Goal: Task Accomplishment & Management: Complete application form

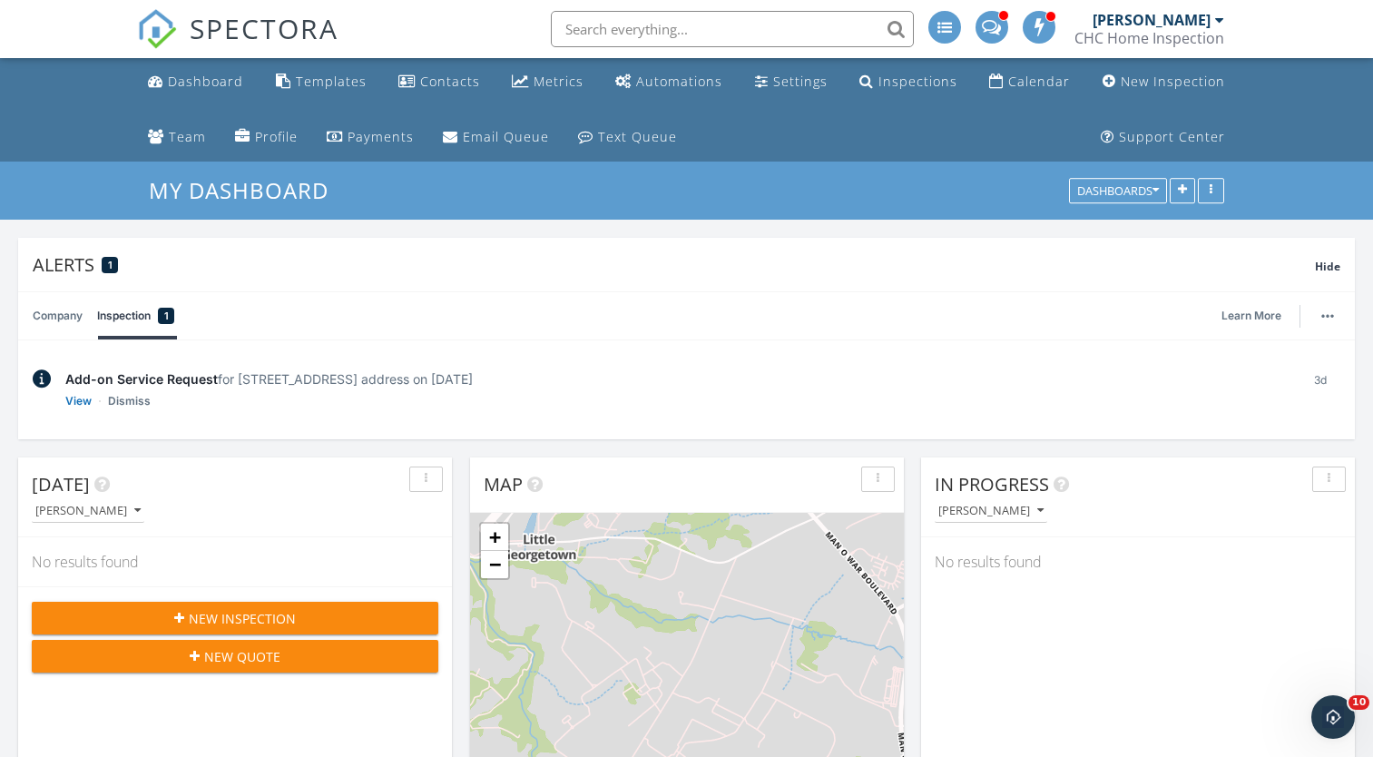
click at [494, 92] on div "Dashboard Templates Contacts Metrics Automations Settings Inspections Calendar …" at bounding box center [686, 109] width 1098 height 103
click at [336, 87] on div "Templates" at bounding box center [331, 81] width 71 height 17
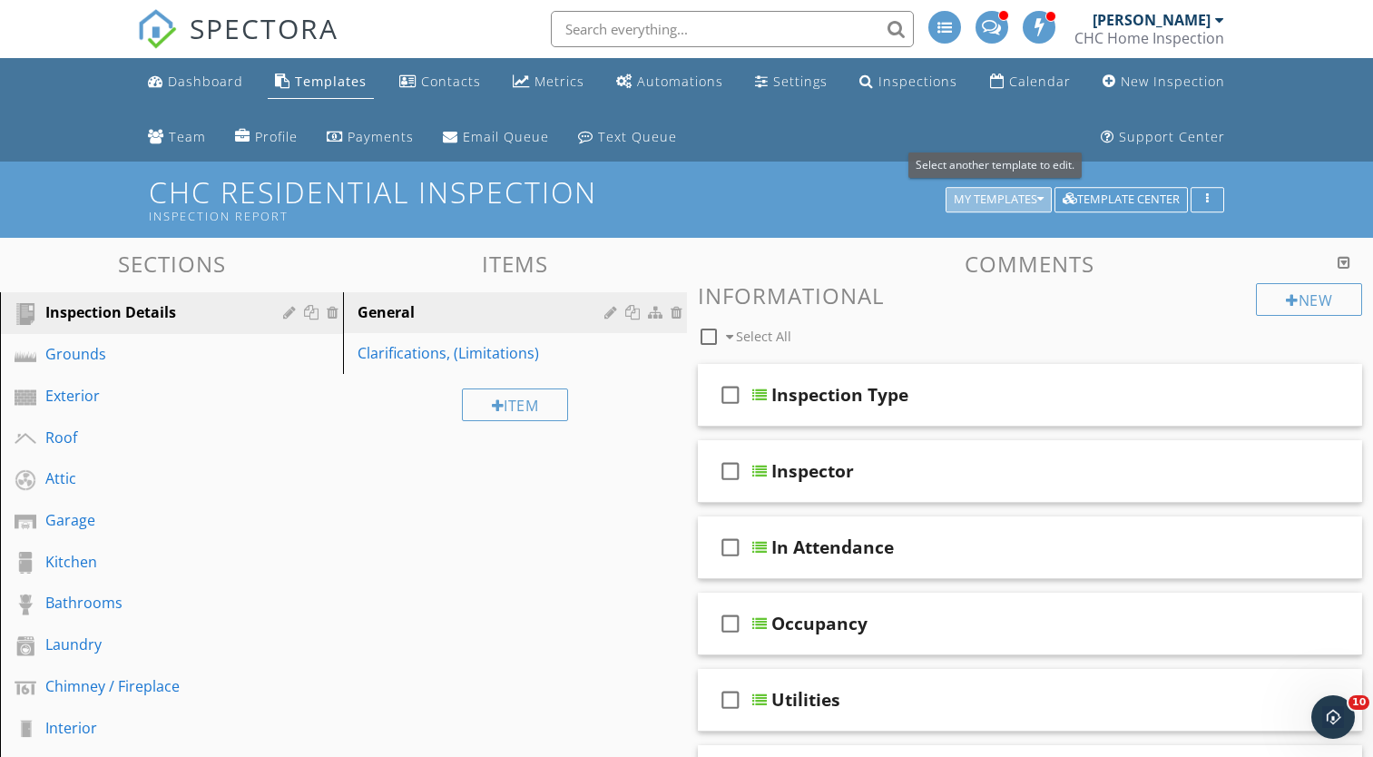
click at [976, 200] on div "My Templates" at bounding box center [998, 199] width 90 height 13
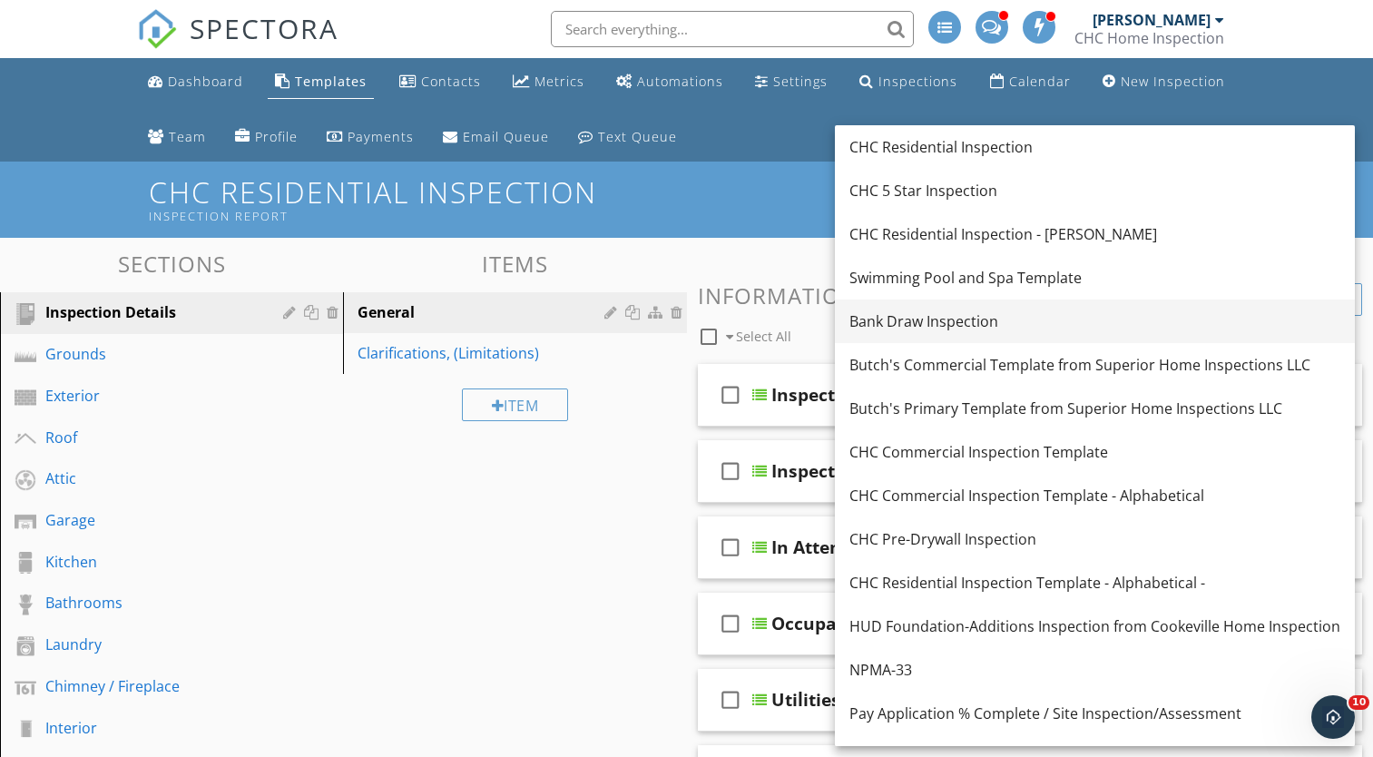
click at [934, 333] on link "Bank Draw Inspection" at bounding box center [1095, 321] width 520 height 44
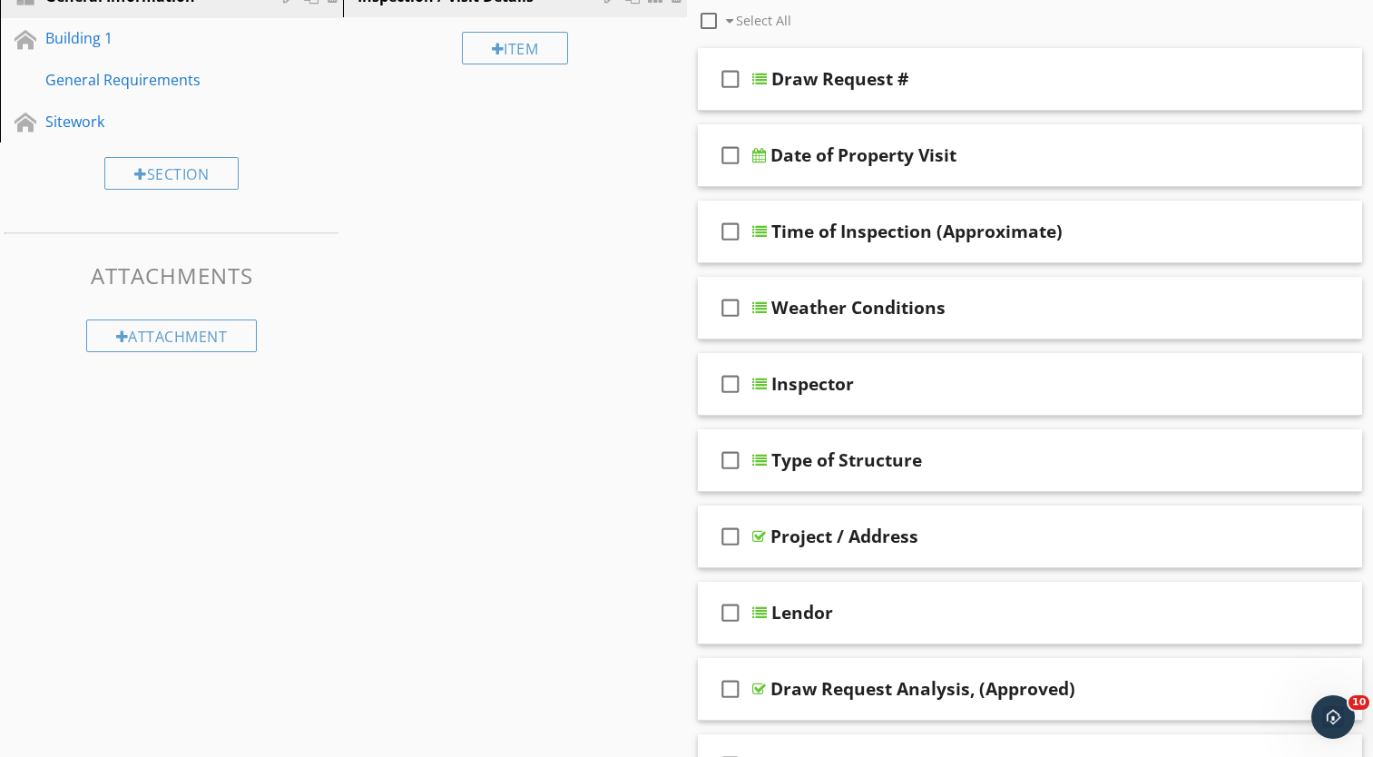
scroll to position [40, 0]
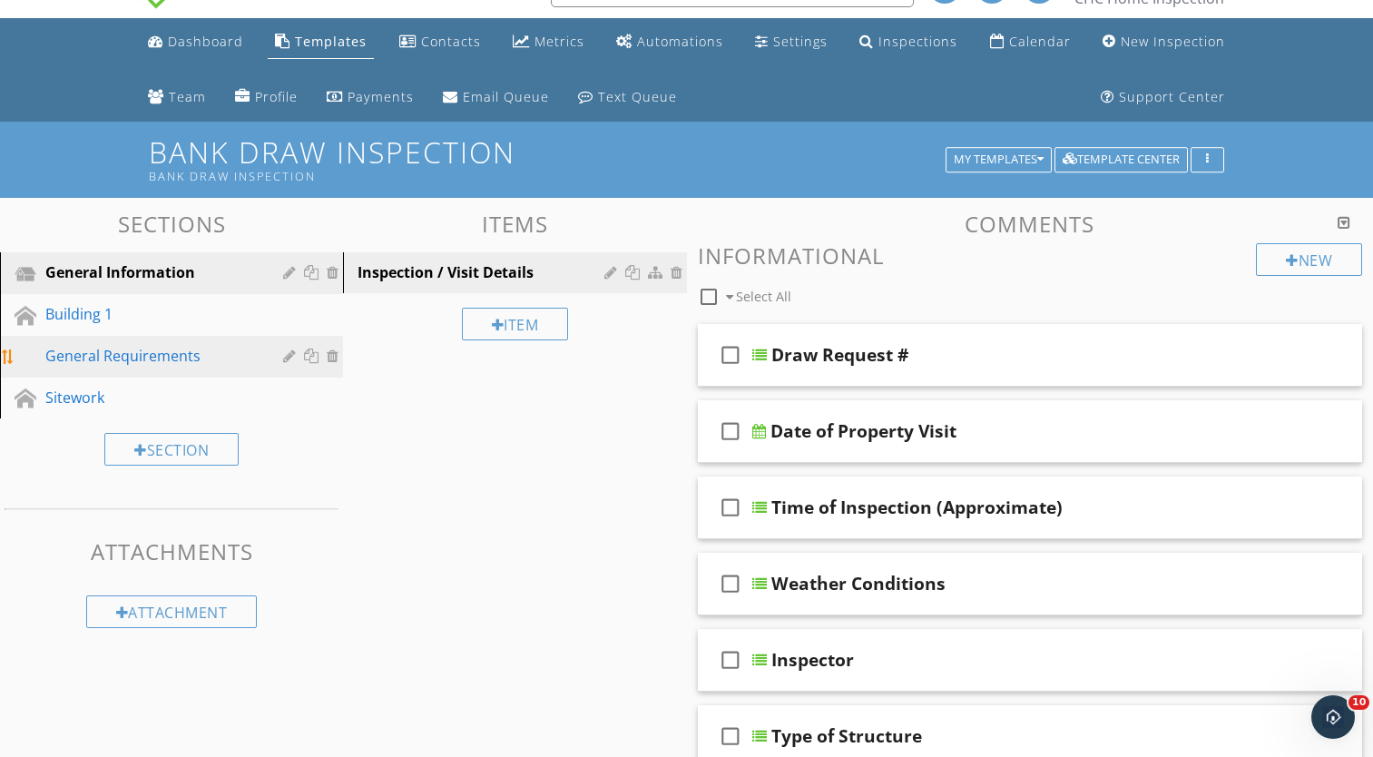
click at [131, 347] on div "General Requirements" at bounding box center [150, 356] width 211 height 22
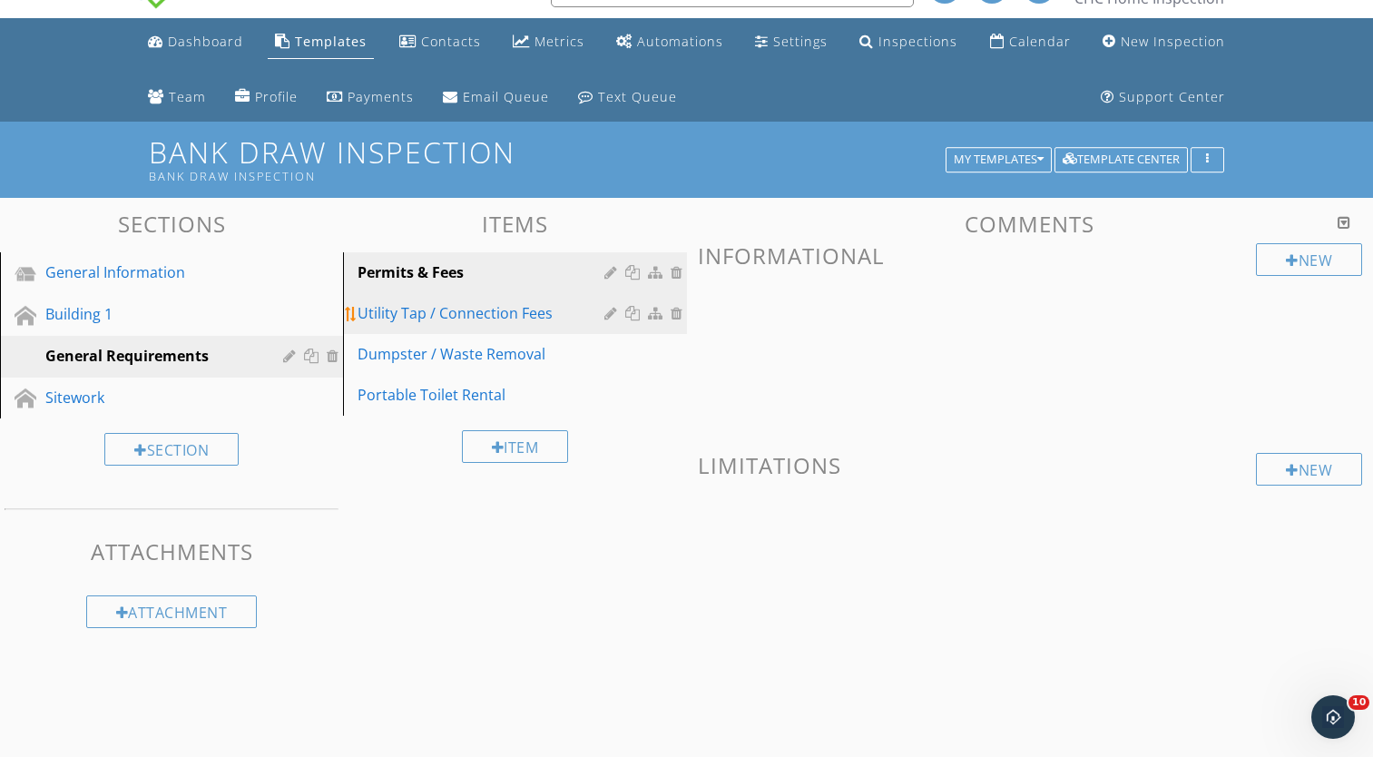
click at [411, 308] on div "Utility Tap / Connection Fees" at bounding box center [482, 313] width 251 height 22
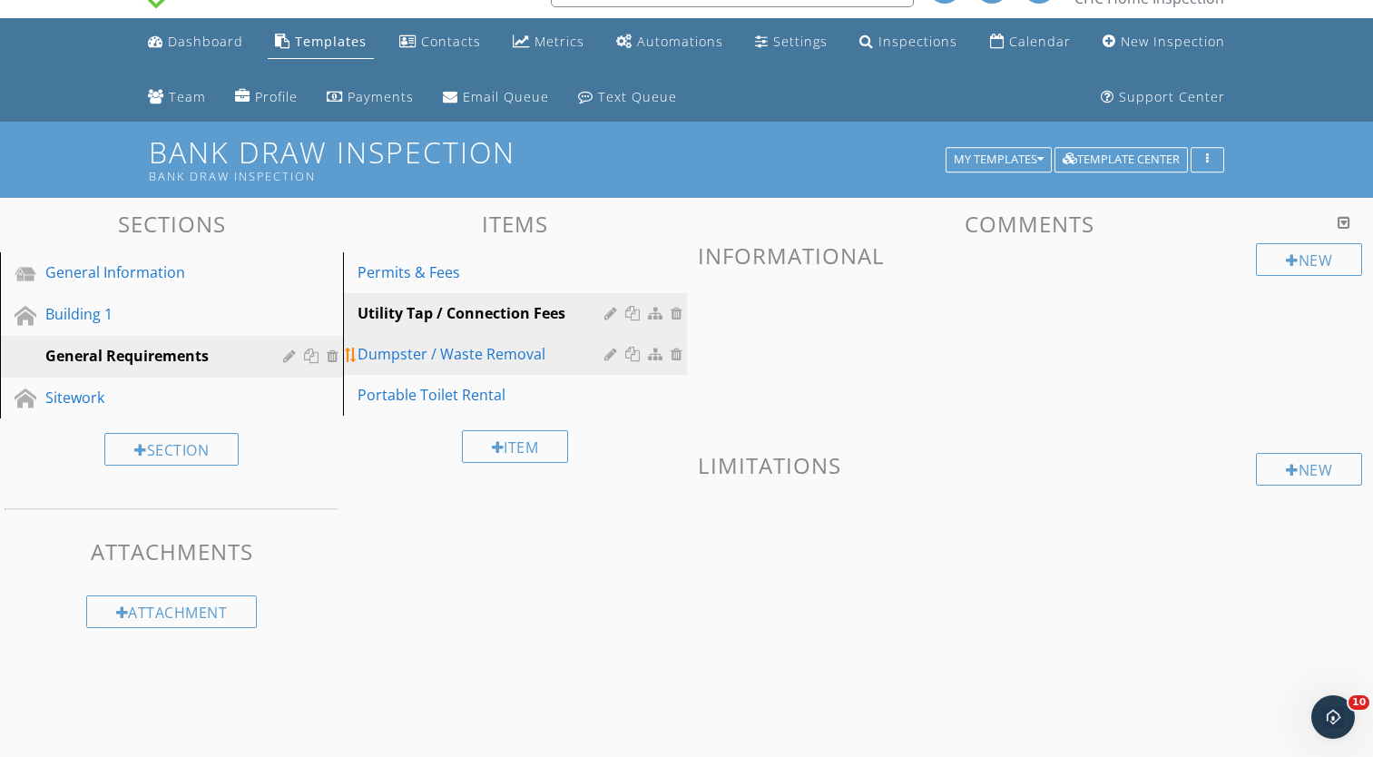
click at [427, 350] on div "Dumpster / Waste Removal" at bounding box center [482, 354] width 251 height 22
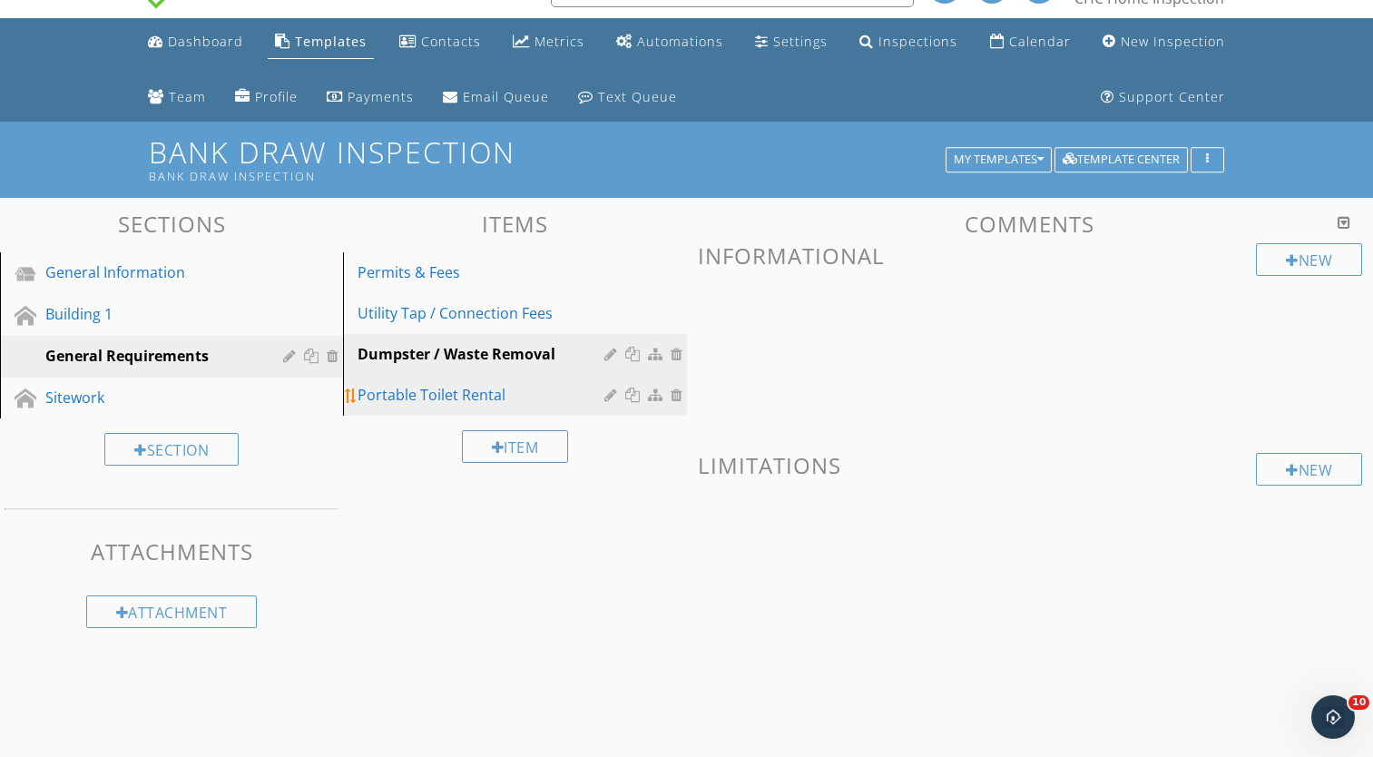
click at [426, 388] on div "Portable Toilet Rental" at bounding box center [482, 395] width 251 height 22
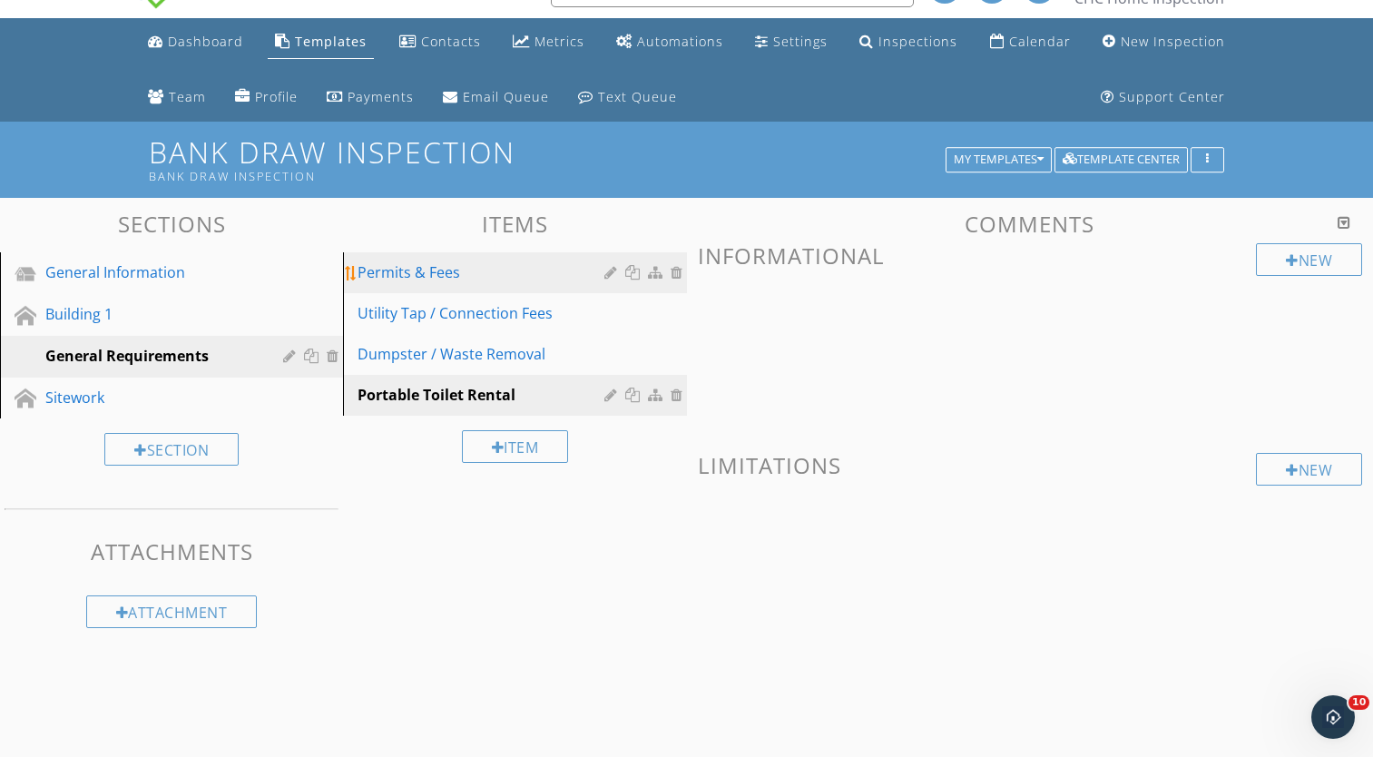
click at [578, 280] on div "Permits & Fees" at bounding box center [482, 272] width 251 height 22
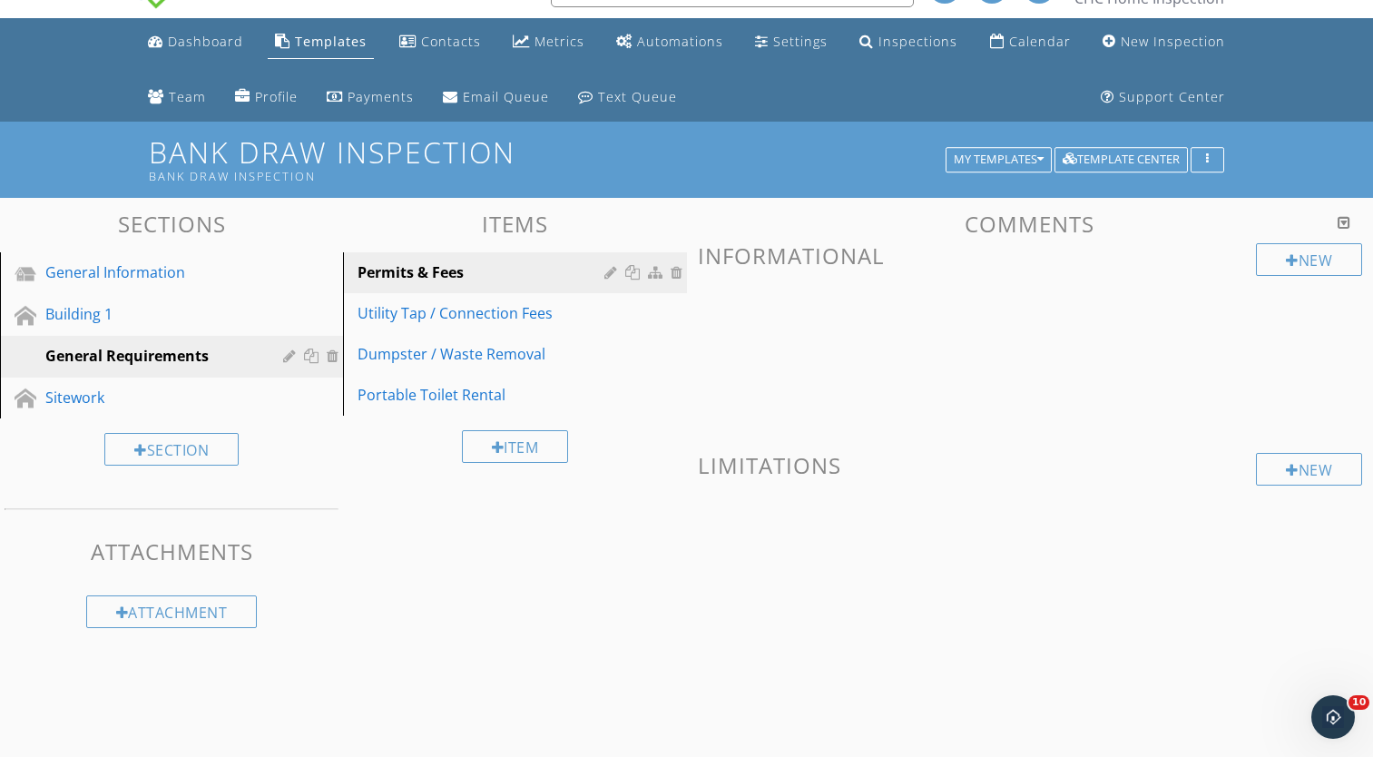
click at [778, 333] on span at bounding box center [1030, 349] width 665 height 91
click at [1264, 261] on div "New" at bounding box center [1309, 259] width 106 height 33
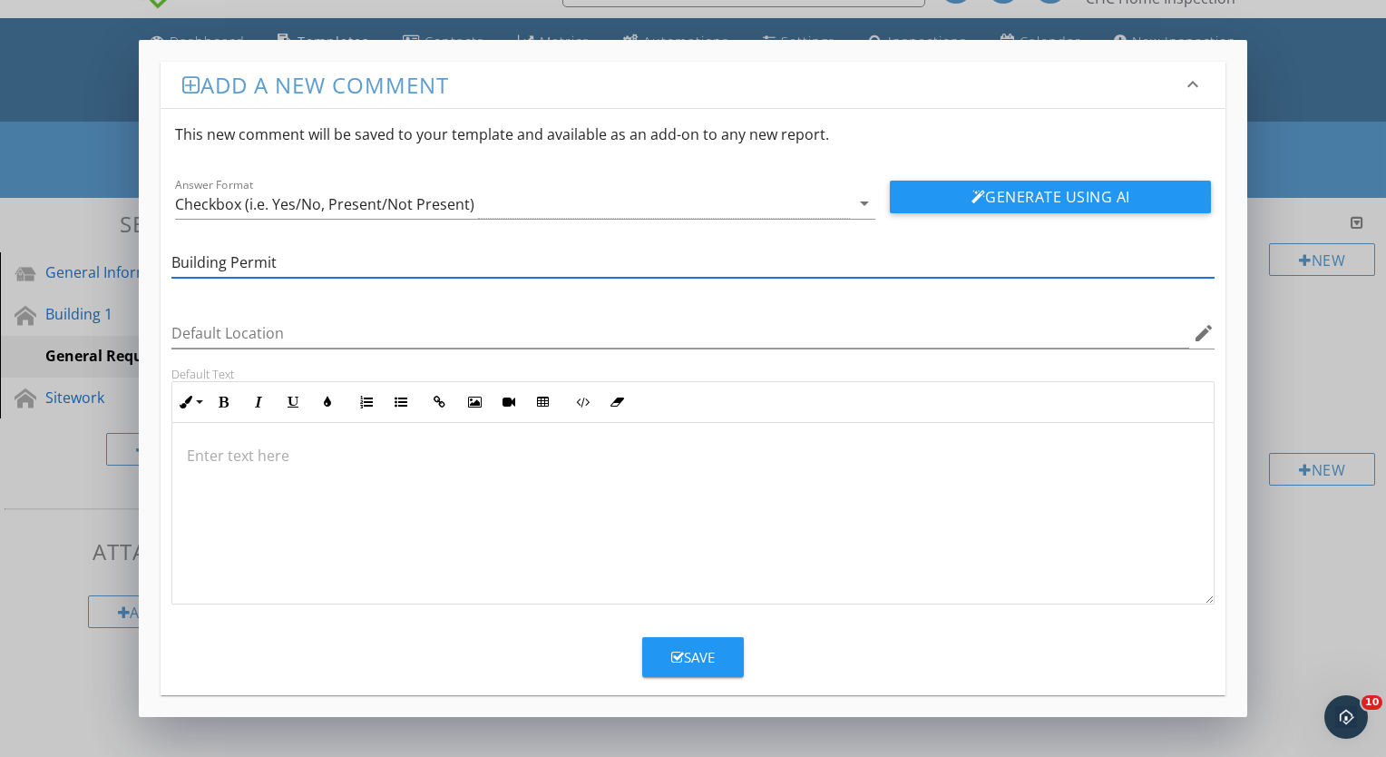
type input "Building Permit"
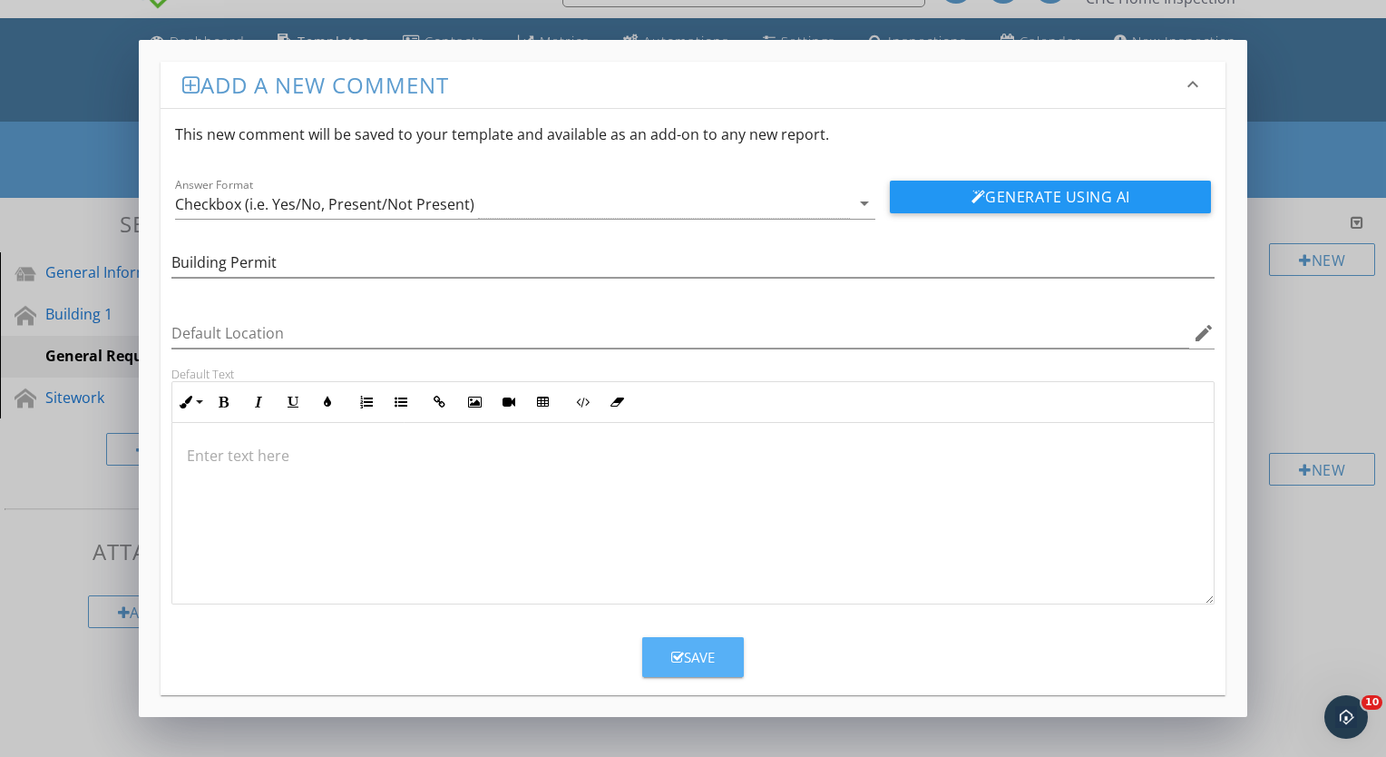
click at [700, 653] on div "Save" at bounding box center [693, 657] width 44 height 21
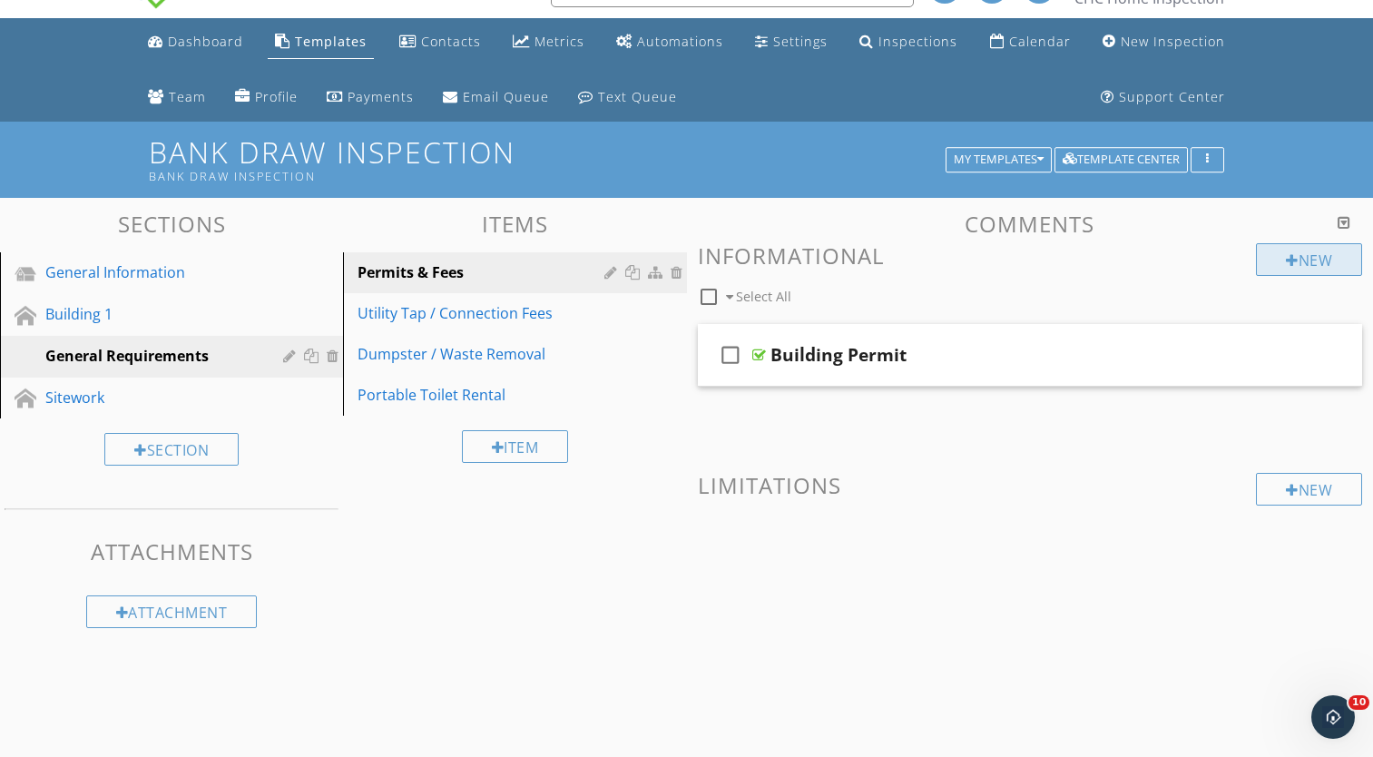
click at [1271, 270] on div "New" at bounding box center [1309, 259] width 106 height 33
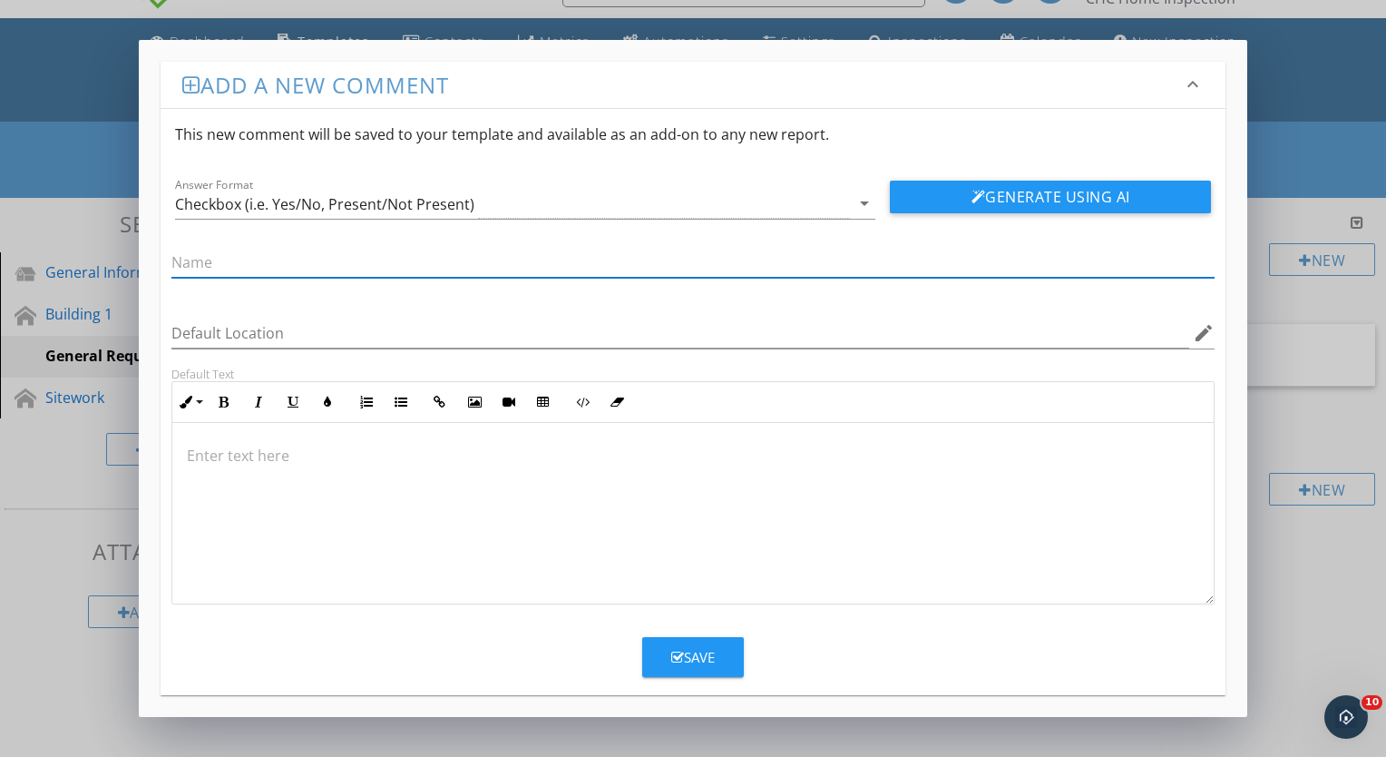
click at [705, 264] on input "text" at bounding box center [692, 263] width 1043 height 30
type input "Utilities Tap Fee"
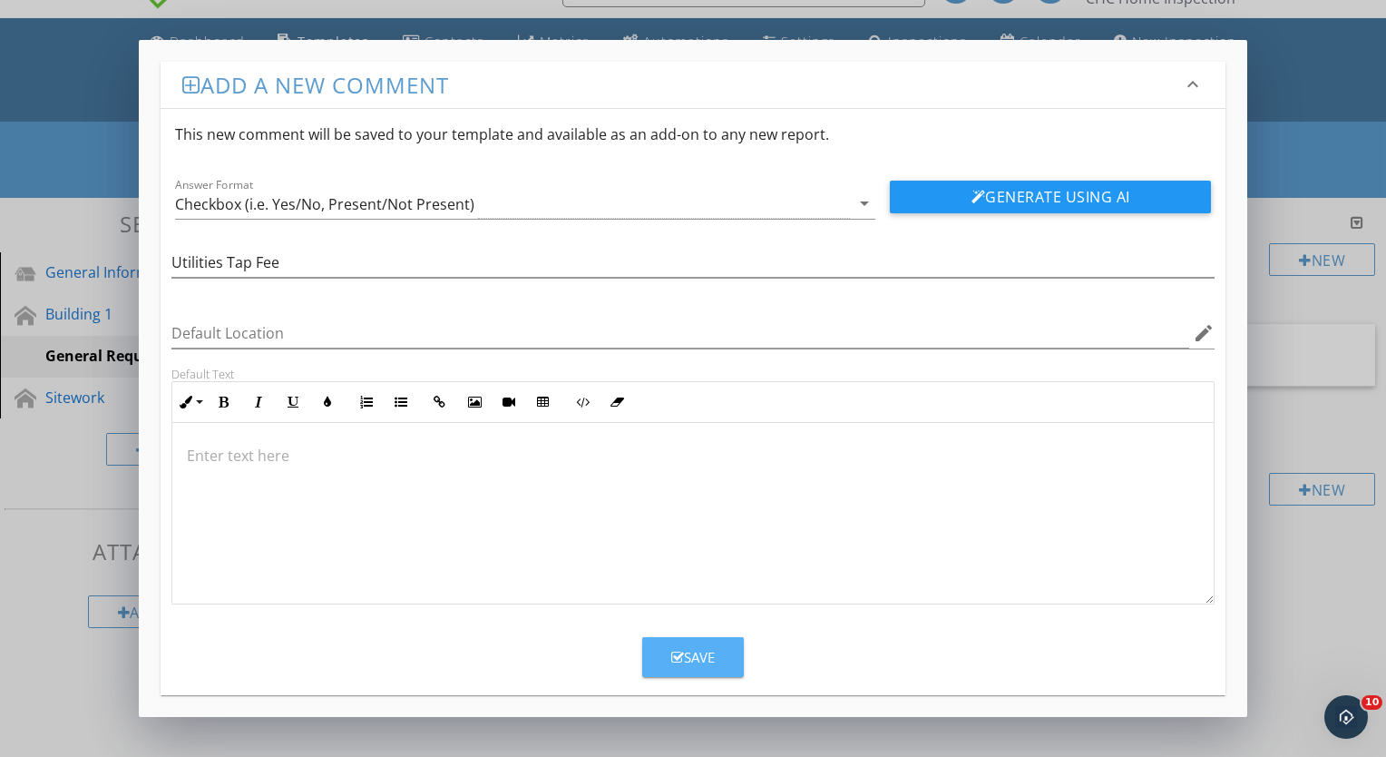
click at [693, 647] on div "Save" at bounding box center [693, 657] width 44 height 21
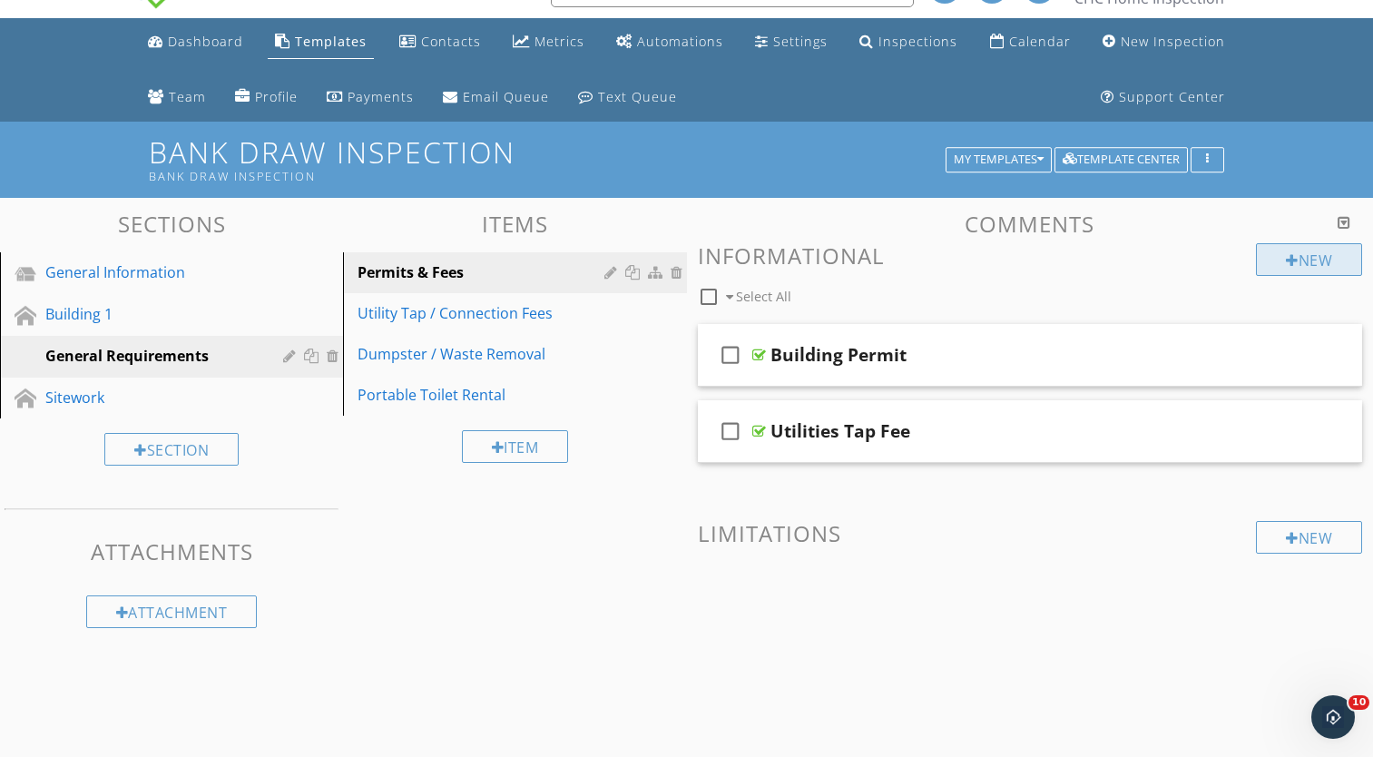
click at [1294, 264] on div "New" at bounding box center [1309, 259] width 106 height 33
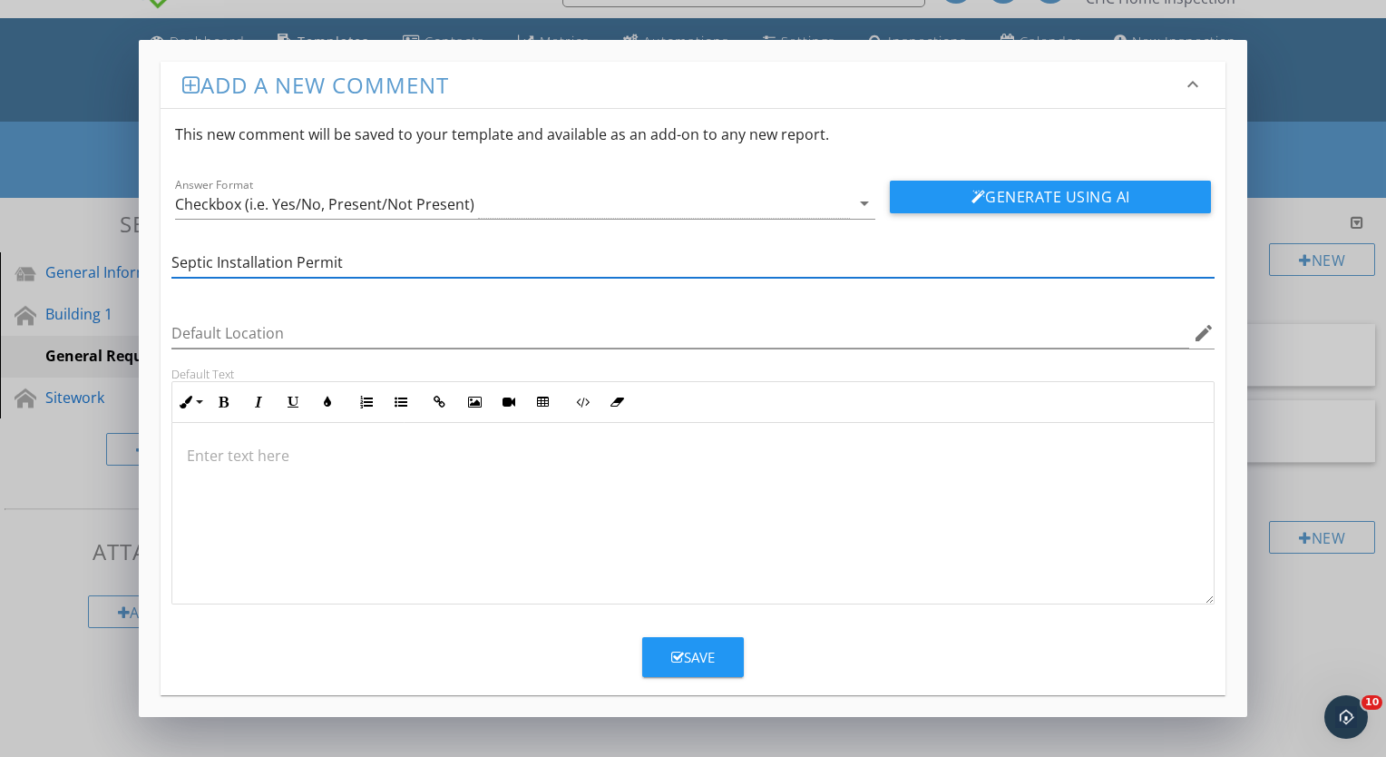
type input "Septic Installation Permit"
click at [696, 650] on div "Save" at bounding box center [693, 657] width 44 height 21
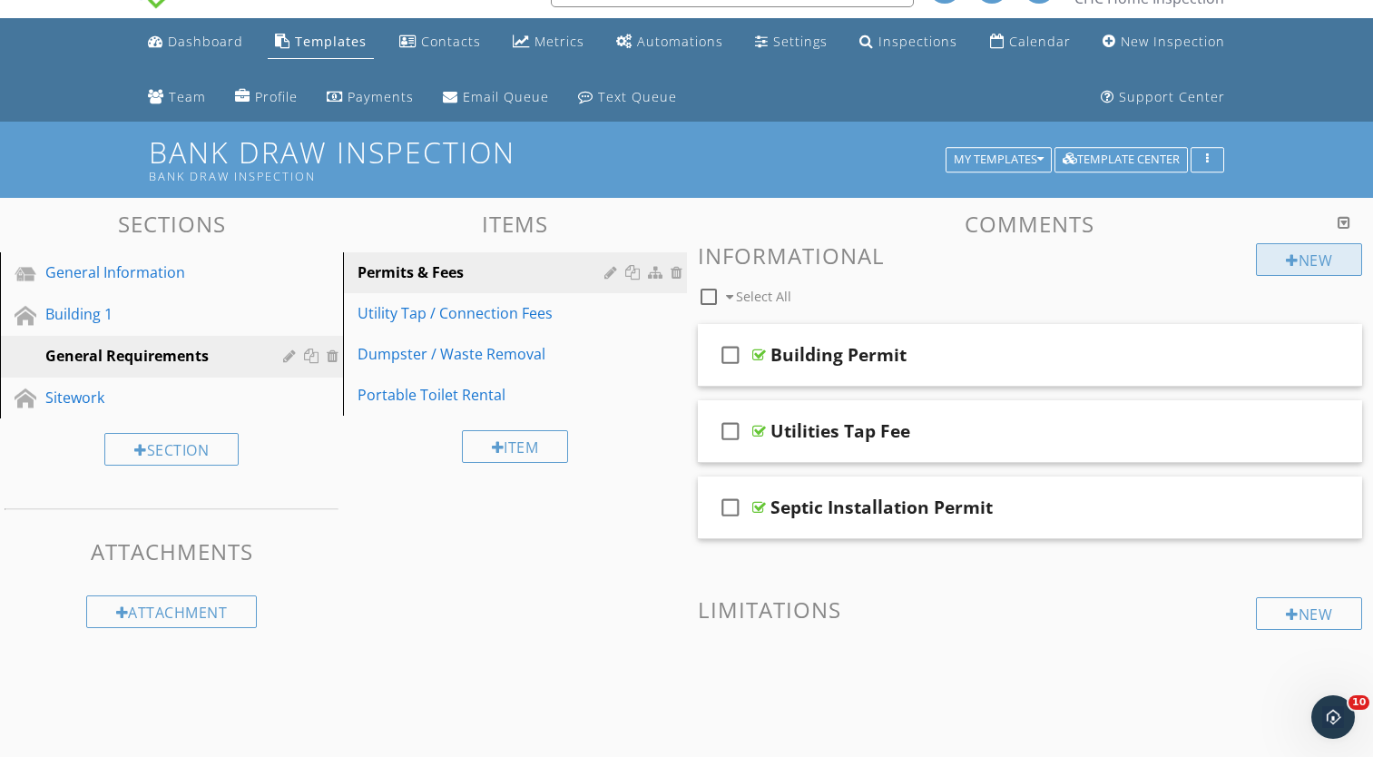
click at [1273, 249] on div "New" at bounding box center [1309, 259] width 106 height 33
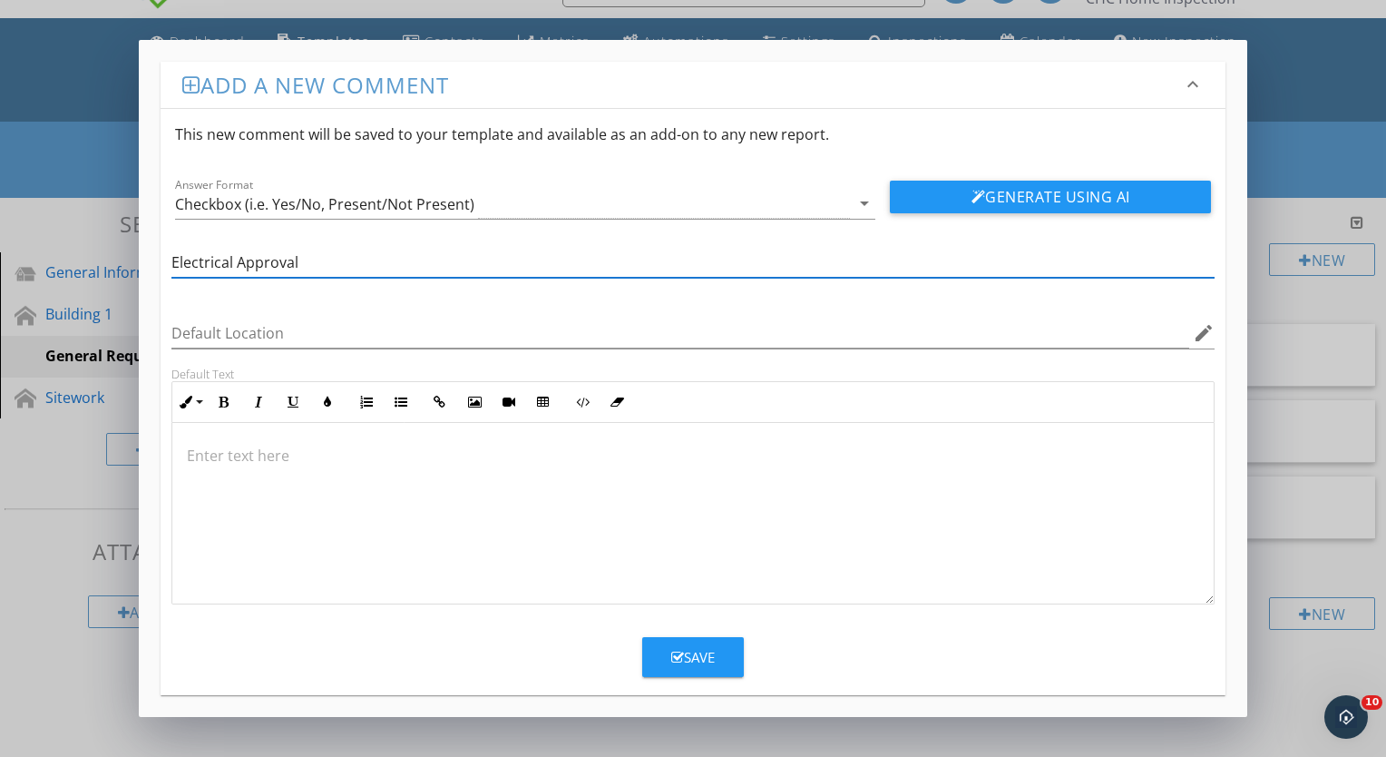
type input "Electrical Approval"
click at [712, 660] on div "Save" at bounding box center [693, 657] width 44 height 21
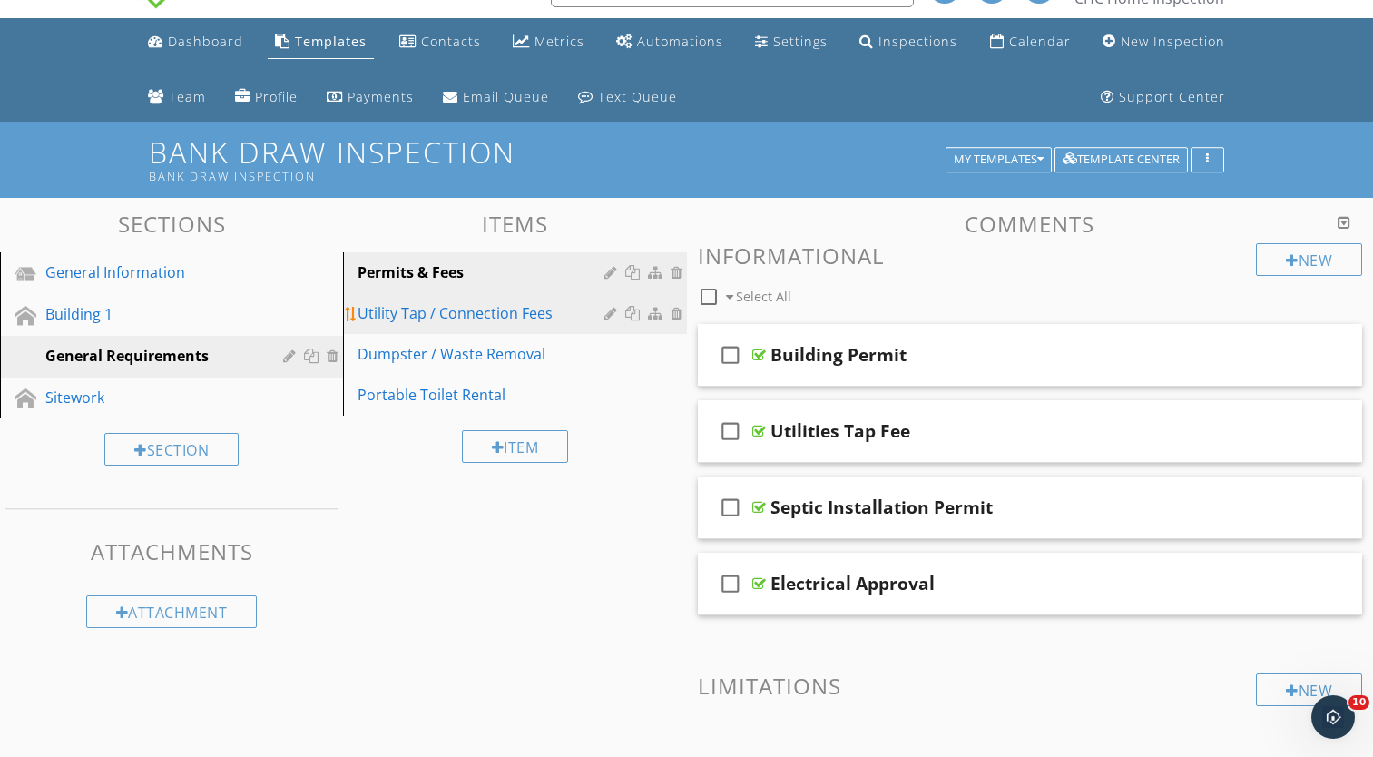
click at [675, 310] on div at bounding box center [678, 313] width 16 height 15
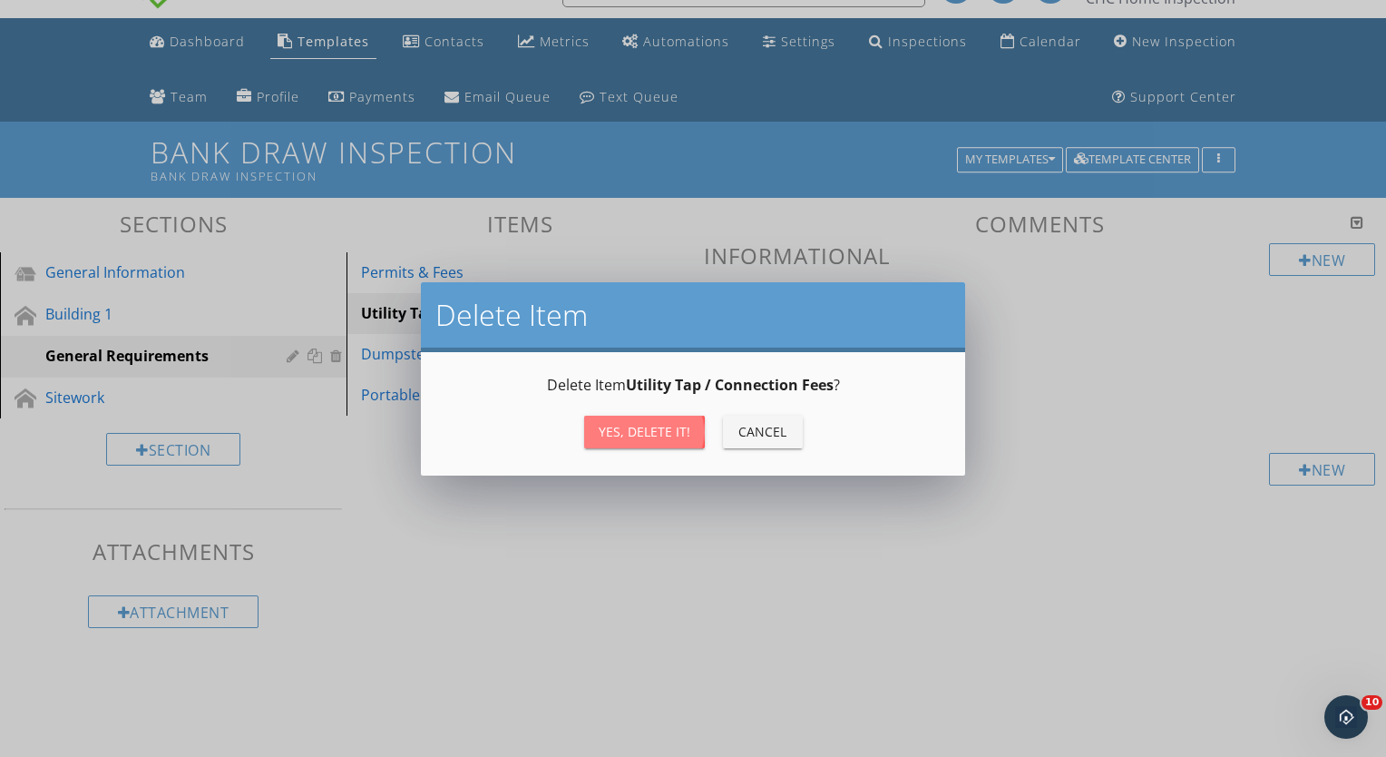
click at [637, 417] on button "Yes, Delete it!" at bounding box center [644, 431] width 121 height 33
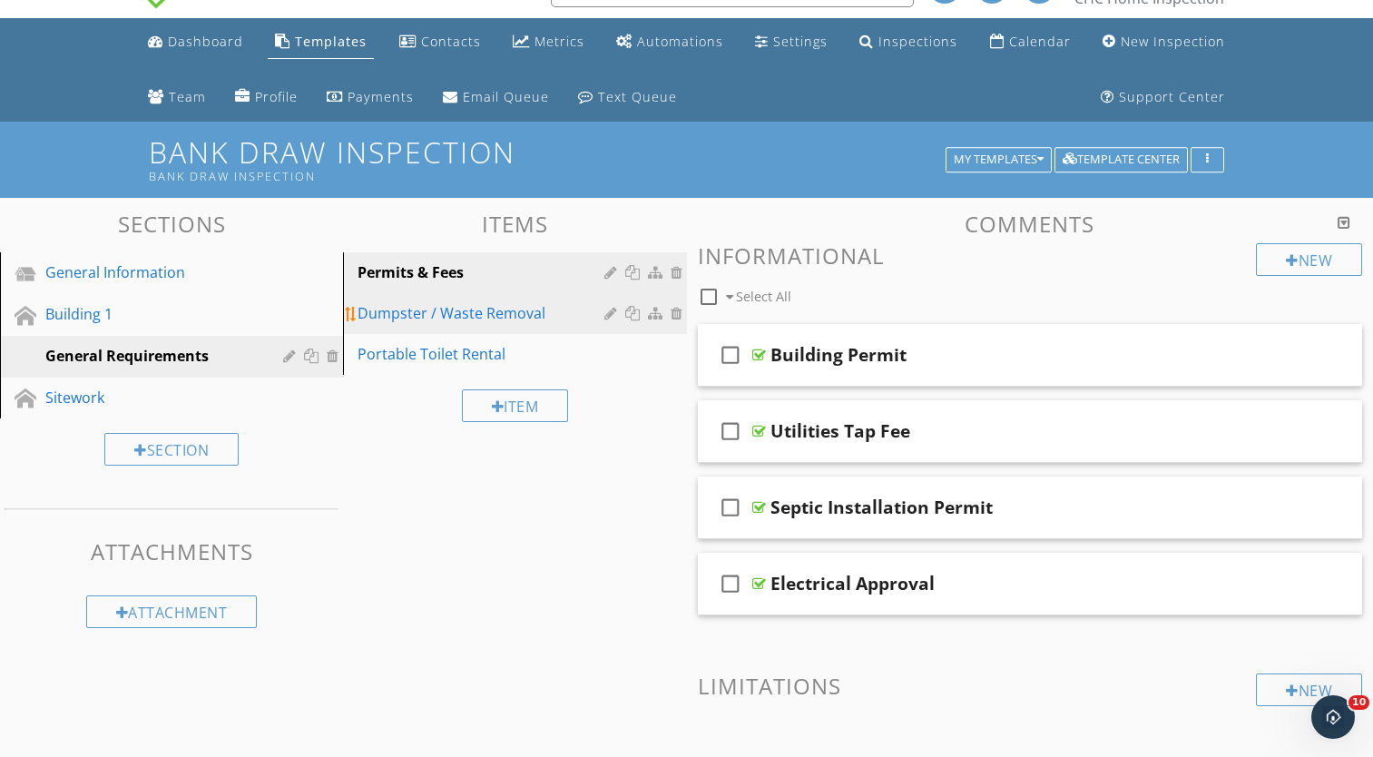
click at [541, 310] on div "Dumpster / Waste Removal" at bounding box center [482, 313] width 251 height 22
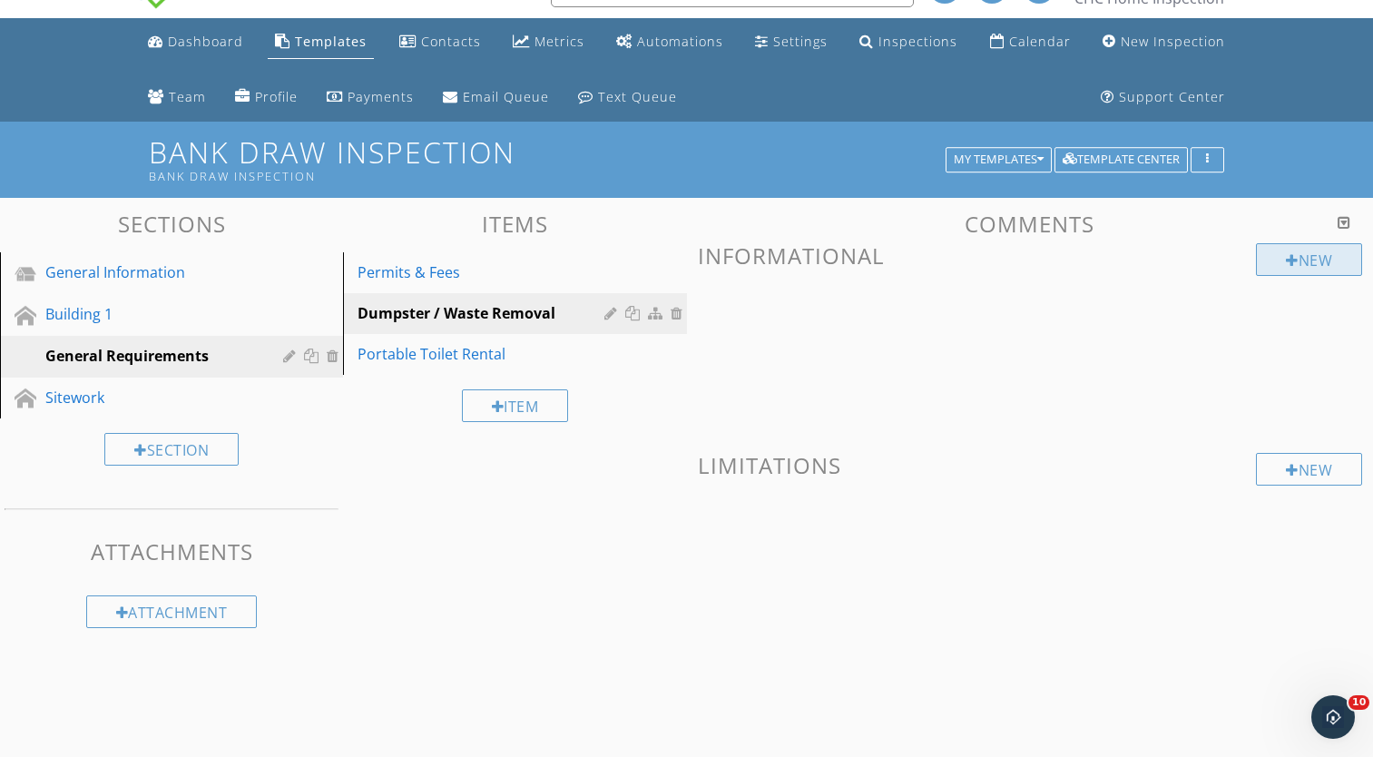
click at [1256, 257] on div "New" at bounding box center [1309, 259] width 106 height 33
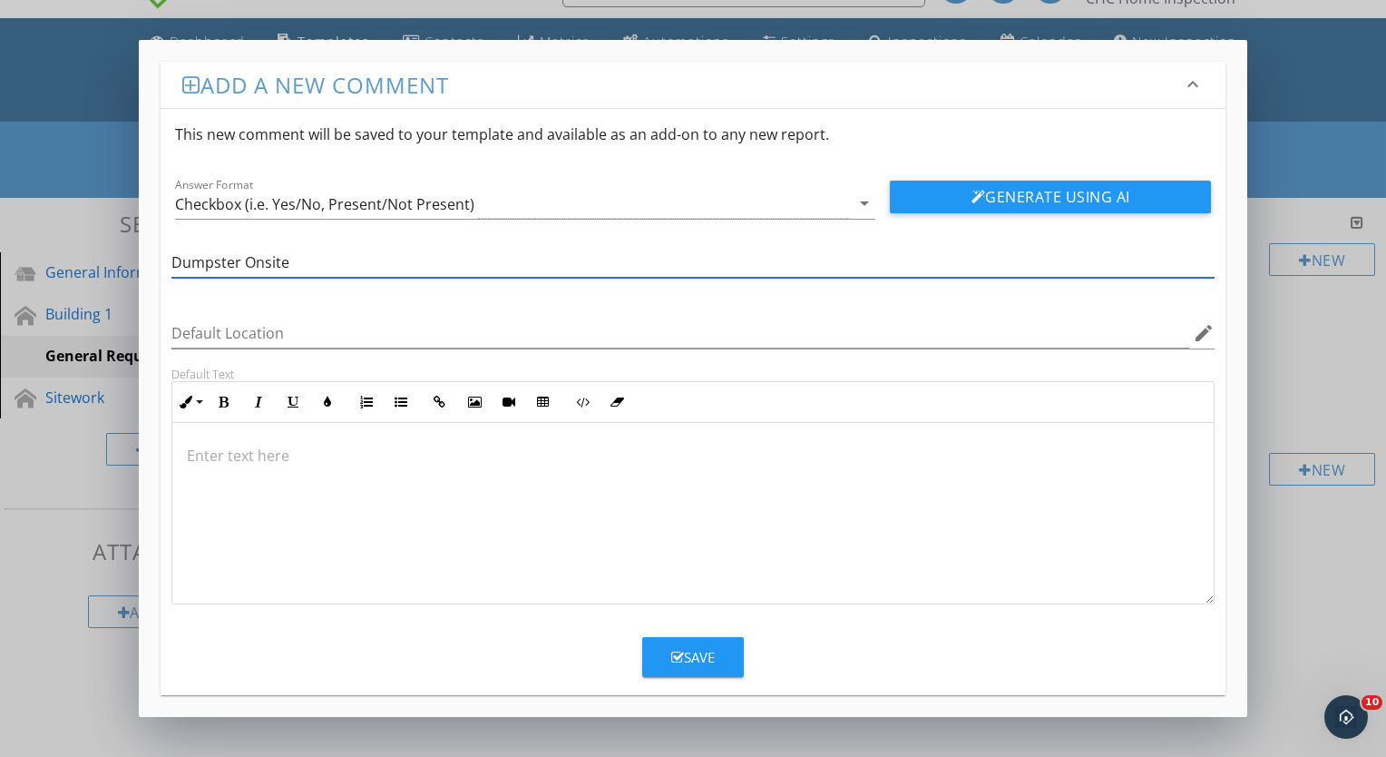
type input "Dumpster Onsite"
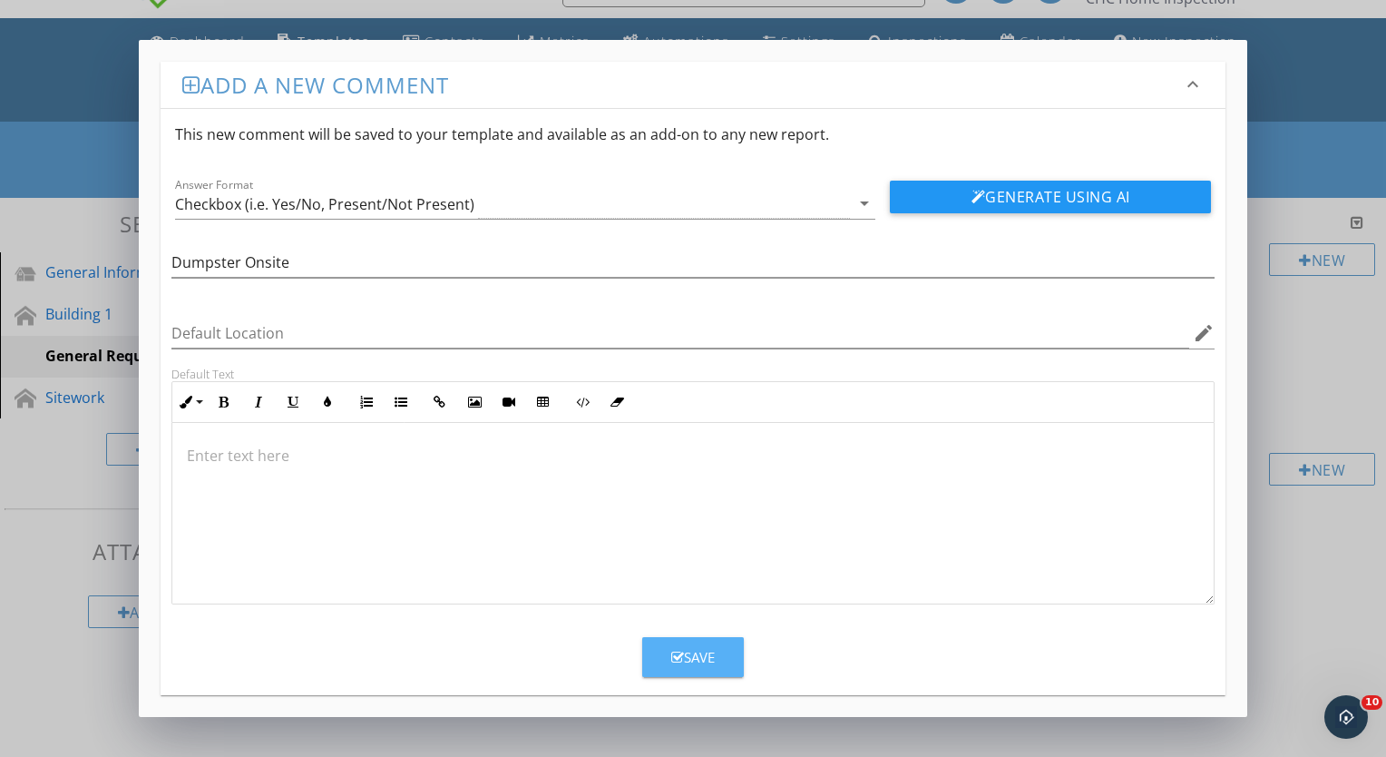
click at [684, 644] on button "Save" at bounding box center [693, 657] width 102 height 40
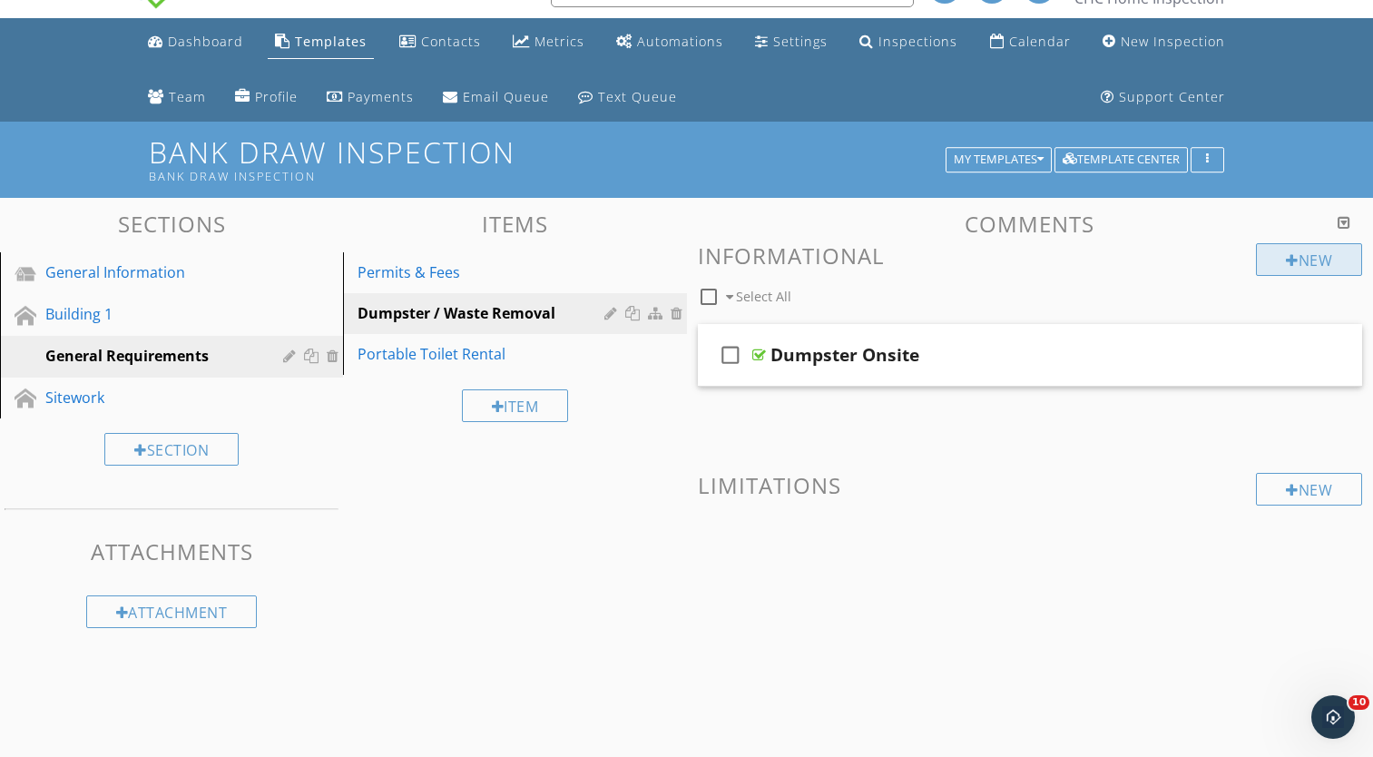
click at [1263, 259] on div "New" at bounding box center [1309, 259] width 106 height 33
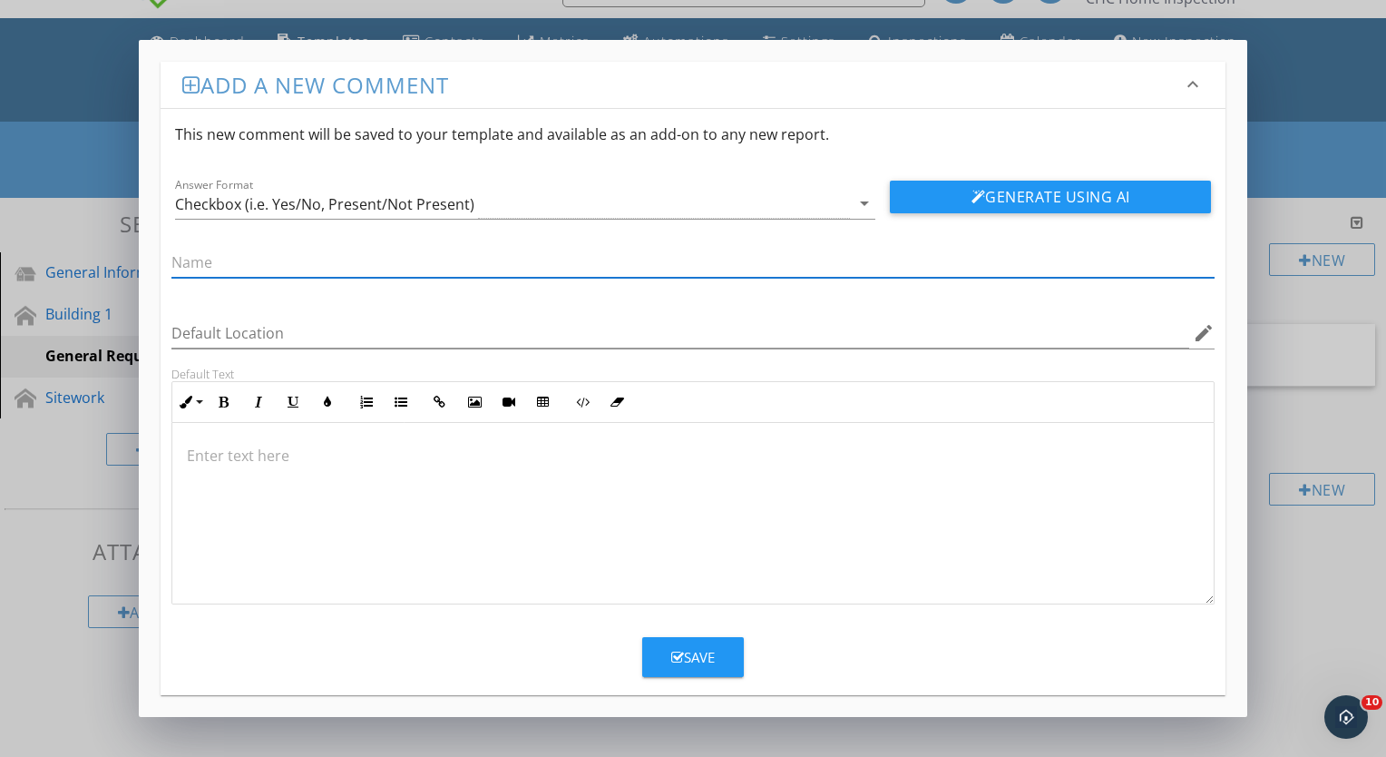
click at [753, 266] on input "text" at bounding box center [692, 263] width 1043 height 30
type input "Porta Jon On Site"
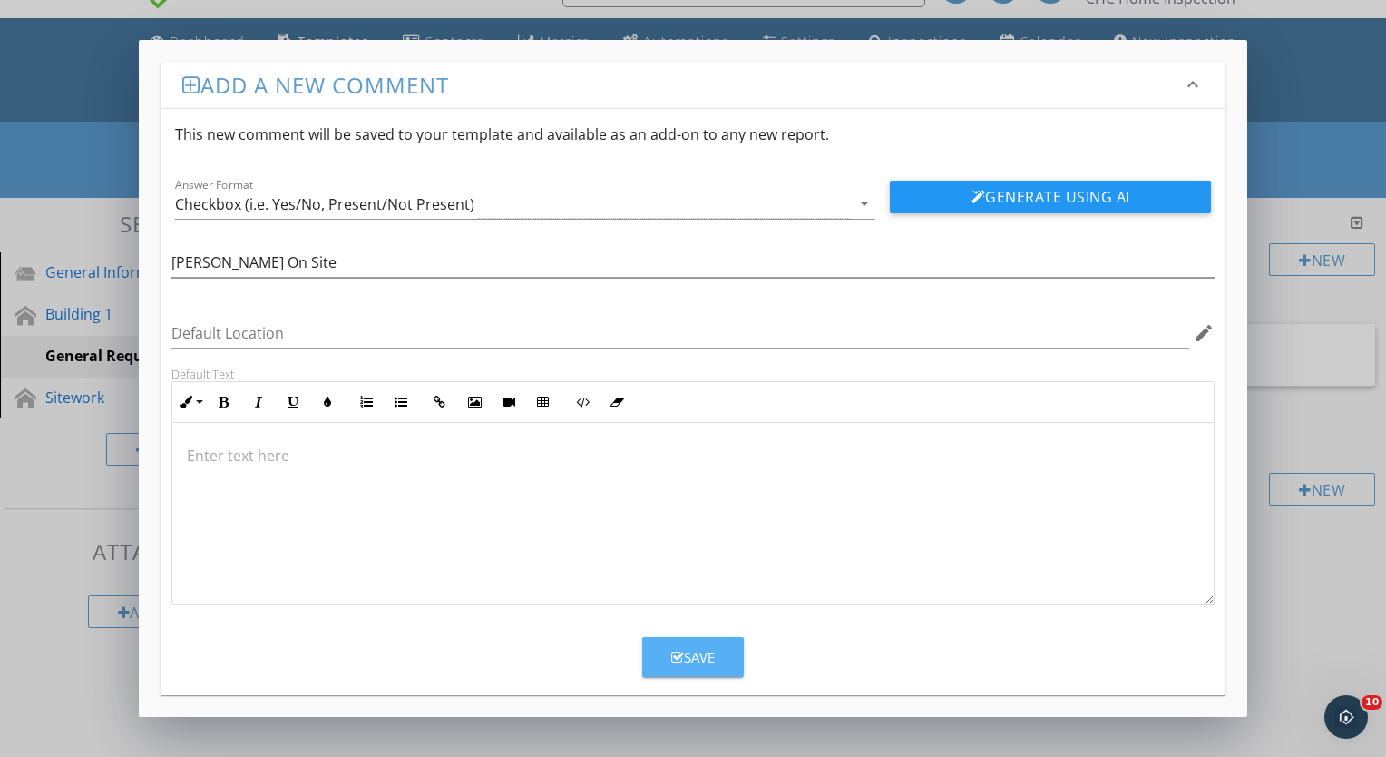
click at [685, 645] on button "Save" at bounding box center [693, 657] width 102 height 40
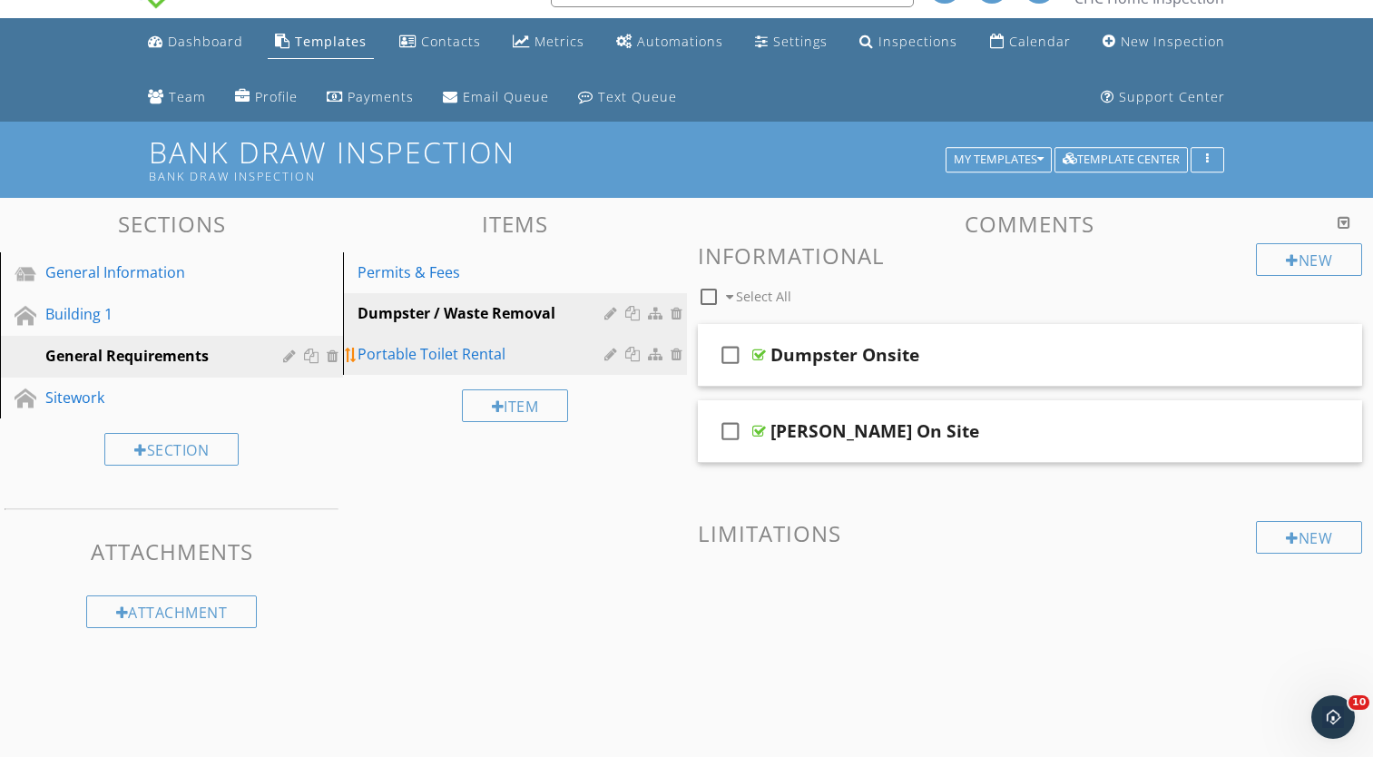
click at [484, 355] on div "Portable Toilet Rental" at bounding box center [482, 354] width 251 height 22
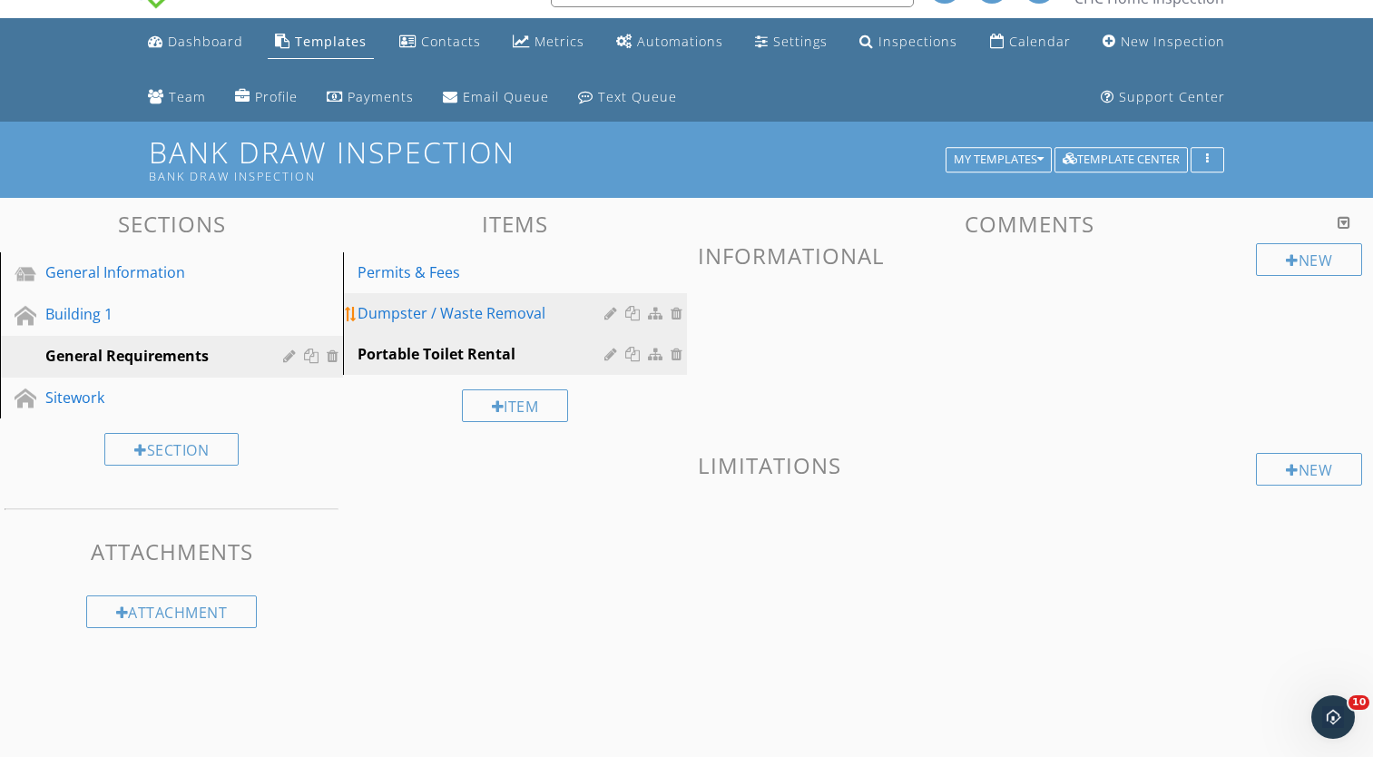
click at [467, 317] on div "Dumpster / Waste Removal" at bounding box center [482, 313] width 251 height 22
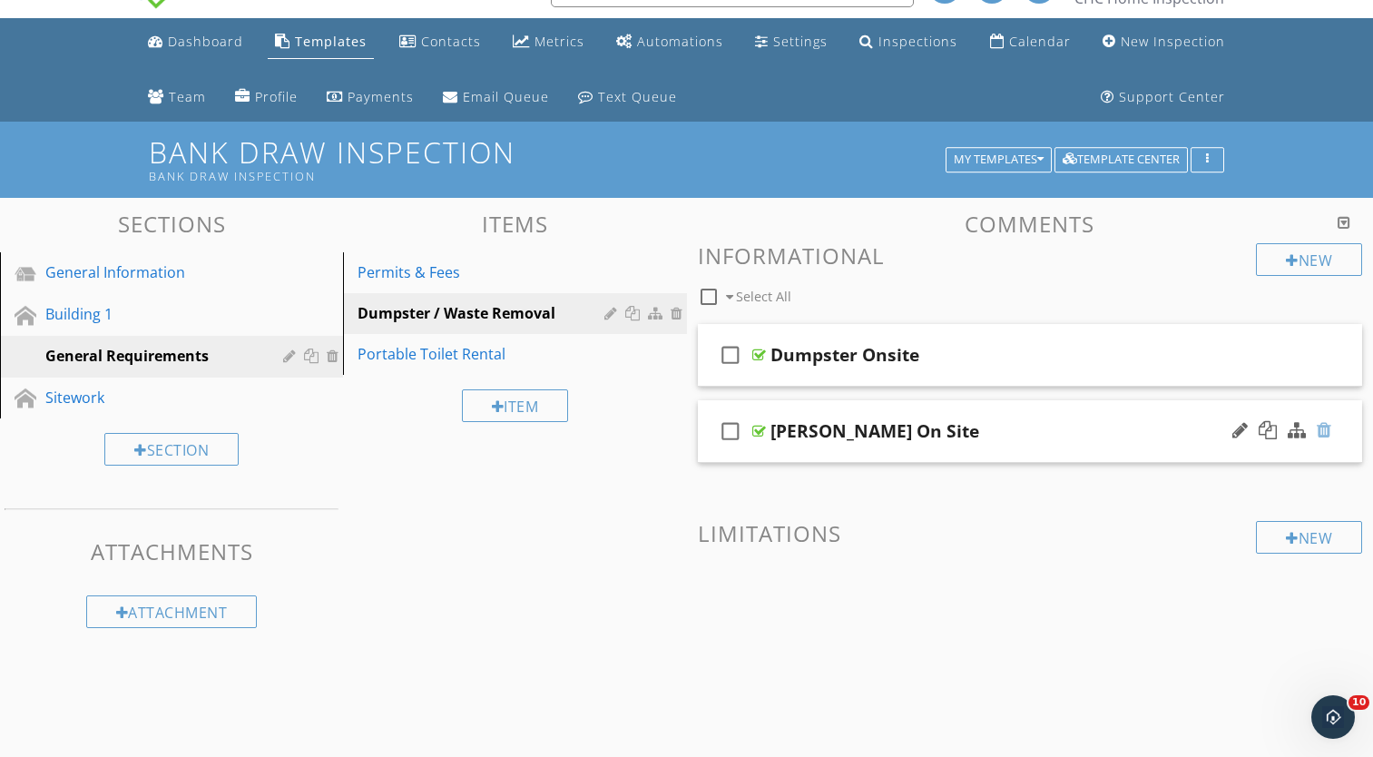
click at [1322, 432] on div at bounding box center [1323, 430] width 15 height 18
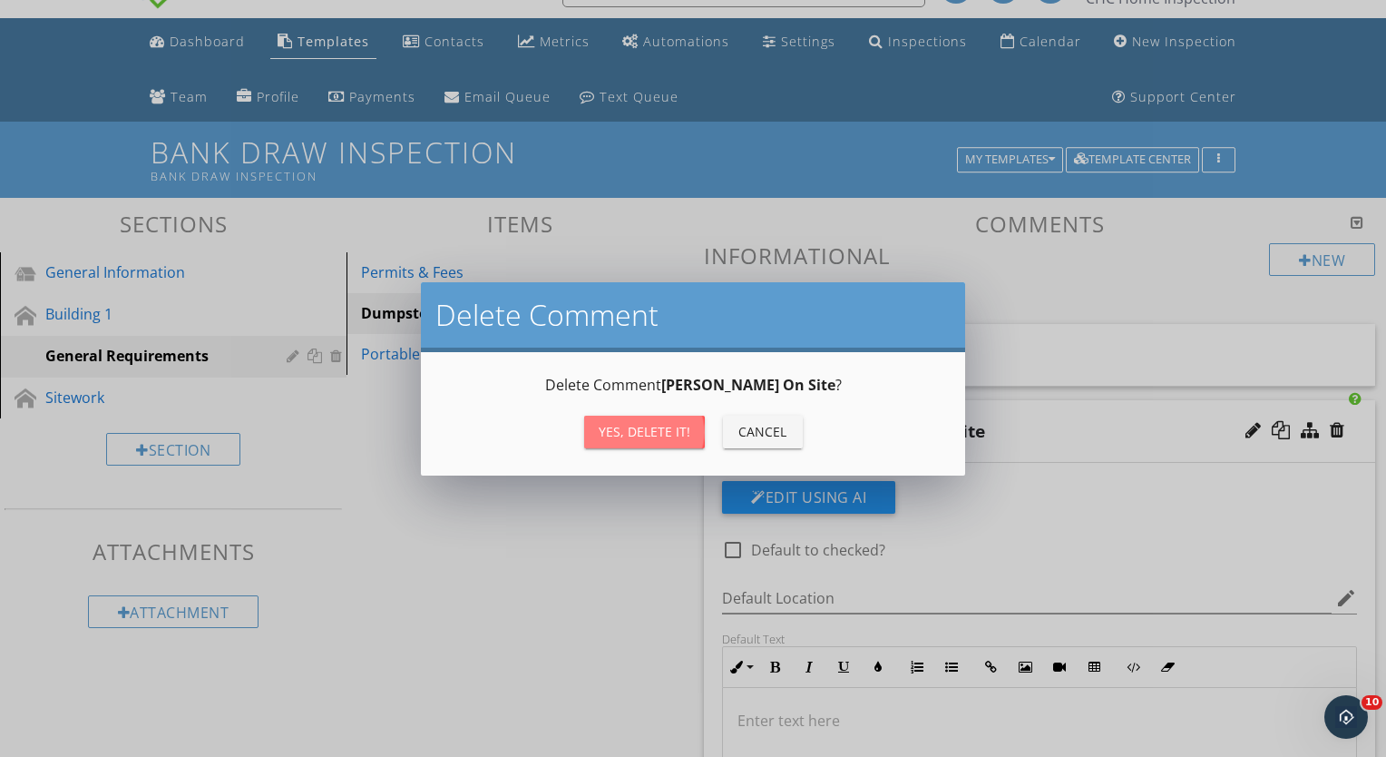
click at [672, 435] on div "Yes, Delete it!" at bounding box center [645, 431] width 92 height 19
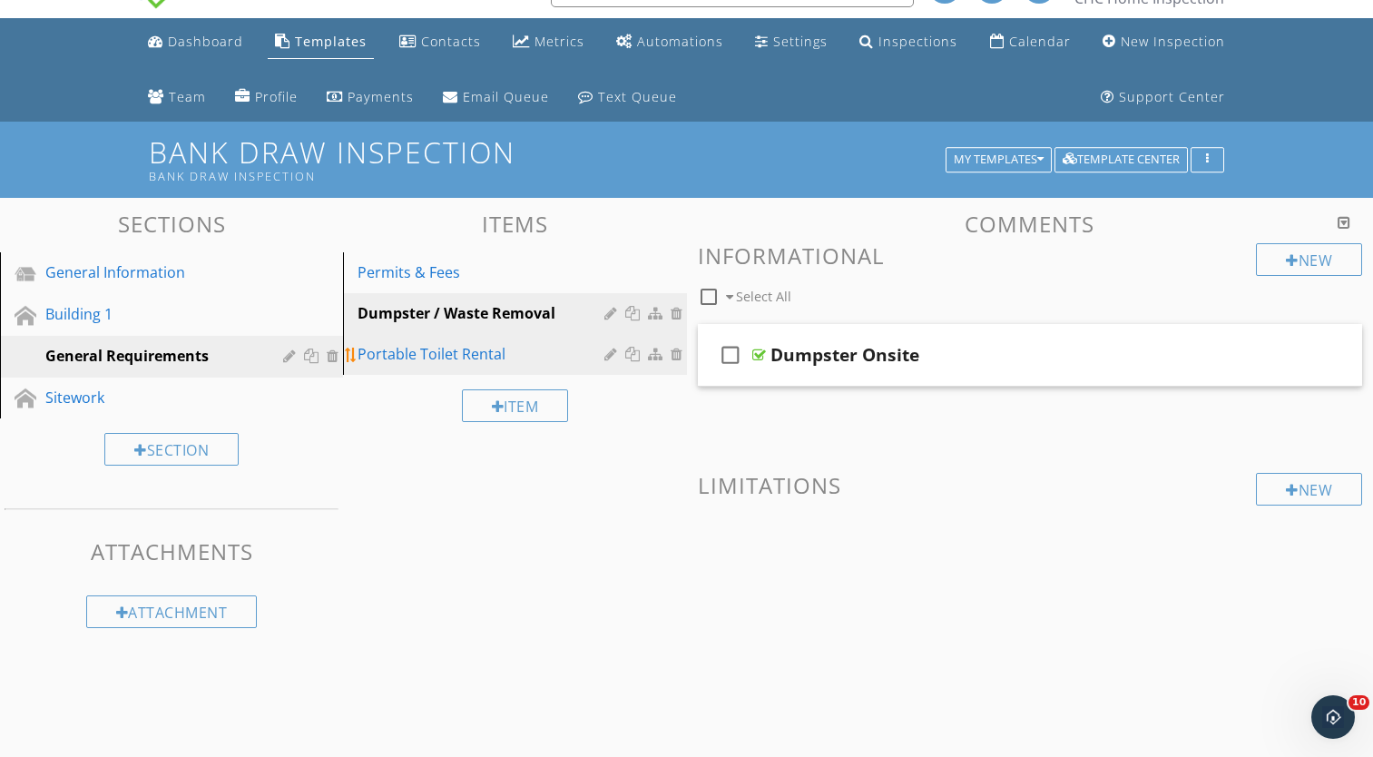
click at [483, 352] on div "Portable Toilet Rental" at bounding box center [482, 354] width 251 height 22
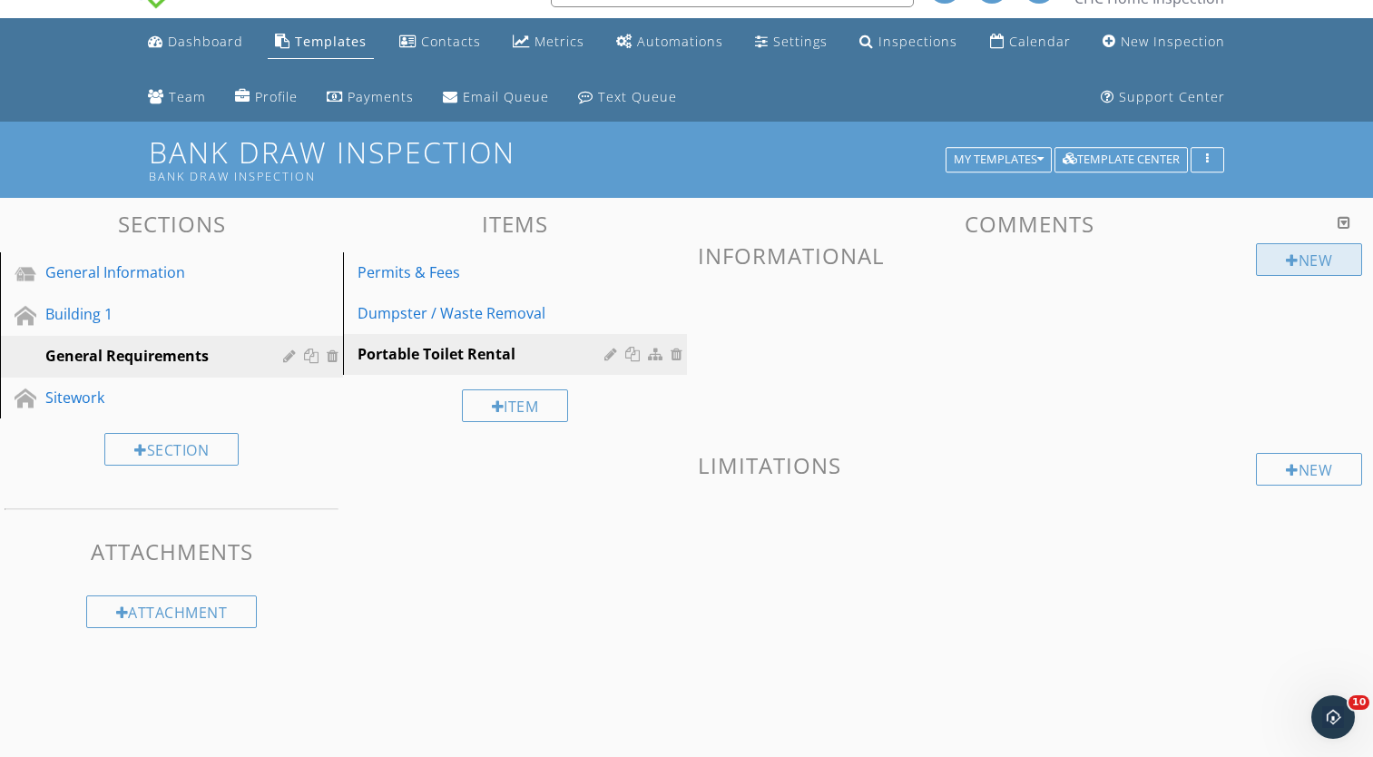
click at [1273, 260] on div "New" at bounding box center [1309, 259] width 106 height 33
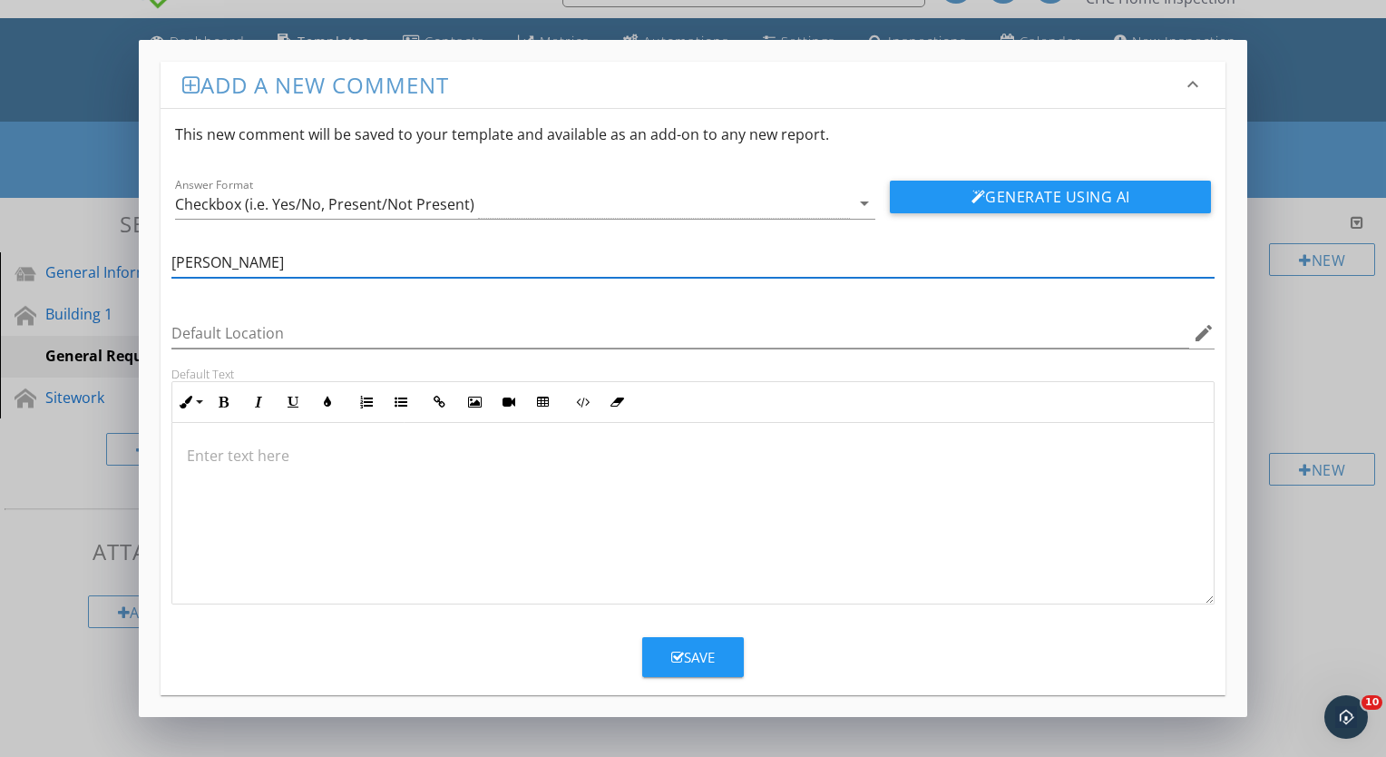
click at [211, 266] on input "Porta Jon Onsite" at bounding box center [692, 263] width 1043 height 30
type input "Porta-Jon Onsite"
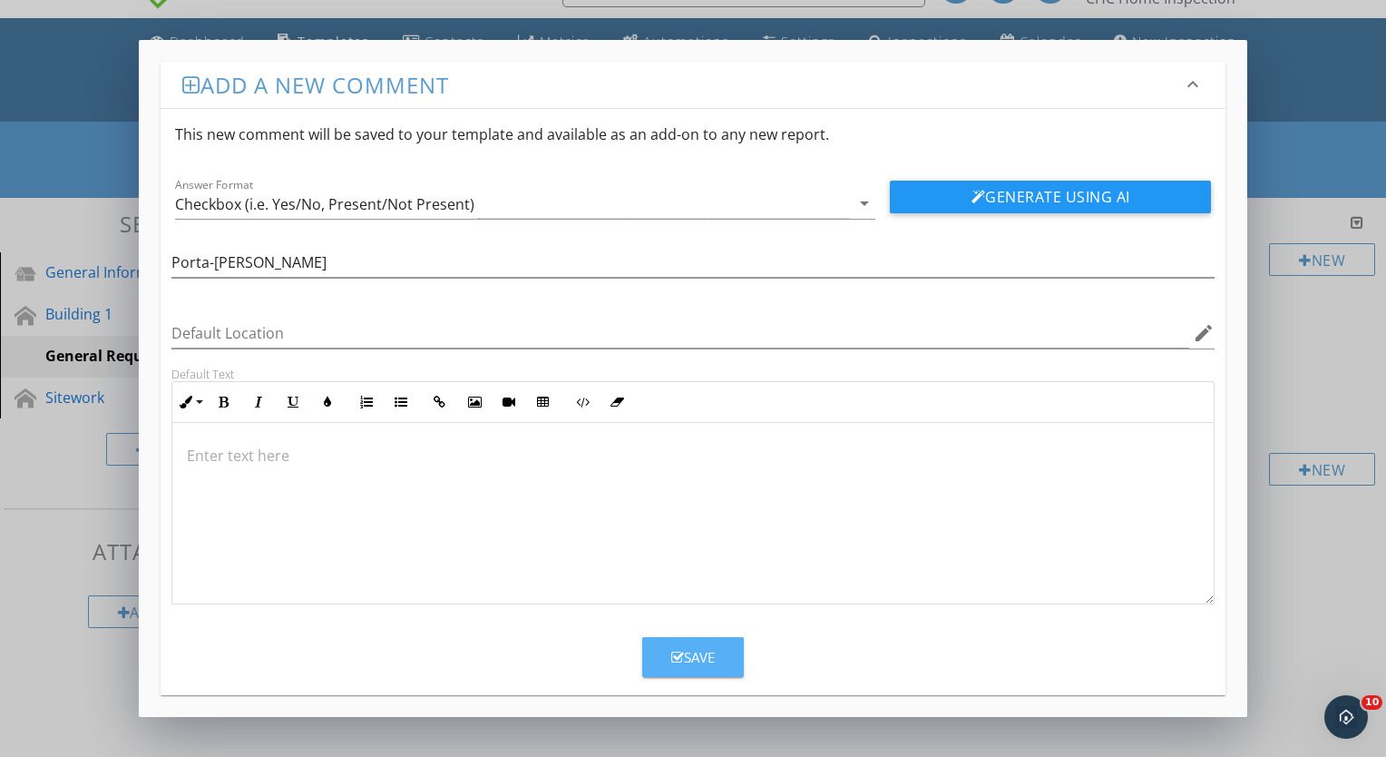
click at [713, 659] on div "Save" at bounding box center [693, 657] width 44 height 21
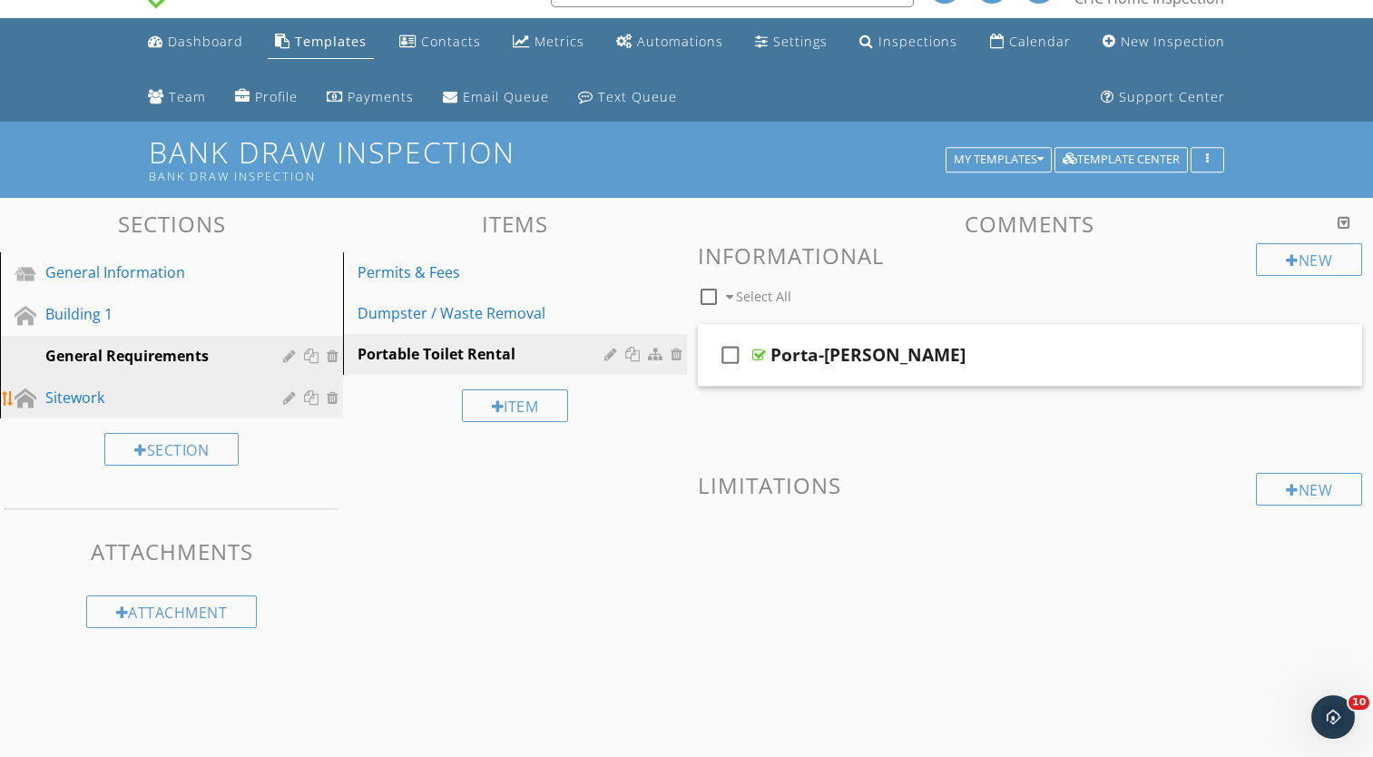
click at [113, 384] on link "Sitework" at bounding box center [173, 398] width 337 height 42
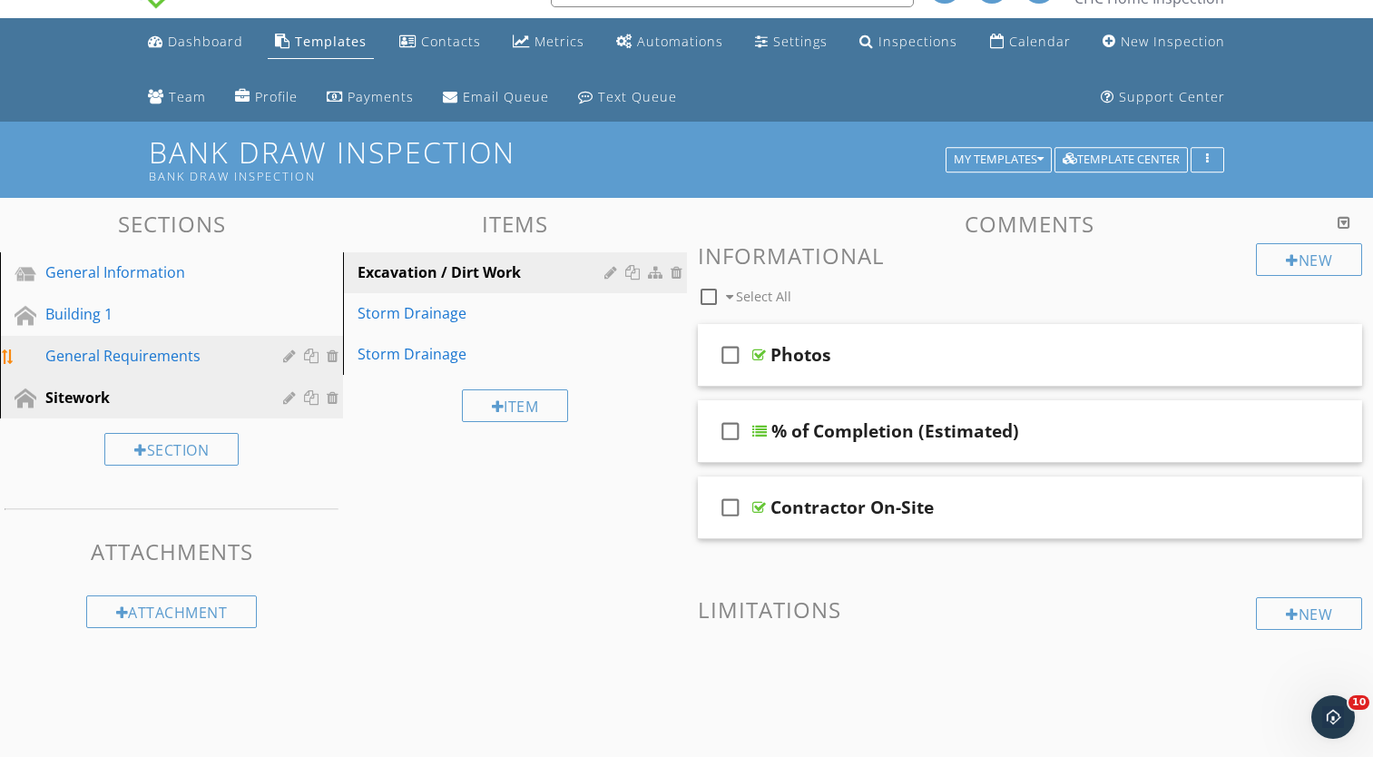
click at [128, 343] on link "General Requirements" at bounding box center [173, 357] width 337 height 42
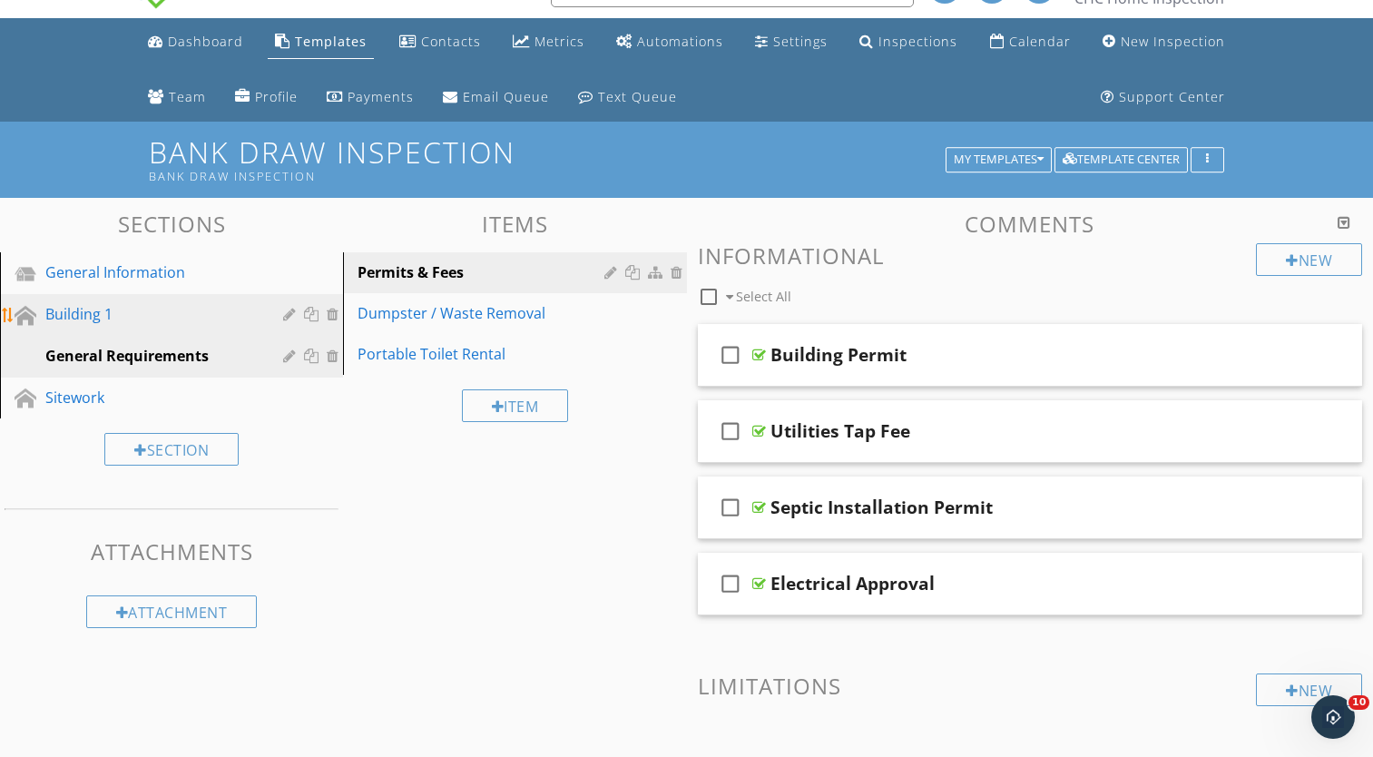
click at [99, 304] on div "Building 1" at bounding box center [150, 314] width 211 height 22
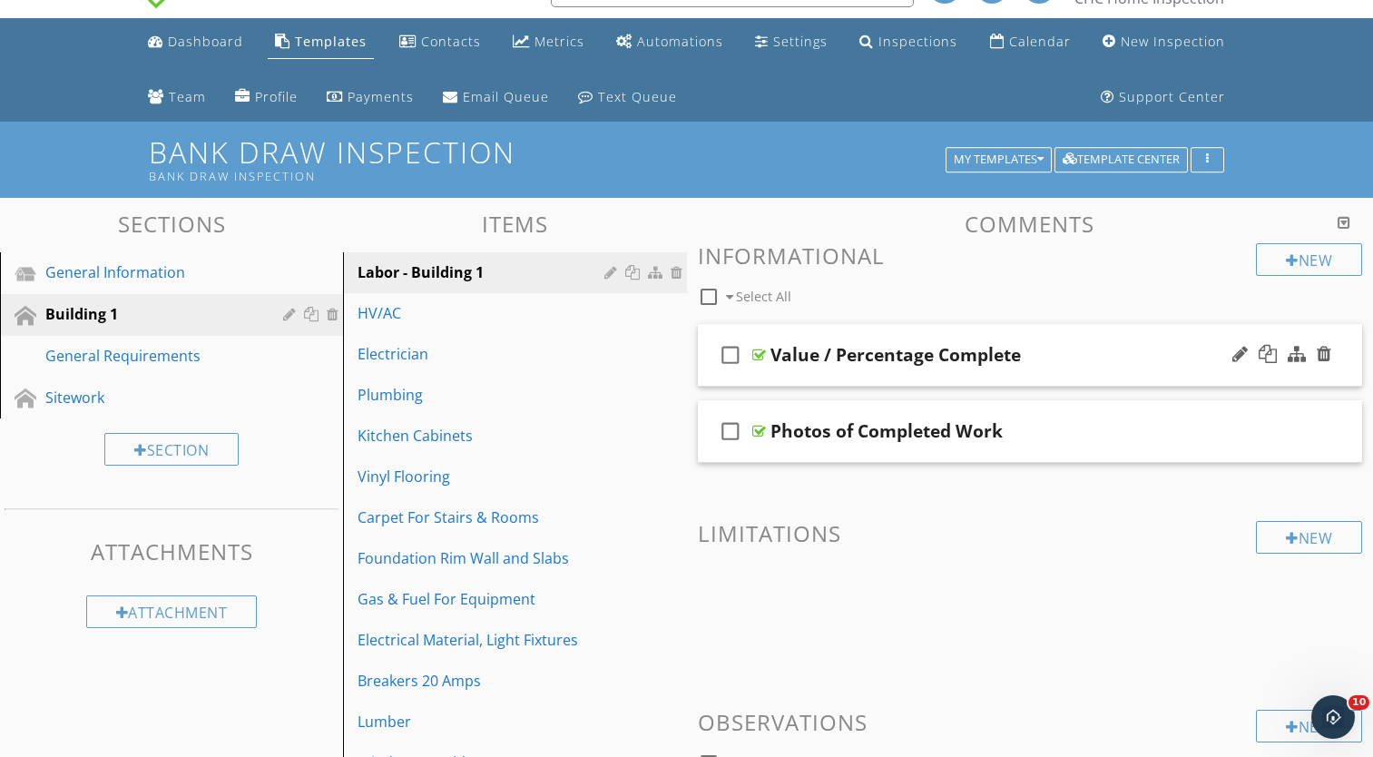
click at [1041, 356] on div "Value / Percentage Complete" at bounding box center [1005, 355] width 471 height 22
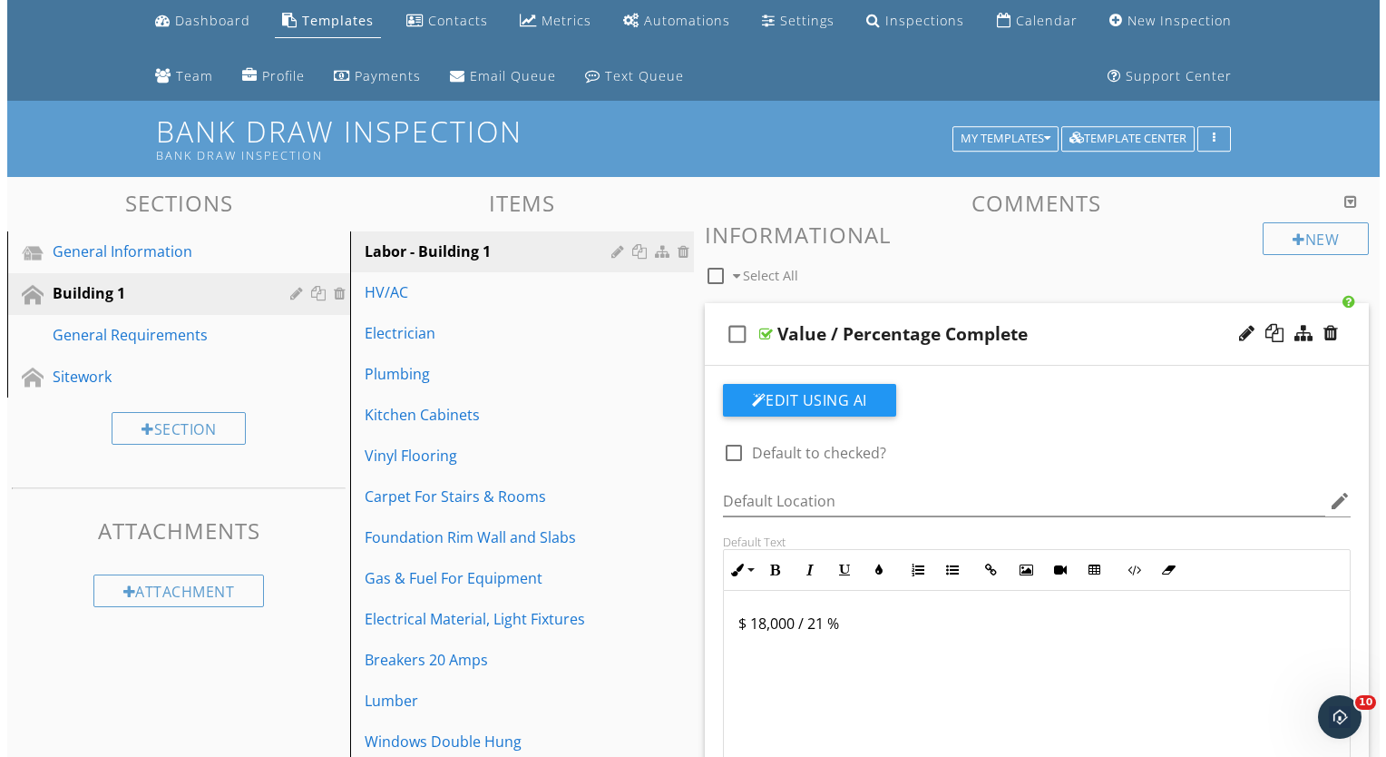
scroll to position [51, 0]
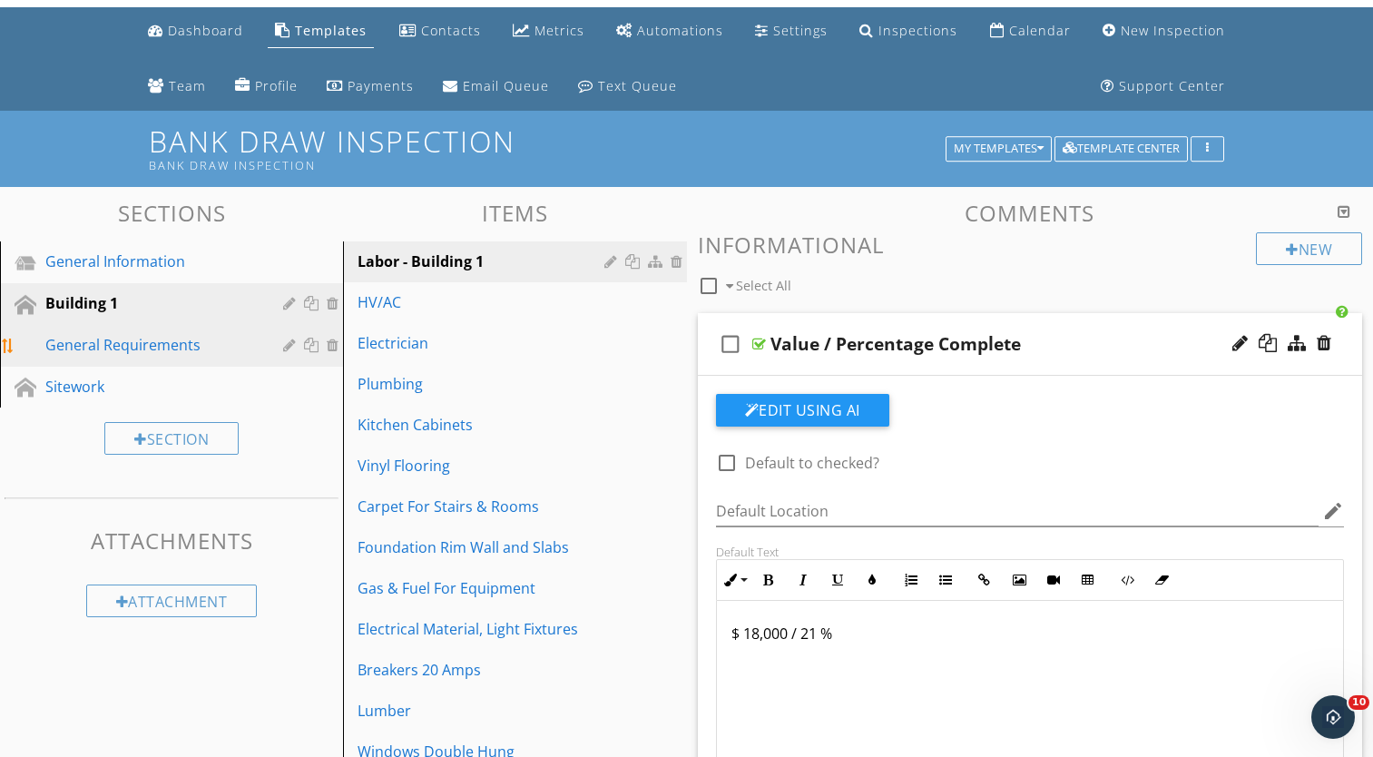
click at [160, 355] on div "General Requirements" at bounding box center [150, 345] width 211 height 22
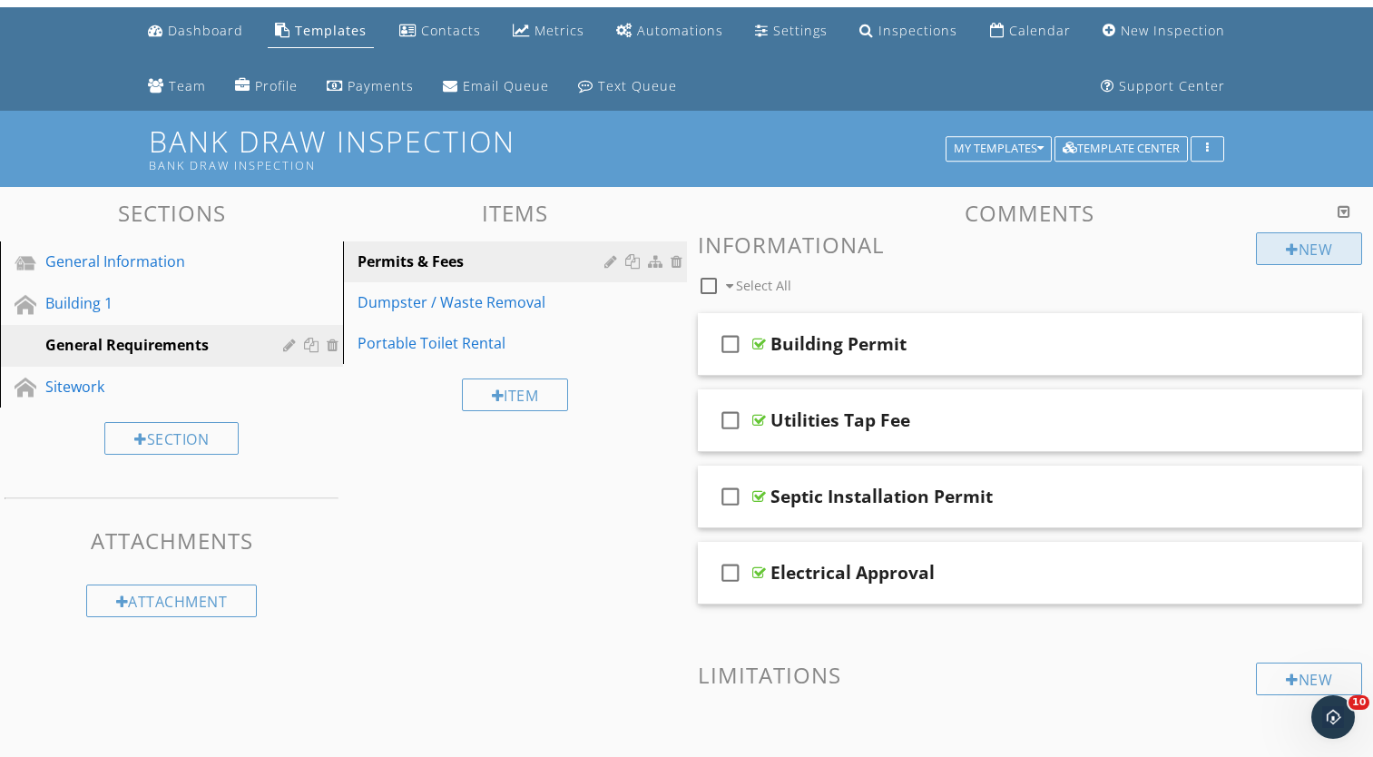
click at [1302, 248] on div "New" at bounding box center [1309, 248] width 106 height 33
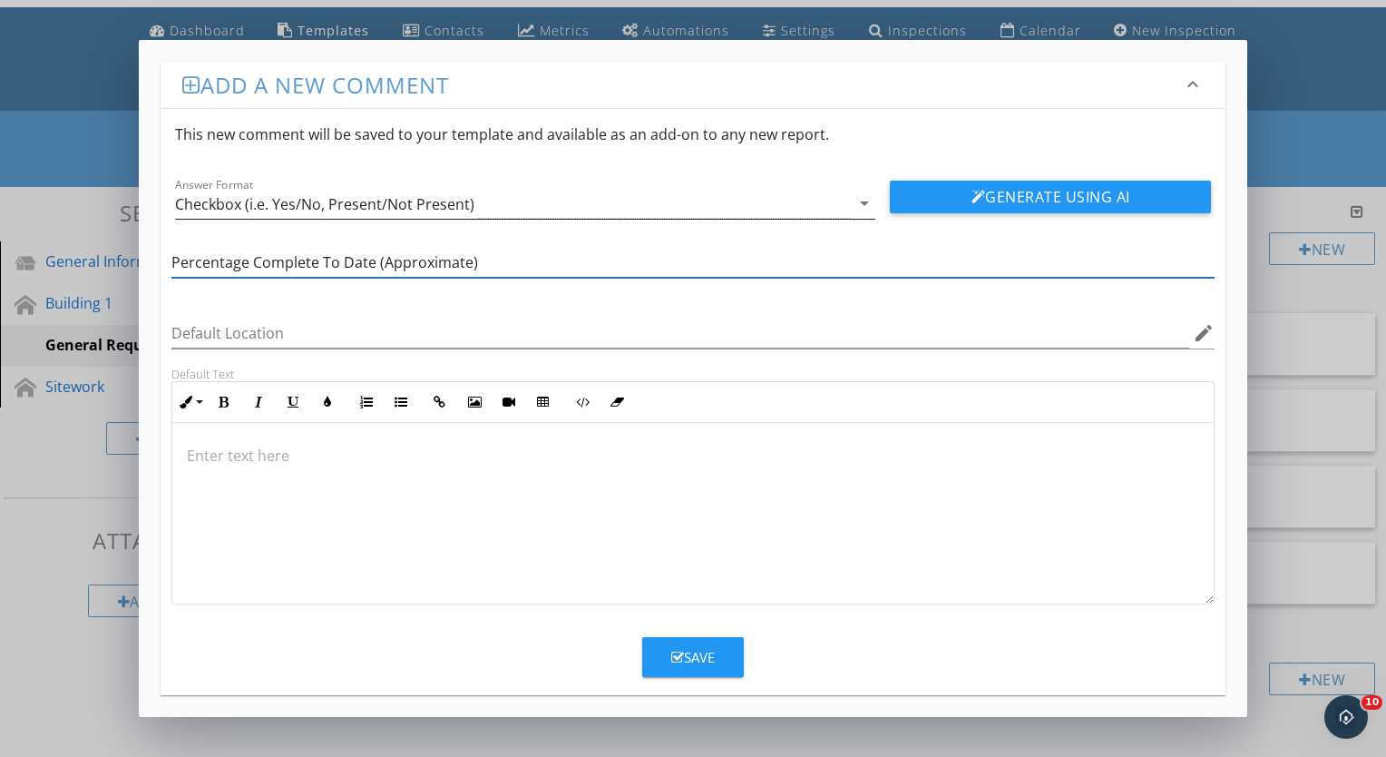
type input "Percentage Complete To Date (Approximate)"
click at [472, 207] on div "Checkbox (i.e. Yes/No, Present/Not Present)" at bounding box center [512, 204] width 675 height 30
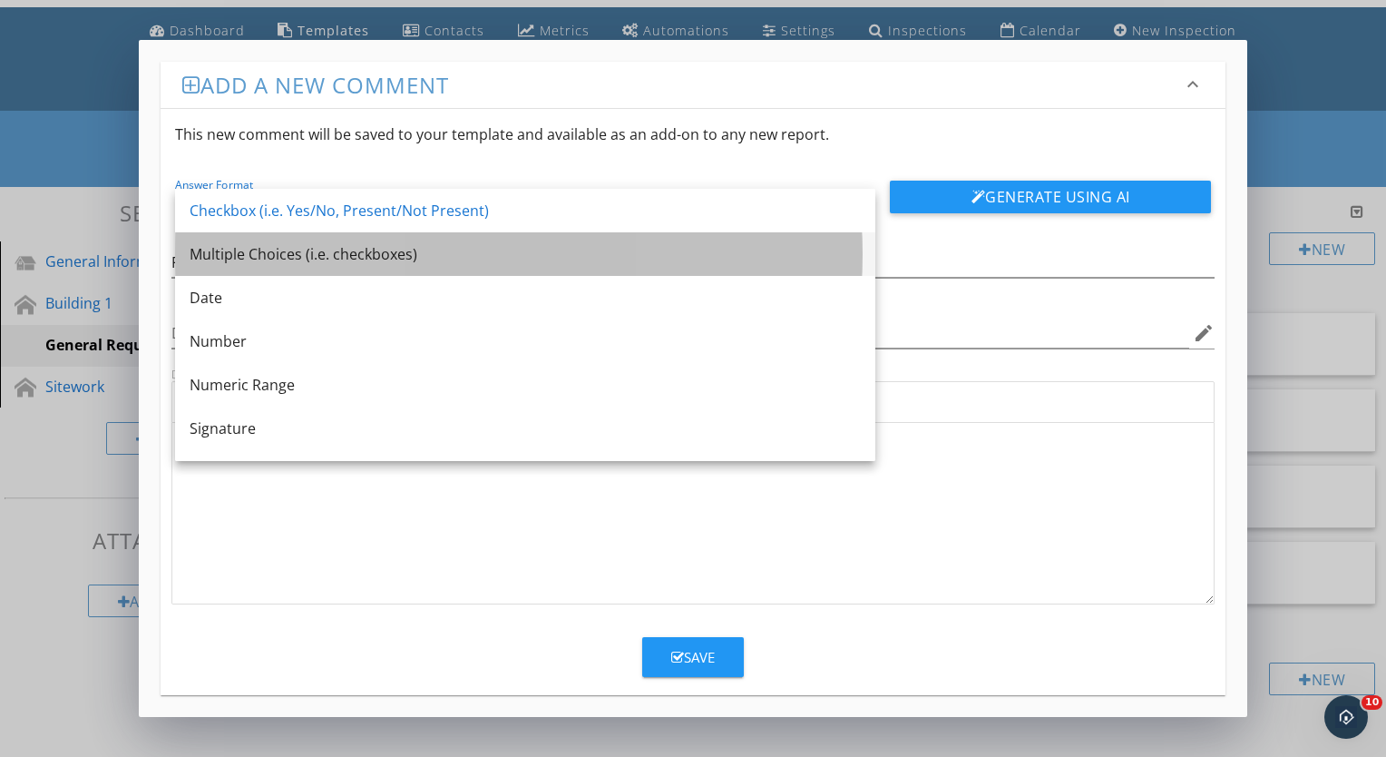
click at [379, 252] on div "Multiple Choices (i.e. checkboxes)" at bounding box center [525, 254] width 671 height 22
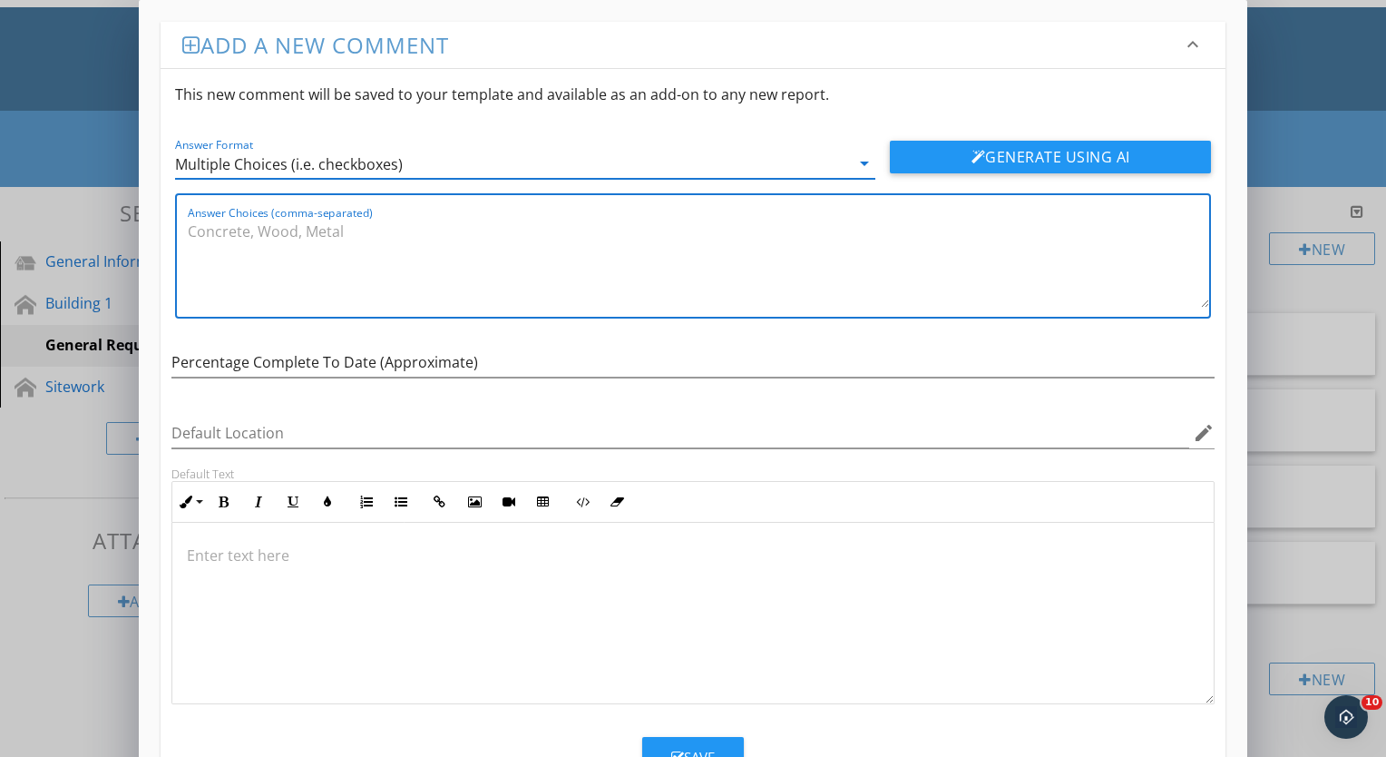
click at [358, 254] on textarea "Answer Choices (comma-separated)" at bounding box center [698, 262] width 1021 height 91
type textarea "1"
type textarea "5"
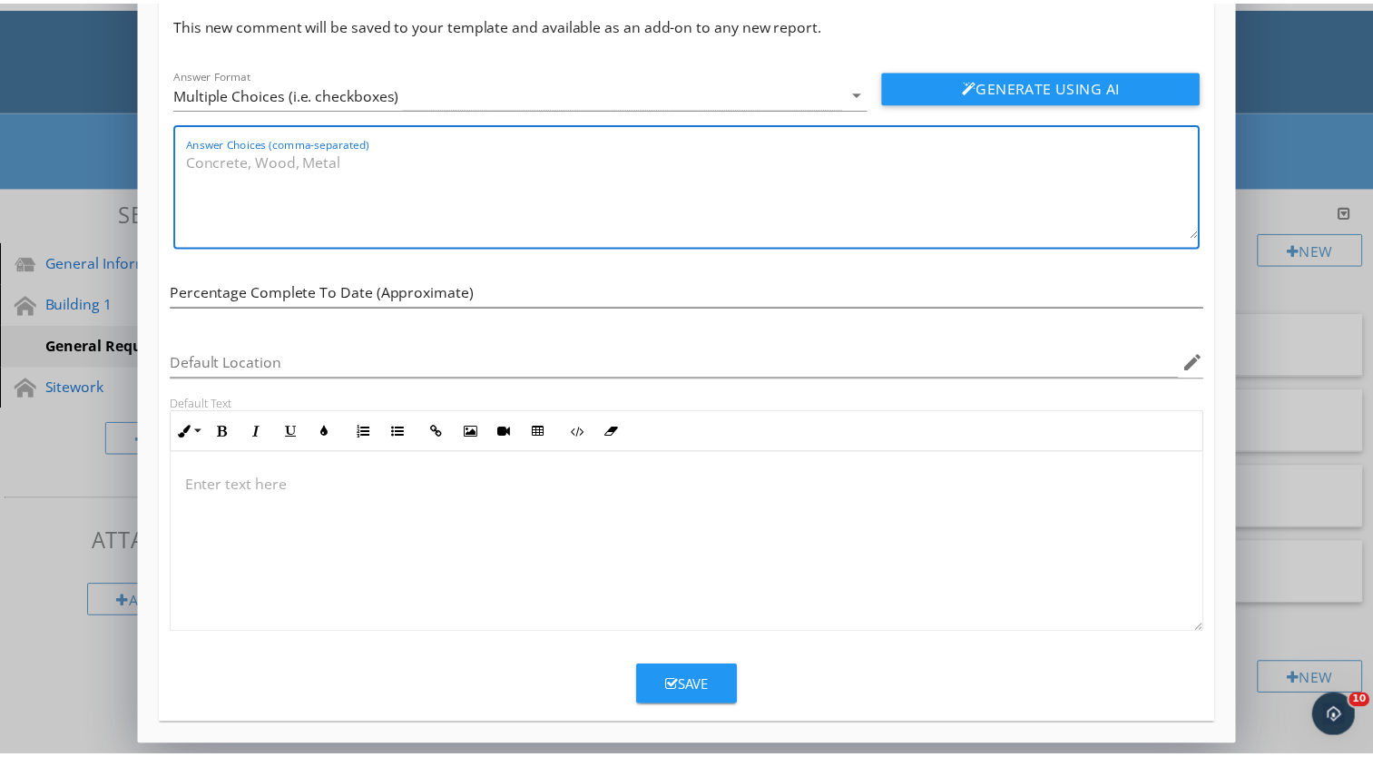
scroll to position [0, 0]
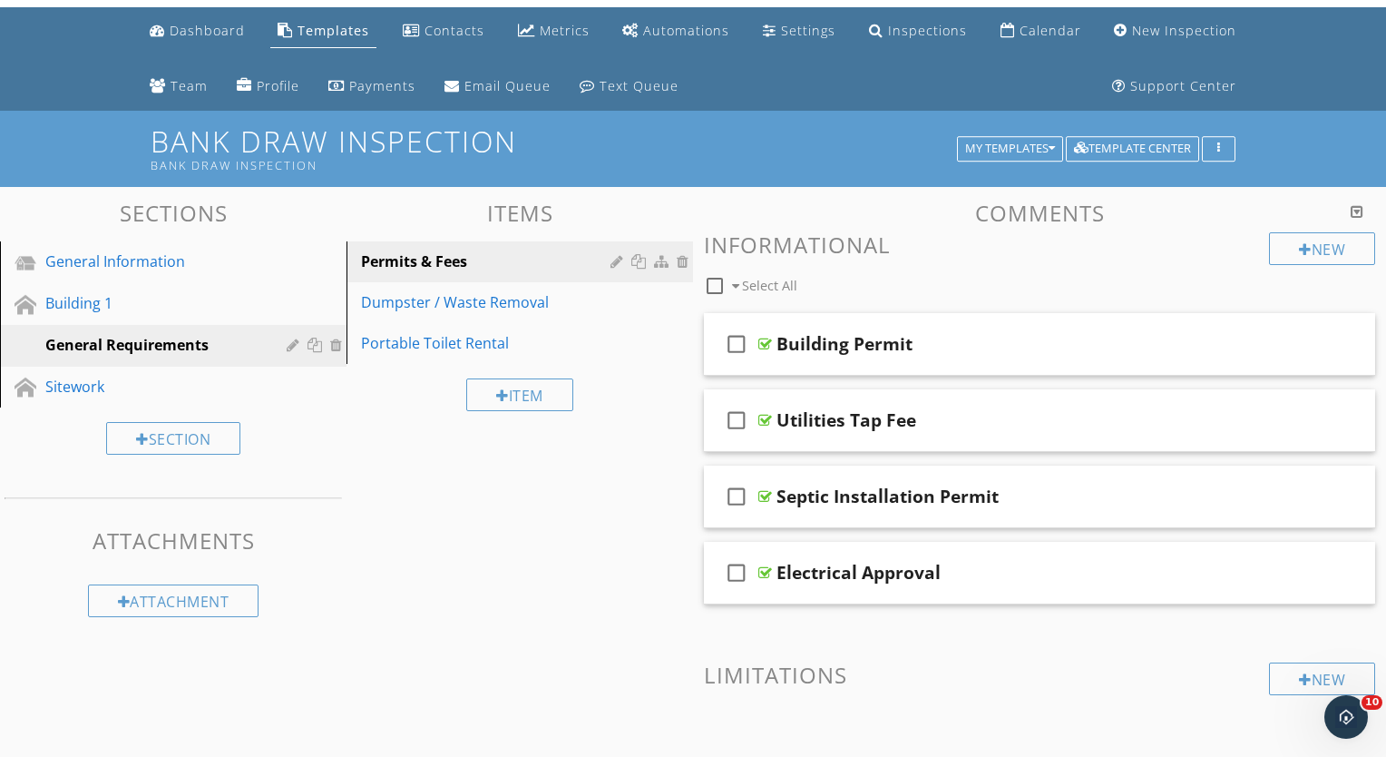
click at [1279, 174] on div at bounding box center [693, 378] width 1386 height 757
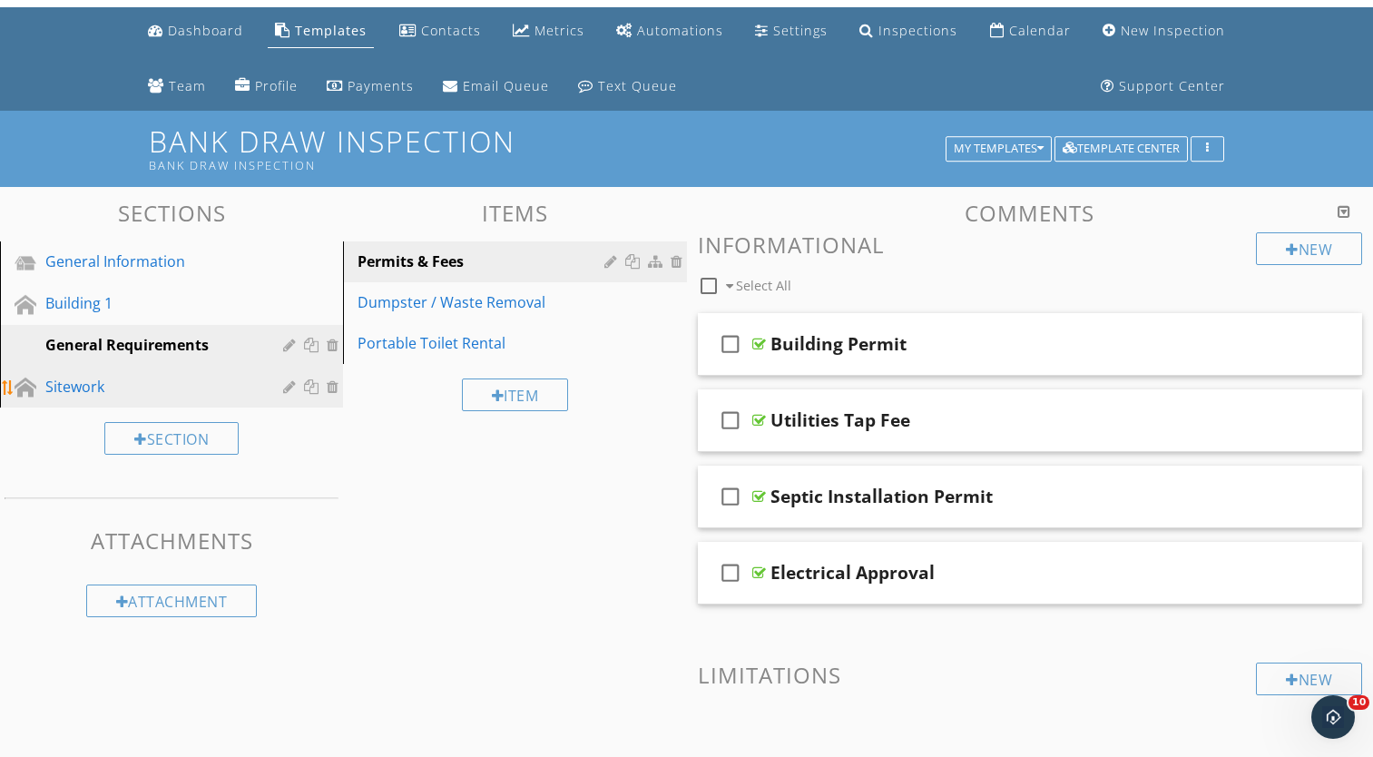
click at [176, 376] on div "Sitework" at bounding box center [150, 387] width 211 height 22
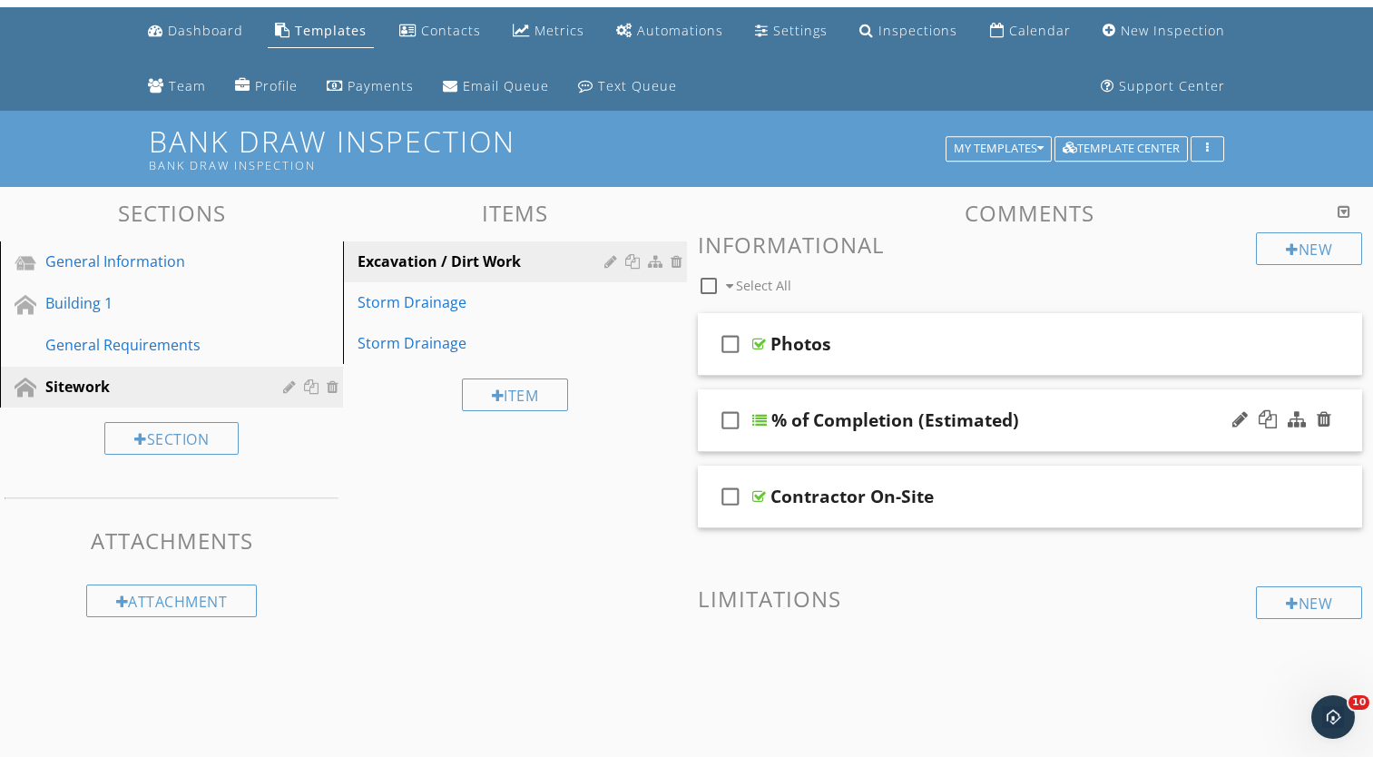
click at [1041, 426] on div "% of Completion (Estimated)" at bounding box center [1006, 420] width 471 height 22
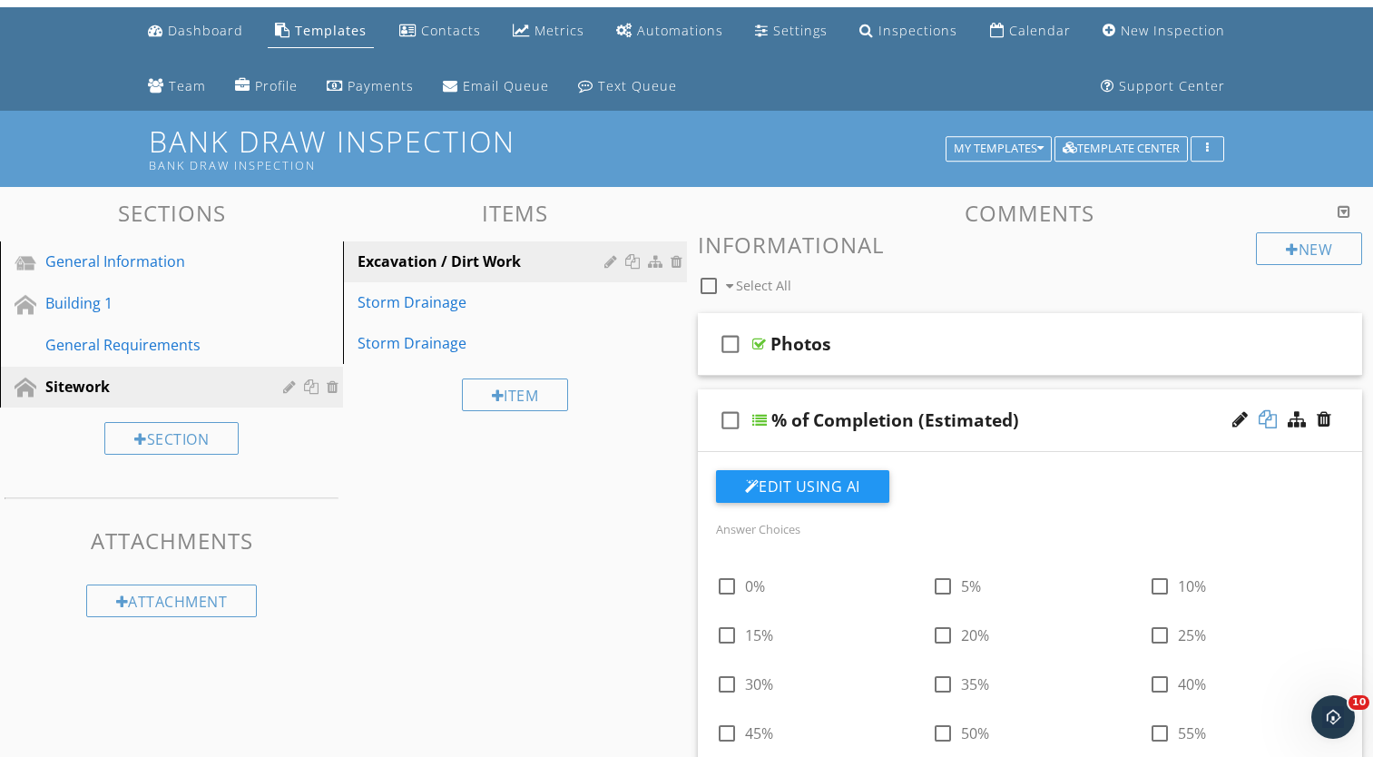
click at [1268, 419] on div at bounding box center [1267, 419] width 18 height 18
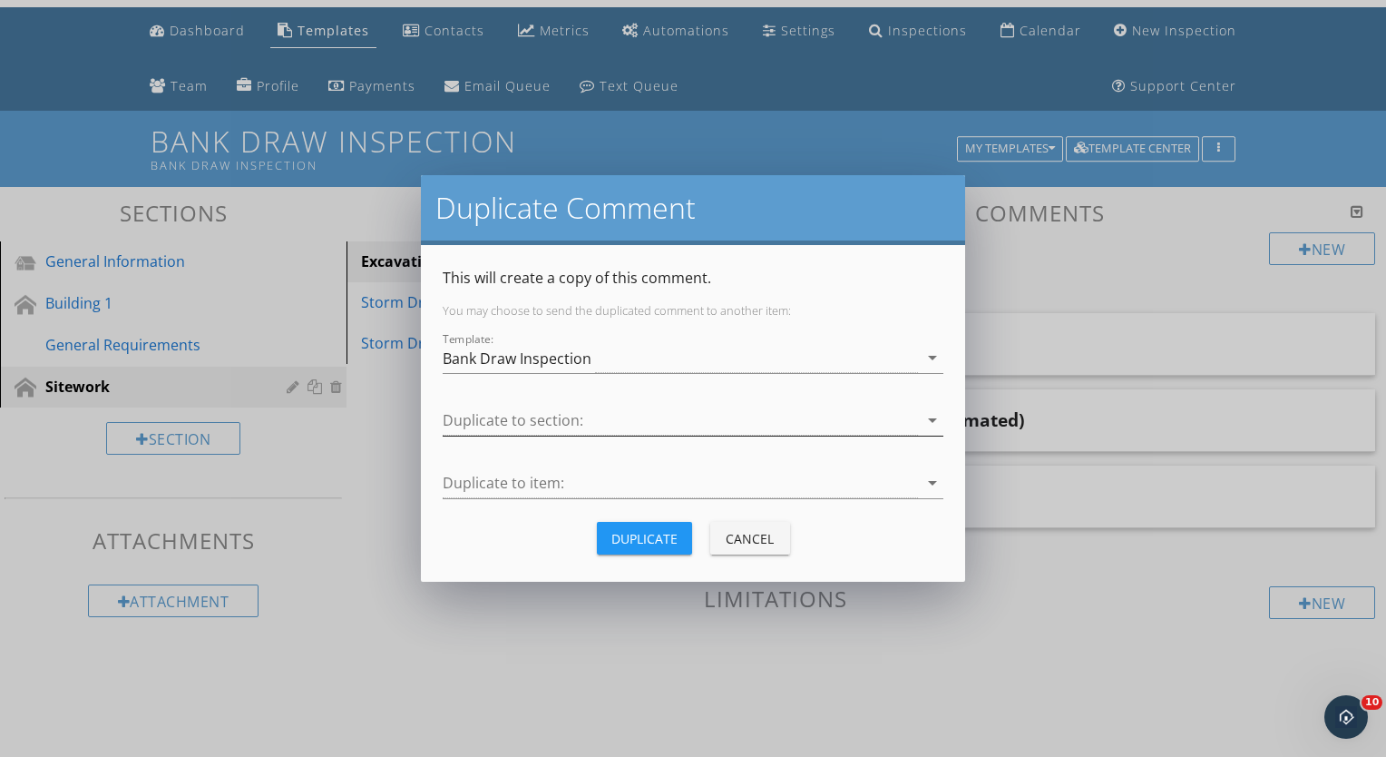
click at [613, 425] on div at bounding box center [680, 421] width 475 height 30
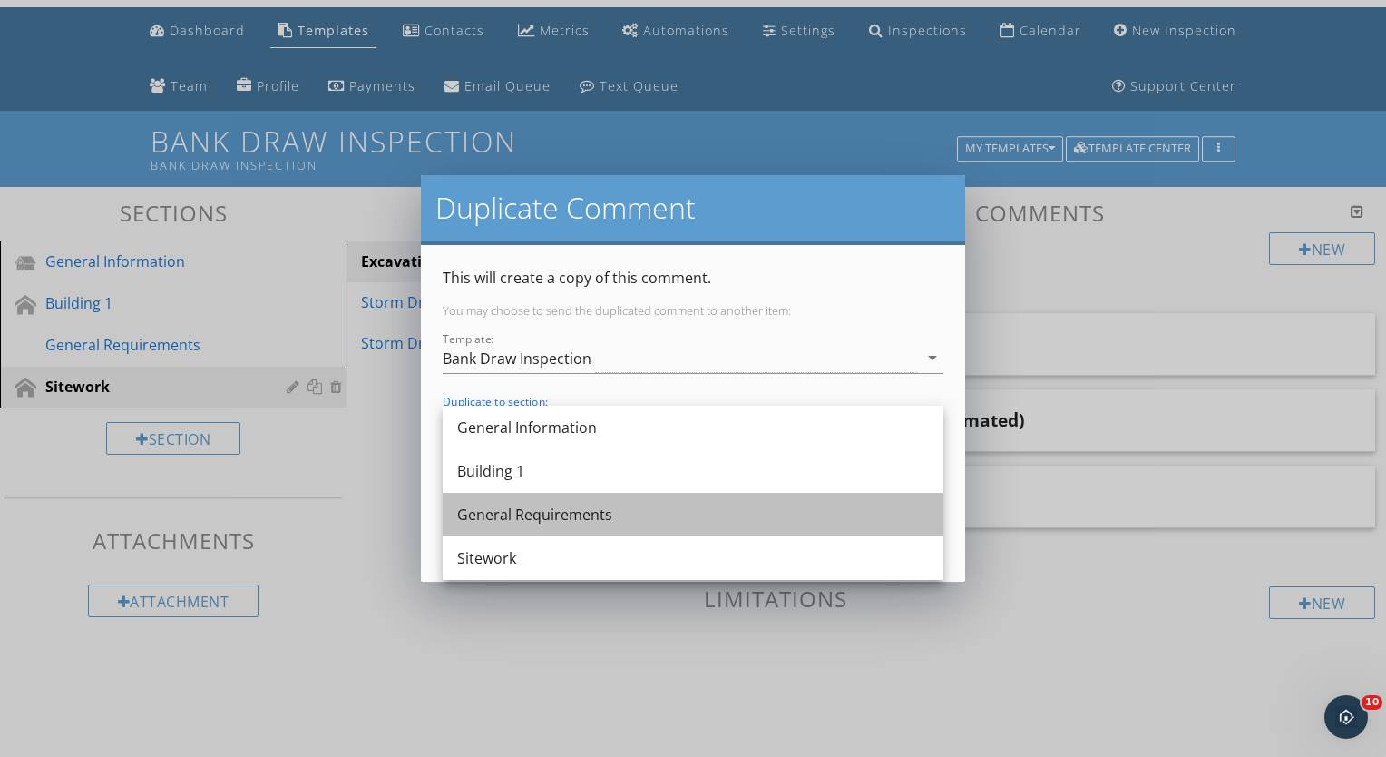
click at [528, 517] on div "General Requirements" at bounding box center [693, 514] width 472 height 22
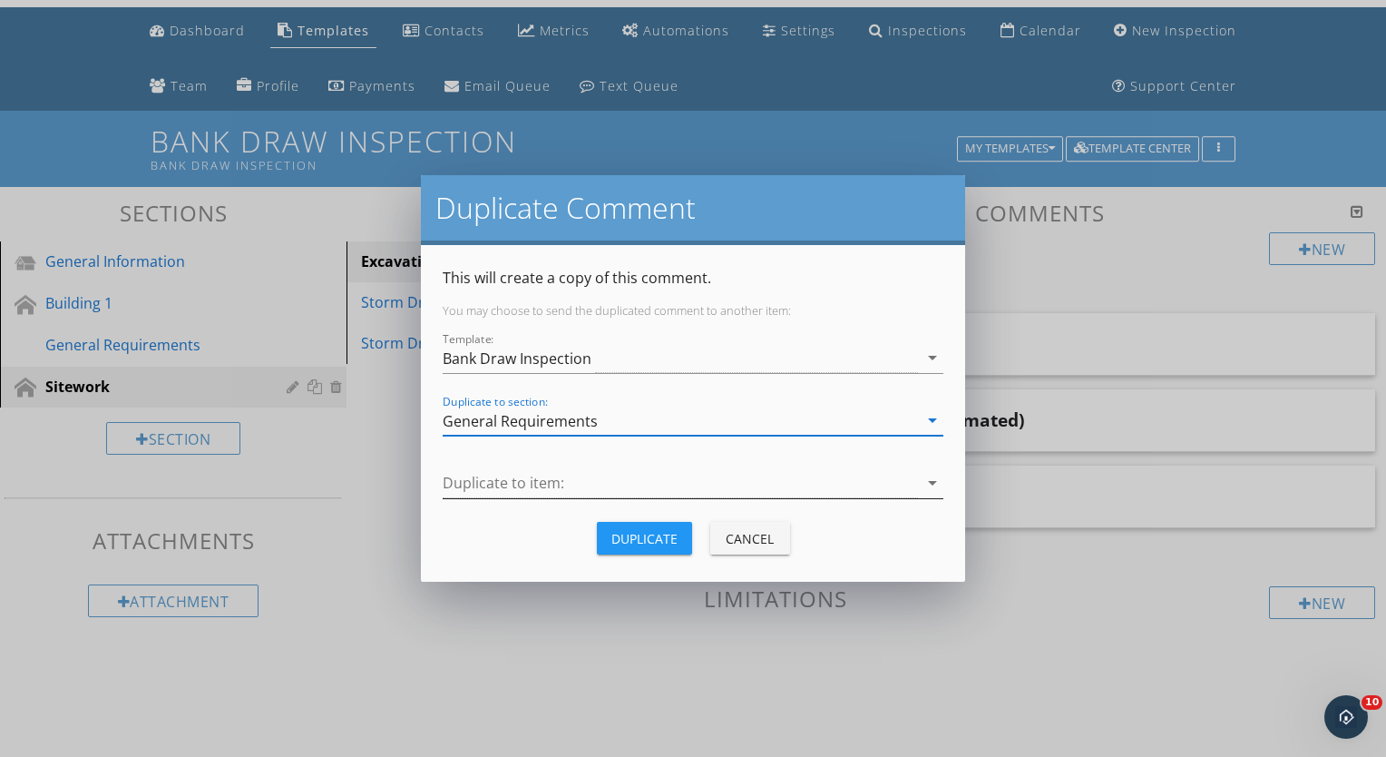
click at [519, 483] on div at bounding box center [680, 483] width 475 height 30
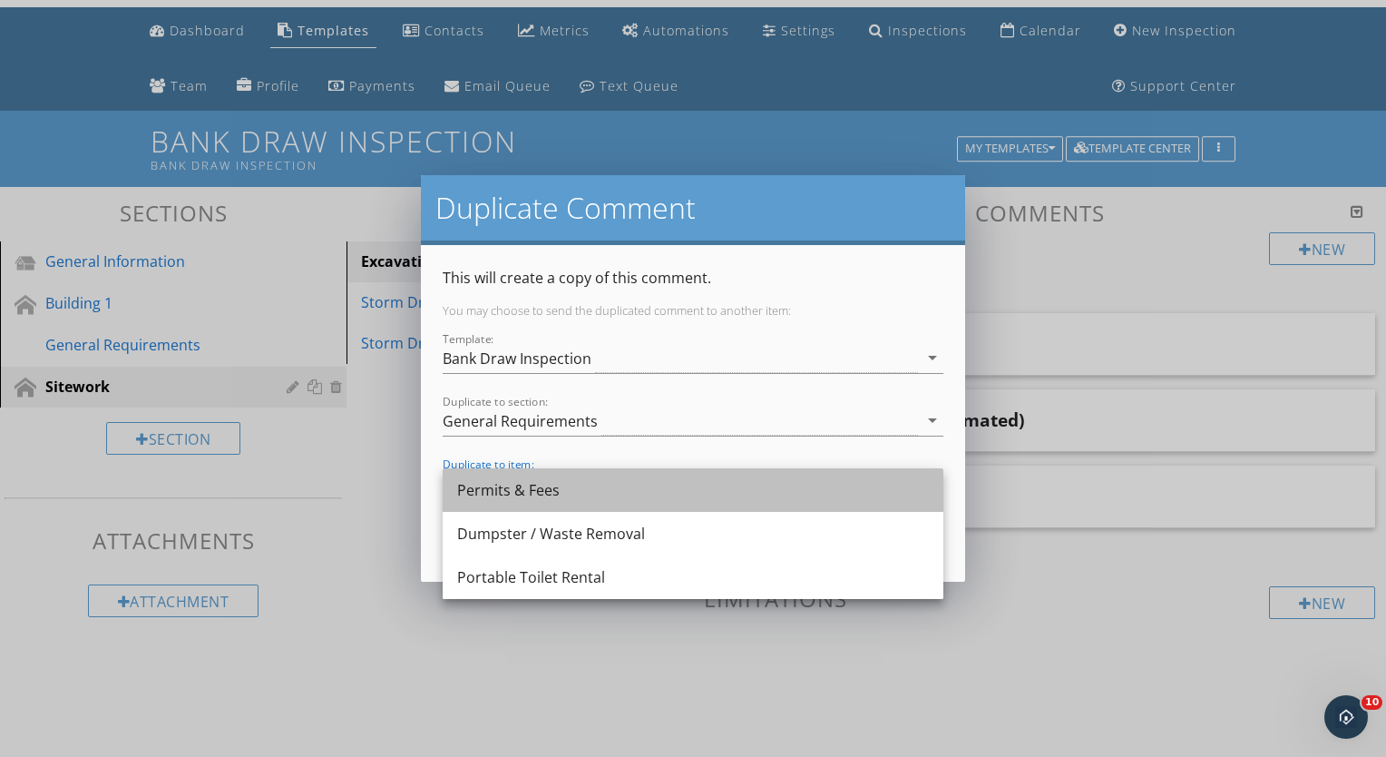
click at [519, 488] on div "Permits & Fees" at bounding box center [693, 490] width 472 height 22
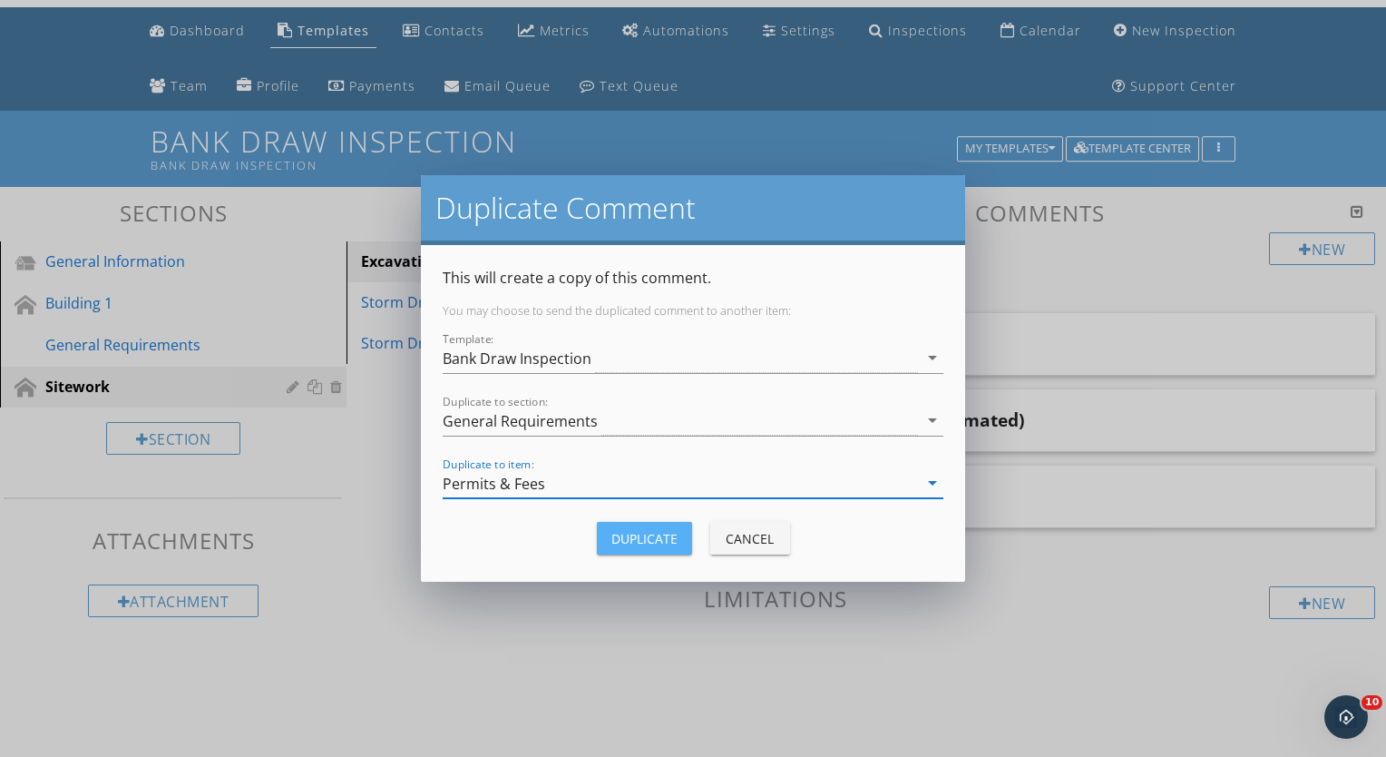
click at [640, 531] on div "Duplicate" at bounding box center [644, 538] width 66 height 19
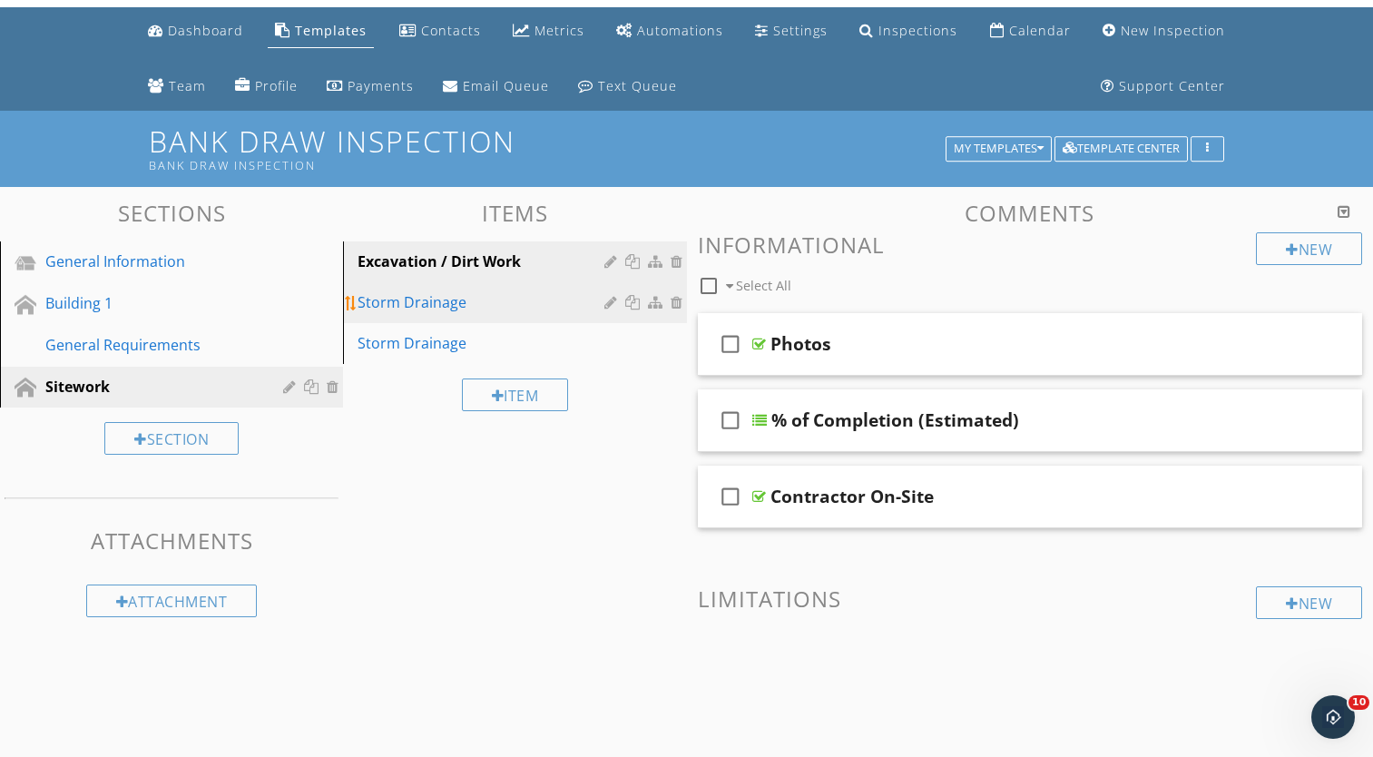
click at [395, 308] on div "Storm Drainage" at bounding box center [482, 302] width 251 height 22
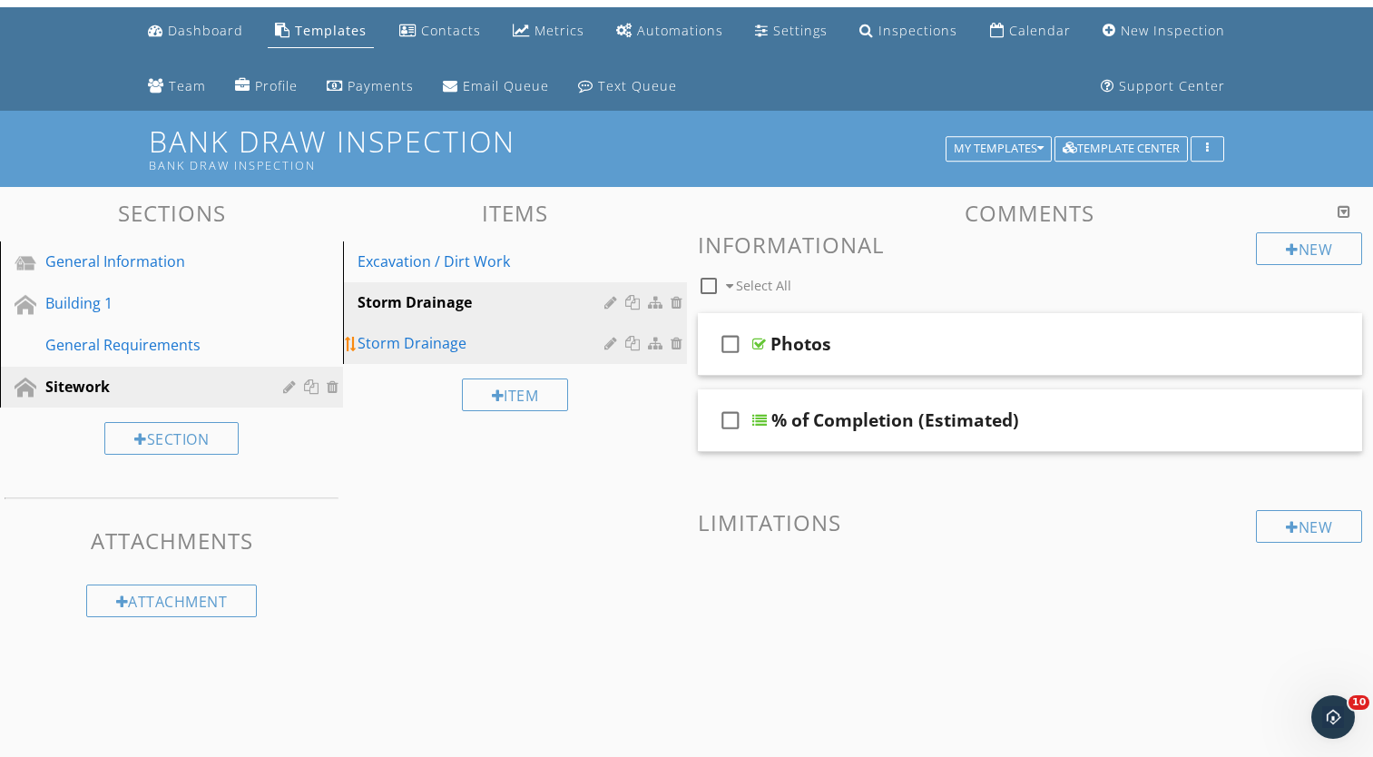
click at [403, 340] on div "Storm Drainage" at bounding box center [482, 343] width 251 height 22
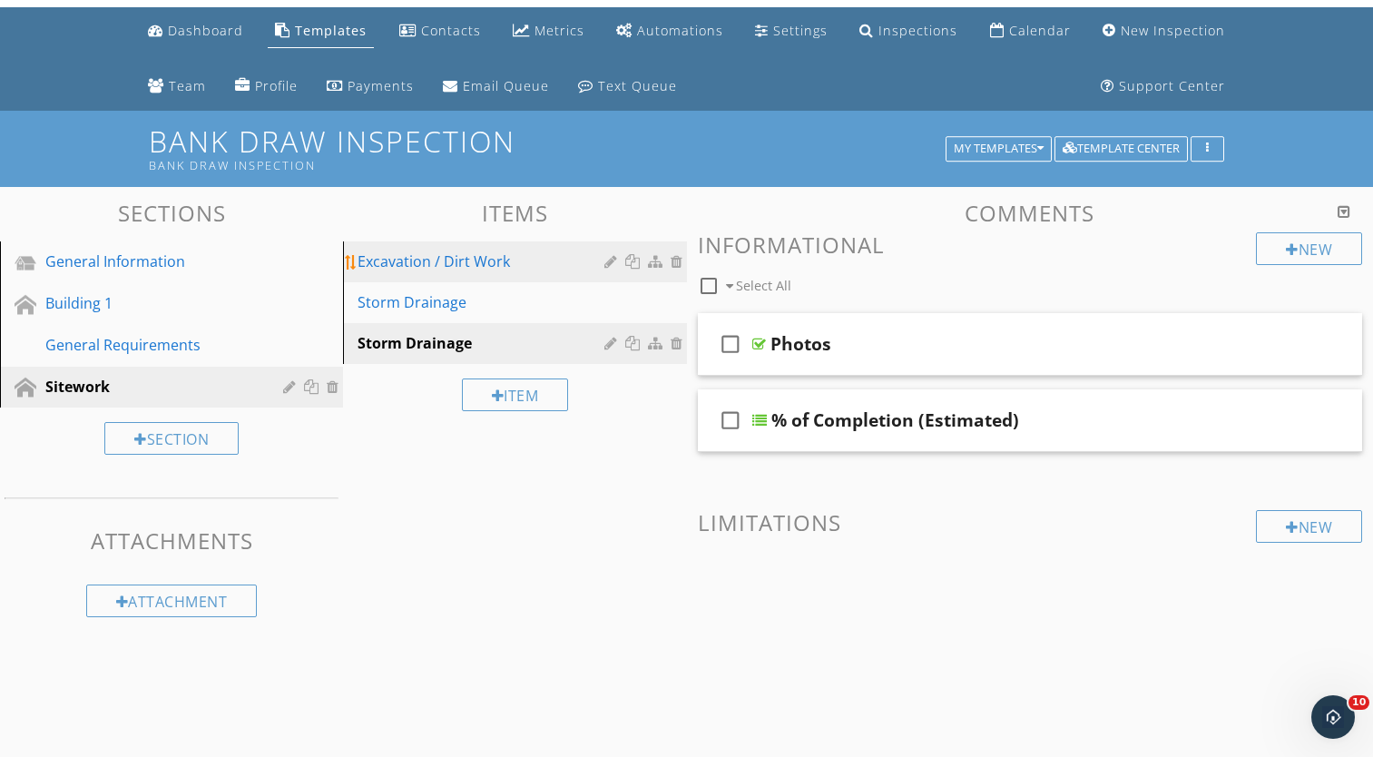
click at [419, 268] on div "Excavation / Dirt Work" at bounding box center [482, 261] width 251 height 22
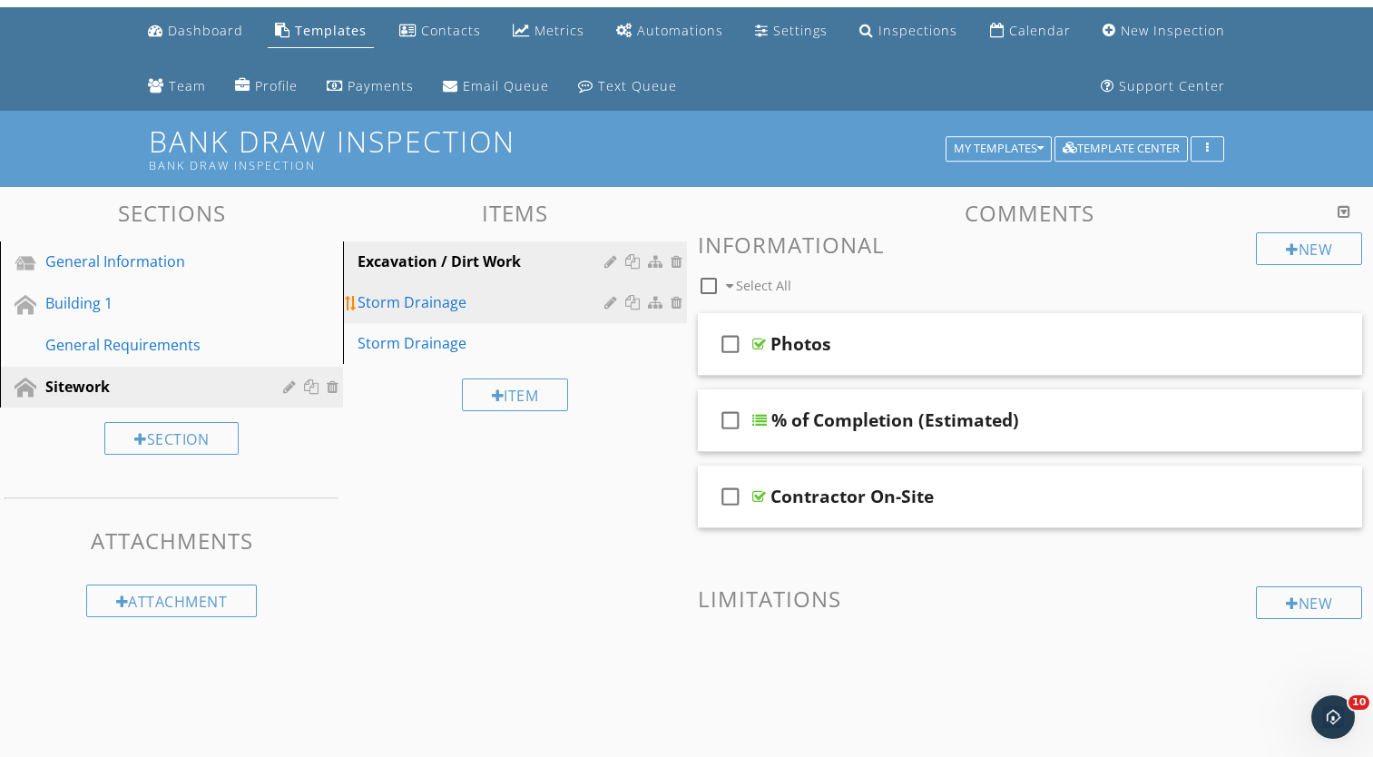
click at [427, 294] on div "Storm Drainage" at bounding box center [482, 302] width 251 height 22
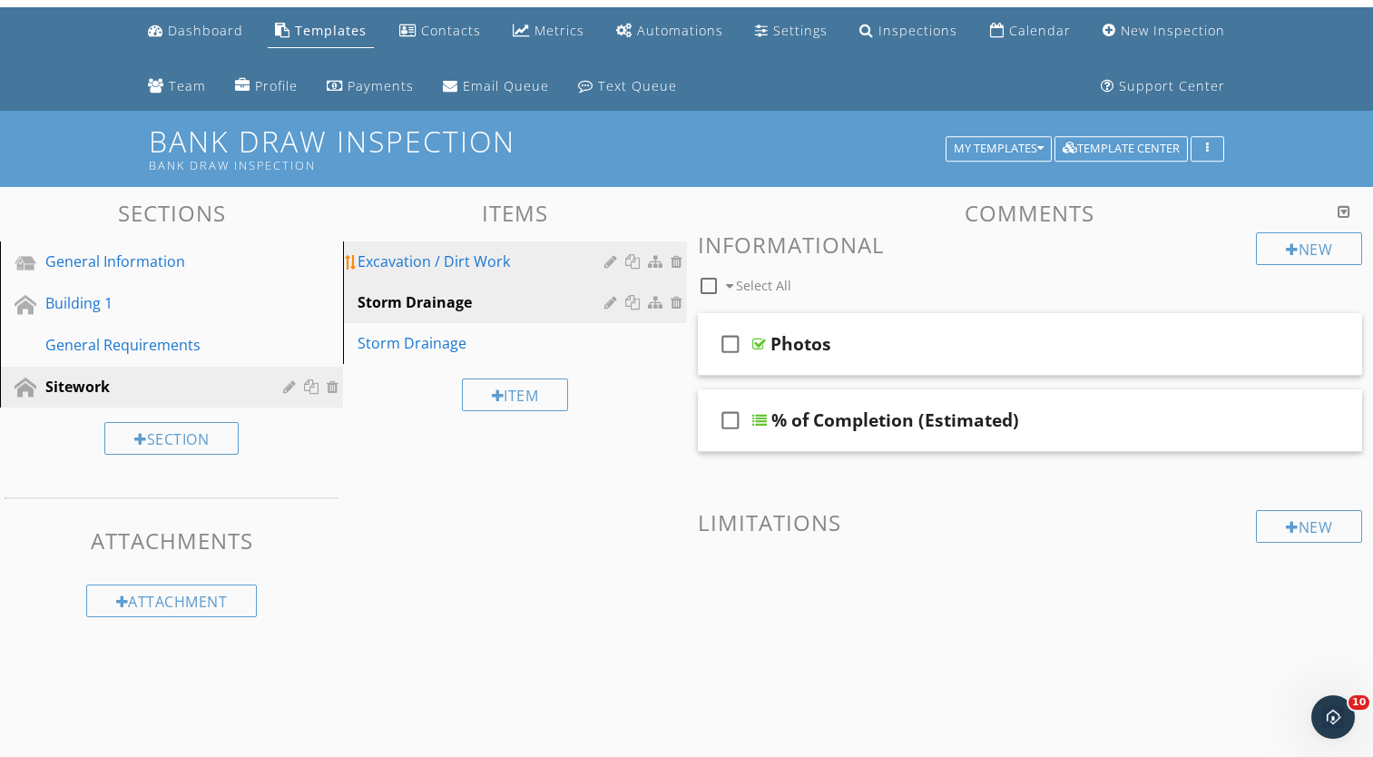
click at [485, 262] on div "Excavation / Dirt Work" at bounding box center [482, 261] width 251 height 22
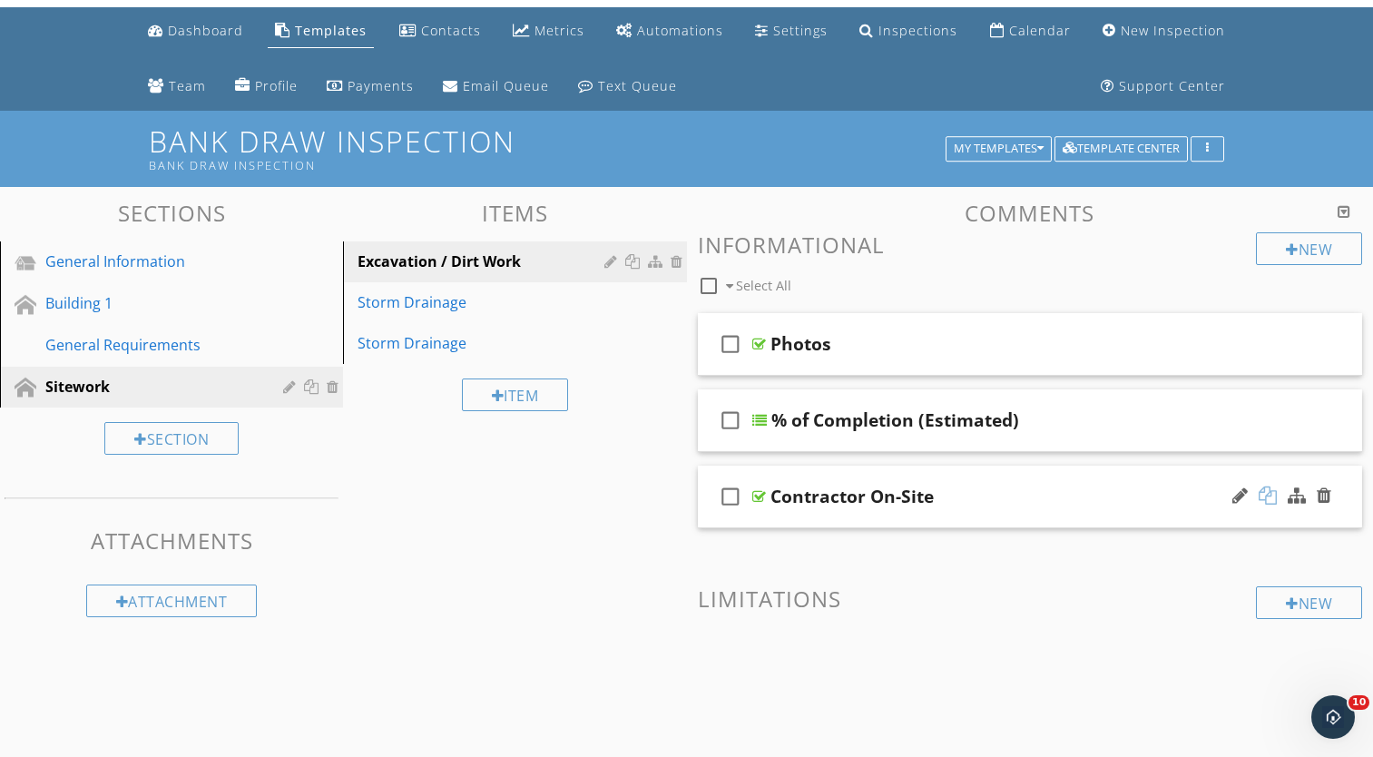
click at [1267, 498] on div at bounding box center [1267, 495] width 18 height 18
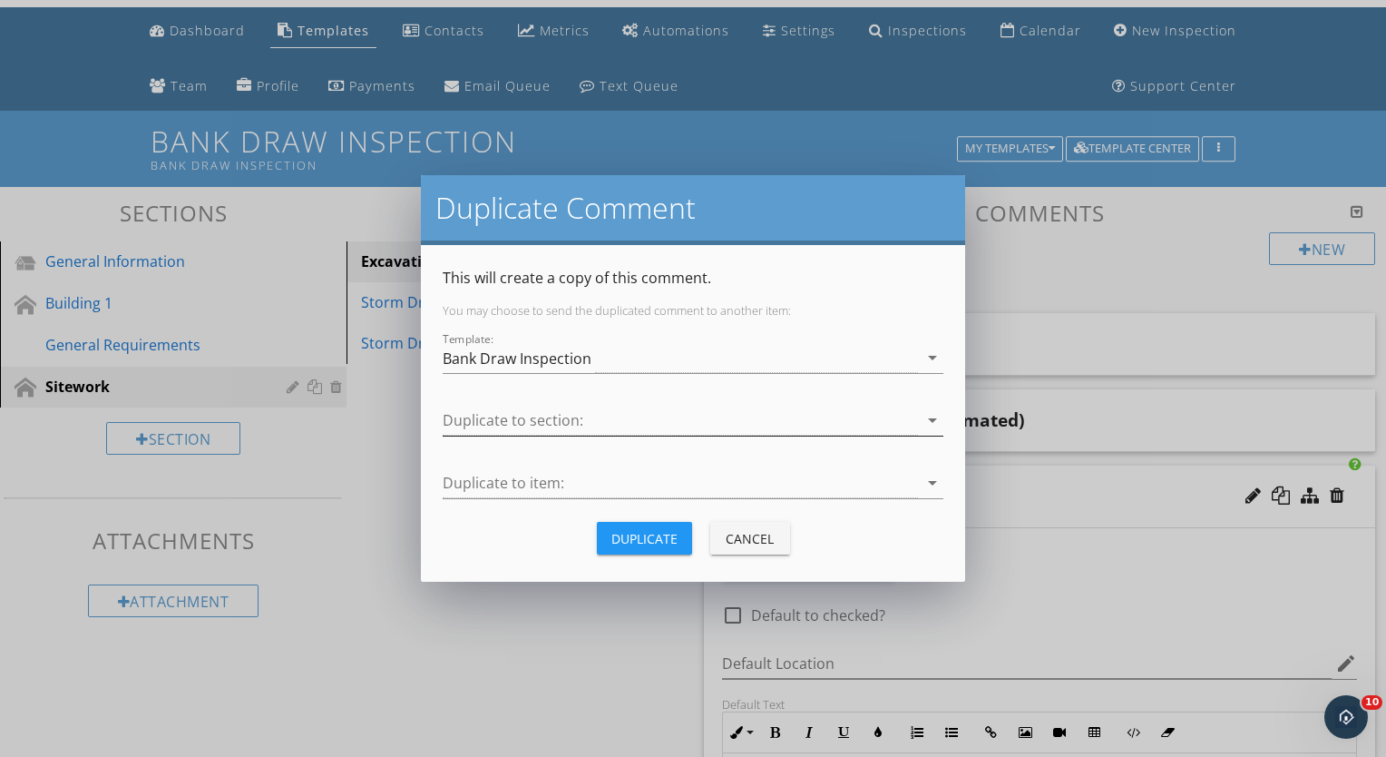
click at [598, 415] on div at bounding box center [680, 421] width 475 height 30
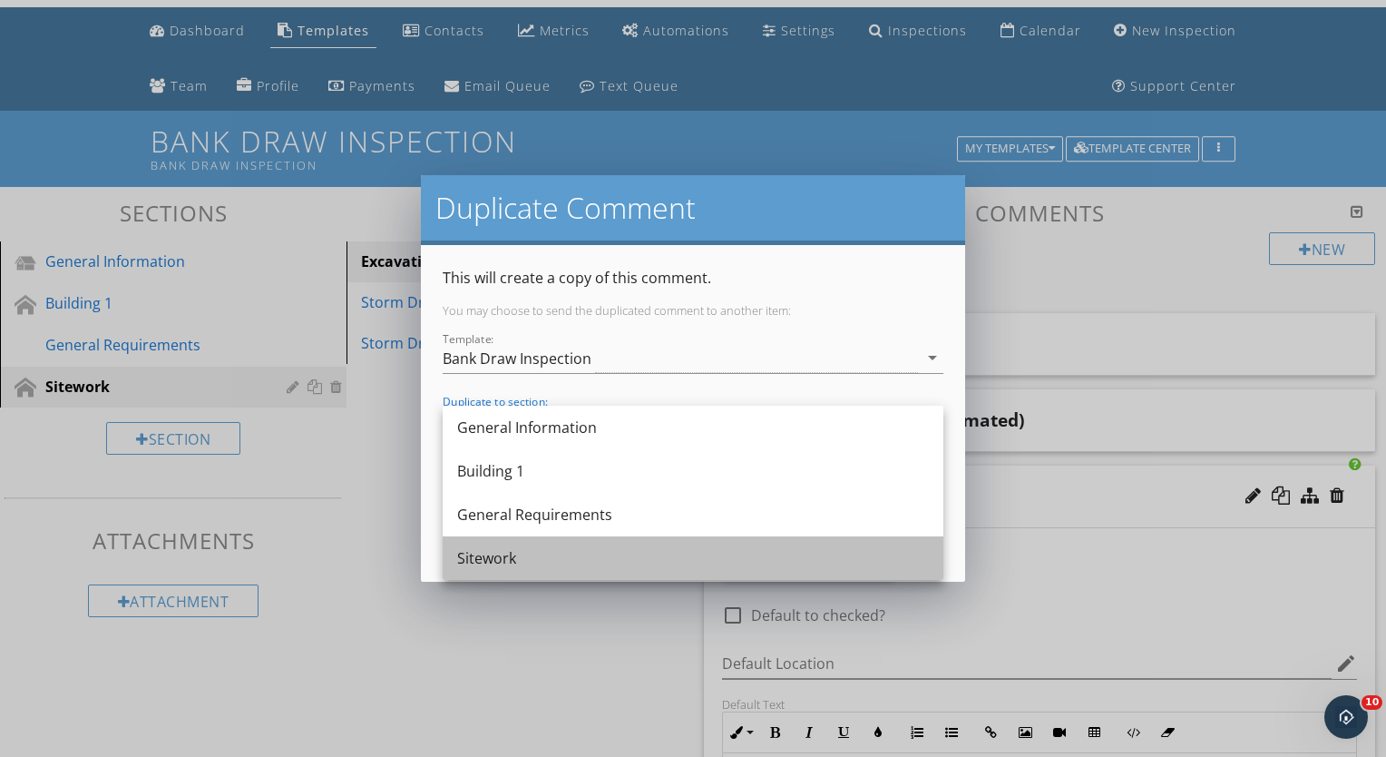
click at [508, 547] on div "Sitework" at bounding box center [693, 558] width 472 height 22
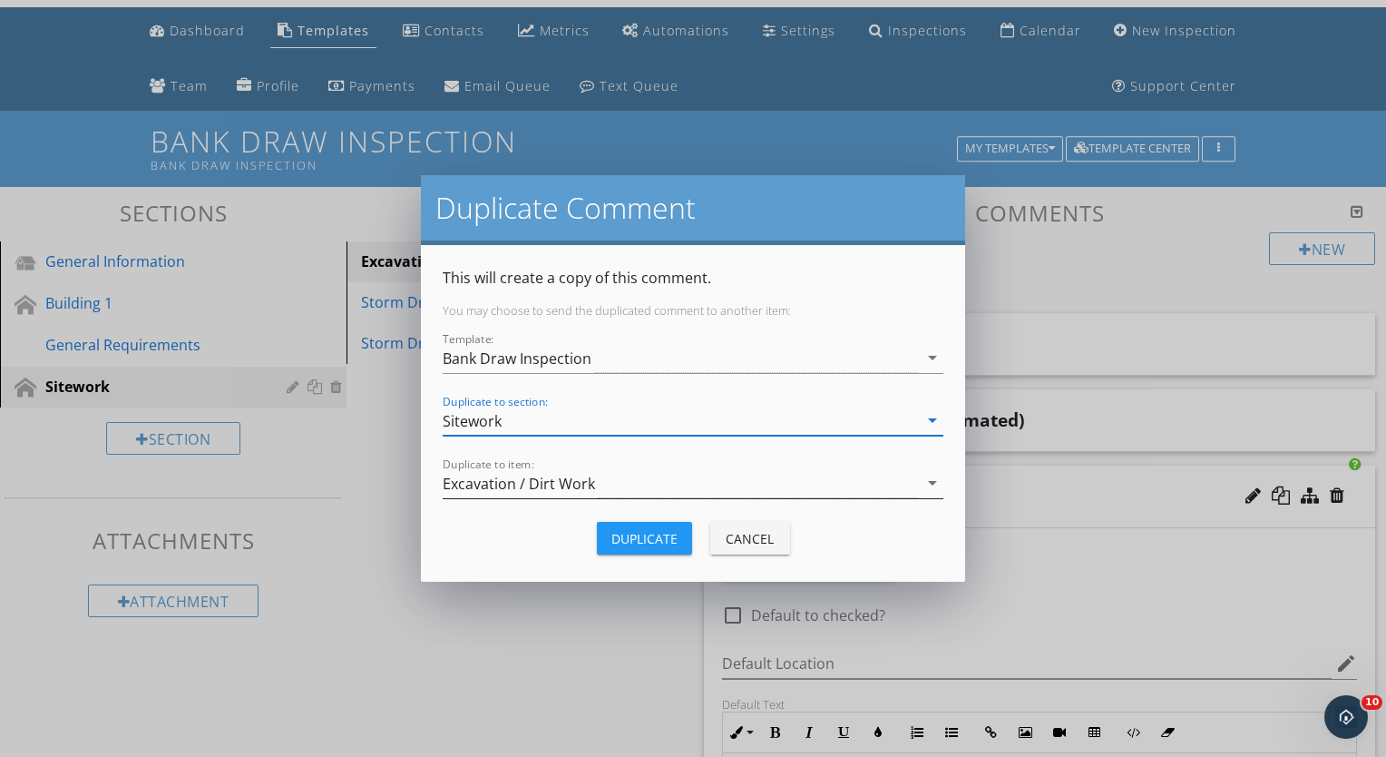
click at [580, 484] on div "Excavation / Dirt Work" at bounding box center [519, 483] width 152 height 16
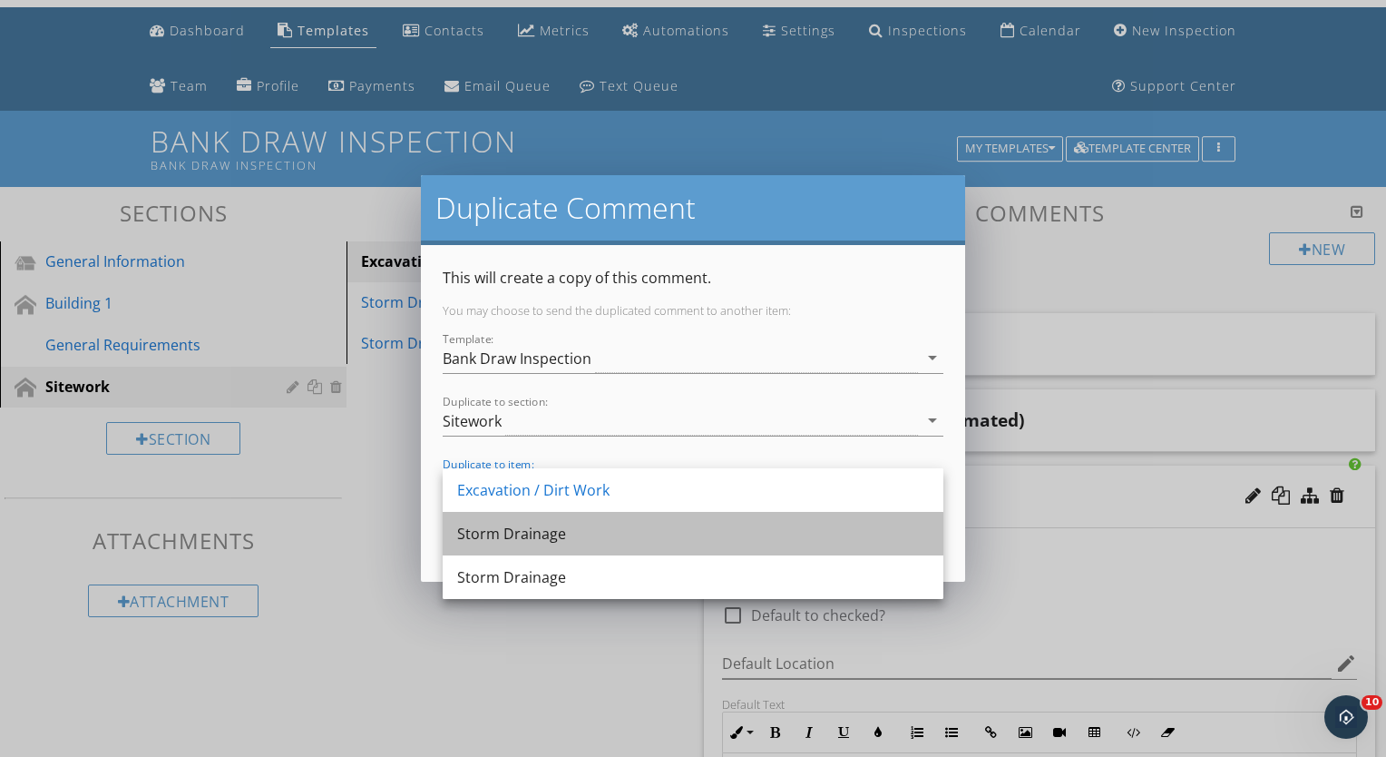
click at [513, 529] on div "Storm Drainage" at bounding box center [693, 534] width 472 height 22
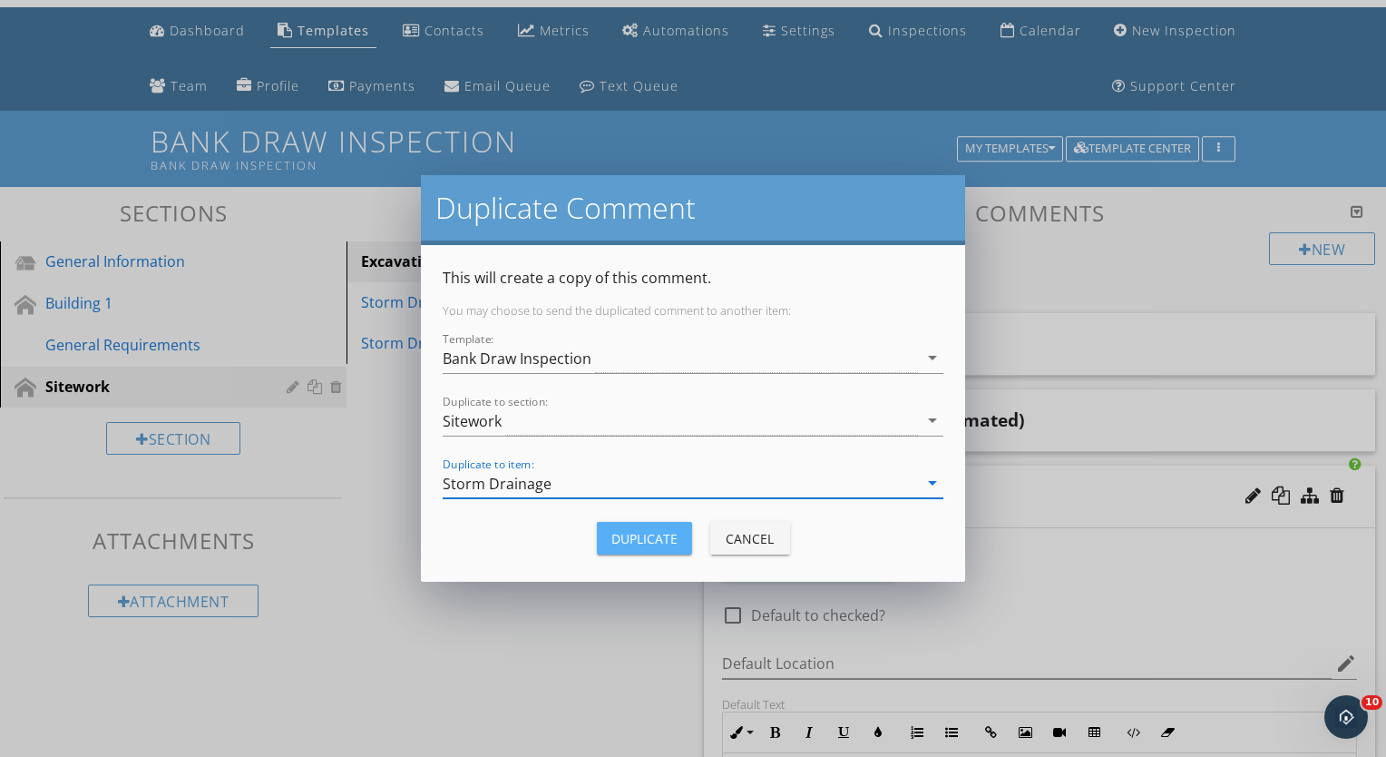
click at [650, 538] on div "Duplicate" at bounding box center [644, 538] width 66 height 19
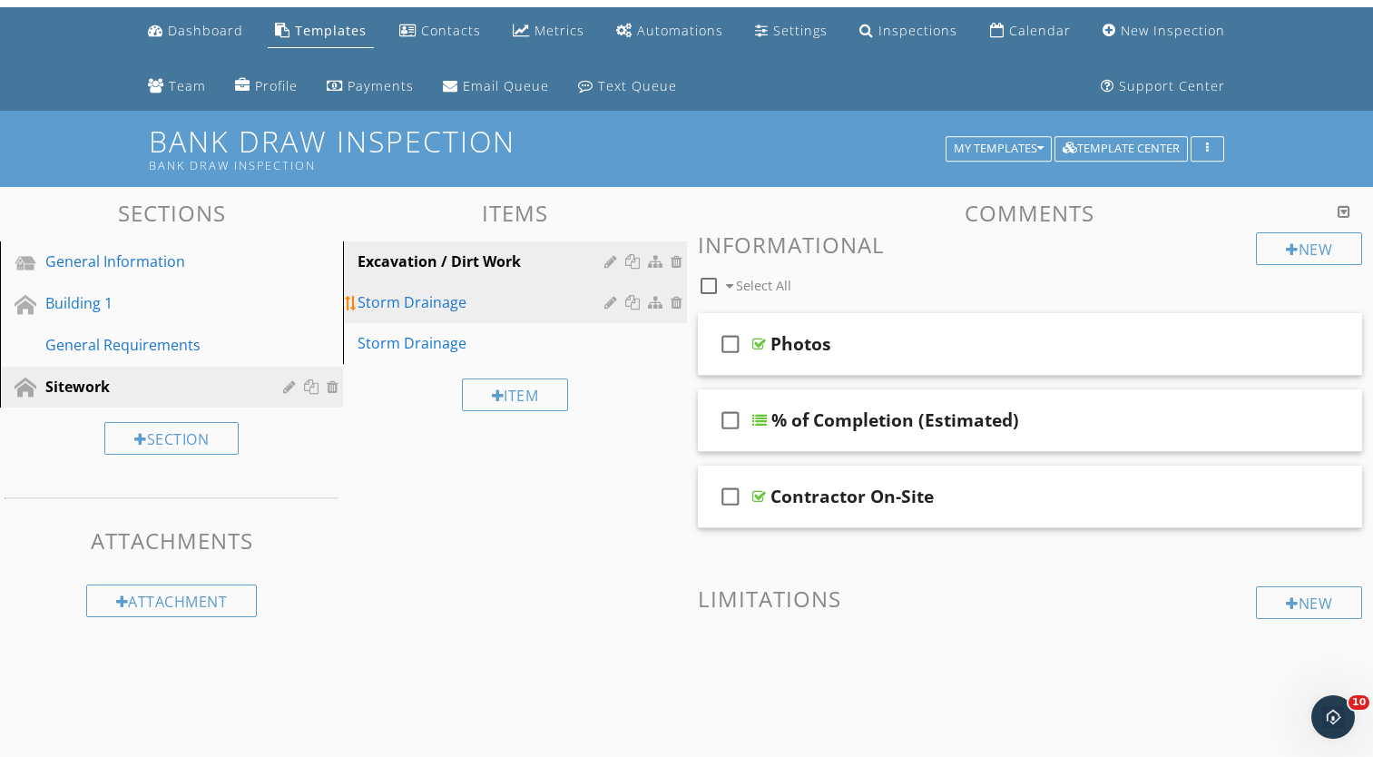
click at [478, 315] on link "Storm Drainage" at bounding box center [516, 302] width 337 height 40
click at [470, 273] on link "Excavation / Dirt Work" at bounding box center [516, 261] width 337 height 40
click at [454, 296] on div "Storm Drainage" at bounding box center [482, 302] width 251 height 22
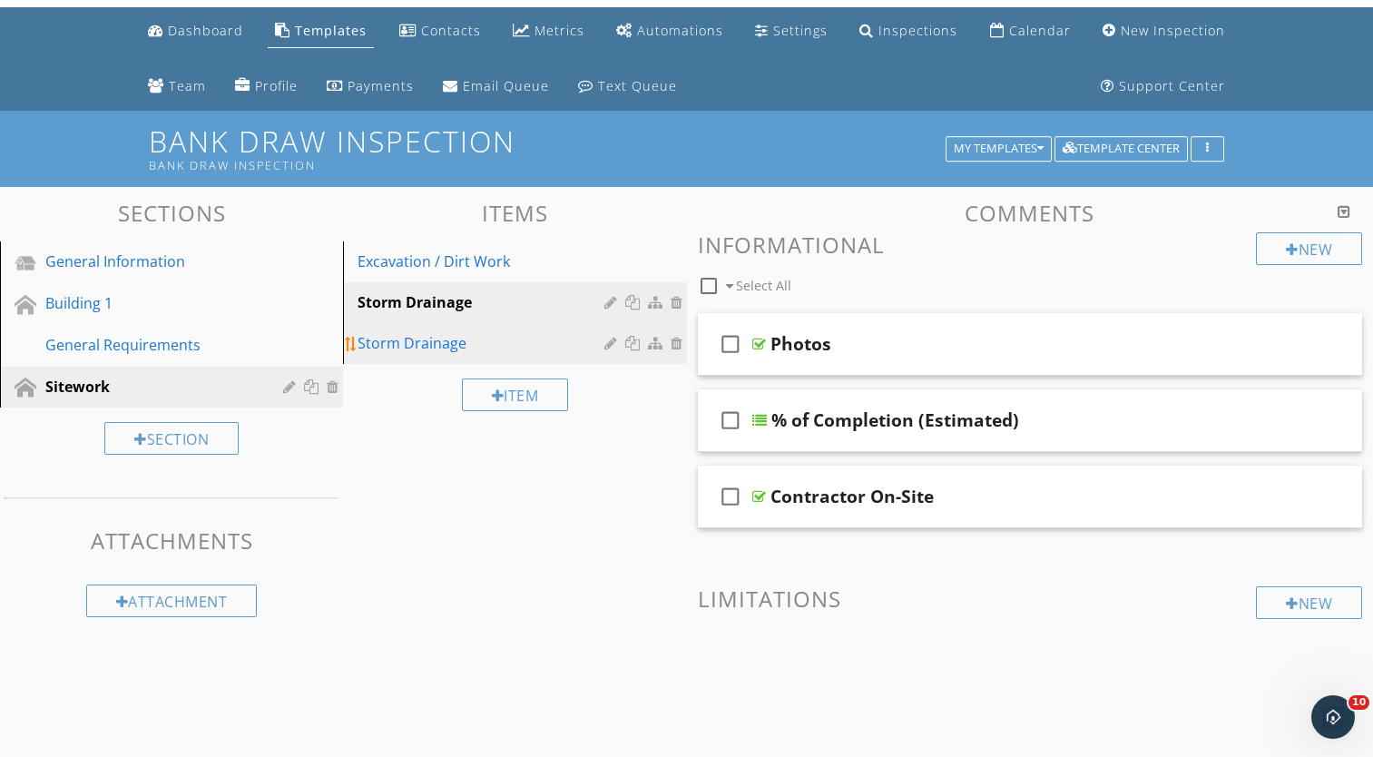
click at [445, 332] on div "Storm Drainage" at bounding box center [482, 343] width 251 height 22
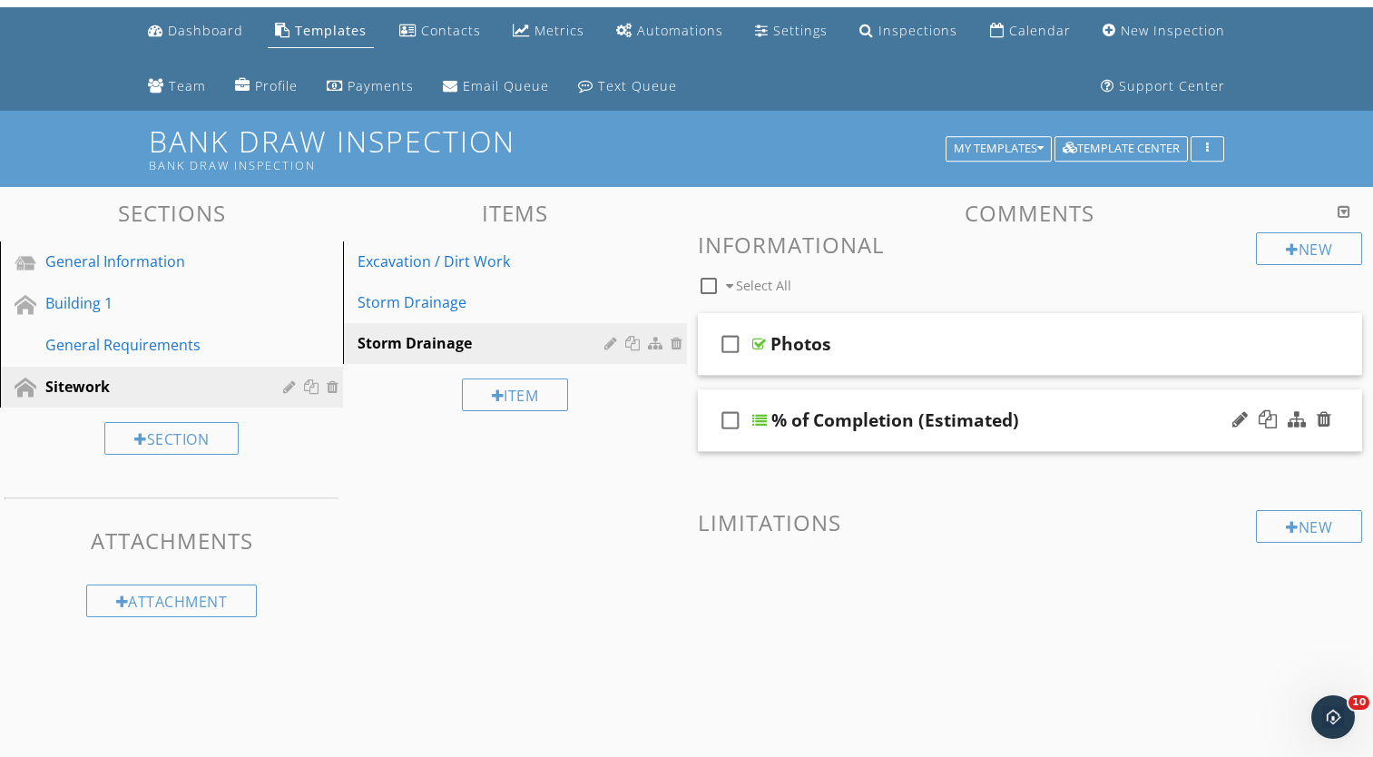
click at [1036, 411] on div "% of Completion (Estimated)" at bounding box center [1006, 420] width 471 height 22
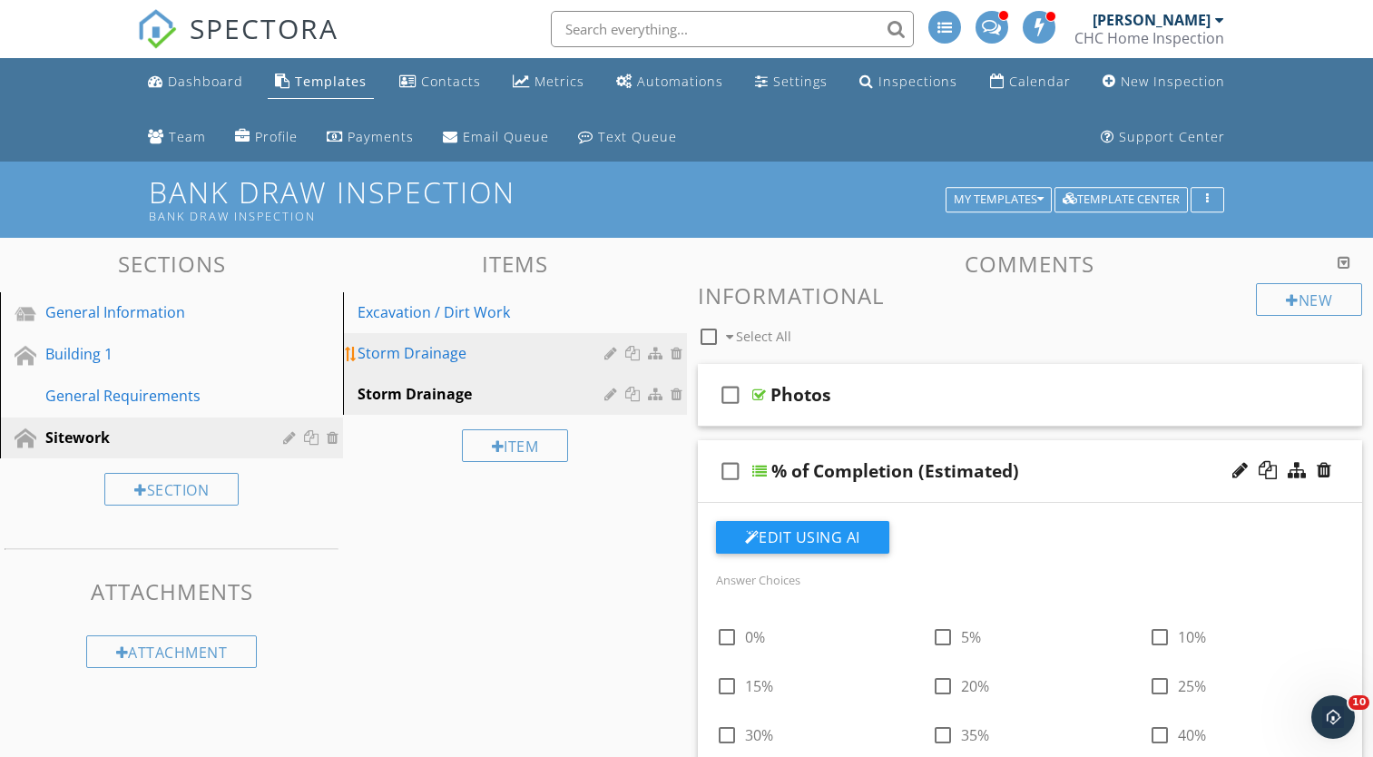
click at [549, 346] on div "Storm Drainage" at bounding box center [482, 353] width 251 height 22
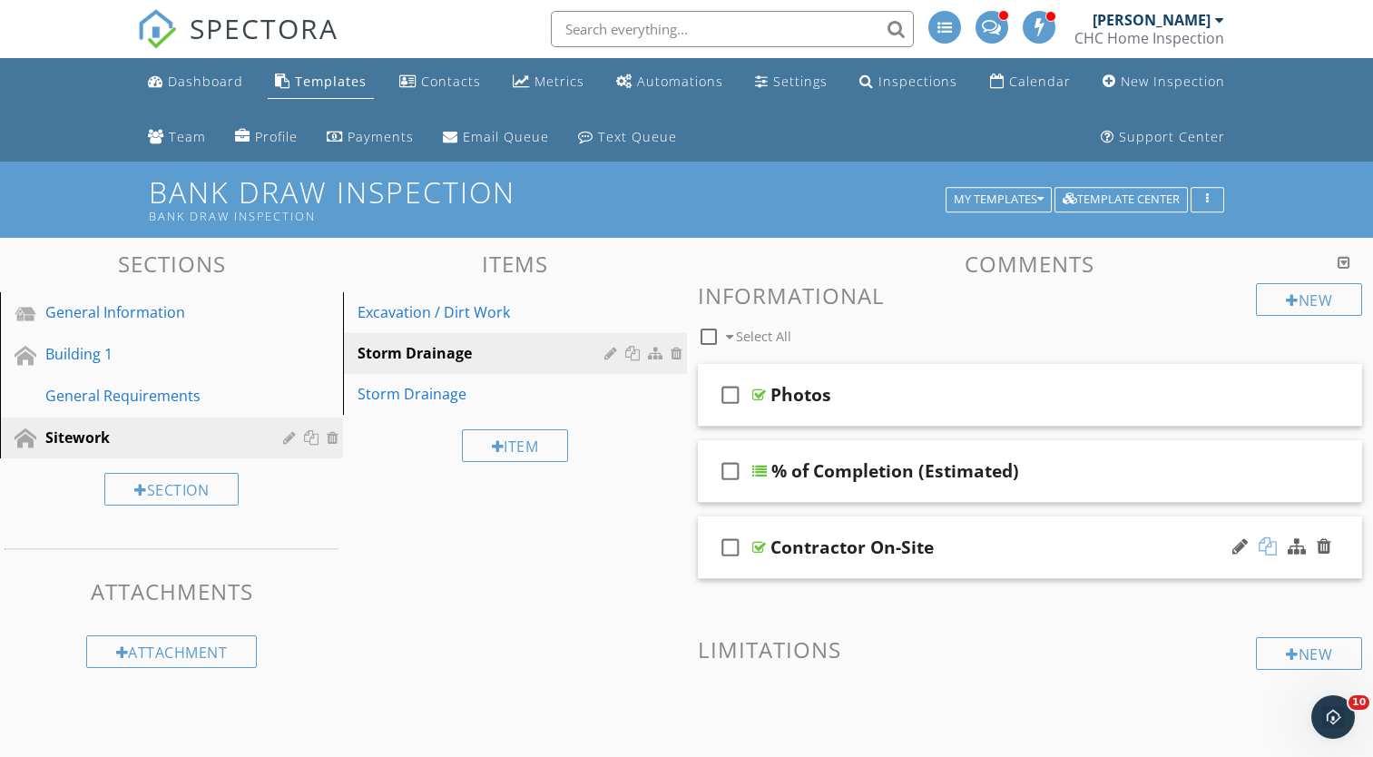
click at [1266, 541] on div at bounding box center [1267, 546] width 18 height 18
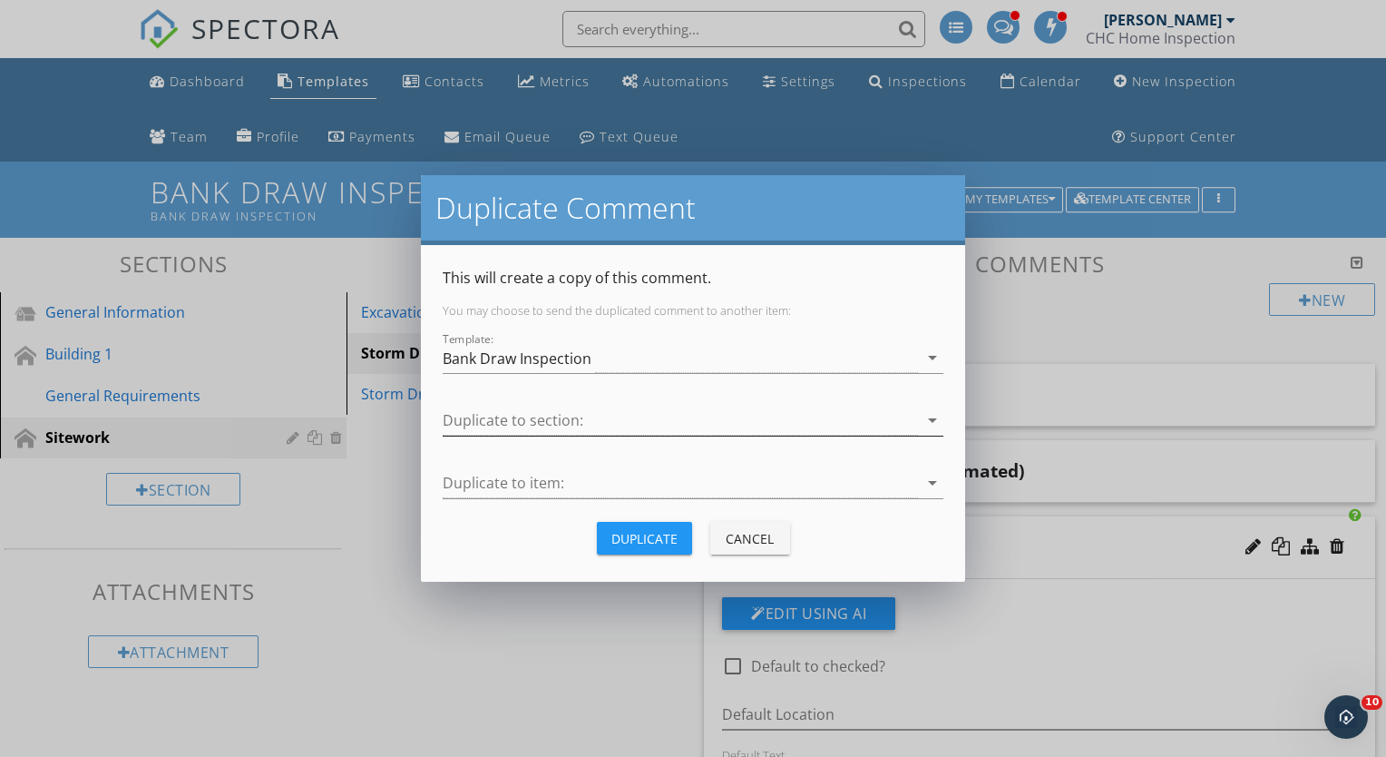
click at [708, 417] on div at bounding box center [680, 421] width 475 height 30
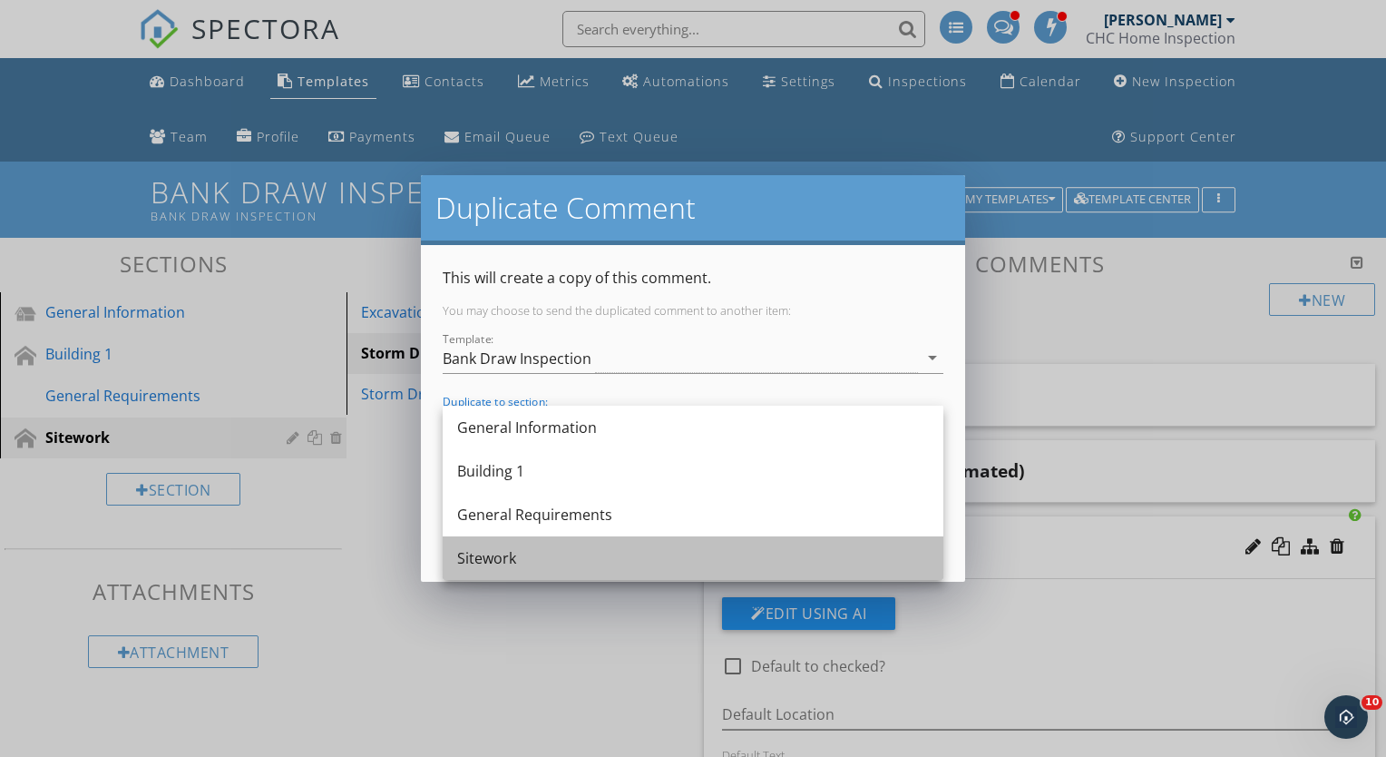
click at [513, 550] on div "Sitework" at bounding box center [693, 558] width 472 height 22
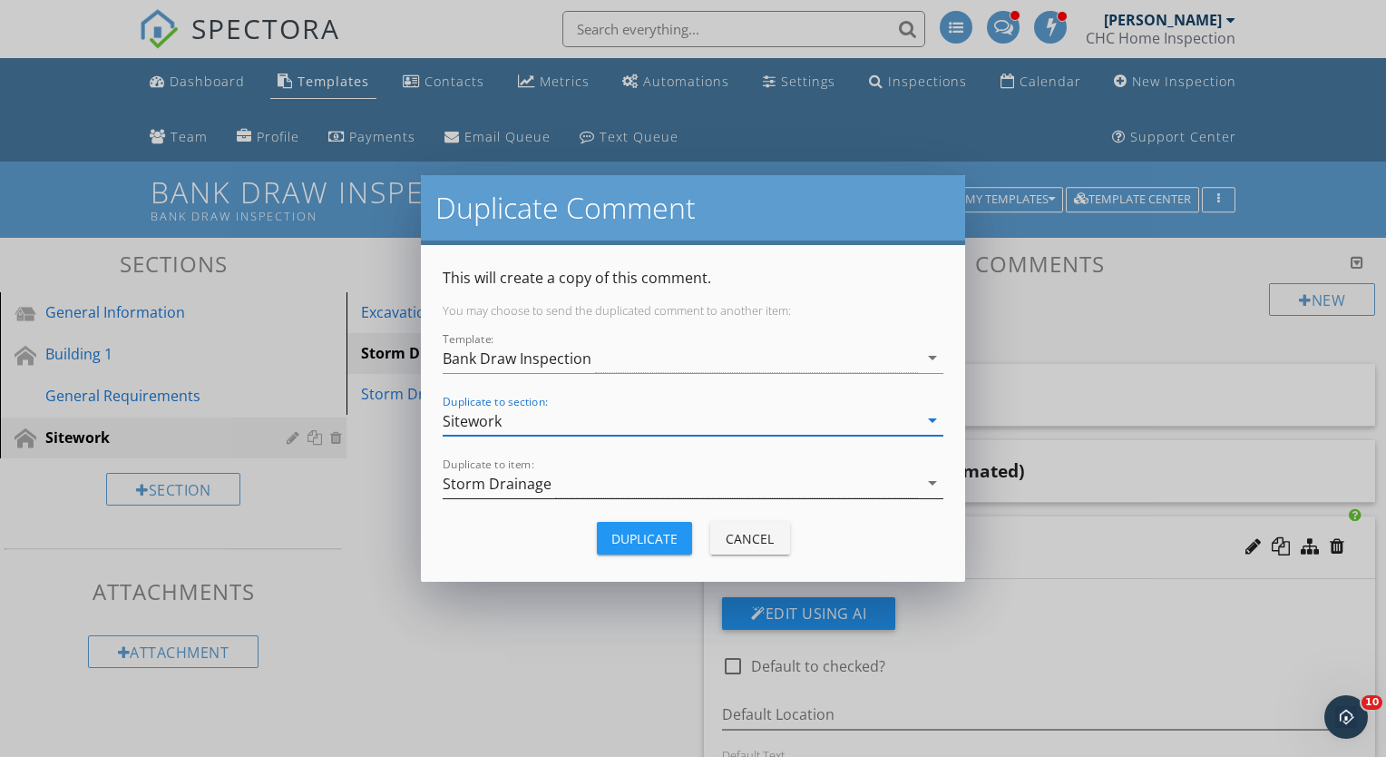
click at [522, 484] on div "Storm Drainage" at bounding box center [497, 483] width 109 height 16
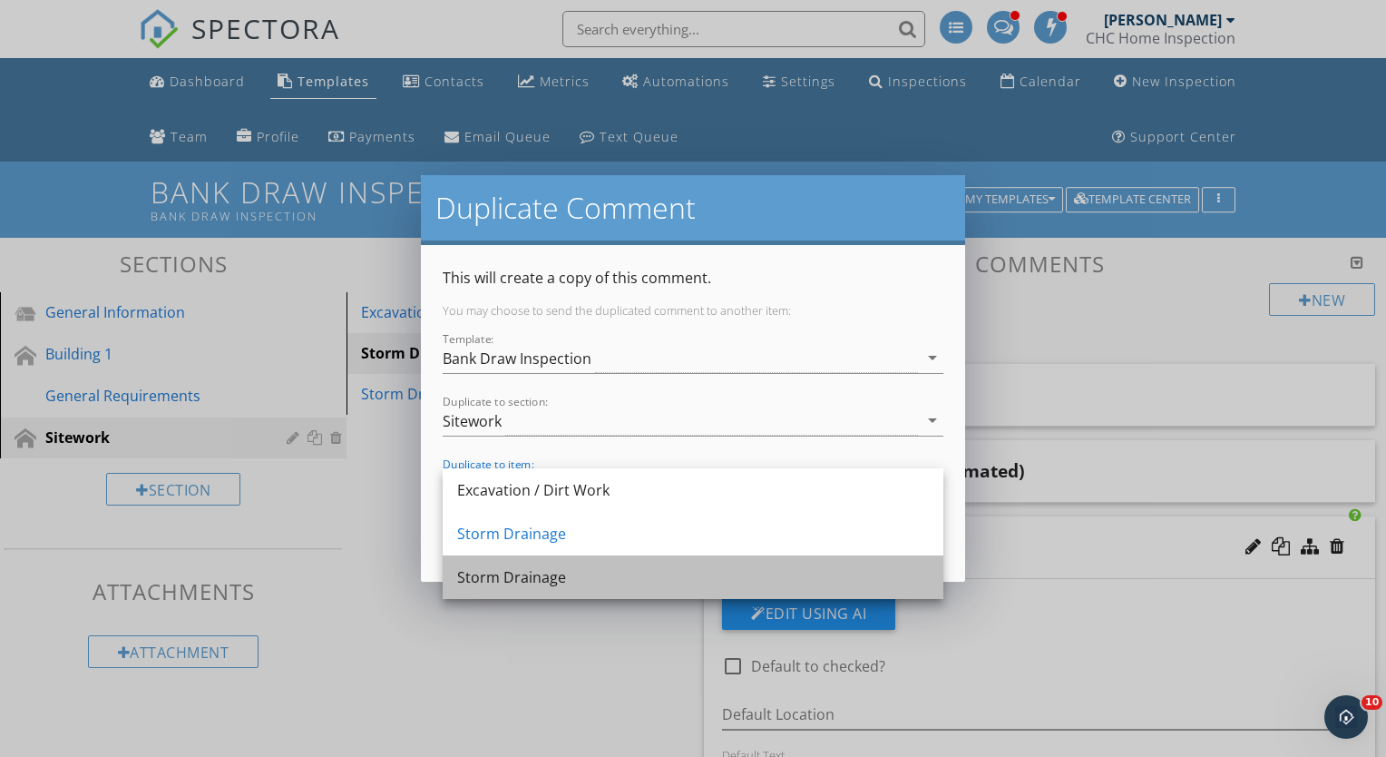
click at [503, 567] on div "Storm Drainage" at bounding box center [693, 577] width 472 height 22
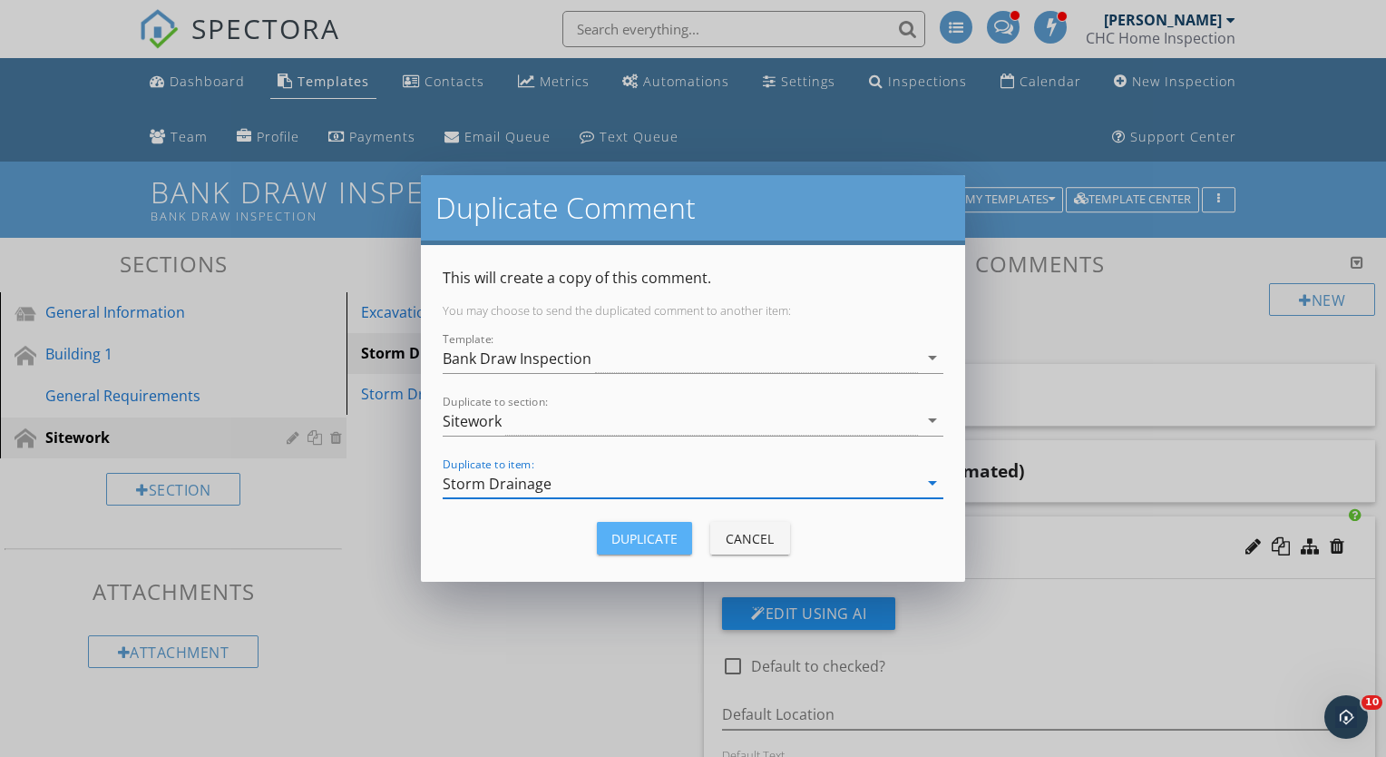
click at [638, 536] on div "Duplicate" at bounding box center [644, 538] width 66 height 19
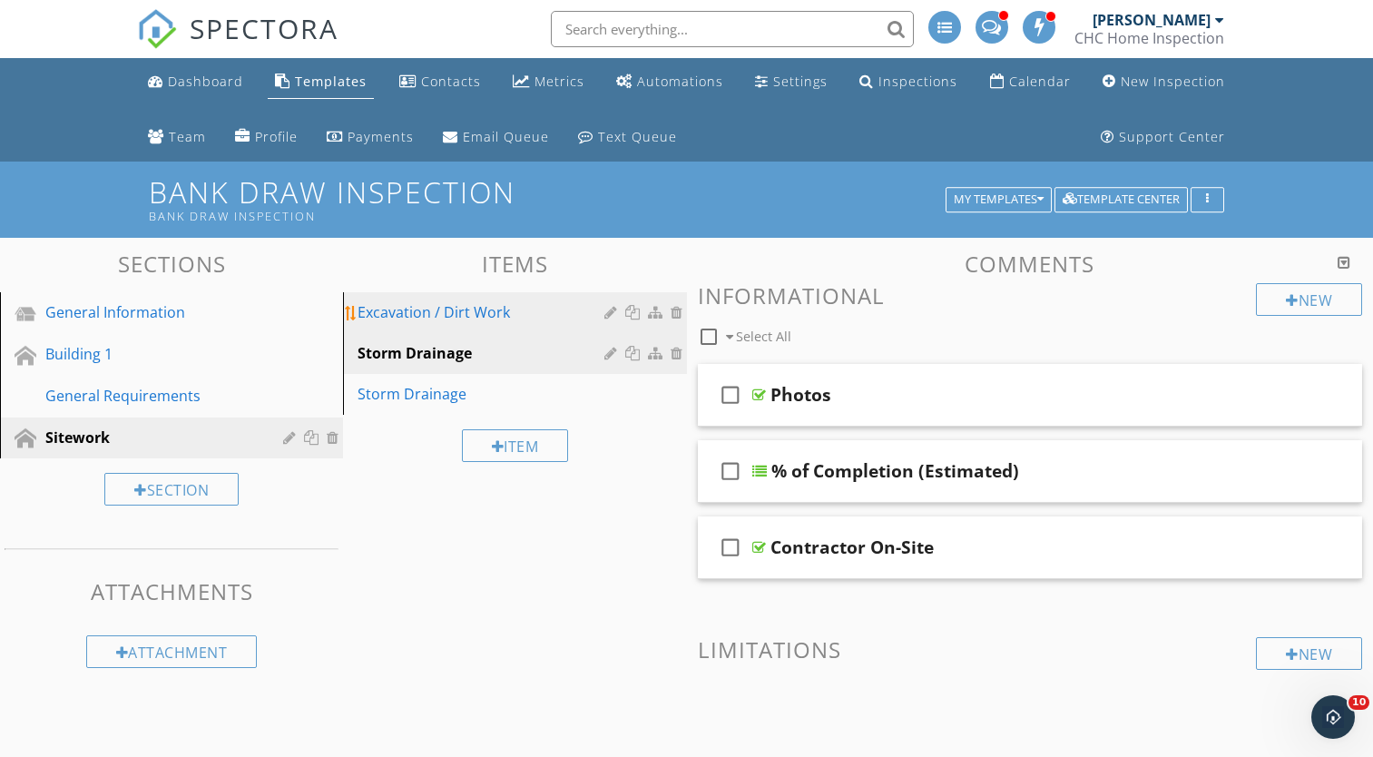
click at [488, 320] on div "Excavation / Dirt Work" at bounding box center [482, 312] width 251 height 22
click at [474, 346] on div "Storm Drainage" at bounding box center [482, 353] width 251 height 22
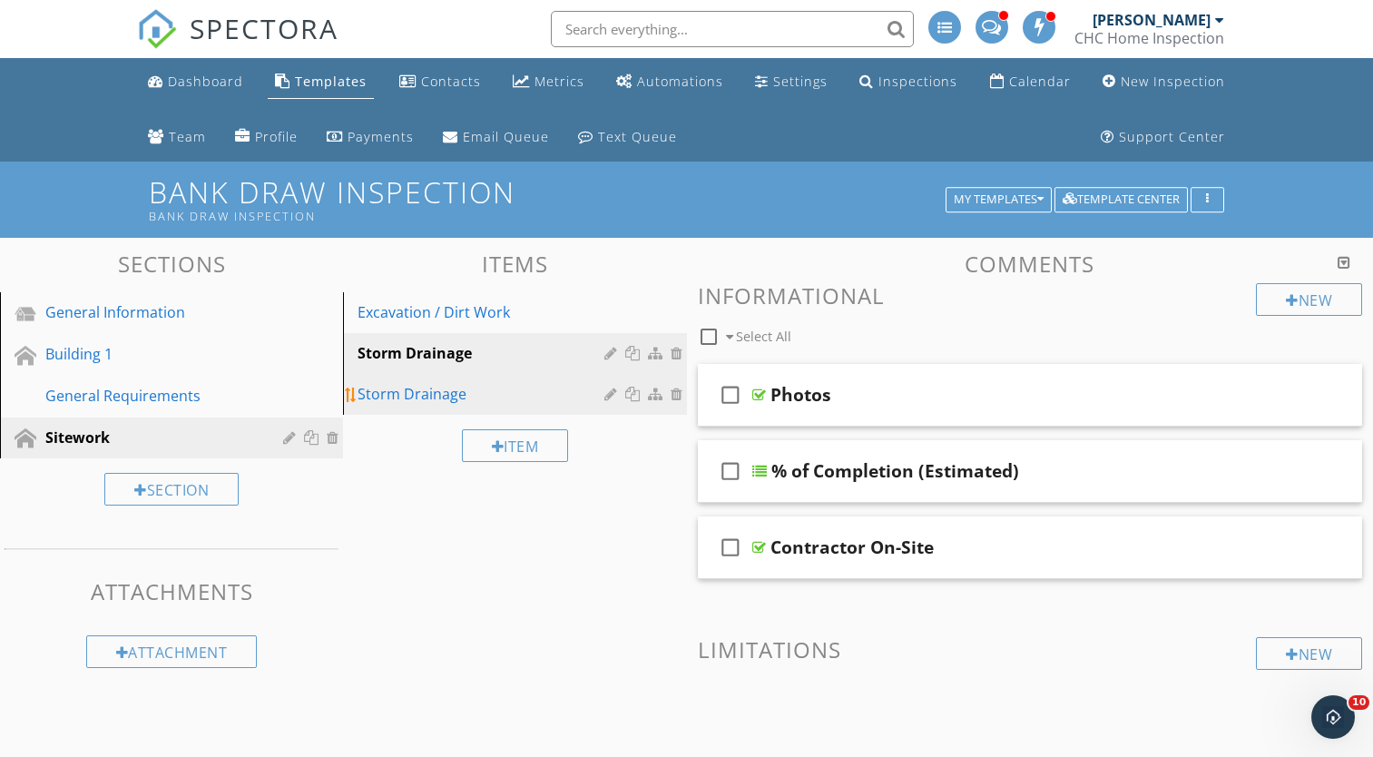
click at [463, 390] on div "Storm Drainage" at bounding box center [482, 394] width 251 height 22
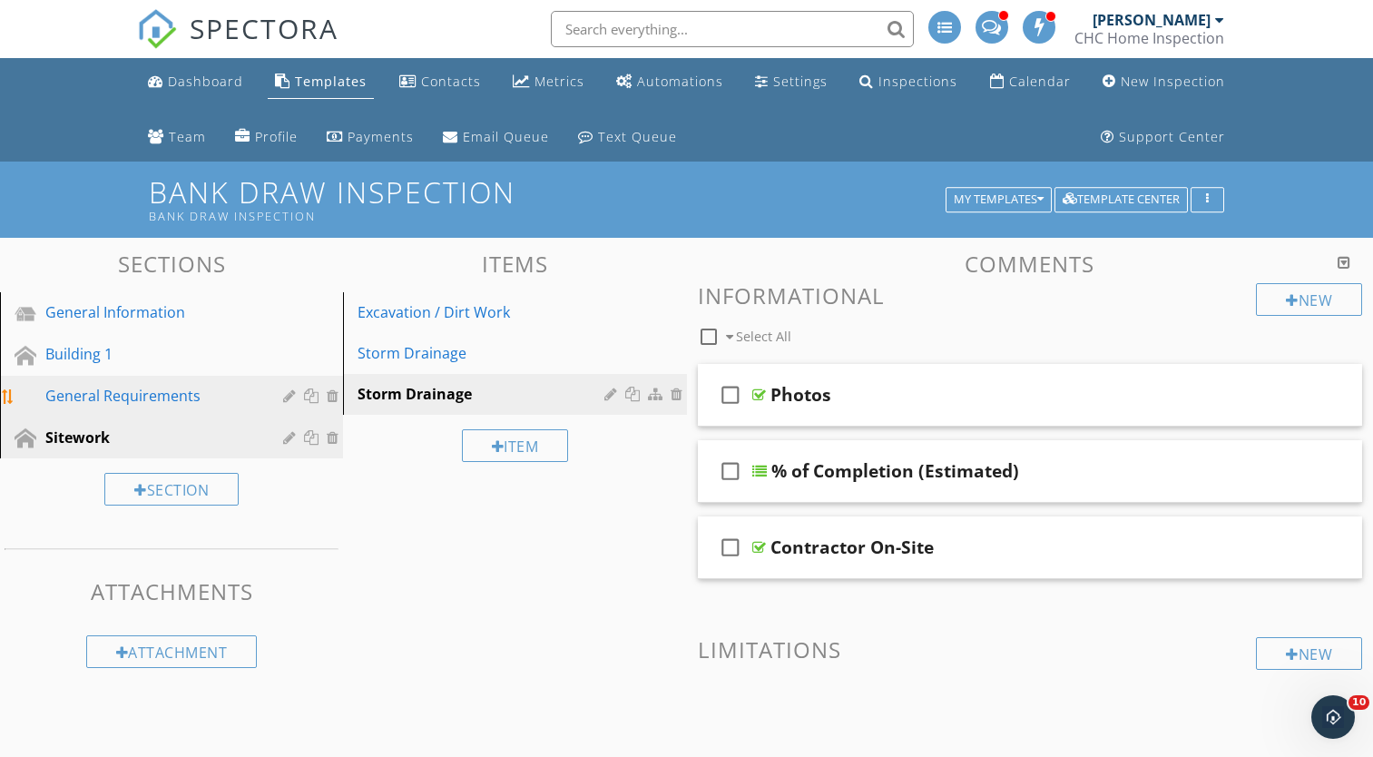
click at [255, 406] on div "General Requirements" at bounding box center [184, 397] width 279 height 24
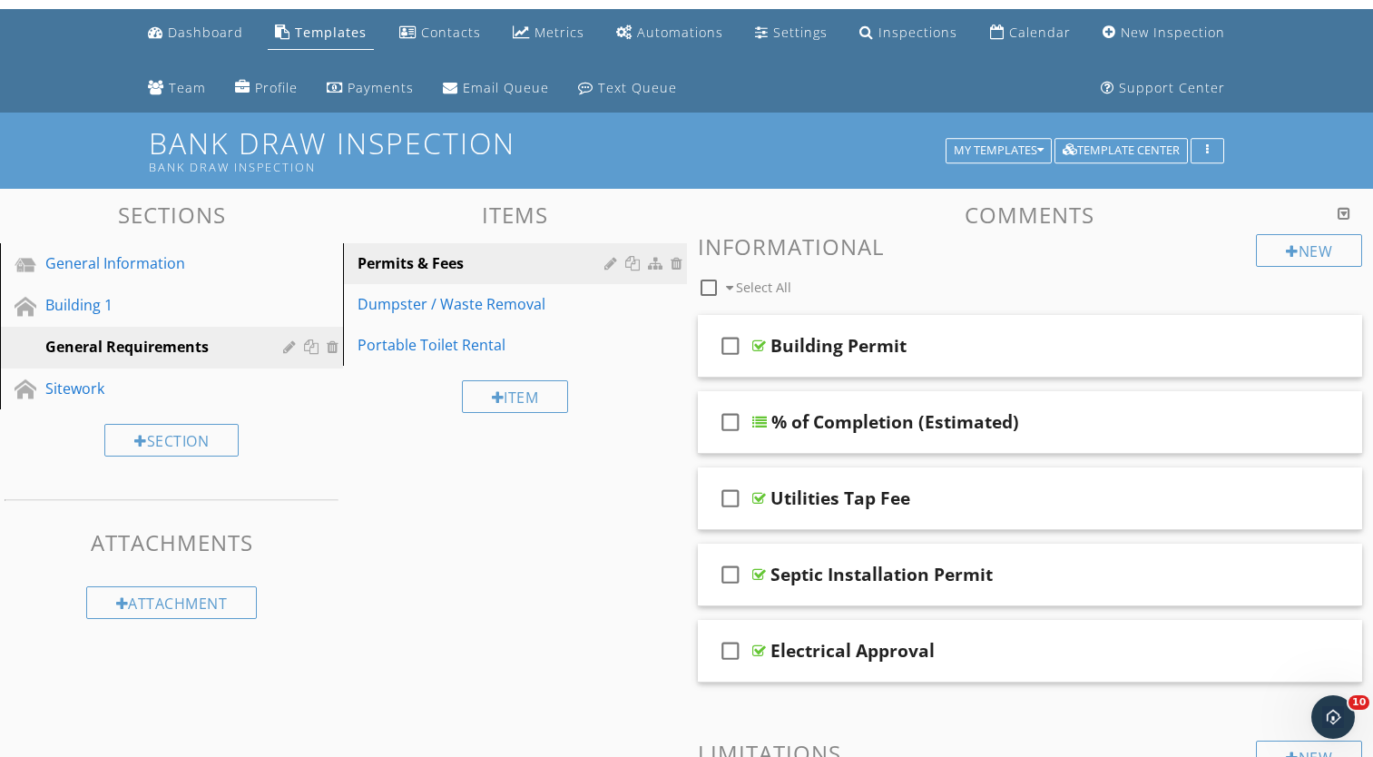
scroll to position [41, 0]
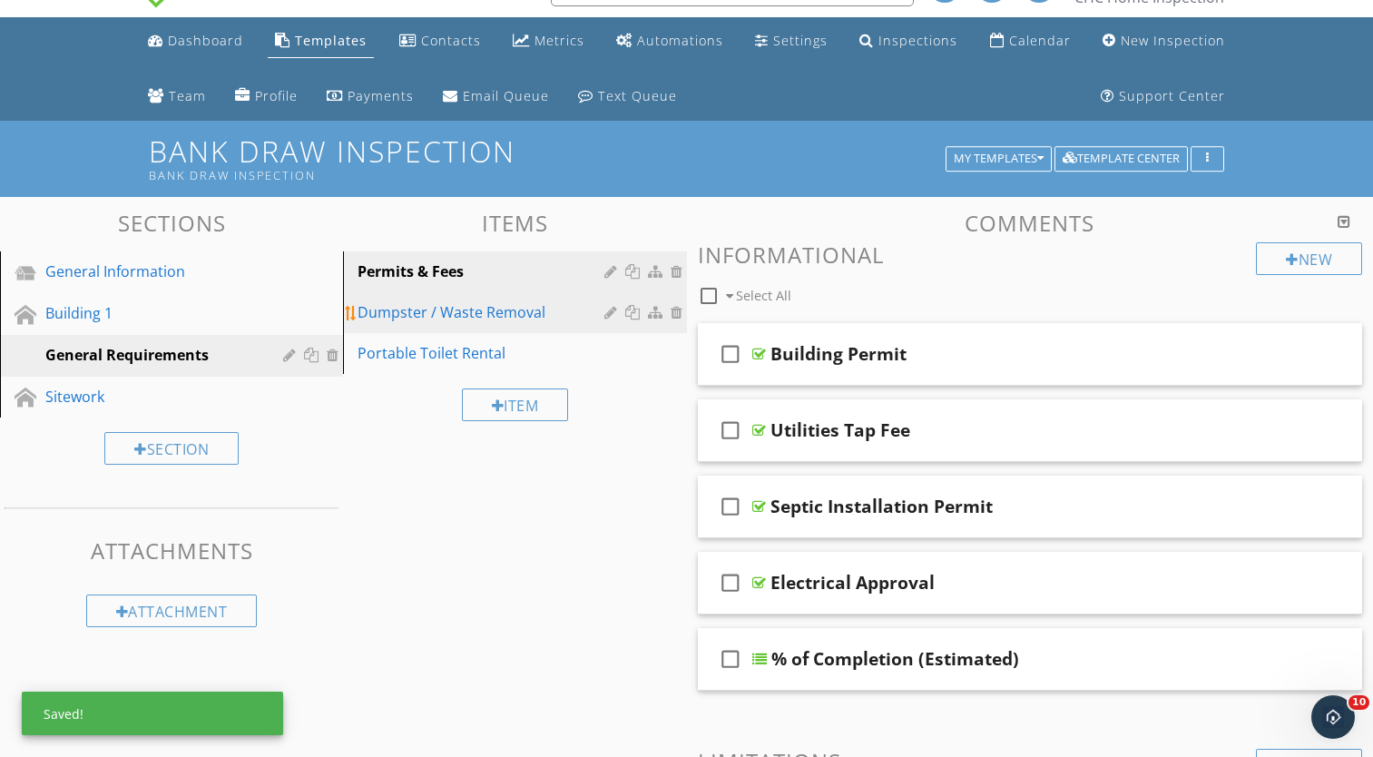
click at [533, 320] on div "Dumpster / Waste Removal" at bounding box center [482, 312] width 251 height 22
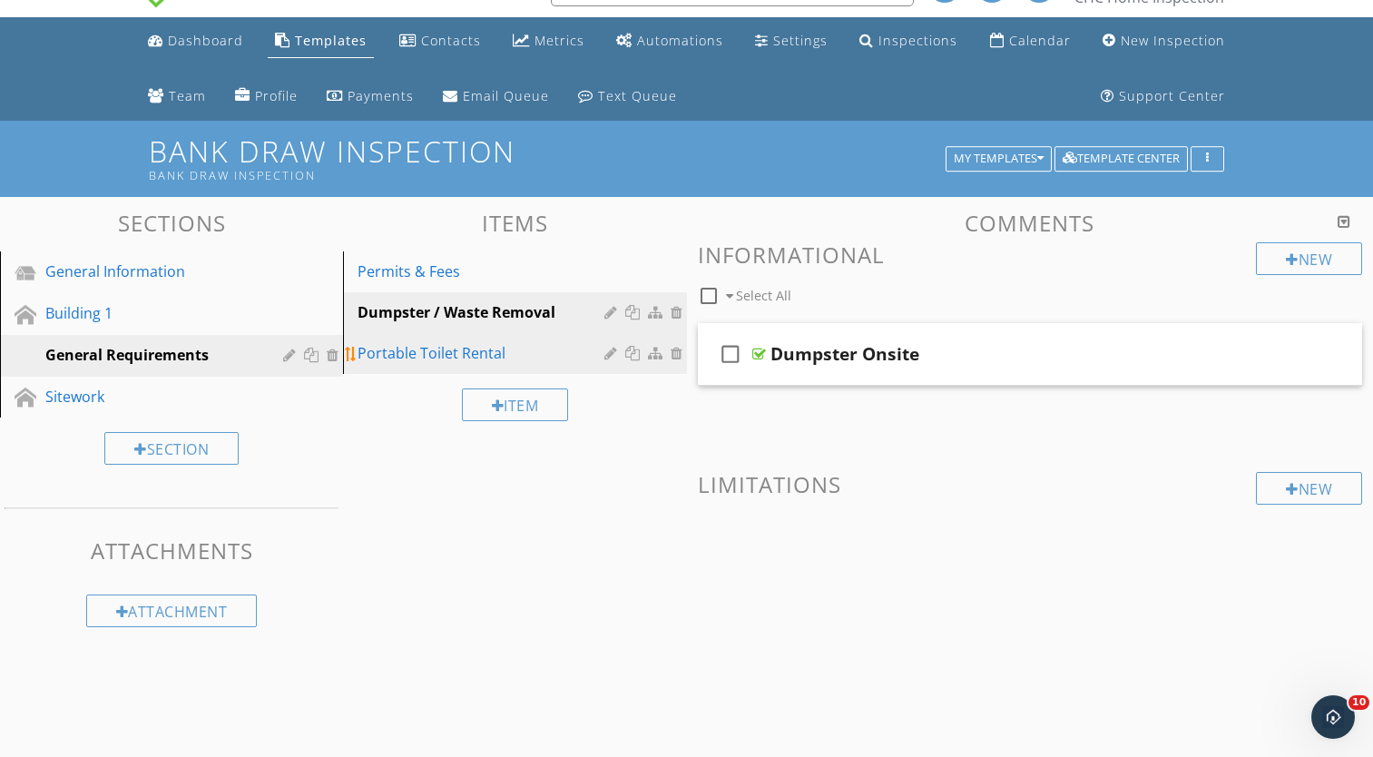
click at [521, 337] on link "Portable Toilet Rental" at bounding box center [516, 353] width 337 height 40
click at [519, 320] on div "Dumpster / Waste Removal" at bounding box center [482, 312] width 251 height 22
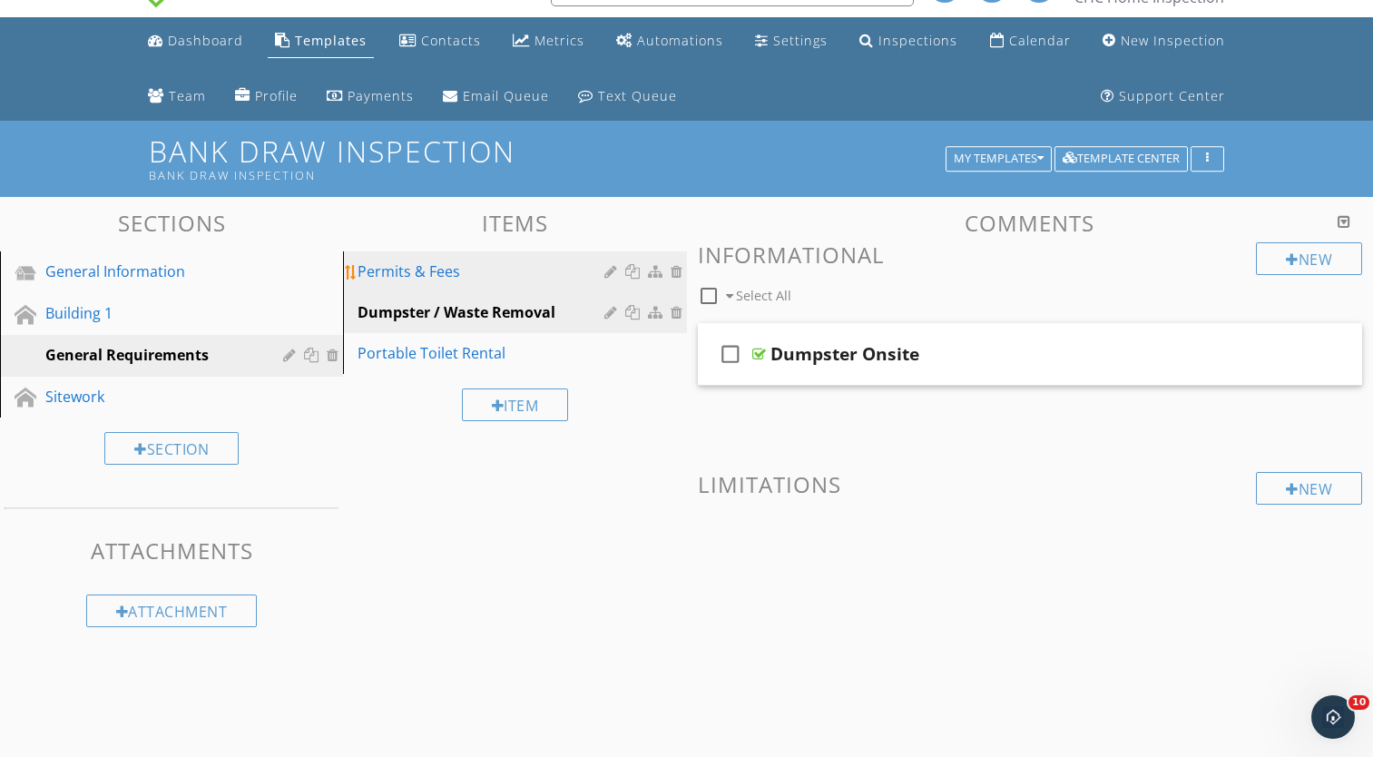
click at [490, 279] on div "Permits & Fees" at bounding box center [482, 271] width 251 height 22
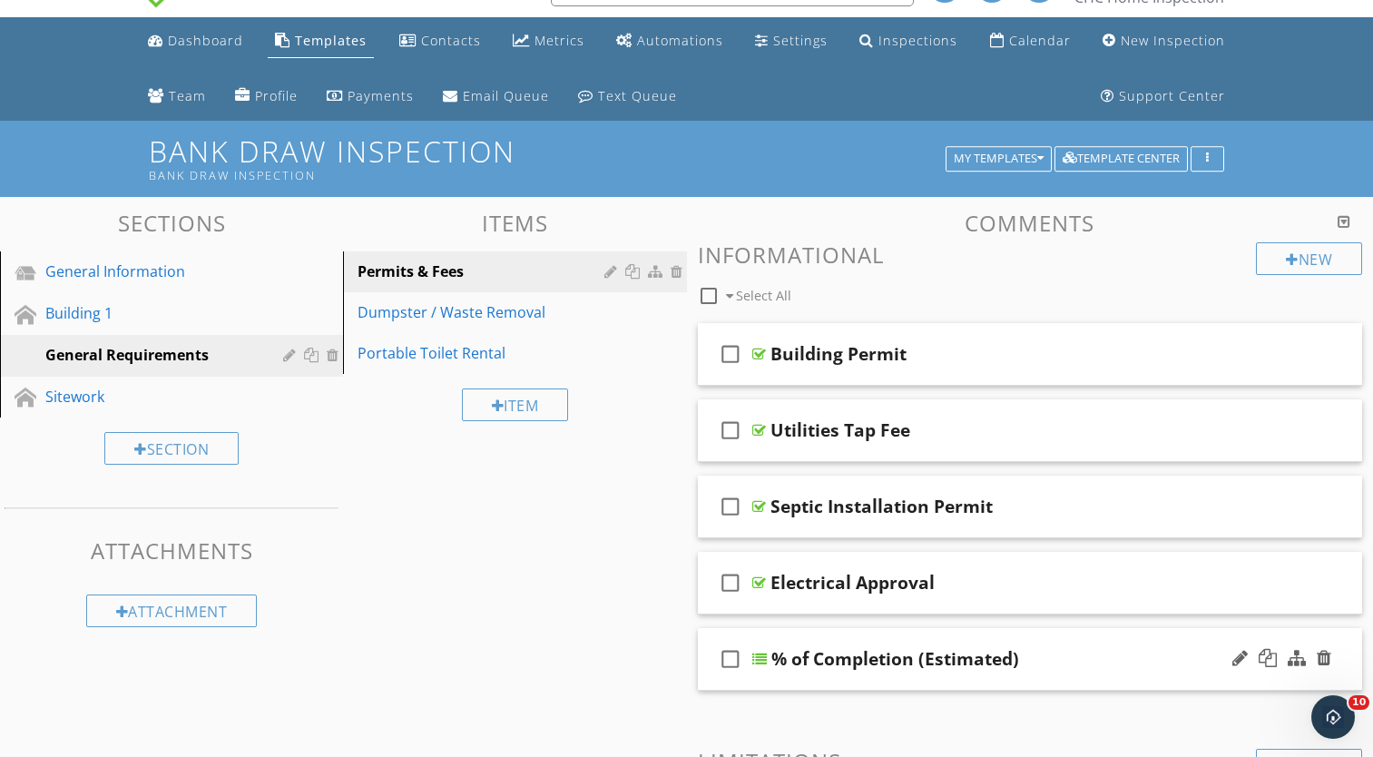
click at [1036, 669] on div "% of Completion (Estimated)" at bounding box center [1006, 659] width 471 height 22
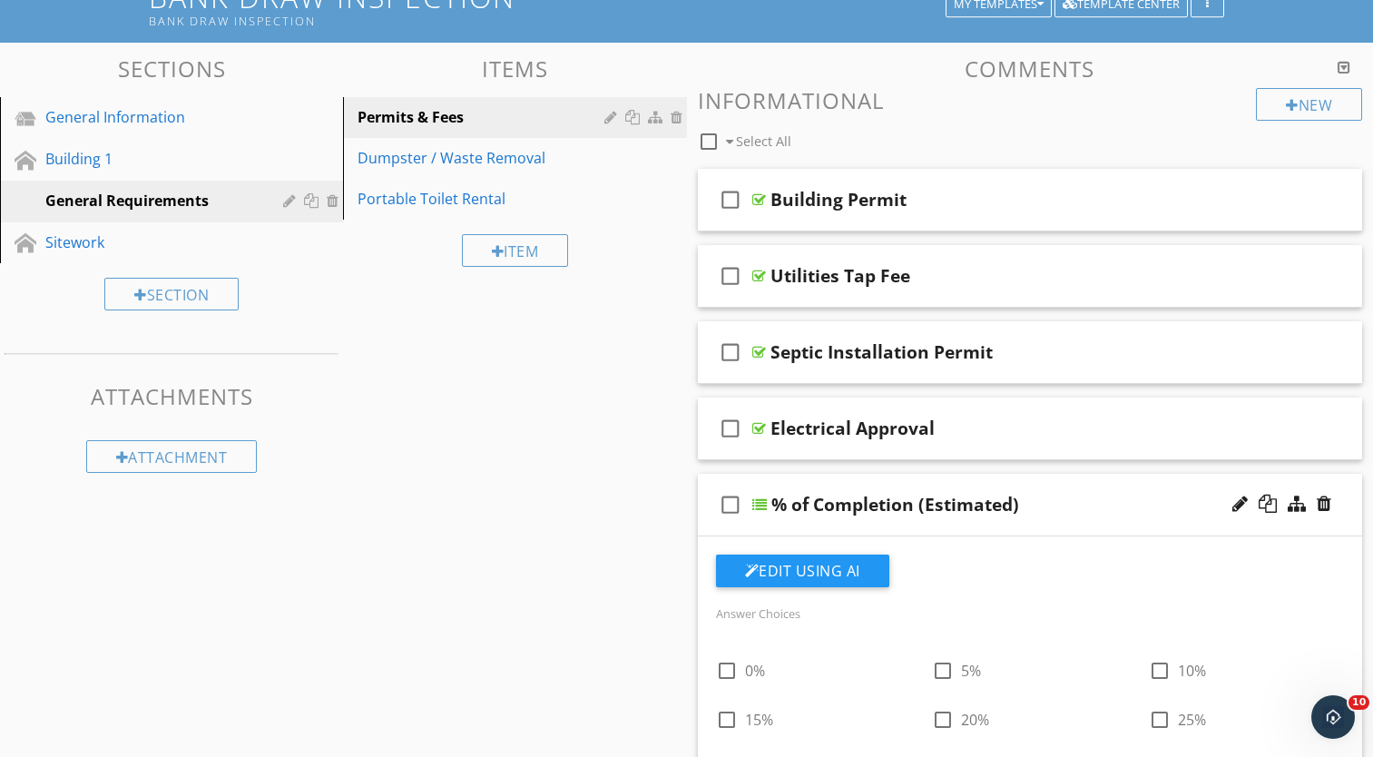
scroll to position [194, 0]
click at [1047, 516] on div "check_box_outline_blank % of Completion (Estimated)" at bounding box center [1030, 505] width 665 height 63
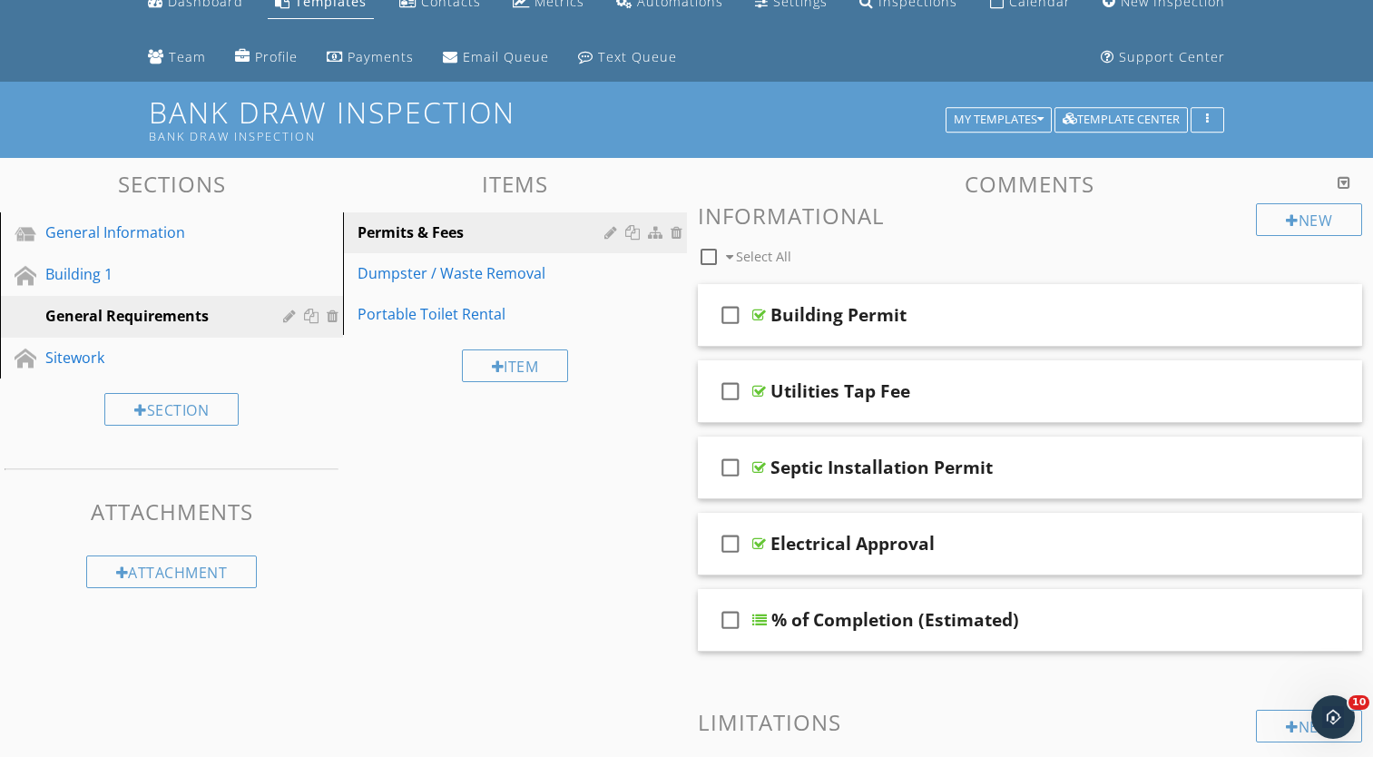
scroll to position [63, 0]
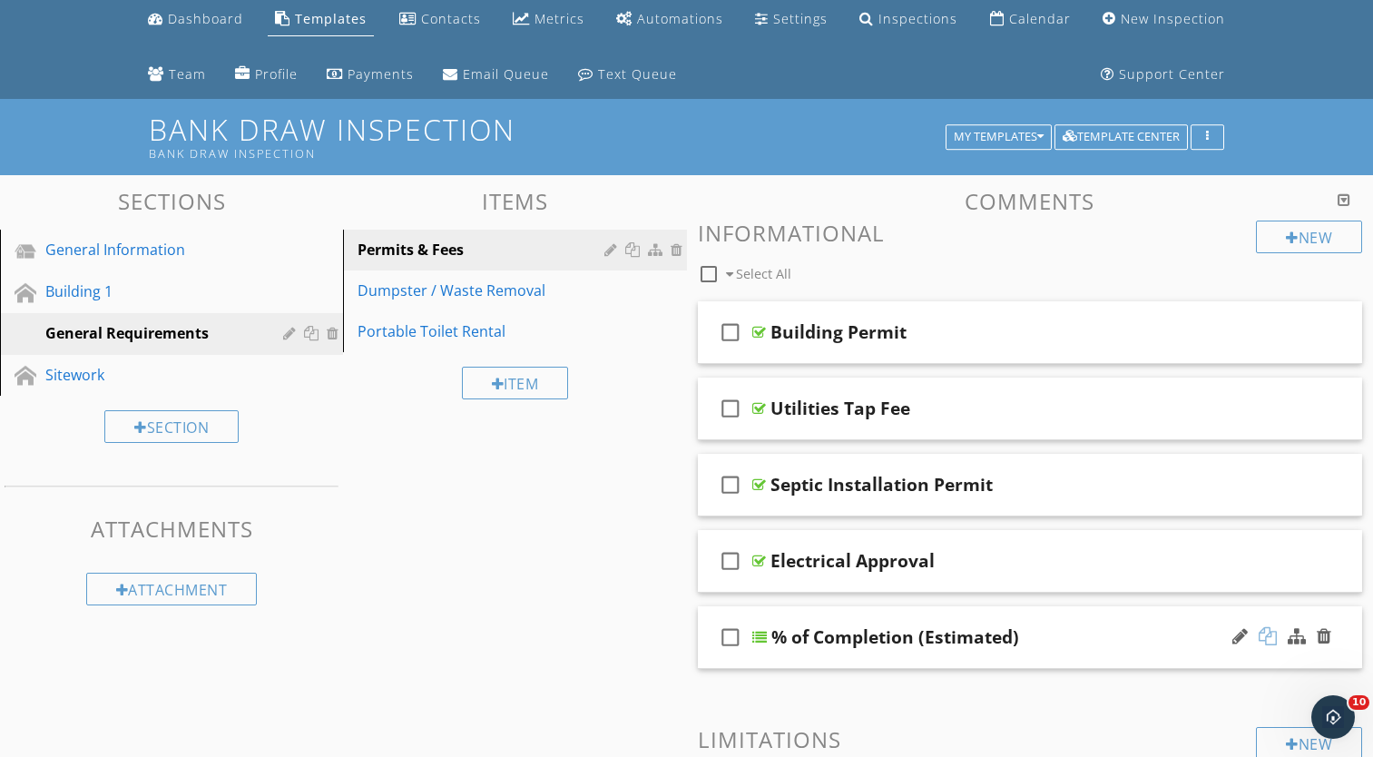
click at [1268, 639] on div at bounding box center [1267, 636] width 18 height 18
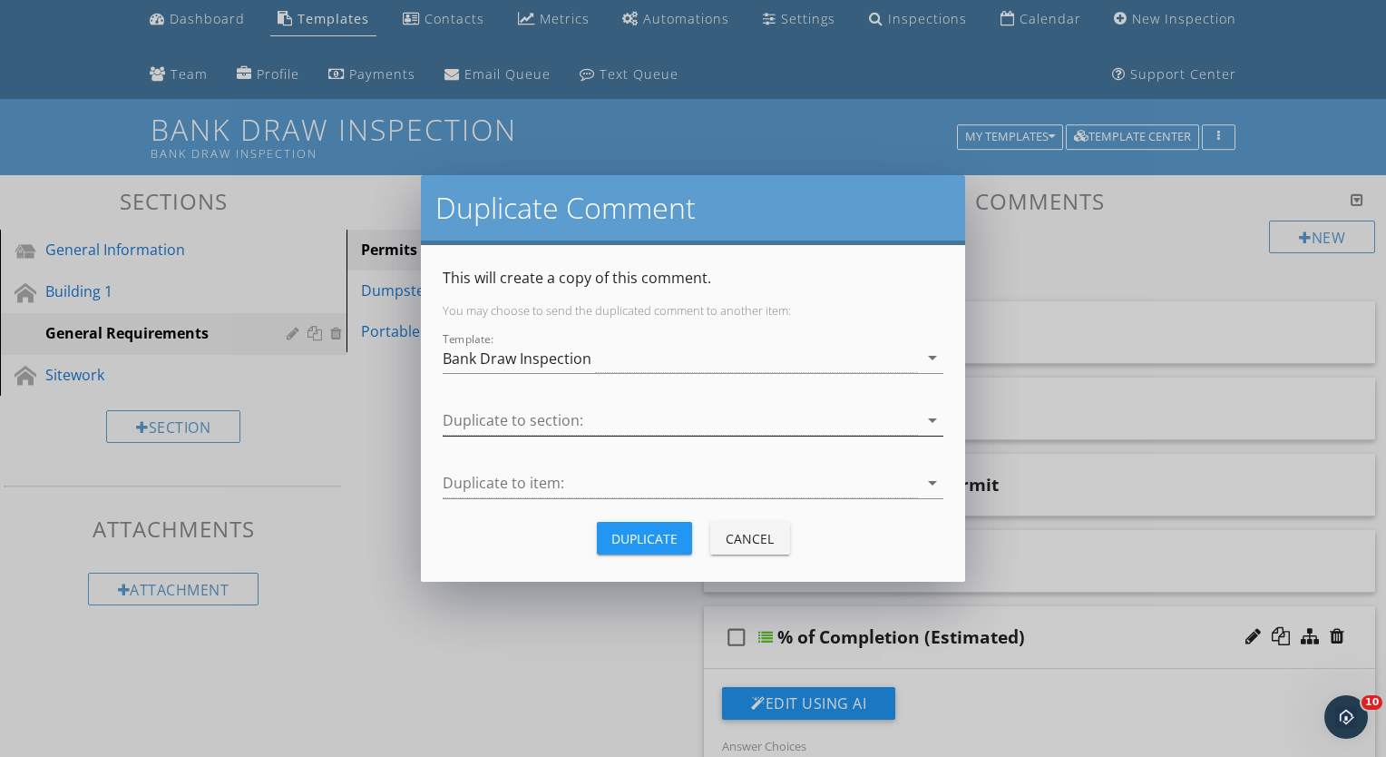
click at [740, 421] on div at bounding box center [680, 421] width 475 height 30
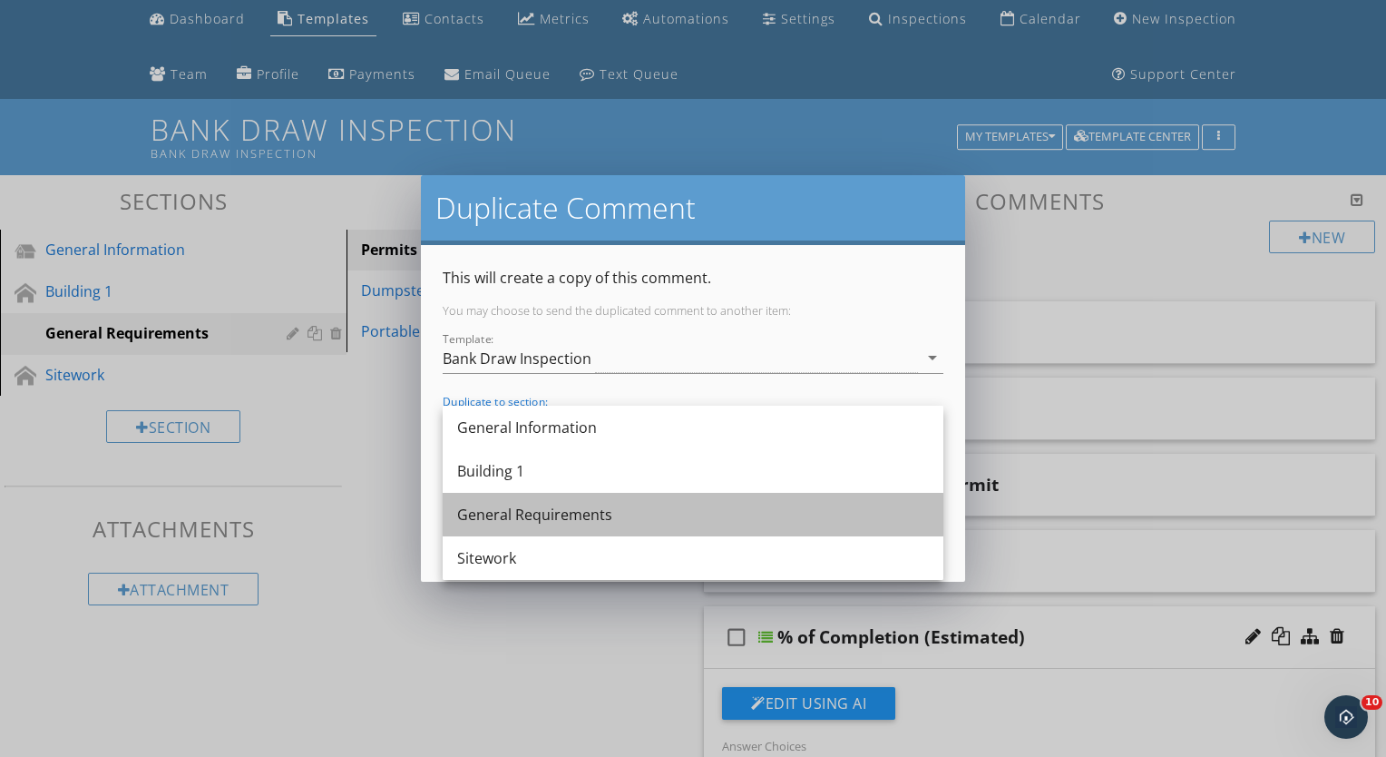
click at [547, 514] on div "General Requirements" at bounding box center [693, 514] width 472 height 22
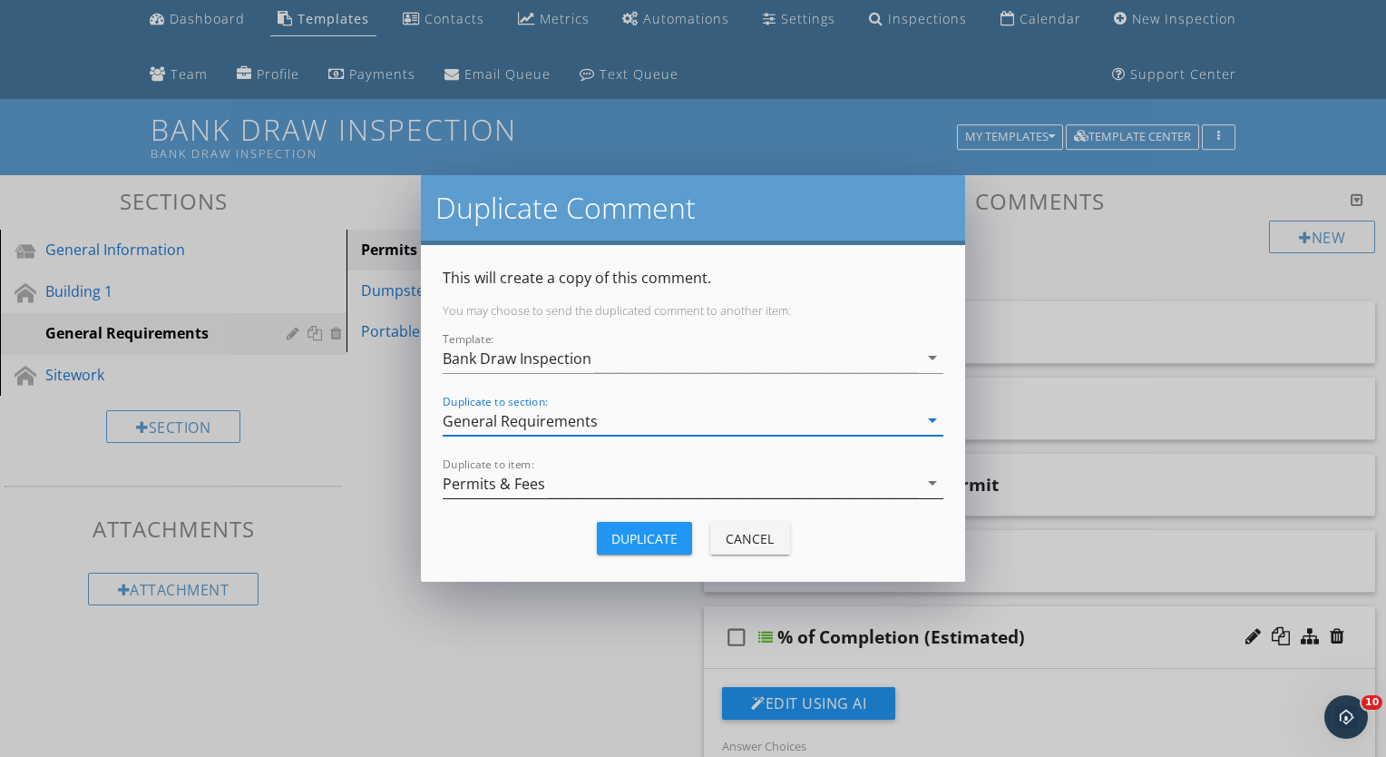
click at [538, 481] on div "Permits & Fees" at bounding box center [494, 483] width 103 height 16
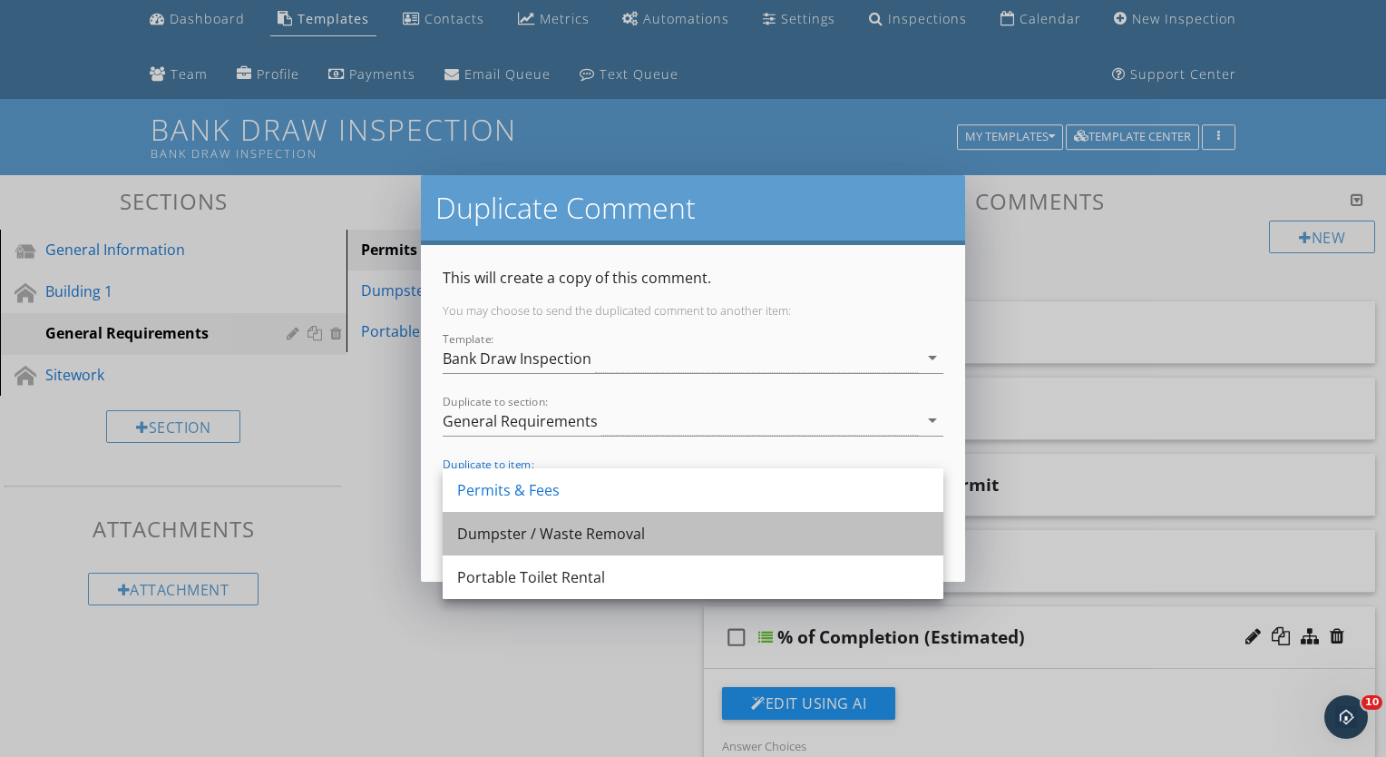
click at [531, 537] on div "Dumpster / Waste Removal" at bounding box center [693, 534] width 472 height 22
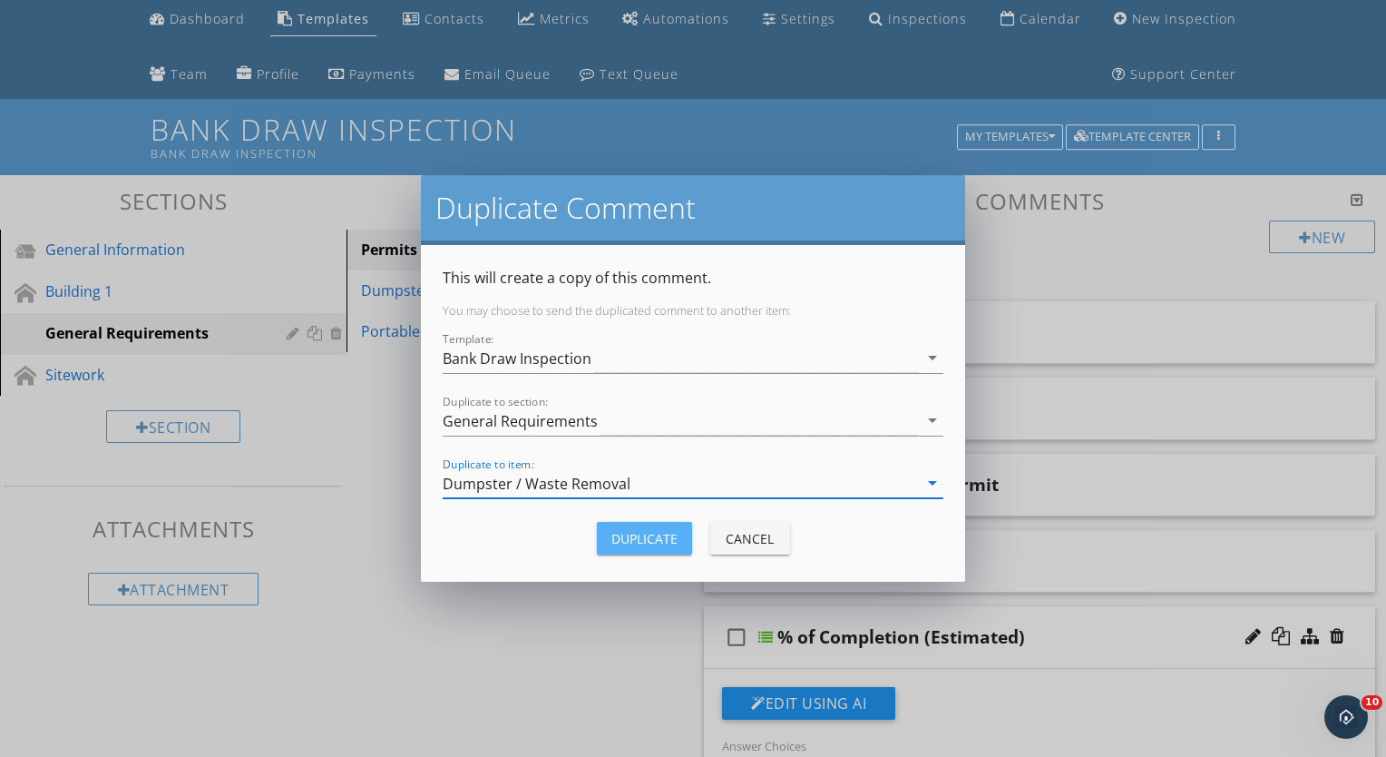
click at [662, 542] on div "Duplicate" at bounding box center [644, 538] width 66 height 19
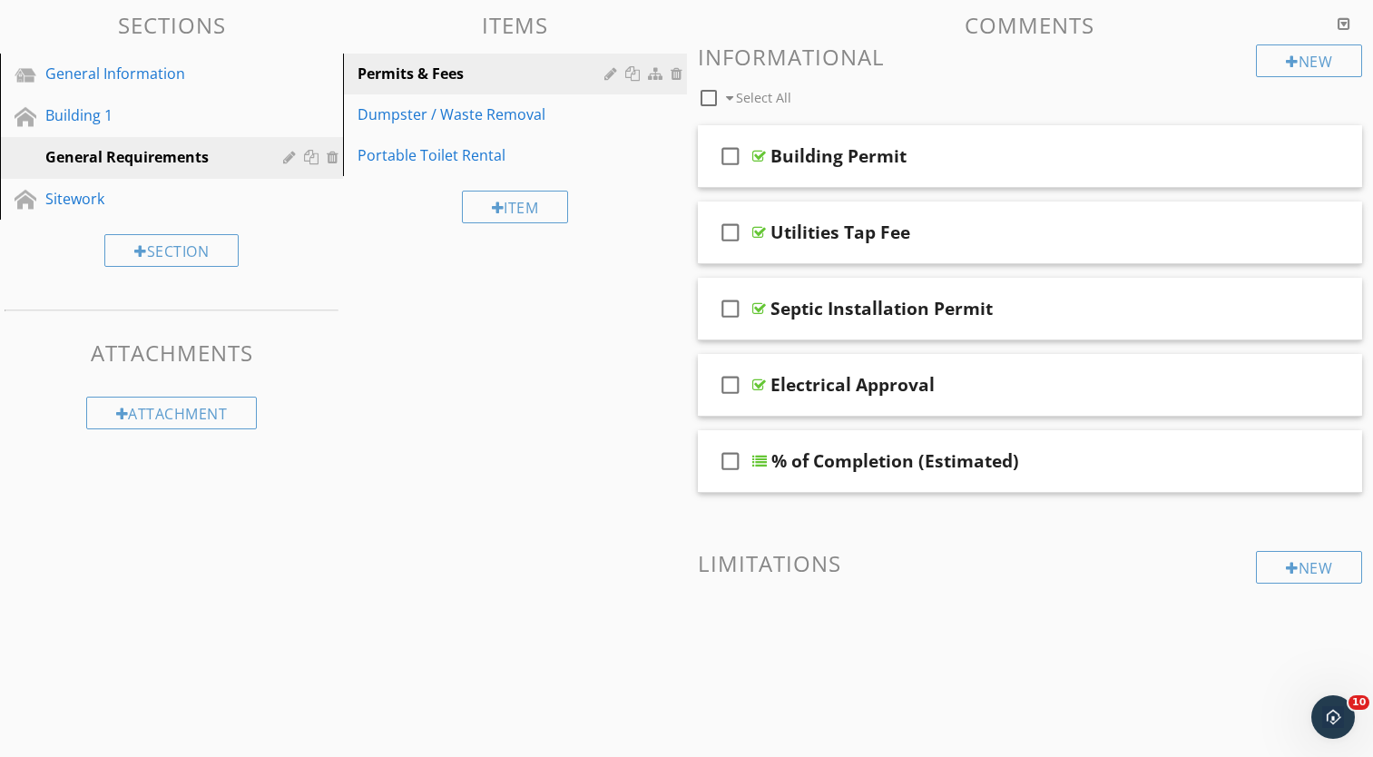
scroll to position [133, 0]
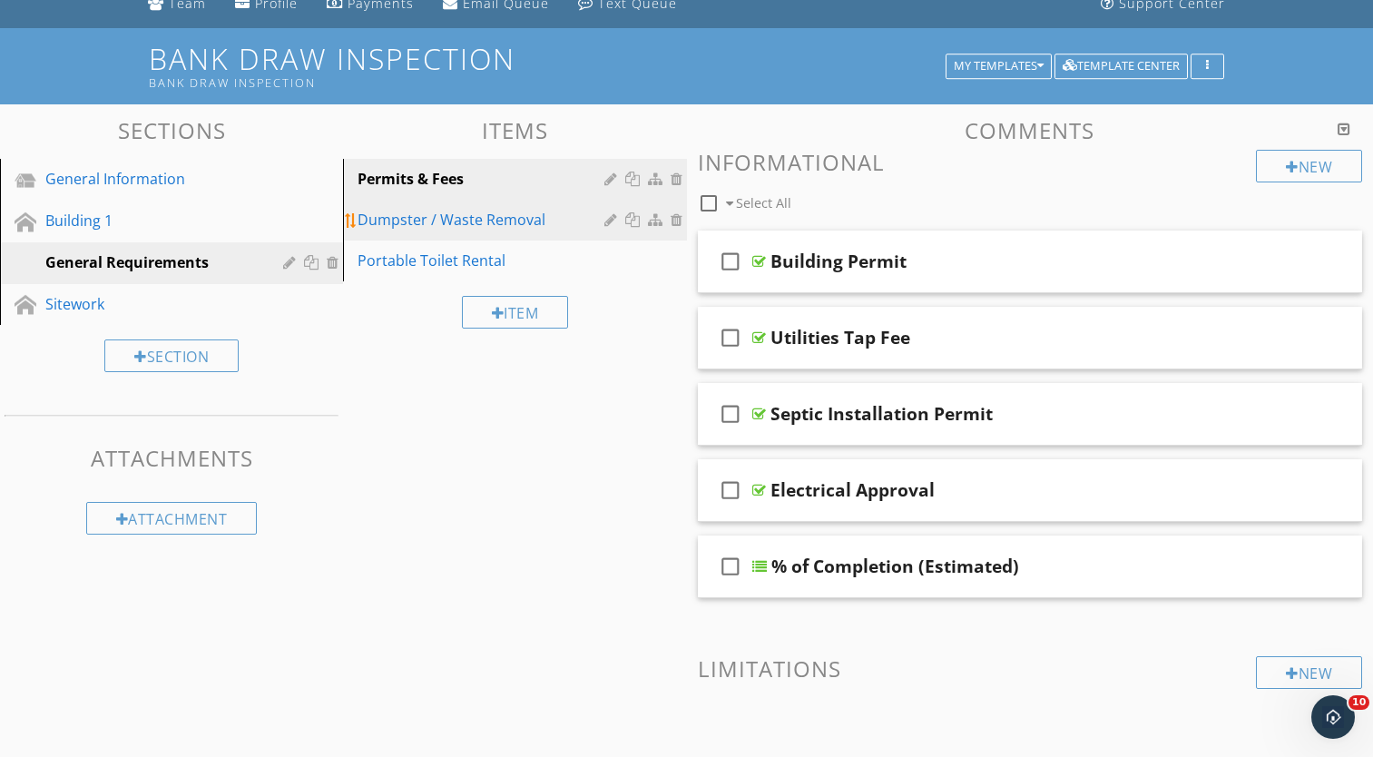
click at [494, 227] on div "Dumpster / Waste Removal" at bounding box center [482, 220] width 251 height 22
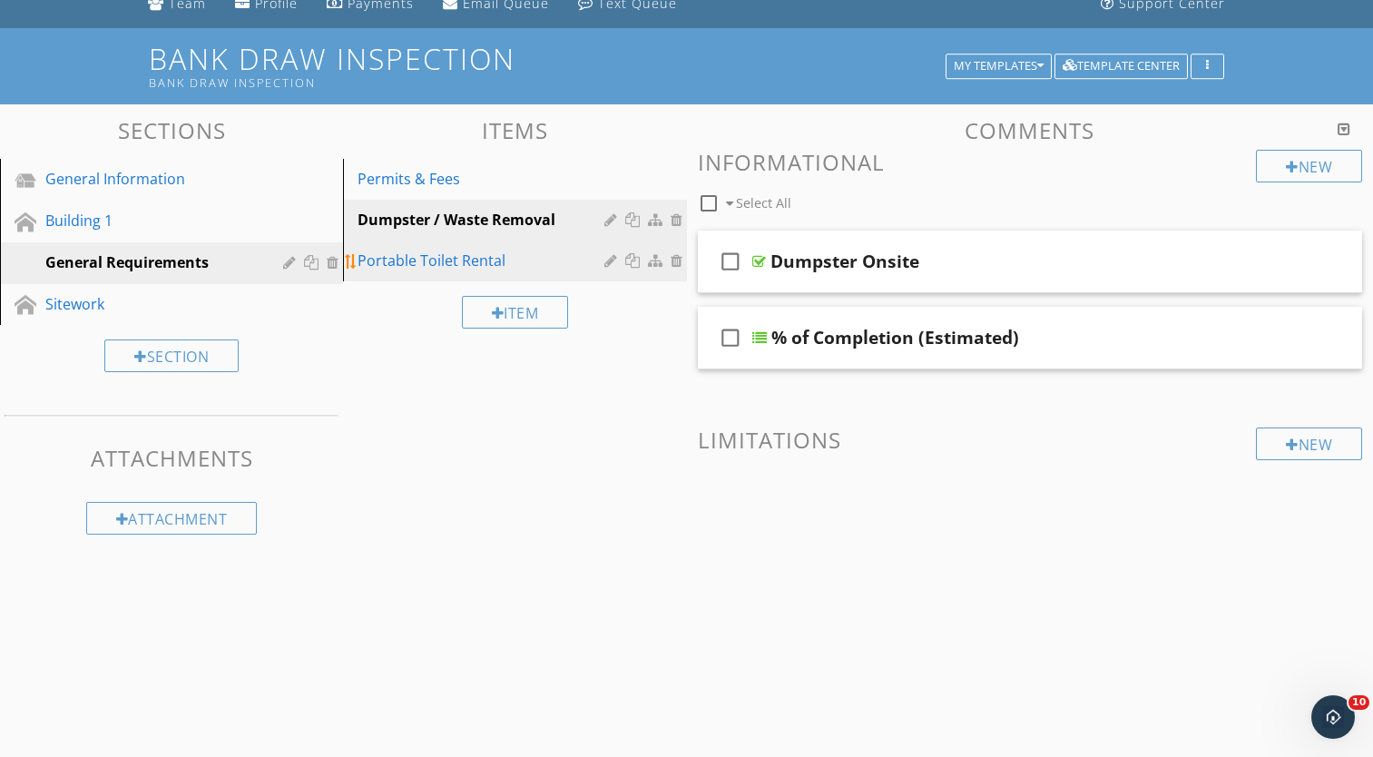
click at [497, 255] on div "Portable Toilet Rental" at bounding box center [482, 260] width 251 height 22
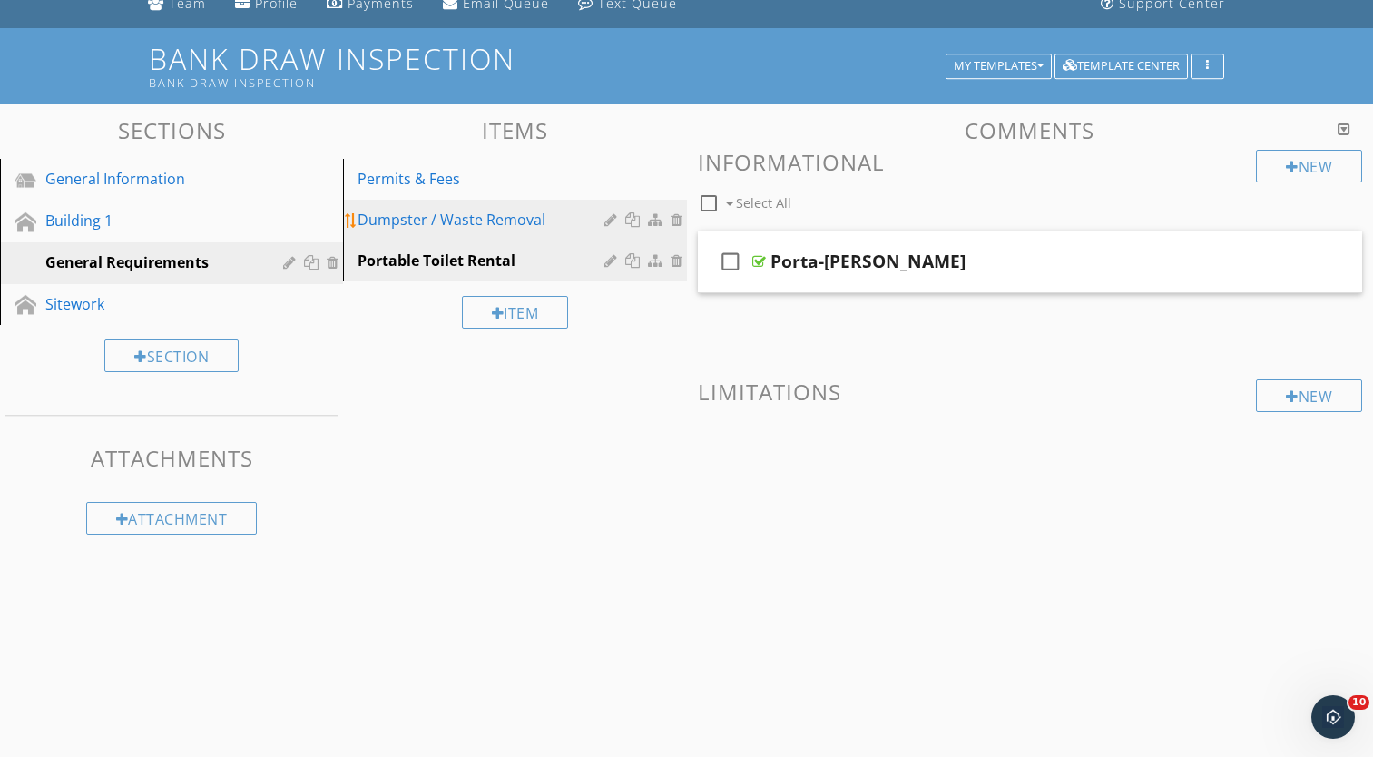
click at [491, 223] on div "Dumpster / Waste Removal" at bounding box center [482, 220] width 251 height 22
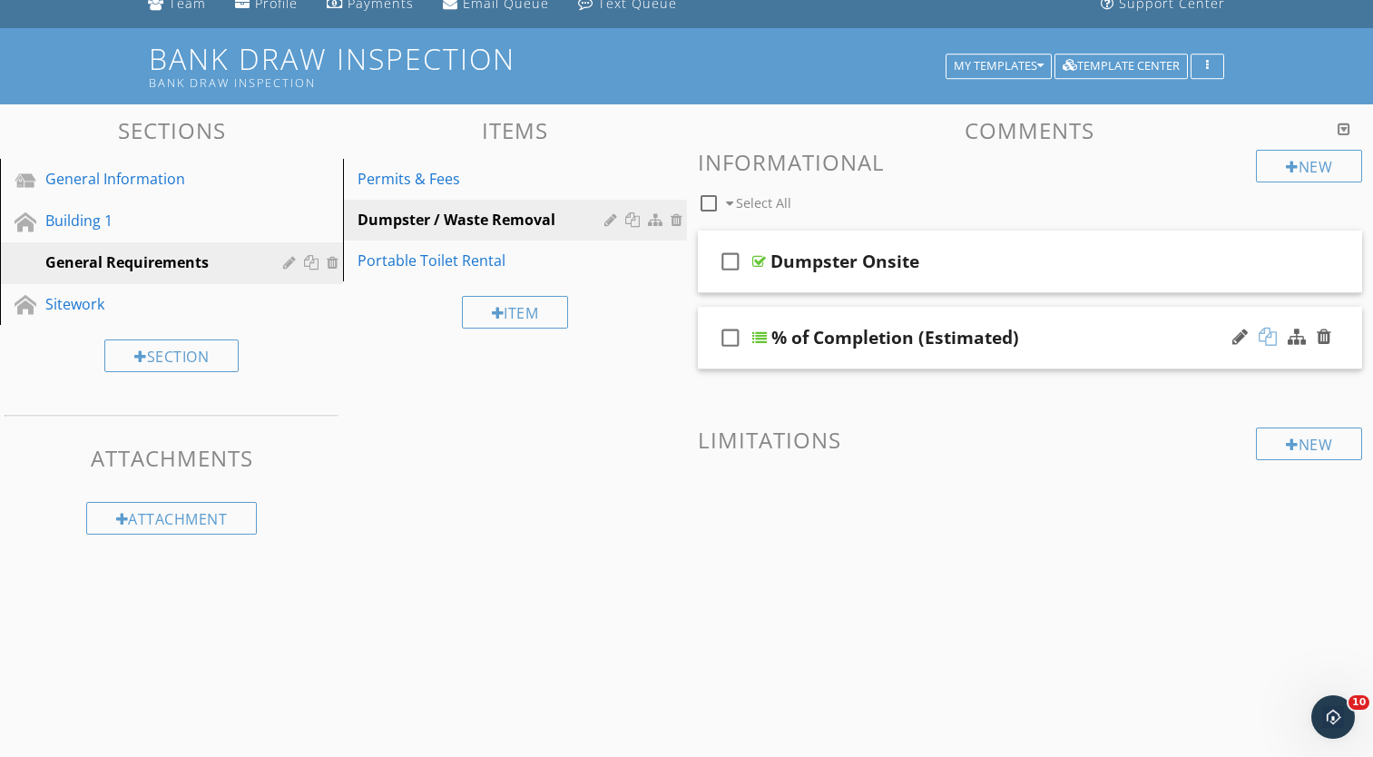
click at [1266, 339] on div at bounding box center [1267, 336] width 18 height 18
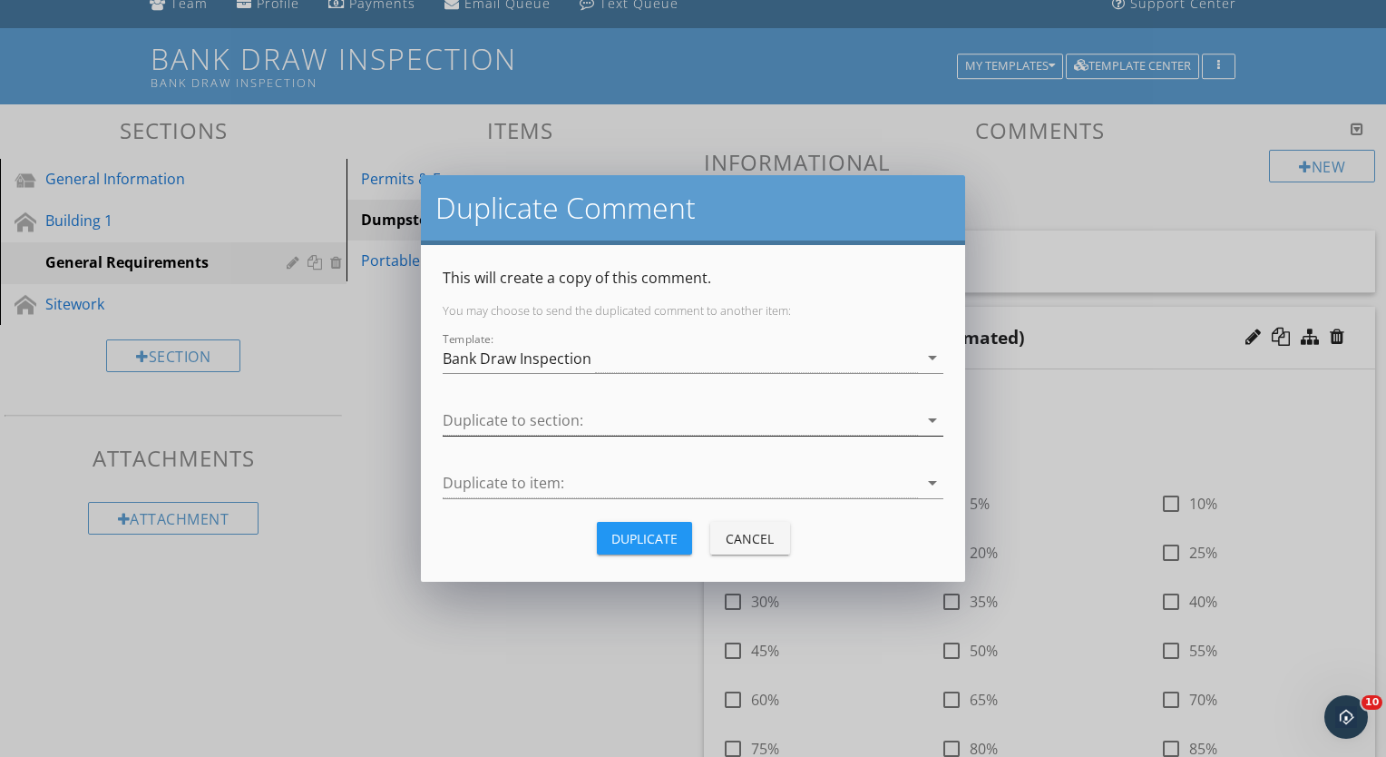
click at [650, 420] on div at bounding box center [680, 421] width 475 height 30
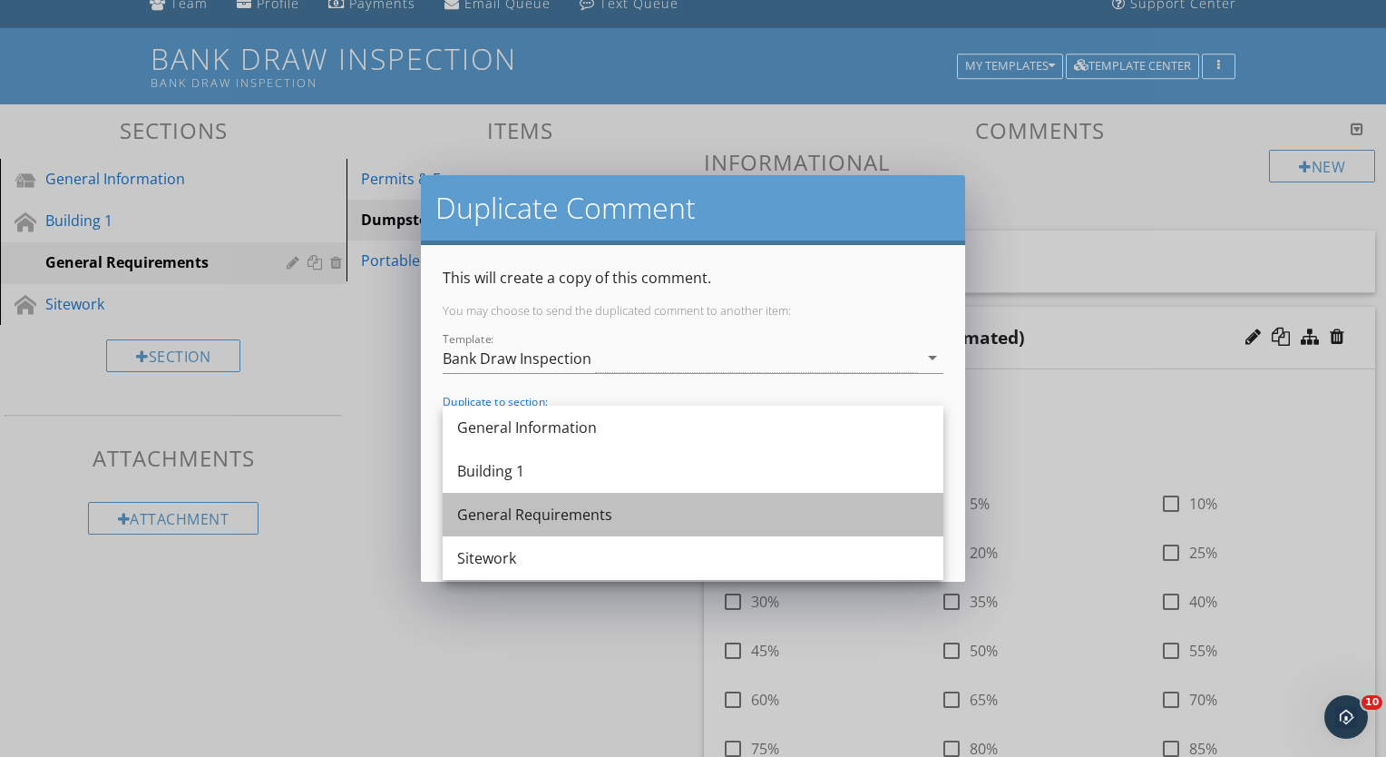
click at [543, 521] on div "General Requirements" at bounding box center [693, 514] width 472 height 22
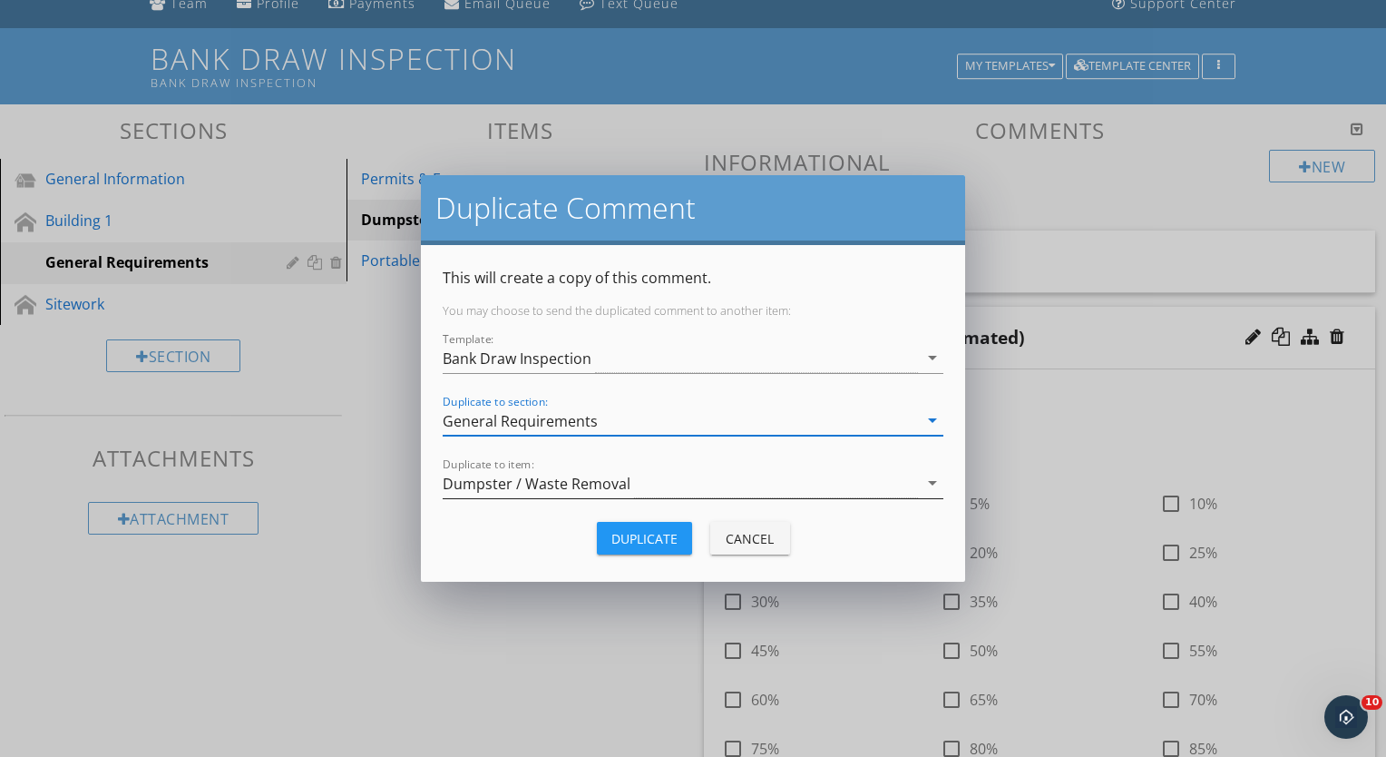
click at [536, 482] on div "Dumpster / Waste Removal" at bounding box center [537, 483] width 188 height 16
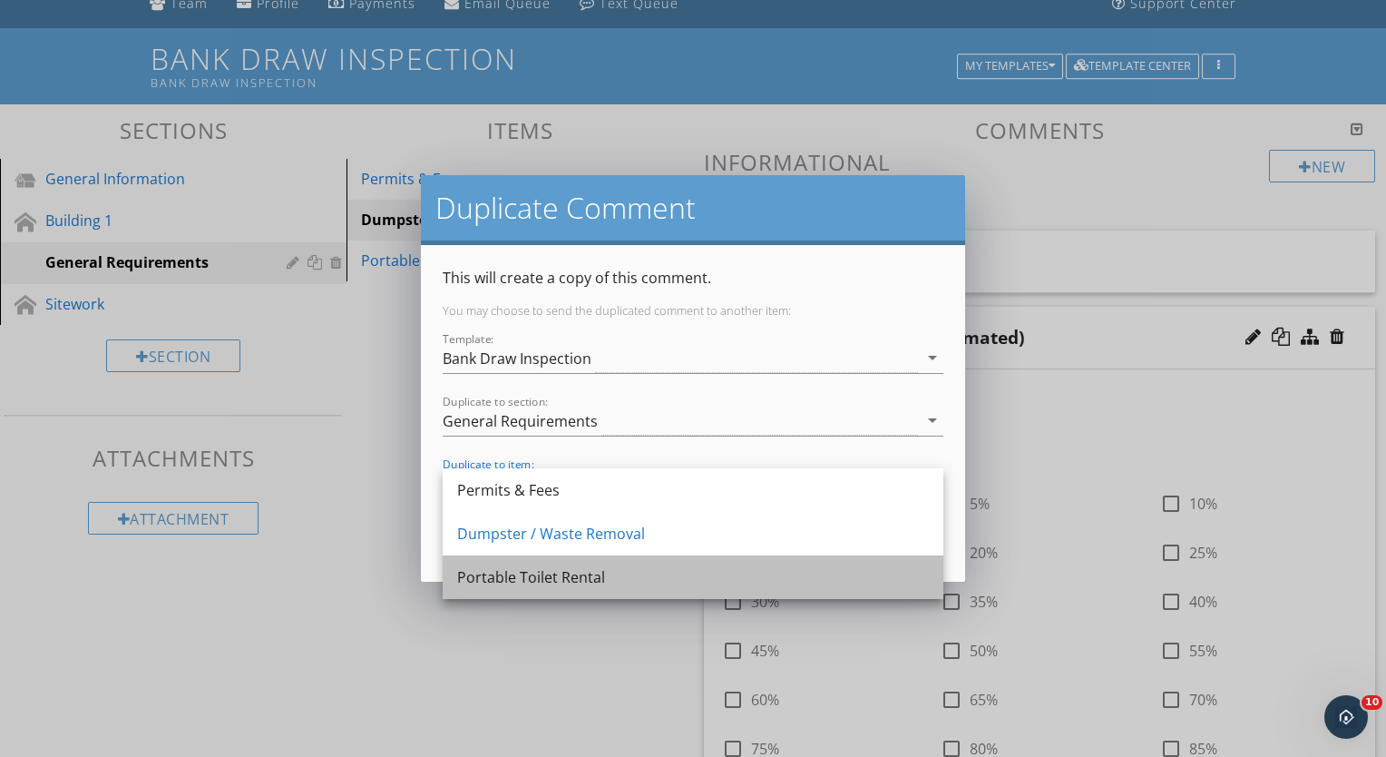
click at [535, 568] on div "Portable Toilet Rental" at bounding box center [693, 577] width 472 height 22
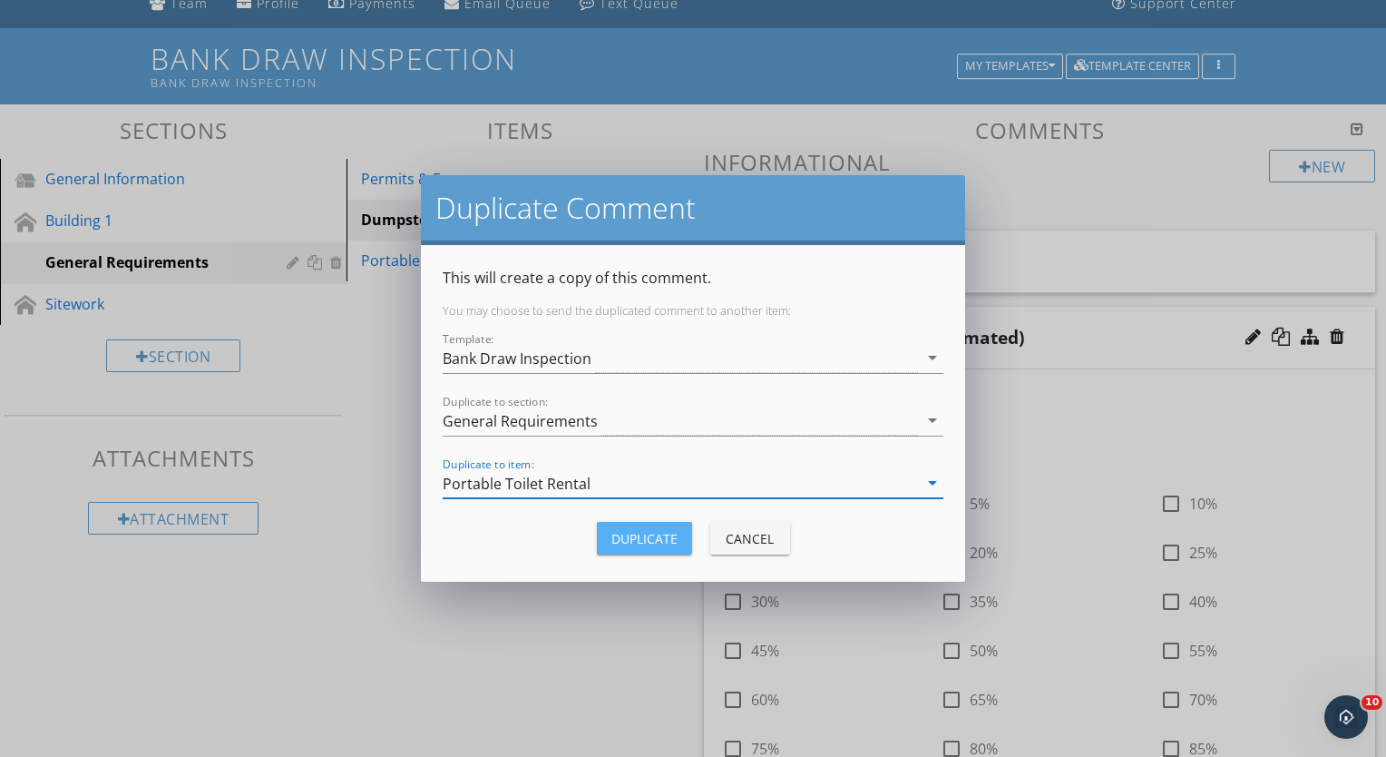
click at [639, 544] on div "Duplicate" at bounding box center [644, 538] width 66 height 19
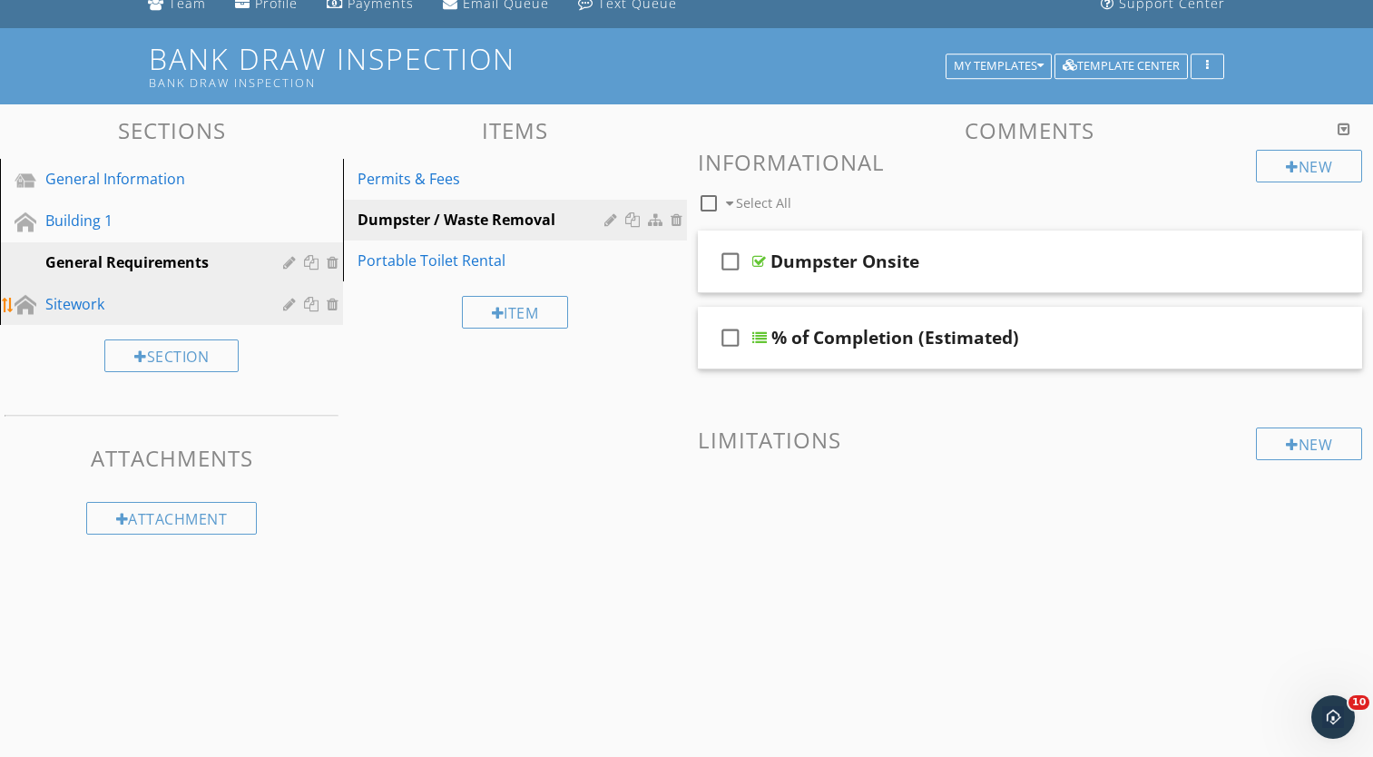
click at [161, 302] on div "Sitework" at bounding box center [150, 304] width 211 height 22
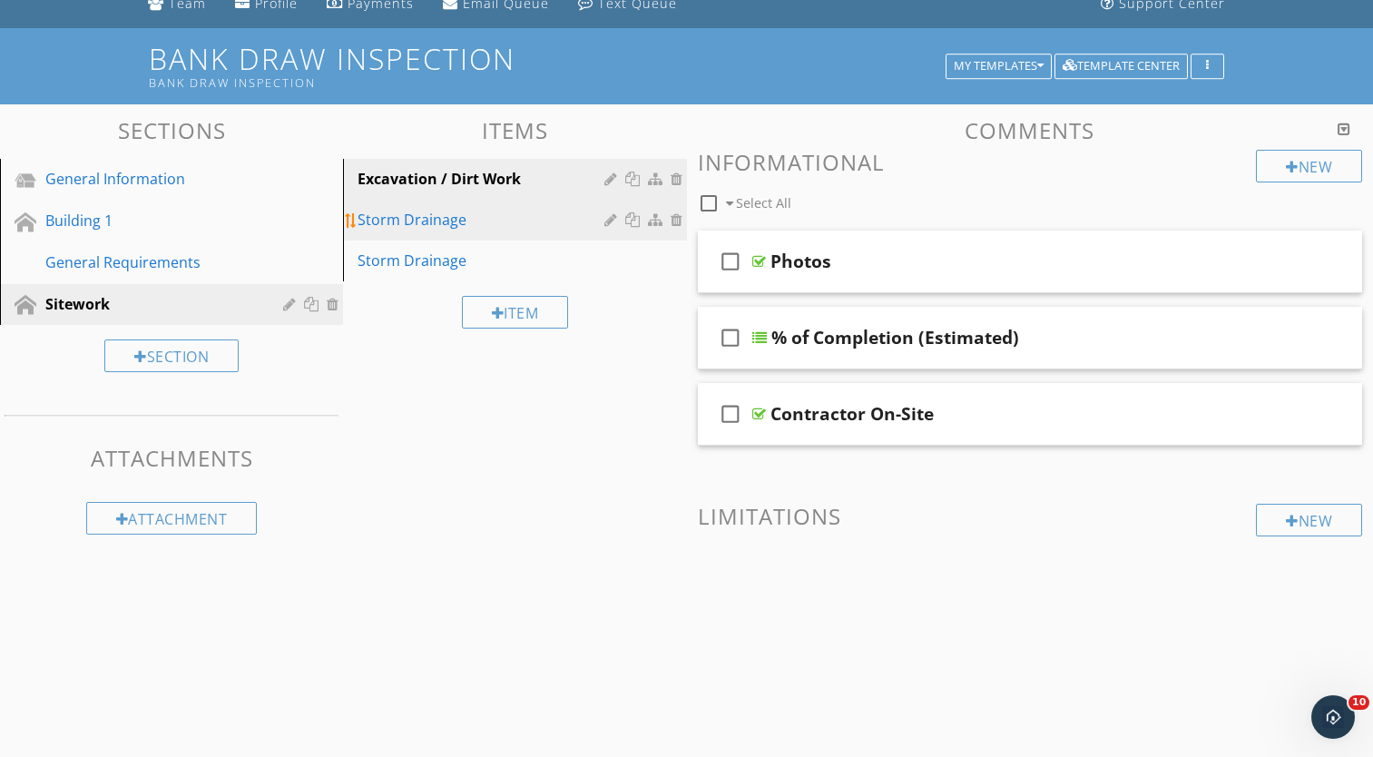
click at [464, 218] on div "Storm Drainage" at bounding box center [482, 220] width 251 height 22
click at [469, 184] on div "Excavation / Dirt Work" at bounding box center [482, 179] width 251 height 22
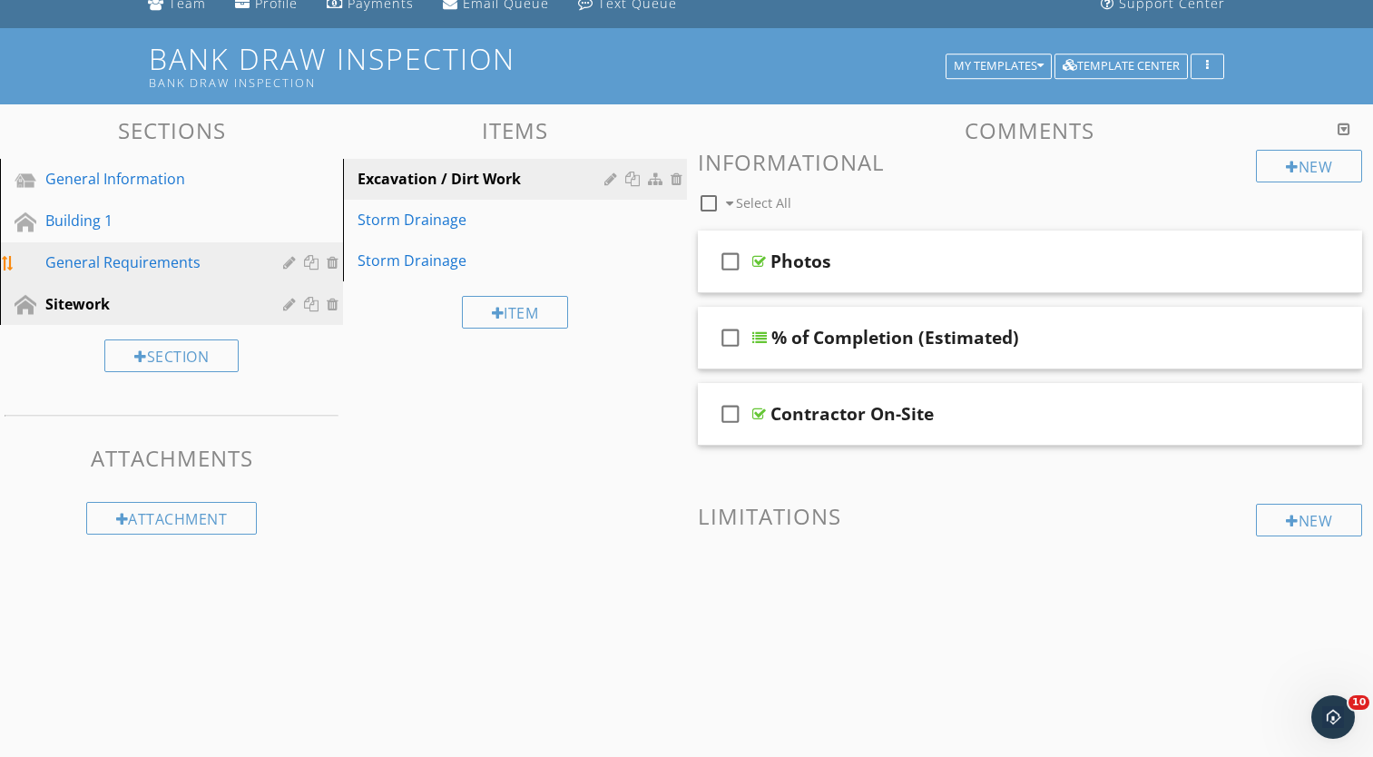
click at [220, 267] on div "General Requirements" at bounding box center [150, 262] width 211 height 22
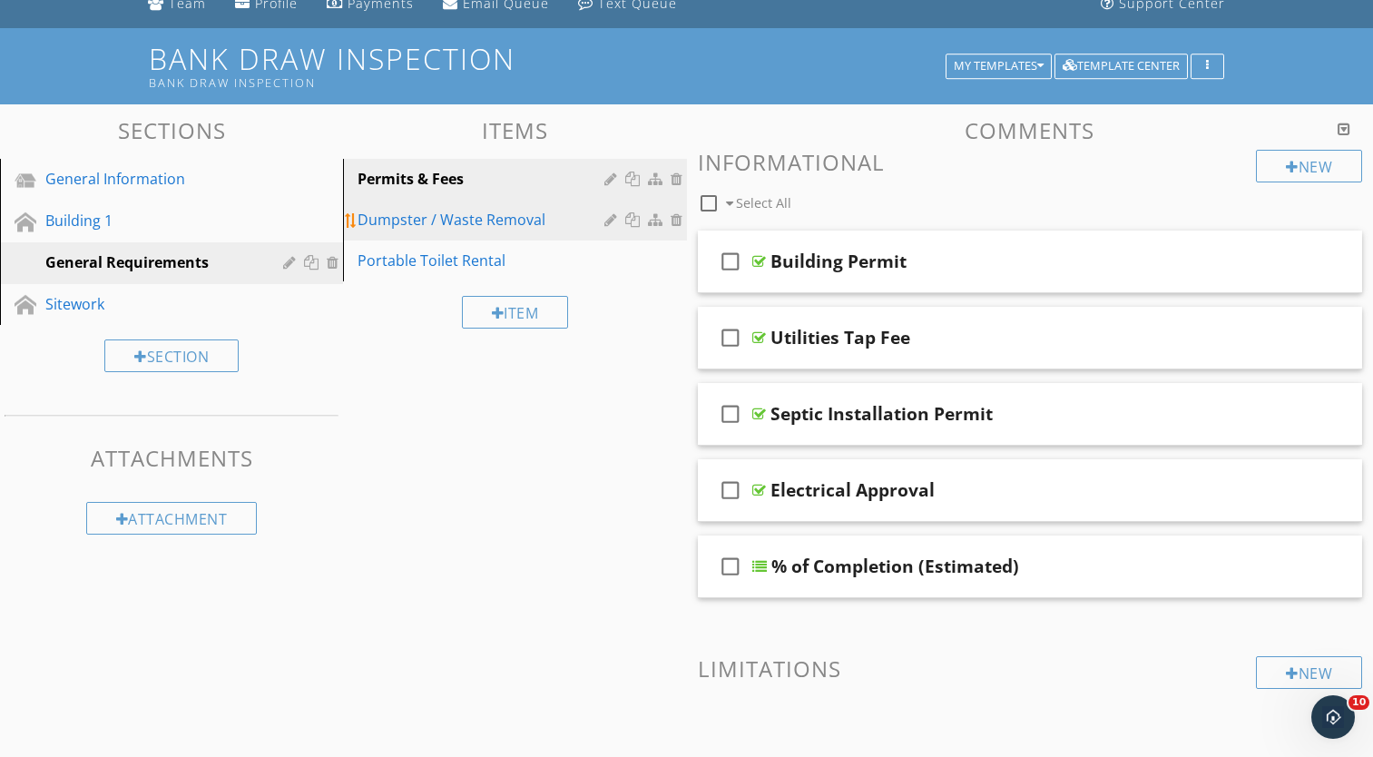
click at [537, 229] on div "Dumpster / Waste Removal" at bounding box center [482, 220] width 251 height 22
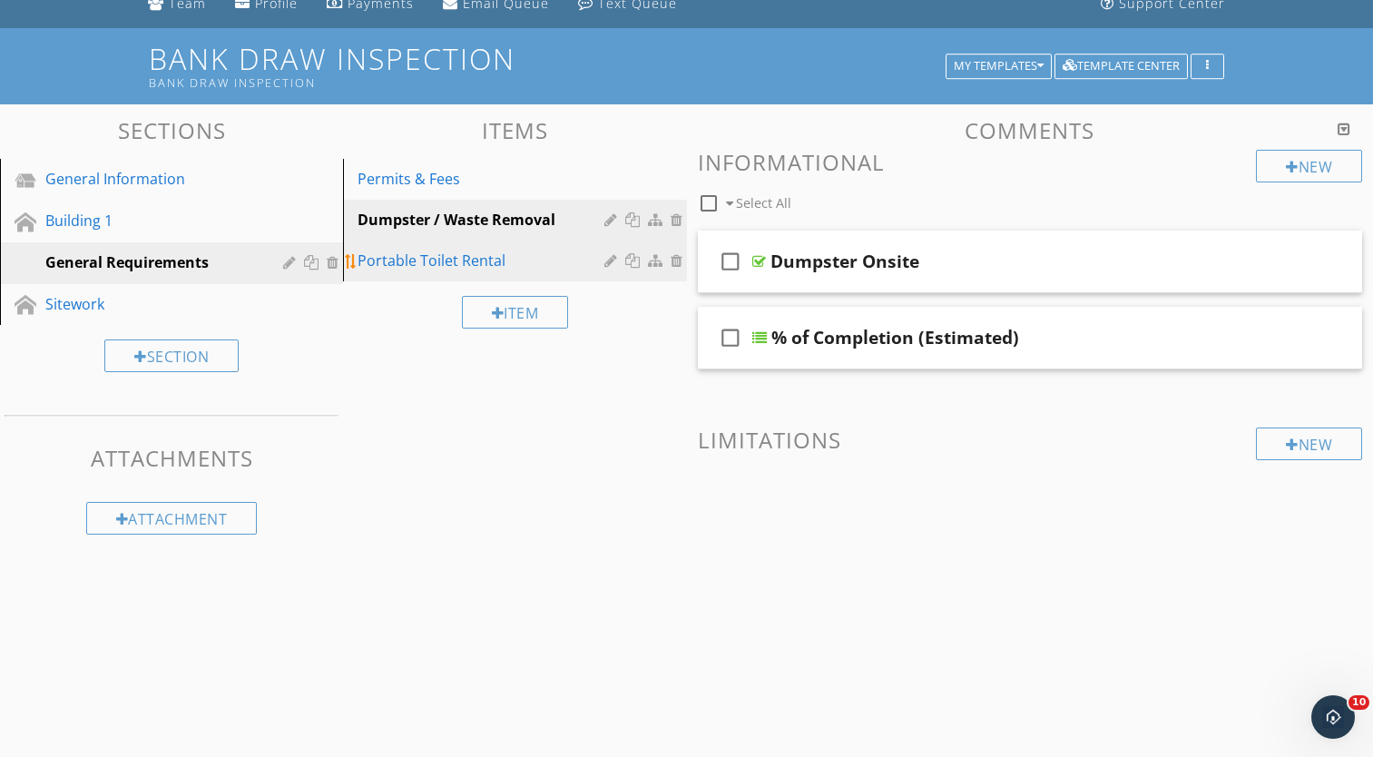
click at [495, 264] on div "Portable Toilet Rental" at bounding box center [482, 260] width 251 height 22
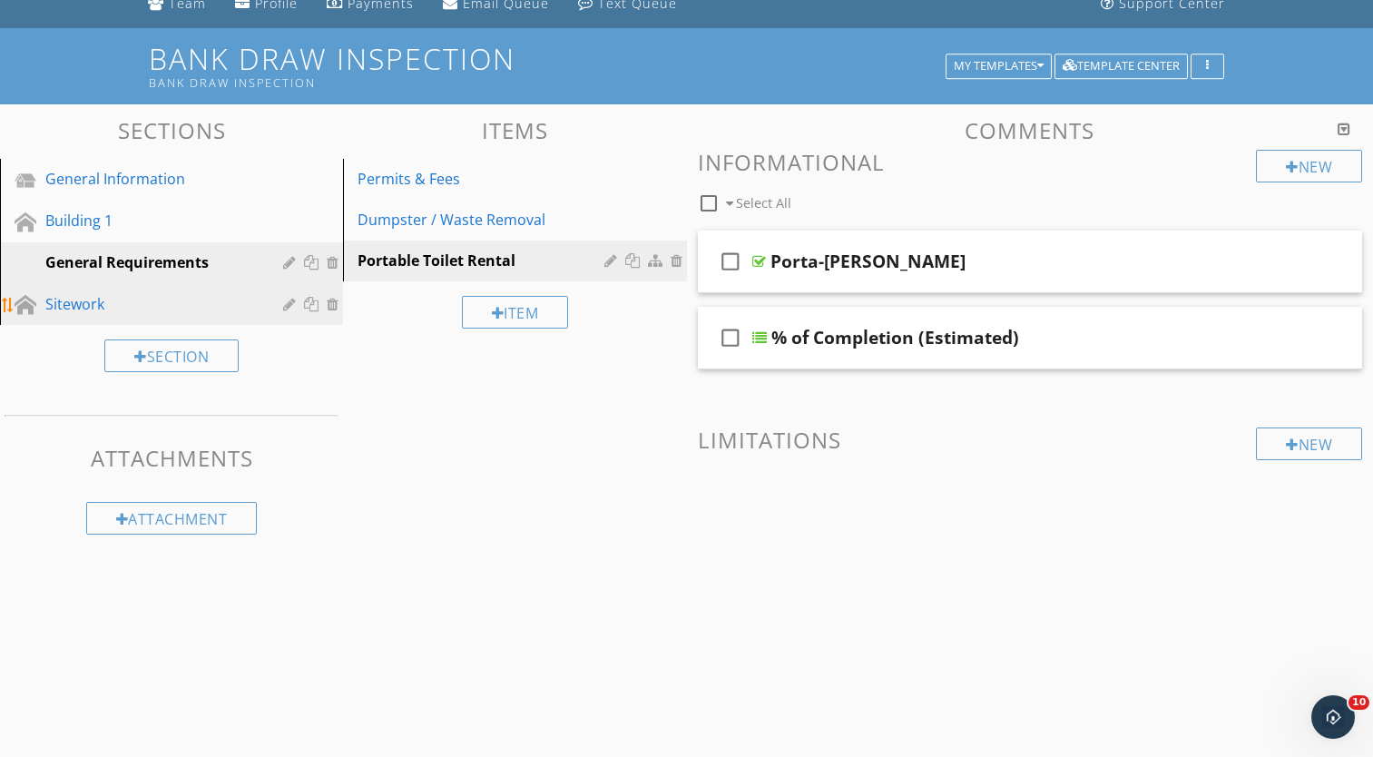
click at [131, 288] on link "Sitework" at bounding box center [173, 305] width 337 height 42
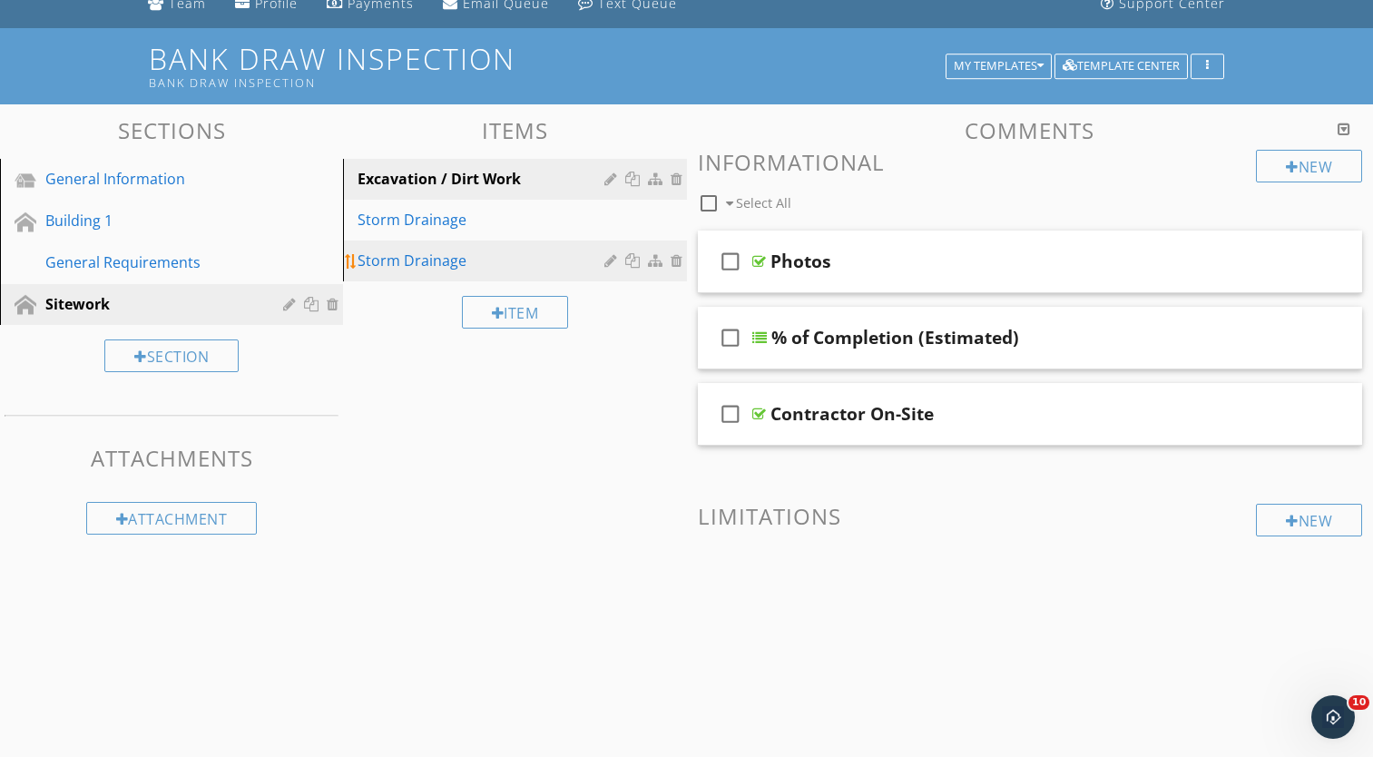
click at [605, 262] on div at bounding box center [612, 260] width 17 height 15
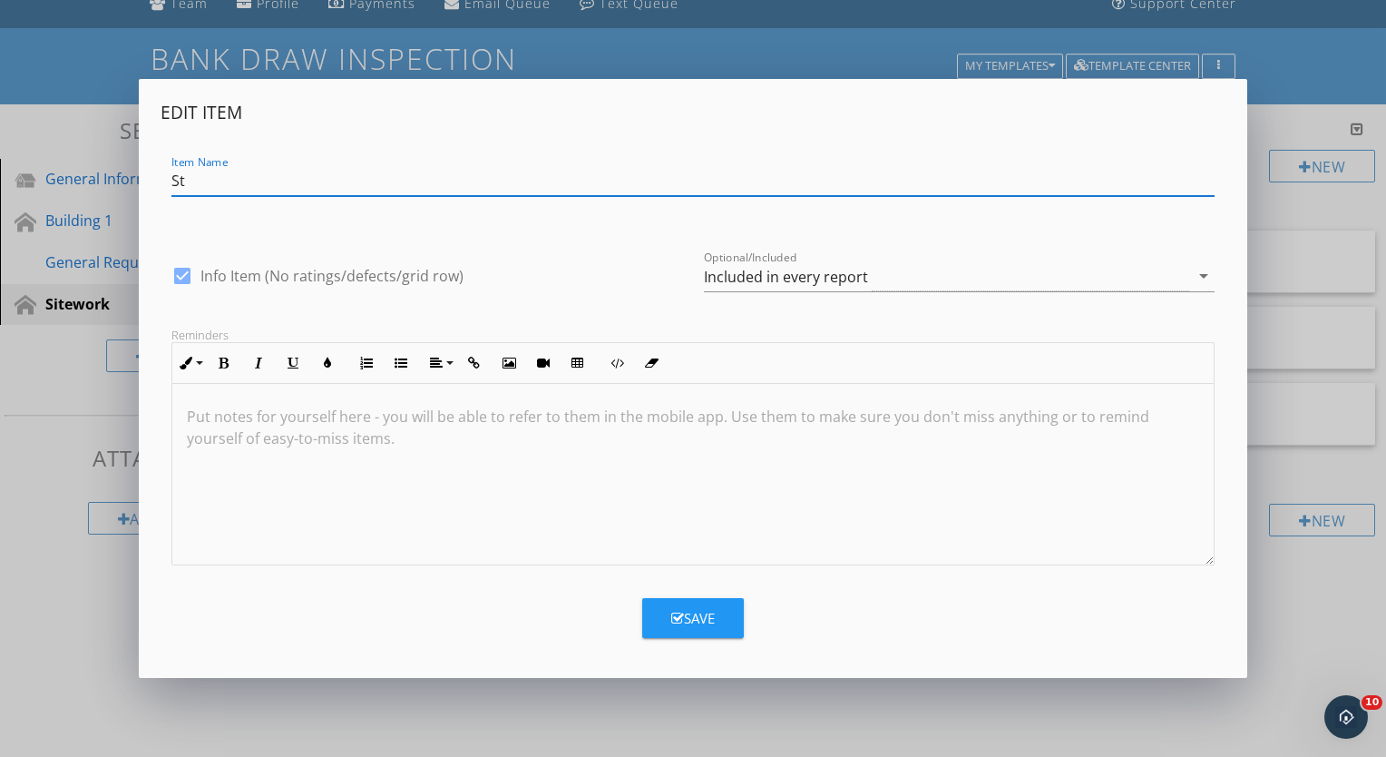
type input "S"
type input "Sodding / Strawing / Seeding"
click at [710, 630] on button "Save" at bounding box center [693, 618] width 102 height 40
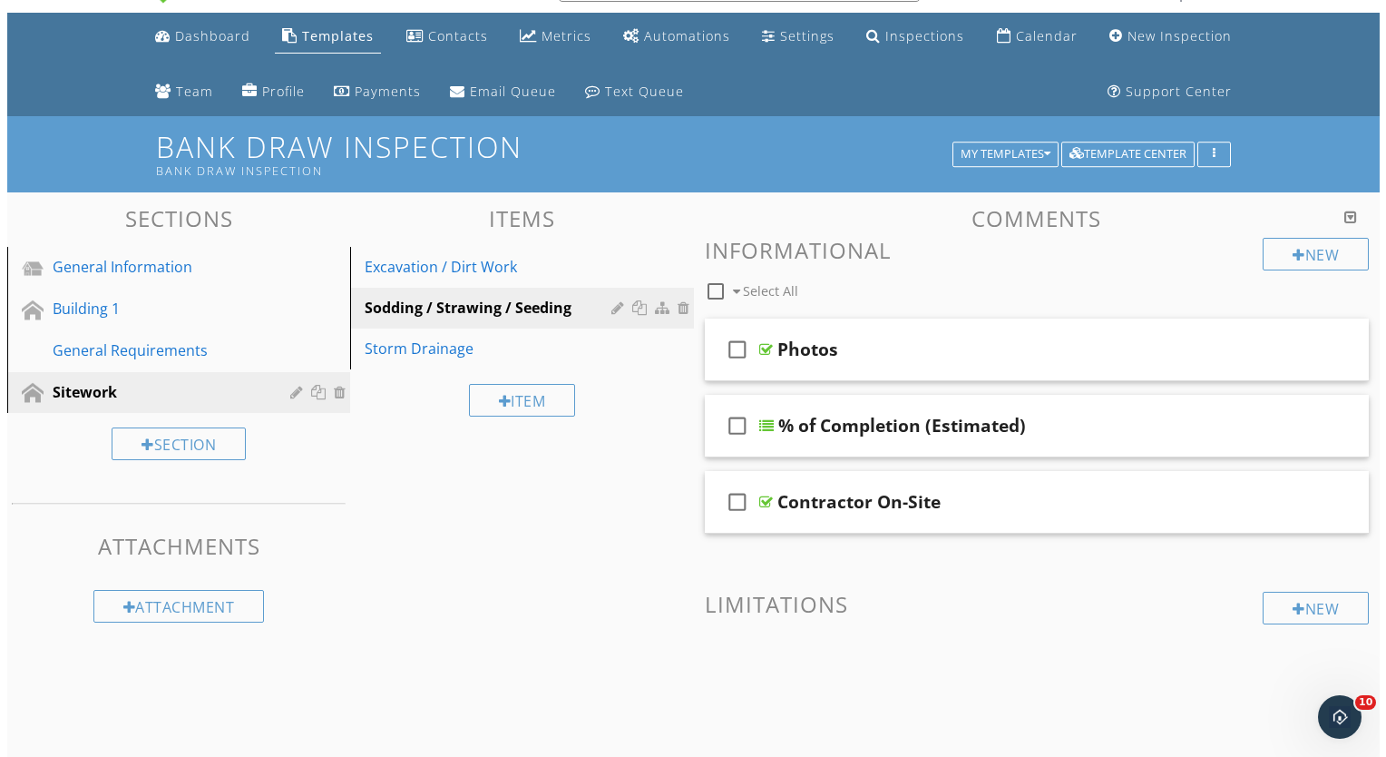
scroll to position [46, 0]
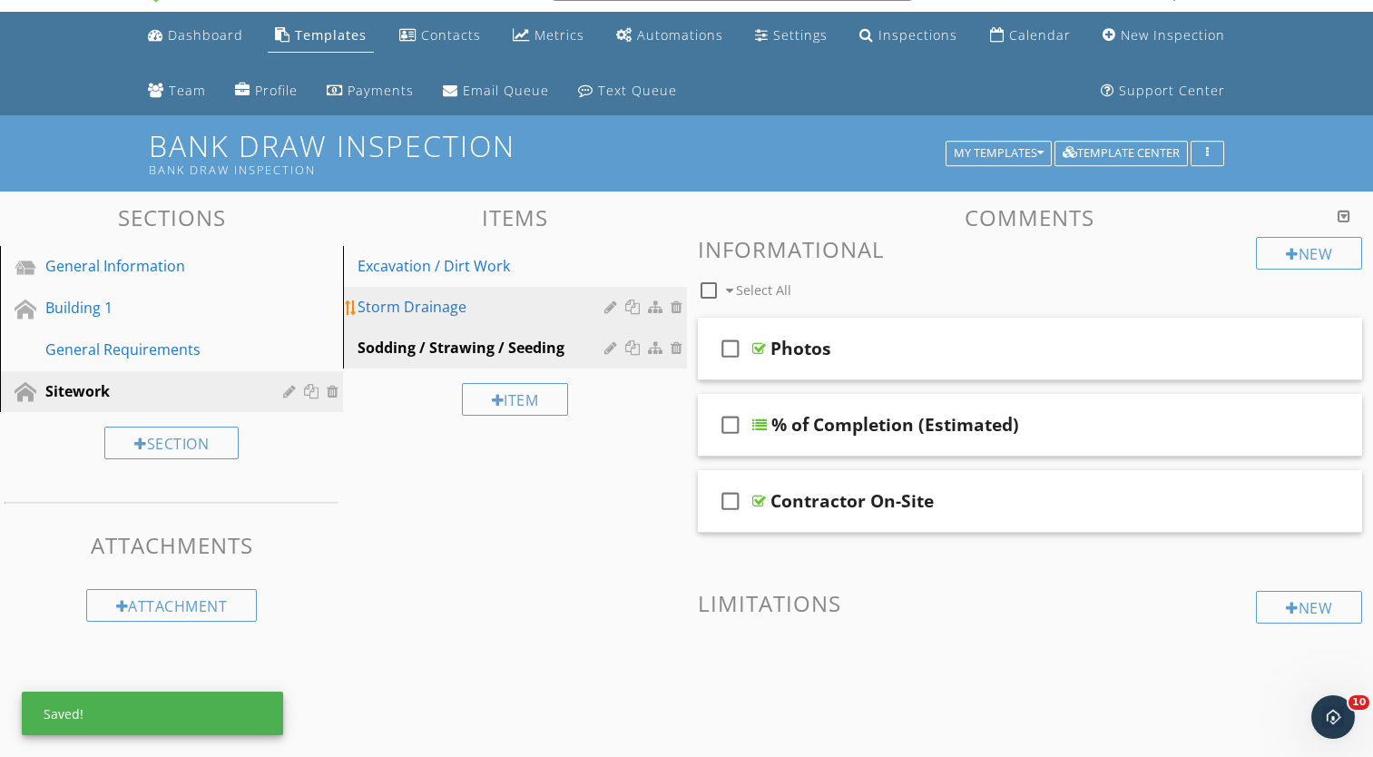
click at [488, 313] on div "Storm Drainage" at bounding box center [482, 307] width 251 height 22
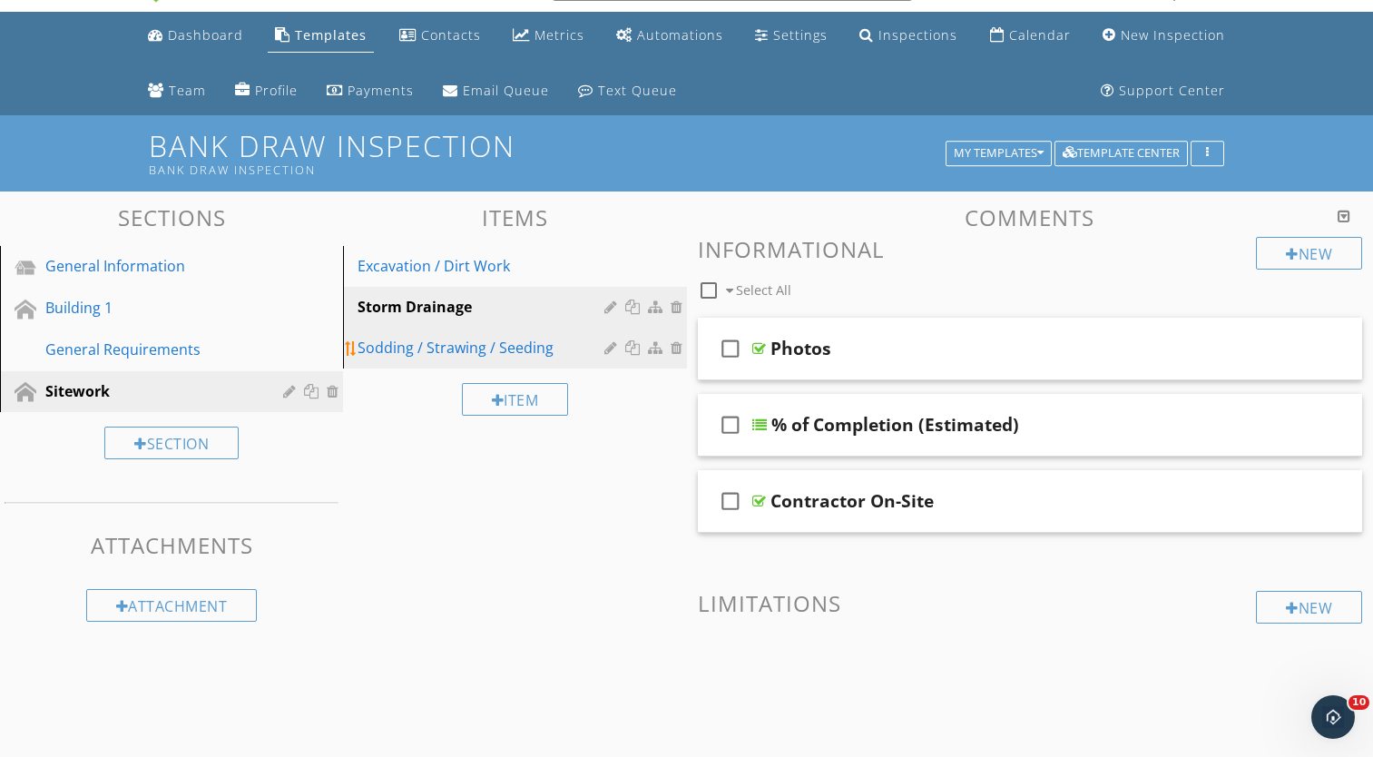
click at [506, 347] on div "Sodding / Strawing / Seeding" at bounding box center [482, 348] width 251 height 22
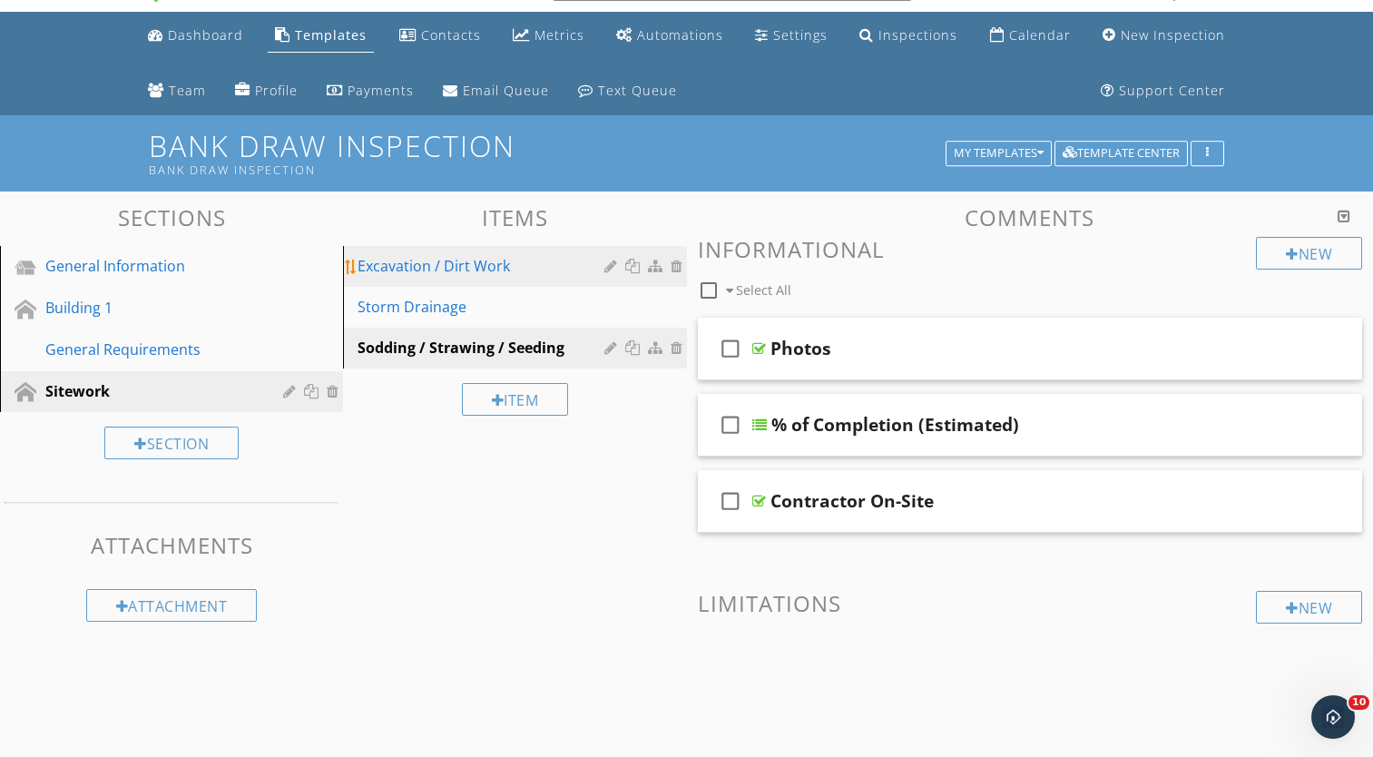
click at [612, 267] on div at bounding box center [612, 266] width 17 height 15
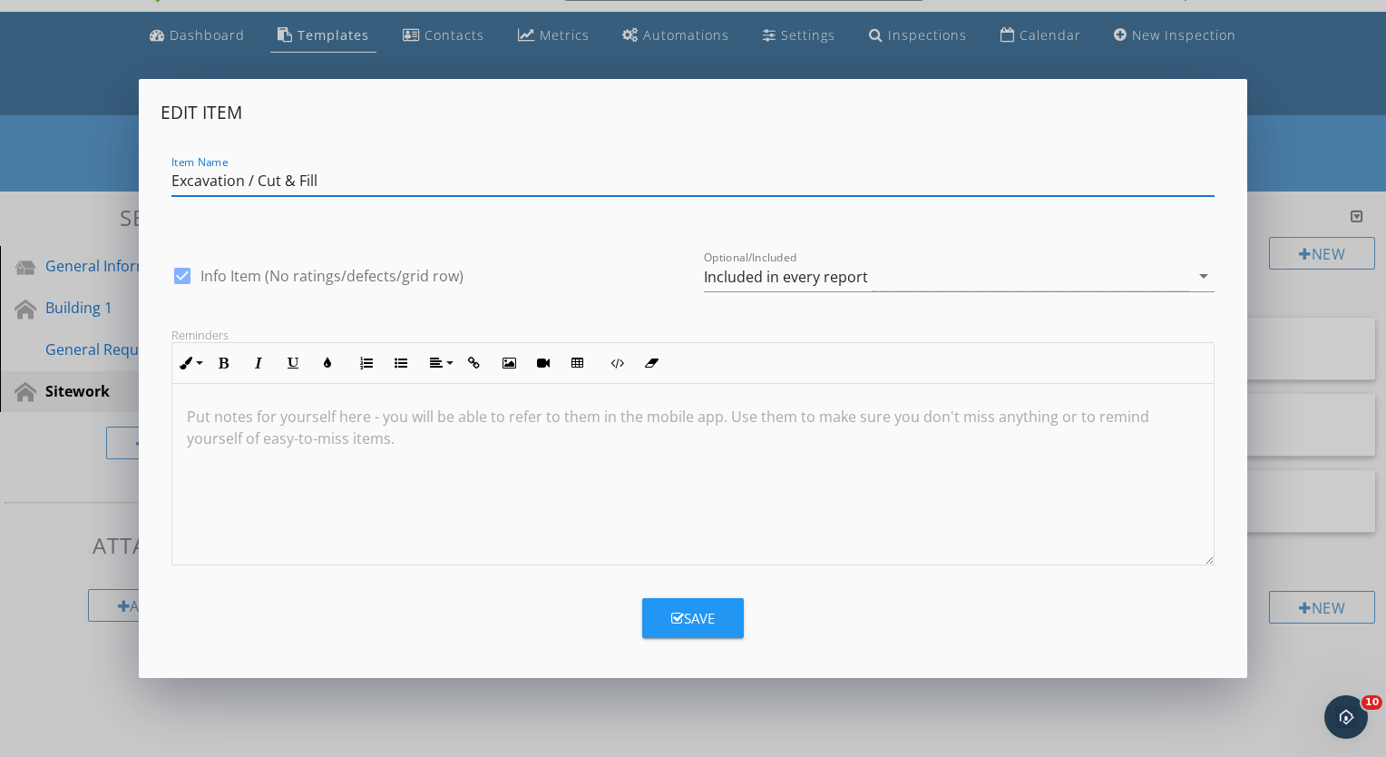
type input "Excavation / Cut & Fill"
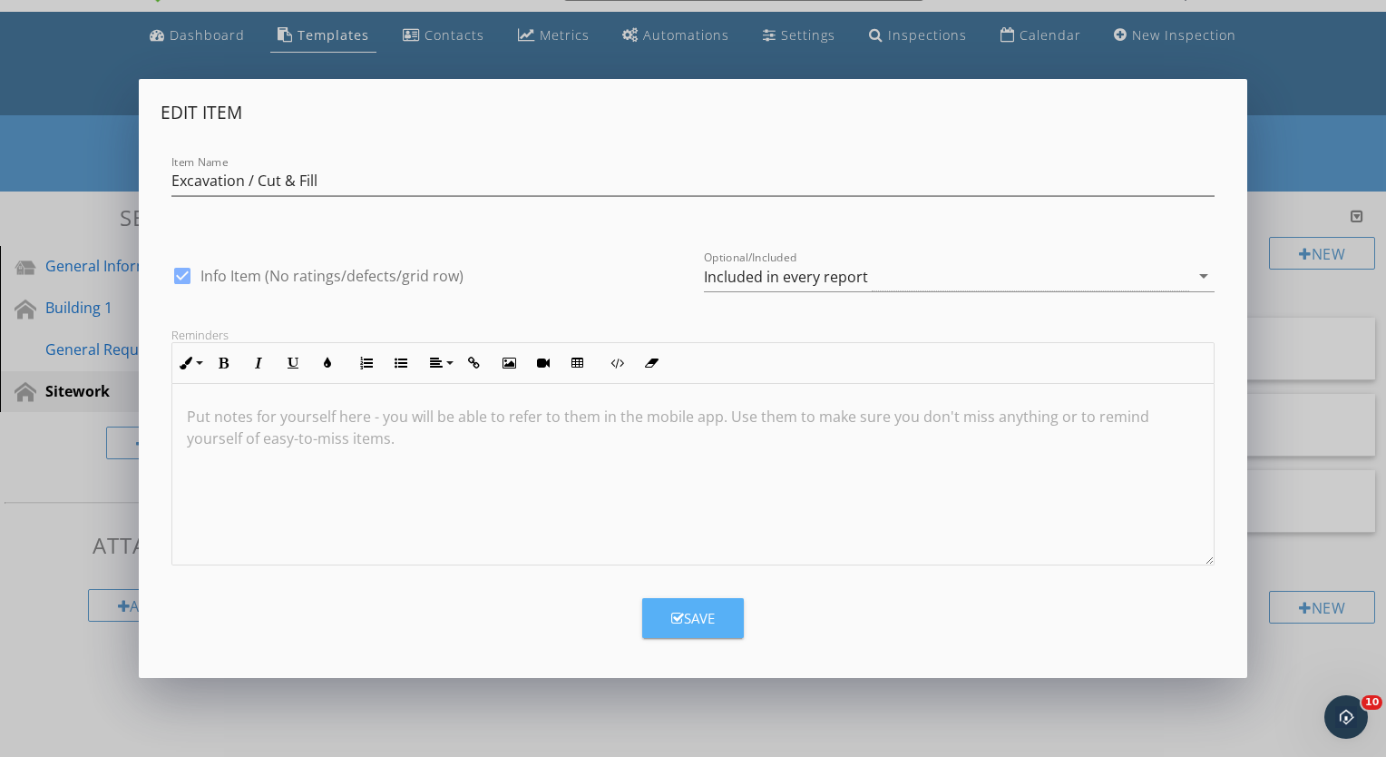
click at [676, 613] on icon "button" at bounding box center [677, 618] width 13 height 14
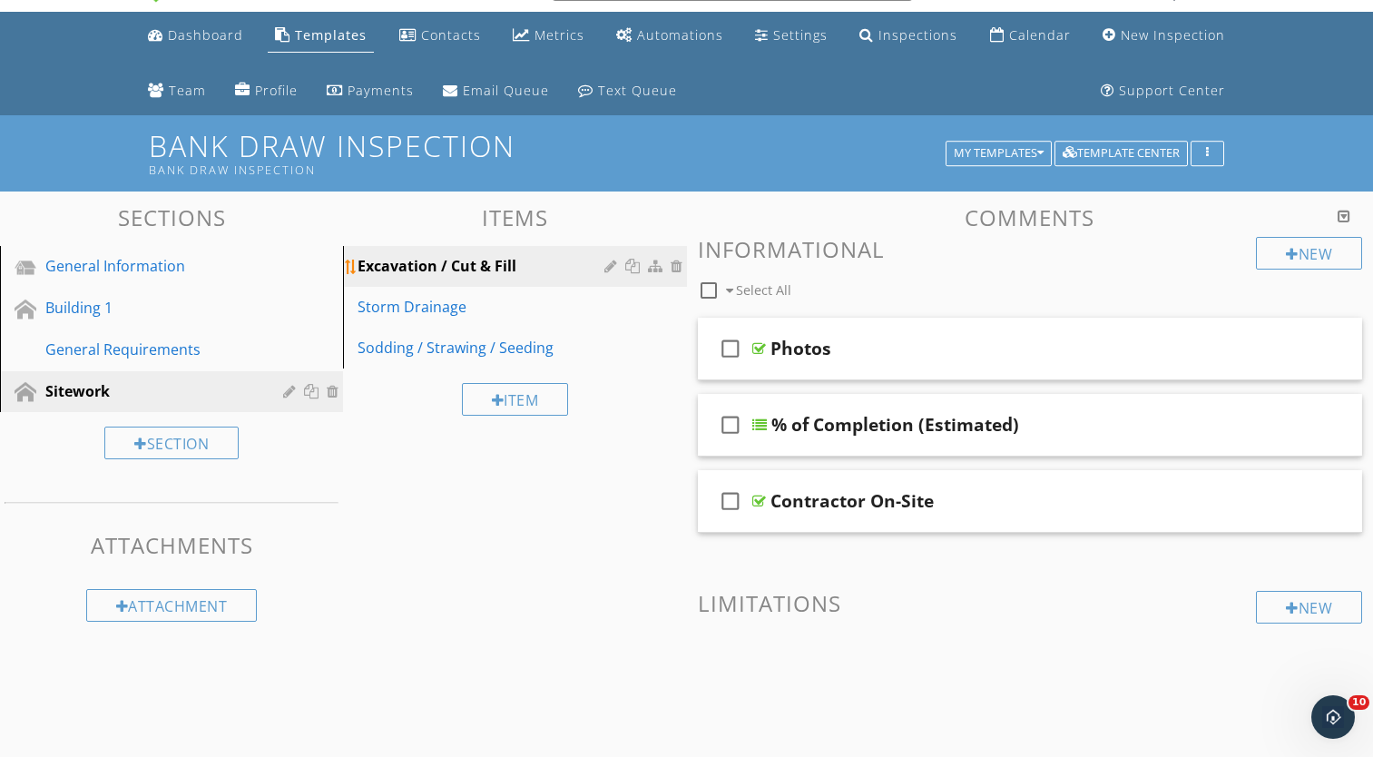
click at [630, 268] on div at bounding box center [634, 266] width 19 height 15
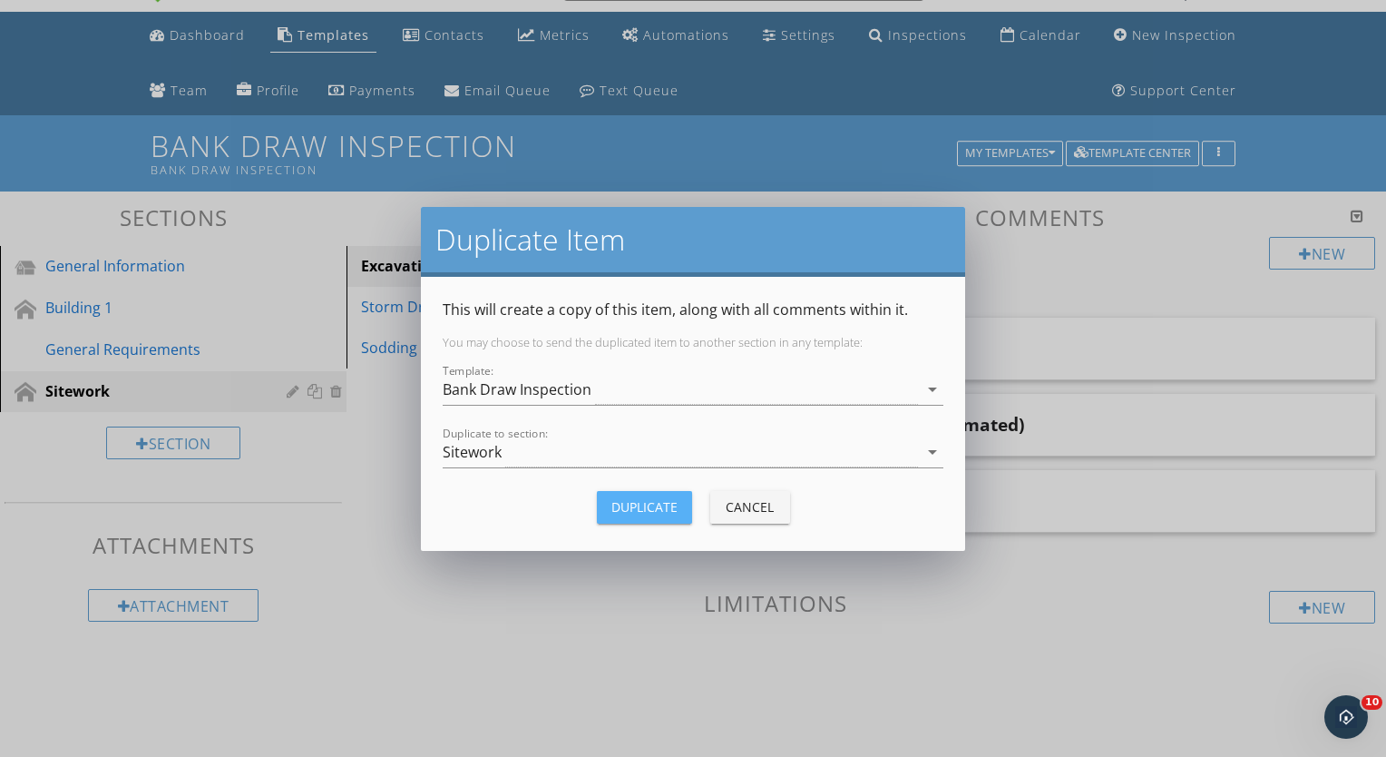
click at [634, 503] on div "Duplicate" at bounding box center [644, 506] width 66 height 19
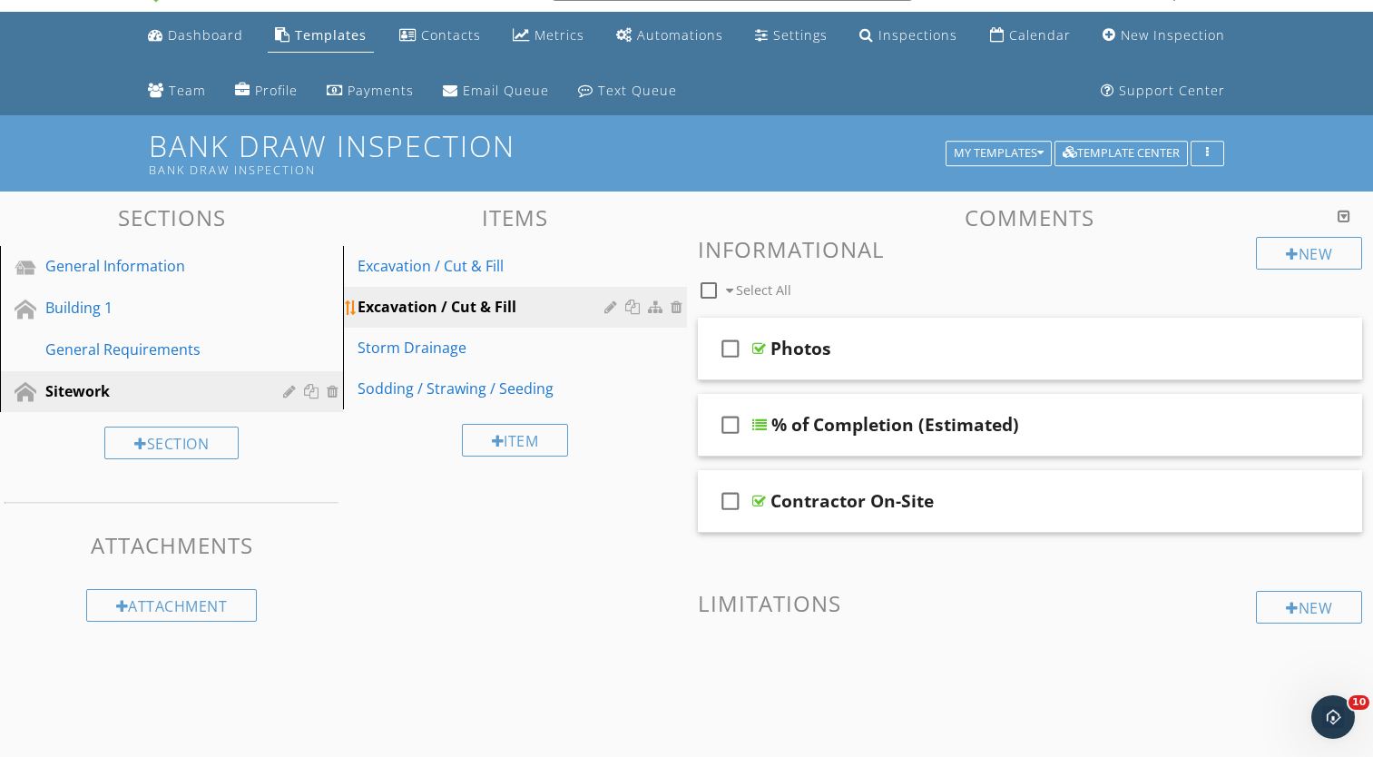
click at [604, 305] on div at bounding box center [612, 306] width 17 height 15
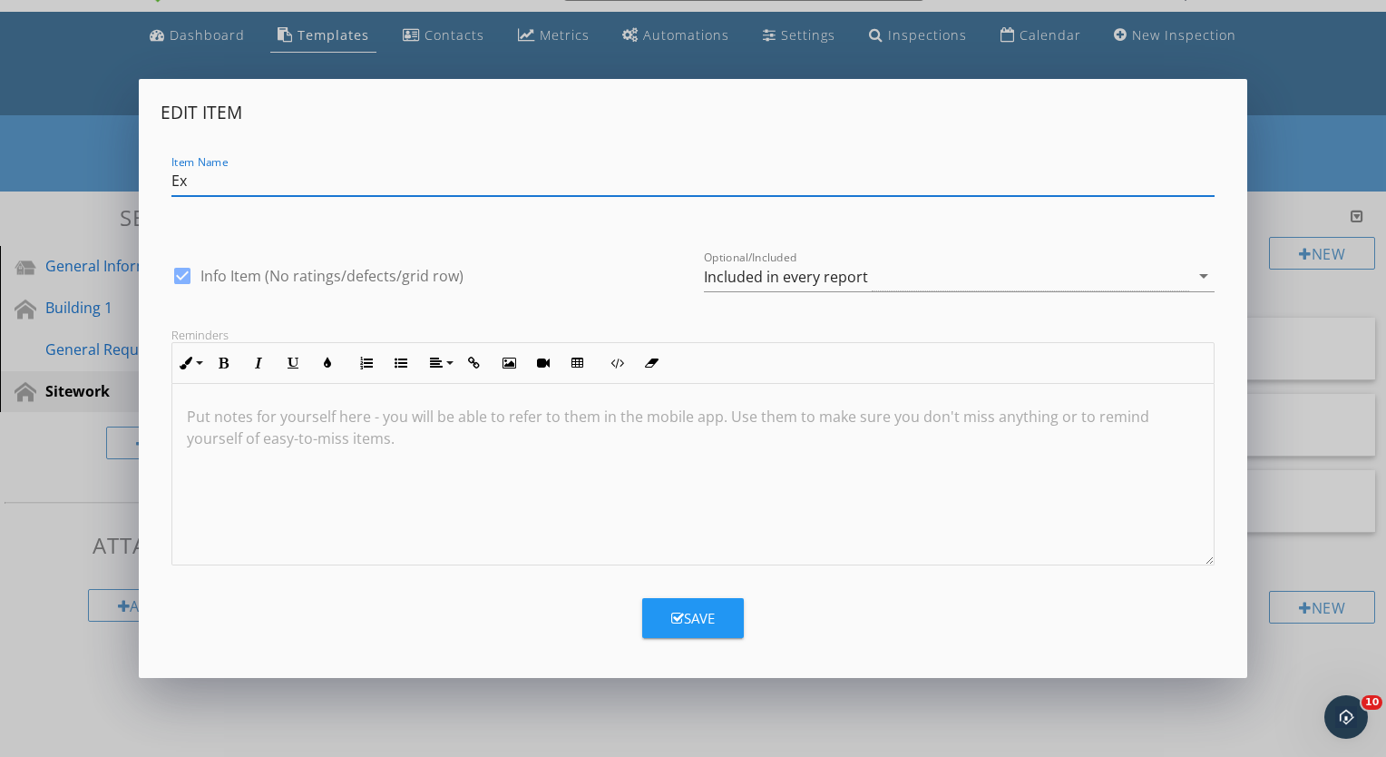
type input "E"
type input "Top Soil"
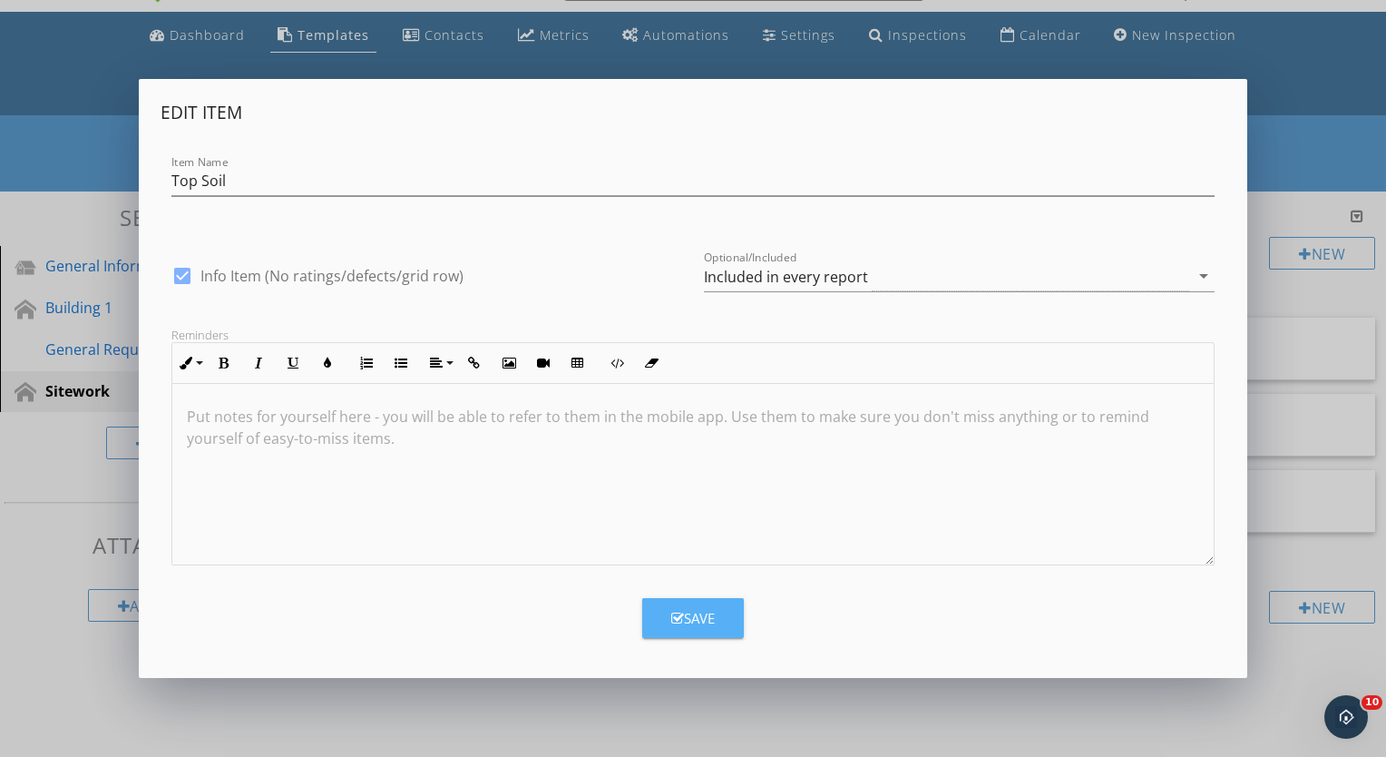
click at [702, 610] on div "Save" at bounding box center [693, 618] width 44 height 21
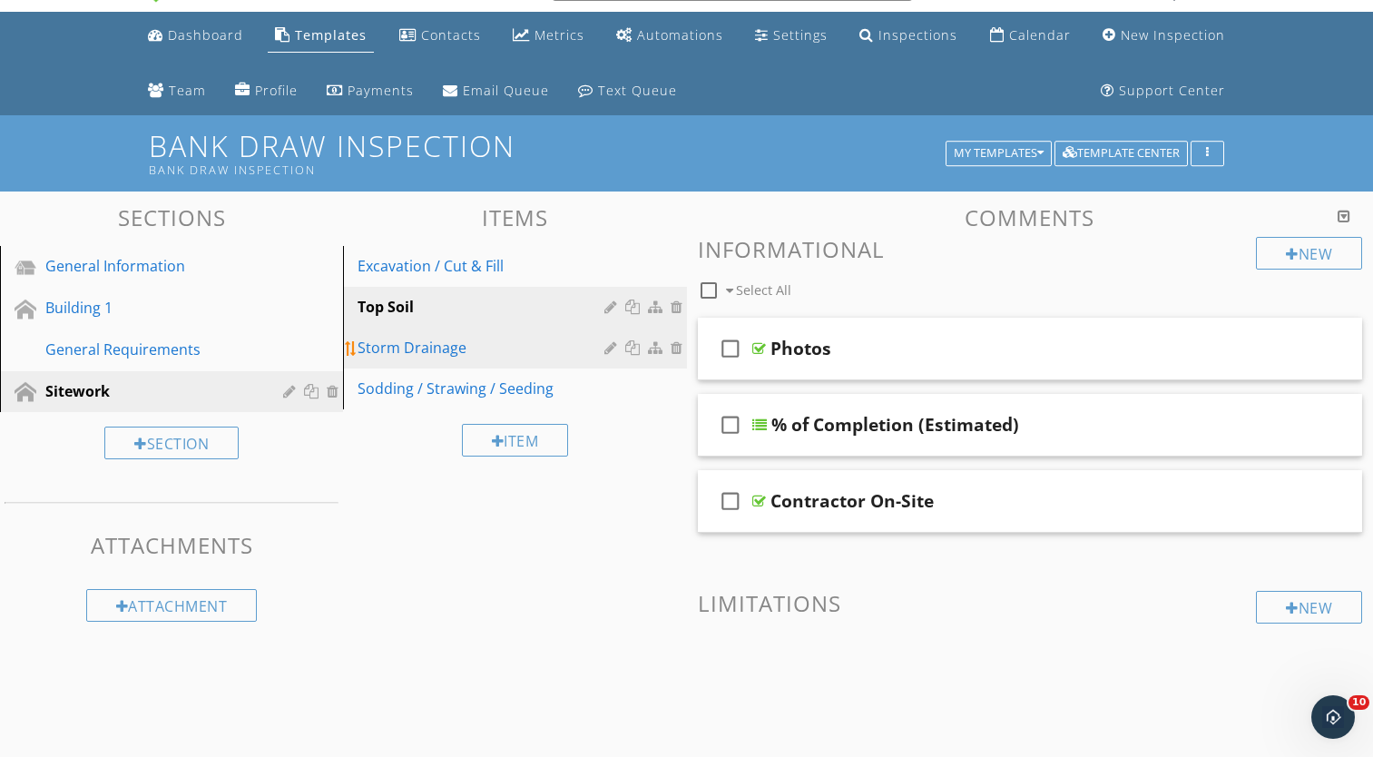
click at [567, 335] on link "Storm Drainage" at bounding box center [516, 347] width 337 height 40
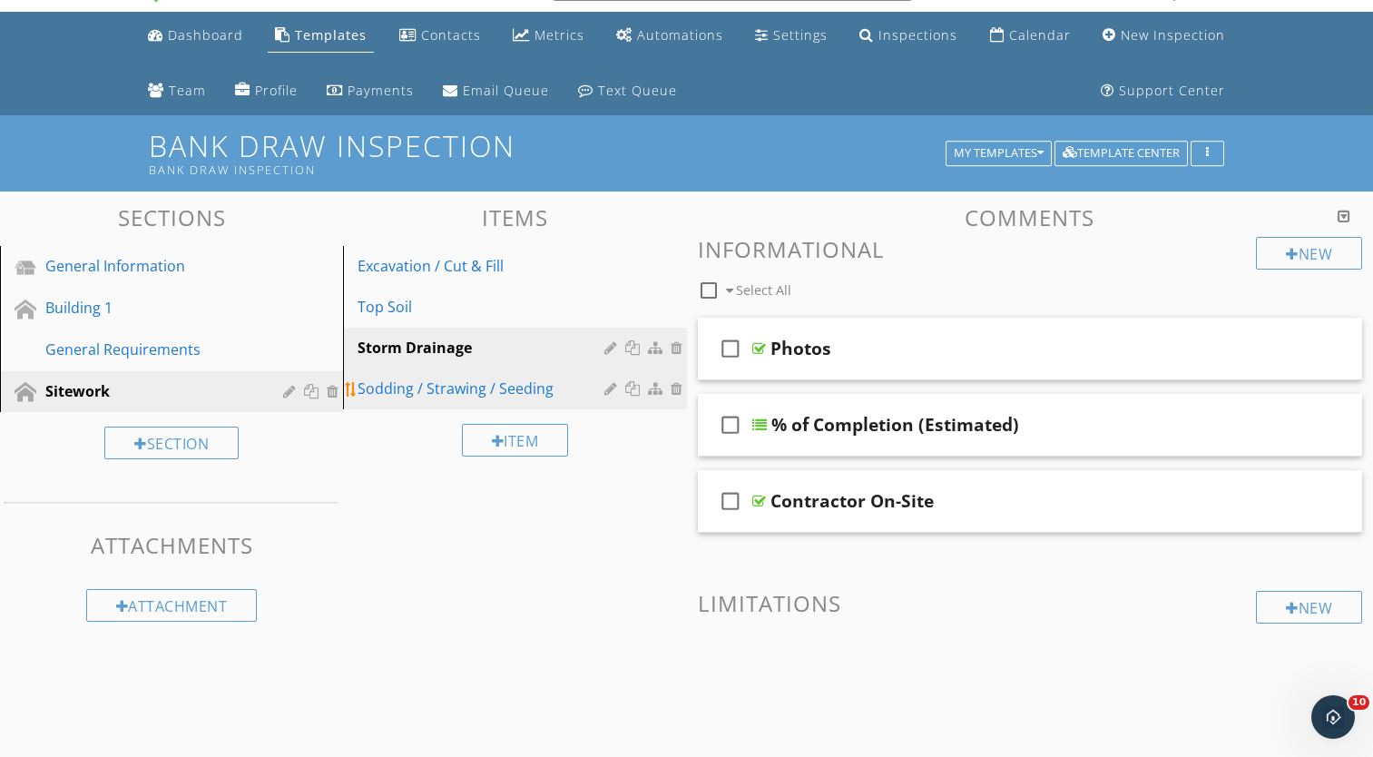
click at [562, 387] on div "Sodding / Strawing / Seeding" at bounding box center [482, 388] width 251 height 22
click at [630, 347] on div at bounding box center [634, 347] width 19 height 15
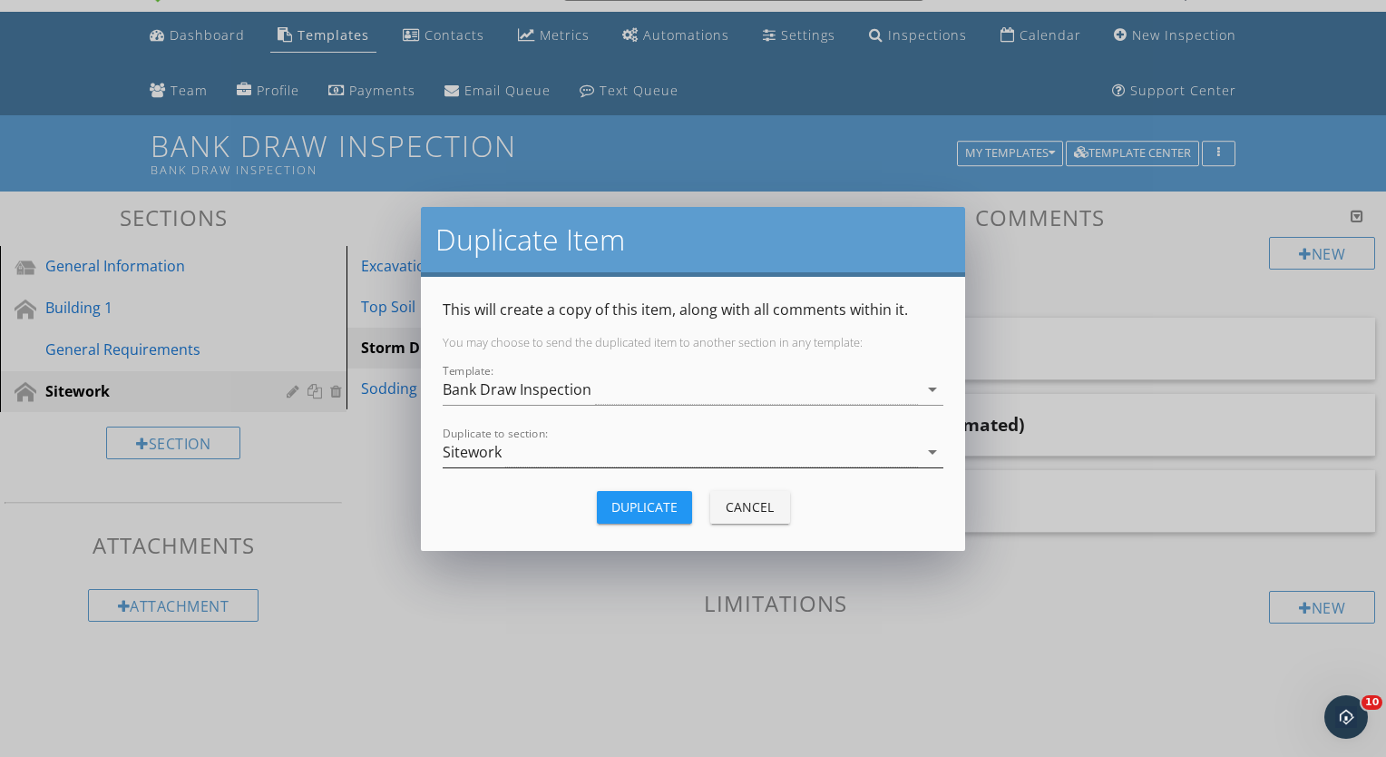
click at [562, 452] on div "Sitework" at bounding box center [680, 452] width 475 height 30
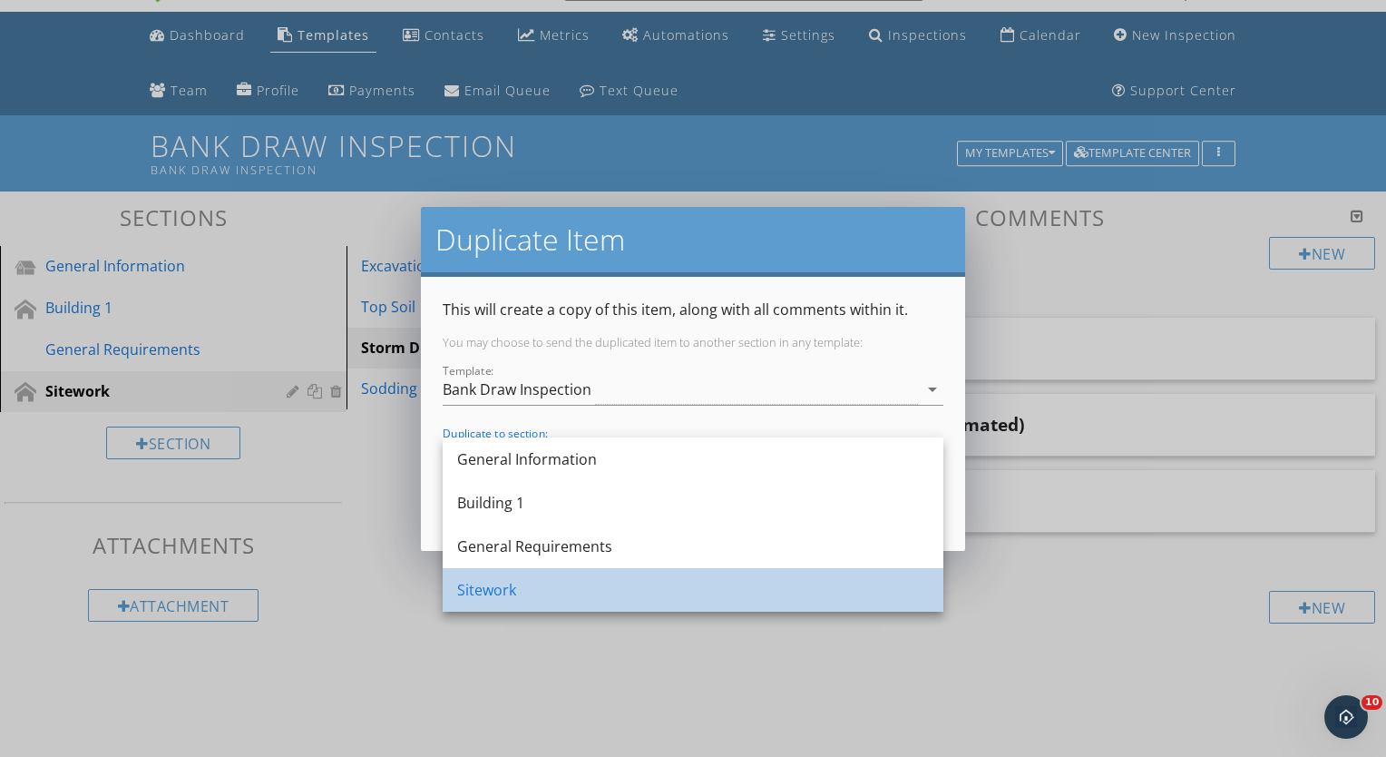
click at [510, 593] on div "Sitework" at bounding box center [693, 590] width 472 height 22
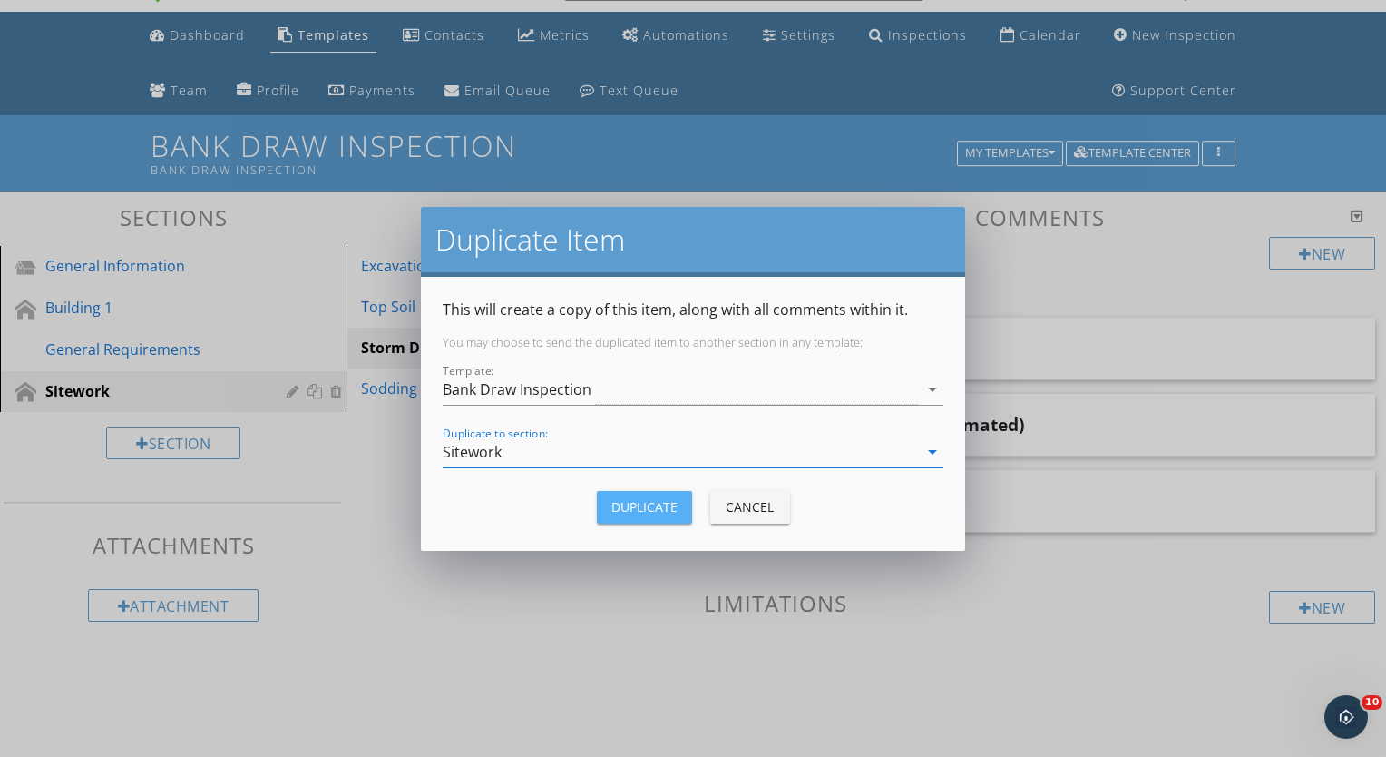
click at [630, 493] on button "Duplicate" at bounding box center [644, 507] width 95 height 33
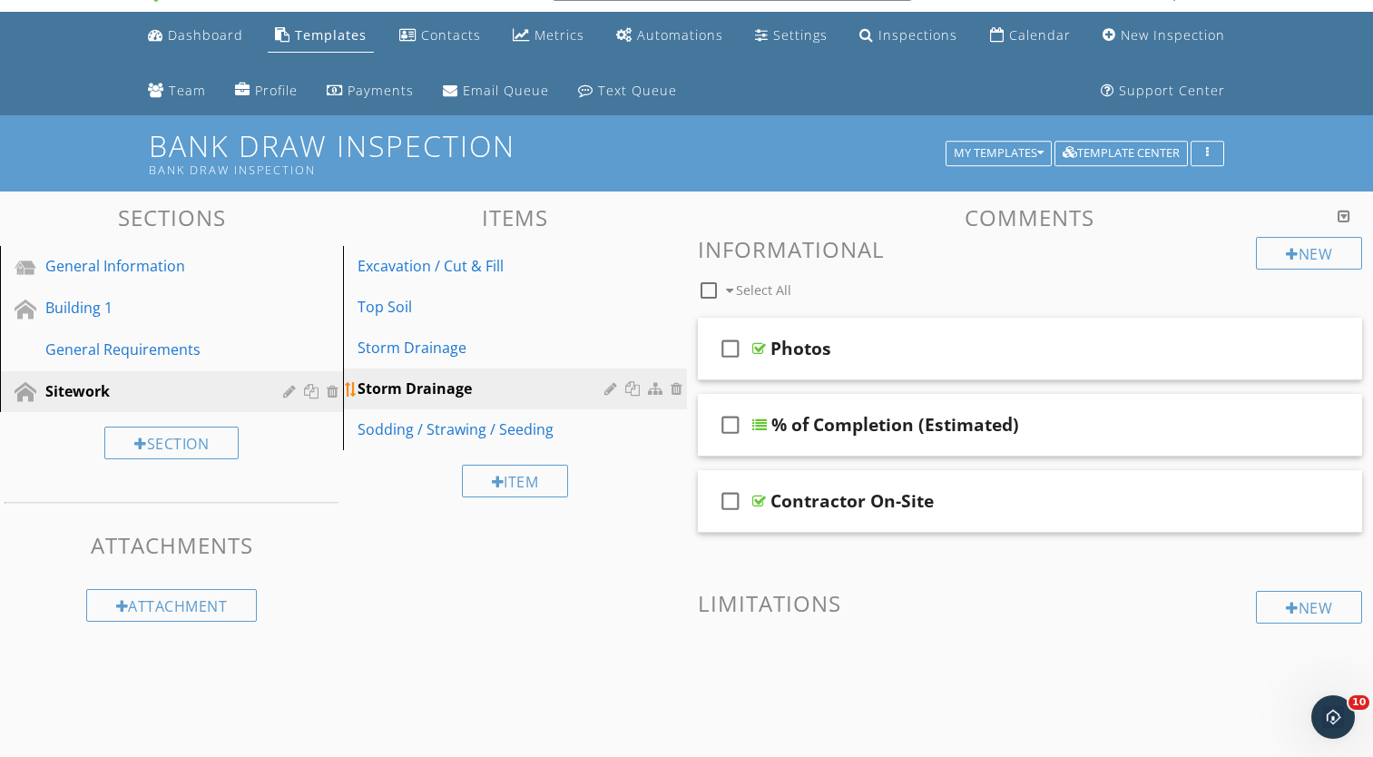
click at [609, 389] on div at bounding box center [612, 388] width 17 height 15
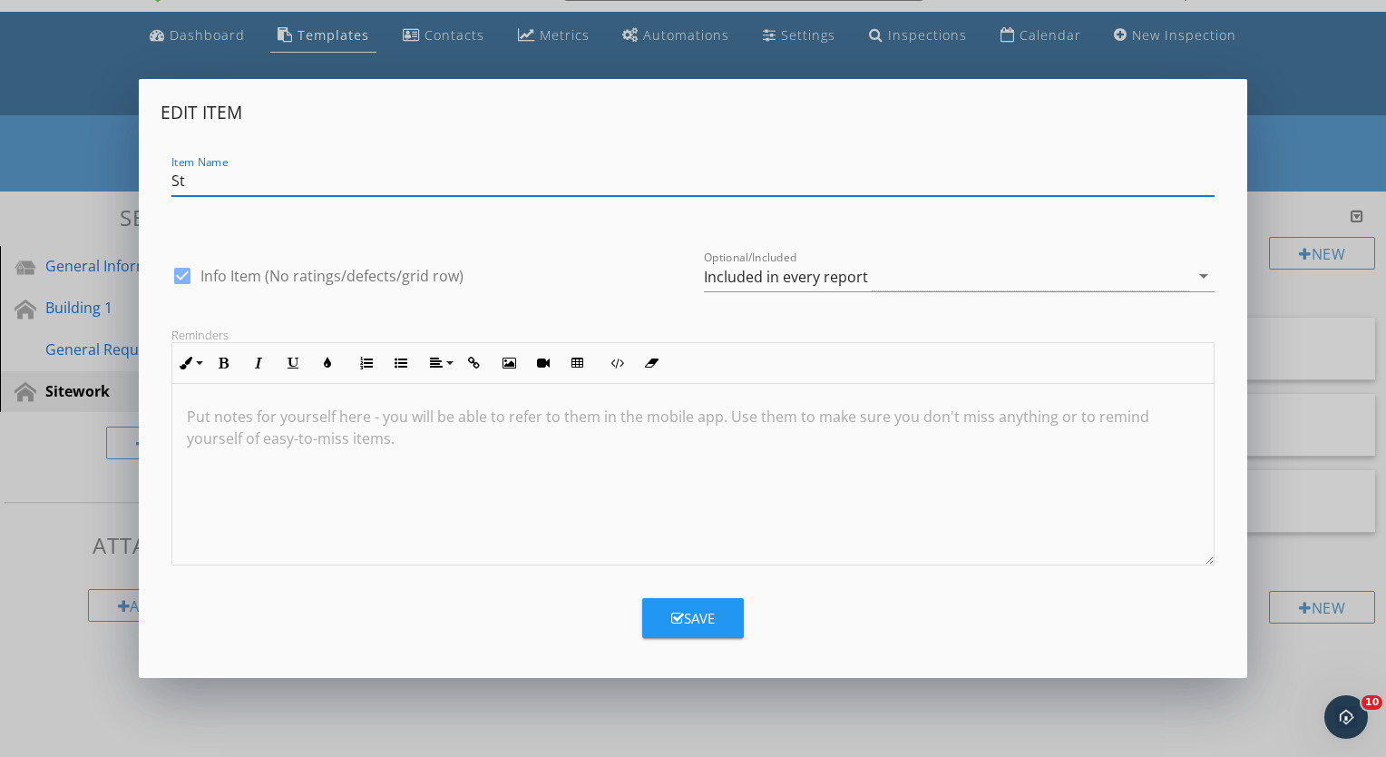
type input "S"
type input "Landscaping"
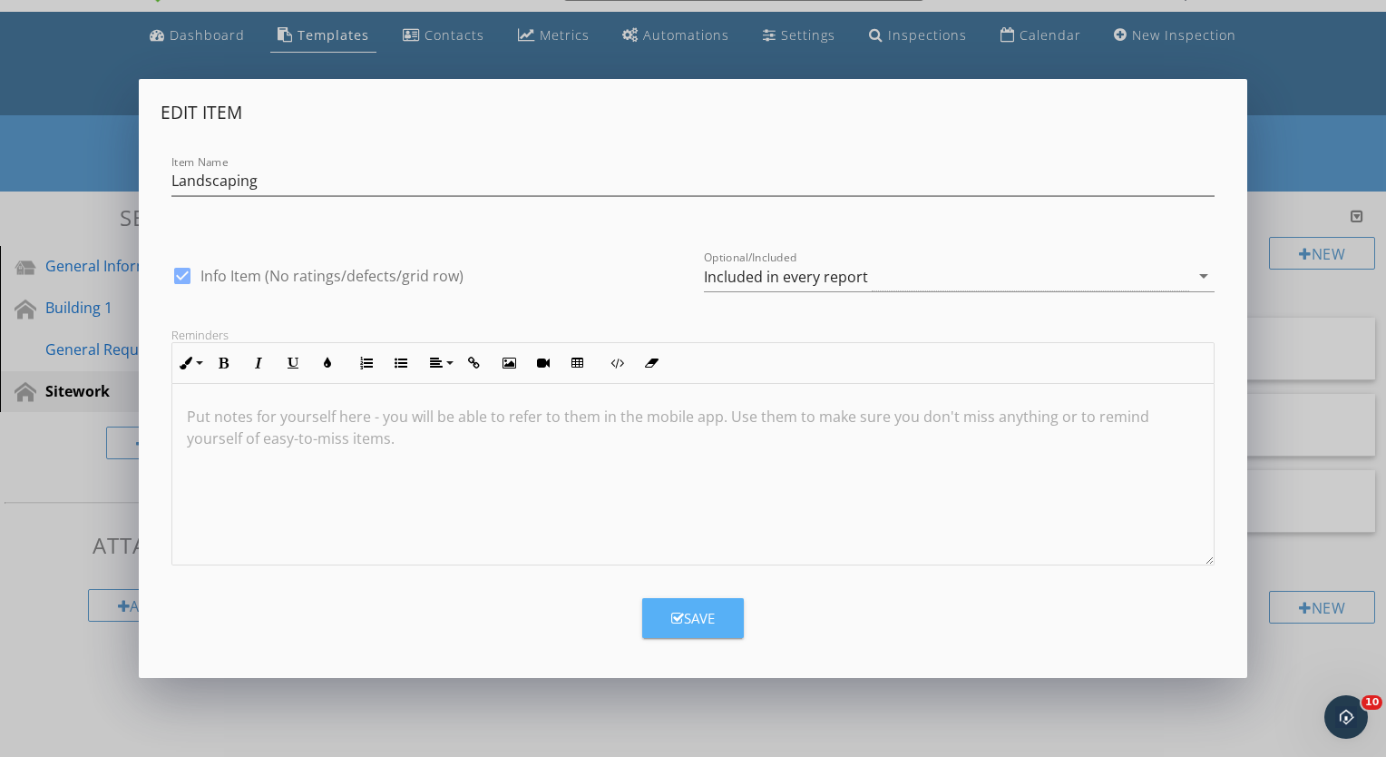
click at [673, 621] on icon "button" at bounding box center [677, 618] width 13 height 14
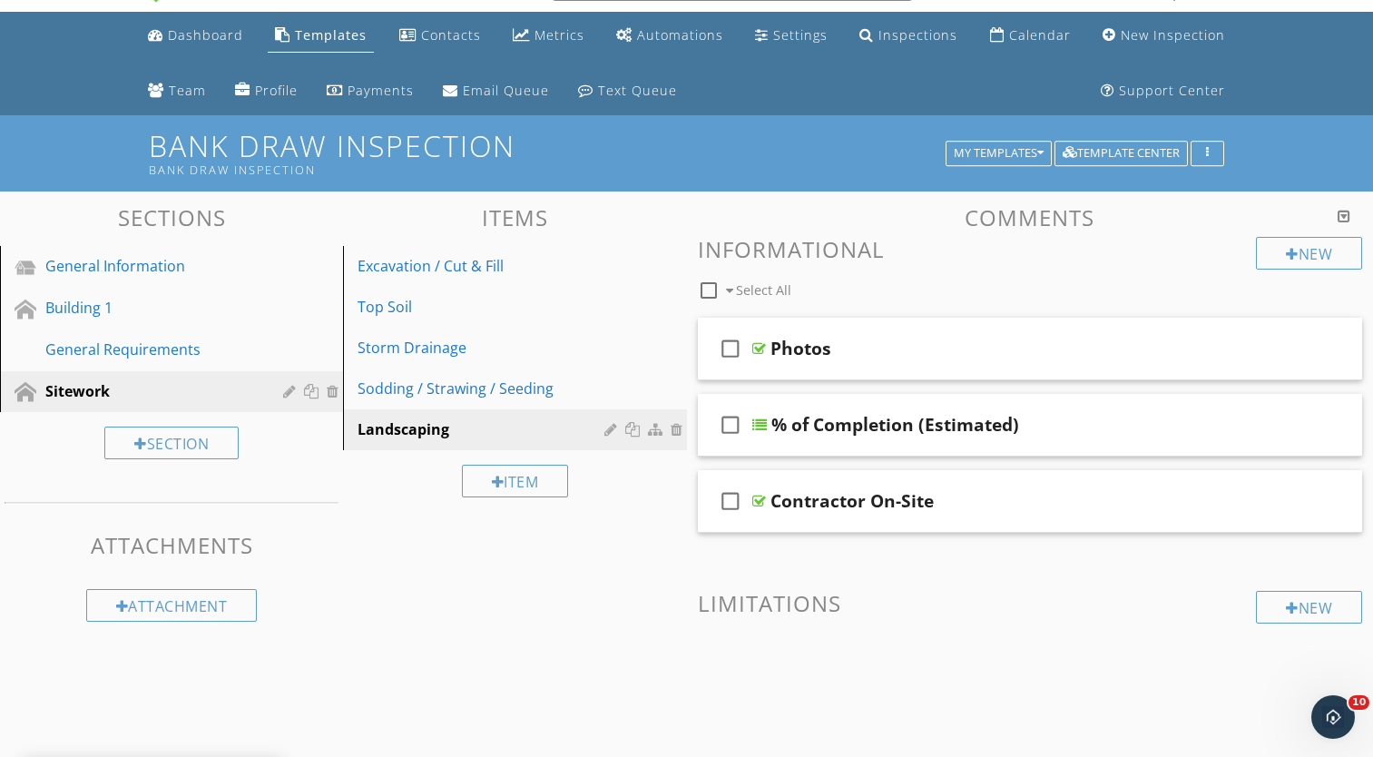
click at [519, 574] on div "Sections General Information Building 1 General Requirements Sitework Section A…" at bounding box center [686, 485] width 1373 height 588
click at [164, 443] on div "Section" at bounding box center [171, 442] width 134 height 33
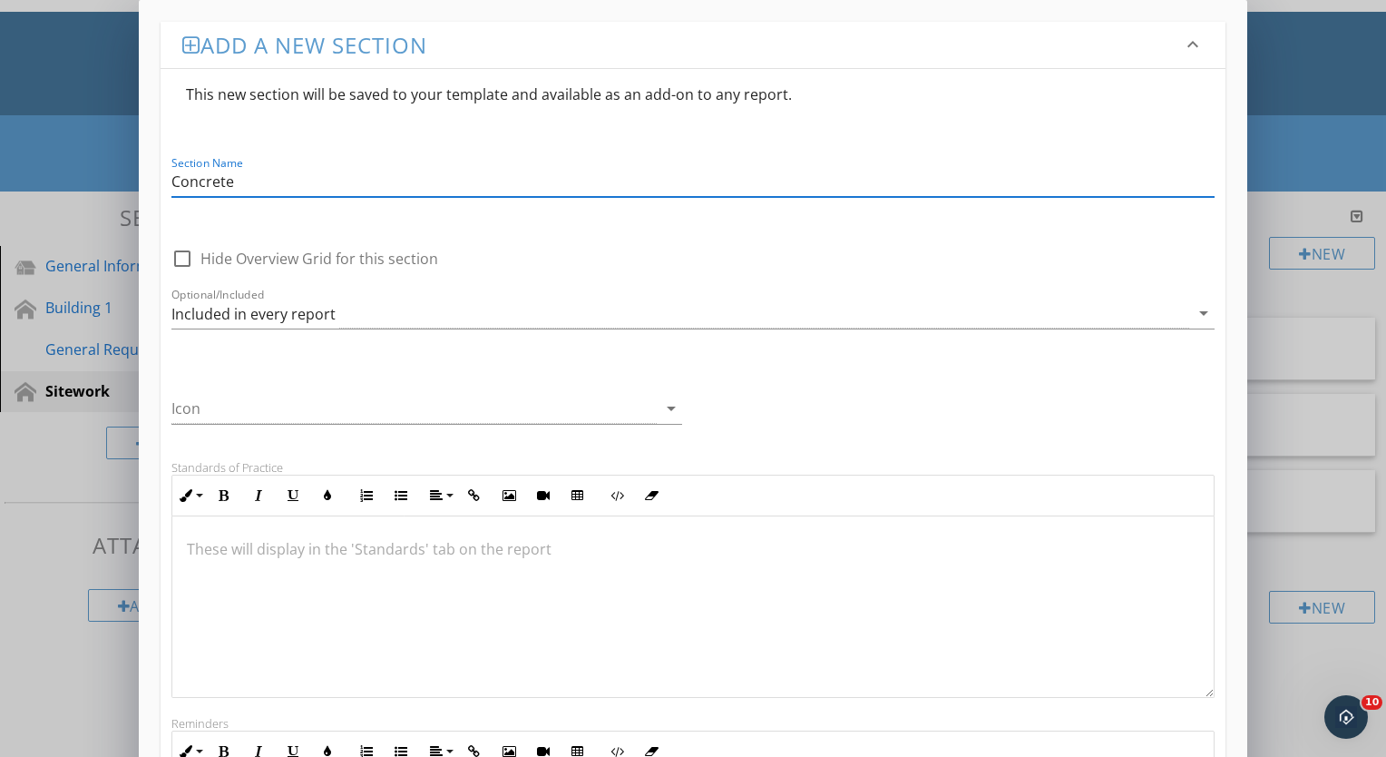
type input "Concrete"
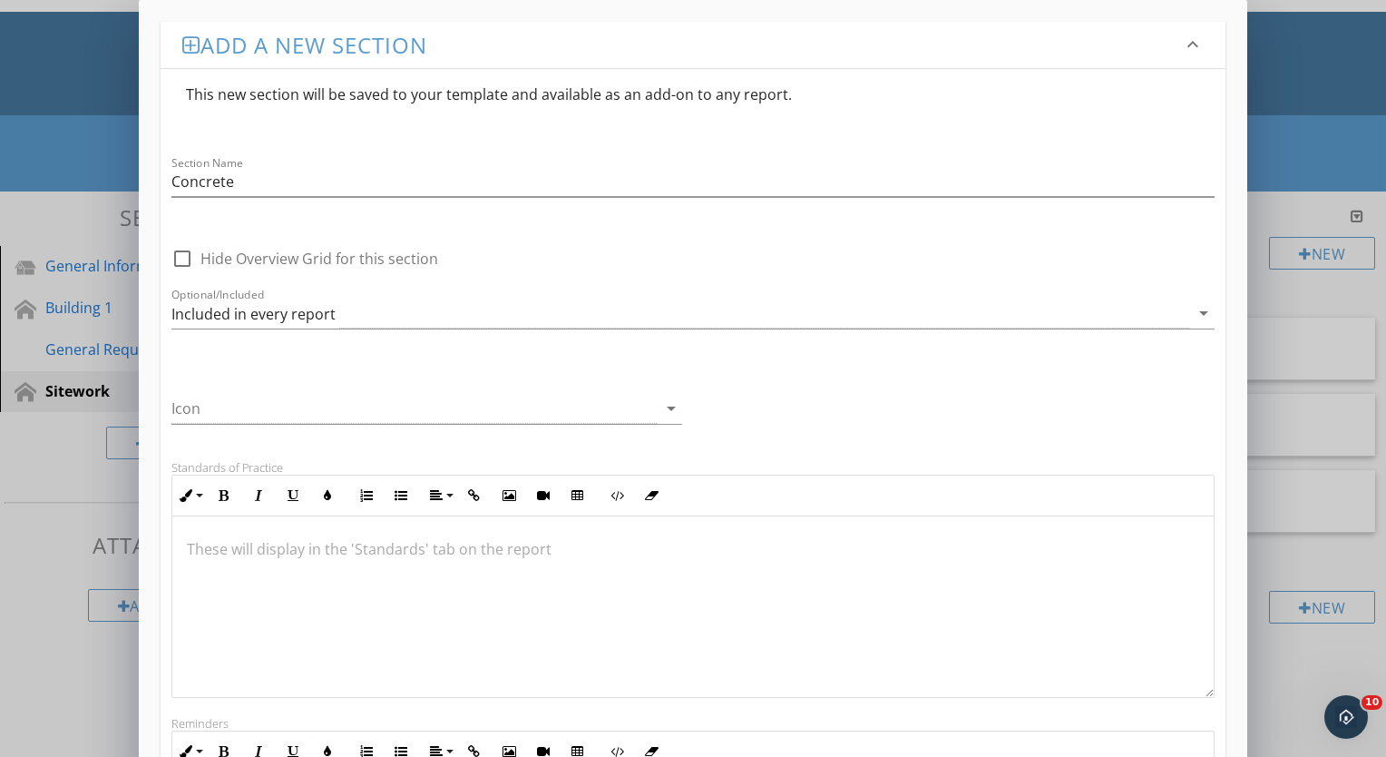
click at [749, 379] on div "Icon arrow_drop_down" at bounding box center [693, 403] width 1065 height 77
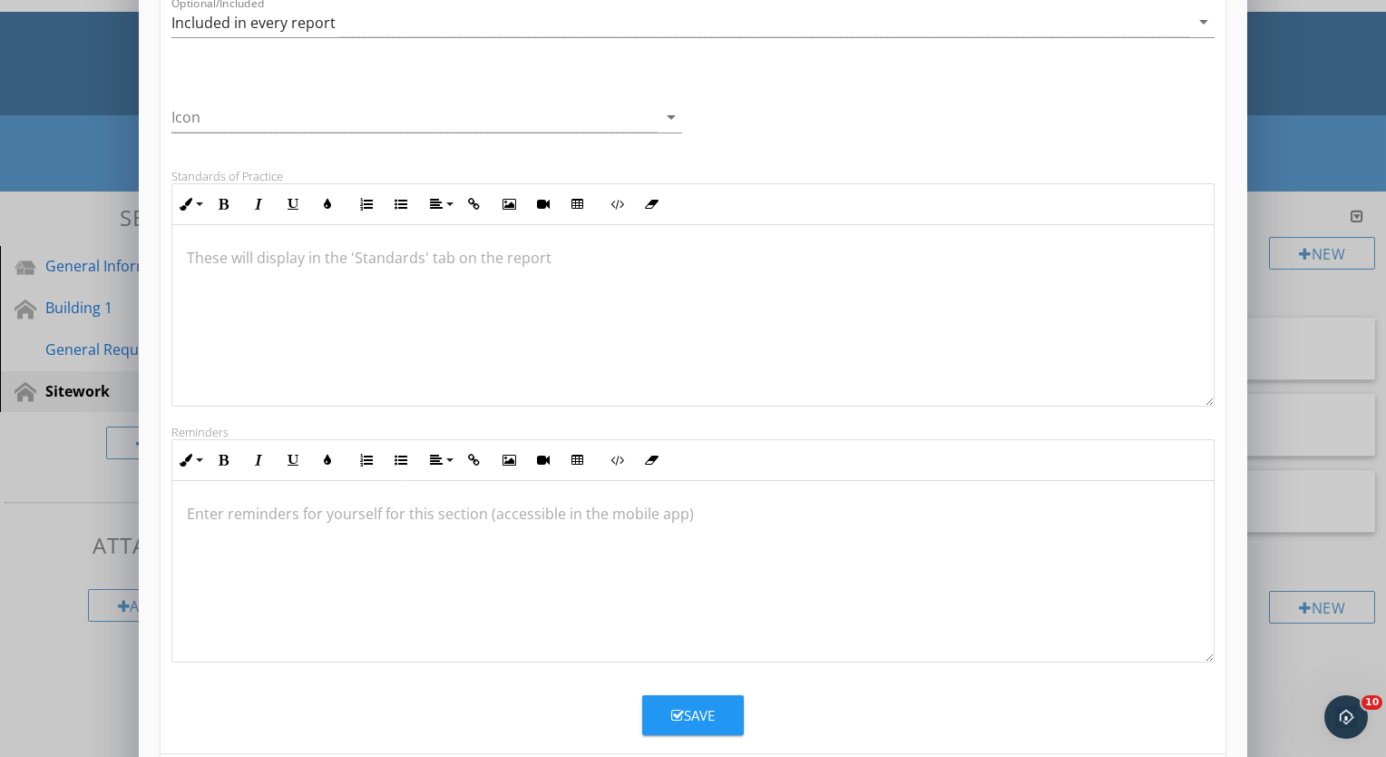
scroll to position [292, 0]
click at [704, 710] on div "Save" at bounding box center [693, 714] width 44 height 21
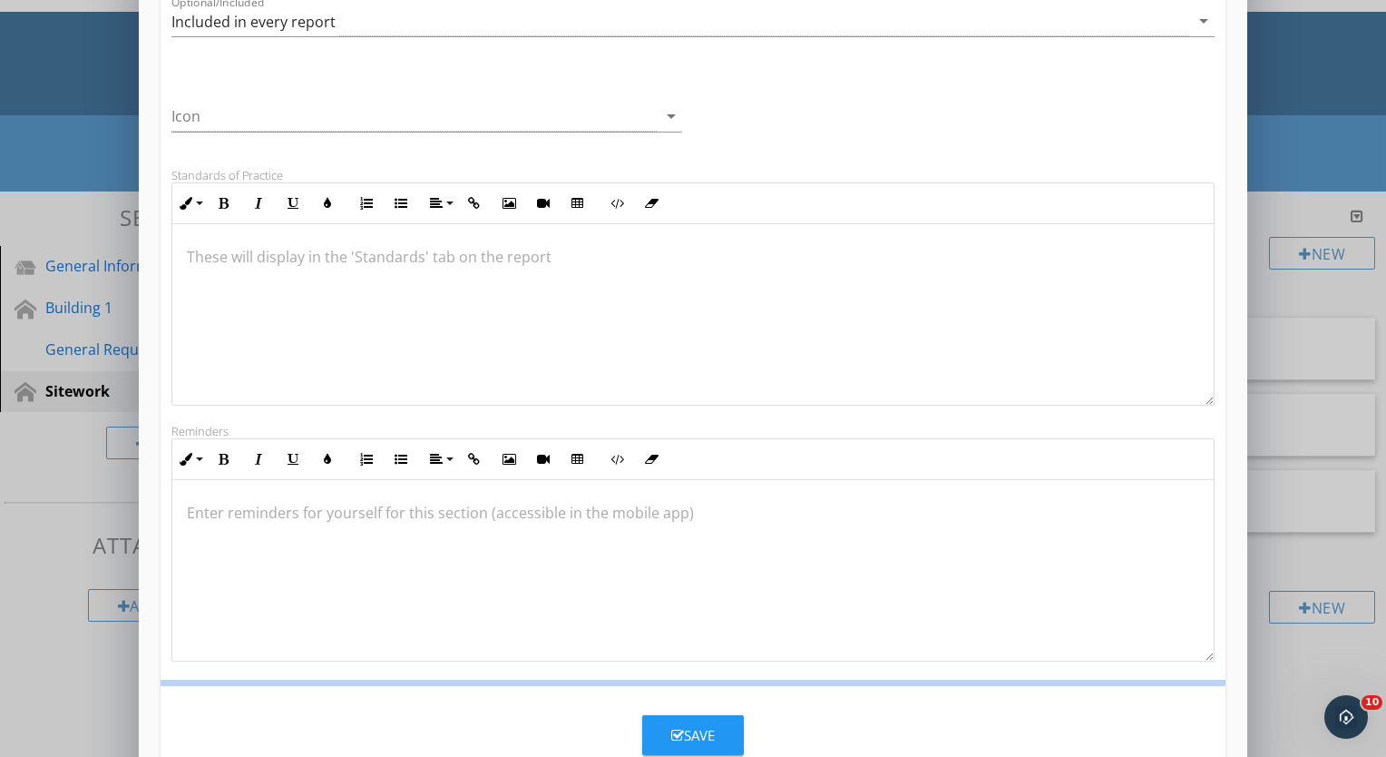
scroll to position [171, 0]
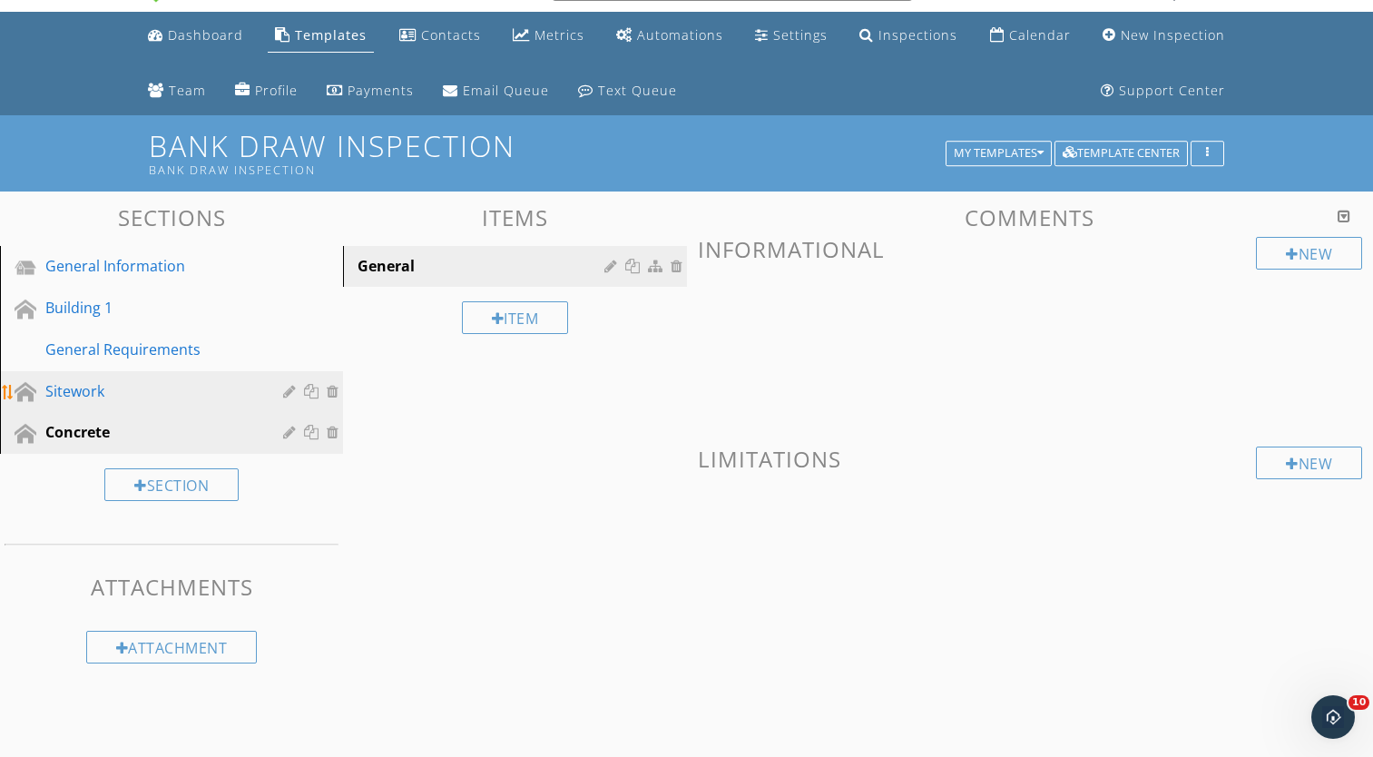
click at [193, 383] on div "Sitework" at bounding box center [150, 391] width 211 height 22
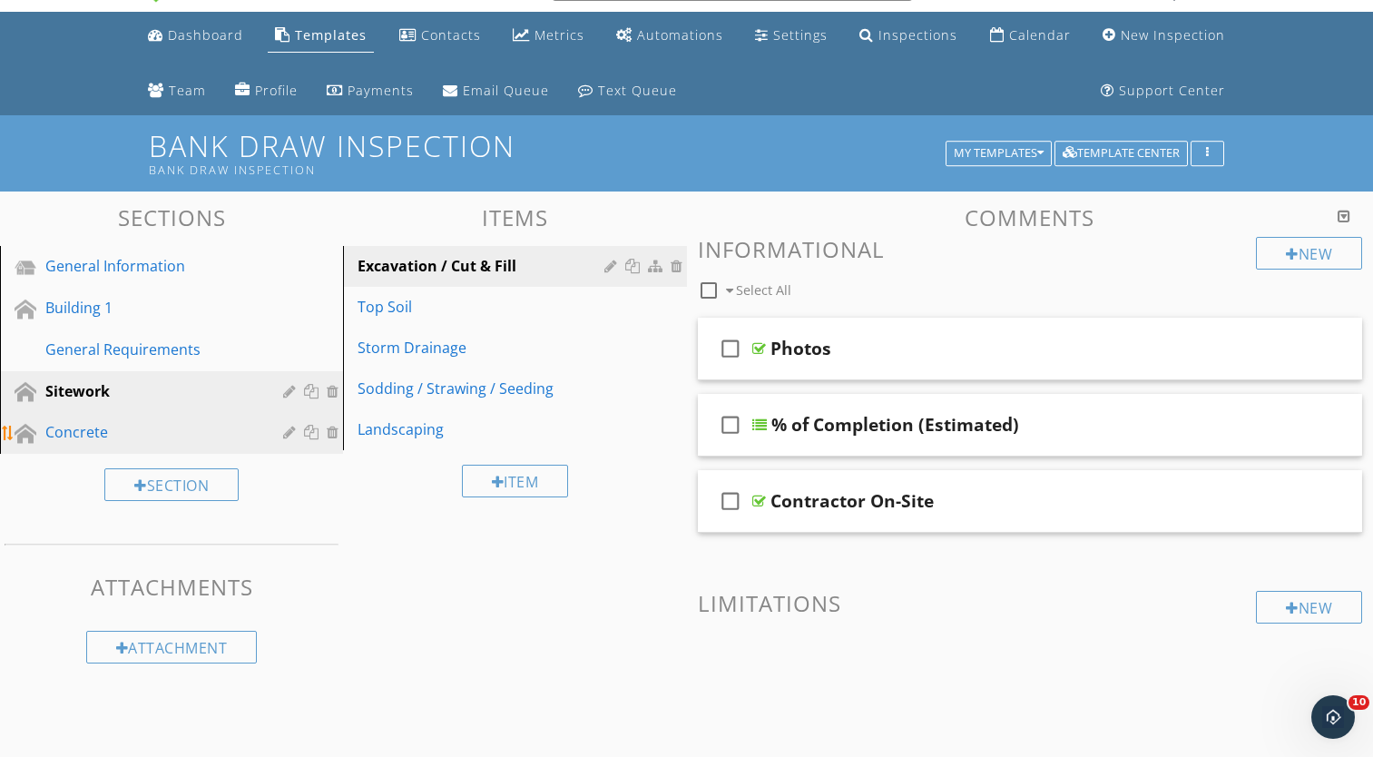
click at [333, 431] on div at bounding box center [335, 432] width 16 height 15
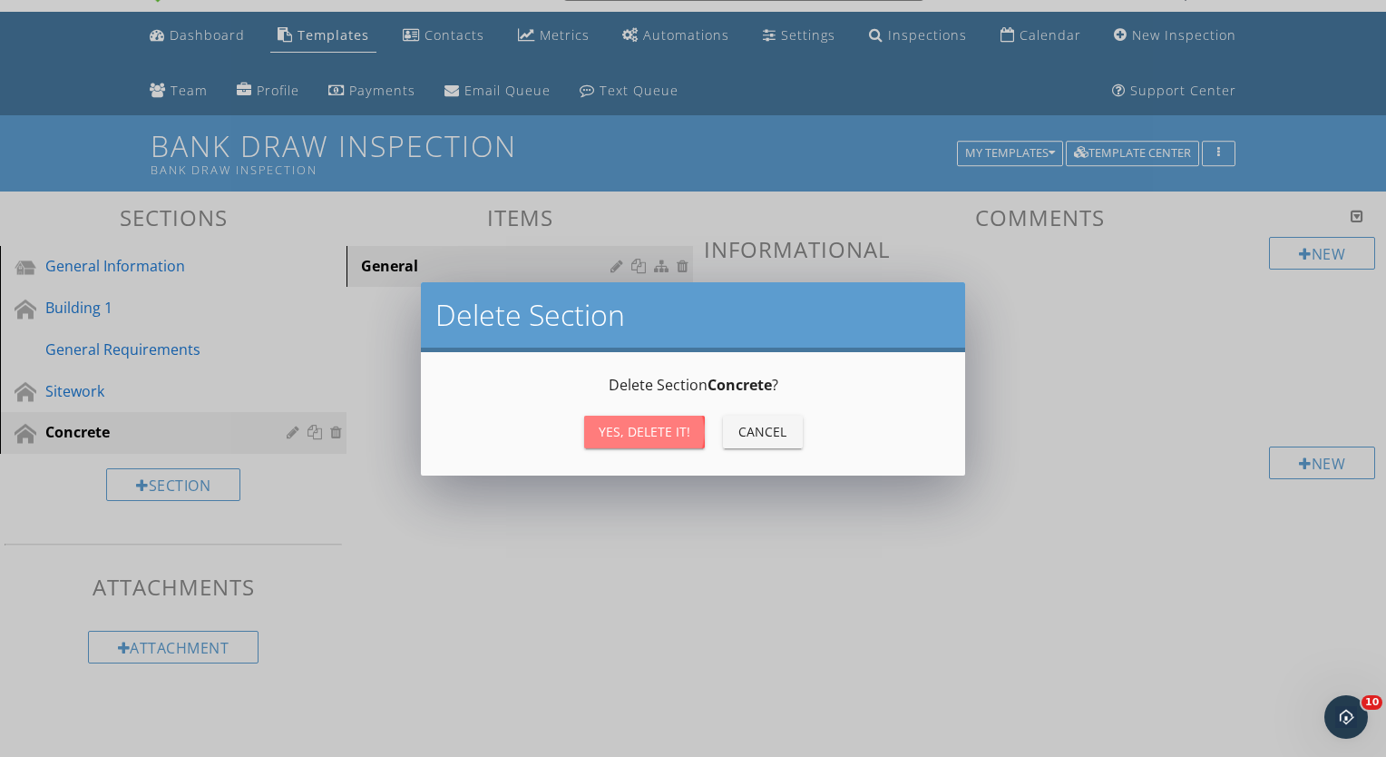
click at [627, 435] on div "Yes, Delete it!" at bounding box center [645, 431] width 92 height 19
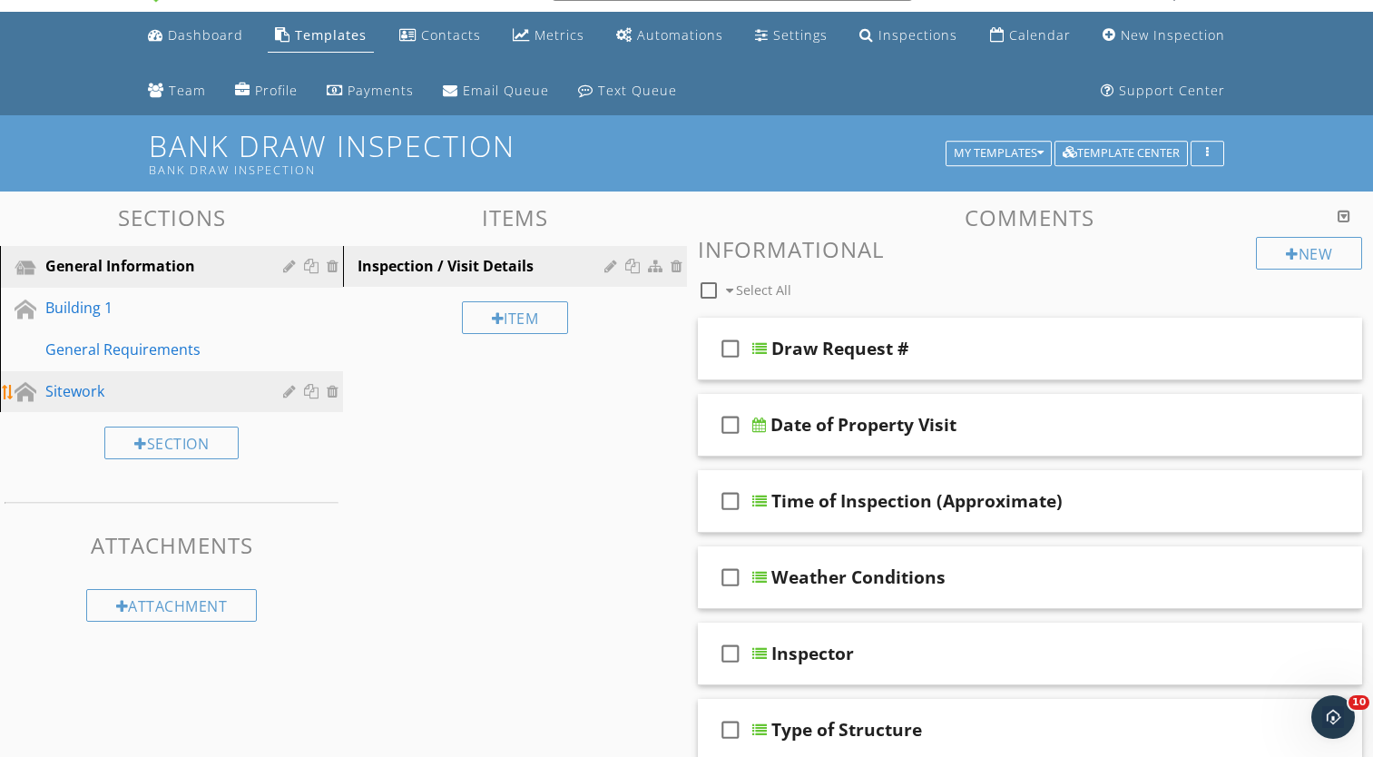
click at [309, 392] on div at bounding box center [313, 391] width 19 height 15
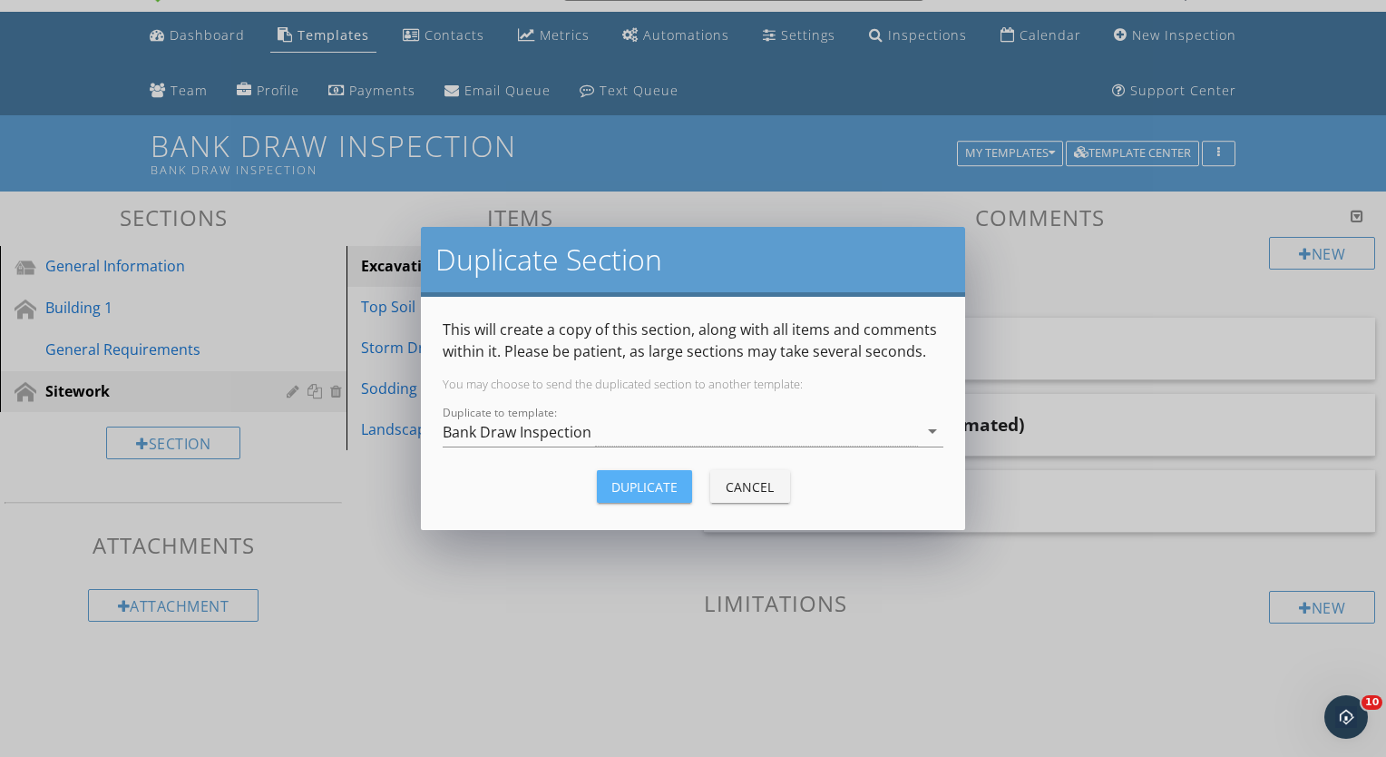
click at [626, 485] on div "Duplicate" at bounding box center [644, 486] width 66 height 19
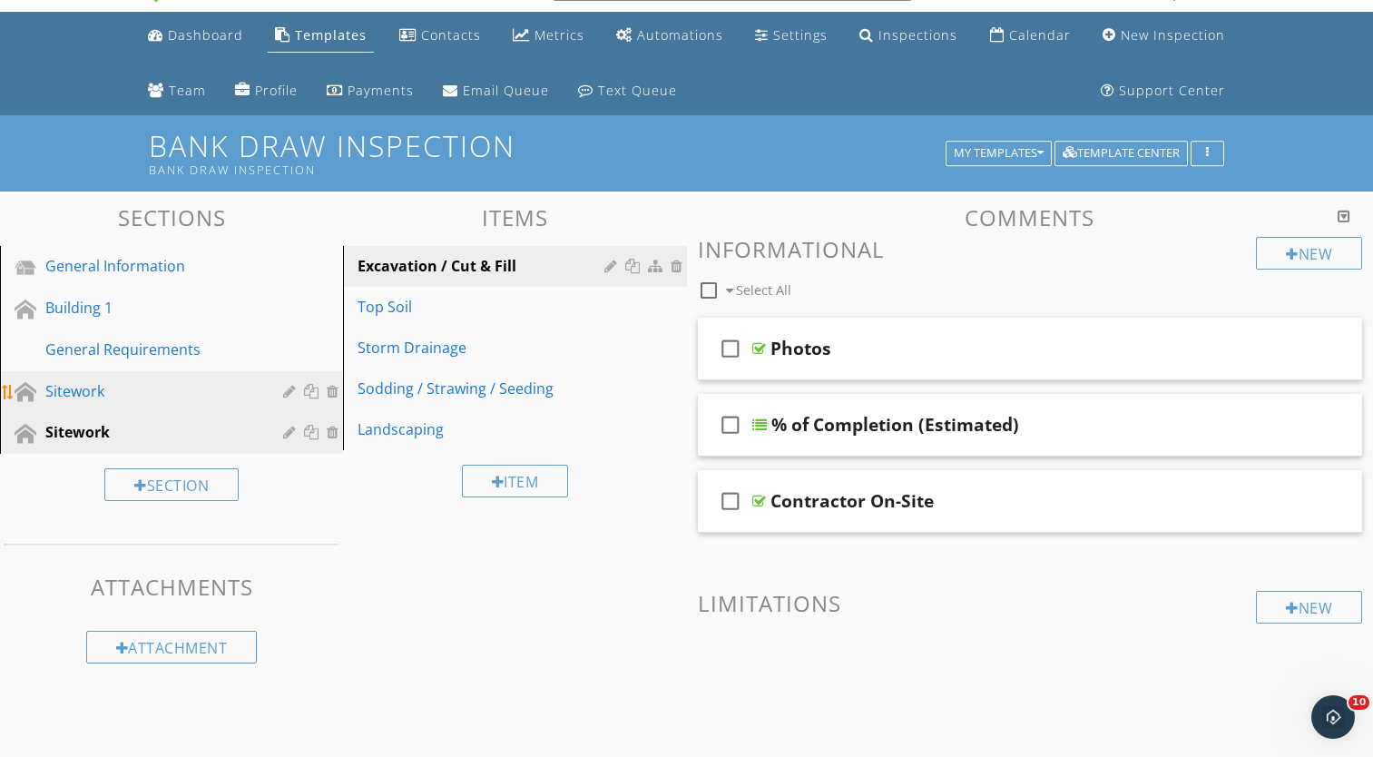
click at [280, 396] on div "Sitework" at bounding box center [184, 392] width 279 height 24
click at [288, 430] on div at bounding box center [291, 432] width 17 height 15
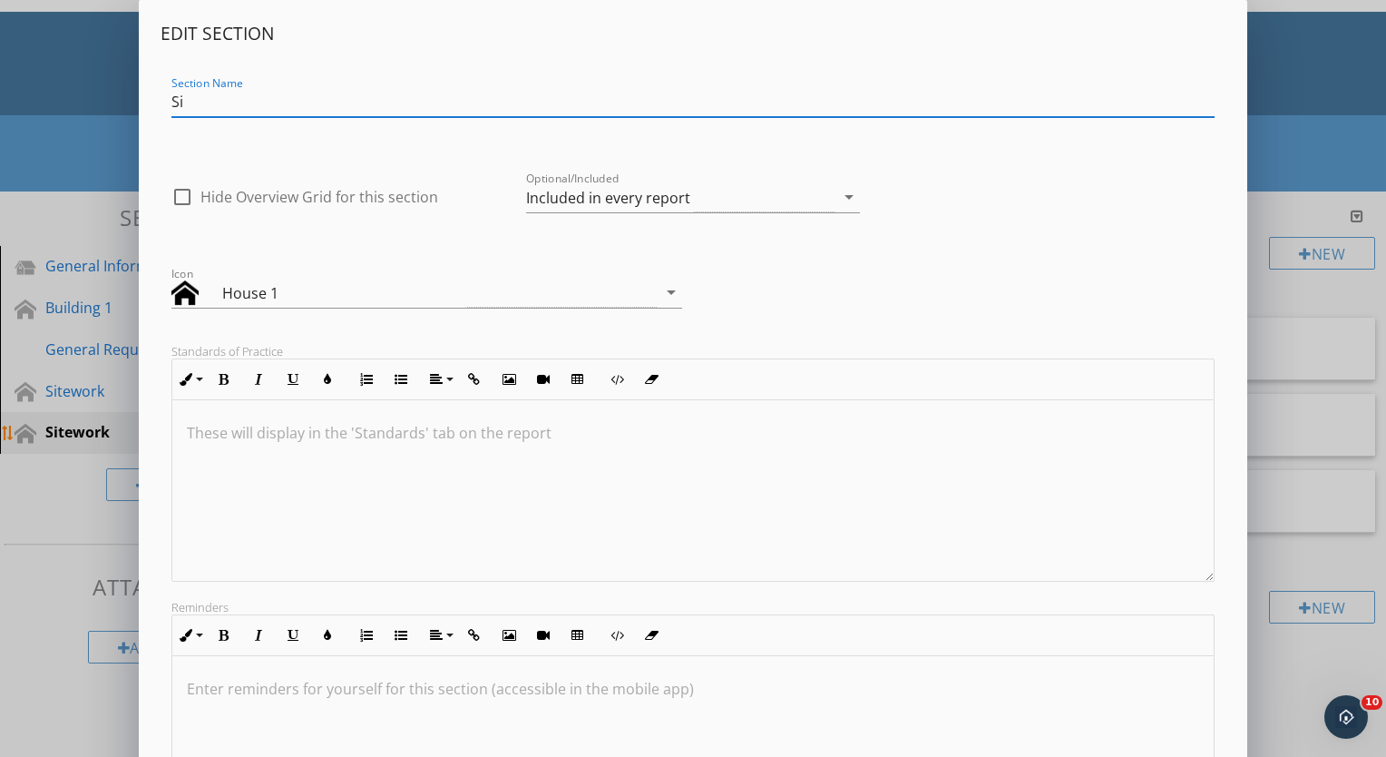
type input "S"
type input "Concrete"
click at [248, 295] on div "House 1" at bounding box center [345, 293] width 246 height 22
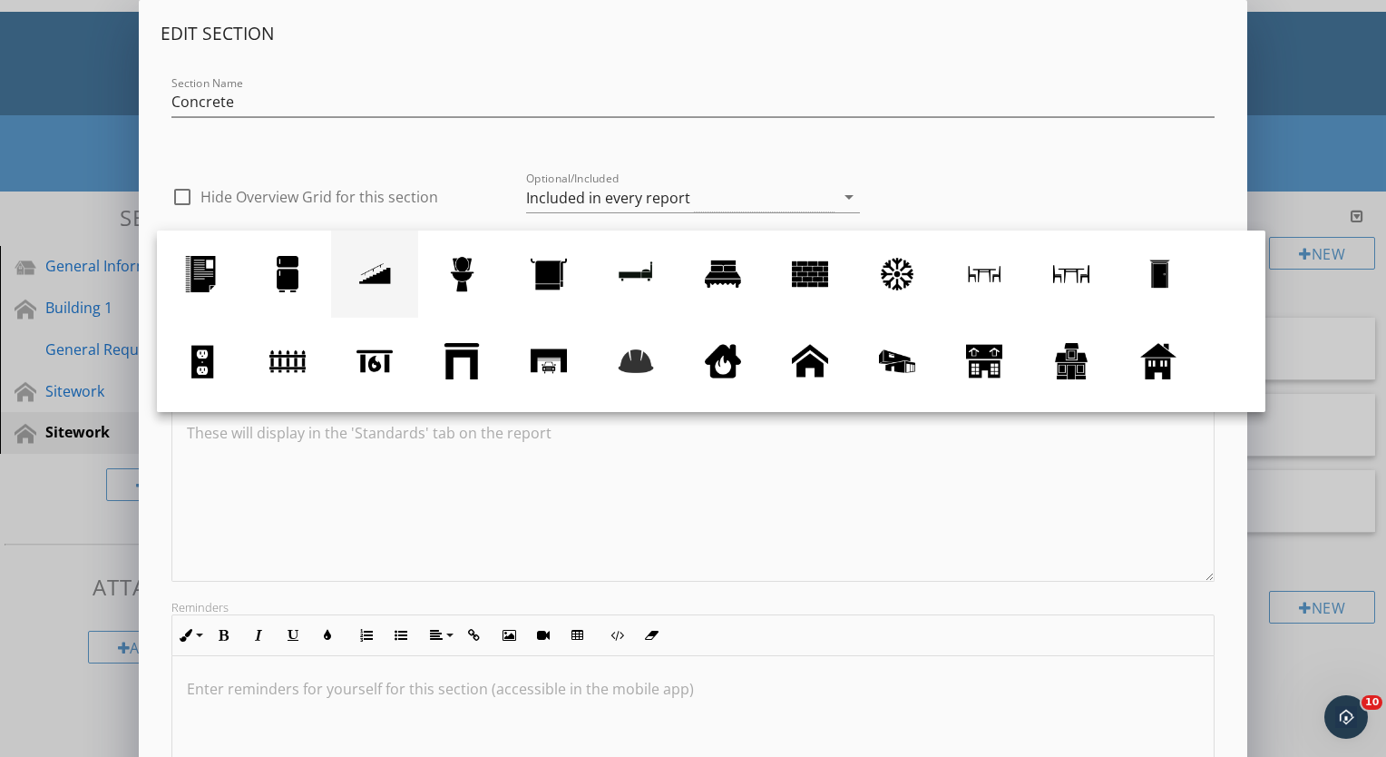
scroll to position [167, 0]
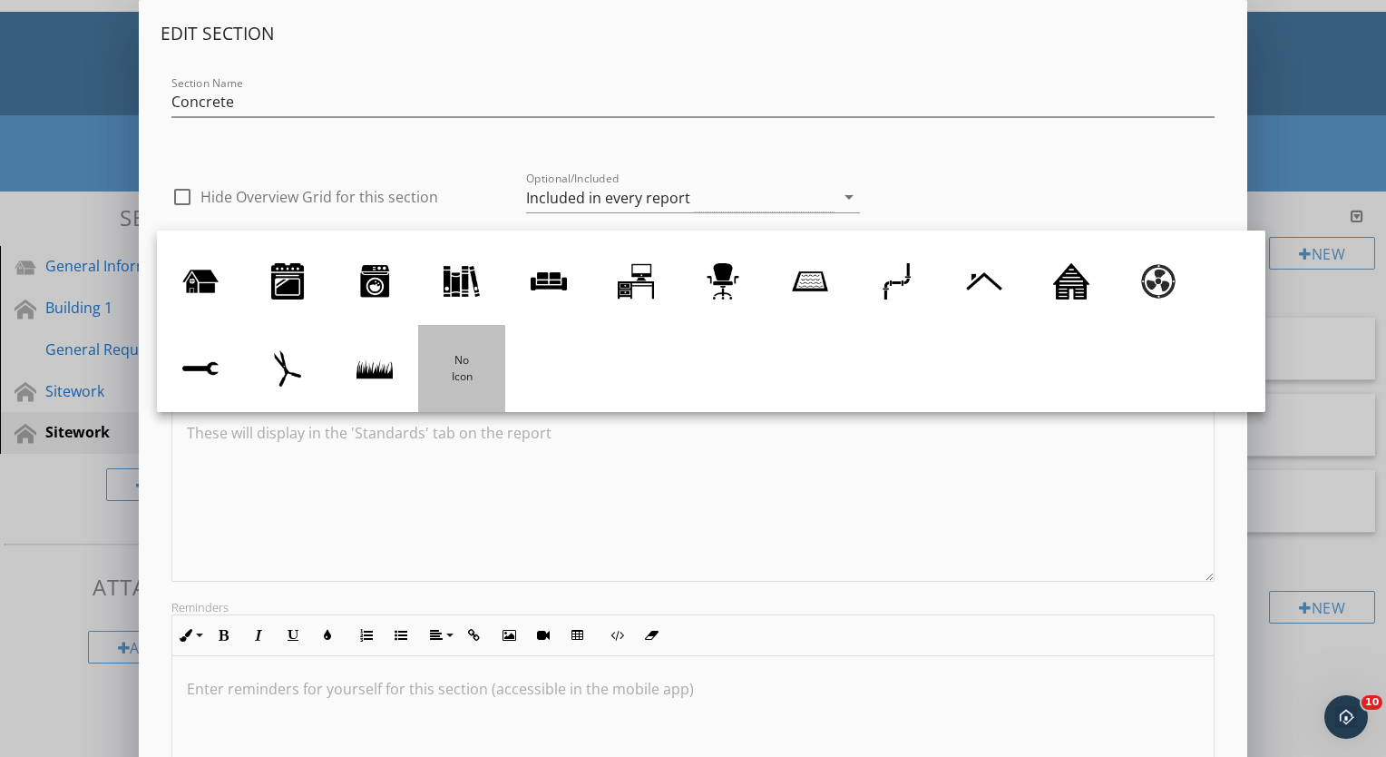
click at [460, 370] on div at bounding box center [462, 368] width 36 height 36
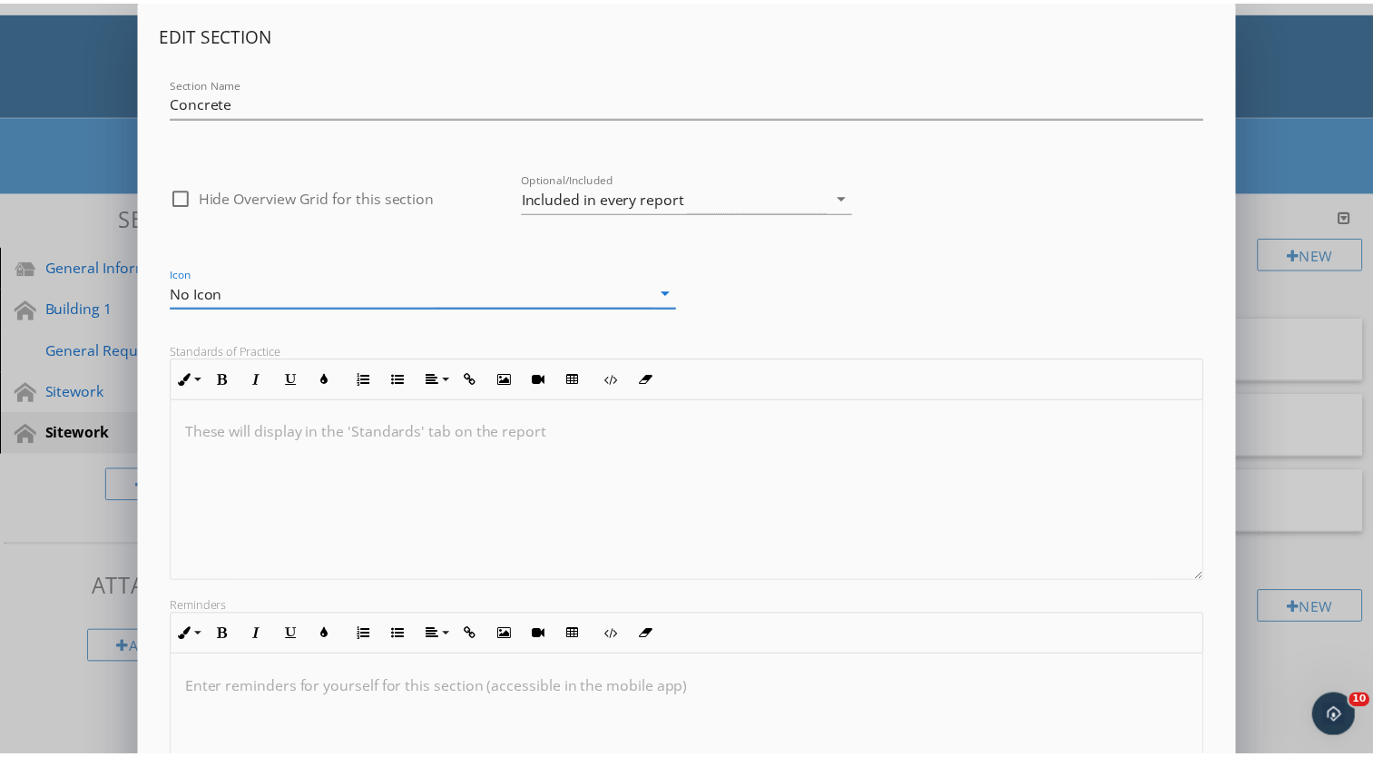
scroll to position [204, 0]
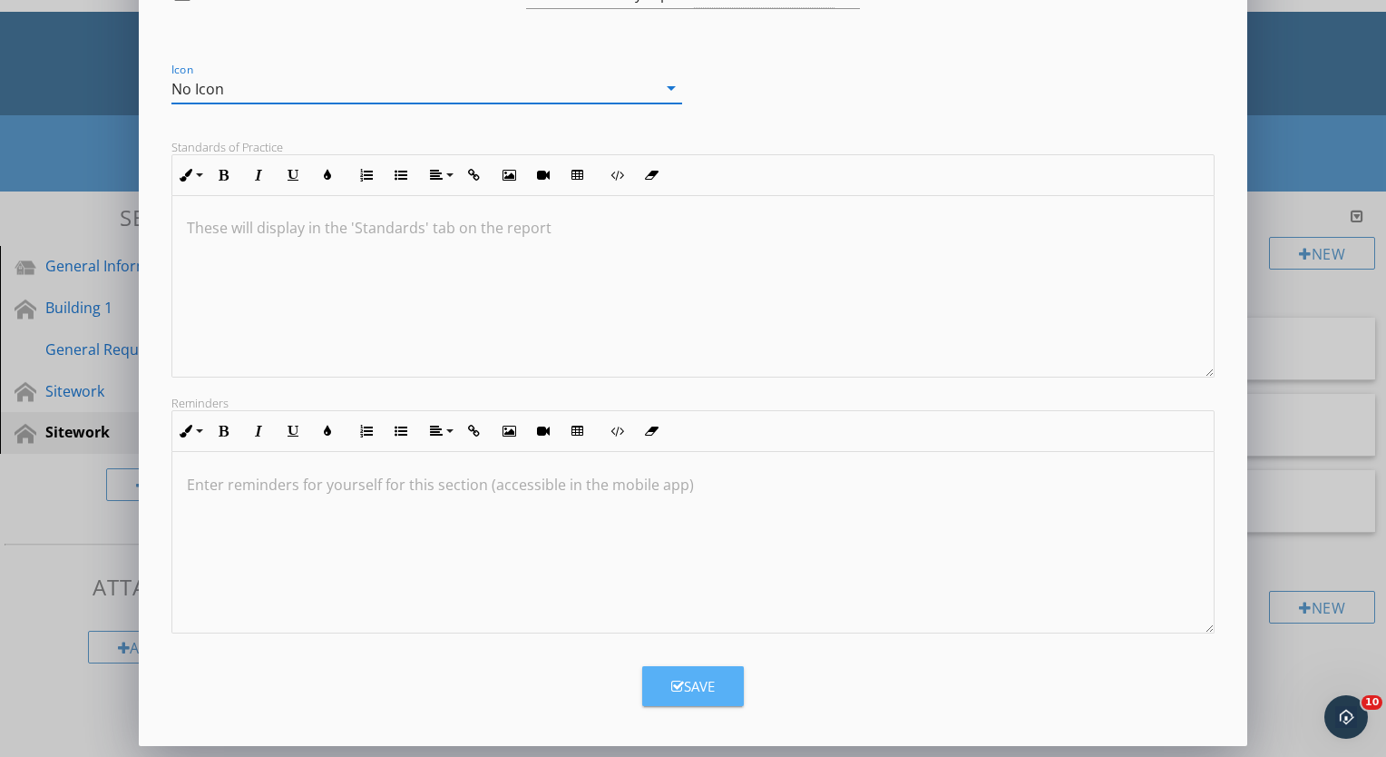
click at [685, 682] on div "Save" at bounding box center [693, 686] width 44 height 21
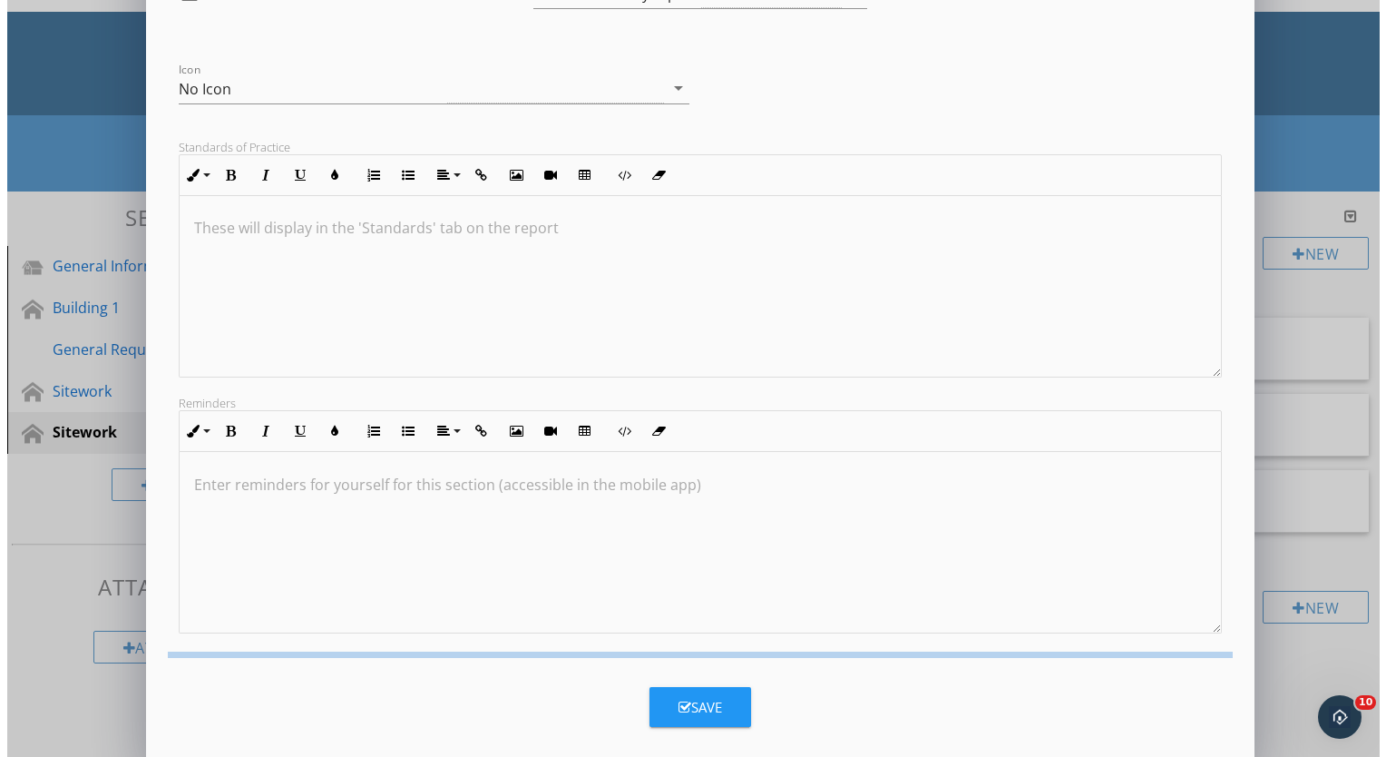
scroll to position [7, 0]
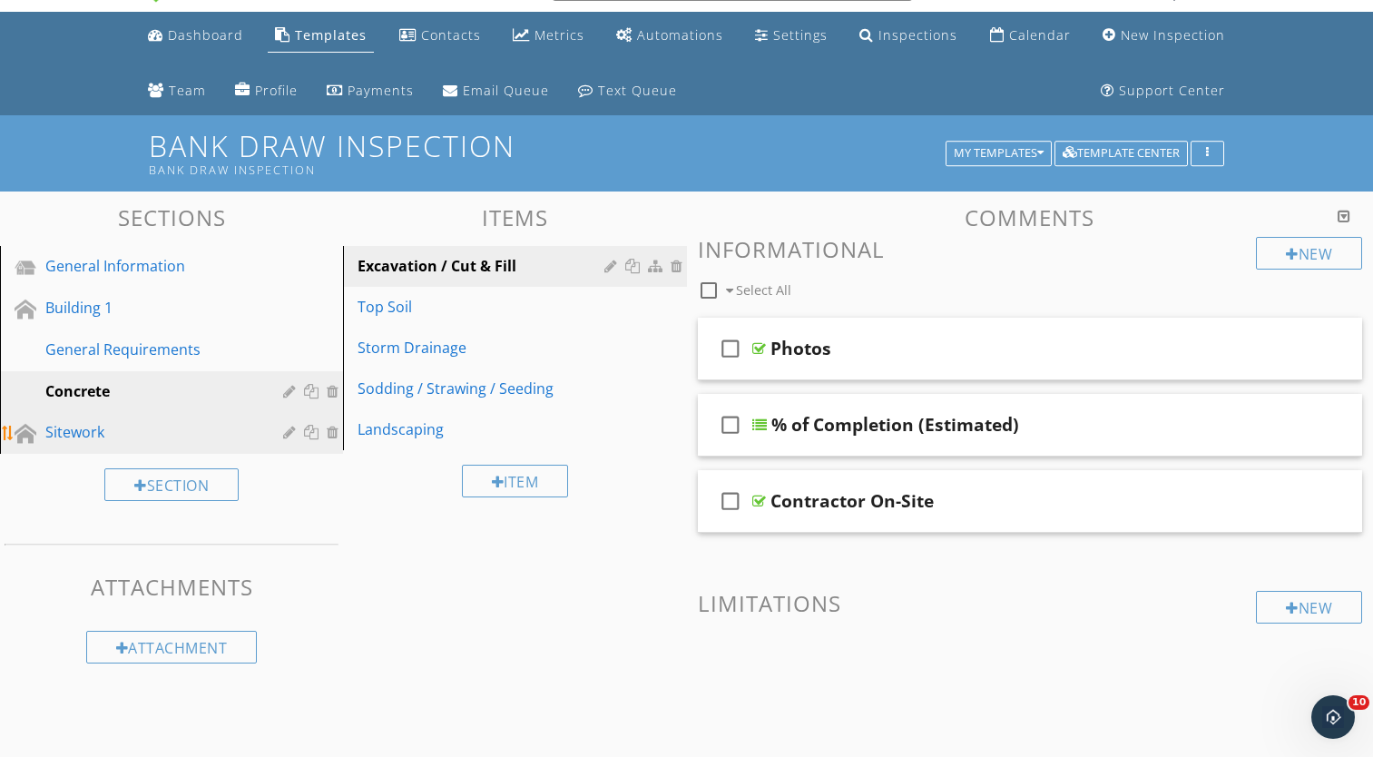
click at [288, 436] on div at bounding box center [291, 432] width 17 height 15
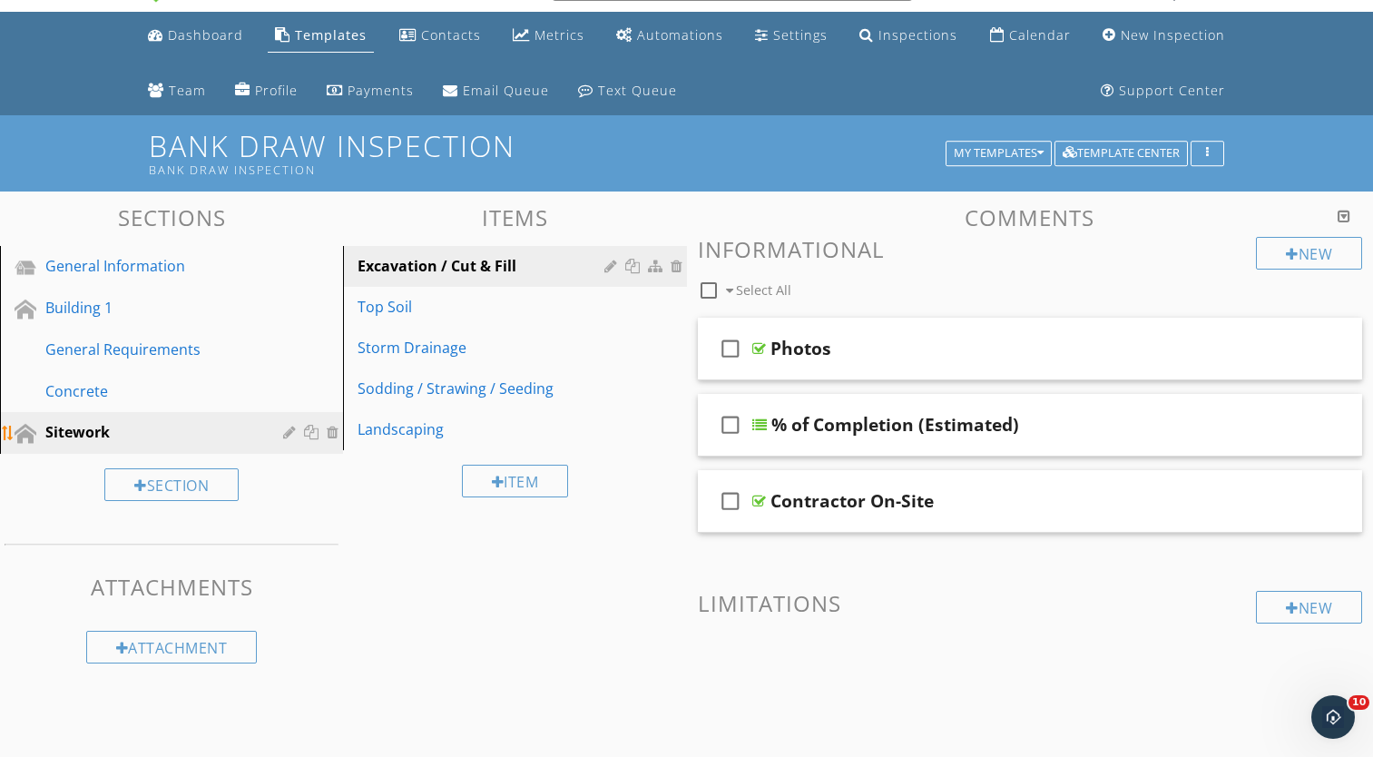
click at [288, 436] on div at bounding box center [291, 432] width 17 height 15
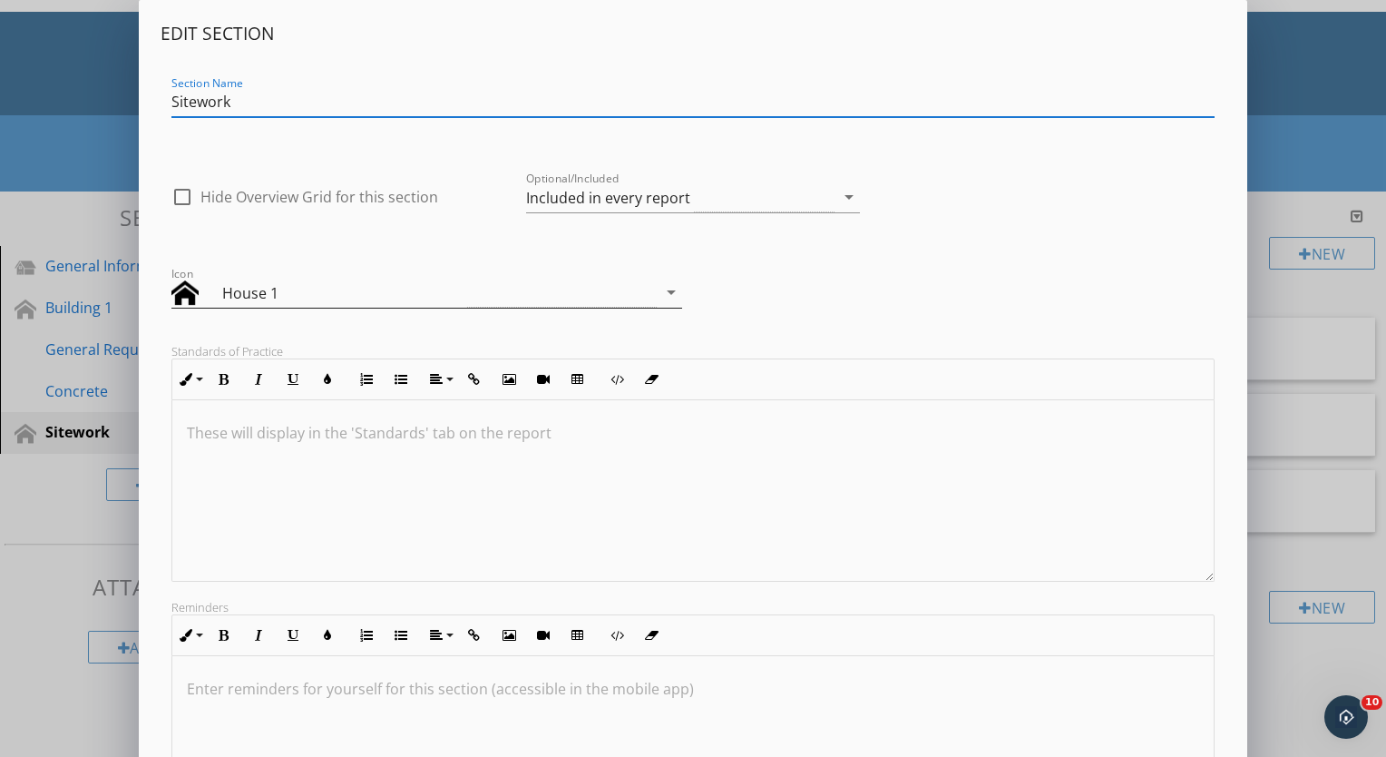
click at [423, 294] on div "House 1" at bounding box center [345, 293] width 246 height 22
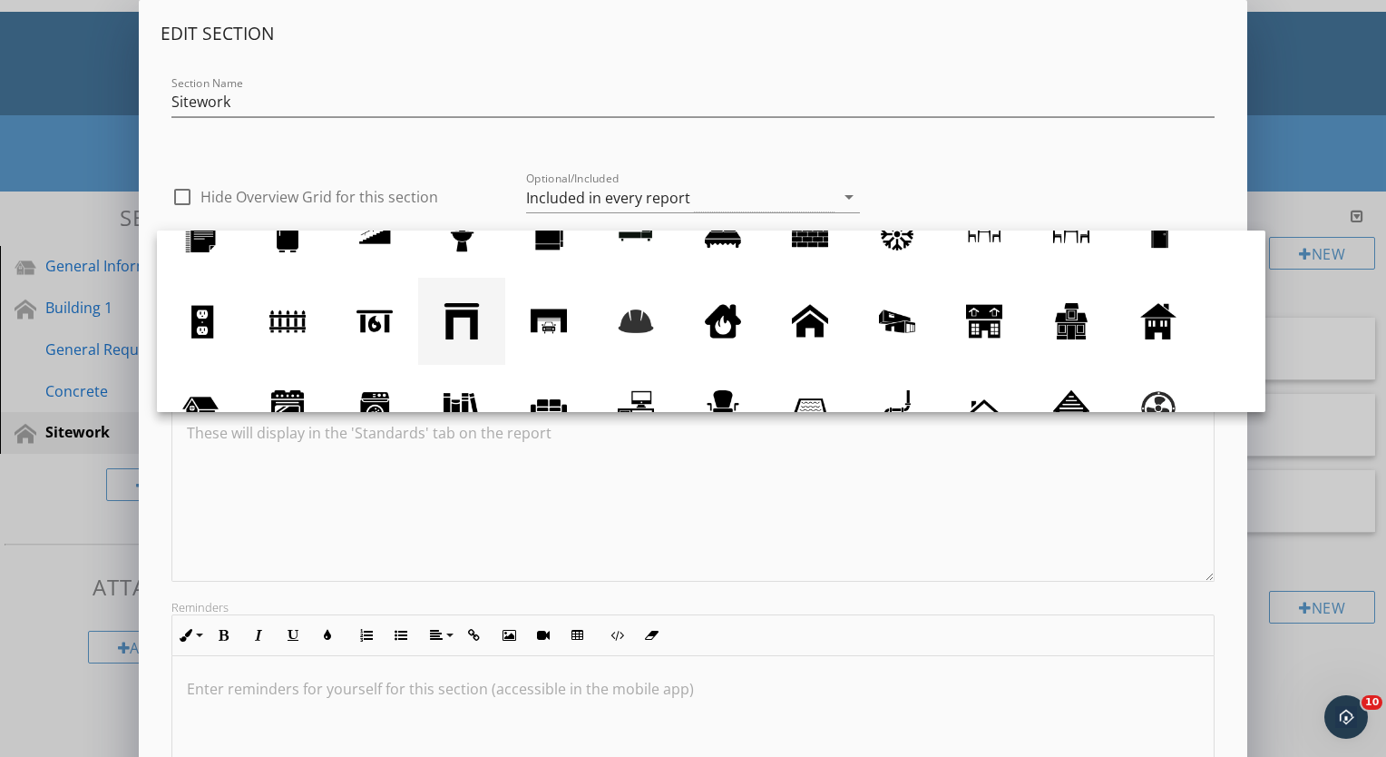
scroll to position [167, 0]
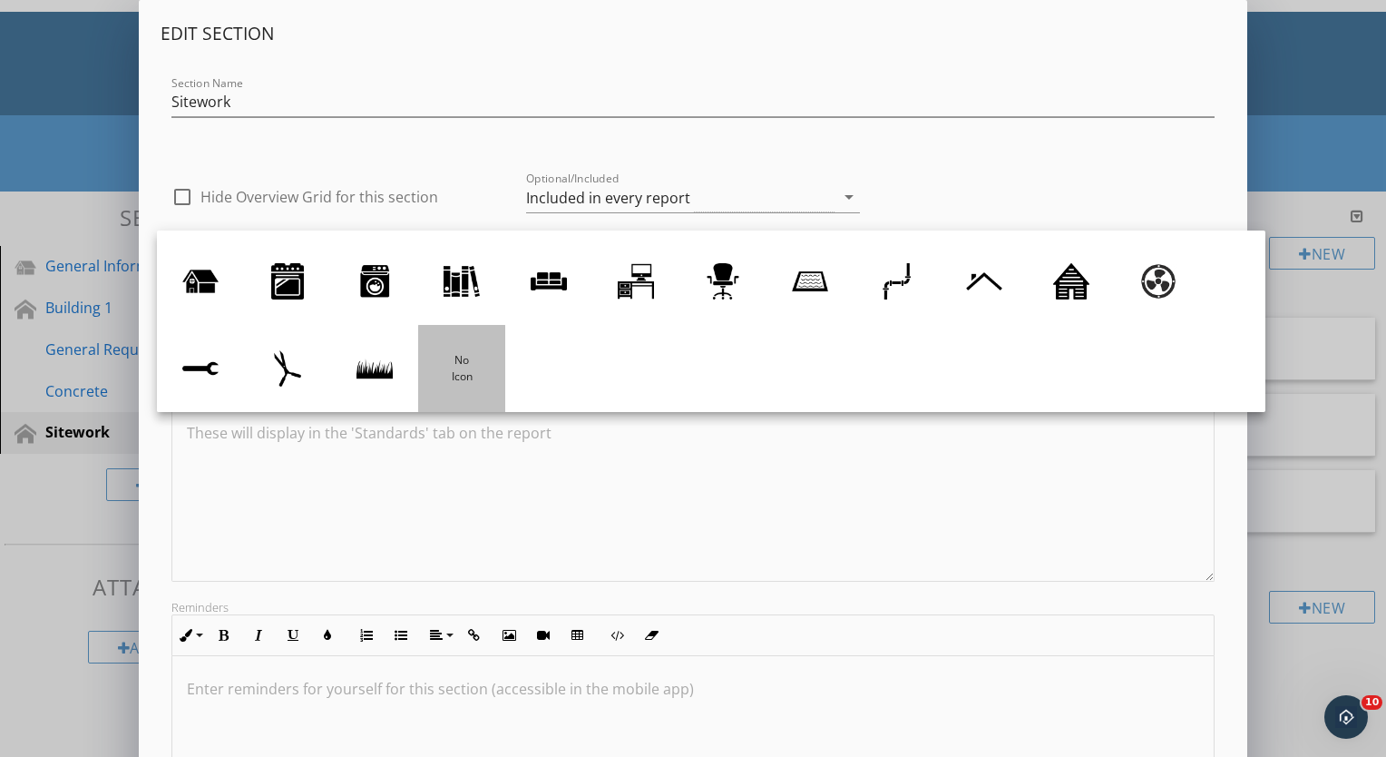
click at [450, 364] on div at bounding box center [462, 368] width 36 height 36
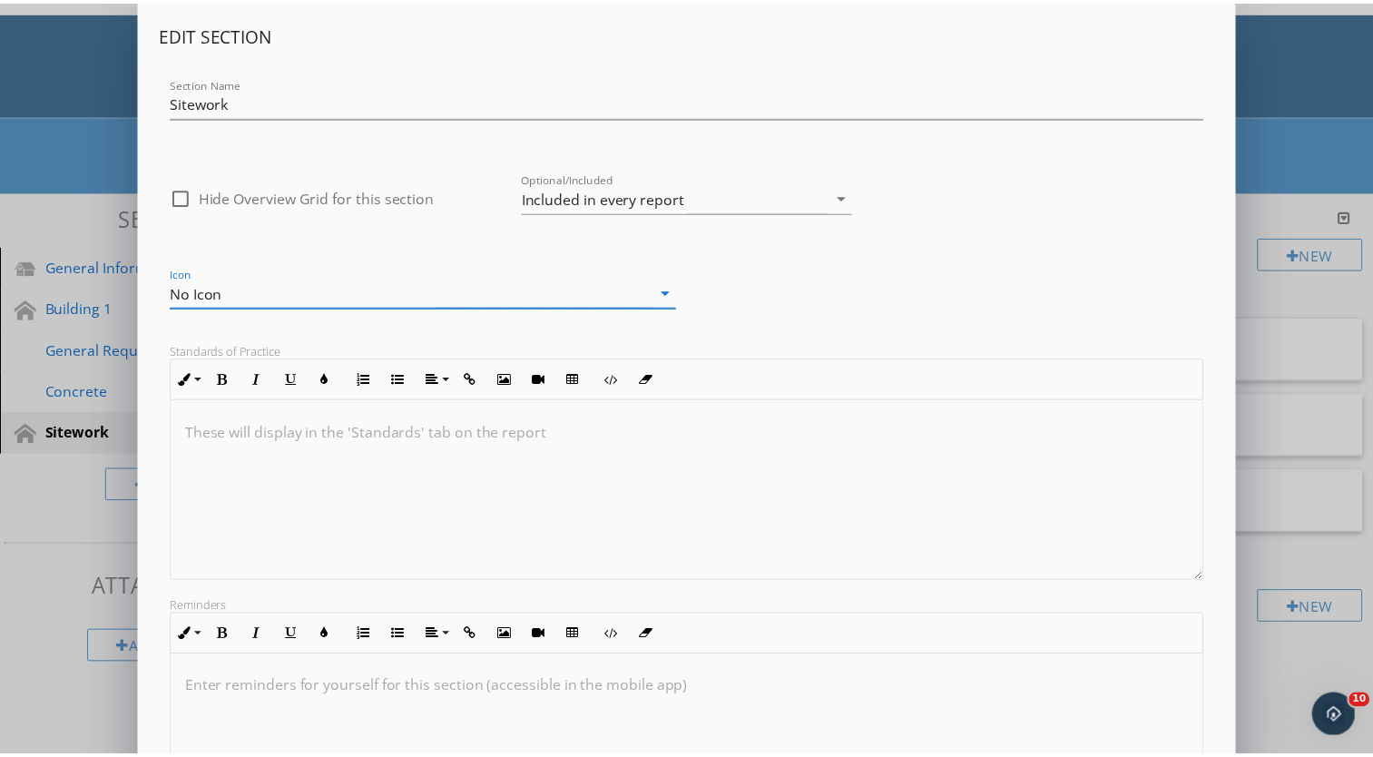
scroll to position [204, 0]
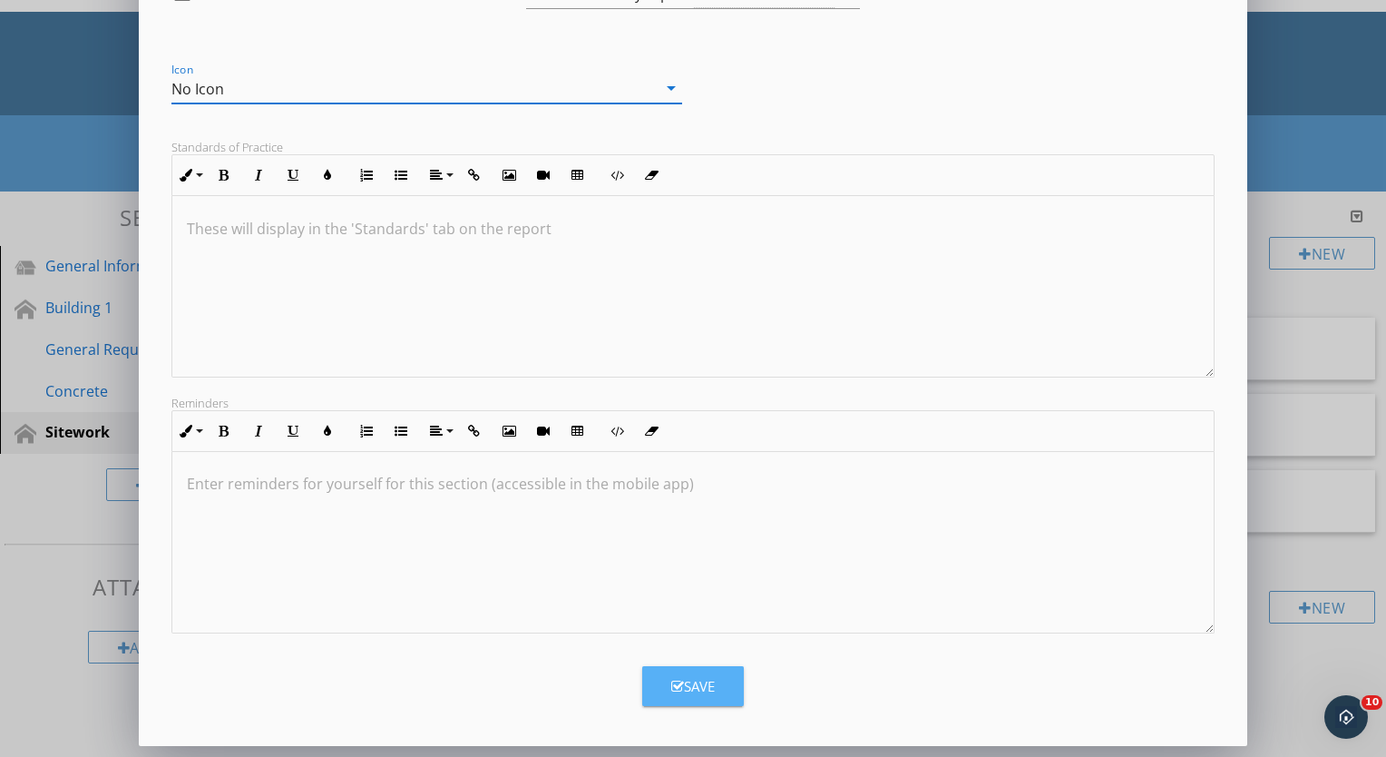
click at [712, 686] on div "Save" at bounding box center [693, 686] width 44 height 21
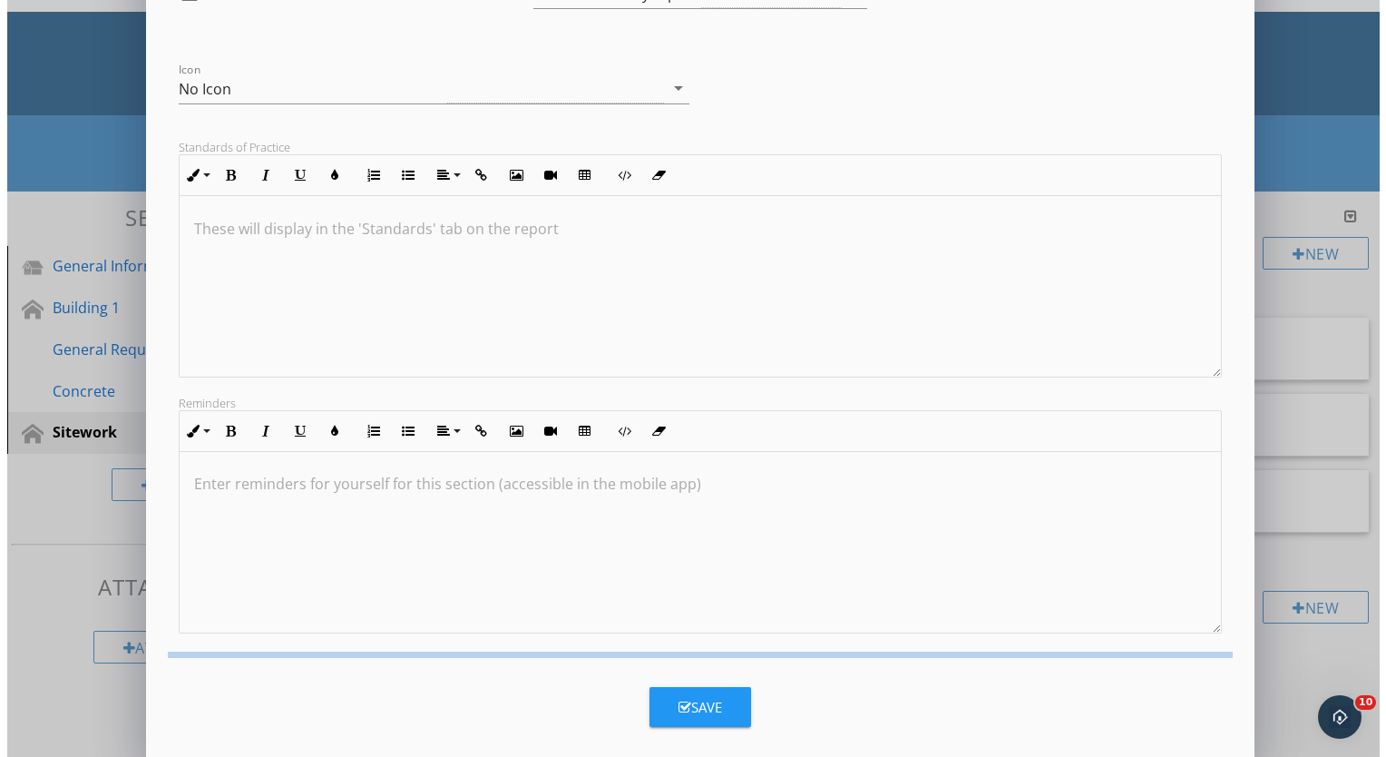
scroll to position [7, 0]
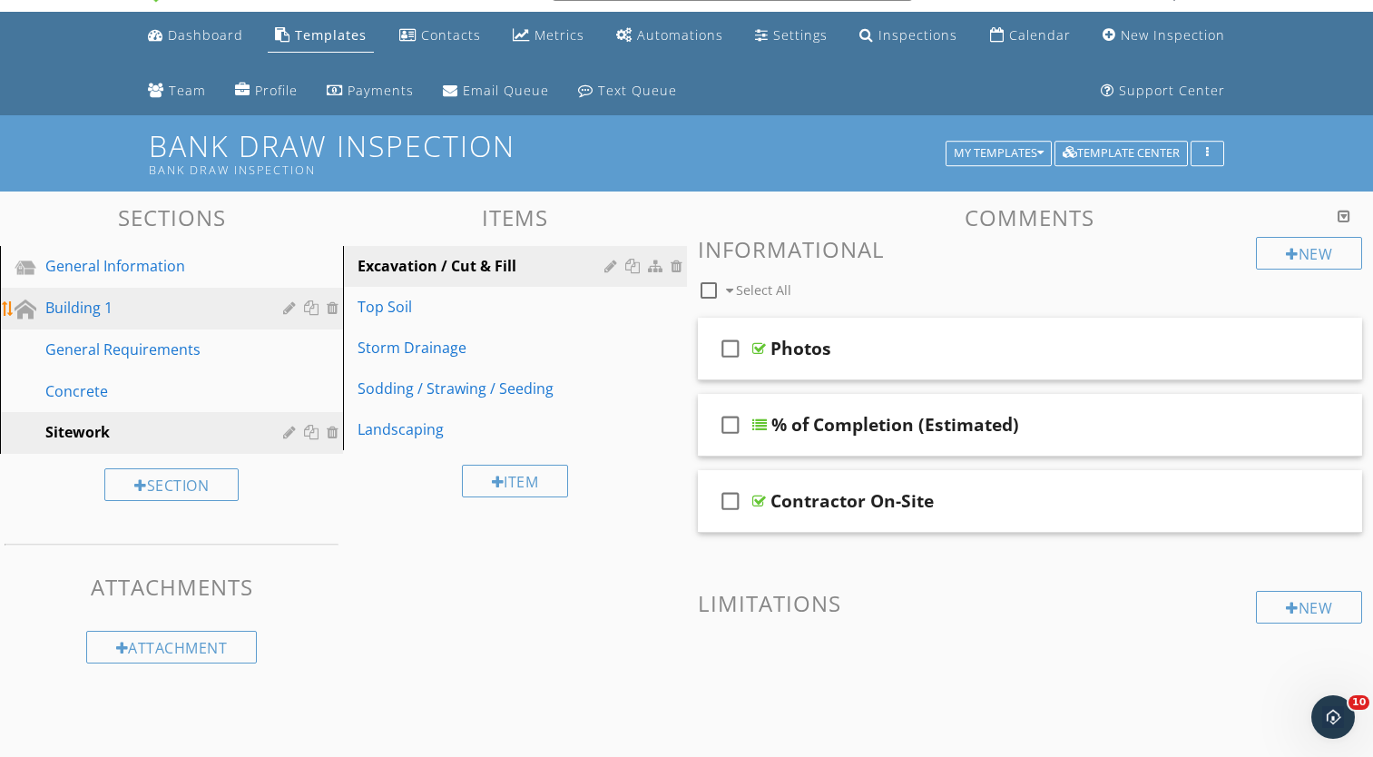
click at [331, 307] on div at bounding box center [335, 307] width 16 height 15
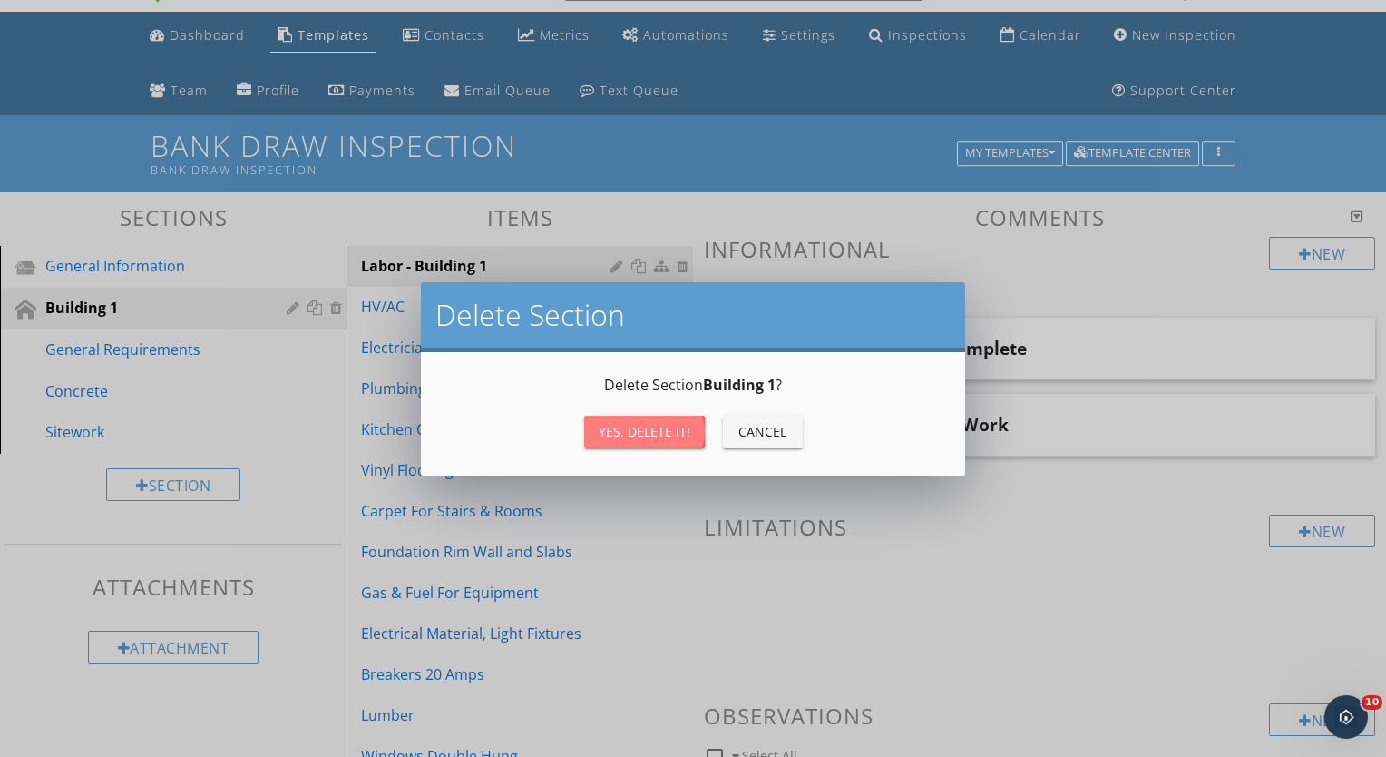
click at [620, 423] on div "Yes, Delete it!" at bounding box center [645, 431] width 92 height 19
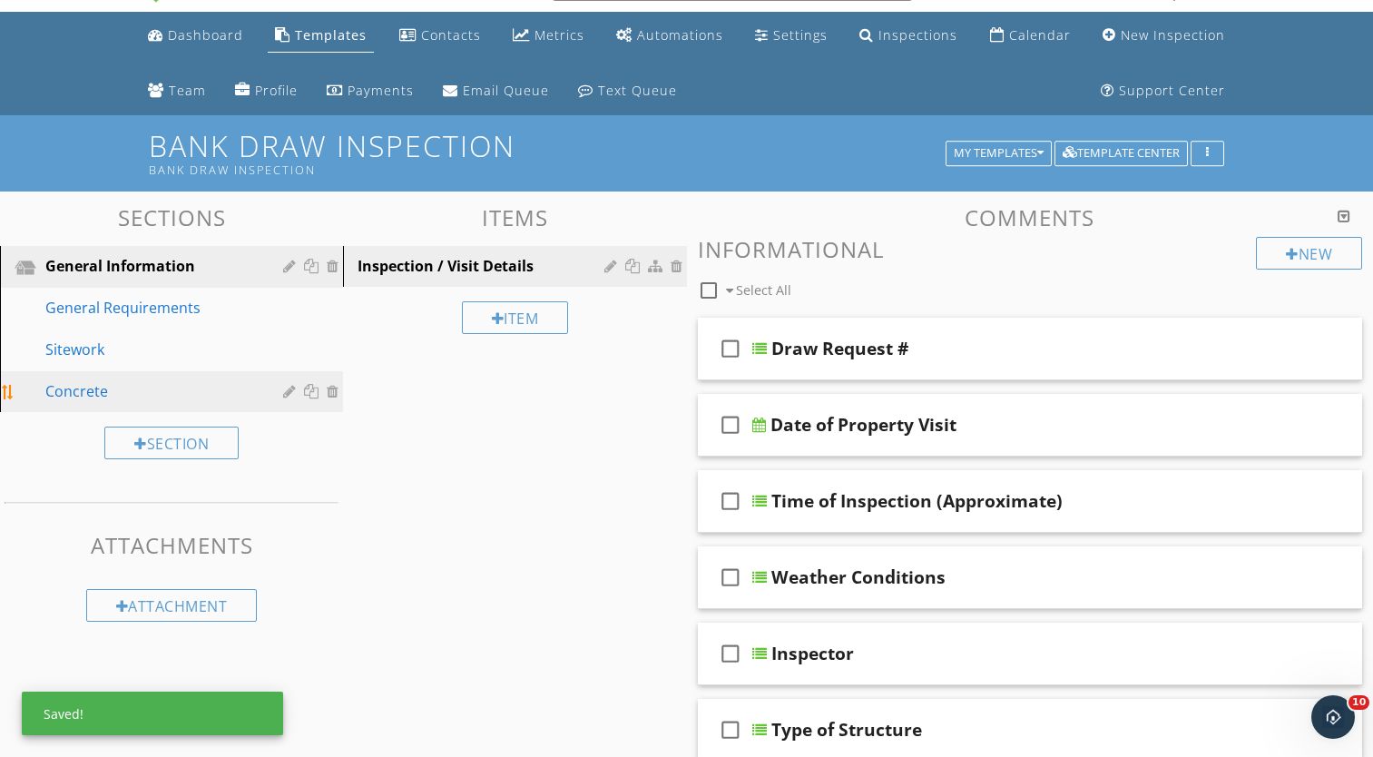
click at [156, 384] on div "Concrete" at bounding box center [150, 391] width 211 height 22
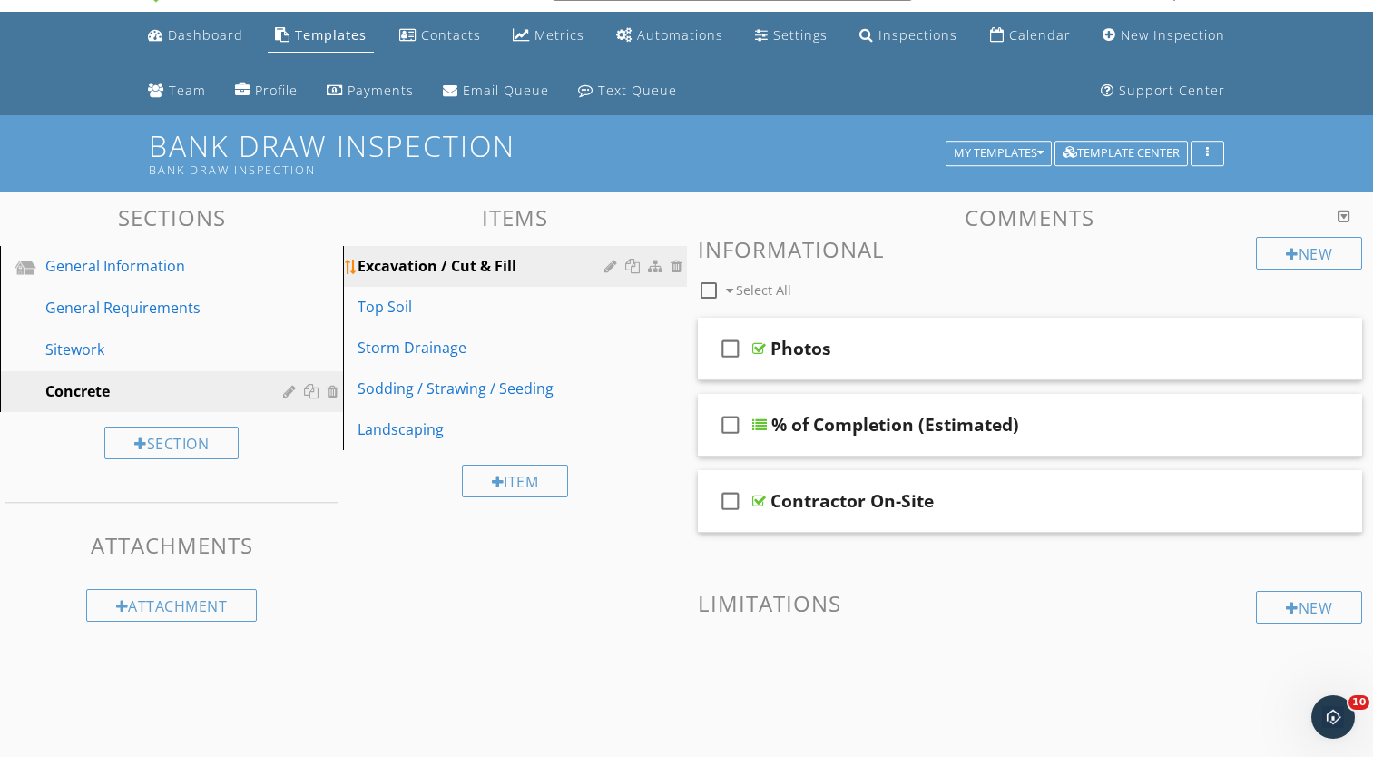
click at [609, 264] on div at bounding box center [612, 266] width 17 height 15
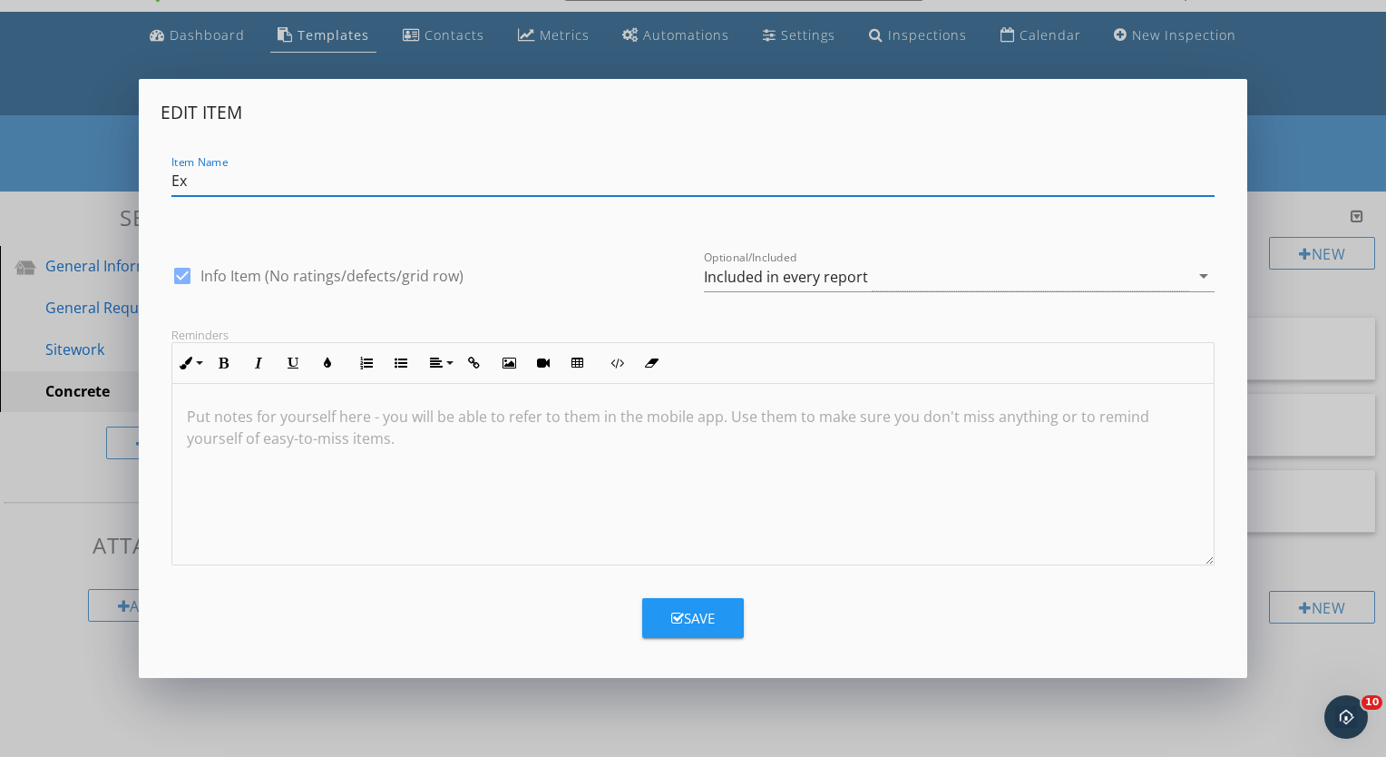
type input "E"
type input "Foundations"
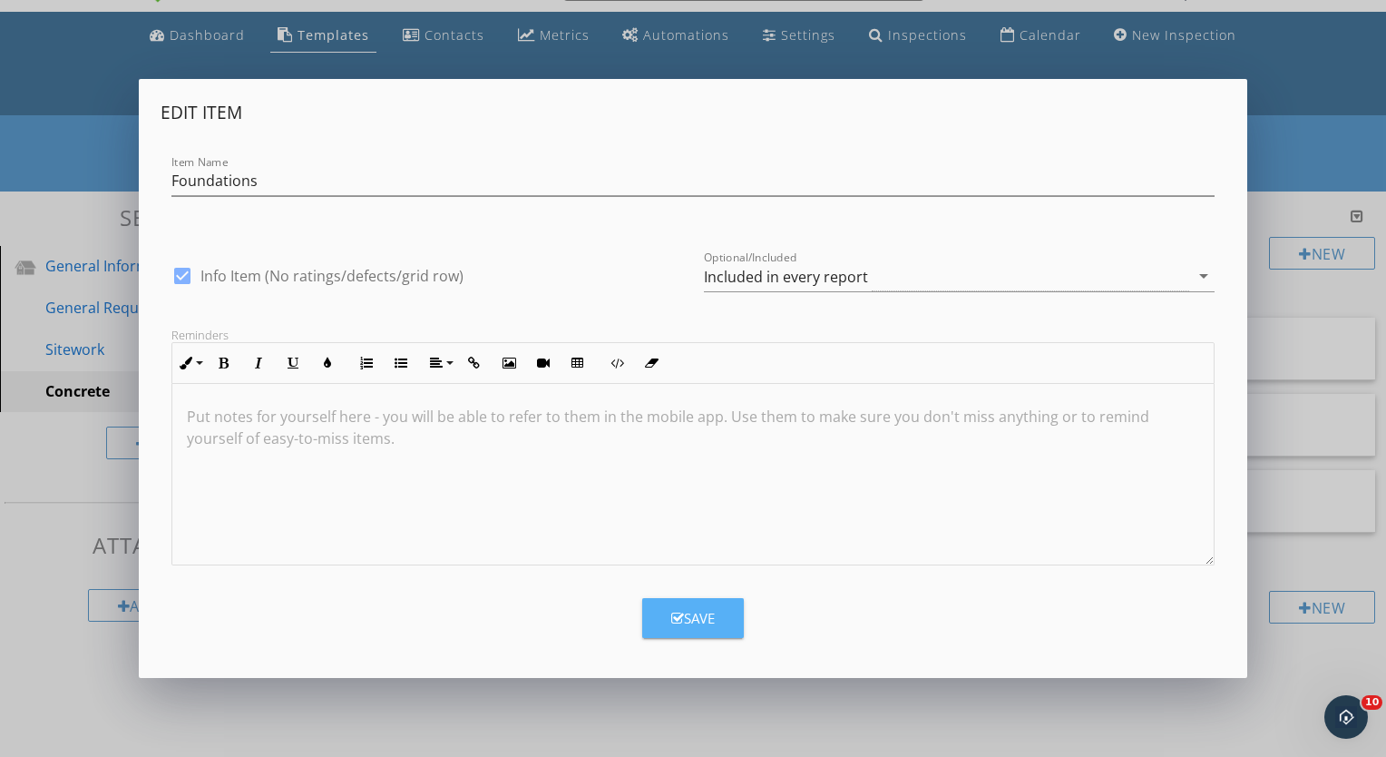
click at [696, 615] on div "Save" at bounding box center [693, 618] width 44 height 21
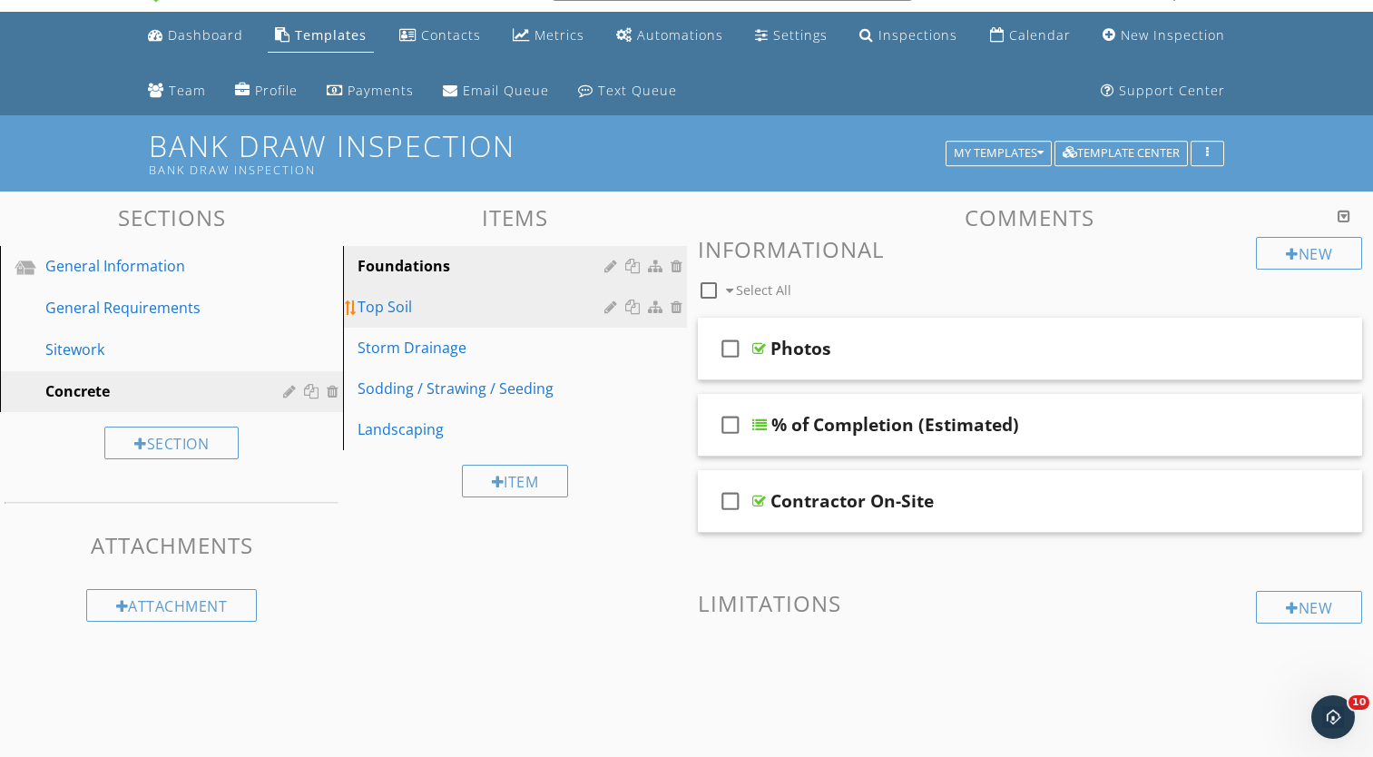
click at [610, 307] on div at bounding box center [612, 306] width 17 height 15
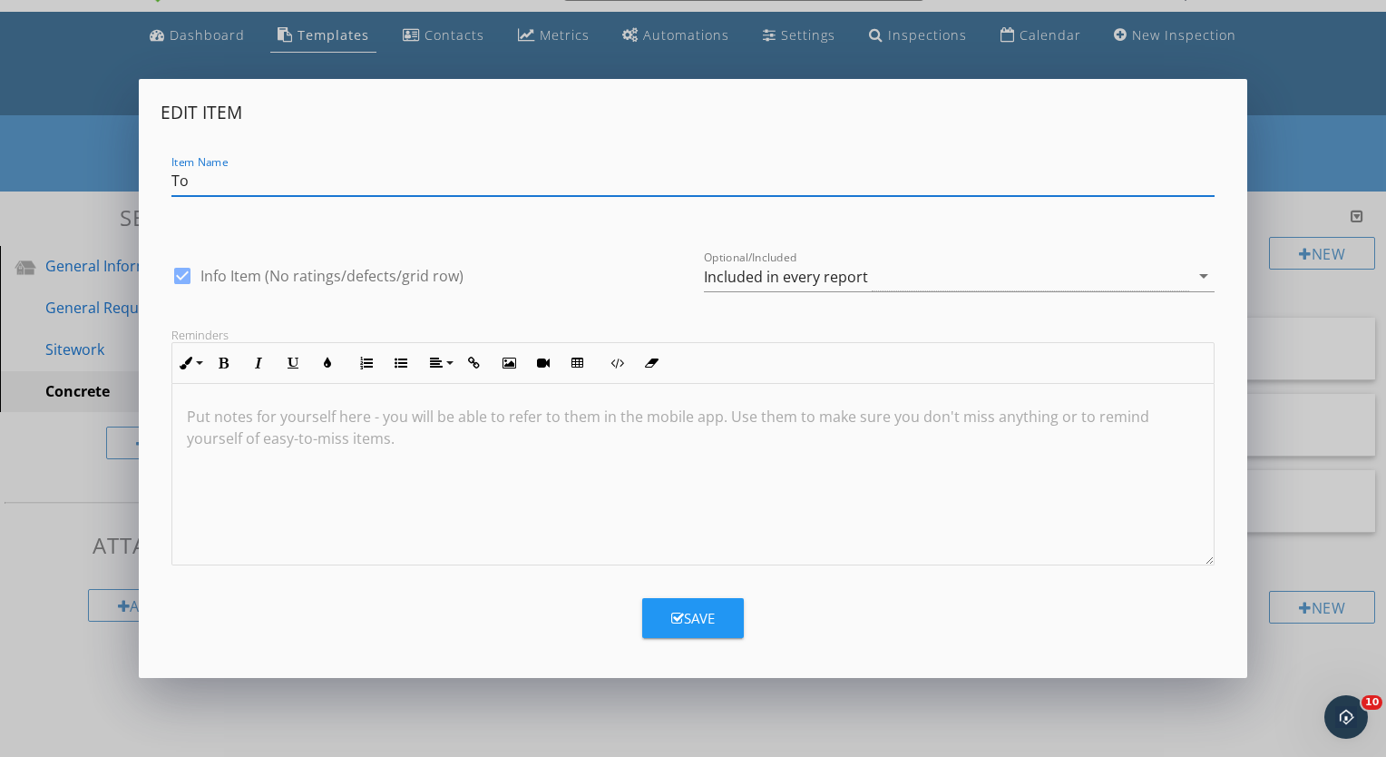
type input "T"
type input "F"
type input "Slab On Grade"
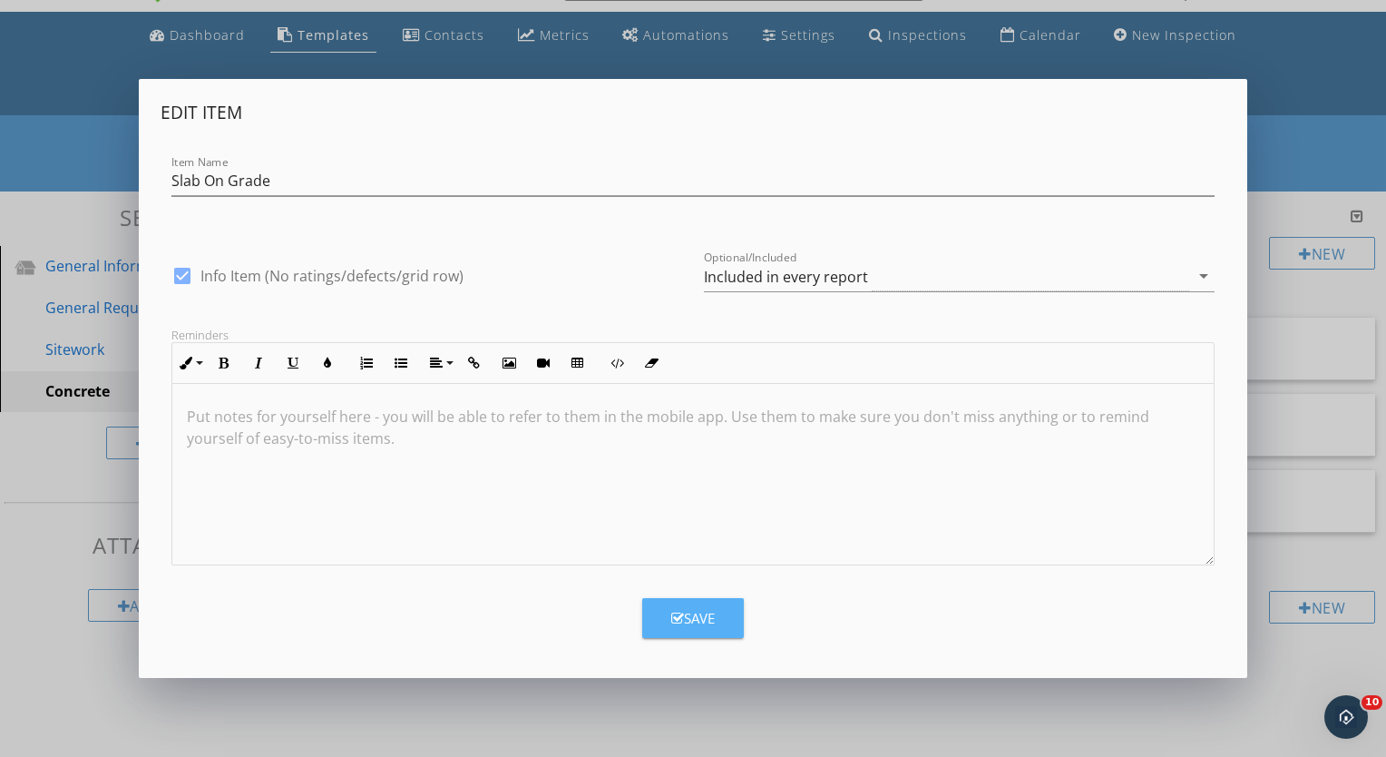
click at [689, 613] on div "Save" at bounding box center [693, 618] width 44 height 21
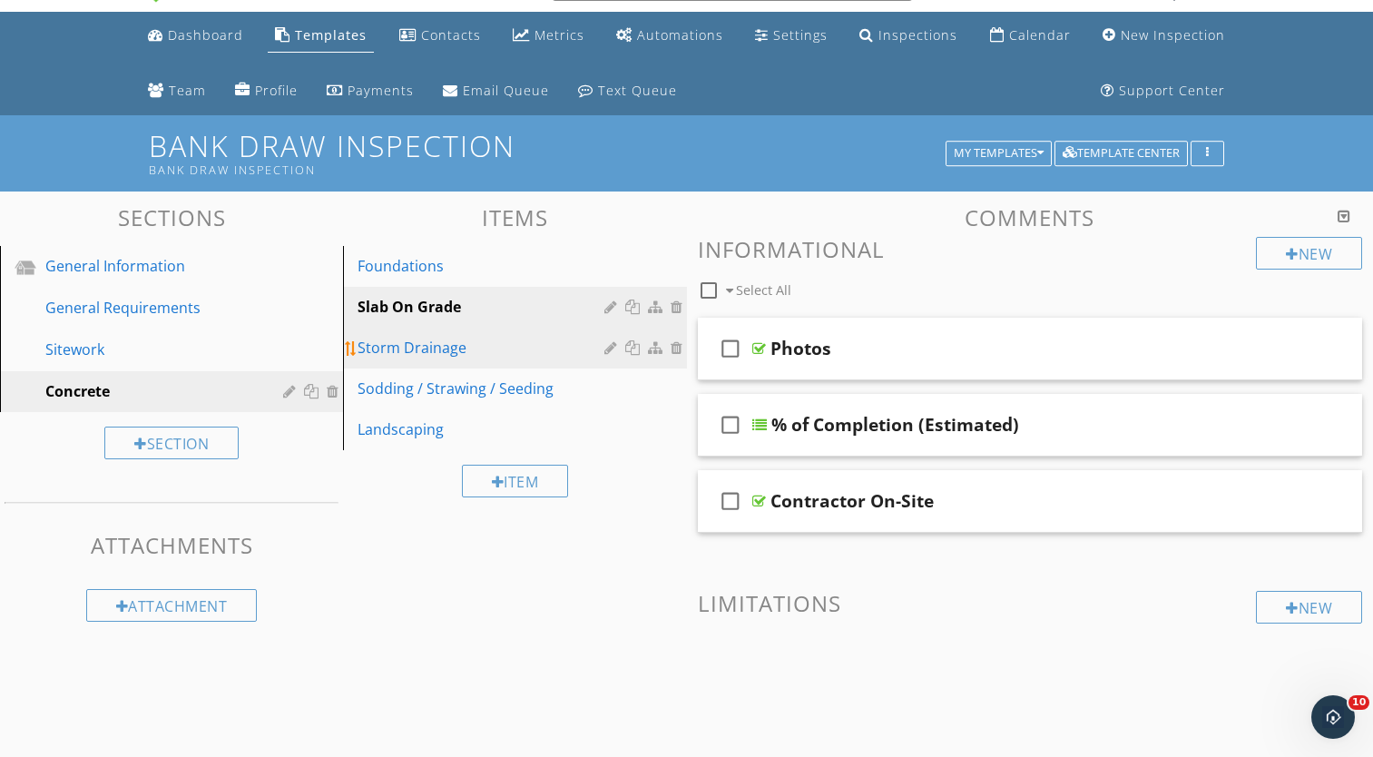
click at [610, 347] on div at bounding box center [612, 347] width 17 height 15
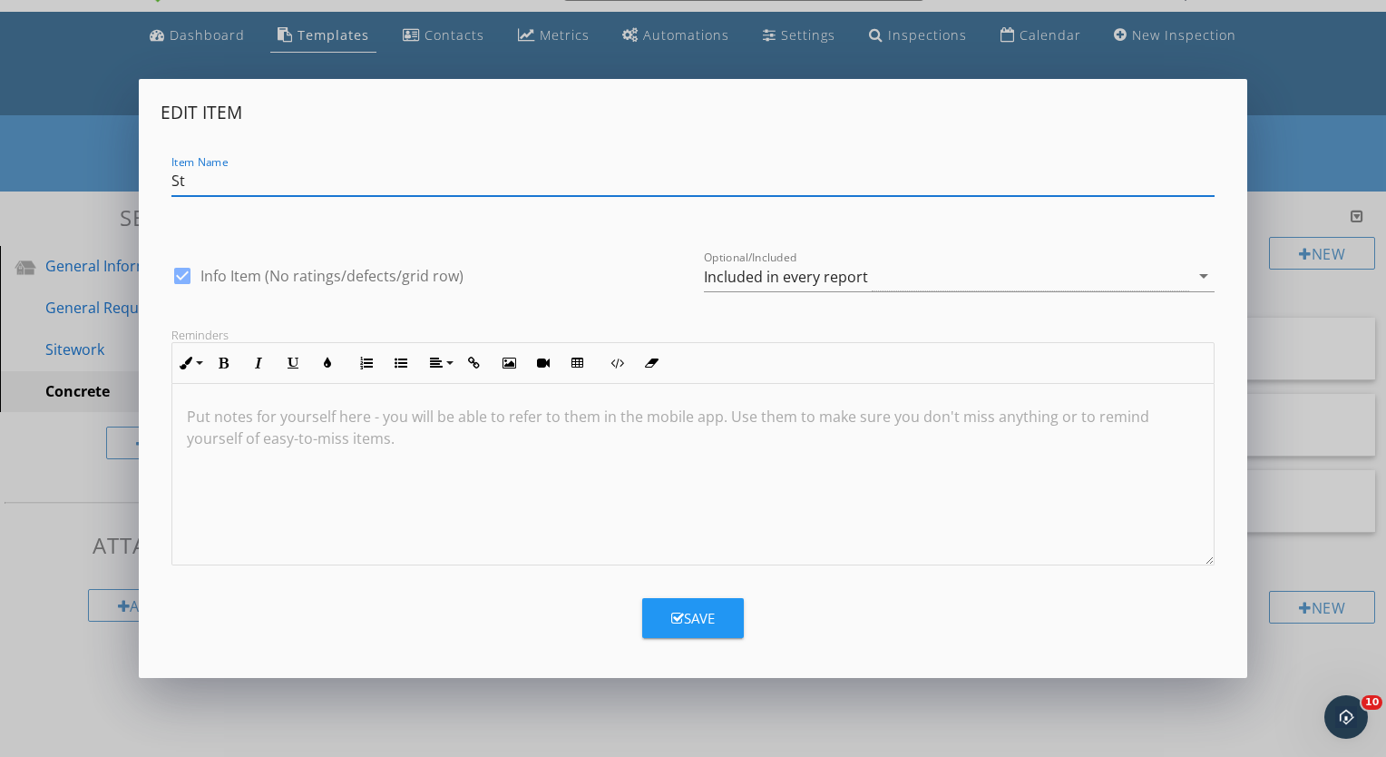
type input "S"
type input "Porches / Patios"
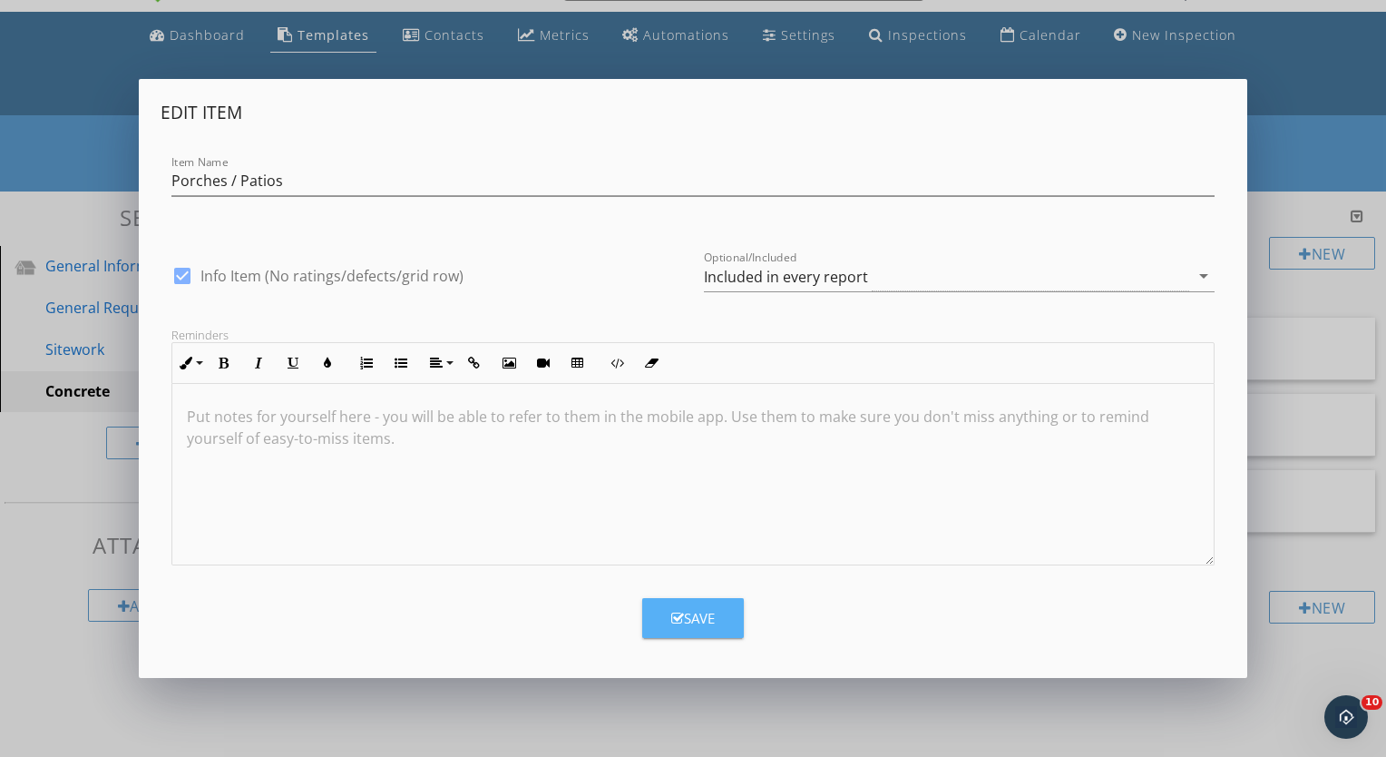
click at [718, 610] on button "Save" at bounding box center [693, 618] width 102 height 40
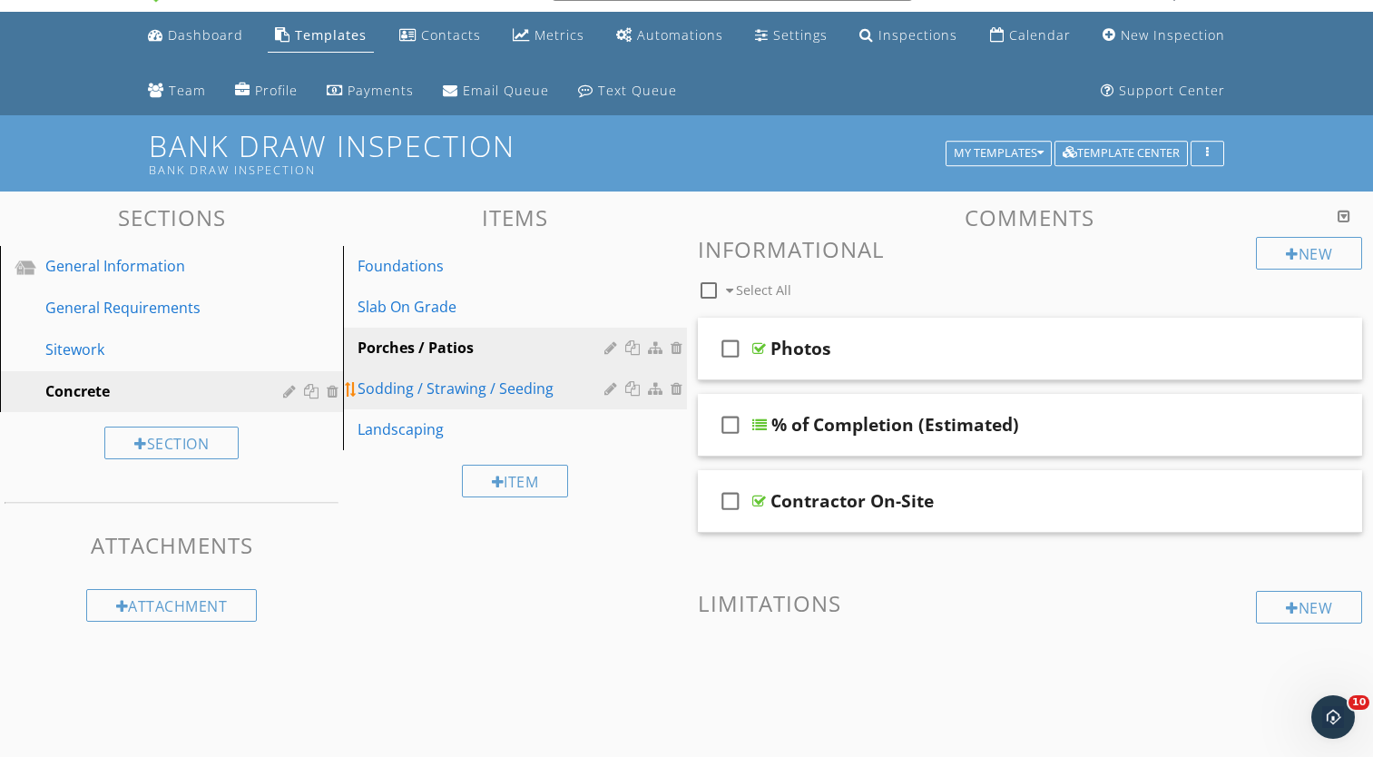
click at [576, 399] on link "Sodding / Strawing / Seeding" at bounding box center [516, 388] width 337 height 40
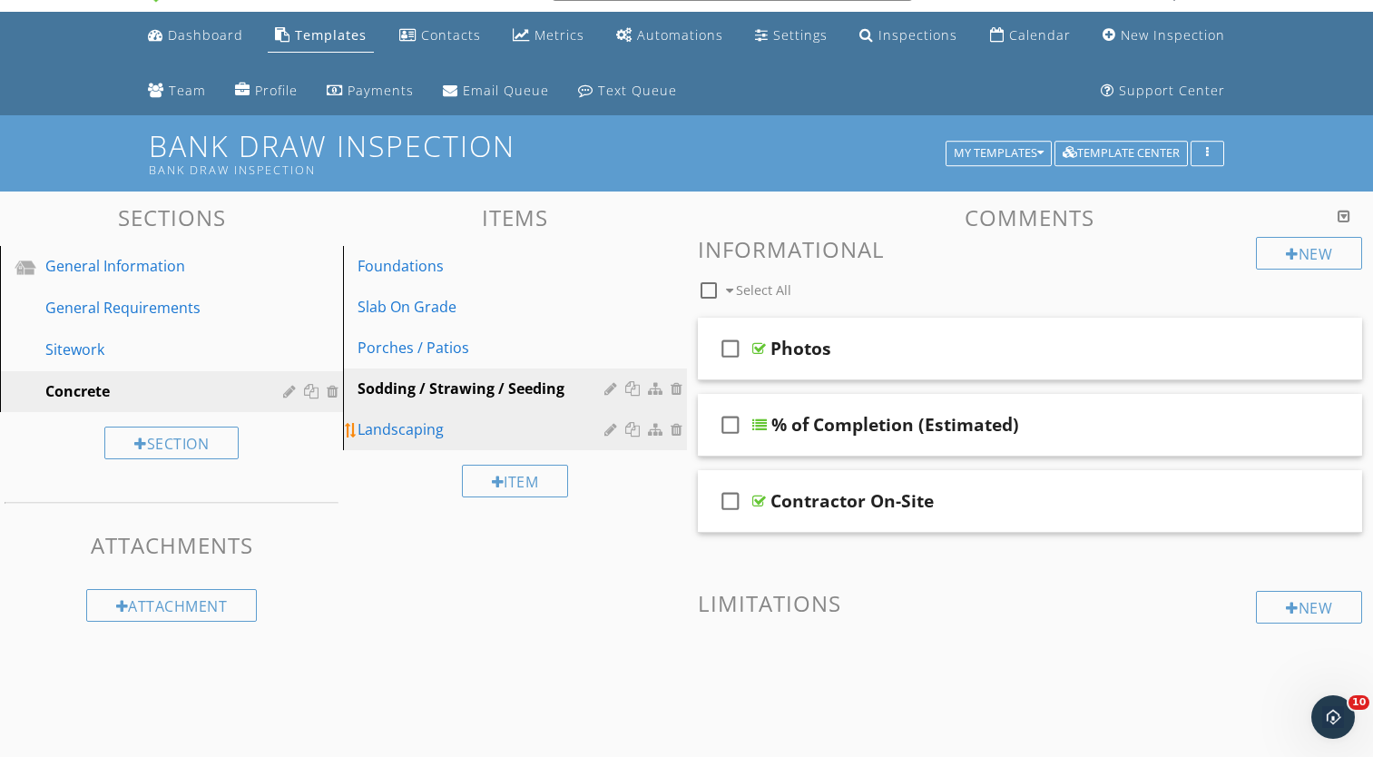
click at [562, 418] on div "Landscaping" at bounding box center [482, 429] width 251 height 22
click at [580, 386] on div "Sodding / Strawing / Seeding" at bounding box center [482, 388] width 251 height 22
click at [607, 389] on div at bounding box center [612, 388] width 17 height 15
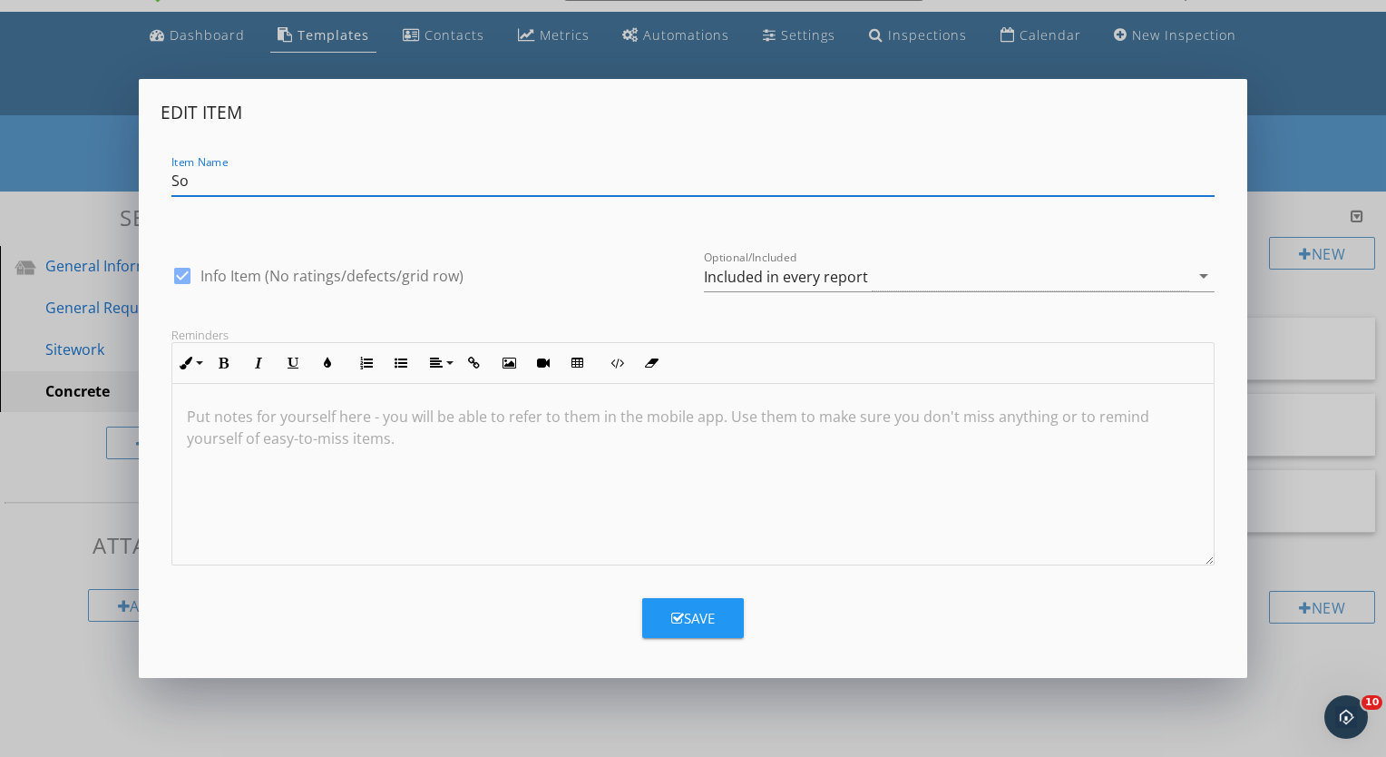
type input "S"
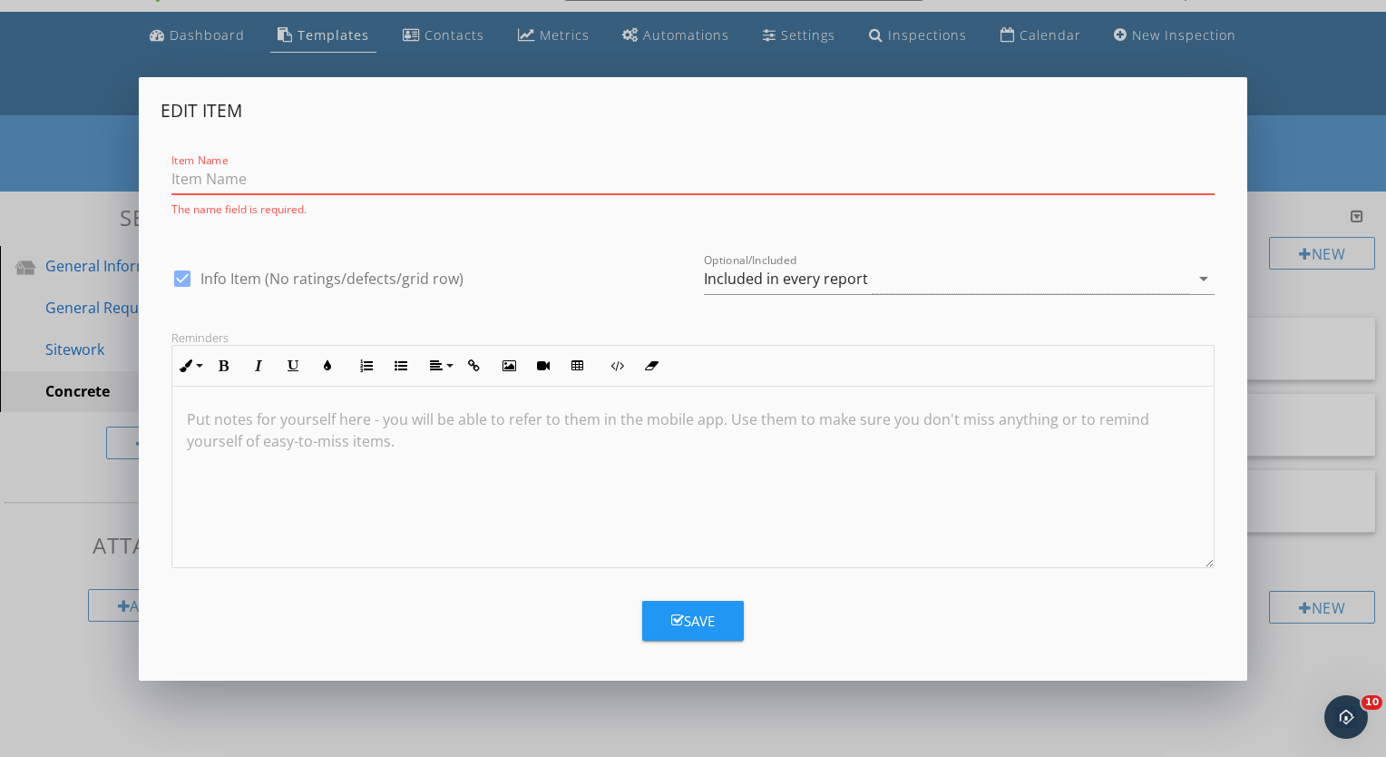
type input "F"
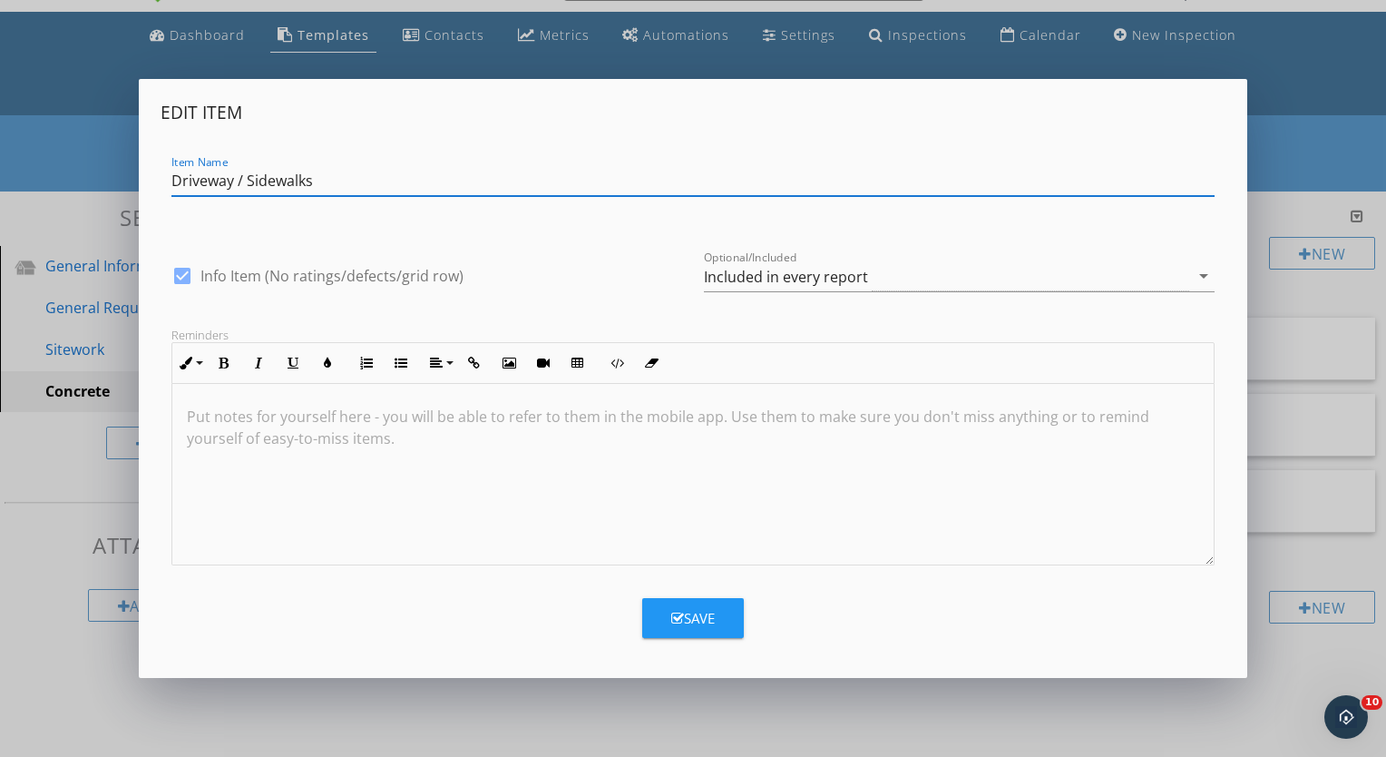
type input "Driveway / Sidewalks"
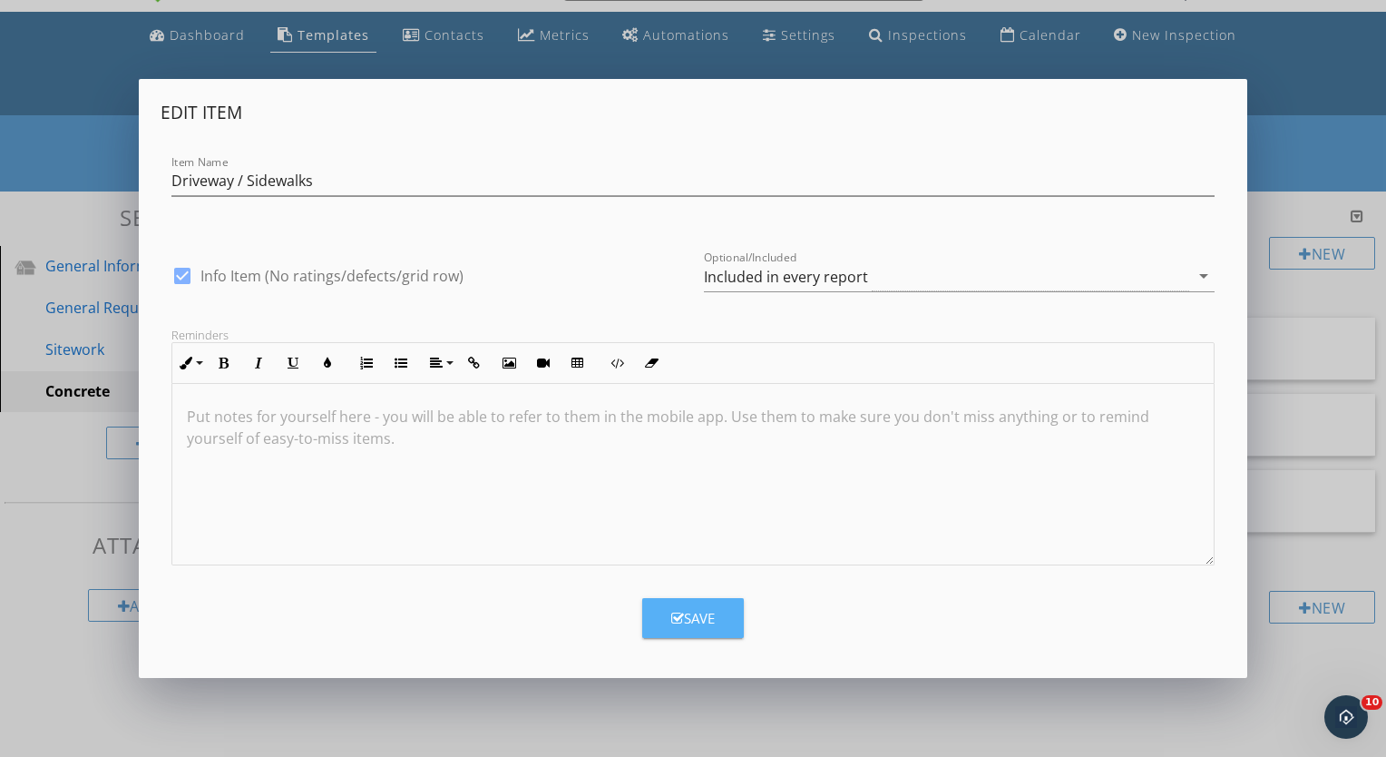
click at [703, 615] on div "Save" at bounding box center [693, 618] width 44 height 21
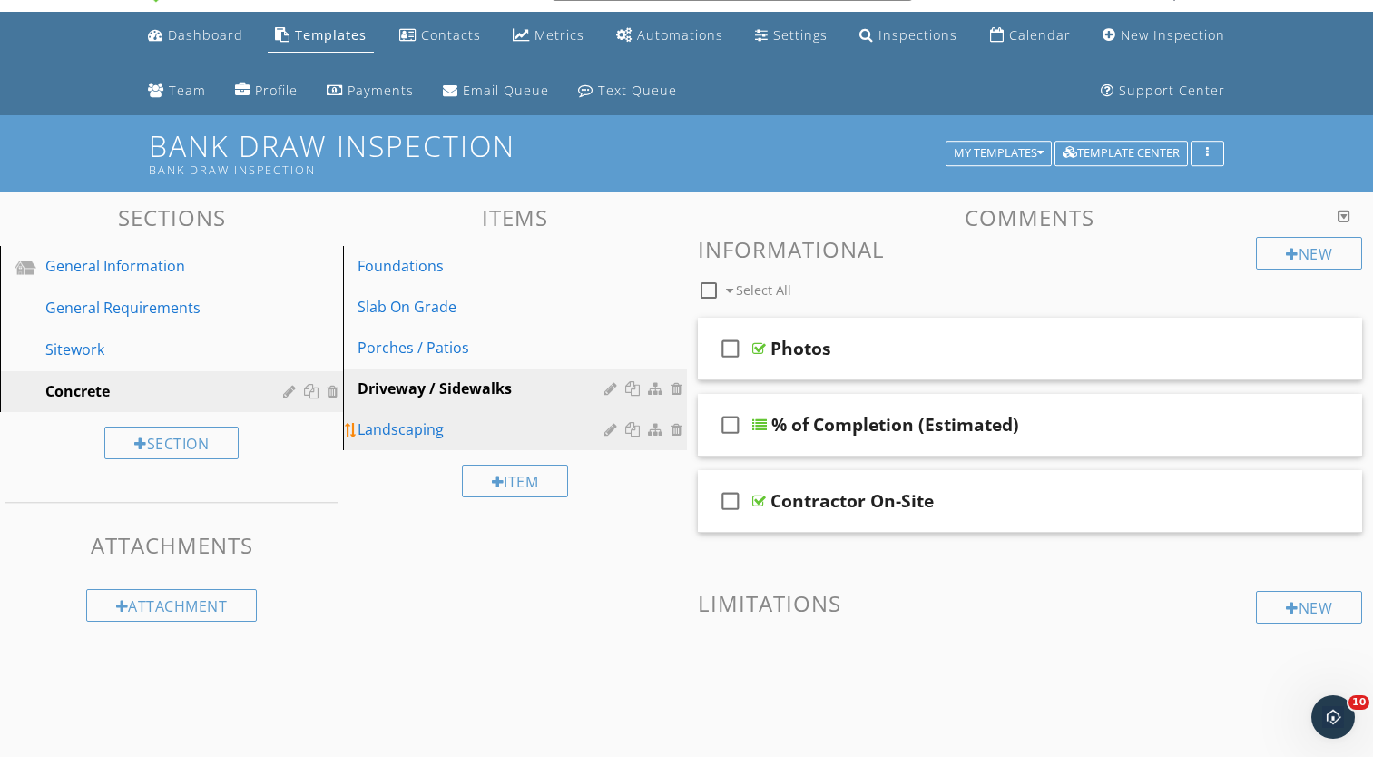
click at [673, 428] on div at bounding box center [678, 429] width 16 height 15
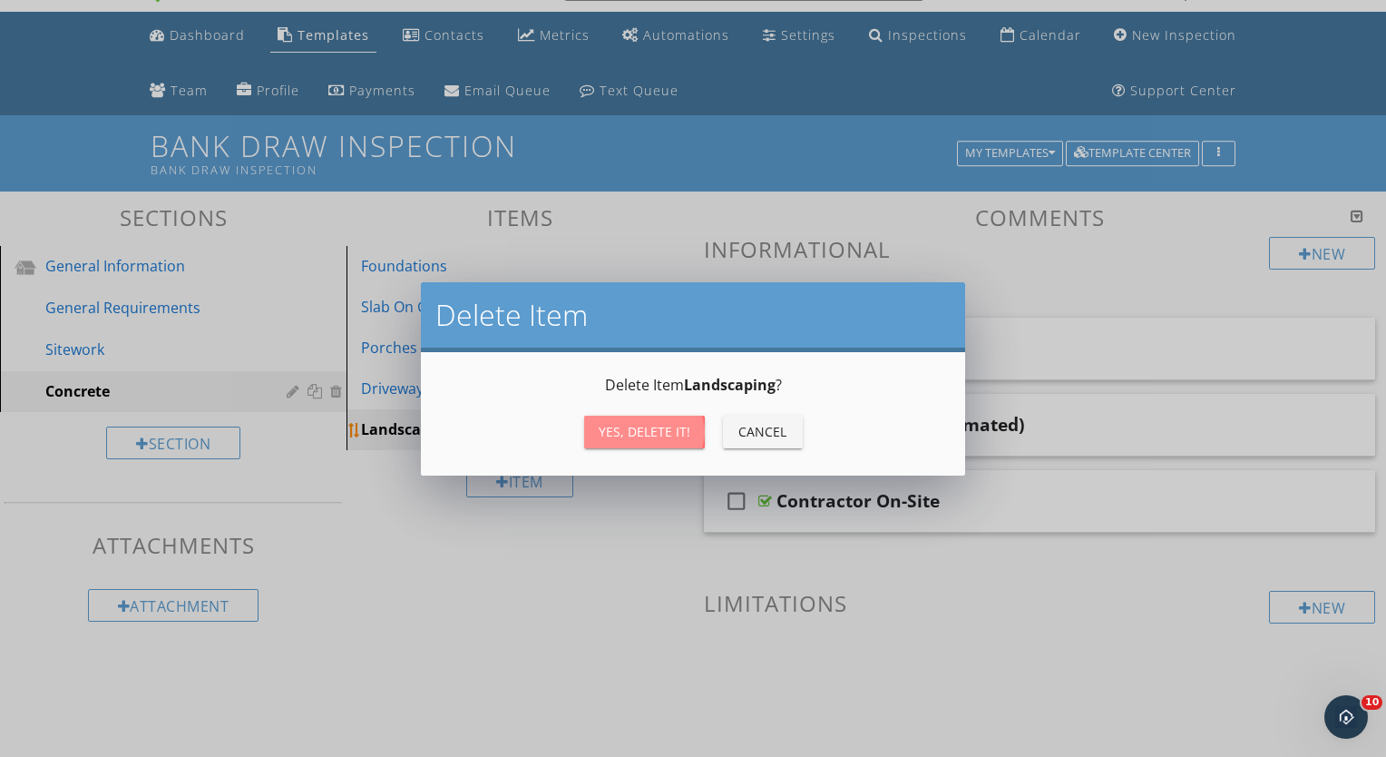
click at [673, 428] on div "Yes, Delete it!" at bounding box center [645, 431] width 92 height 19
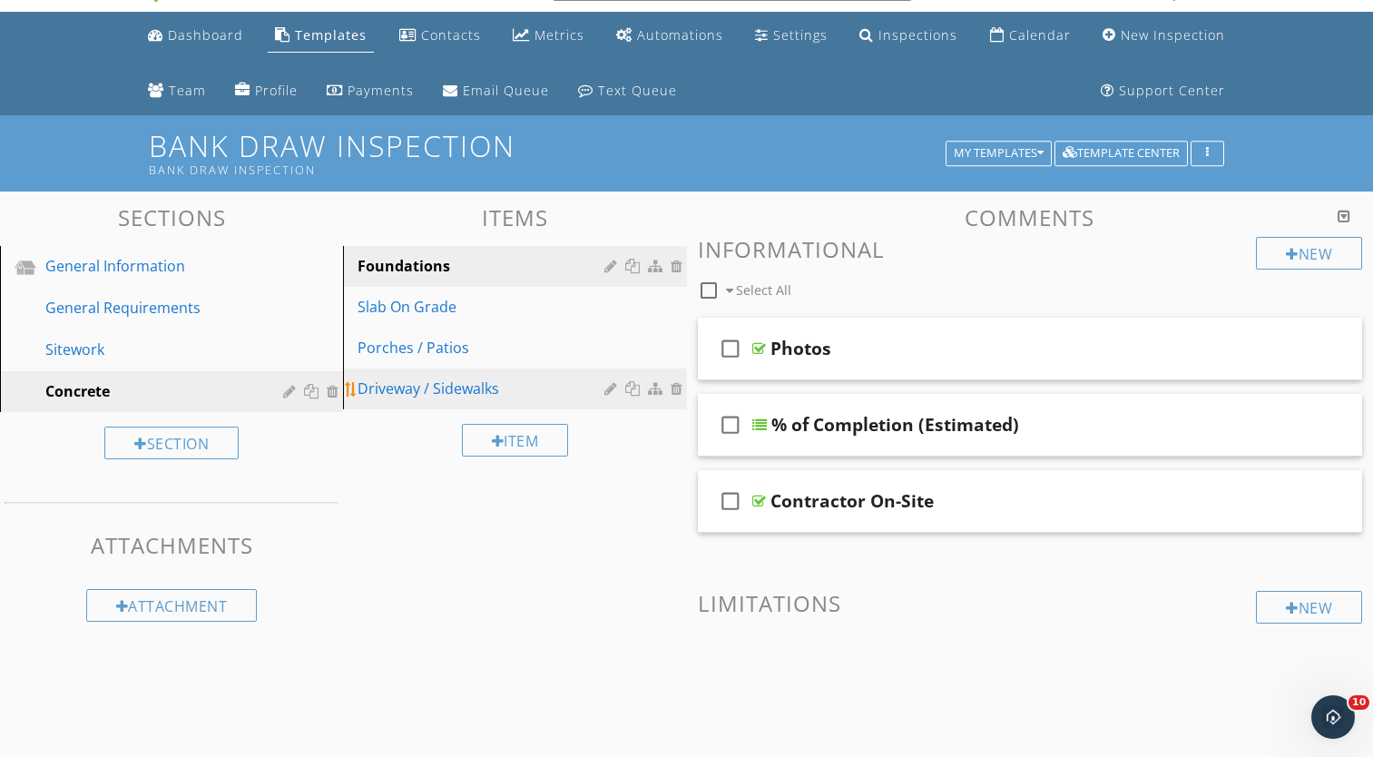
click at [430, 399] on link "Driveway / Sidewalks" at bounding box center [516, 388] width 337 height 40
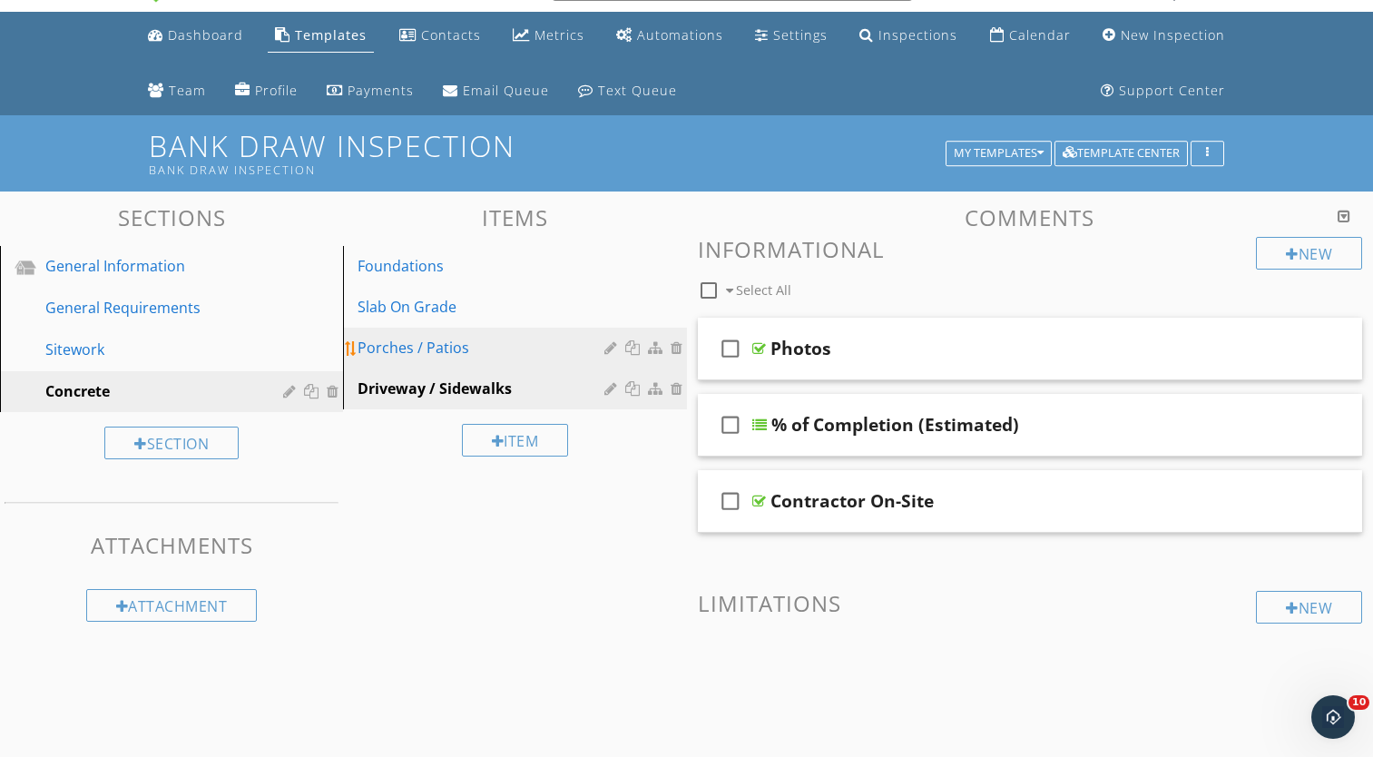
click at [459, 356] on div "Porches / Patios" at bounding box center [482, 348] width 251 height 22
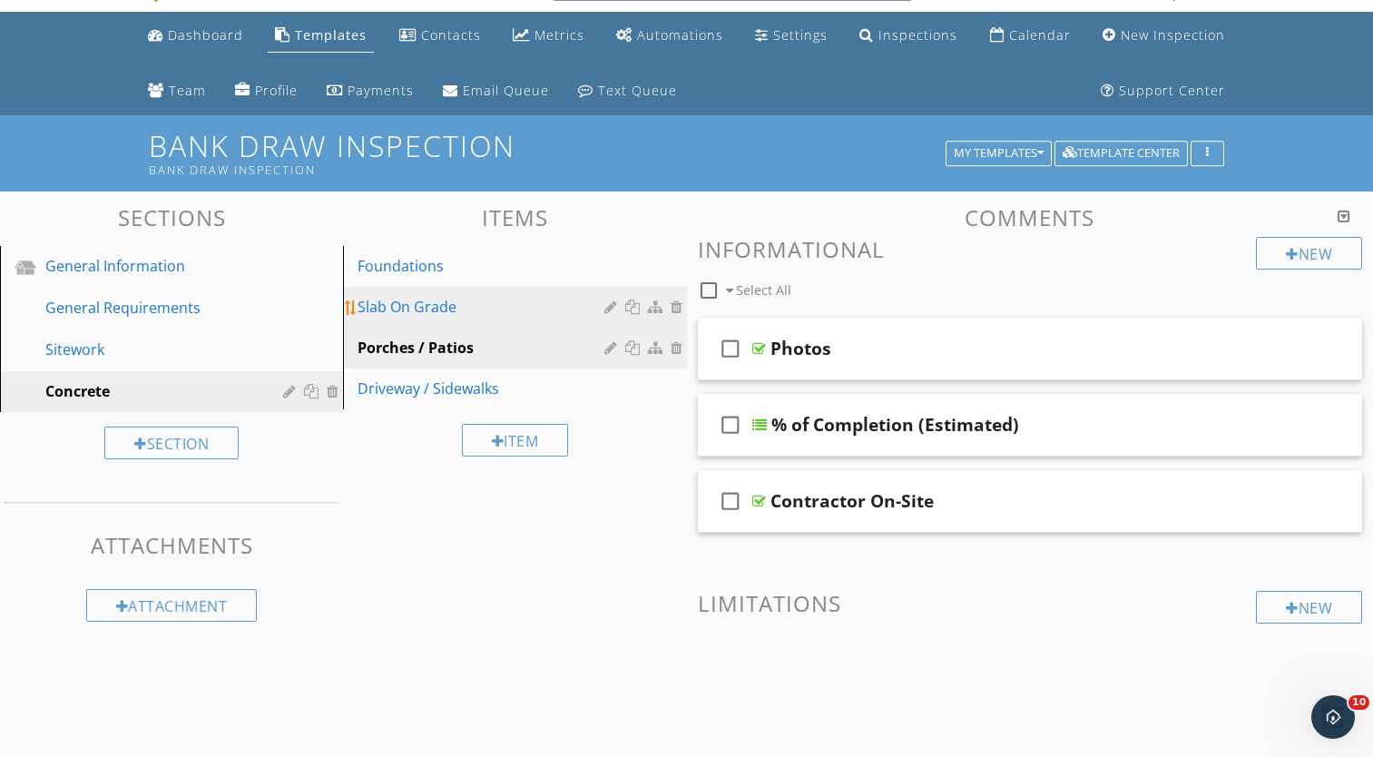
click at [473, 317] on div "Slab On Grade" at bounding box center [482, 307] width 251 height 22
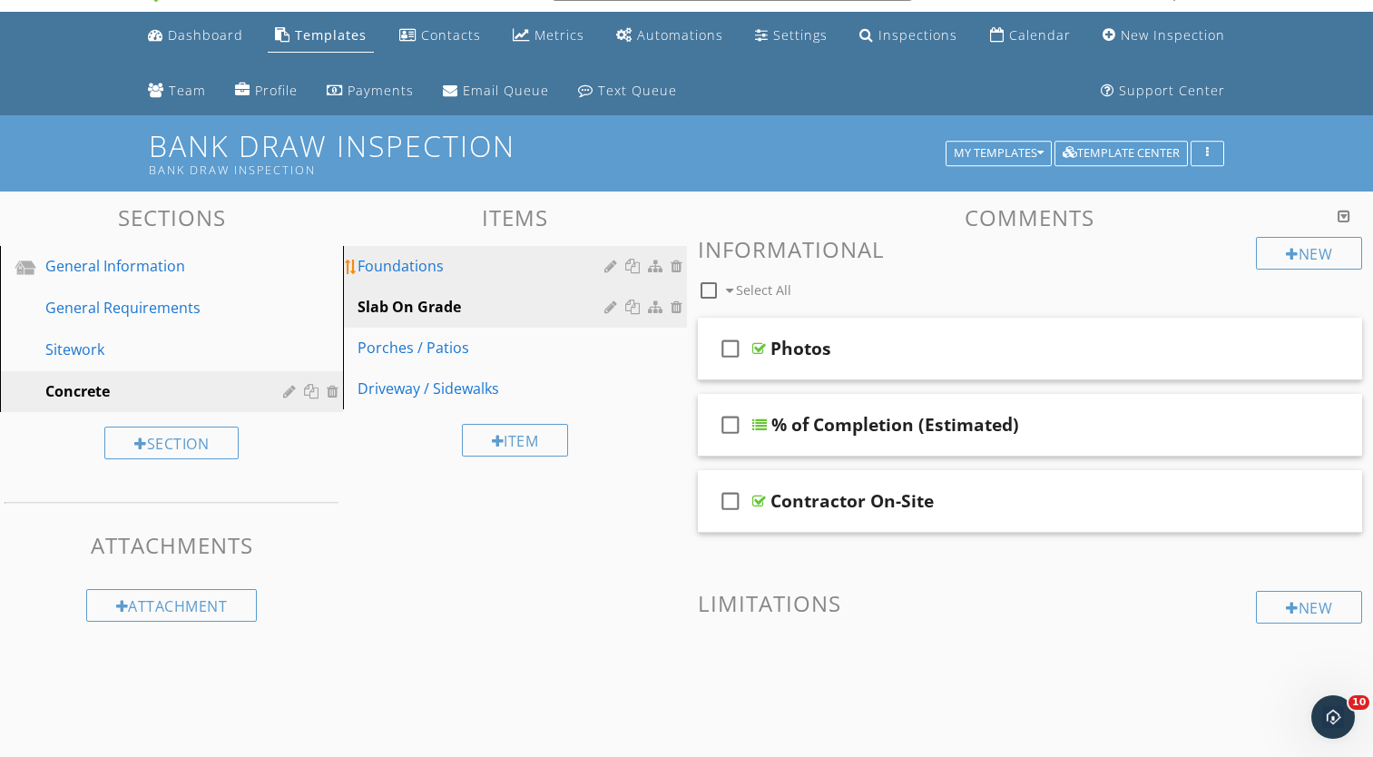
click at [484, 269] on div "Foundations" at bounding box center [482, 266] width 251 height 22
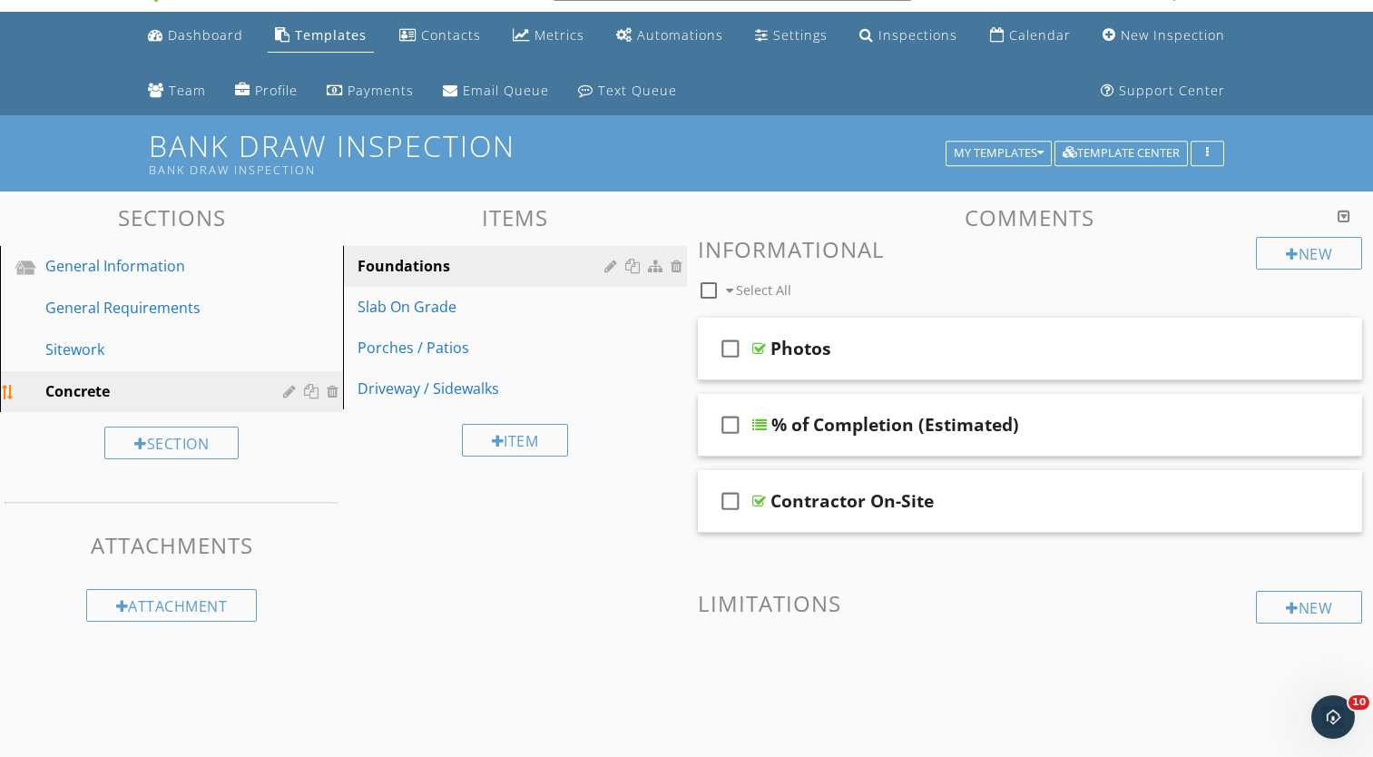
click at [311, 393] on div at bounding box center [313, 391] width 19 height 15
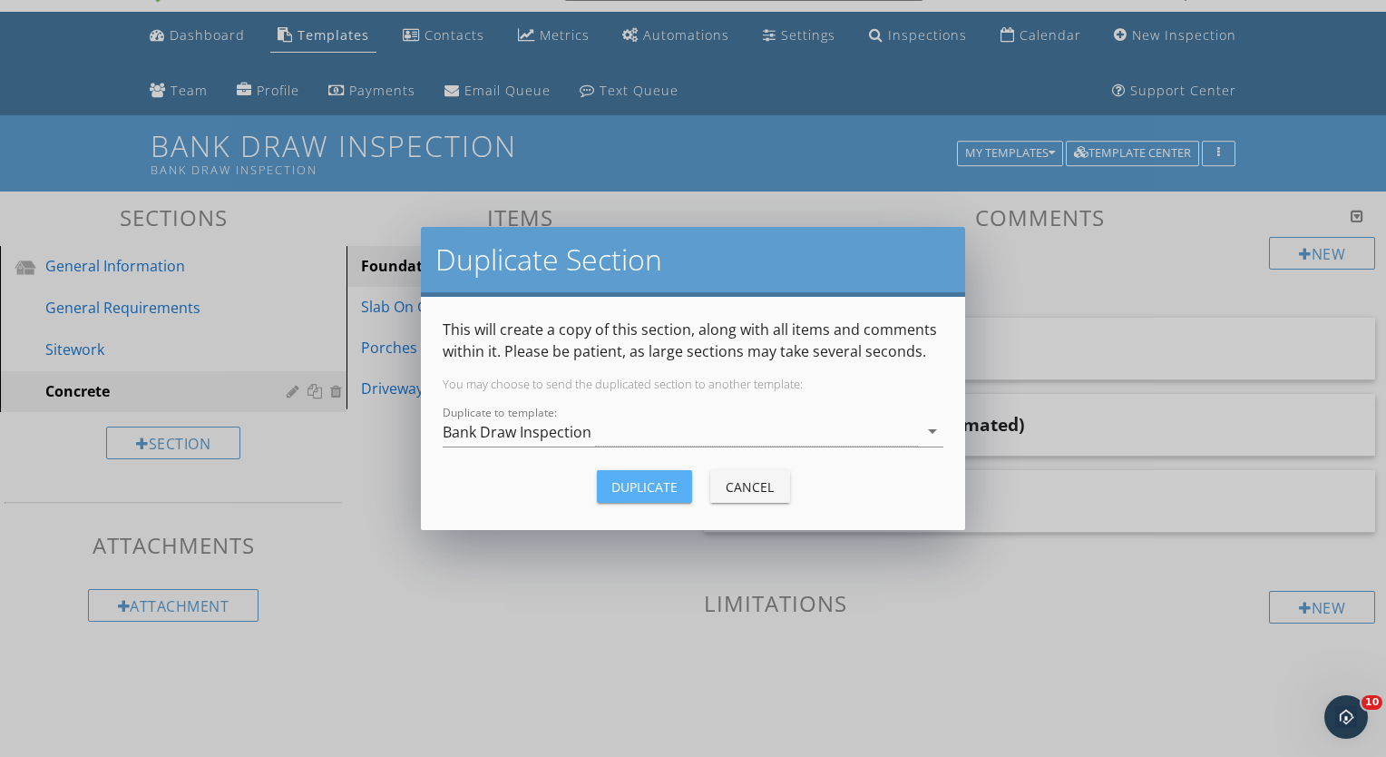
click at [626, 491] on div "Duplicate" at bounding box center [644, 486] width 66 height 19
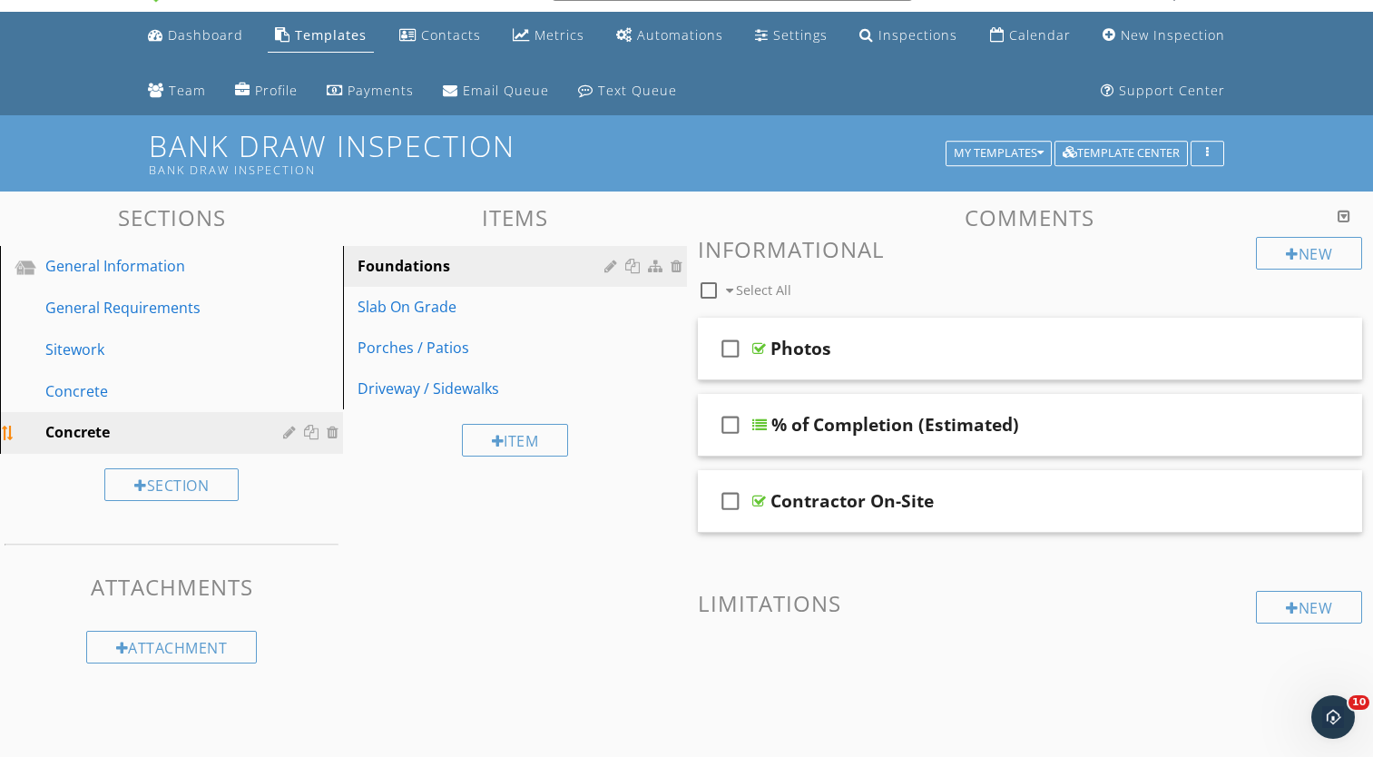
click at [289, 428] on div at bounding box center [291, 432] width 17 height 15
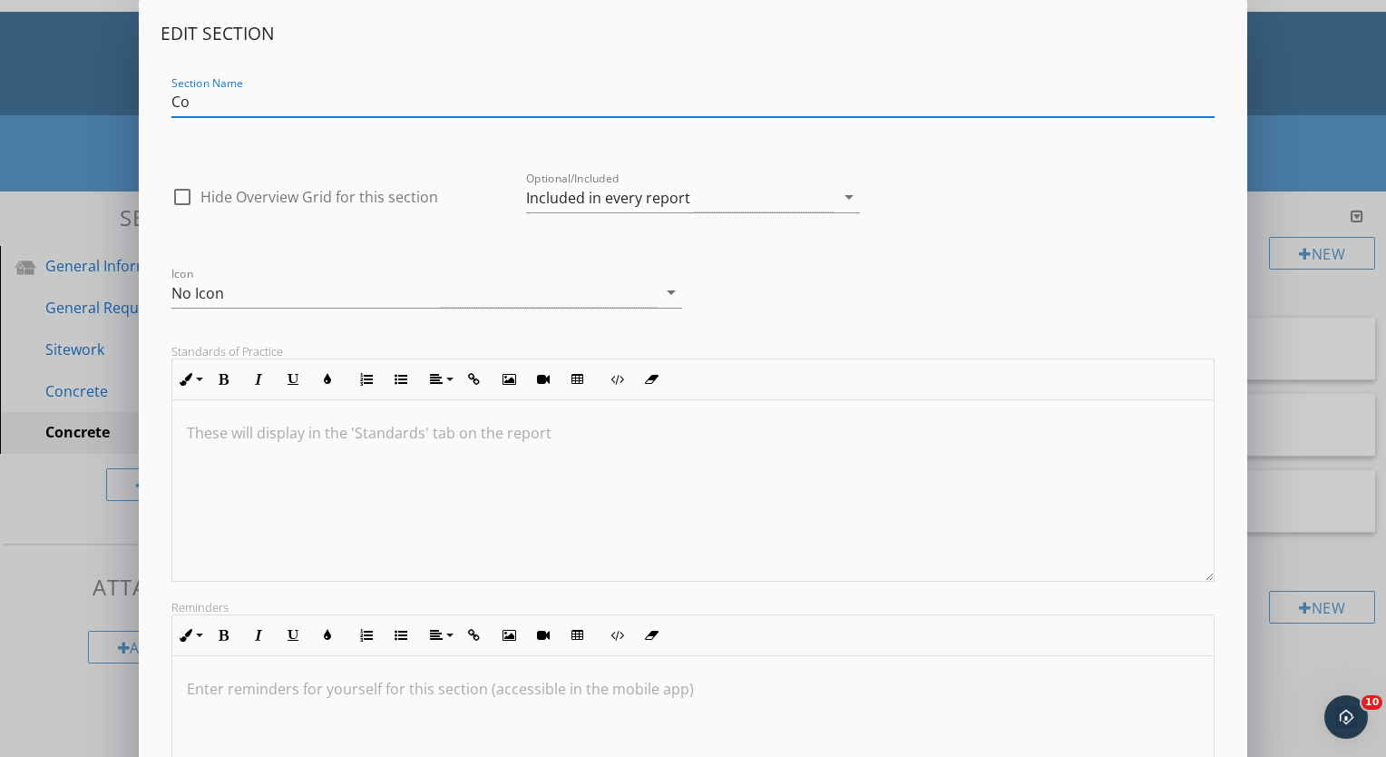
type input "C"
type input "W"
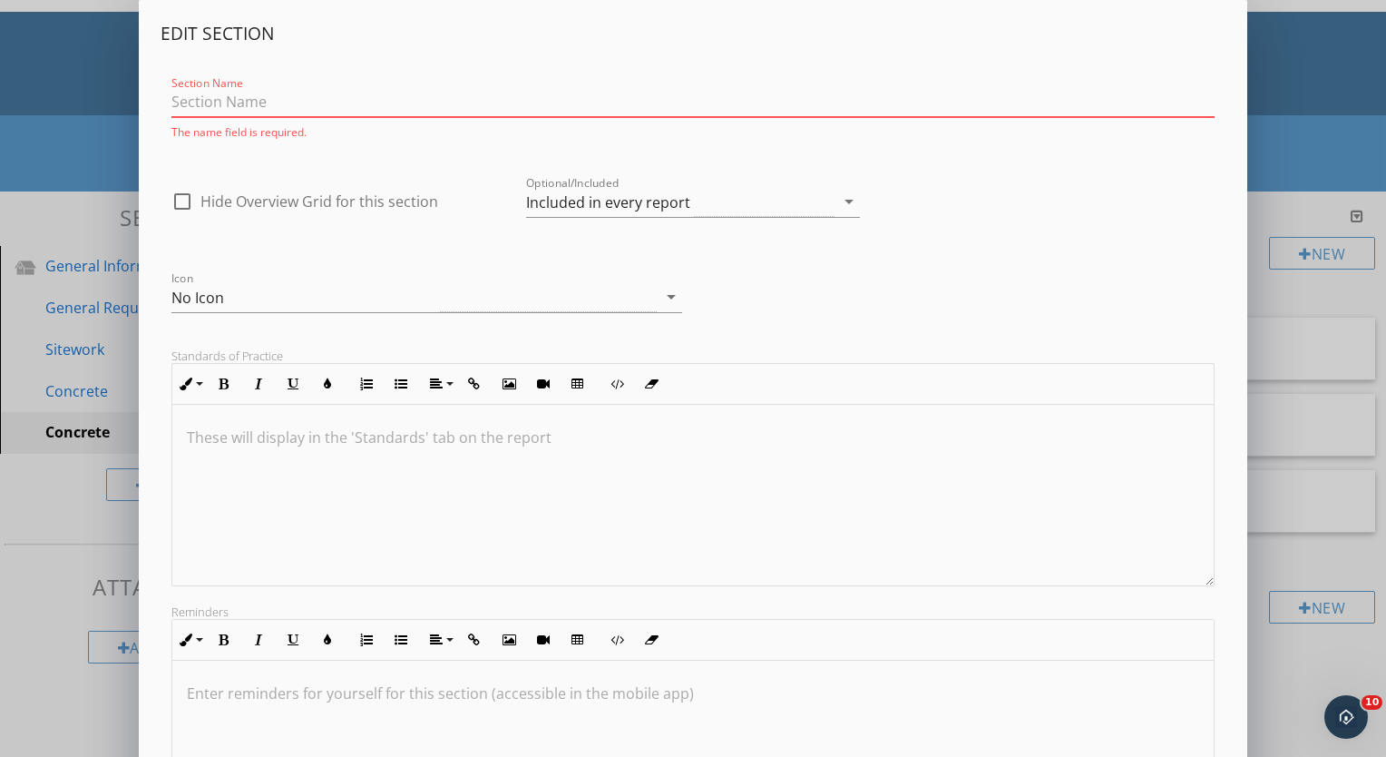
type input "D"
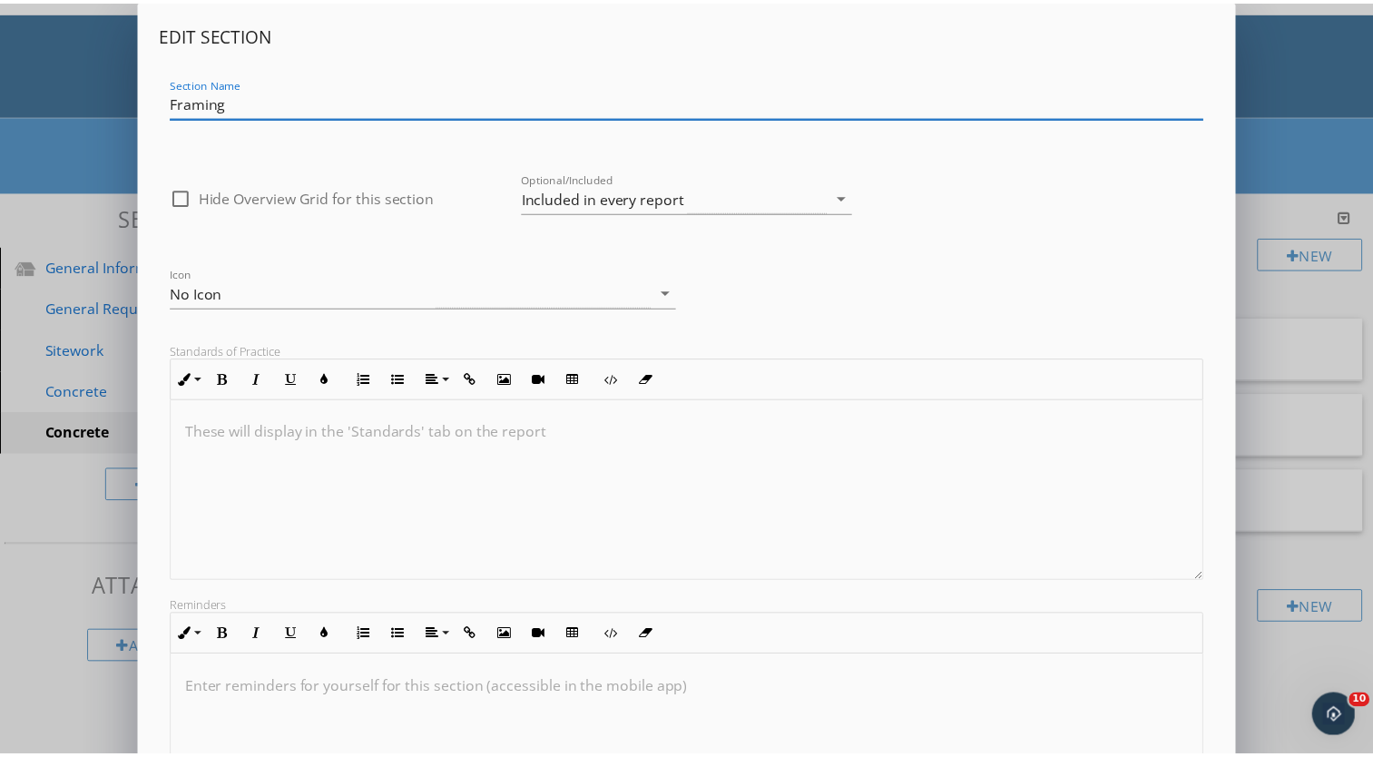
scroll to position [204, 0]
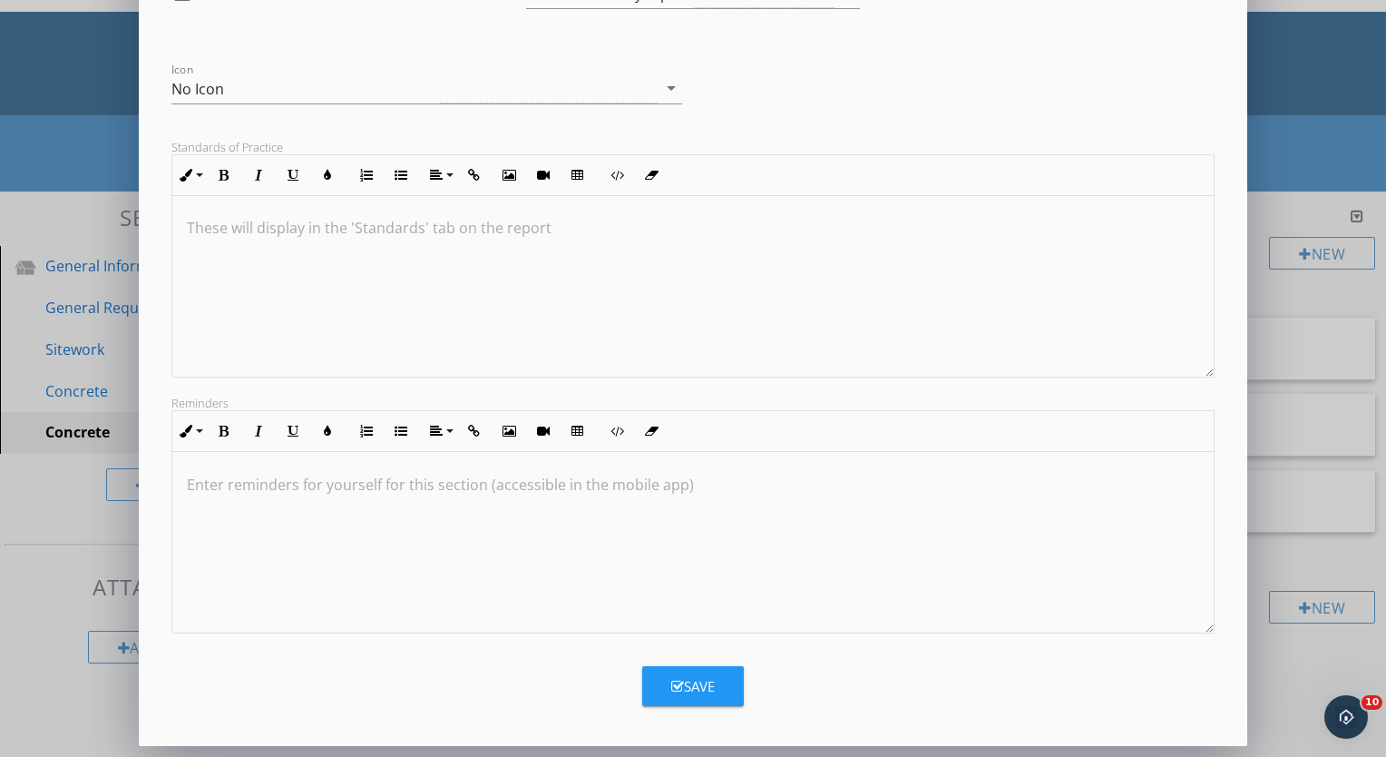
type input "Framing"
click at [675, 678] on div "Save" at bounding box center [693, 686] width 44 height 21
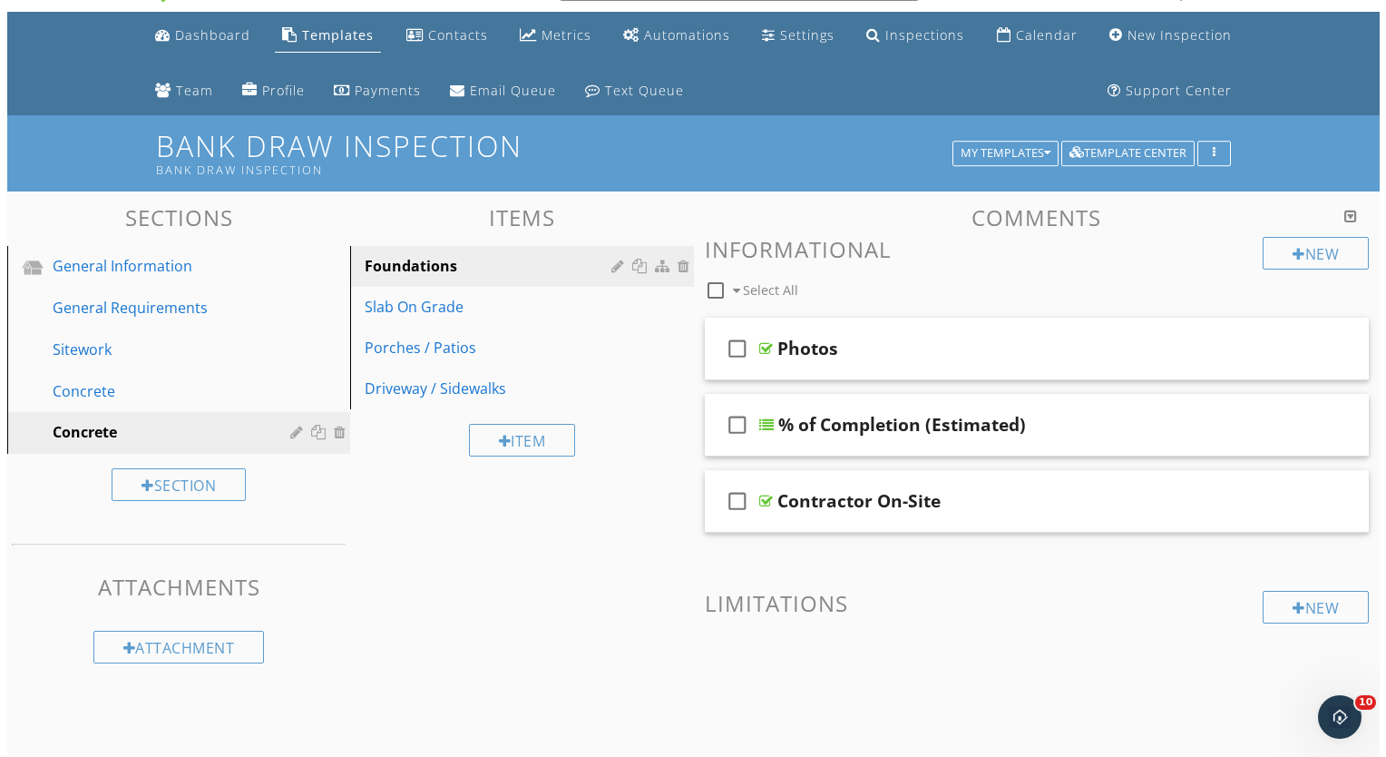
scroll to position [7, 0]
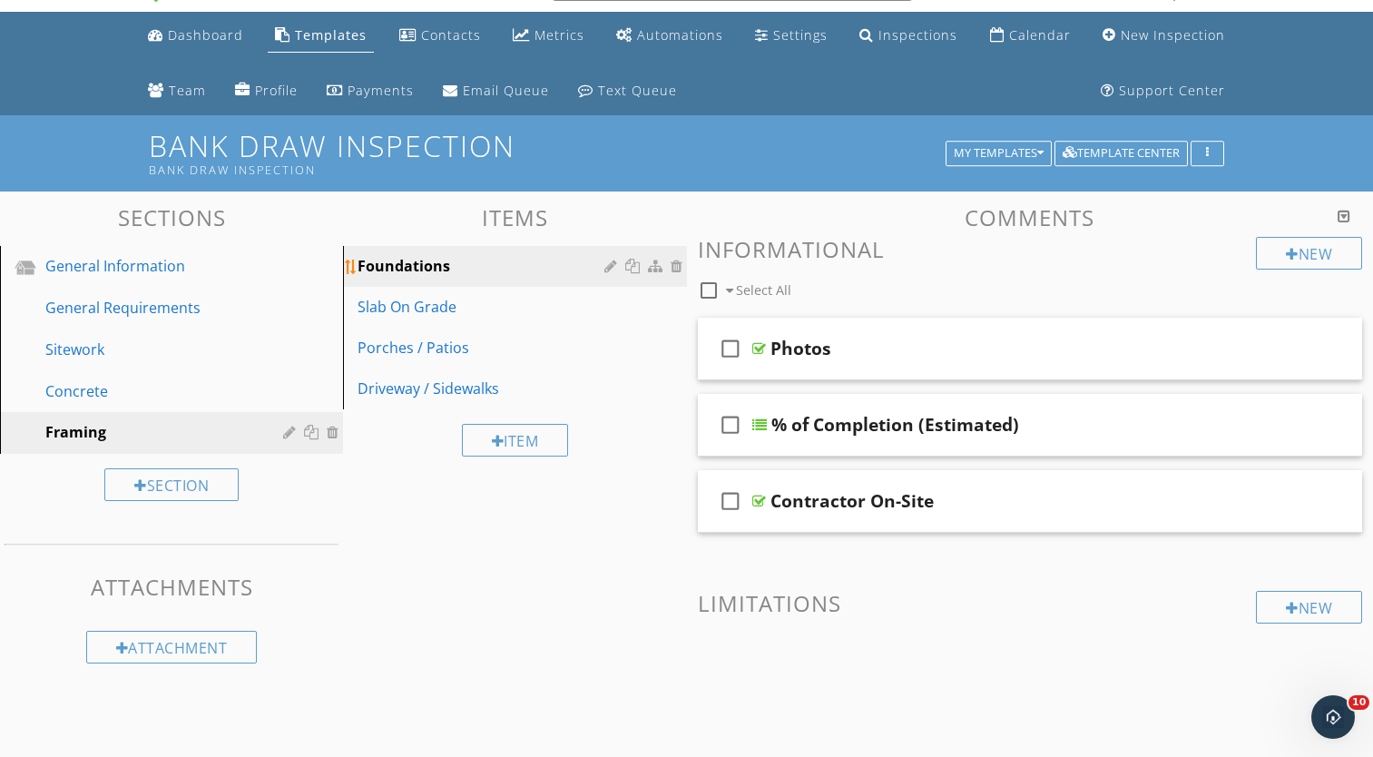
click at [608, 268] on div at bounding box center [612, 266] width 17 height 15
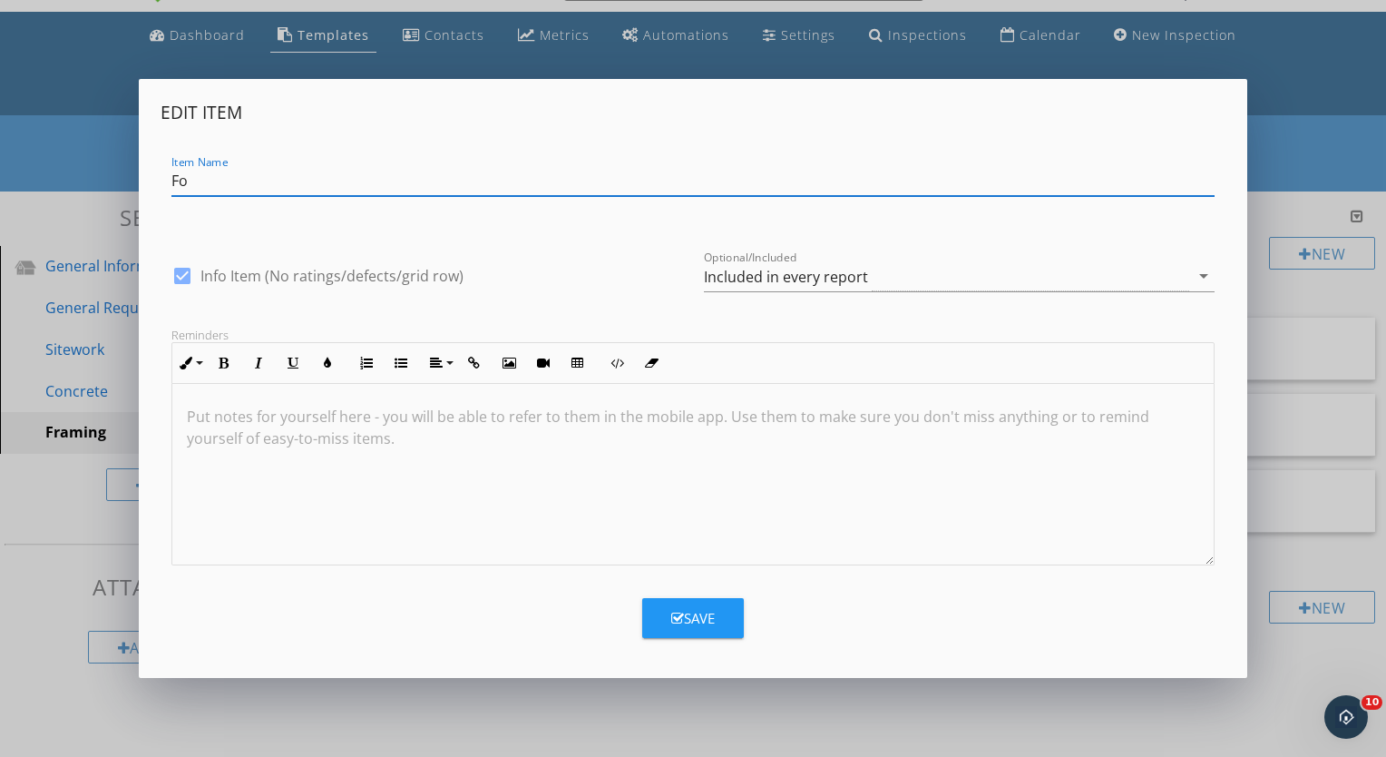
type input "F"
type input "Floor Framing / Sub-Floor"
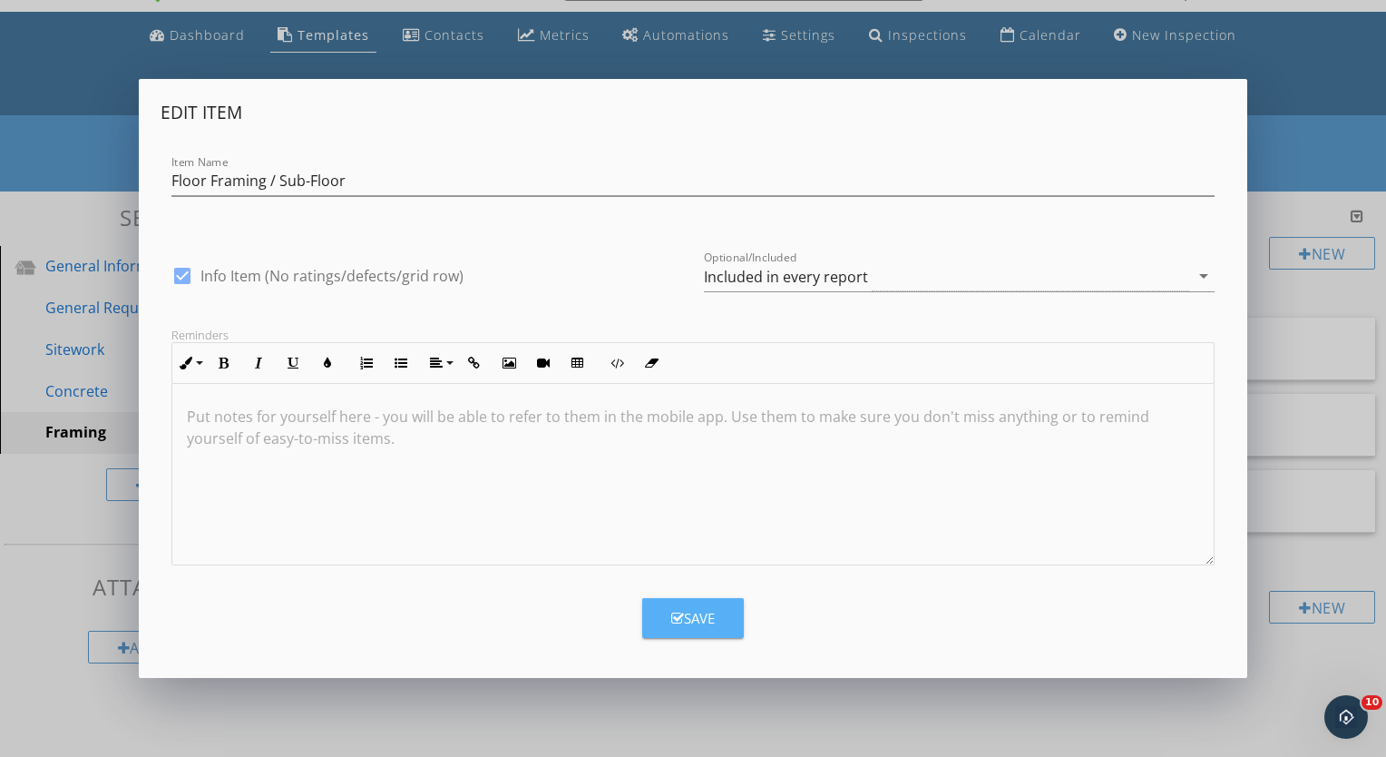
click at [676, 606] on button "Save" at bounding box center [693, 618] width 102 height 40
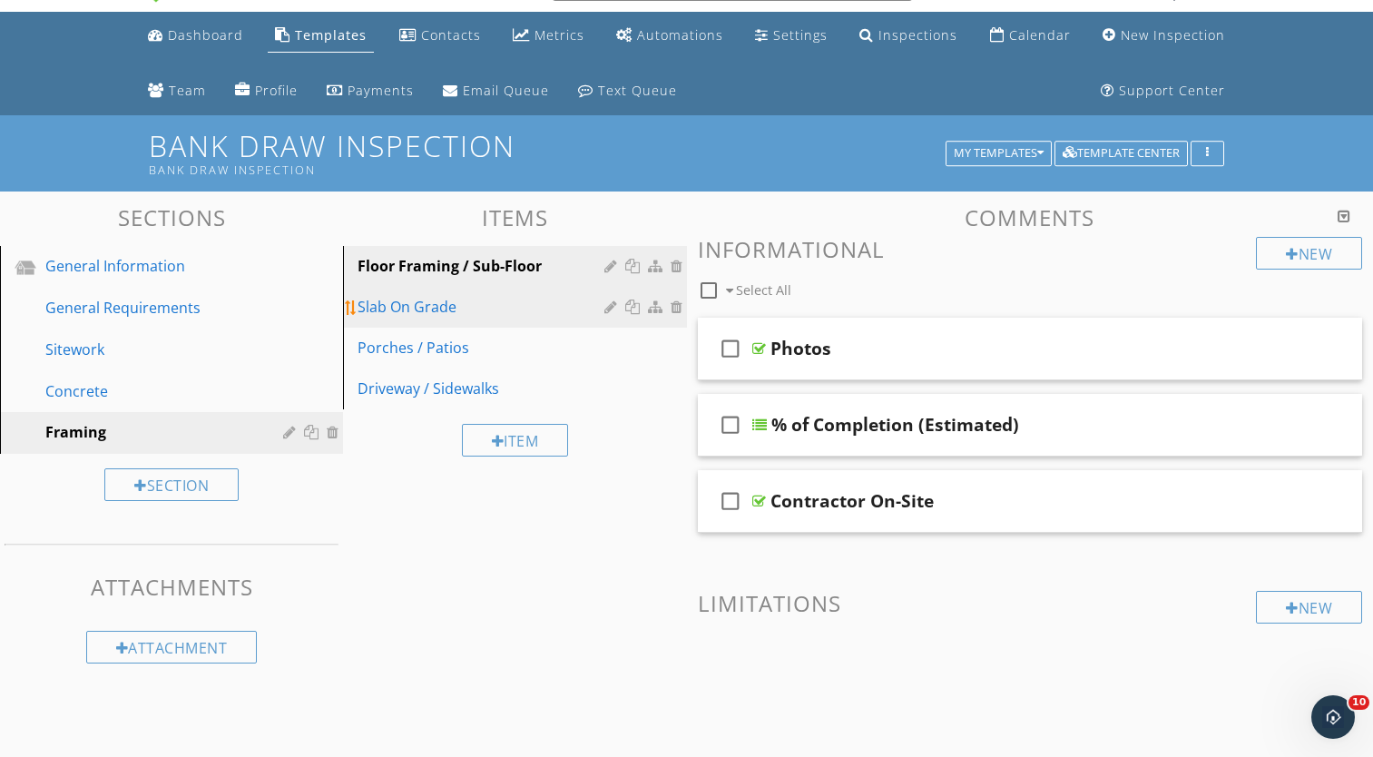
click at [611, 305] on div at bounding box center [612, 306] width 17 height 15
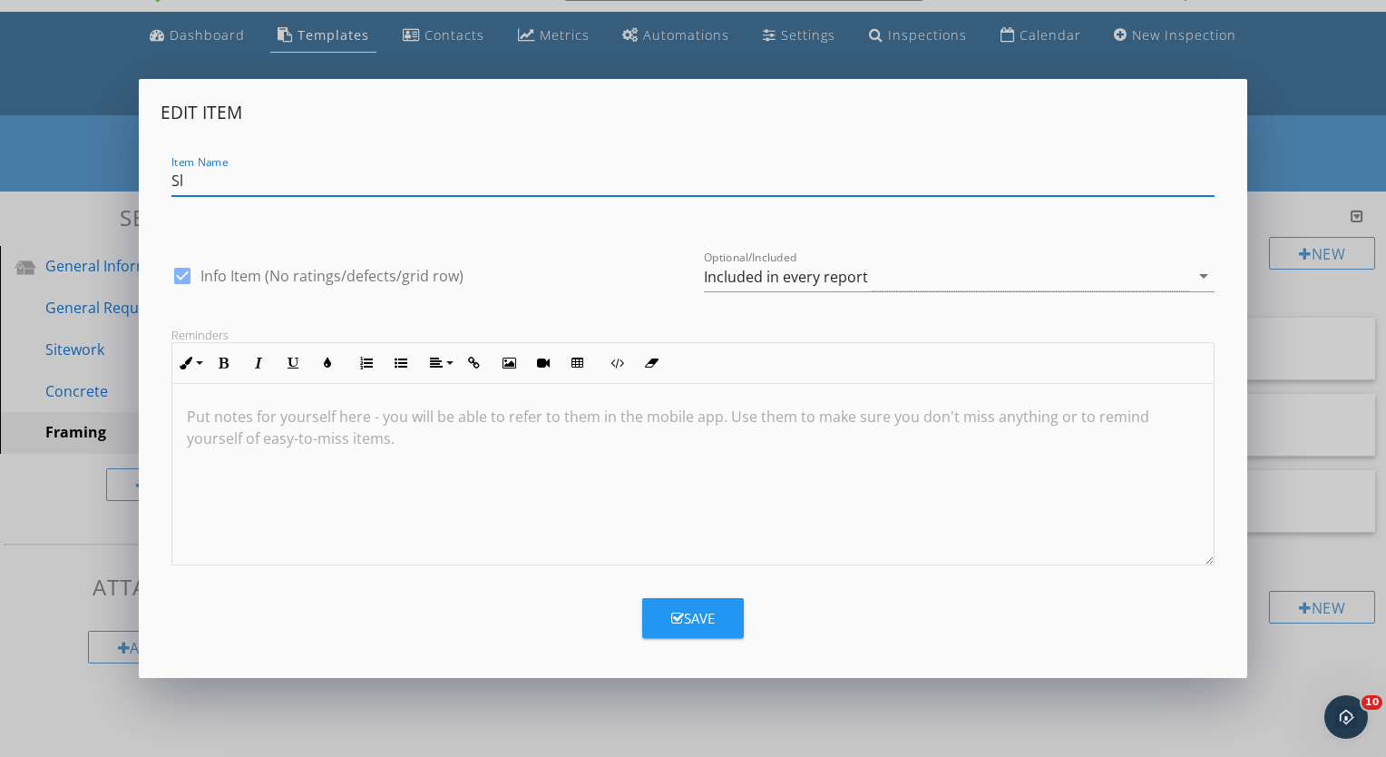
type input "S"
type input "Walls / Ceiling Joists"
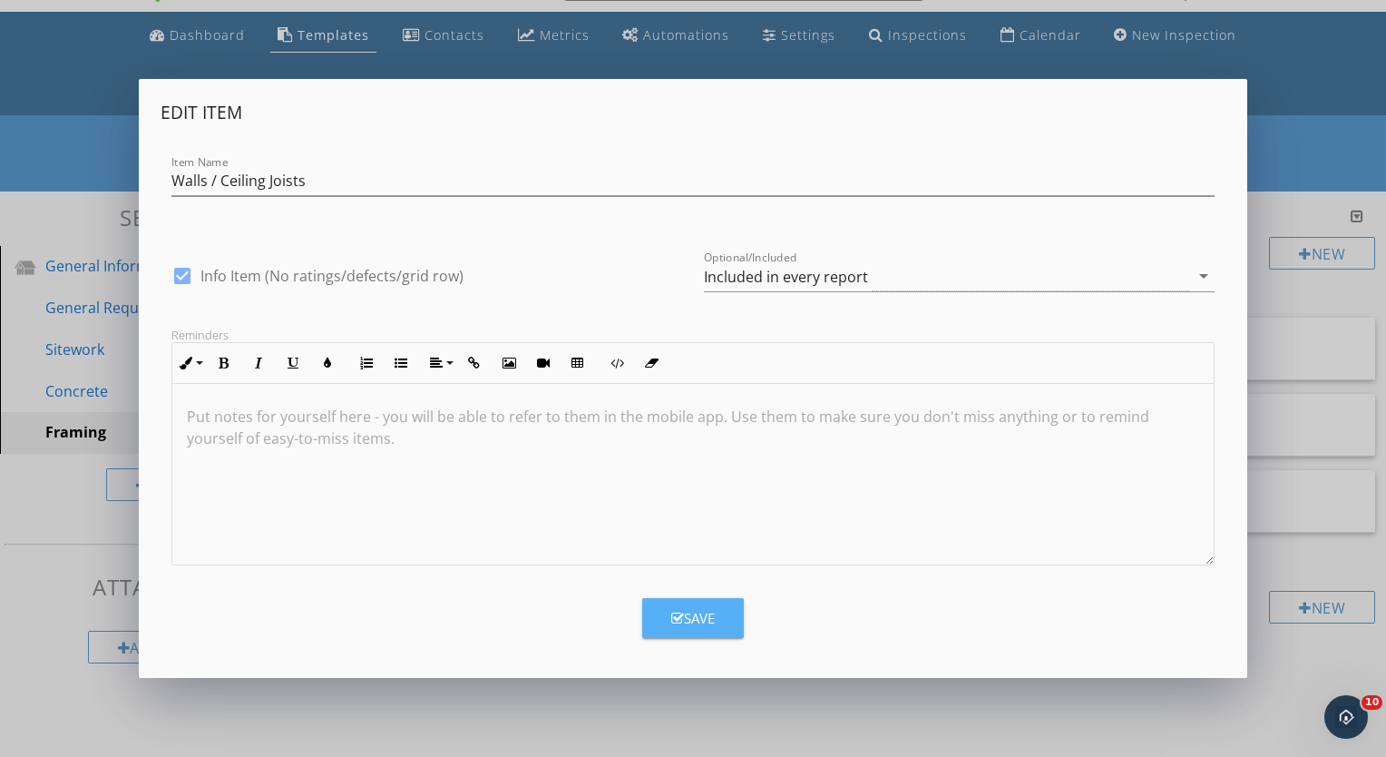
click at [697, 601] on button "Save" at bounding box center [693, 618] width 102 height 40
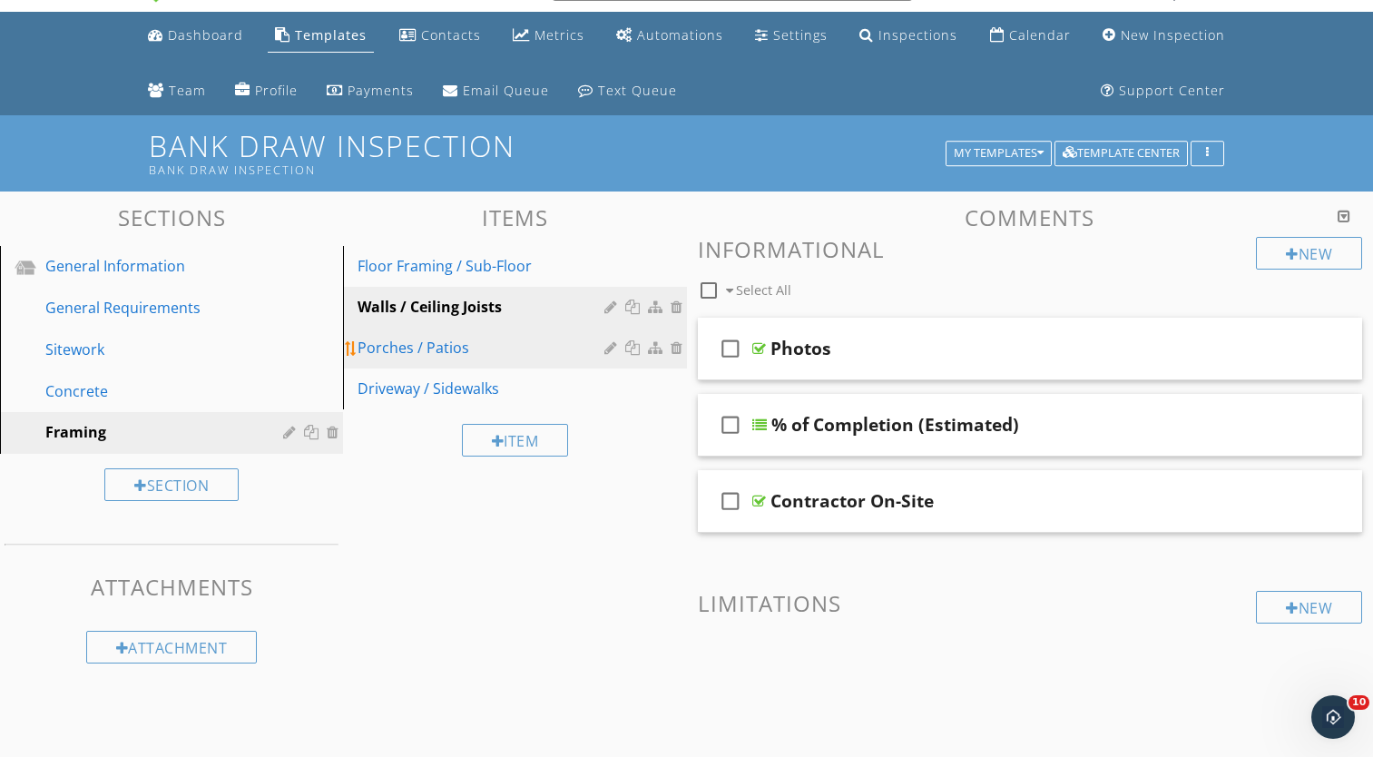
click at [606, 349] on div at bounding box center [612, 347] width 17 height 15
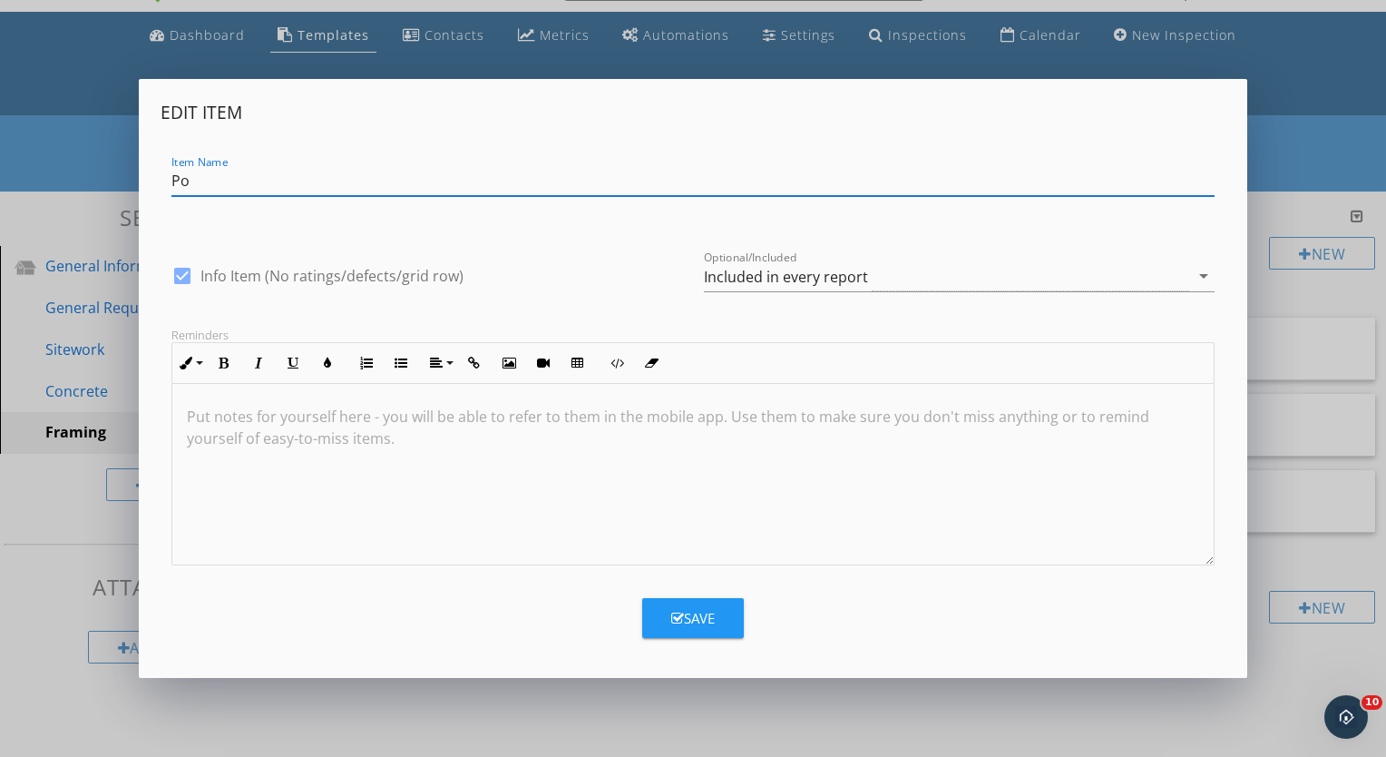
type input "P"
type input "R"
type input "Rafters / Trusses / Roof Deck"
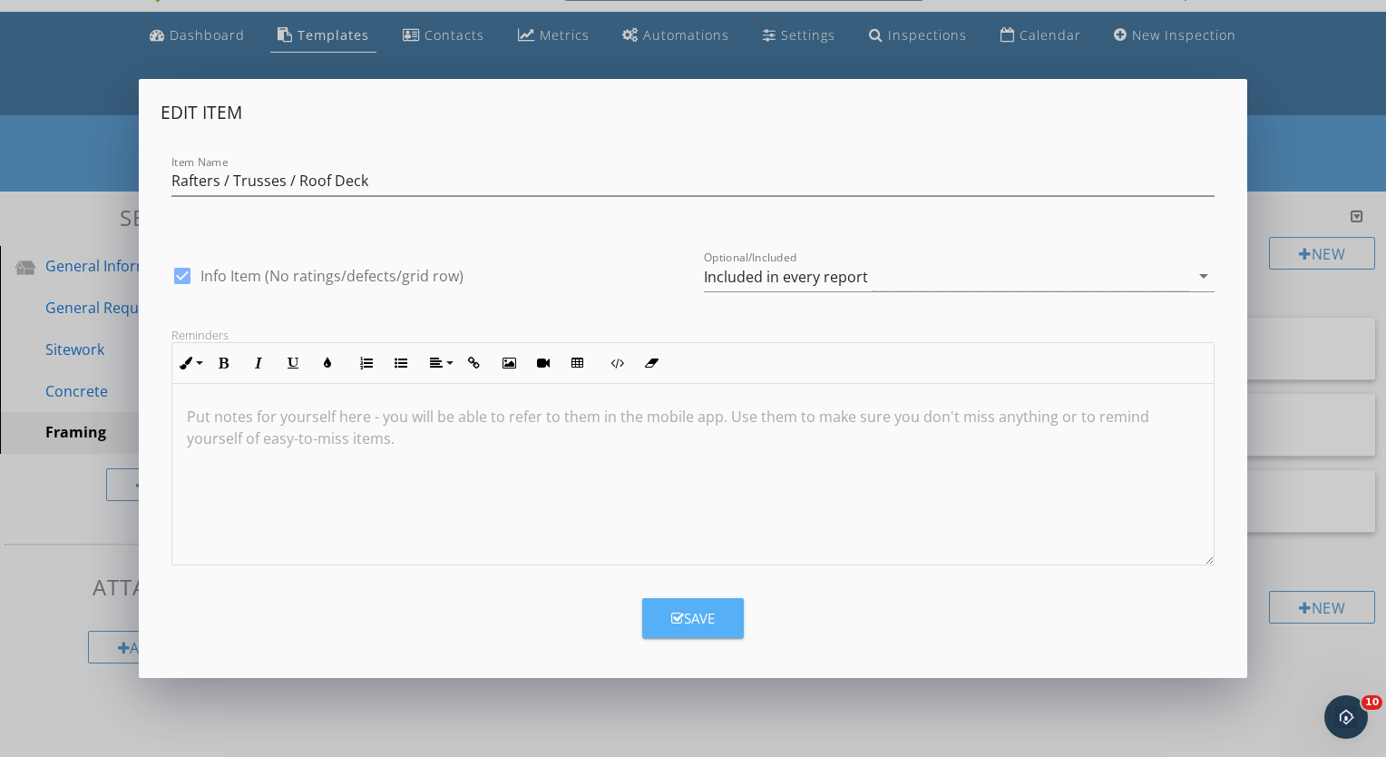
click at [702, 616] on div "Save" at bounding box center [693, 618] width 44 height 21
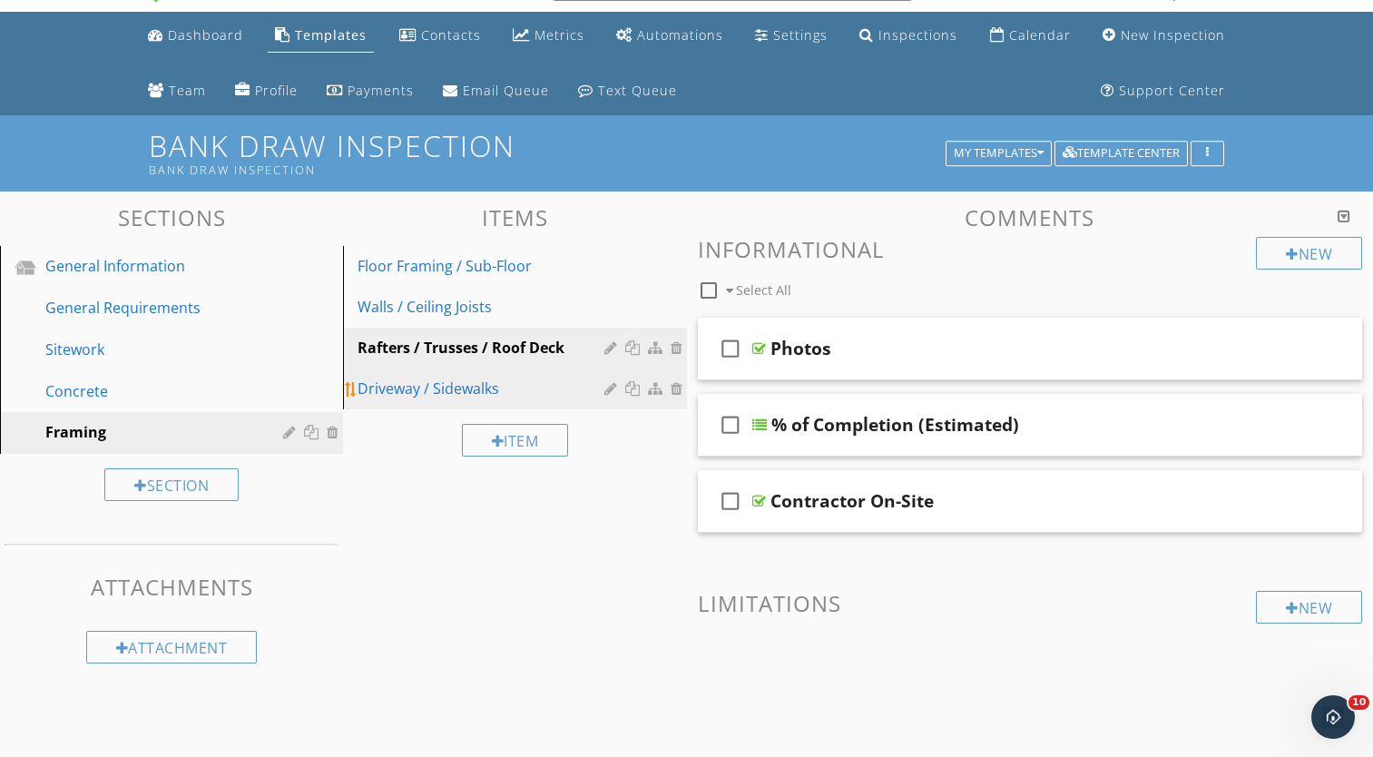
click at [675, 387] on div at bounding box center [678, 388] width 16 height 15
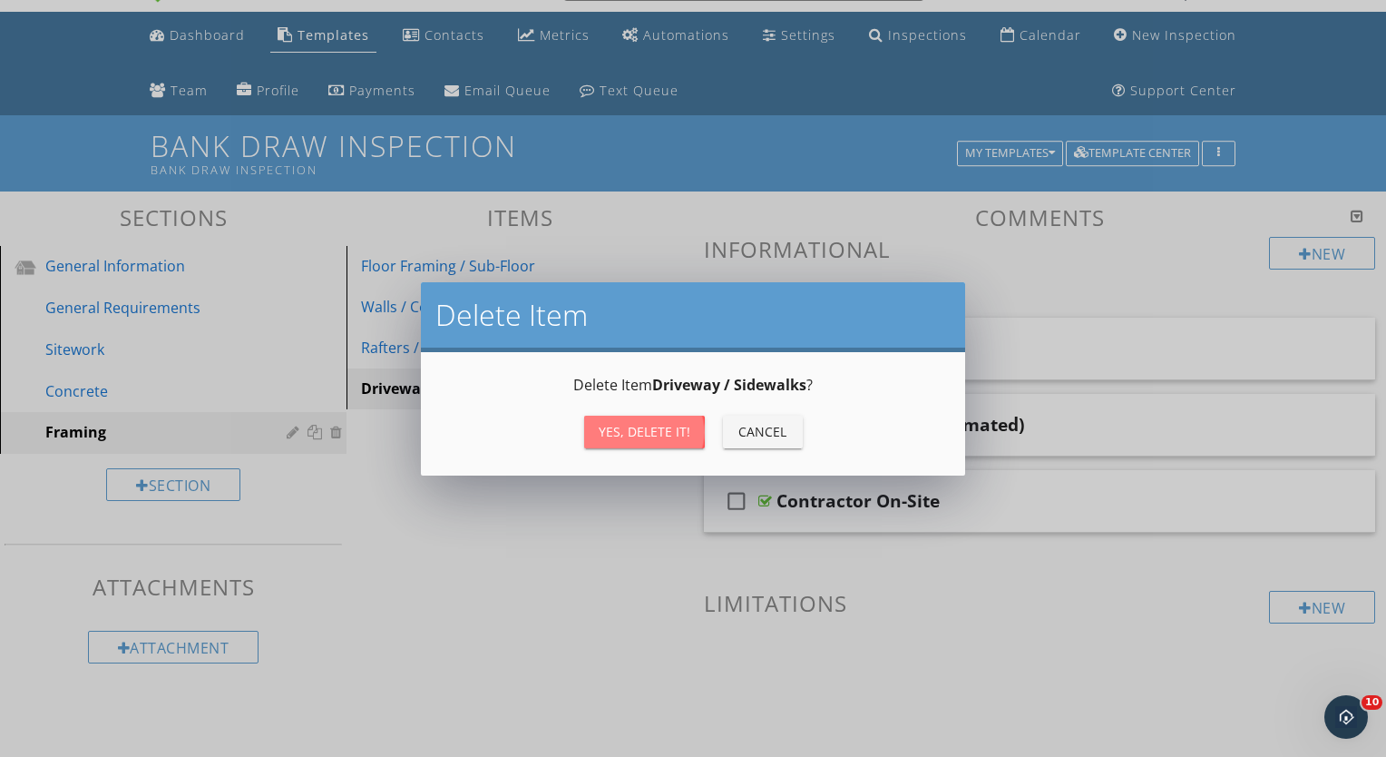
click at [655, 427] on div "Yes, Delete it!" at bounding box center [645, 431] width 92 height 19
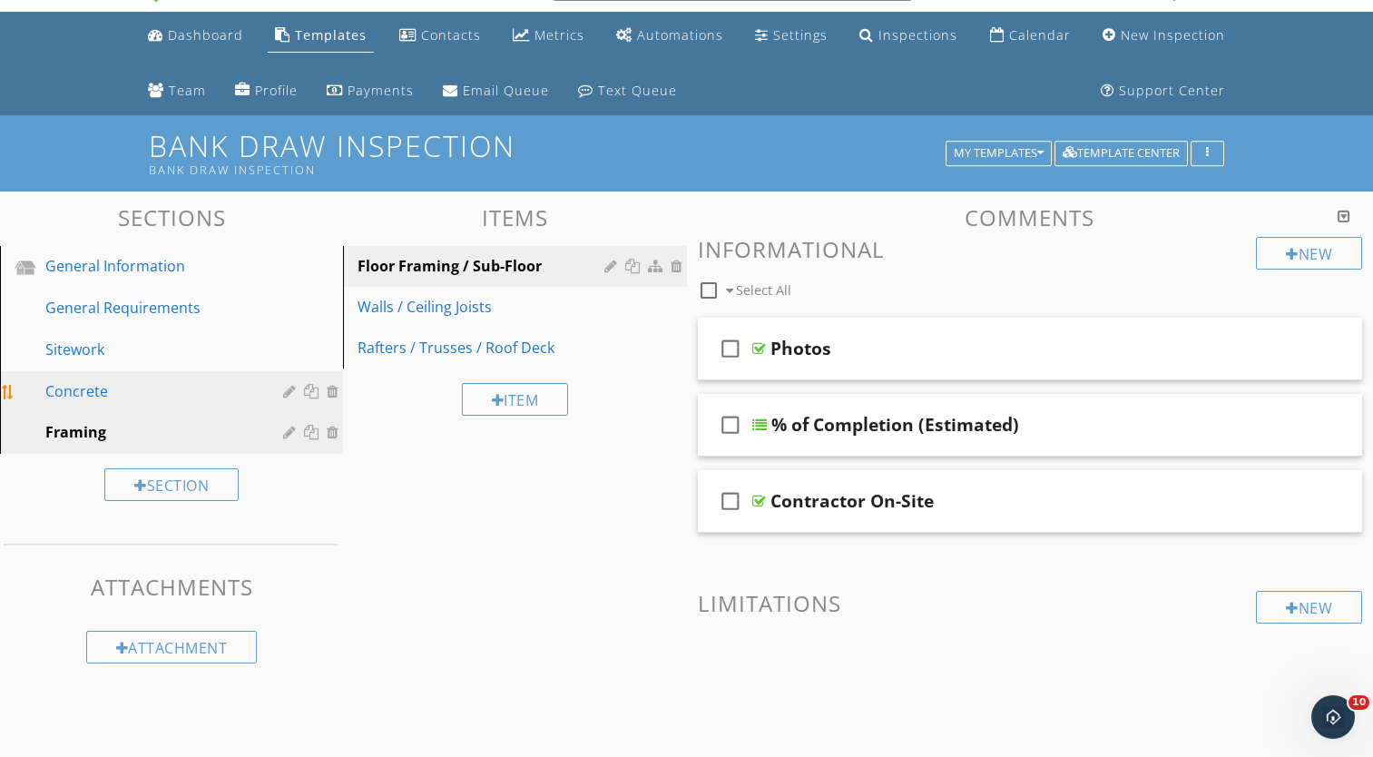
click at [310, 387] on div at bounding box center [313, 391] width 19 height 15
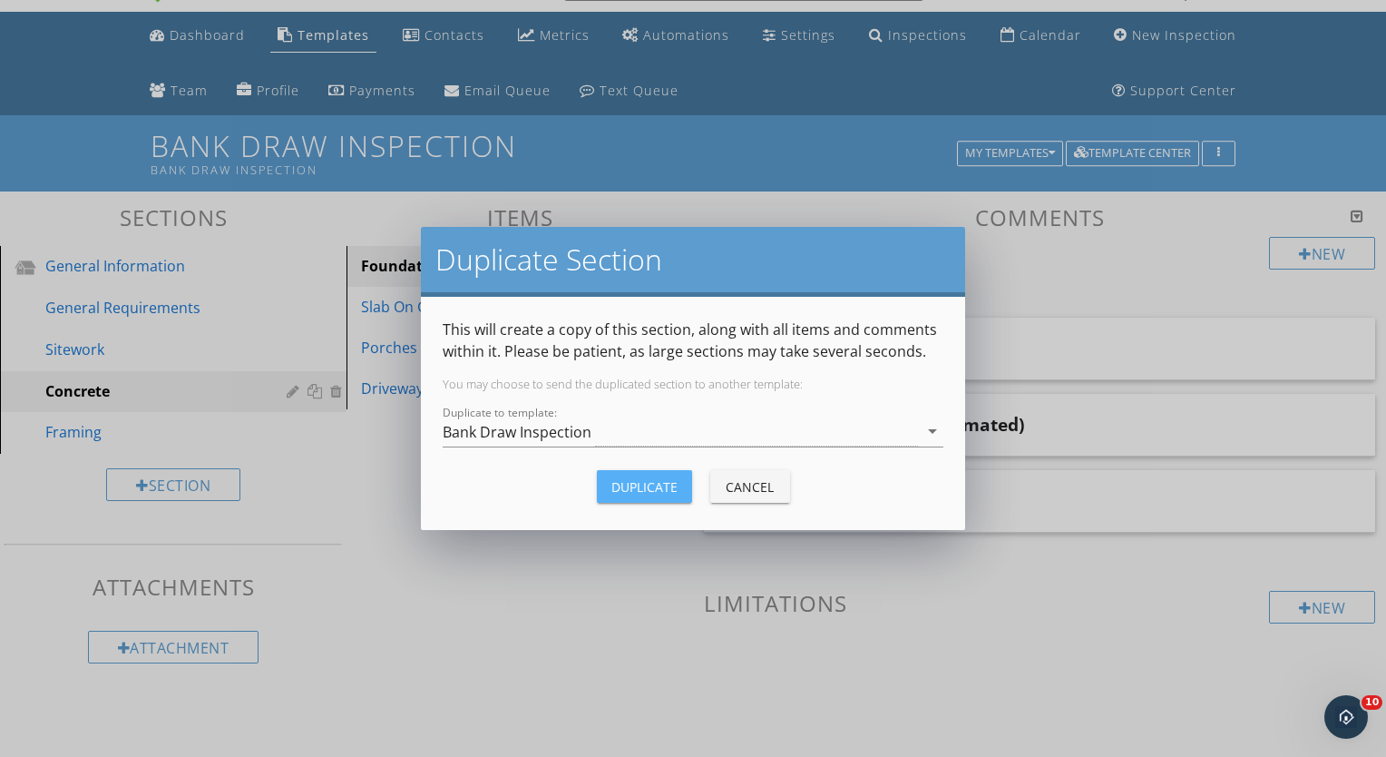
click at [618, 482] on div "Duplicate" at bounding box center [644, 486] width 66 height 19
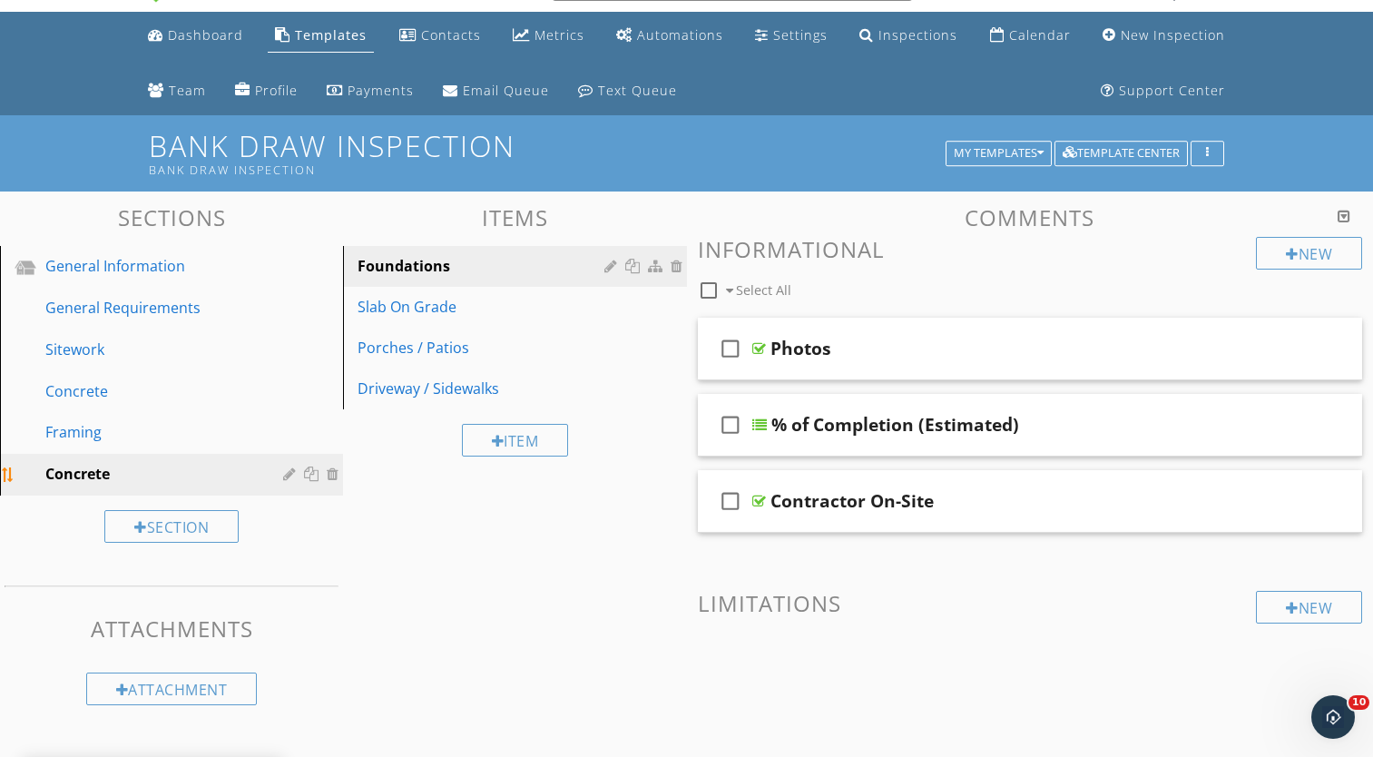
click at [287, 476] on div at bounding box center [291, 473] width 17 height 15
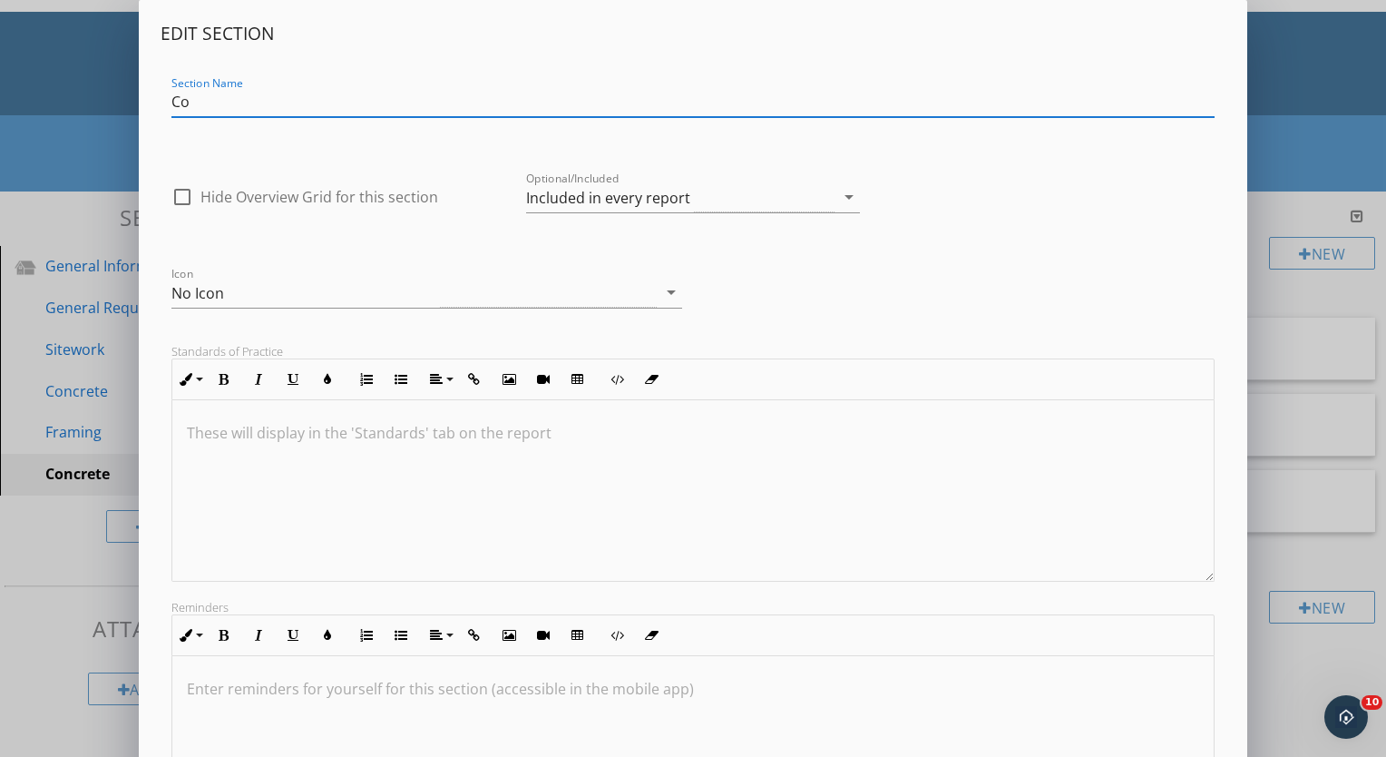
type input "C"
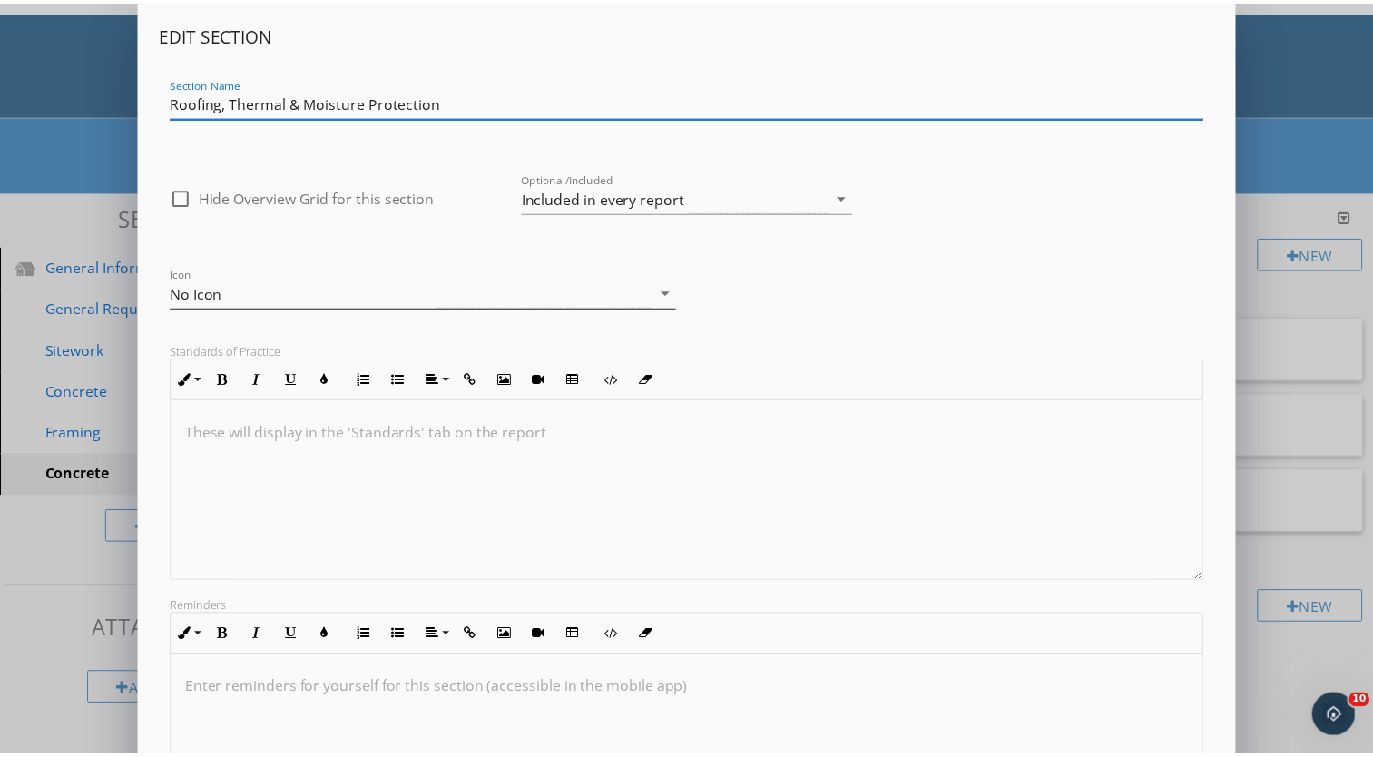
scroll to position [204, 0]
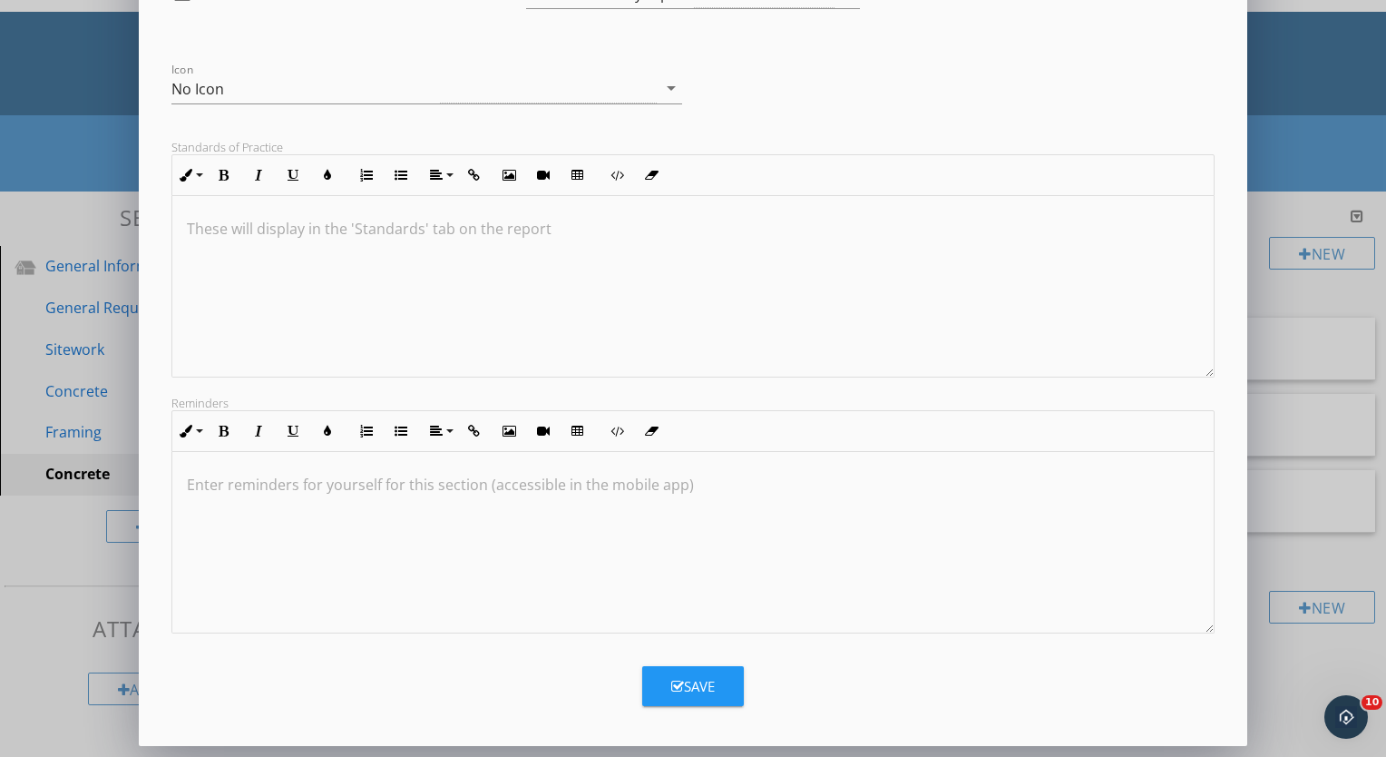
type input "Roofing, Thermal & Moisture Protection"
click at [705, 689] on div "Save" at bounding box center [693, 686] width 44 height 21
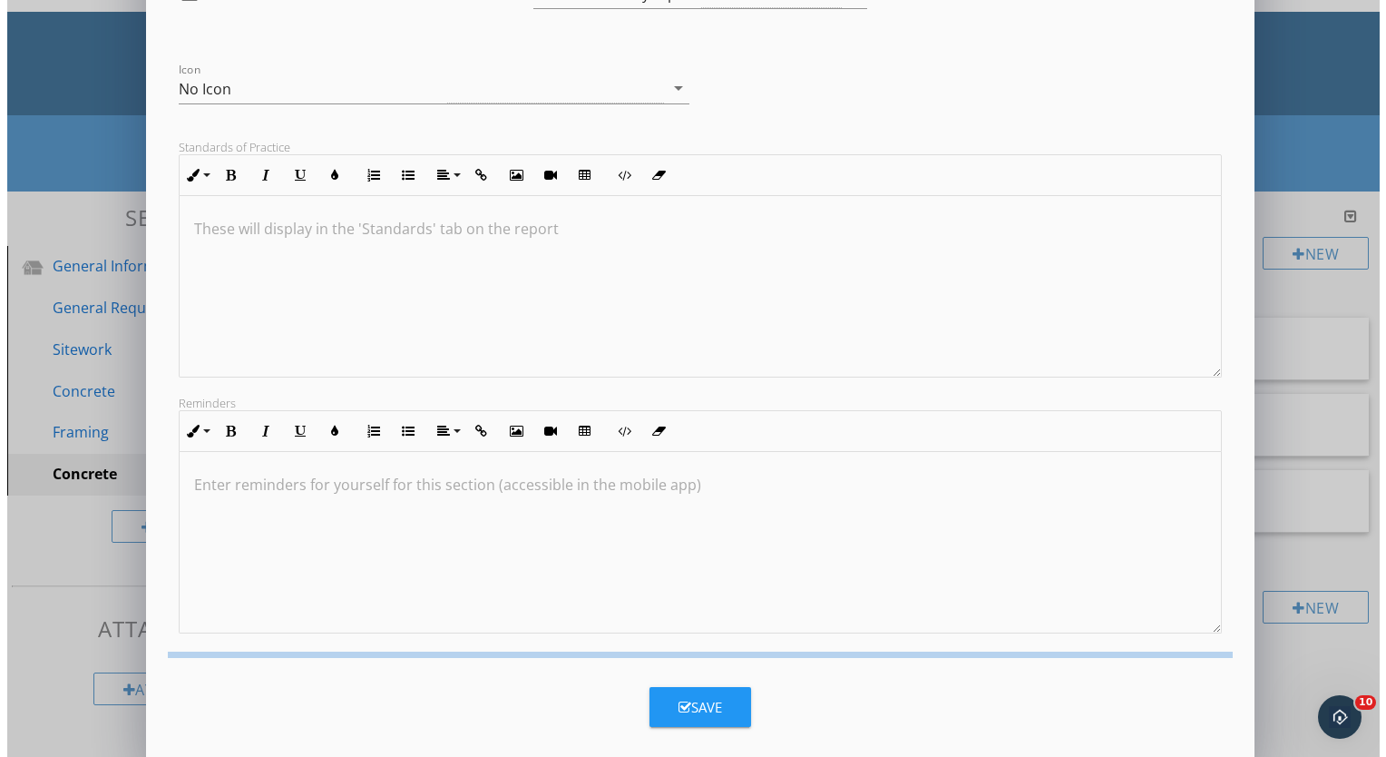
scroll to position [7, 0]
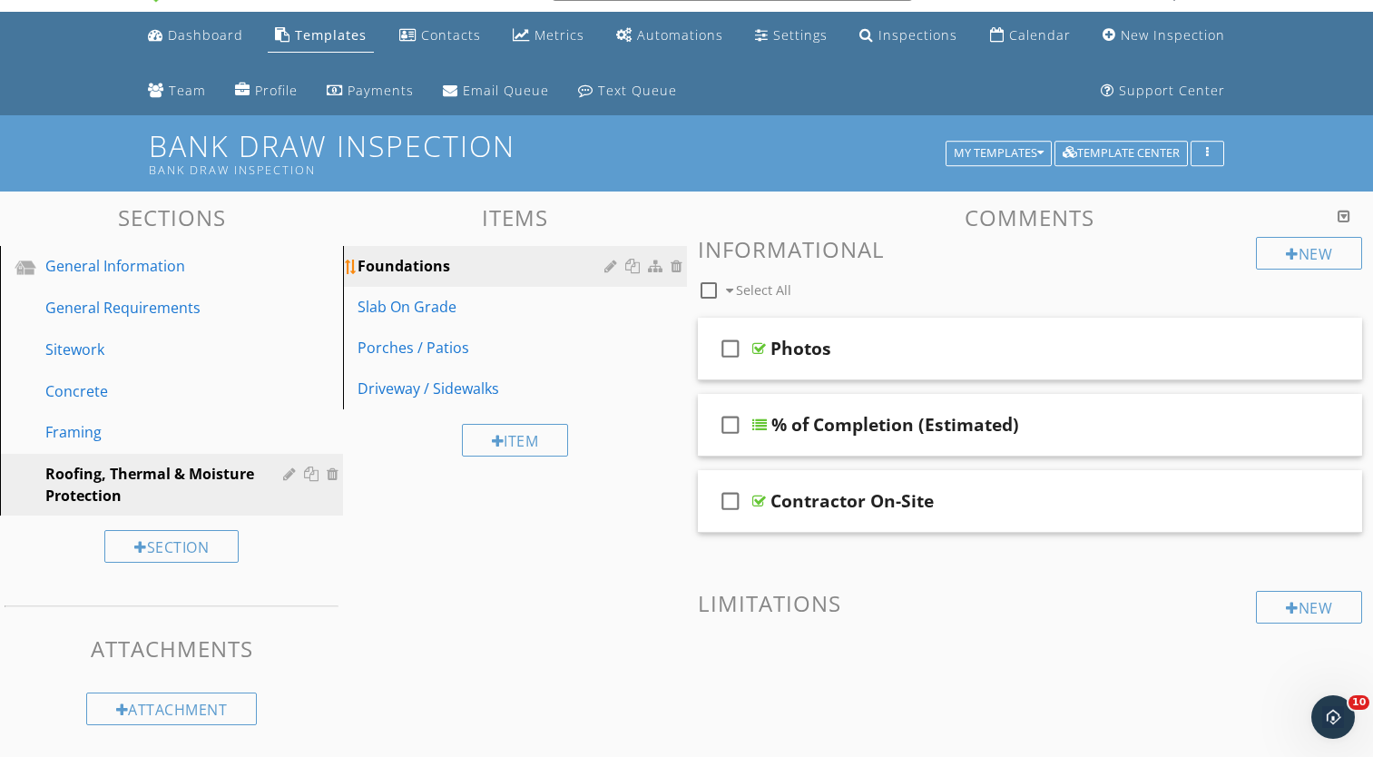
click at [609, 266] on div at bounding box center [612, 266] width 17 height 15
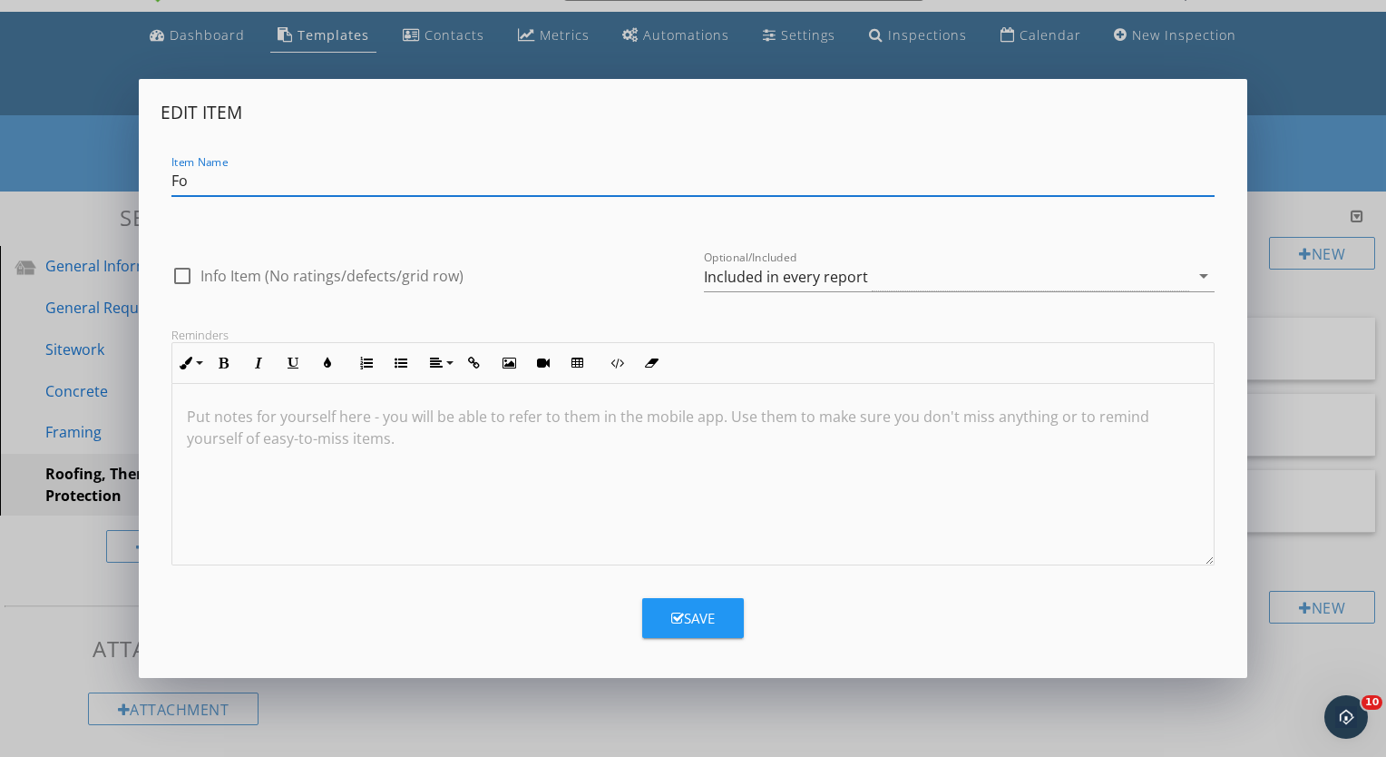
type input "F"
type input "Shingles"
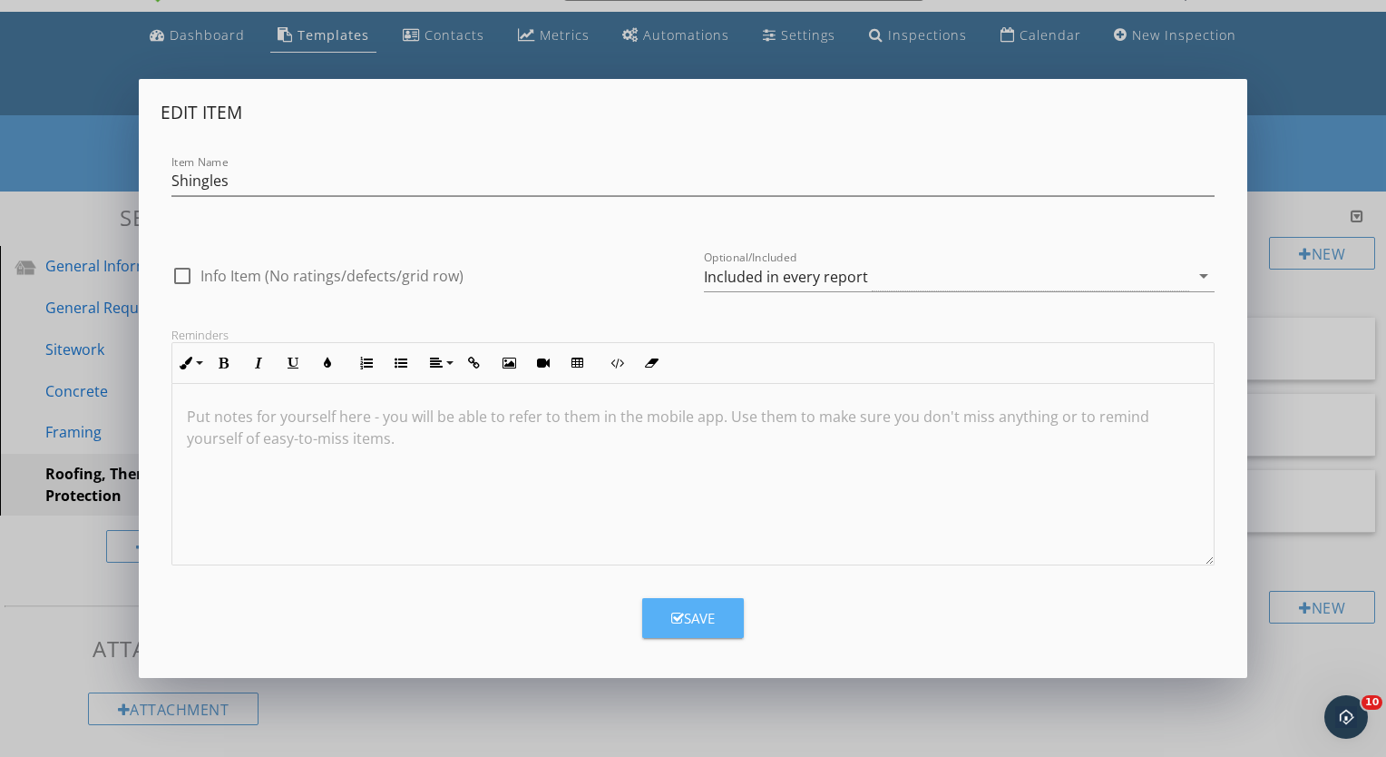
click at [707, 611] on div "Save" at bounding box center [693, 618] width 44 height 21
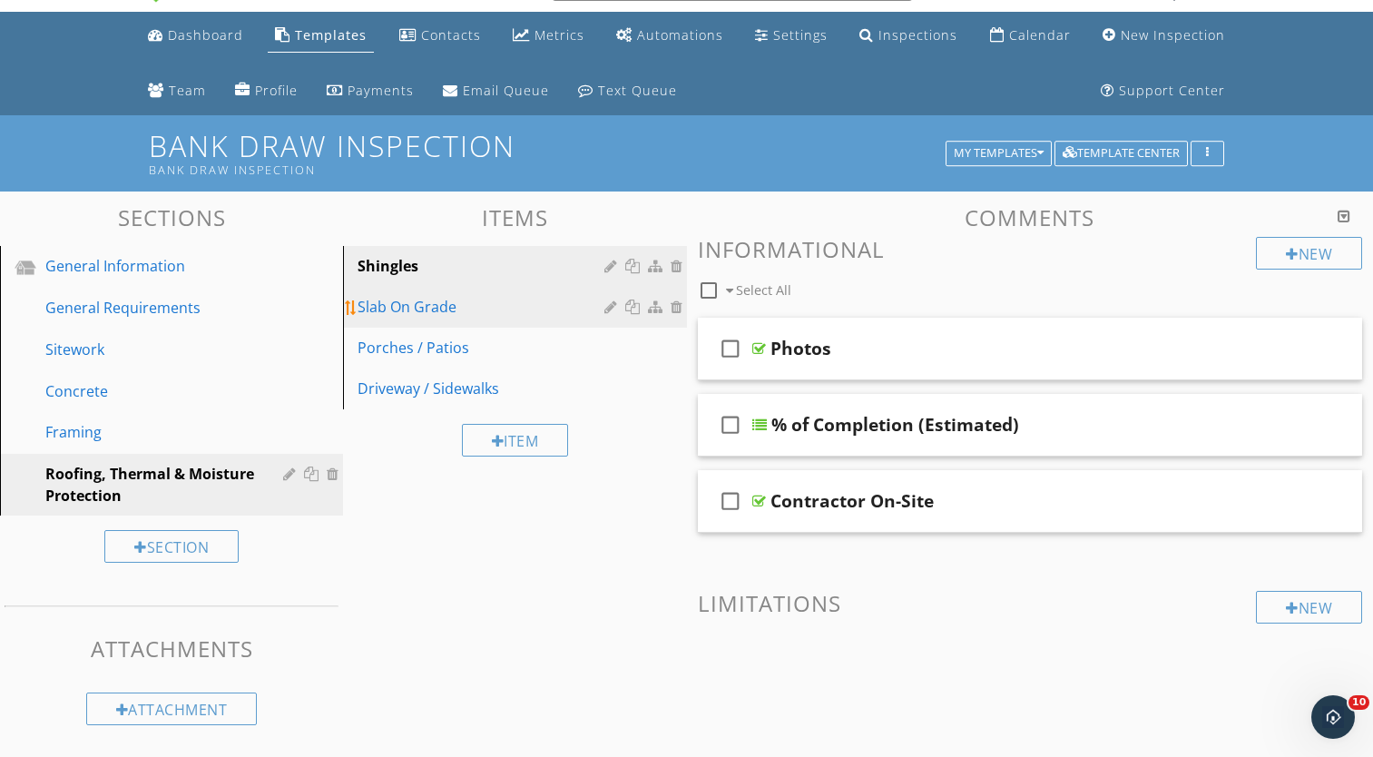
click at [607, 306] on div at bounding box center [612, 306] width 17 height 15
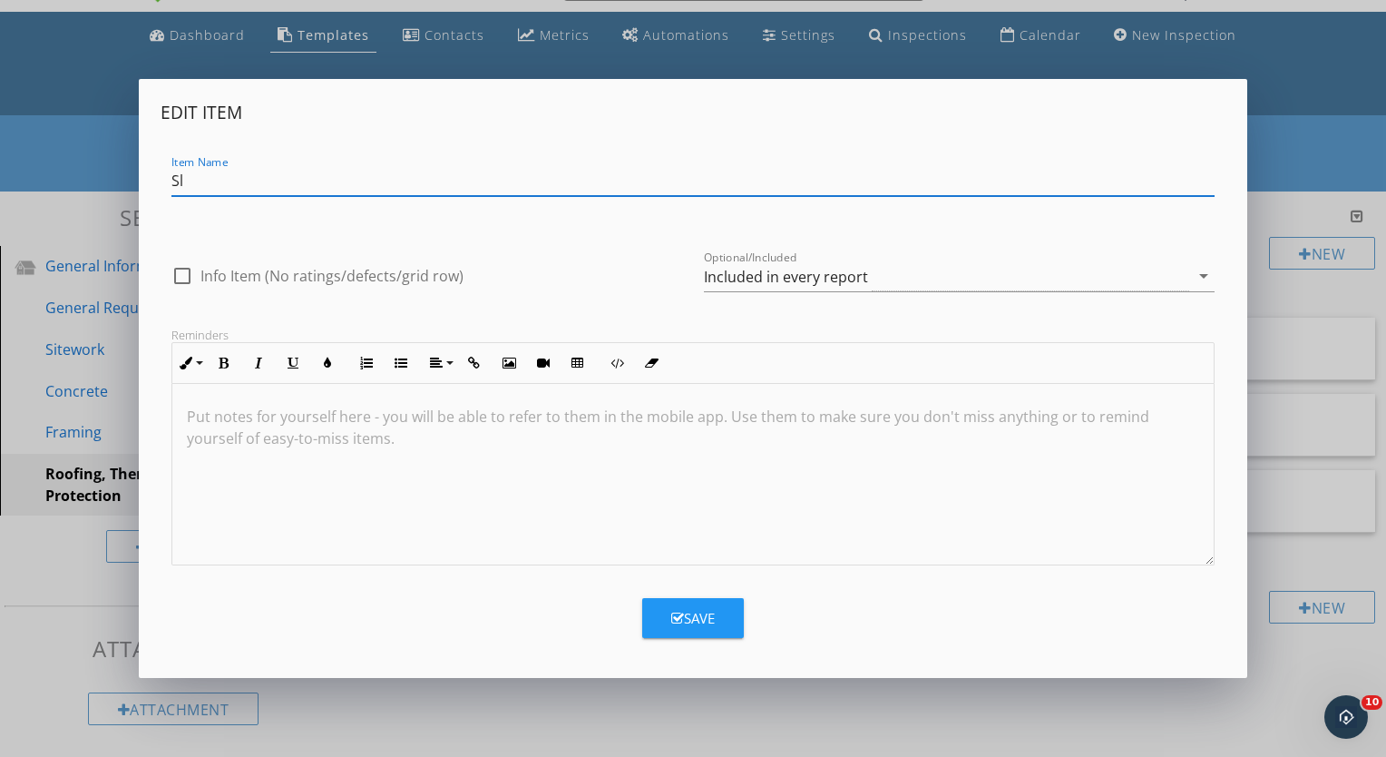
type input "S"
type input "Metal Roofing"
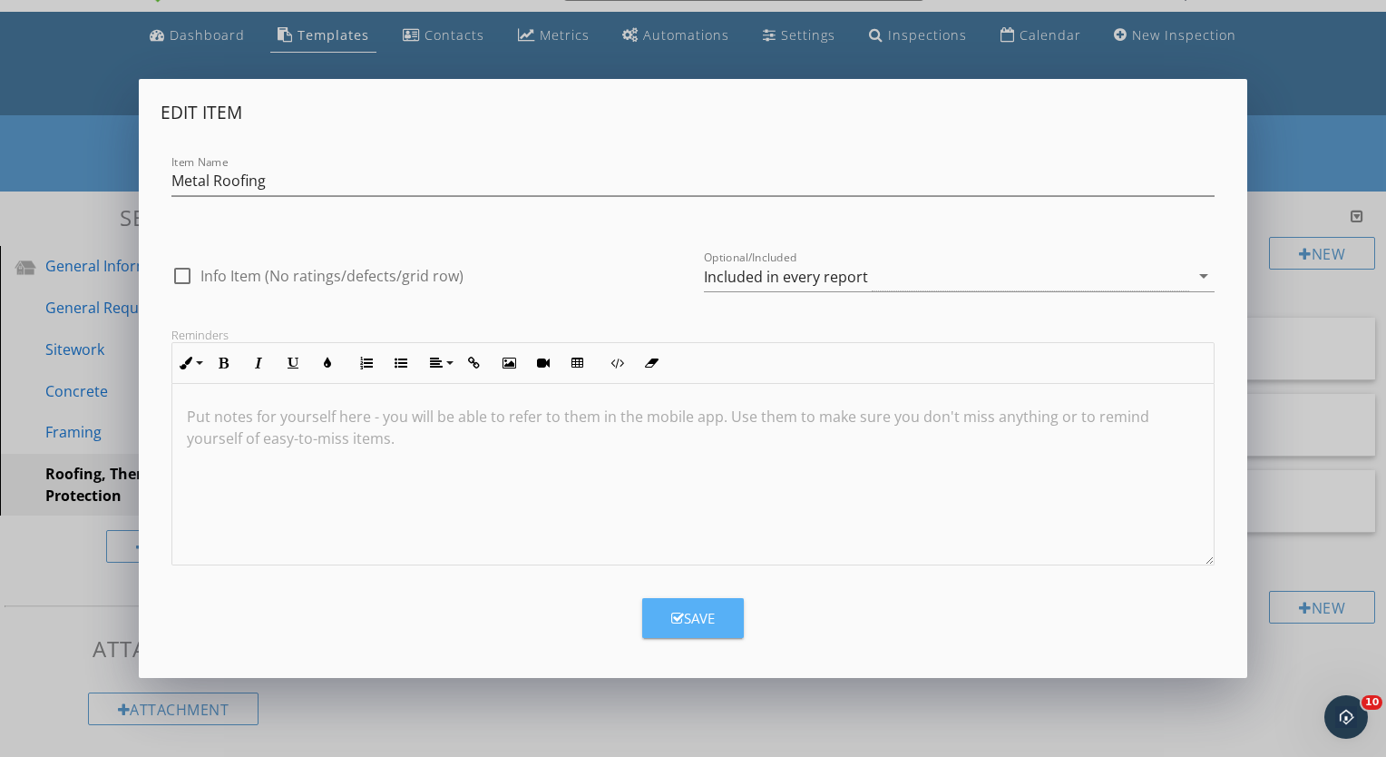
click at [691, 621] on div "Save" at bounding box center [693, 618] width 44 height 21
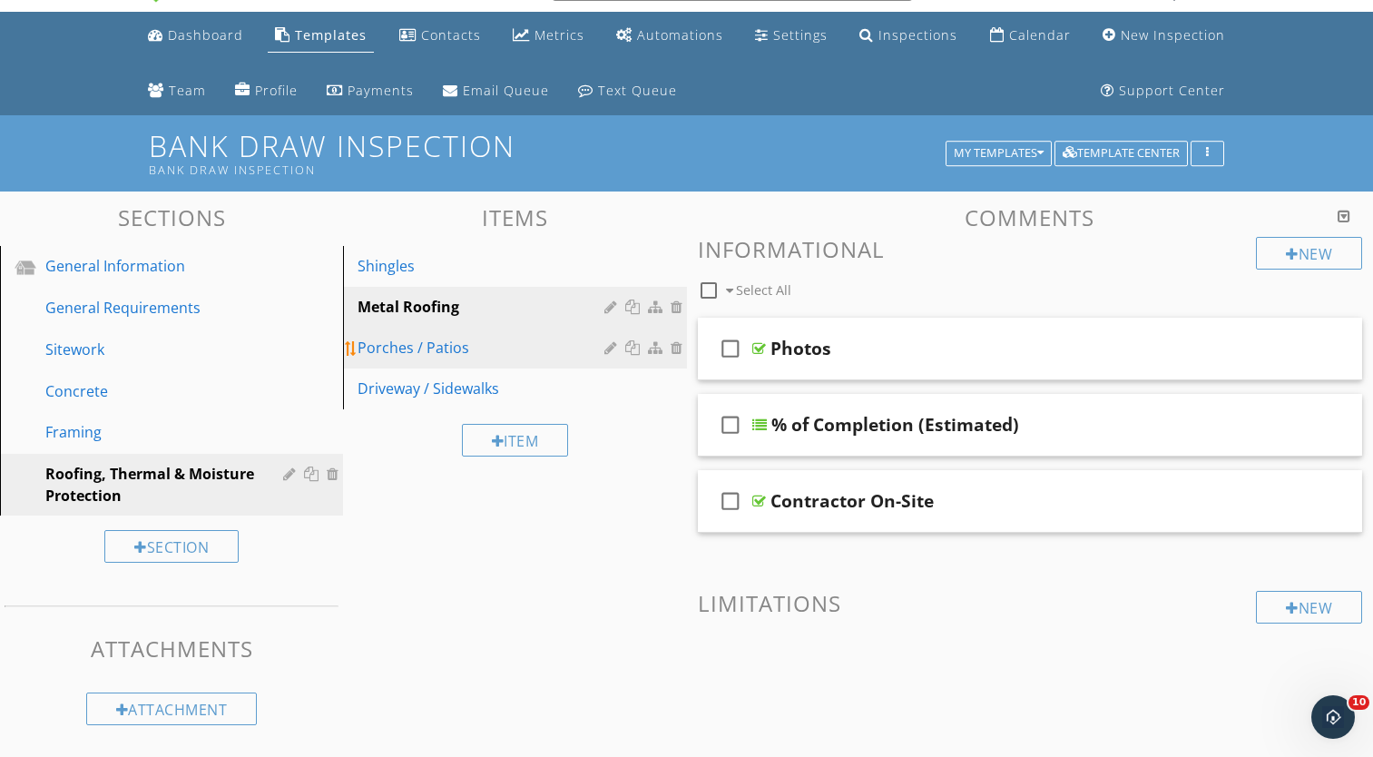
click at [609, 348] on div at bounding box center [612, 347] width 17 height 15
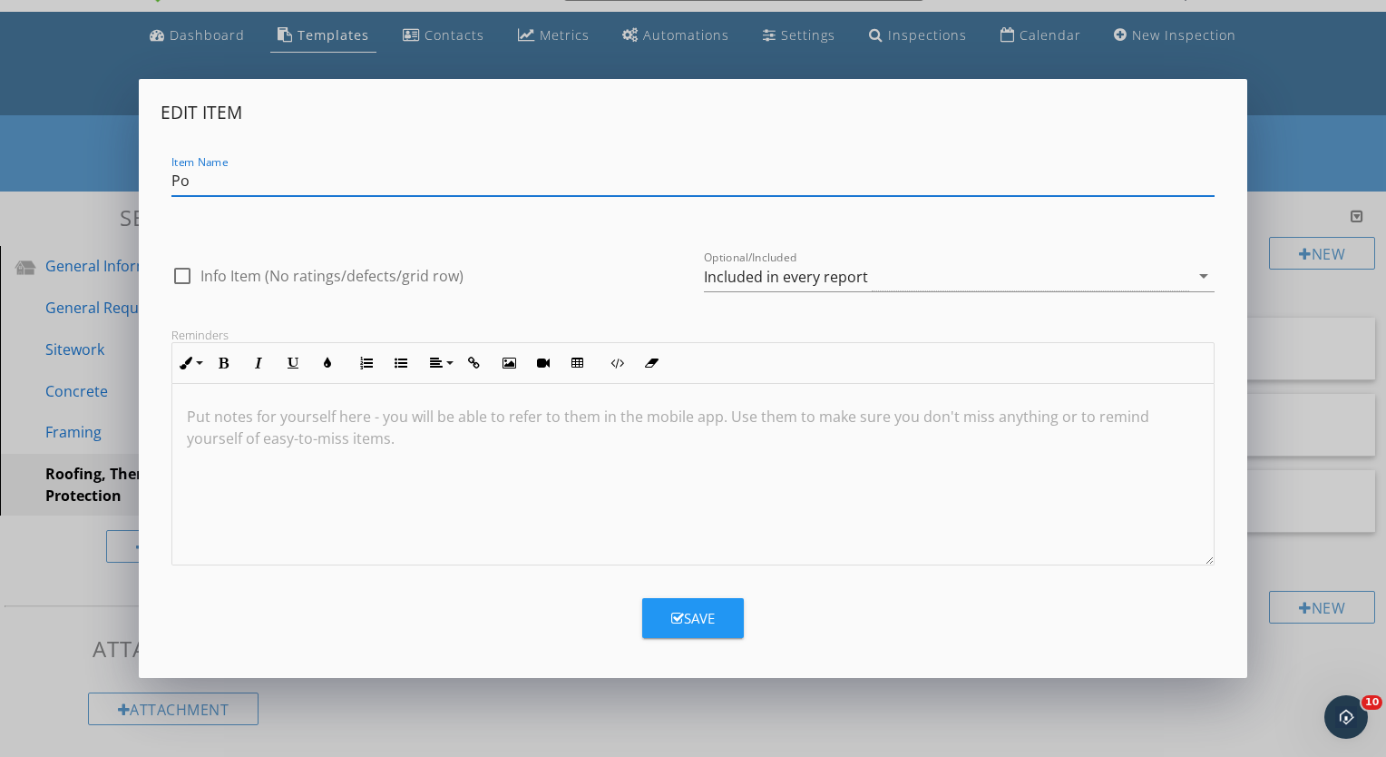
type input "P"
type input "W"
type input "Floor, Wall & Ceiling Insulation"
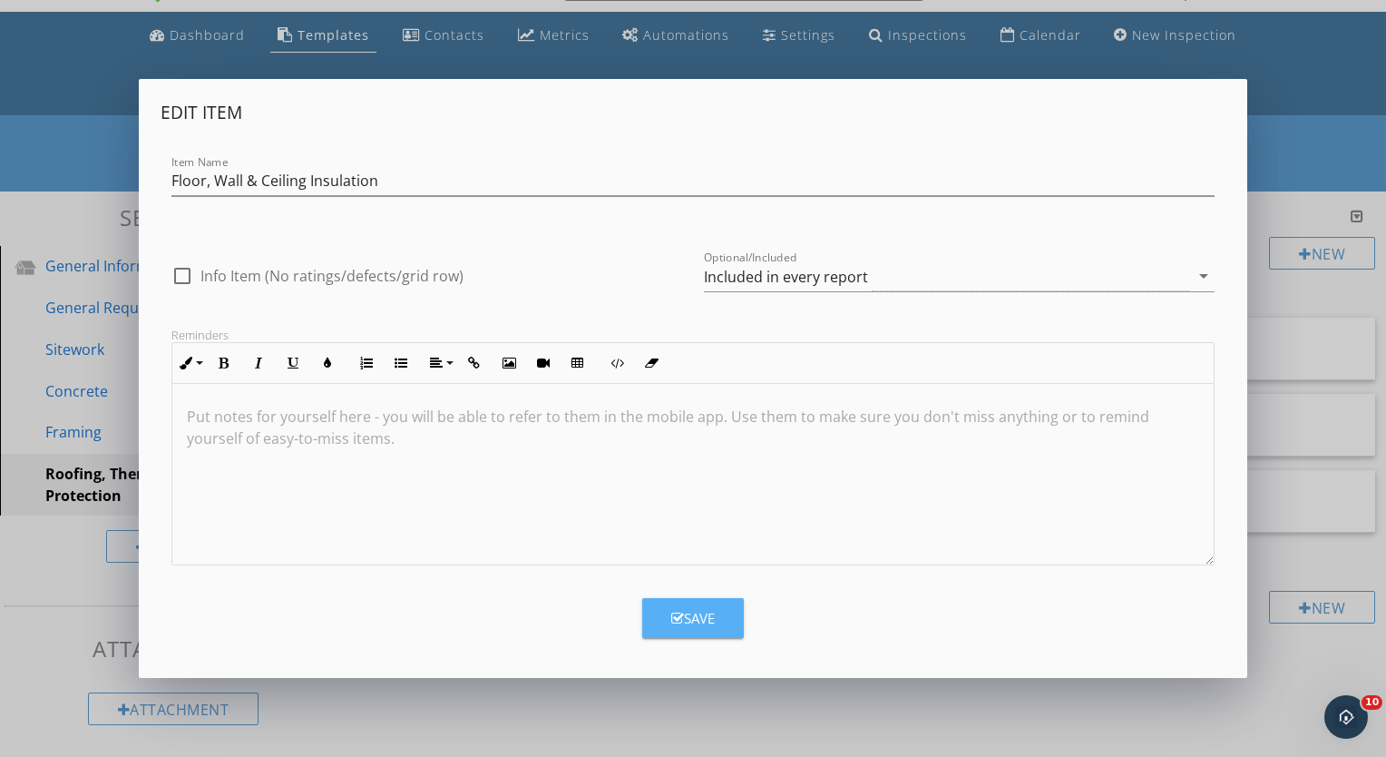
click at [696, 612] on div "Save" at bounding box center [693, 618] width 44 height 21
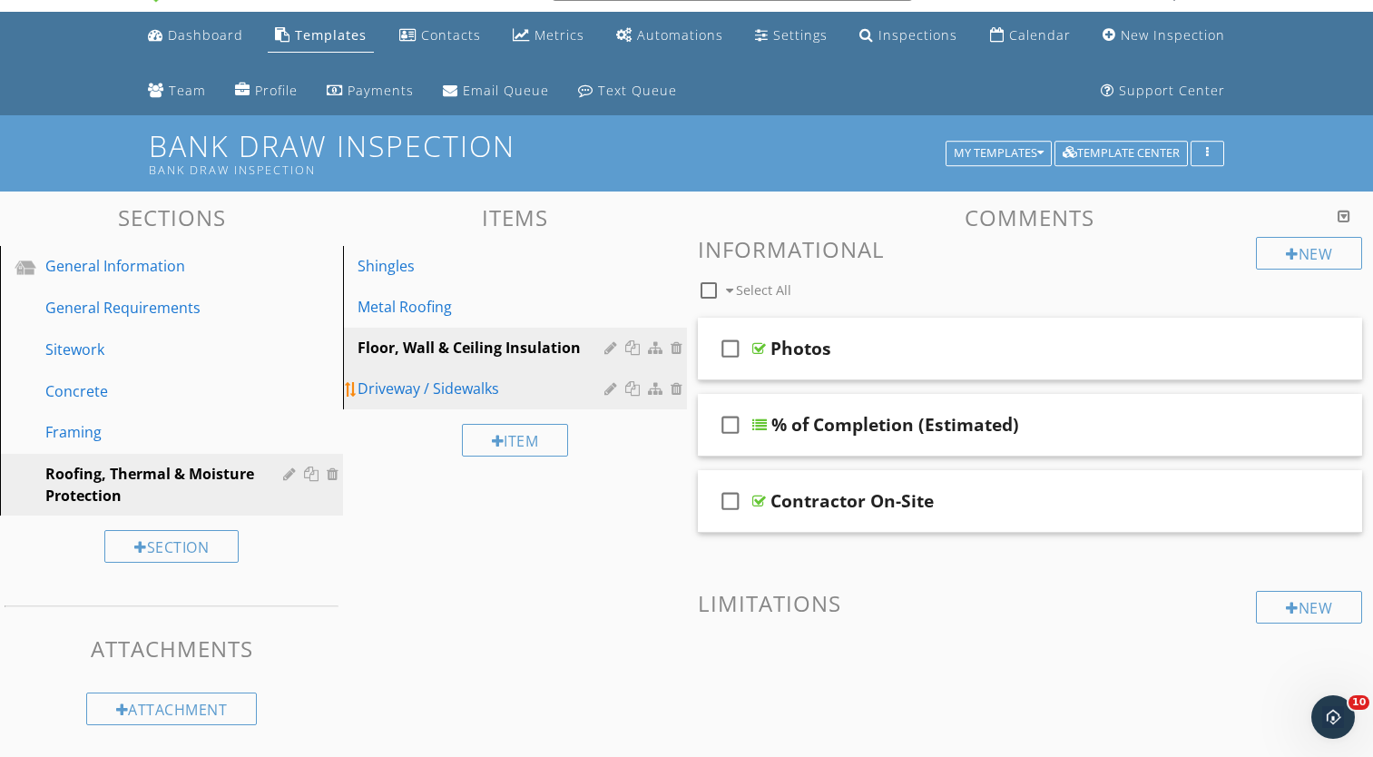
click at [606, 392] on div at bounding box center [612, 388] width 17 height 15
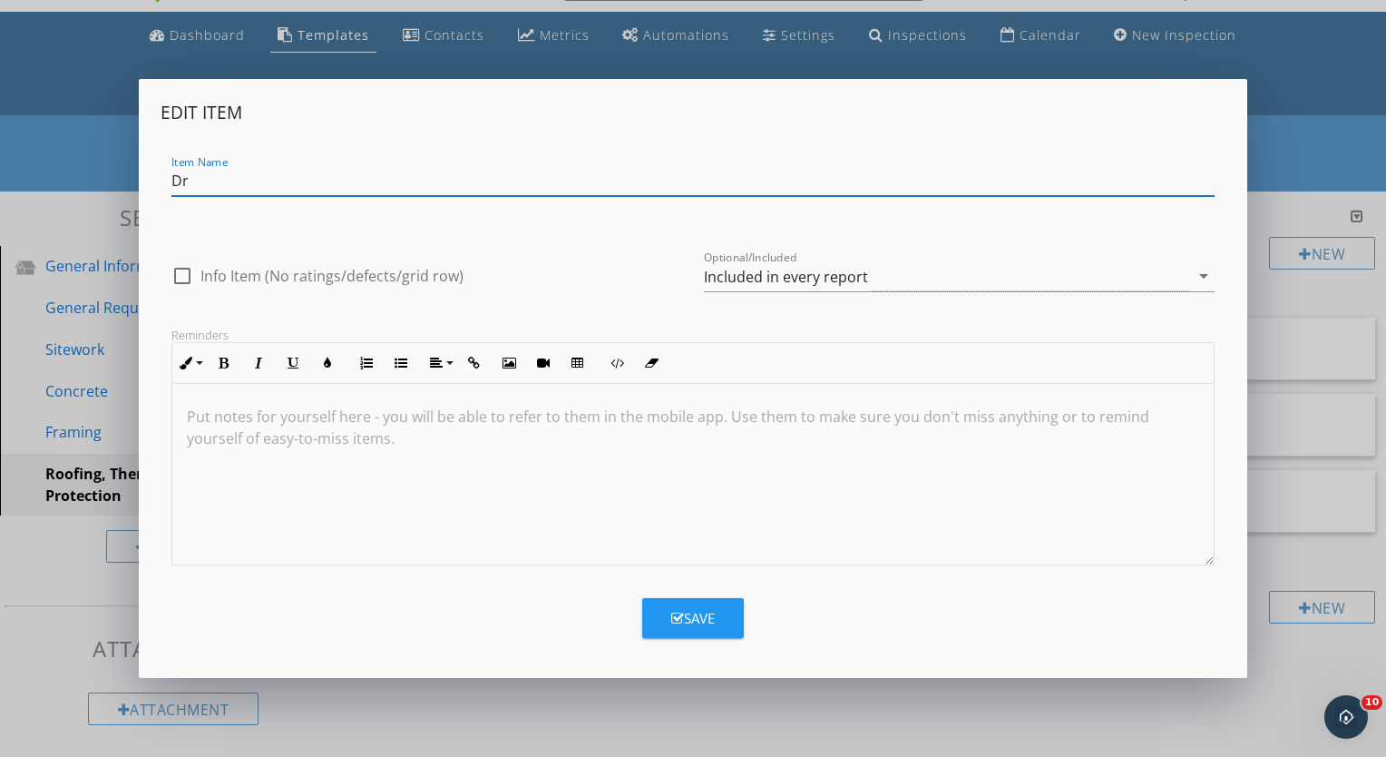
type input "D"
type input "Gutters / Downspouts"
click at [684, 609] on div "Save" at bounding box center [693, 618] width 44 height 21
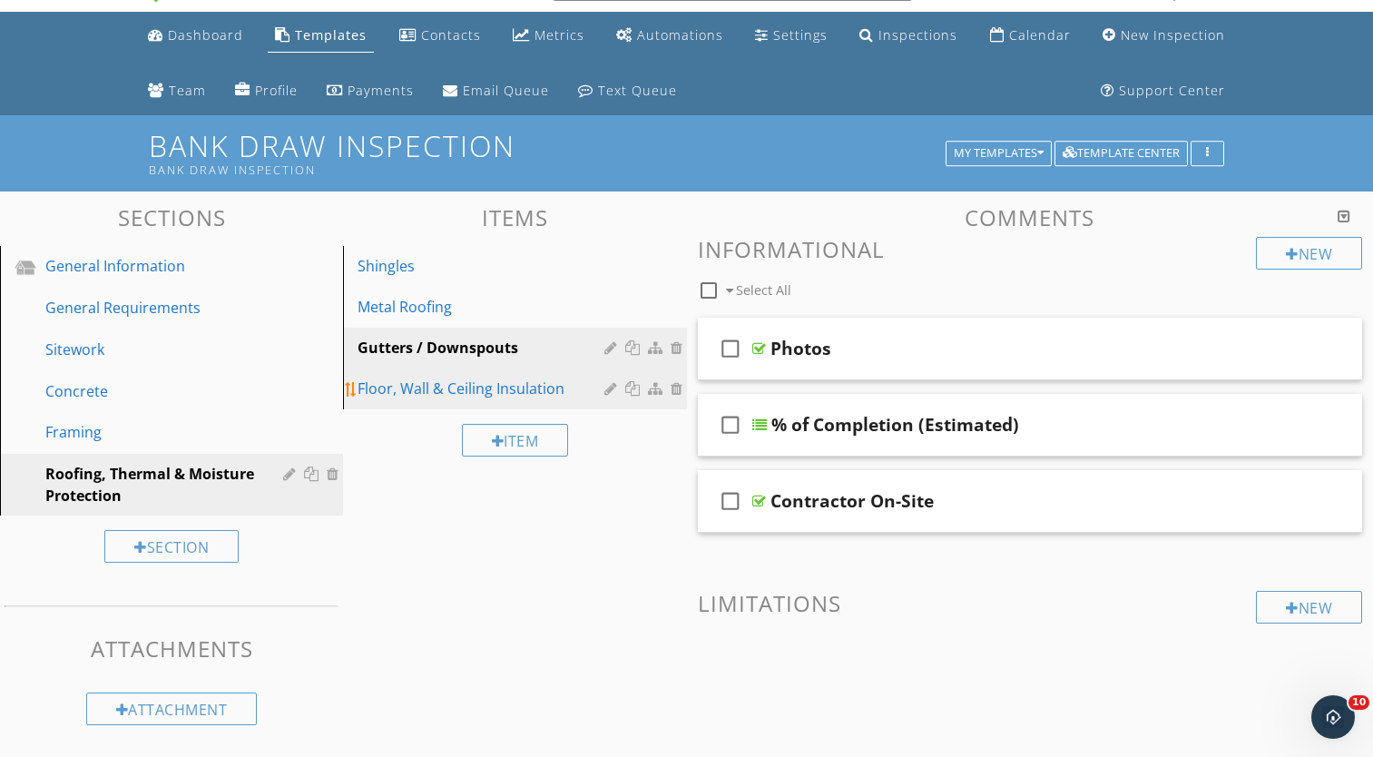
click at [631, 387] on div at bounding box center [634, 388] width 19 height 15
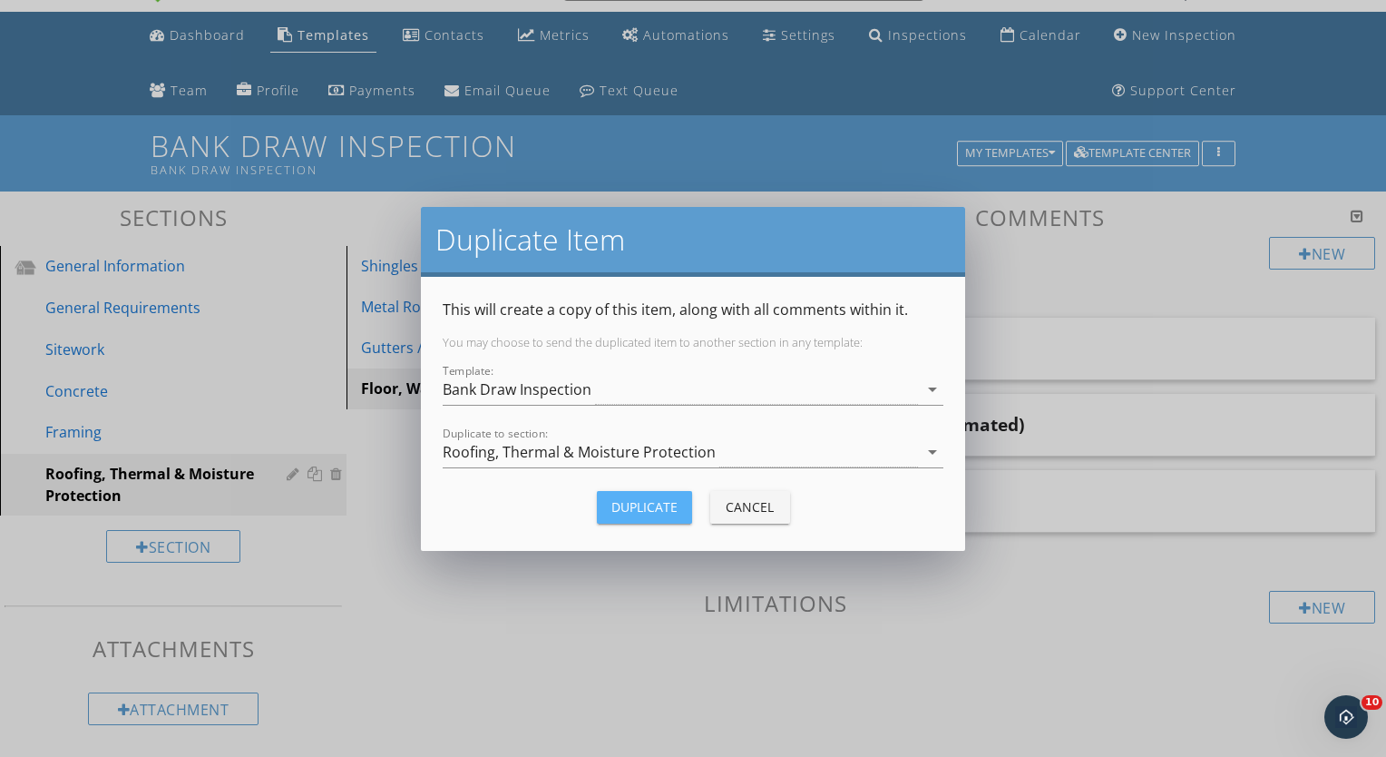
click at [616, 497] on div "Duplicate" at bounding box center [644, 506] width 66 height 19
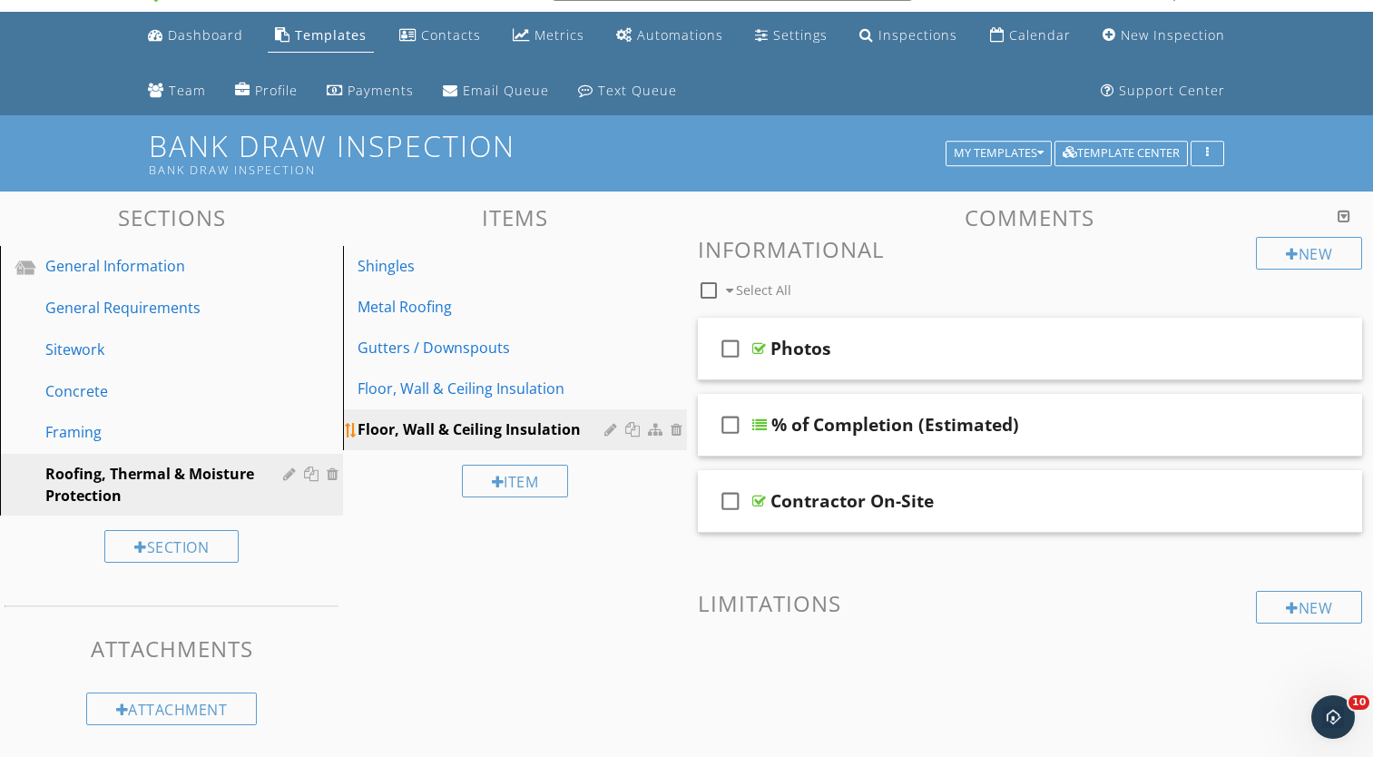
click at [605, 428] on div at bounding box center [612, 429] width 17 height 15
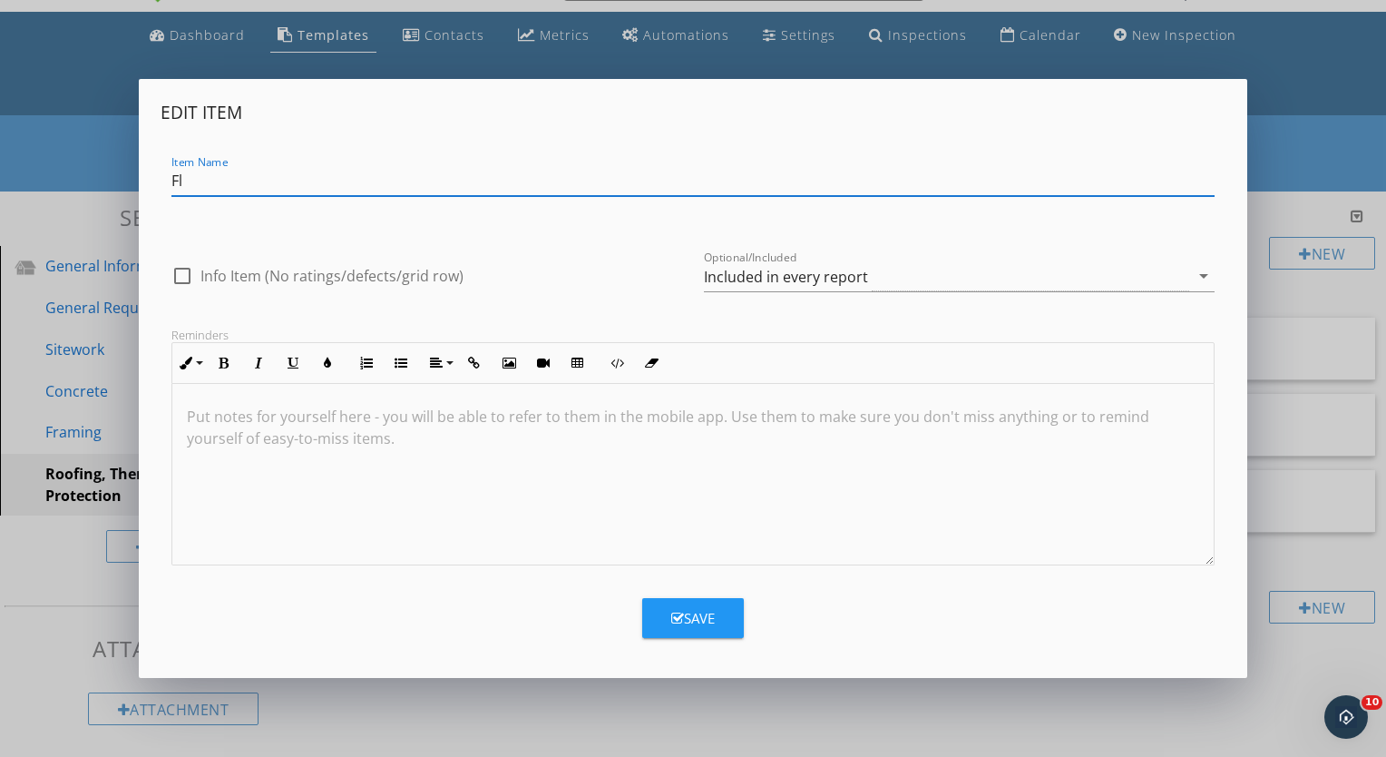
type input "F"
type input "B"
type input "Foundation Waterproofing"
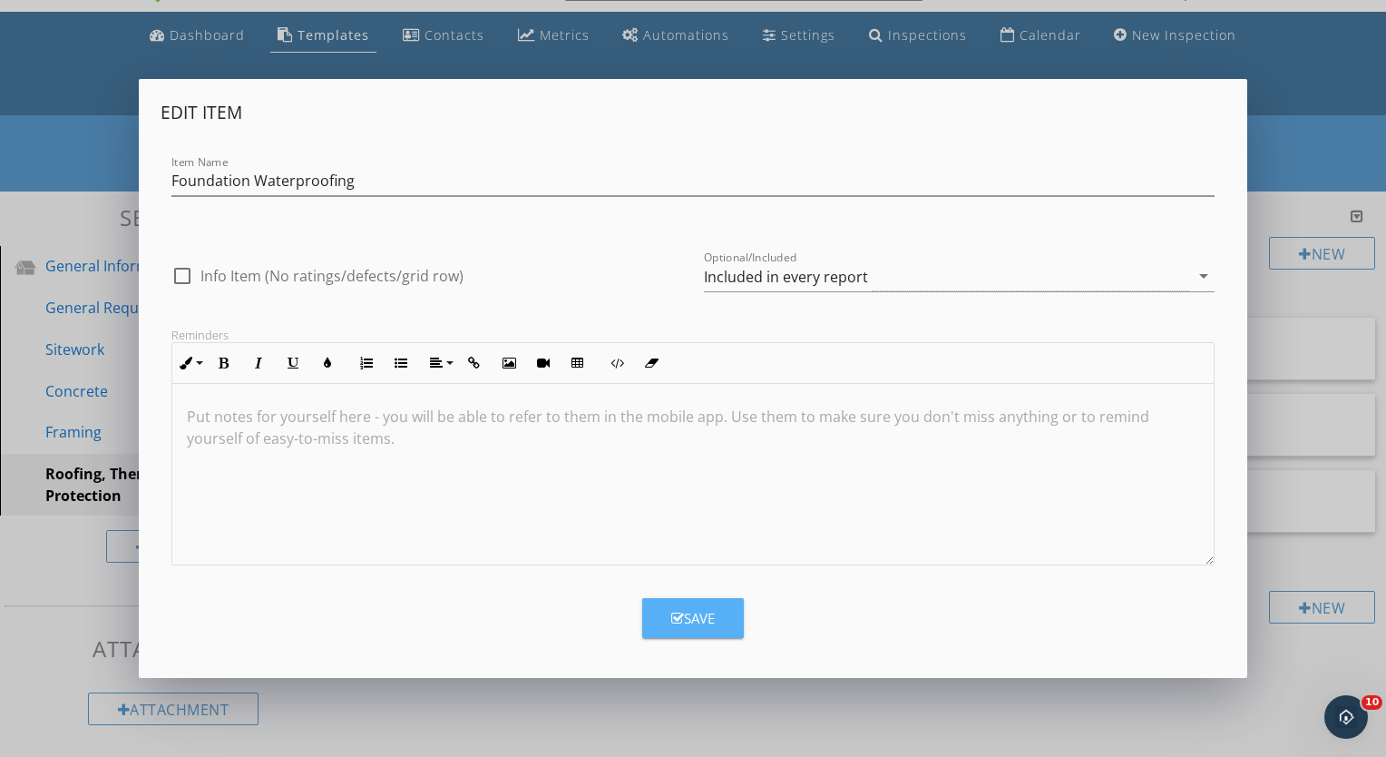
click at [671, 608] on div "Save" at bounding box center [693, 618] width 44 height 21
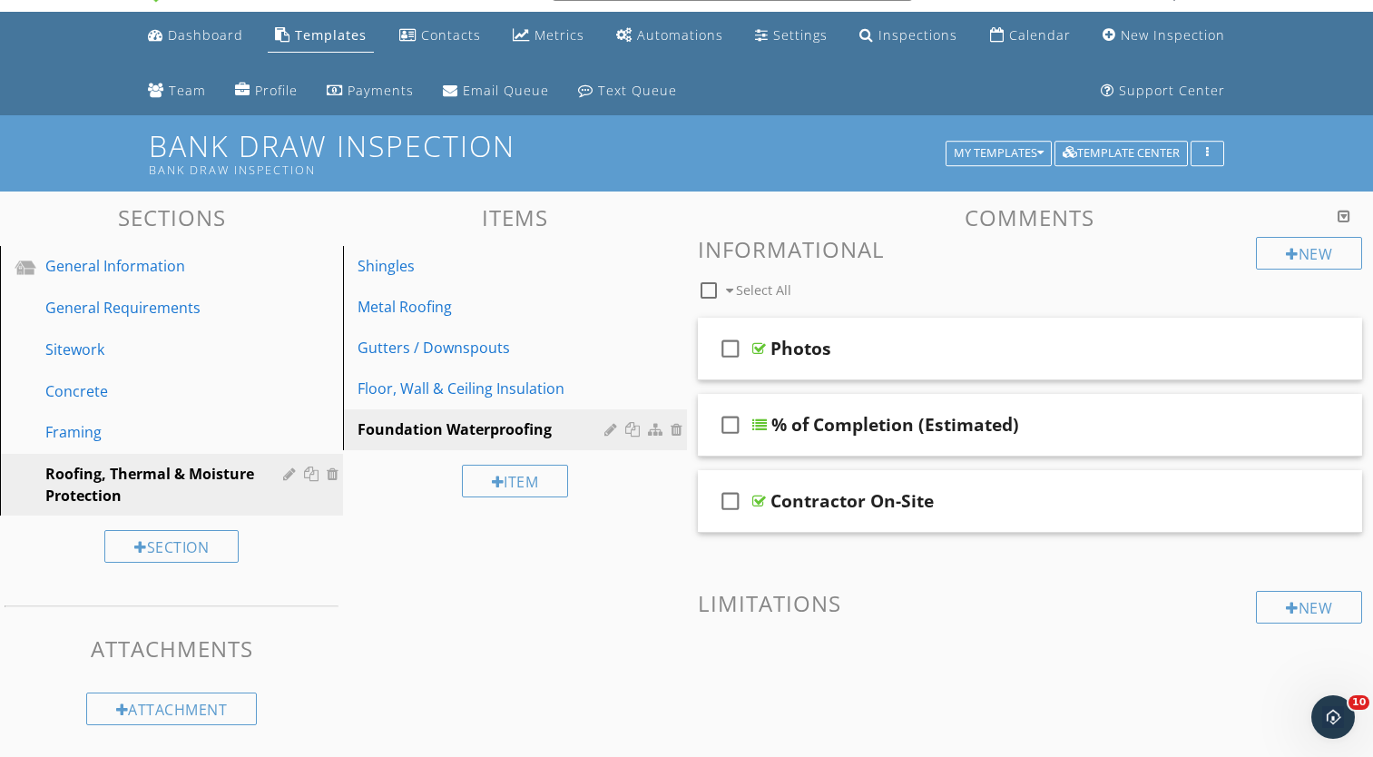
click at [637, 591] on div "Sections General Information General Requirements Sitework Concrete Framing Roo…" at bounding box center [686, 579] width 1373 height 776
click at [312, 472] on div at bounding box center [313, 473] width 19 height 15
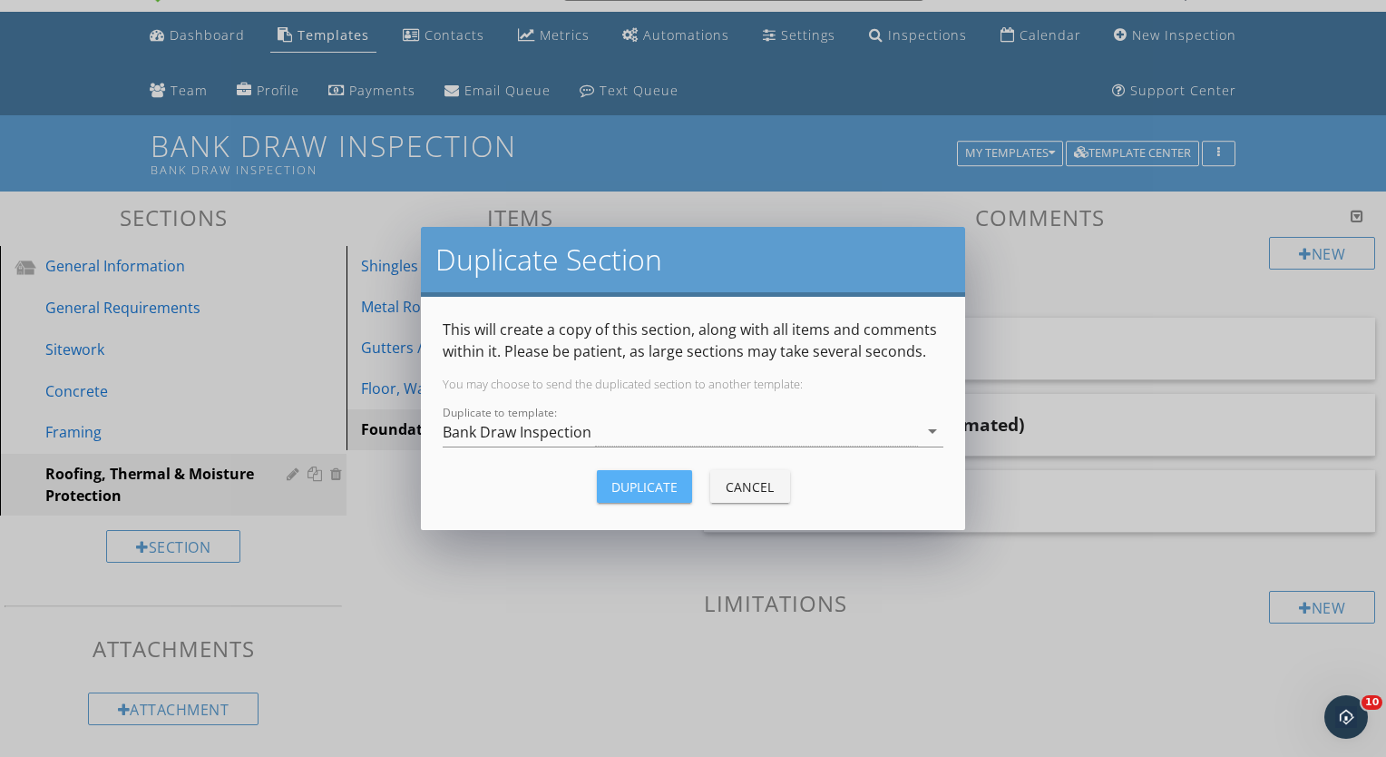
click at [616, 491] on div "Duplicate" at bounding box center [644, 486] width 66 height 19
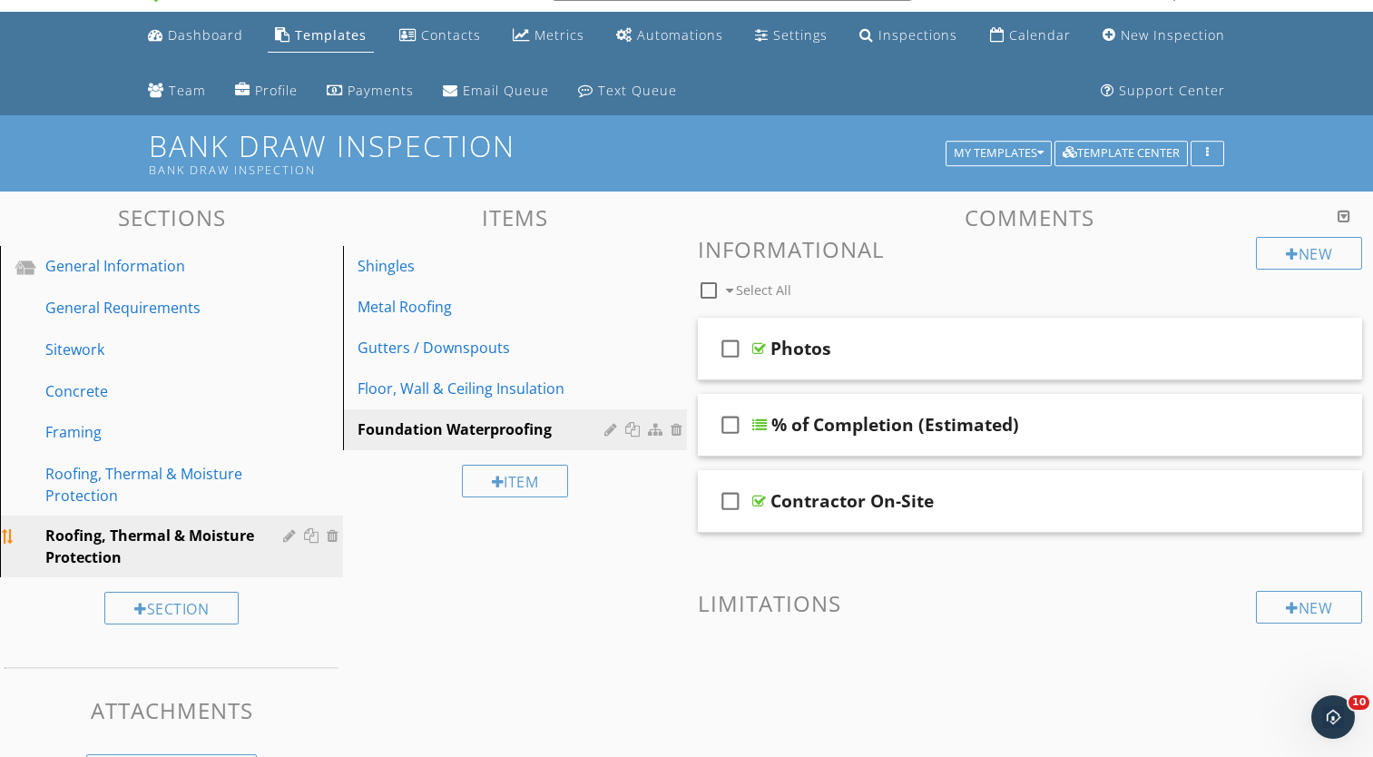
click at [288, 533] on div at bounding box center [291, 535] width 17 height 15
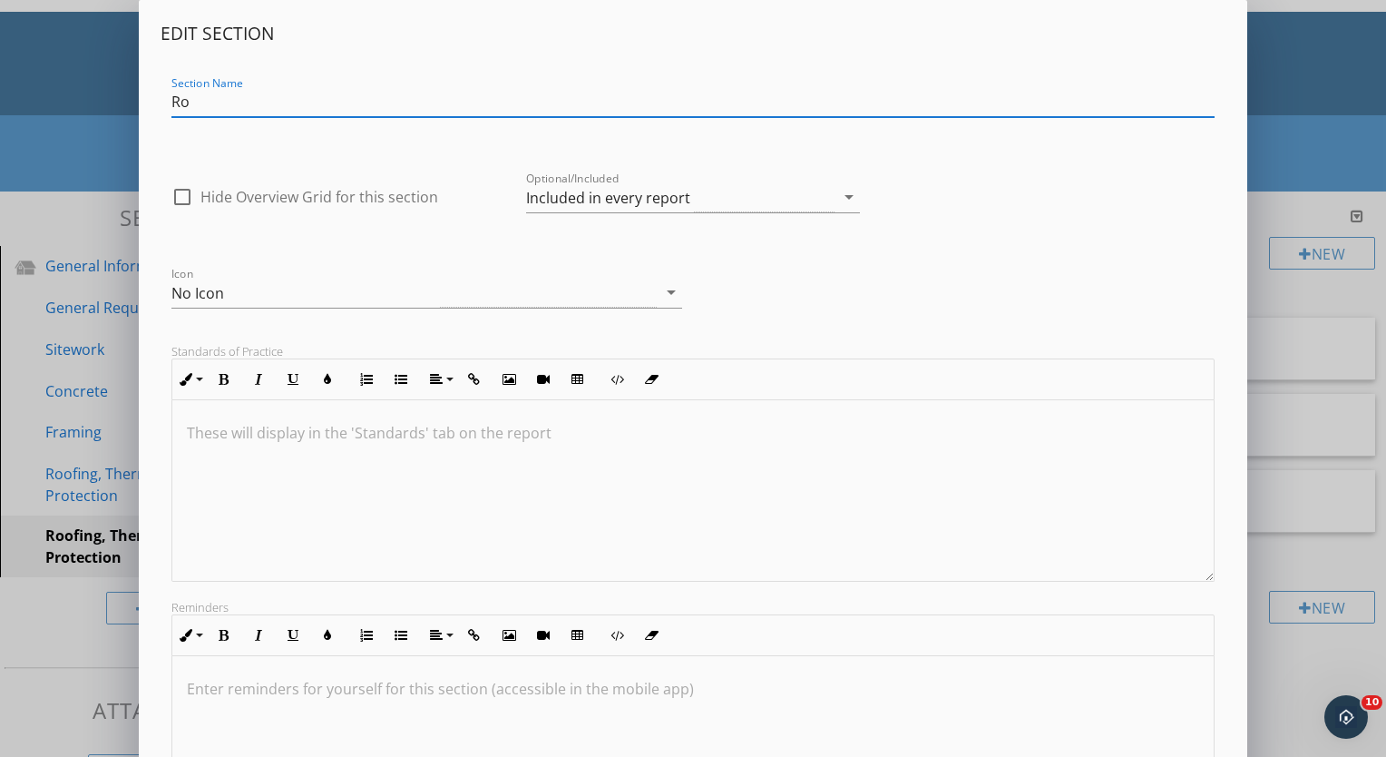
type input "R"
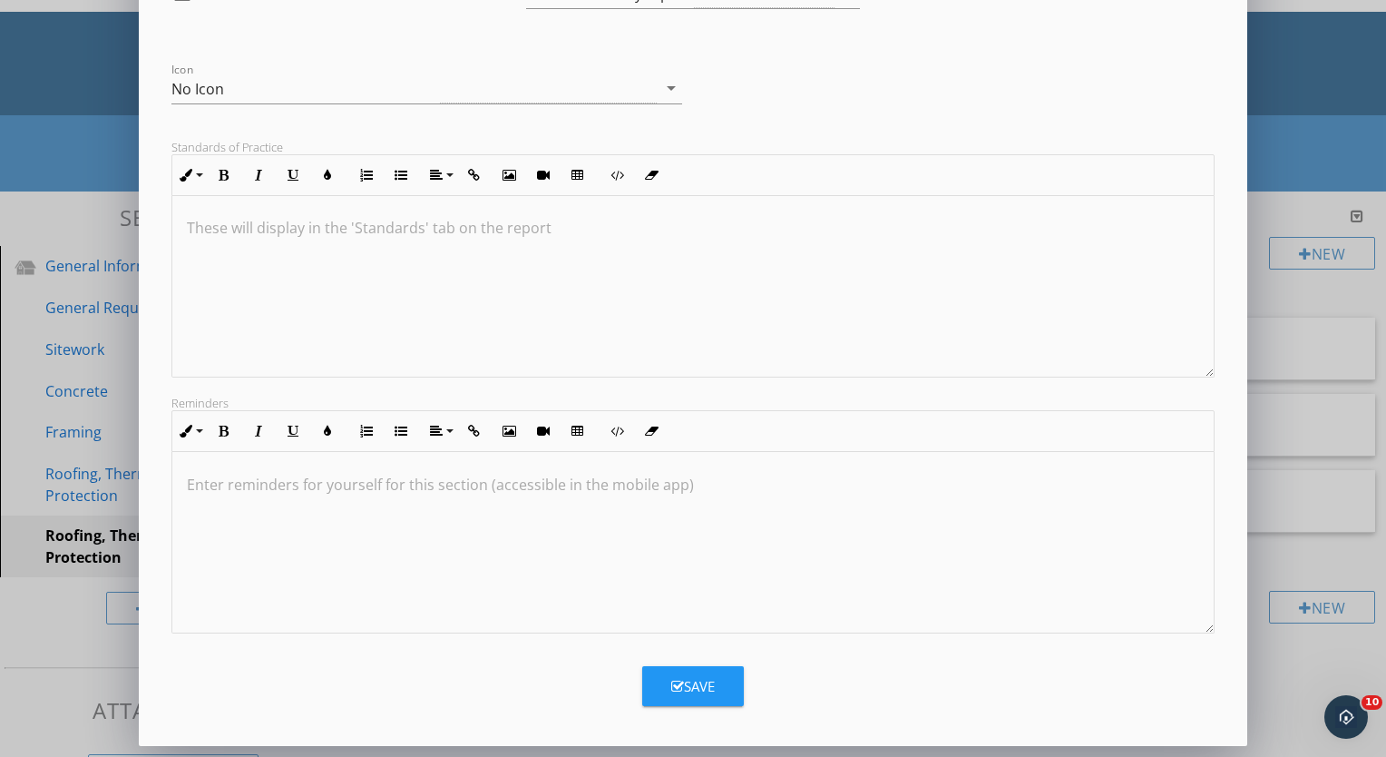
type input "Doors & Windows"
click at [695, 680] on div "Save" at bounding box center [693, 686] width 44 height 21
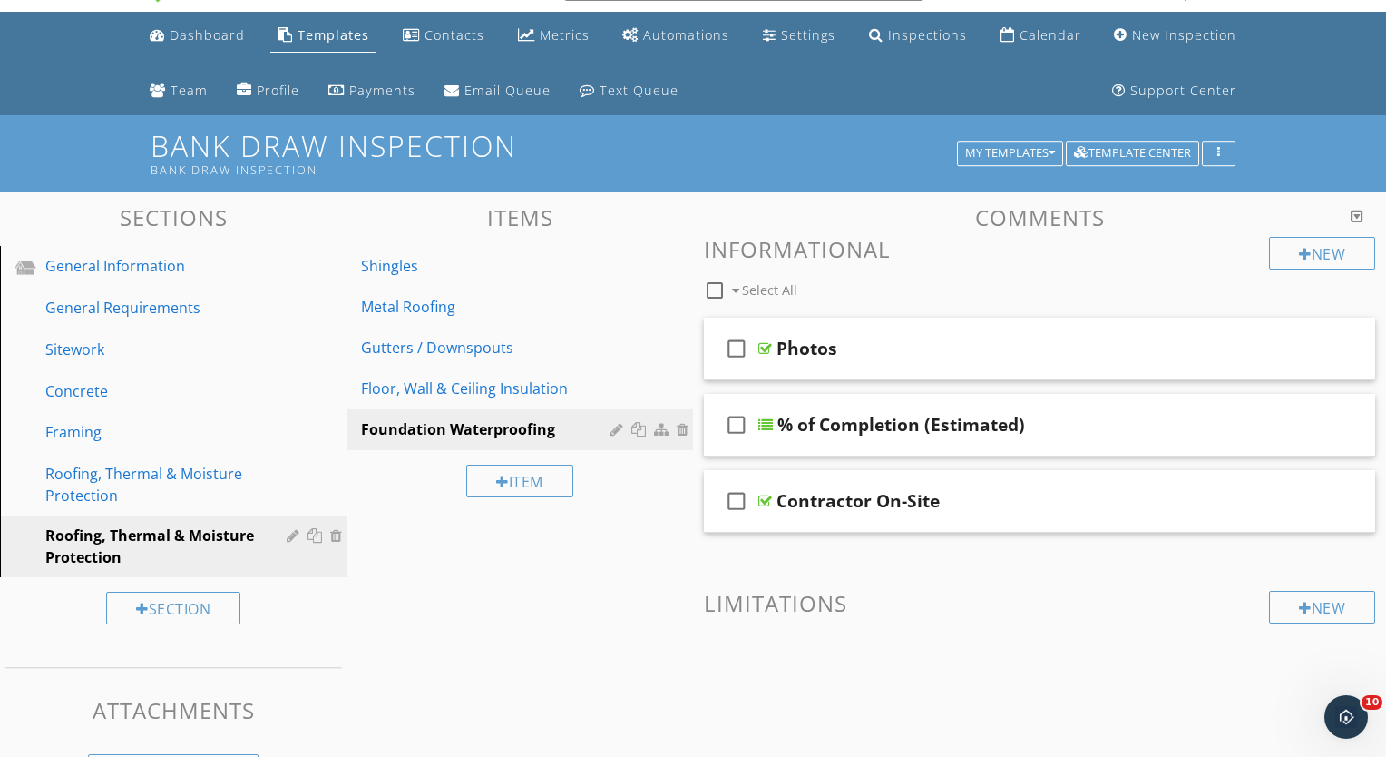
scroll to position [7, 0]
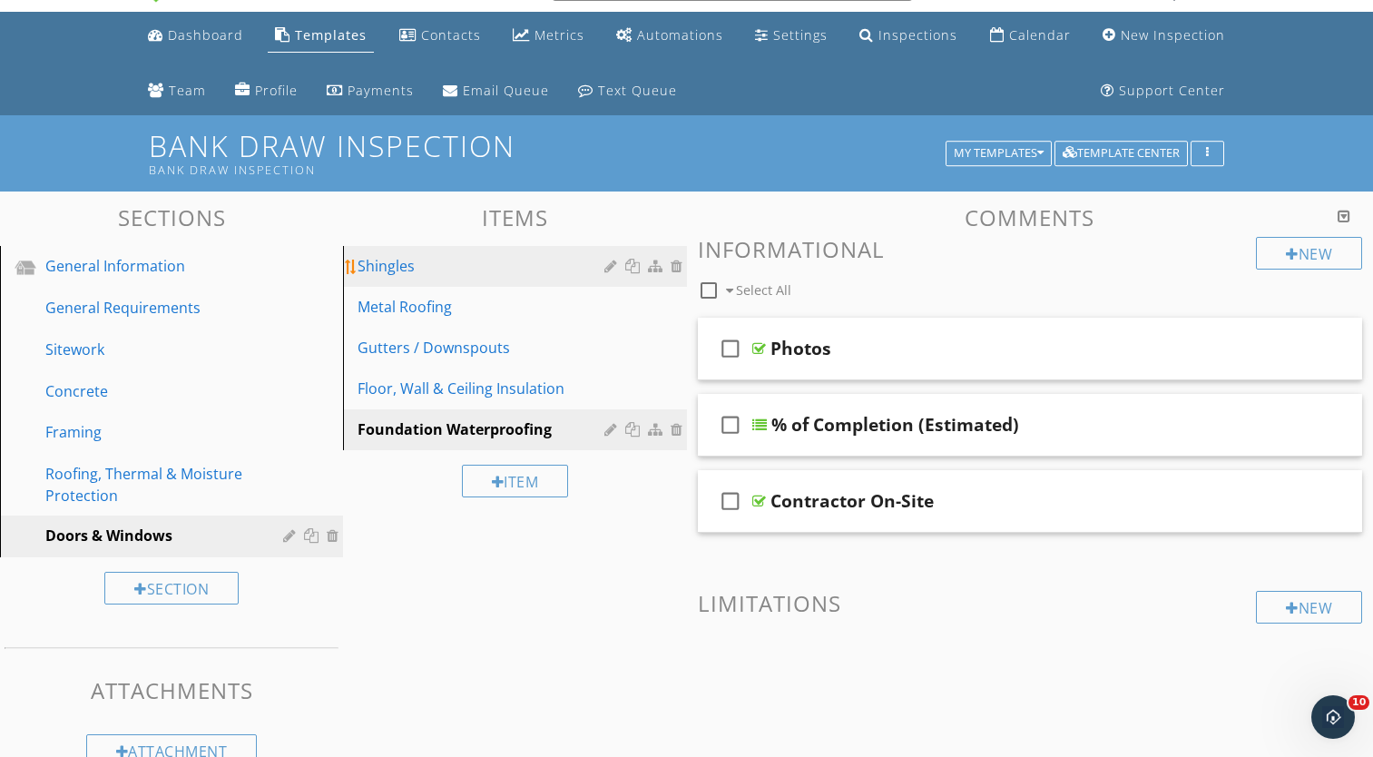
click at [606, 267] on div at bounding box center [612, 266] width 17 height 15
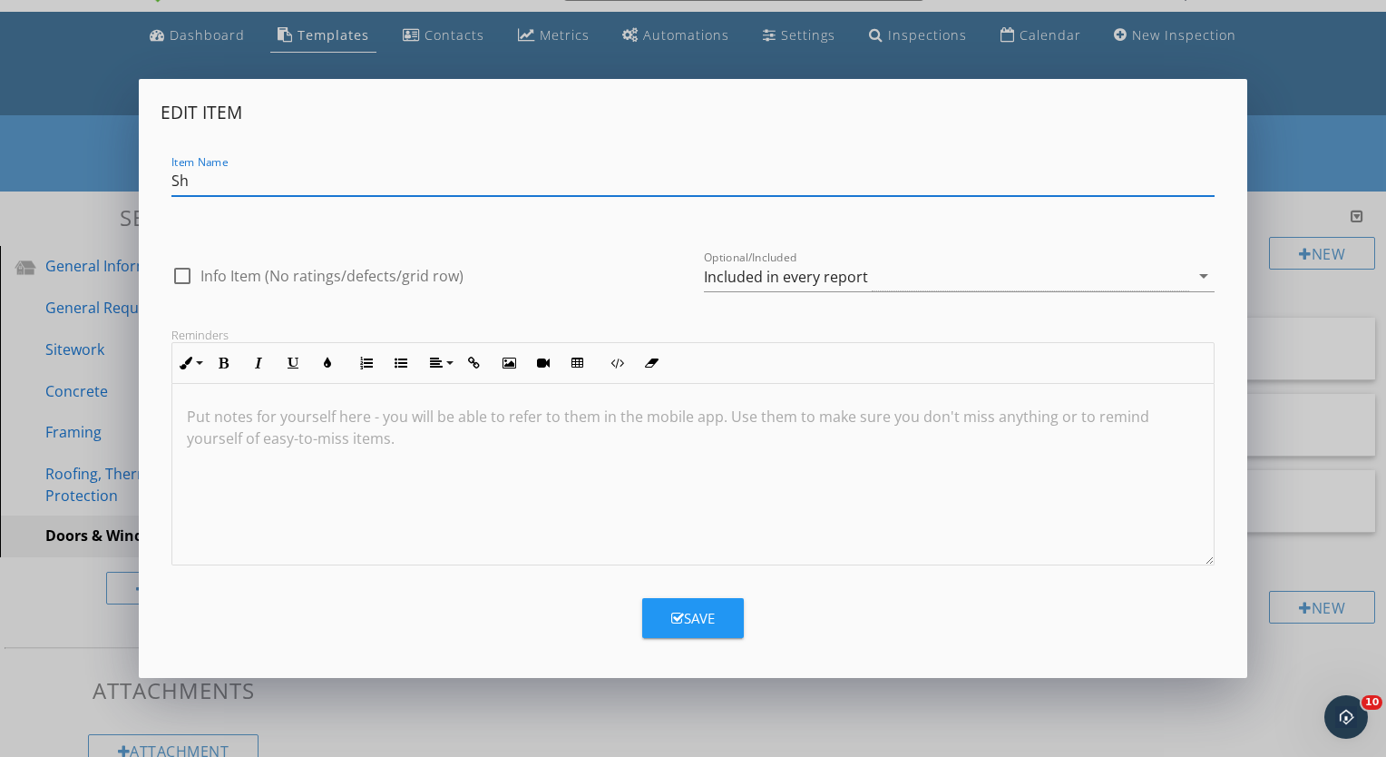
type input "S"
type input "Exterior Doors"
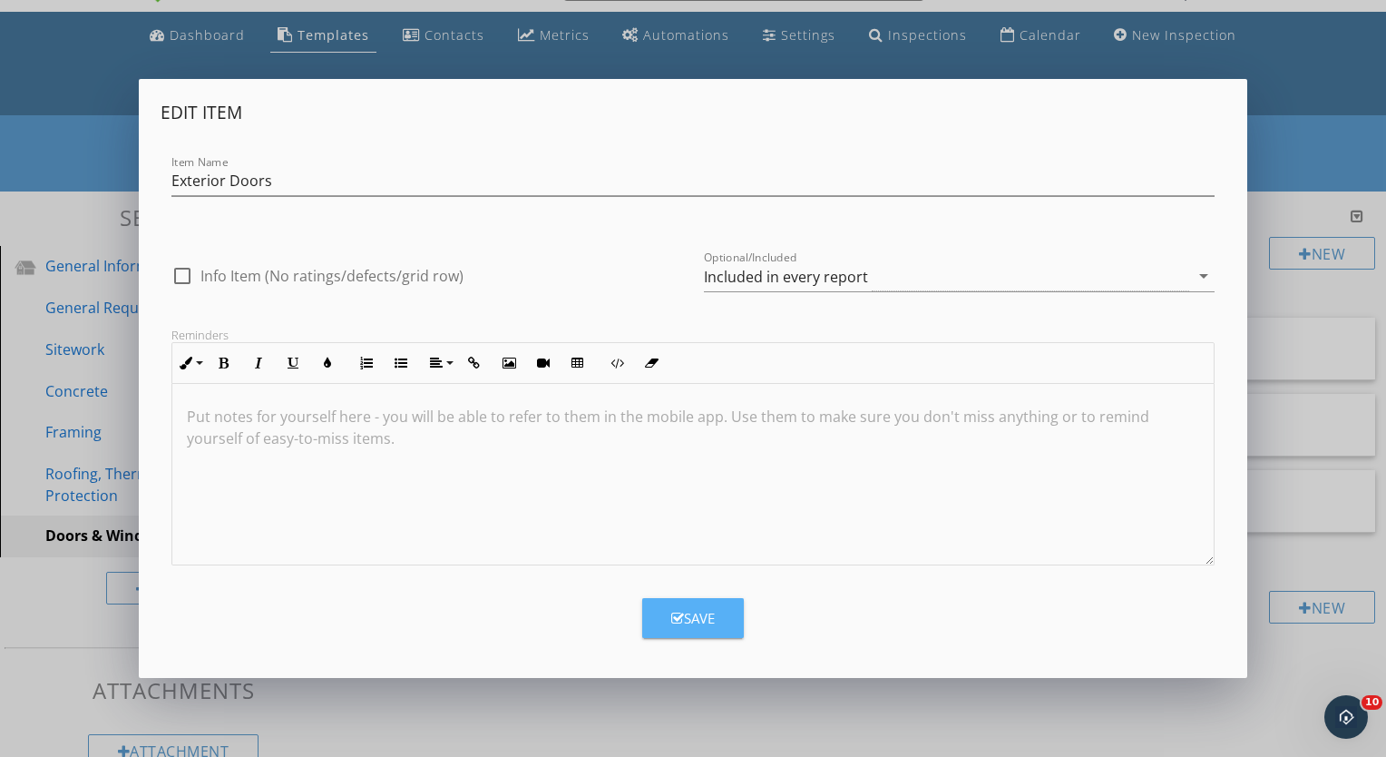
click at [706, 599] on button "Save" at bounding box center [693, 618] width 102 height 40
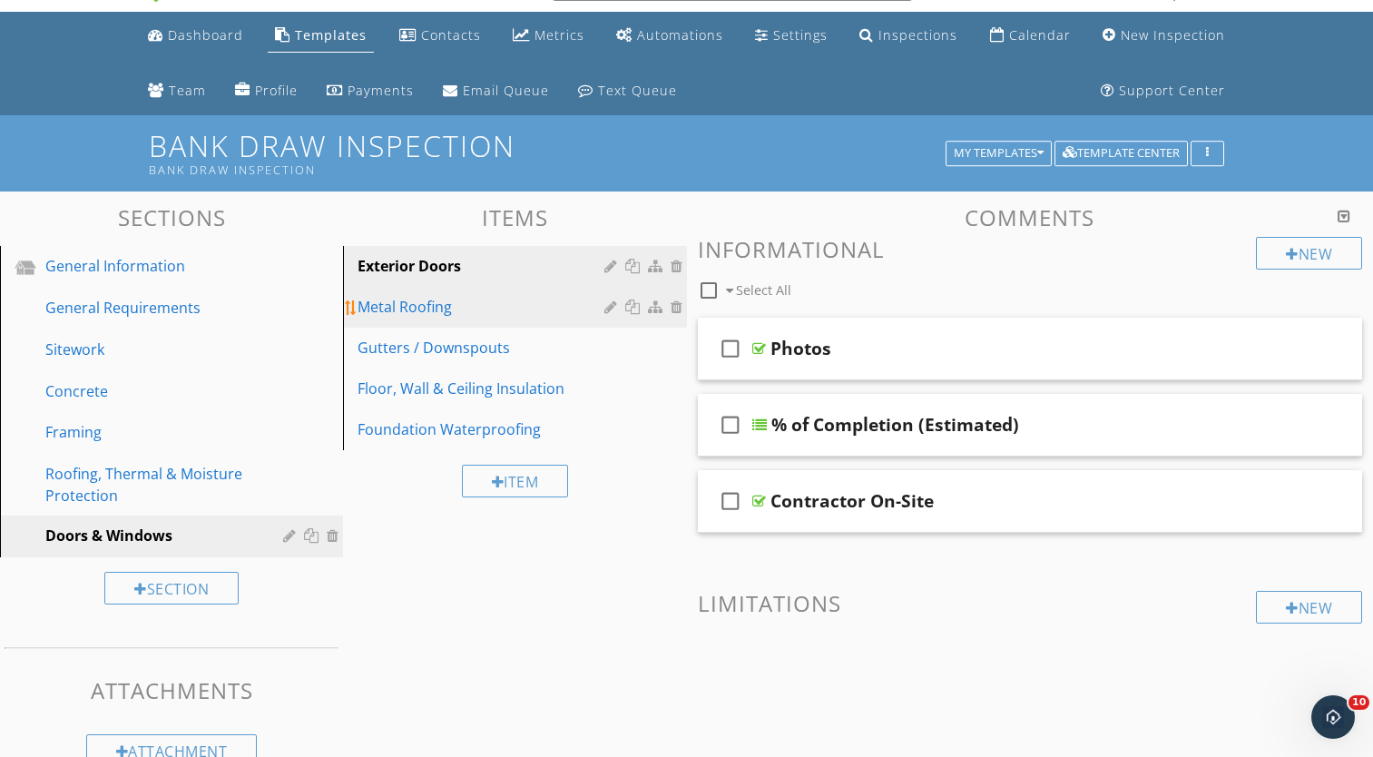
click at [609, 307] on div at bounding box center [612, 306] width 17 height 15
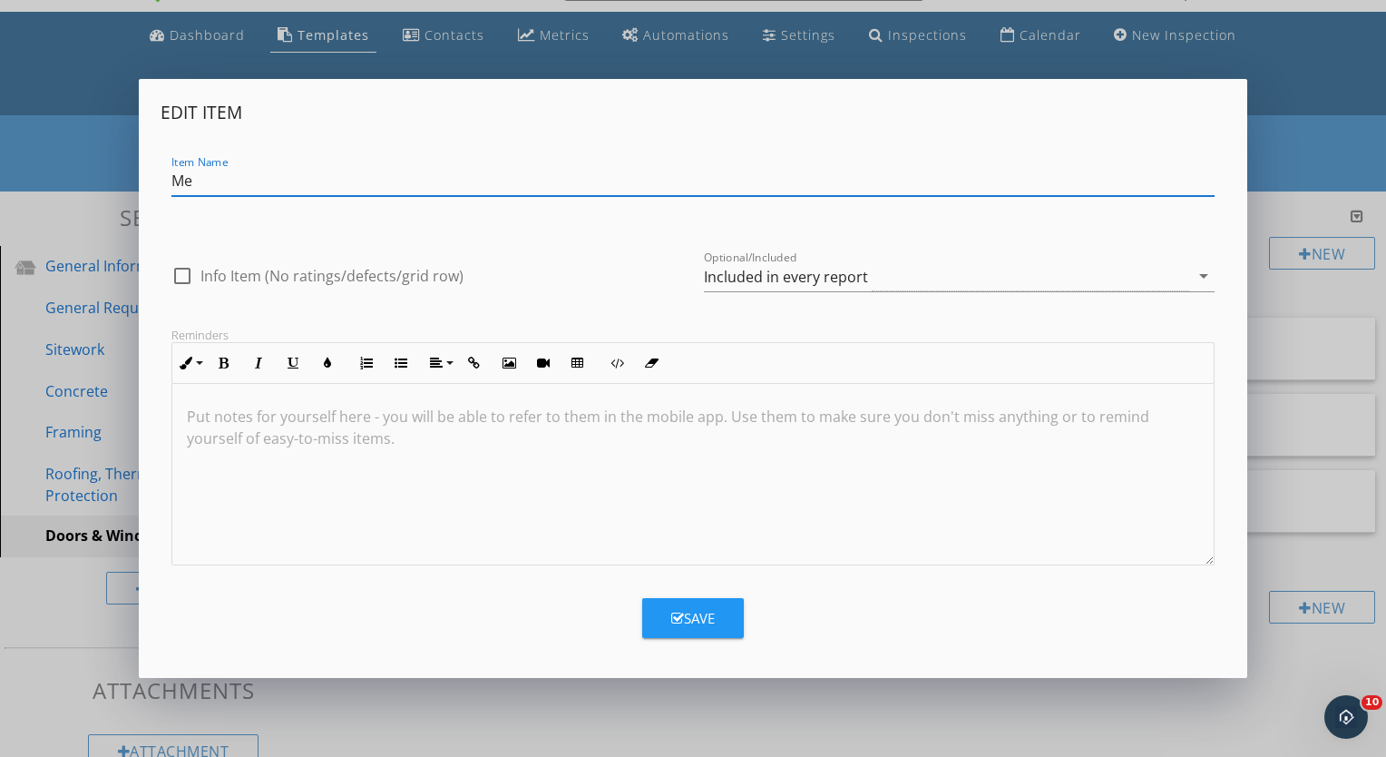
type input "M"
type input "Windows"
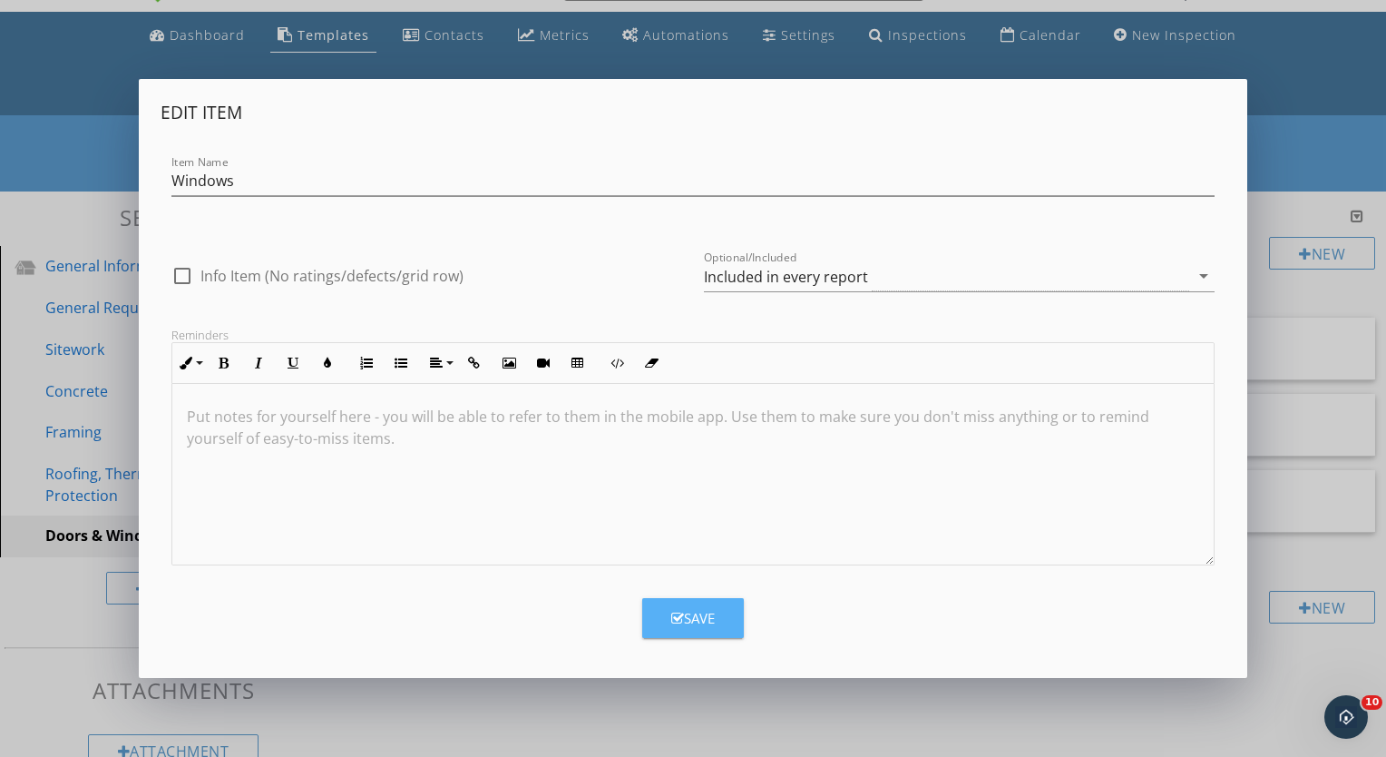
click at [718, 628] on button "Save" at bounding box center [693, 618] width 102 height 40
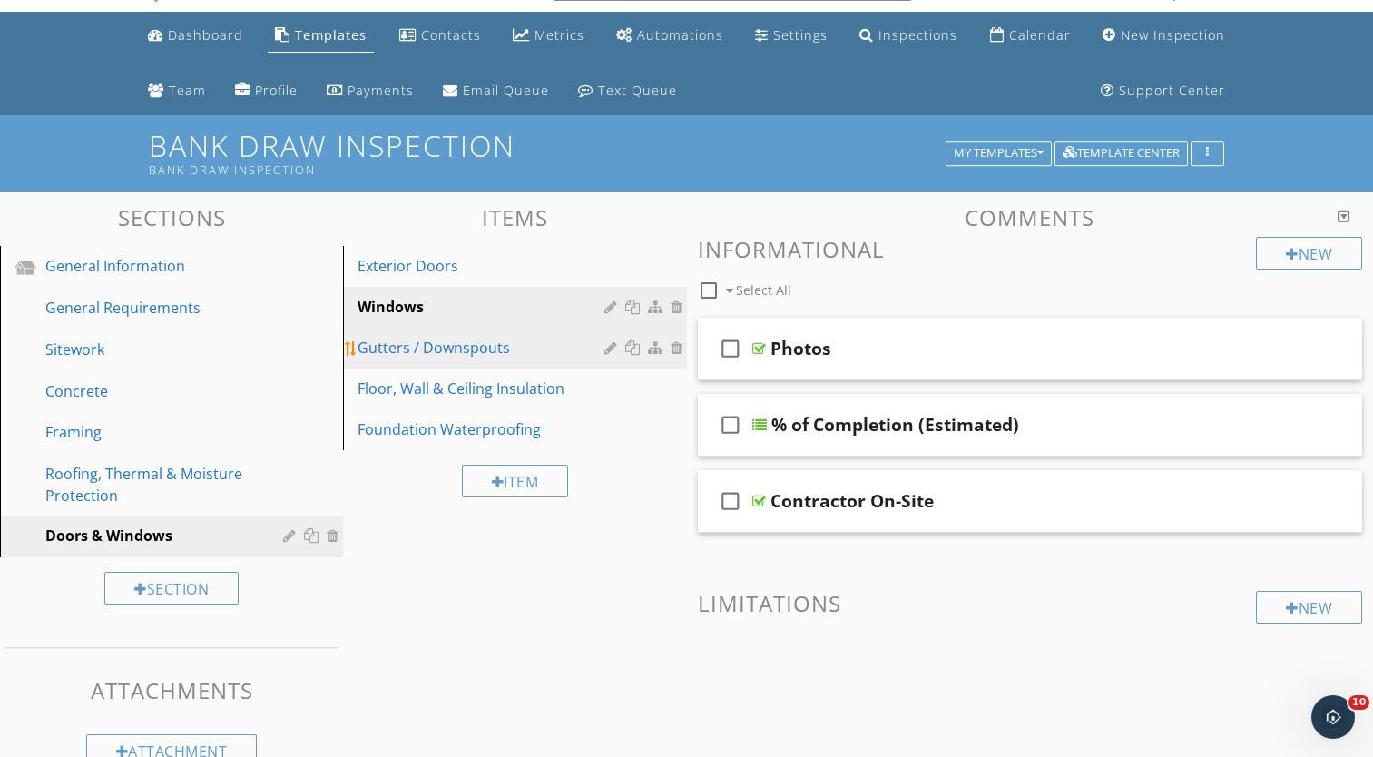
click at [607, 345] on div at bounding box center [612, 347] width 17 height 15
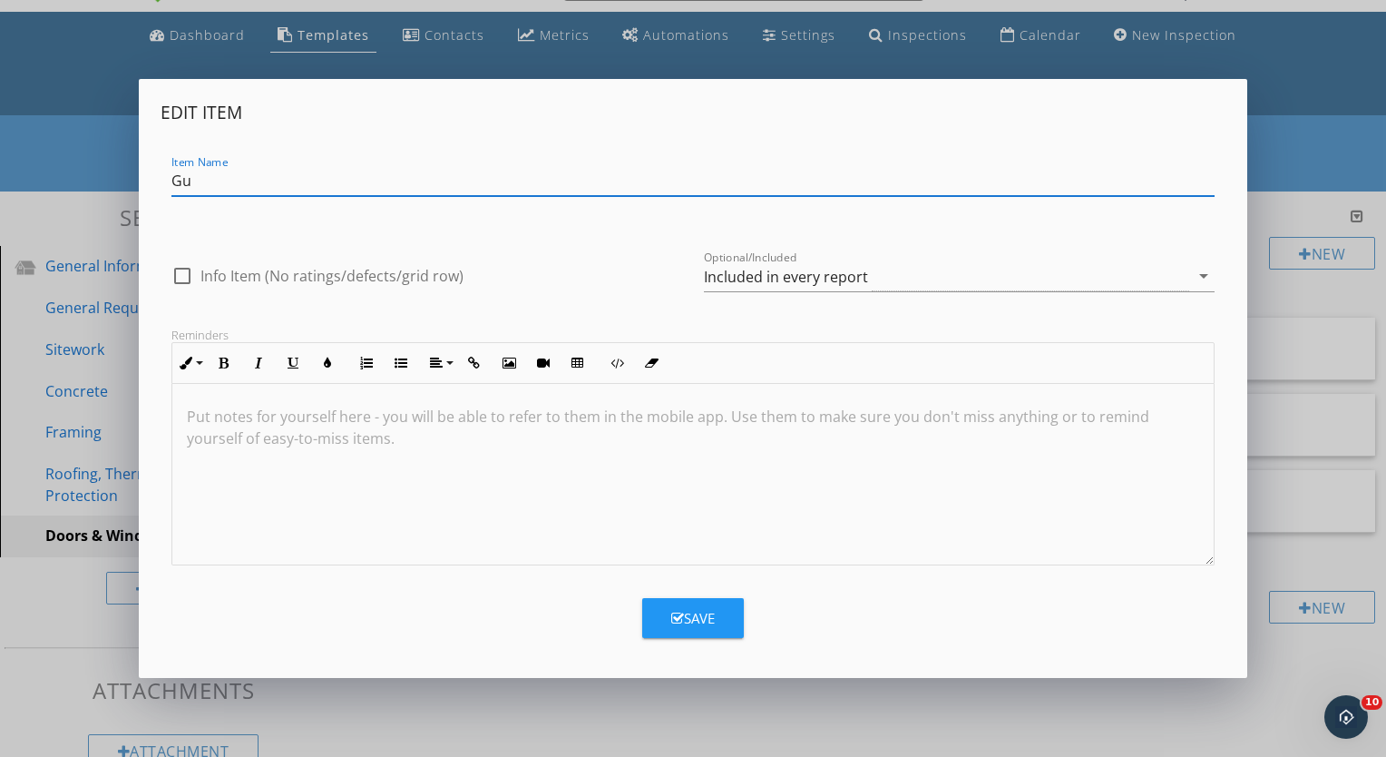
type input "G"
type input "Interior Doors"
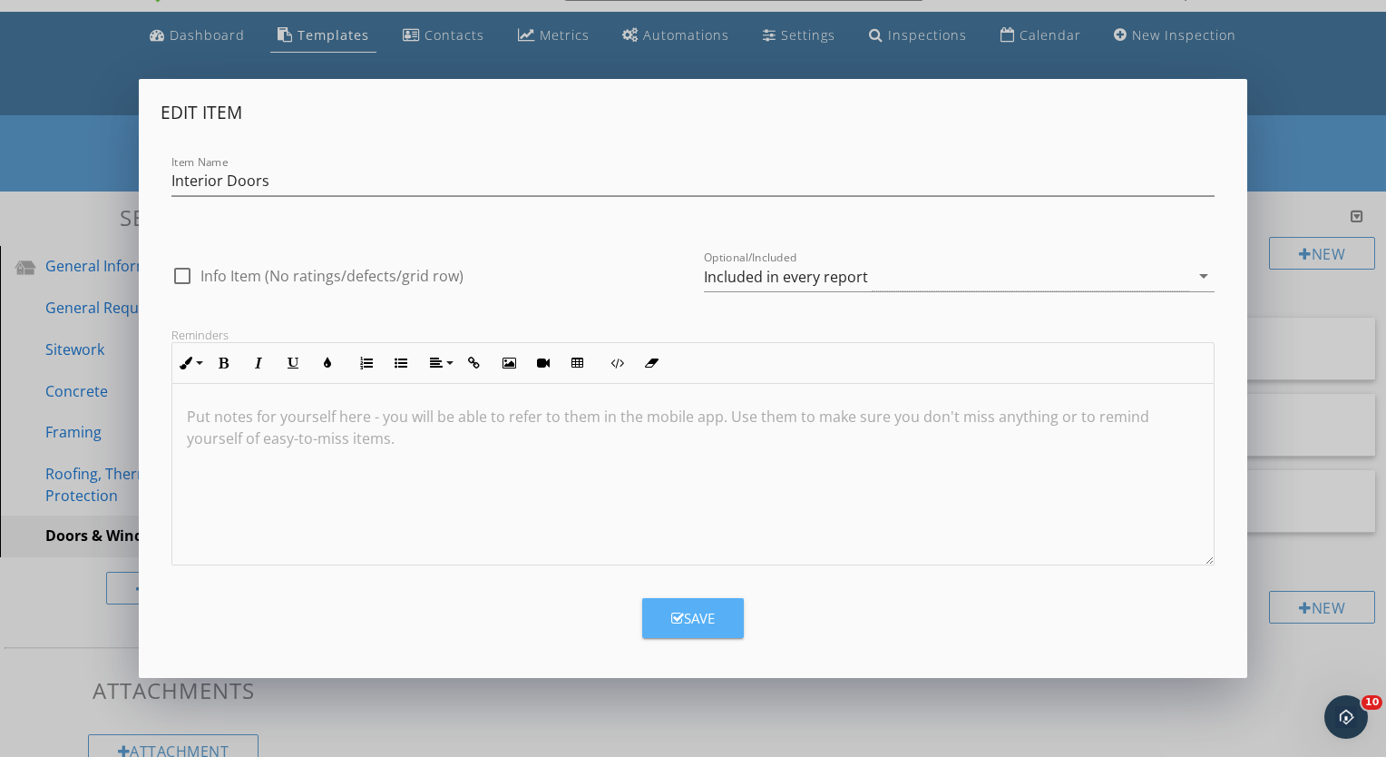
click at [672, 610] on div "Save" at bounding box center [693, 618] width 44 height 21
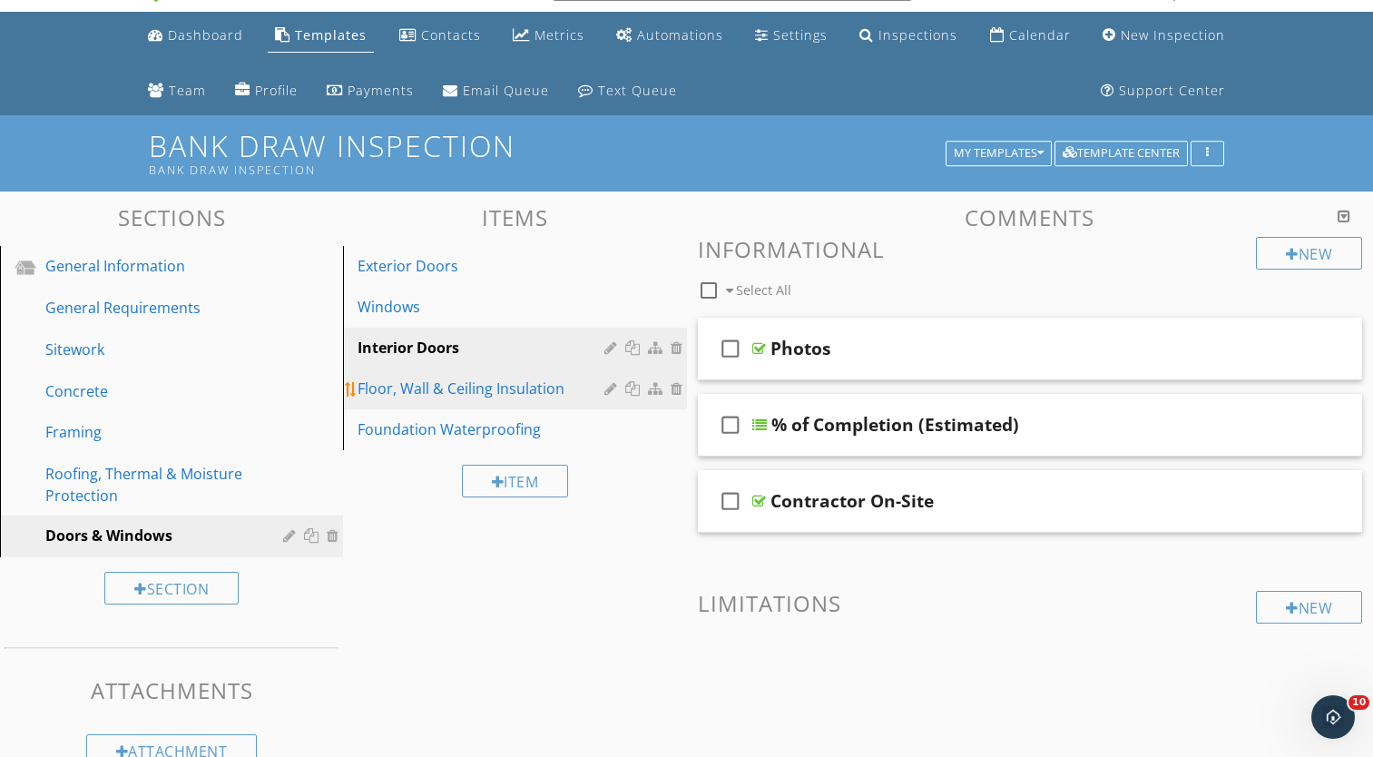
click at [611, 388] on div at bounding box center [612, 388] width 17 height 15
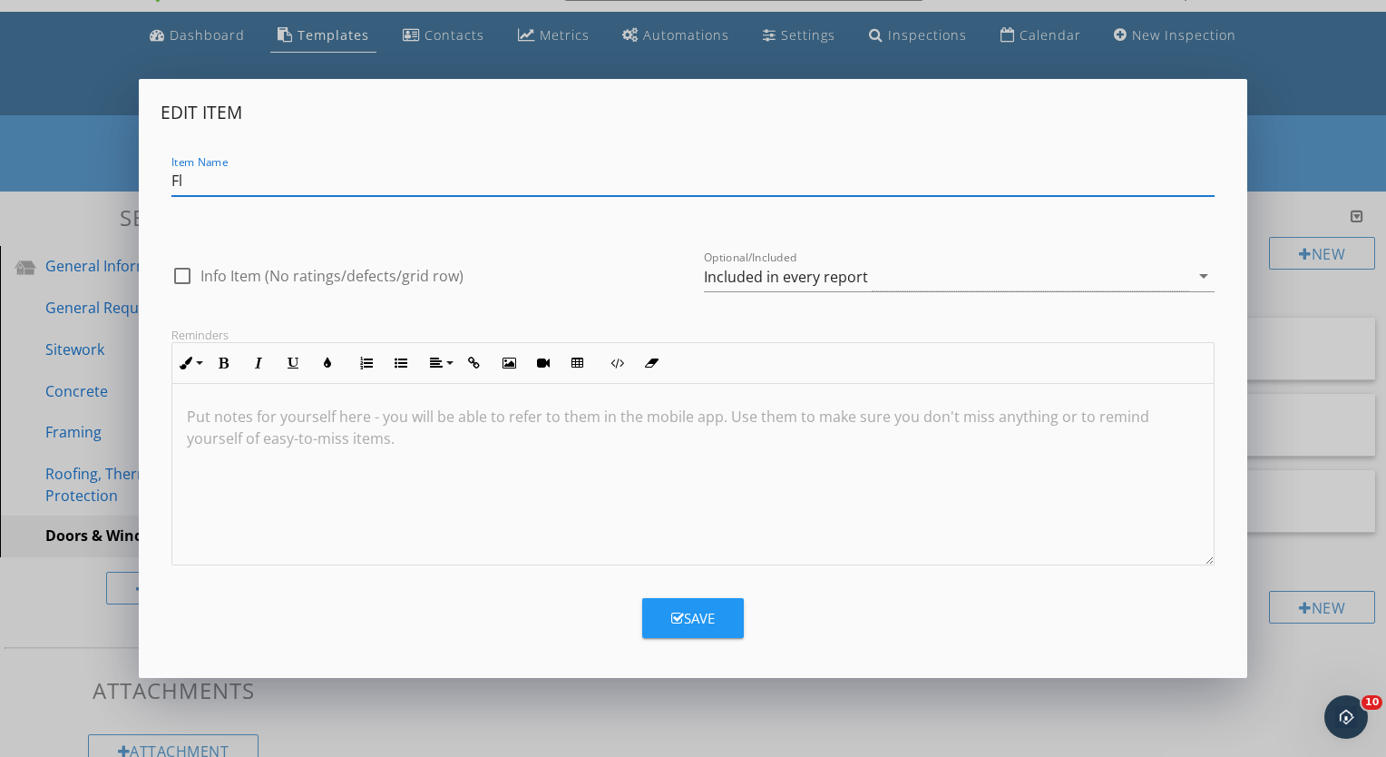
type input "F"
type input "D"
type input "Hardware"
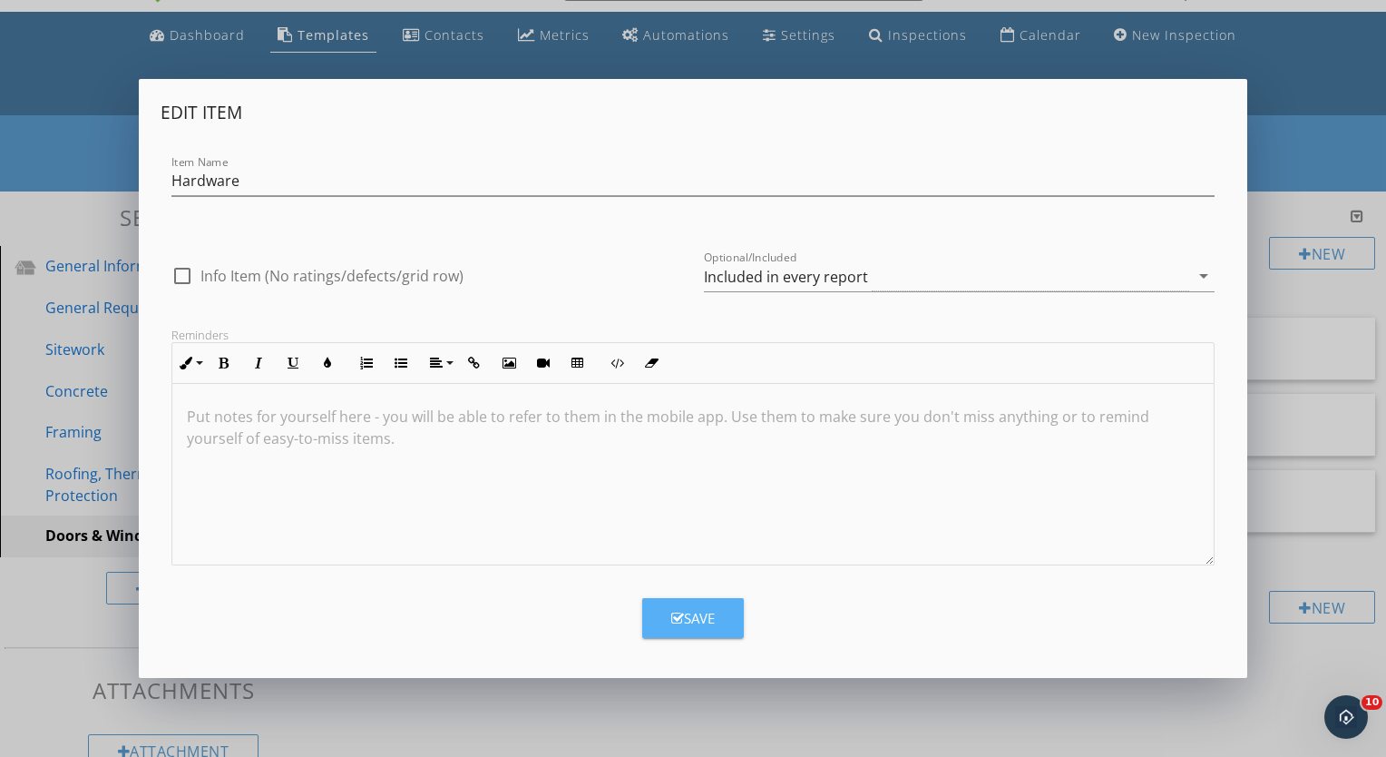
click at [687, 623] on div "Save" at bounding box center [693, 618] width 44 height 21
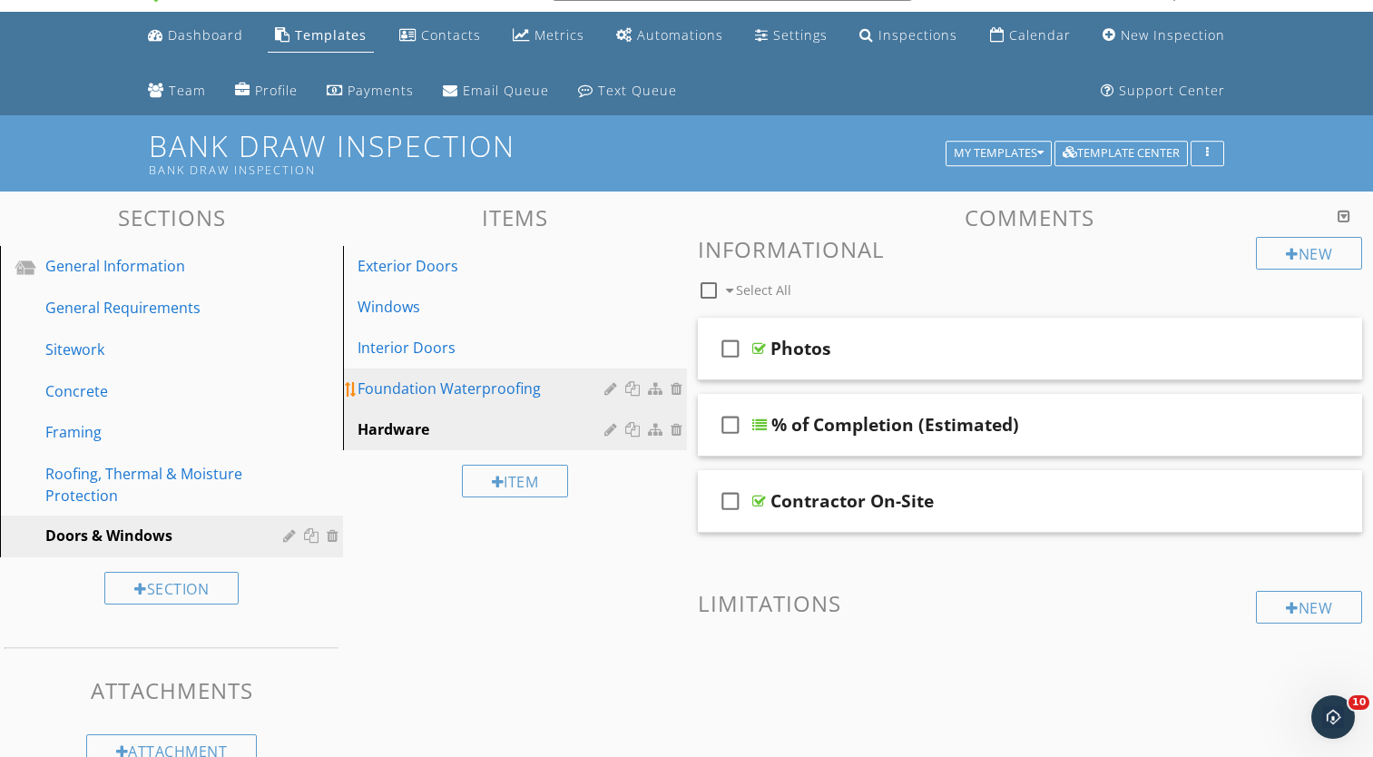
click at [674, 386] on div at bounding box center [678, 388] width 16 height 15
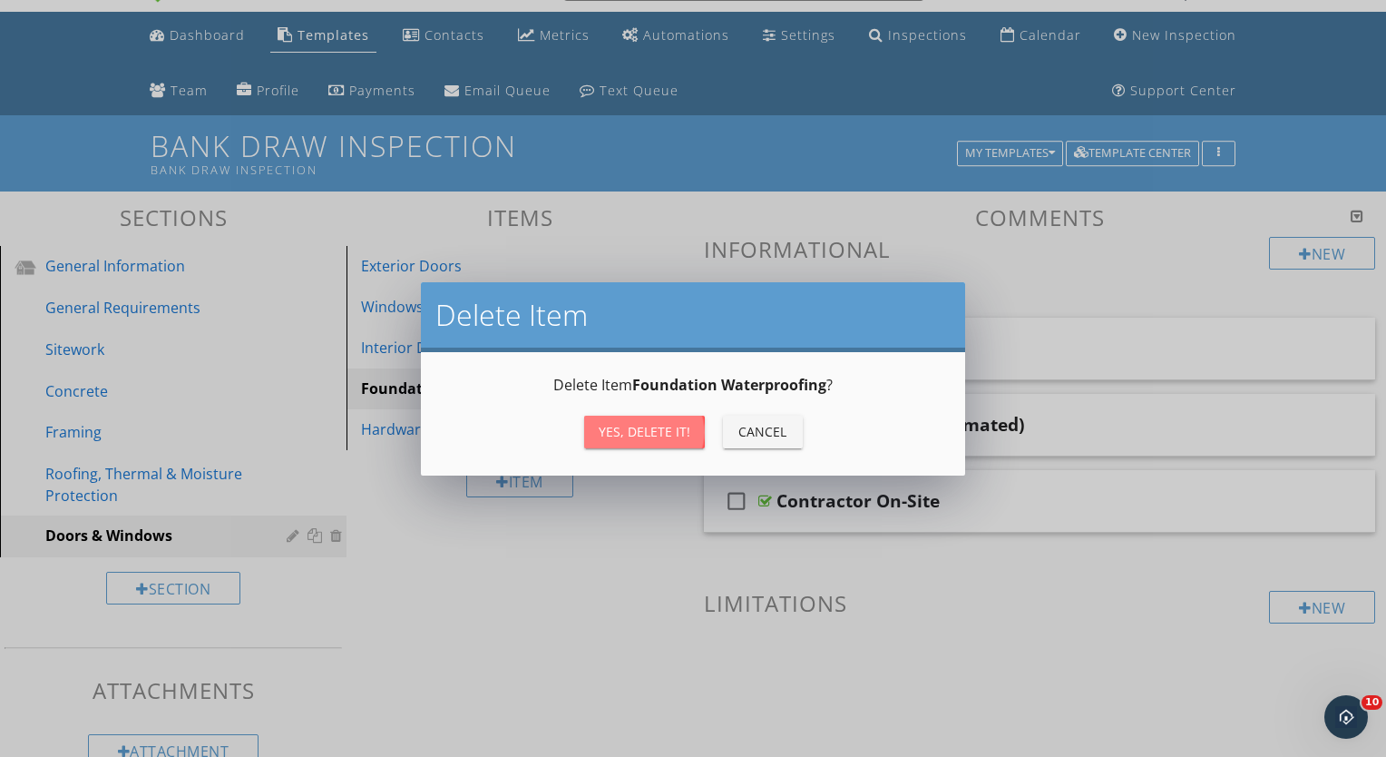
click at [617, 426] on div "Yes, Delete it!" at bounding box center [645, 431] width 92 height 19
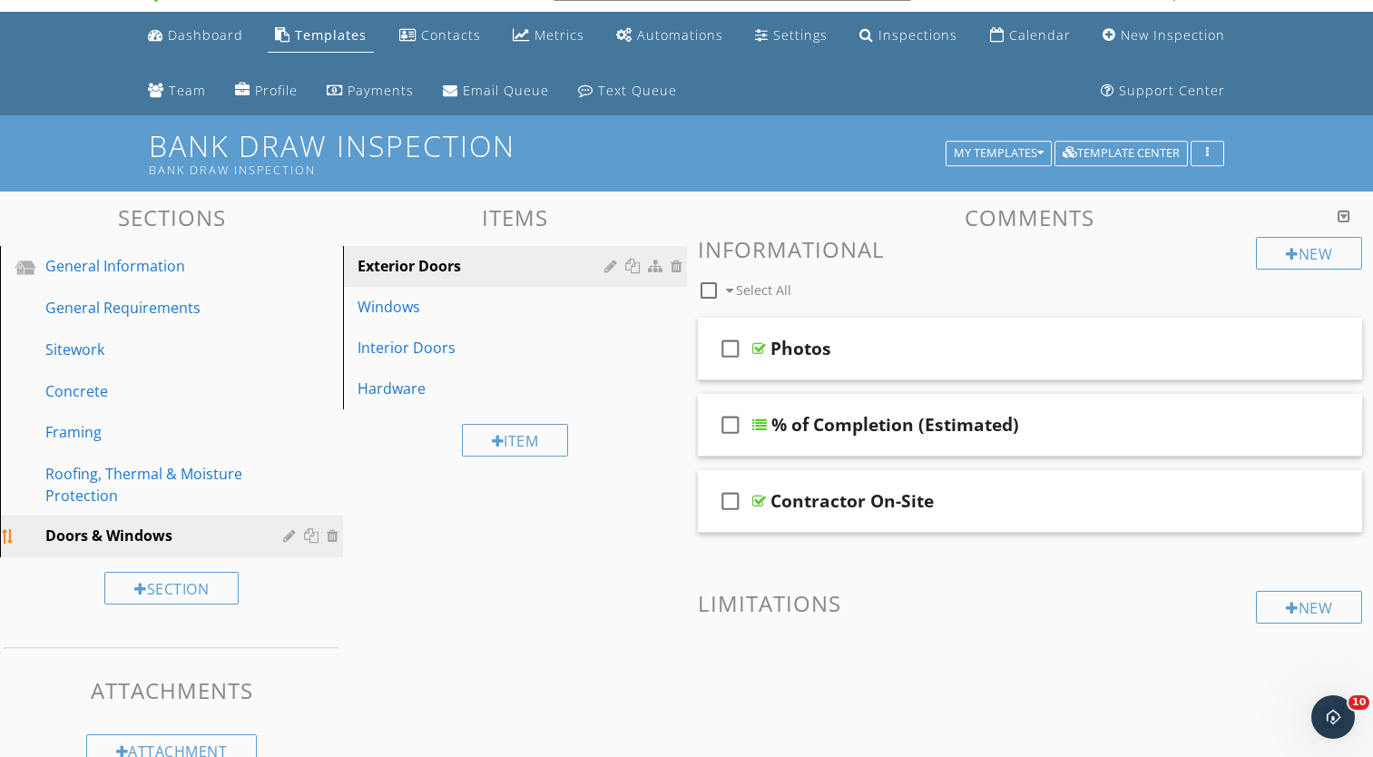
click at [309, 533] on div at bounding box center [313, 535] width 19 height 15
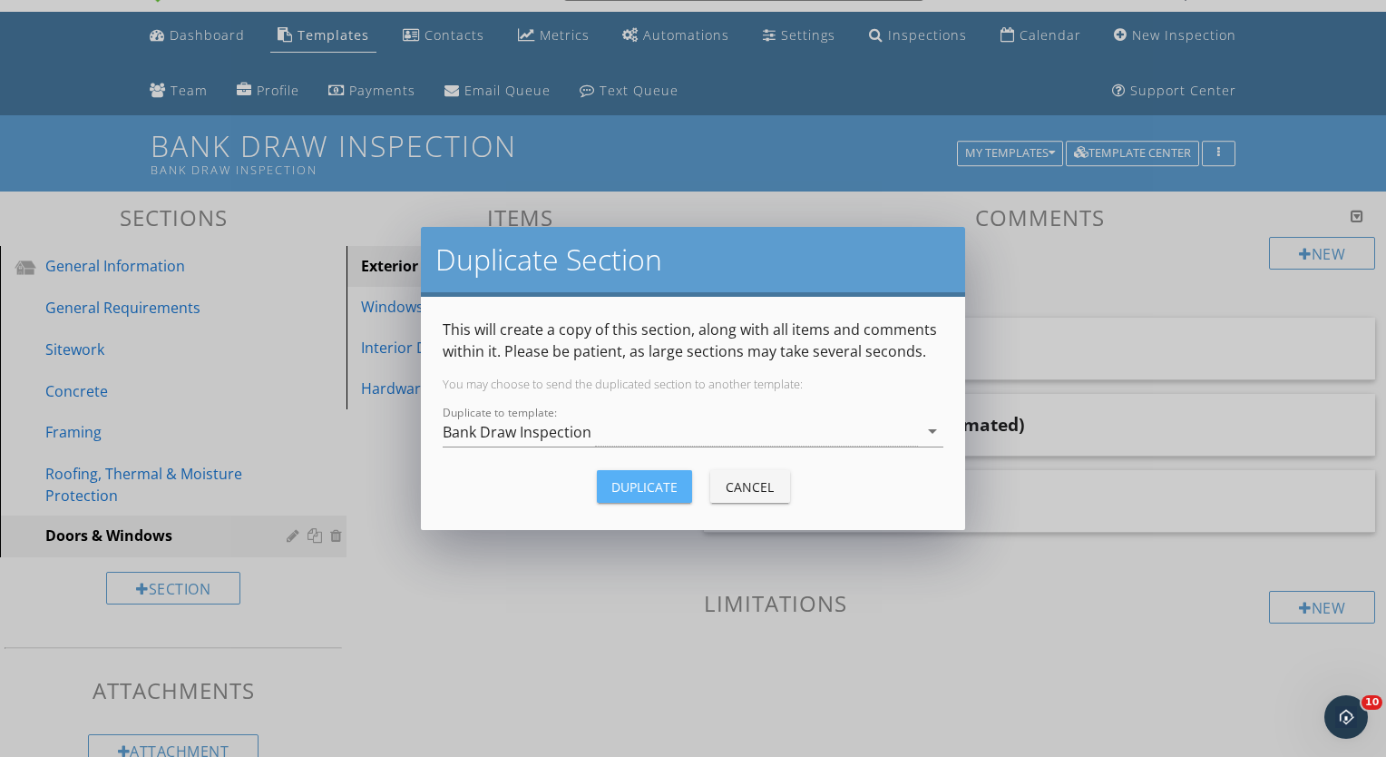
click at [610, 485] on button "Duplicate" at bounding box center [644, 486] width 95 height 33
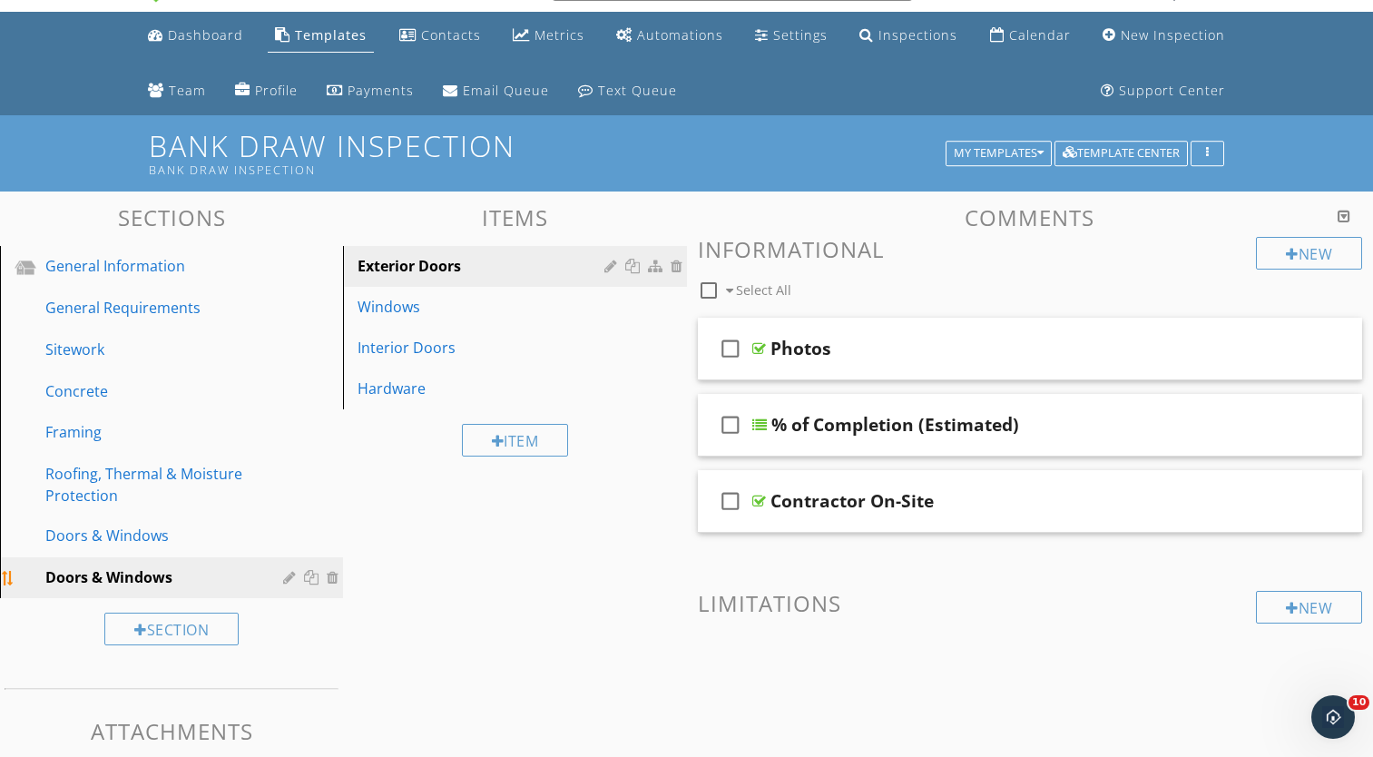
click at [292, 576] on div at bounding box center [291, 577] width 17 height 15
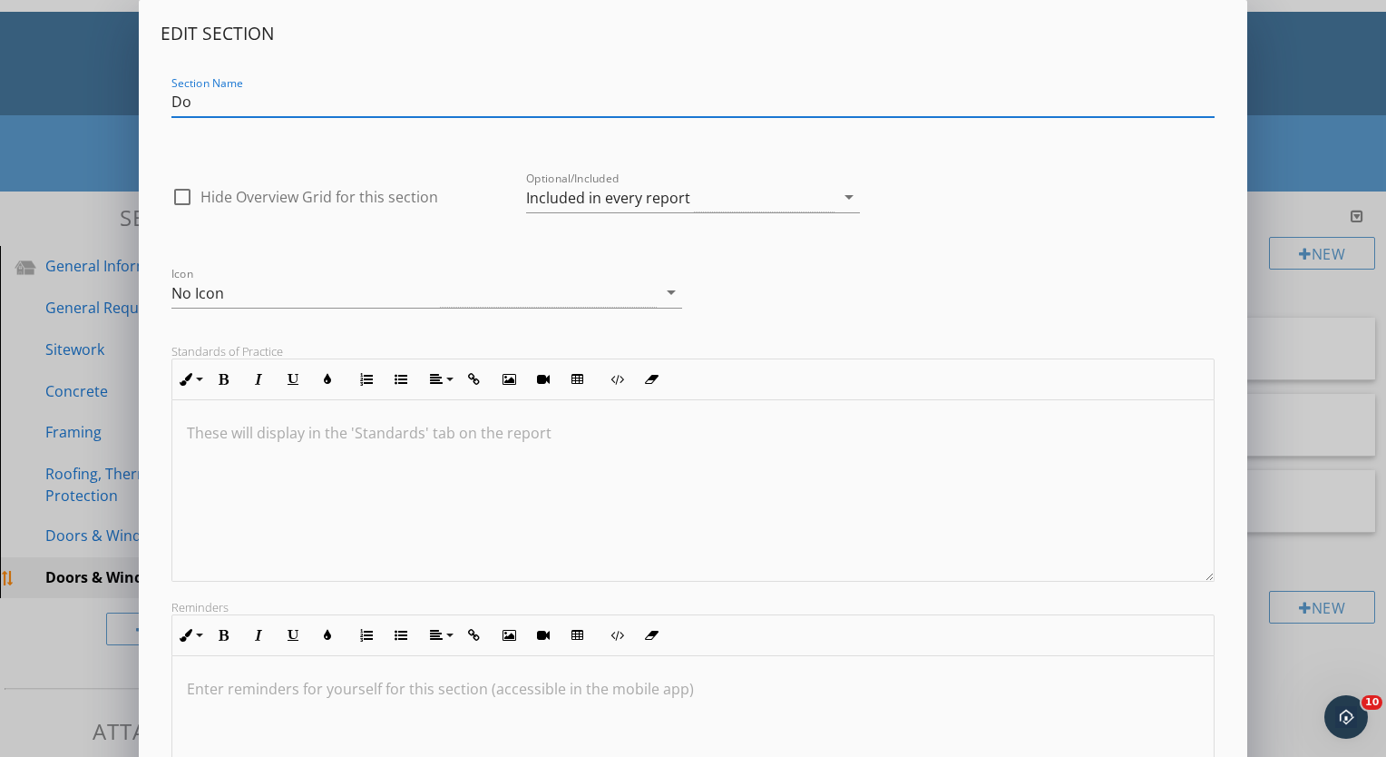
type input "D"
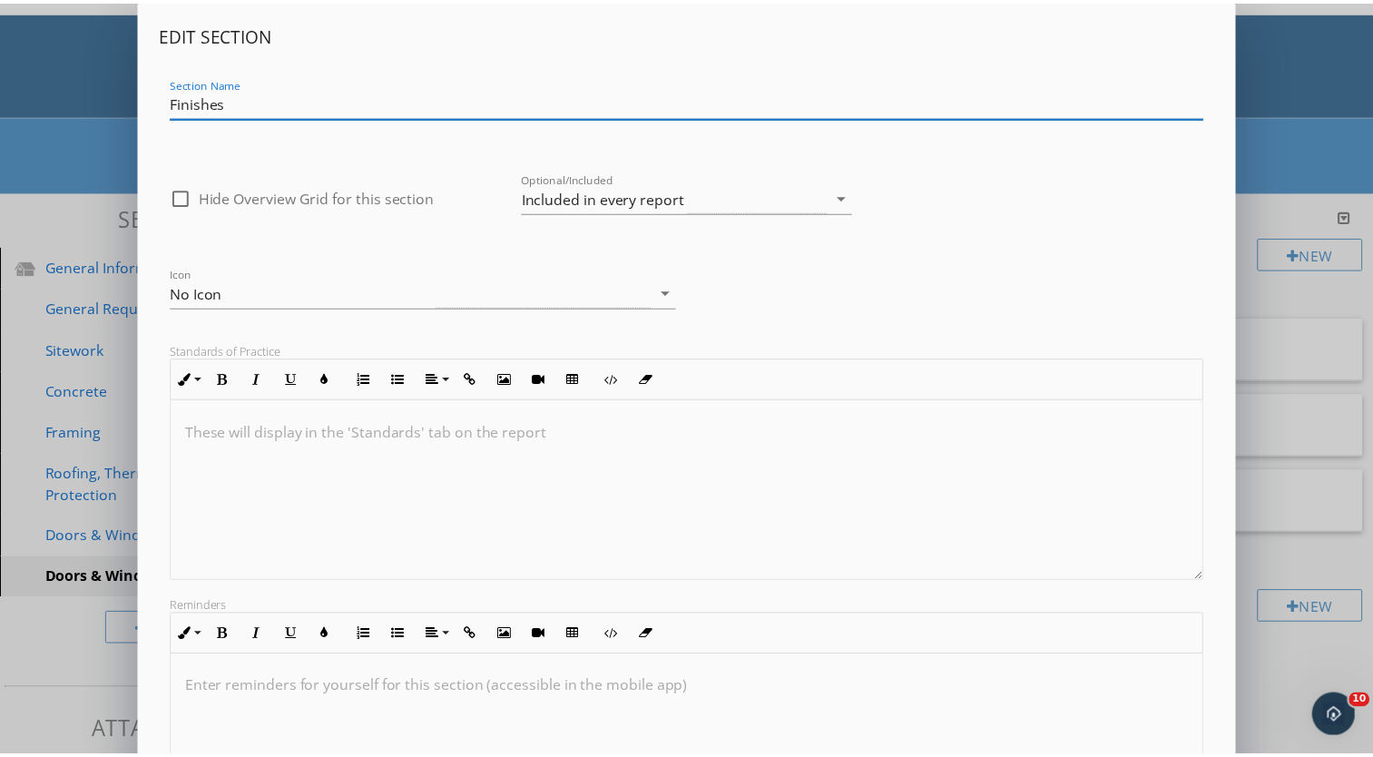
scroll to position [204, 0]
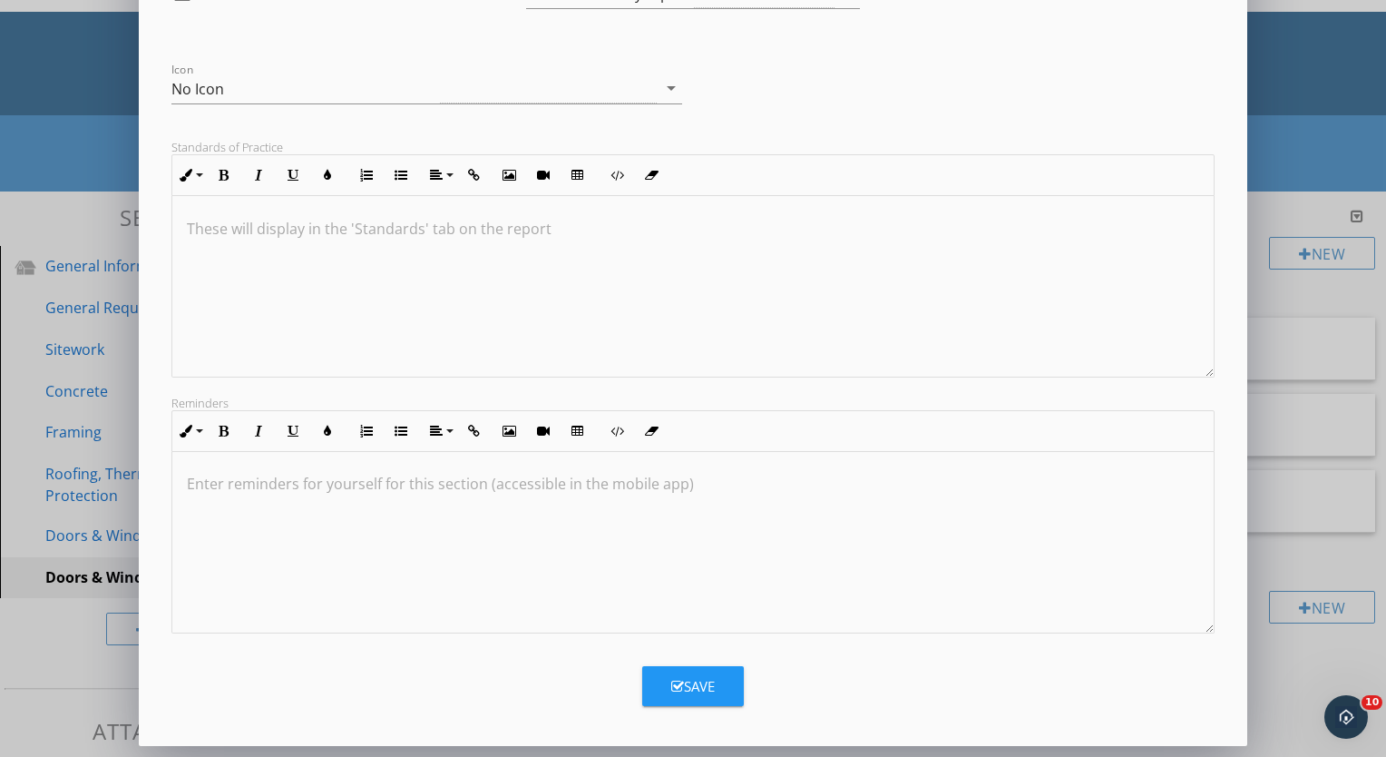
type input "Finishes"
click at [688, 673] on button "Save" at bounding box center [693, 686] width 102 height 40
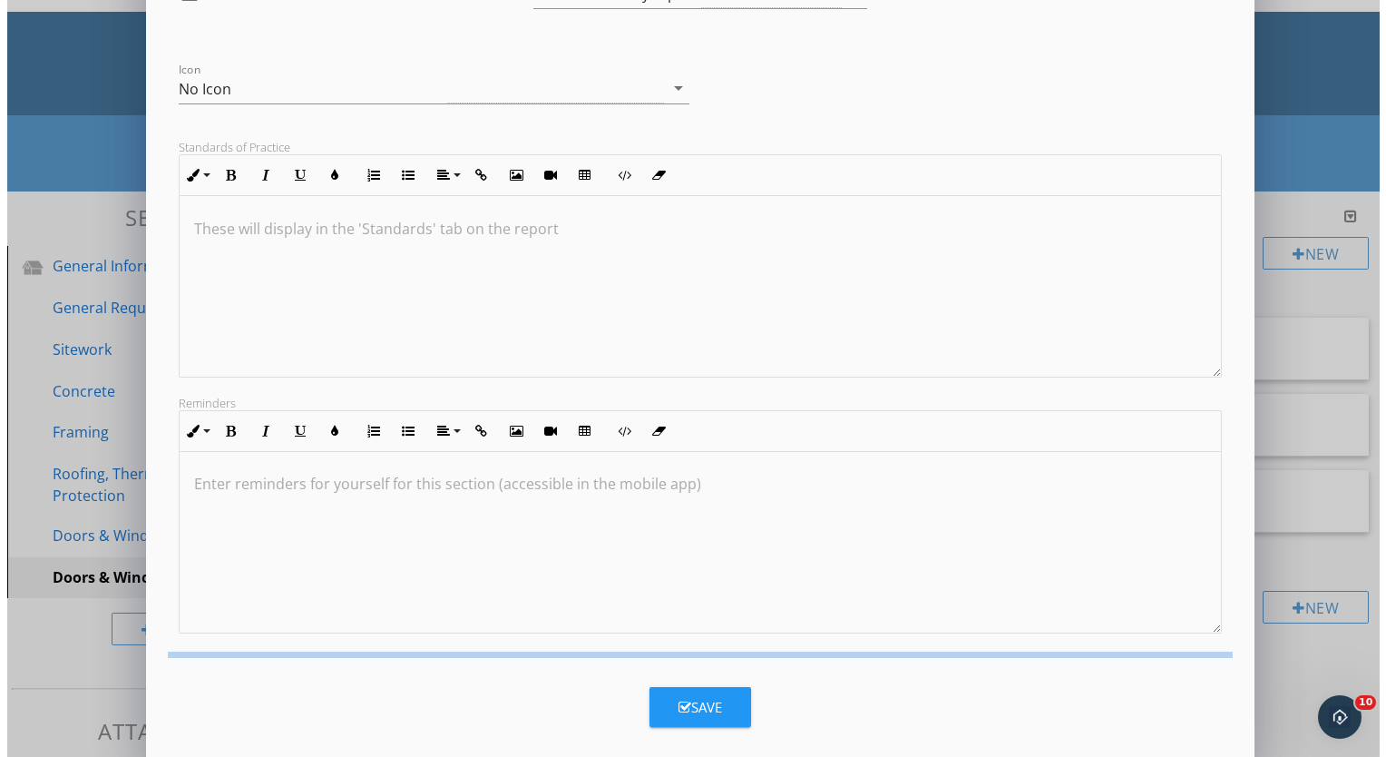
scroll to position [7, 0]
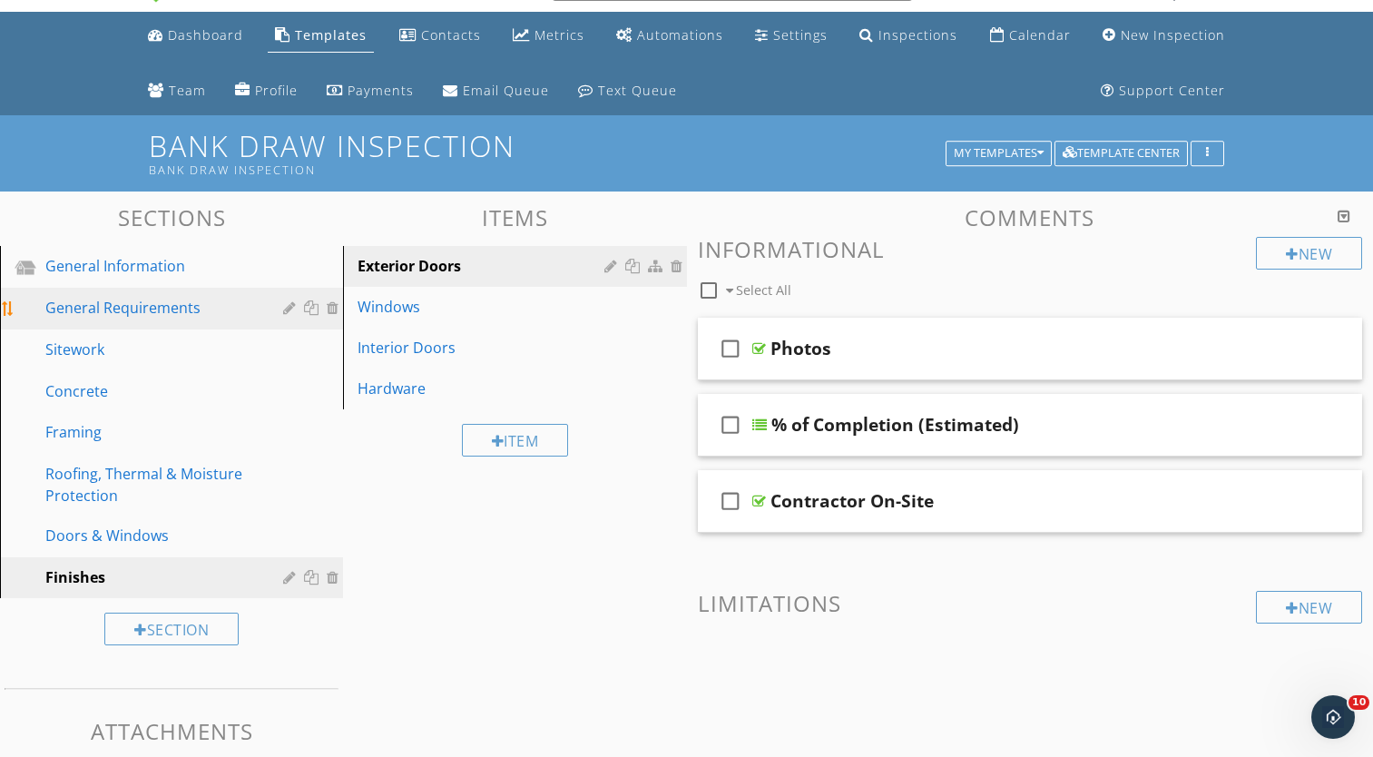
click at [223, 318] on div "General Requirements" at bounding box center [184, 309] width 279 height 24
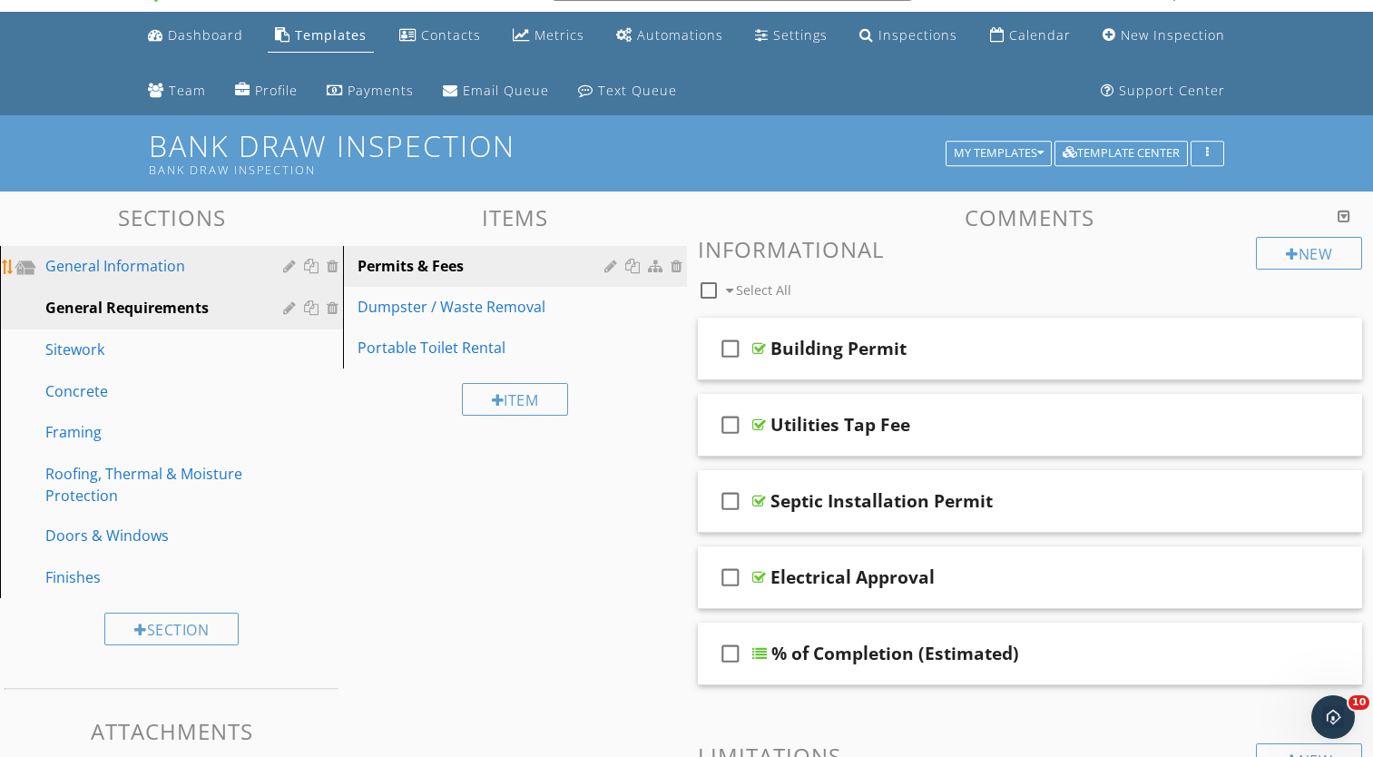
click at [189, 275] on div "General Information" at bounding box center [150, 266] width 211 height 22
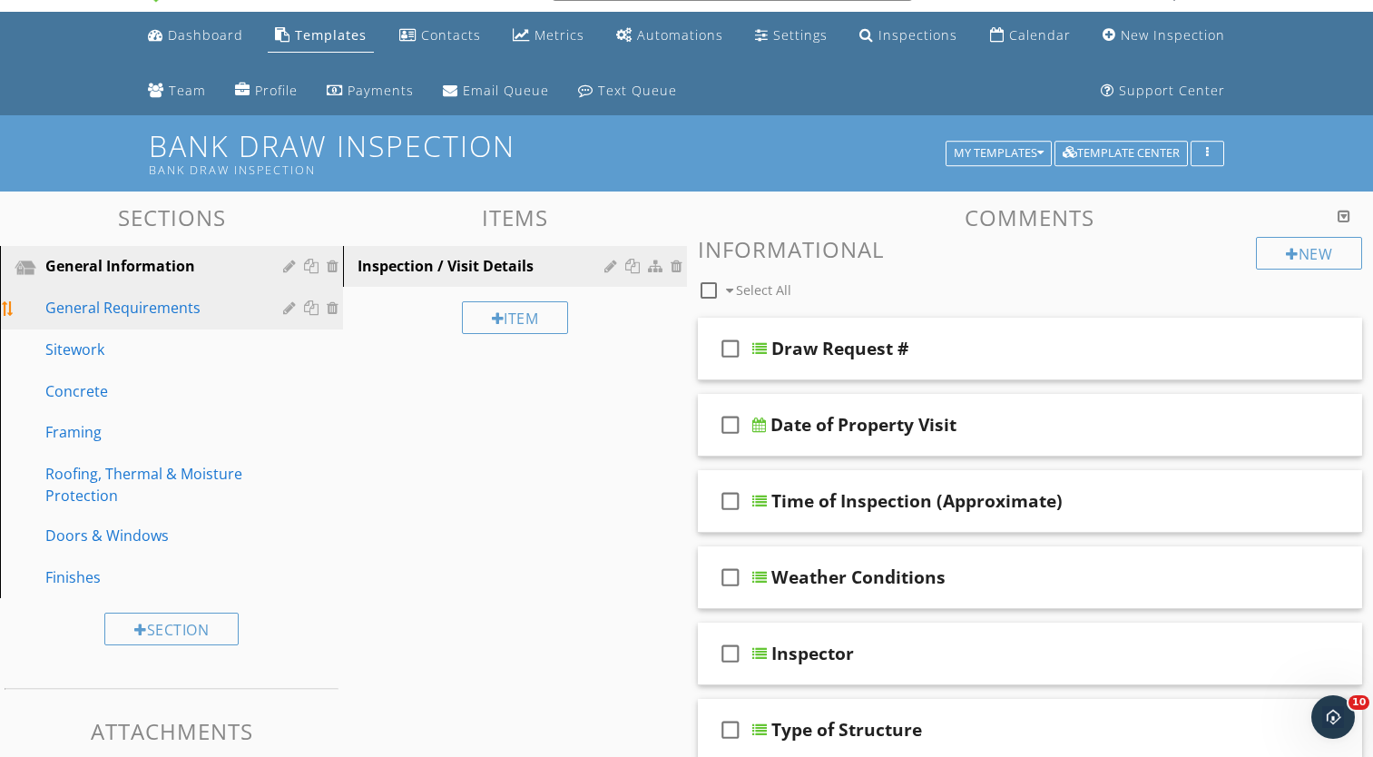
click at [289, 306] on div at bounding box center [291, 307] width 17 height 15
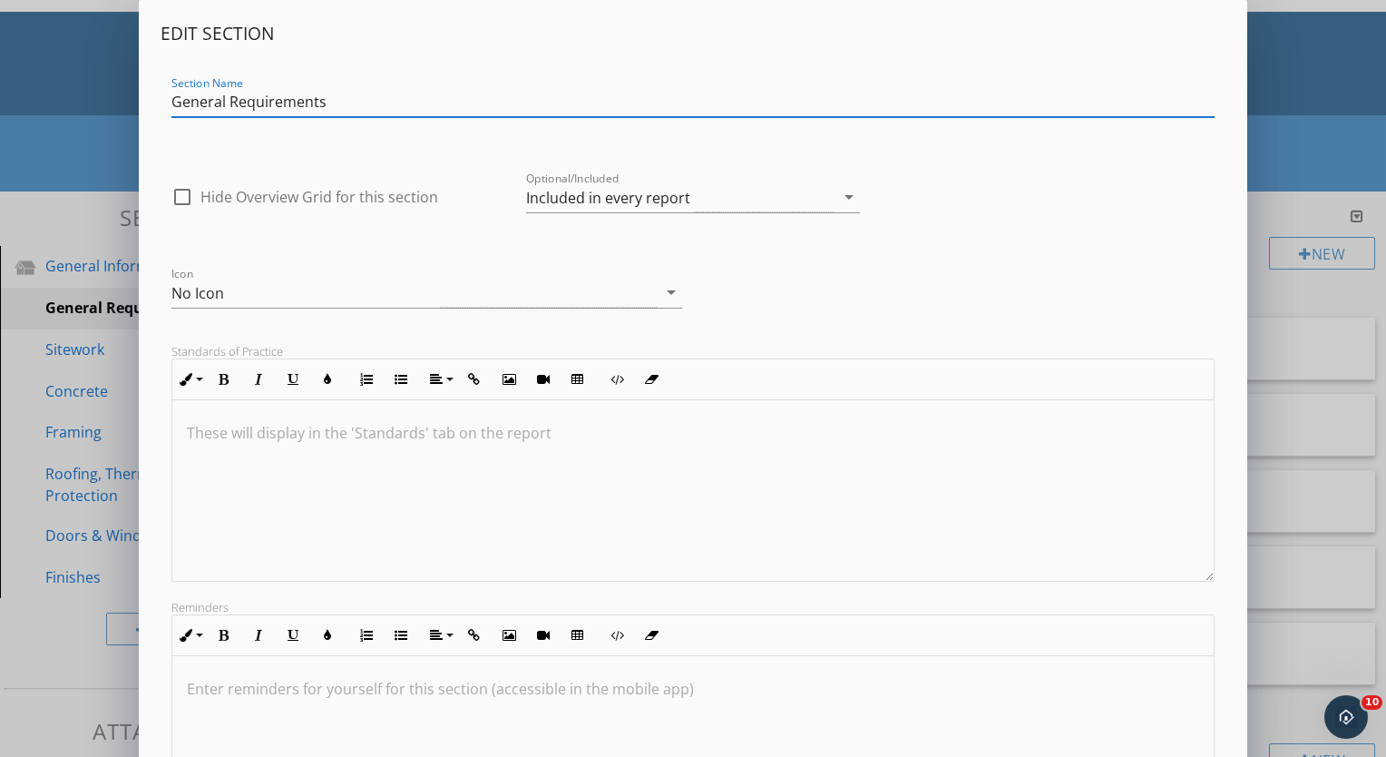
click at [225, 100] on input "General Requirements" at bounding box center [692, 102] width 1043 height 30
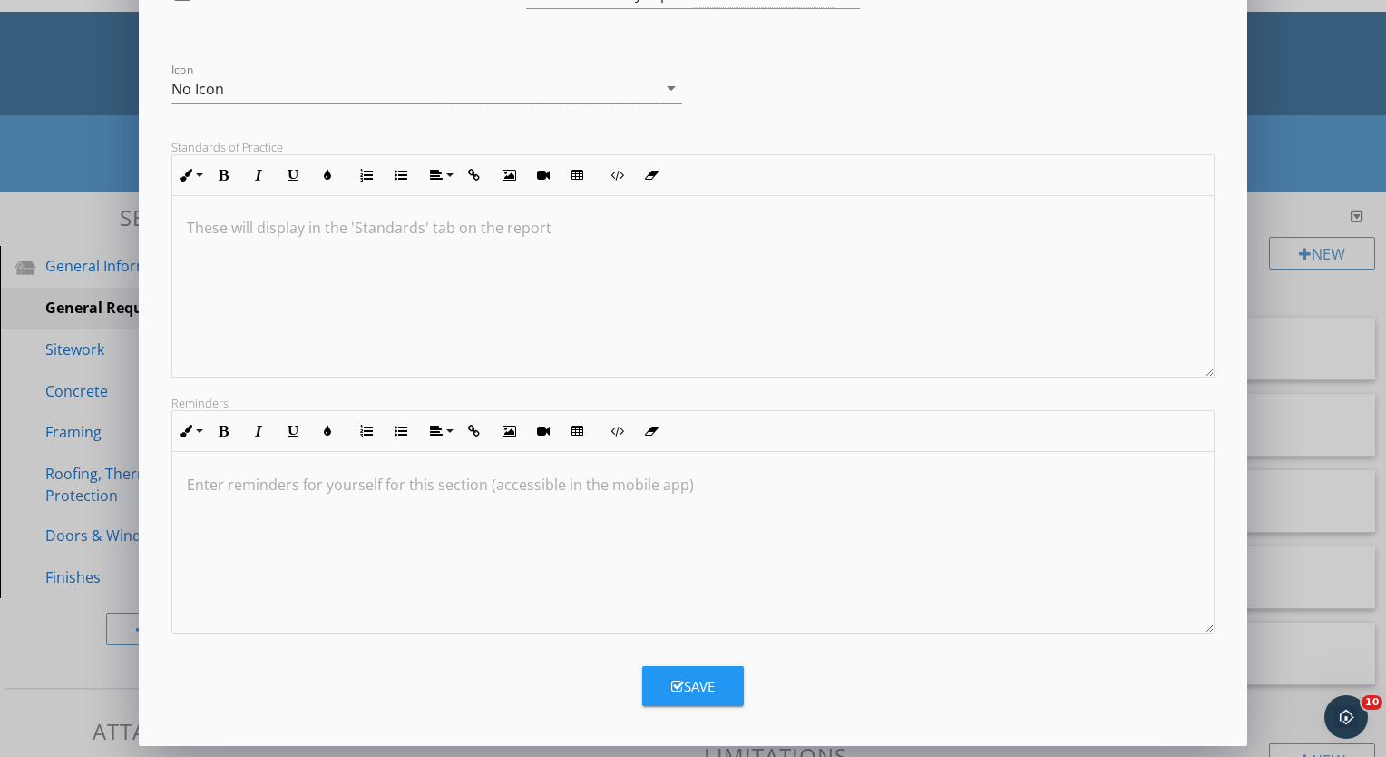
type input "Project Requirements"
click at [691, 679] on div "Save" at bounding box center [693, 686] width 44 height 21
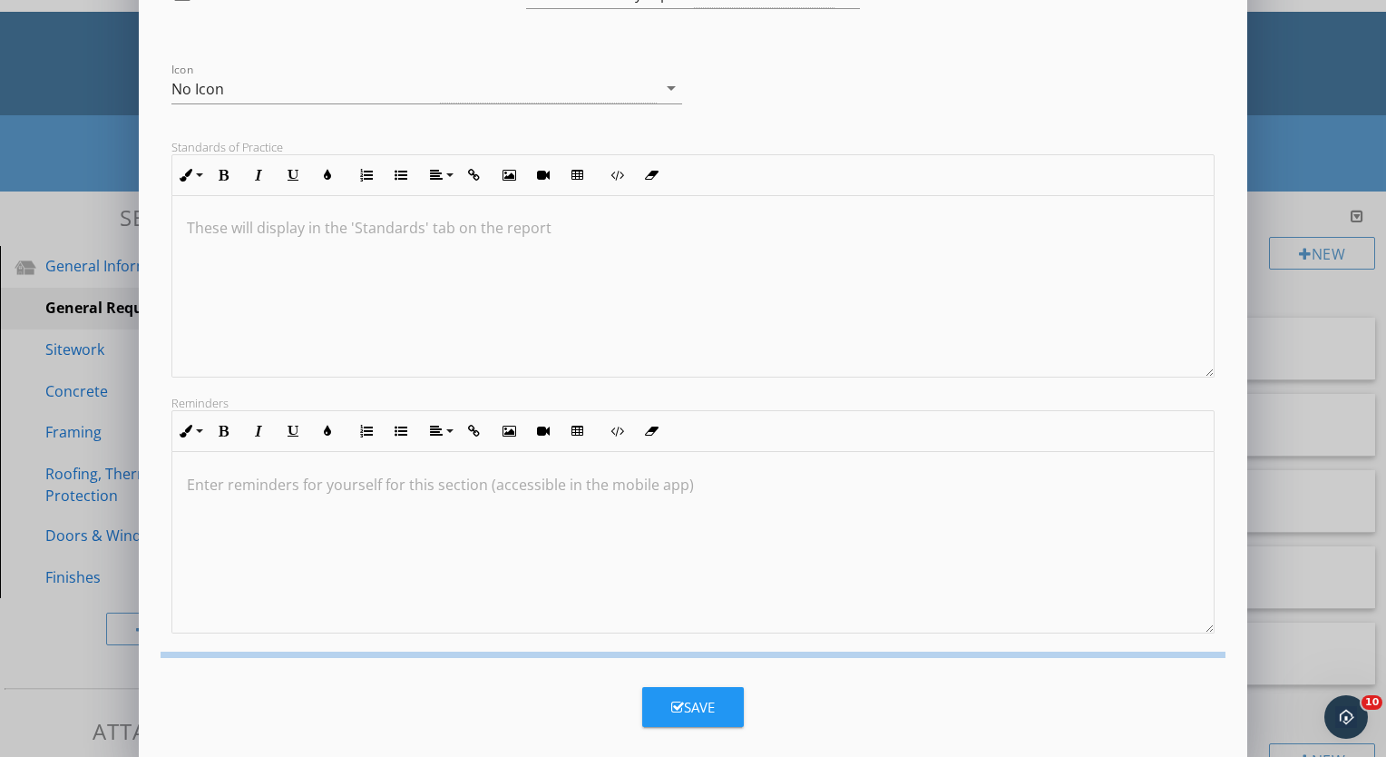
scroll to position [7, 0]
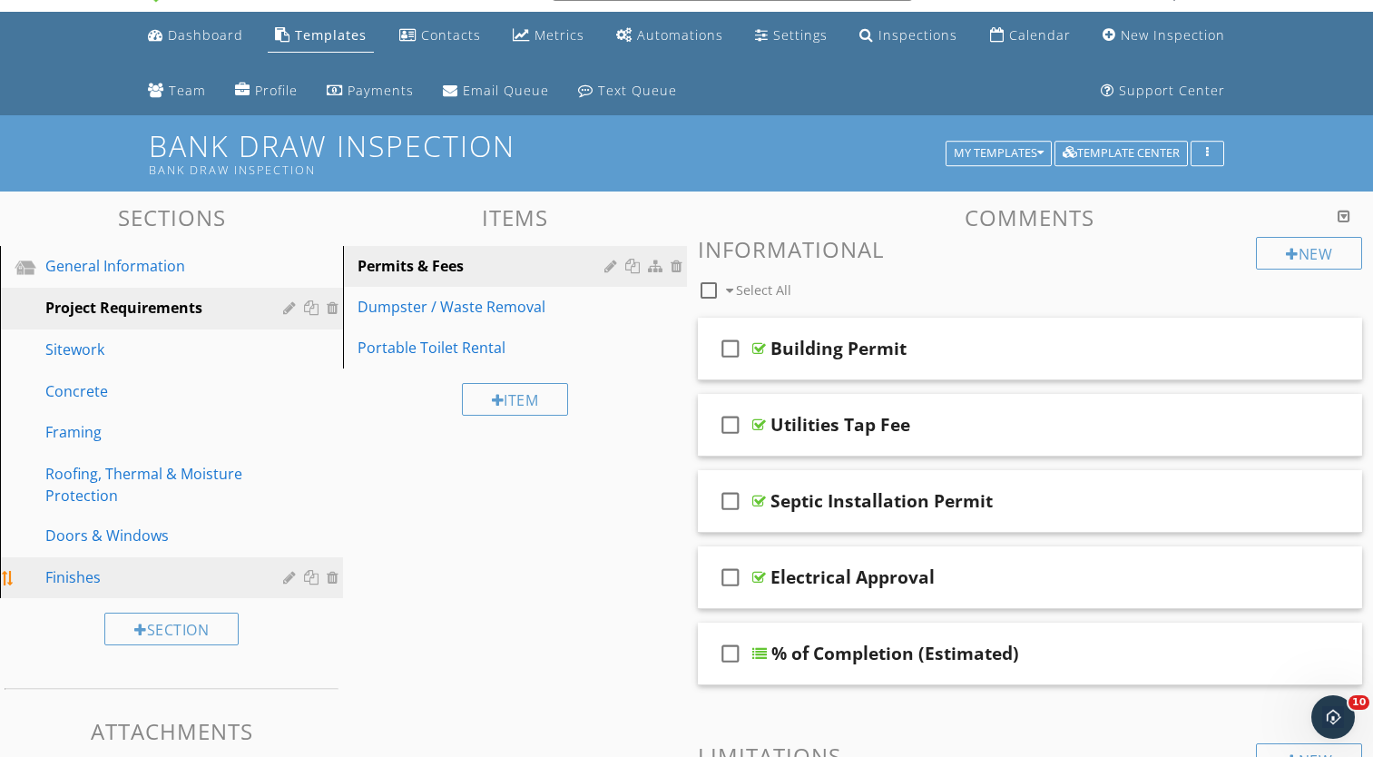
click at [116, 571] on div "Finishes" at bounding box center [150, 577] width 211 height 22
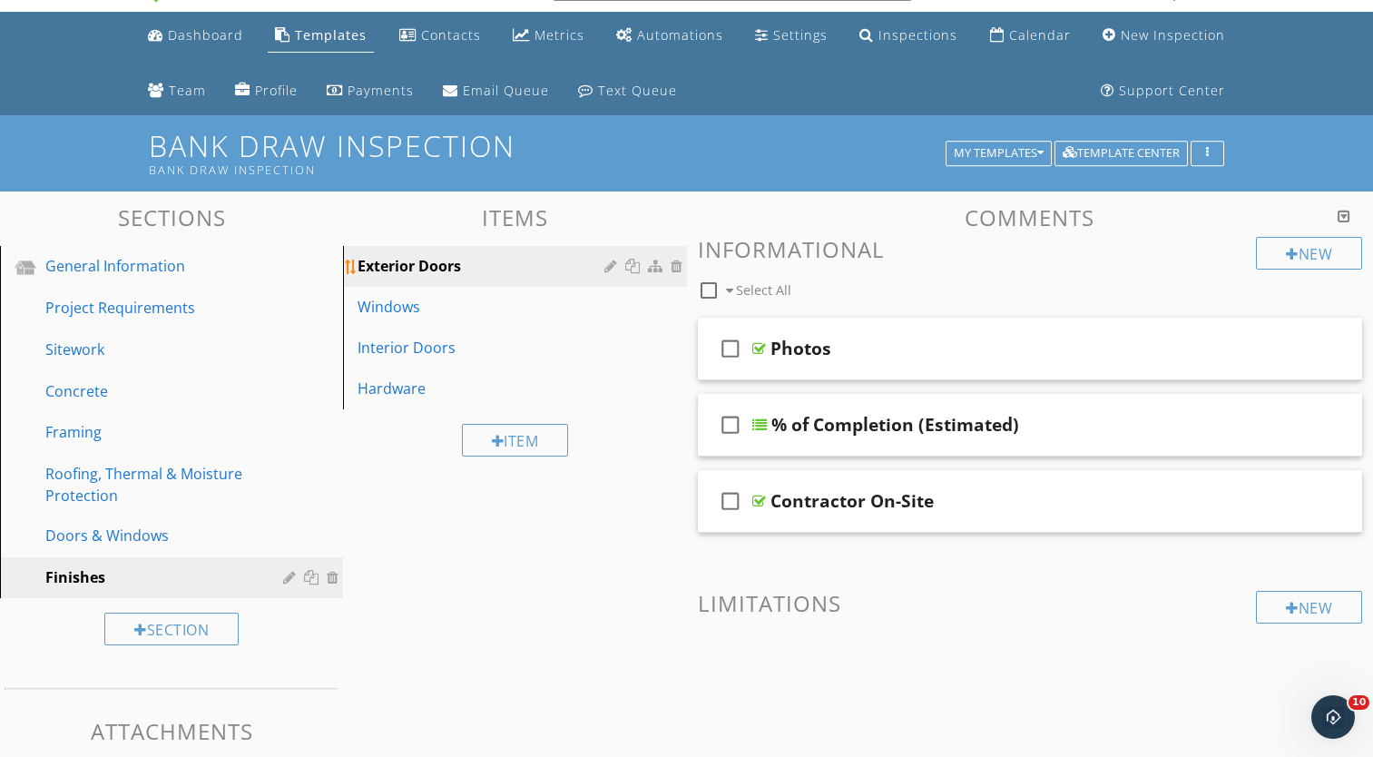
click at [609, 264] on div at bounding box center [612, 266] width 17 height 15
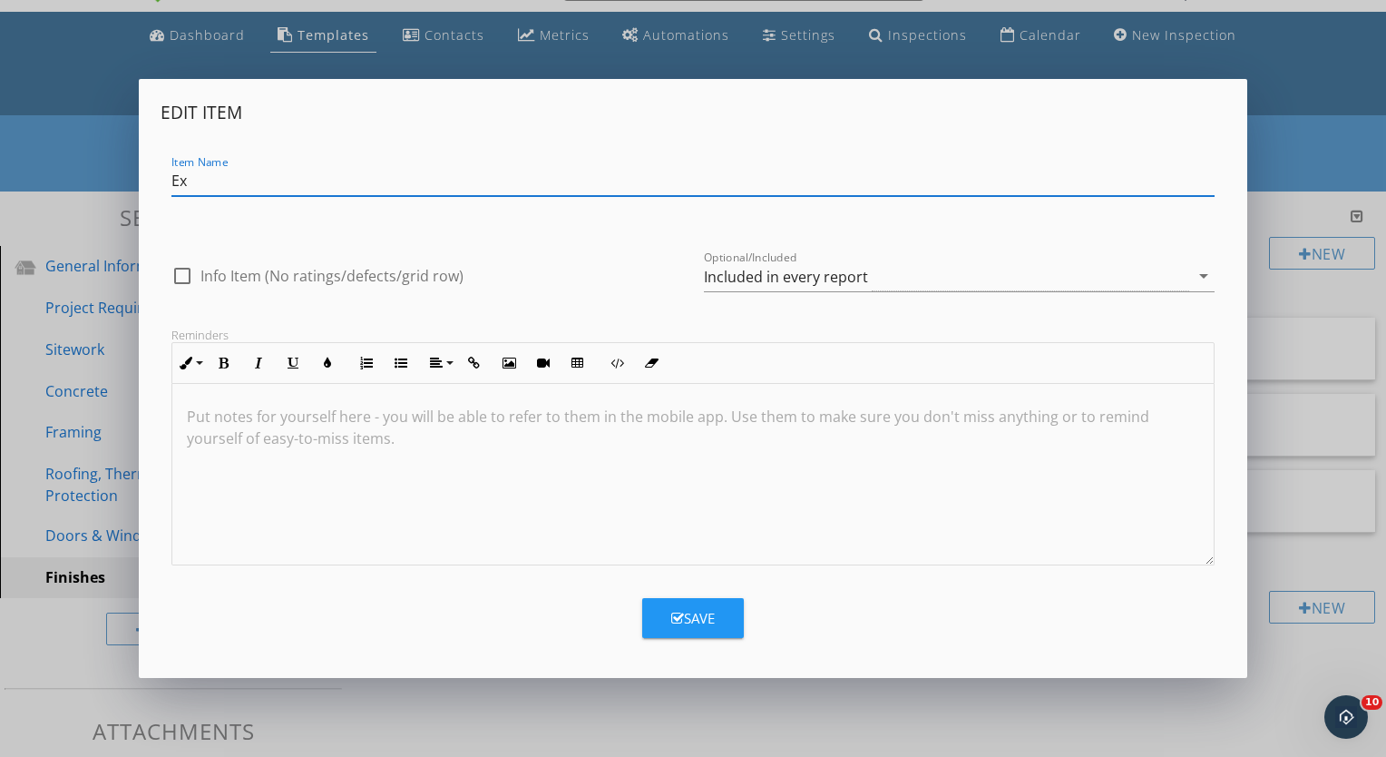
type input "E"
type input "D"
type input "Wall Coverings"
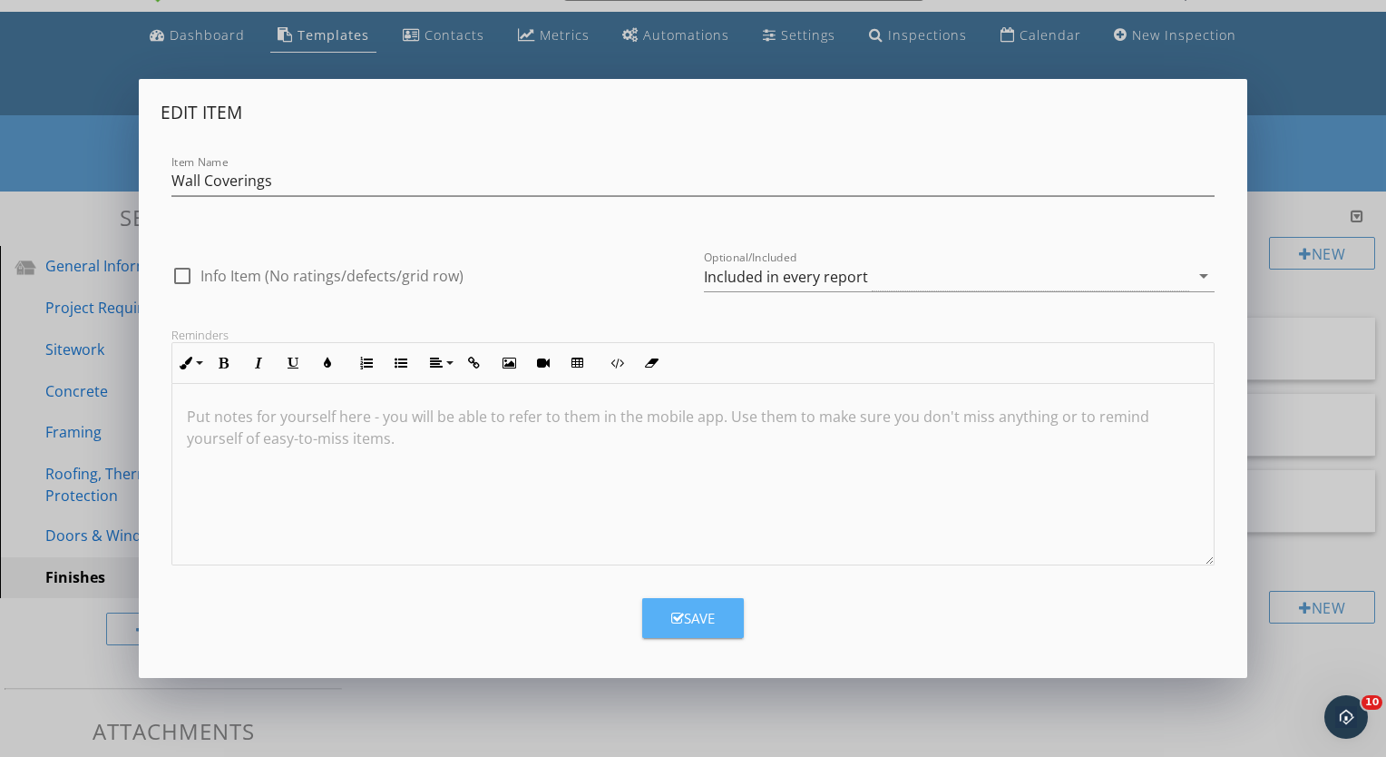
click at [691, 606] on button "Save" at bounding box center [693, 618] width 102 height 40
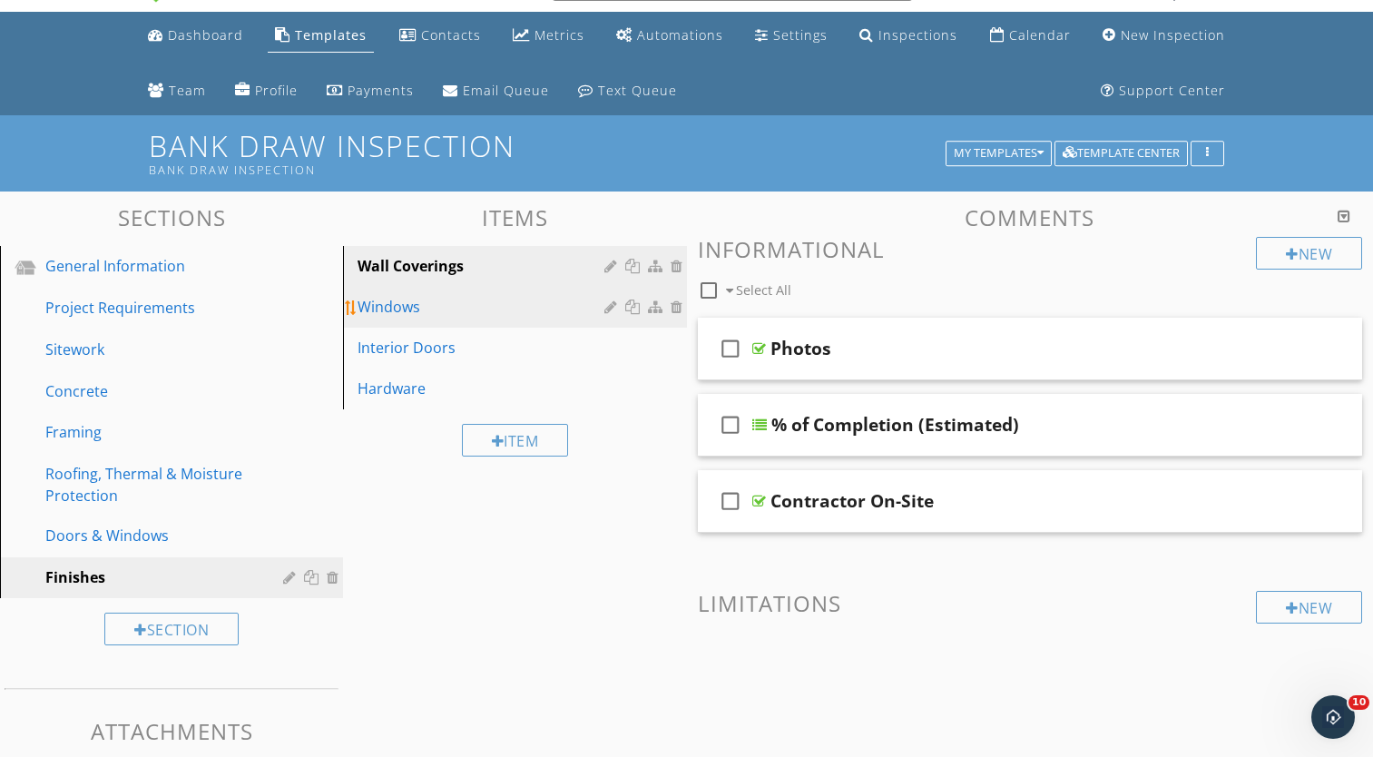
click at [608, 304] on div at bounding box center [612, 306] width 17 height 15
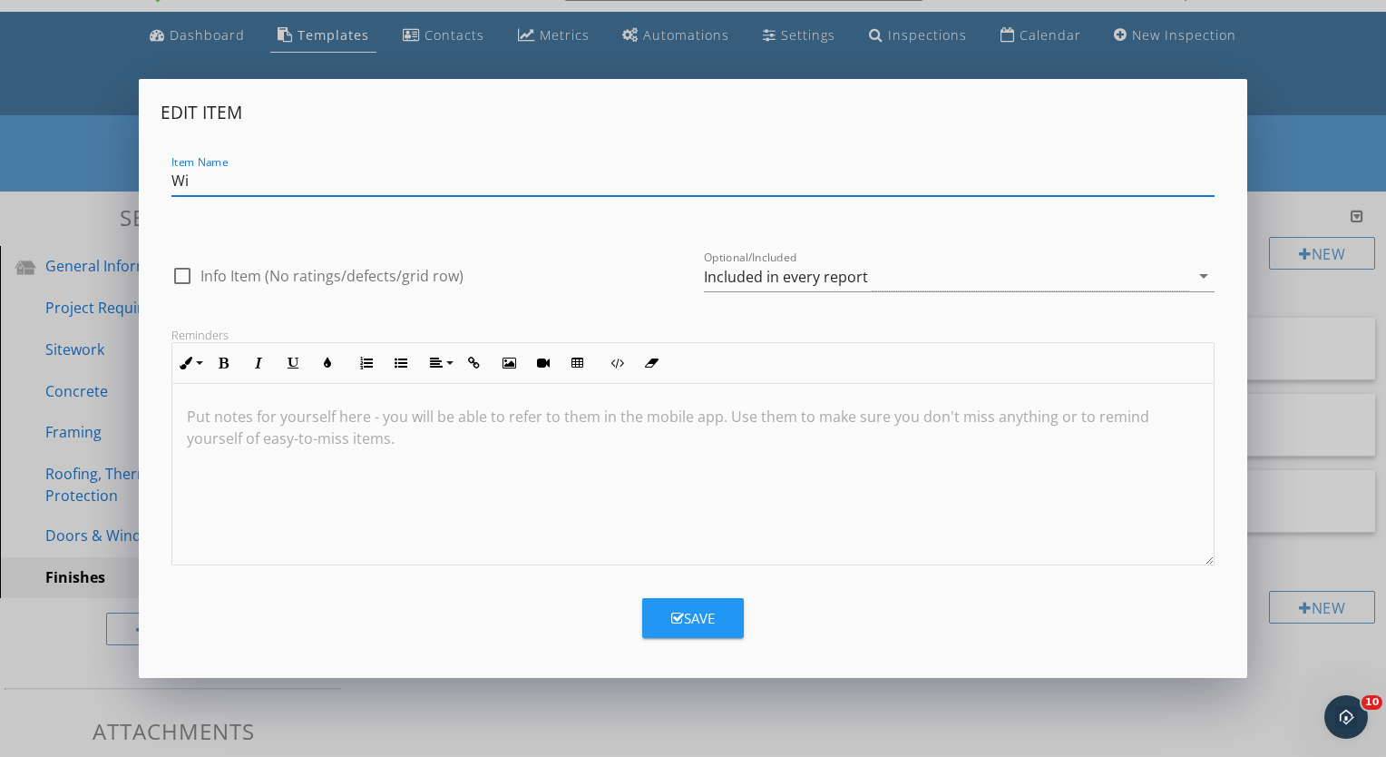
type input "W"
type input "Floor Coverings"
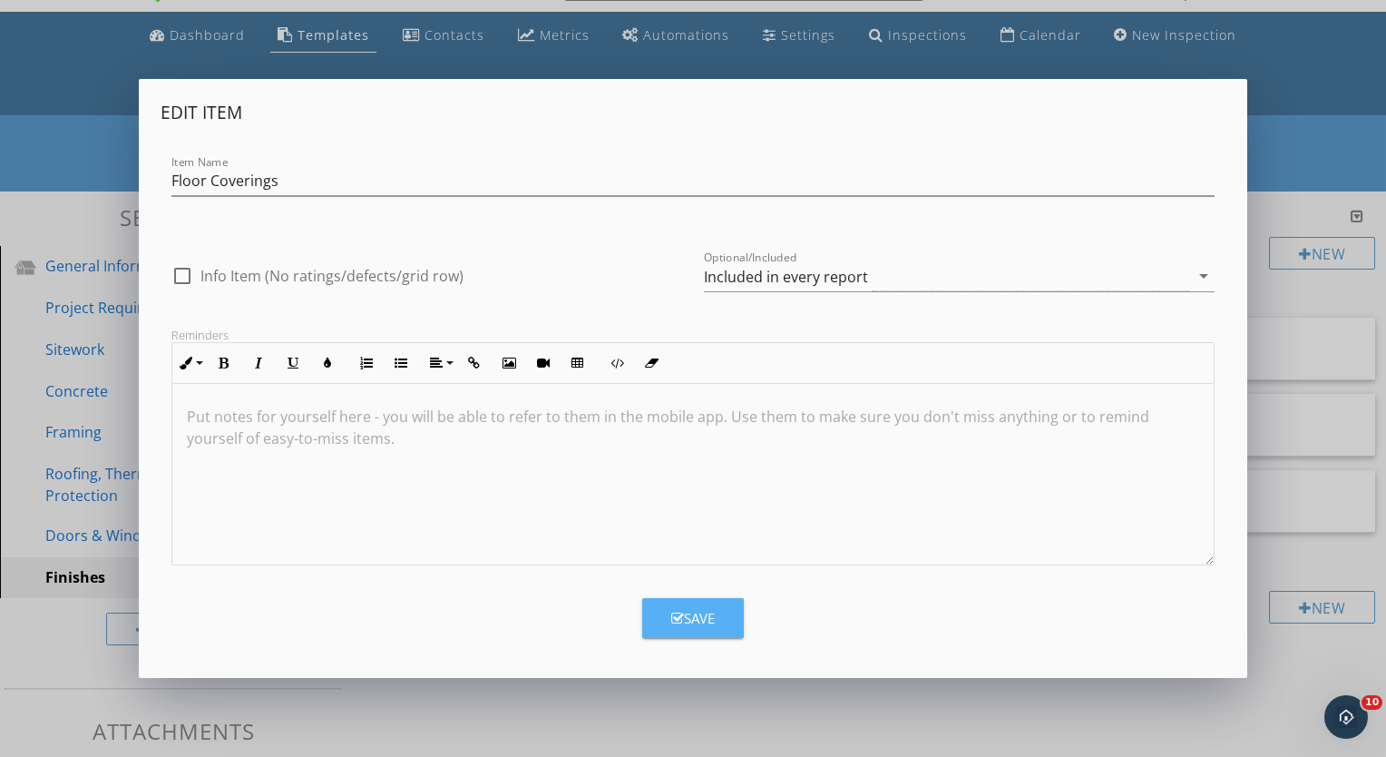
click at [677, 602] on button "Save" at bounding box center [693, 618] width 102 height 40
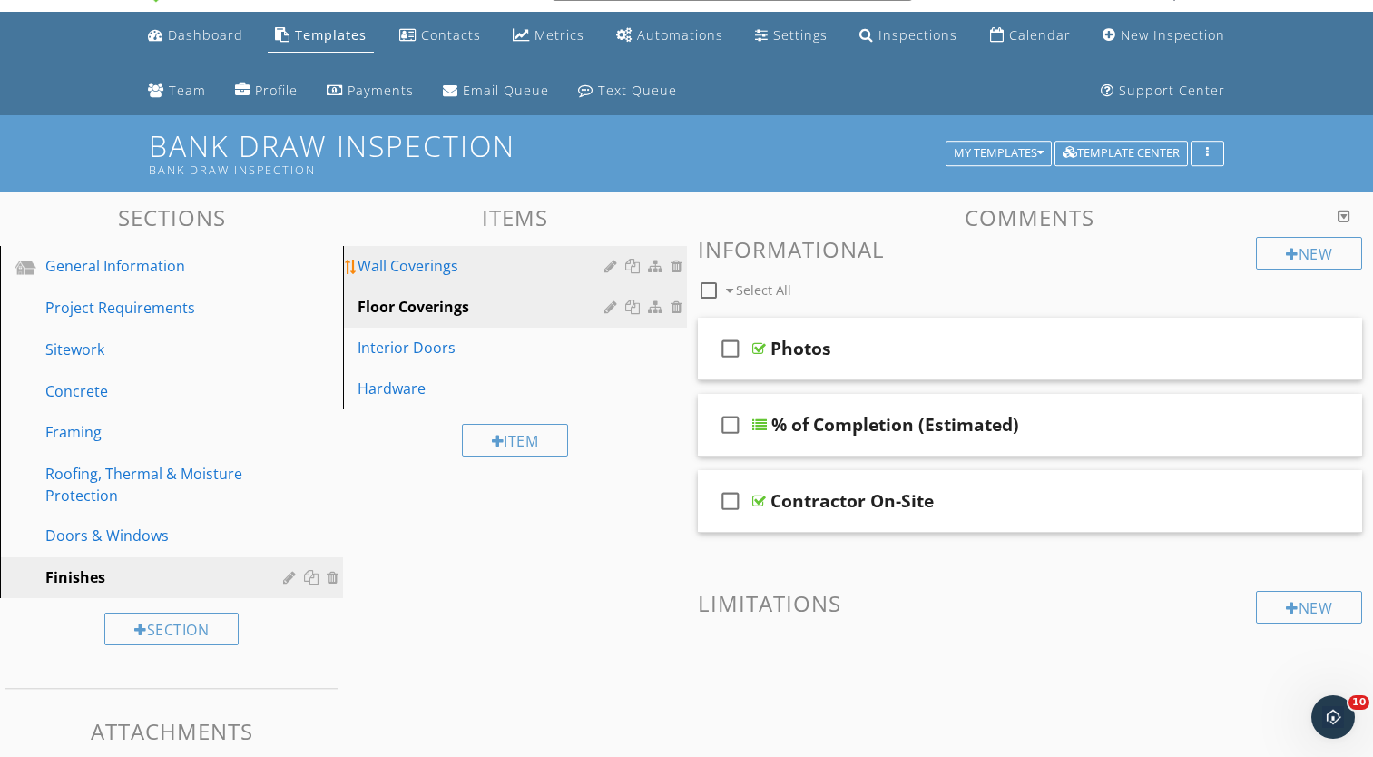
click at [606, 267] on div at bounding box center [612, 266] width 17 height 15
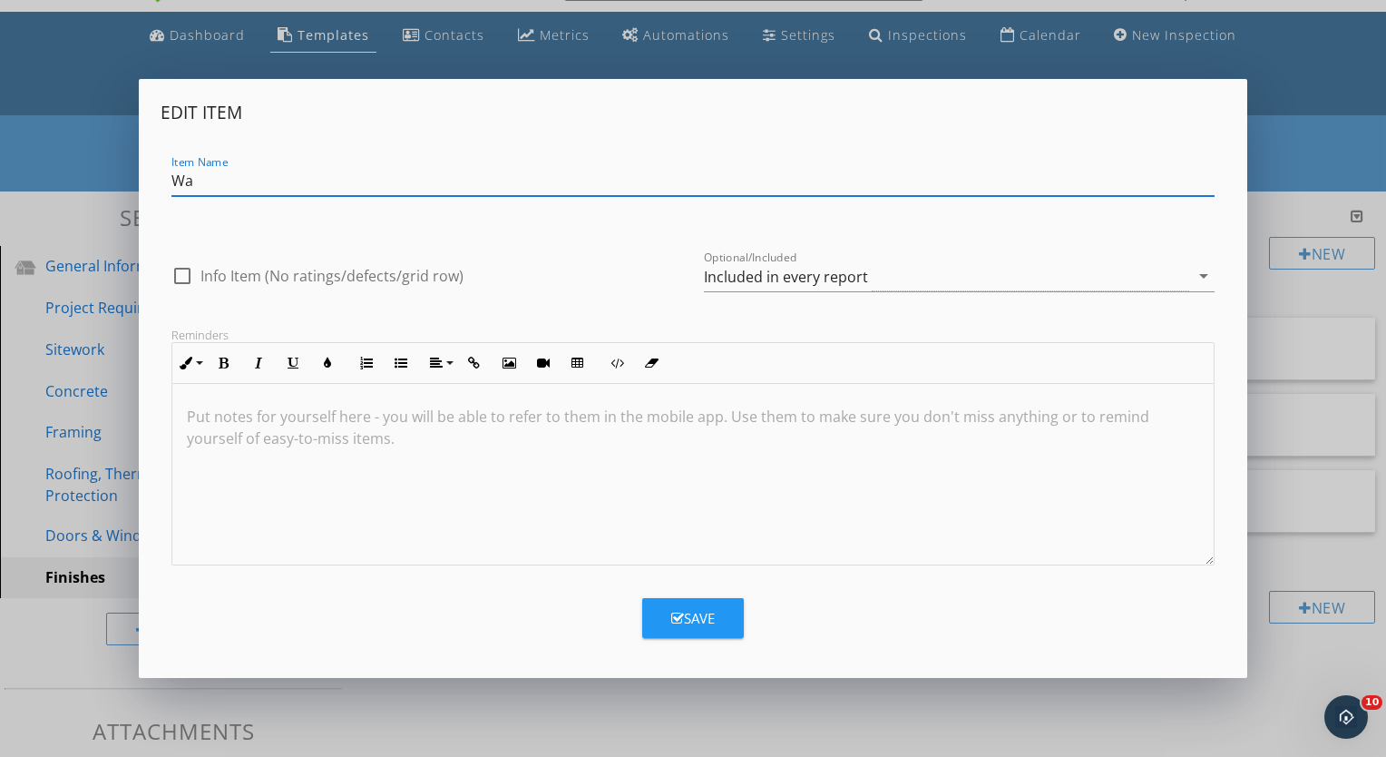
type input "W"
click at [236, 181] on input "Drywall & Wall Coverings" at bounding box center [692, 181] width 1043 height 30
type input "Drywall / Wall Coverings"
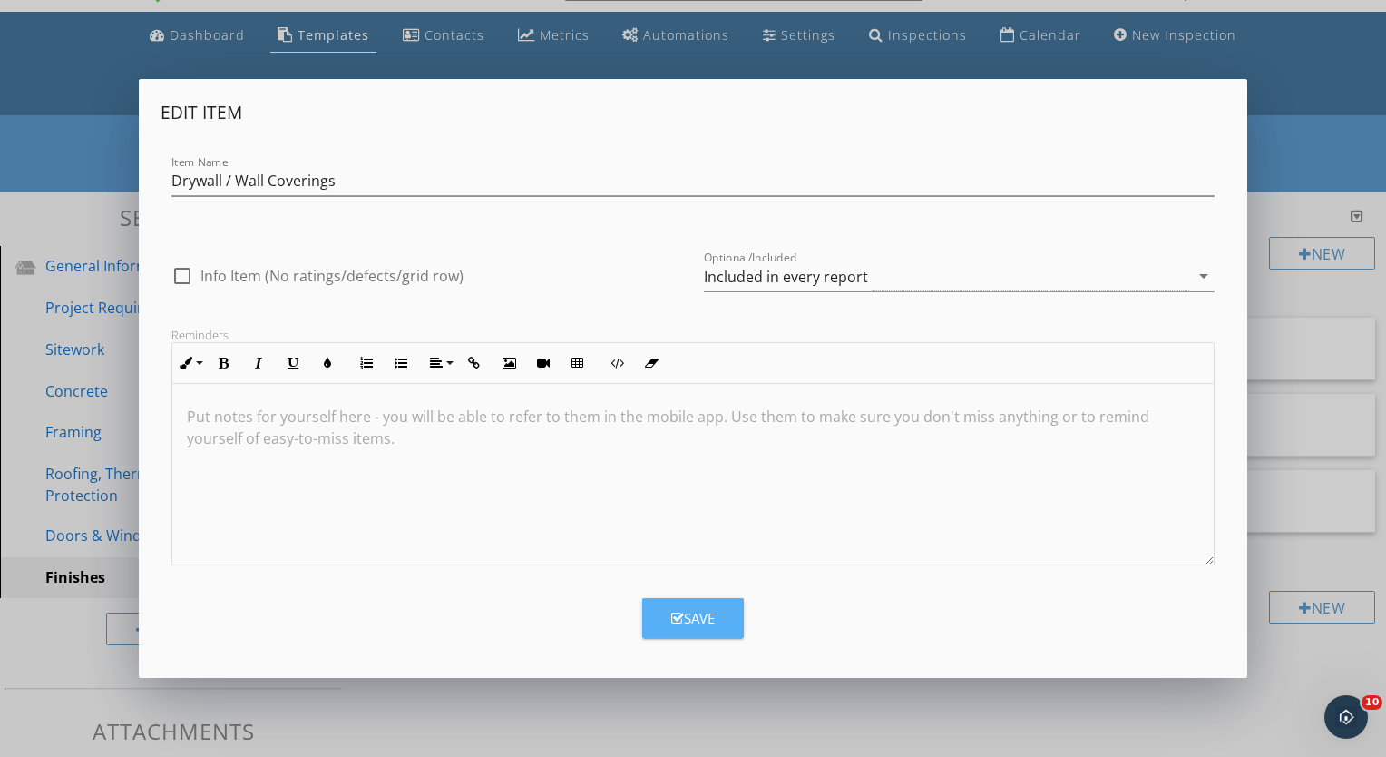
click at [692, 604] on button "Save" at bounding box center [693, 618] width 102 height 40
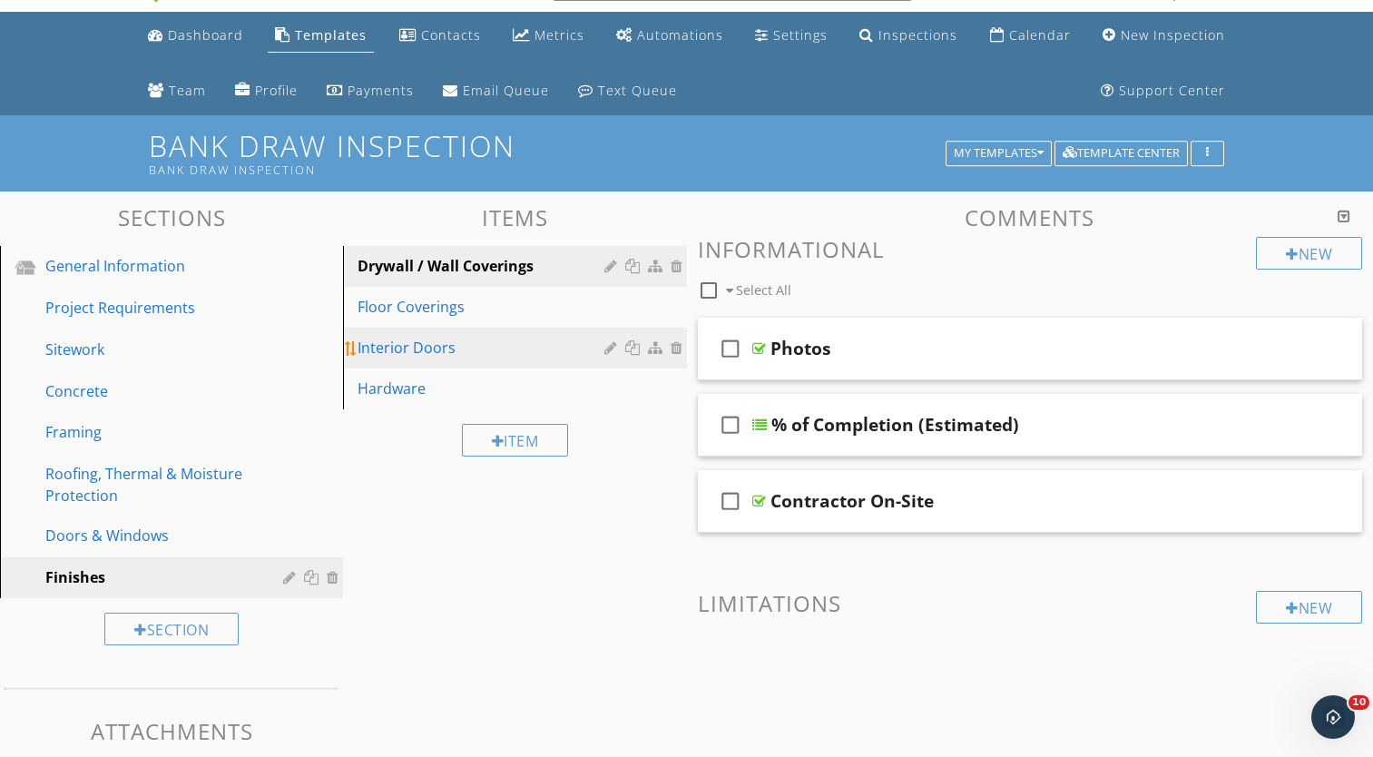
click at [609, 345] on div at bounding box center [612, 347] width 17 height 15
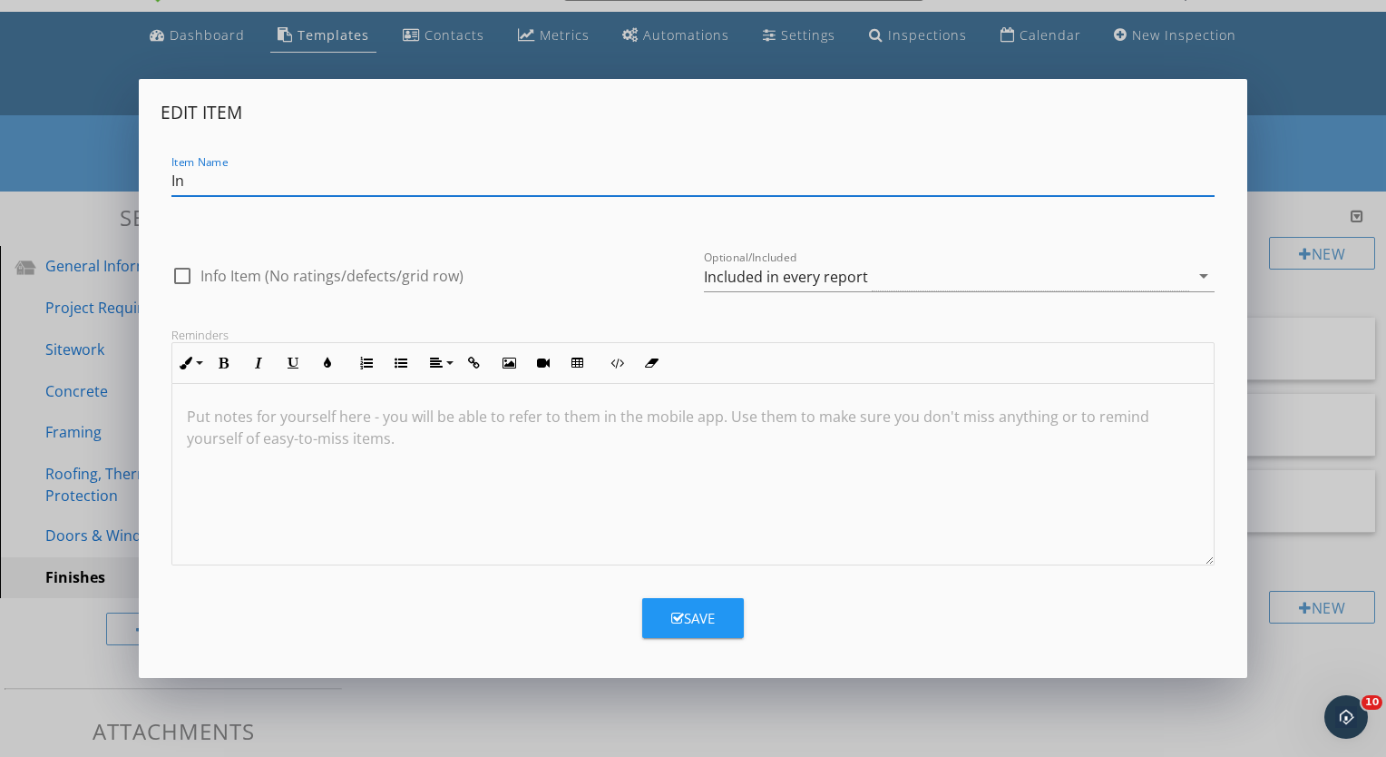
type input "I"
type input "Painting"
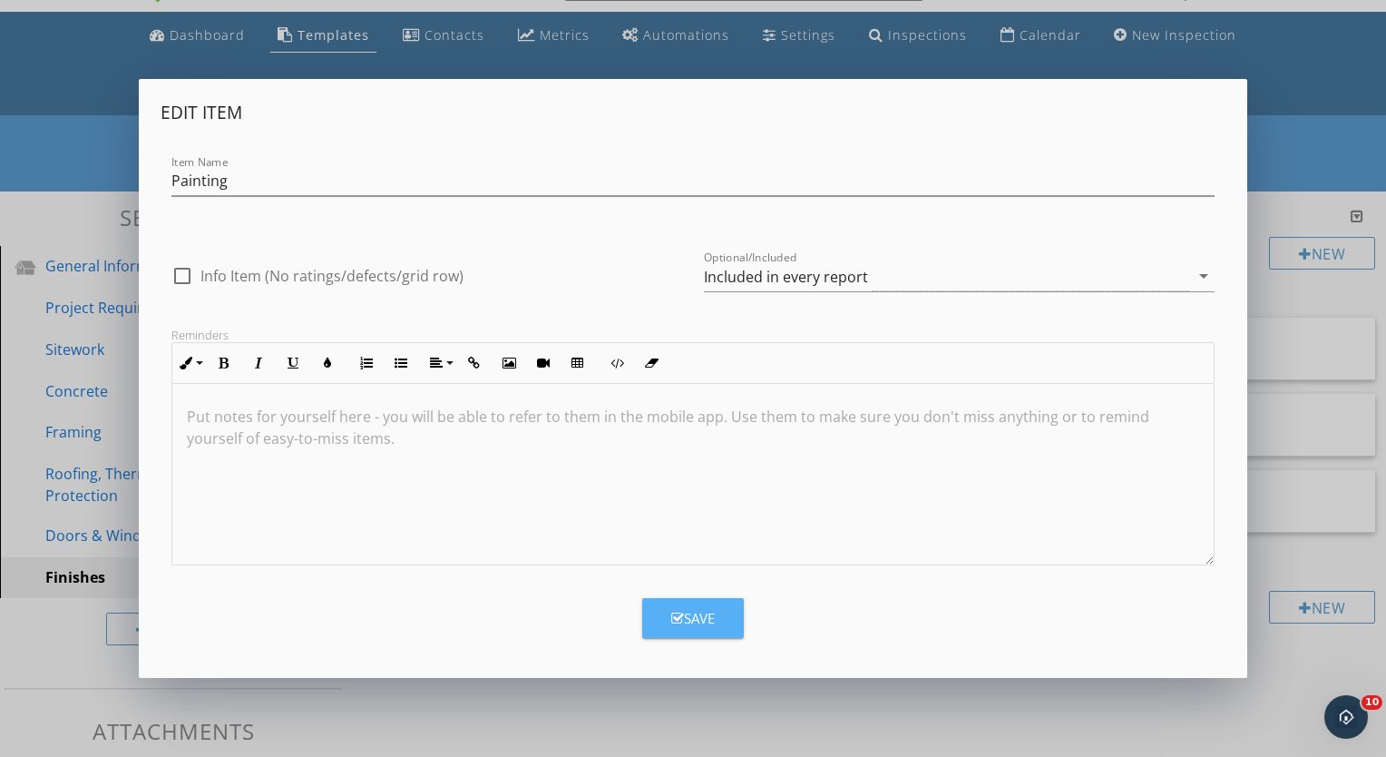
click at [722, 610] on button "Save" at bounding box center [693, 618] width 102 height 40
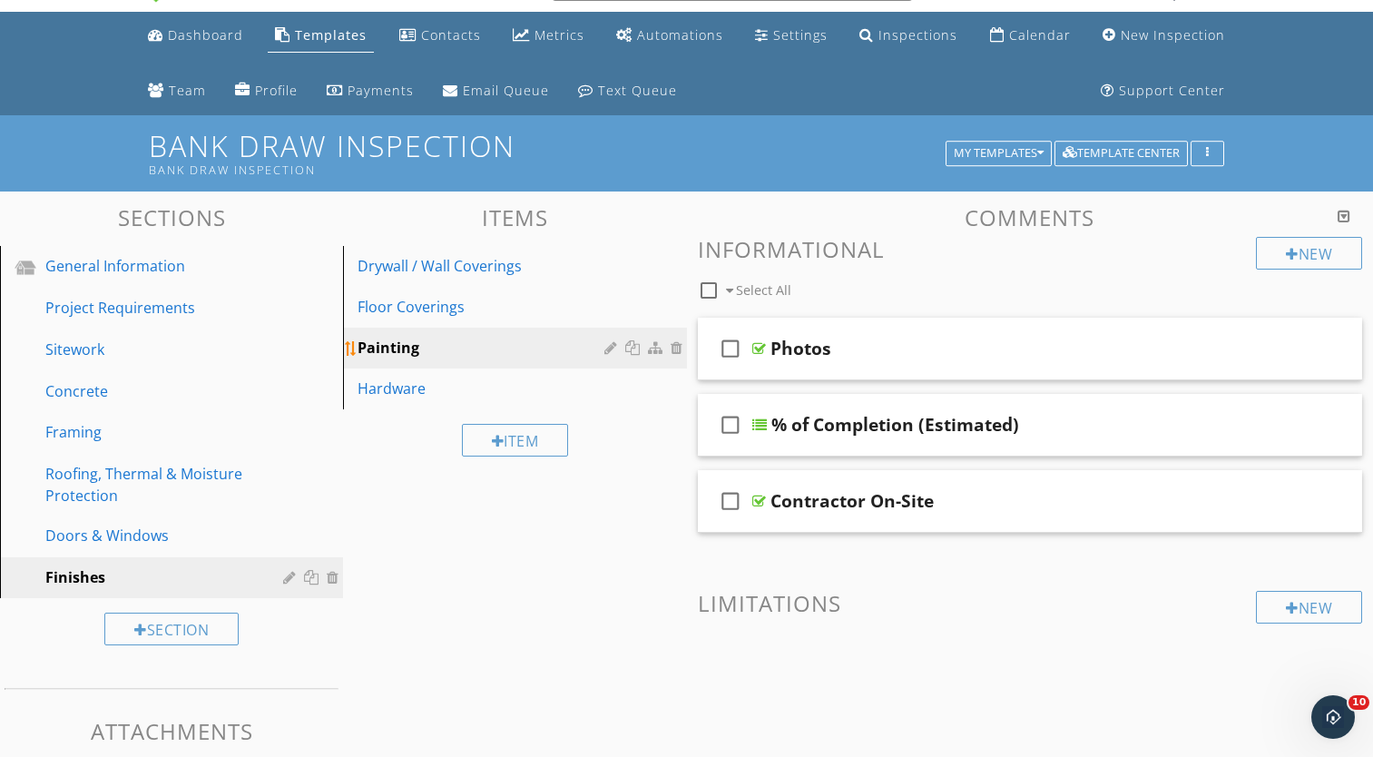
click at [608, 350] on div at bounding box center [612, 347] width 17 height 15
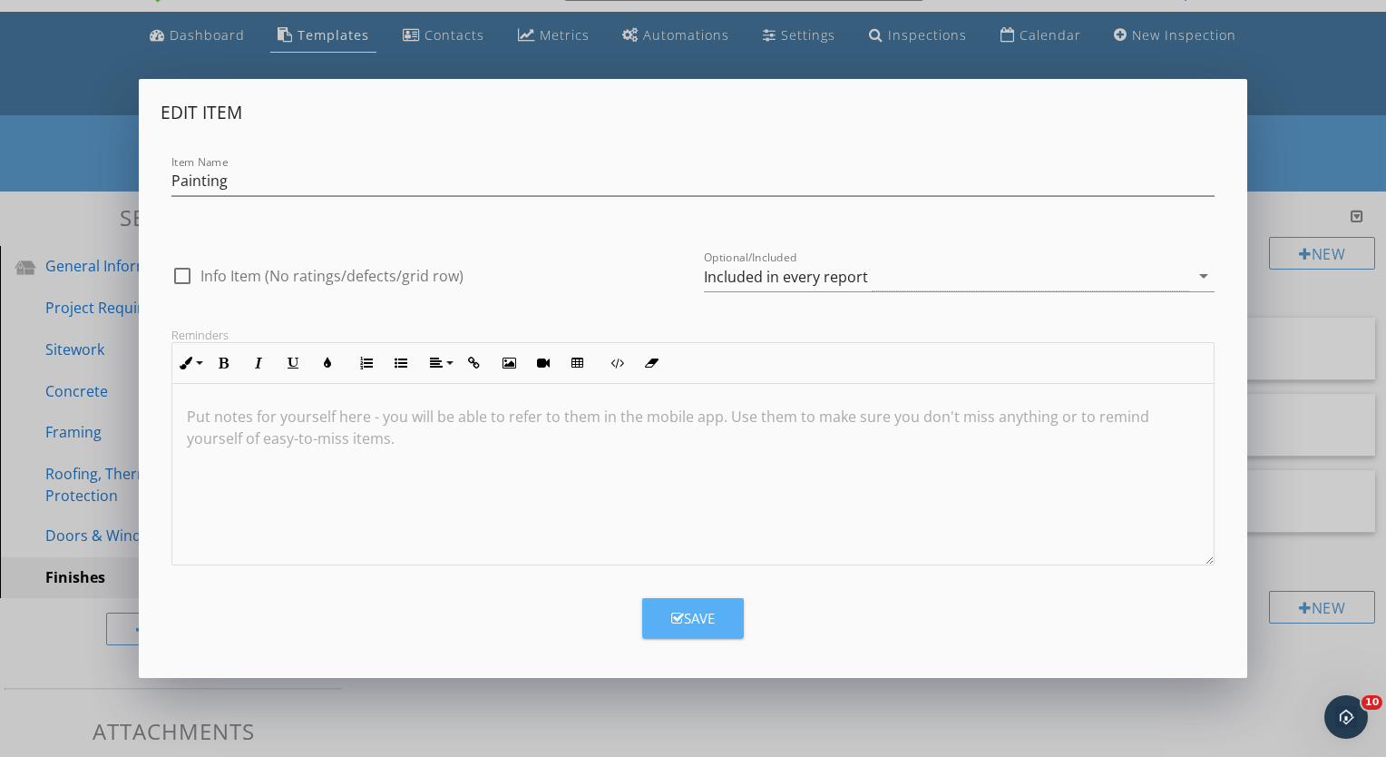
click at [680, 610] on div "Save" at bounding box center [693, 618] width 44 height 21
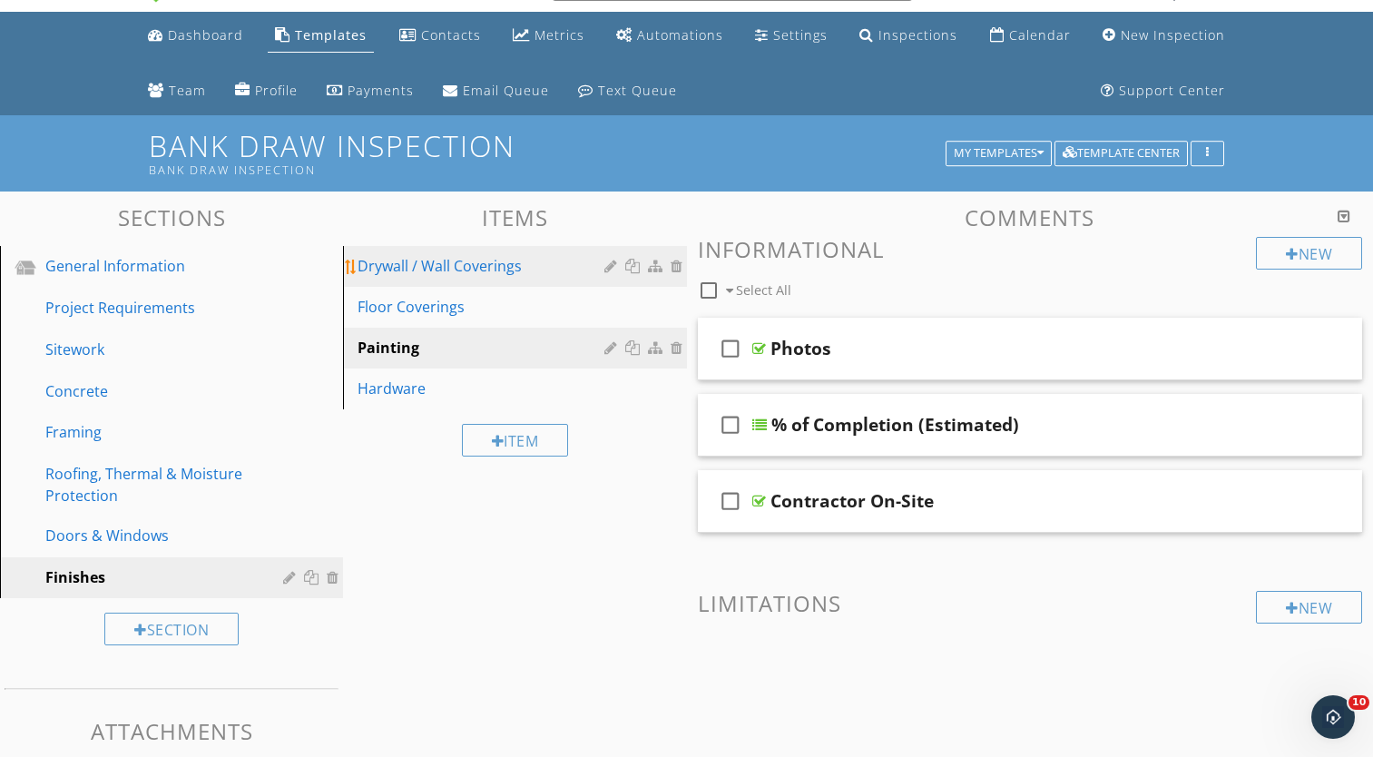
click at [609, 265] on div at bounding box center [612, 266] width 17 height 15
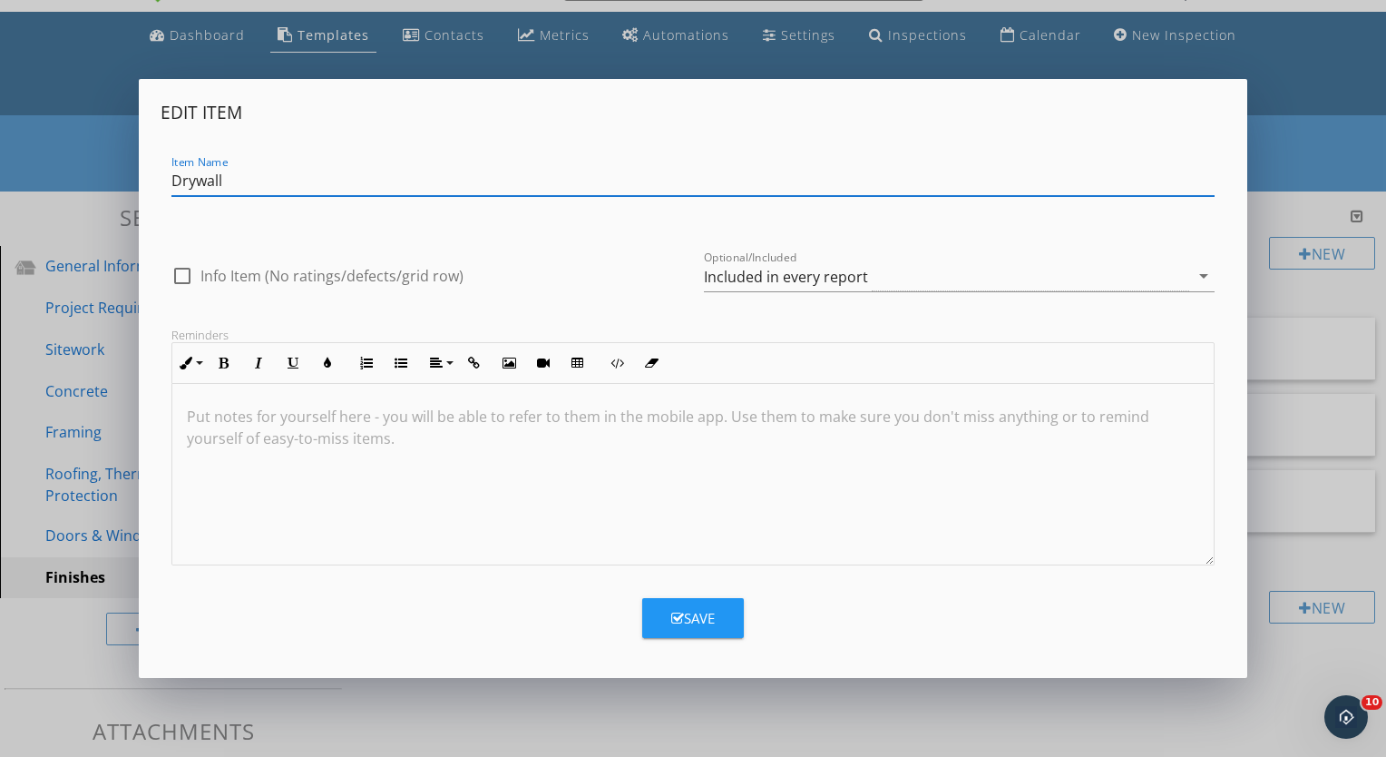
type input "Drywall"
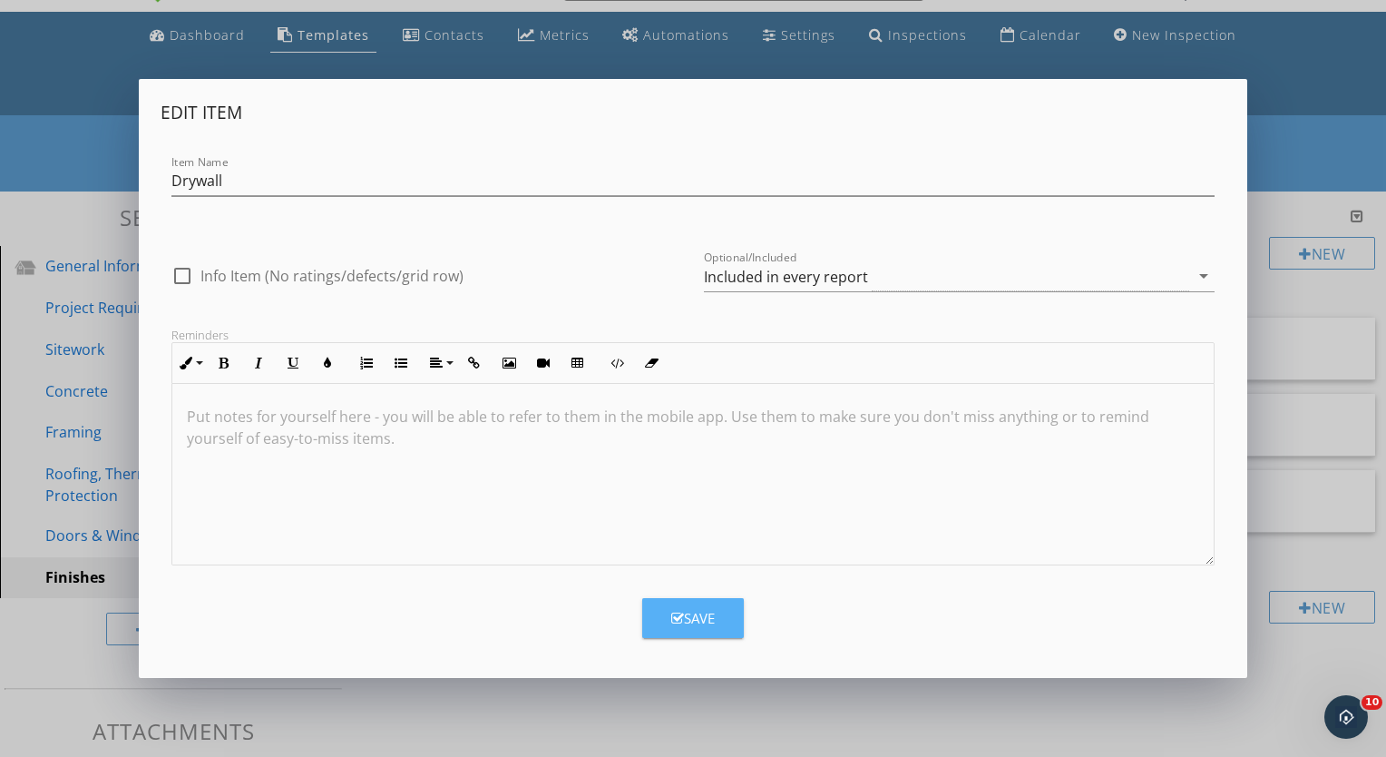
click at [690, 610] on div "Save" at bounding box center [693, 618] width 44 height 21
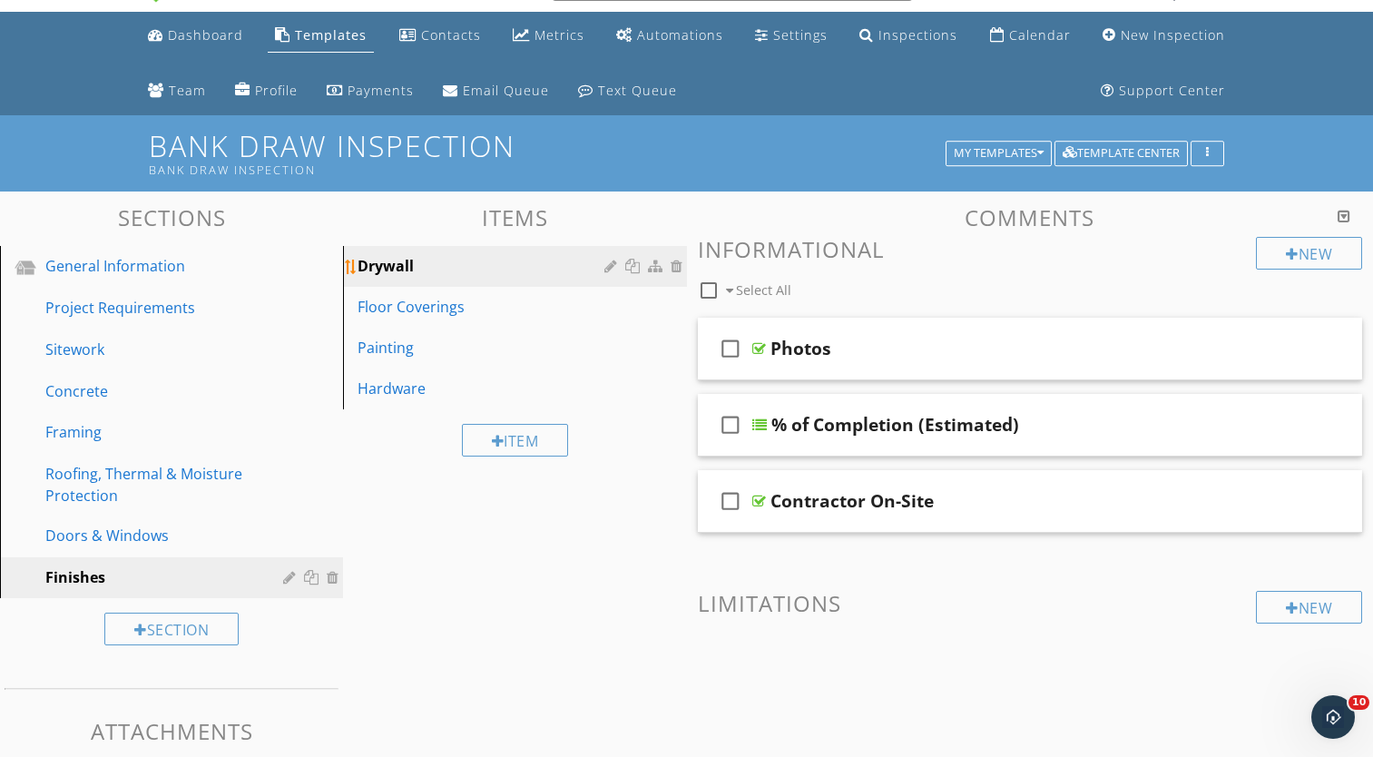
click at [607, 272] on div at bounding box center [612, 266] width 17 height 15
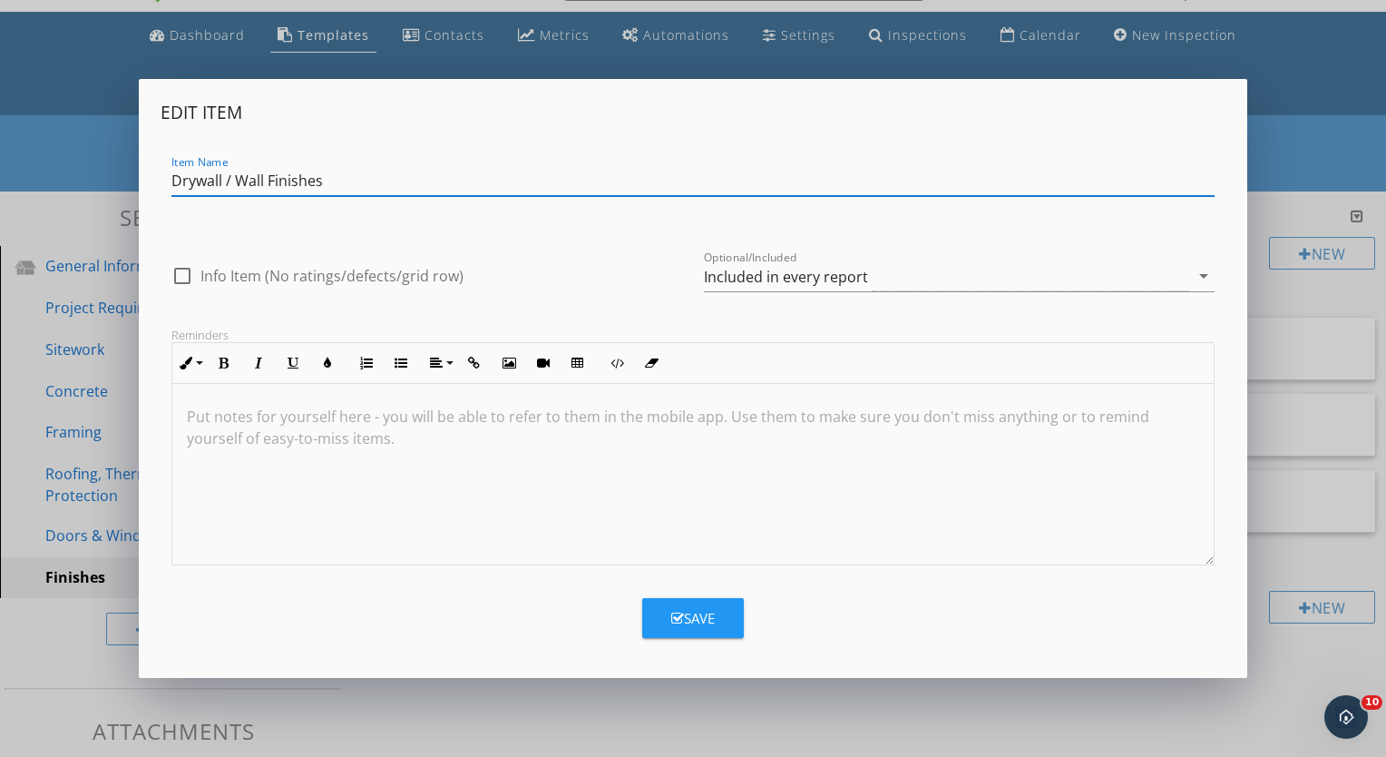
type input "Drywall / Wall Finishes"
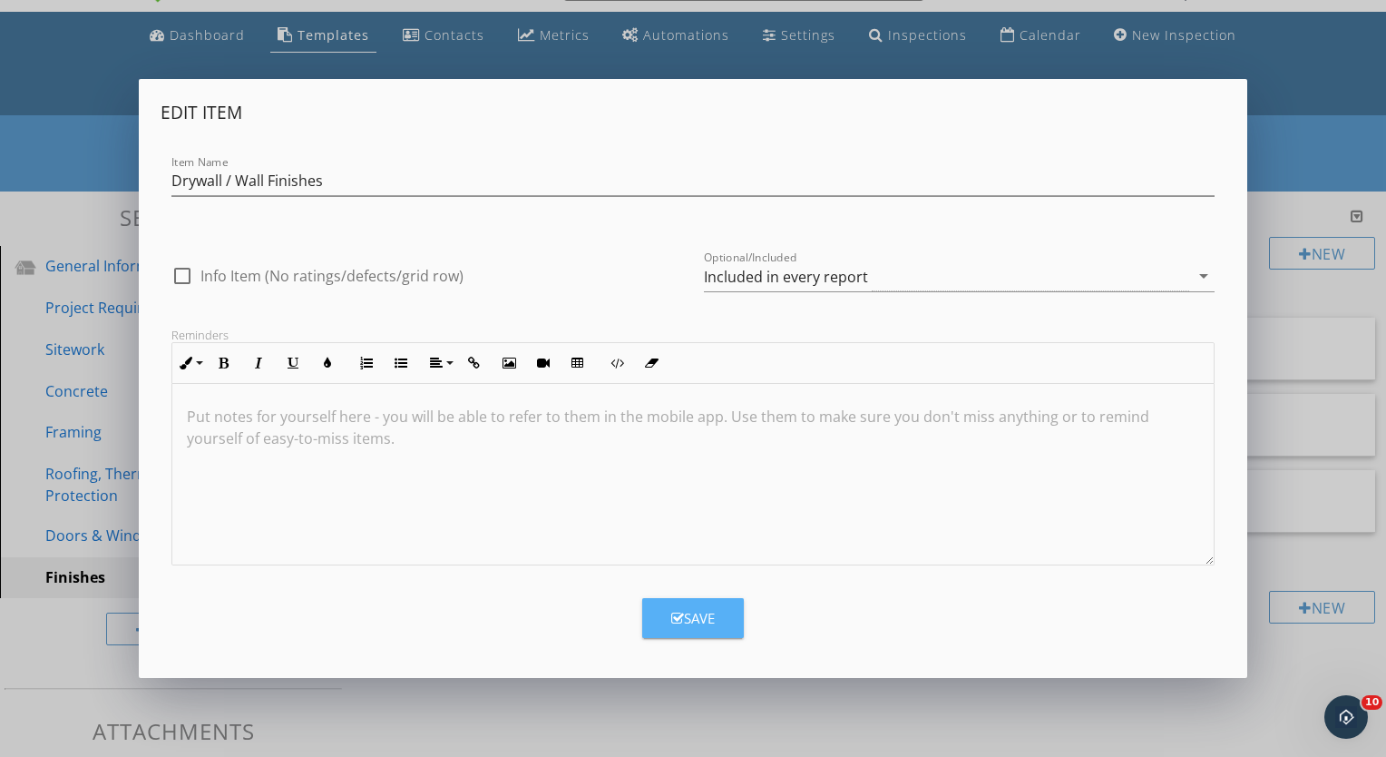
click at [709, 631] on button "Save" at bounding box center [693, 618] width 102 height 40
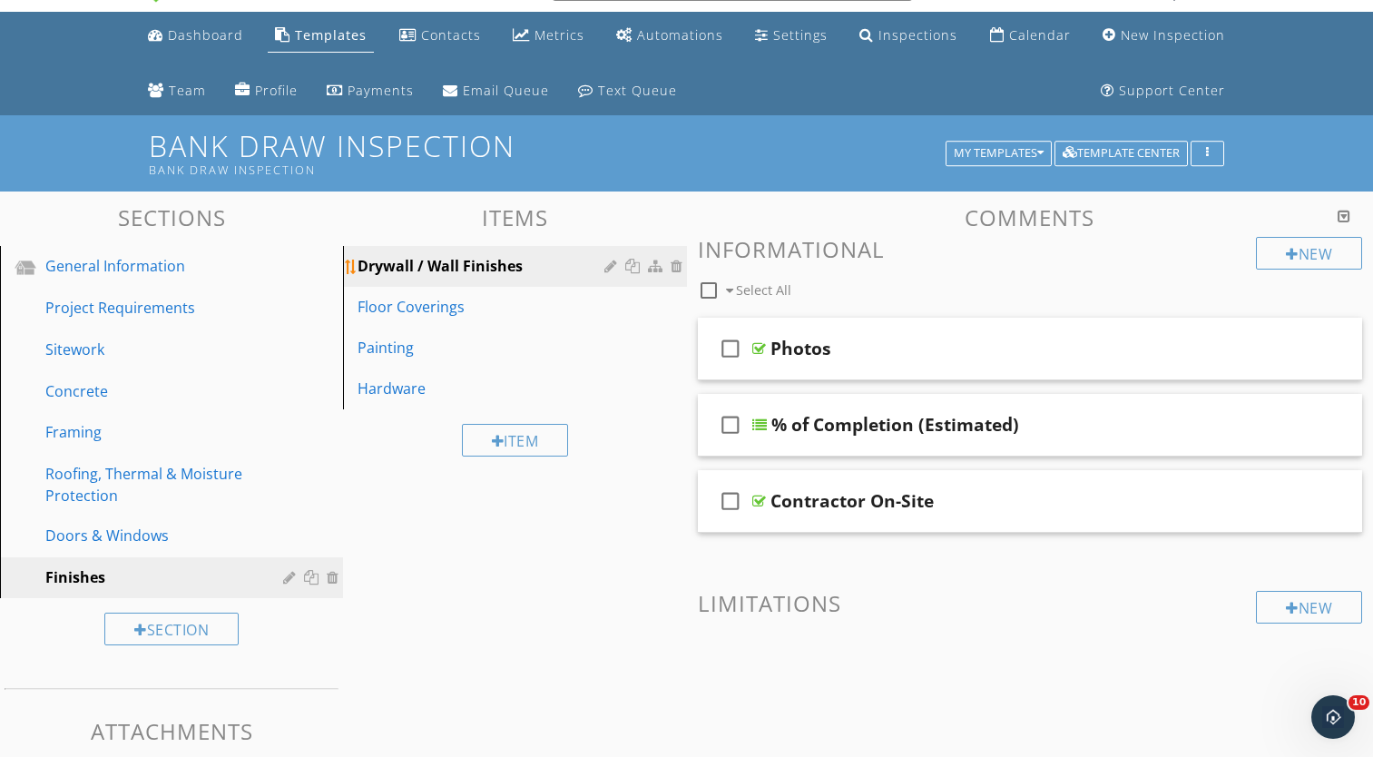
click at [606, 269] on div at bounding box center [612, 266] width 17 height 15
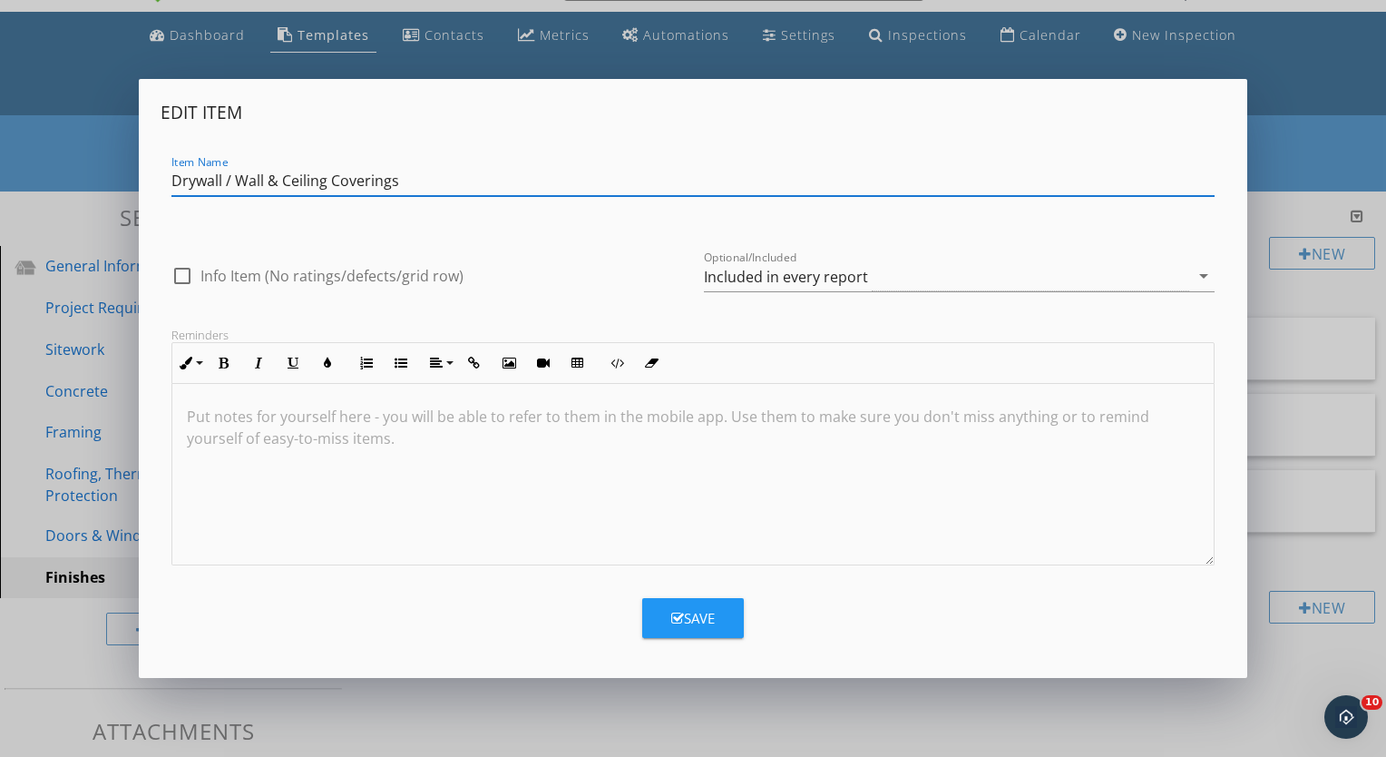
type input "Drywall / Wall & Ceiling Coverings"
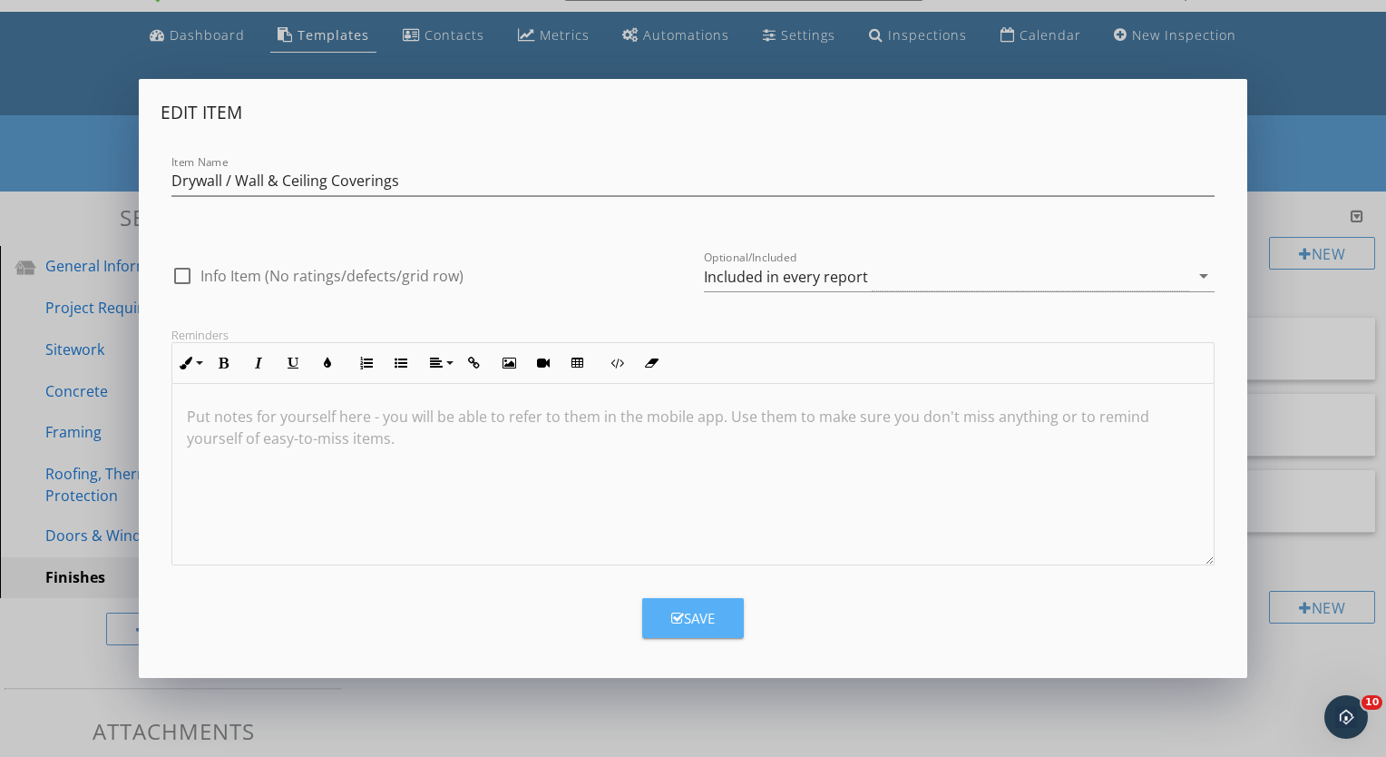
click at [726, 617] on button "Save" at bounding box center [693, 618] width 102 height 40
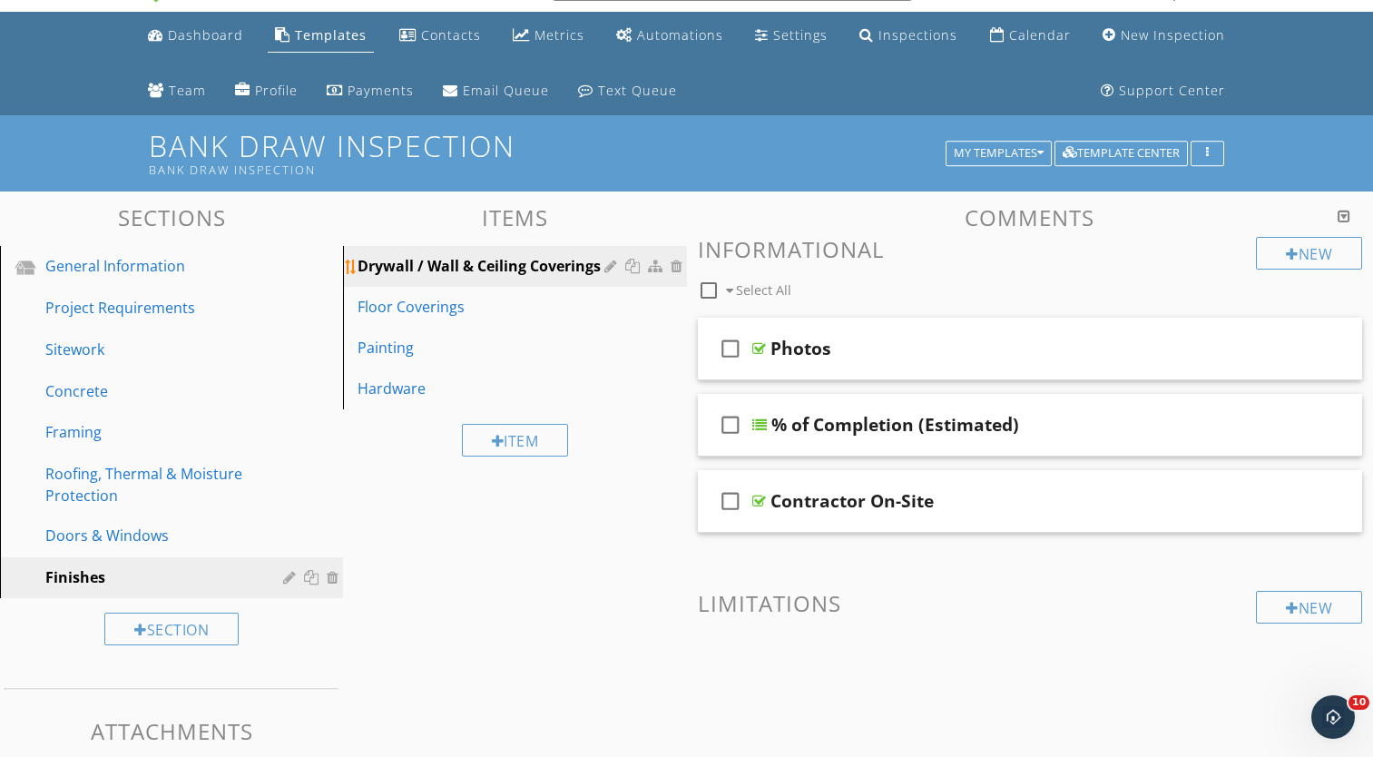
click at [630, 264] on div at bounding box center [634, 266] width 19 height 15
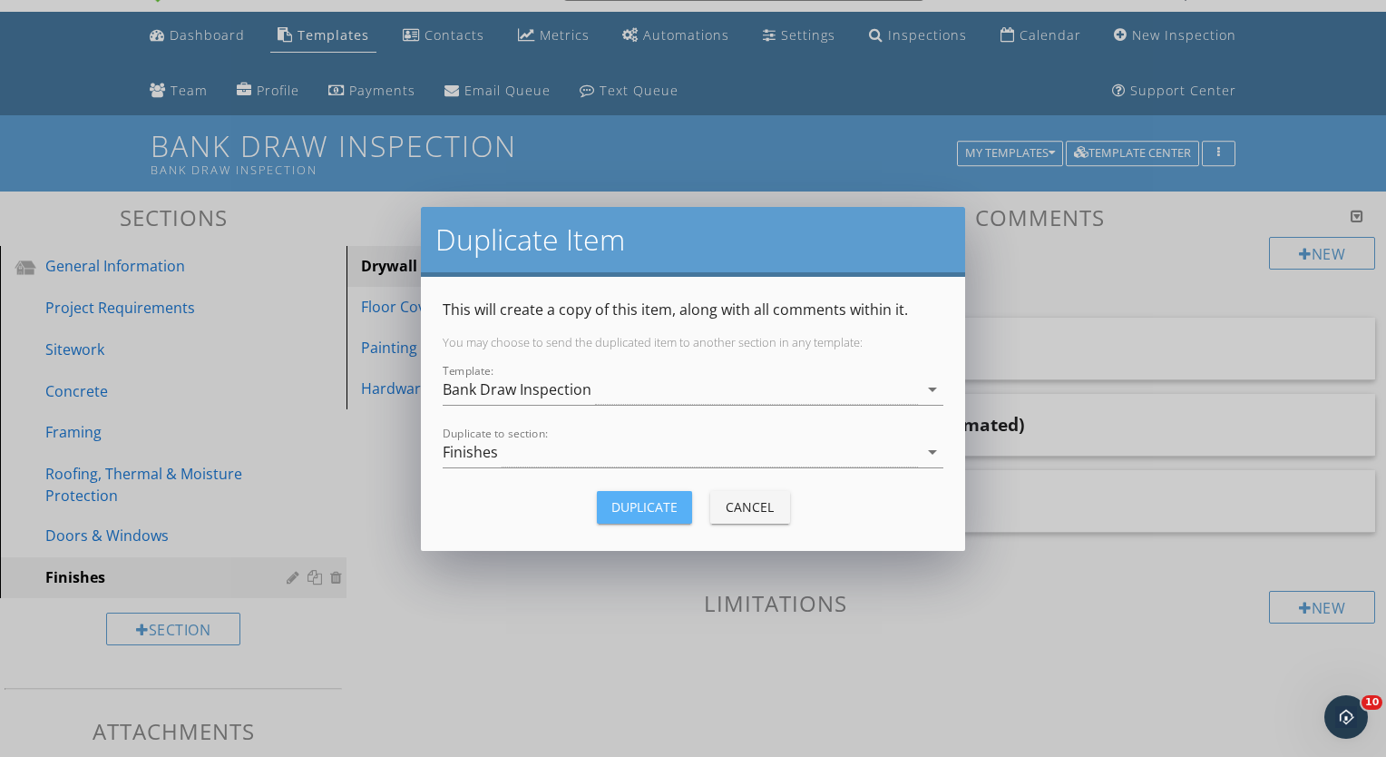
click at [633, 507] on div "Duplicate" at bounding box center [644, 506] width 66 height 19
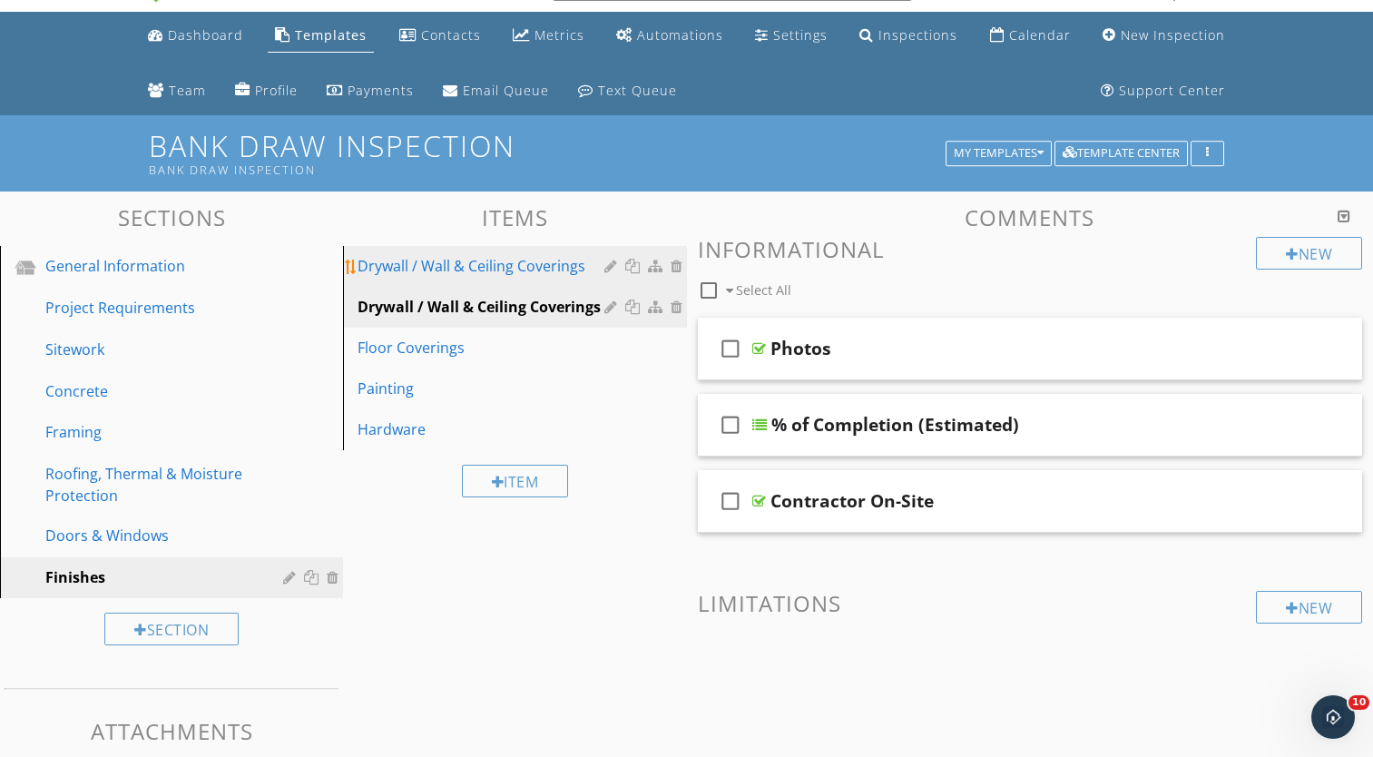
click at [605, 267] on div at bounding box center [612, 266] width 17 height 15
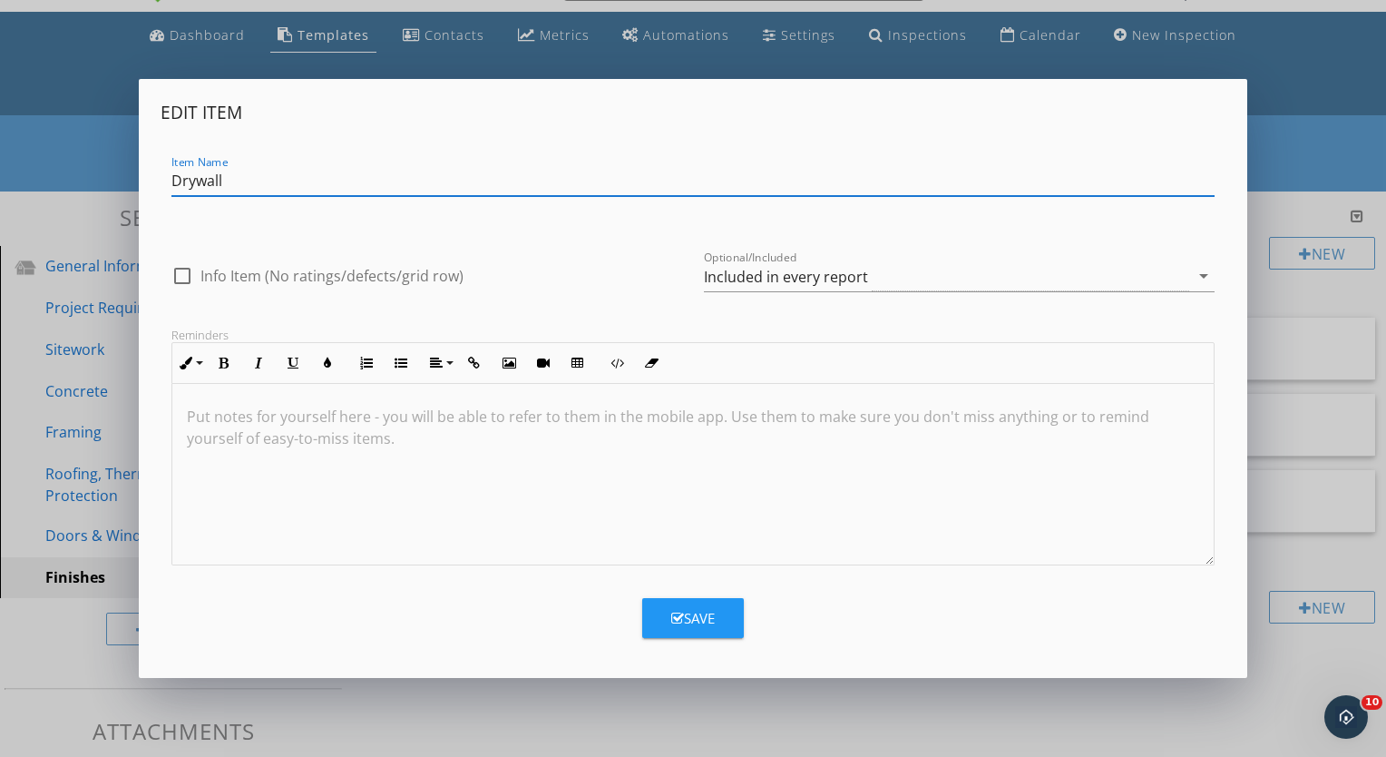
type input "Drywall"
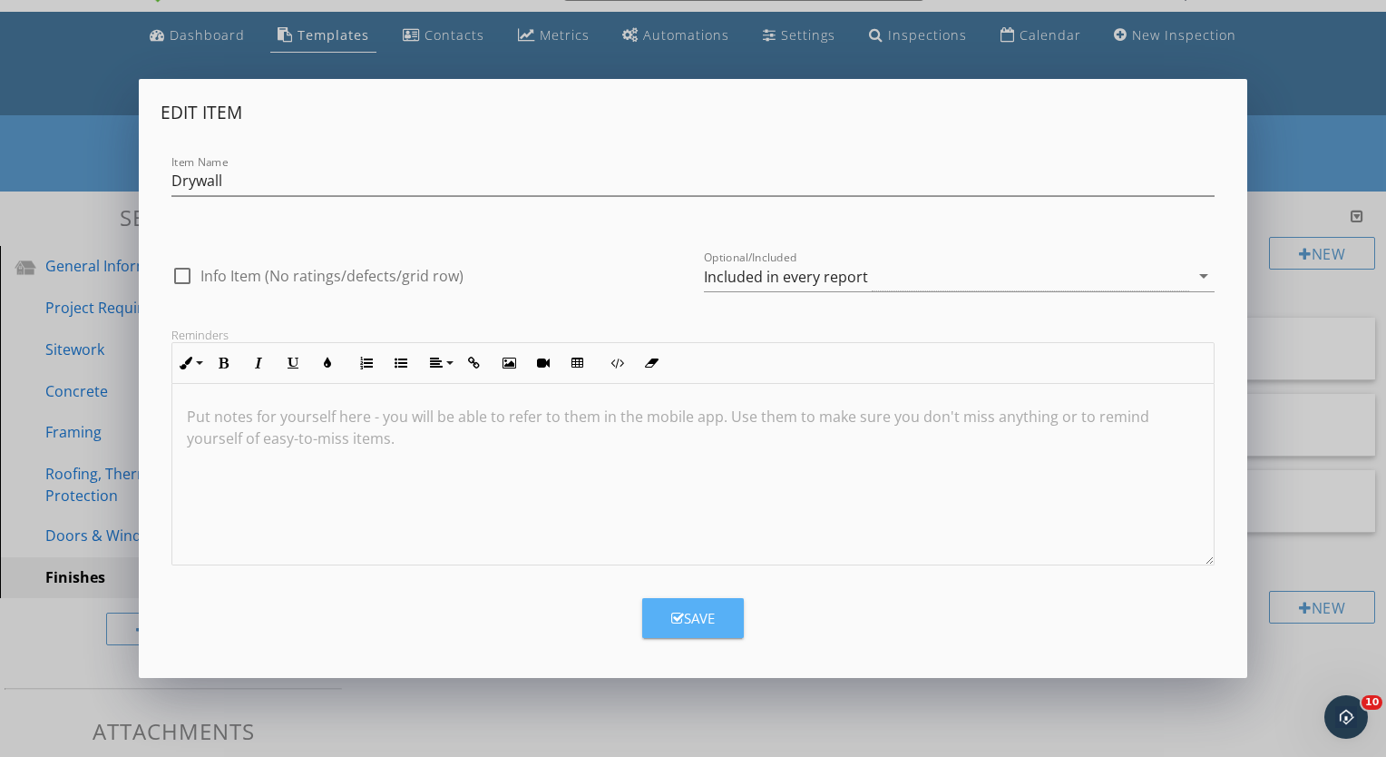
click at [689, 613] on div "Save" at bounding box center [693, 618] width 44 height 21
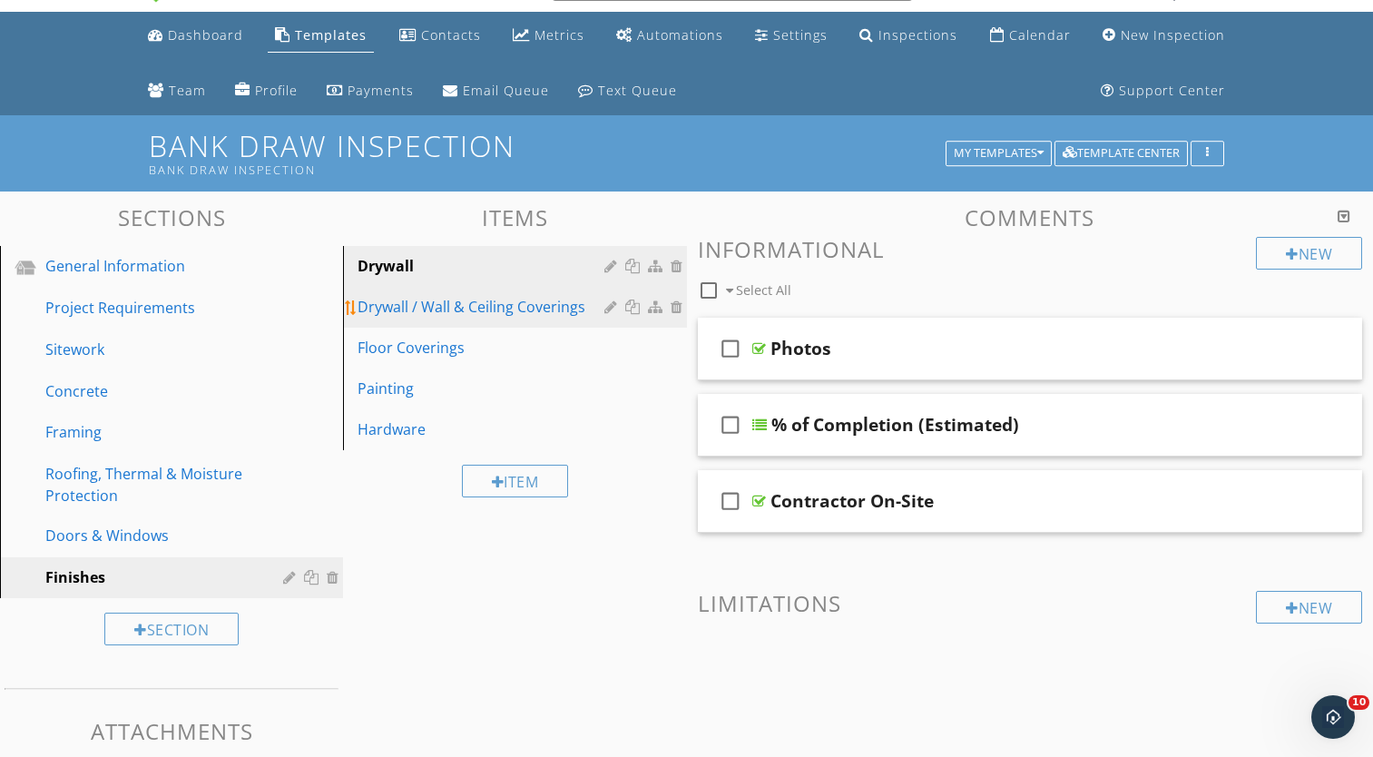
click at [603, 309] on div "Drywall / Wall & Ceiling Coverings" at bounding box center [482, 307] width 251 height 22
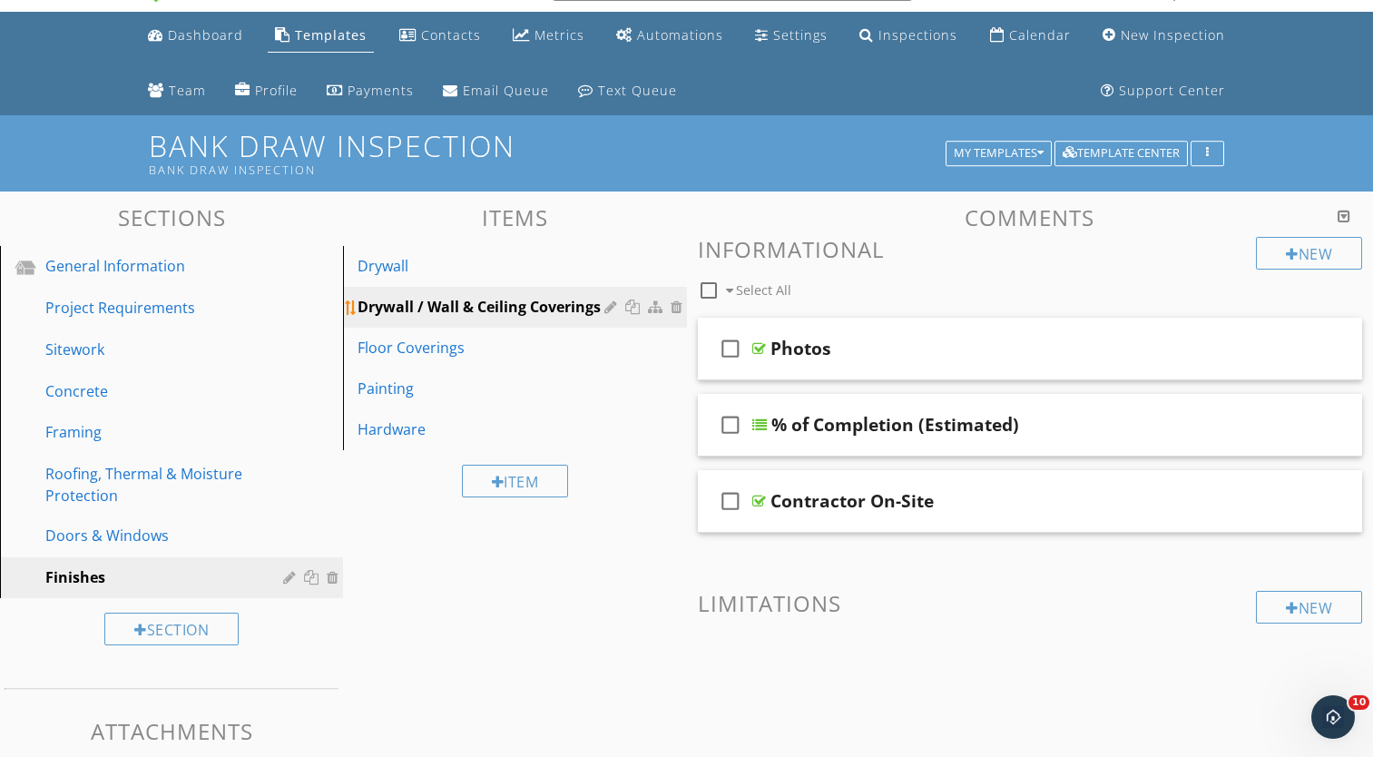
click at [425, 307] on div "Drywall / Wall & Ceiling Coverings" at bounding box center [482, 307] width 251 height 22
click at [605, 308] on div at bounding box center [612, 306] width 17 height 15
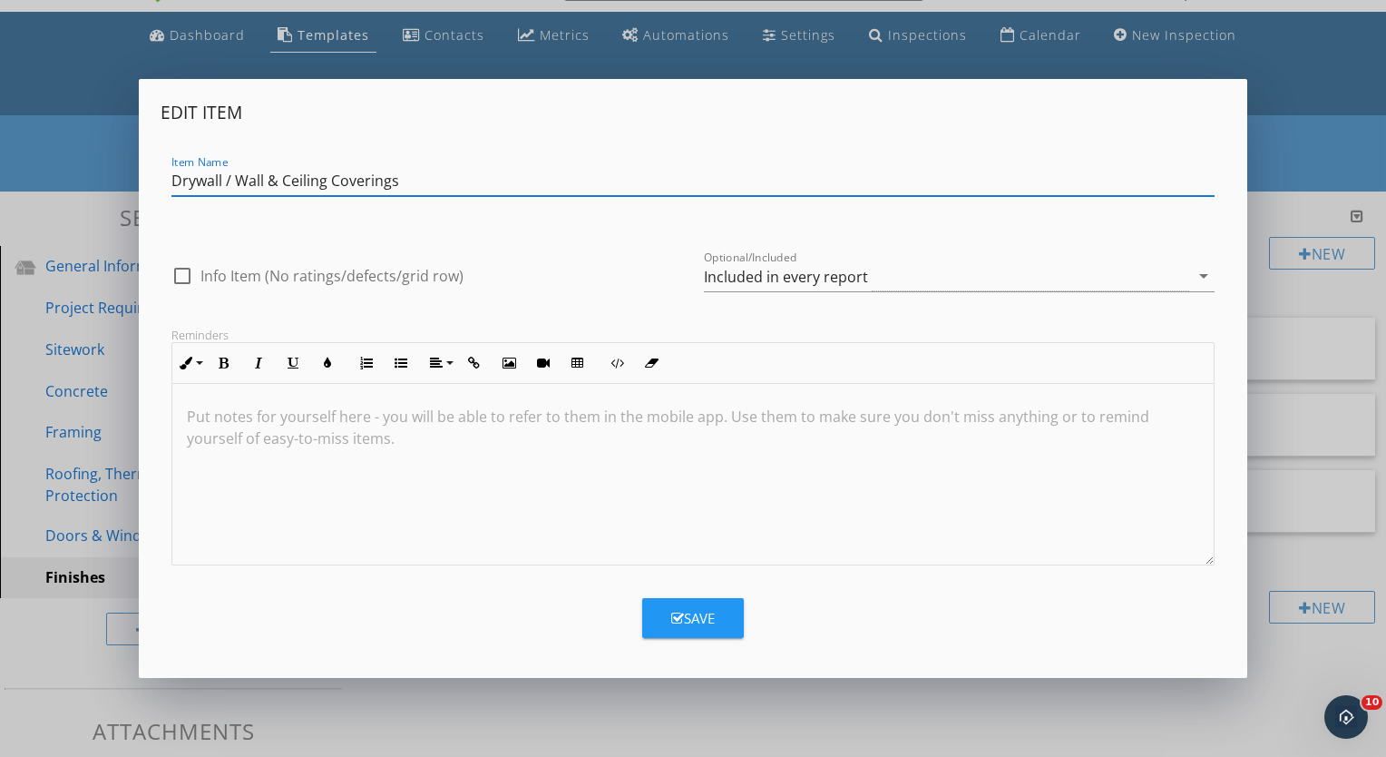
click at [234, 179] on input "Drywall / Wall & Ceiling Coverings" at bounding box center [692, 181] width 1043 height 30
type input "Wall & Ceiling Coverings"
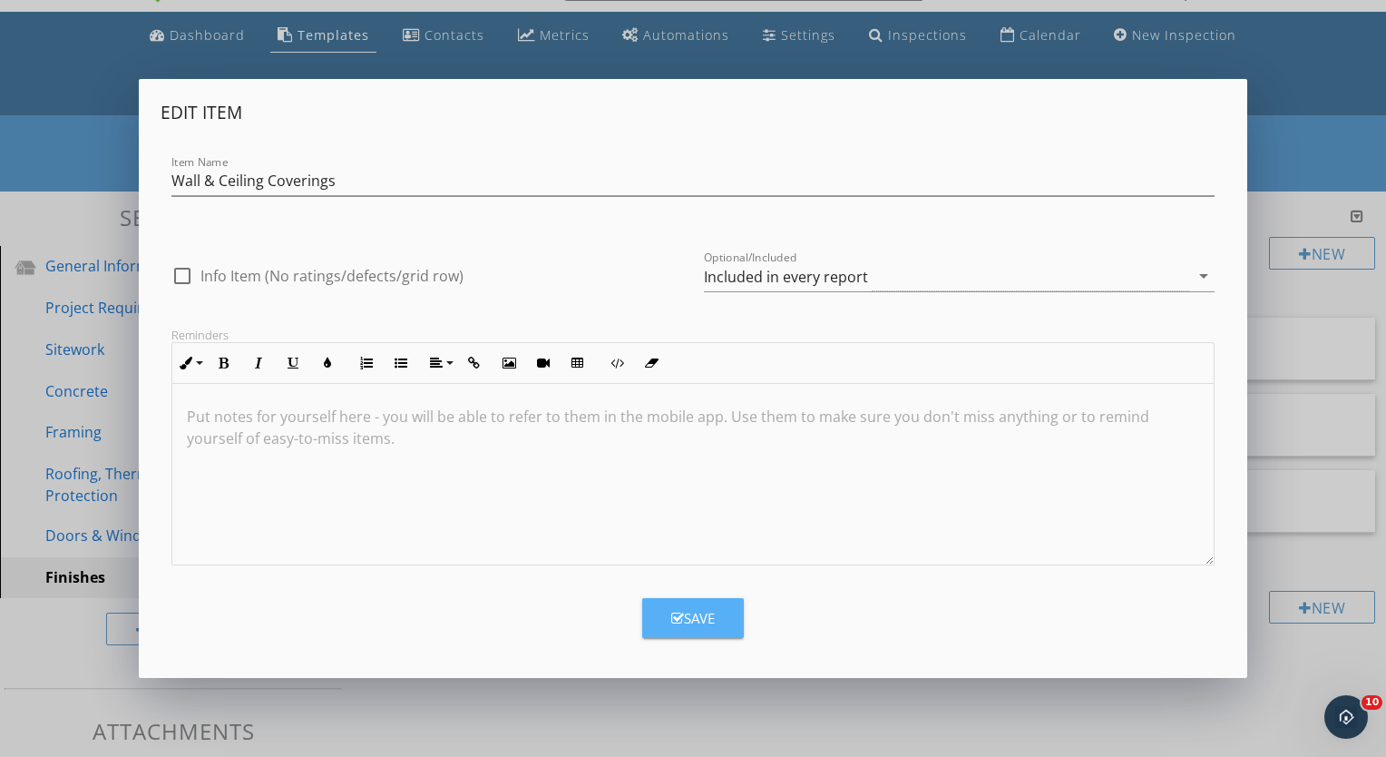
click at [680, 608] on div "Save" at bounding box center [693, 618] width 44 height 21
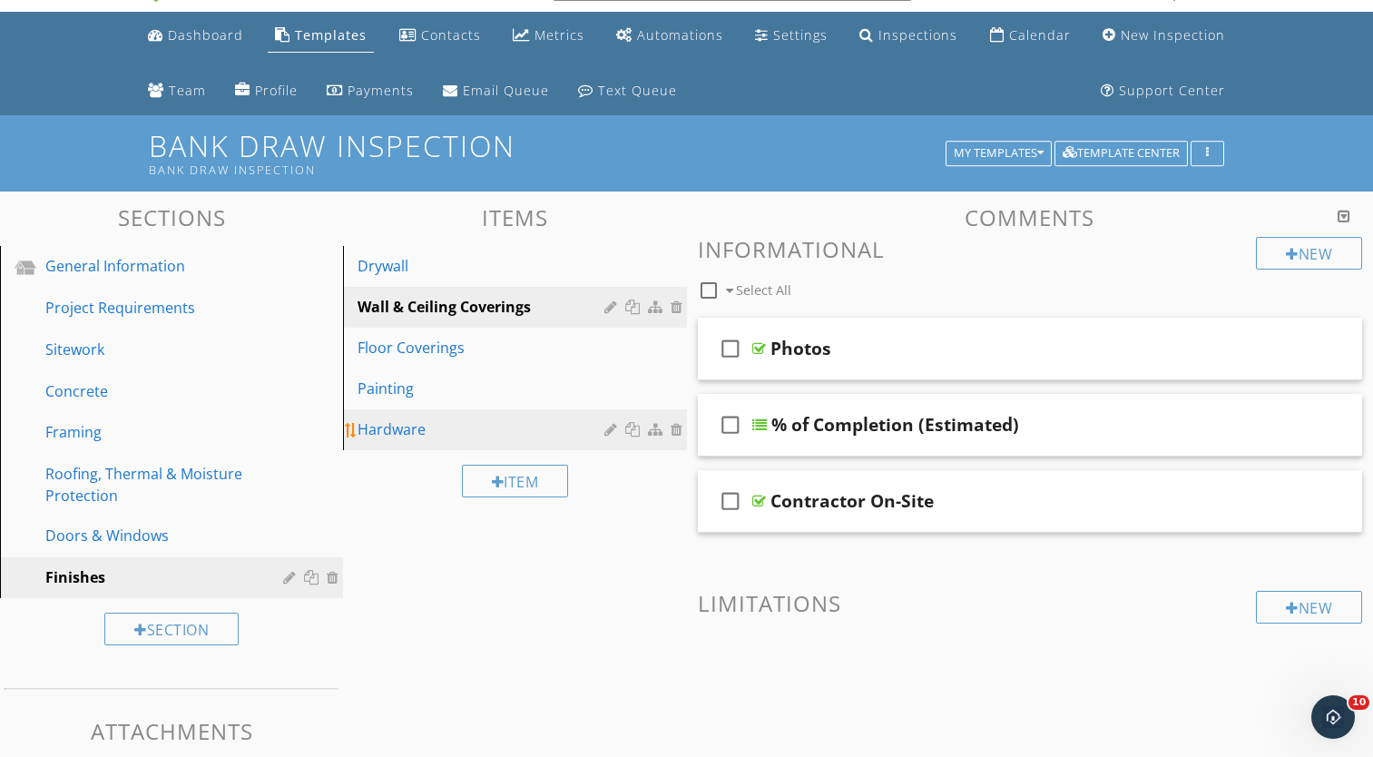
click at [605, 429] on div at bounding box center [612, 429] width 17 height 15
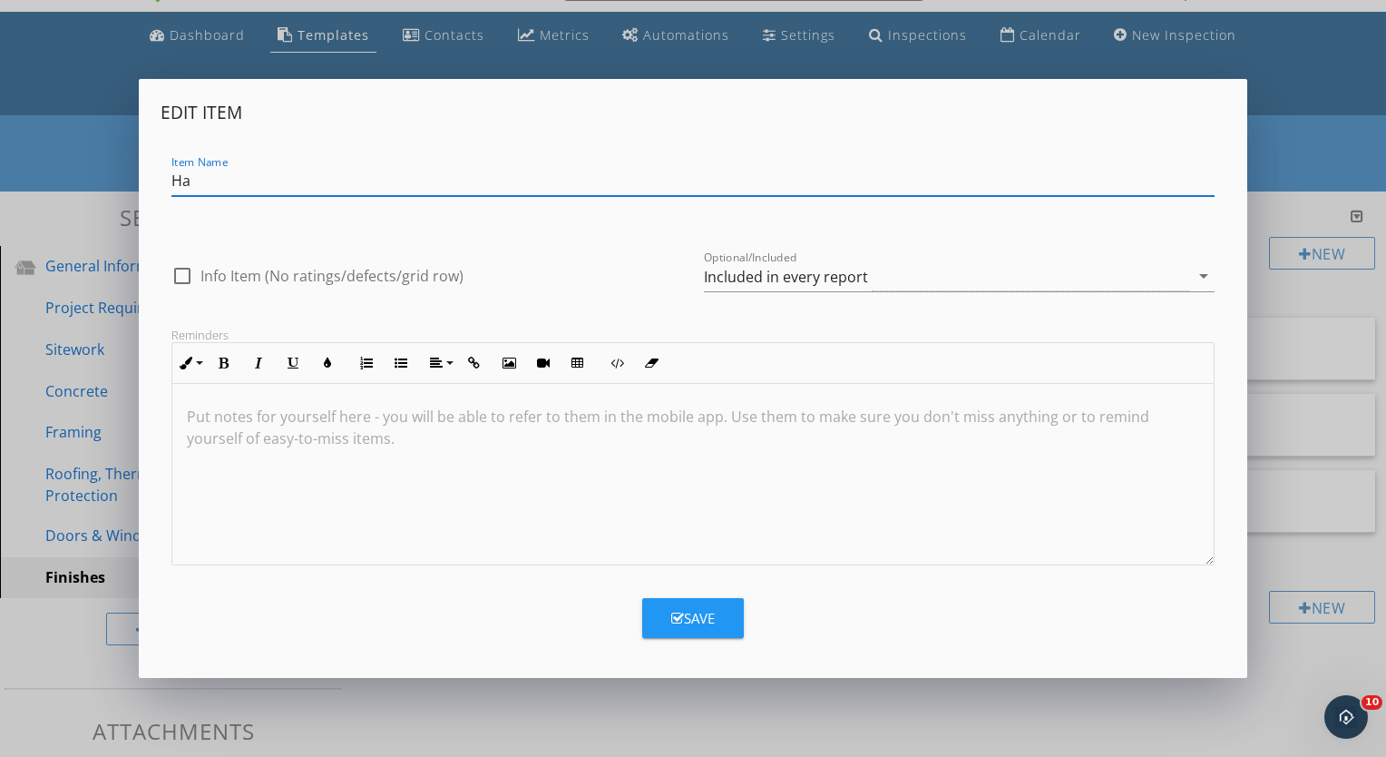
type input "H"
type input "T"
type input "Interior Trim"
click at [691, 614] on div "Save" at bounding box center [693, 618] width 44 height 21
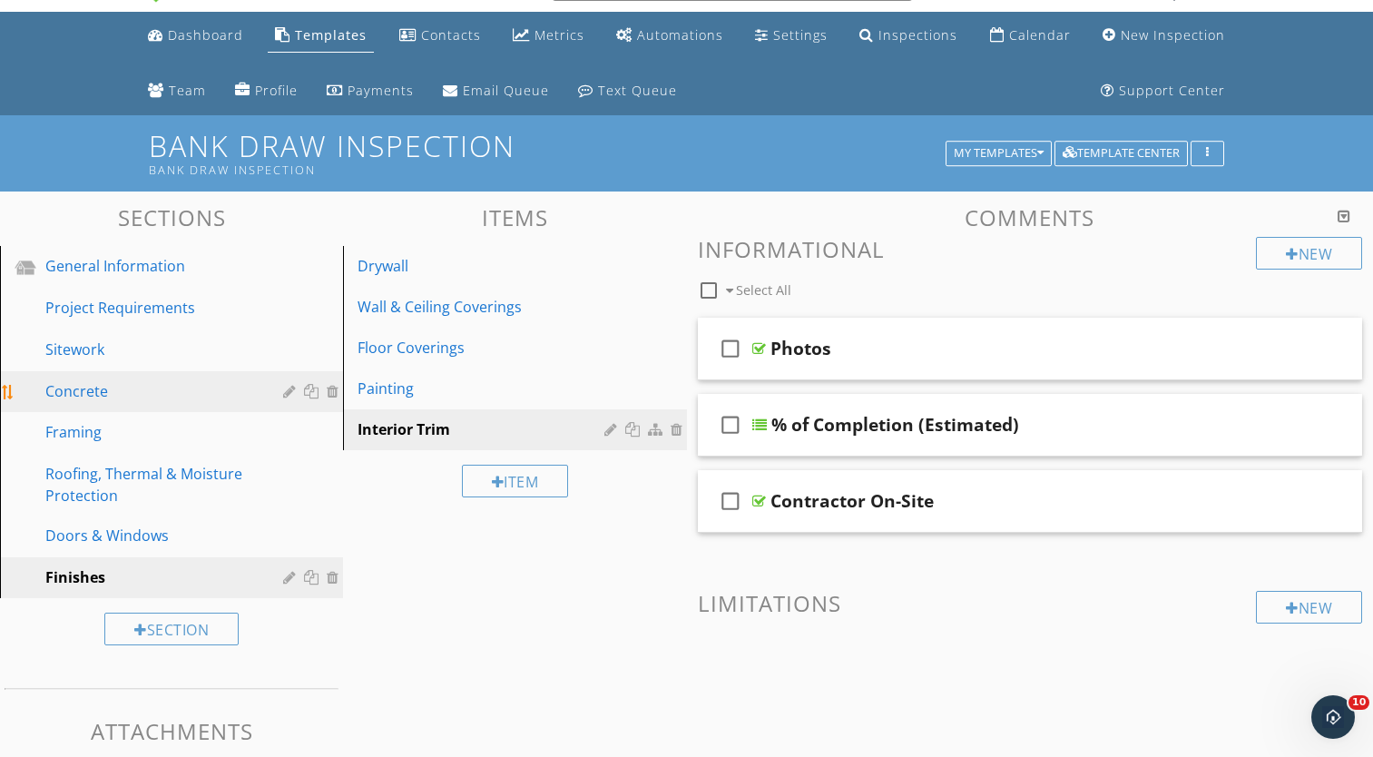
click at [311, 387] on div at bounding box center [313, 391] width 19 height 15
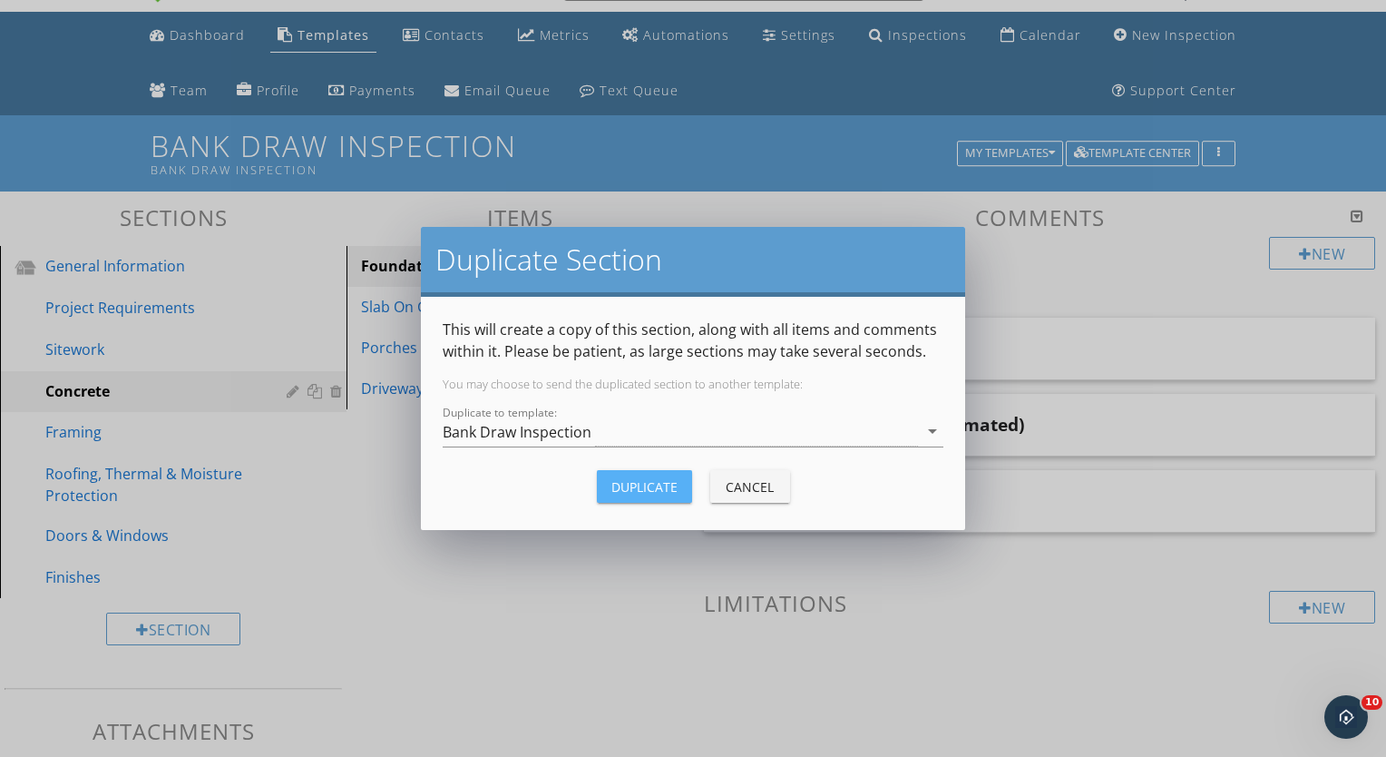
click at [631, 476] on button "Duplicate" at bounding box center [644, 486] width 95 height 33
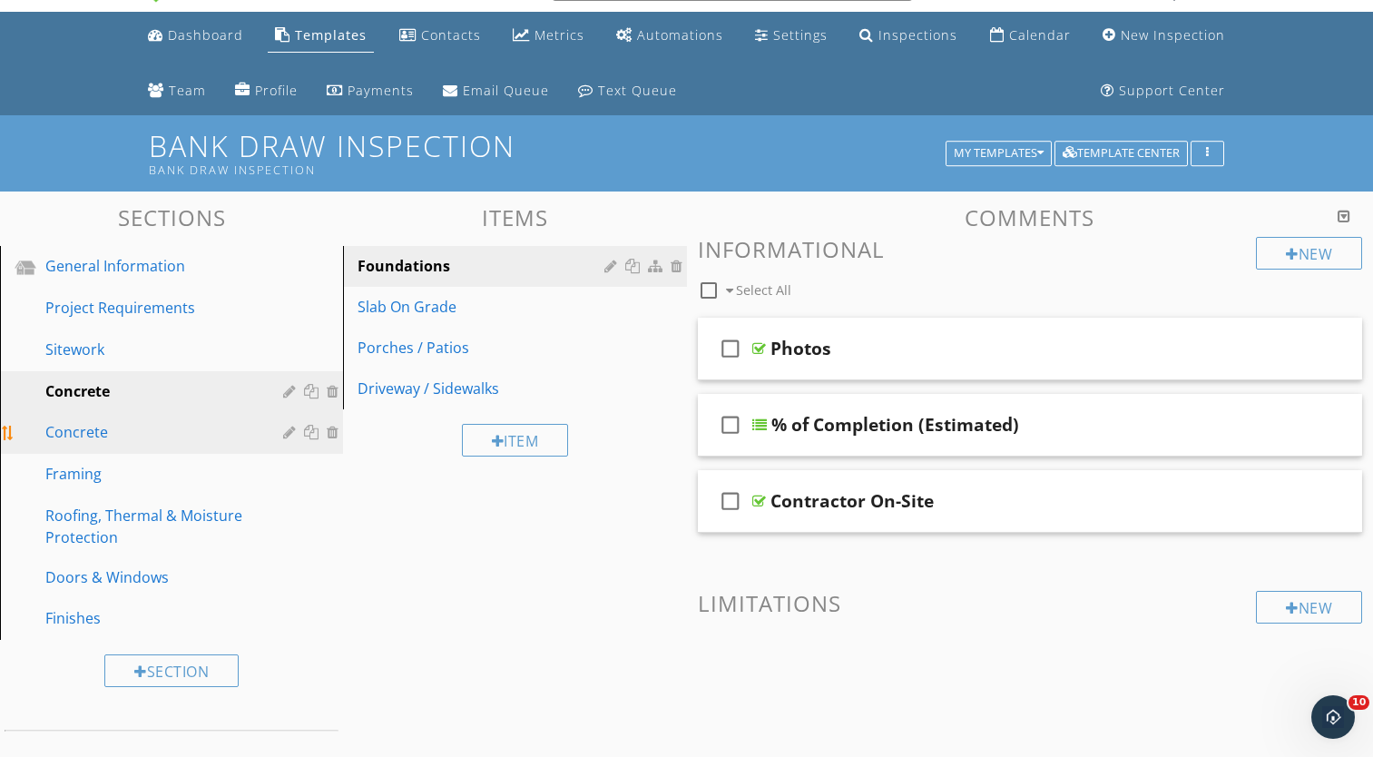
click at [288, 434] on div at bounding box center [291, 432] width 17 height 15
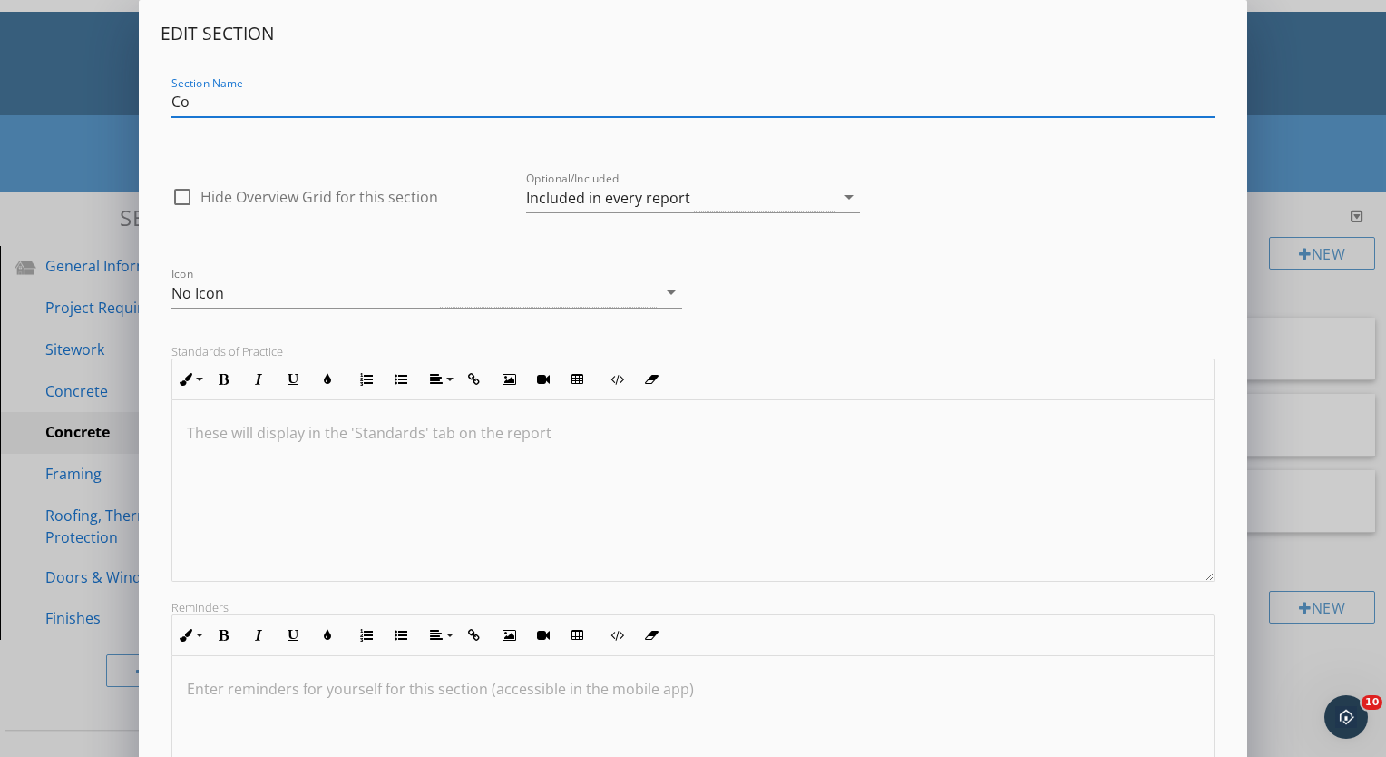
type input "C"
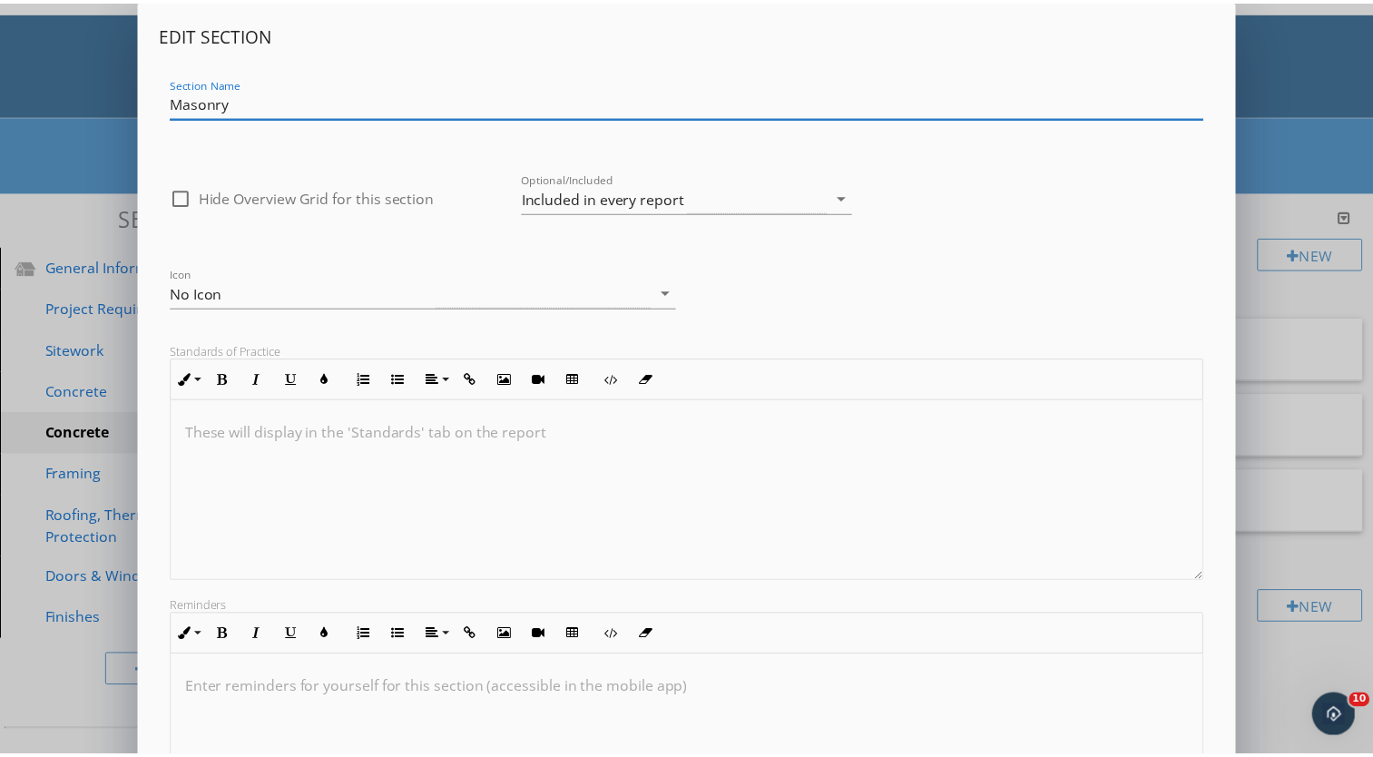
scroll to position [204, 0]
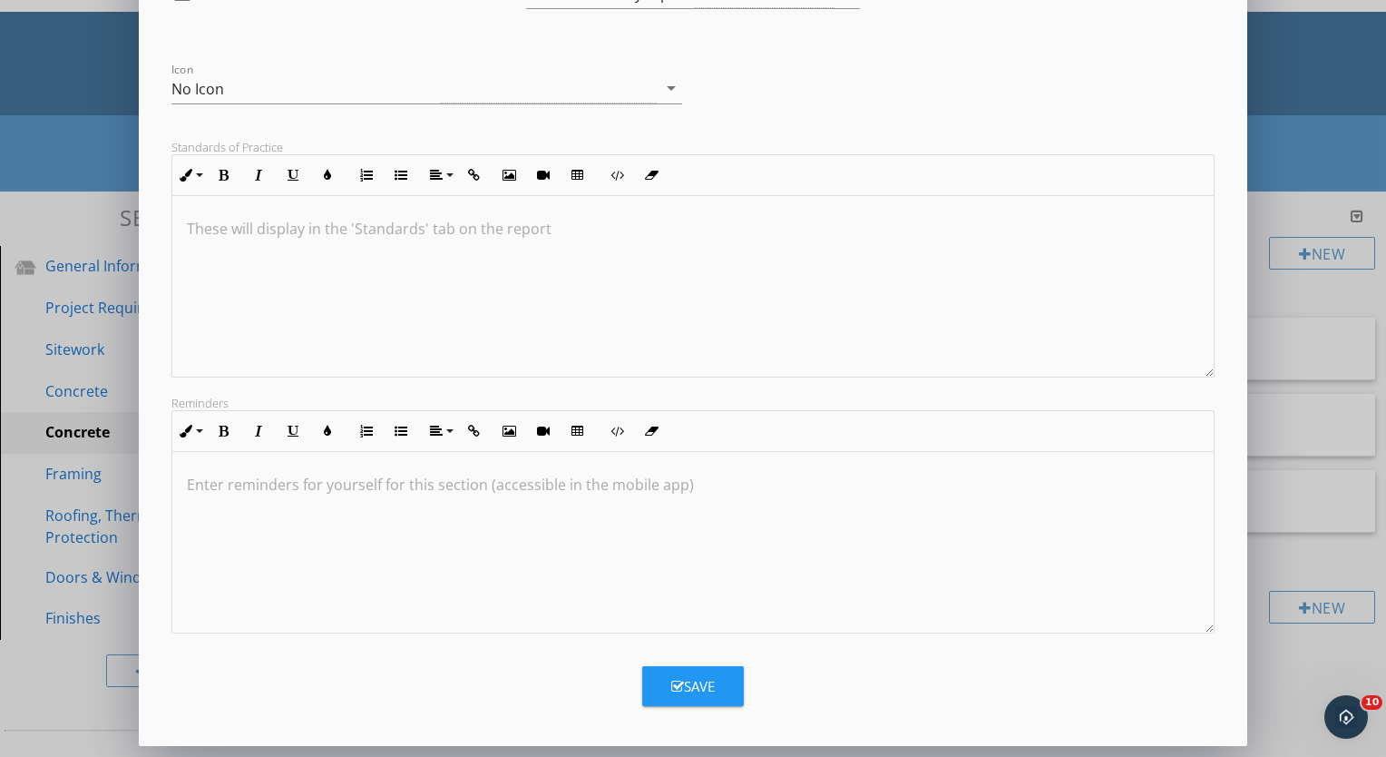
type input "Masonry"
click at [682, 676] on div "Save" at bounding box center [693, 686] width 44 height 21
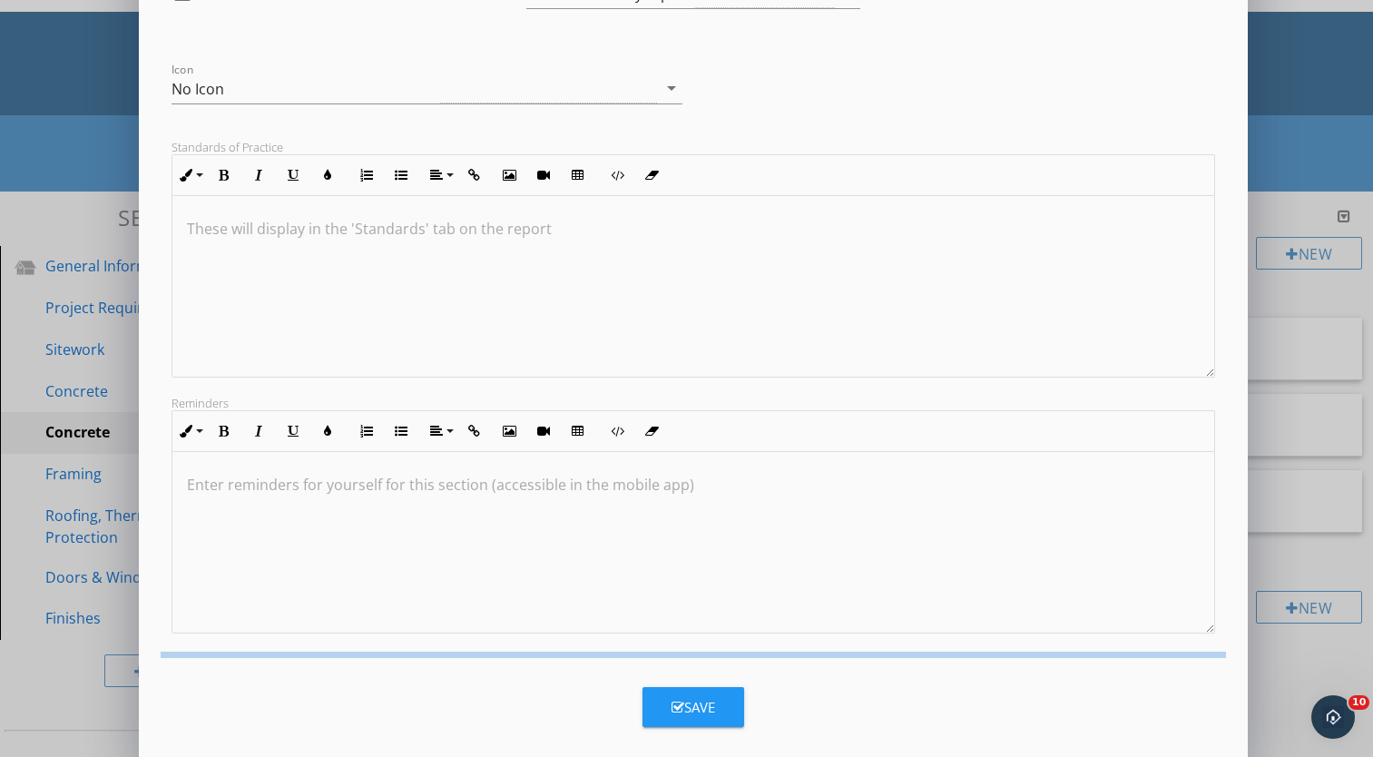
scroll to position [7, 0]
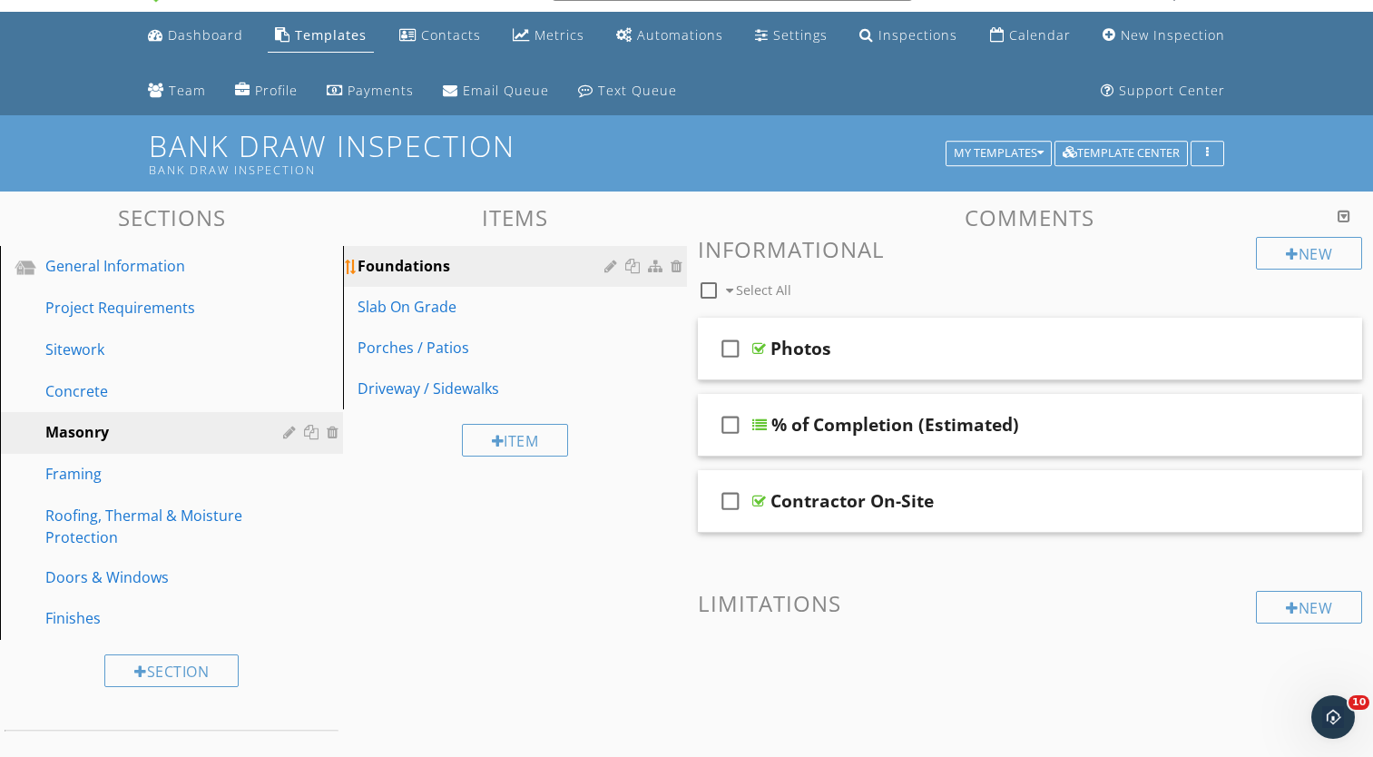
click at [611, 265] on div at bounding box center [612, 266] width 17 height 15
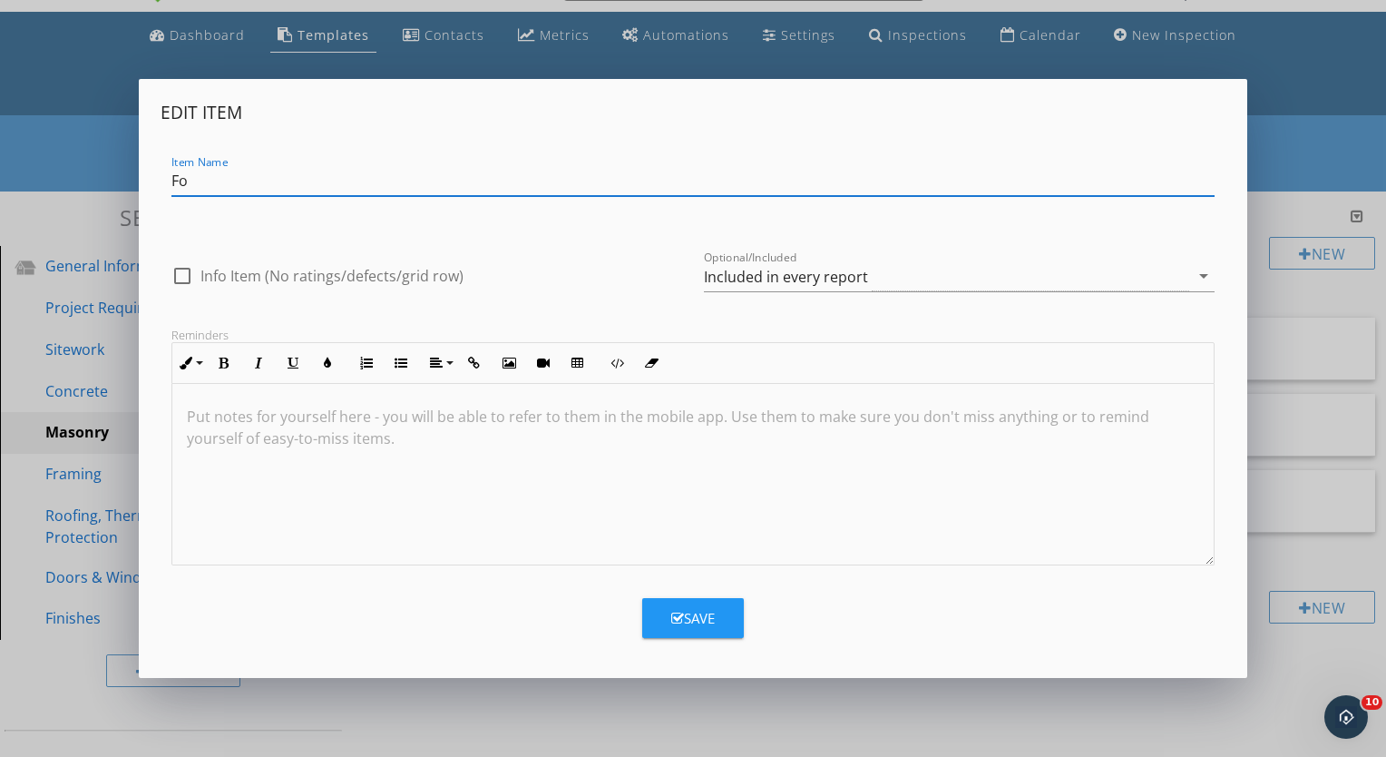
type input "F"
type input "Brick / Block / Stone"
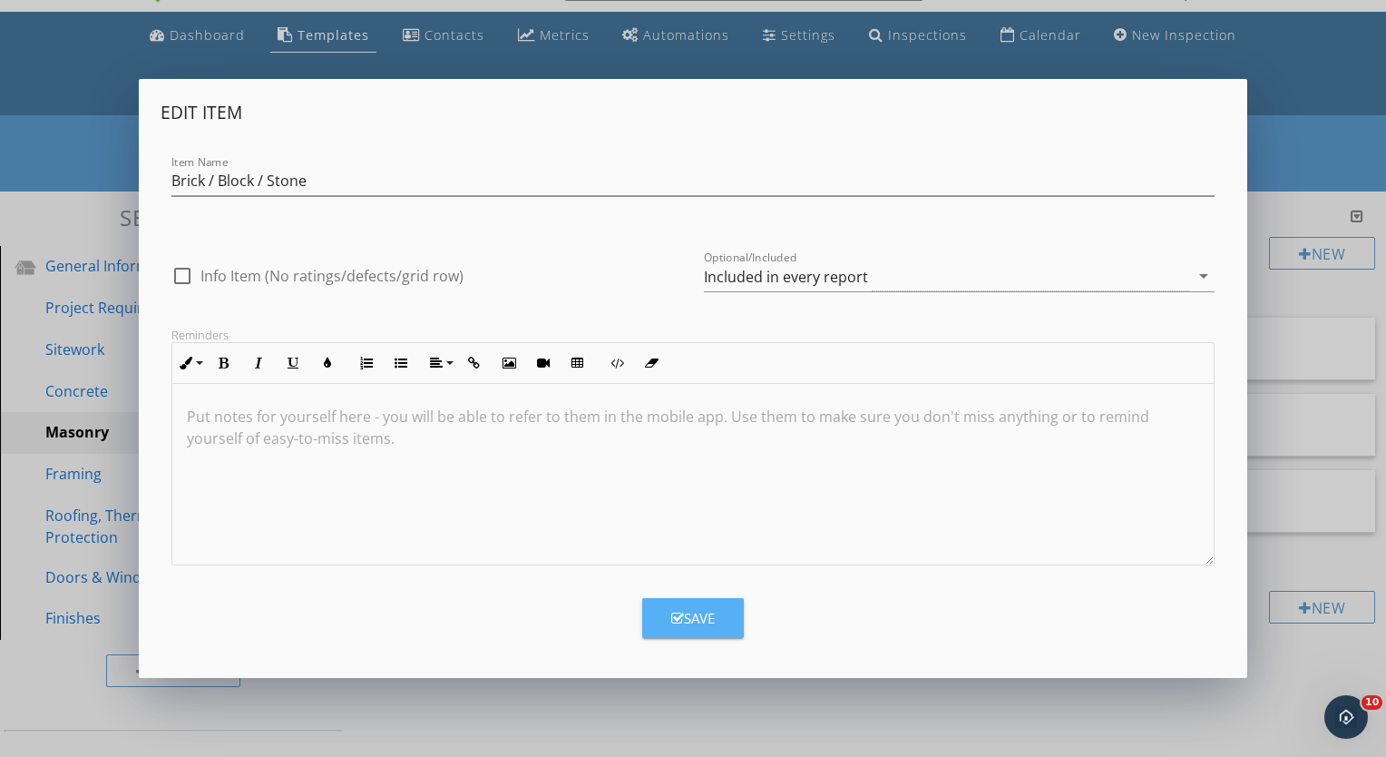
click at [682, 614] on icon "button" at bounding box center [677, 618] width 13 height 14
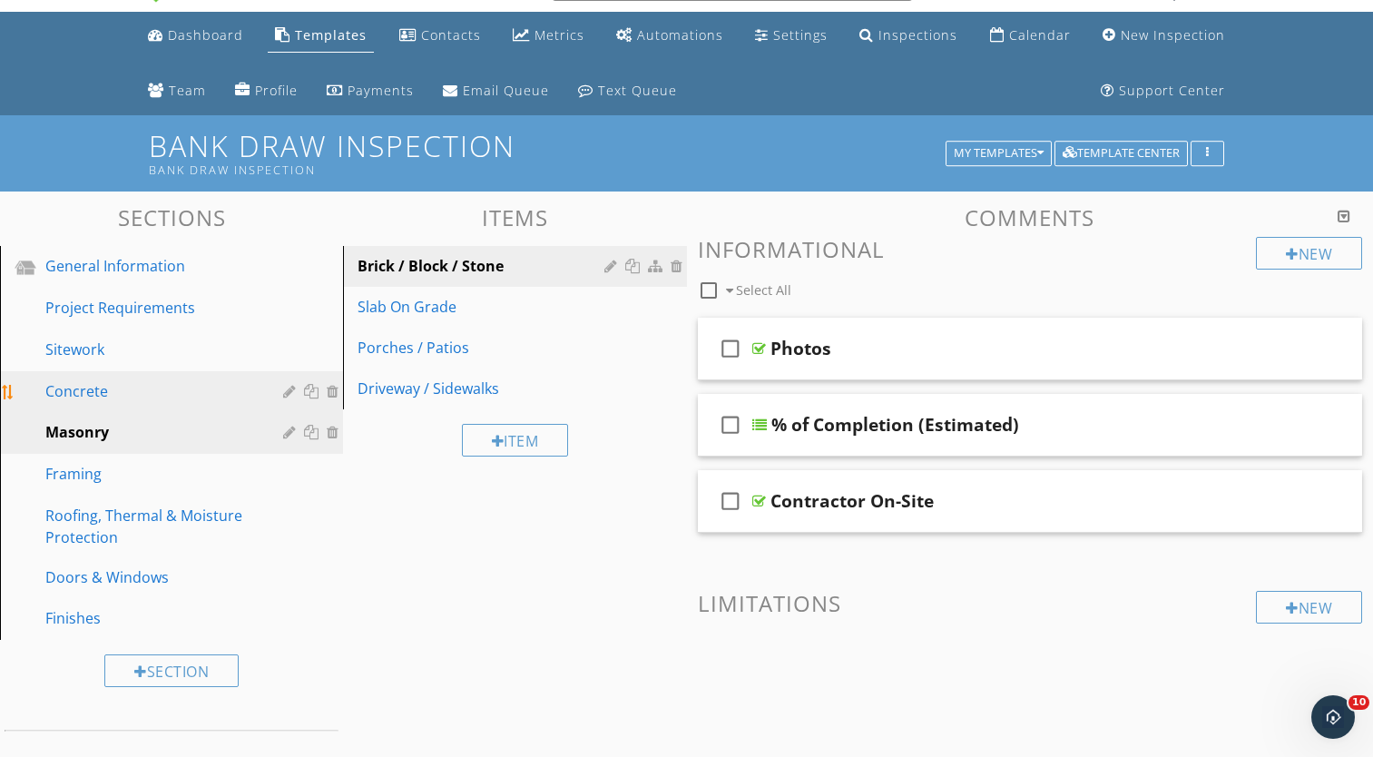
click at [238, 391] on div "Concrete" at bounding box center [150, 391] width 211 height 22
click at [182, 435] on div "Masonry" at bounding box center [150, 432] width 211 height 22
click at [232, 393] on div "Concrete" at bounding box center [150, 391] width 211 height 22
click at [247, 431] on div "Masonry" at bounding box center [150, 432] width 211 height 22
click at [608, 264] on div at bounding box center [612, 266] width 17 height 15
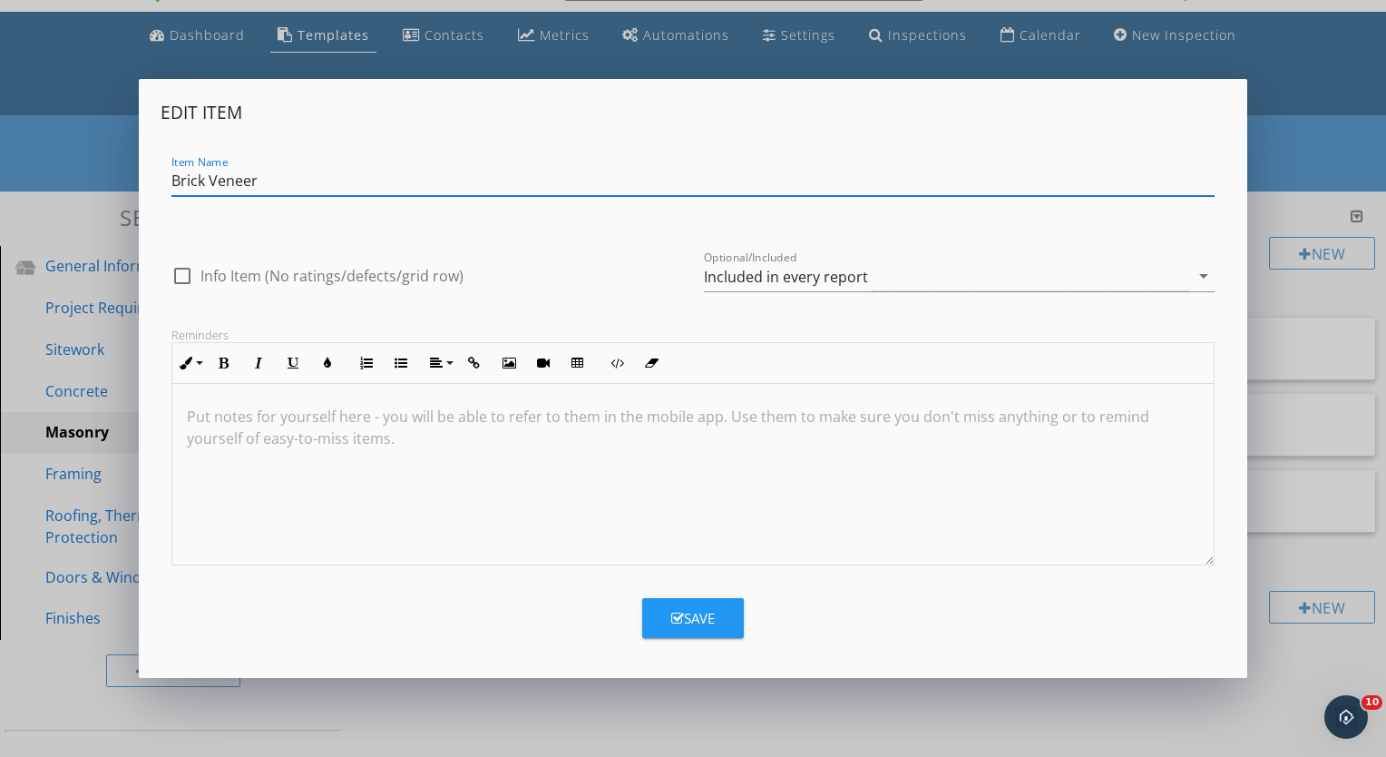
type input "Brick Veneer"
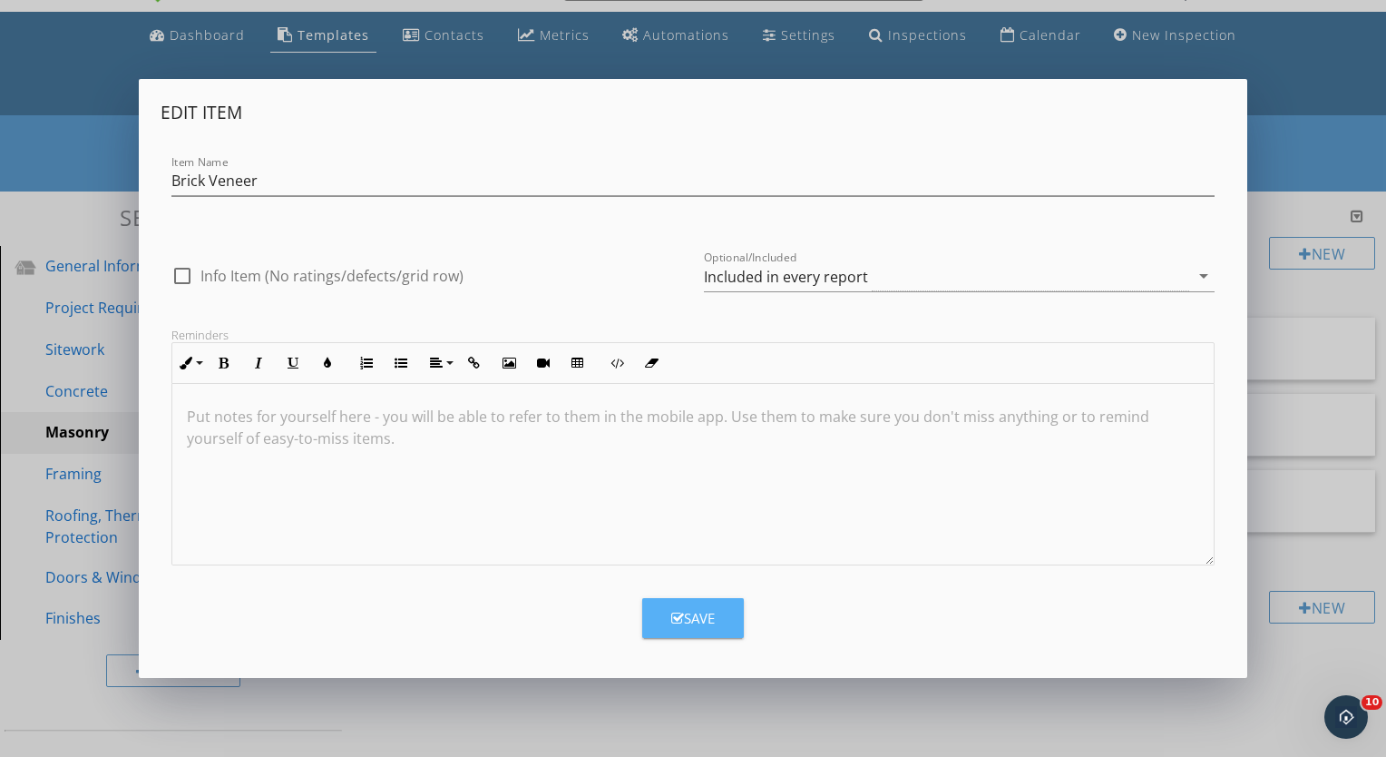
click at [699, 613] on div "Save" at bounding box center [693, 618] width 44 height 21
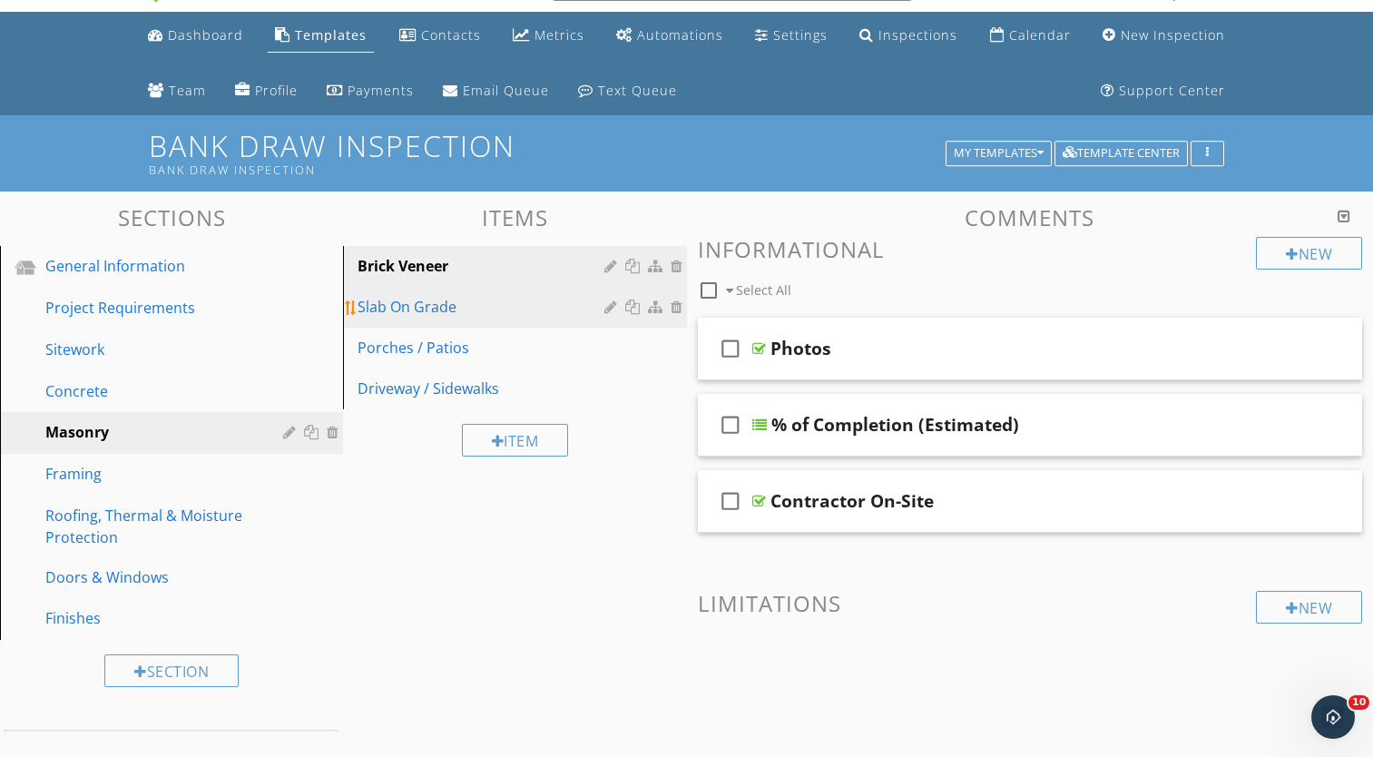
click at [604, 307] on div at bounding box center [612, 306] width 17 height 15
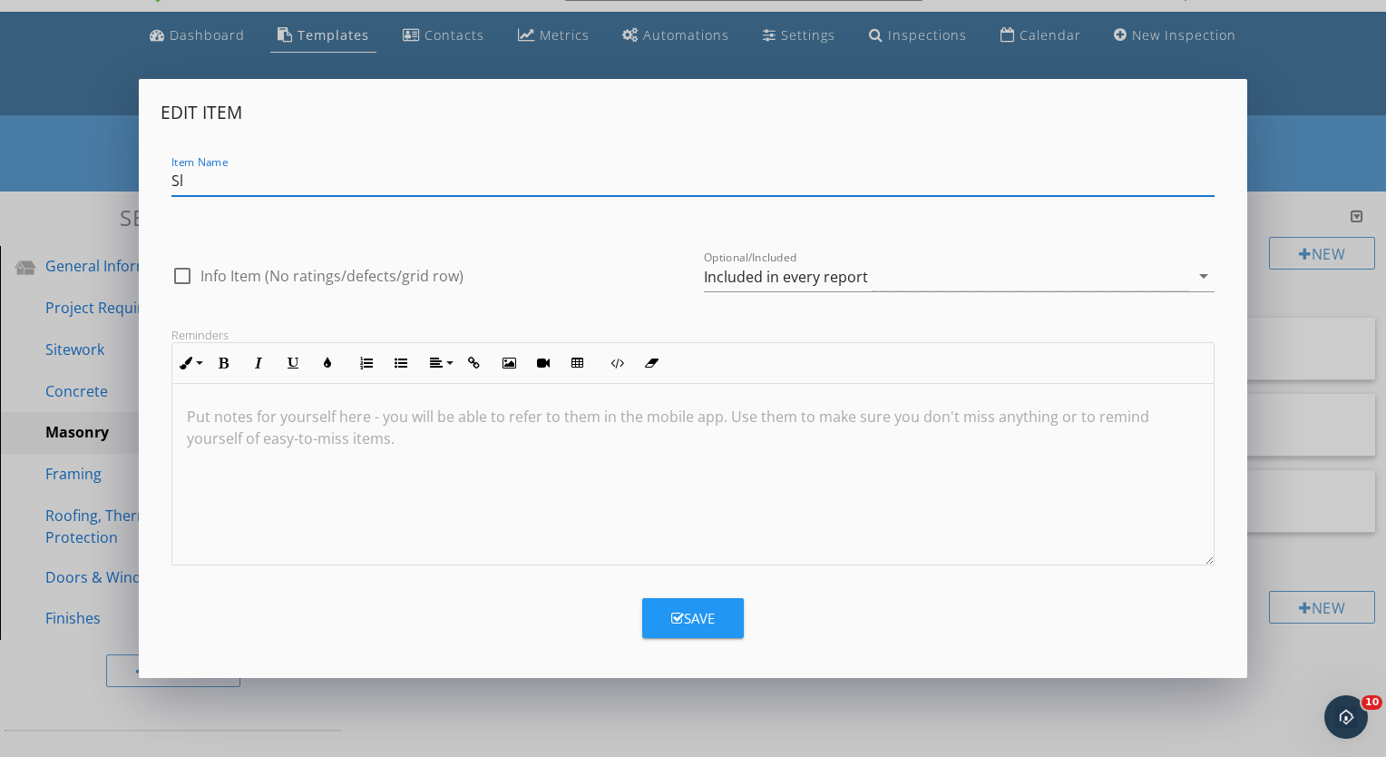
type input "S"
type input "Foundation Block"
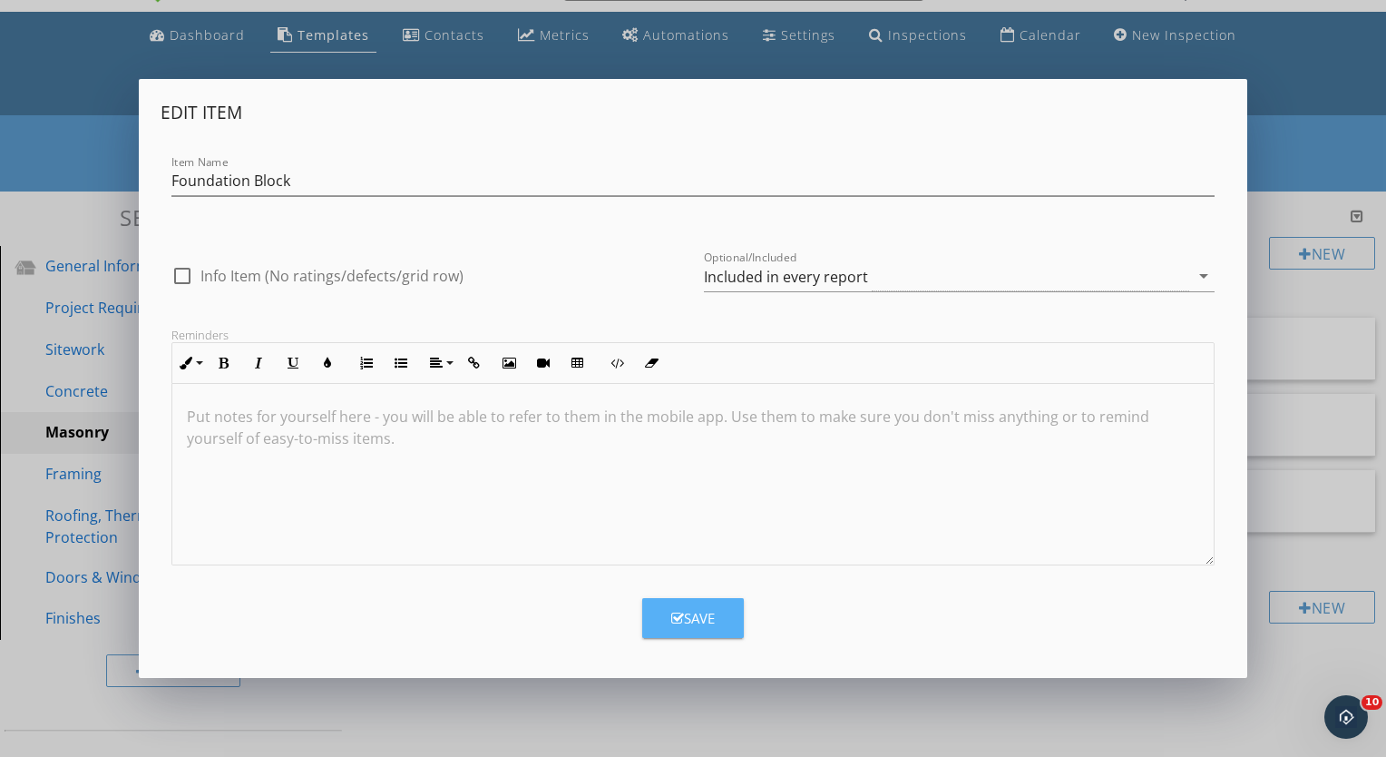
click at [718, 614] on button "Save" at bounding box center [693, 618] width 102 height 40
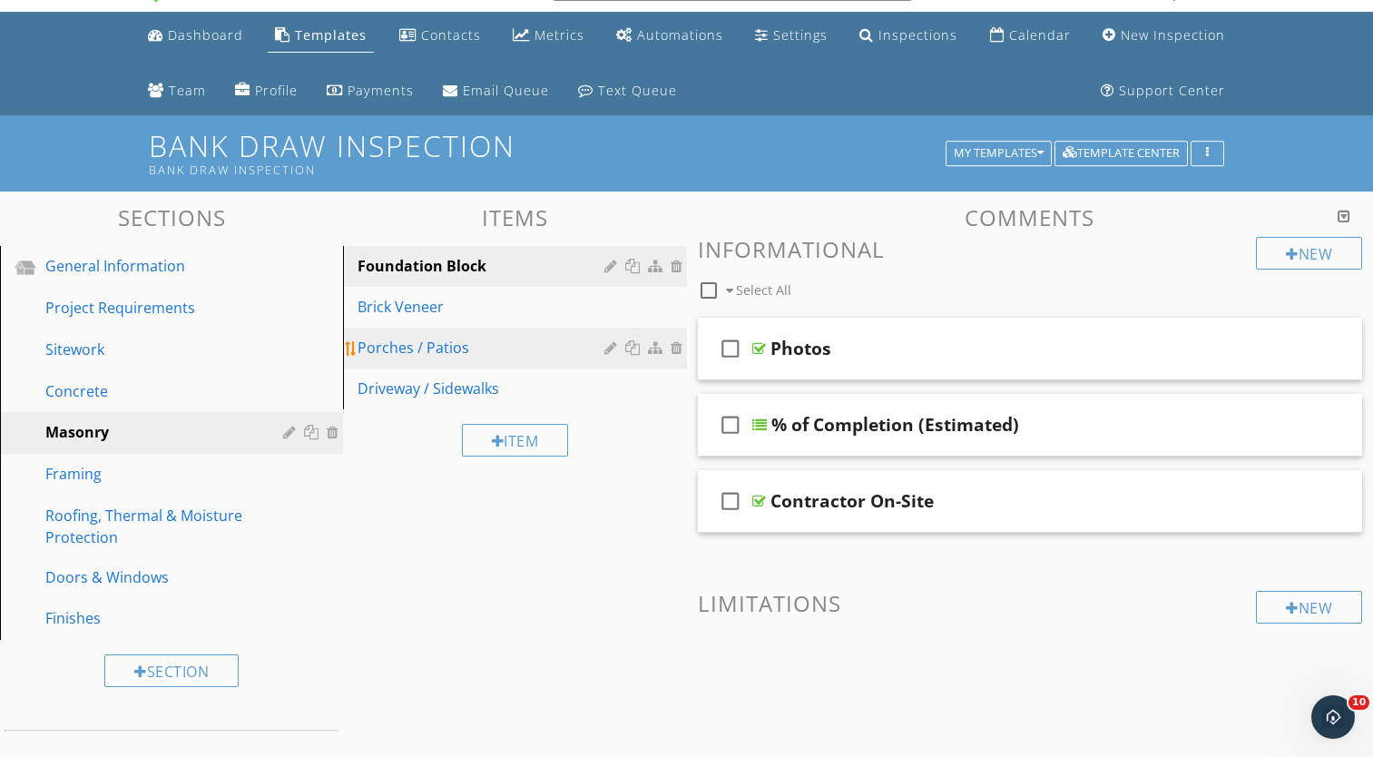
click at [614, 344] on div at bounding box center [612, 347] width 17 height 15
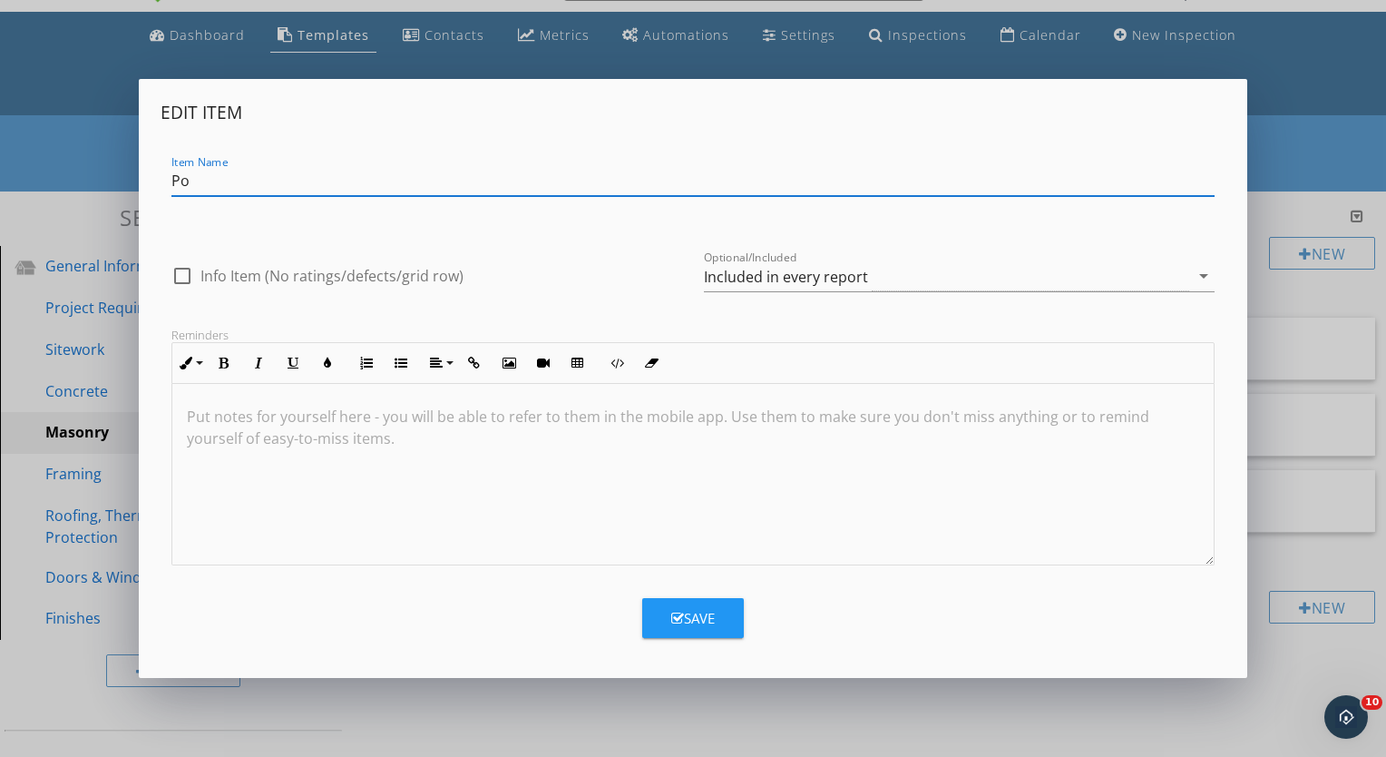
type input "P"
type input "Stone Veneer"
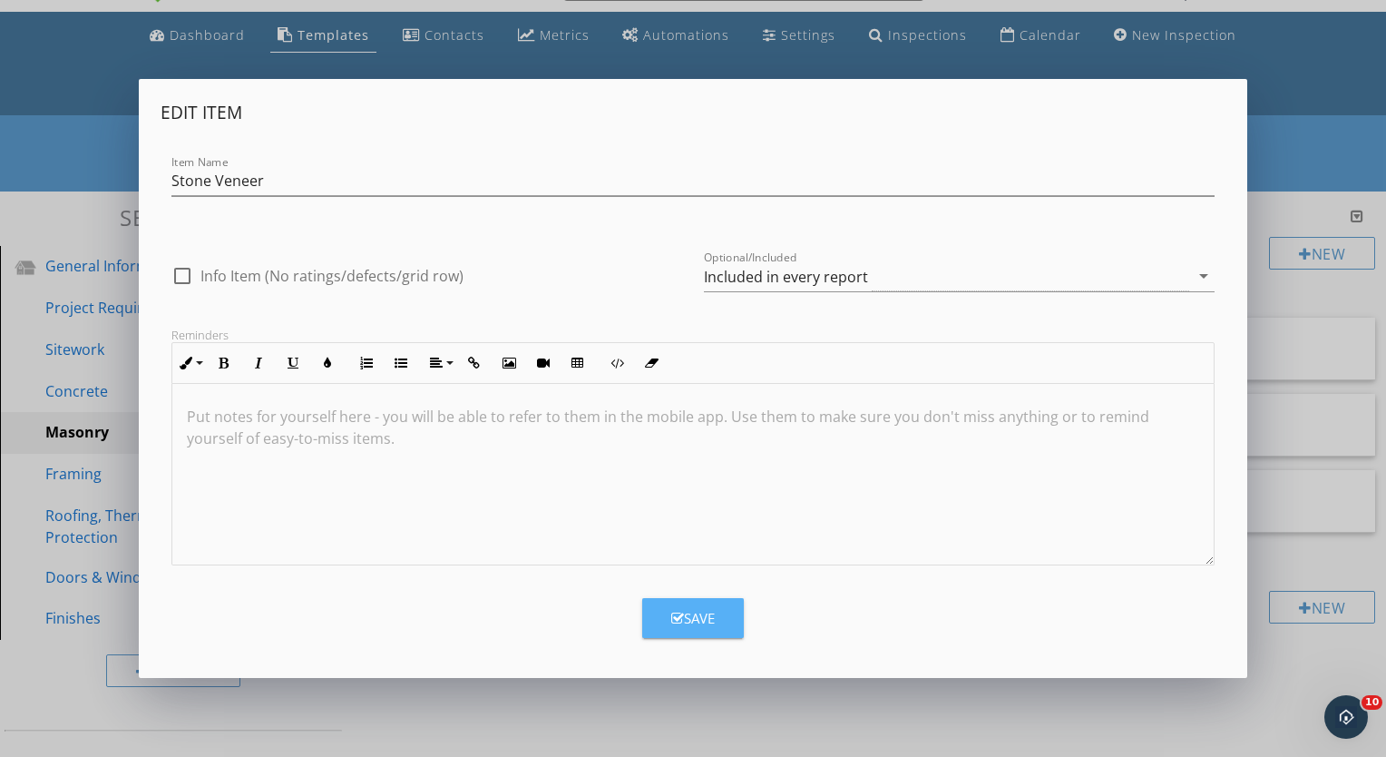
click at [703, 609] on div "Save" at bounding box center [693, 618] width 44 height 21
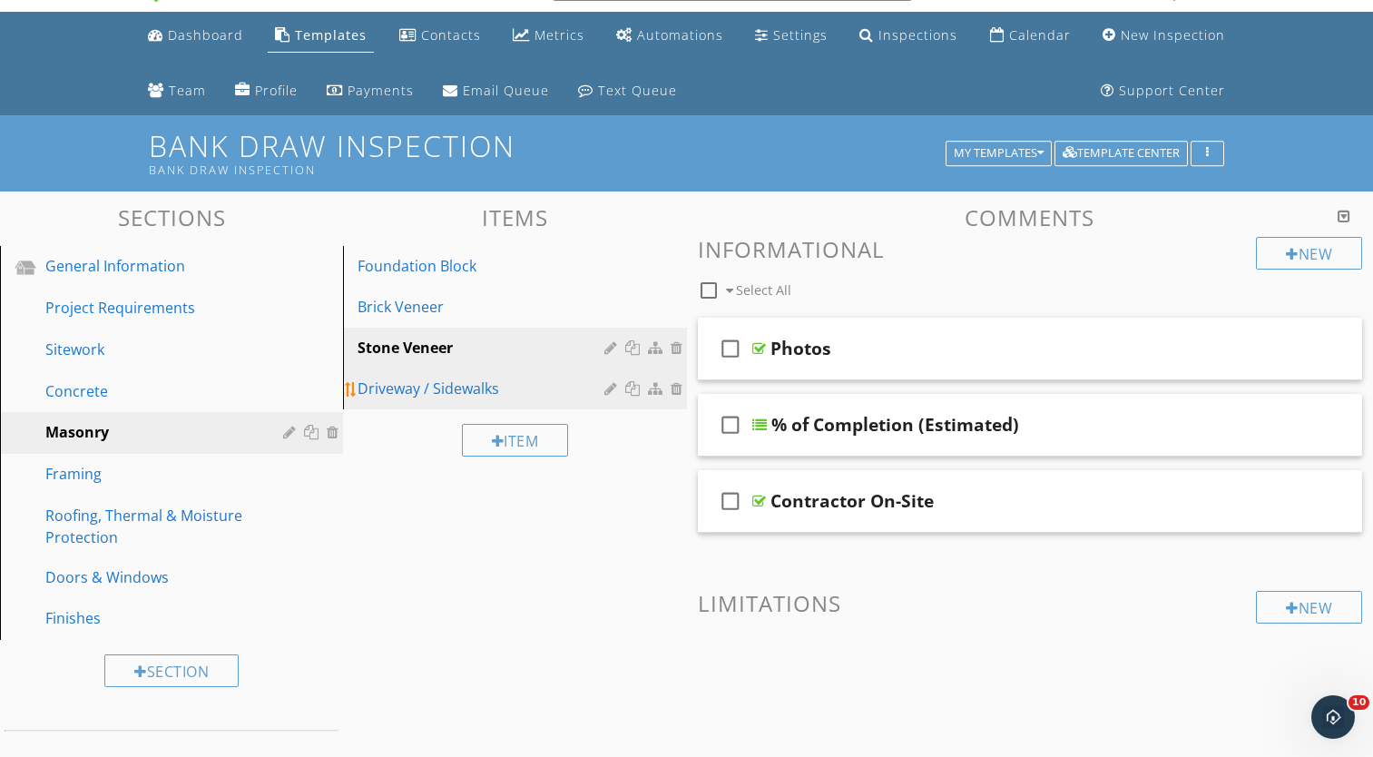
click at [566, 395] on div "Driveway / Sidewalks" at bounding box center [482, 388] width 251 height 22
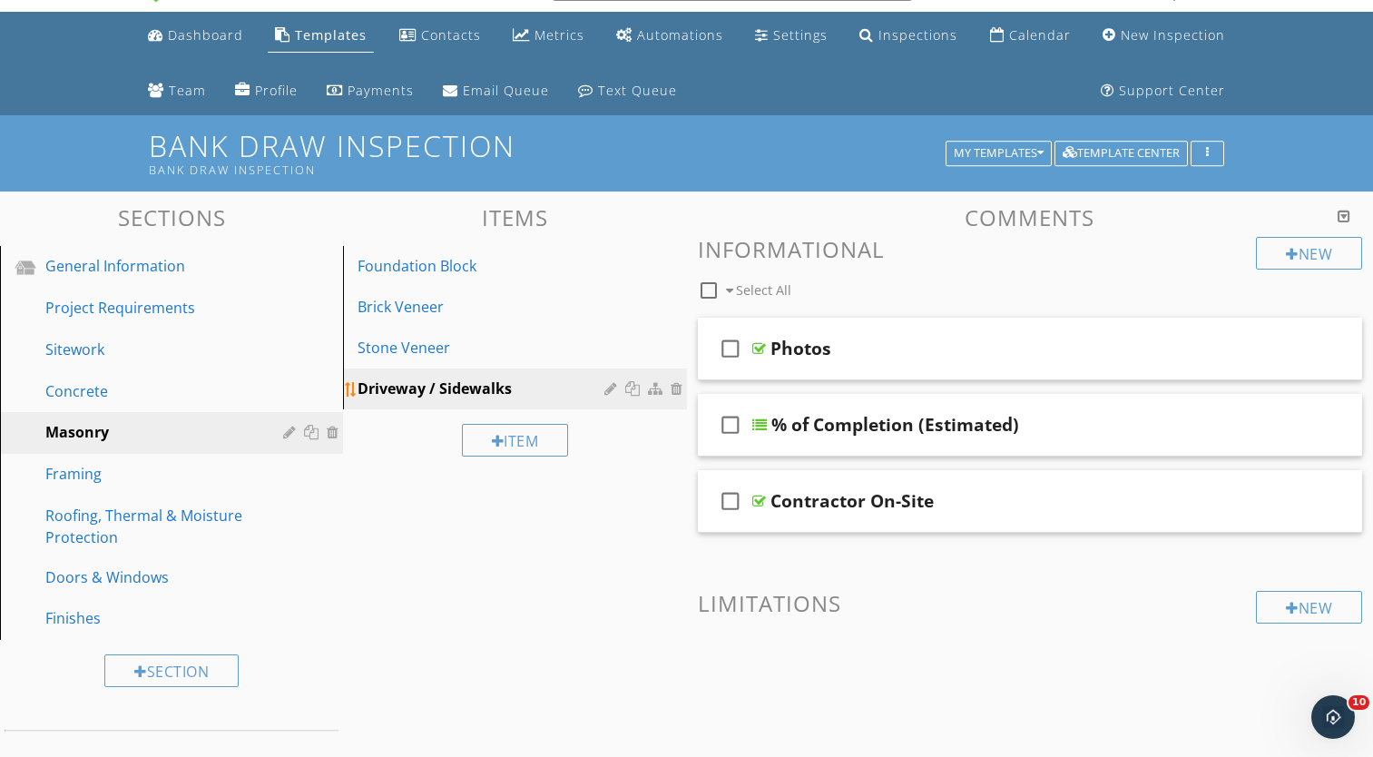
click at [675, 386] on div at bounding box center [678, 388] width 16 height 15
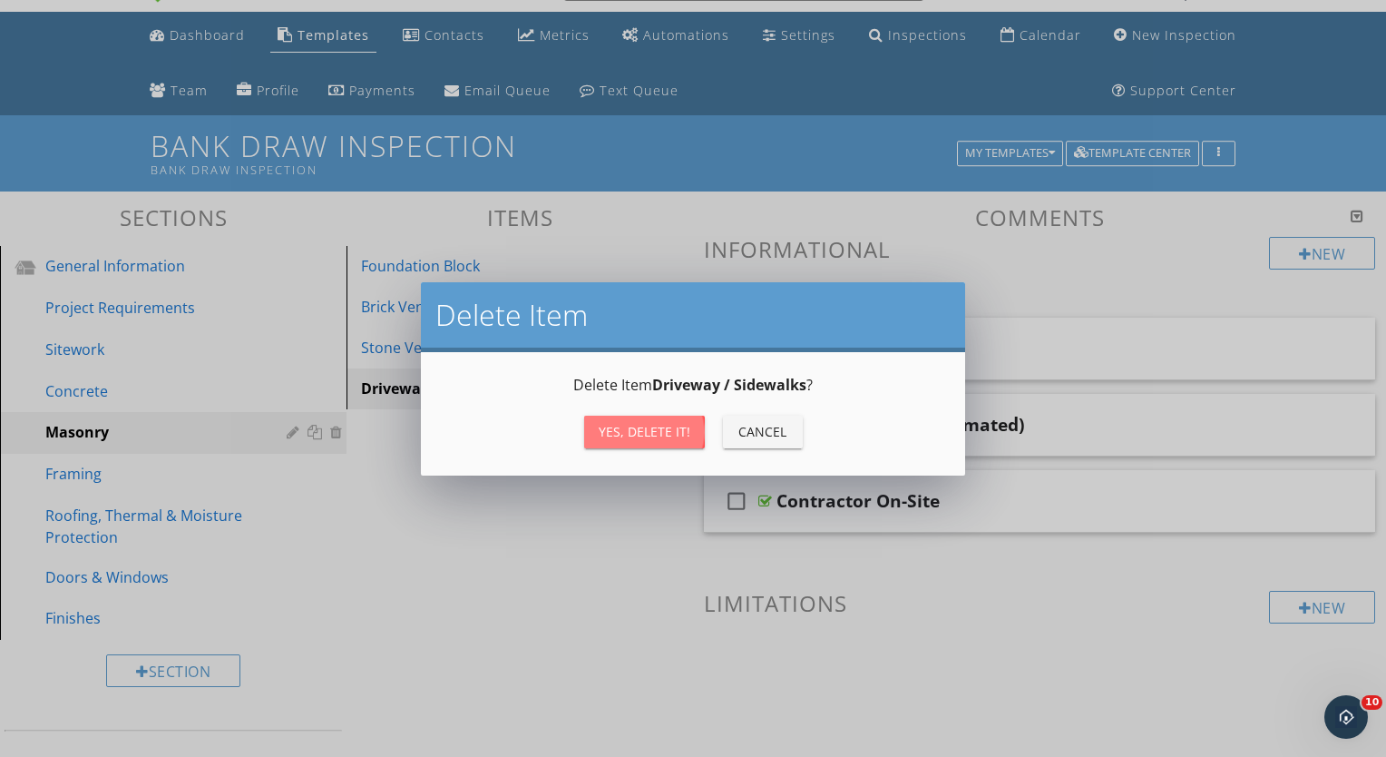
click at [668, 425] on div "Yes, Delete it!" at bounding box center [645, 431] width 92 height 19
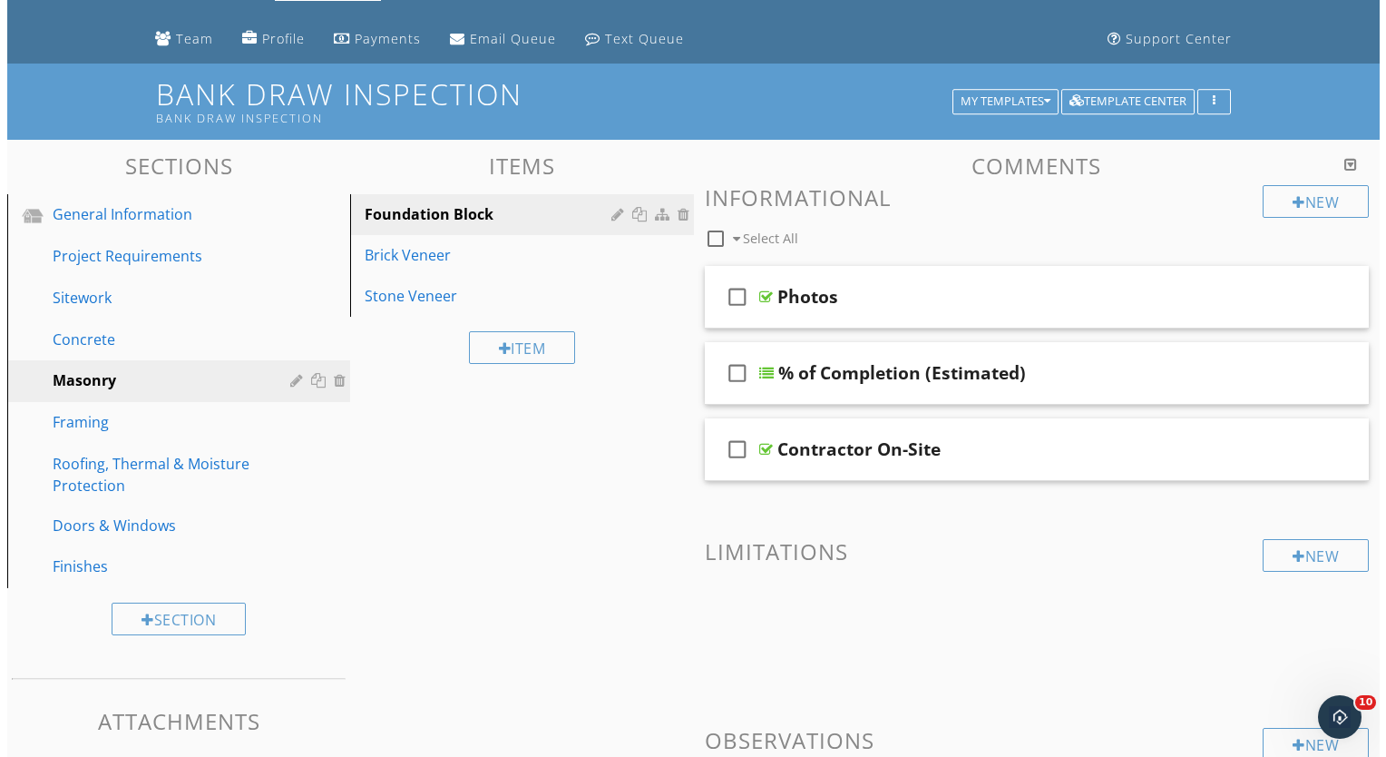
scroll to position [95, 0]
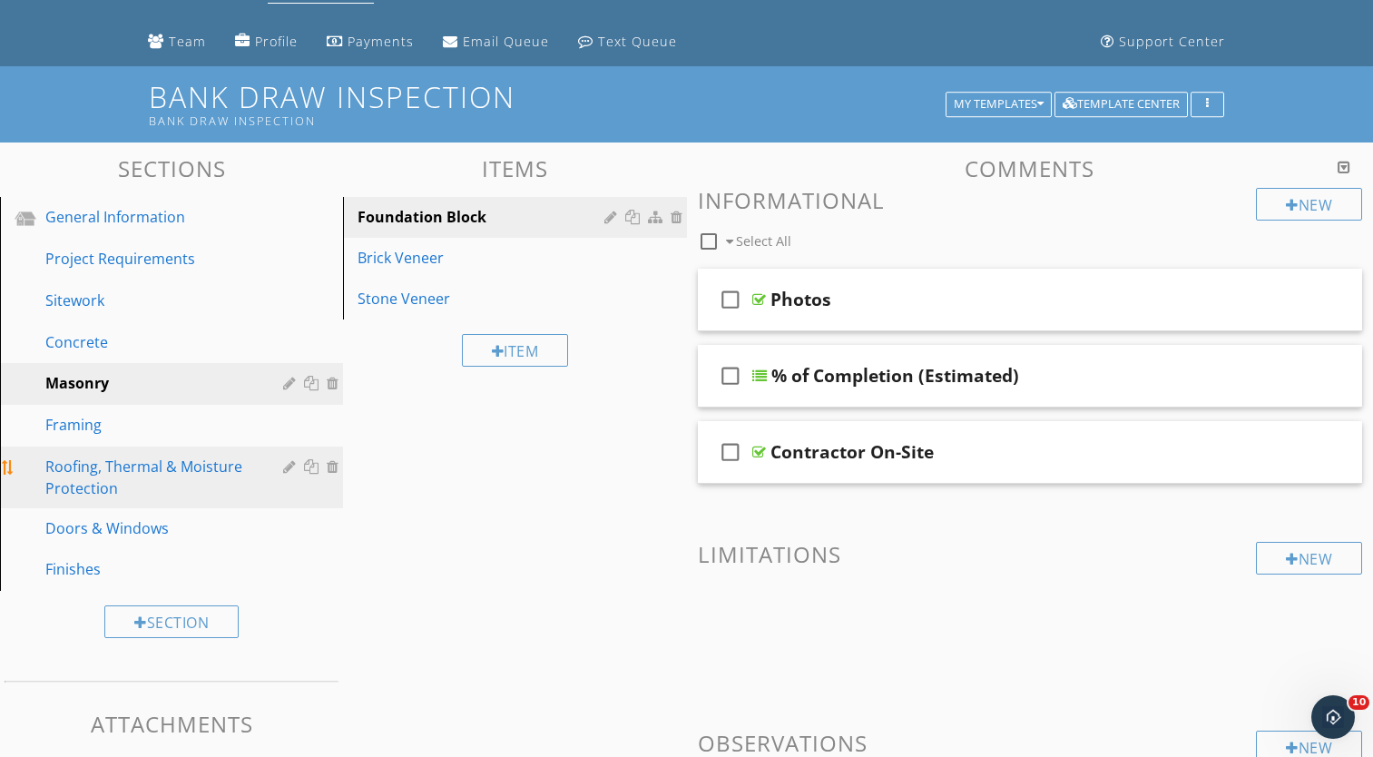
click at [285, 468] on div at bounding box center [291, 466] width 17 height 15
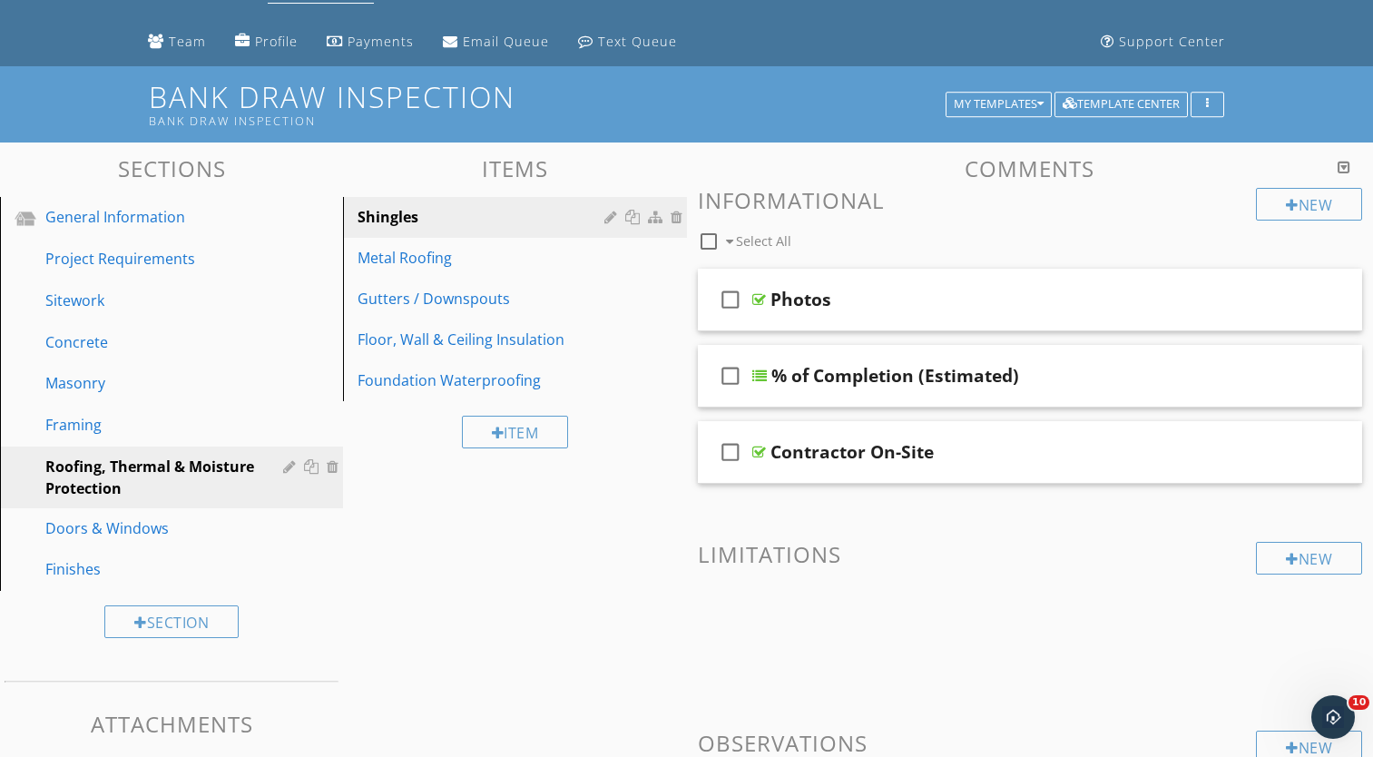
click at [1300, 230] on div at bounding box center [686, 378] width 1373 height 757
click at [197, 467] on div "Roofing, Thermal & Moisture Protection" at bounding box center [150, 477] width 211 height 44
click at [262, 425] on div "Framing" at bounding box center [184, 426] width 279 height 24
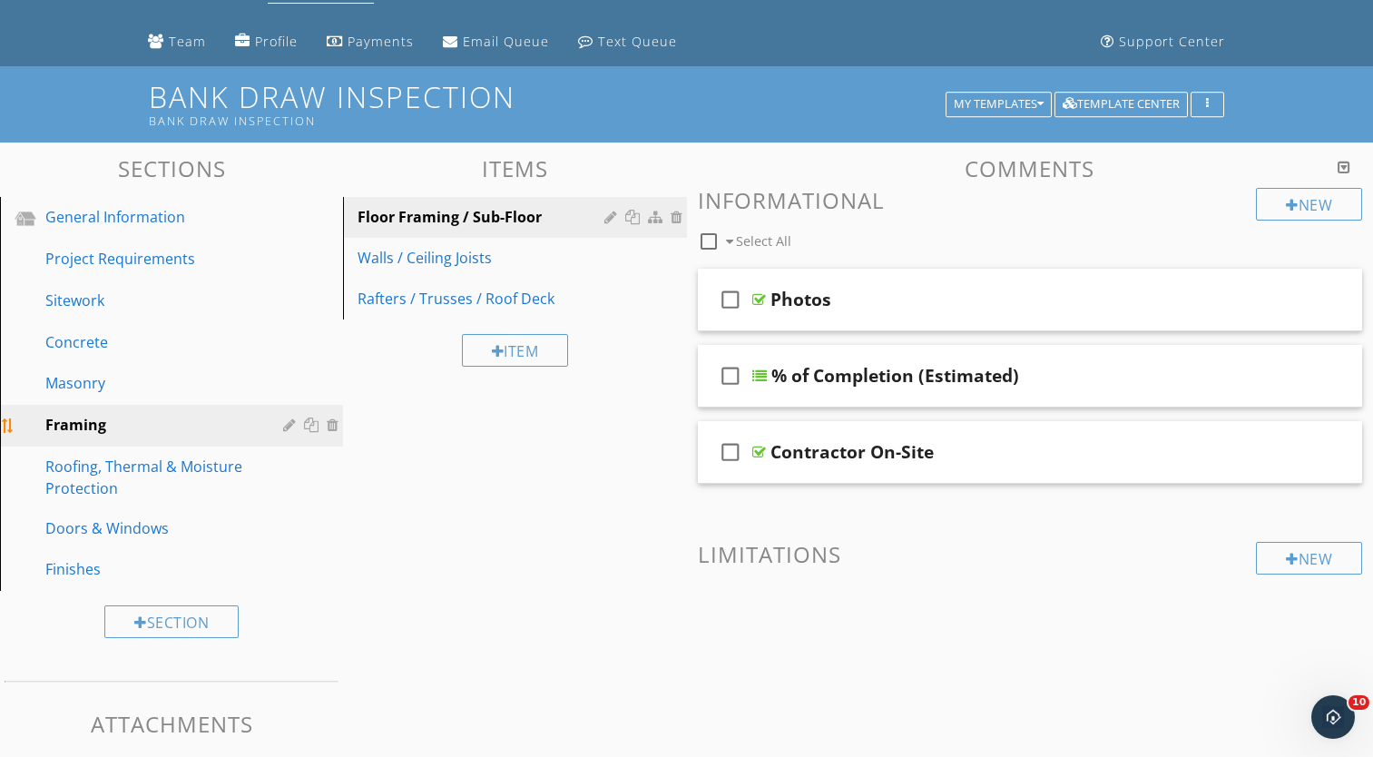
click at [310, 420] on div at bounding box center [313, 424] width 19 height 15
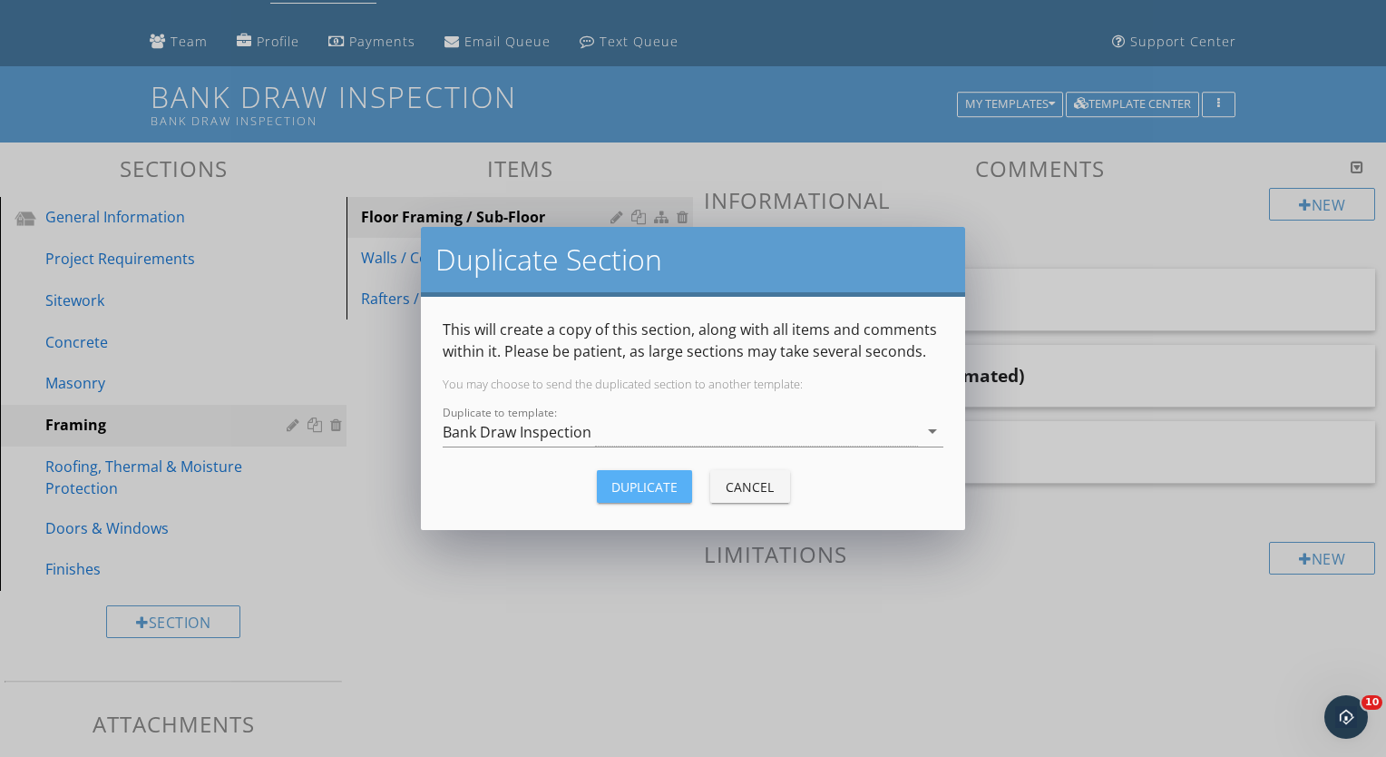
click at [616, 479] on div "Duplicate" at bounding box center [644, 486] width 66 height 19
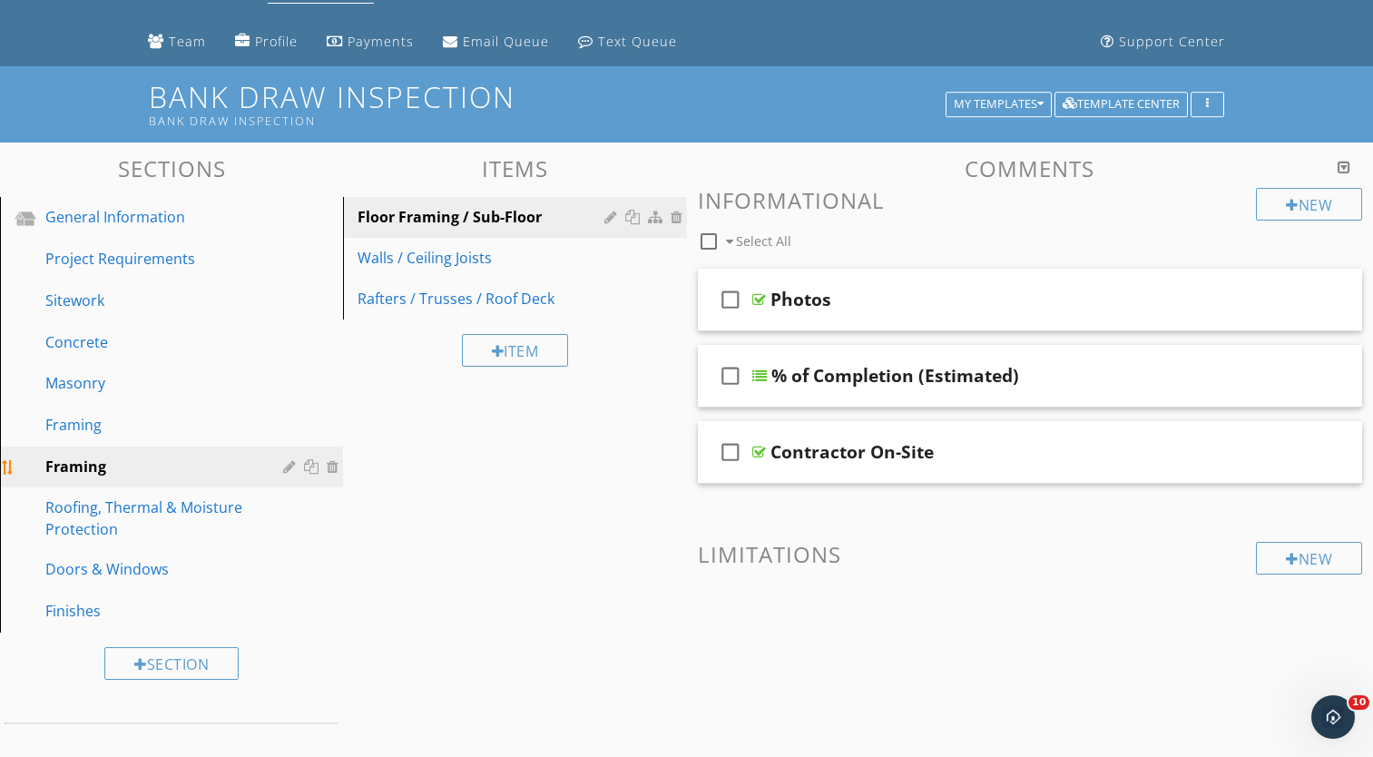
click at [286, 466] on div at bounding box center [291, 466] width 17 height 15
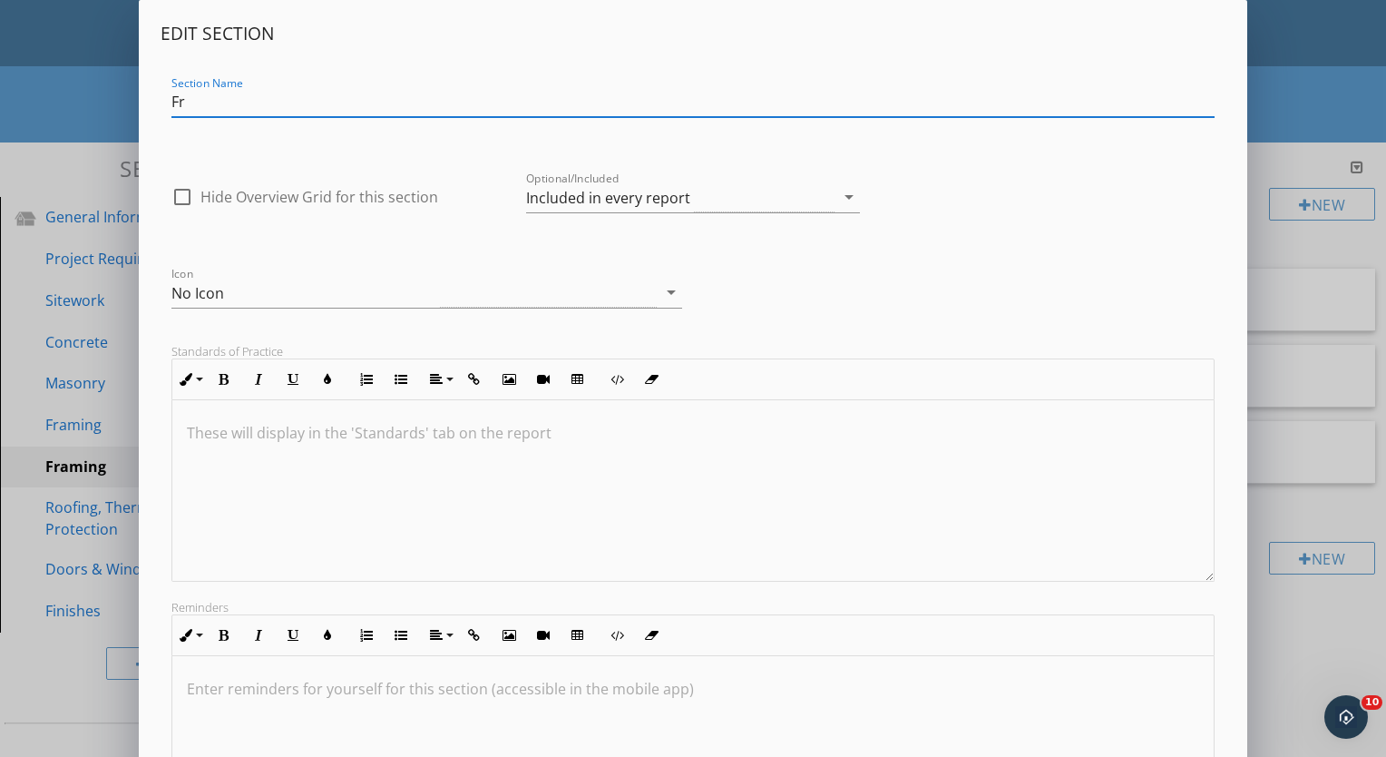
type input "F"
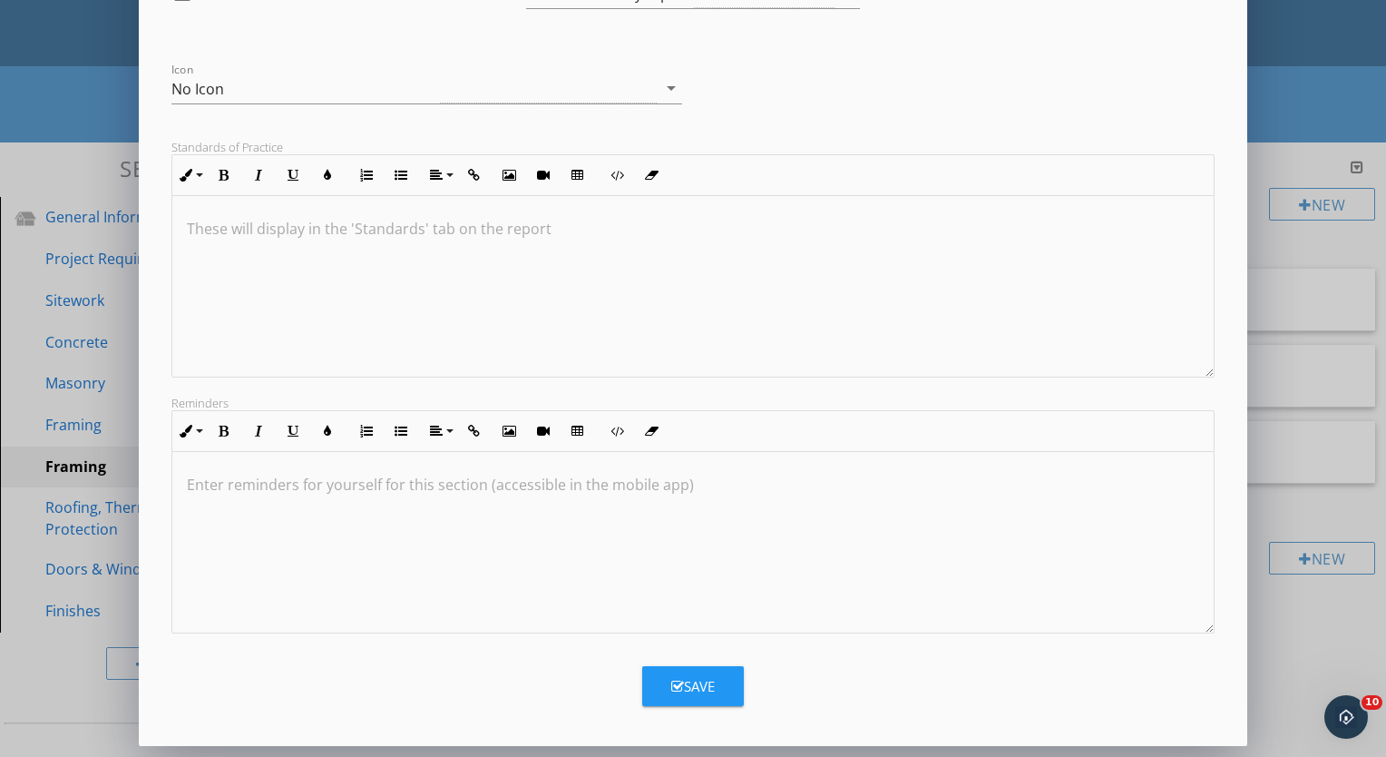
type input "Exterior Siding / Finishes"
click at [699, 677] on div "Save" at bounding box center [693, 686] width 44 height 21
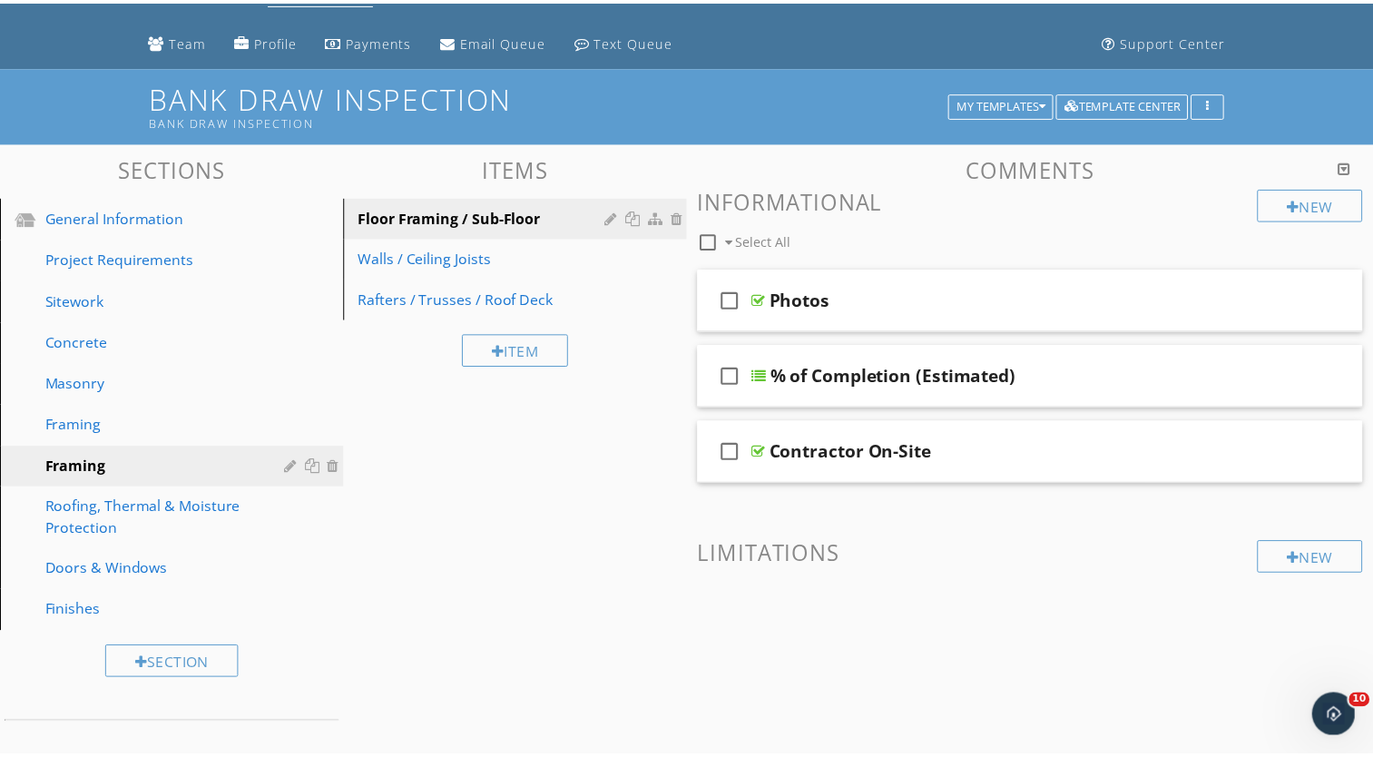
scroll to position [7, 0]
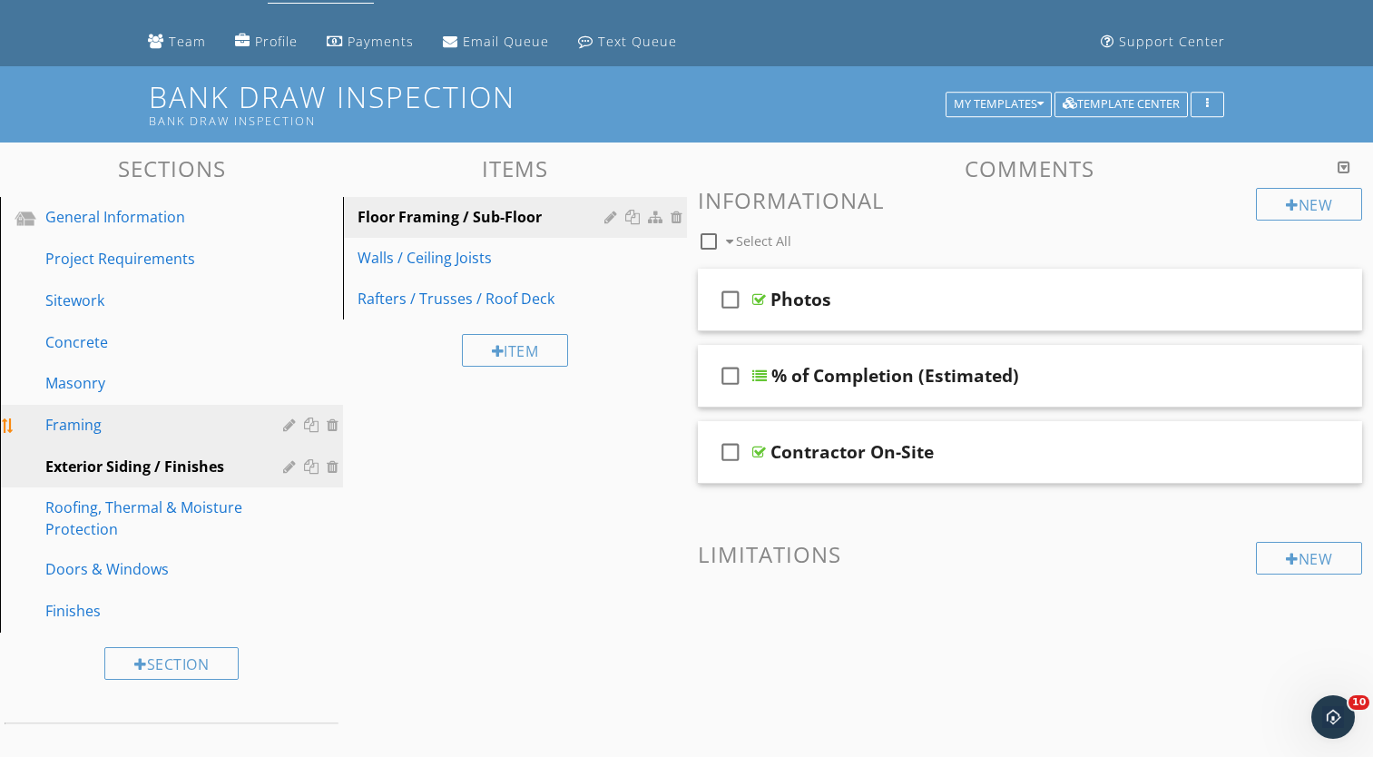
click at [223, 430] on div "Framing" at bounding box center [150, 425] width 211 height 22
click at [180, 468] on div "Exterior Siding / Finishes" at bounding box center [150, 466] width 211 height 22
click at [605, 217] on div at bounding box center [612, 217] width 17 height 15
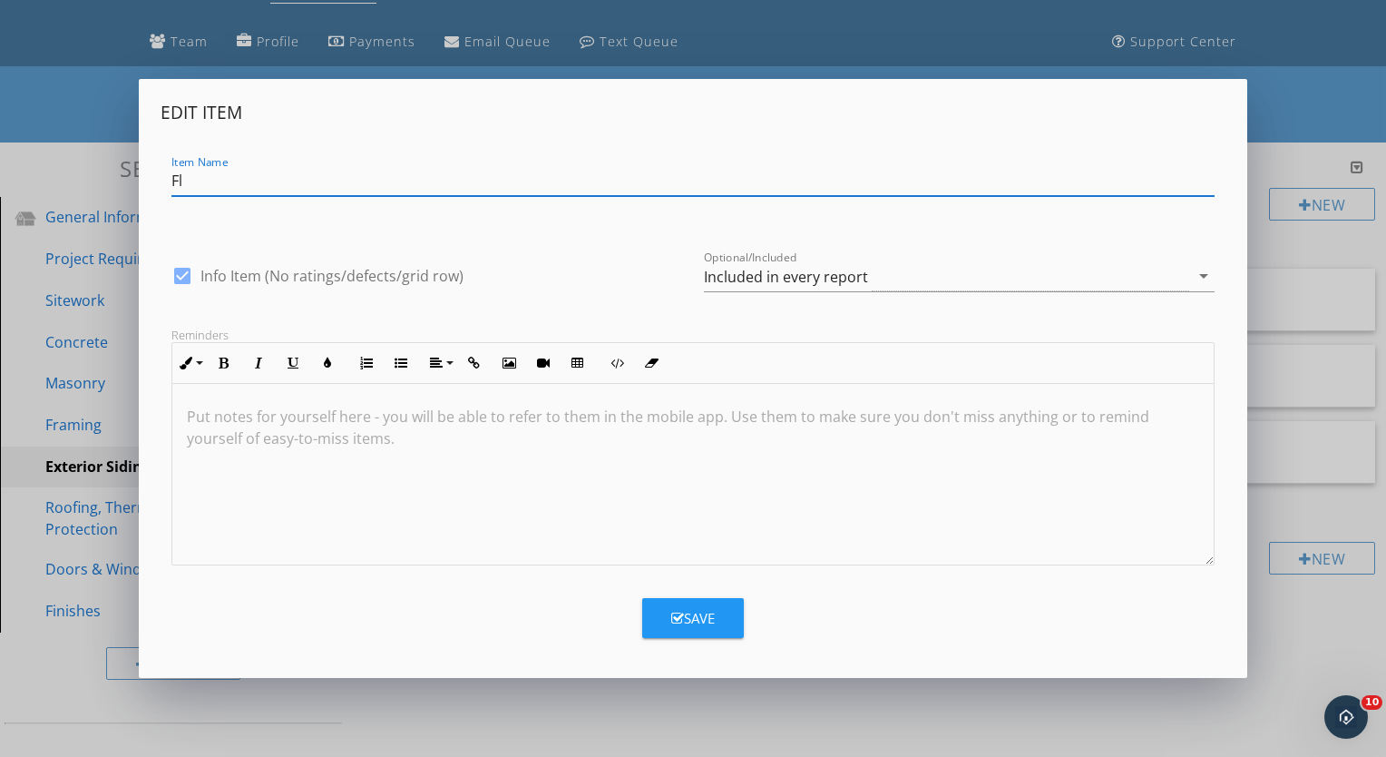
type input "F"
type input "Siding"
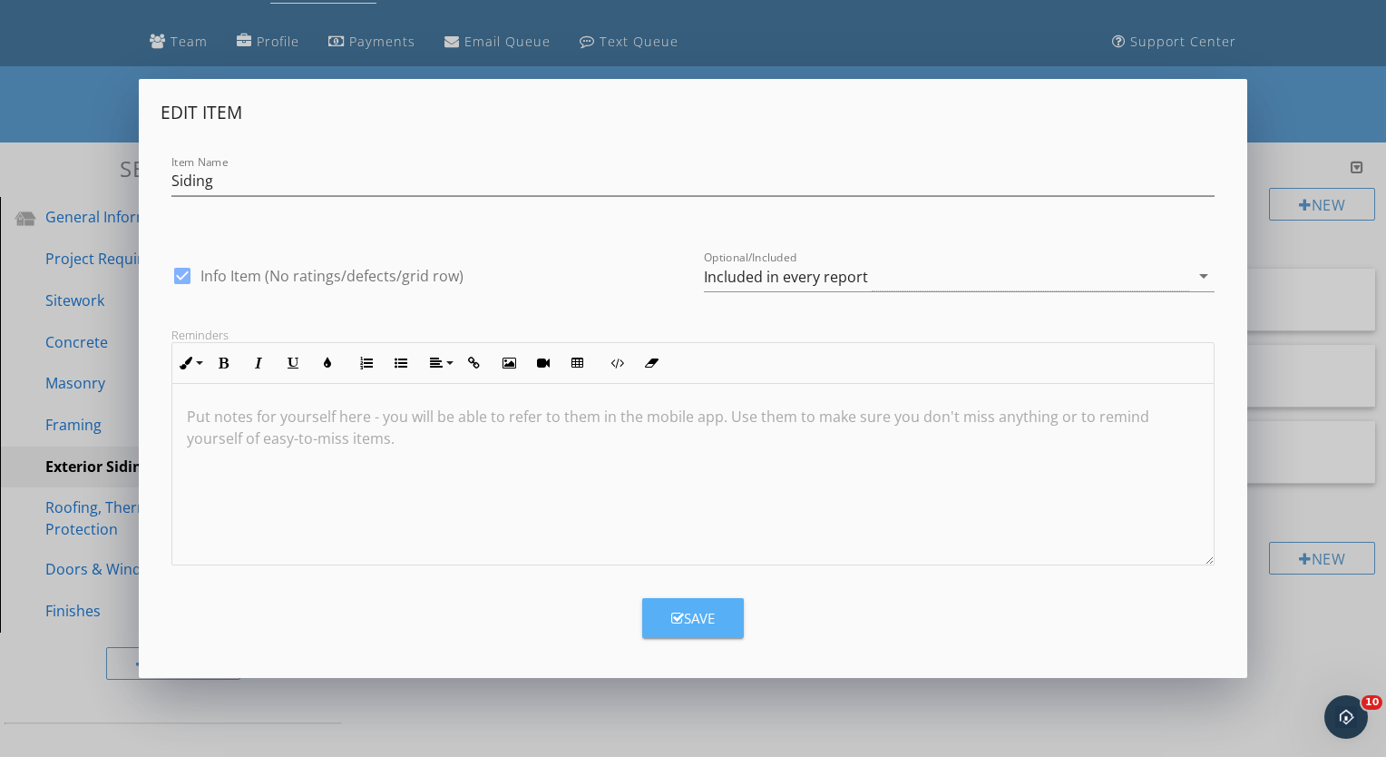
click at [686, 619] on div "Save" at bounding box center [693, 618] width 44 height 21
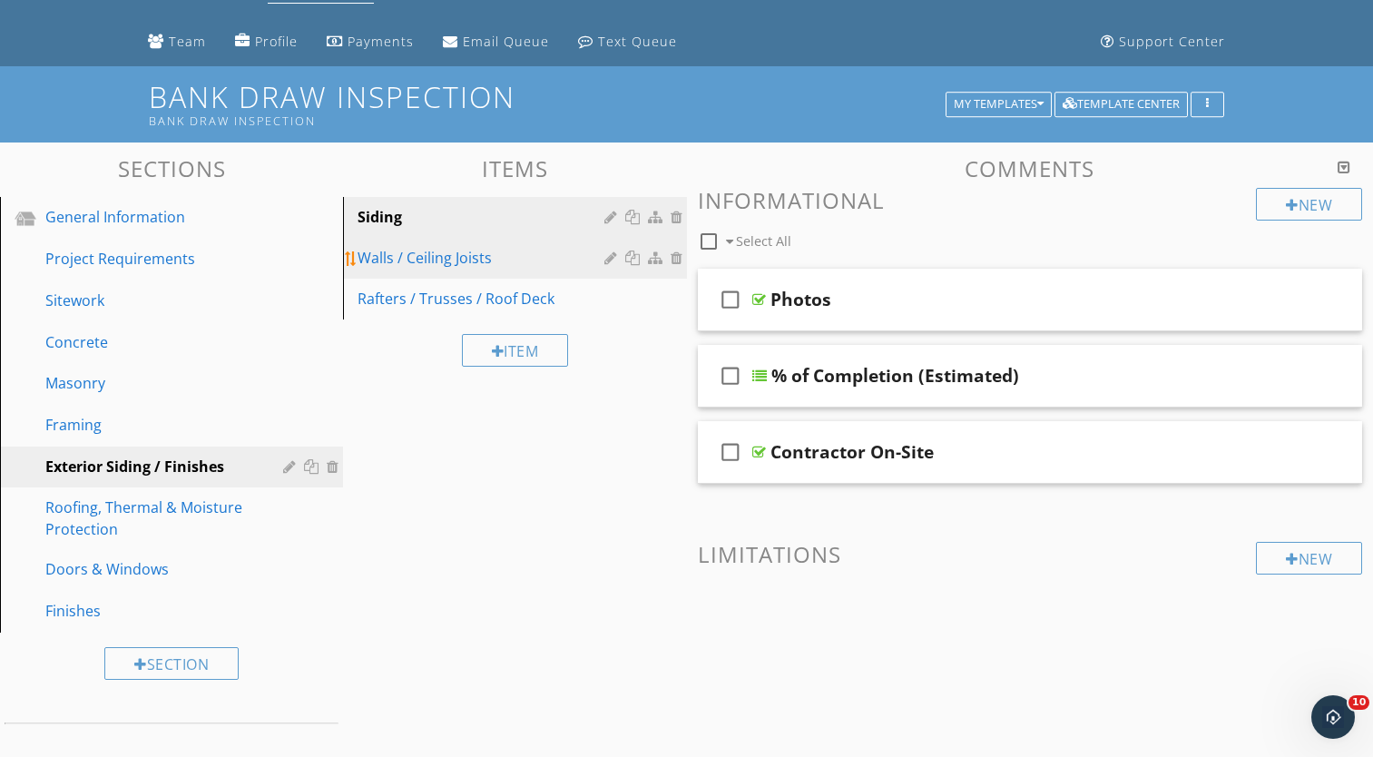
click at [610, 255] on div at bounding box center [612, 257] width 17 height 15
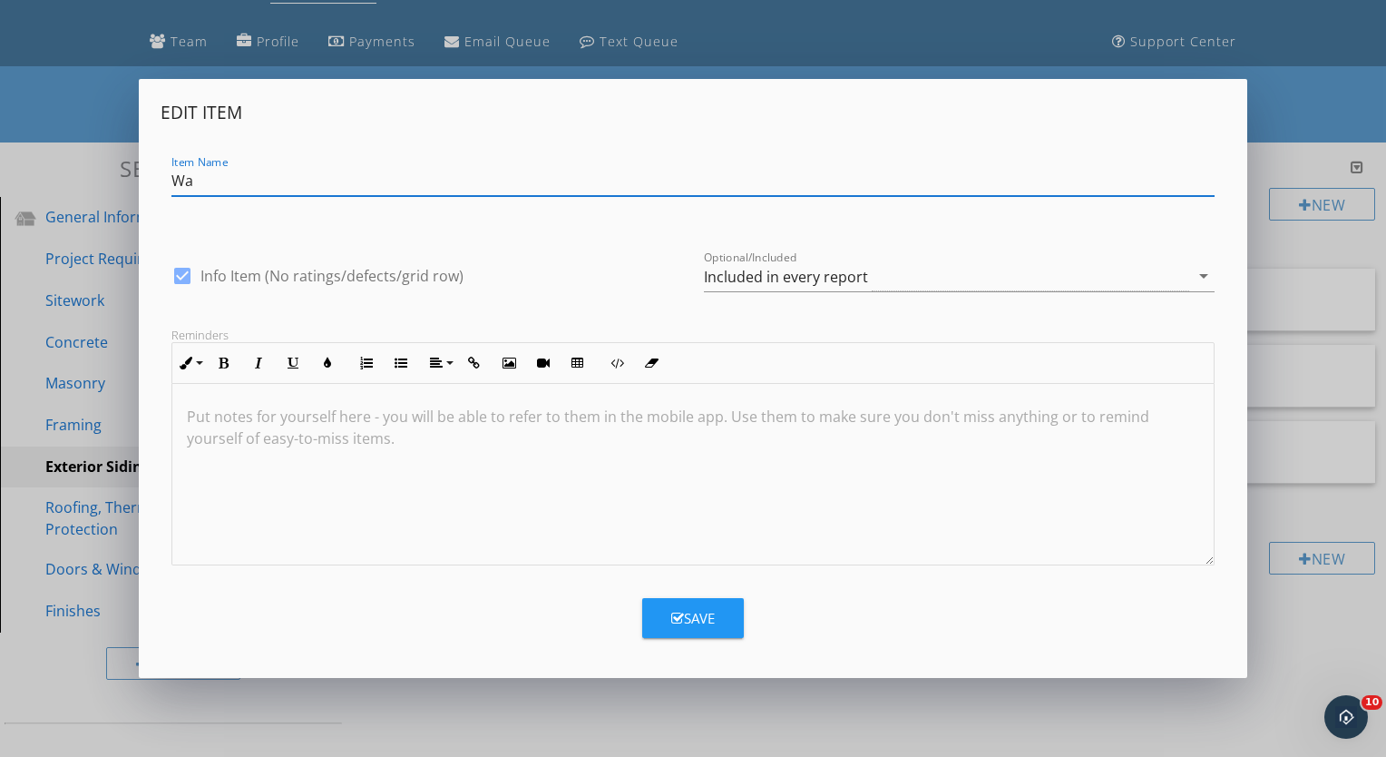
type input "W"
type input "E.I.F.S. / Stucco"
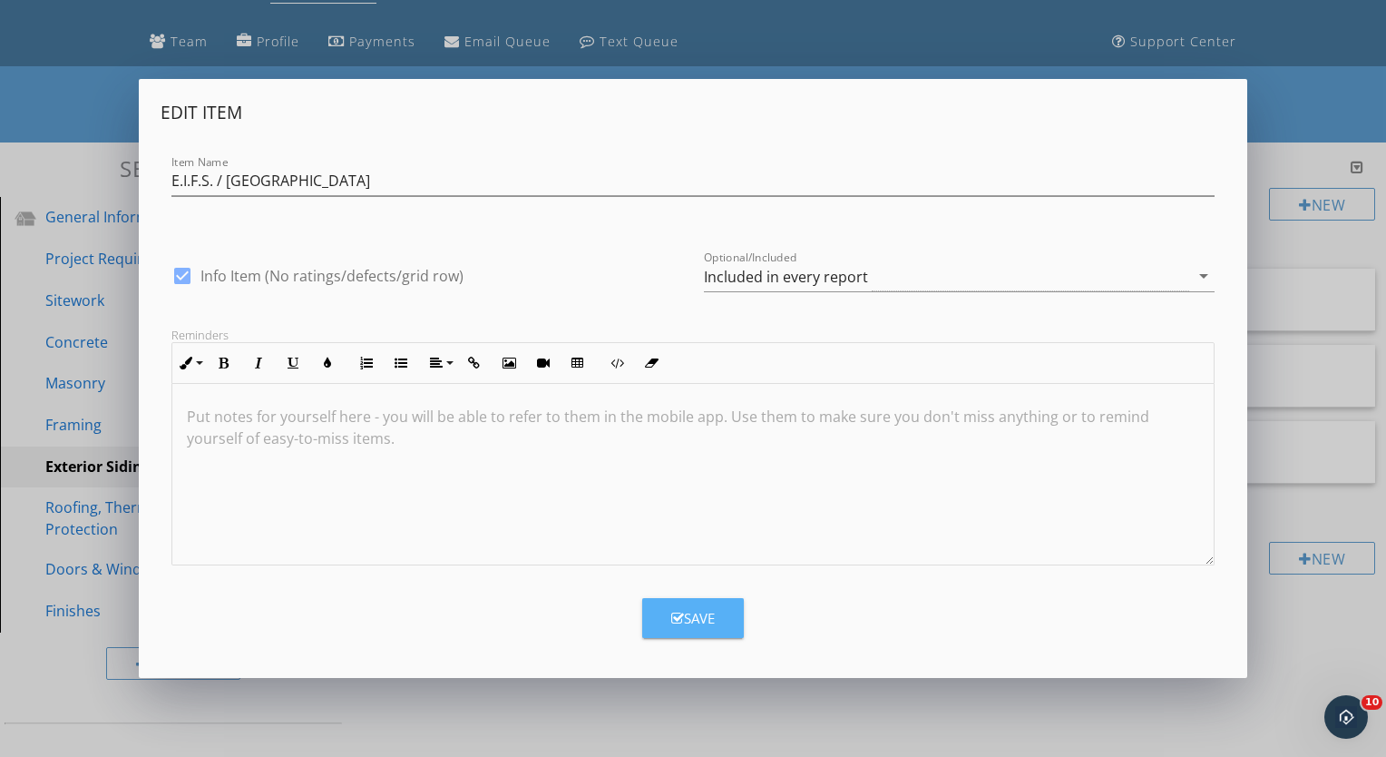
click at [687, 606] on button "Save" at bounding box center [693, 618] width 102 height 40
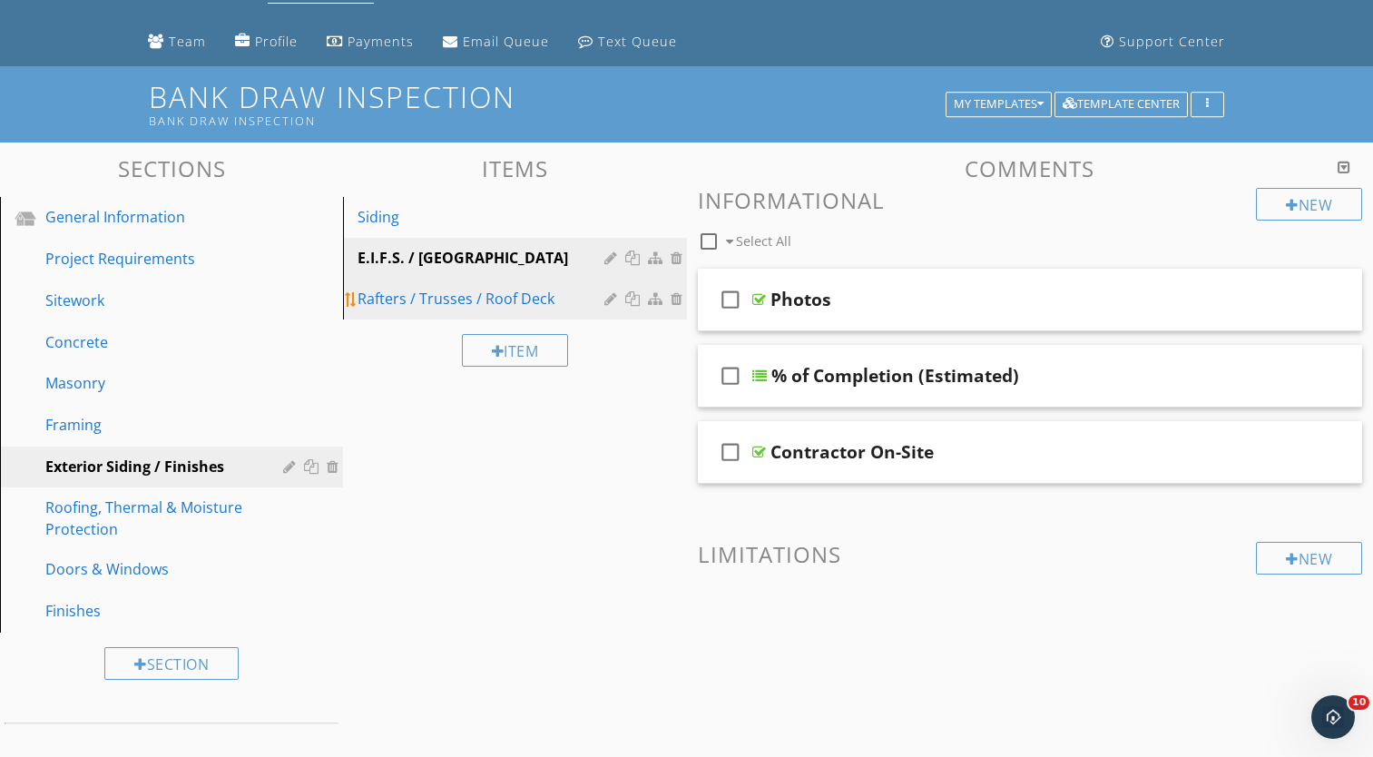
click at [609, 298] on div at bounding box center [612, 298] width 17 height 15
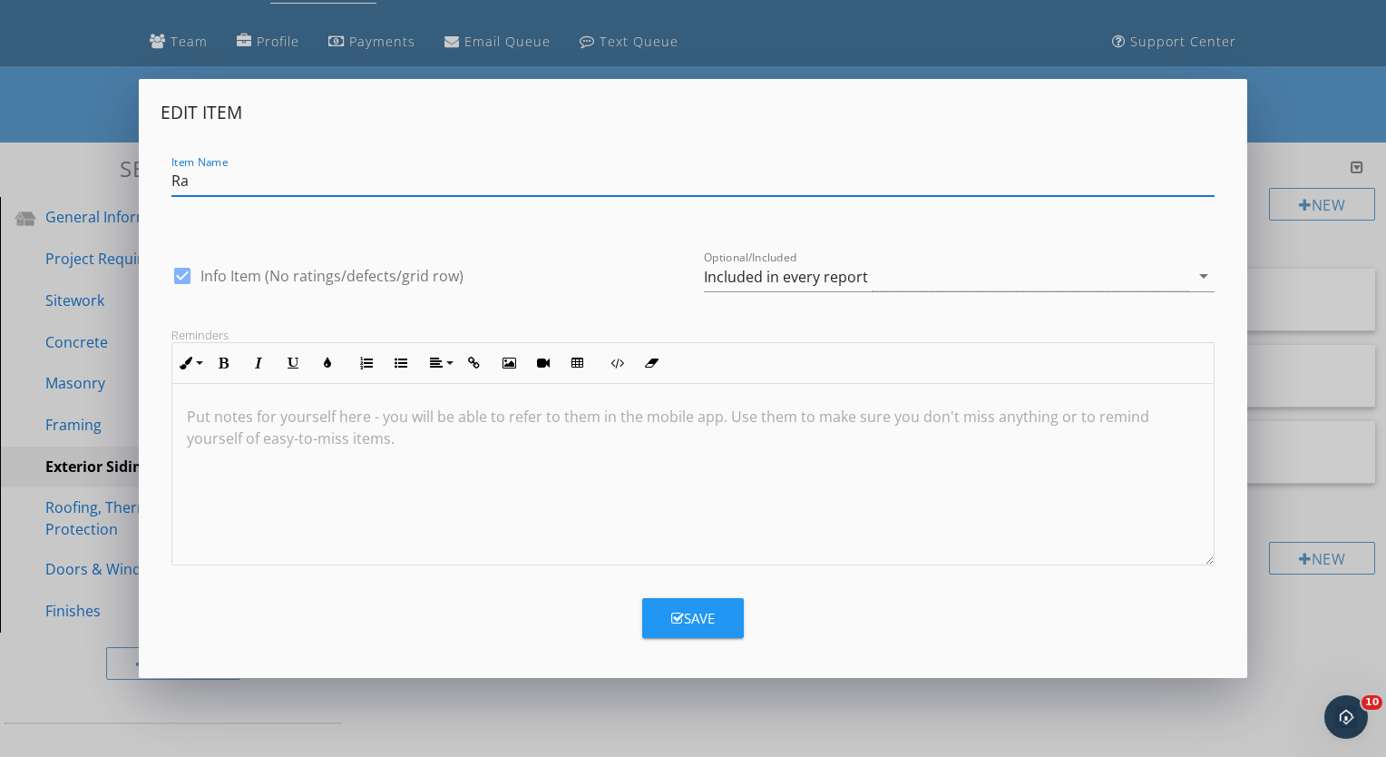
type input "R"
type input "Metal Siding"
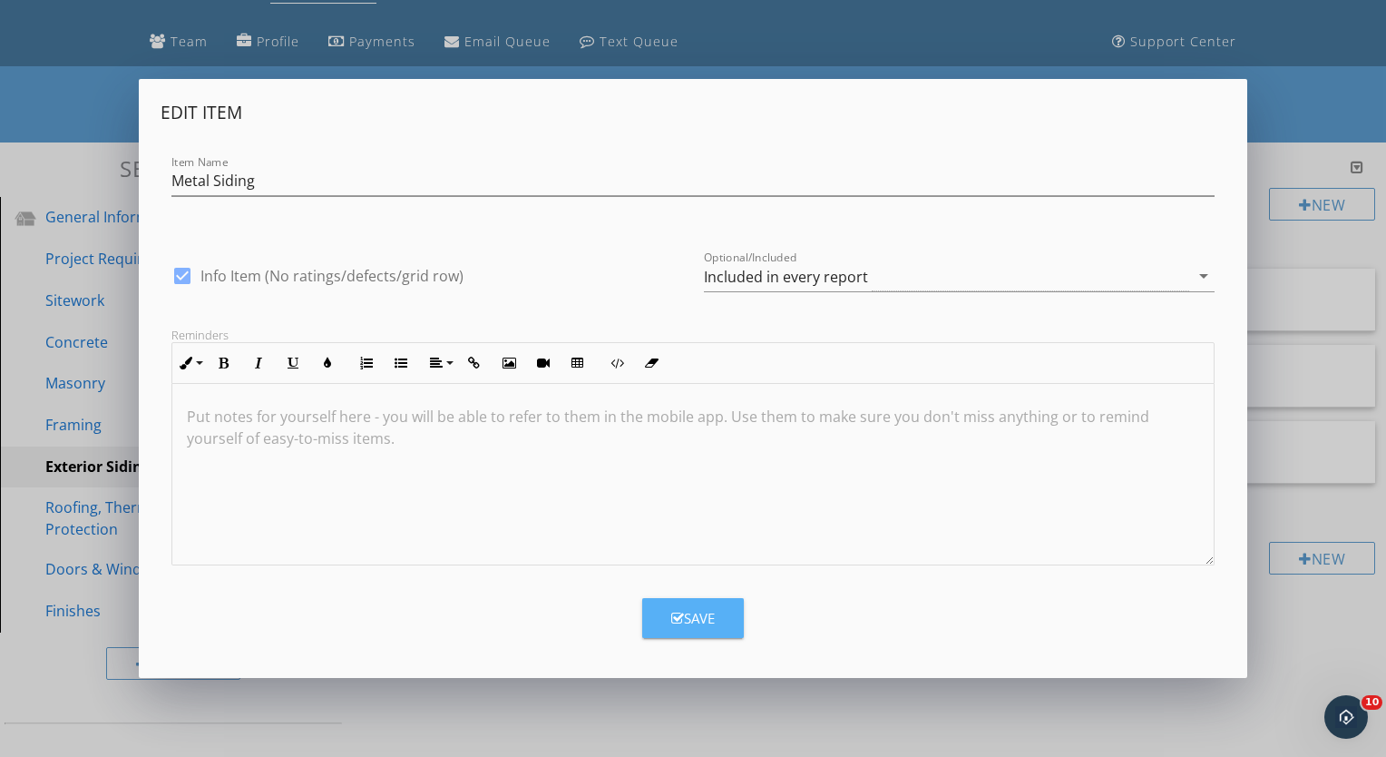
click at [733, 615] on button "Save" at bounding box center [693, 618] width 102 height 40
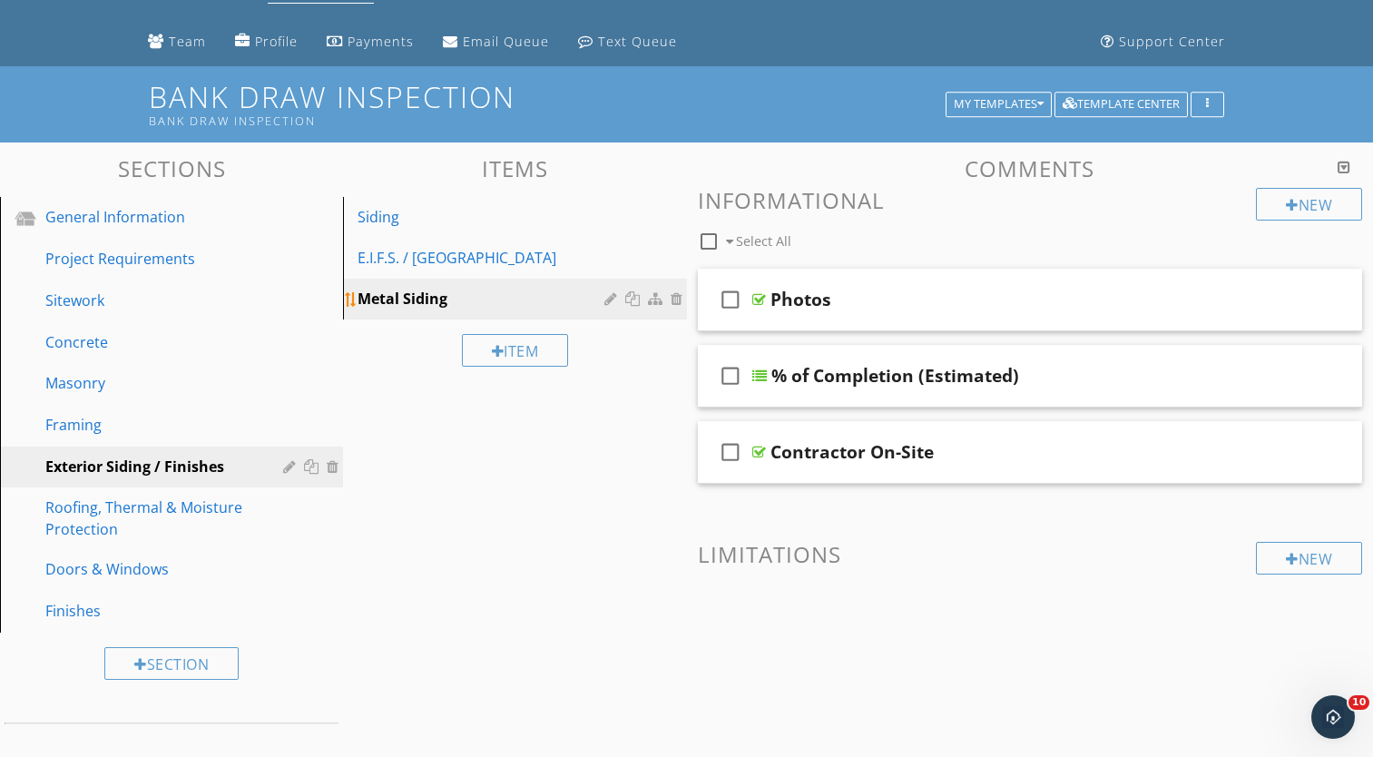
click at [674, 295] on div at bounding box center [678, 298] width 16 height 15
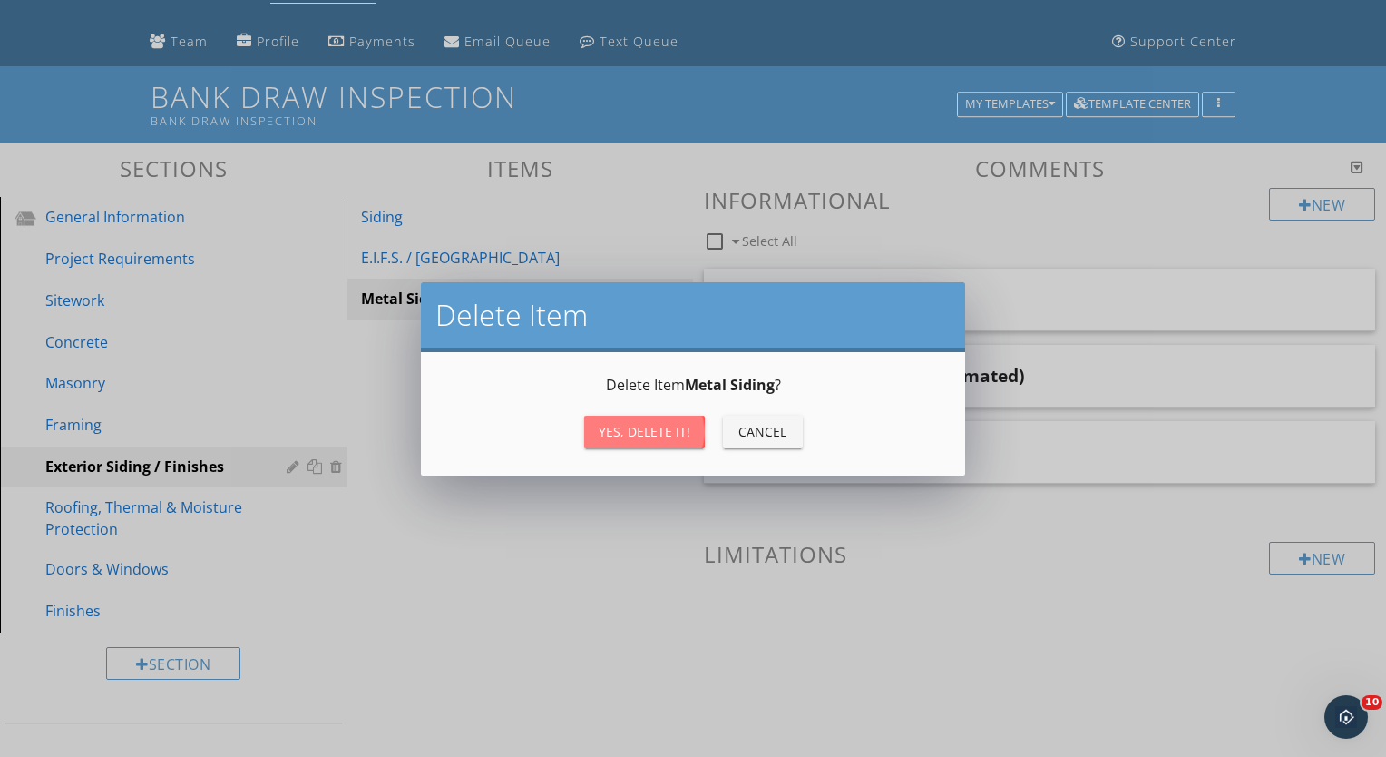
click at [654, 425] on div "Yes, Delete it!" at bounding box center [645, 431] width 92 height 19
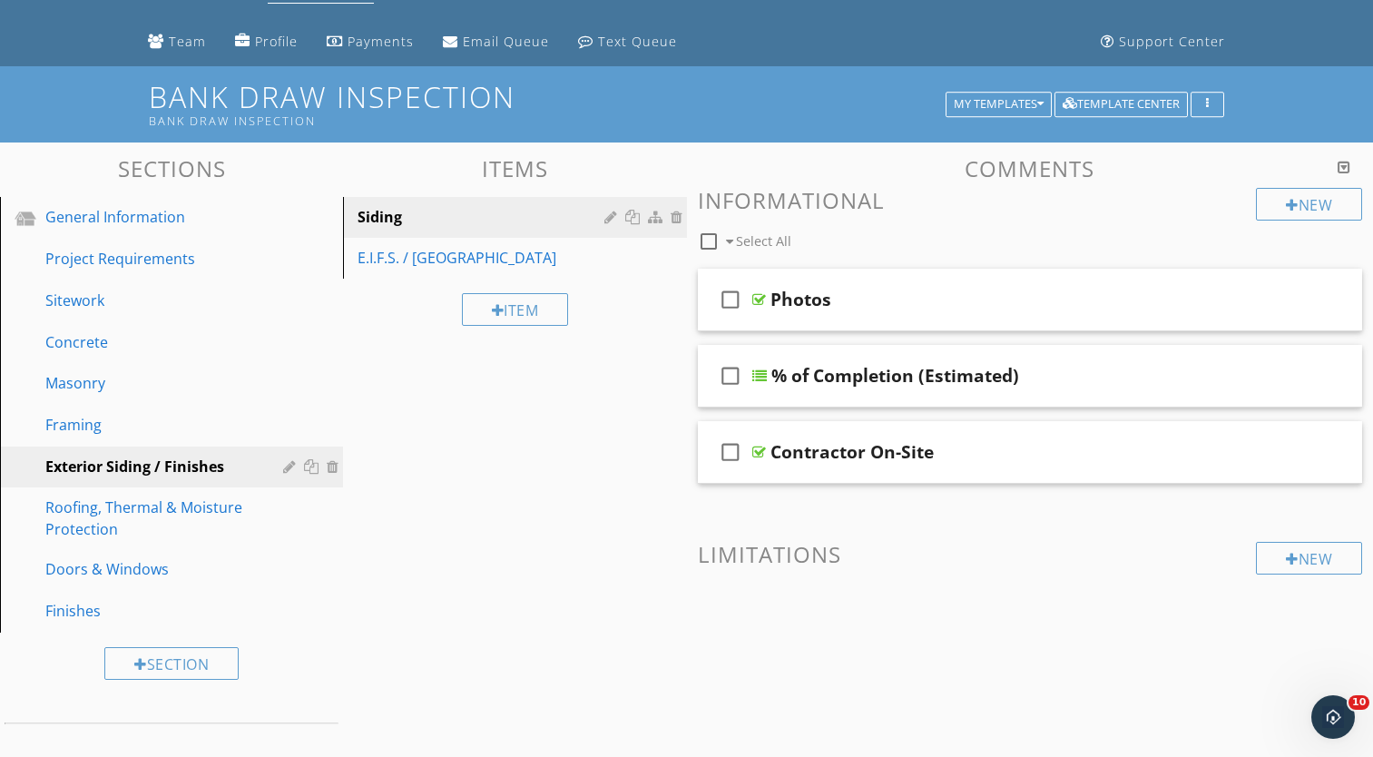
click at [654, 425] on div "Sections General Information Project Requirements Sitework Concrete Masonry Fra…" at bounding box center [686, 498] width 1373 height 713
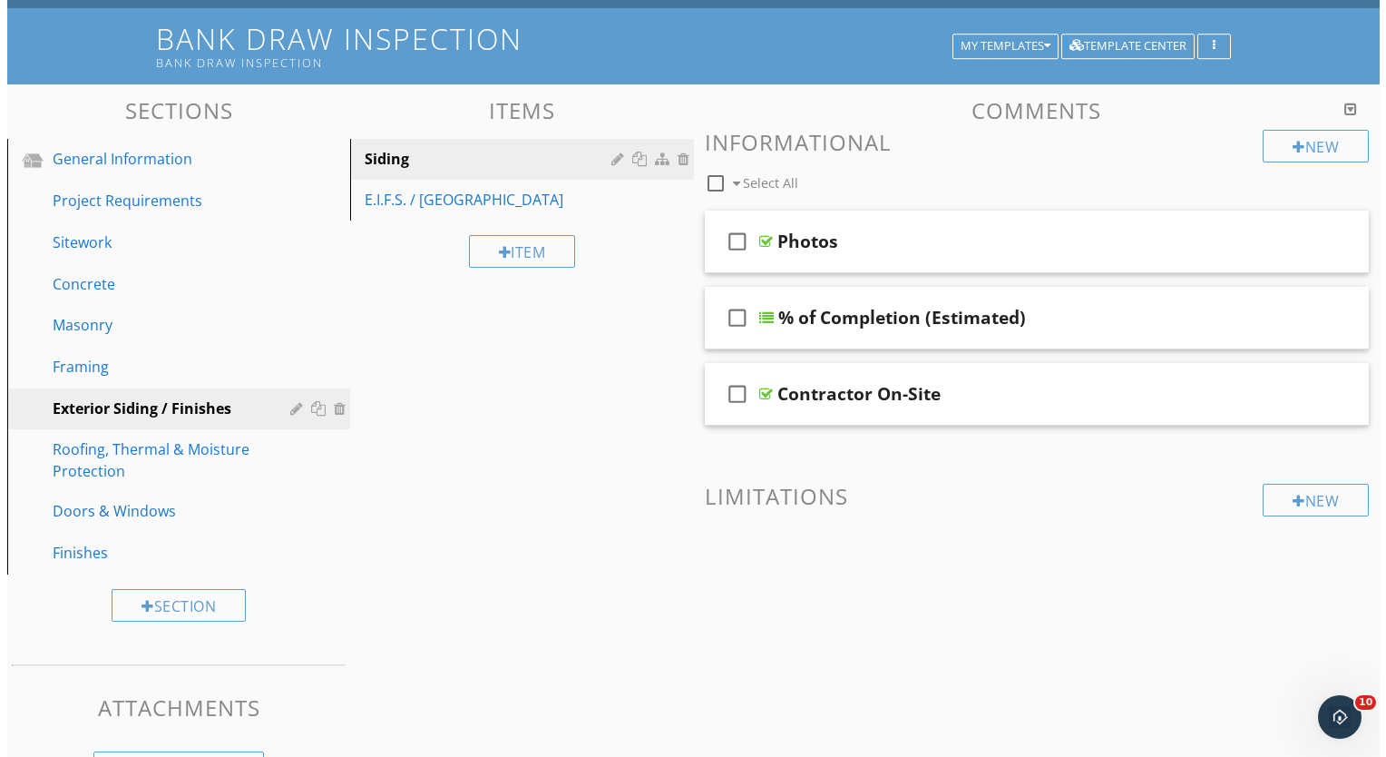
scroll to position [212, 0]
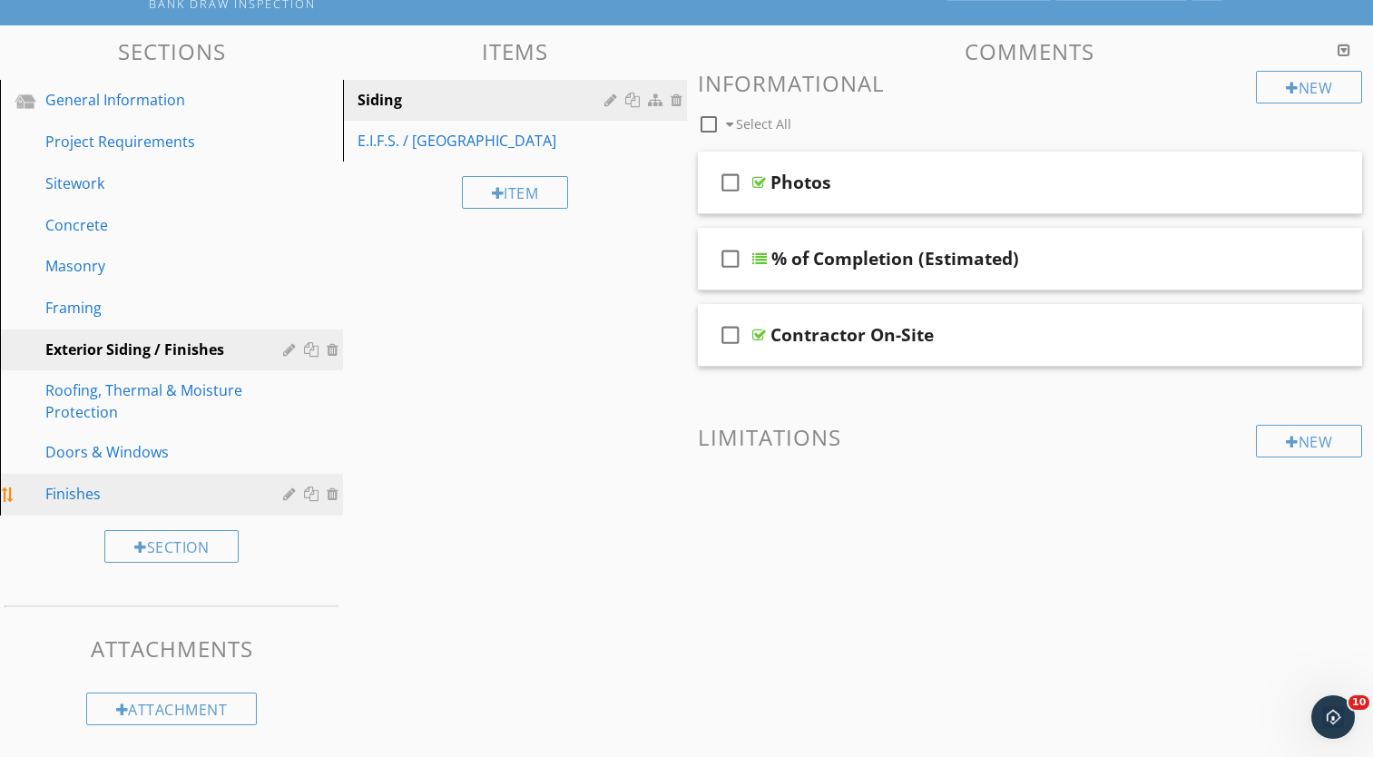
click at [113, 500] on div "Finishes" at bounding box center [150, 494] width 211 height 22
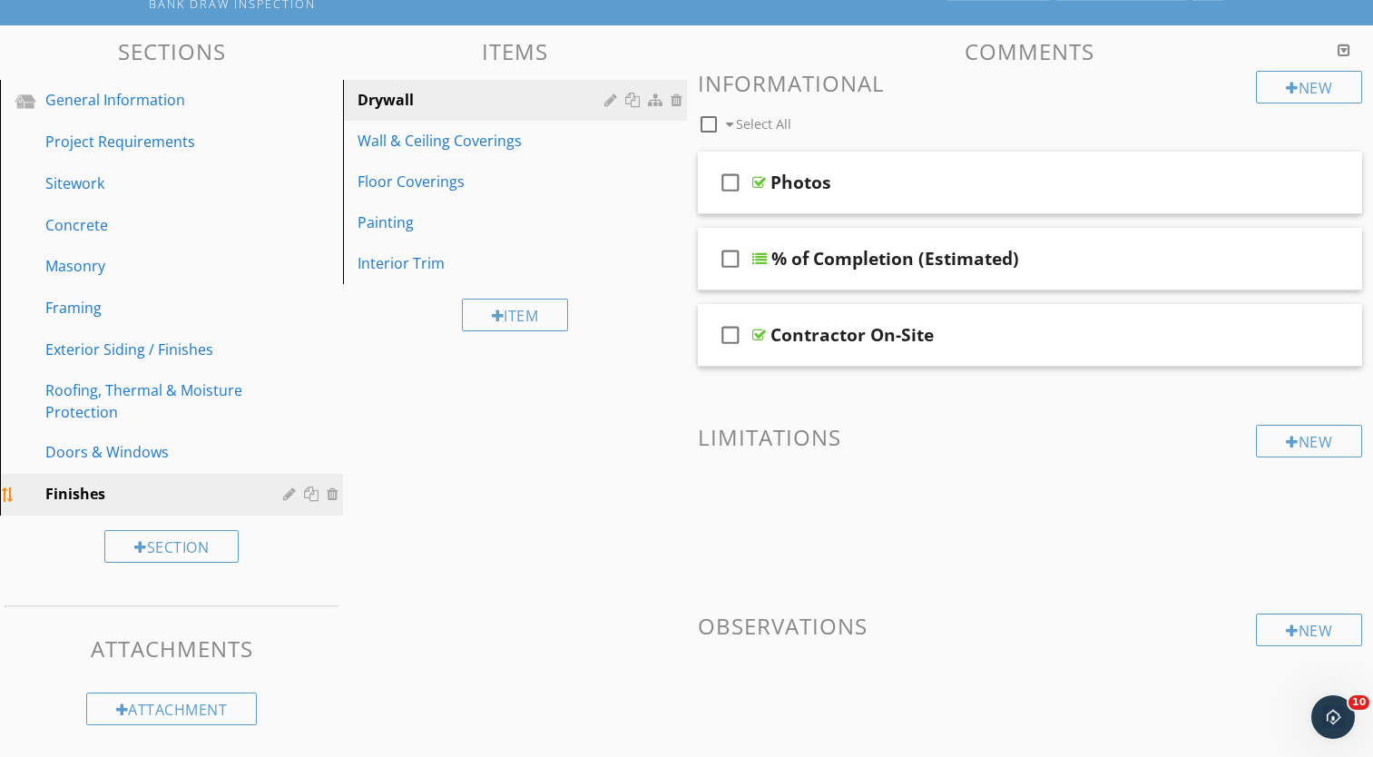
click at [311, 490] on div at bounding box center [313, 493] width 19 height 15
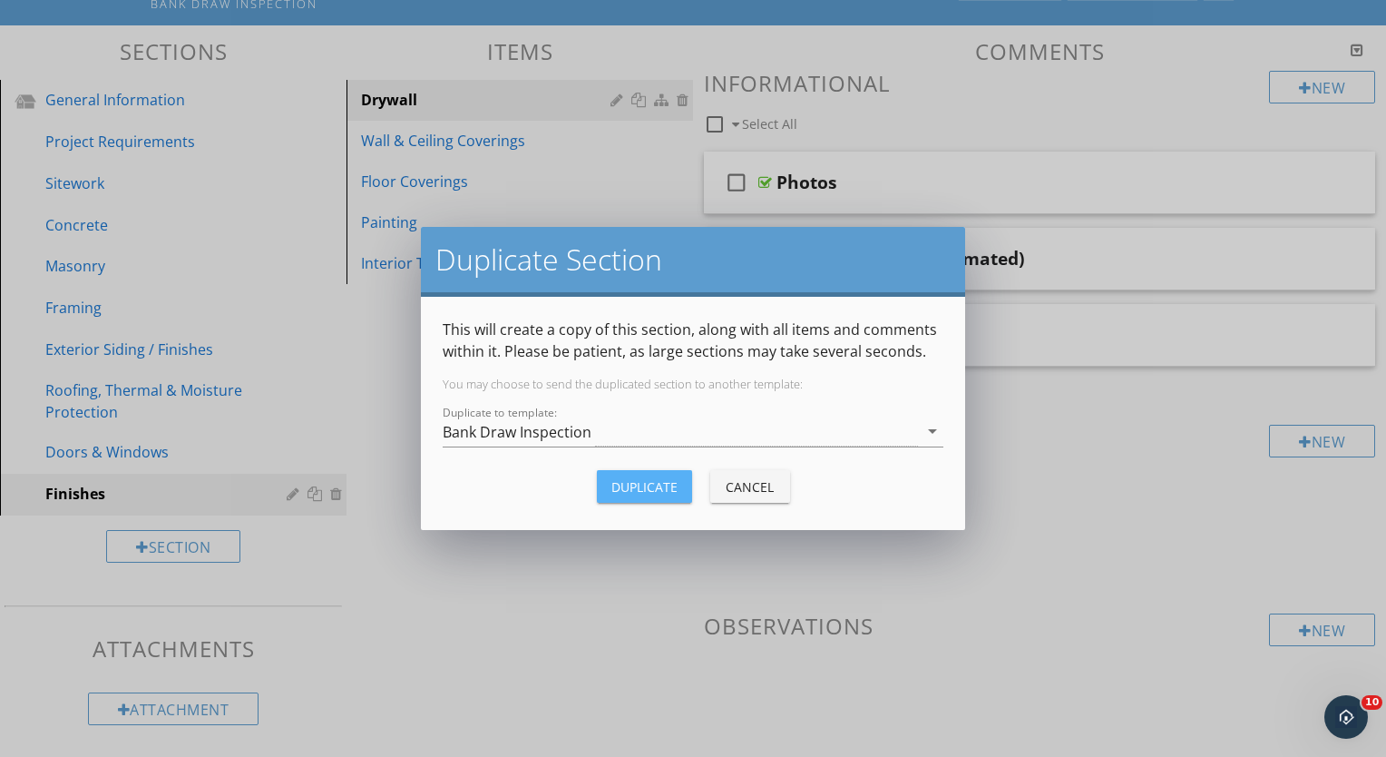
click at [633, 482] on div "Duplicate" at bounding box center [644, 486] width 66 height 19
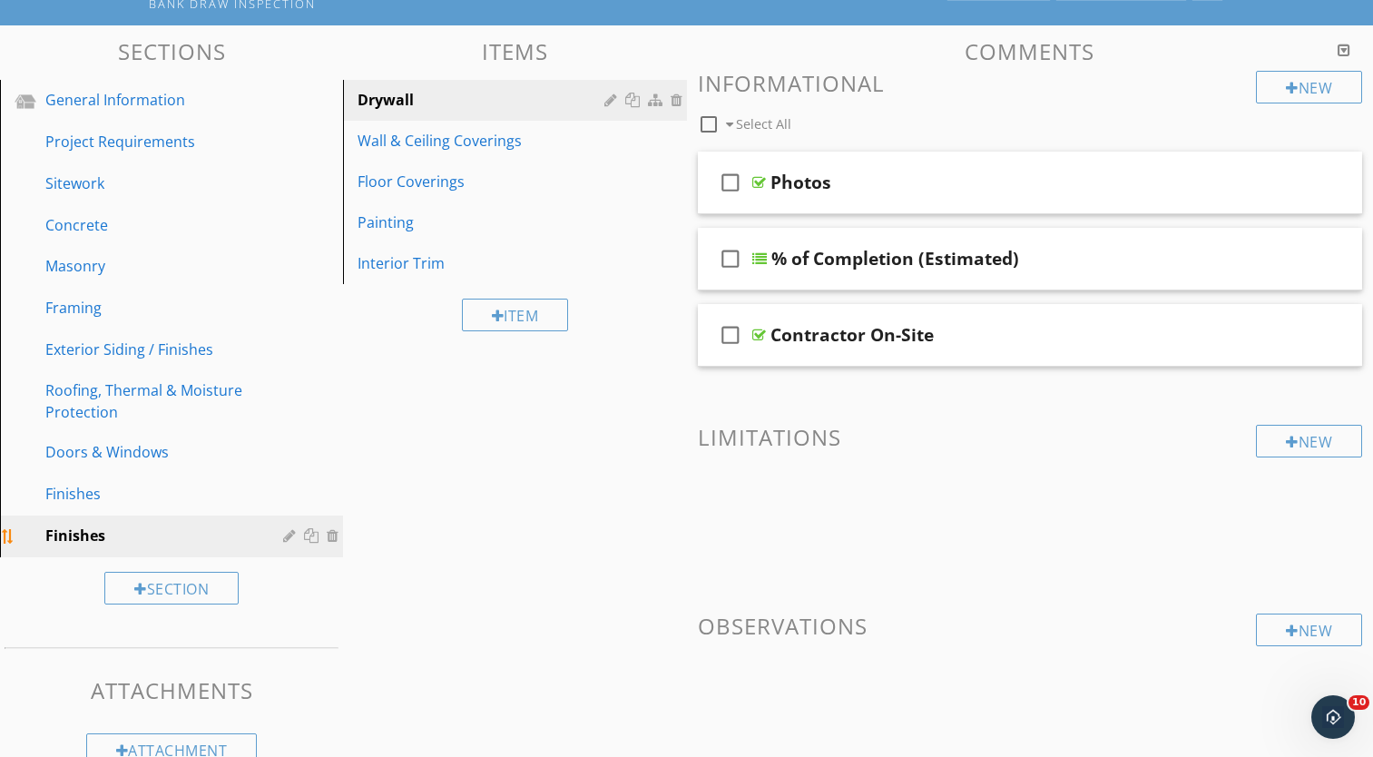
click at [291, 533] on div at bounding box center [291, 535] width 17 height 15
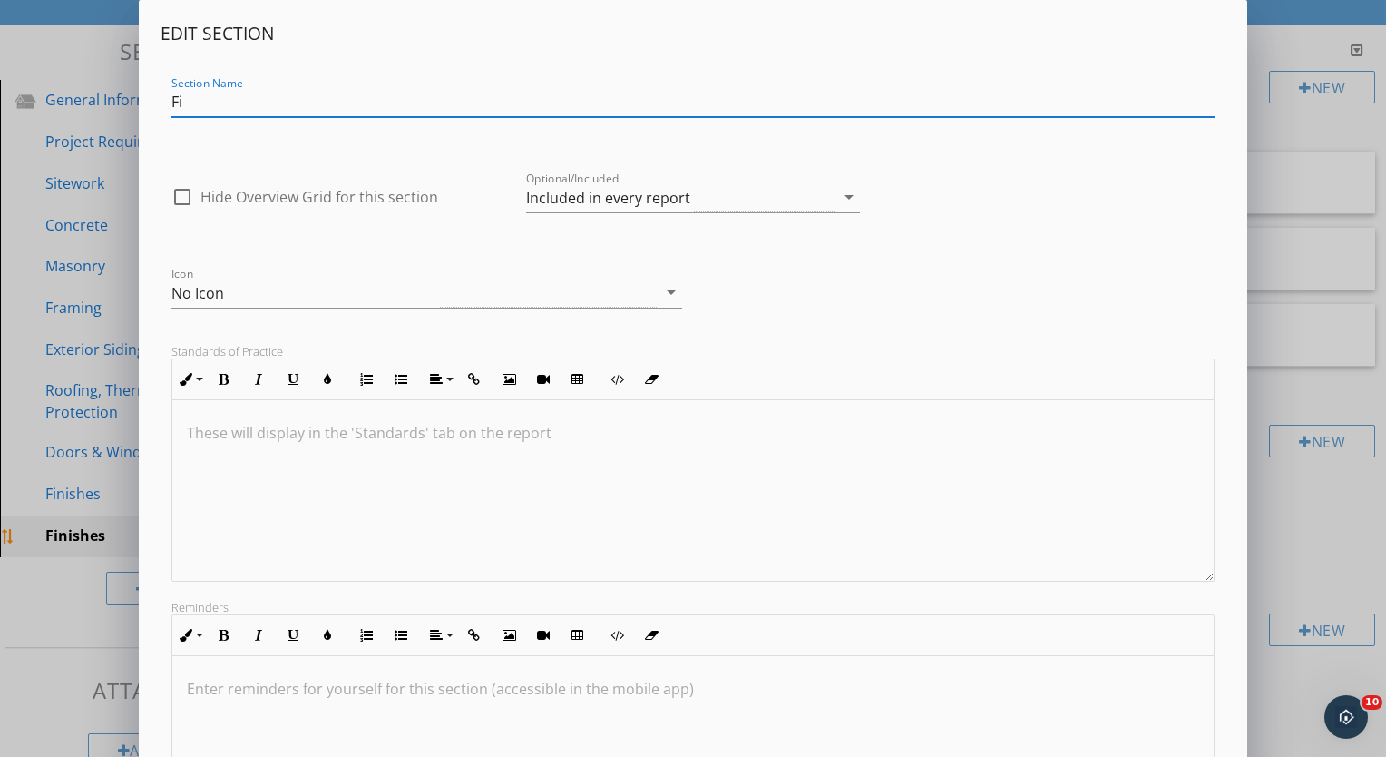
type input "F"
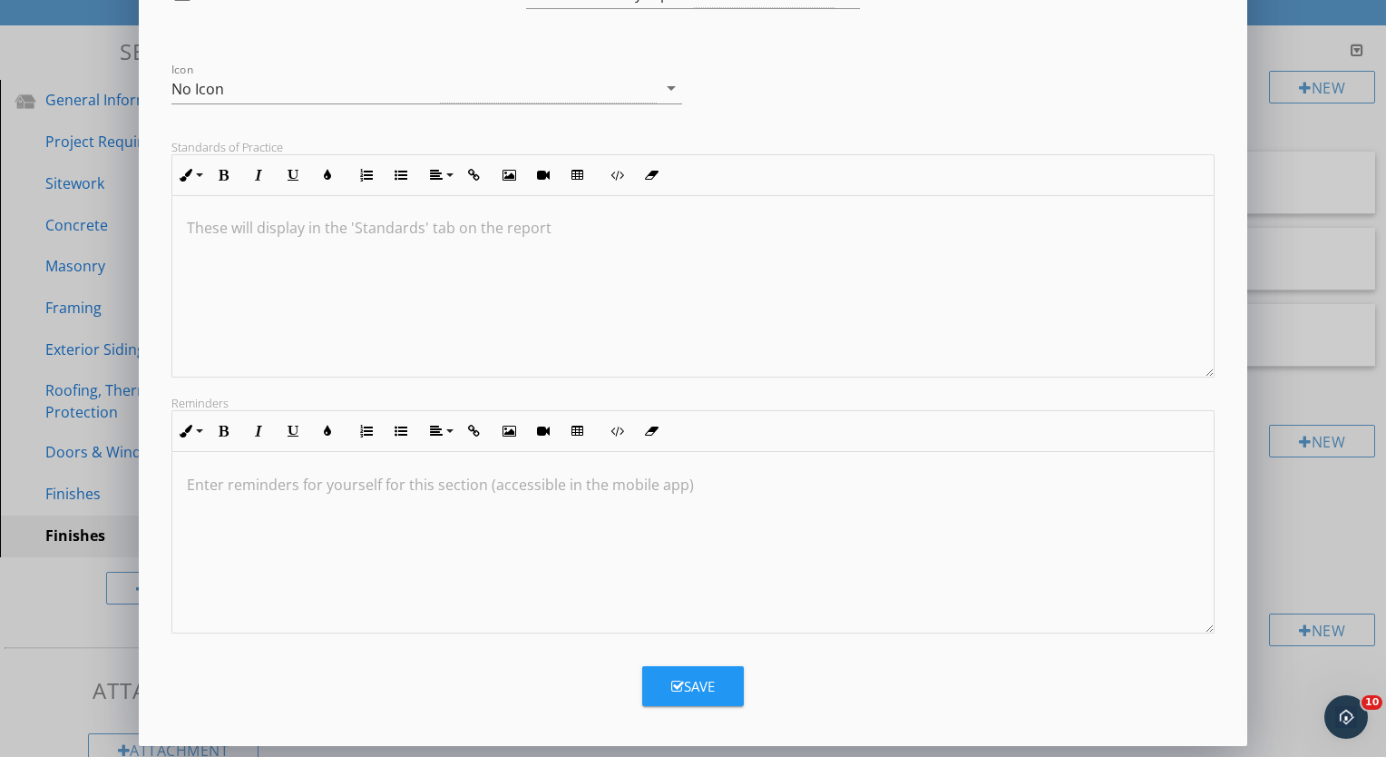
type input "Electrical"
click at [689, 680] on div "Save" at bounding box center [693, 686] width 44 height 21
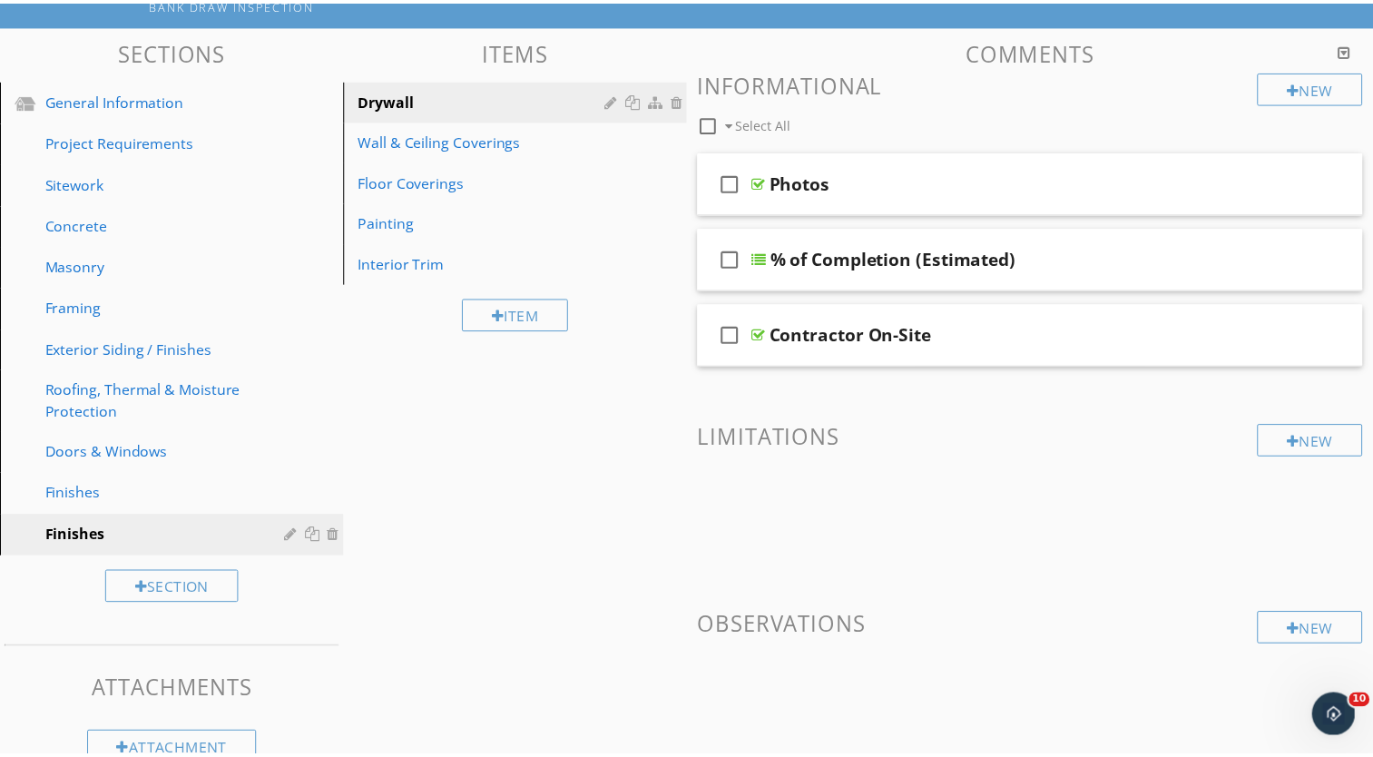
scroll to position [7, 0]
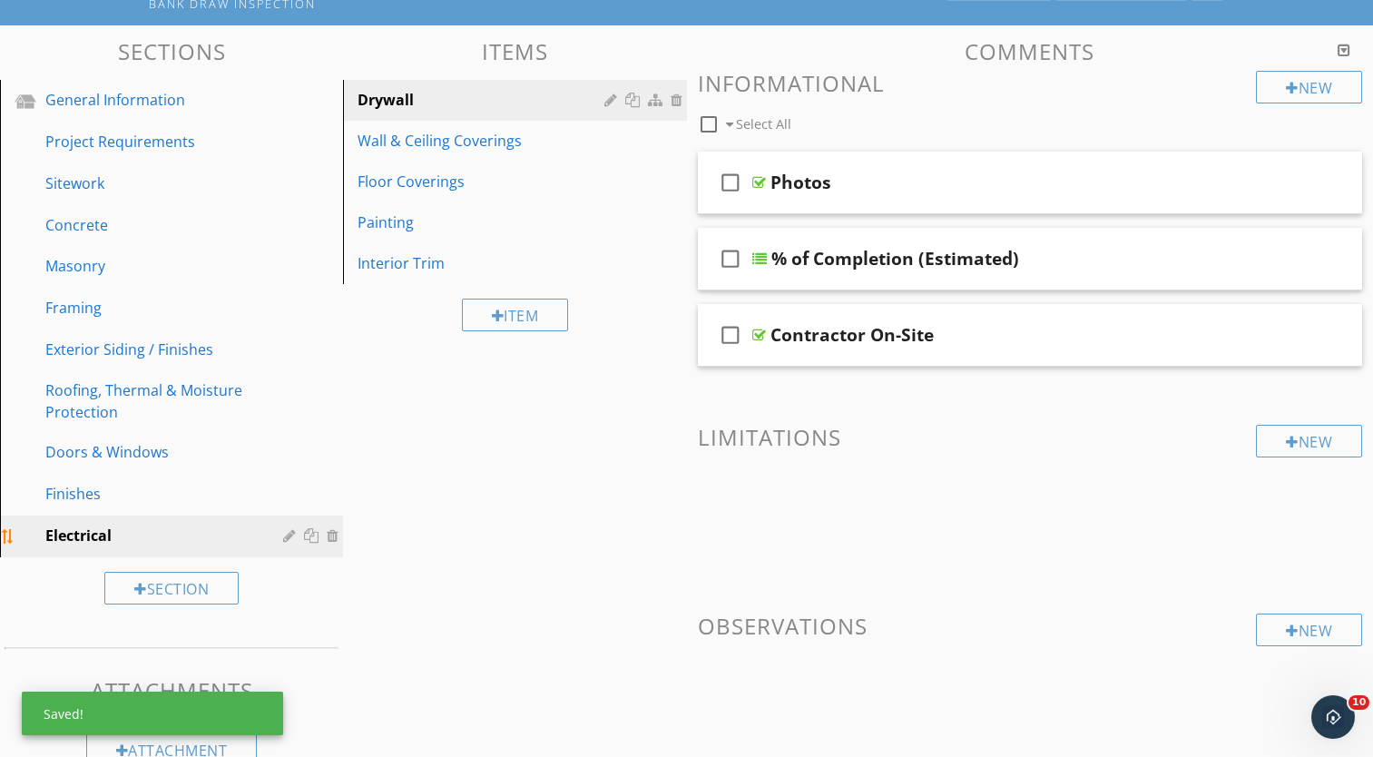
click at [172, 526] on div "Electrical" at bounding box center [150, 535] width 211 height 22
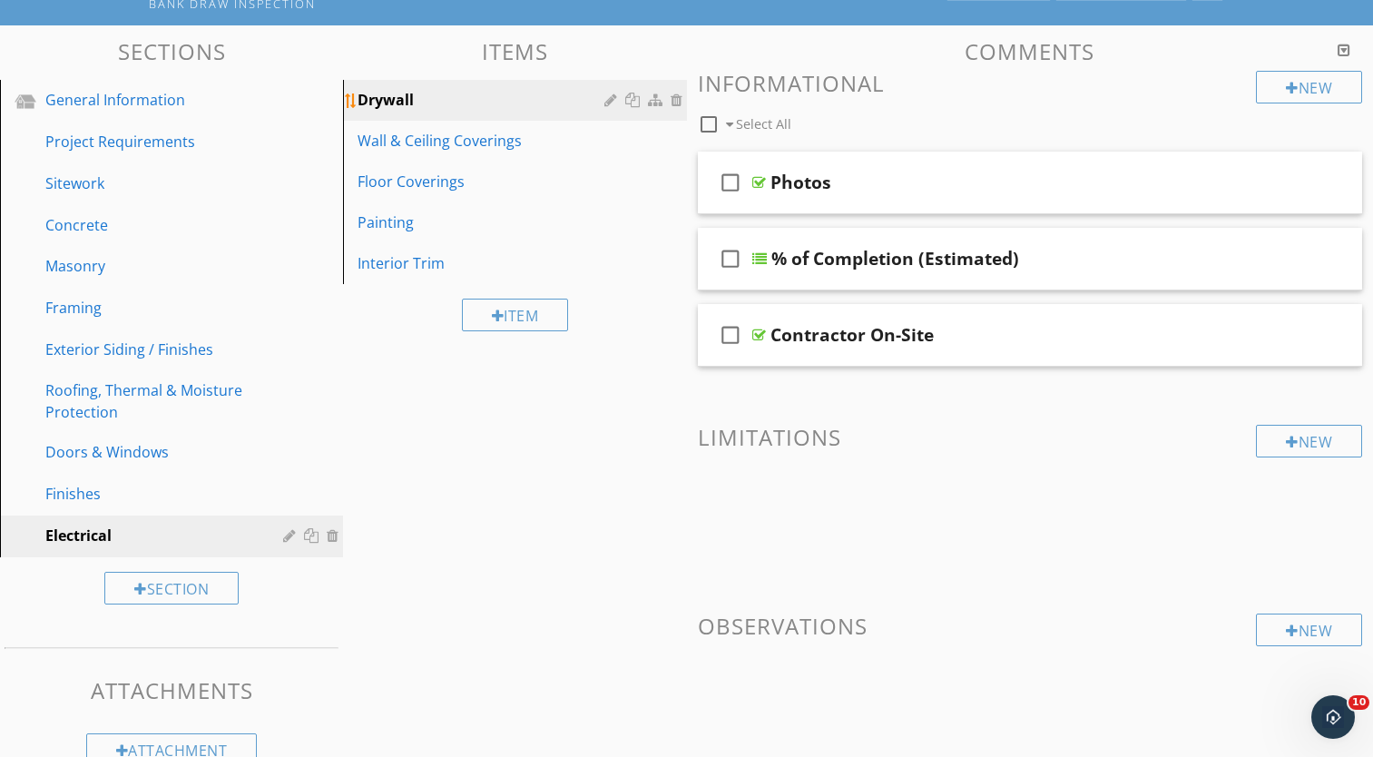
click at [610, 99] on div at bounding box center [612, 100] width 17 height 15
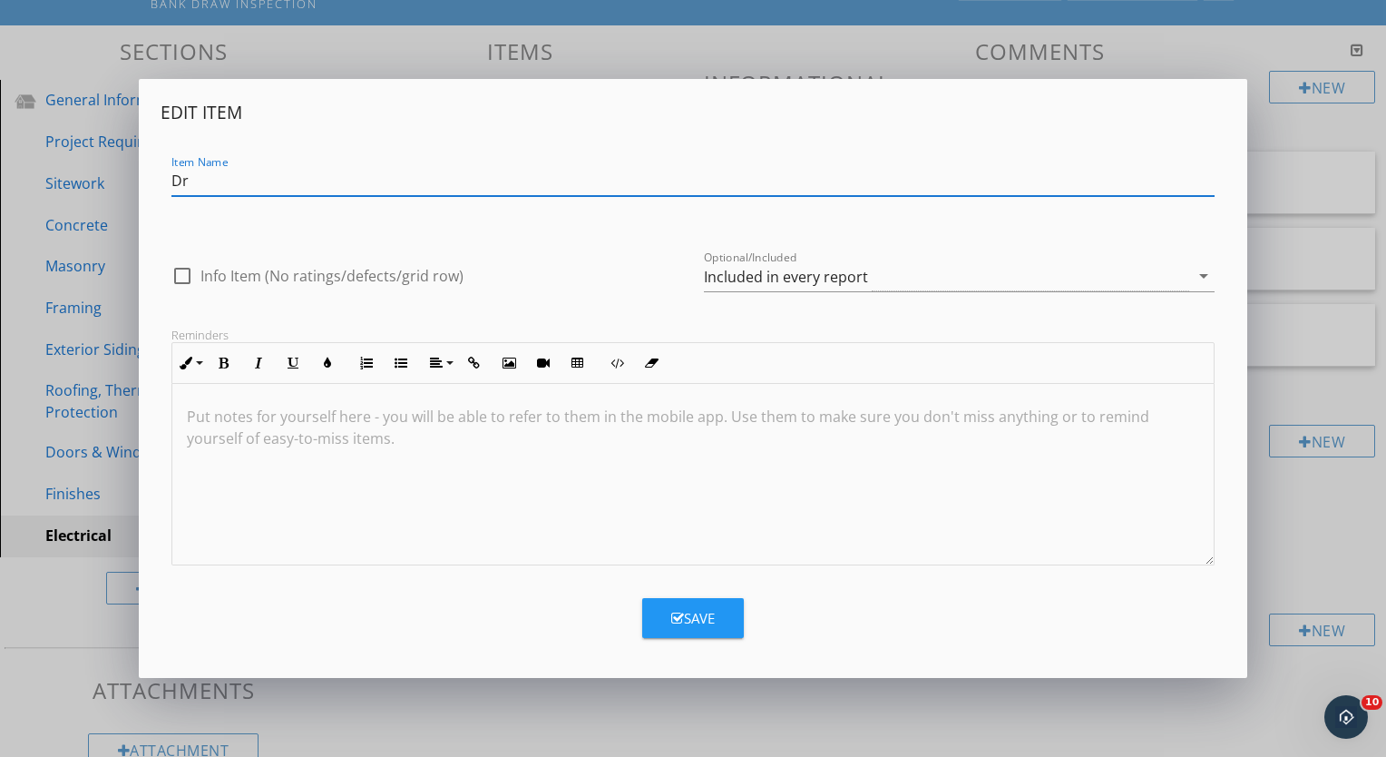
type input "D"
type input "Rough - In"
click at [688, 625] on div "Save" at bounding box center [693, 618] width 44 height 21
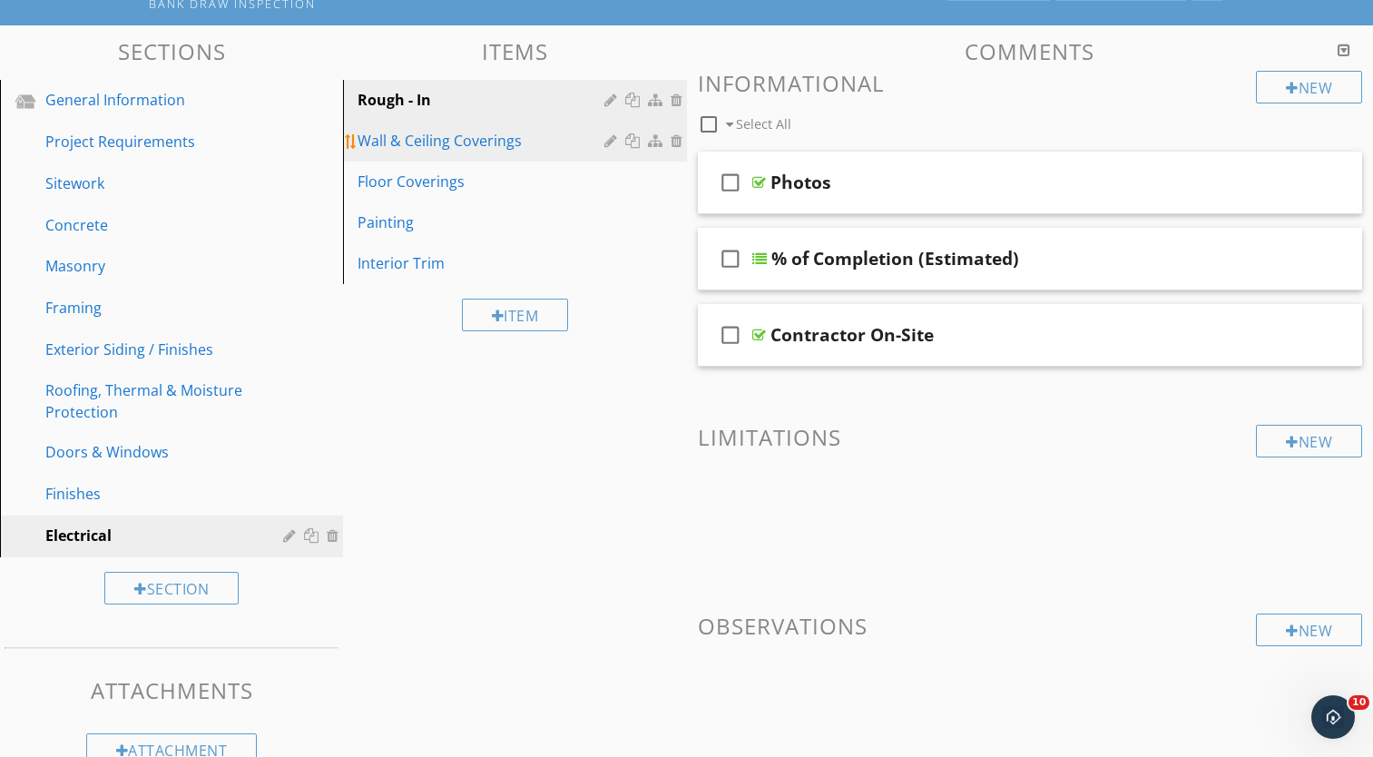
click at [607, 142] on div at bounding box center [612, 140] width 17 height 15
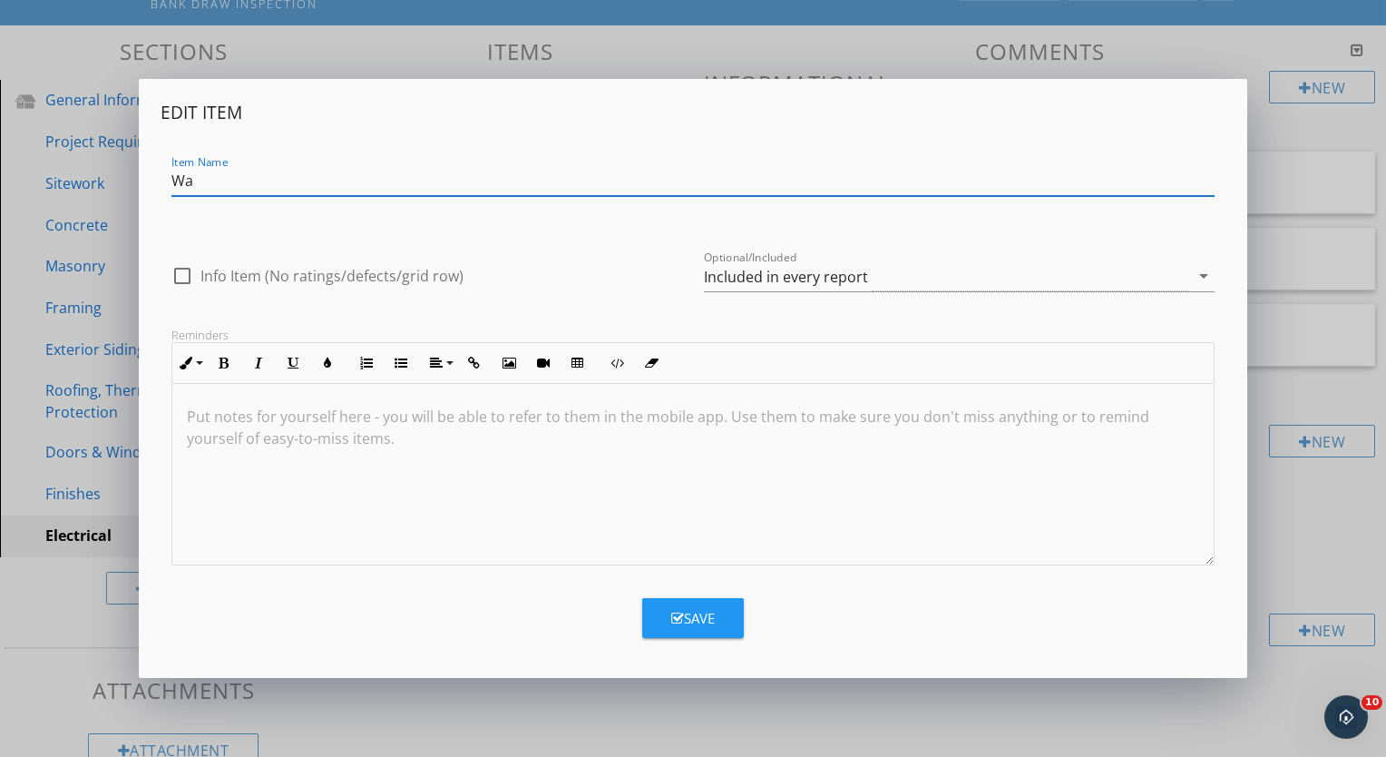
type input "W"
type input "E"
type input "Panels"
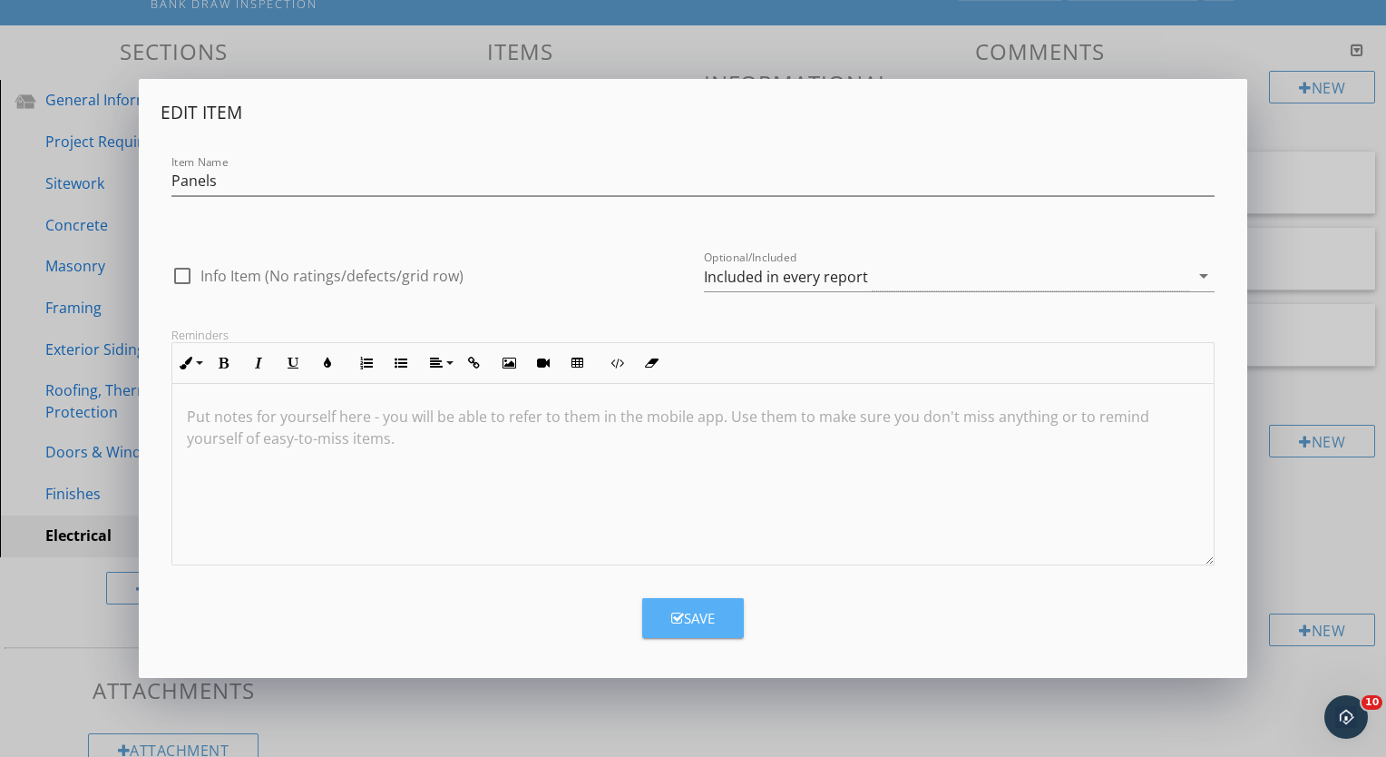
click at [707, 602] on button "Save" at bounding box center [693, 618] width 102 height 40
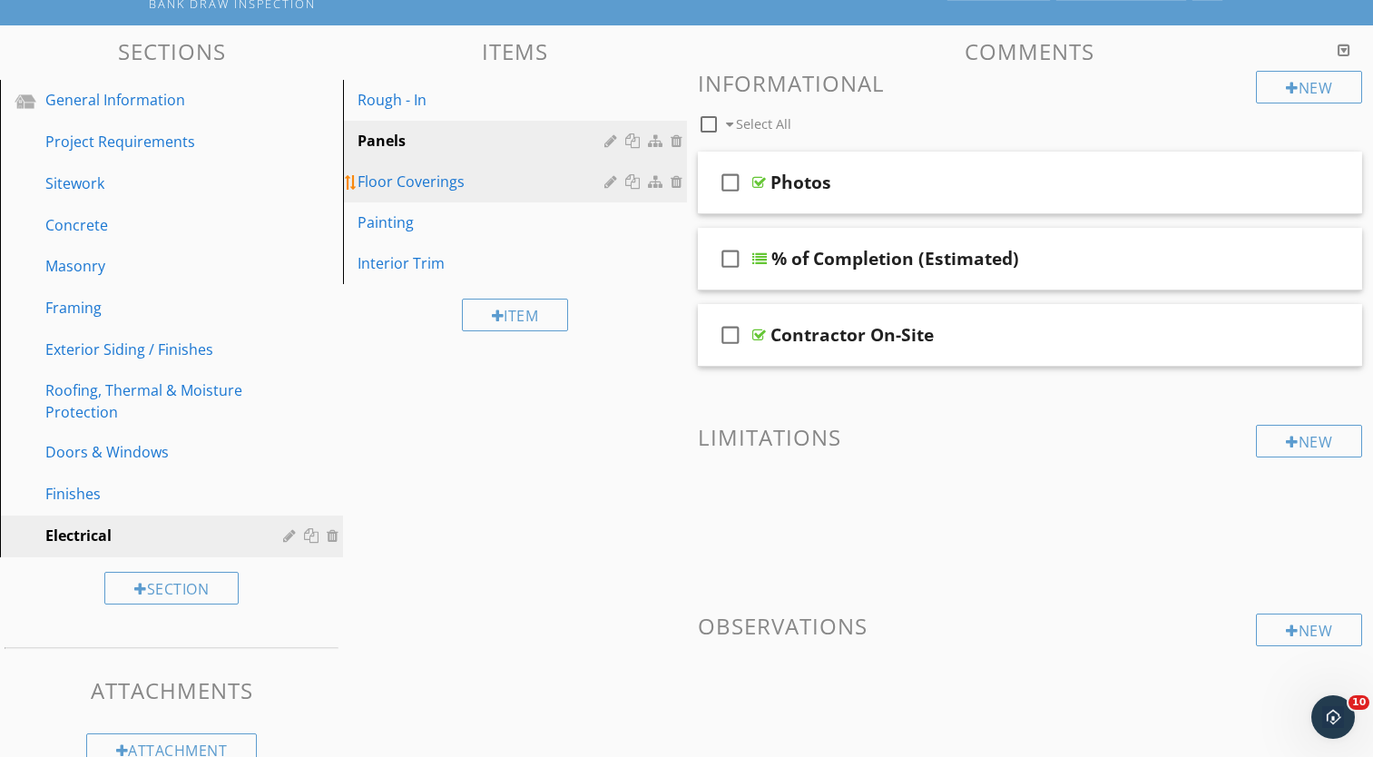
click at [607, 184] on div at bounding box center [612, 181] width 17 height 15
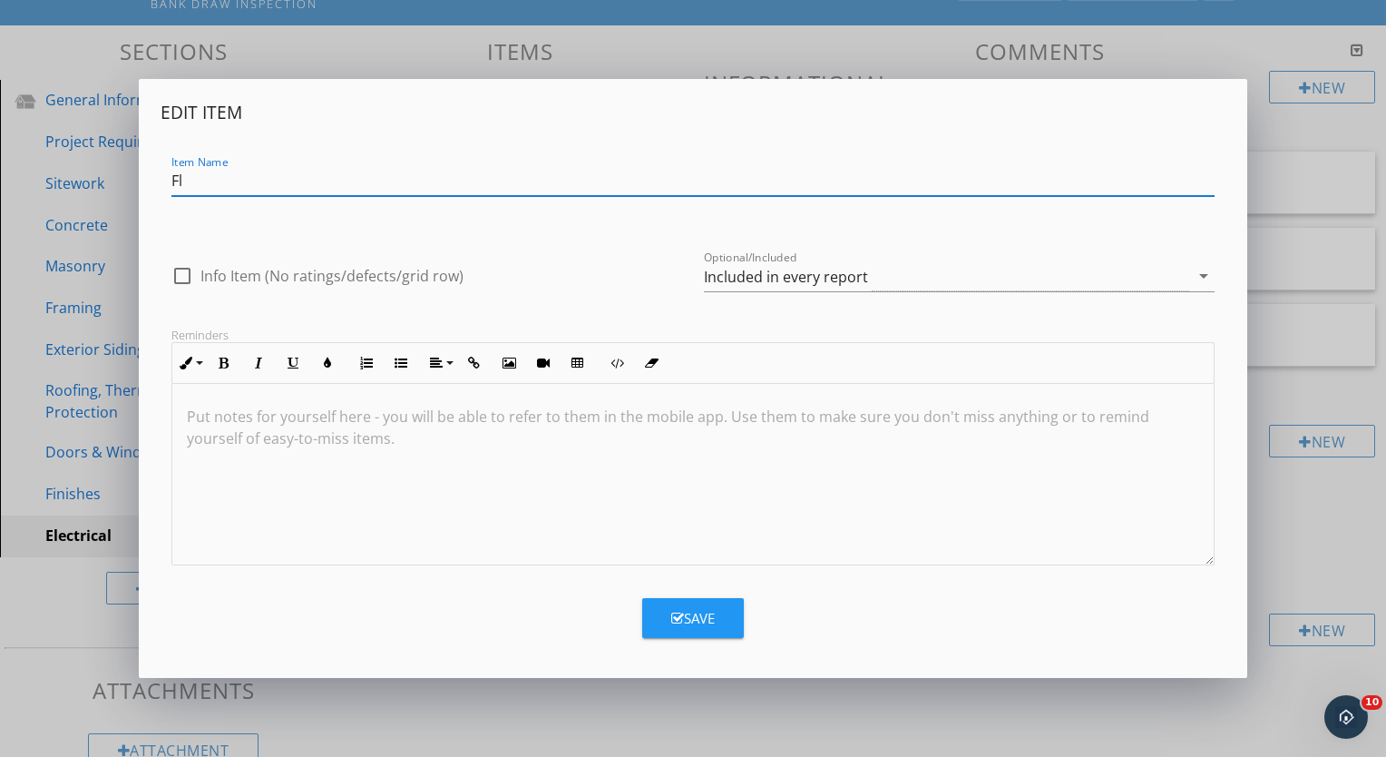
type input "F"
type input "Fixtures"
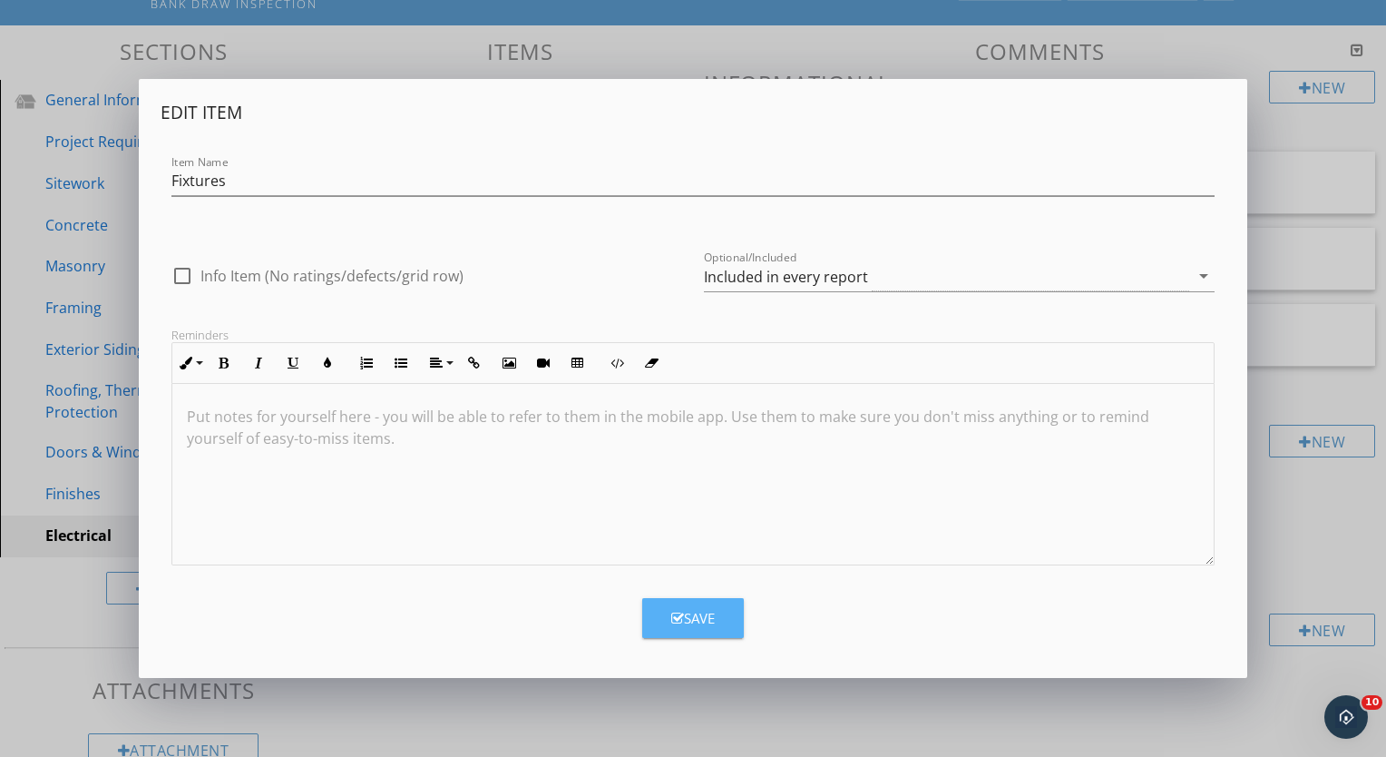
click at [689, 623] on div "Save" at bounding box center [693, 618] width 44 height 21
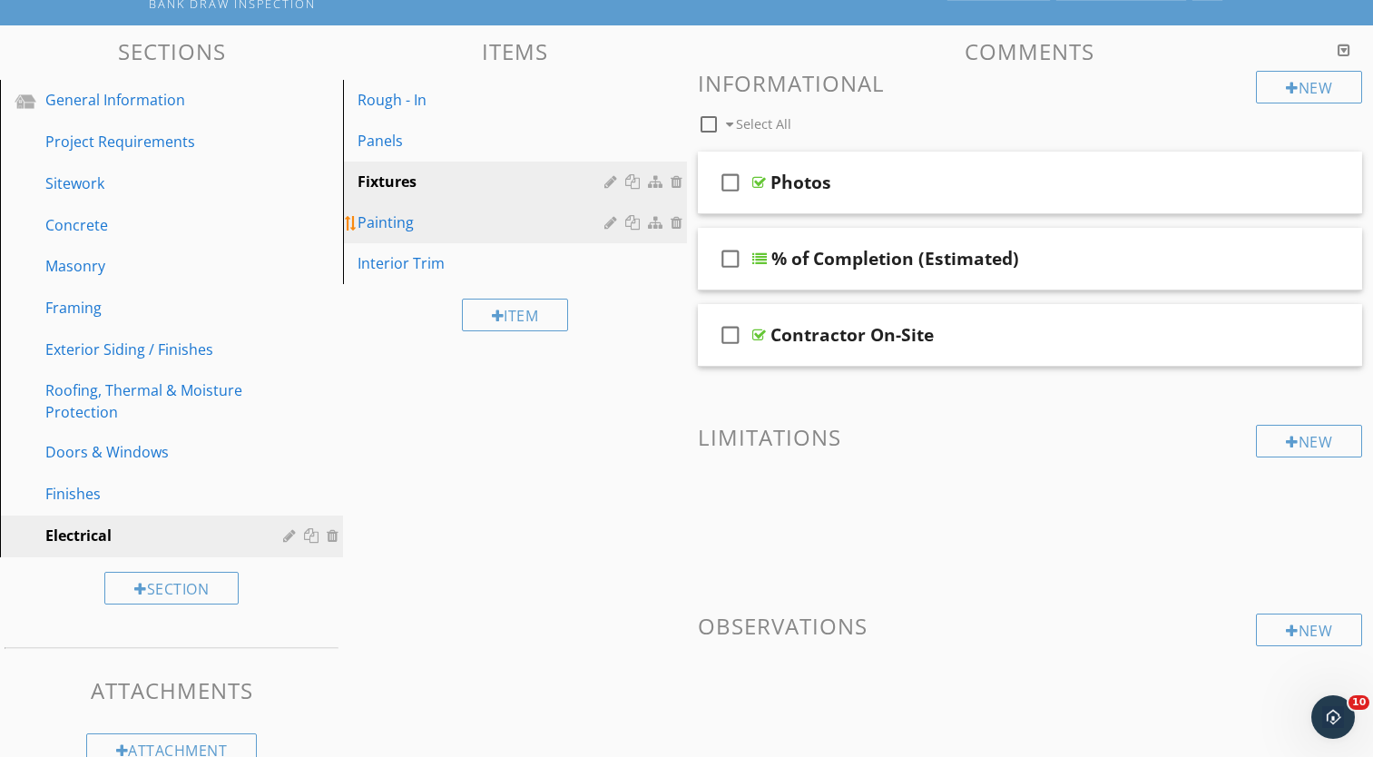
click at [611, 223] on div at bounding box center [612, 222] width 17 height 15
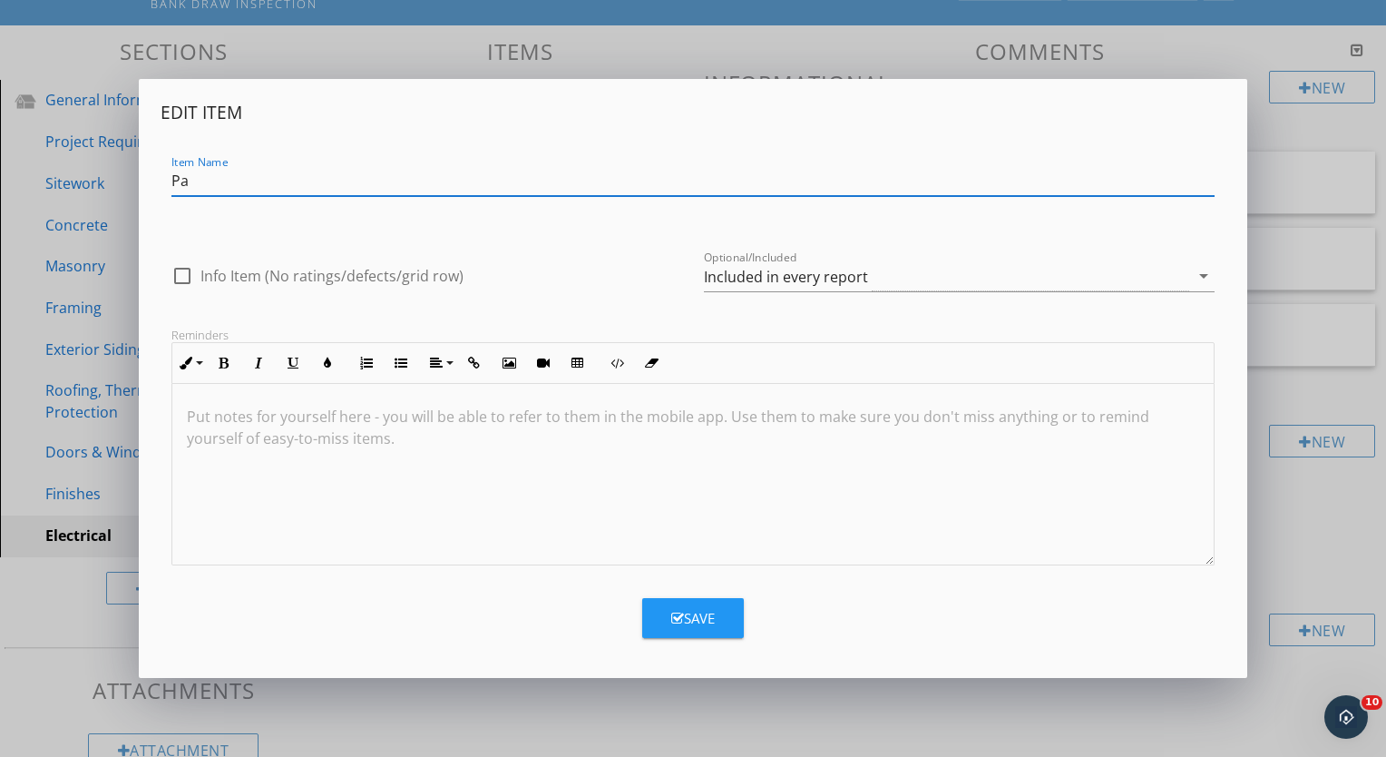
type input "P"
click at [180, 182] on input "switches / Outlets" at bounding box center [692, 181] width 1043 height 30
click at [242, 181] on input "switches / Outlets" at bounding box center [692, 181] width 1043 height 30
click at [298, 182] on input "switches / Outlets" at bounding box center [692, 181] width 1043 height 30
click at [179, 180] on input "switches / Receptacles" at bounding box center [692, 181] width 1043 height 30
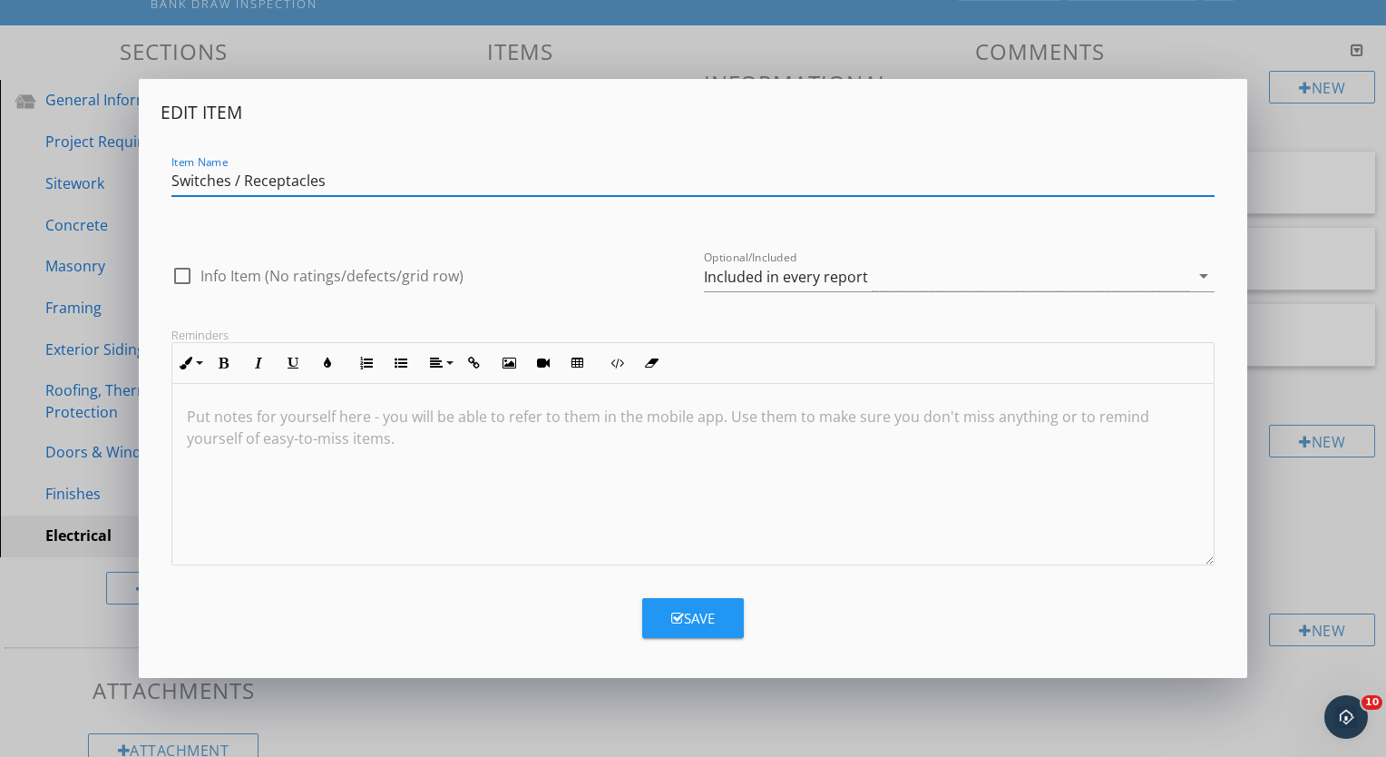
type input "Switches / Receptacles"
click at [699, 600] on button "Save" at bounding box center [693, 618] width 102 height 40
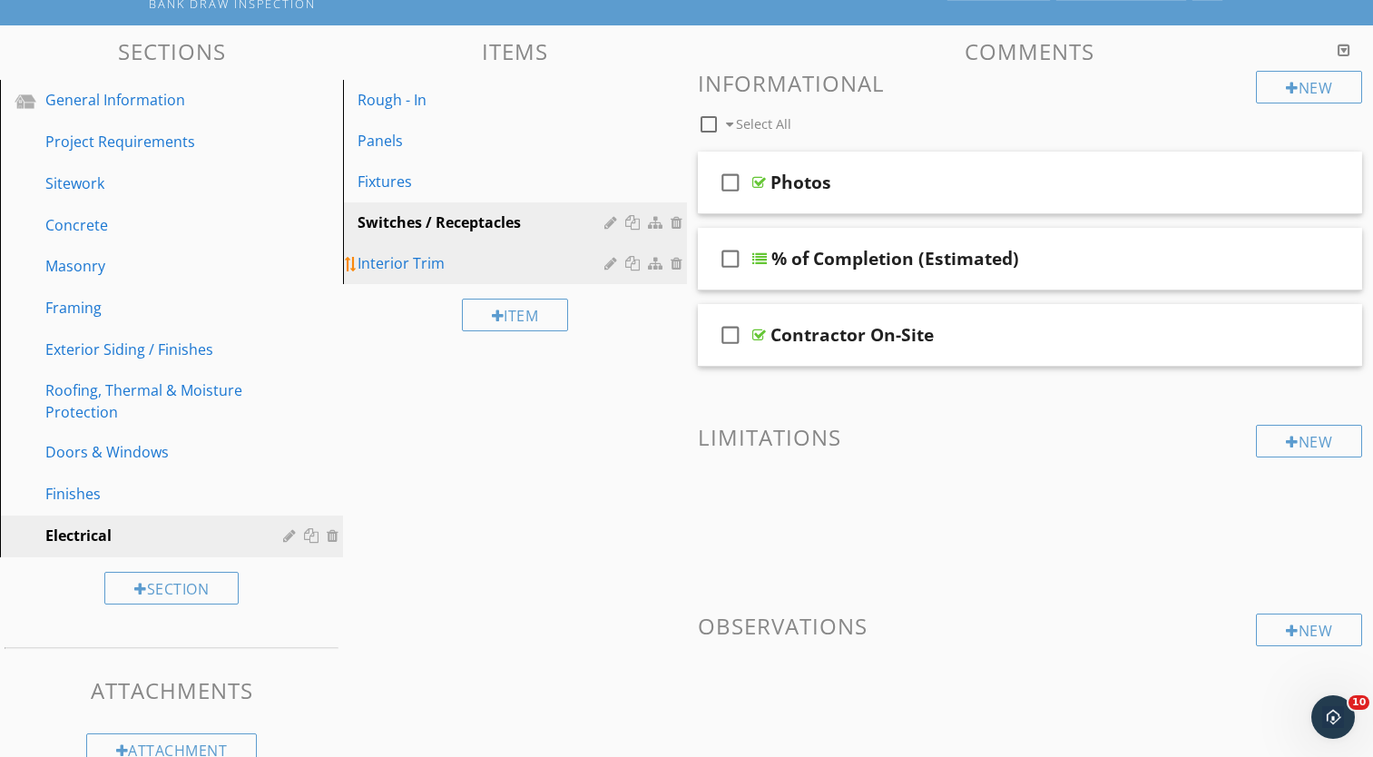
click at [608, 262] on div at bounding box center [612, 263] width 17 height 15
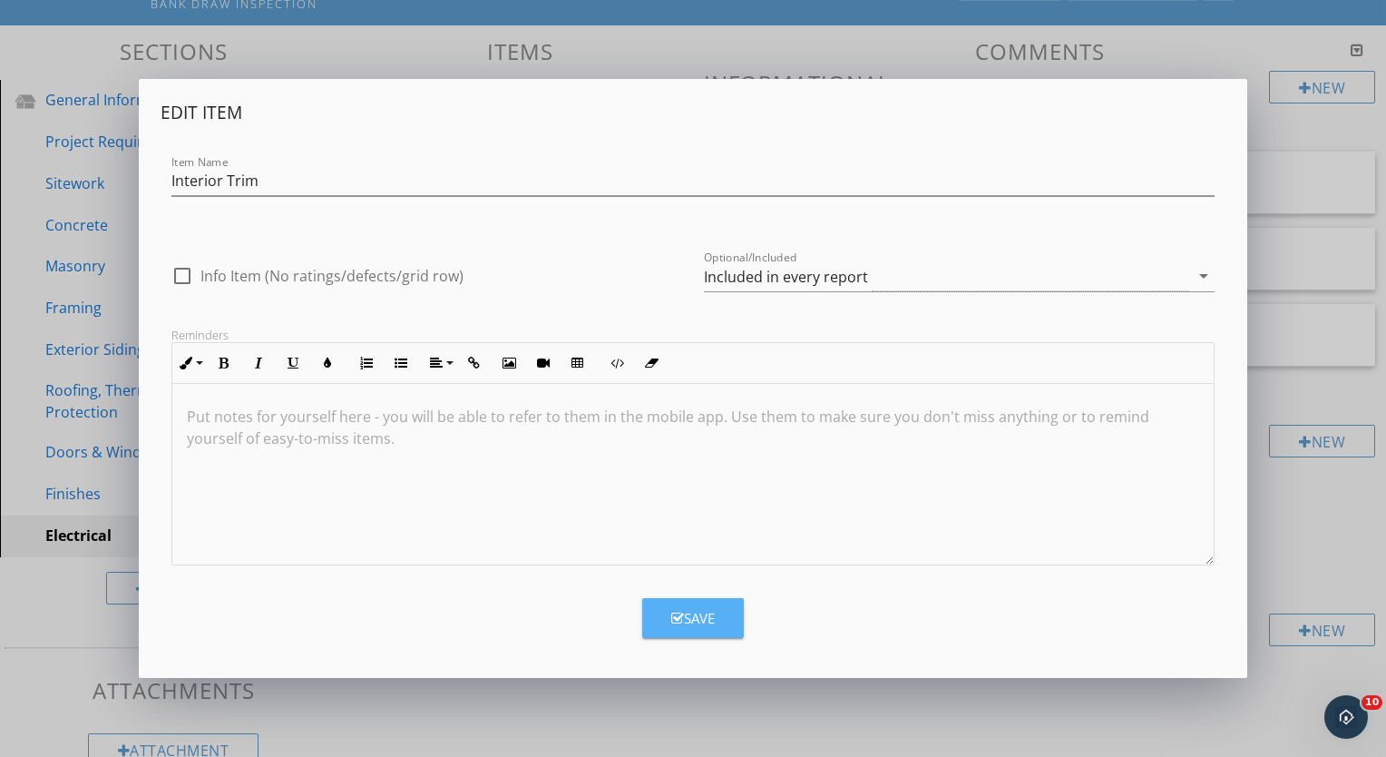
click at [708, 626] on div "Save" at bounding box center [693, 618] width 44 height 21
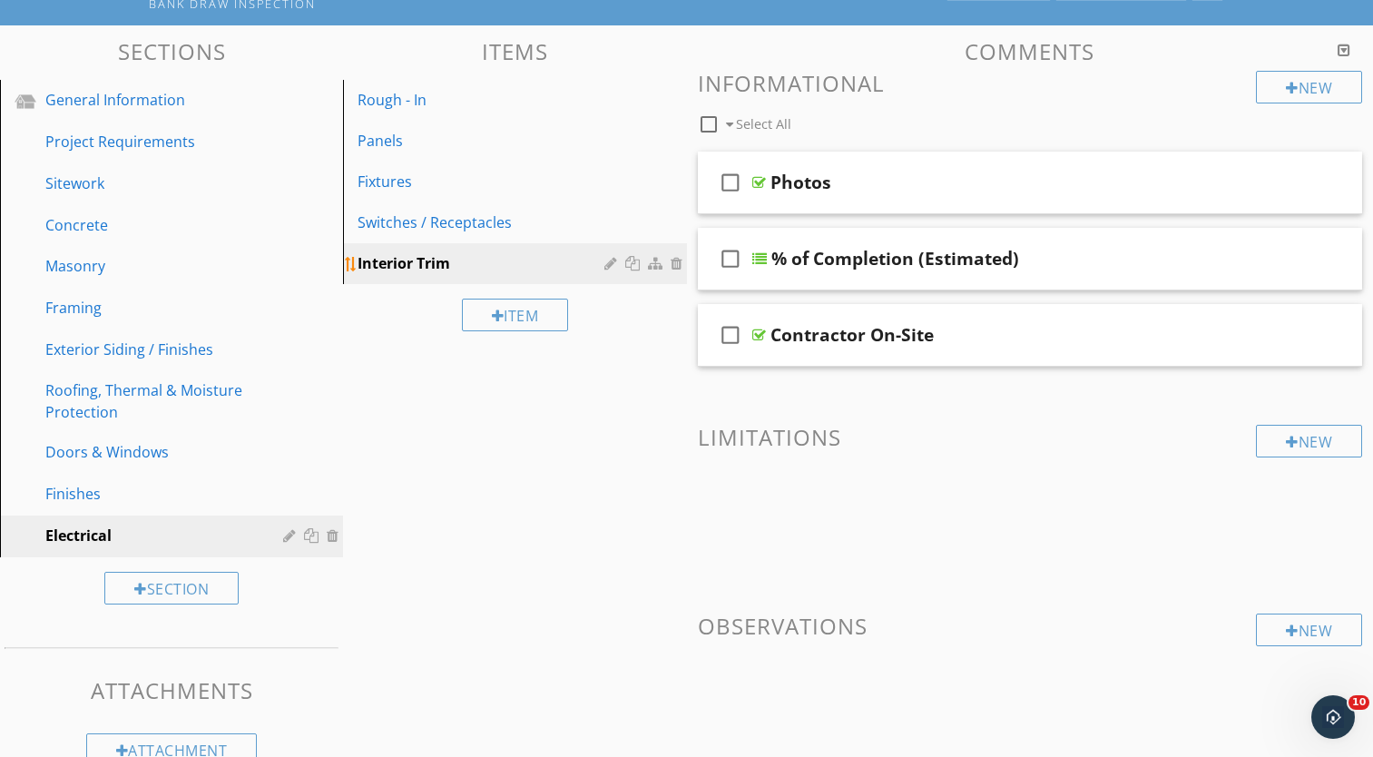
click at [678, 257] on div at bounding box center [678, 263] width 16 height 15
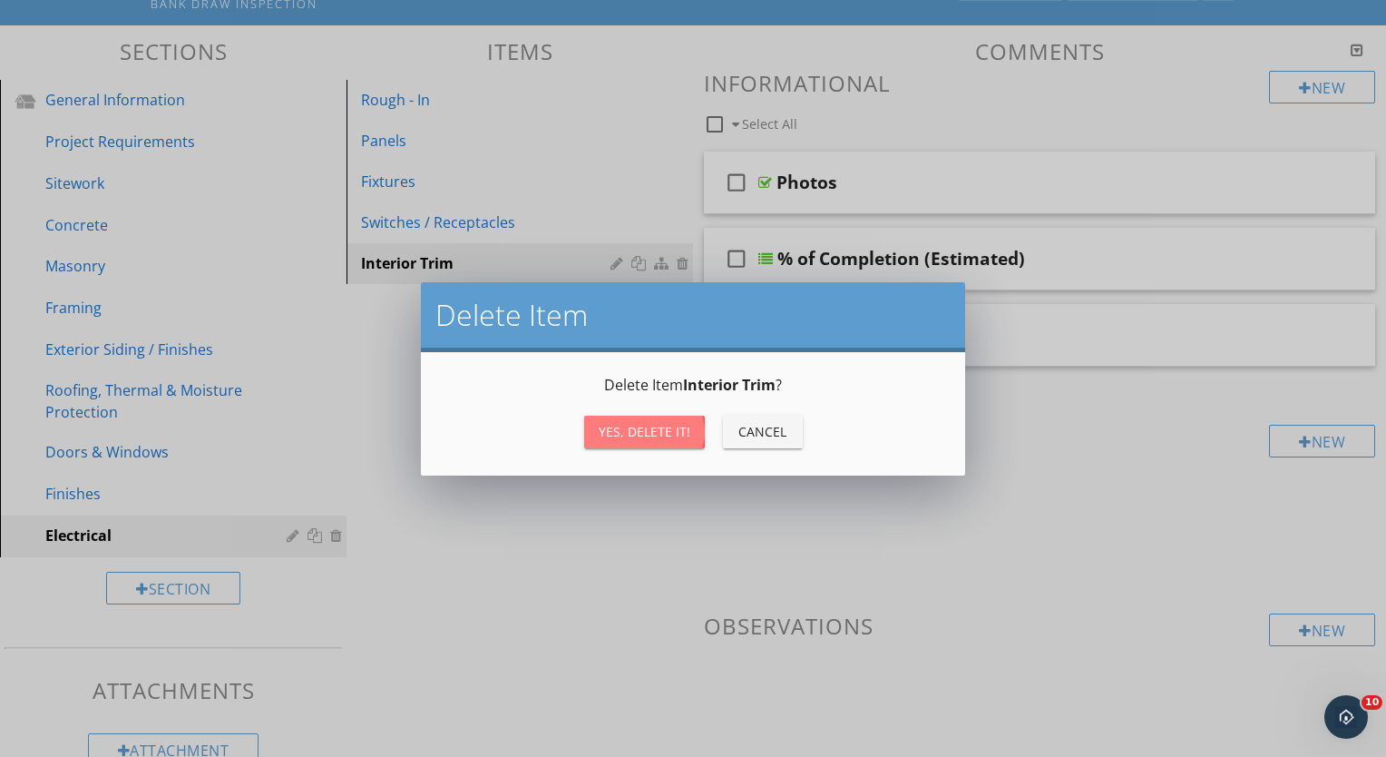
click at [639, 424] on div "Yes, Delete it!" at bounding box center [645, 431] width 92 height 19
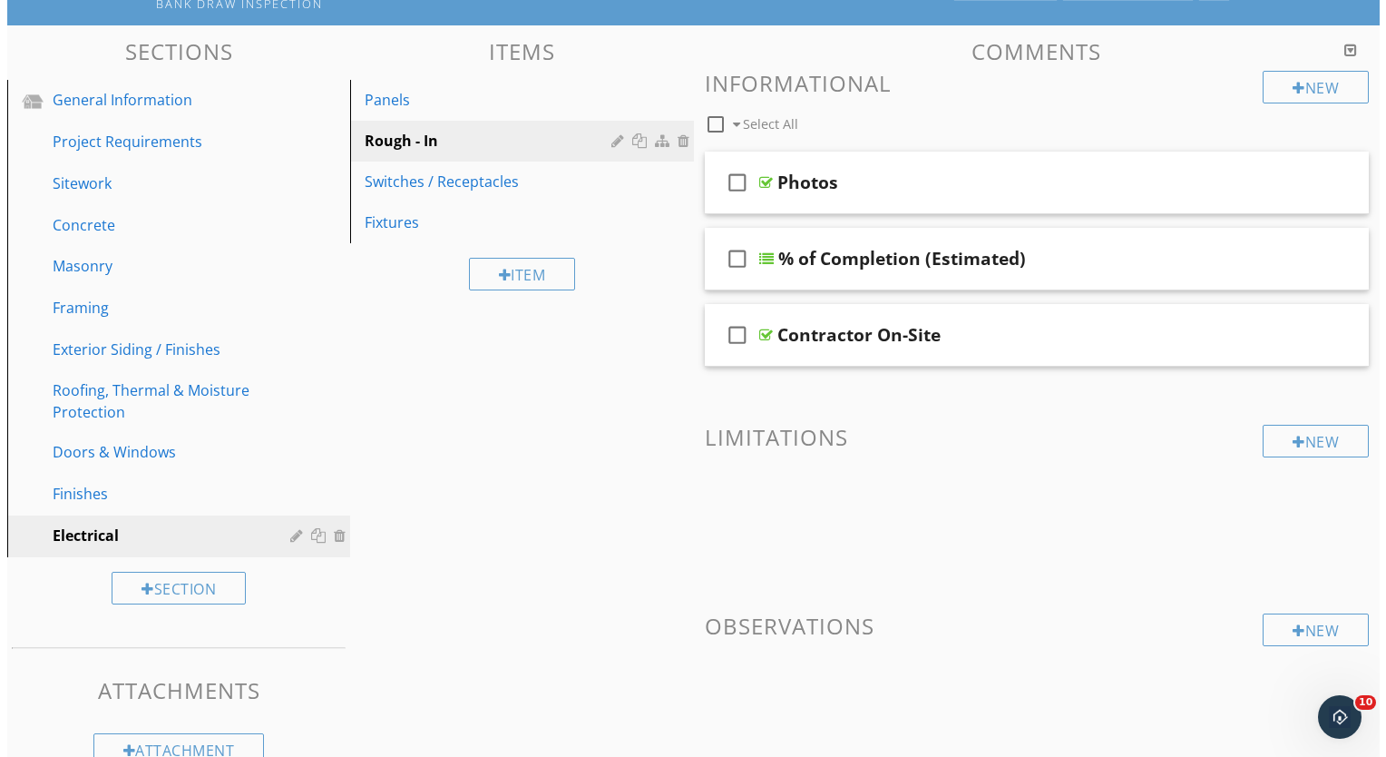
scroll to position [253, 0]
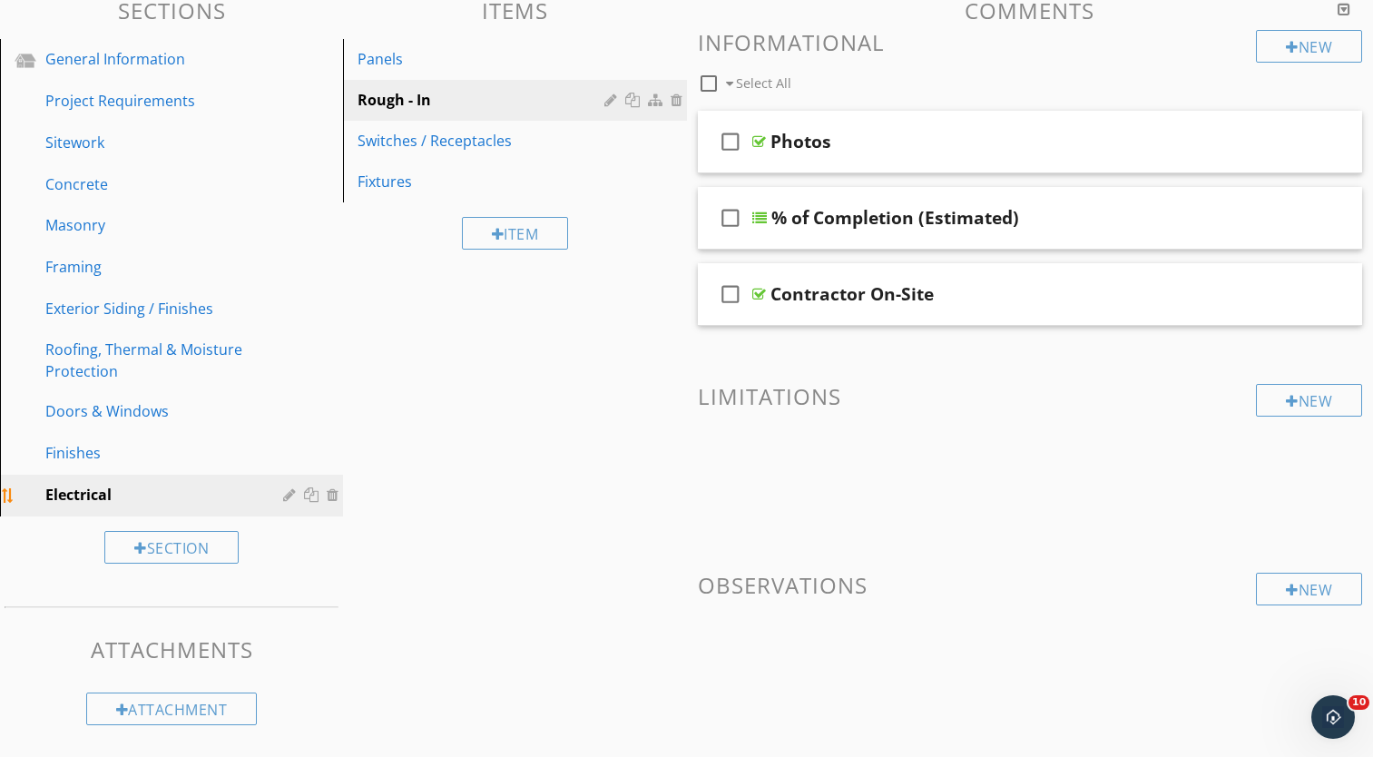
click at [312, 491] on div at bounding box center [313, 494] width 19 height 15
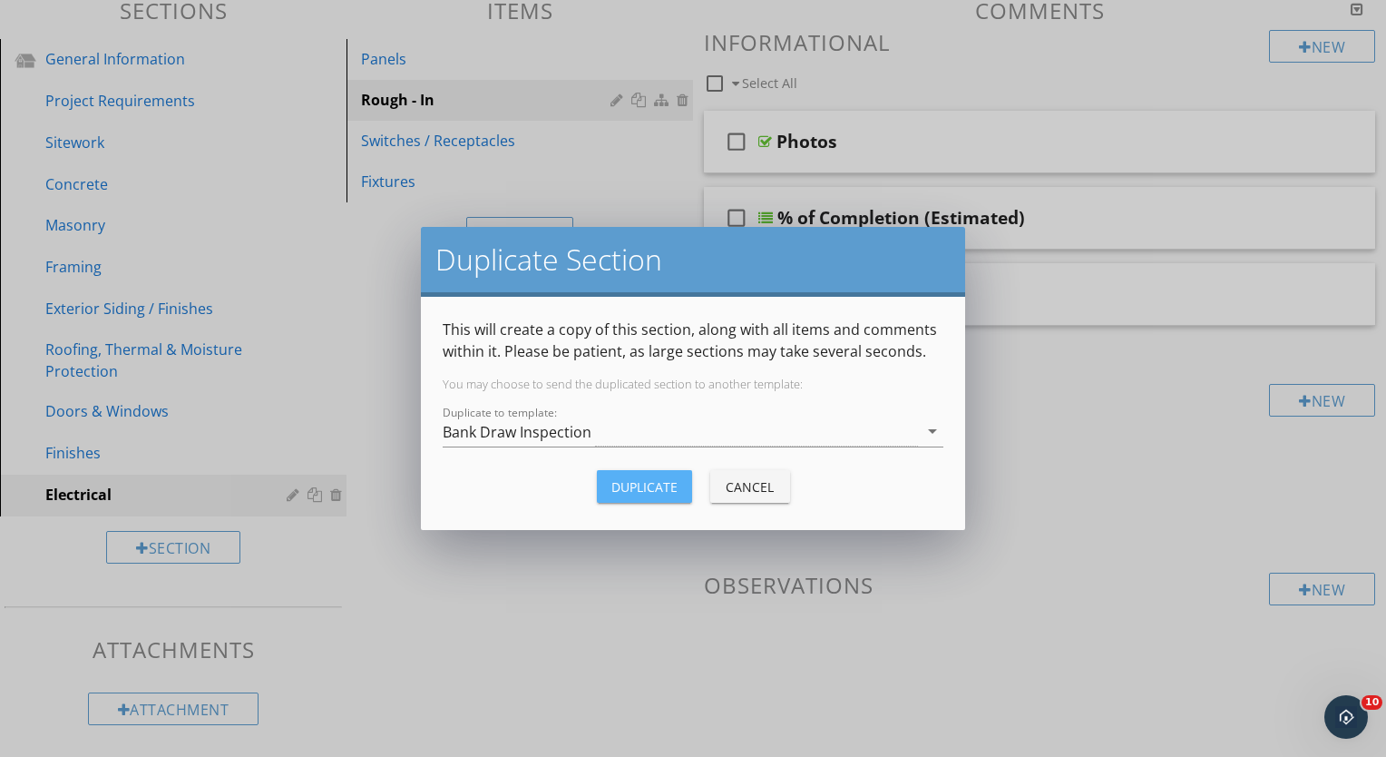
click at [636, 479] on div "Duplicate" at bounding box center [644, 486] width 66 height 19
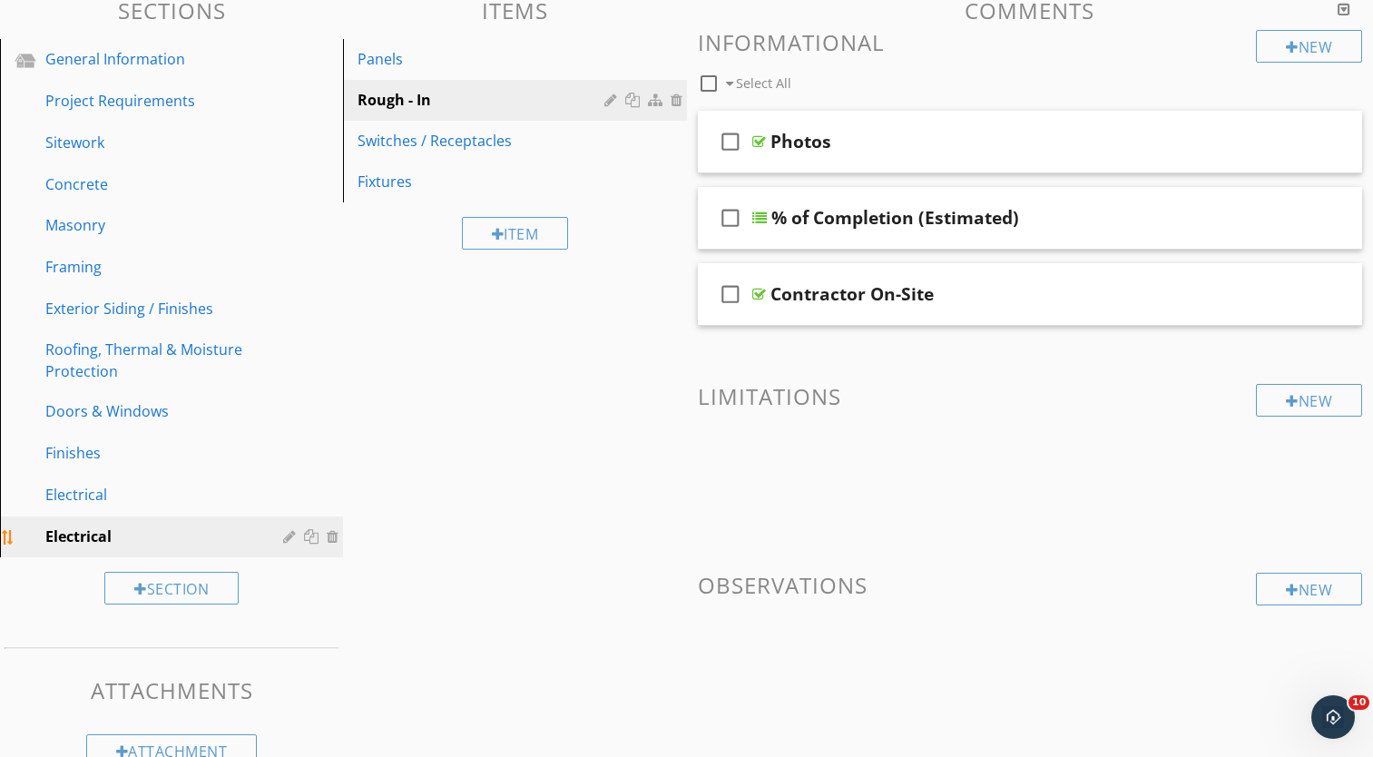
click at [288, 537] on div at bounding box center [291, 536] width 17 height 15
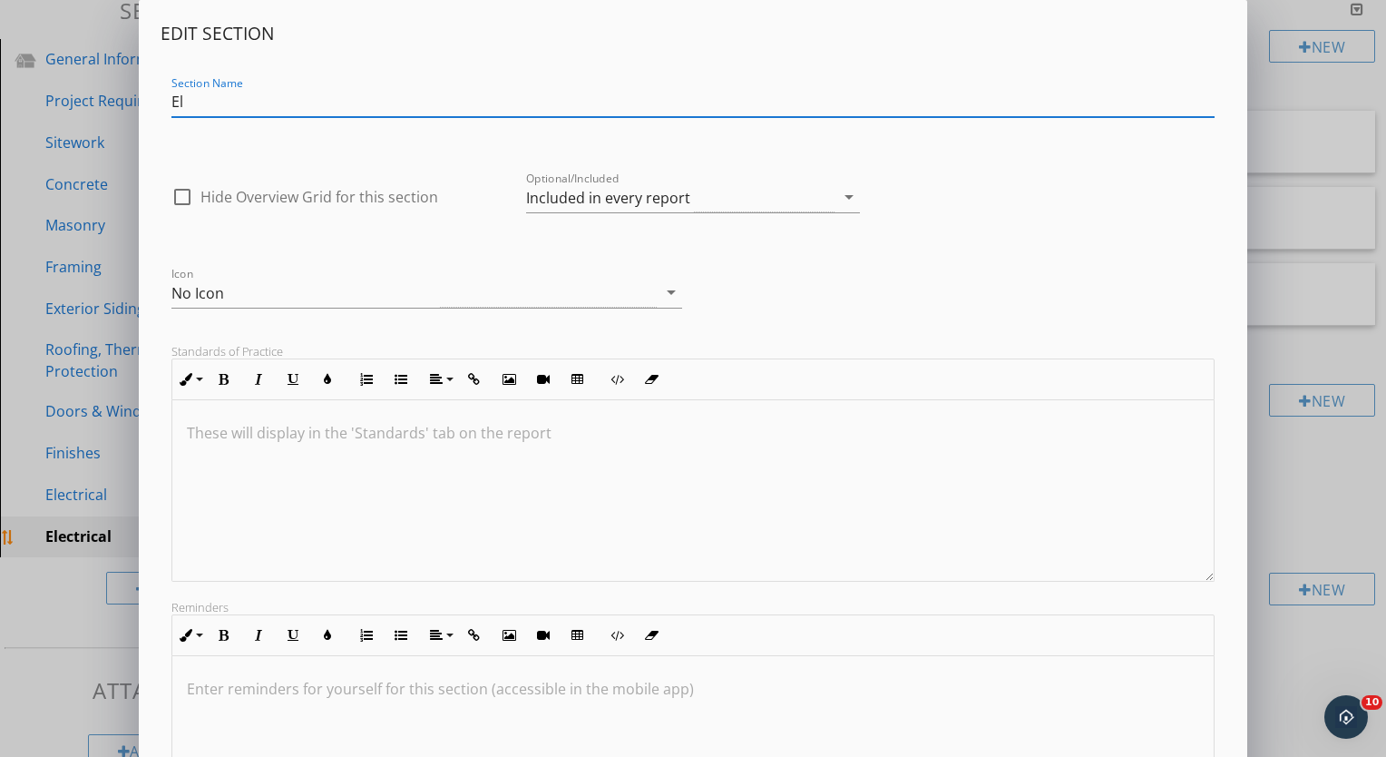
type input "E"
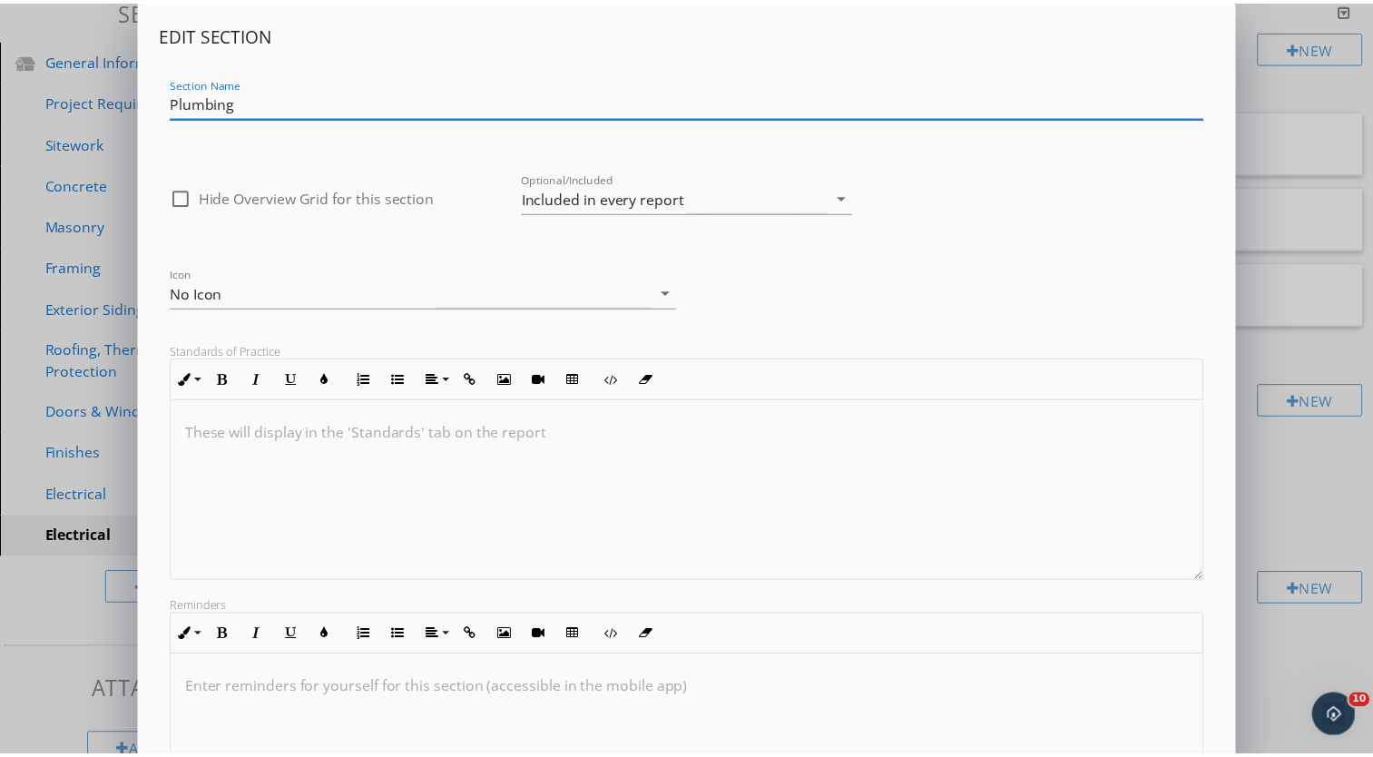
scroll to position [204, 0]
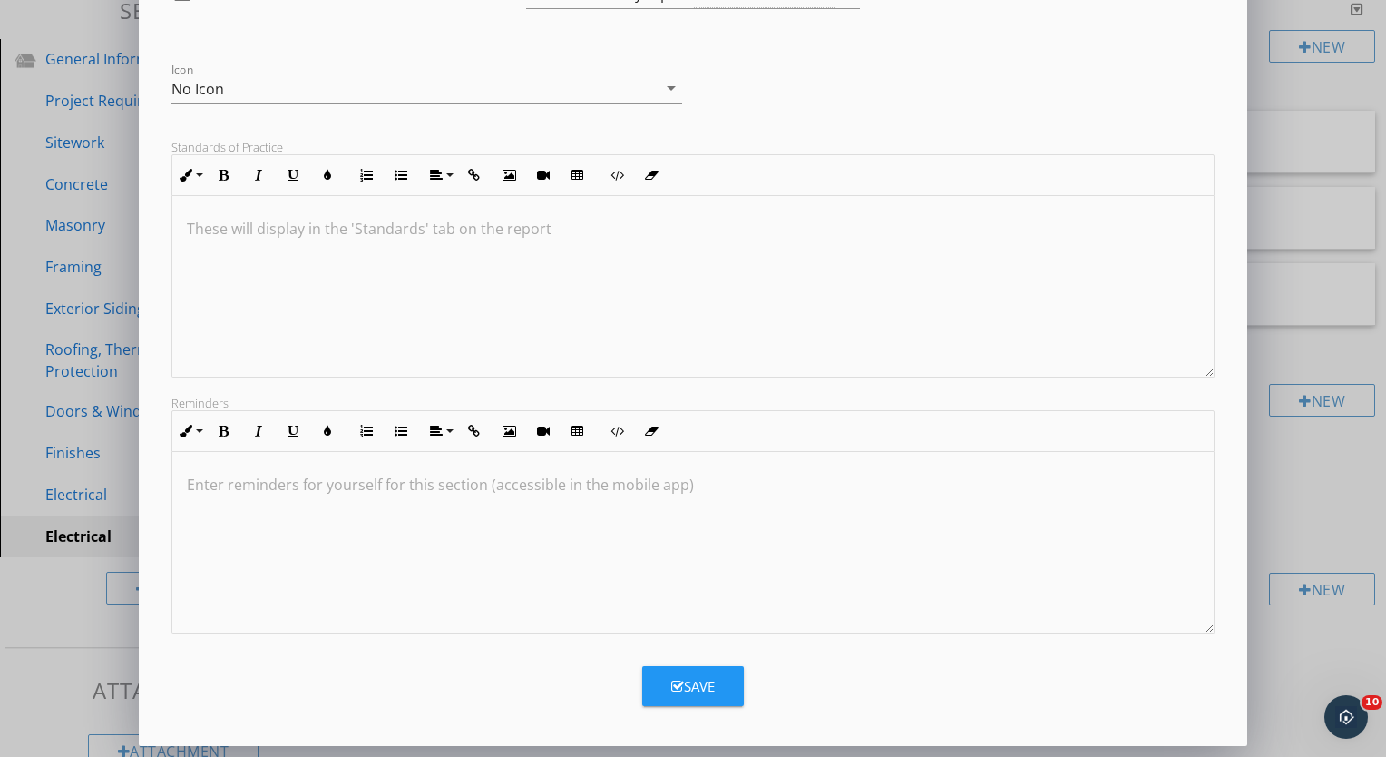
type input "Plumbing"
click at [686, 673] on button "Save" at bounding box center [693, 686] width 102 height 40
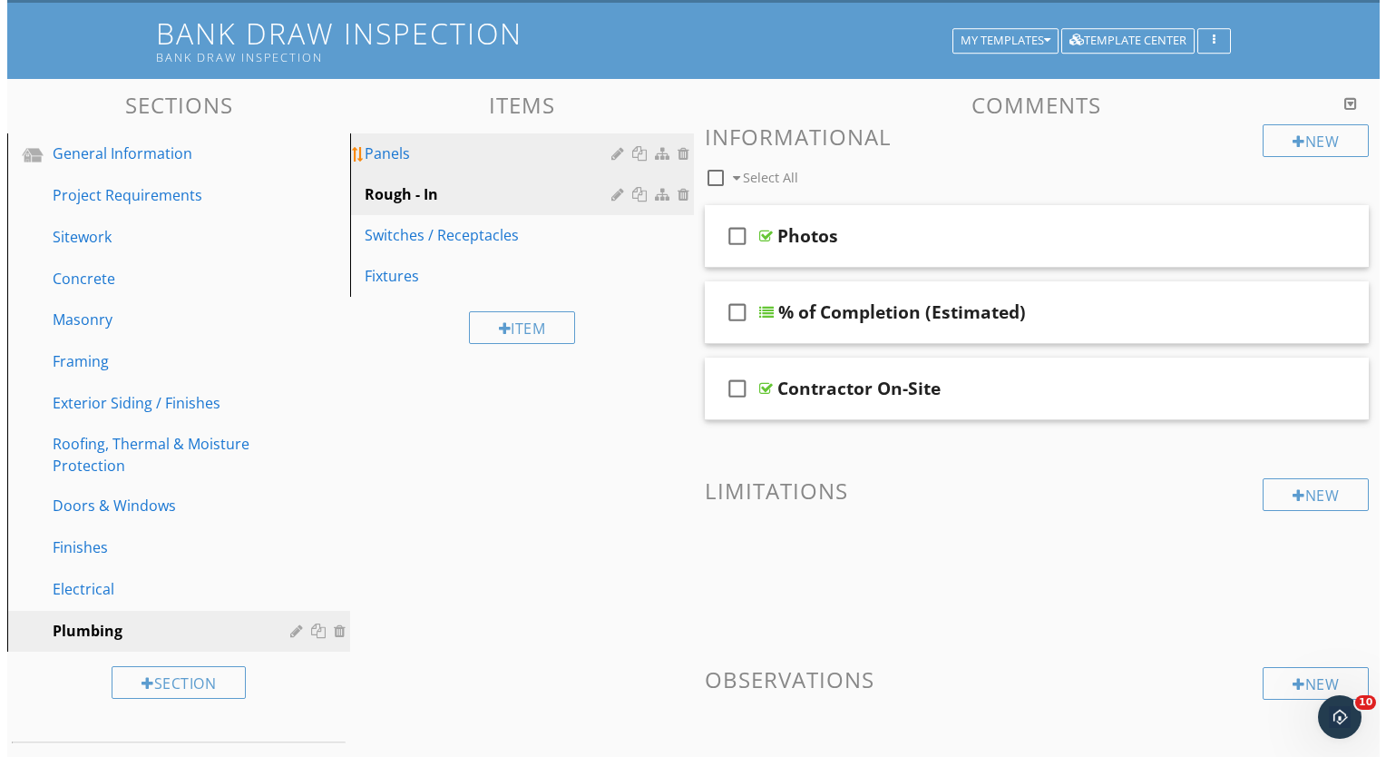
scroll to position [160, 0]
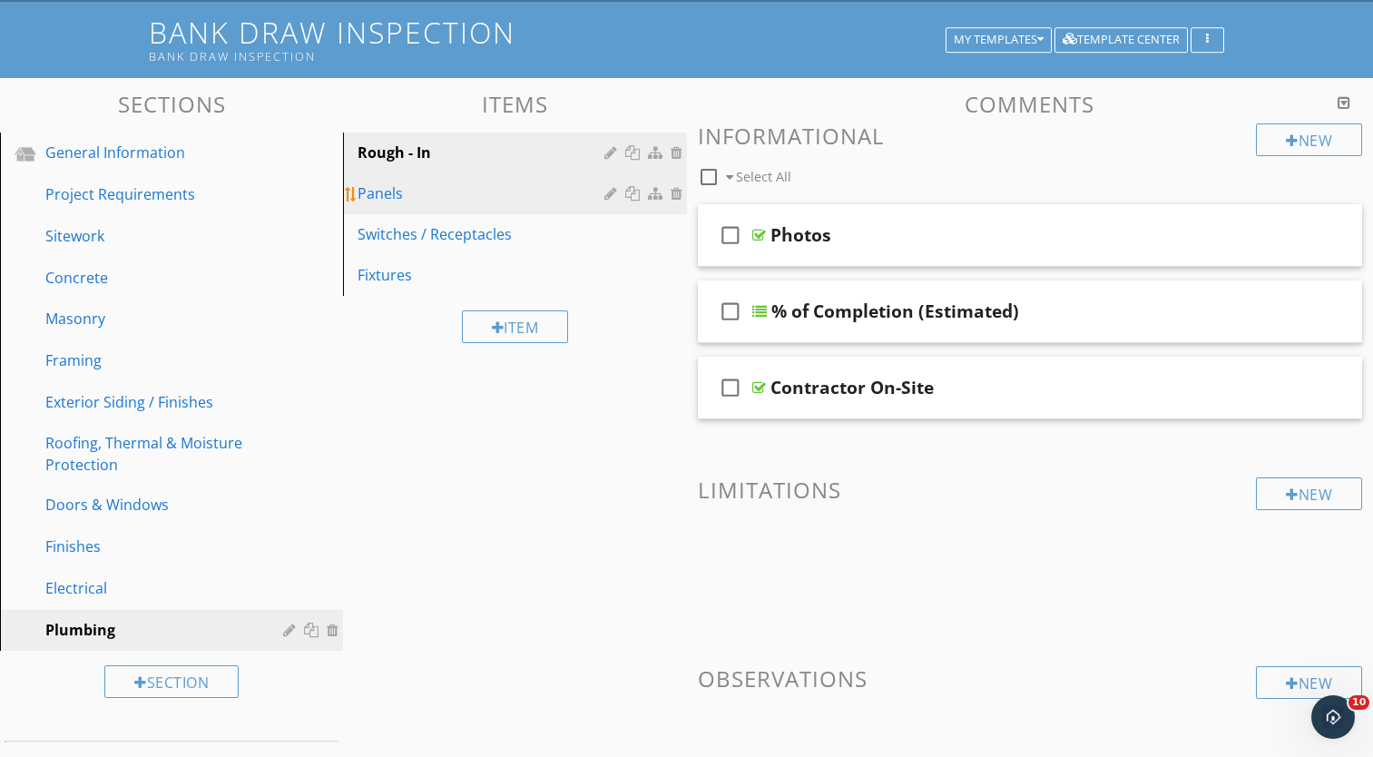
click at [609, 192] on div at bounding box center [612, 193] width 17 height 15
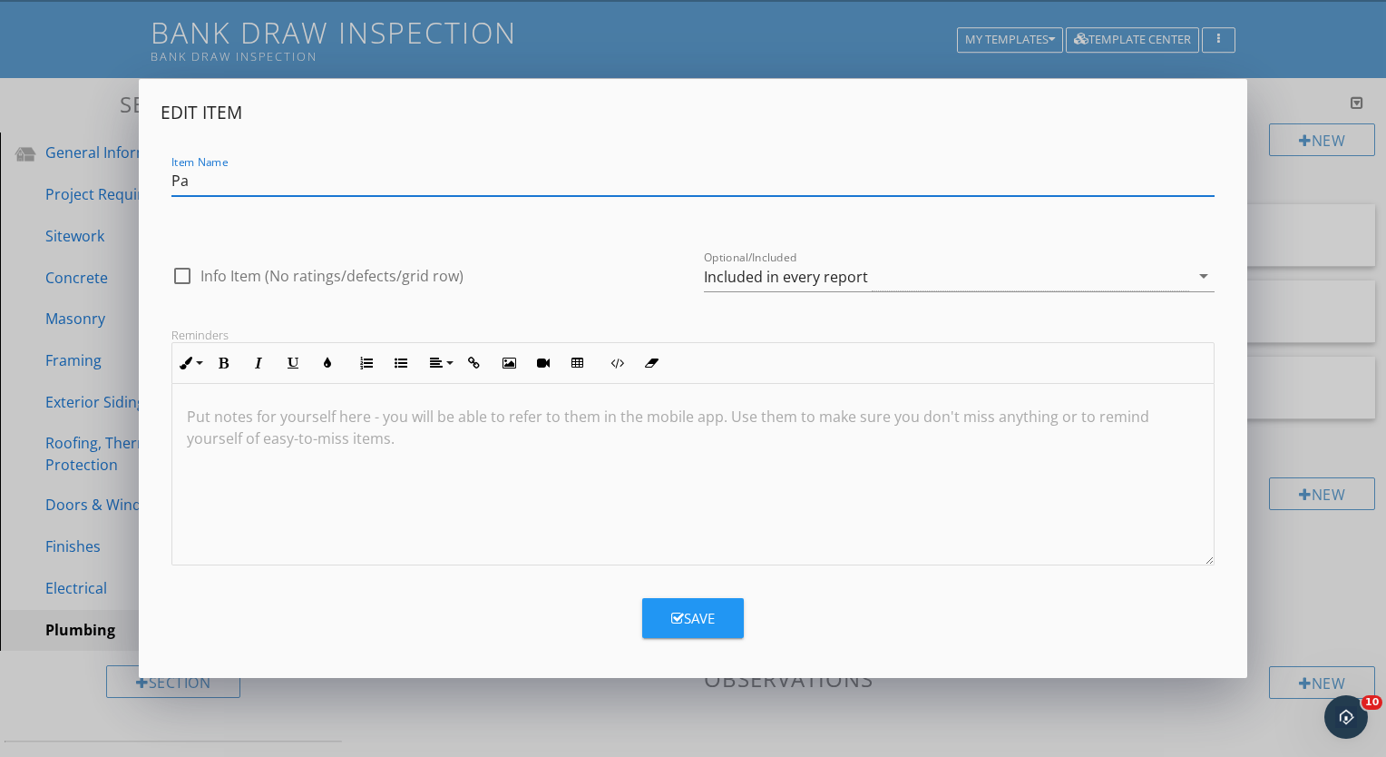
type input "P"
type input "Water Heaters"
click at [686, 604] on button "Save" at bounding box center [693, 618] width 102 height 40
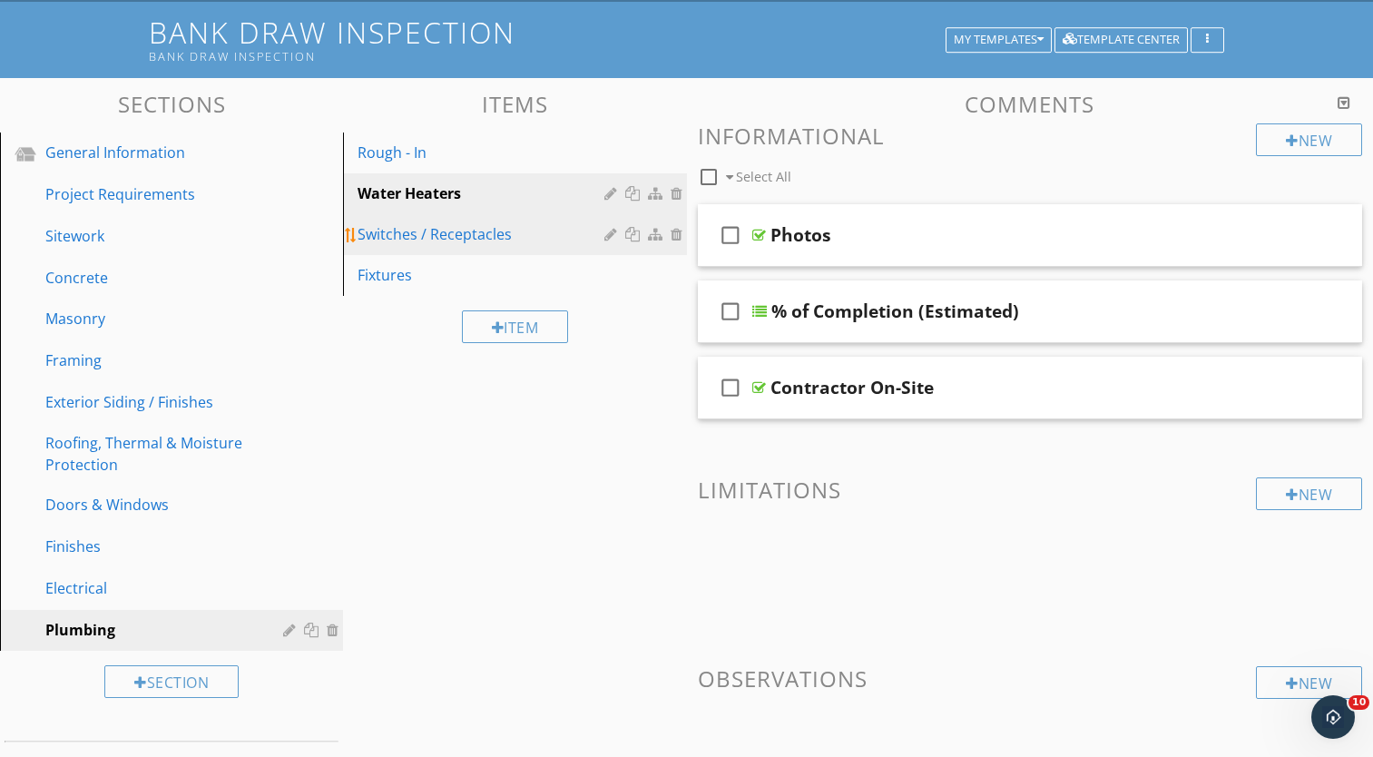
click at [611, 235] on div at bounding box center [612, 234] width 17 height 15
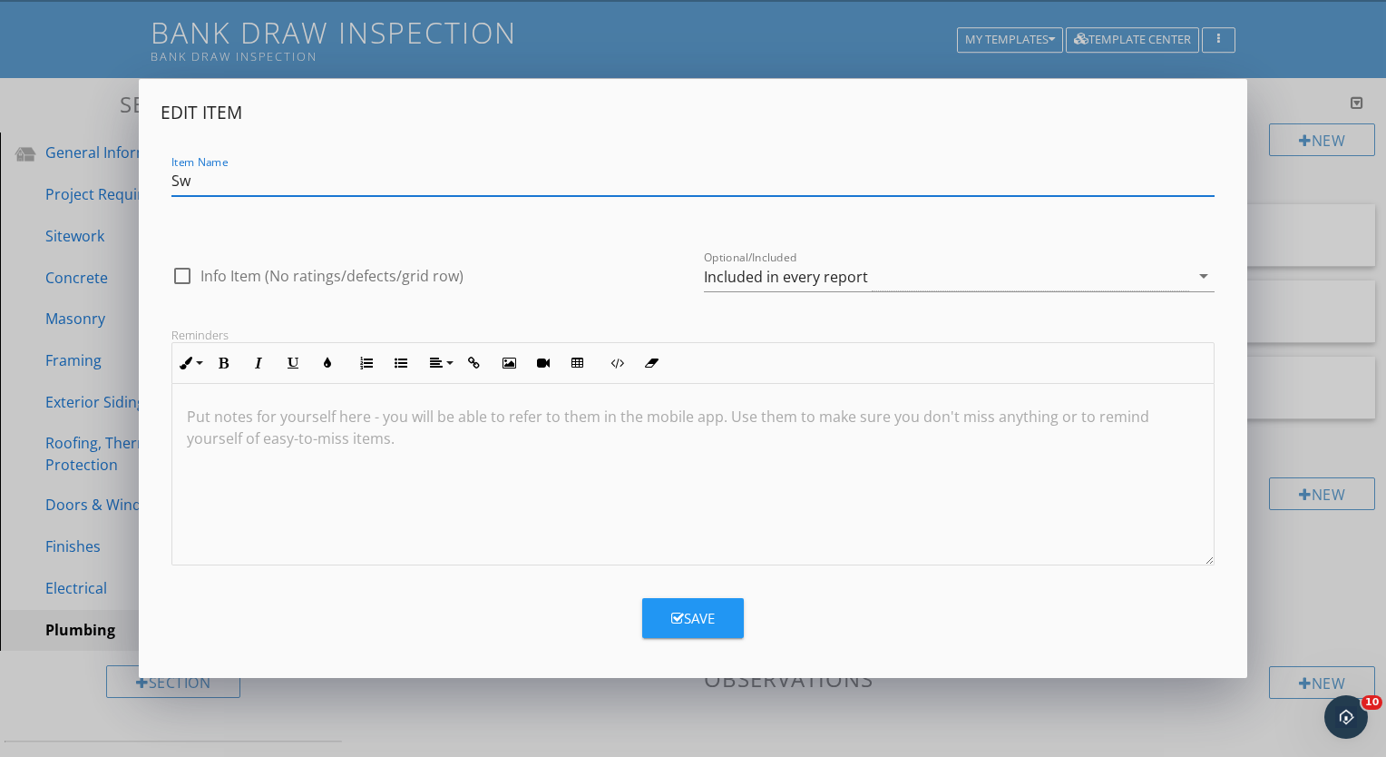
type input "S"
type input "Sewer / Water Lines to Structure"
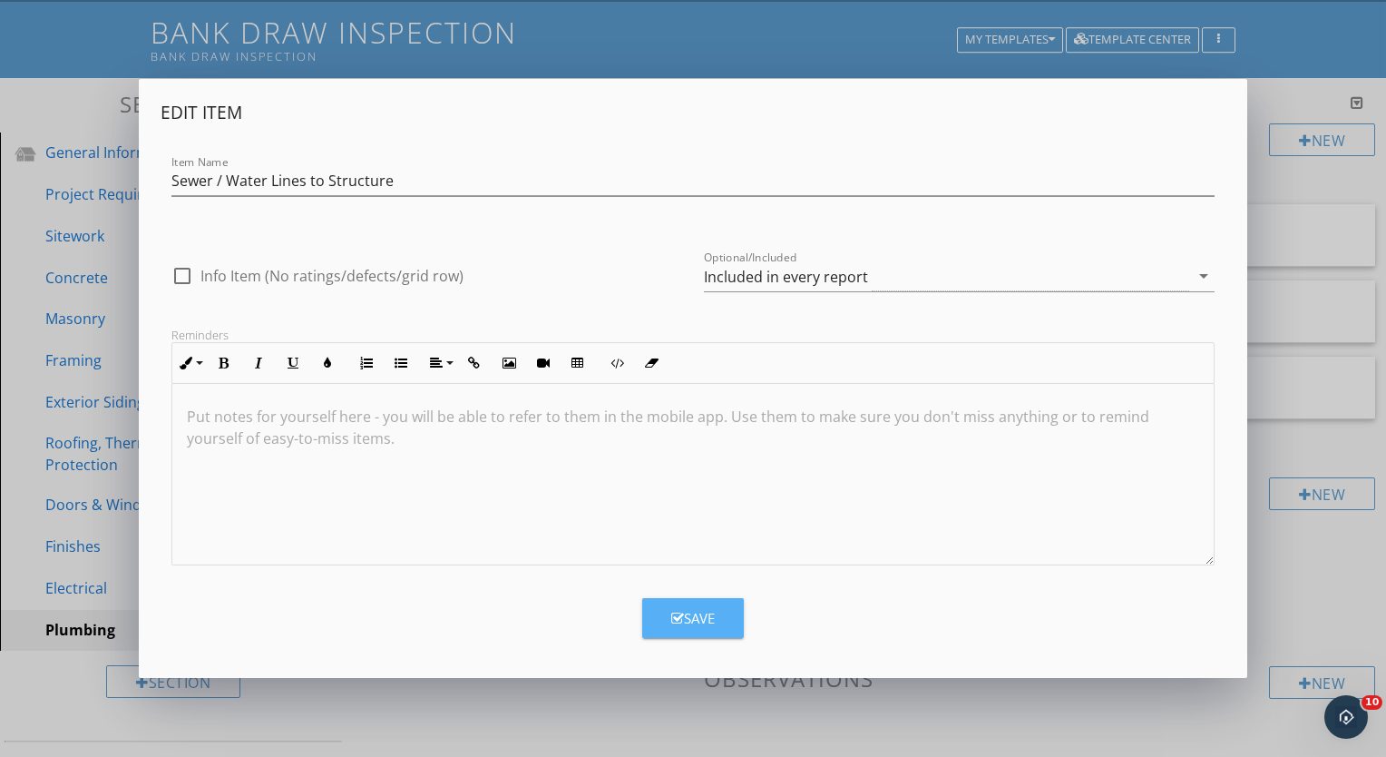
click at [678, 608] on div "Save" at bounding box center [693, 618] width 44 height 21
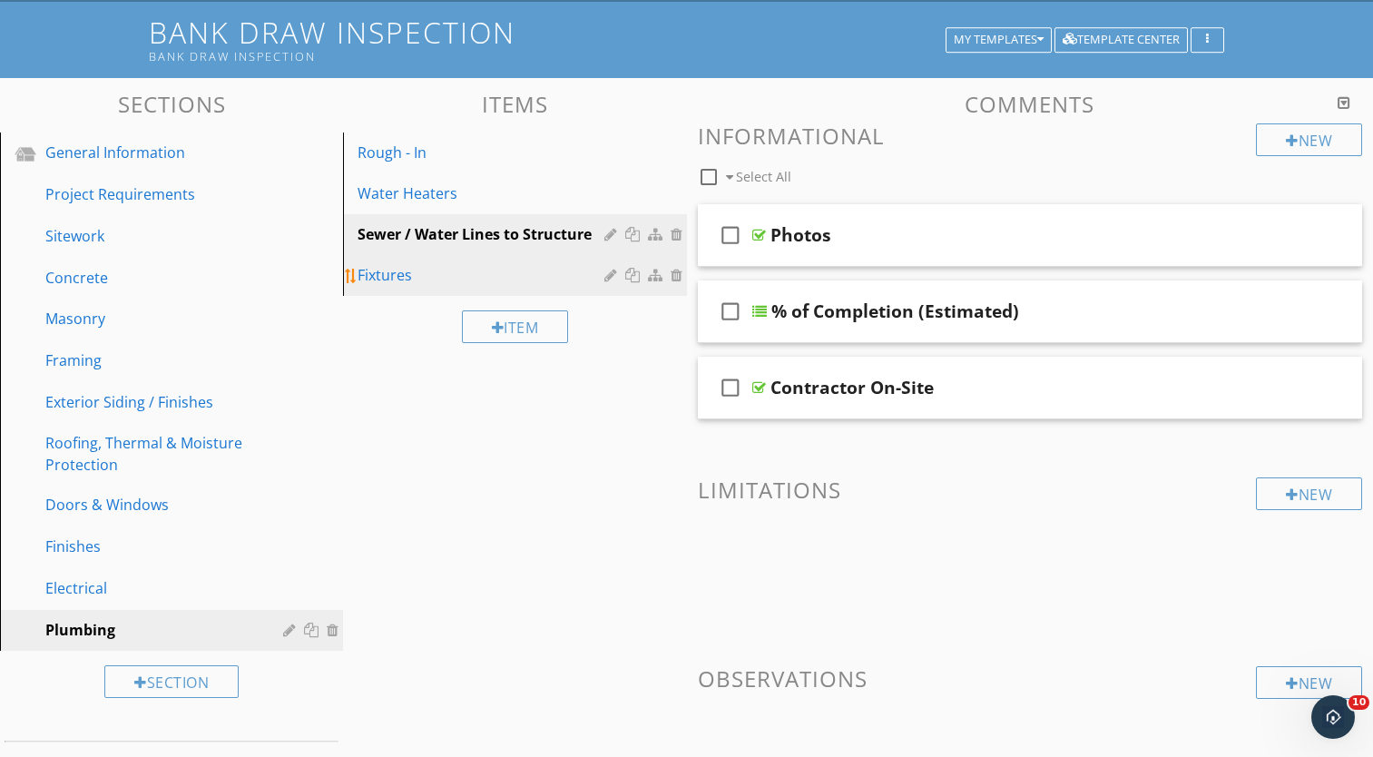
click at [608, 276] on div at bounding box center [612, 275] width 17 height 15
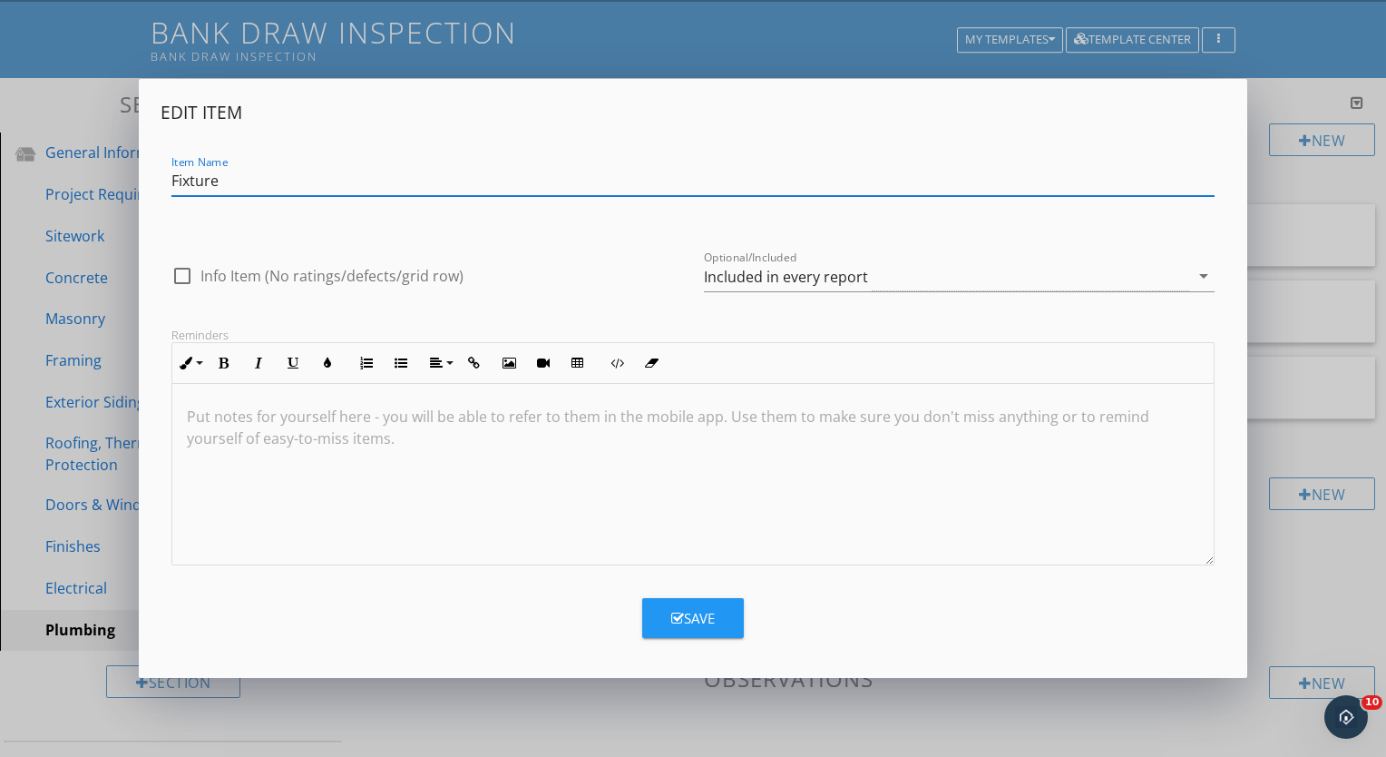
type input "Fixtures"
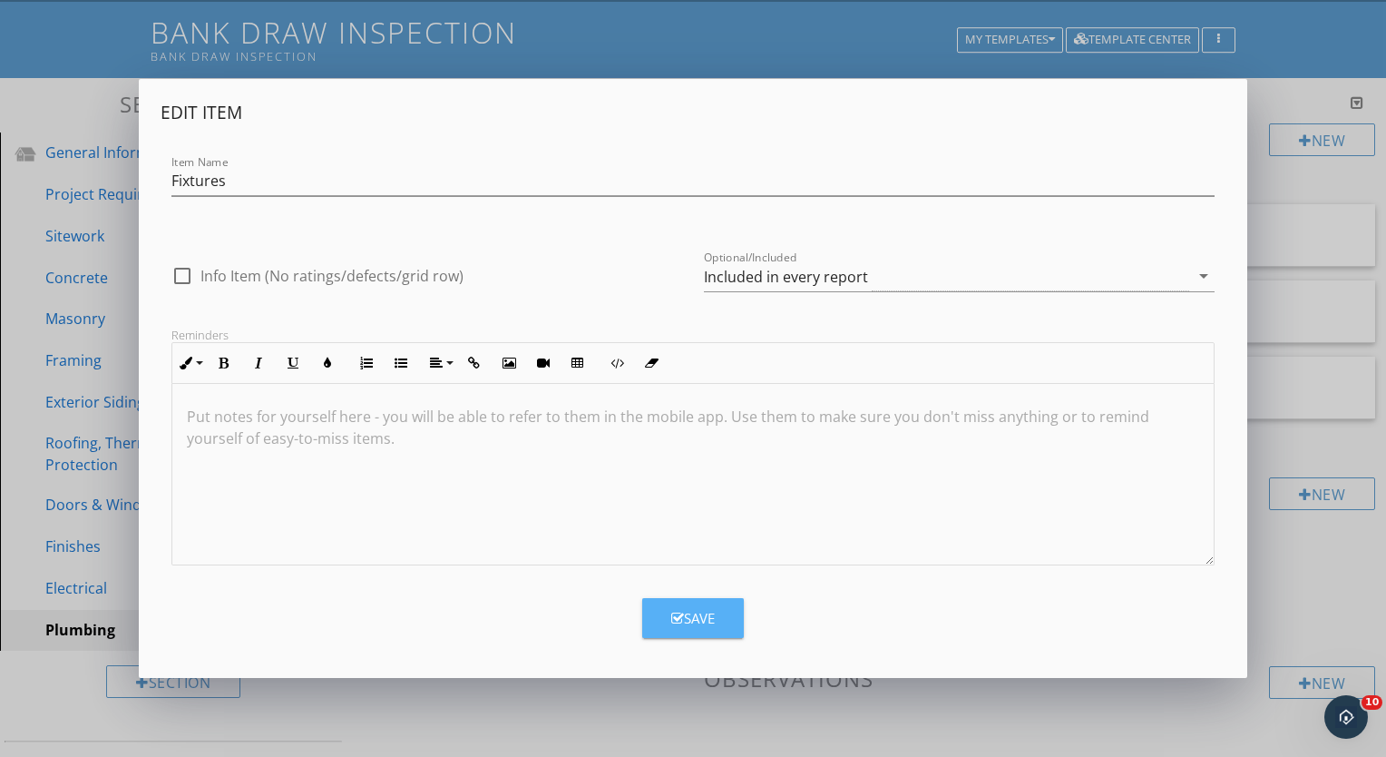
click at [710, 608] on div "Save" at bounding box center [693, 618] width 44 height 21
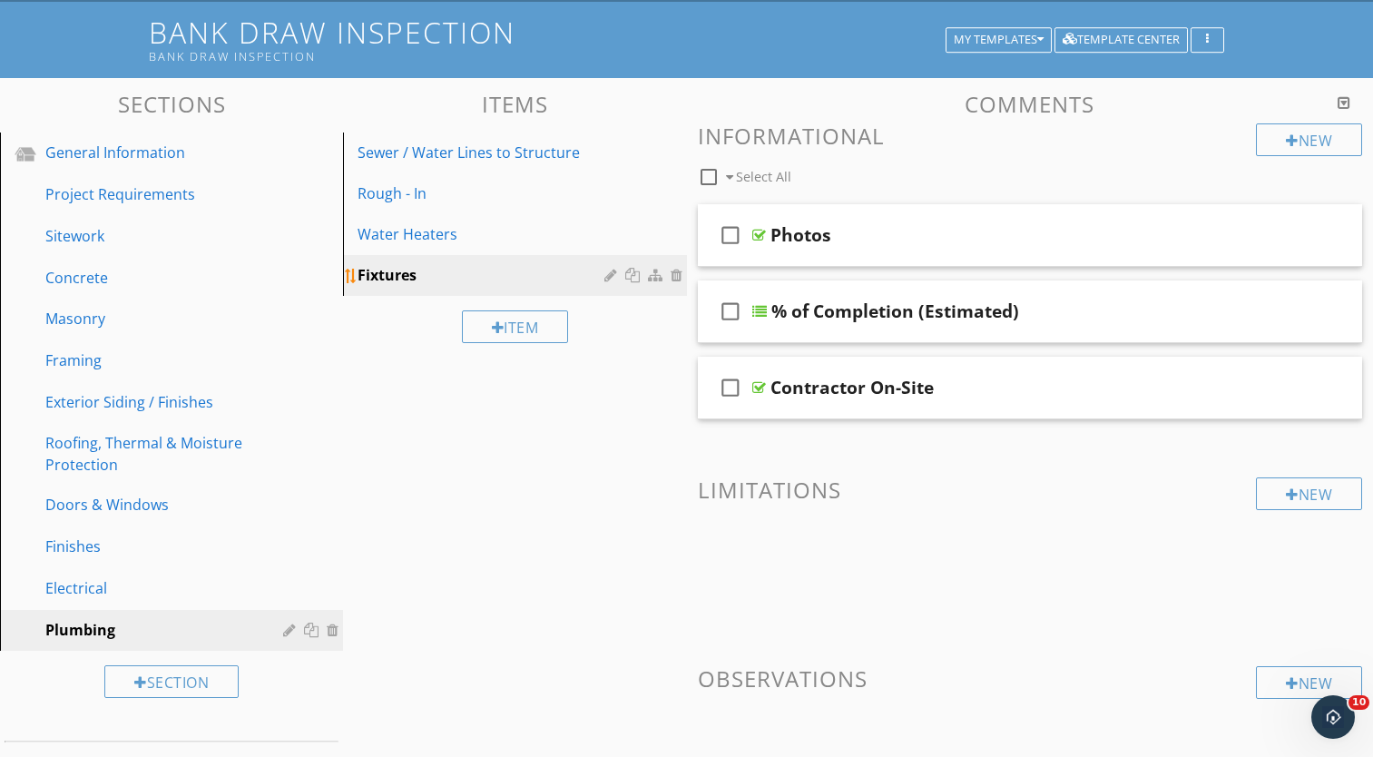
click at [630, 275] on div at bounding box center [634, 275] width 19 height 15
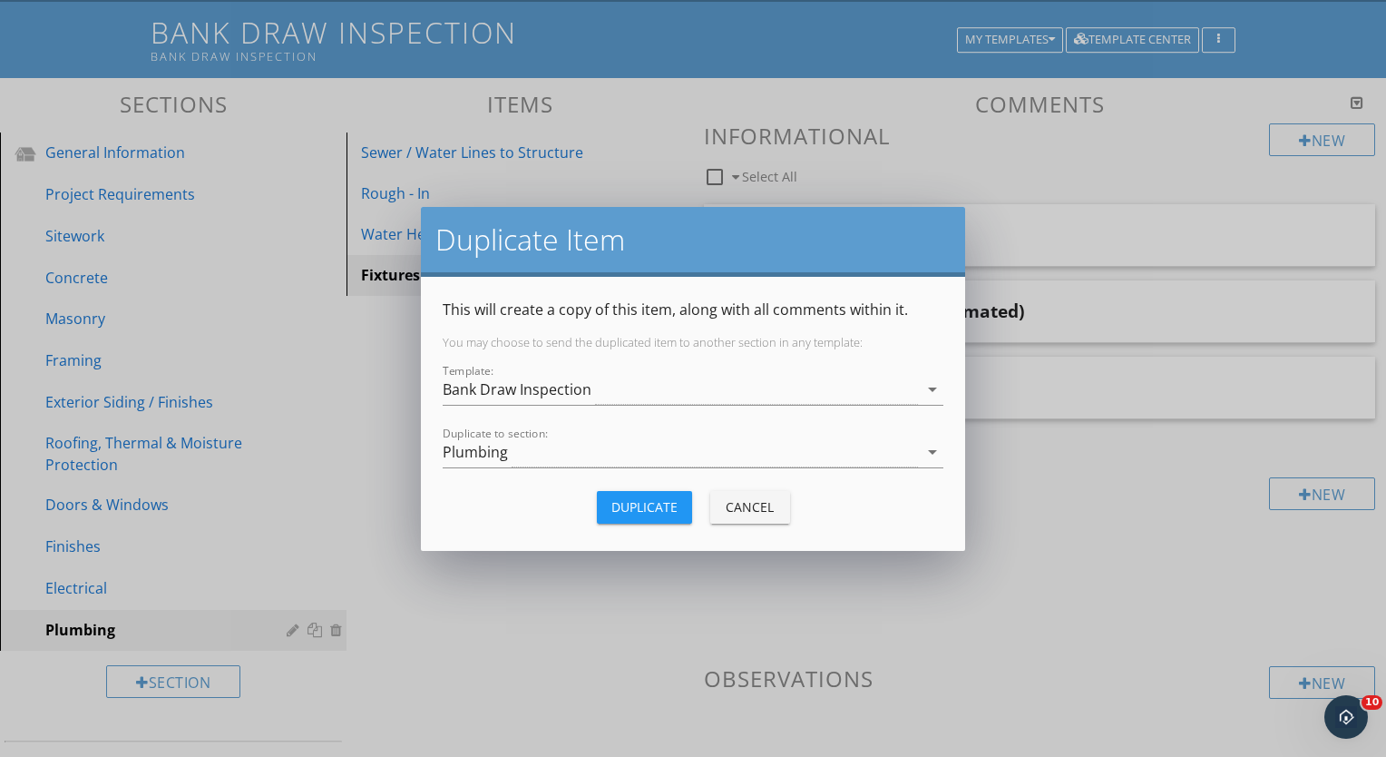
click at [626, 497] on div "Duplicate" at bounding box center [644, 506] width 66 height 19
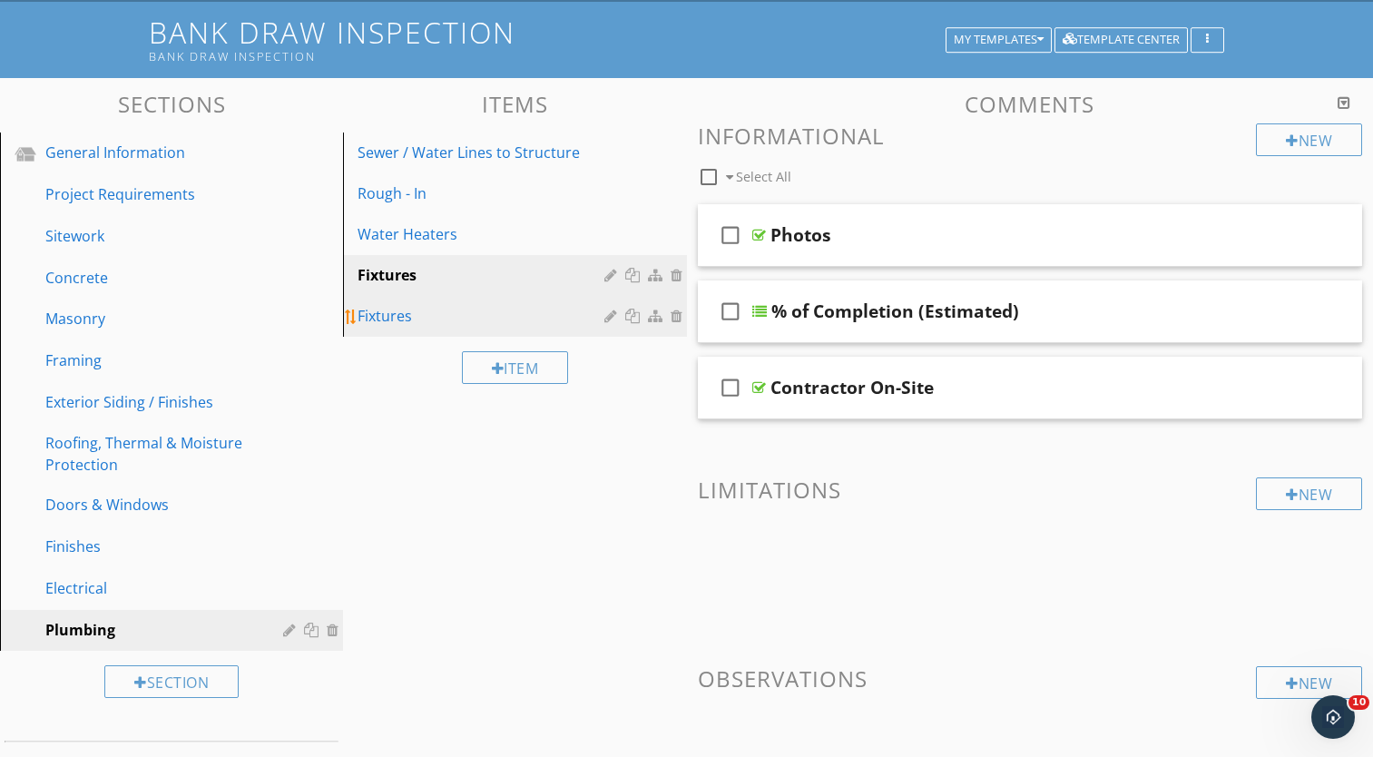
click at [606, 320] on div at bounding box center [612, 315] width 17 height 15
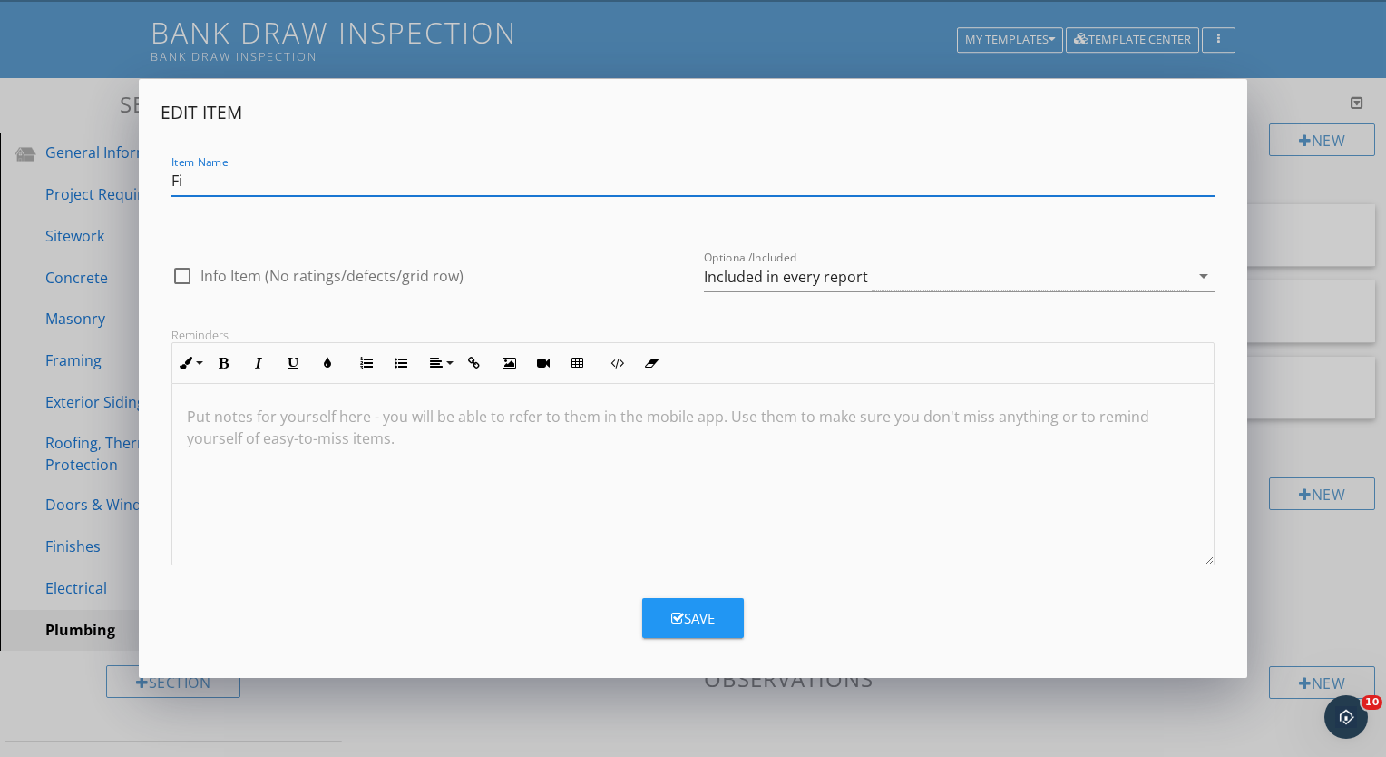
type input "F"
type input "Septic System"
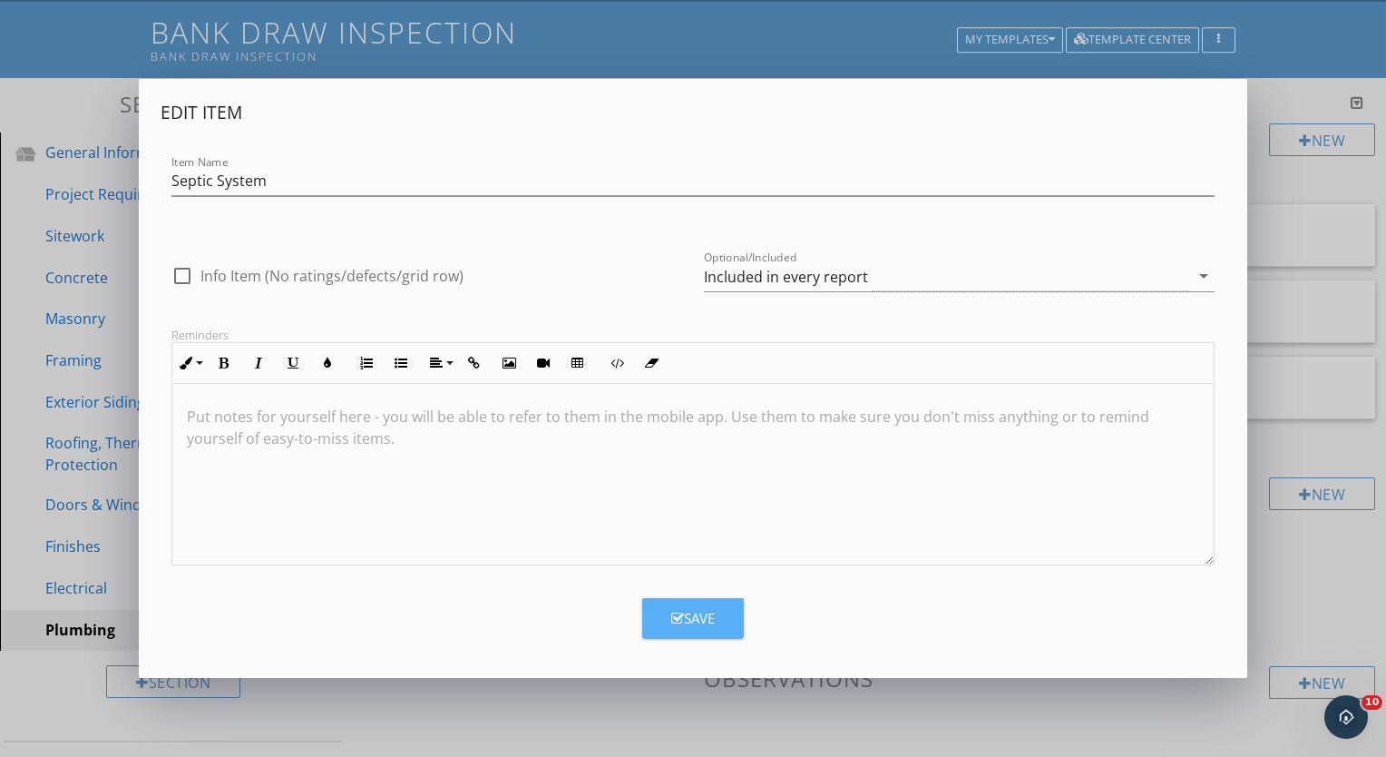
click at [694, 632] on button "Save" at bounding box center [693, 618] width 102 height 40
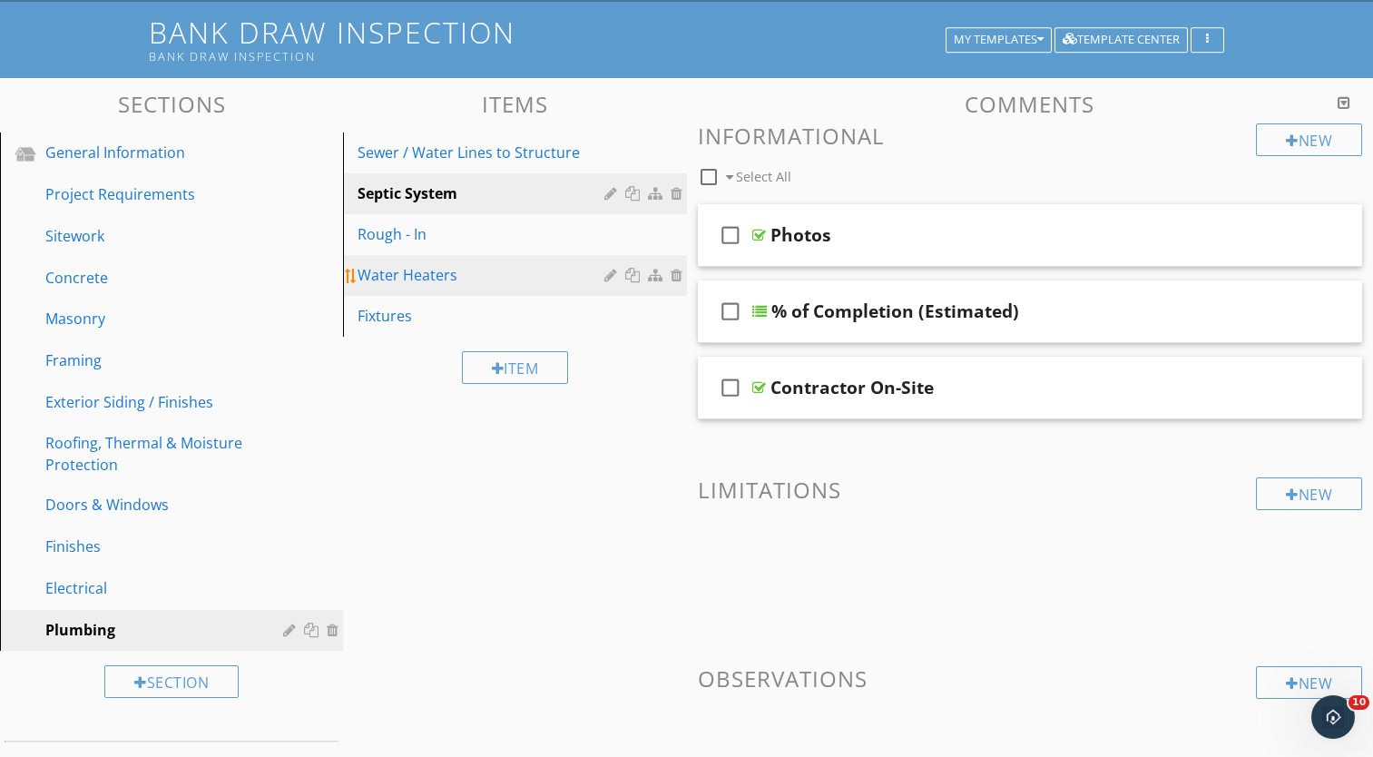
click at [607, 278] on div at bounding box center [612, 275] width 17 height 15
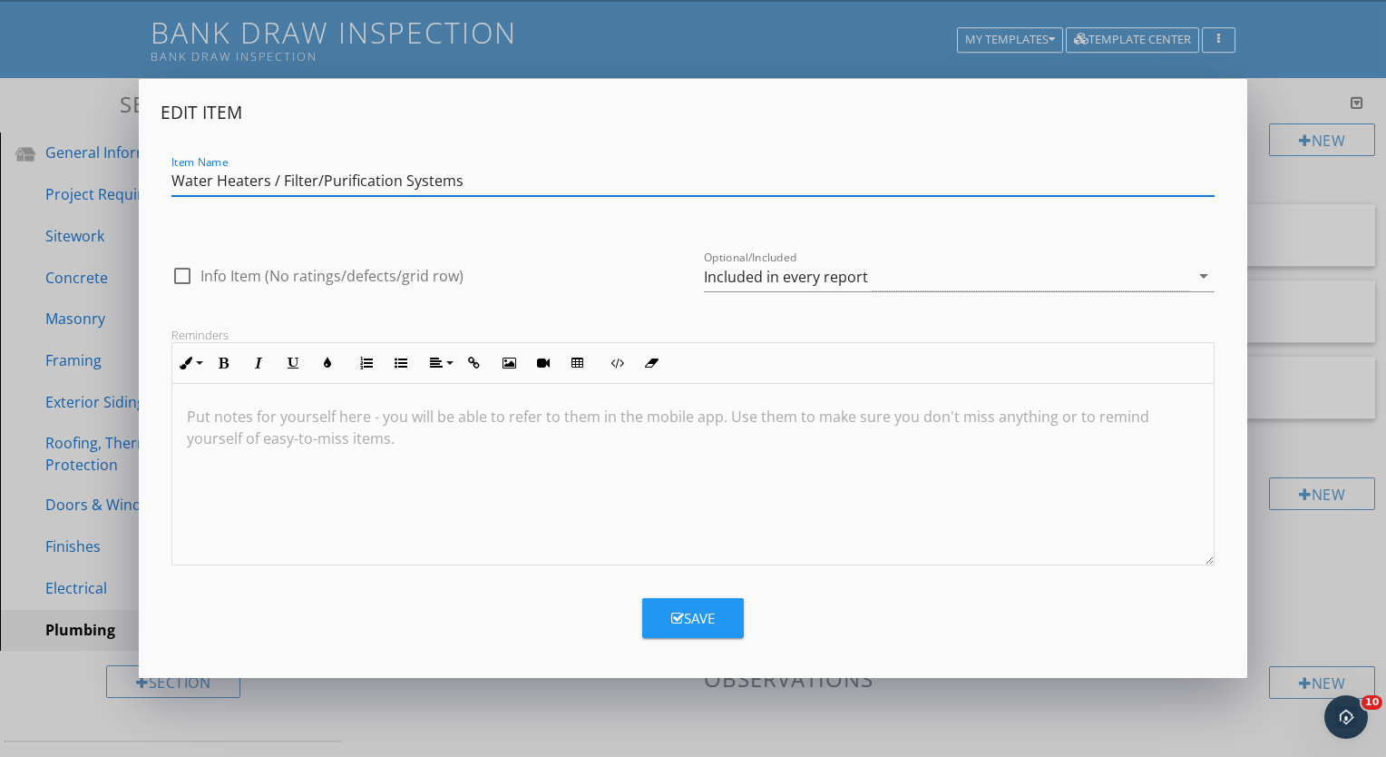
type input "Water Heaters / Filter/Purification Systems"
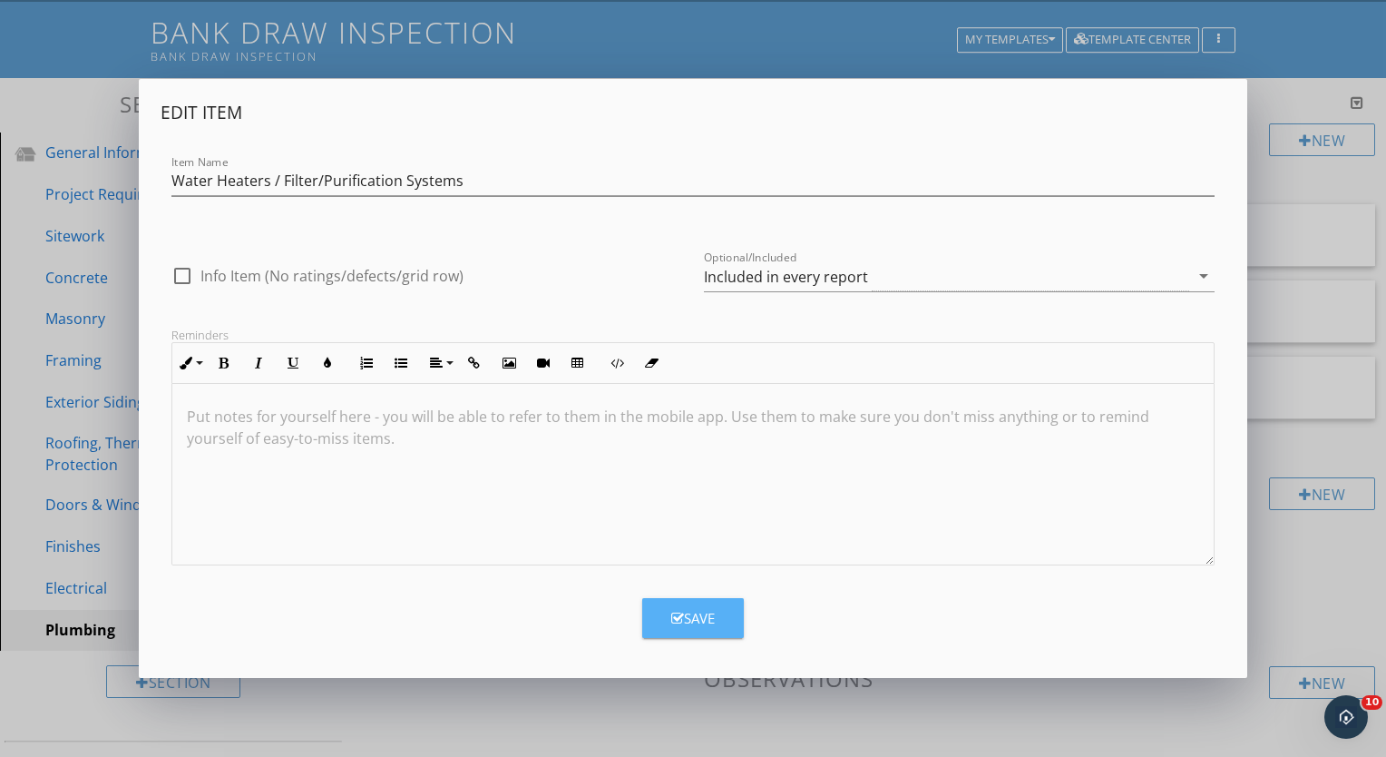
click at [692, 604] on button "Save" at bounding box center [693, 618] width 102 height 40
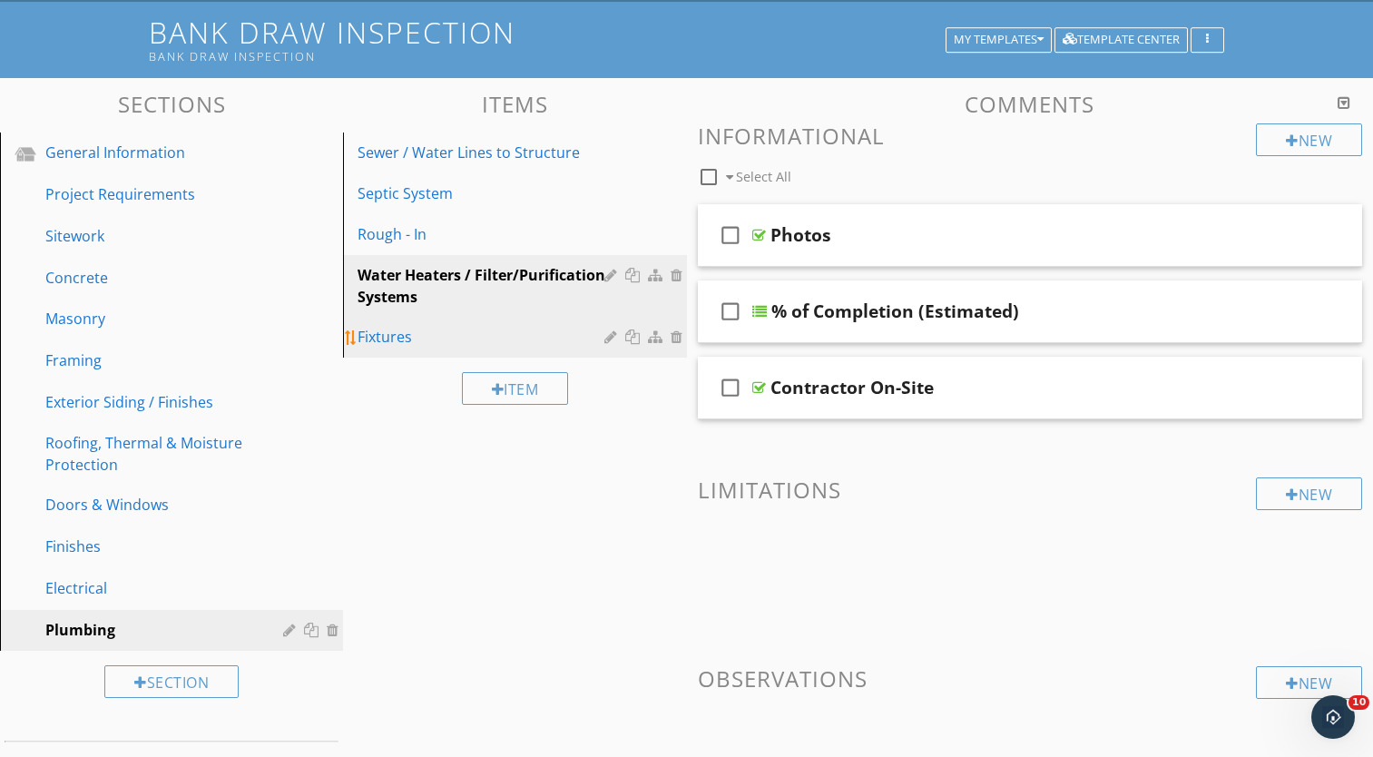
click at [607, 341] on div at bounding box center [612, 336] width 17 height 15
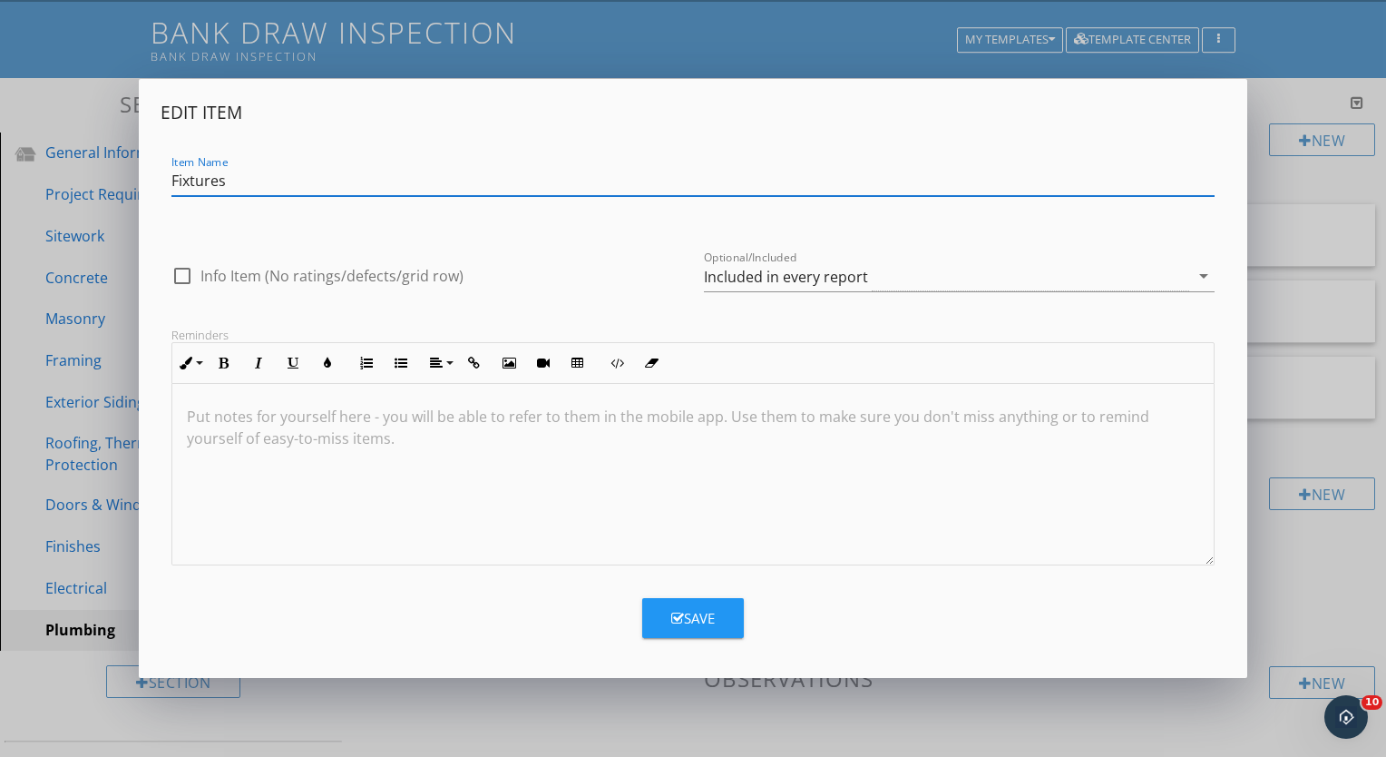
click at [171, 181] on input "Fixtures" at bounding box center [692, 181] width 1043 height 30
type input "Kitchen / Bathroom / Hose Bib Fixtures"
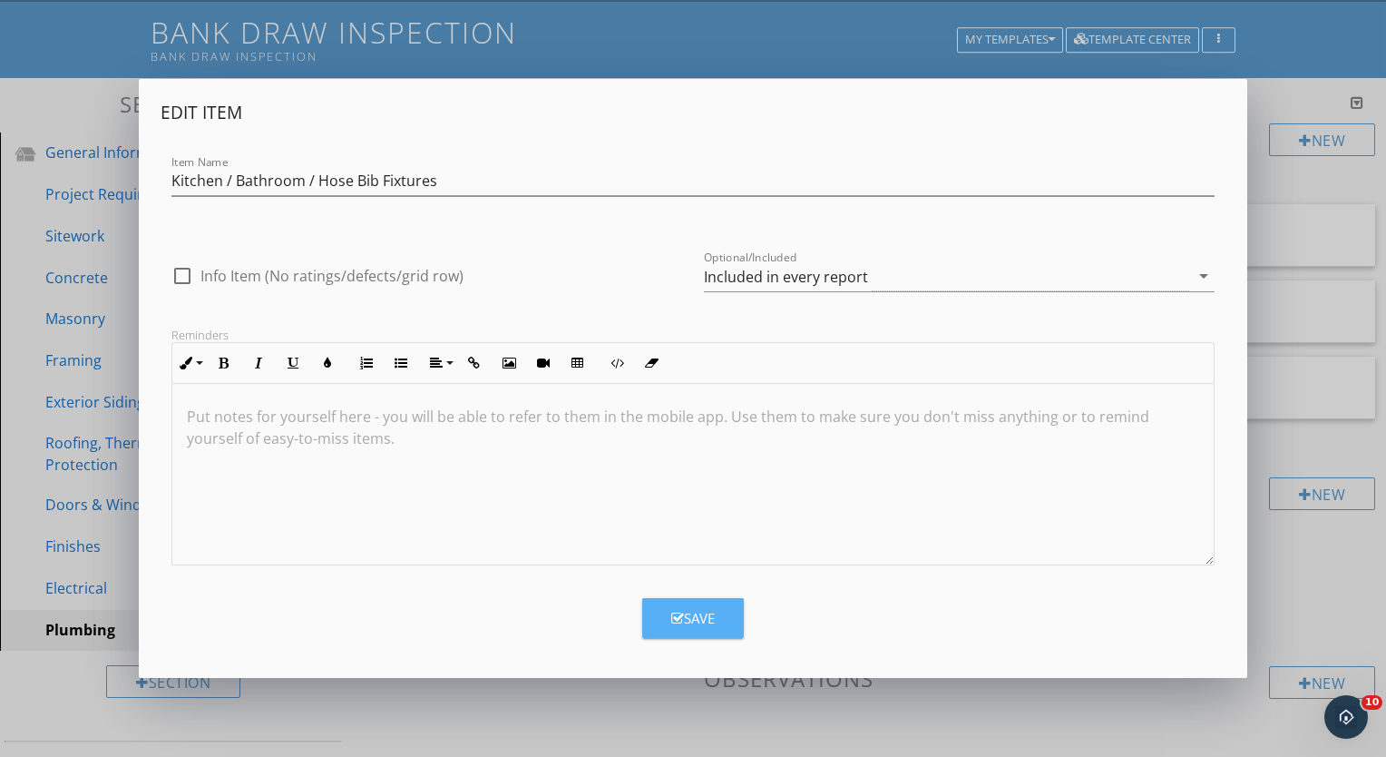
click at [679, 603] on button "Save" at bounding box center [693, 618] width 102 height 40
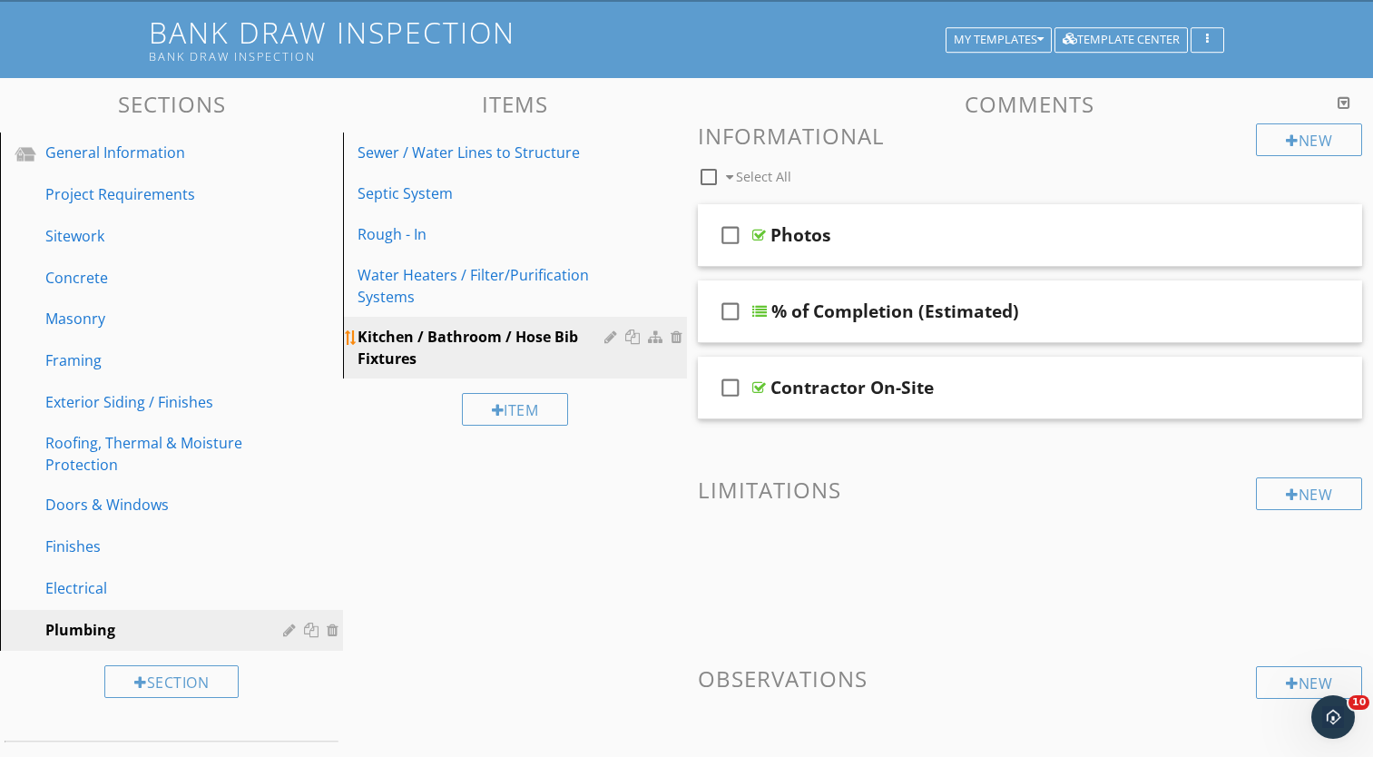
click at [630, 333] on div at bounding box center [634, 336] width 19 height 15
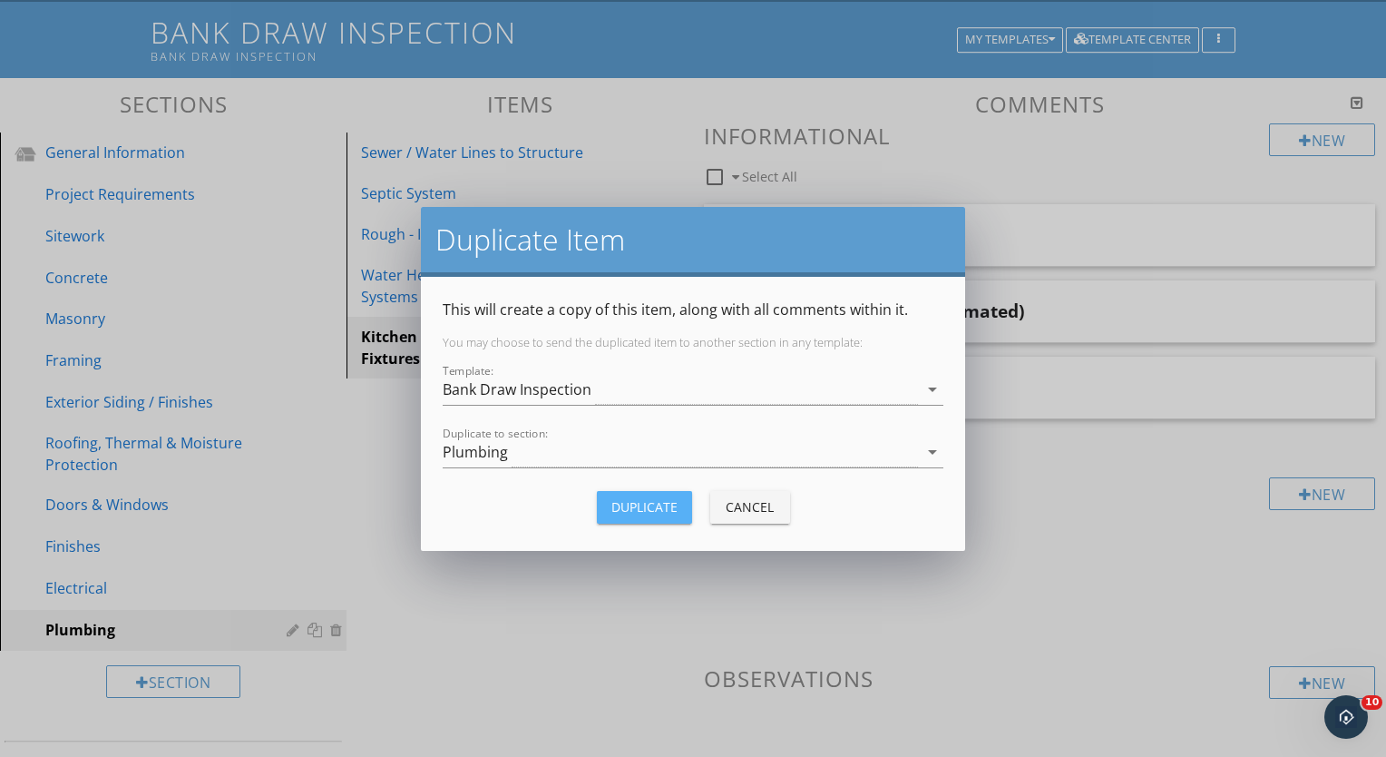
click at [653, 505] on div "Duplicate" at bounding box center [644, 506] width 66 height 19
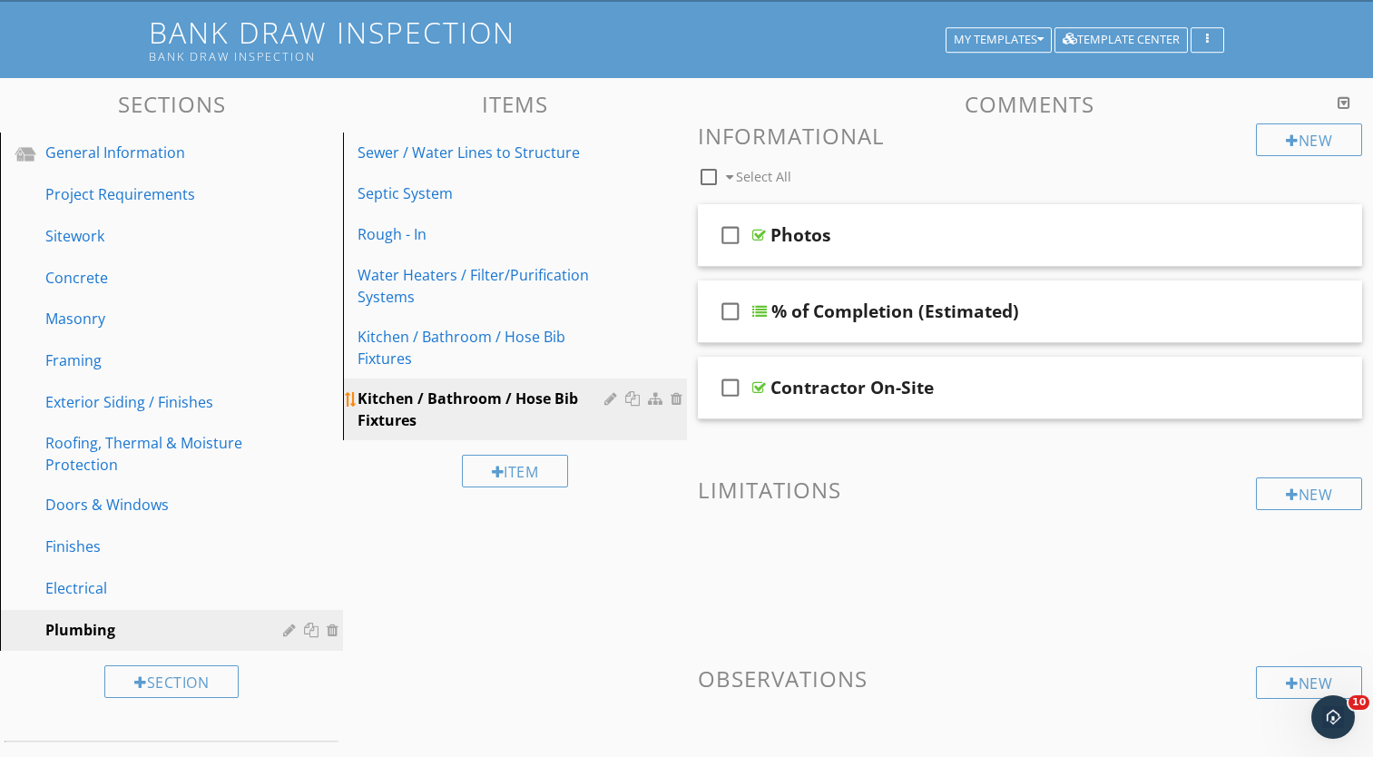
click at [608, 401] on div at bounding box center [612, 398] width 17 height 15
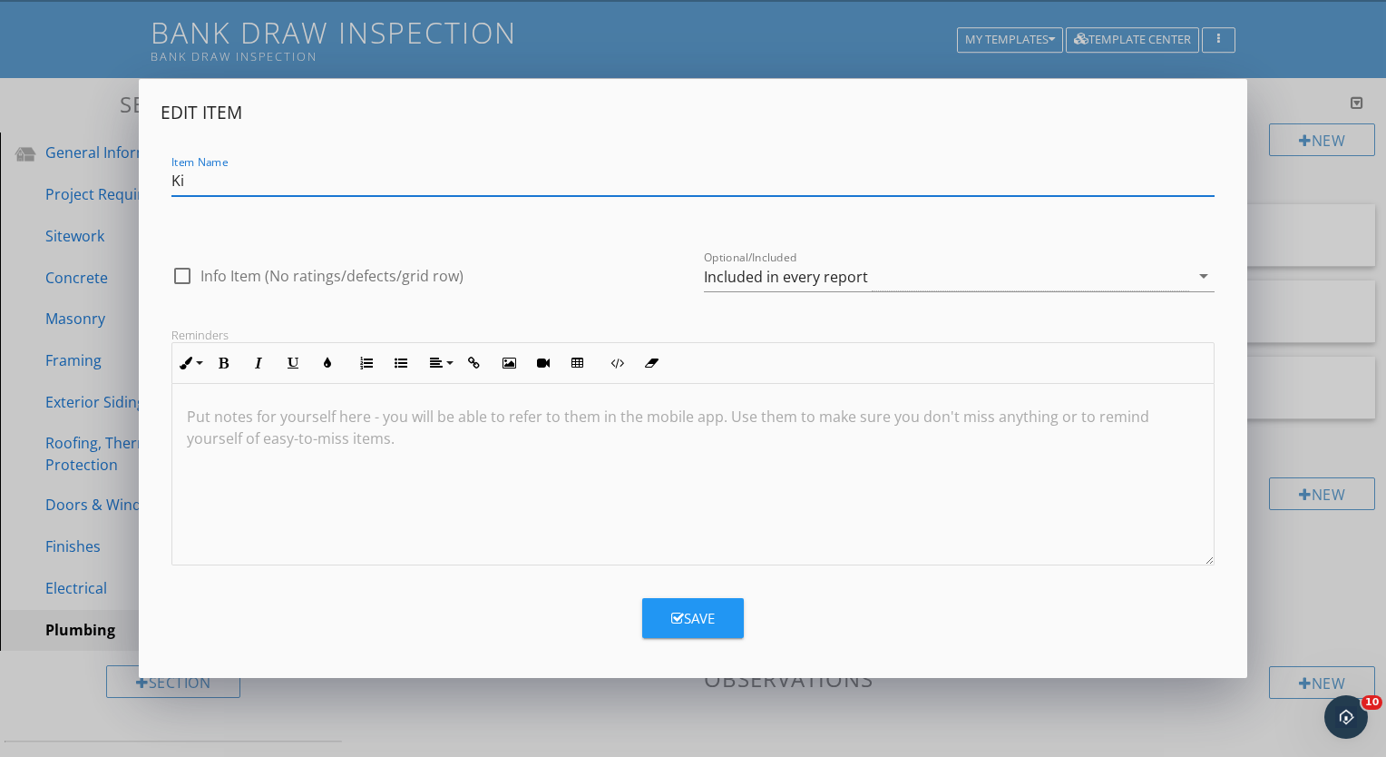
type input "K"
type input "Well / Pump System"
click at [686, 610] on div "Save" at bounding box center [693, 618] width 44 height 21
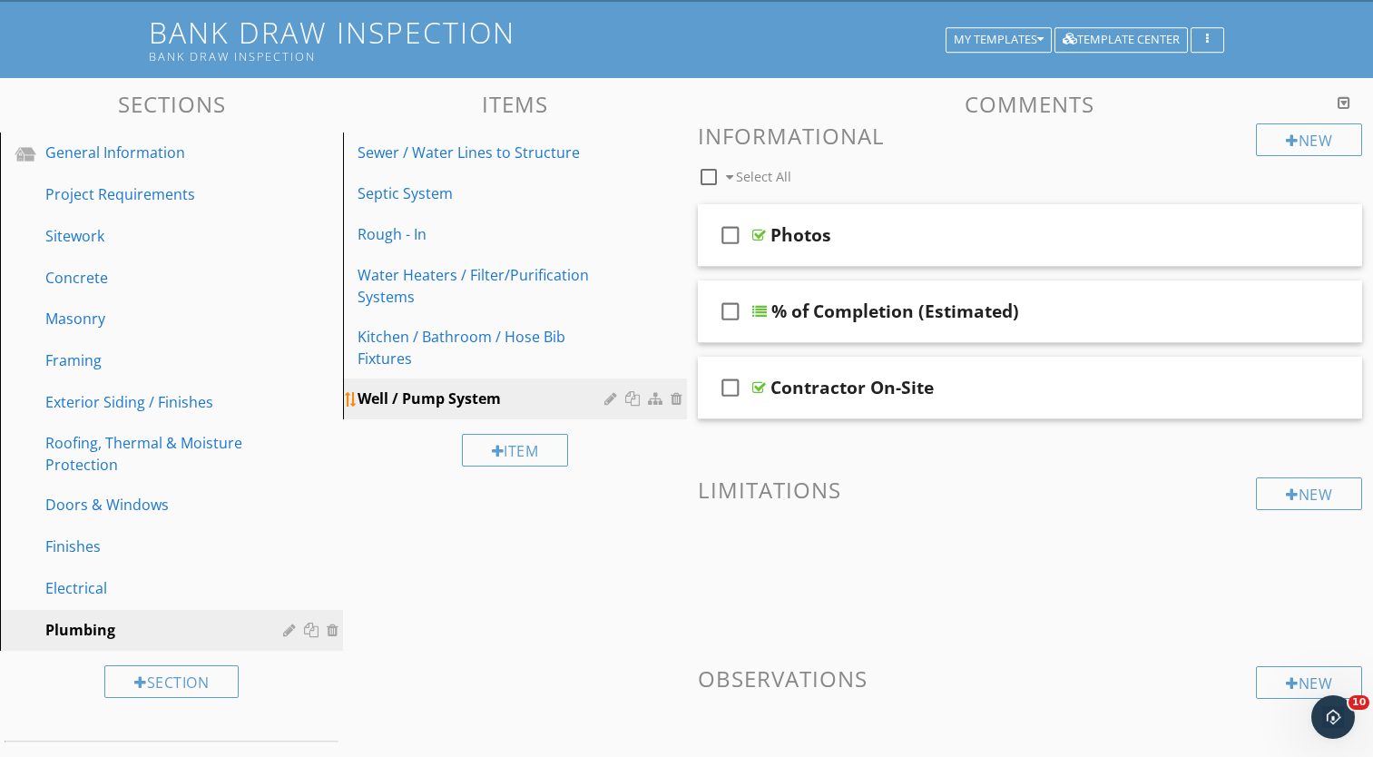
click at [436, 402] on div "Well / Pump System" at bounding box center [482, 398] width 251 height 22
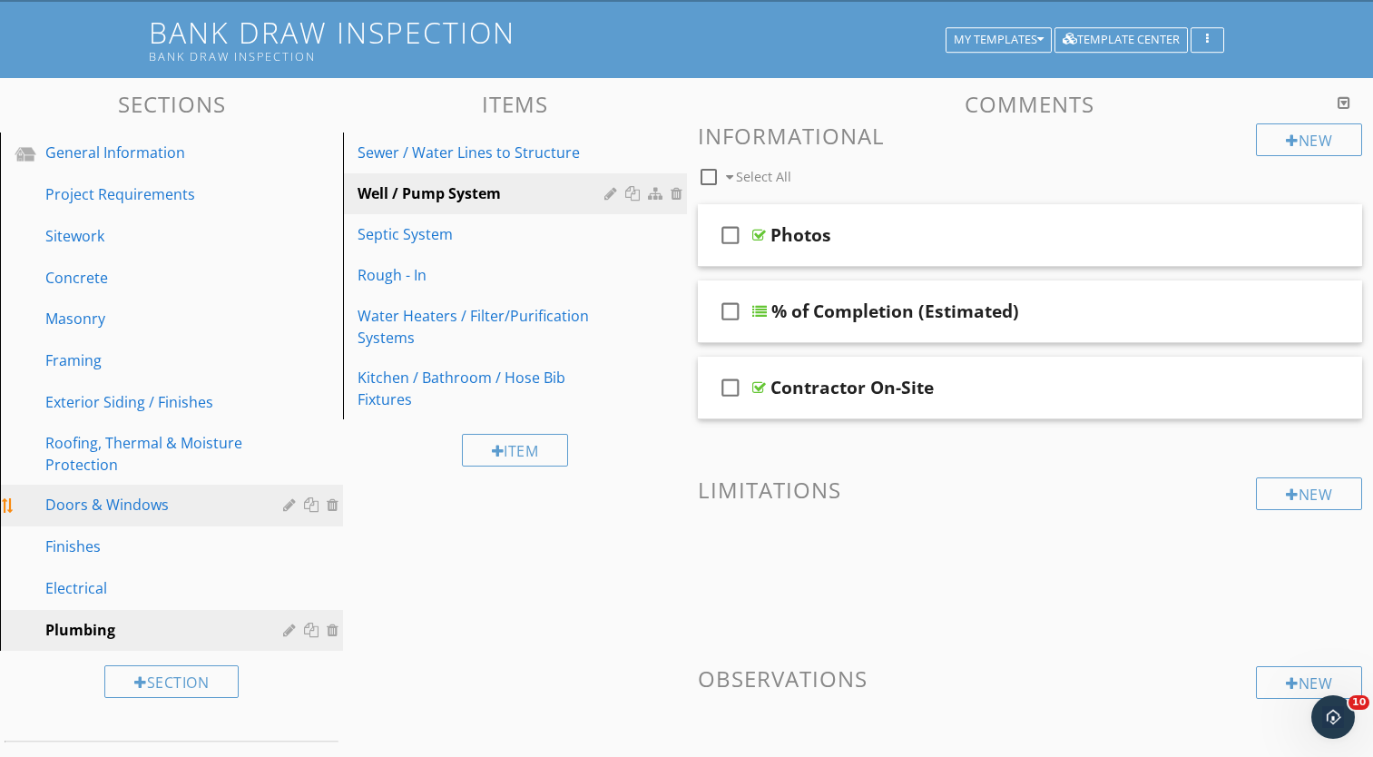
click at [308, 506] on div at bounding box center [313, 504] width 19 height 15
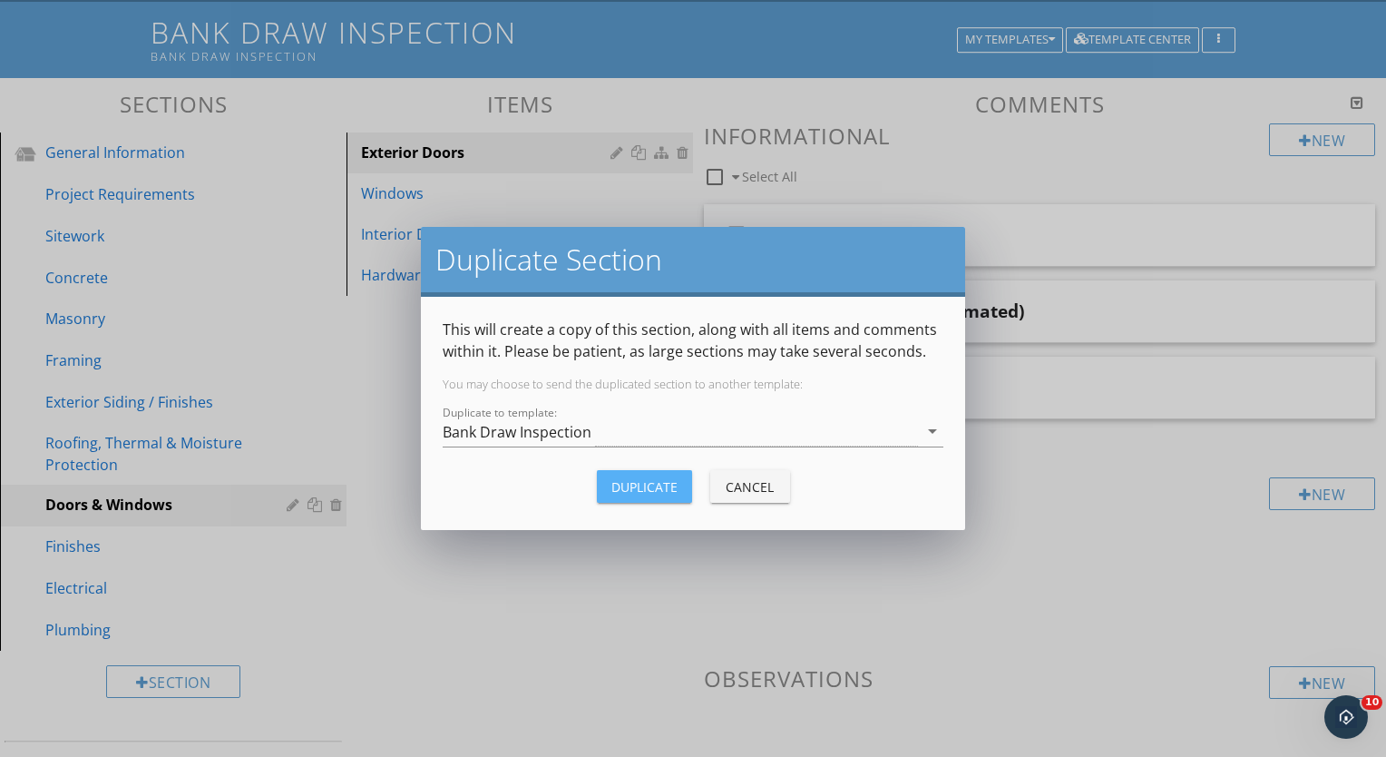
click at [635, 486] on div "Duplicate" at bounding box center [644, 486] width 66 height 19
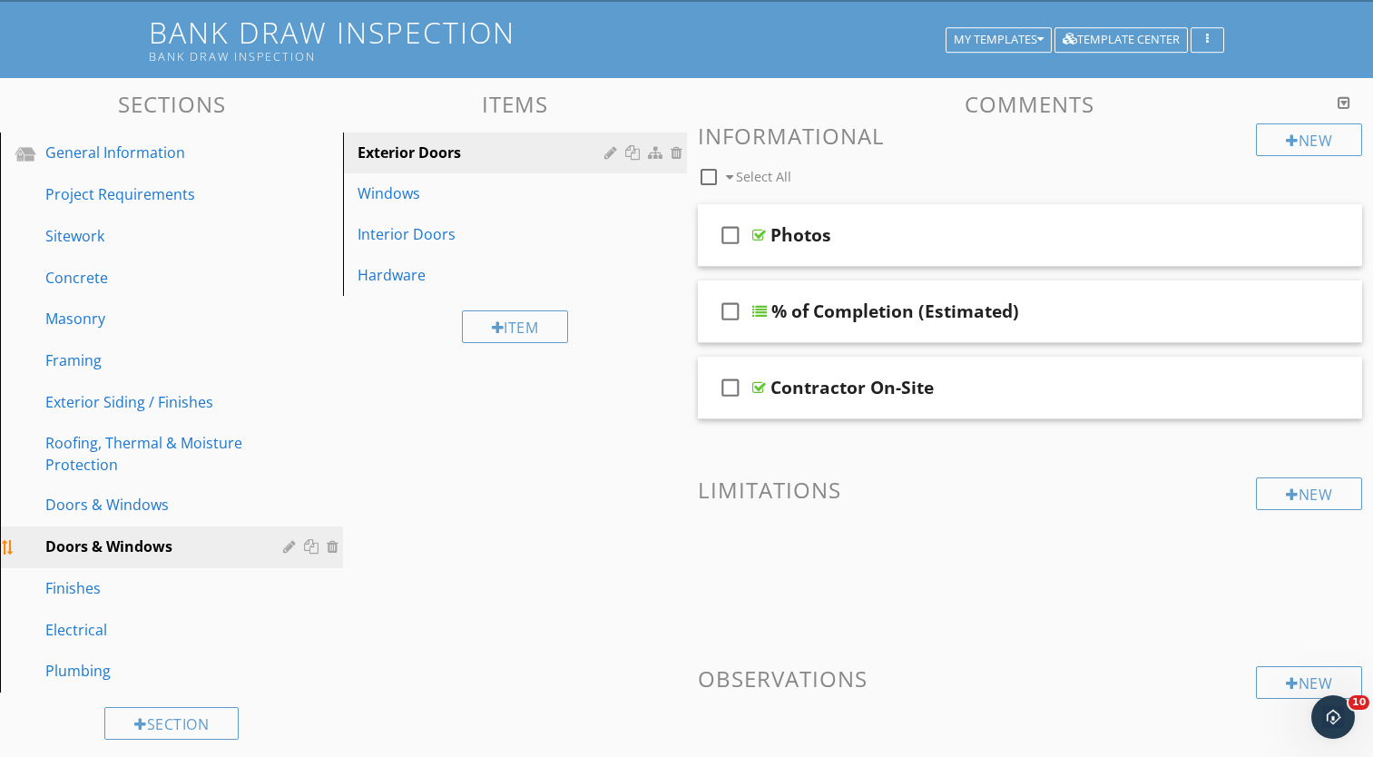
click at [288, 549] on div at bounding box center [291, 546] width 17 height 15
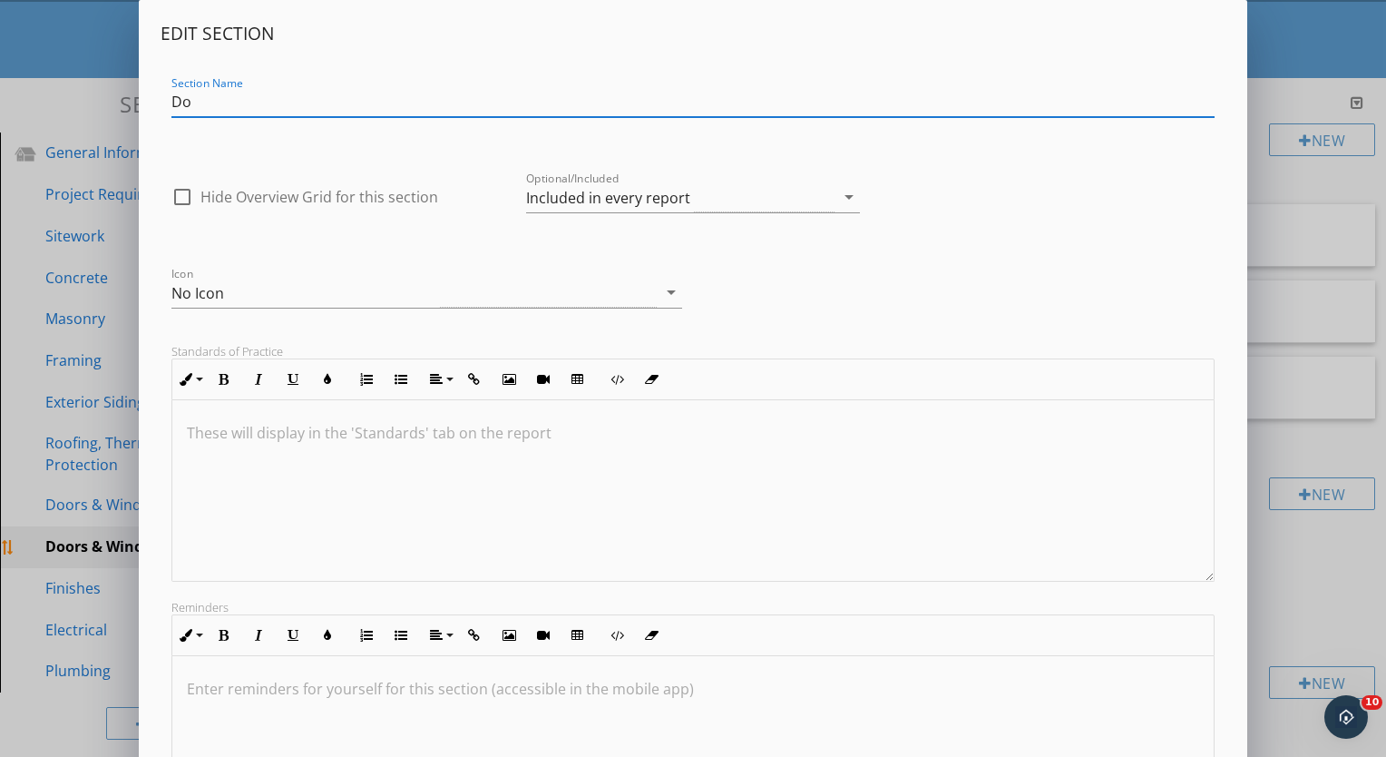
type input "D"
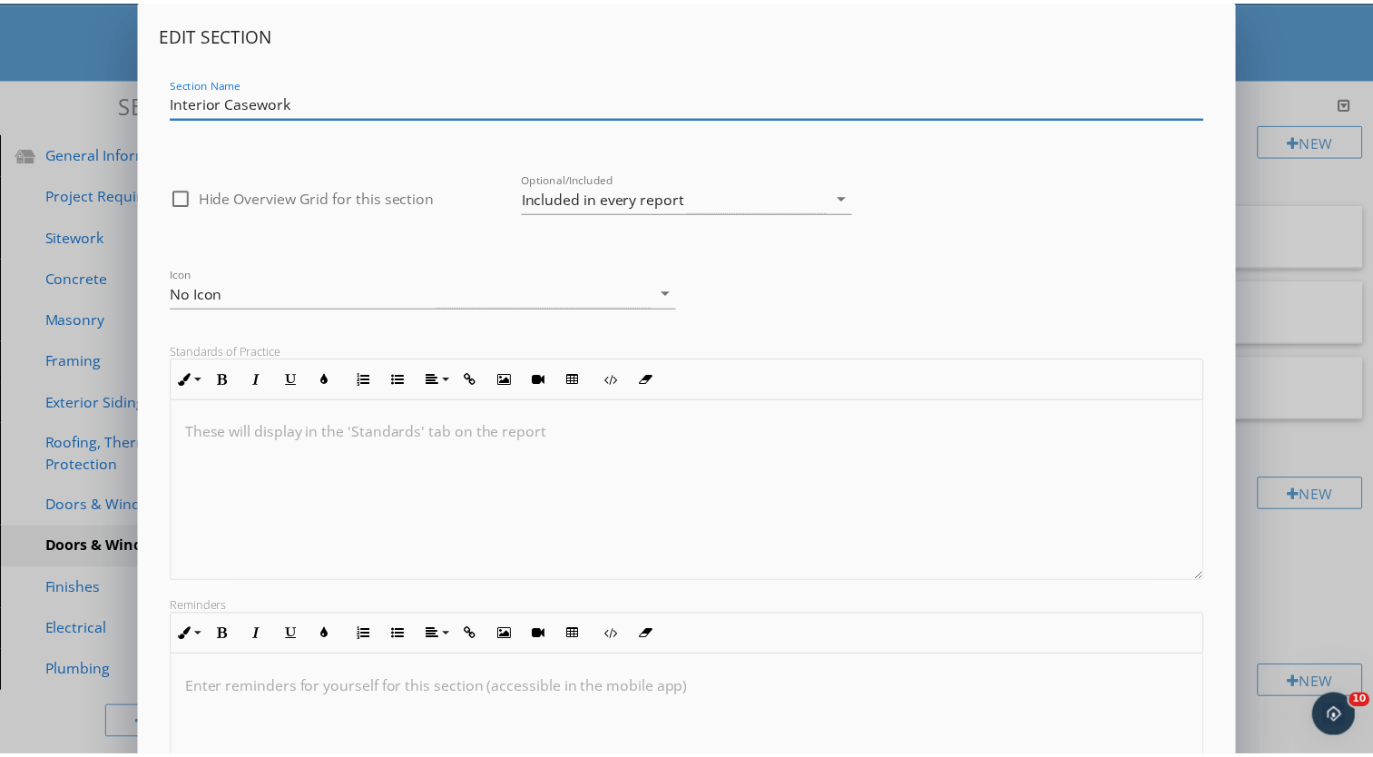
scroll to position [204, 0]
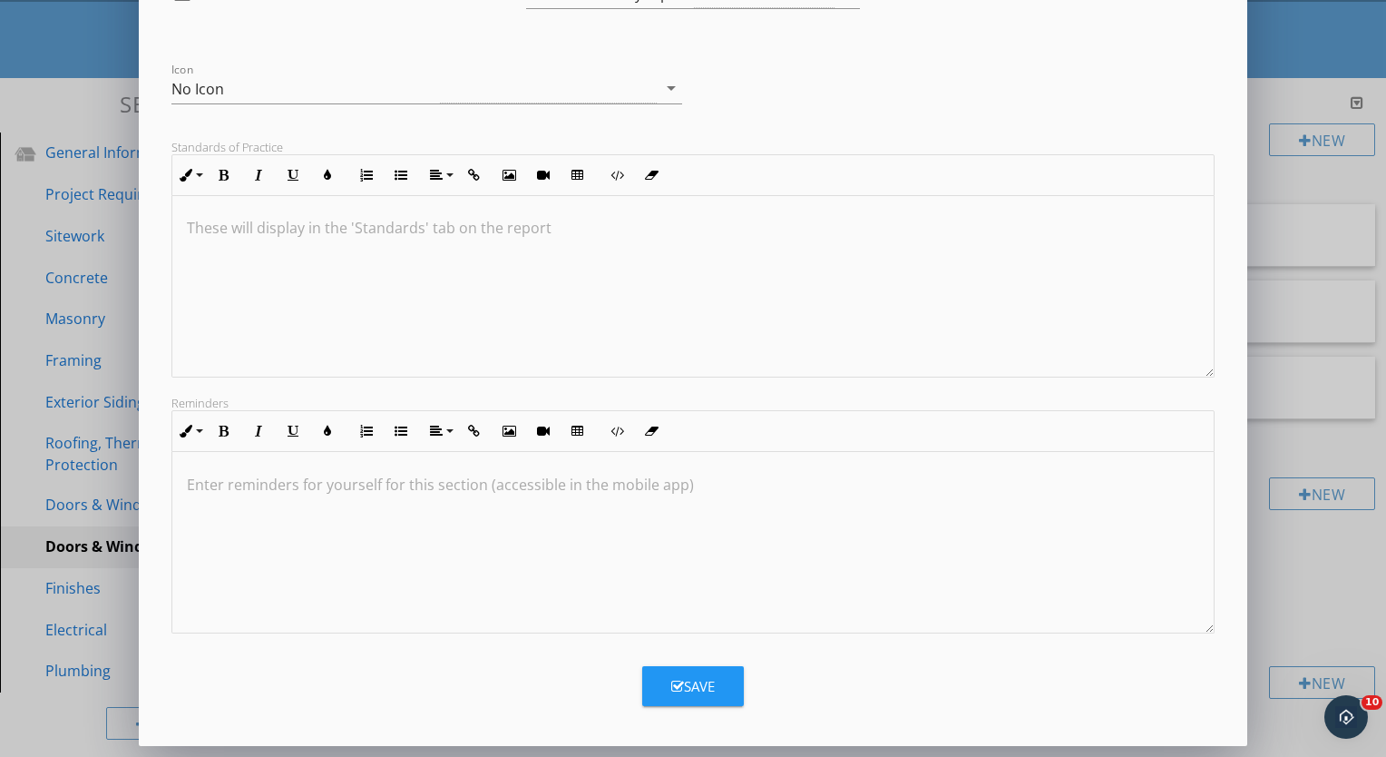
type input "Interior Casework"
click at [684, 674] on button "Save" at bounding box center [693, 686] width 102 height 40
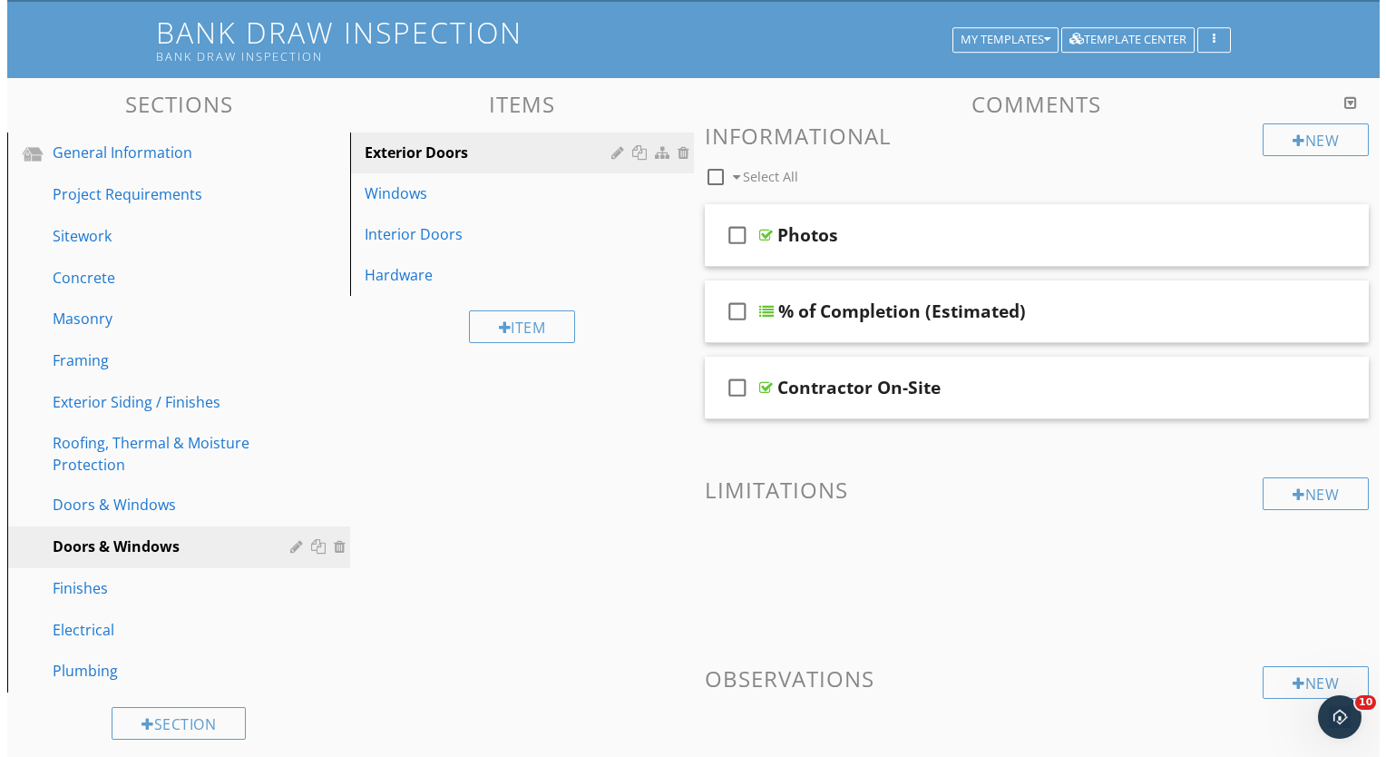
scroll to position [7, 0]
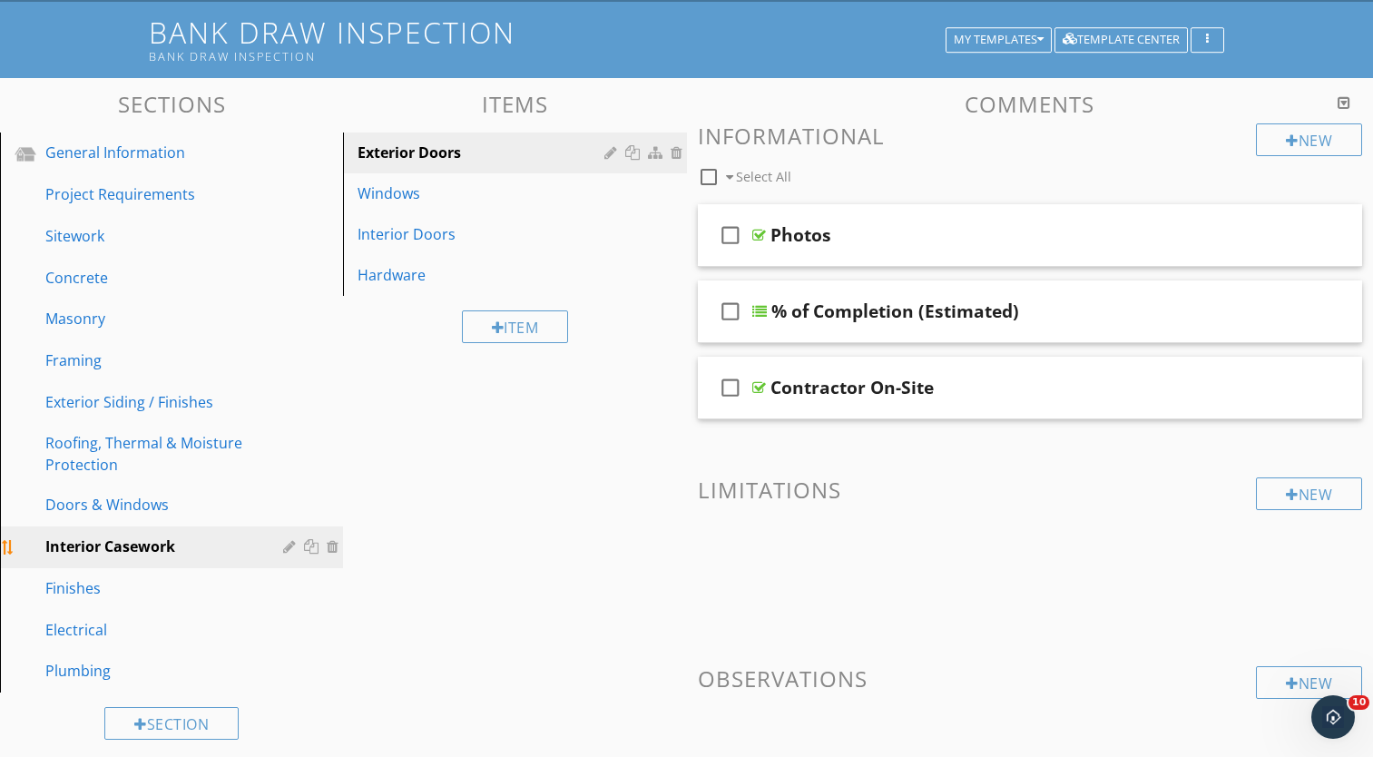
click at [289, 547] on div at bounding box center [291, 546] width 17 height 15
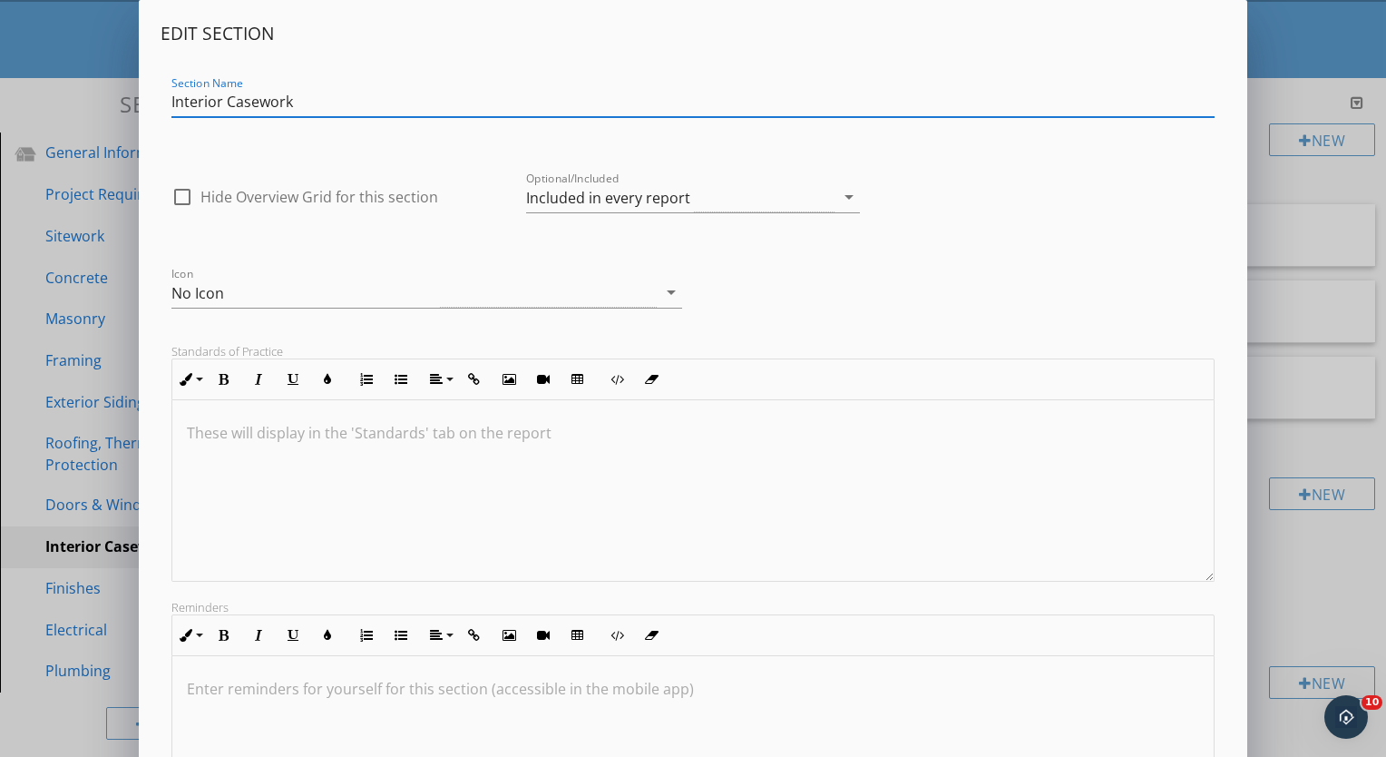
click at [228, 103] on input "Interior Casework" at bounding box center [692, 102] width 1043 height 30
click at [259, 106] on input "Casework" at bounding box center [692, 102] width 1043 height 30
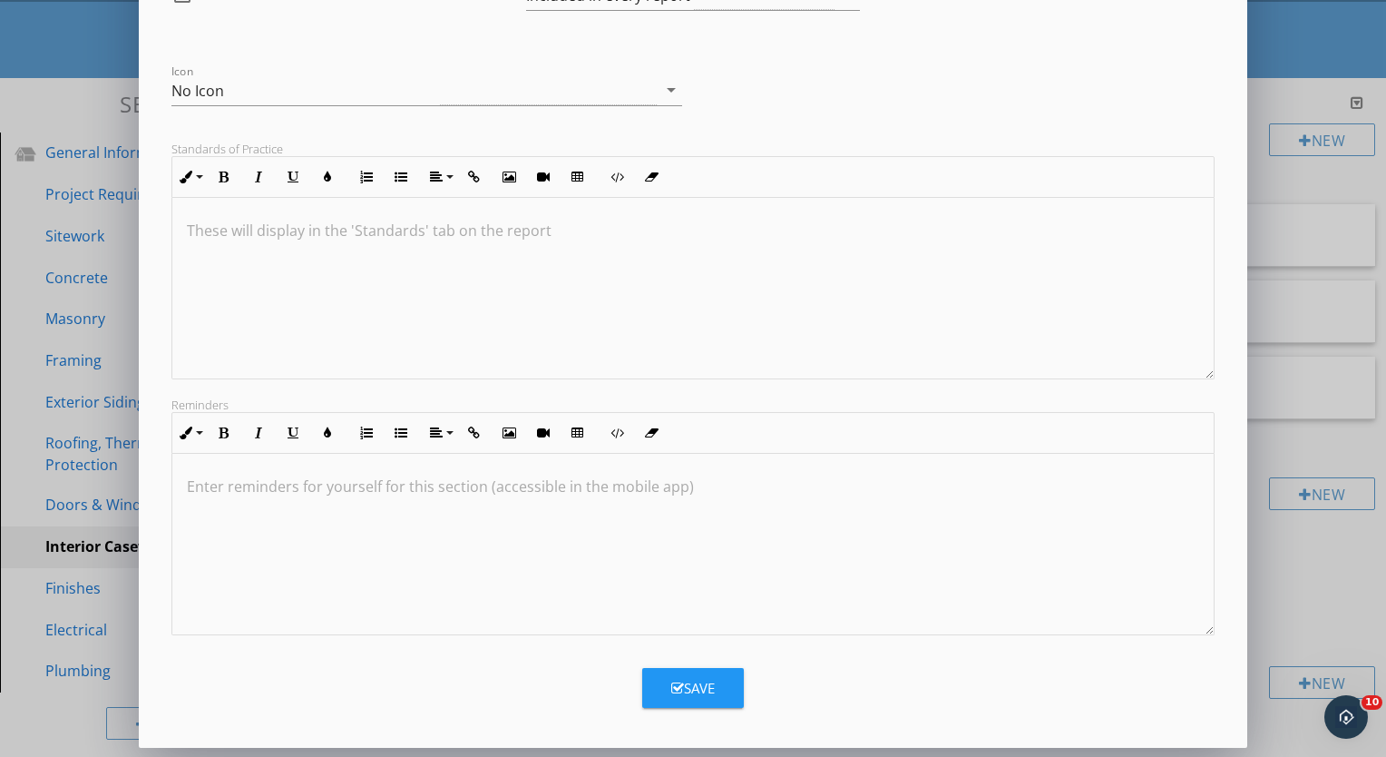
scroll to position [204, 0]
type input "Casework / Millwork"
click at [702, 674] on button "Save" at bounding box center [693, 686] width 102 height 40
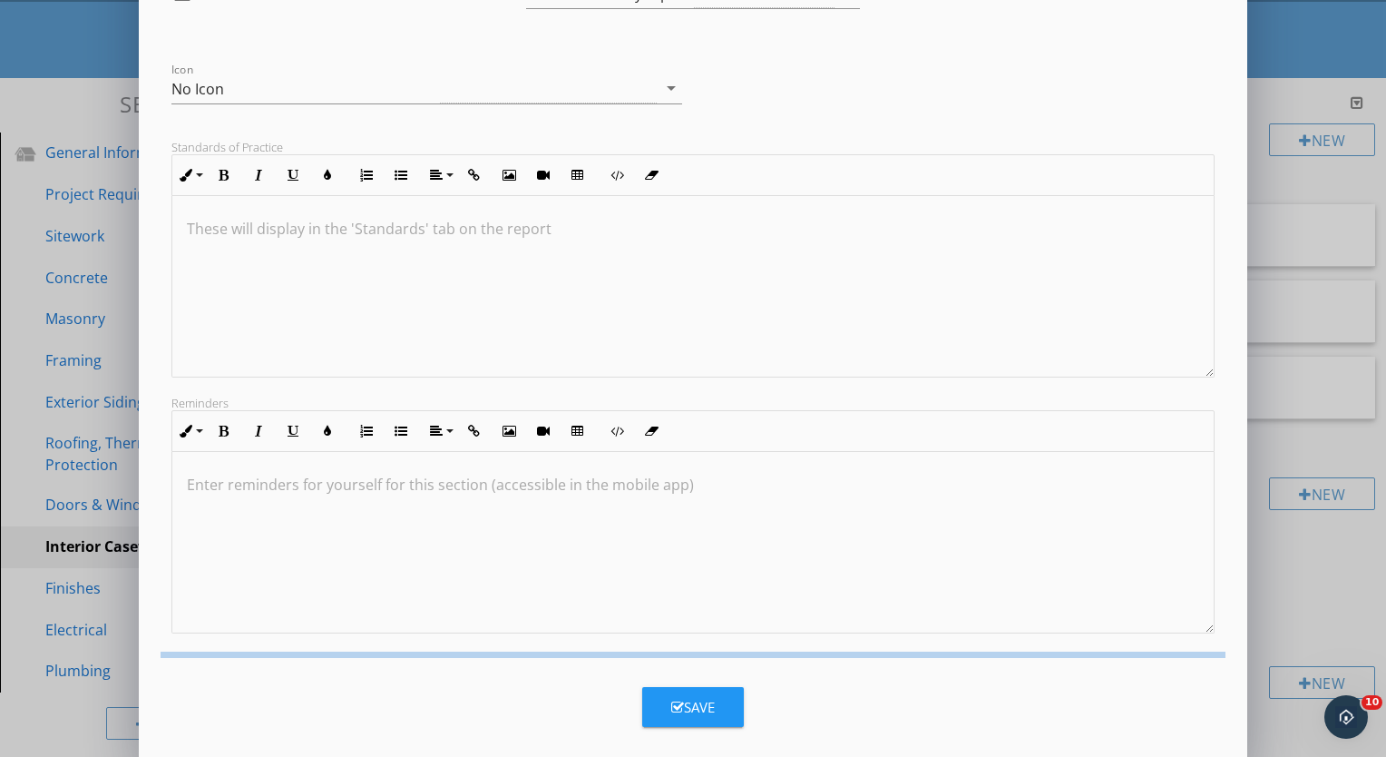
scroll to position [7, 0]
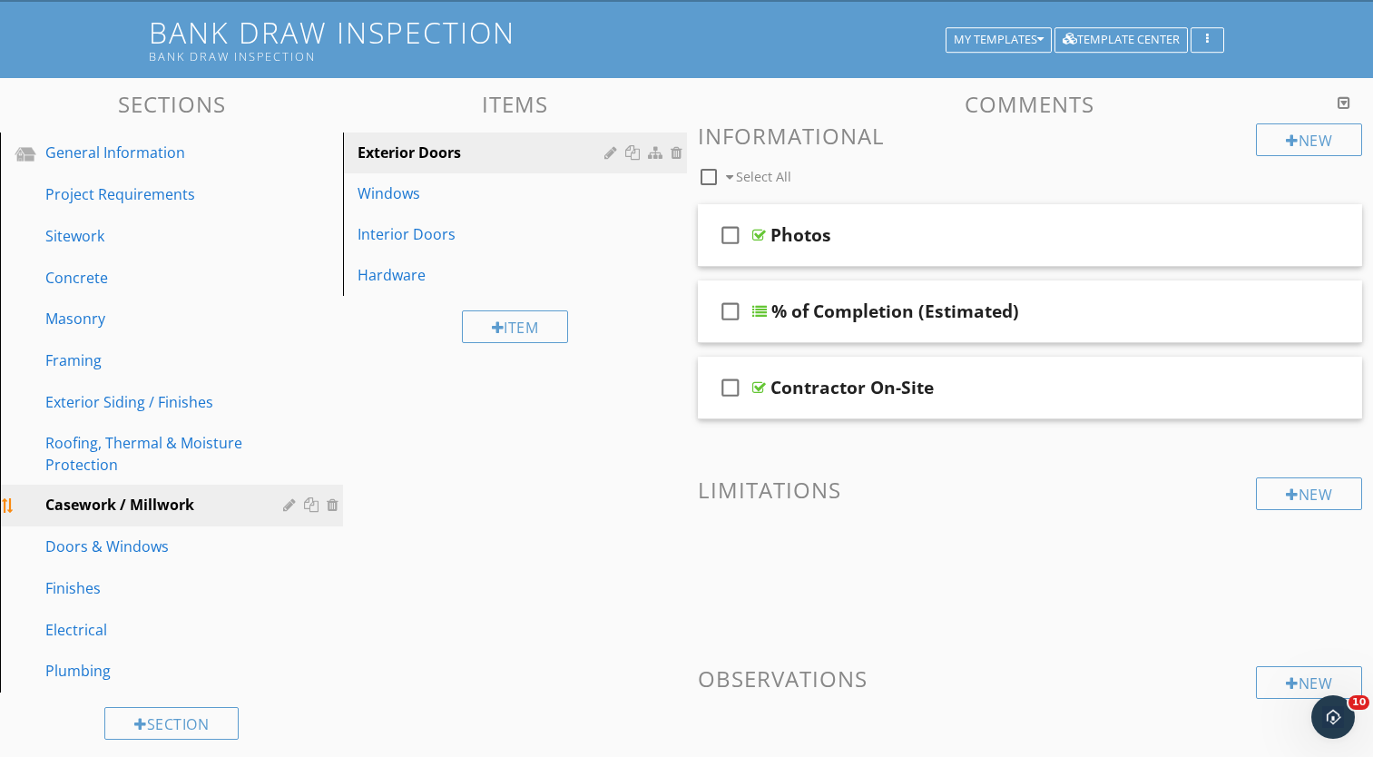
click at [259, 499] on div "Casework / Millwork" at bounding box center [184, 505] width 279 height 24
click at [606, 152] on div at bounding box center [612, 152] width 17 height 15
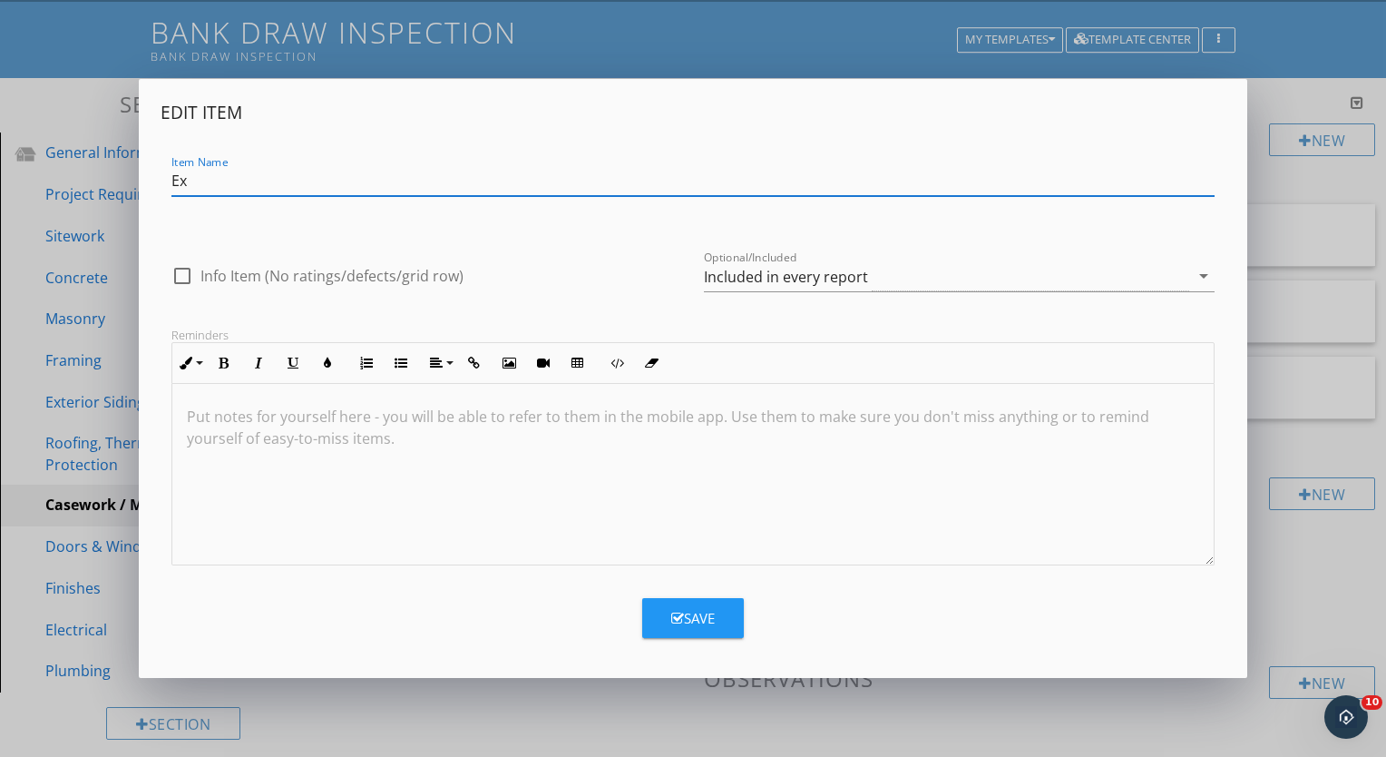
type input "E"
type input "Kitchen Cabinets"
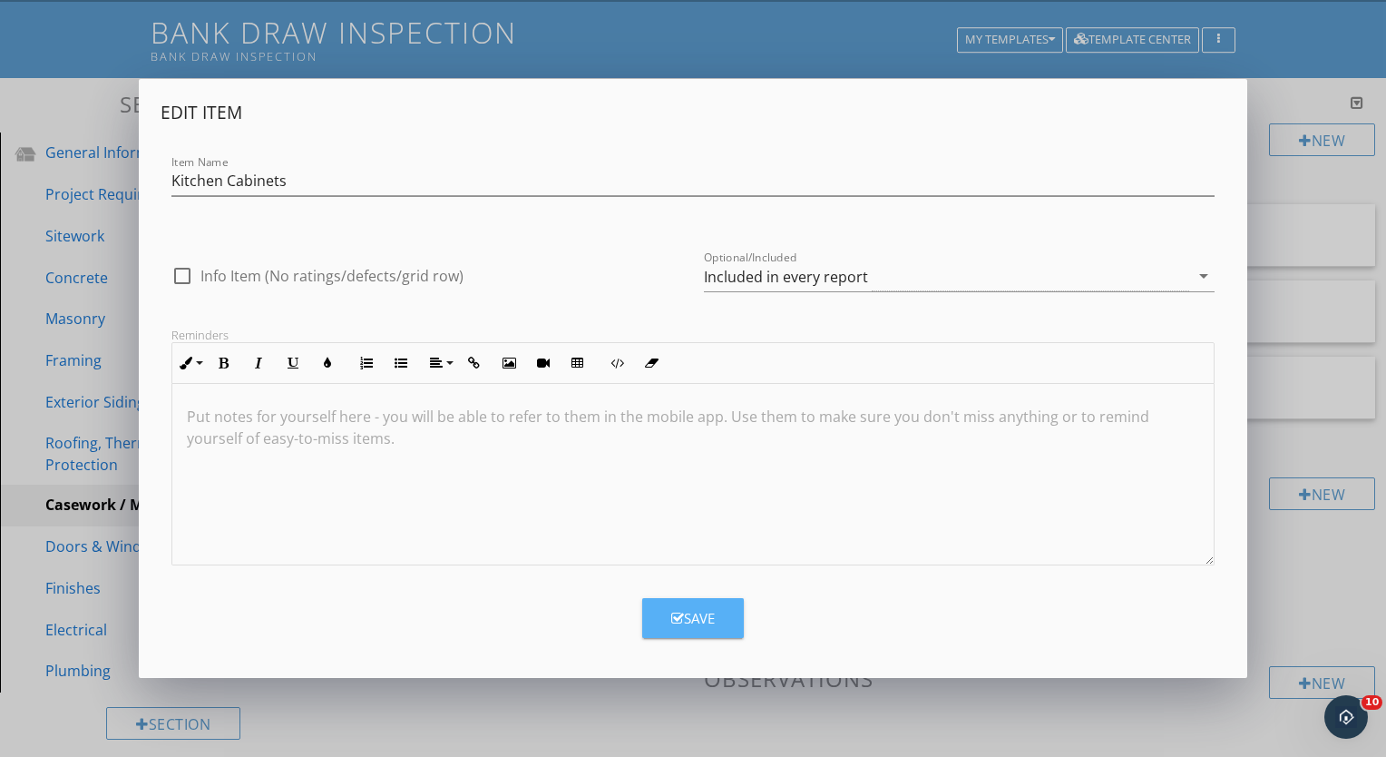
click at [691, 619] on div "Save" at bounding box center [693, 618] width 44 height 21
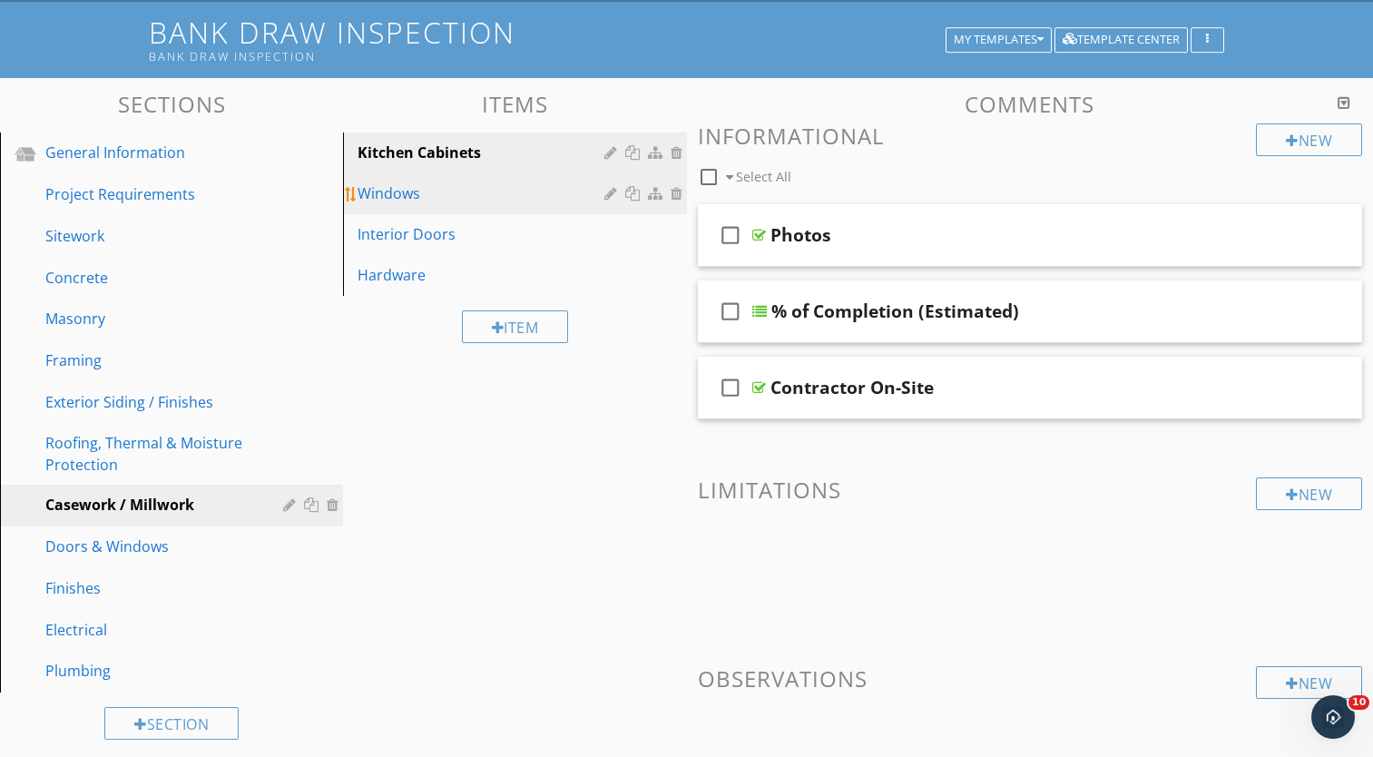
click at [605, 193] on div at bounding box center [612, 193] width 17 height 15
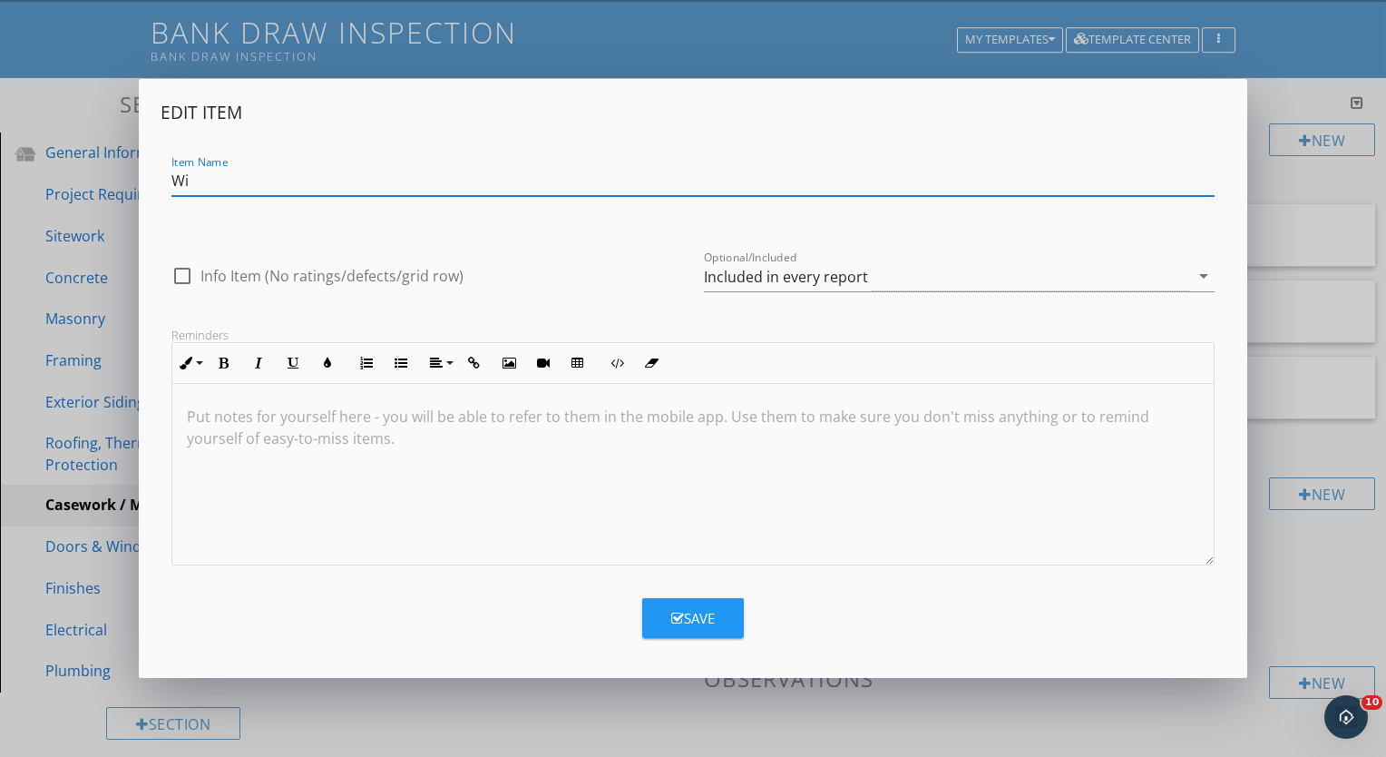
type input "W"
type input "Bathroom Vanities"
click at [704, 611] on div "Save" at bounding box center [693, 618] width 44 height 21
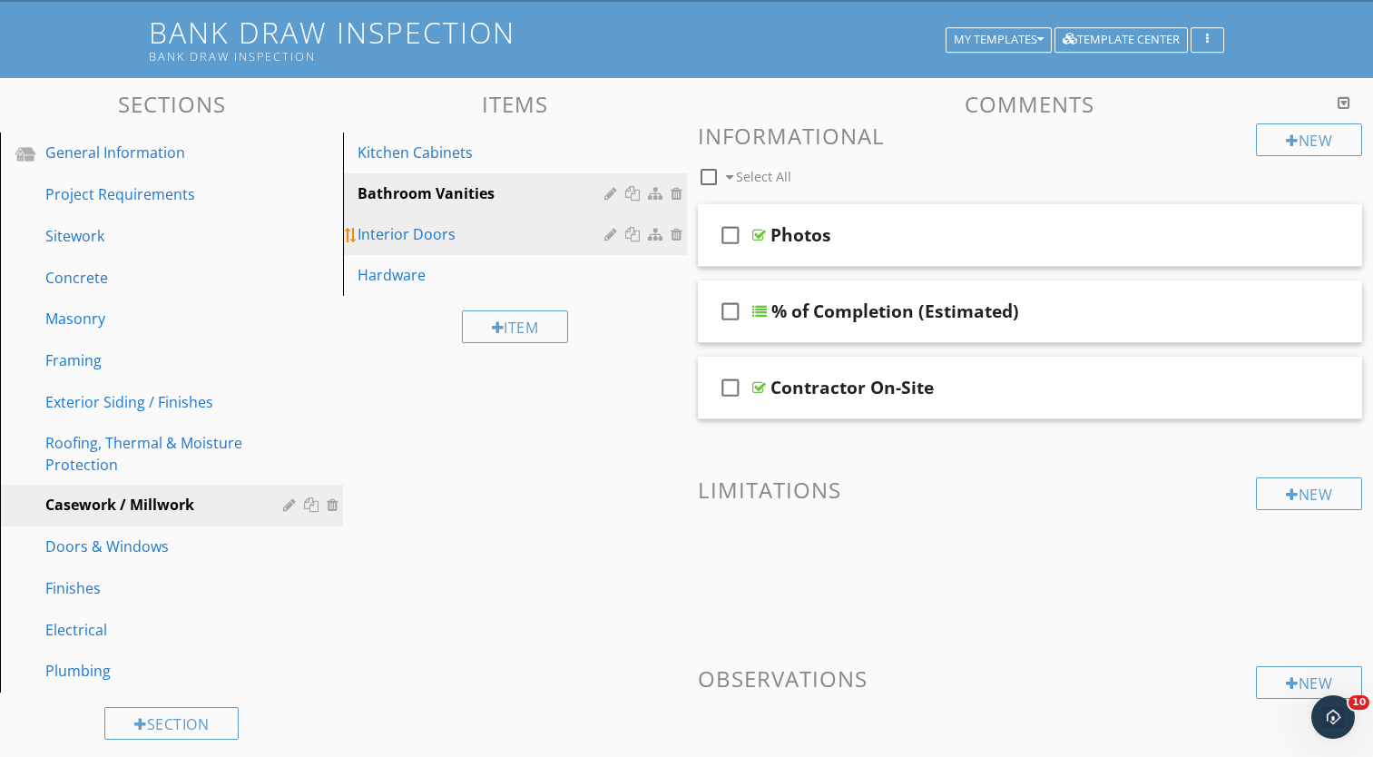
click at [606, 237] on div at bounding box center [612, 234] width 17 height 15
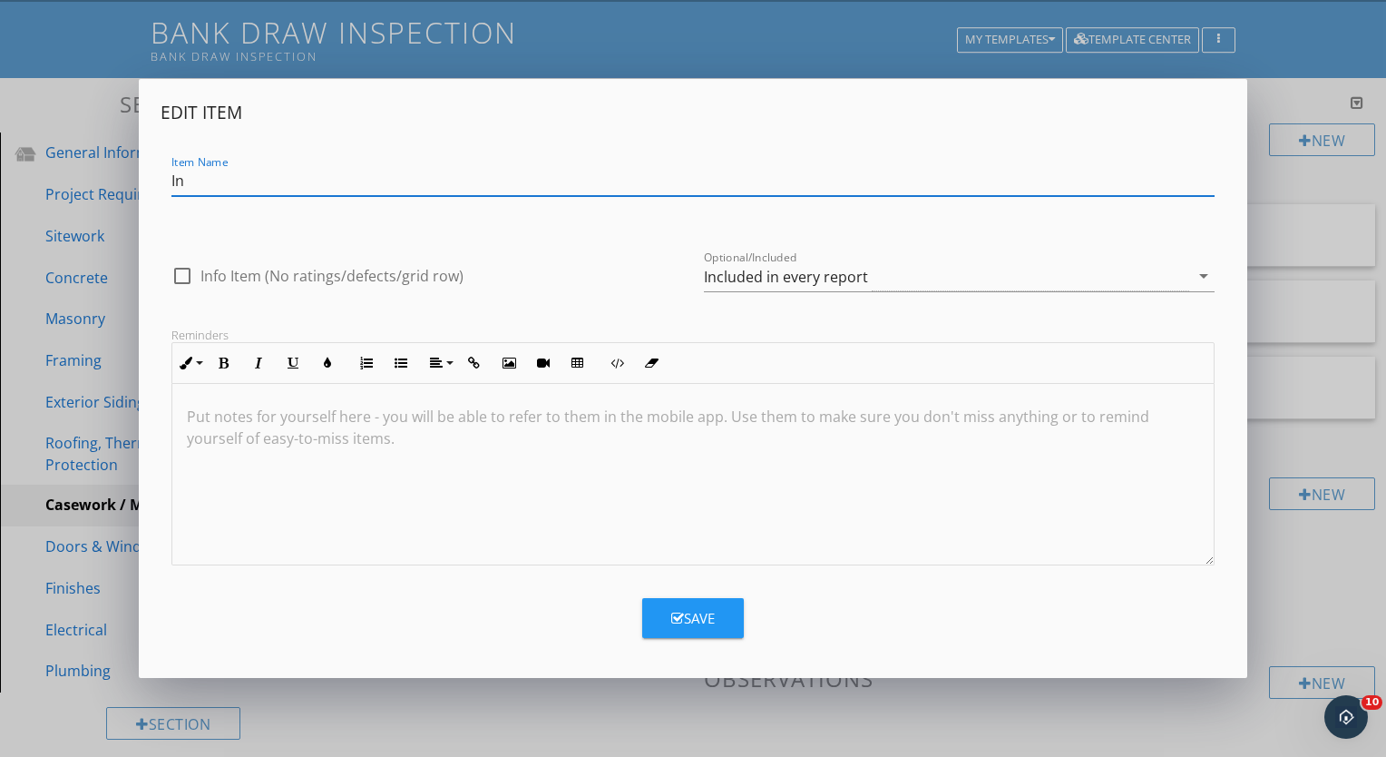
type input "I"
click at [554, 171] on input "Built" at bounding box center [692, 181] width 1043 height 30
type input "Built-Ins"
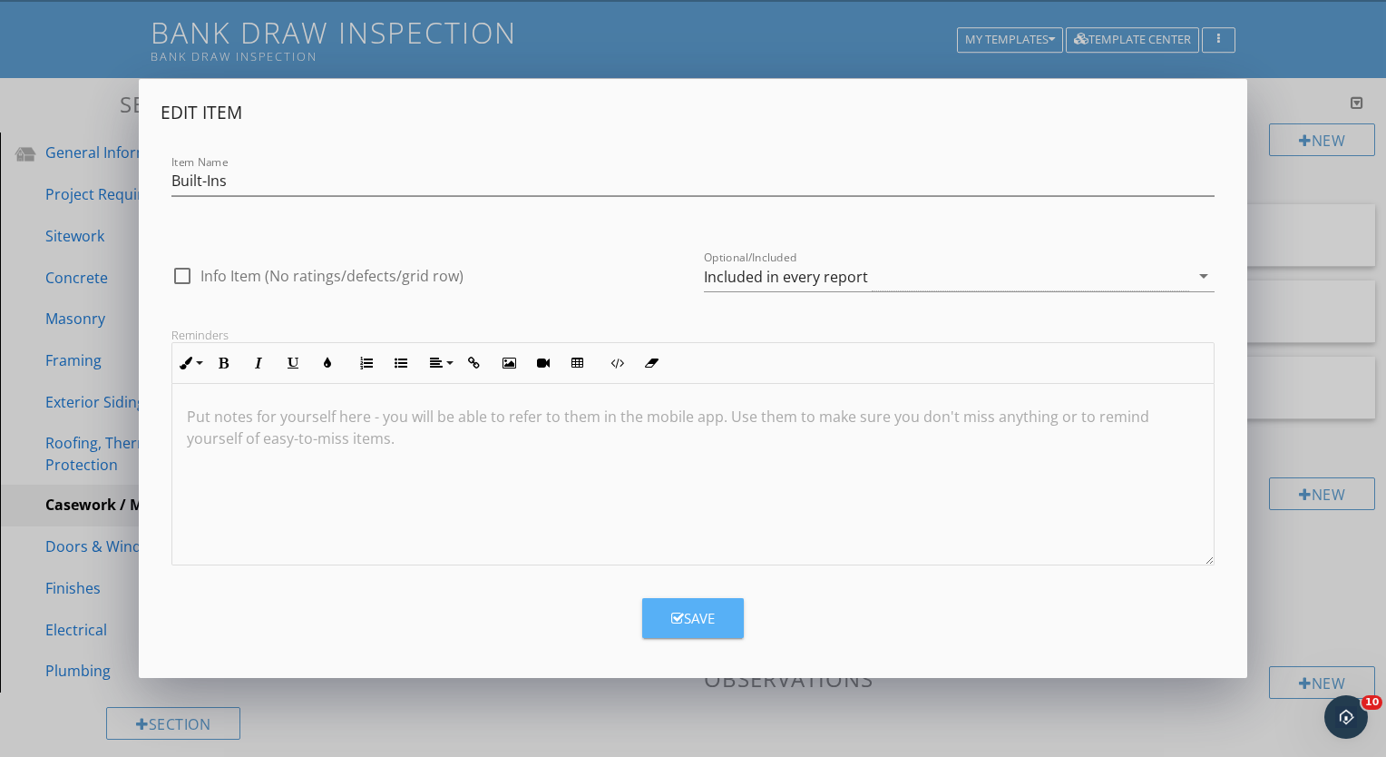
click at [678, 622] on icon "button" at bounding box center [677, 618] width 13 height 14
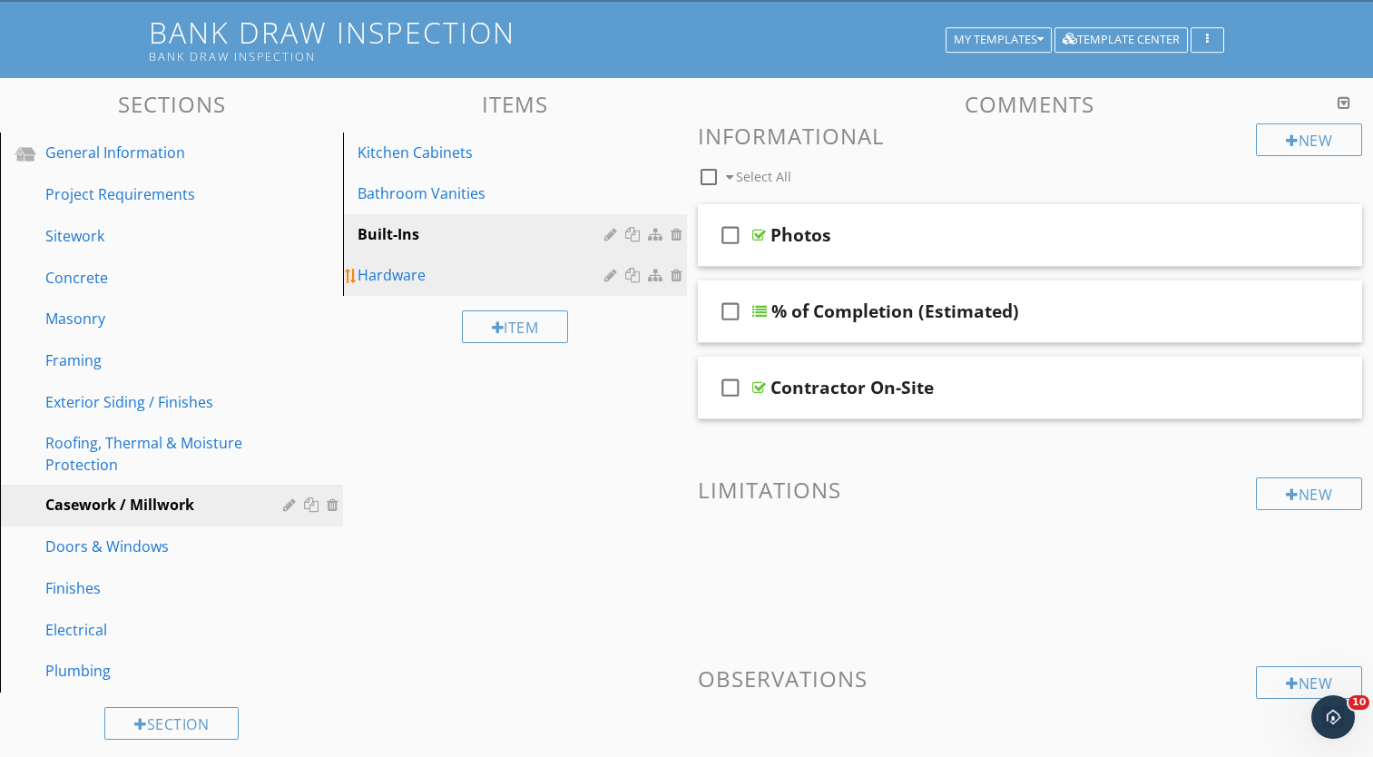
click at [608, 279] on div at bounding box center [612, 275] width 17 height 15
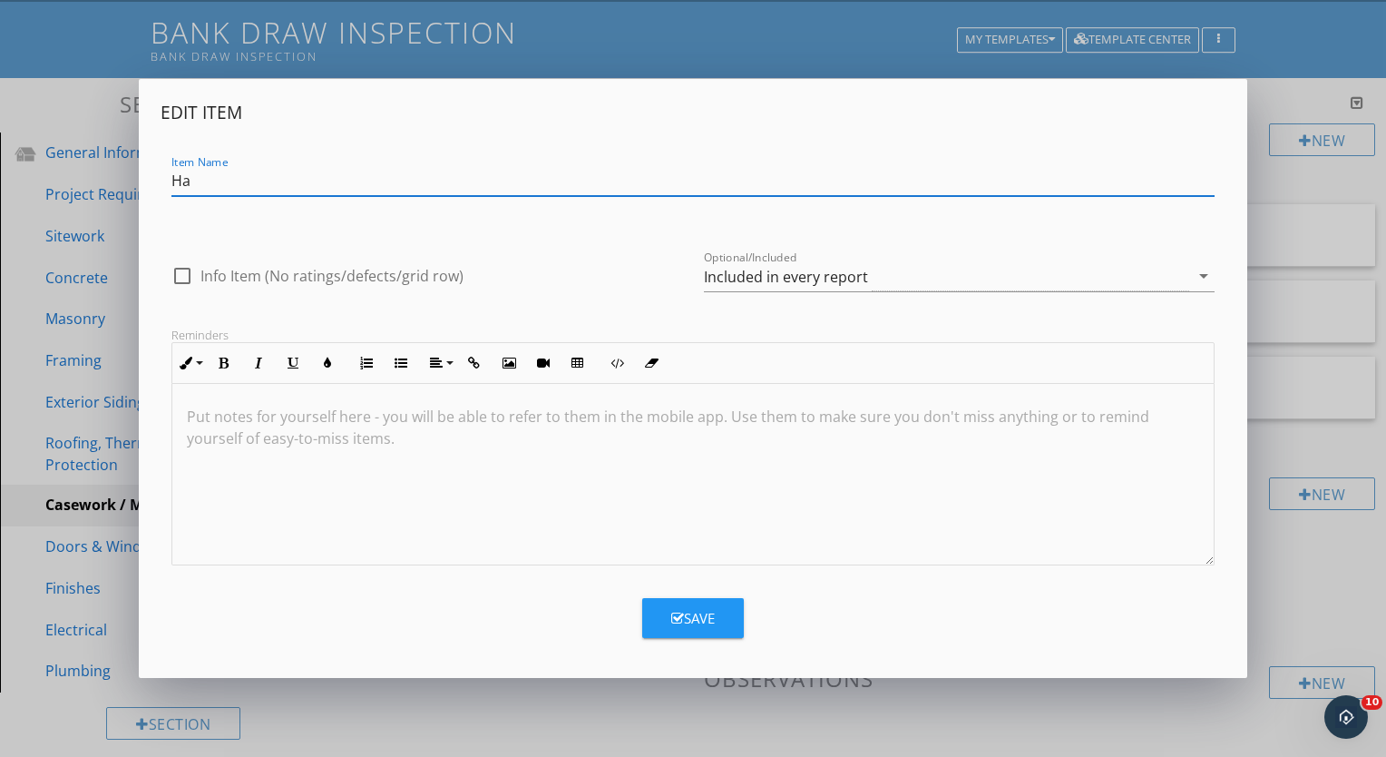
type input "H"
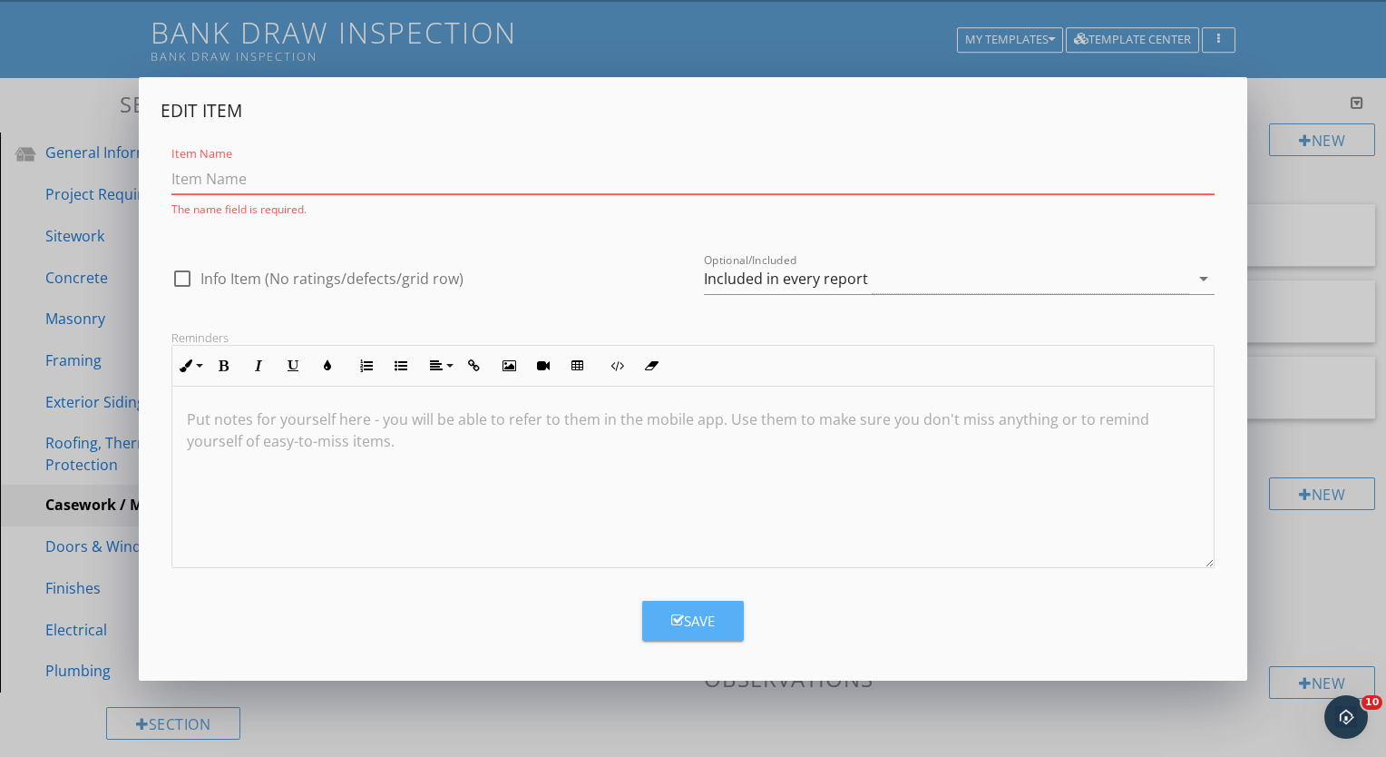
click at [714, 612] on div "Save" at bounding box center [693, 621] width 44 height 21
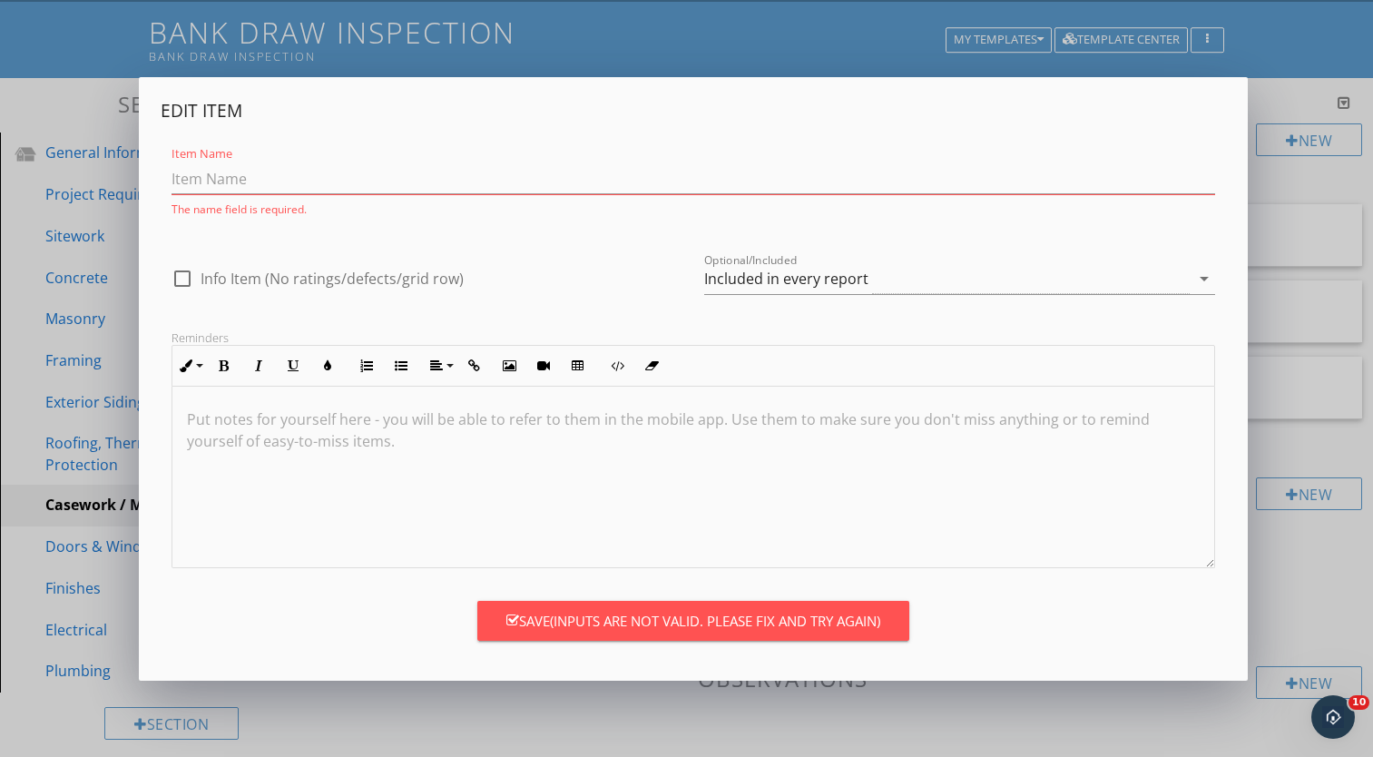
click at [728, 710] on div "Edit Item Item Name The name field is required. check_box_outline_blank Info It…" at bounding box center [686, 378] width 1373 height 757
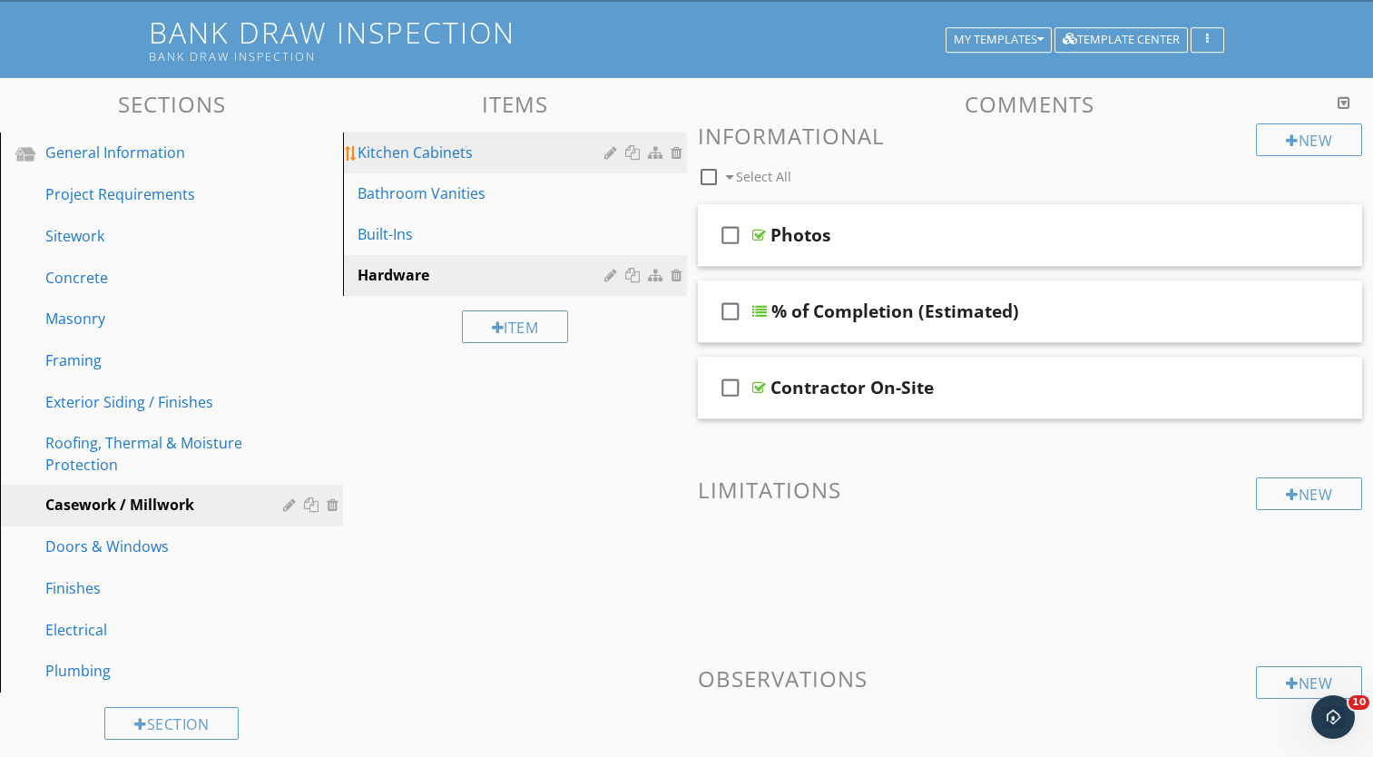
click at [414, 149] on div "Kitchen Cabinets" at bounding box center [482, 153] width 251 height 22
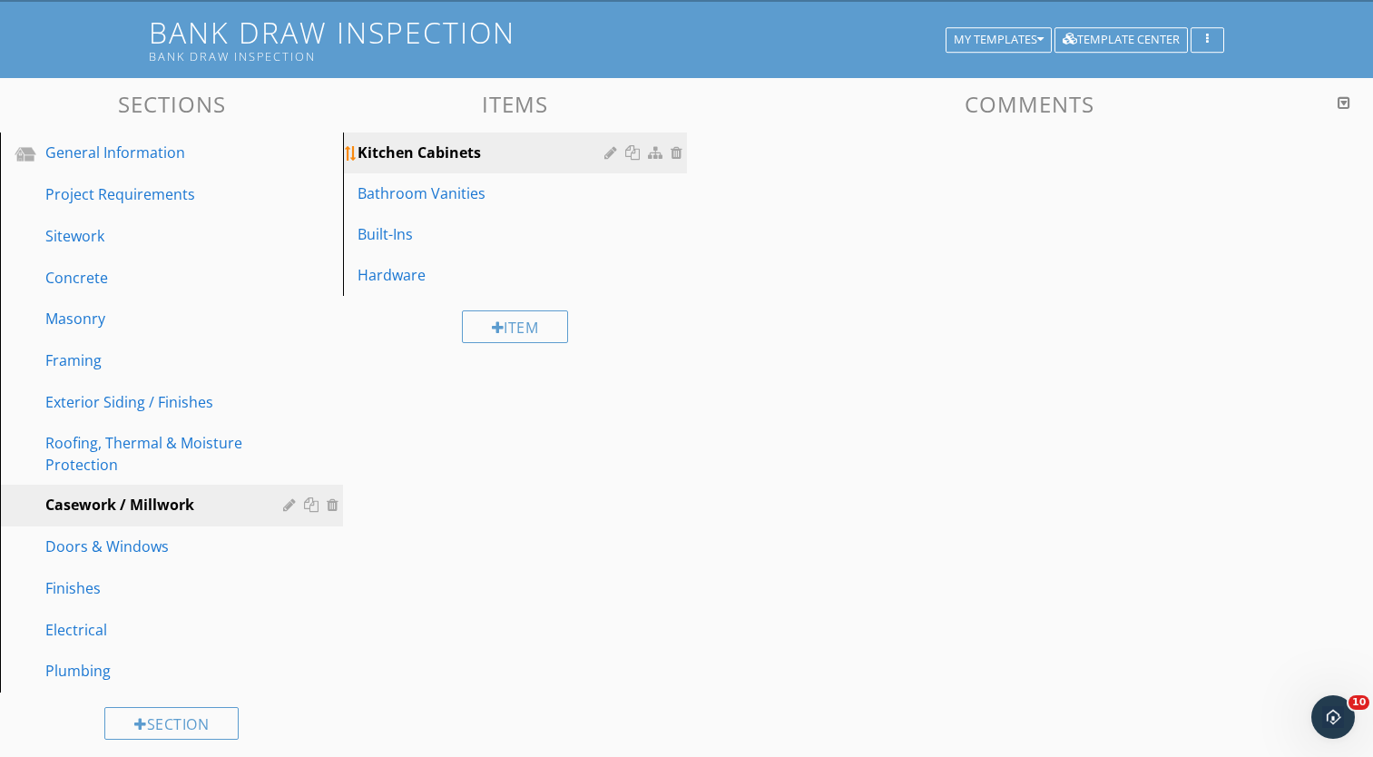
click at [414, 149] on div "Kitchen Cabinets" at bounding box center [482, 153] width 251 height 22
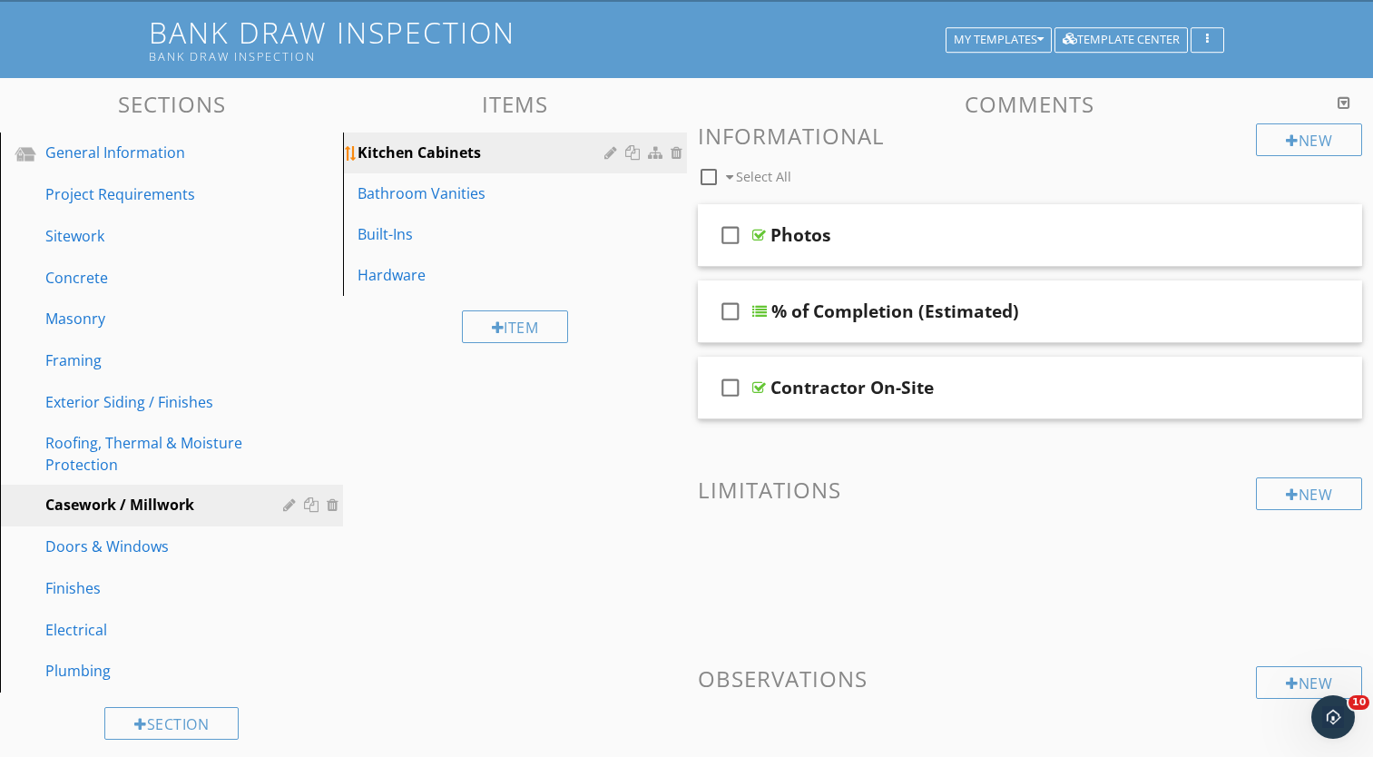
click at [602, 154] on div "Kitchen Cabinets" at bounding box center [482, 153] width 251 height 22
click at [611, 154] on div at bounding box center [612, 152] width 17 height 15
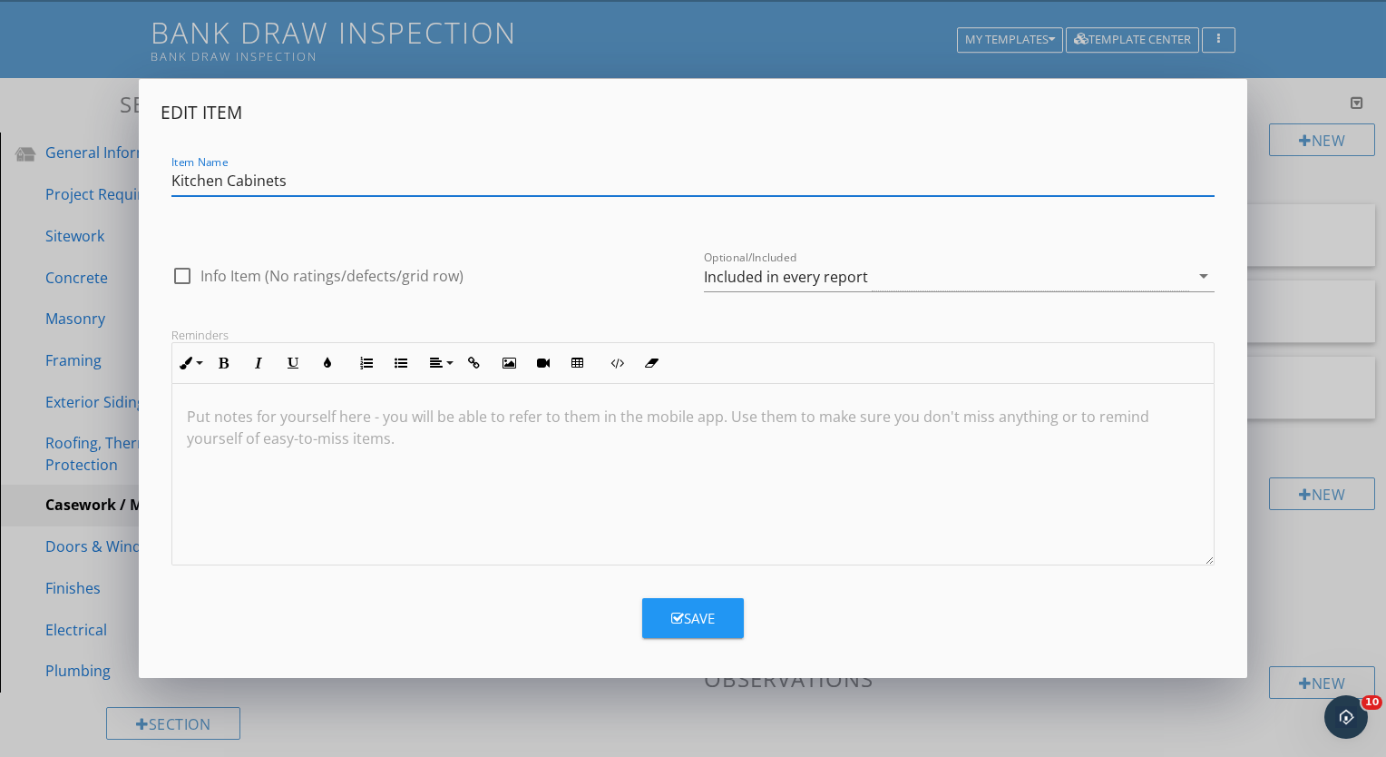
click at [226, 177] on input "Kitchen Cabinets" at bounding box center [692, 181] width 1043 height 30
type input "Kitchen / Bar Cabinets"
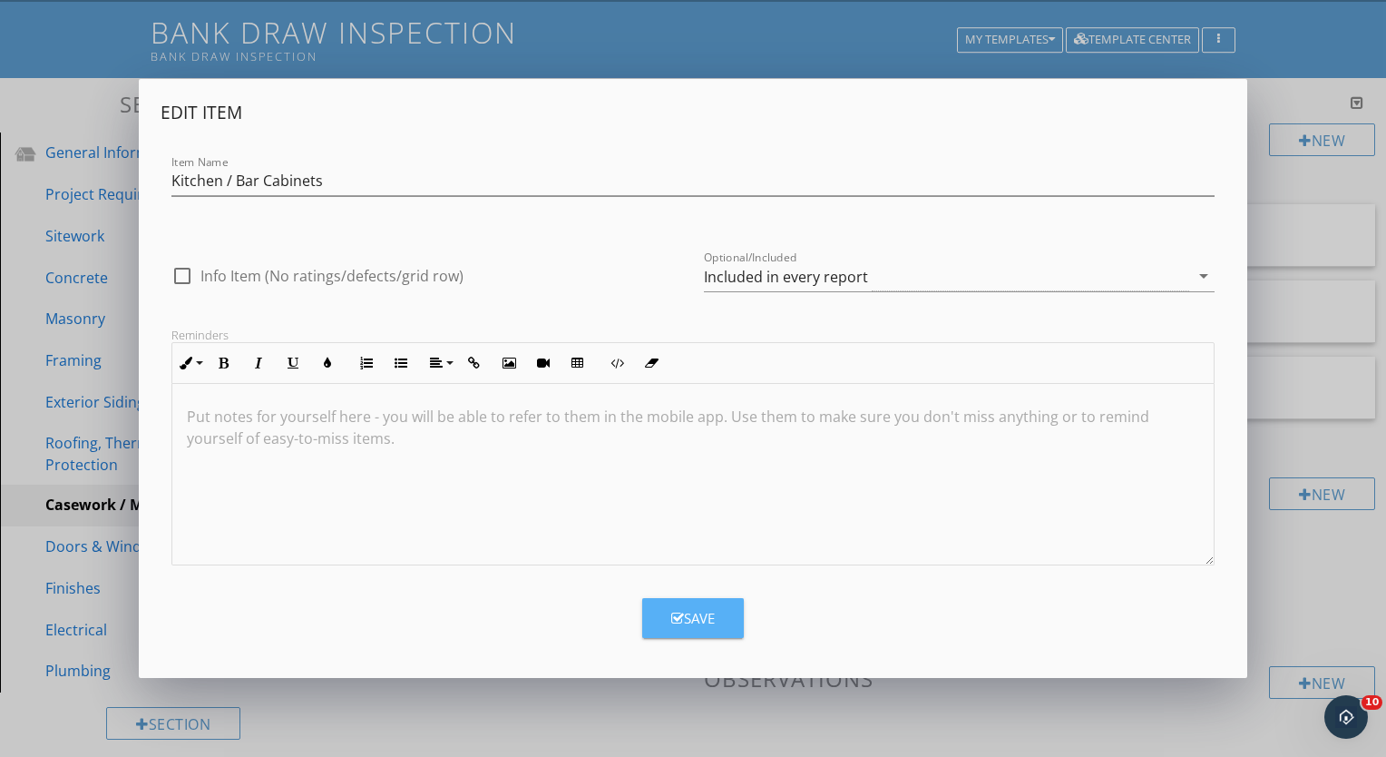
click at [687, 608] on div "Save" at bounding box center [693, 618] width 44 height 21
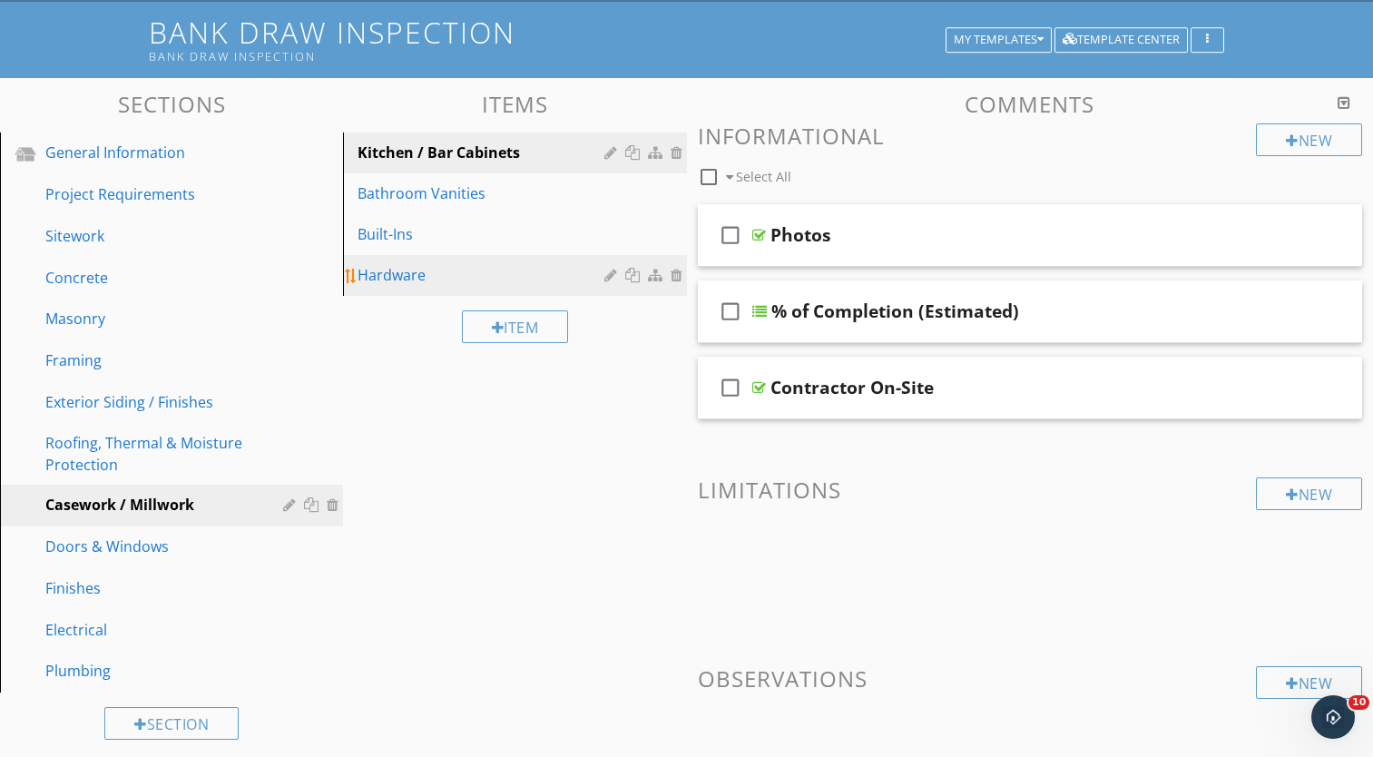
click at [673, 273] on div at bounding box center [678, 275] width 16 height 15
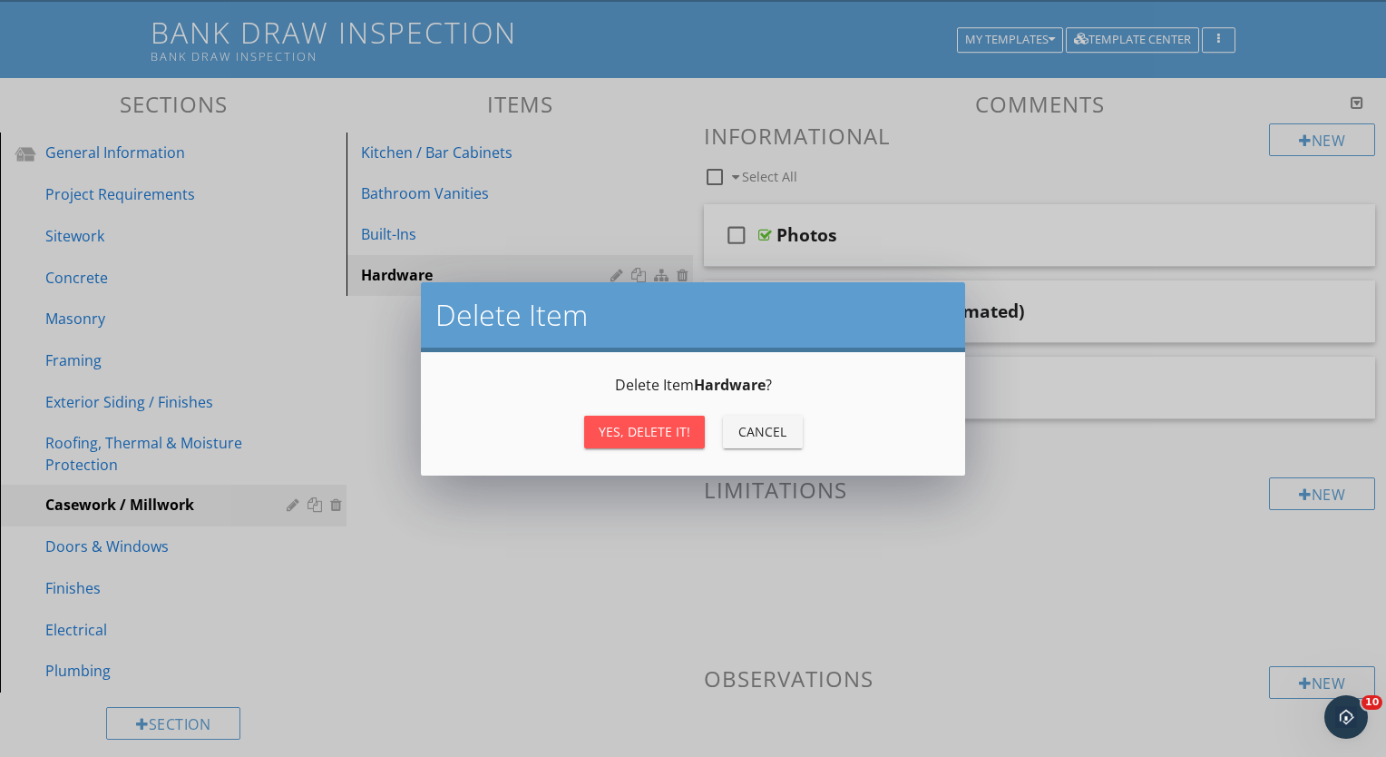
click at [651, 435] on div "Yes, Delete it!" at bounding box center [645, 431] width 92 height 19
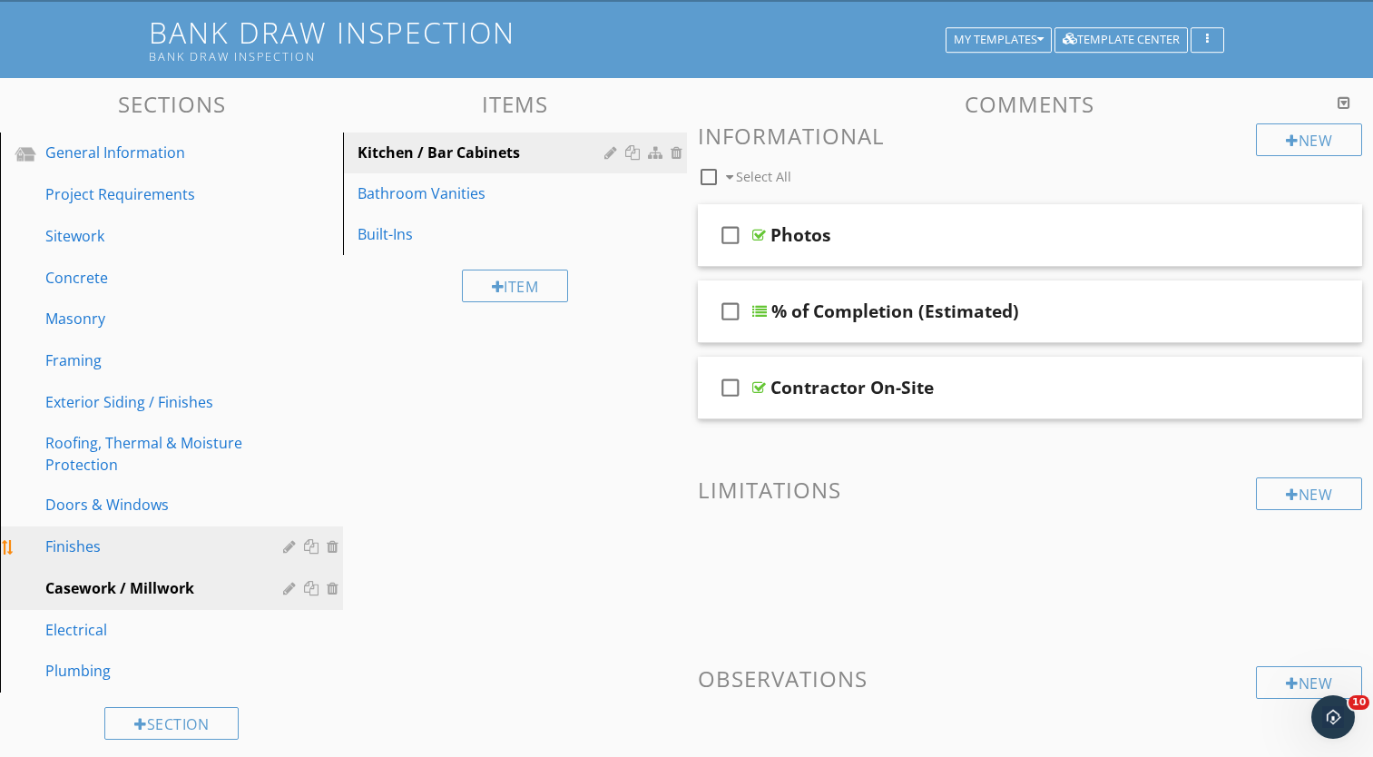
click at [307, 544] on div at bounding box center [313, 546] width 19 height 15
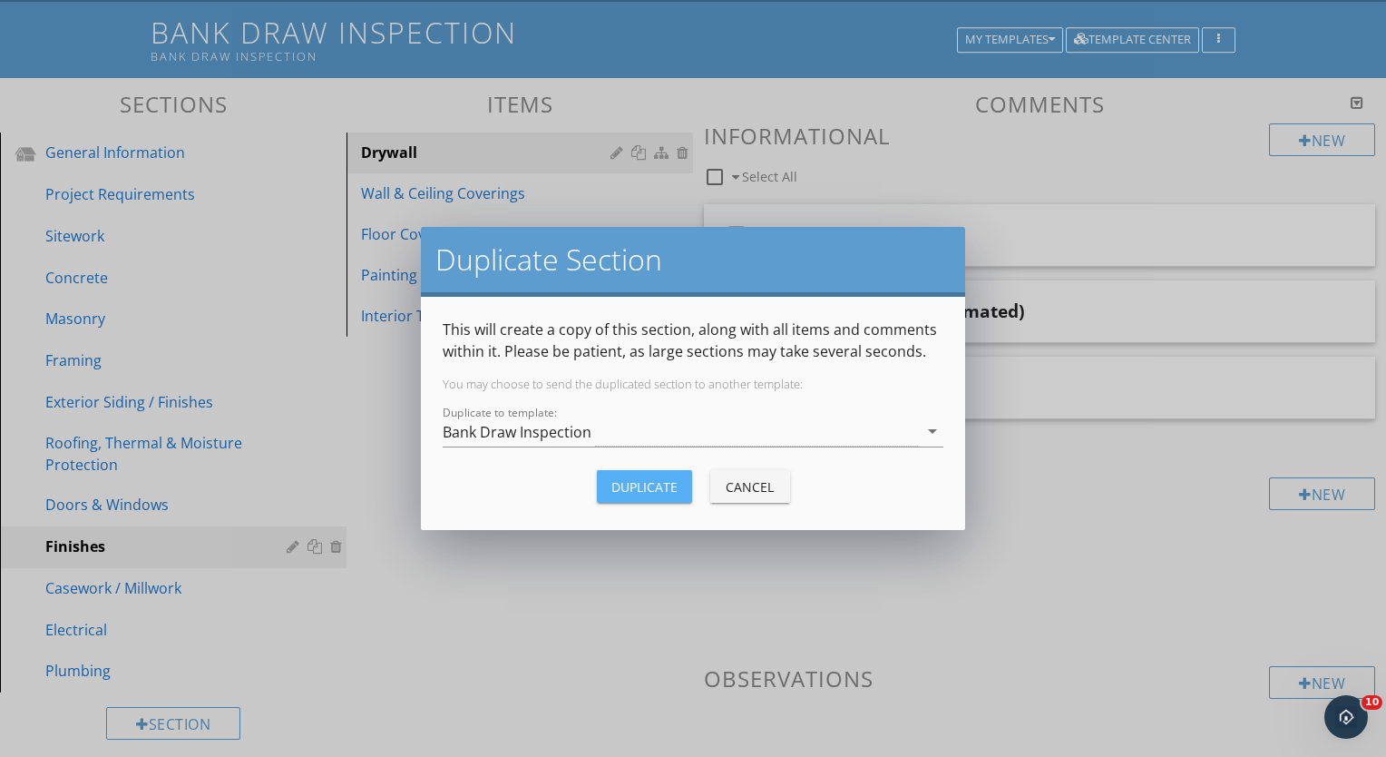
click at [639, 479] on div "Duplicate" at bounding box center [644, 486] width 66 height 19
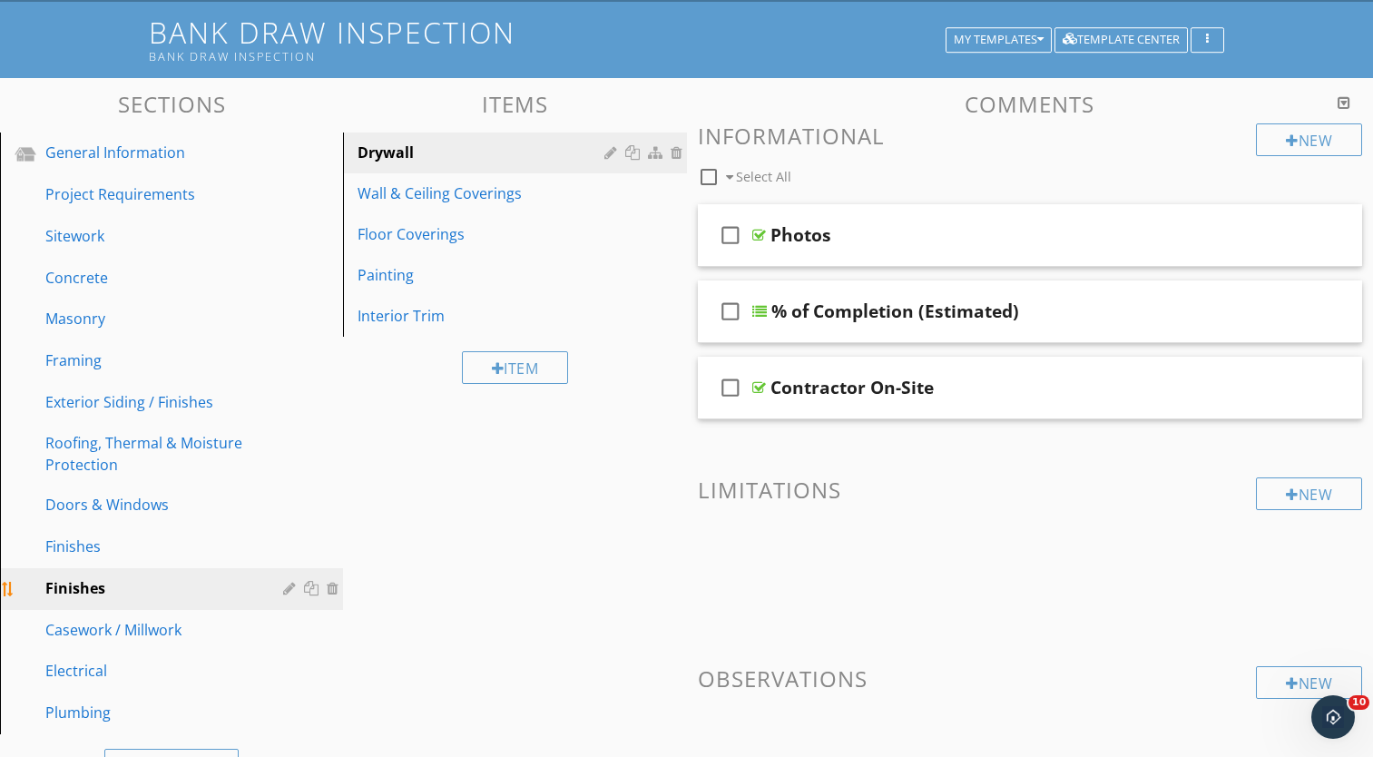
click at [288, 591] on div at bounding box center [291, 588] width 17 height 15
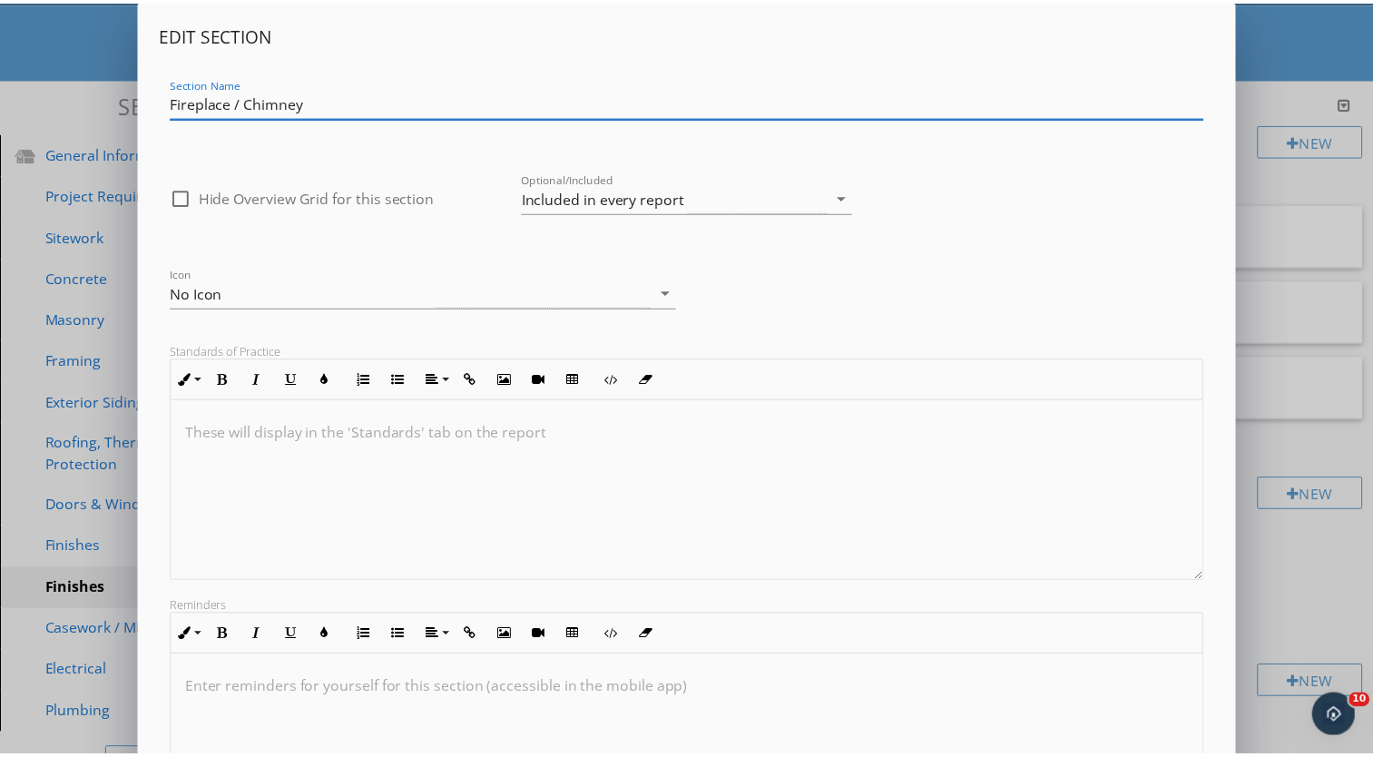
scroll to position [204, 0]
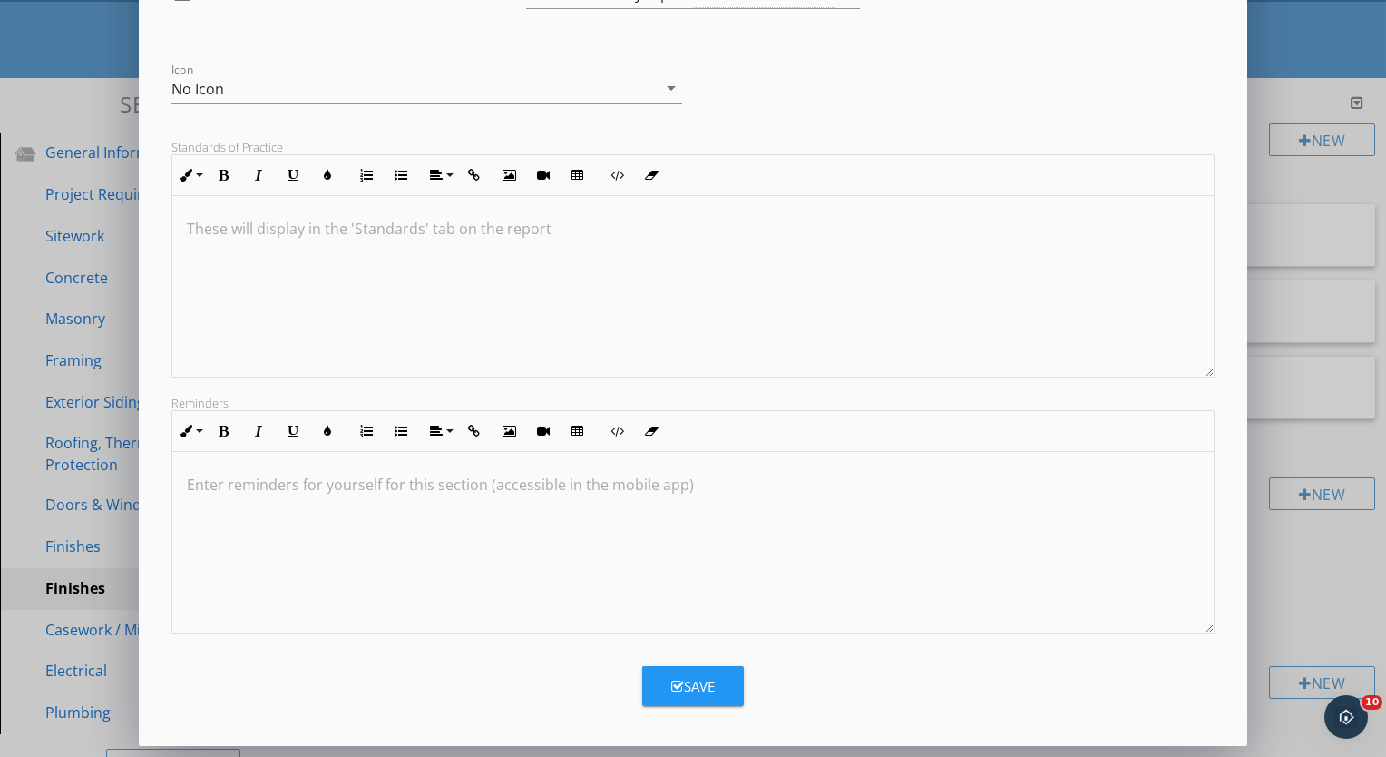
type input "Fireplace / Chimney"
click at [688, 686] on div "Save" at bounding box center [693, 686] width 44 height 21
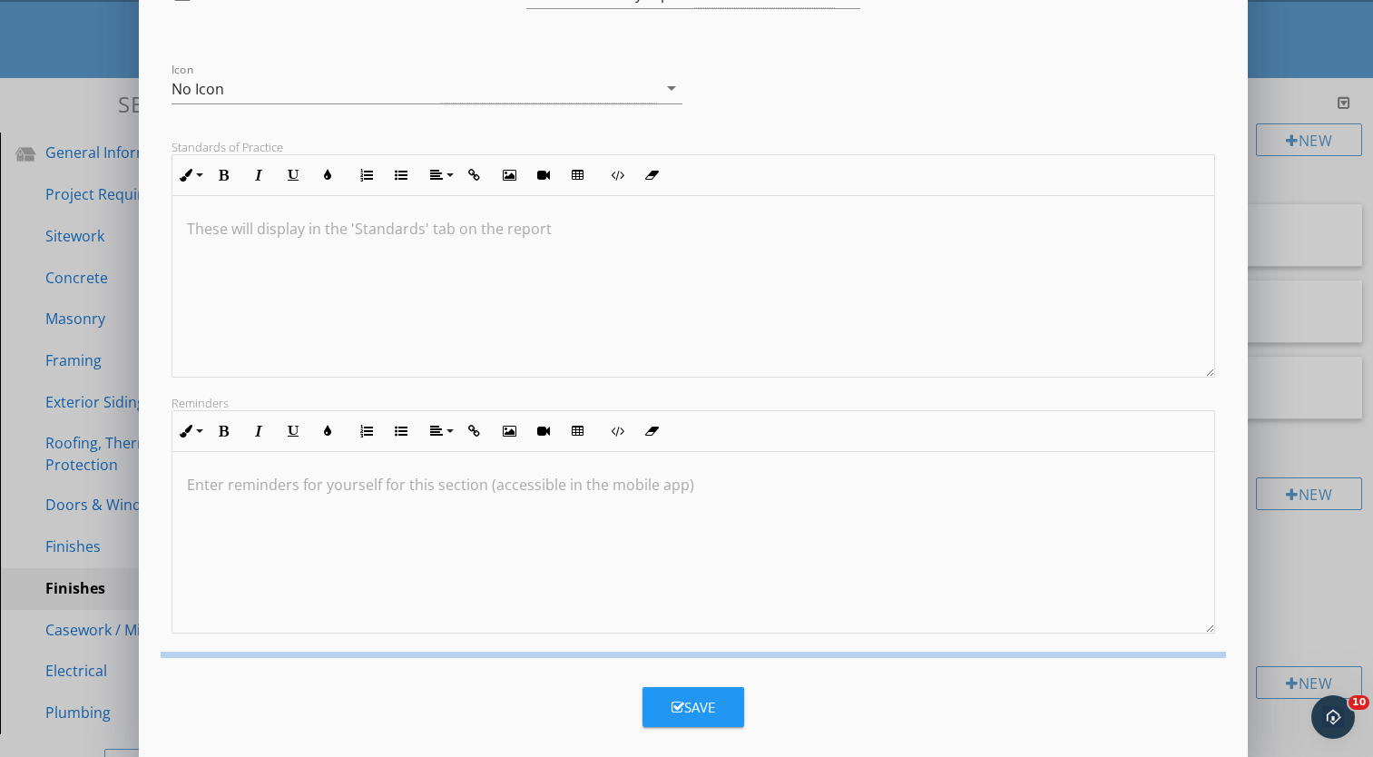
scroll to position [7, 0]
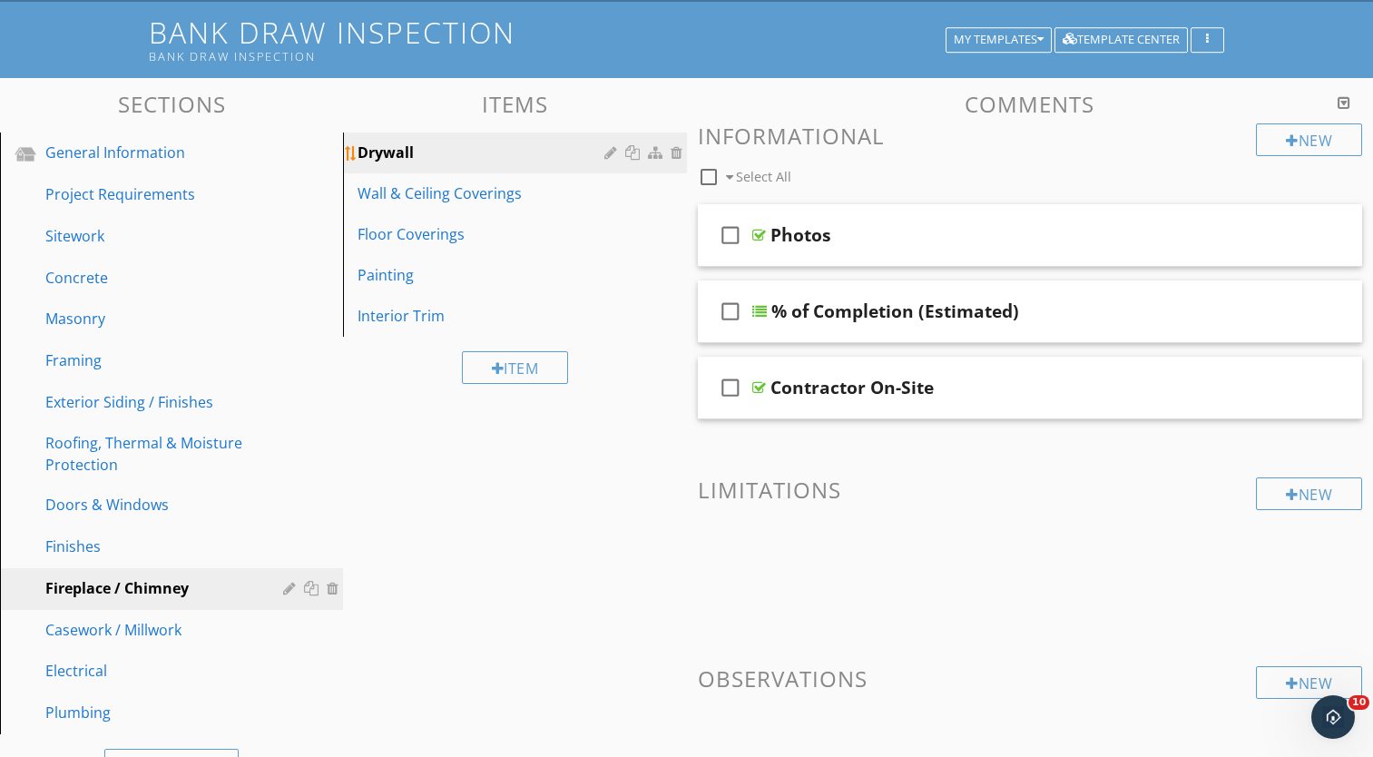
click at [607, 153] on div at bounding box center [612, 152] width 17 height 15
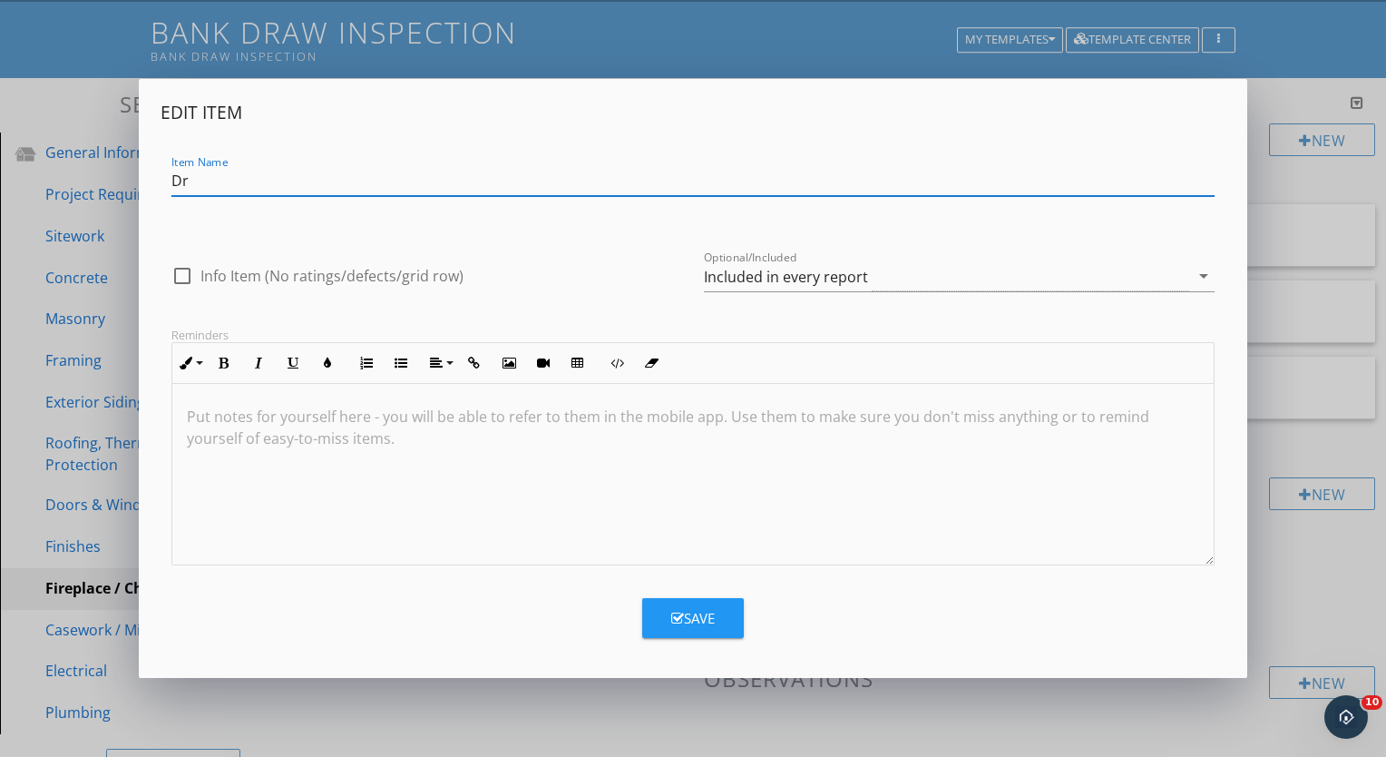
type input "D"
type input "Pre Fab Fireplace / Gas Logs"
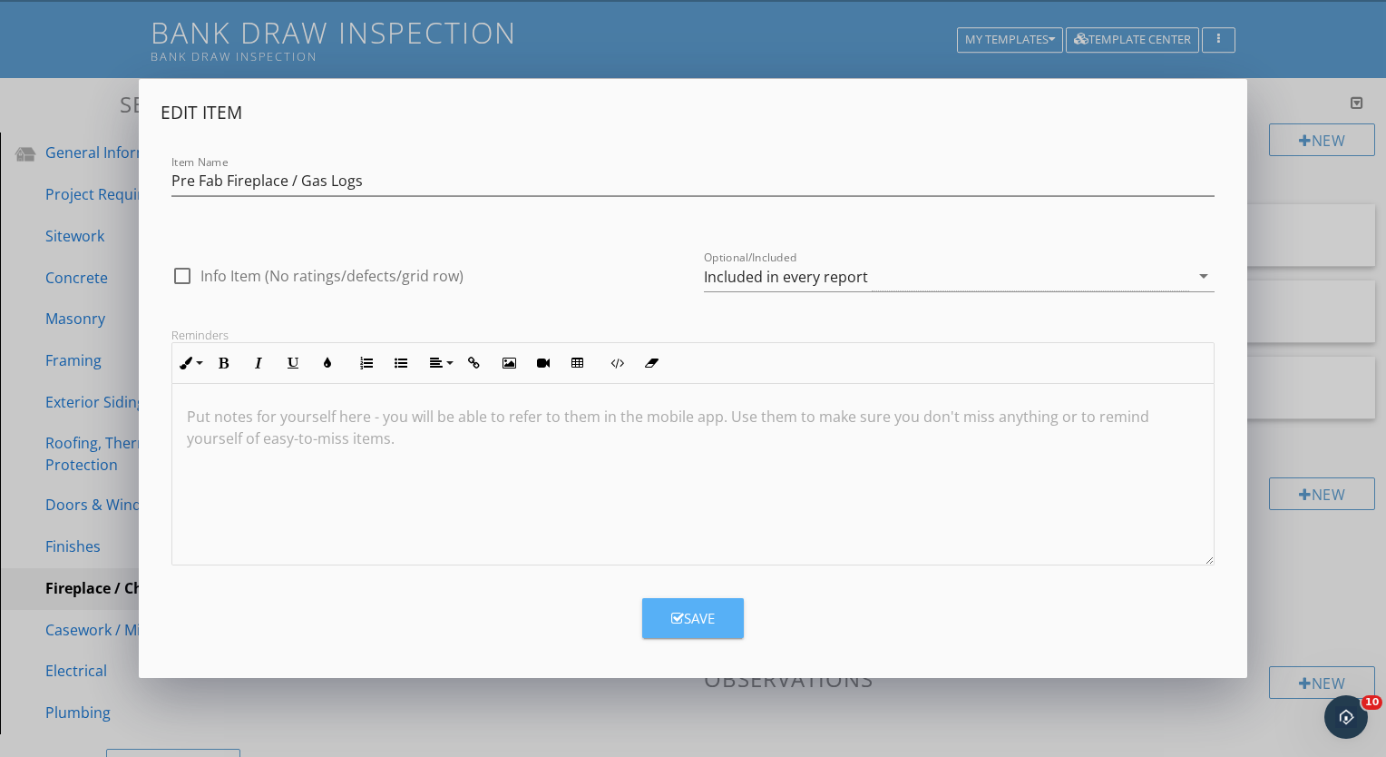
click at [686, 620] on div "Save" at bounding box center [693, 618] width 44 height 21
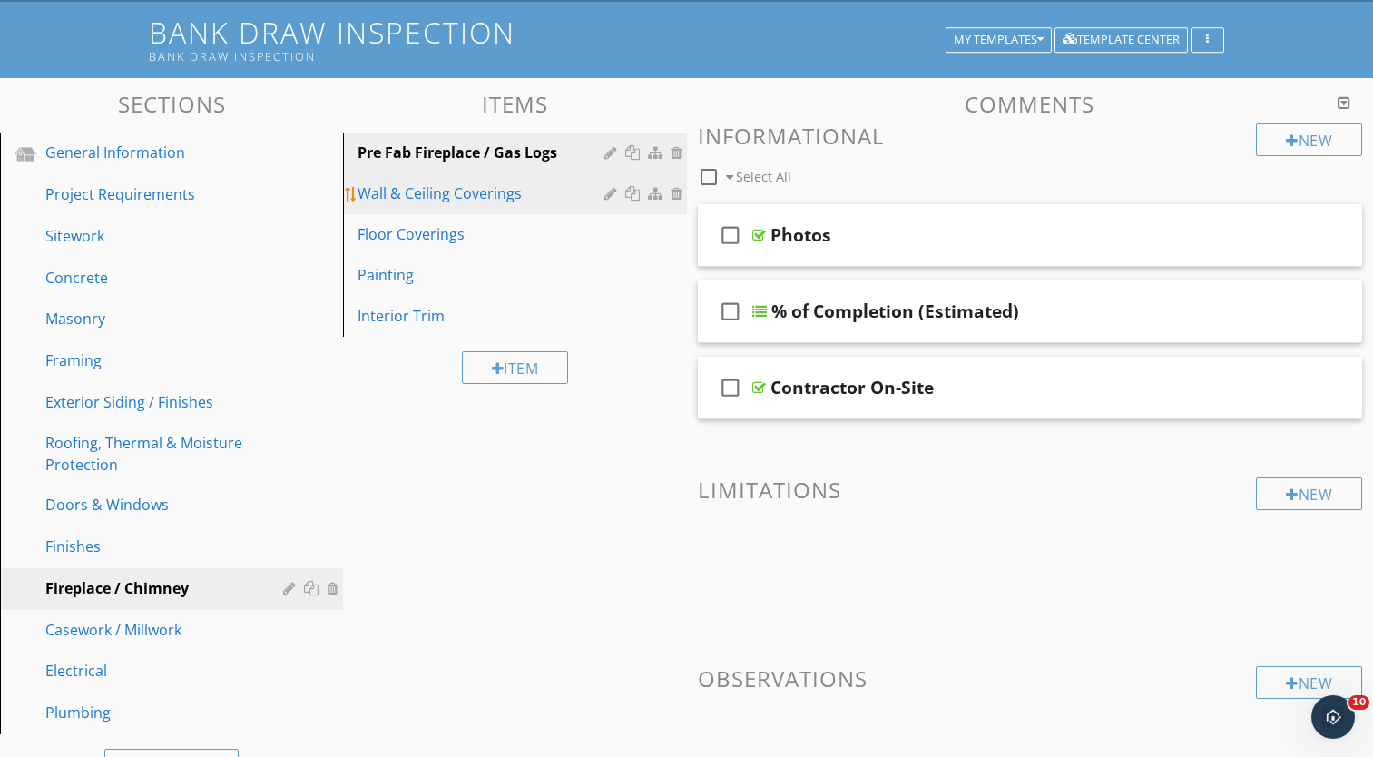
click at [606, 194] on div at bounding box center [612, 193] width 17 height 15
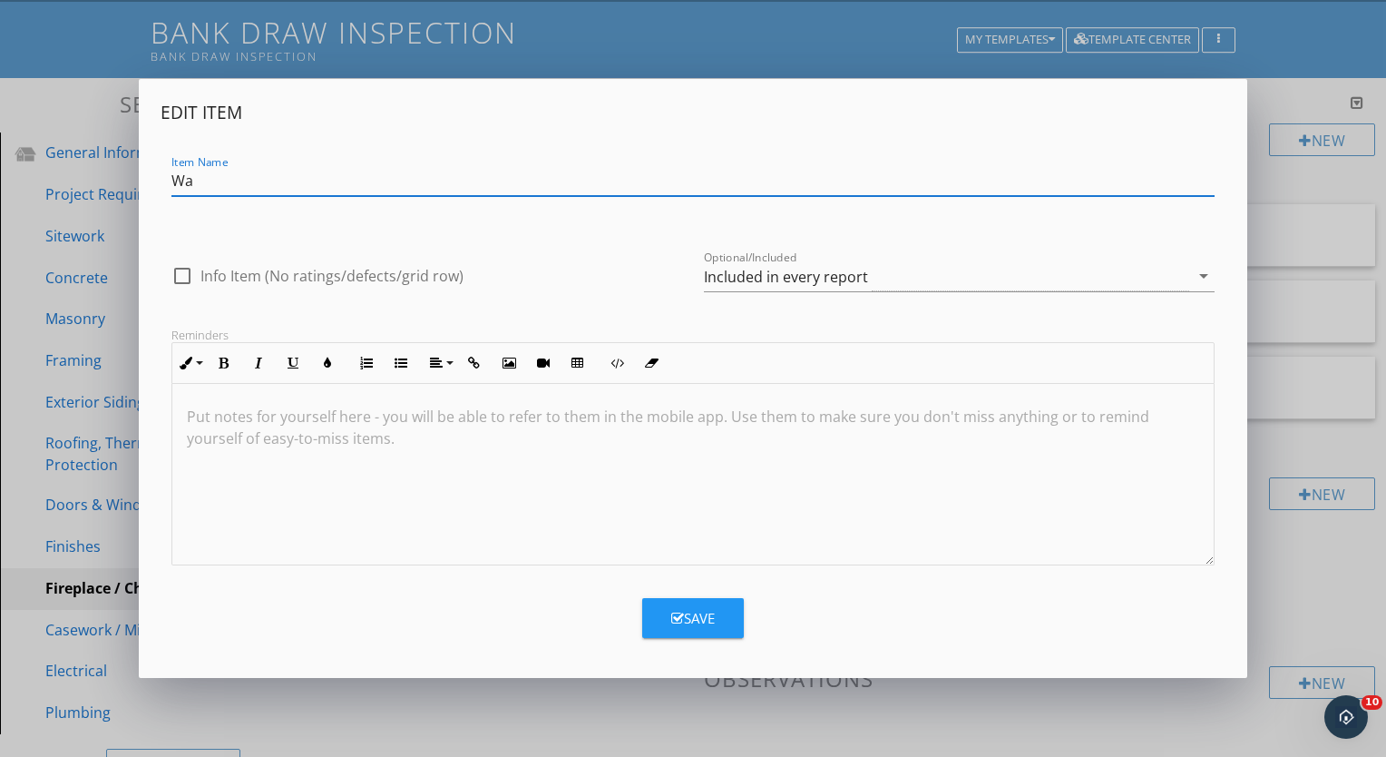
type input "W"
type input "Chimney Crown / Capping"
click at [679, 613] on icon "button" at bounding box center [677, 618] width 13 height 14
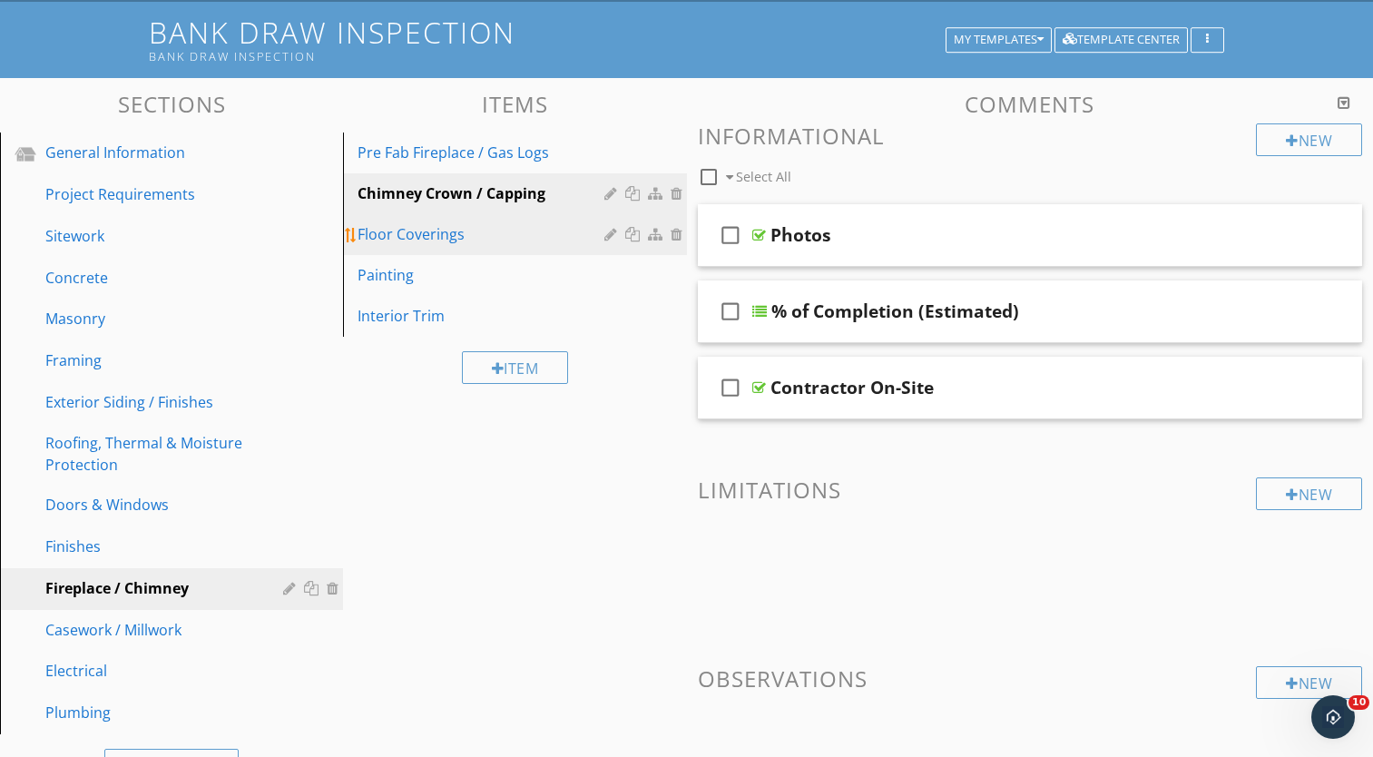
click at [608, 239] on div at bounding box center [612, 234] width 17 height 15
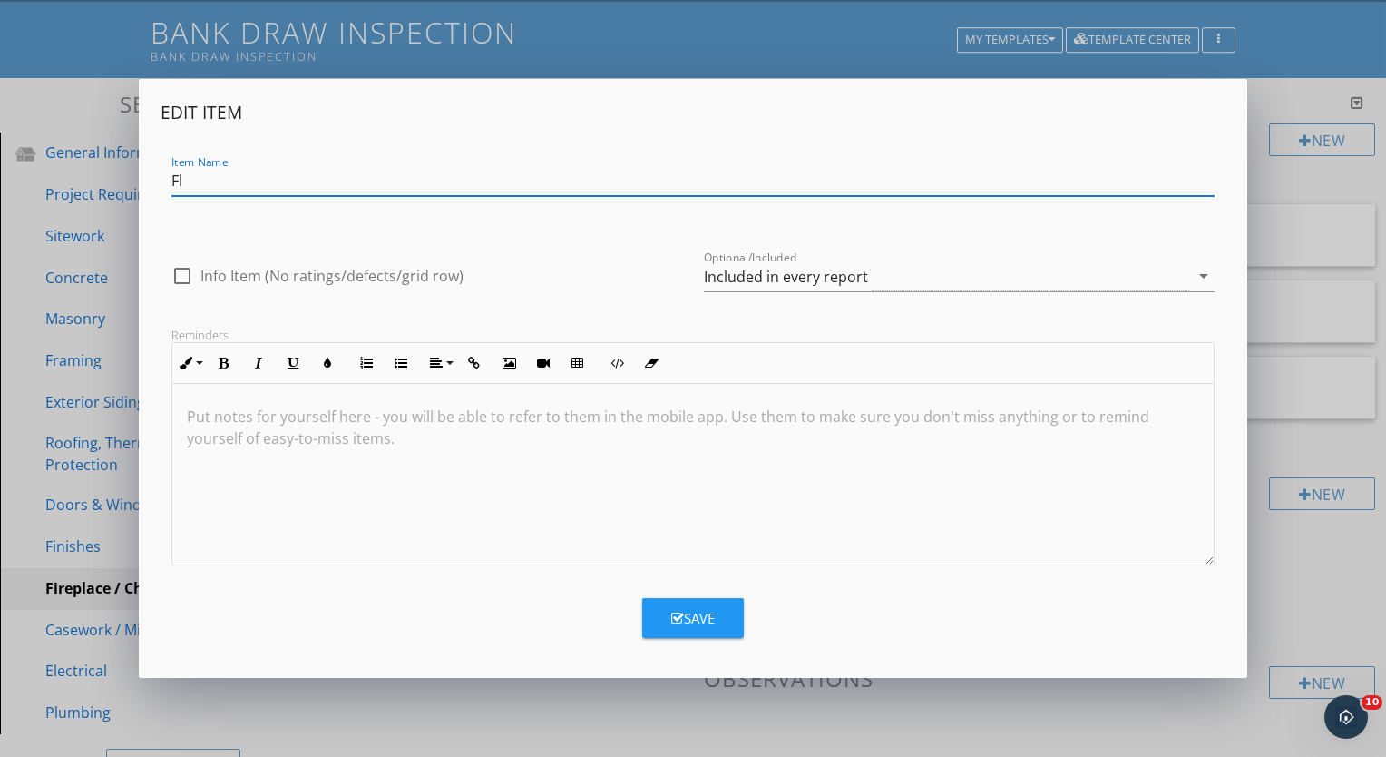
type input "F"
type input "Damper / Flue"
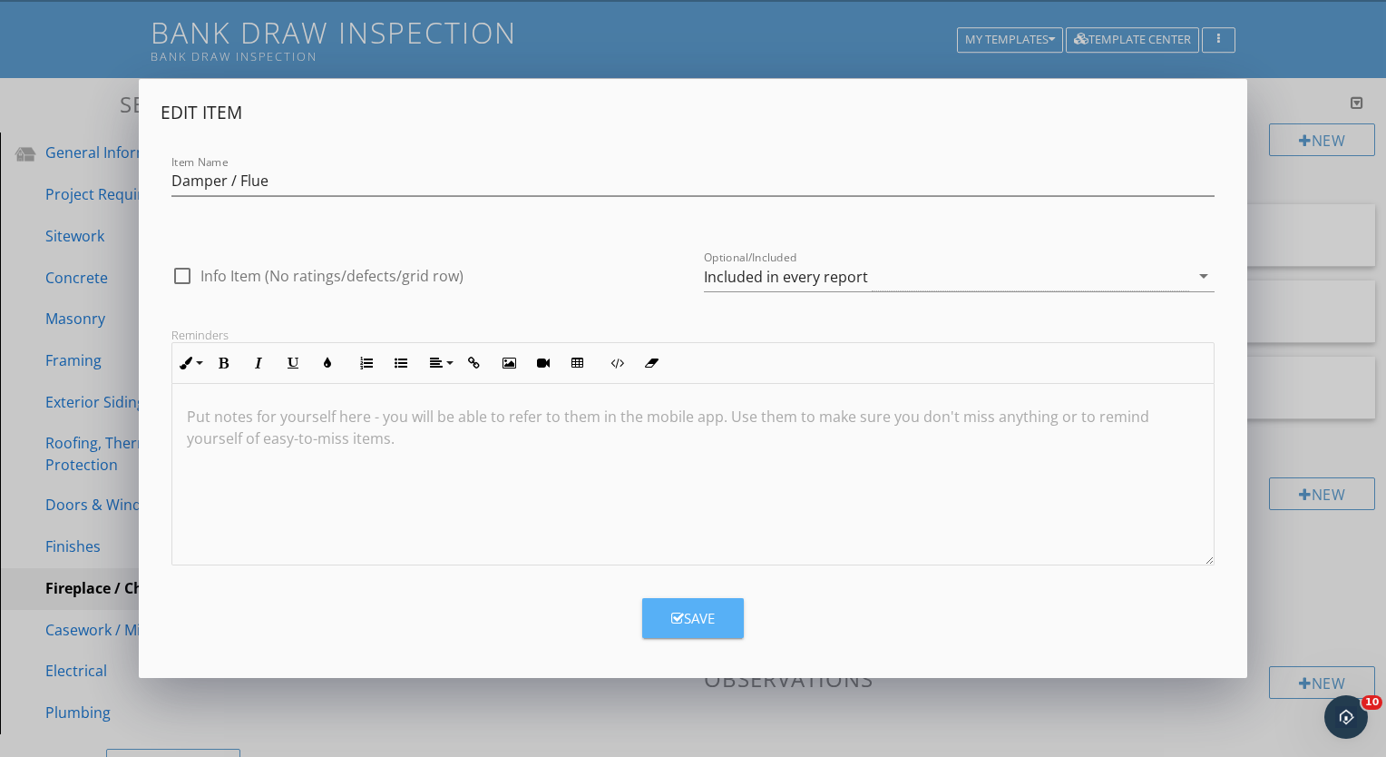
click at [679, 601] on button "Save" at bounding box center [693, 618] width 102 height 40
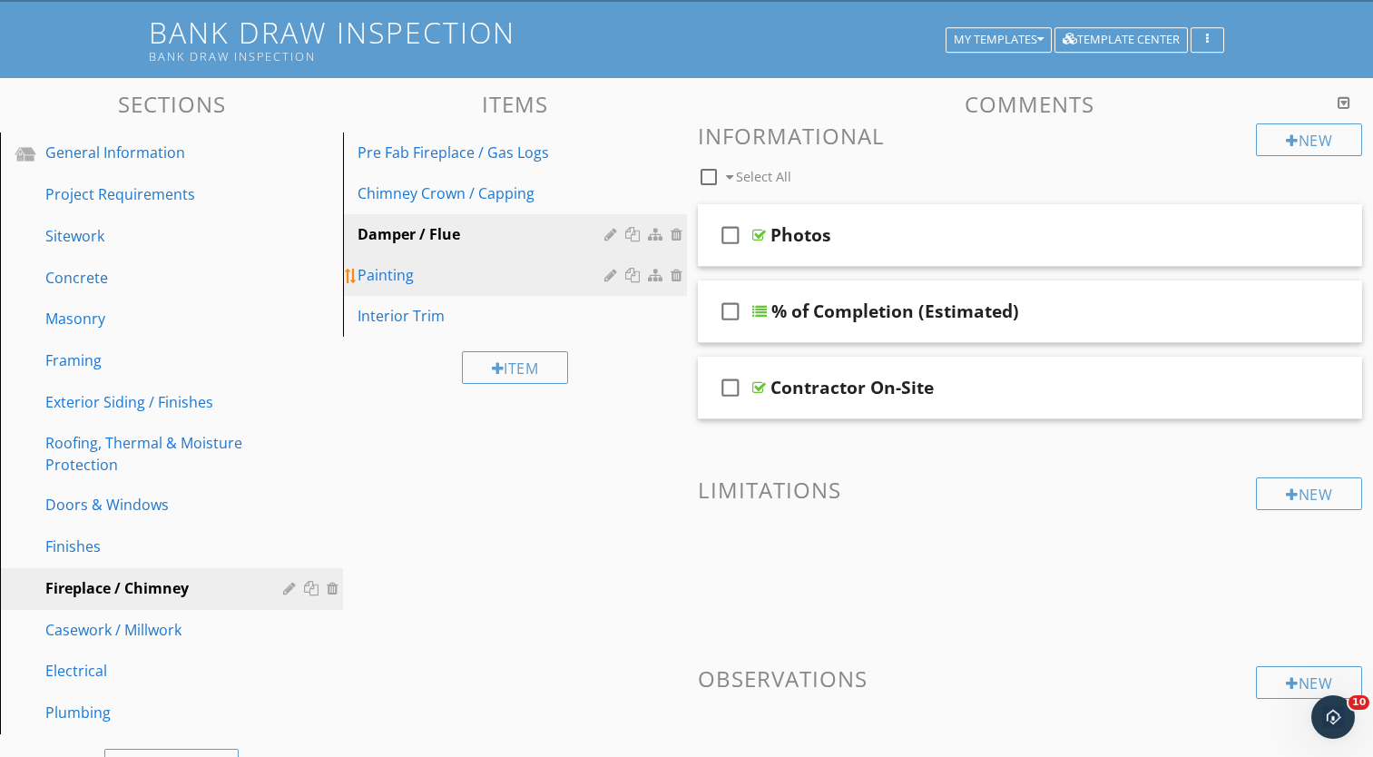
click at [608, 274] on div at bounding box center [612, 275] width 17 height 15
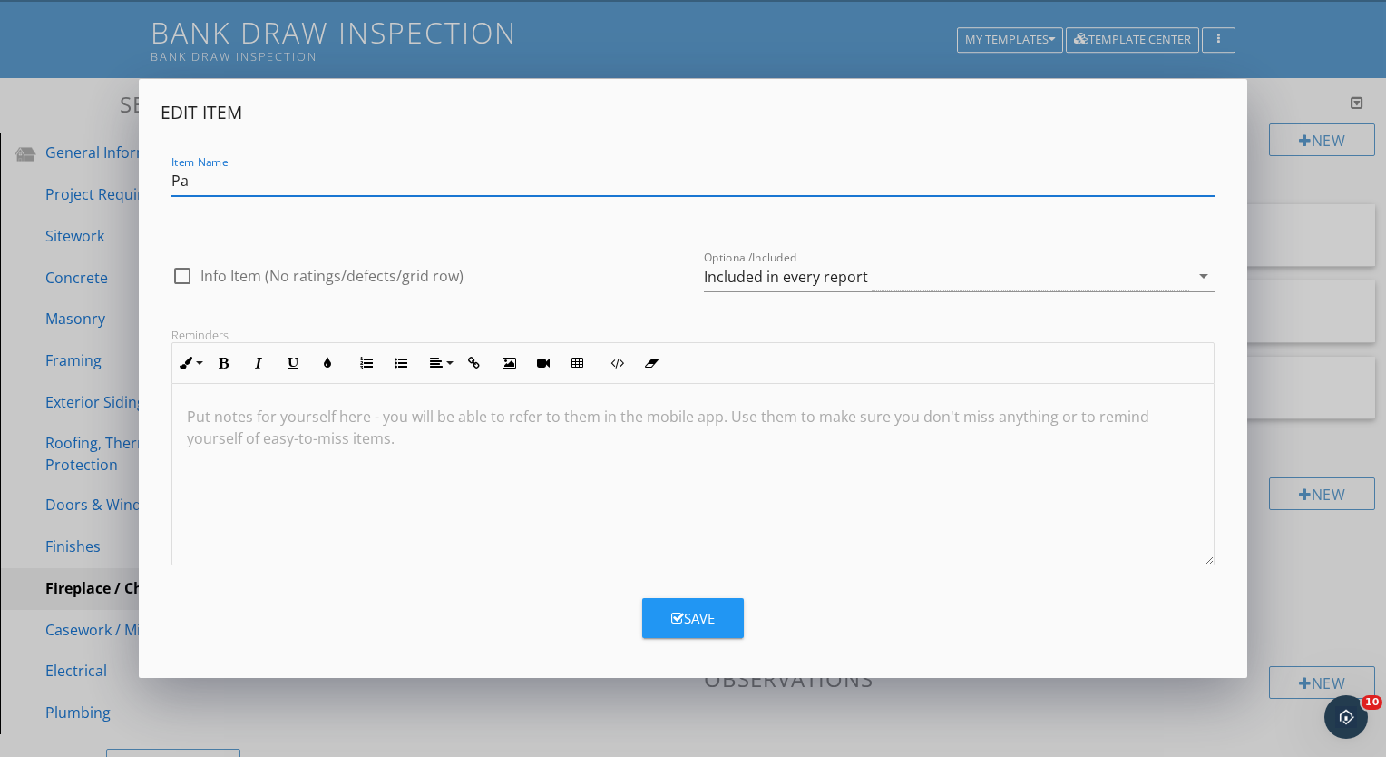
type input "P"
type input "Propane / Gas Lines"
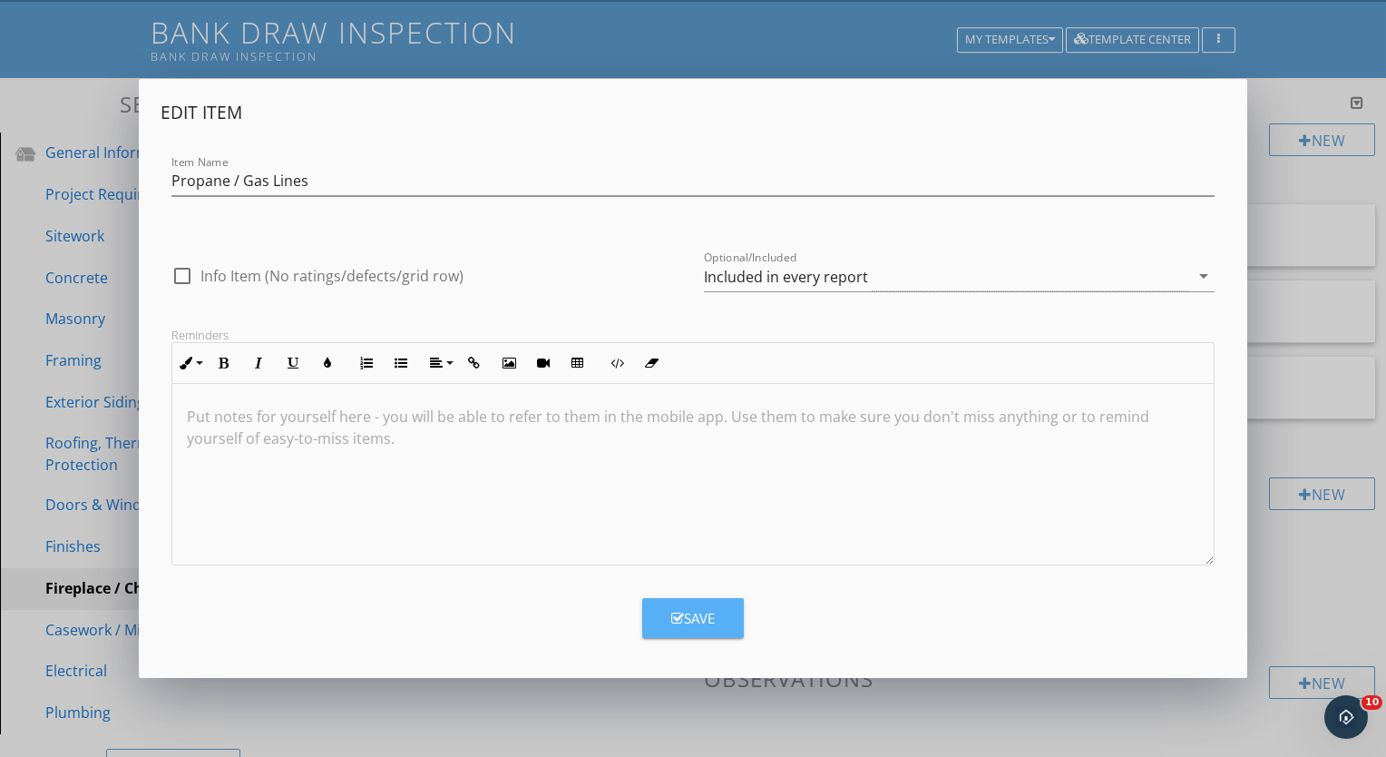
click at [685, 605] on button "Save" at bounding box center [693, 618] width 102 height 40
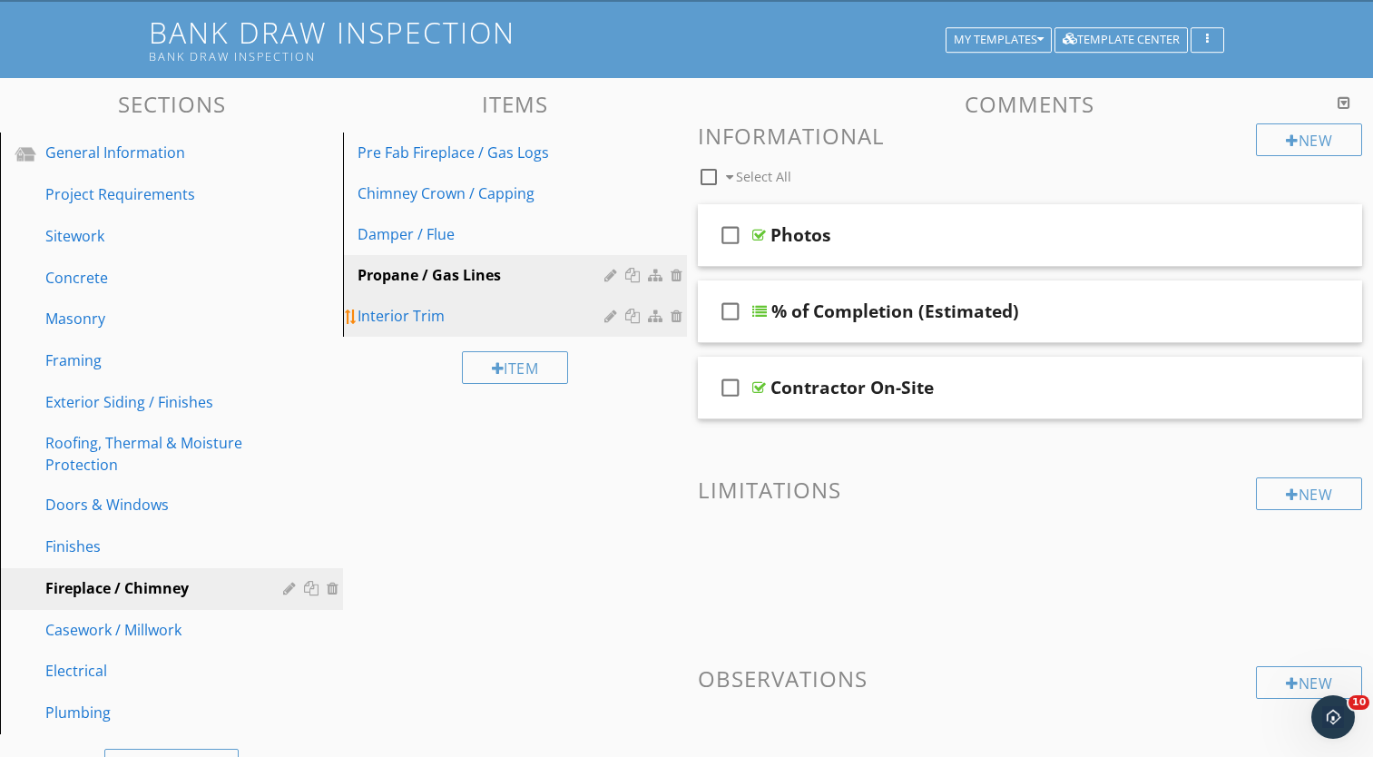
click at [673, 318] on div at bounding box center [678, 315] width 16 height 15
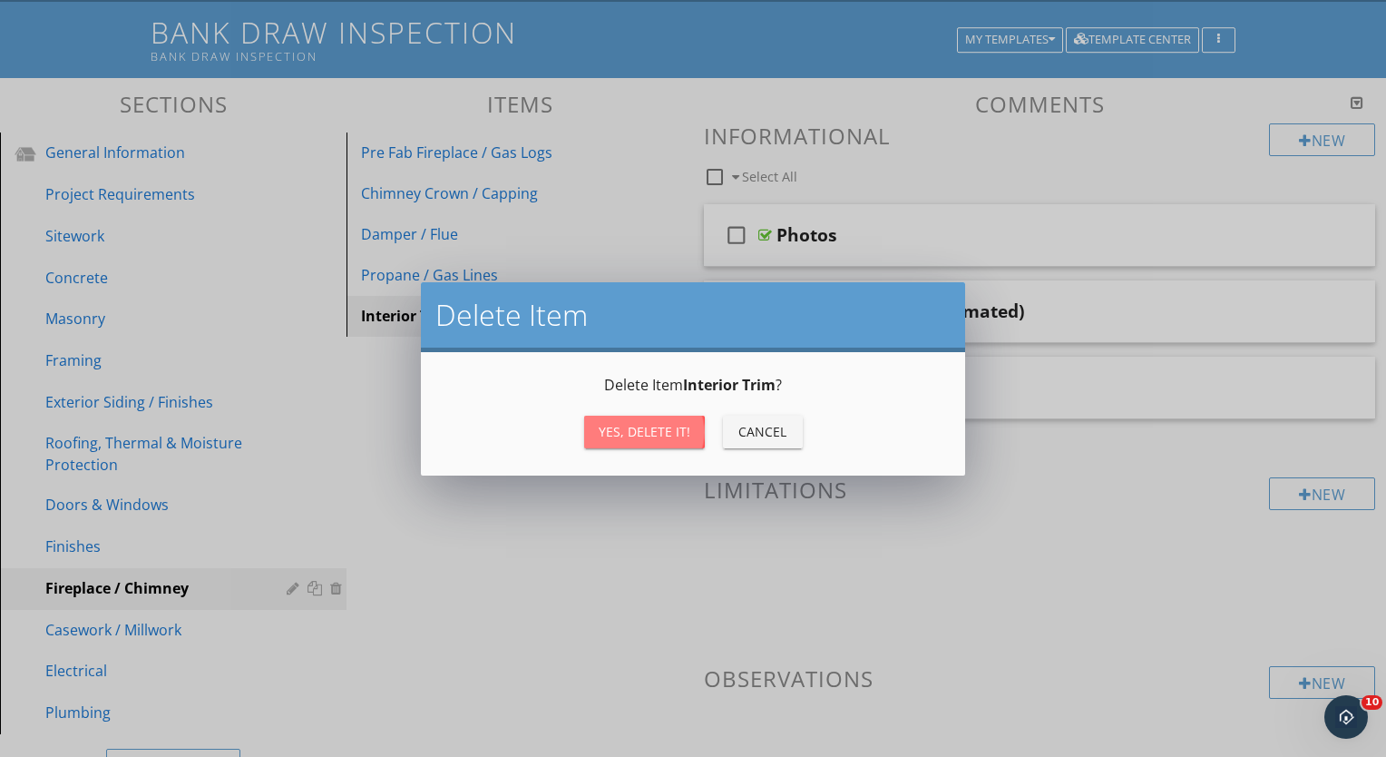
click at [630, 427] on div "Yes, Delete it!" at bounding box center [645, 431] width 92 height 19
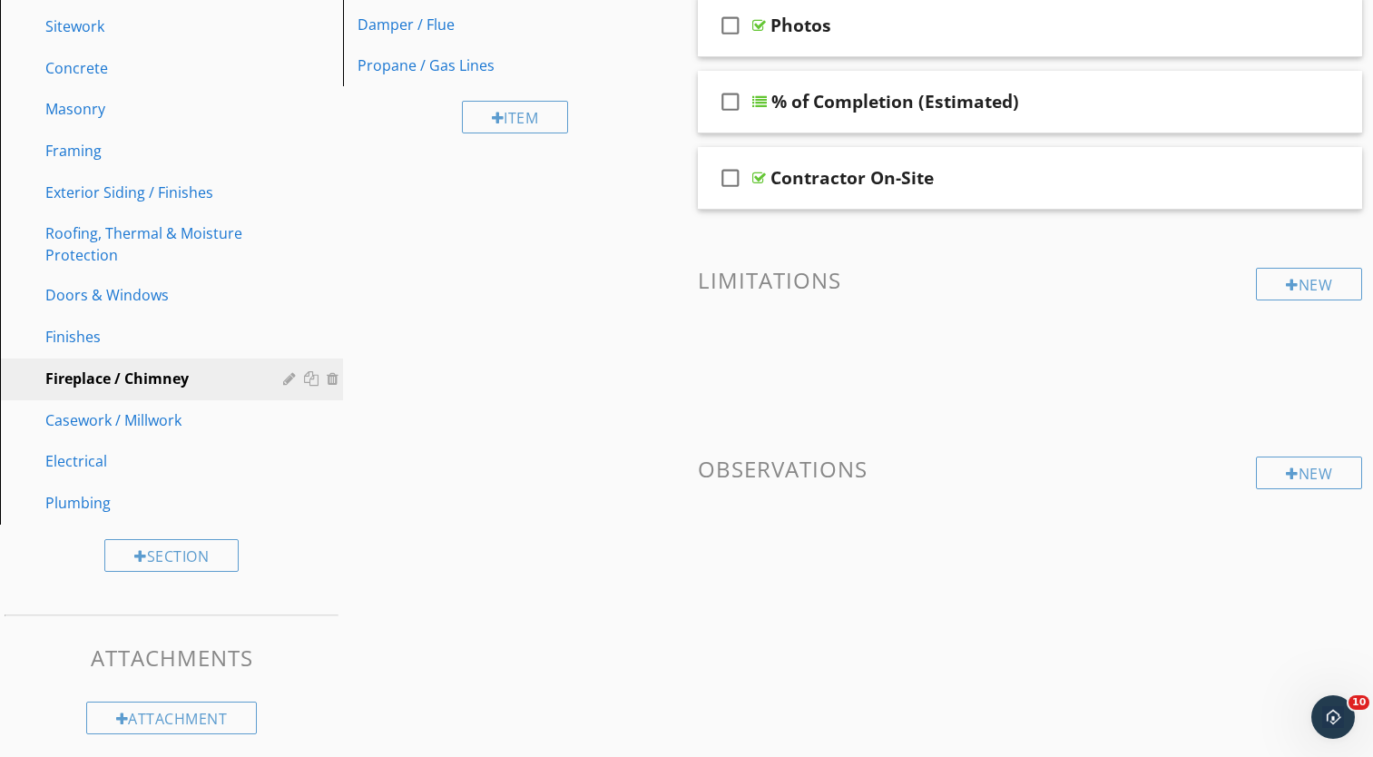
scroll to position [370, 0]
click at [312, 501] on div at bounding box center [313, 501] width 19 height 15
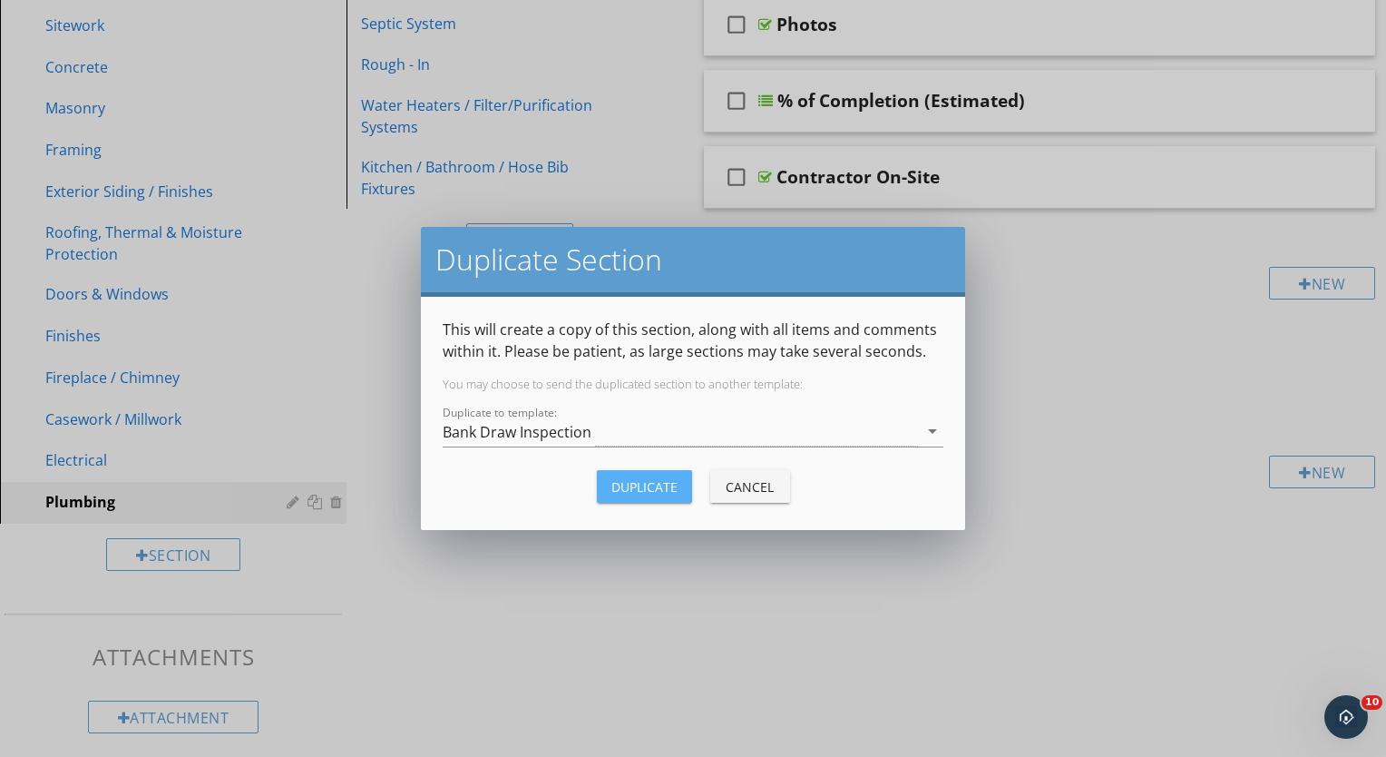
click at [627, 484] on div "Duplicate" at bounding box center [644, 486] width 66 height 19
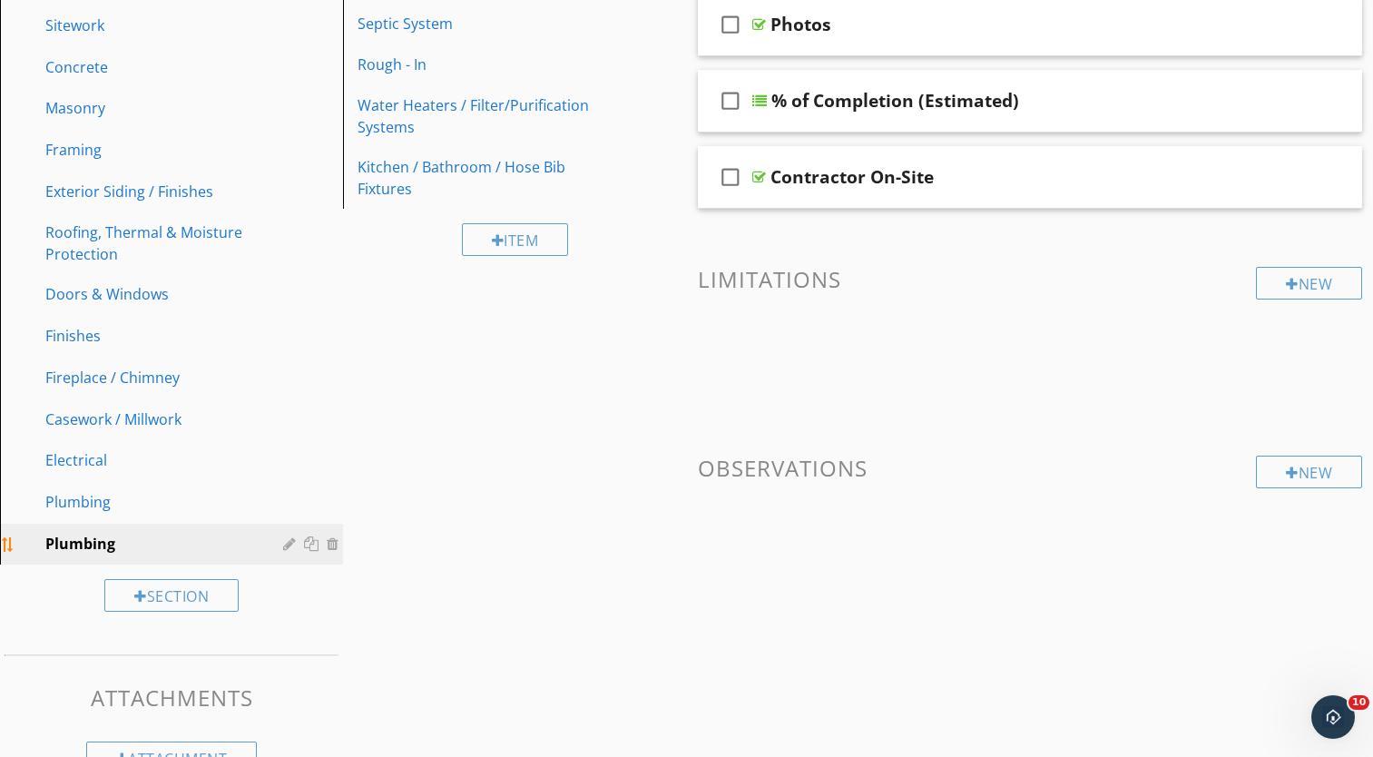
click at [236, 541] on div "Plumbing" at bounding box center [150, 544] width 211 height 22
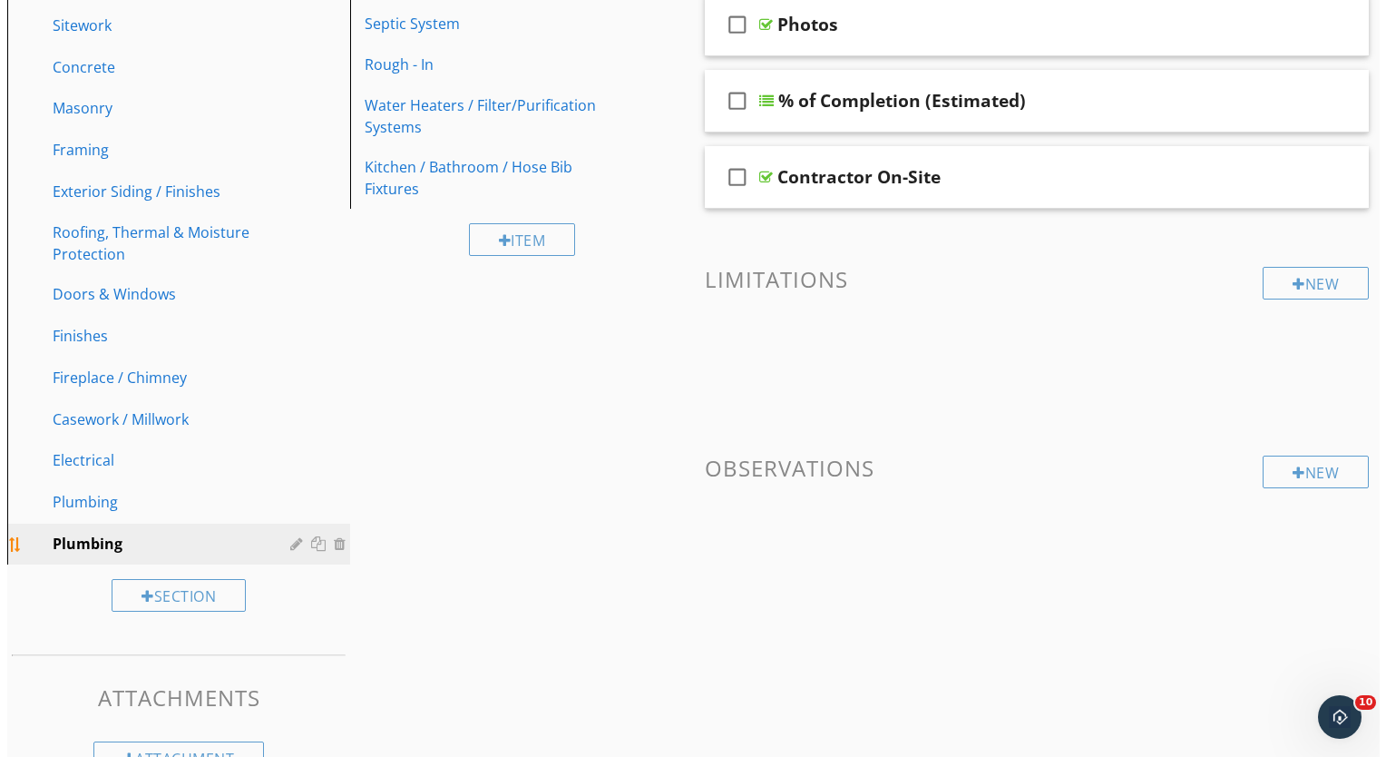
scroll to position [366, 0]
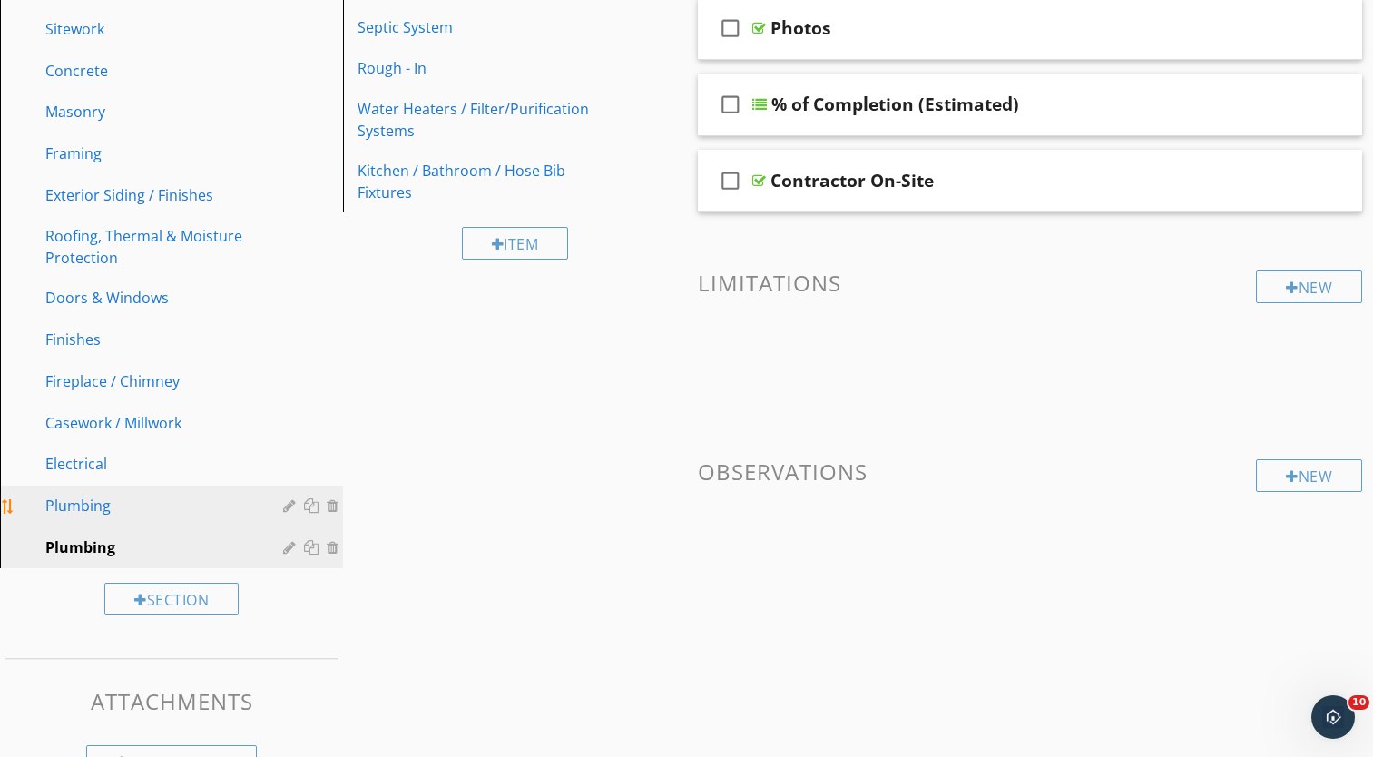
click at [289, 509] on div at bounding box center [291, 505] width 17 height 15
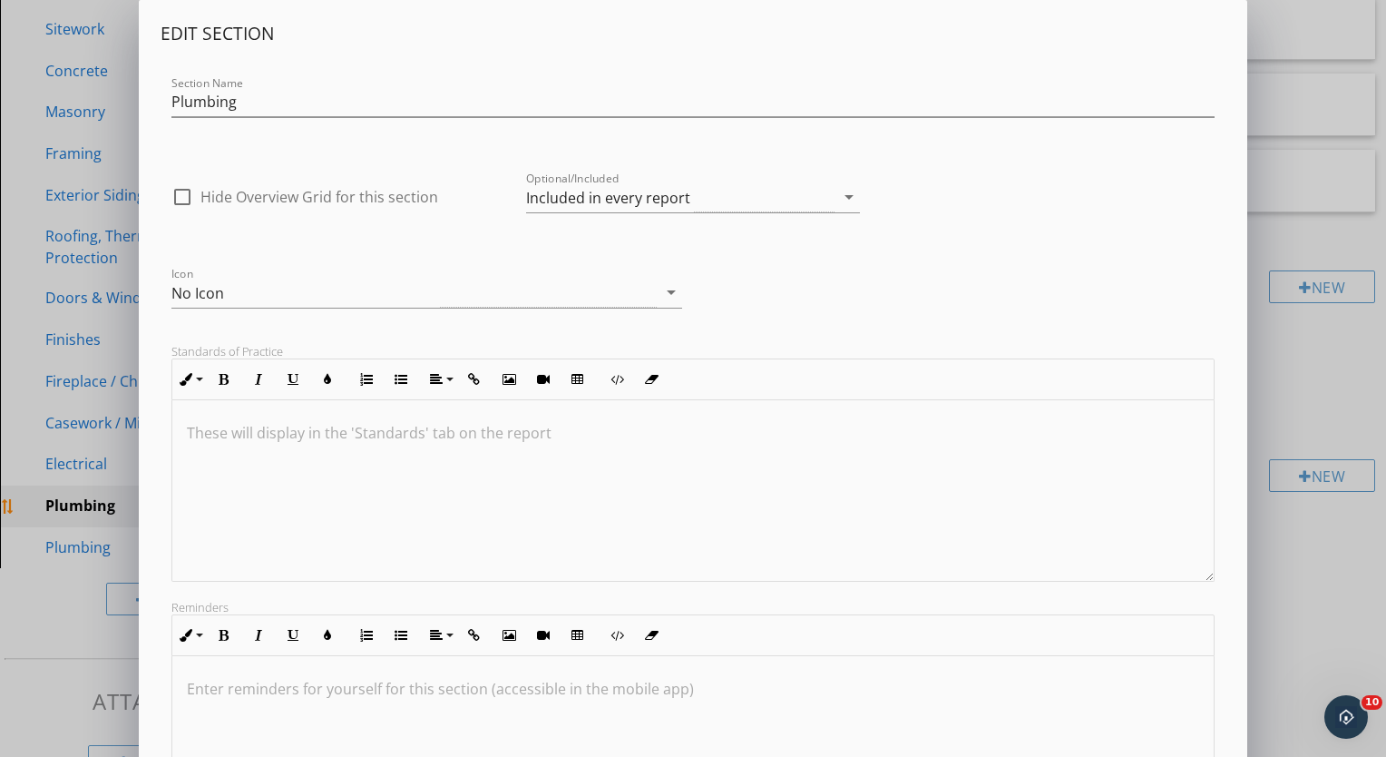
click at [289, 509] on div at bounding box center [692, 490] width 1041 height 181
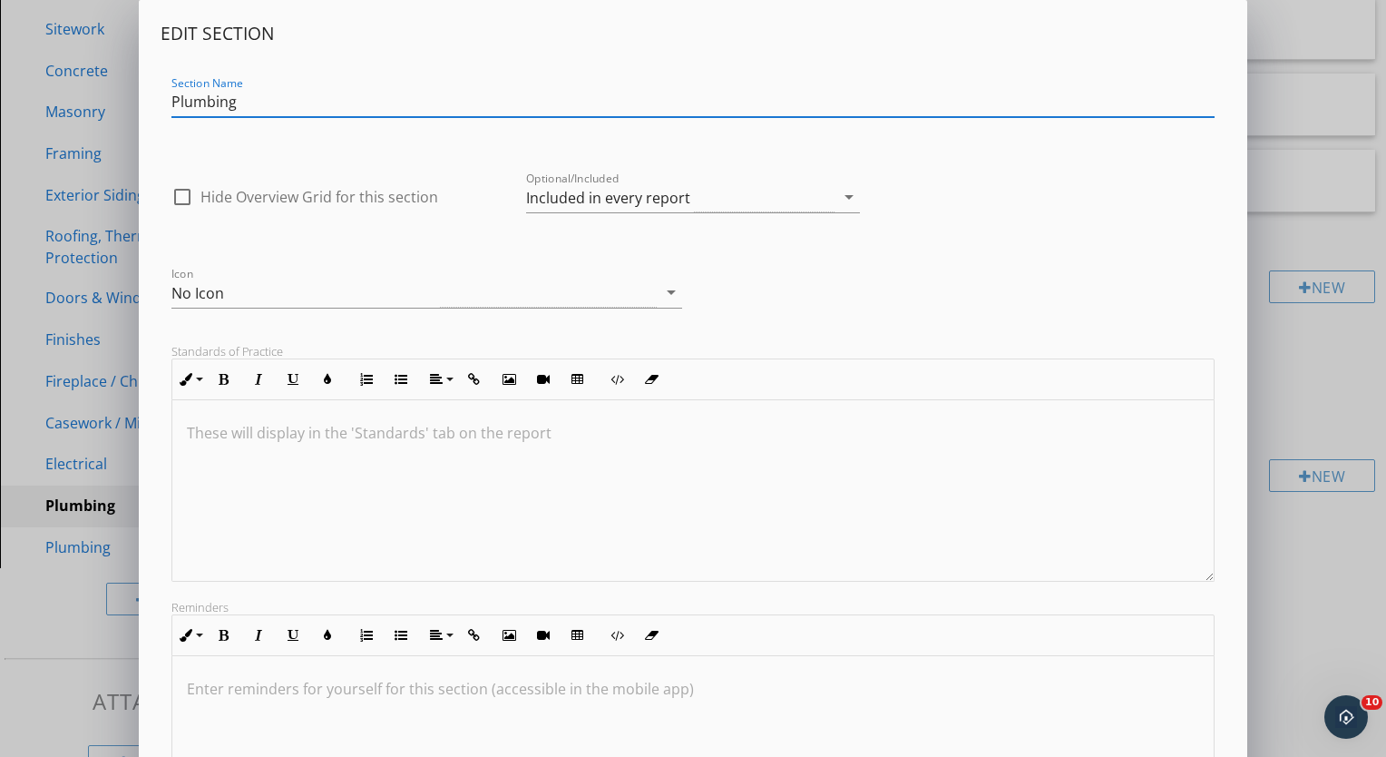
click at [243, 96] on input "Plumbing" at bounding box center [692, 102] width 1043 height 30
type input "P"
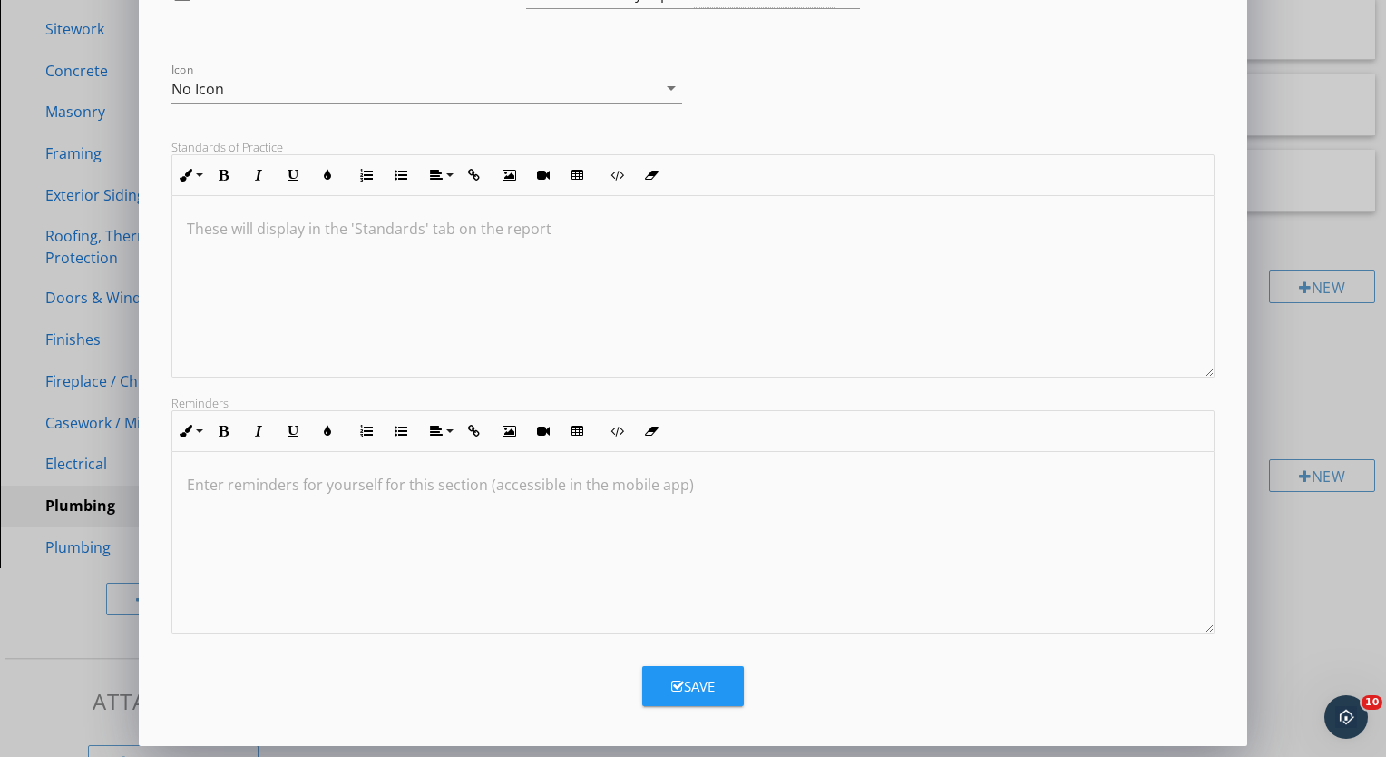
scroll to position [1, 0]
type input "HVAC"
click at [692, 688] on div "Save" at bounding box center [693, 686] width 44 height 21
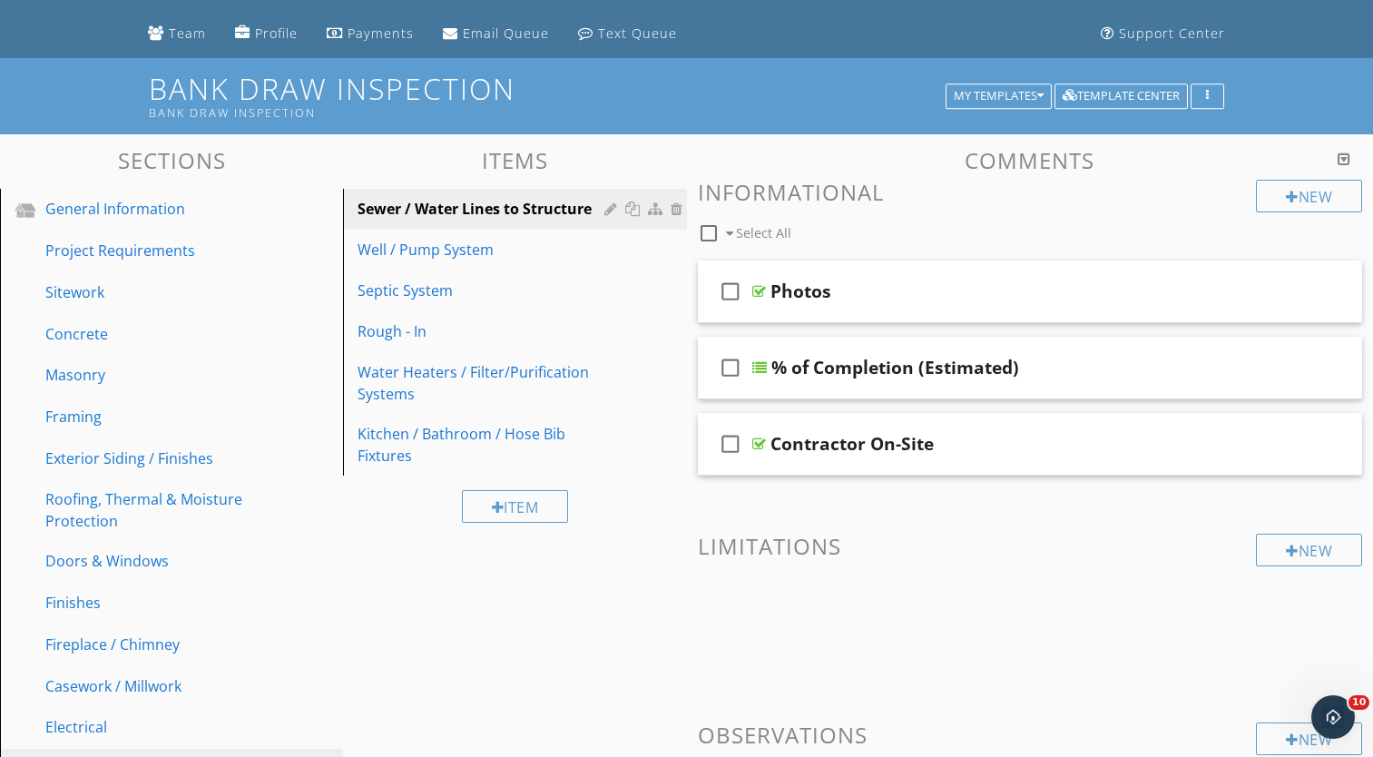
scroll to position [101, 0]
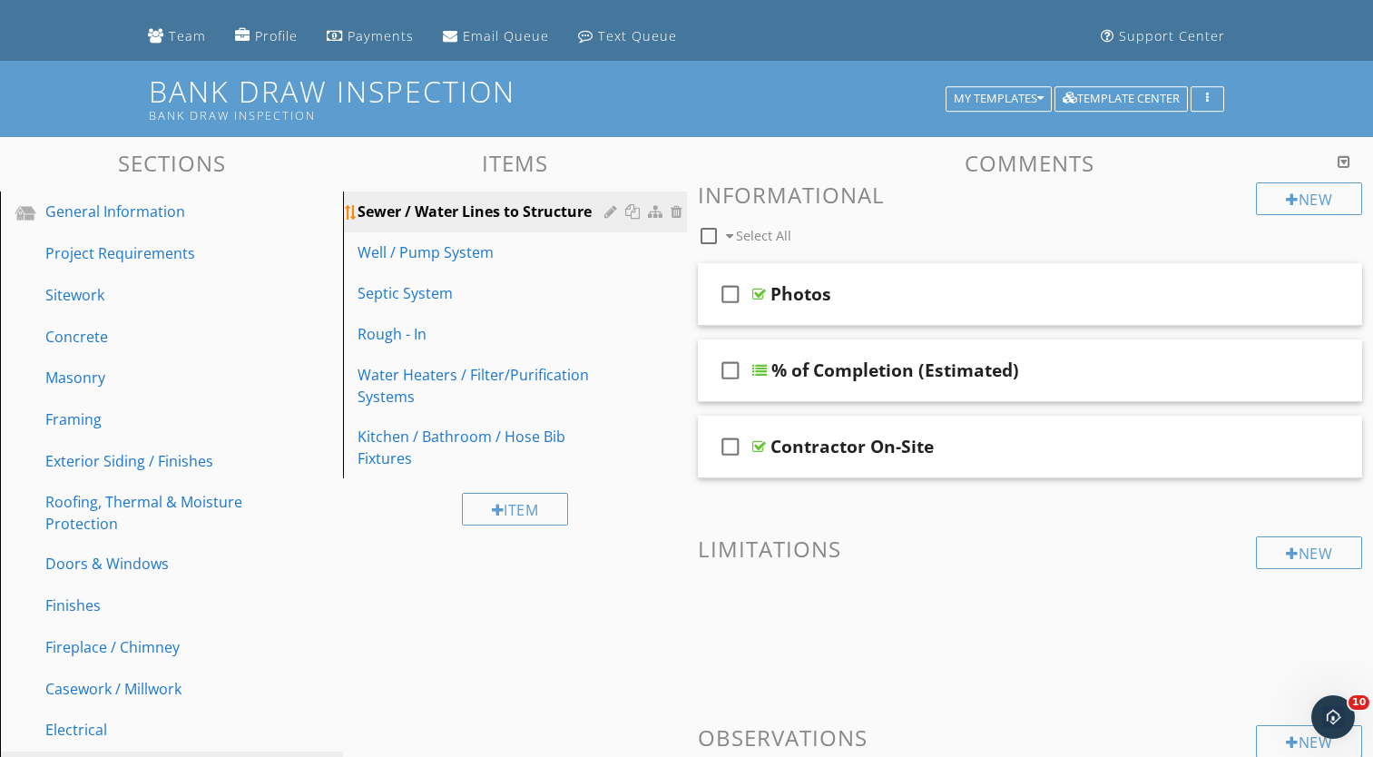
click at [609, 212] on div at bounding box center [612, 211] width 17 height 15
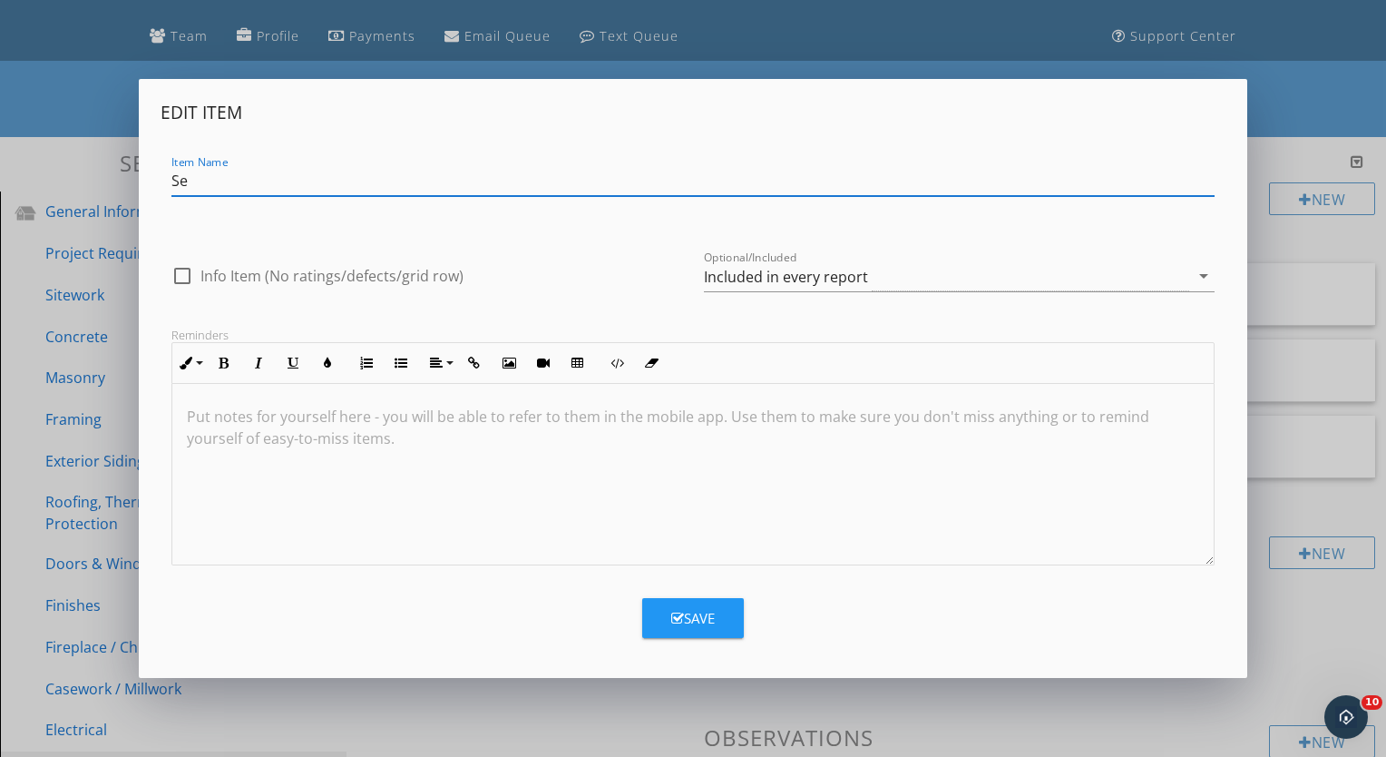
type input "S"
type input "F"
click at [216, 180] on input "Rough In" at bounding box center [692, 181] width 1043 height 30
click at [220, 184] on input "Rough In" at bounding box center [692, 181] width 1043 height 30
type input "Rough-In"
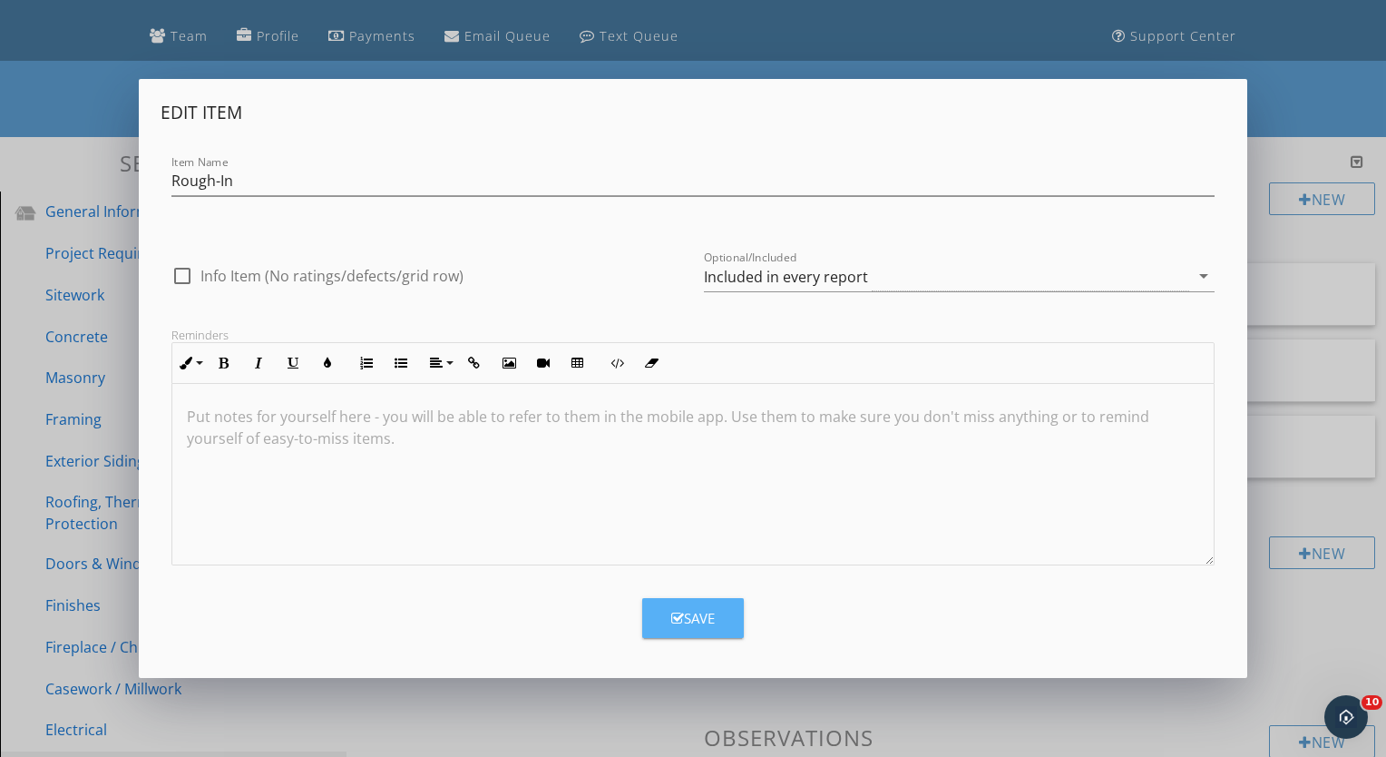
click at [720, 617] on button "Save" at bounding box center [693, 618] width 102 height 40
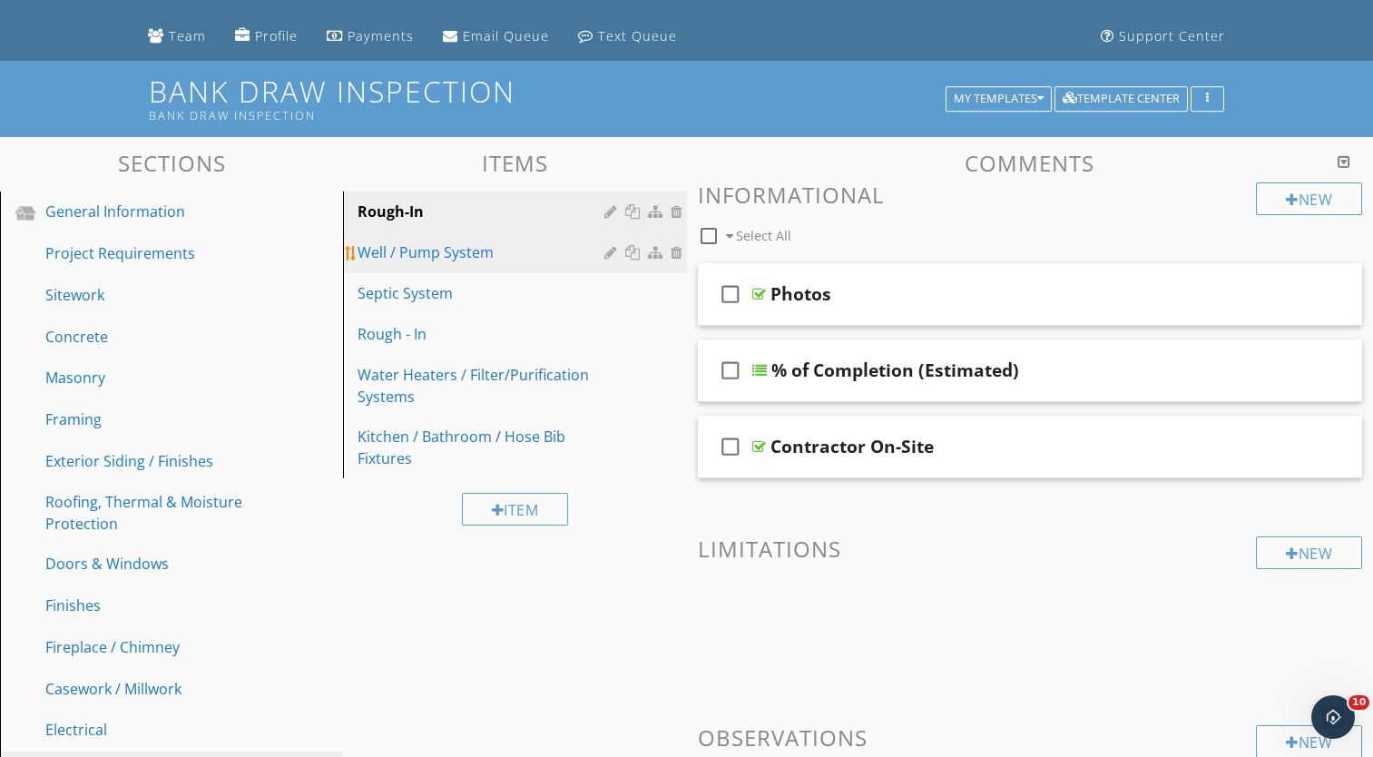
click at [607, 254] on div at bounding box center [612, 252] width 17 height 15
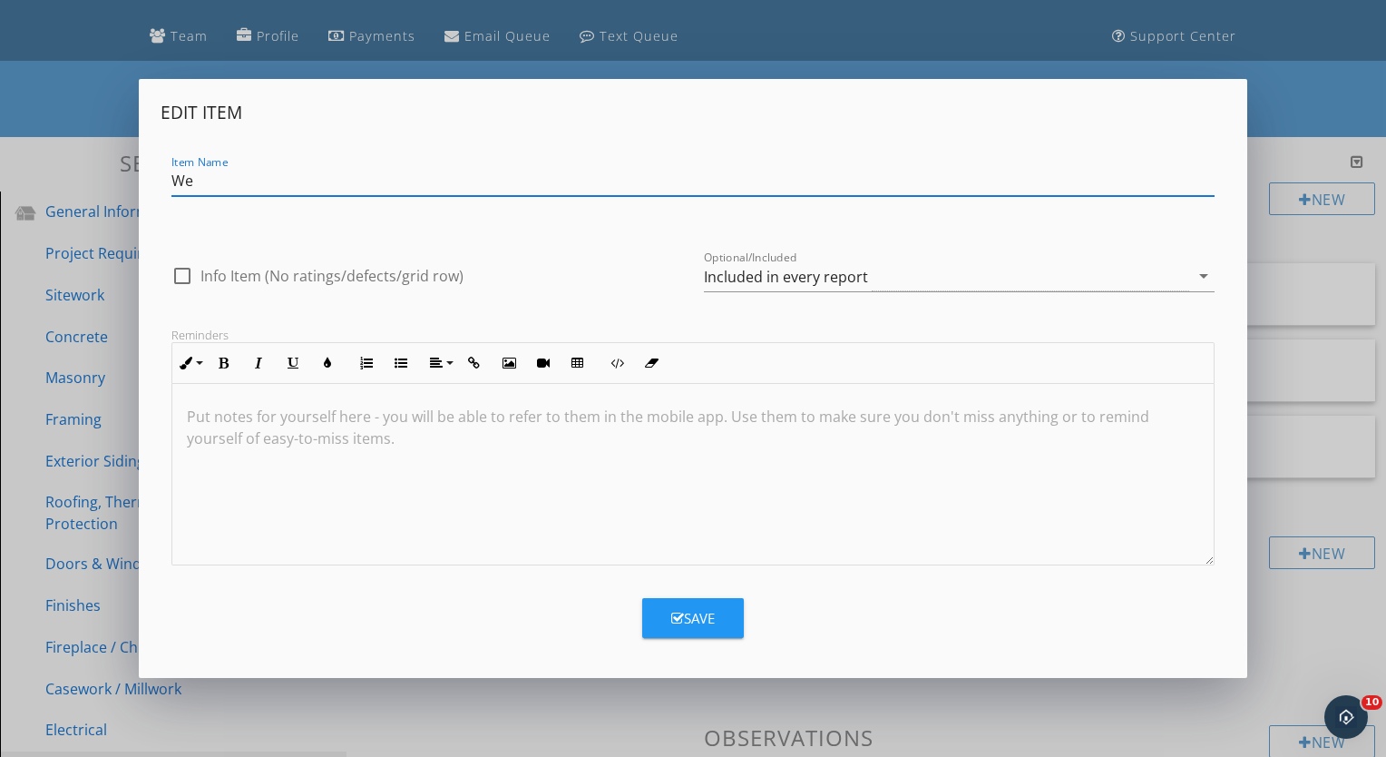
type input "W"
click at [288, 186] on input "Forced Air / Radiant Equipment" at bounding box center [692, 181] width 1043 height 30
type input "Forced Air / Radiant Equipment"
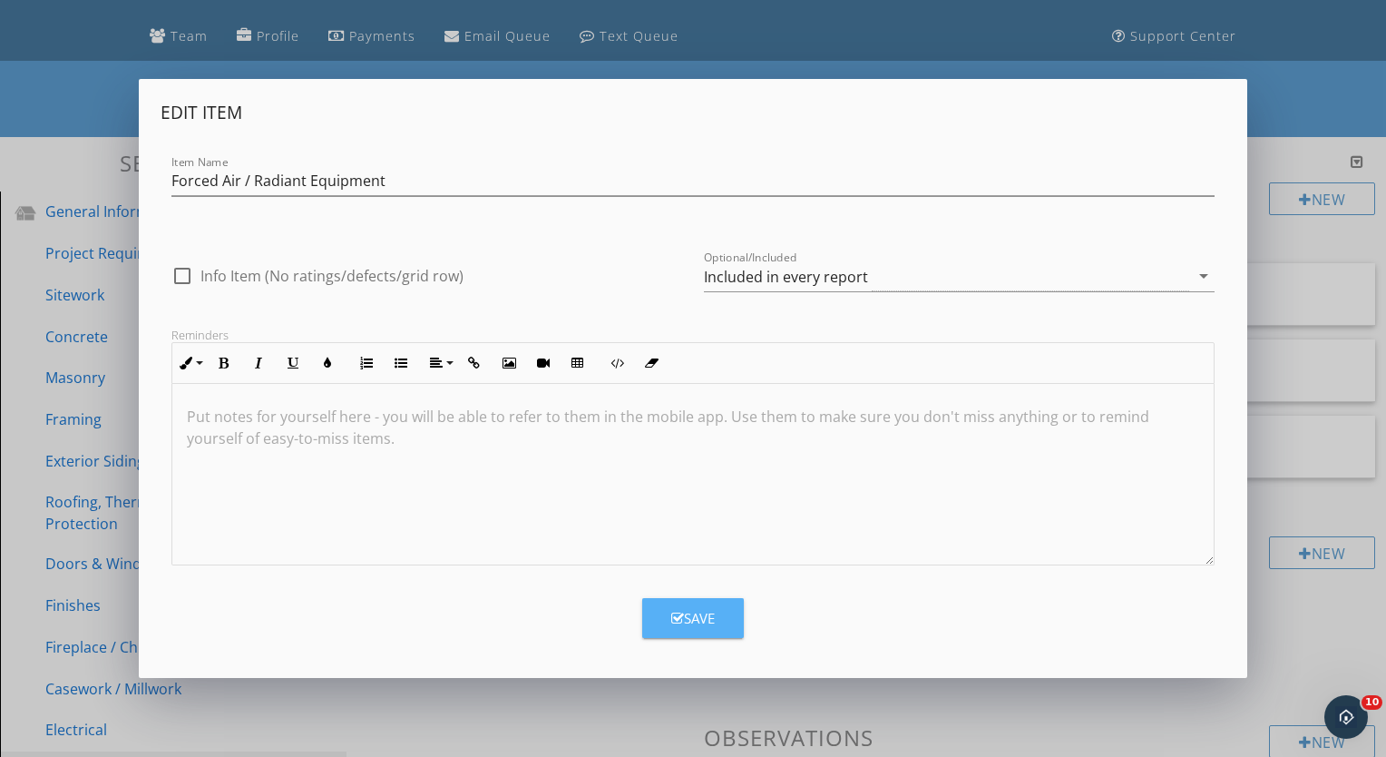
click at [682, 601] on button "Save" at bounding box center [693, 618] width 102 height 40
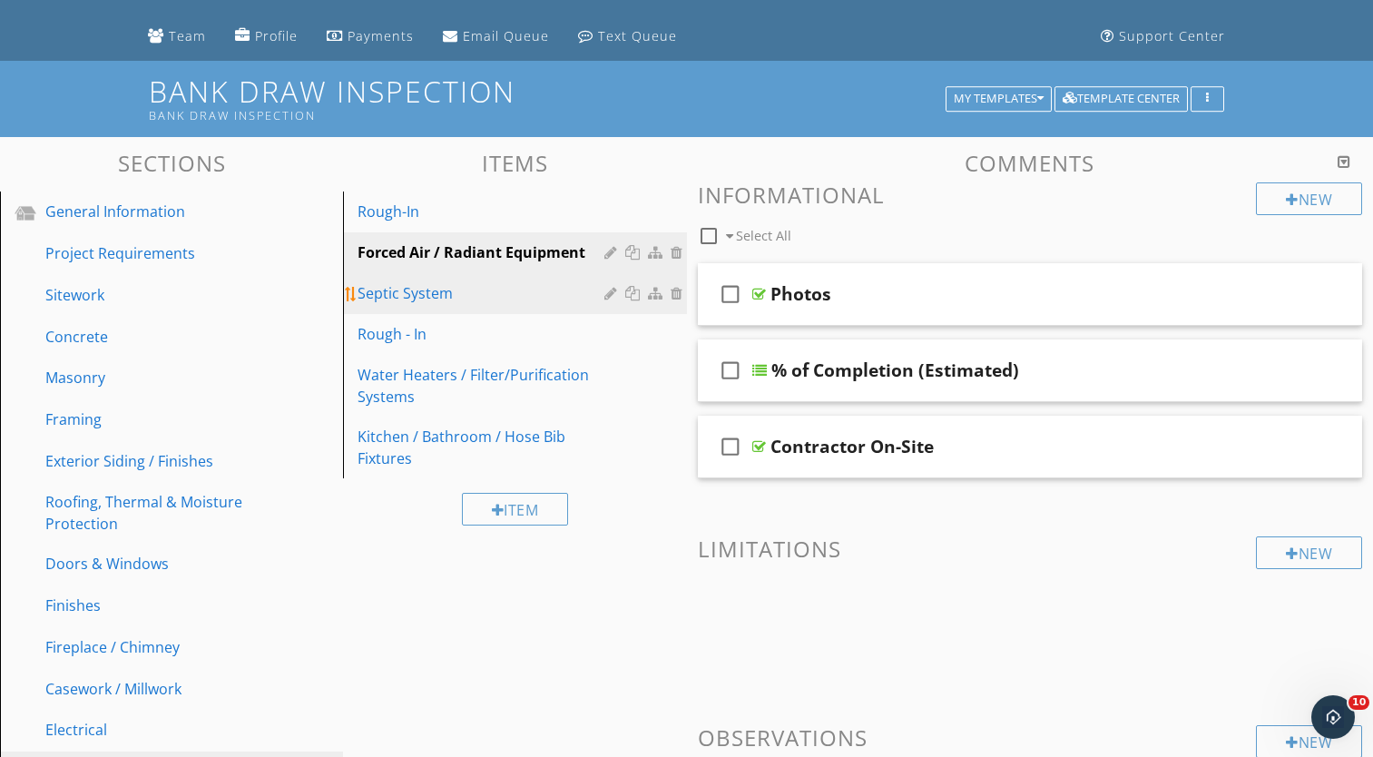
click at [606, 294] on div at bounding box center [612, 293] width 17 height 15
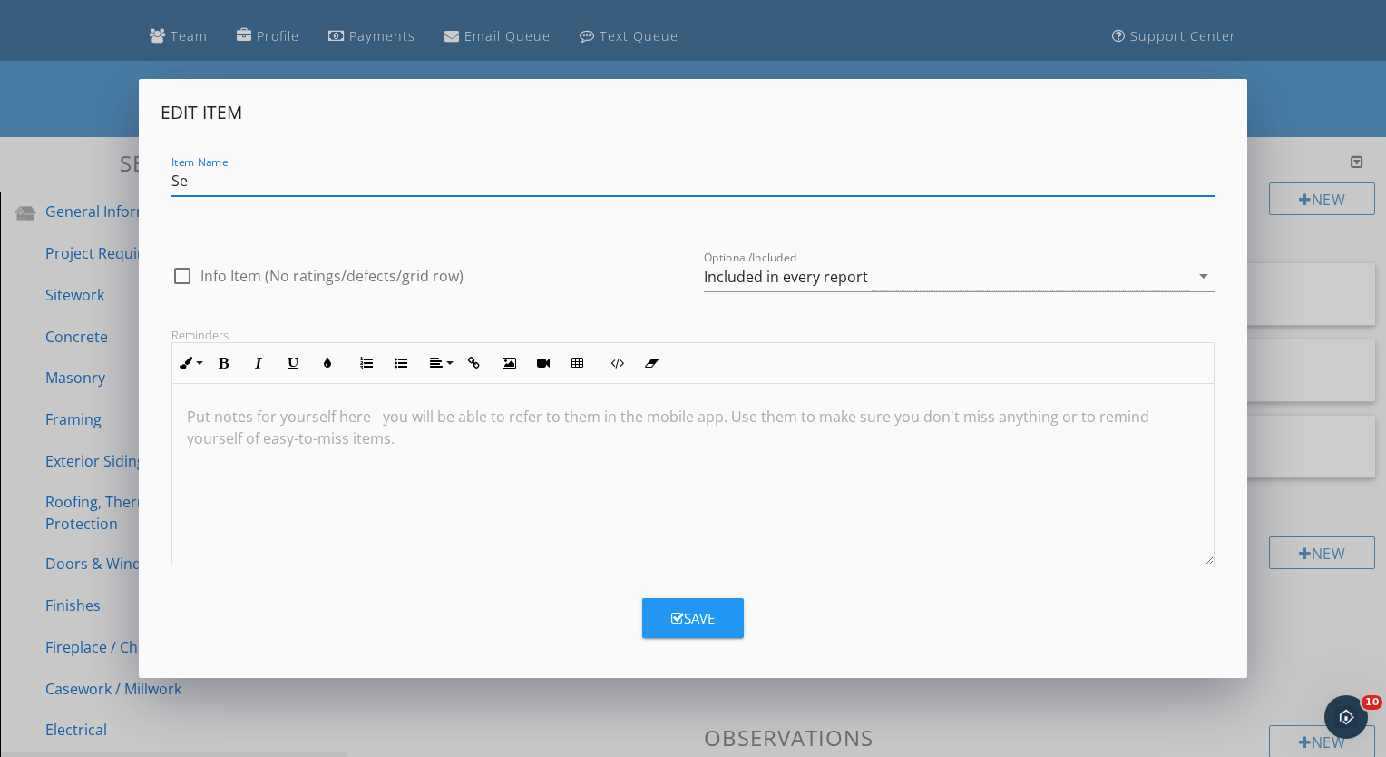
type input "S"
type input "Ductwork"
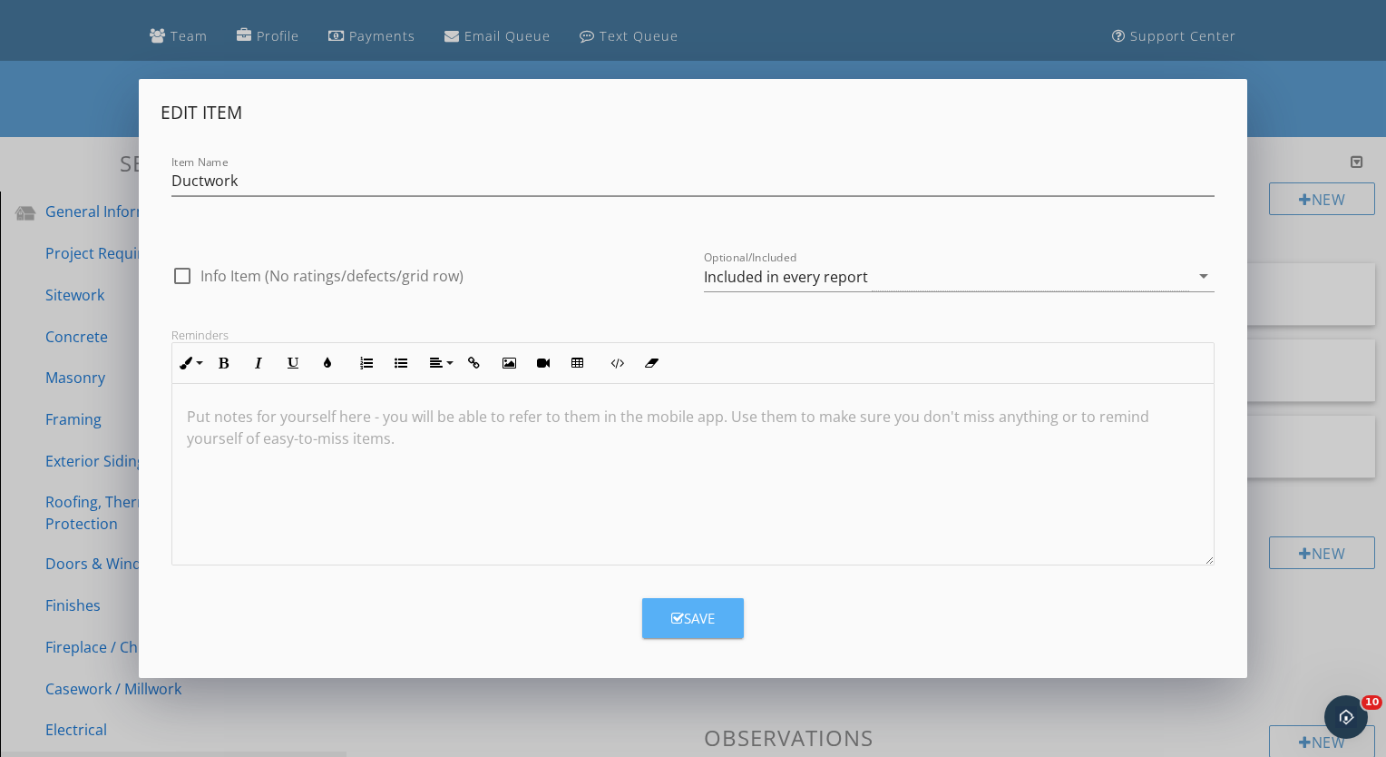
click at [699, 601] on button "Save" at bounding box center [693, 618] width 102 height 40
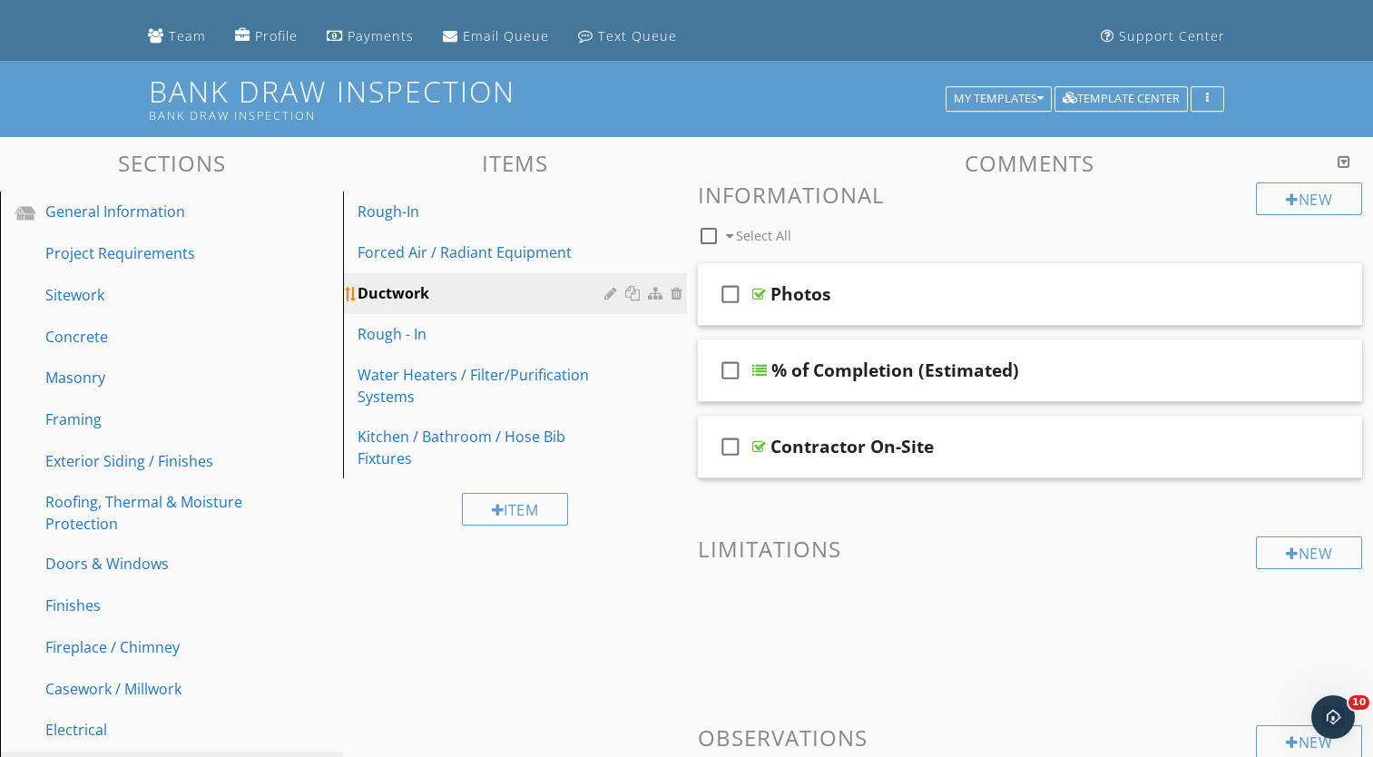
click at [556, 289] on div "Ductwork" at bounding box center [482, 293] width 251 height 22
click at [607, 294] on div at bounding box center [612, 293] width 17 height 15
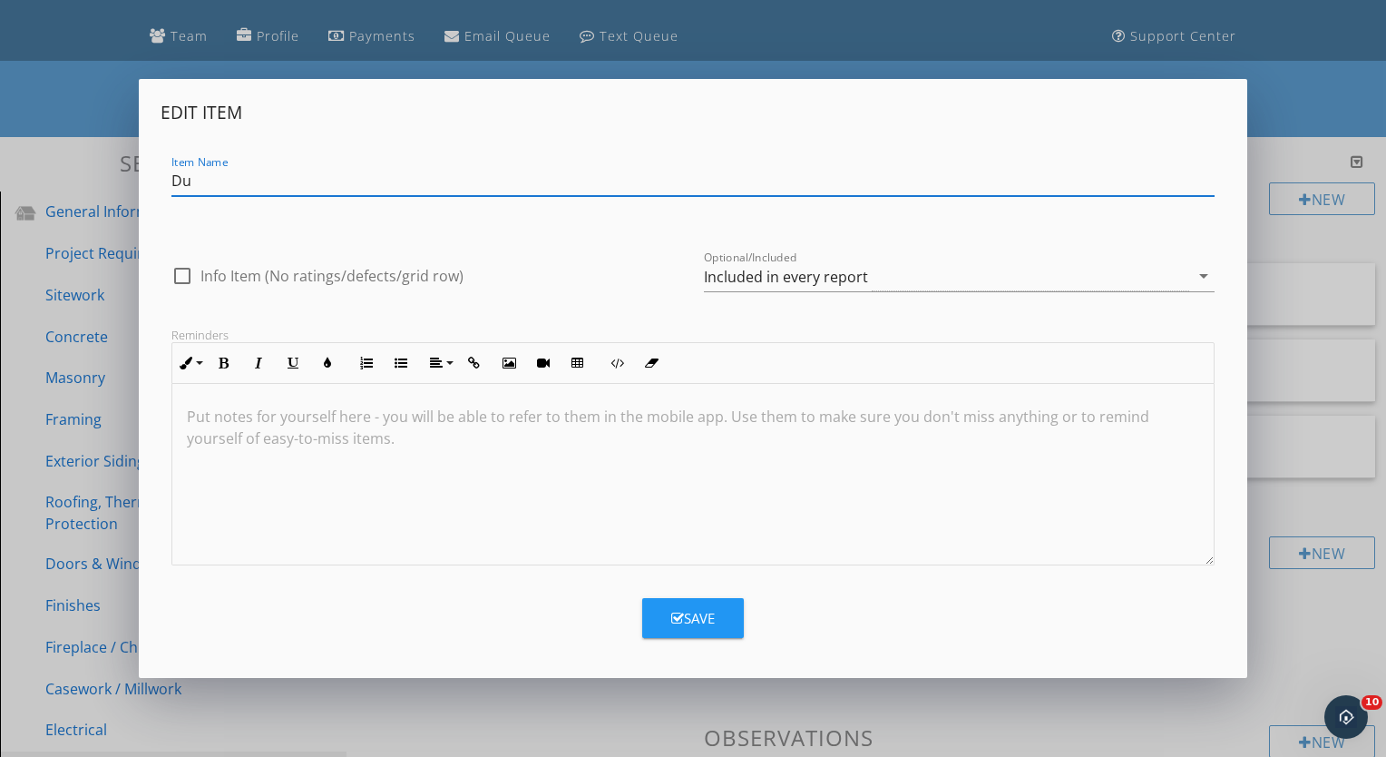
type input "D"
type input "Grills / Finish Trim"
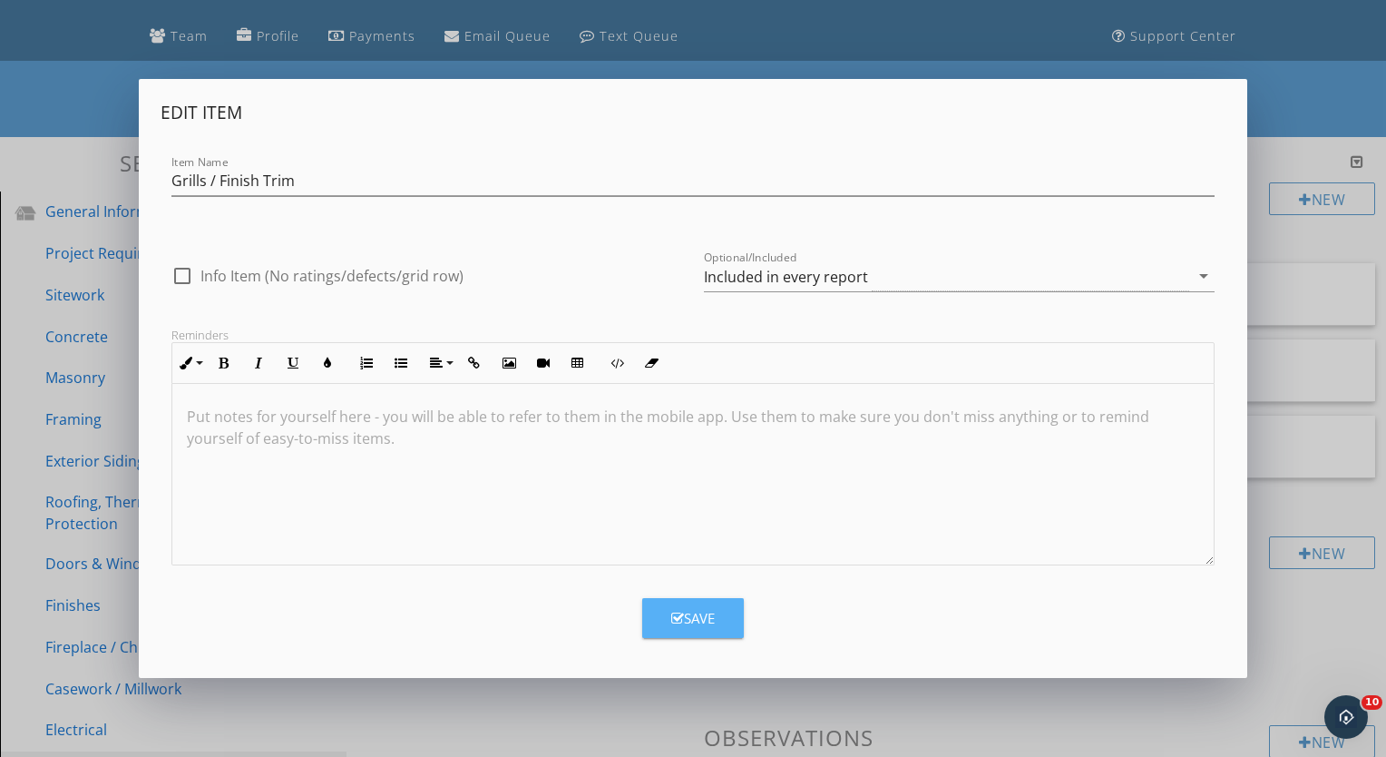
click at [680, 610] on div "Save" at bounding box center [693, 618] width 44 height 21
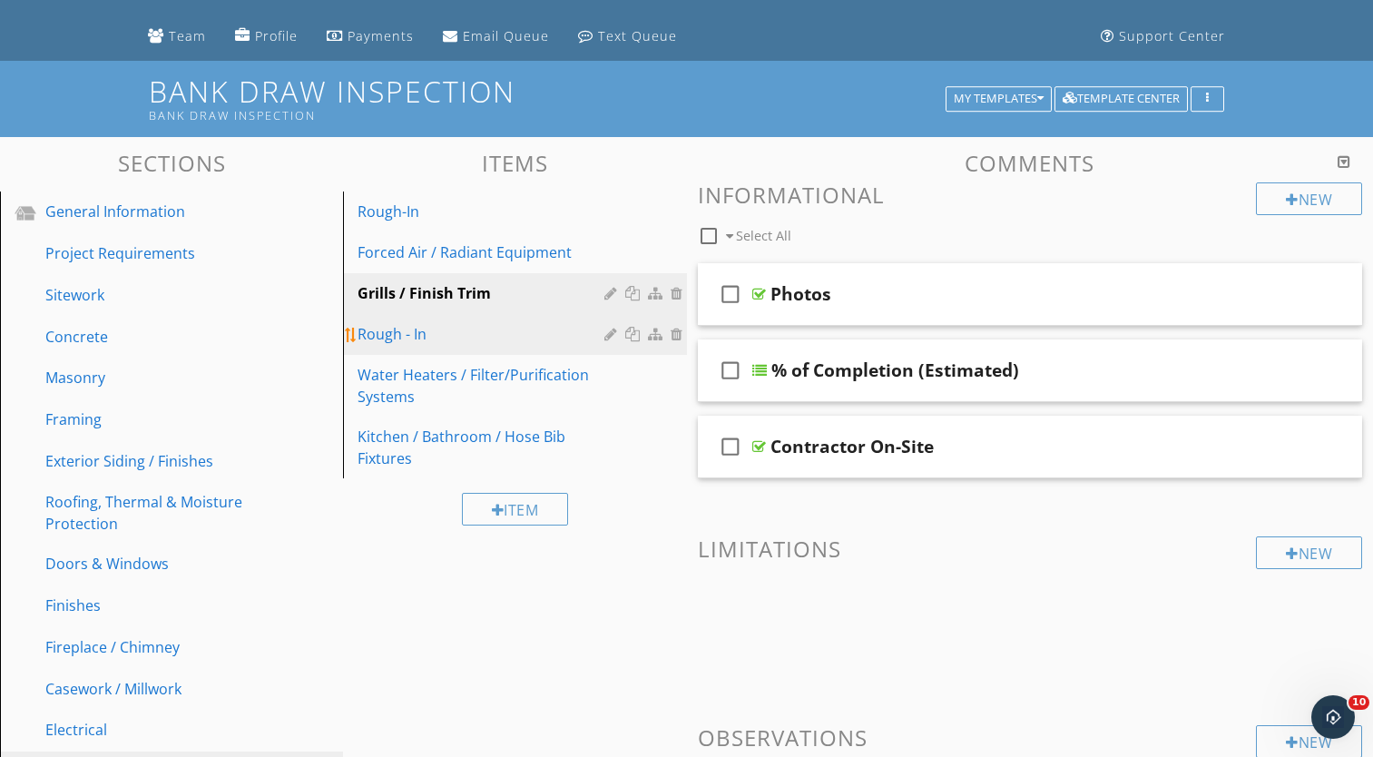
click at [675, 335] on div at bounding box center [678, 334] width 16 height 15
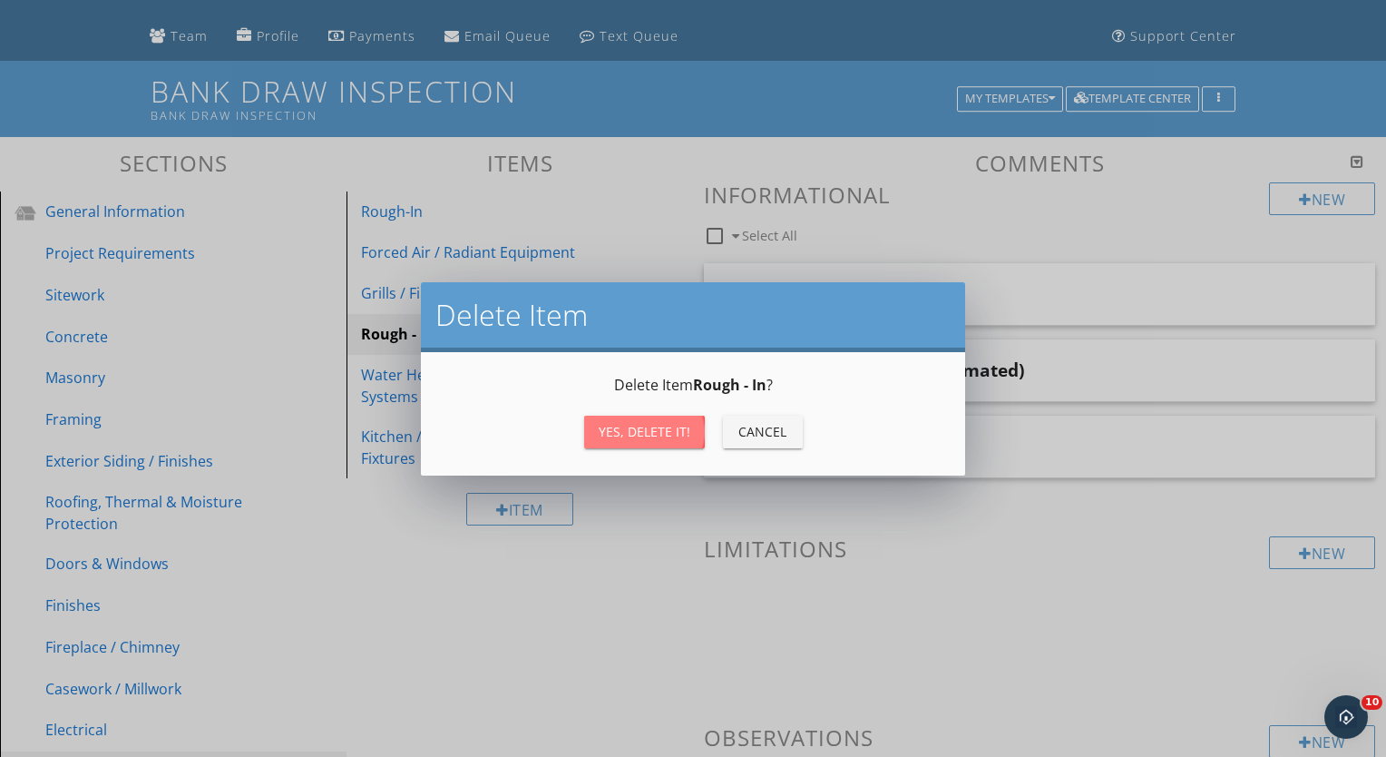
click at [651, 424] on div "Yes, Delete it!" at bounding box center [645, 431] width 92 height 19
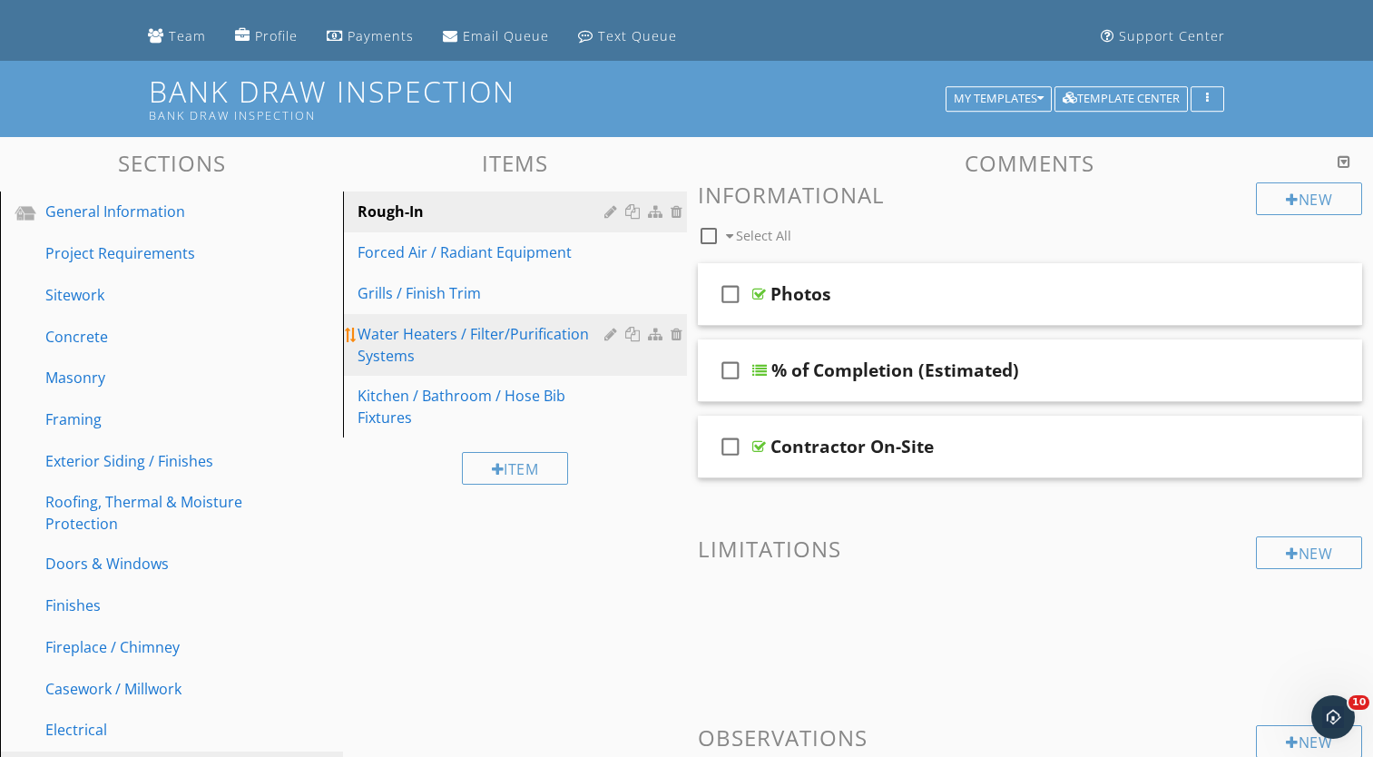
click at [673, 334] on div at bounding box center [678, 334] width 16 height 15
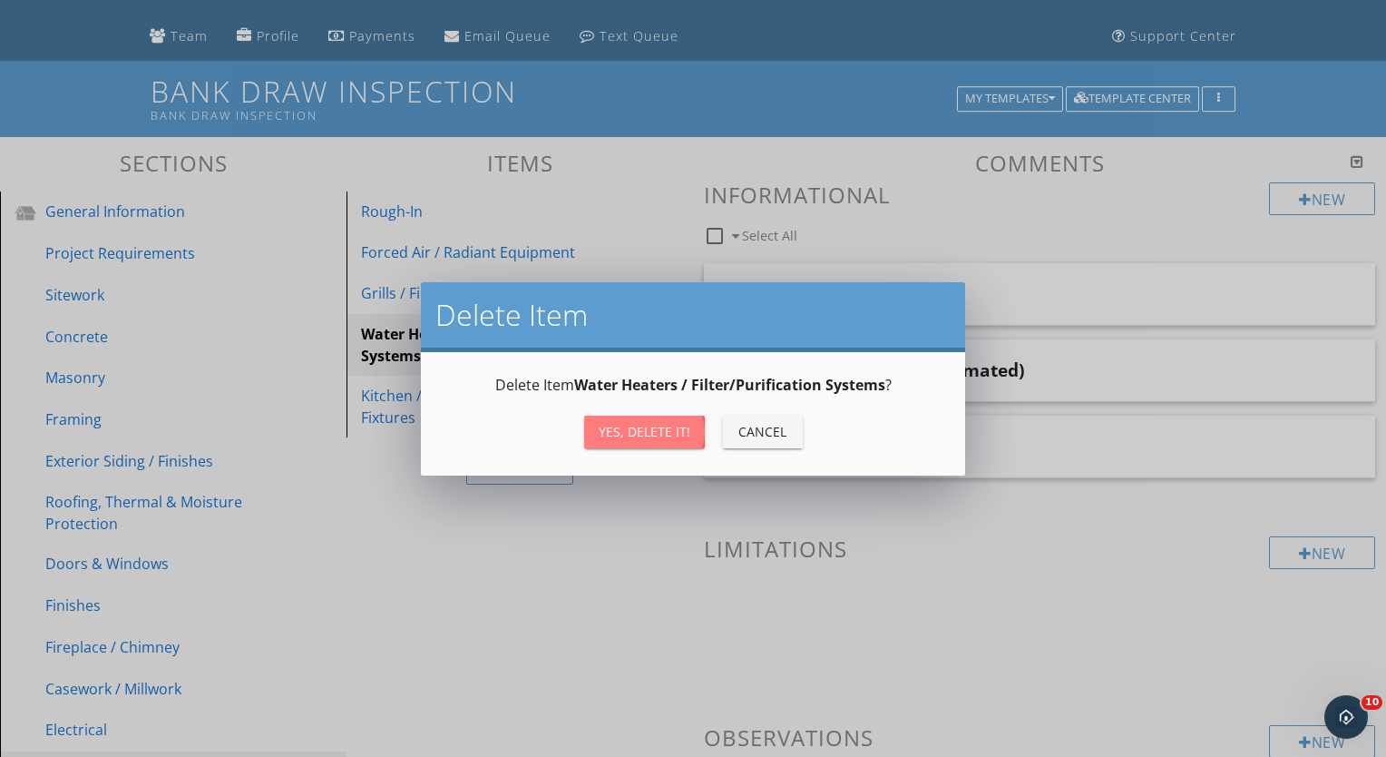
click at [651, 424] on div "Yes, Delete it!" at bounding box center [645, 431] width 92 height 19
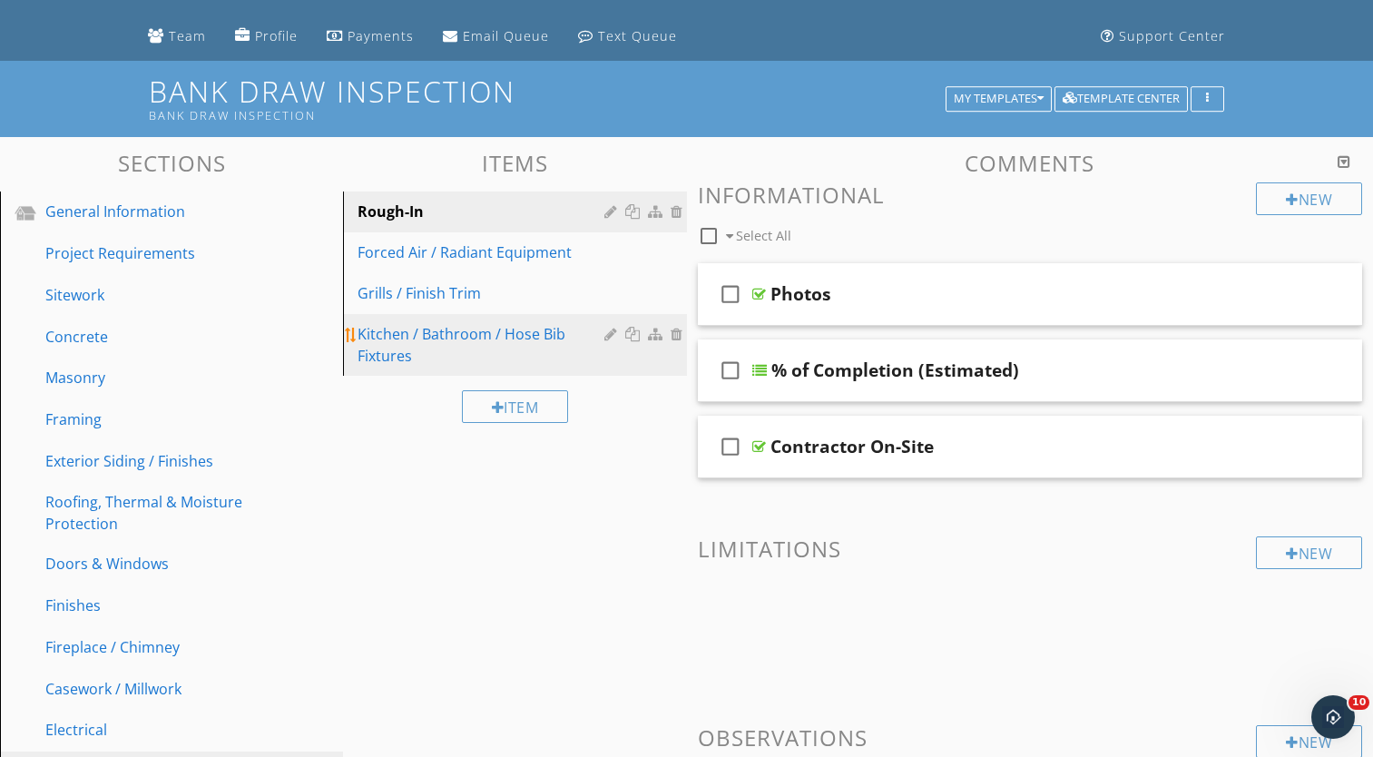
click at [673, 336] on div at bounding box center [678, 334] width 16 height 15
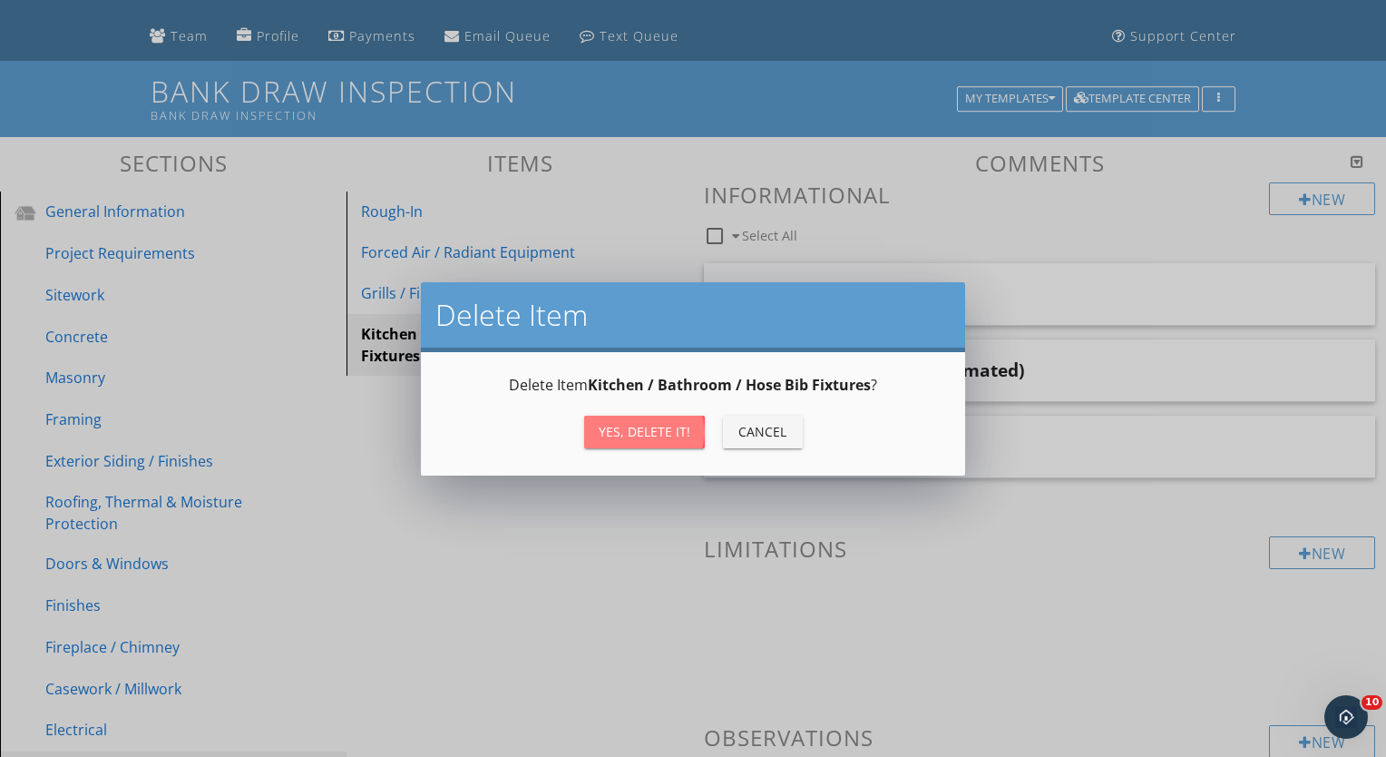
click at [648, 438] on div "Yes, Delete it!" at bounding box center [645, 431] width 92 height 19
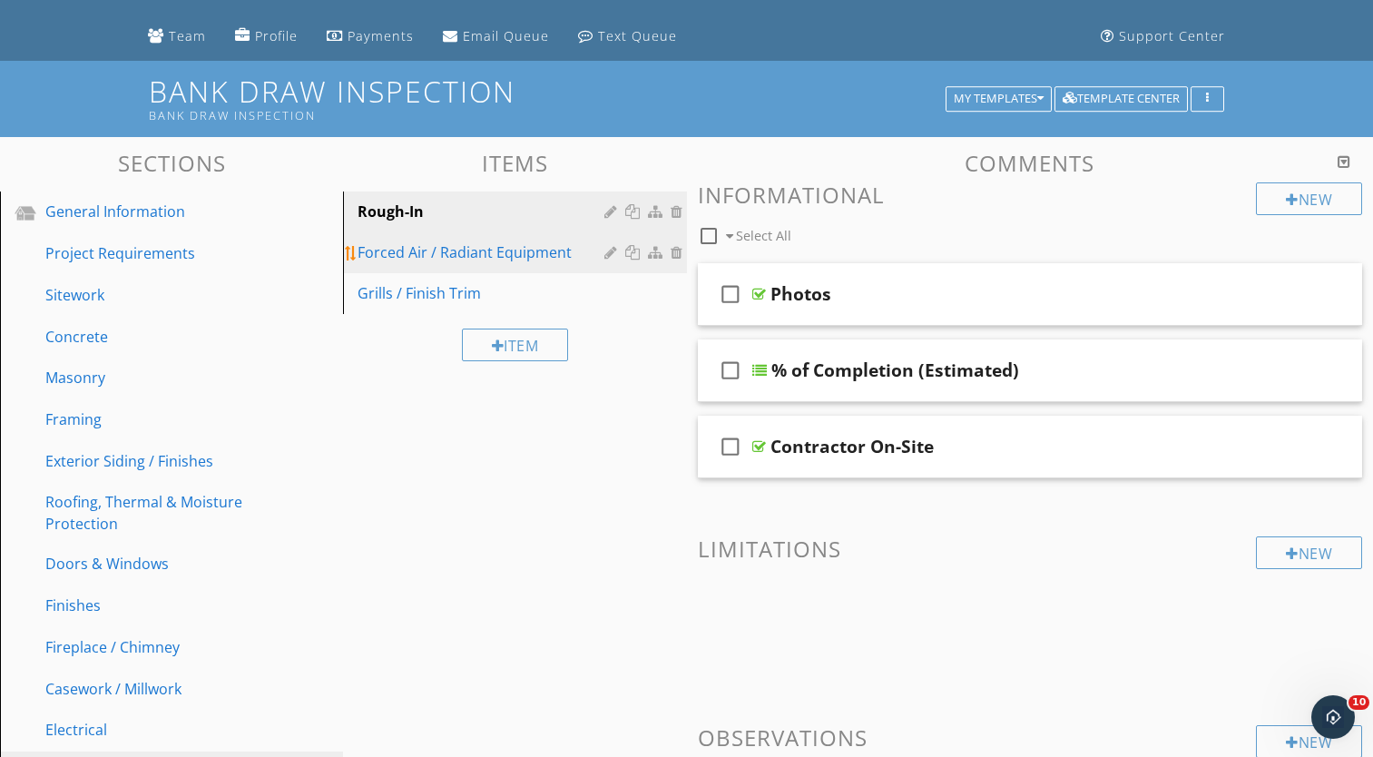
click at [602, 252] on div "Forced Air / Radiant Equipment" at bounding box center [482, 252] width 251 height 22
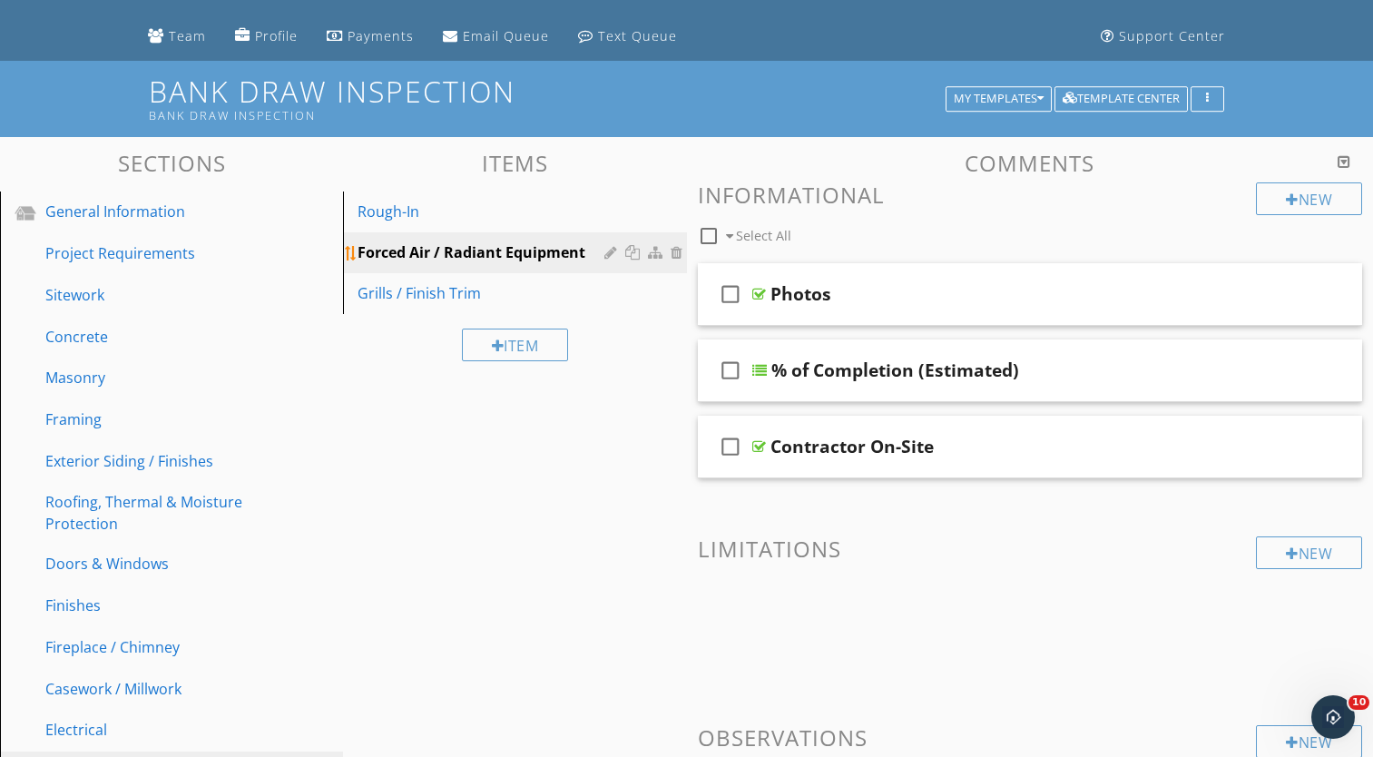
click at [605, 251] on div at bounding box center [612, 252] width 17 height 15
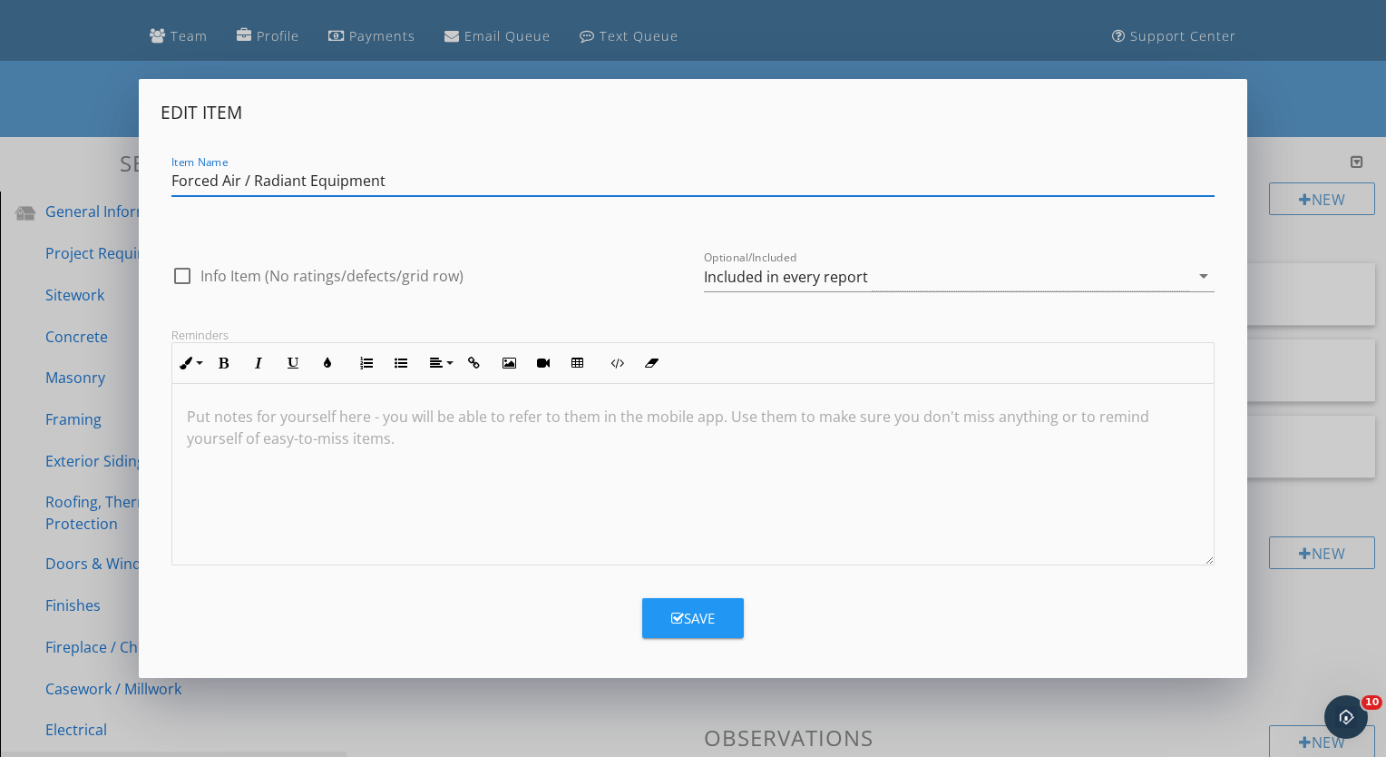
click at [308, 182] on input "Forced Air / Radiant Equipment" at bounding box center [692, 181] width 1043 height 30
click at [308, 182] on input "Equipment" at bounding box center [692, 181] width 1043 height 30
type input "Equipment"
click at [695, 619] on div "Save" at bounding box center [693, 618] width 44 height 21
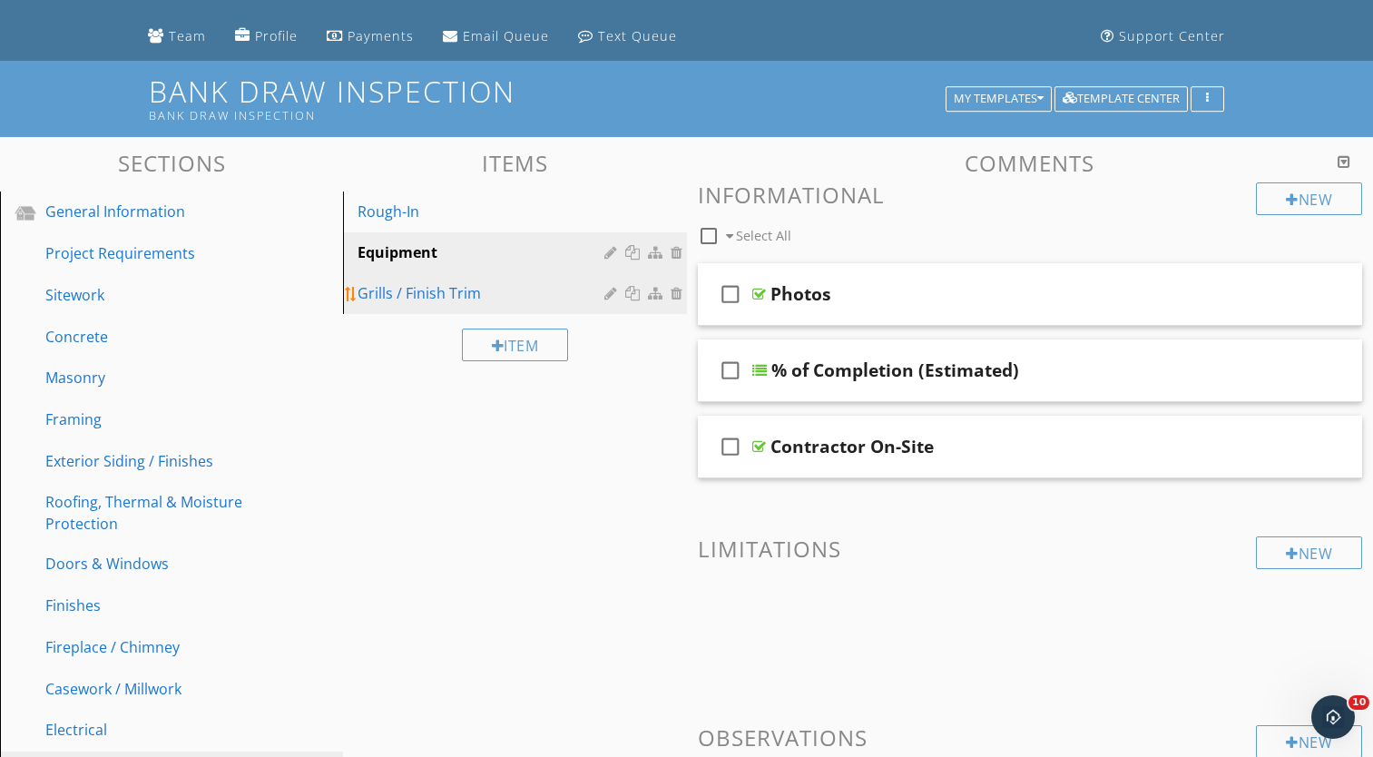
click at [607, 294] on div at bounding box center [612, 293] width 17 height 15
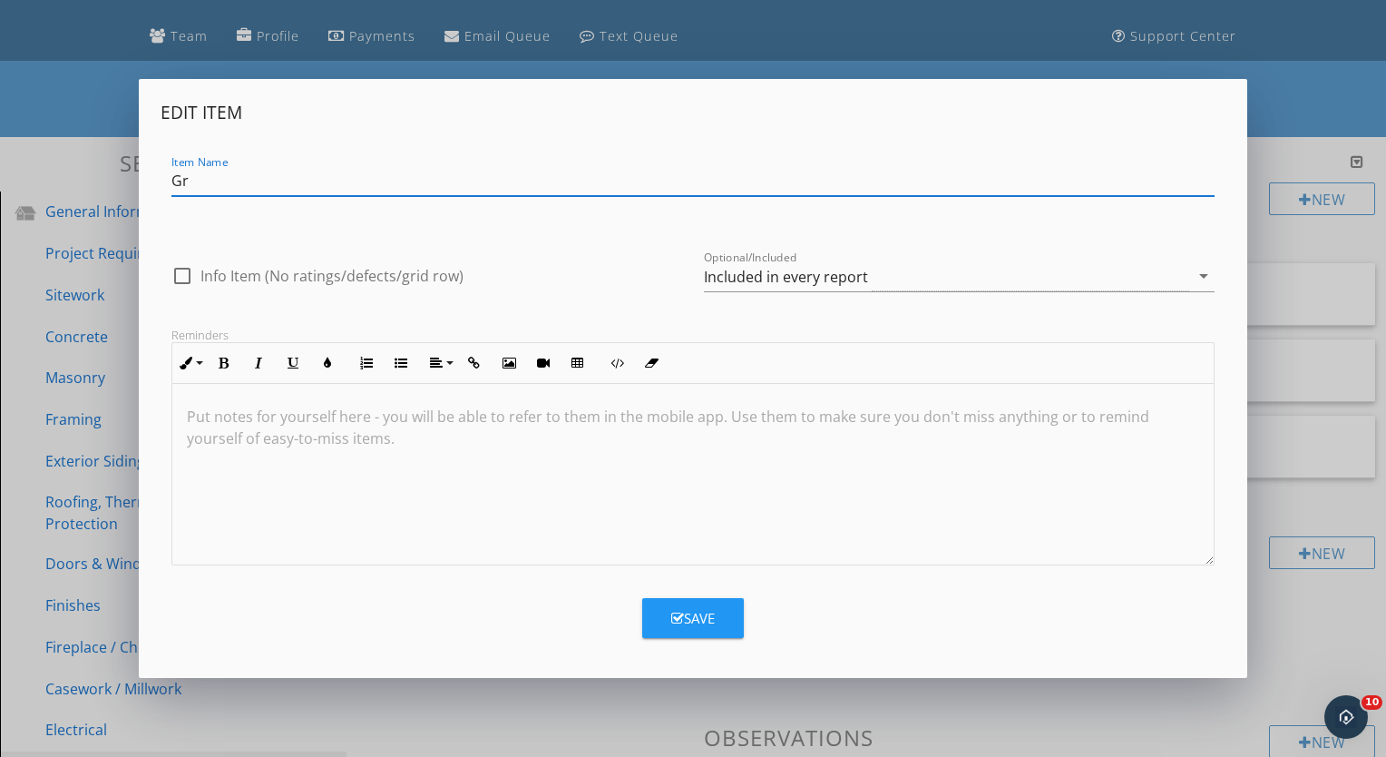
type input "G"
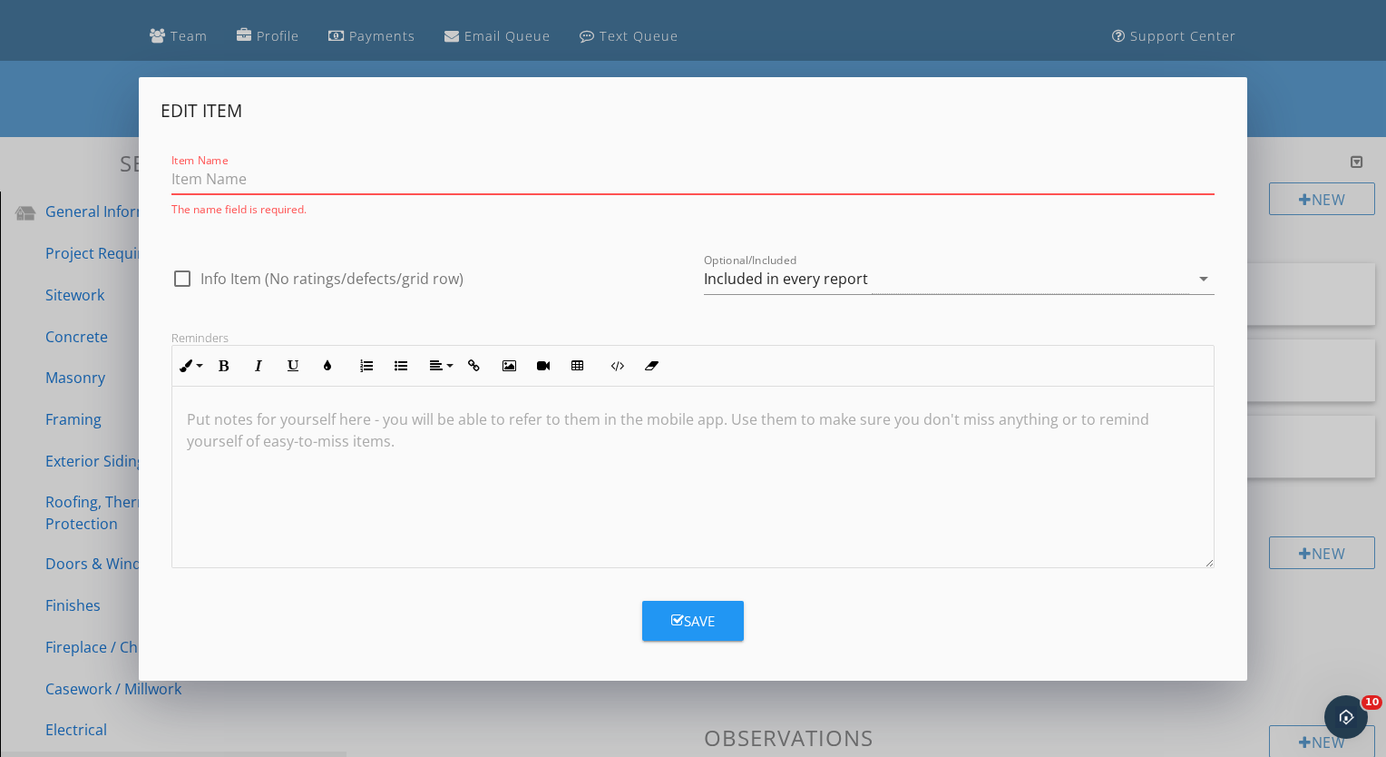
type input "r"
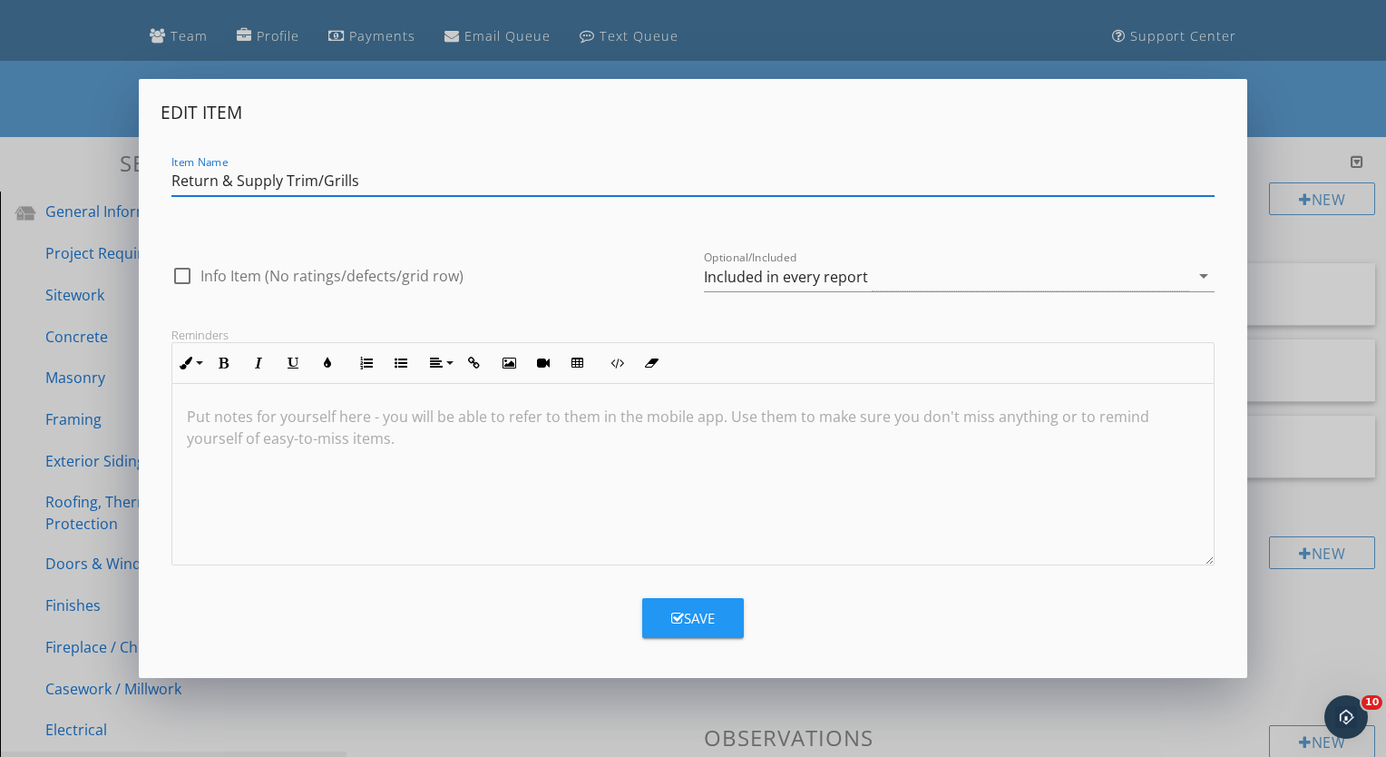
type input "Return & Supply Trim/Grills"
click at [687, 614] on div "Save" at bounding box center [693, 618] width 44 height 21
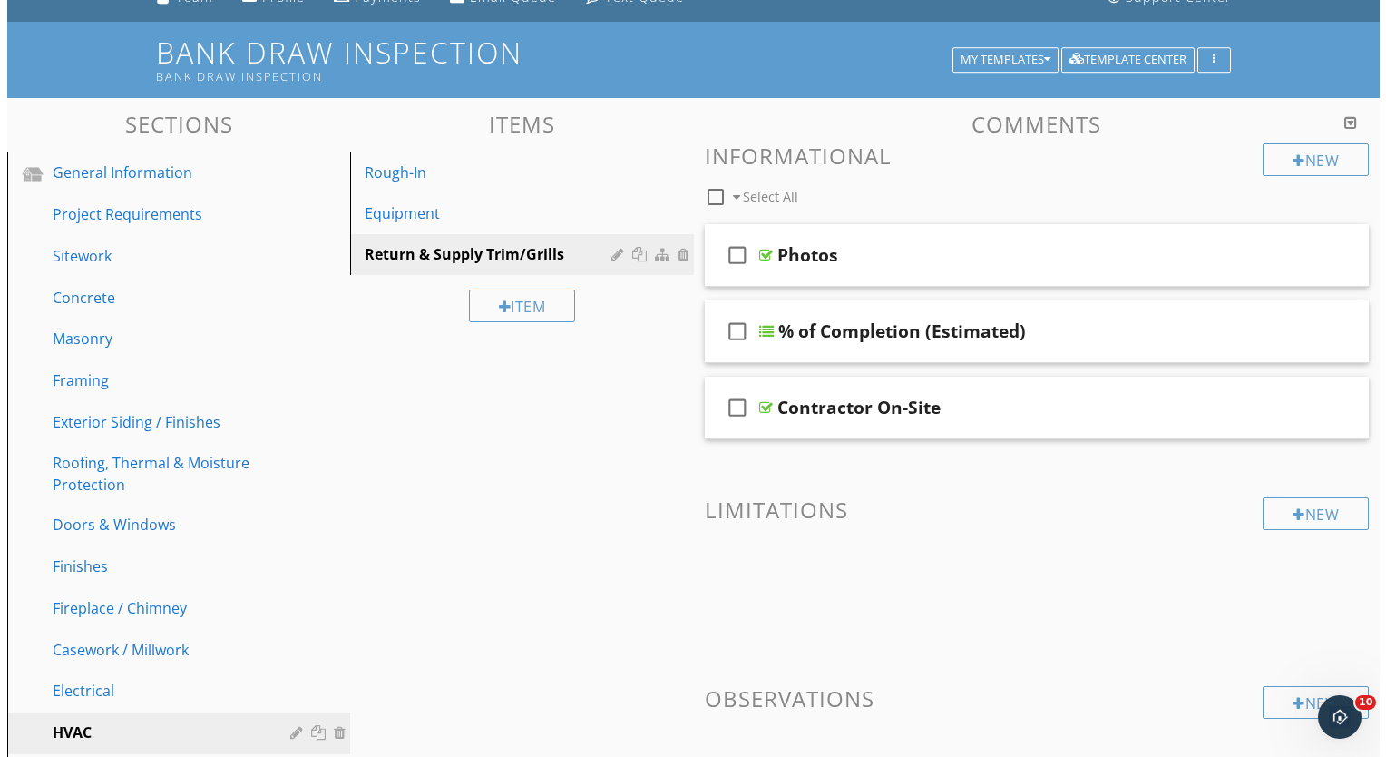
scroll to position [136, 0]
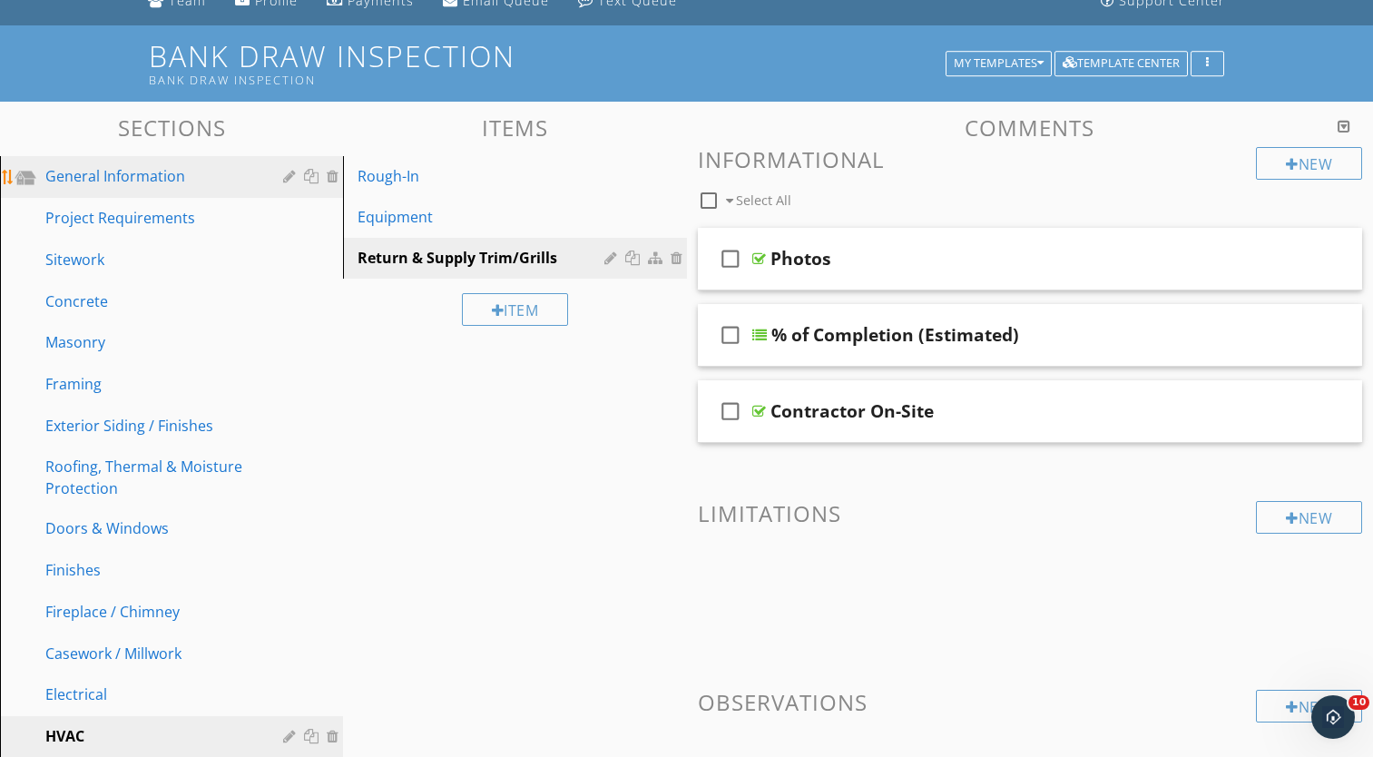
click at [285, 178] on div at bounding box center [291, 176] width 17 height 15
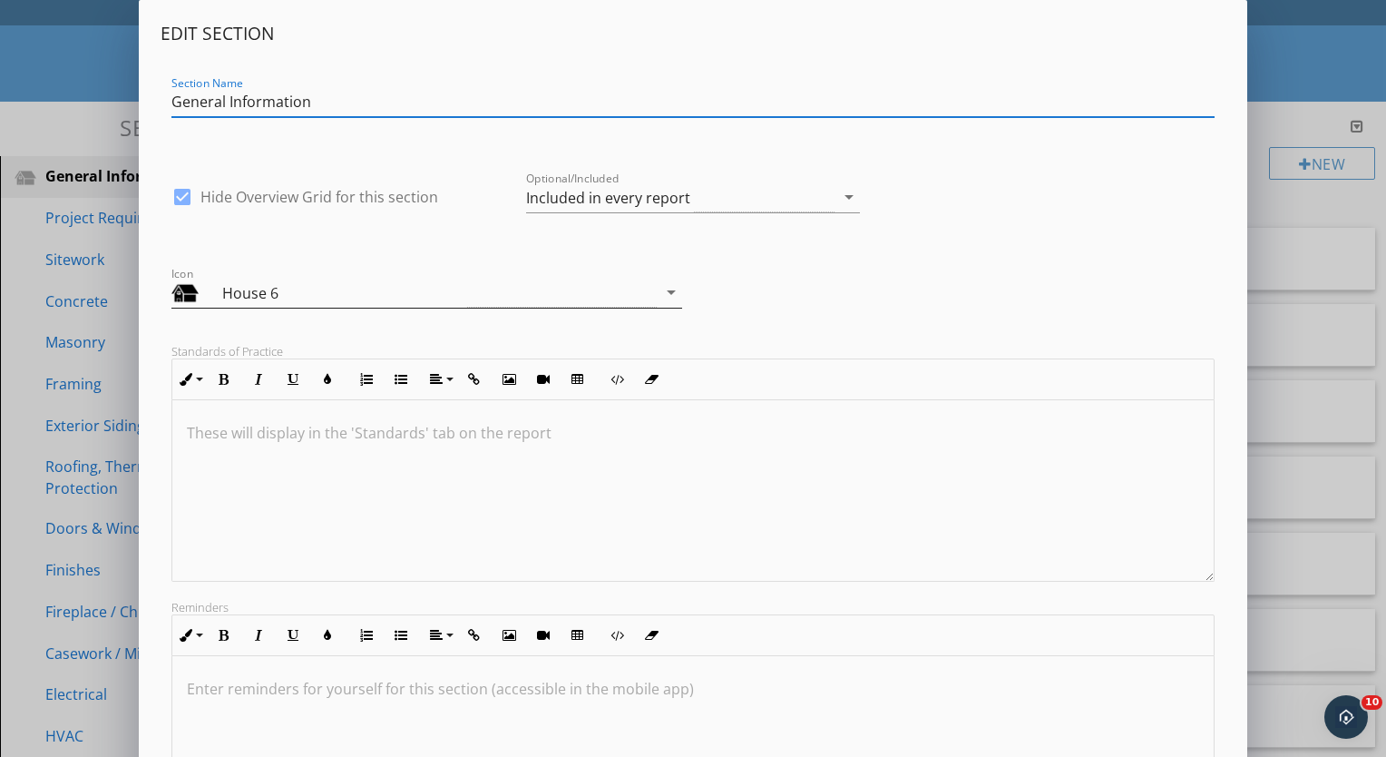
click at [247, 291] on div "House 6" at bounding box center [345, 293] width 246 height 22
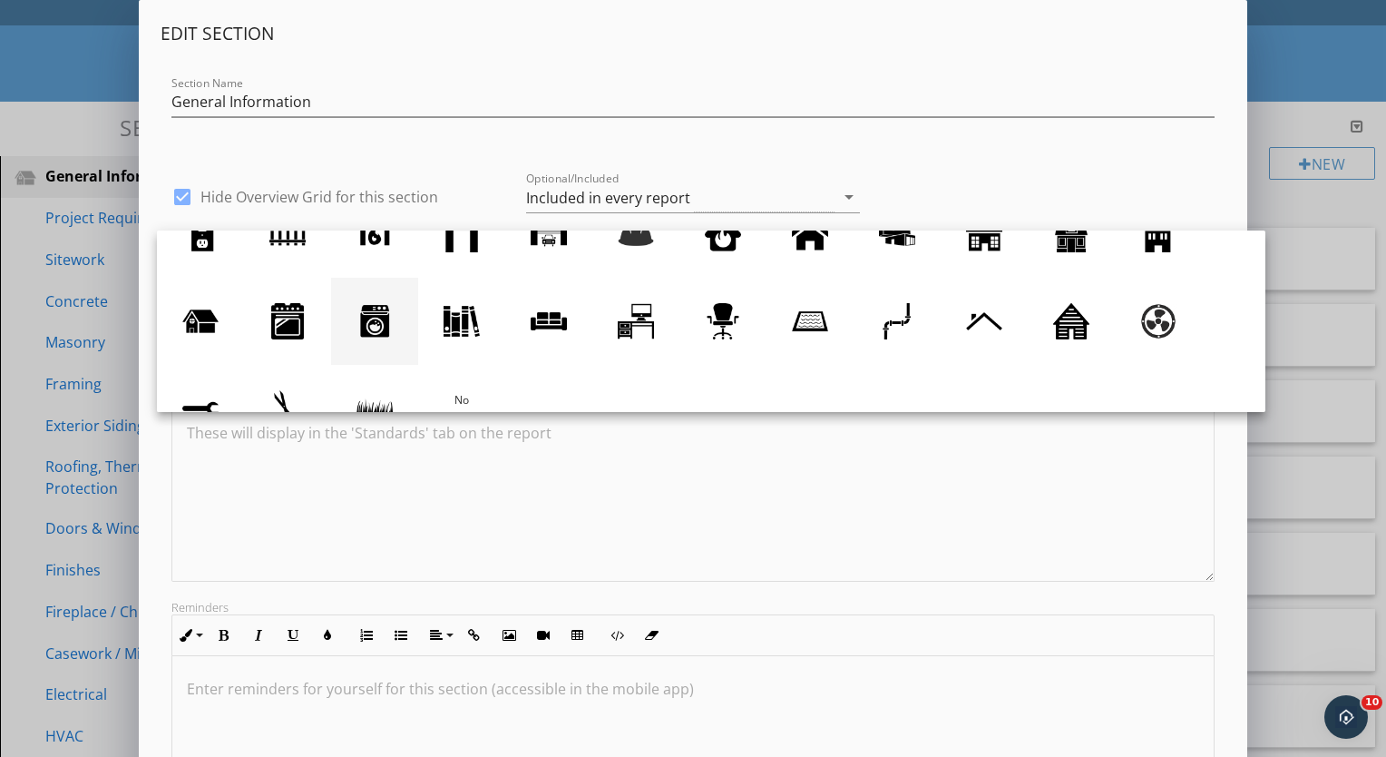
scroll to position [167, 0]
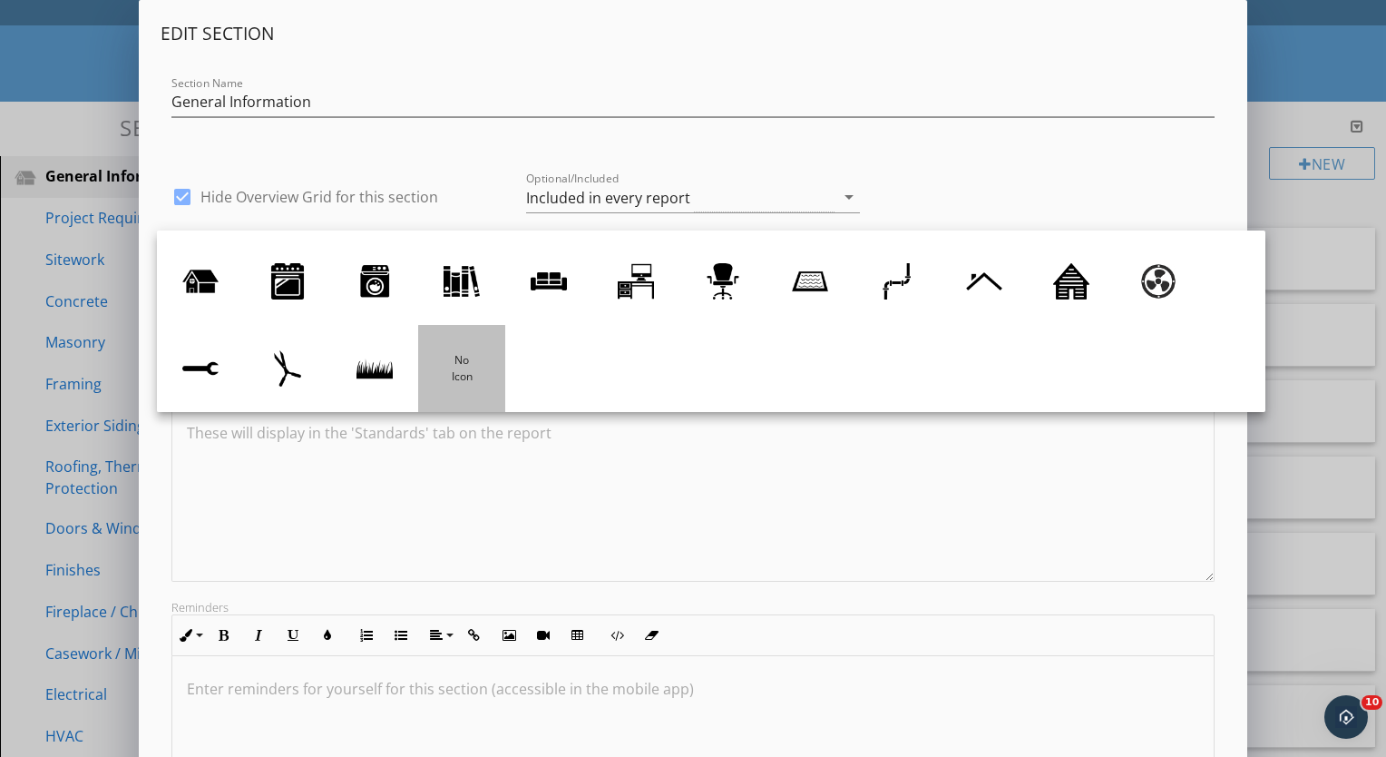
click at [464, 370] on div at bounding box center [462, 368] width 36 height 36
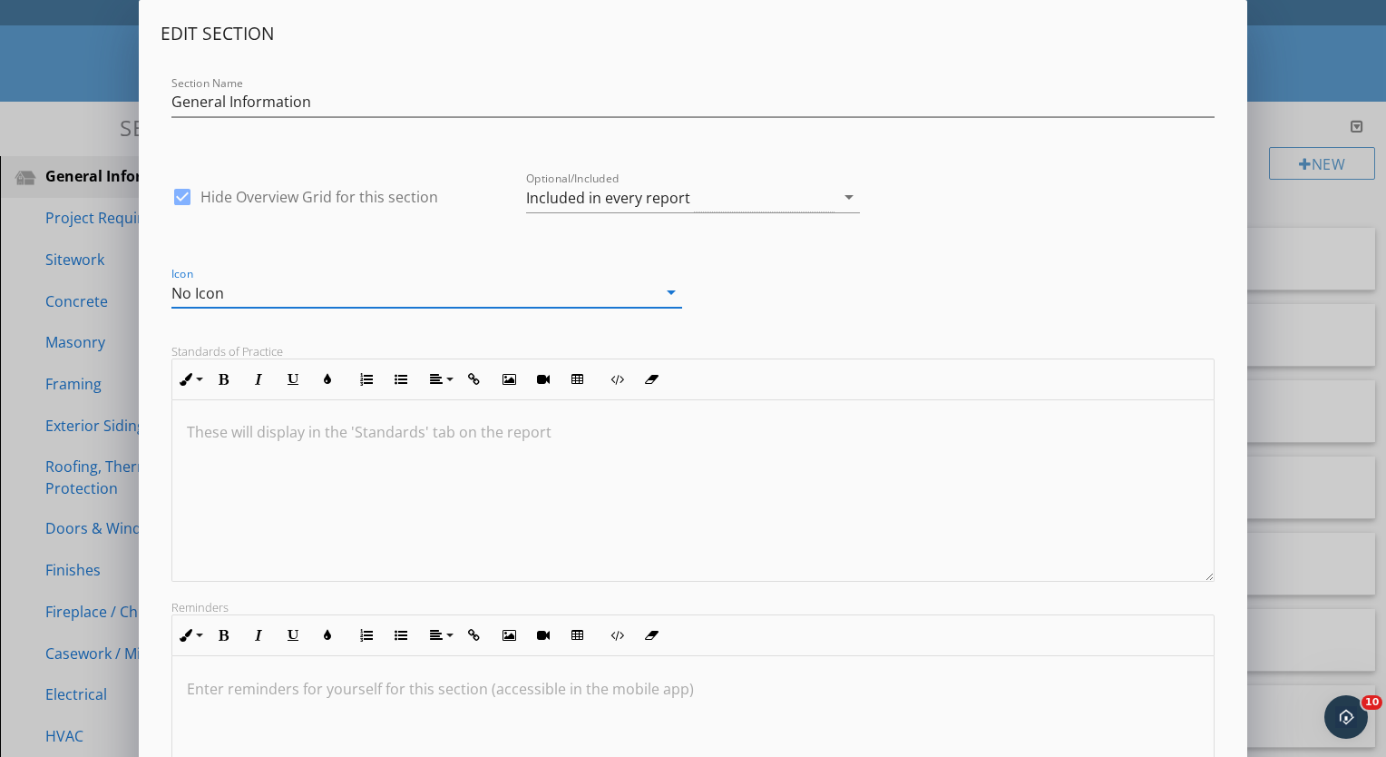
scroll to position [204, 0]
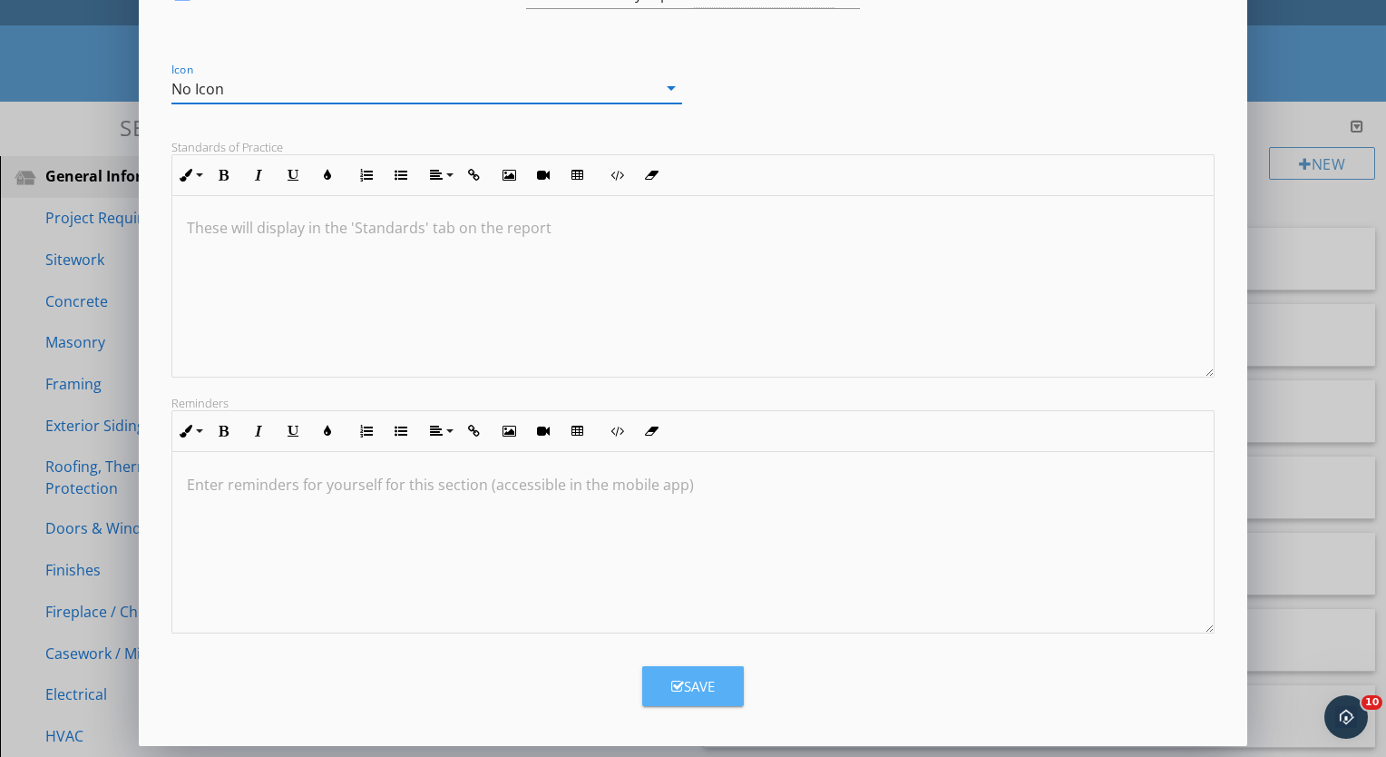
click at [682, 675] on button "Save" at bounding box center [693, 686] width 102 height 40
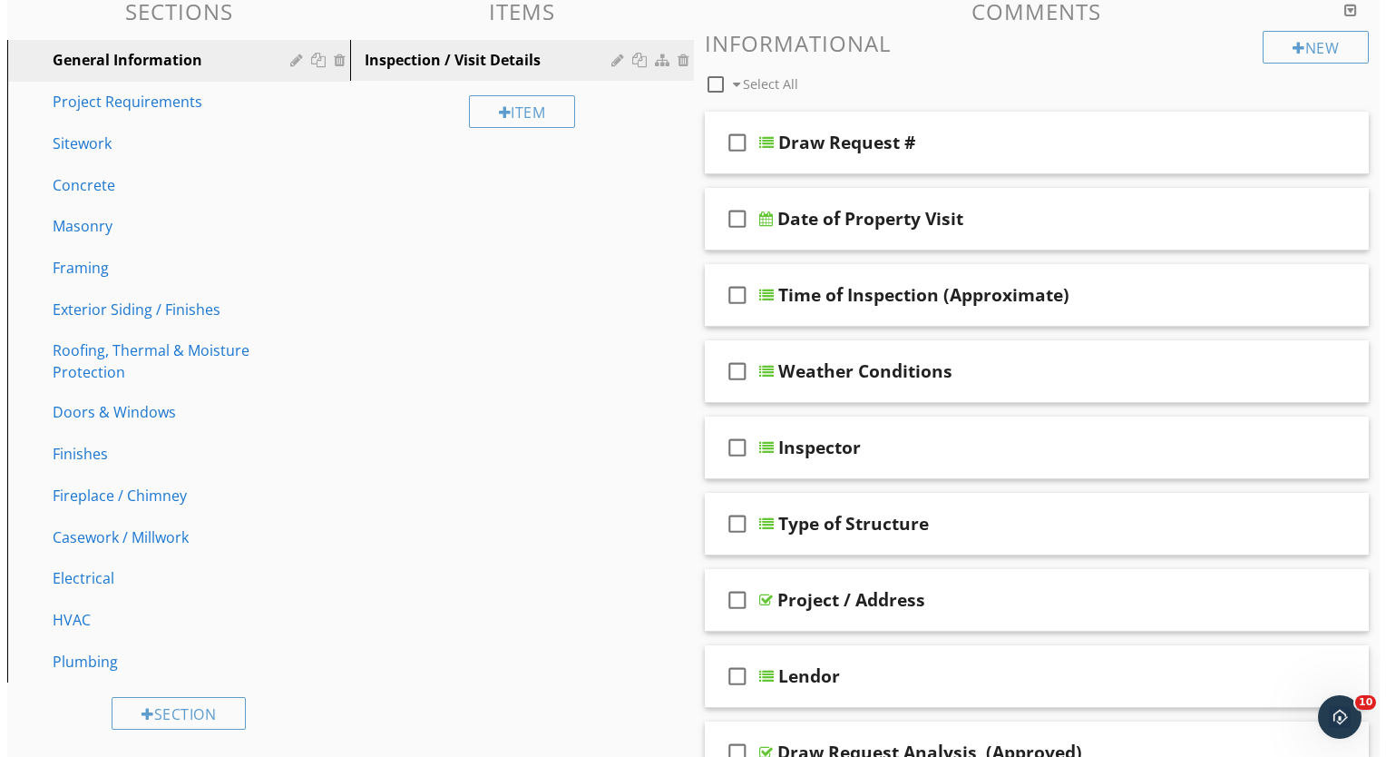
scroll to position [253, 0]
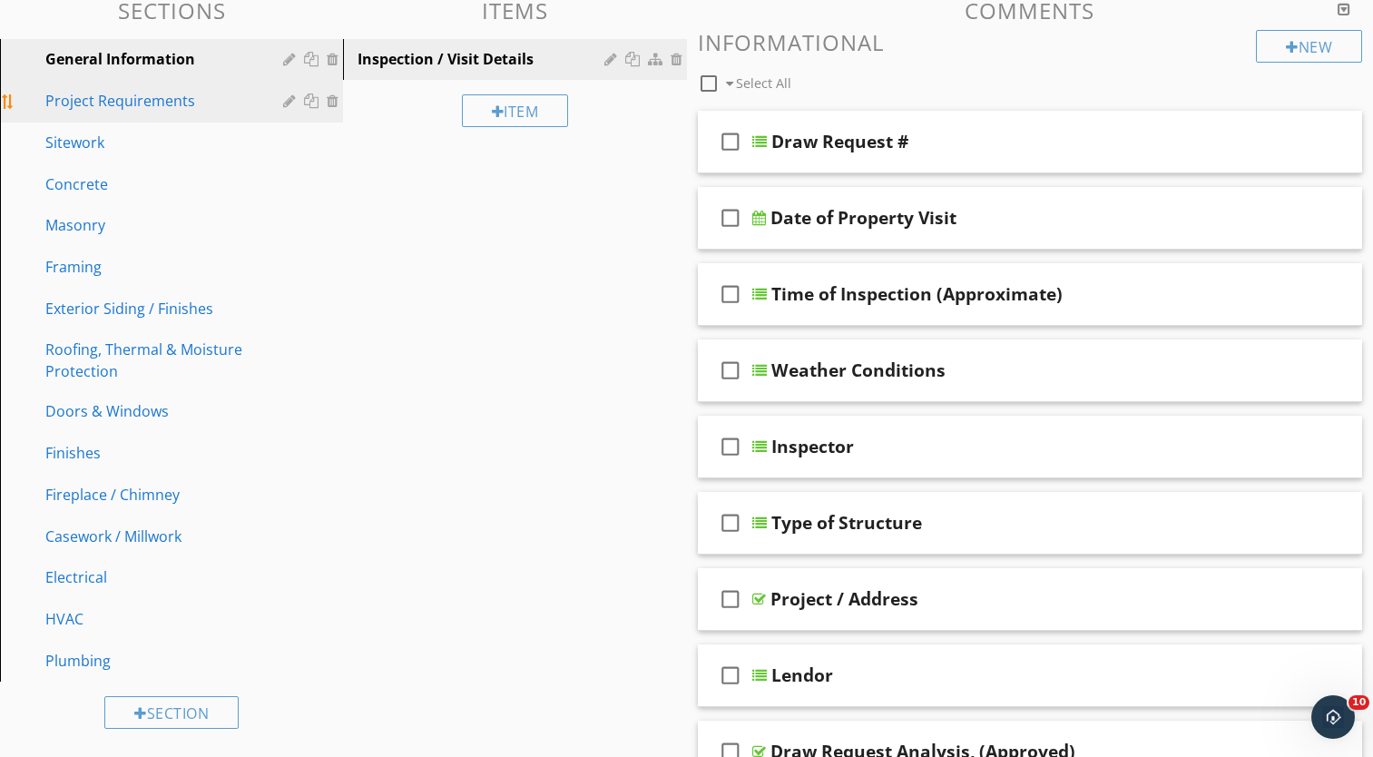
click at [289, 99] on div at bounding box center [291, 100] width 17 height 15
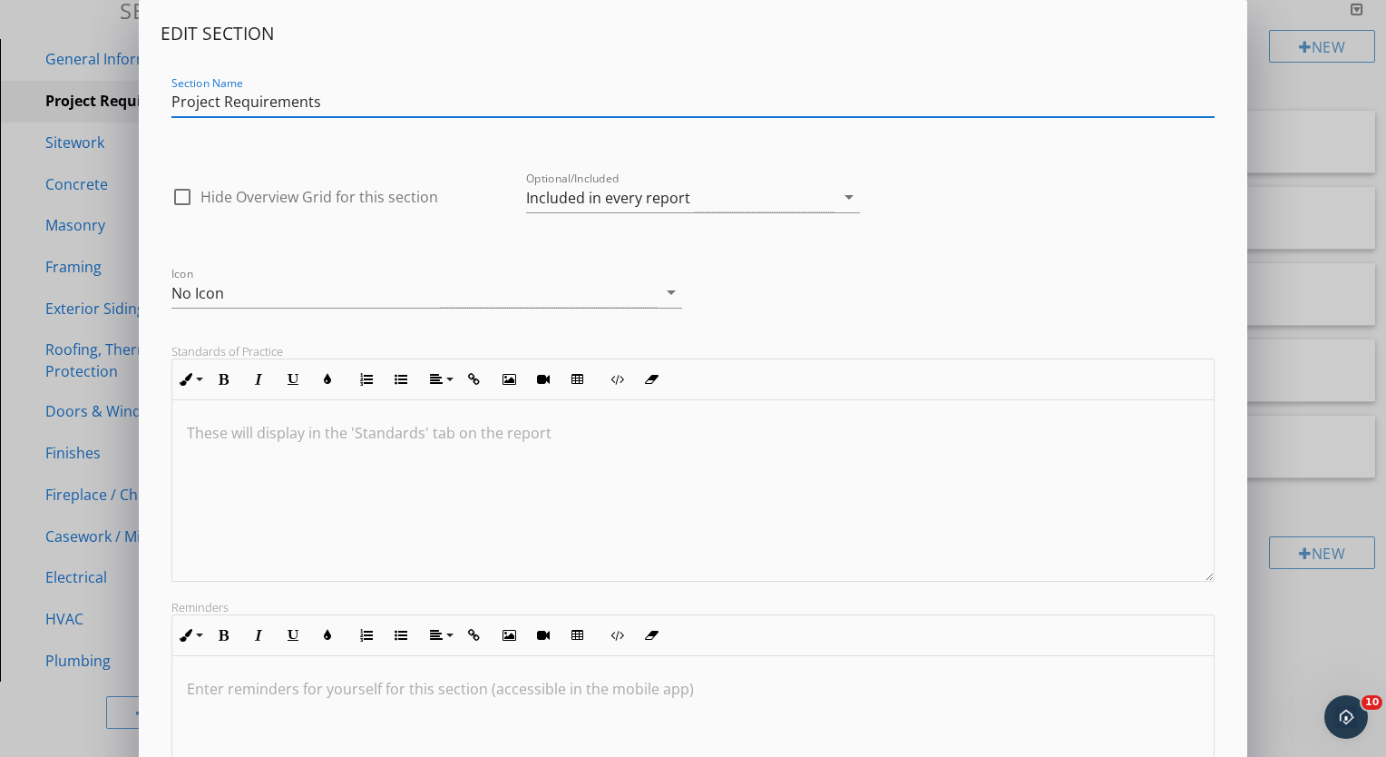
click at [171, 99] on input "Project Requirements" at bounding box center [692, 102] width 1043 height 30
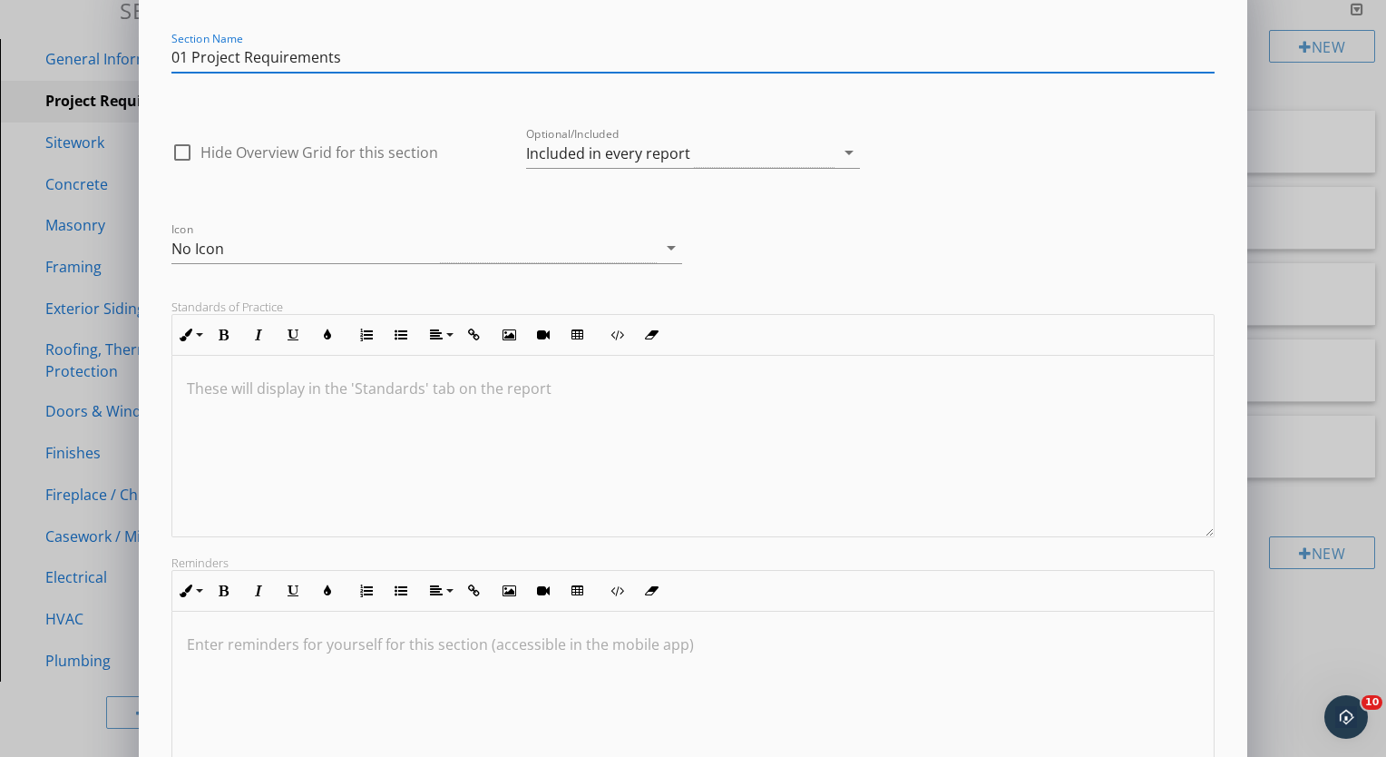
scroll to position [0, 0]
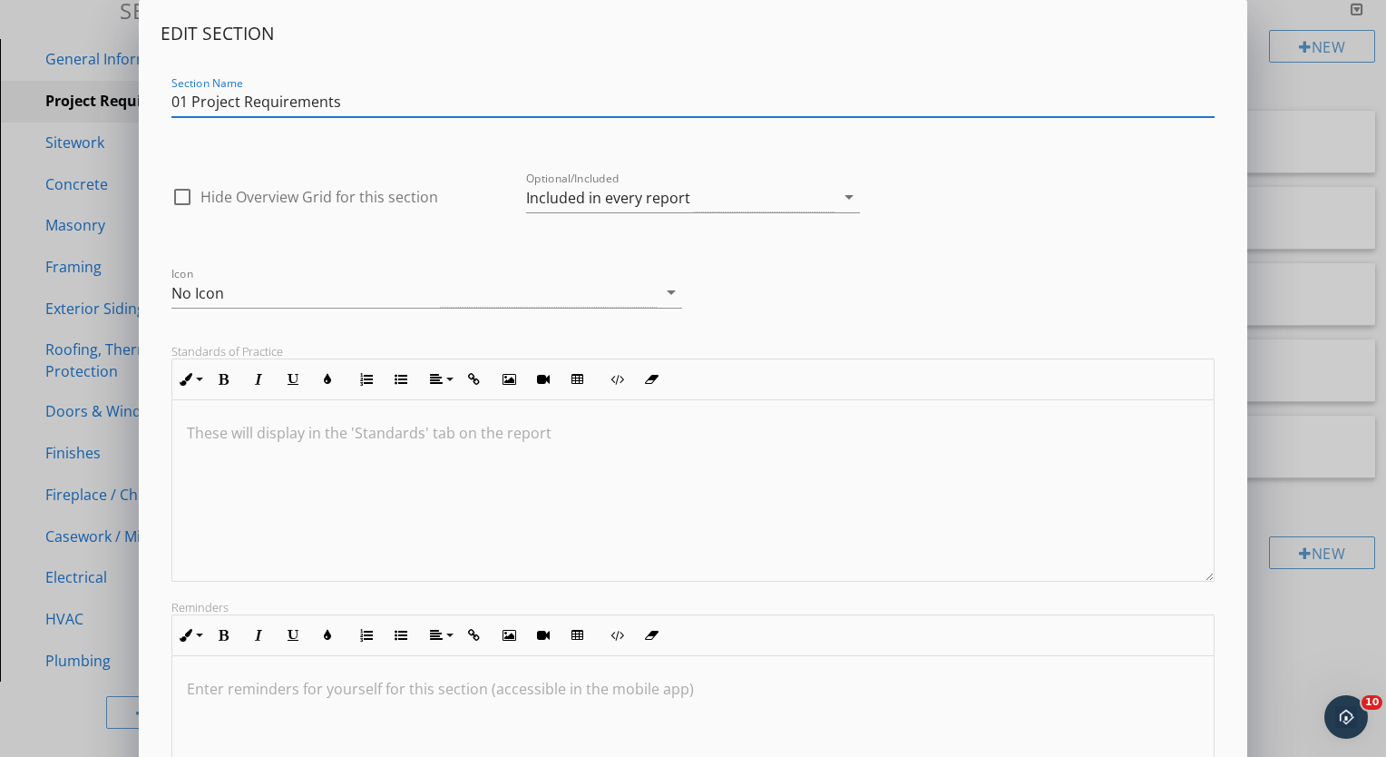
click at [438, 99] on input "01 Project Requirements" at bounding box center [692, 102] width 1043 height 30
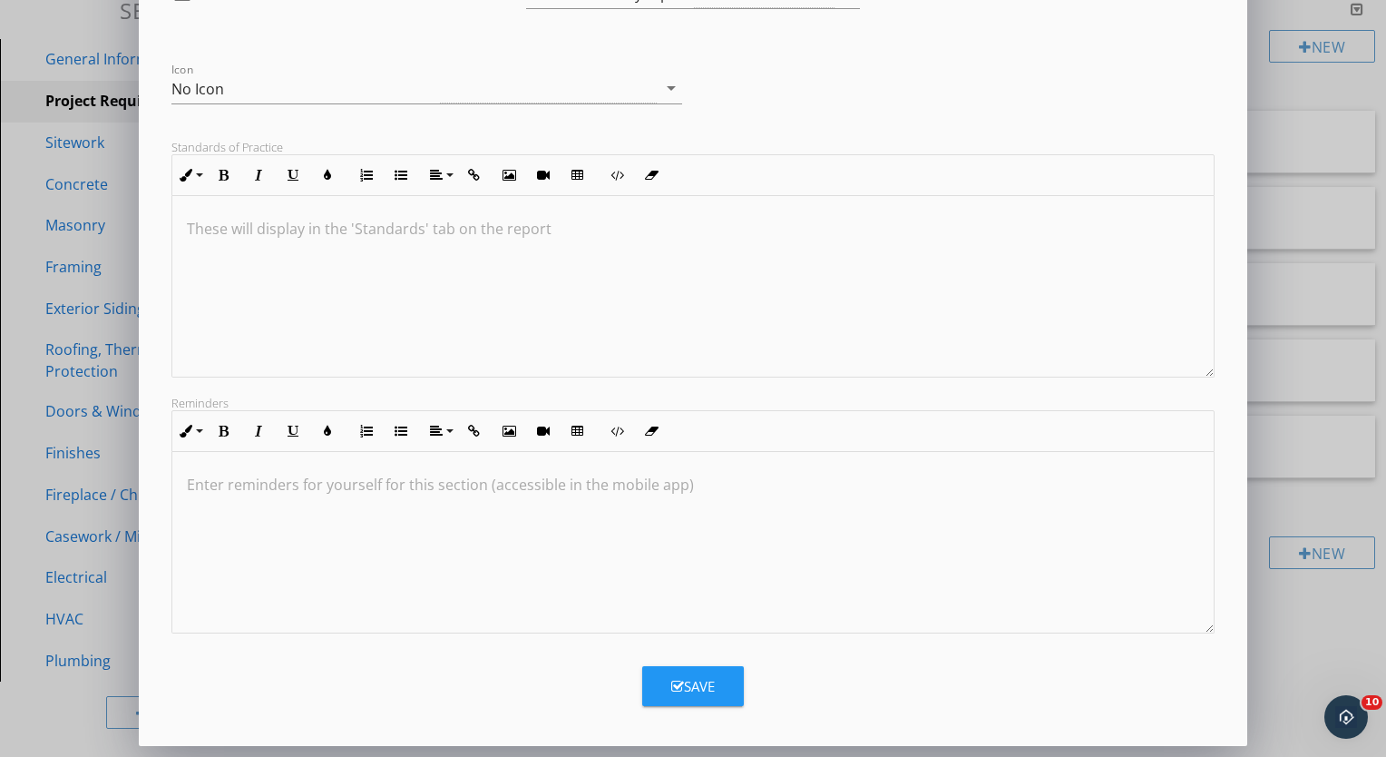
type input "01 Project Requirements"
click at [689, 673] on button "Save" at bounding box center [693, 686] width 102 height 40
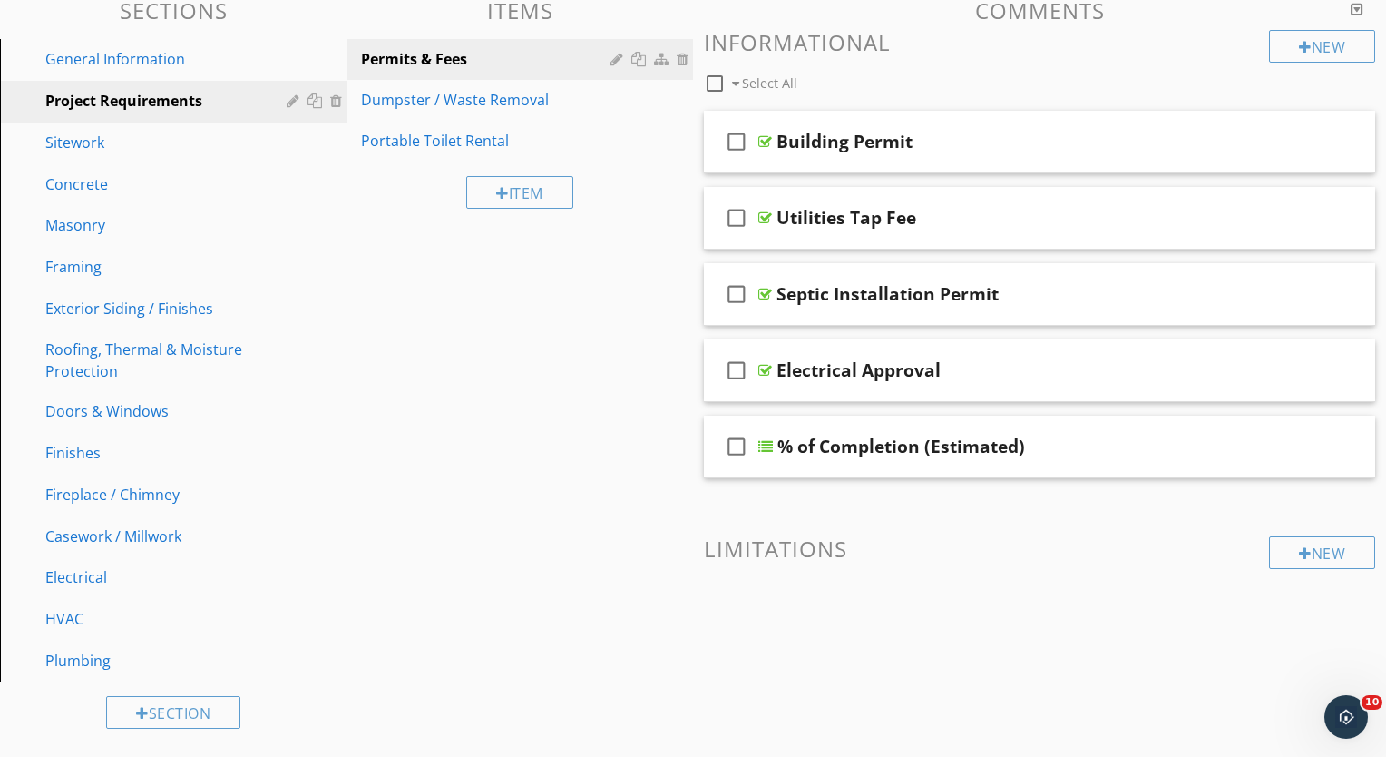
scroll to position [7, 0]
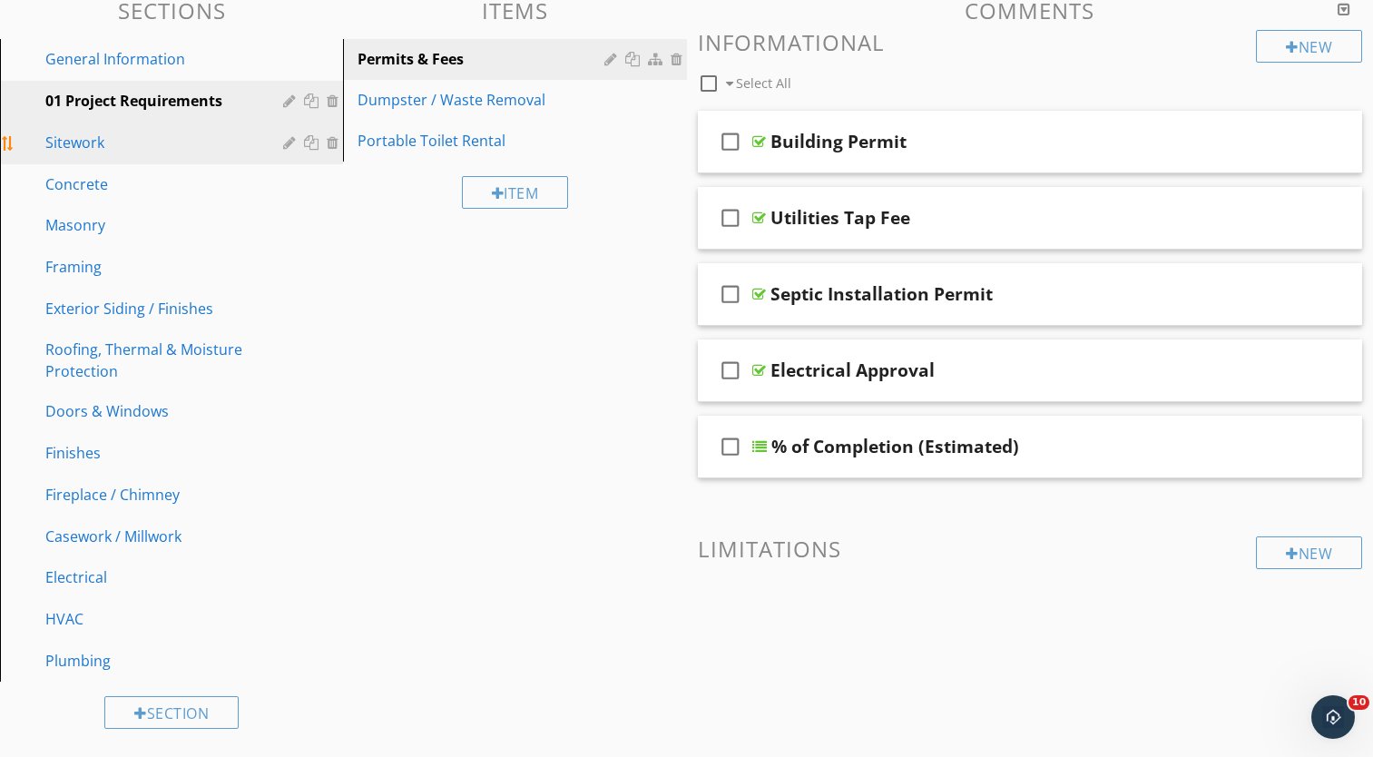
click at [283, 142] on div "Sitework" at bounding box center [184, 144] width 279 height 24
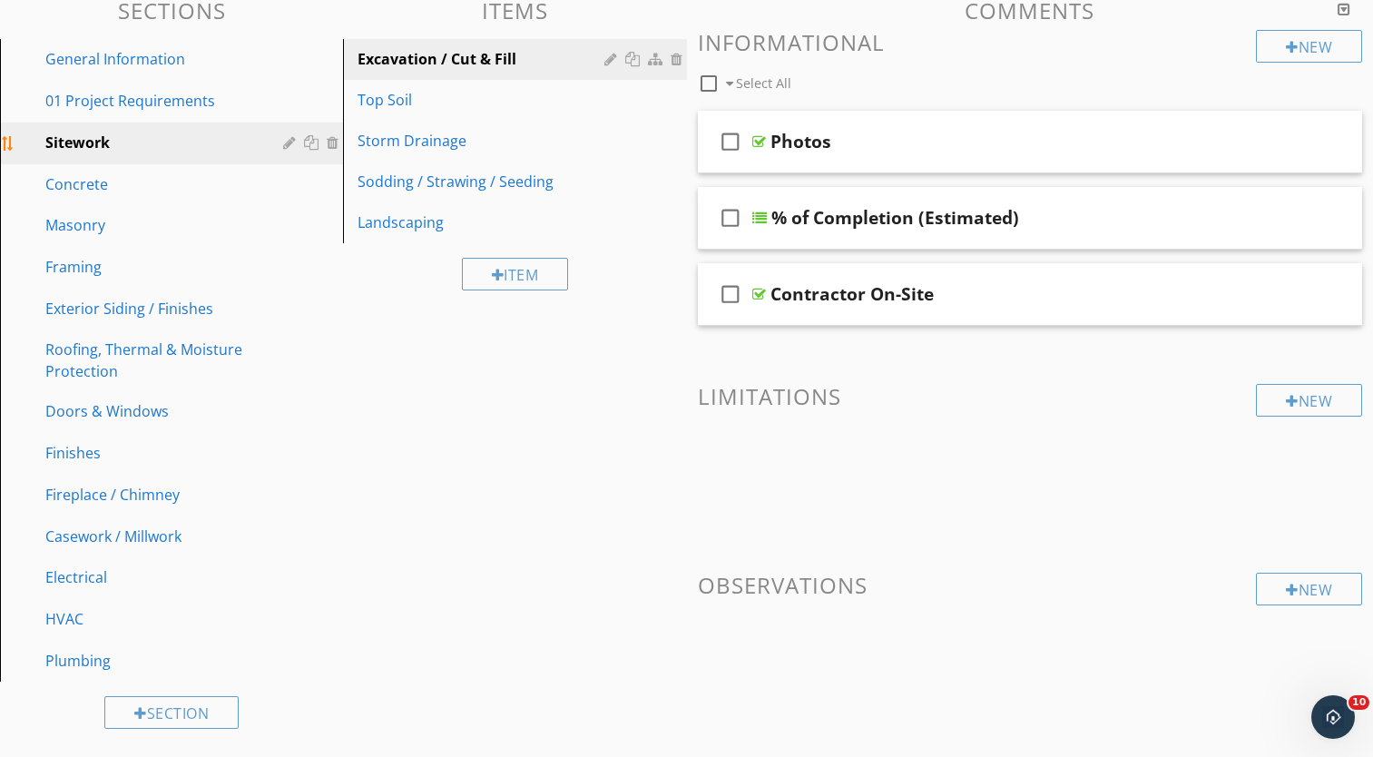
click at [257, 132] on div "Sitework" at bounding box center [150, 143] width 211 height 22
click at [289, 145] on div at bounding box center [291, 142] width 17 height 15
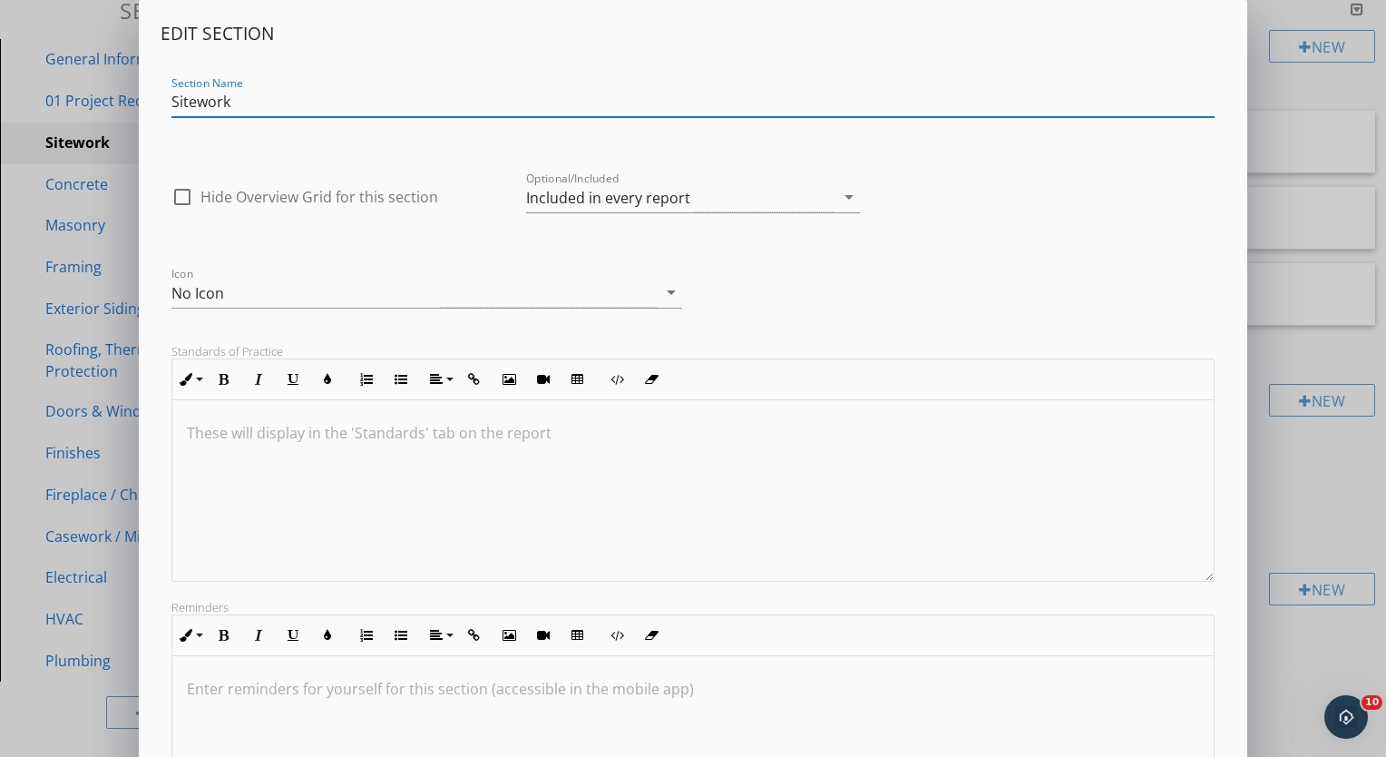
click at [172, 103] on input "Sitework" at bounding box center [692, 102] width 1043 height 30
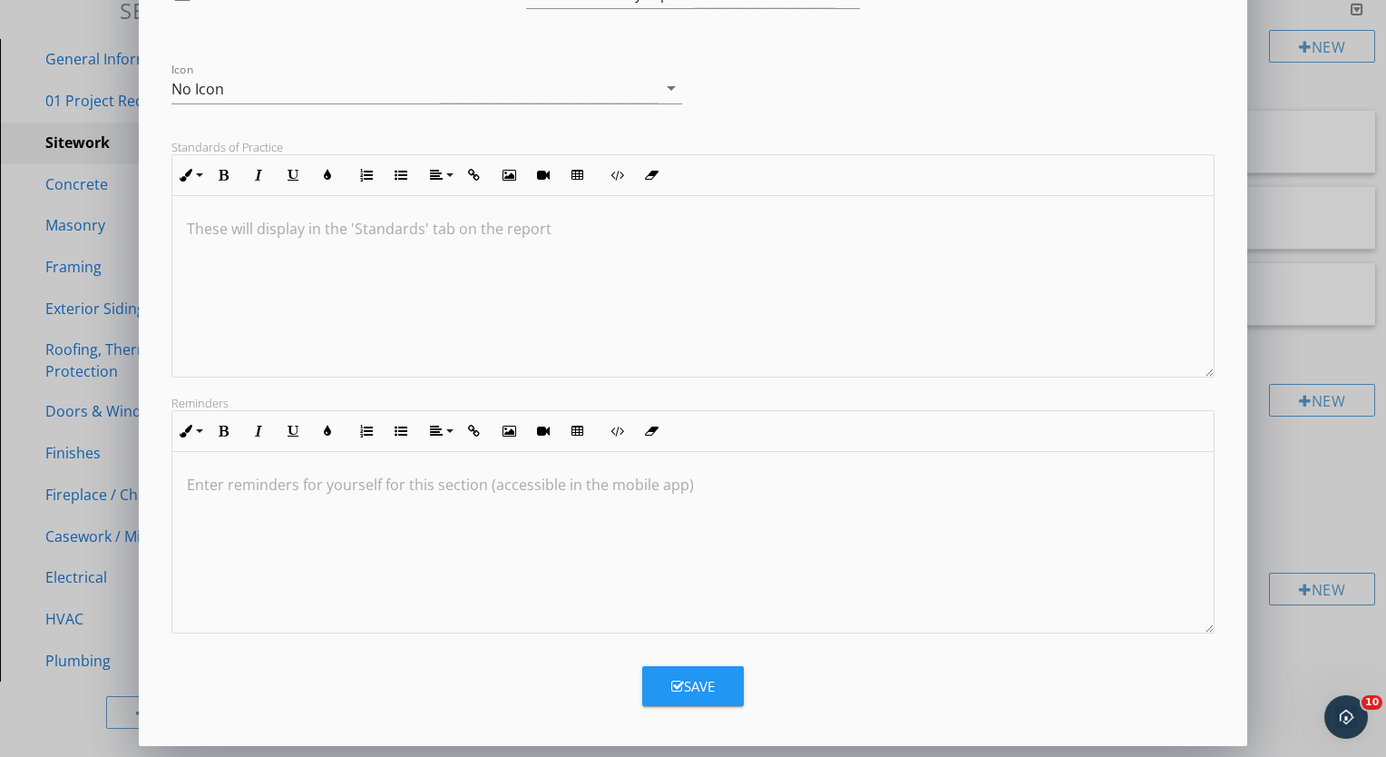
type input "02 Sitework"
click at [686, 683] on div "Save" at bounding box center [693, 686] width 44 height 21
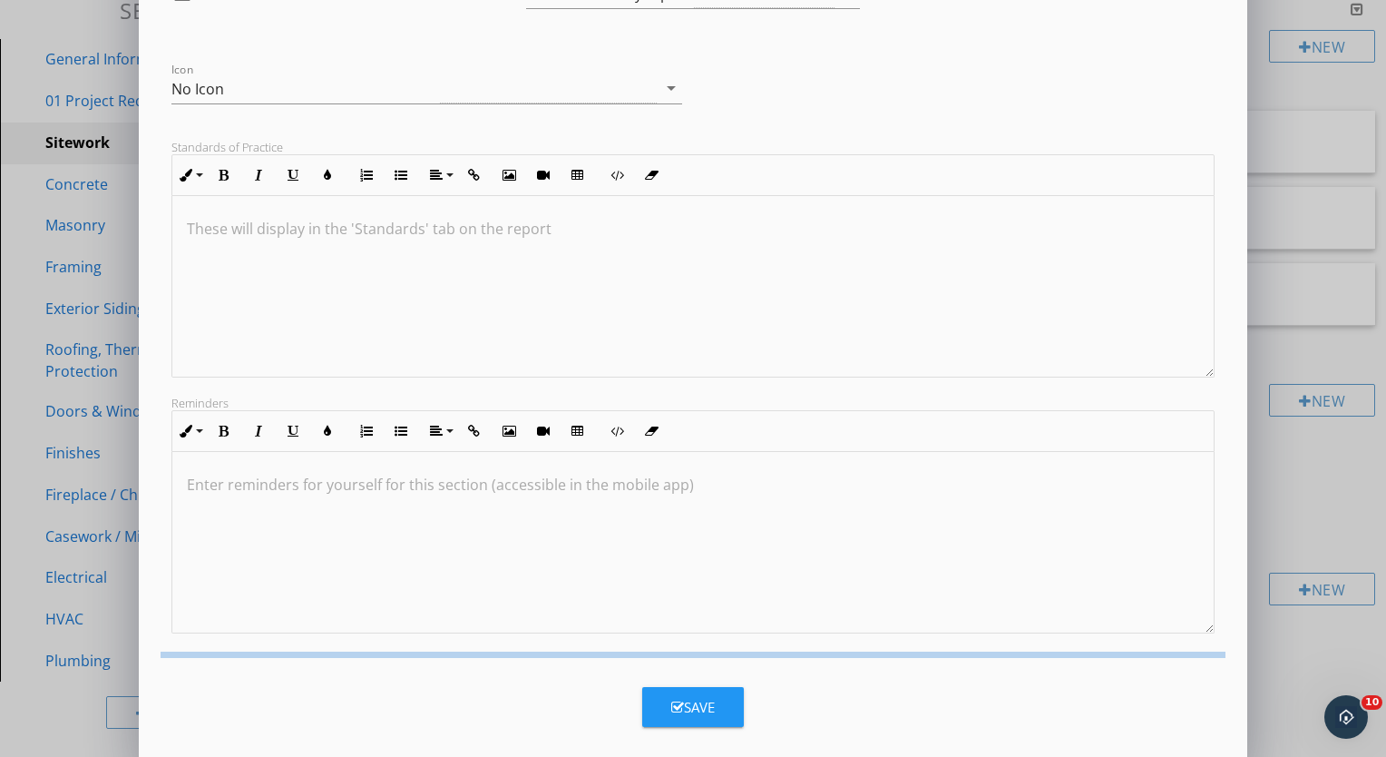
scroll to position [7, 0]
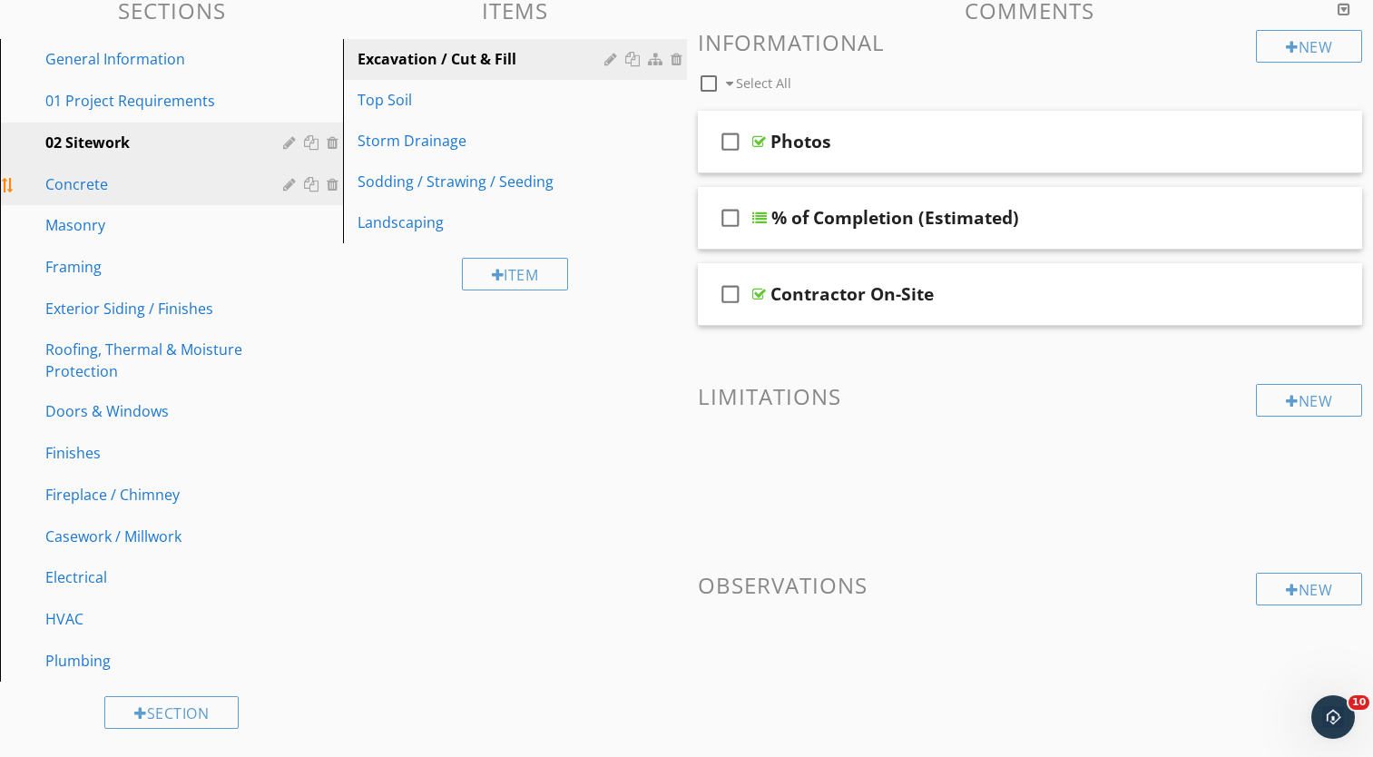
click at [287, 184] on div at bounding box center [291, 184] width 17 height 15
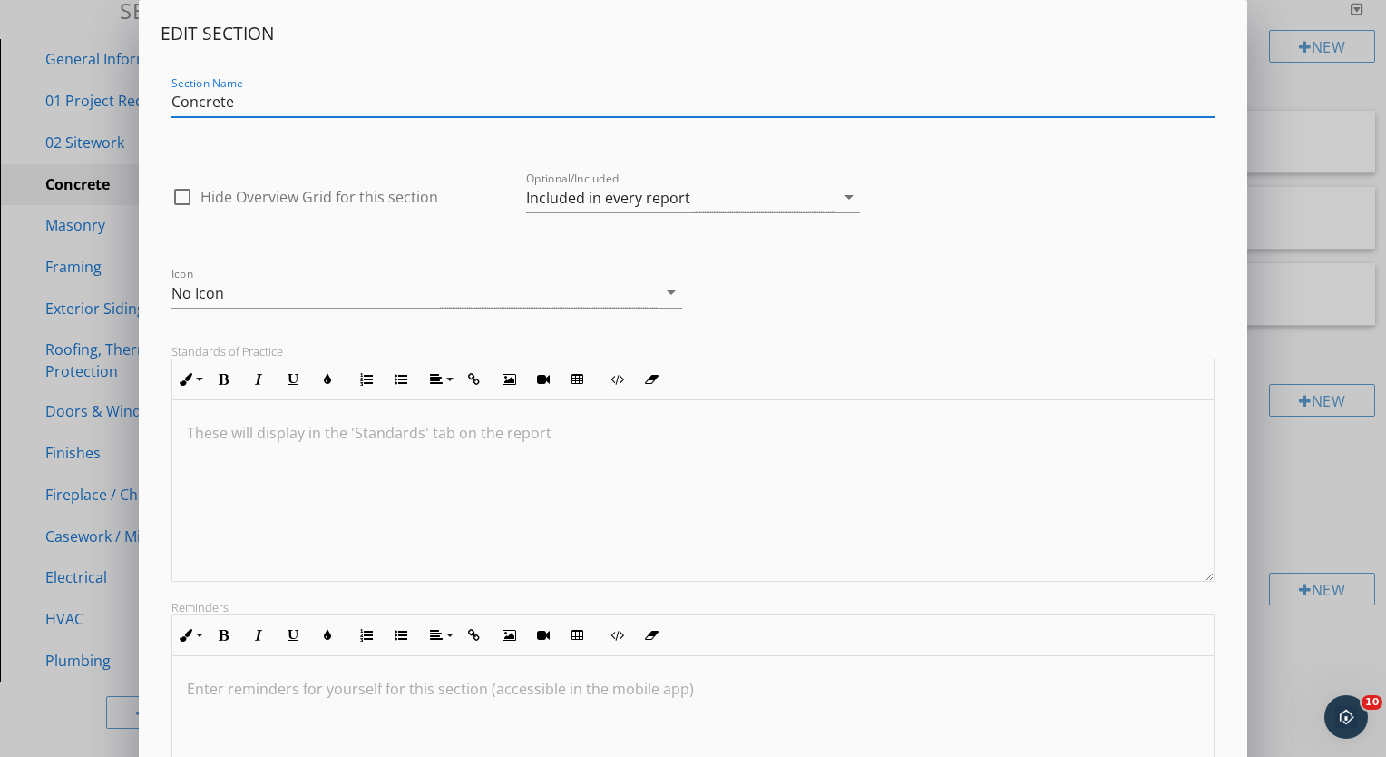
click at [175, 104] on input "Concrete" at bounding box center [692, 102] width 1043 height 30
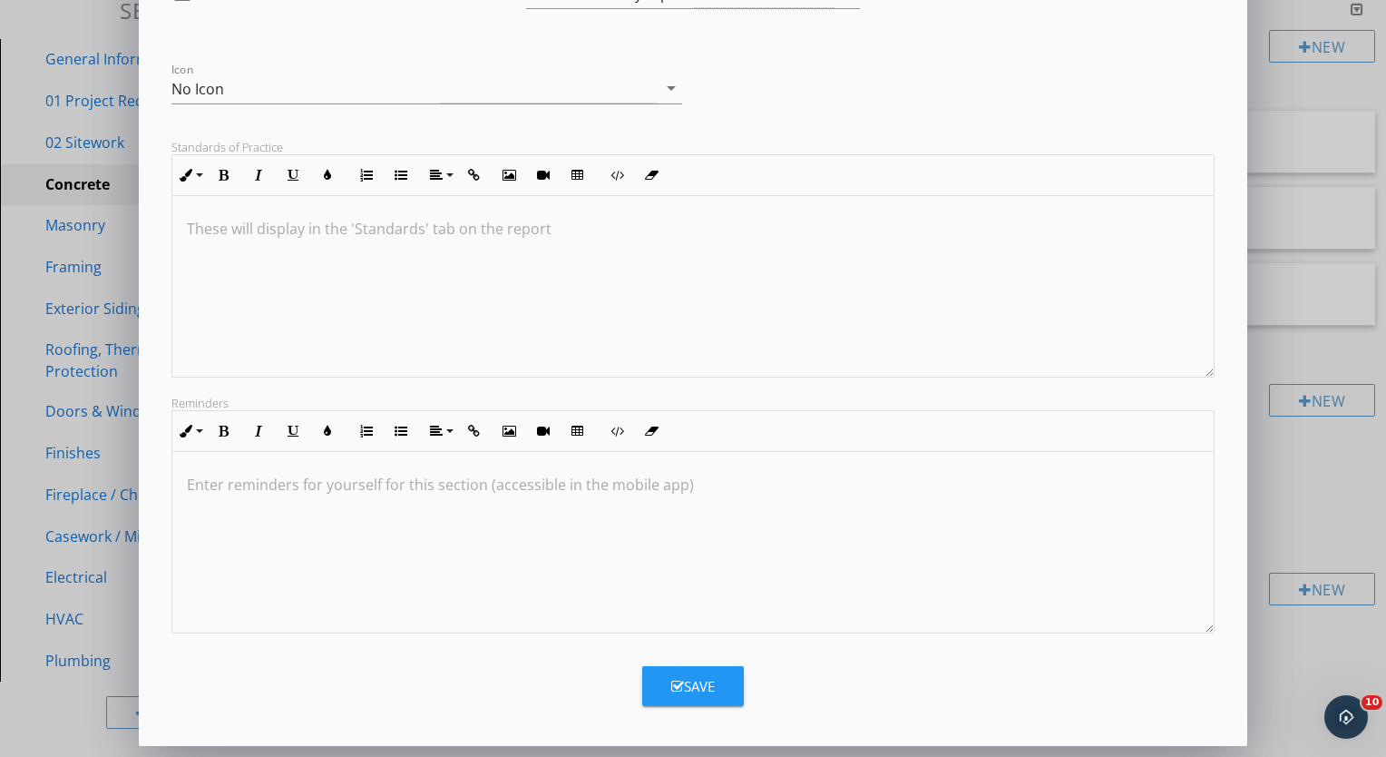
type input "03 Concrete"
click at [682, 674] on button "Save" at bounding box center [693, 686] width 102 height 40
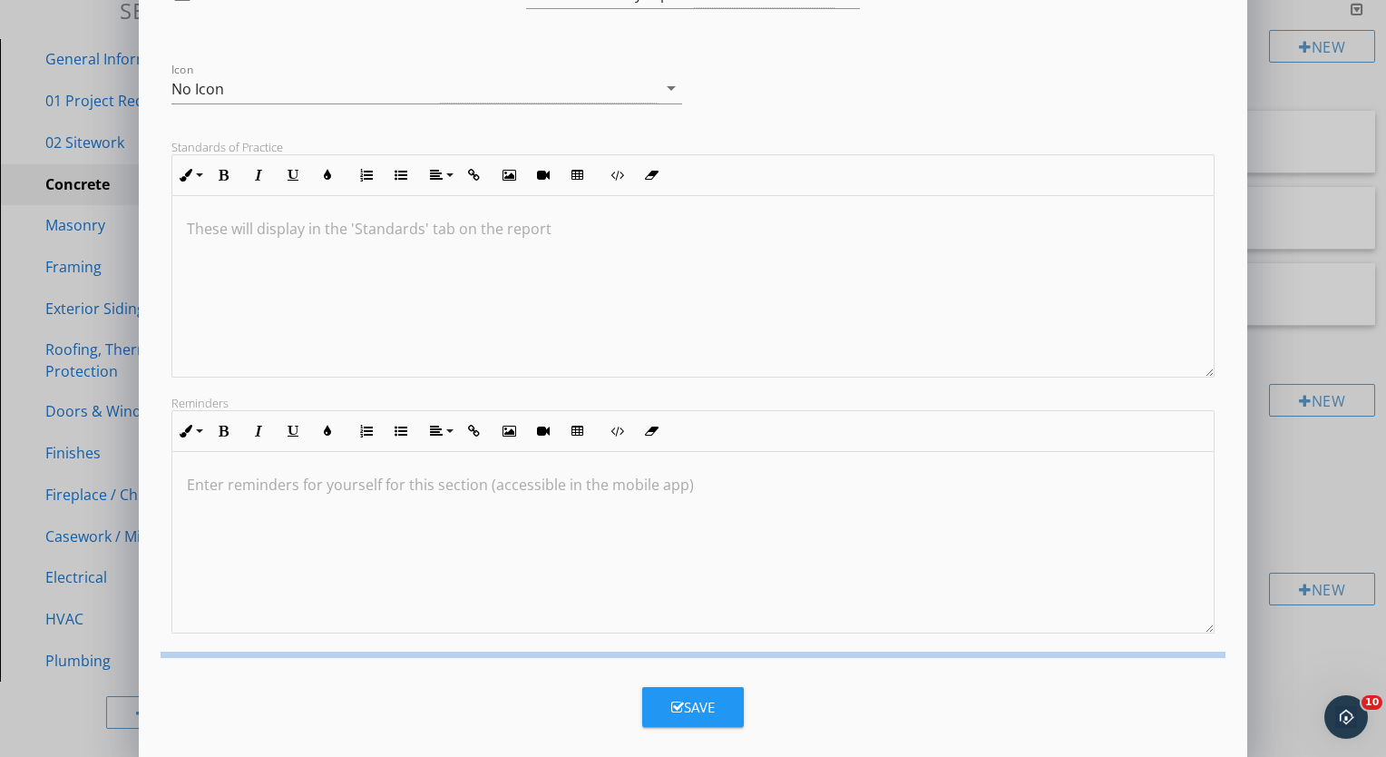
scroll to position [7, 0]
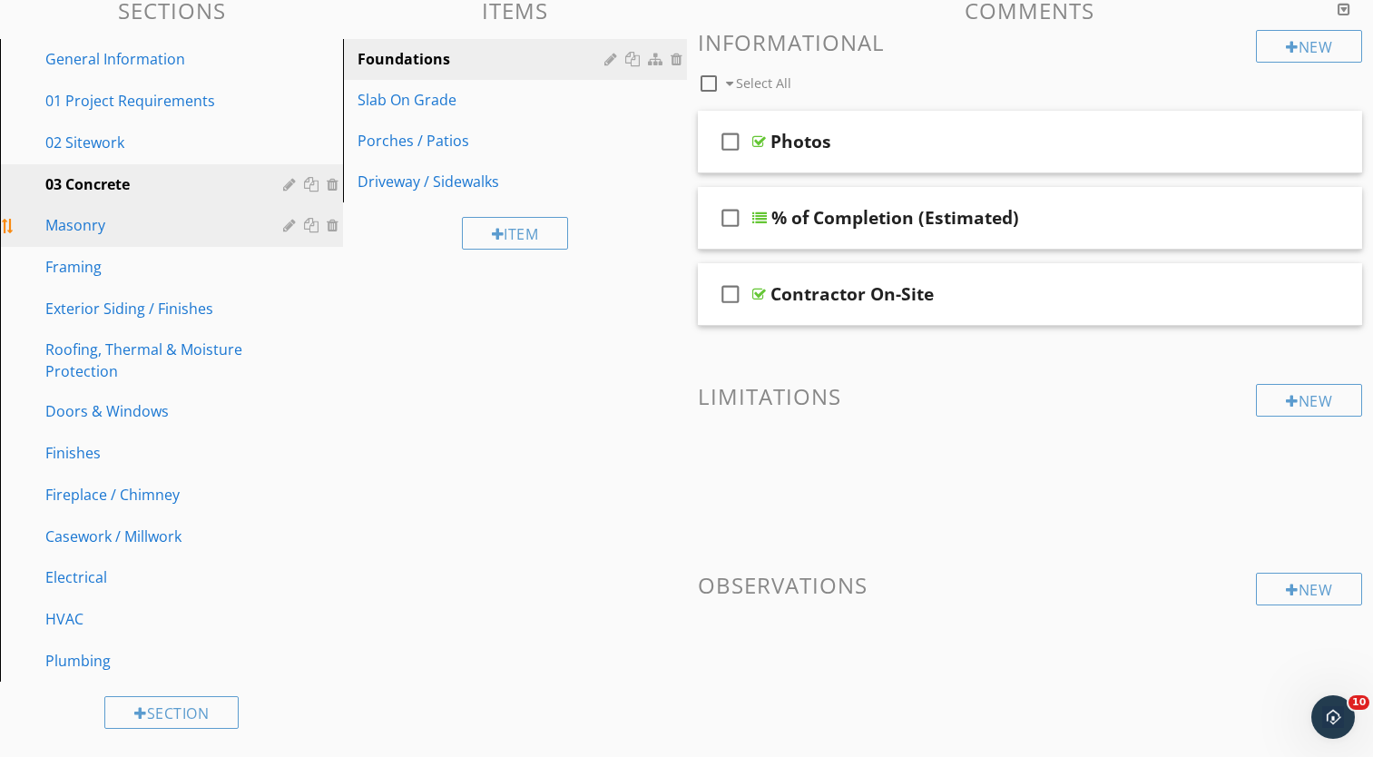
click at [287, 230] on div at bounding box center [291, 225] width 17 height 15
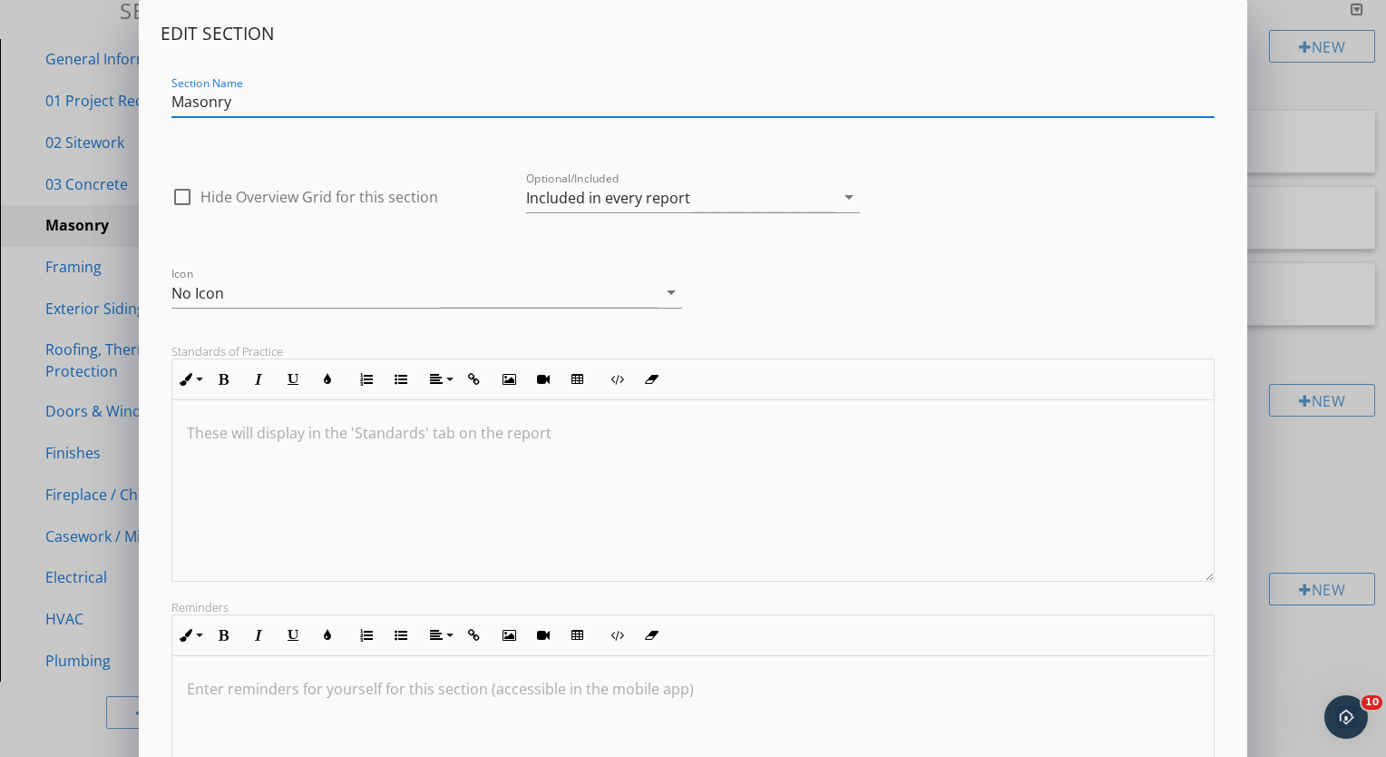
click at [171, 110] on input "Masonry" at bounding box center [692, 102] width 1043 height 30
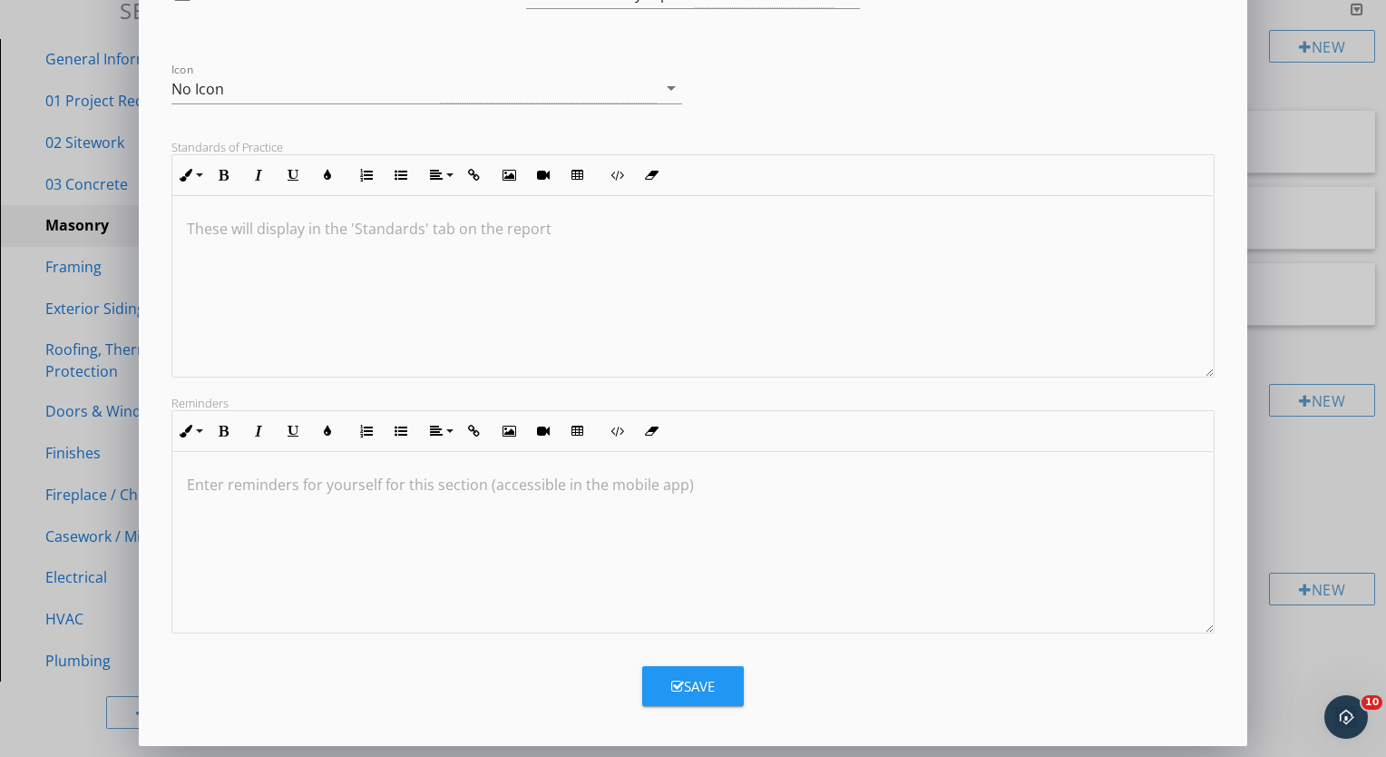
type input "04 Masonry"
click at [684, 681] on div "Save" at bounding box center [693, 686] width 44 height 21
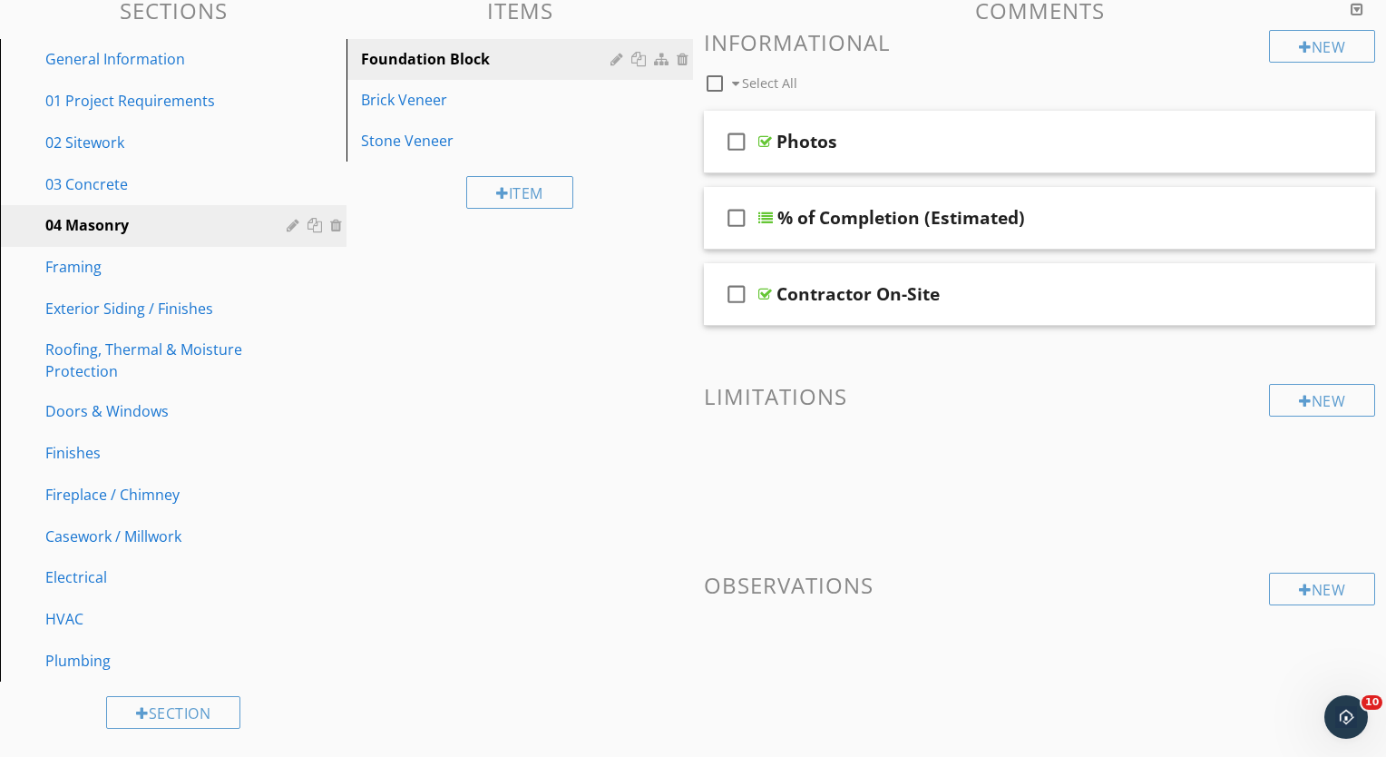
scroll to position [7, 0]
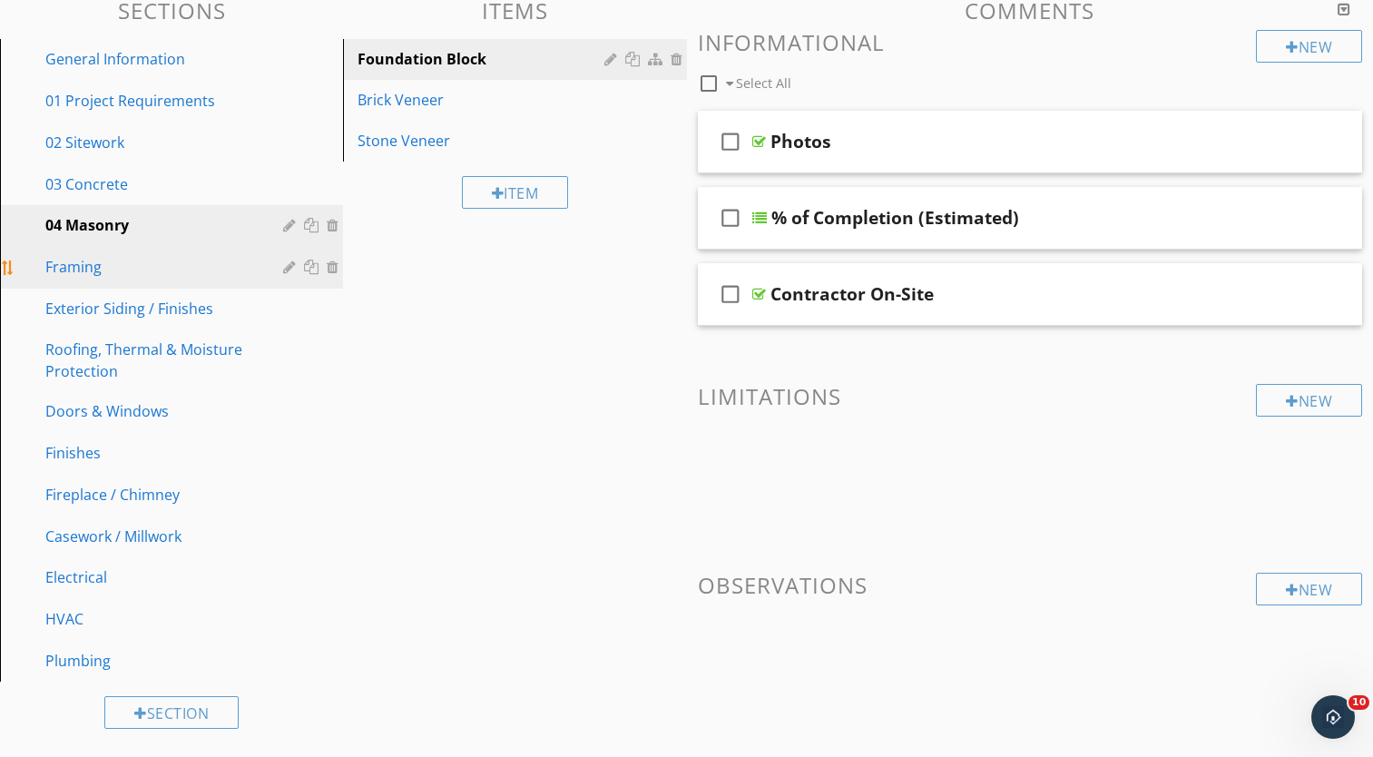
click at [289, 268] on div at bounding box center [291, 266] width 17 height 15
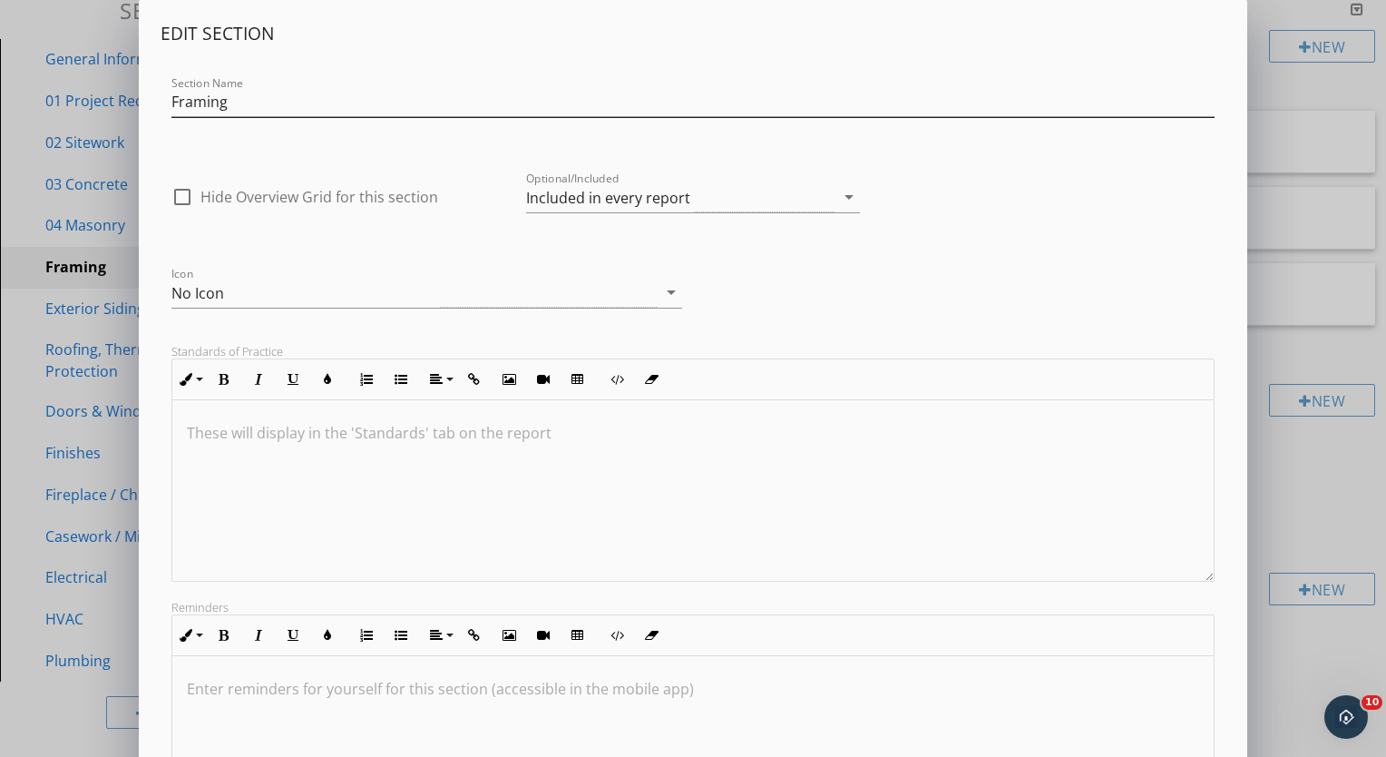
click at [171, 104] on div "Section Name Framing" at bounding box center [693, 104] width 1065 height 63
click at [171, 104] on input "Framing" at bounding box center [692, 102] width 1043 height 30
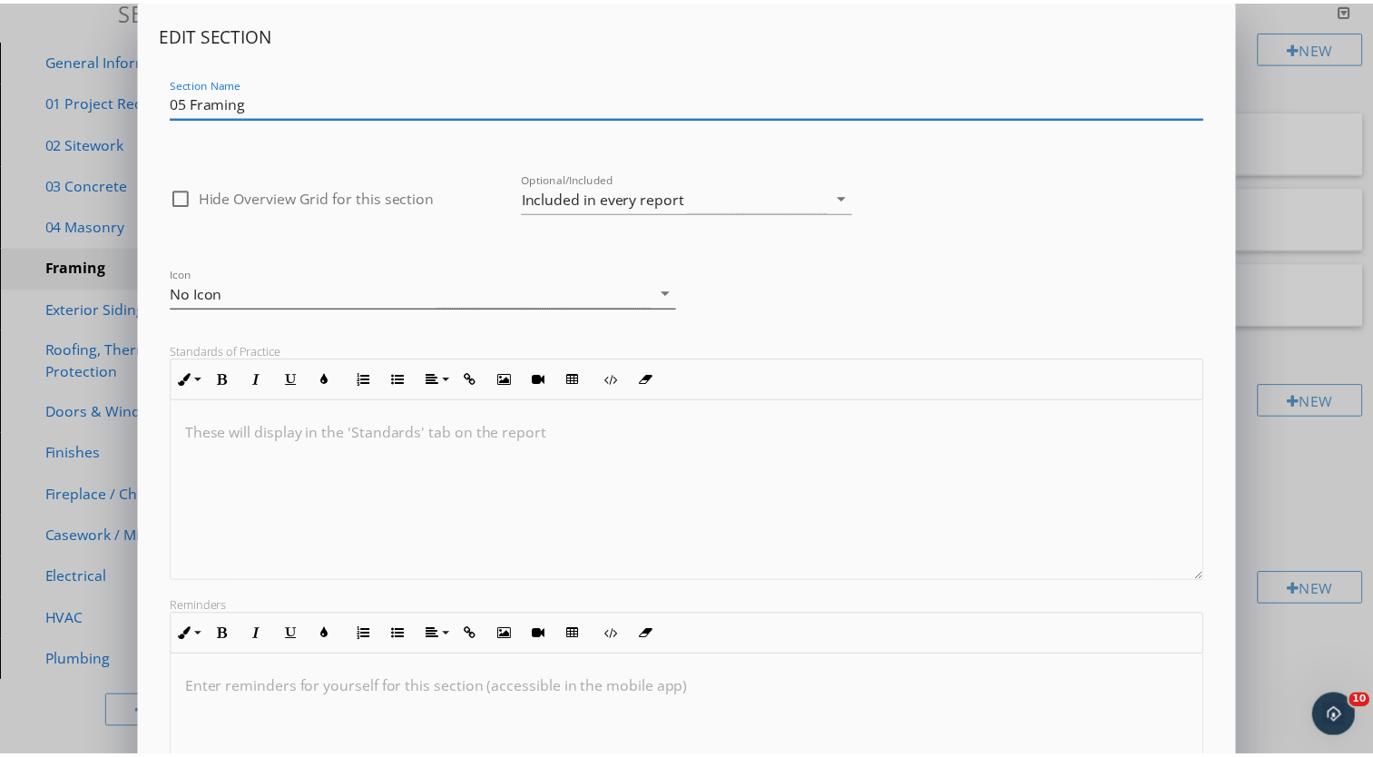
scroll to position [204, 0]
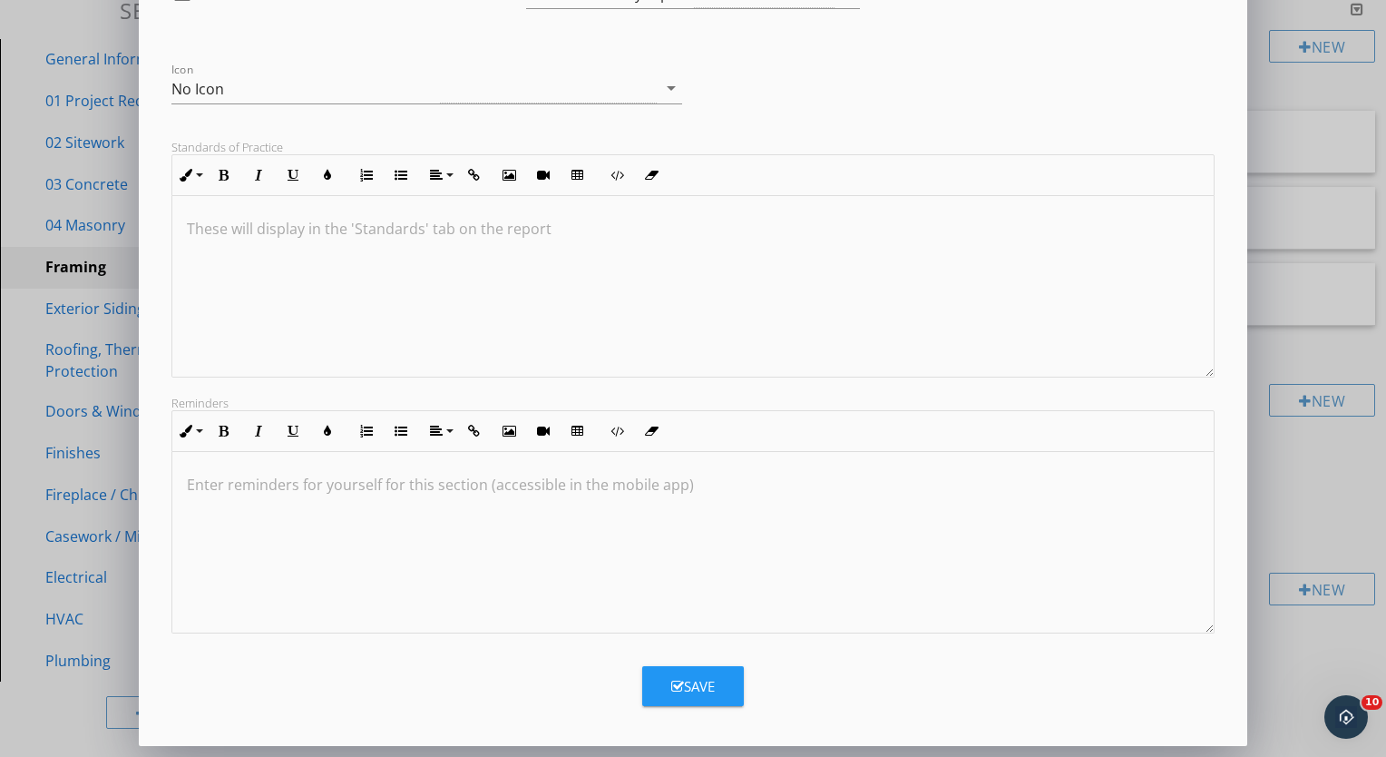
type input "05 Framing"
click at [662, 679] on button "Save" at bounding box center [693, 686] width 102 height 40
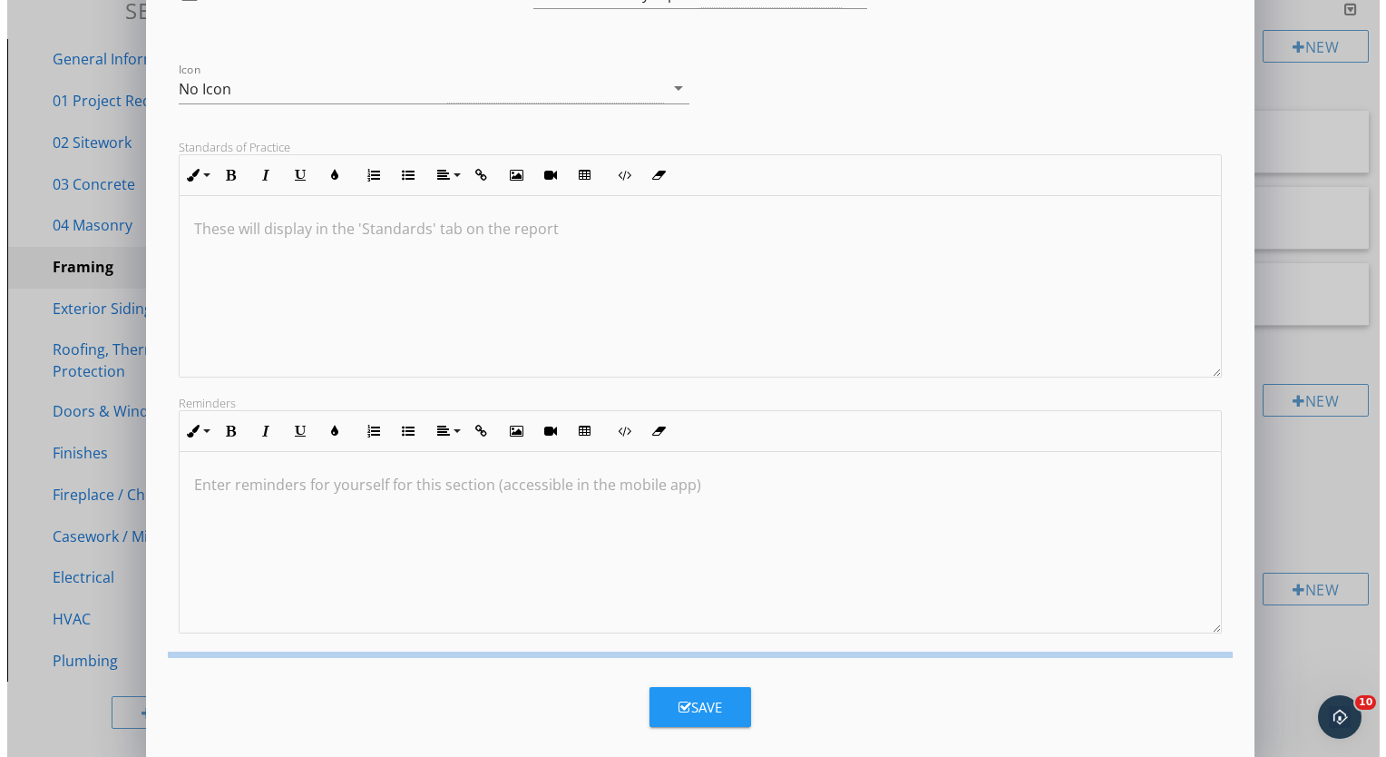
scroll to position [7, 0]
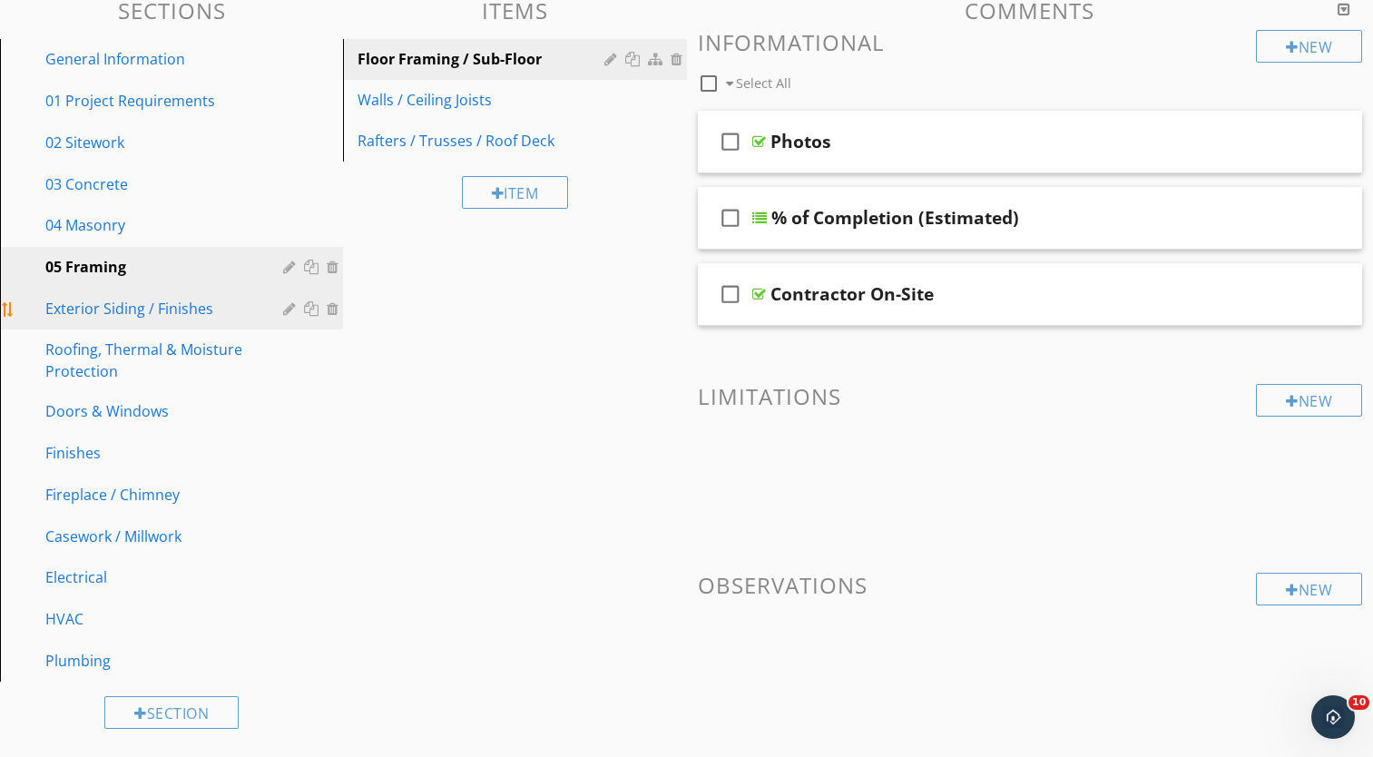
click at [288, 310] on div at bounding box center [291, 308] width 17 height 15
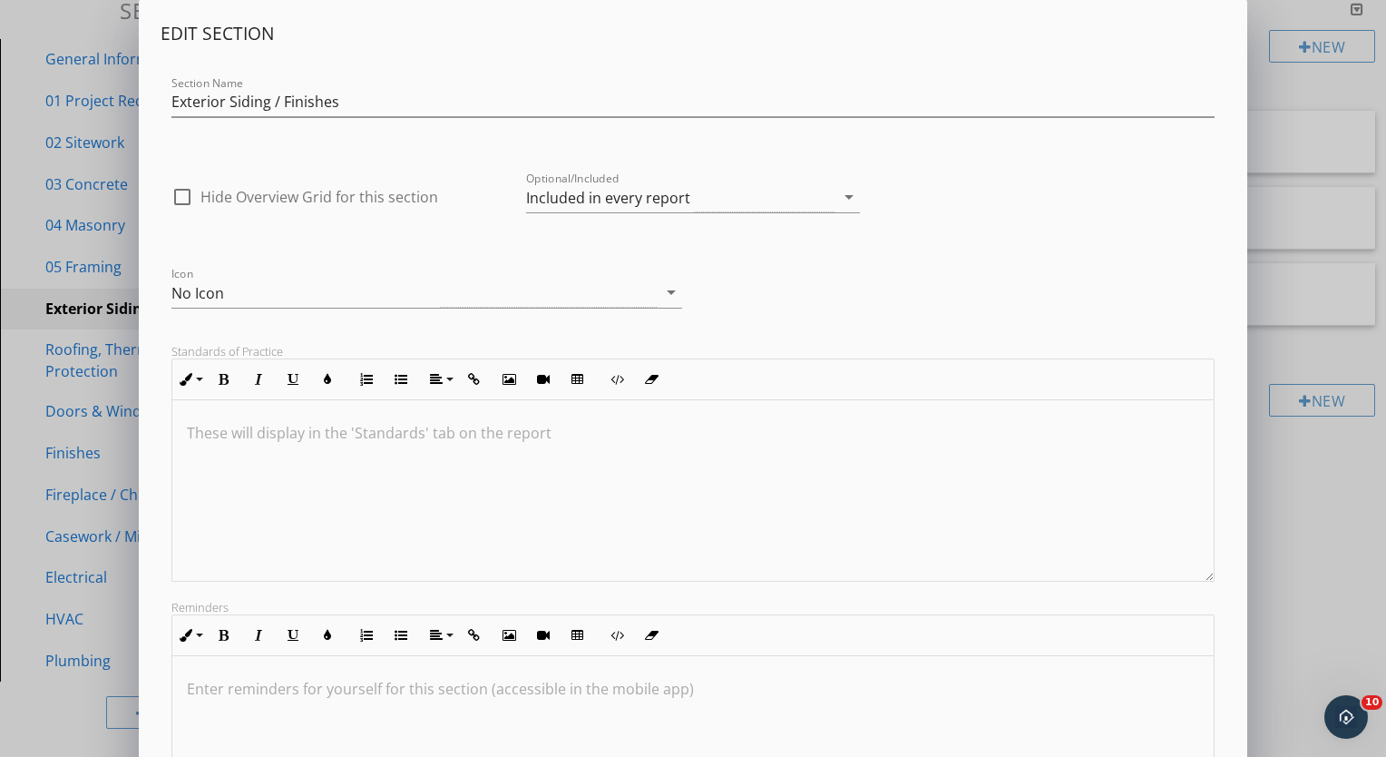
click at [170, 105] on div "Section Name Exterior Siding / Finishes" at bounding box center [693, 104] width 1065 height 63
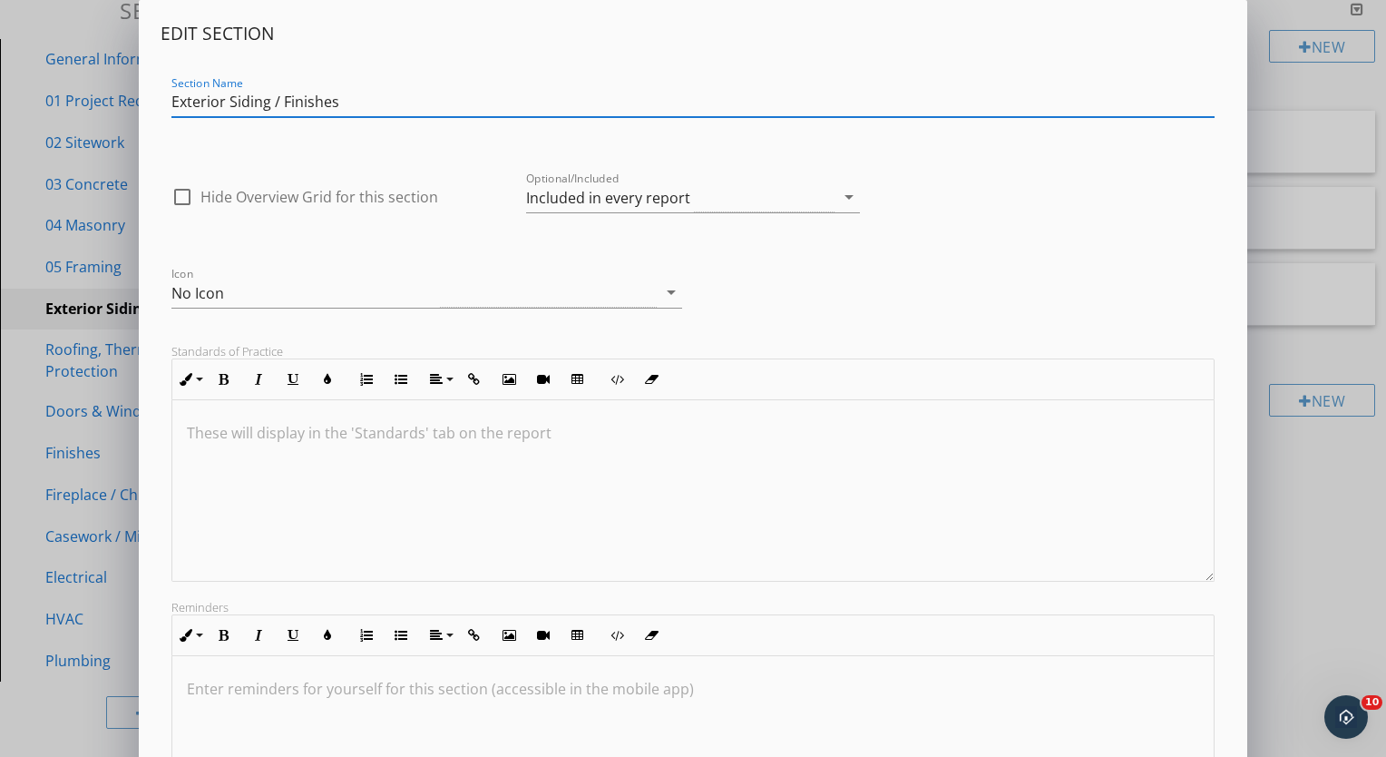
click at [175, 103] on input "Exterior Siding / Finishes" at bounding box center [692, 102] width 1043 height 30
click at [172, 102] on input "Exterior Siding / Finishes" at bounding box center [692, 102] width 1043 height 30
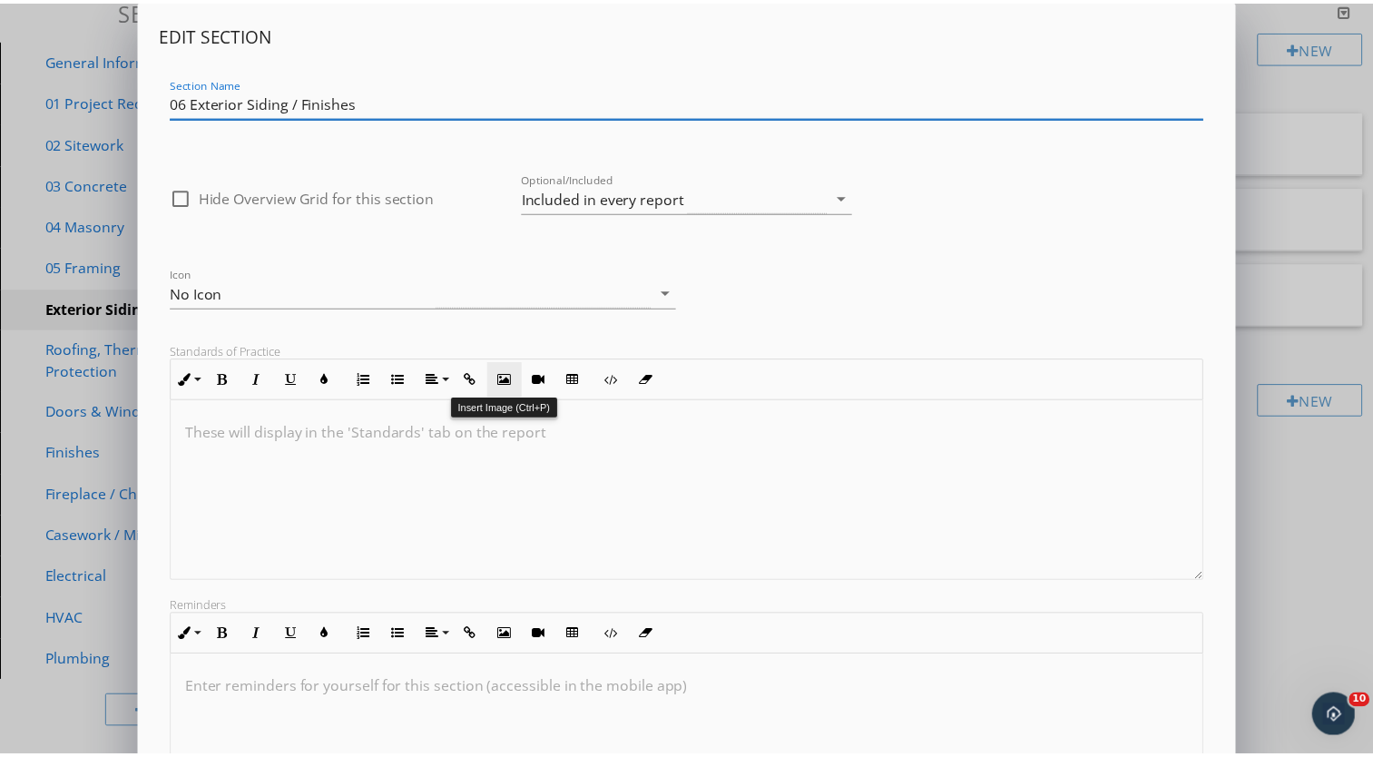
scroll to position [204, 0]
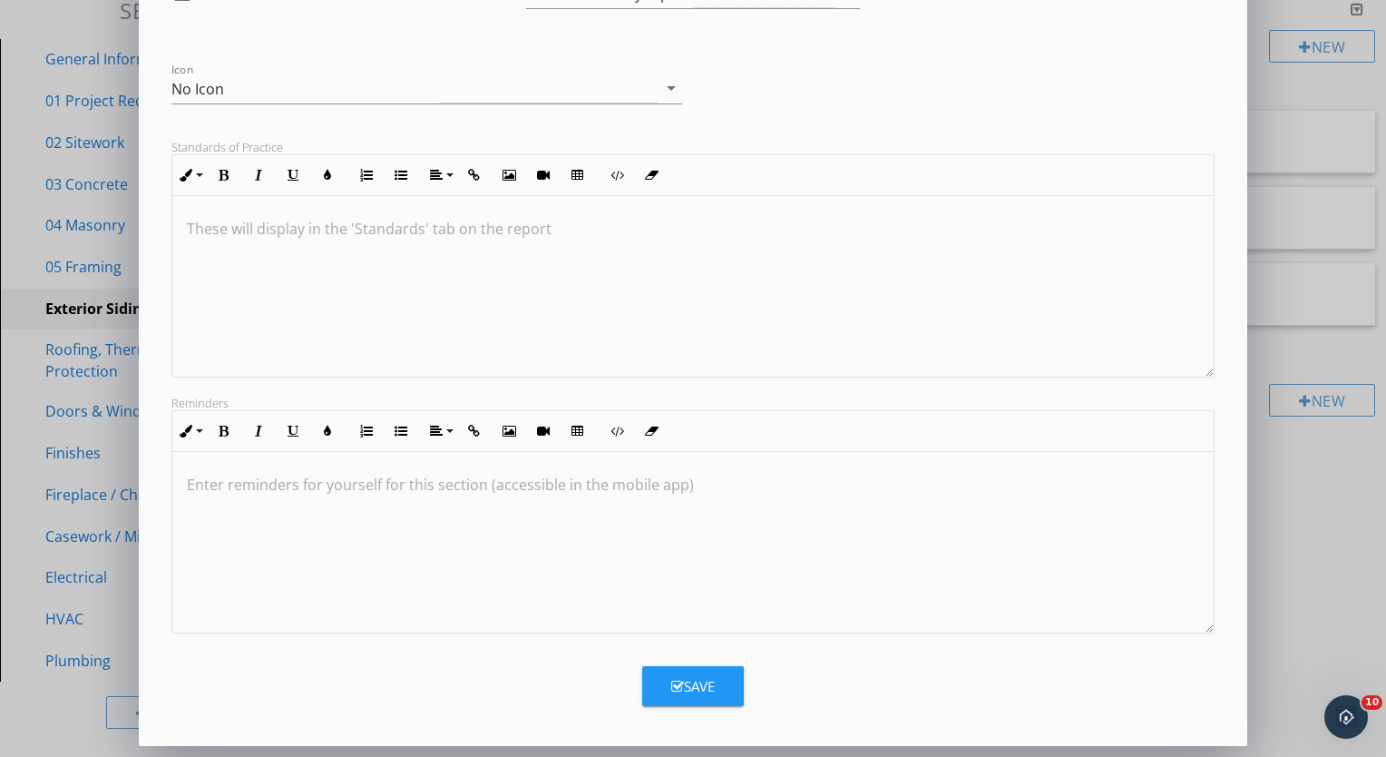
type input "06 Exterior Siding / Finishes"
click at [718, 688] on button "Save" at bounding box center [693, 686] width 102 height 40
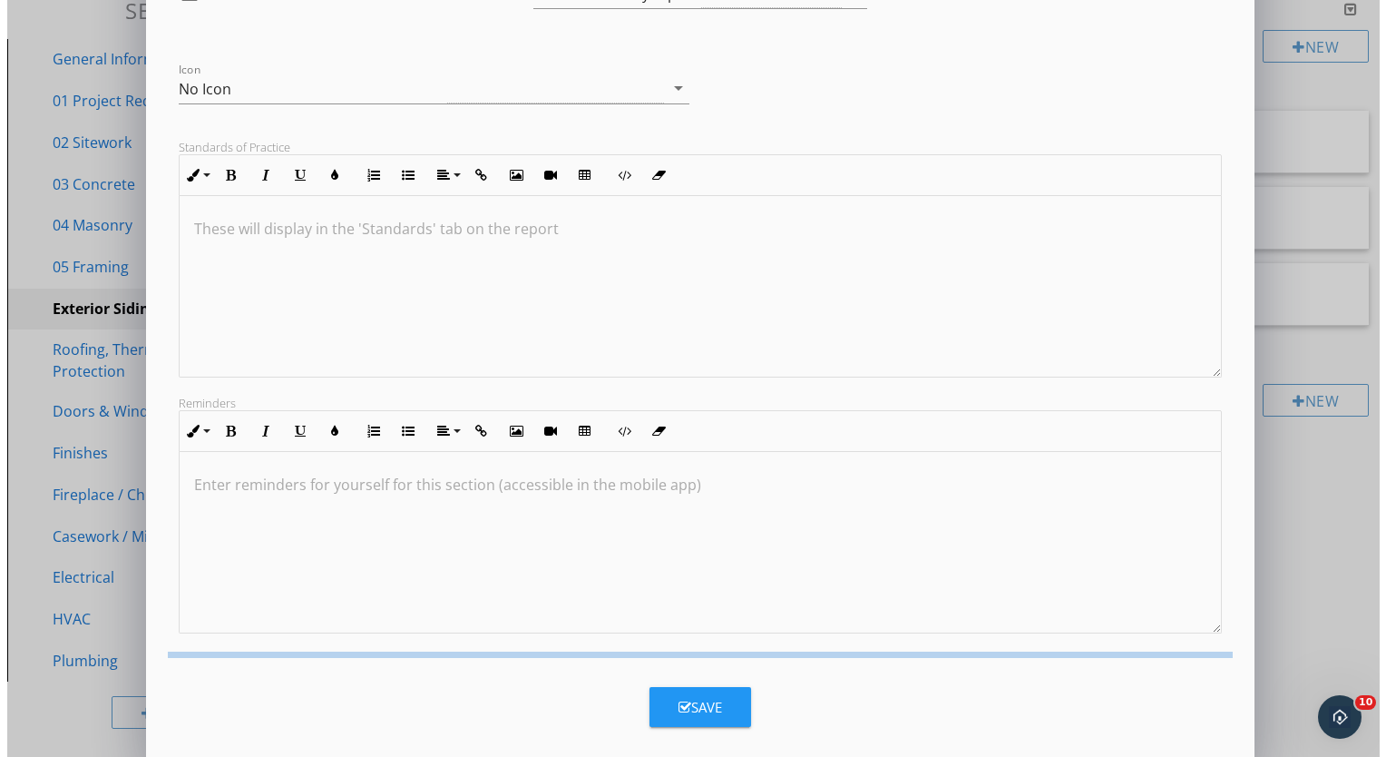
scroll to position [7, 0]
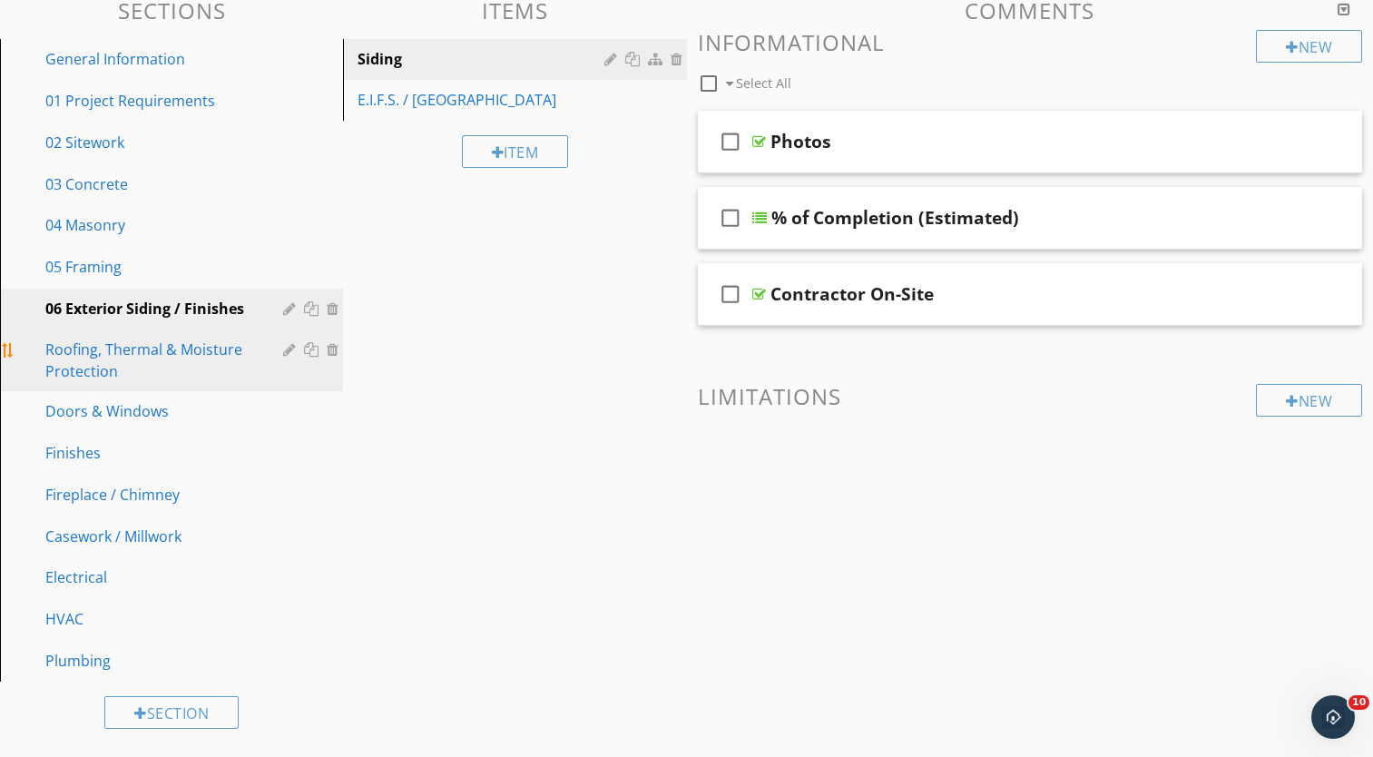
click at [284, 352] on div at bounding box center [291, 349] width 17 height 15
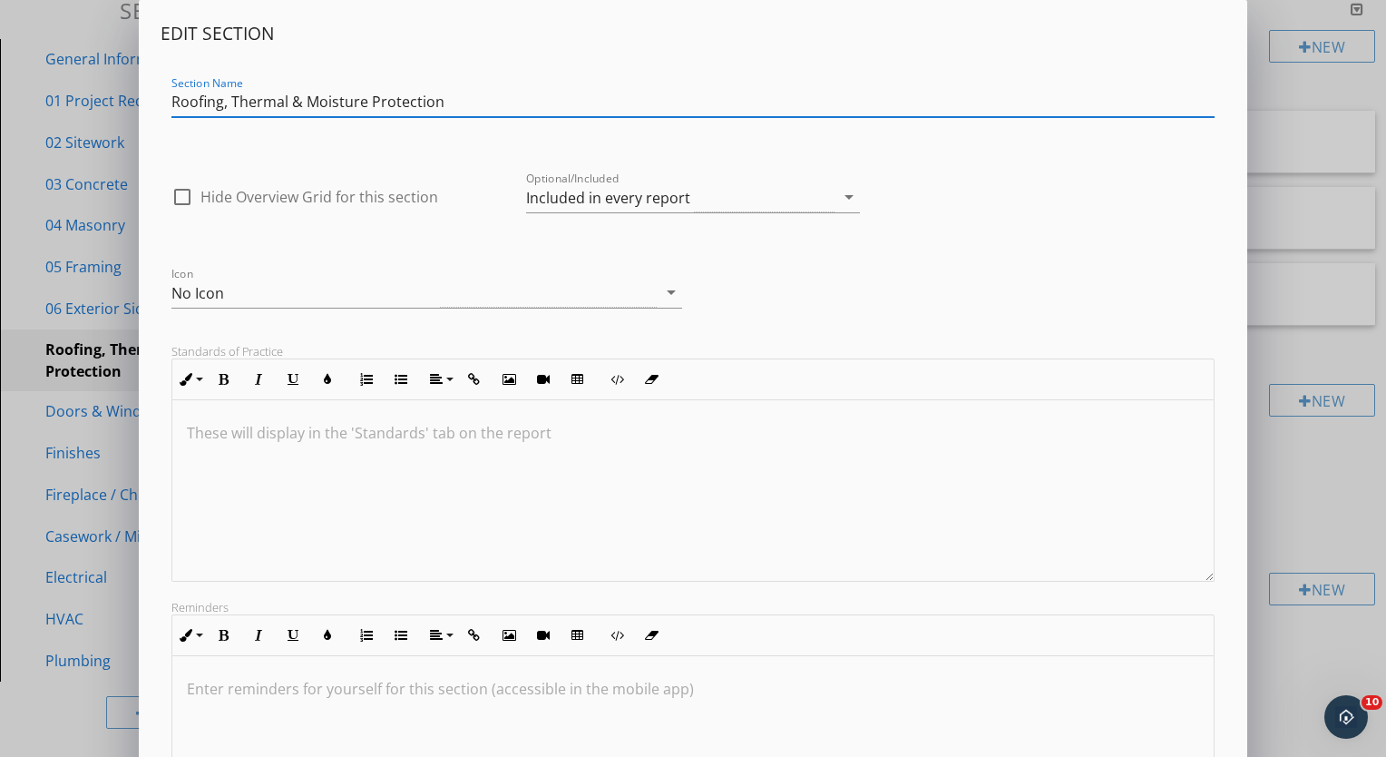
click at [171, 105] on input "Roofing, Thermal & Moisture Protection" at bounding box center [692, 102] width 1043 height 30
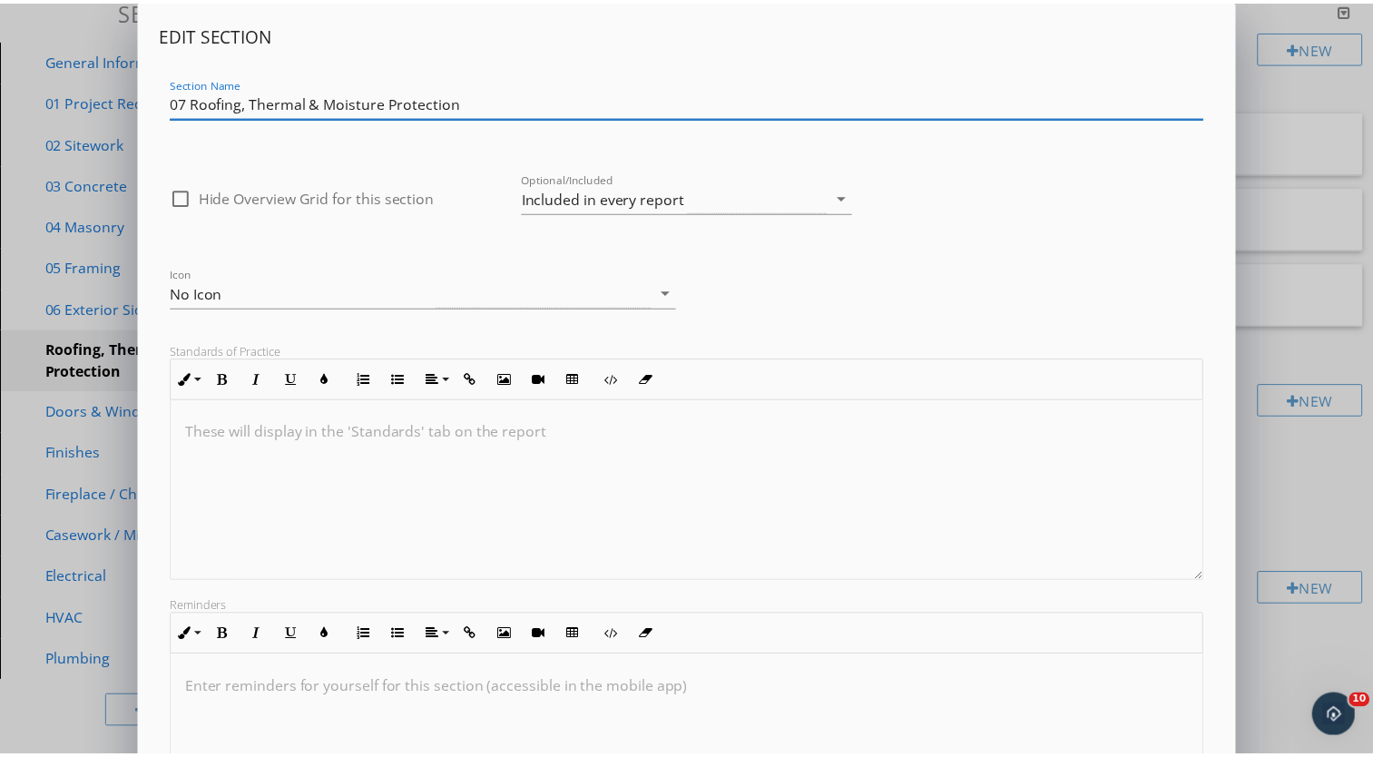
scroll to position [204, 0]
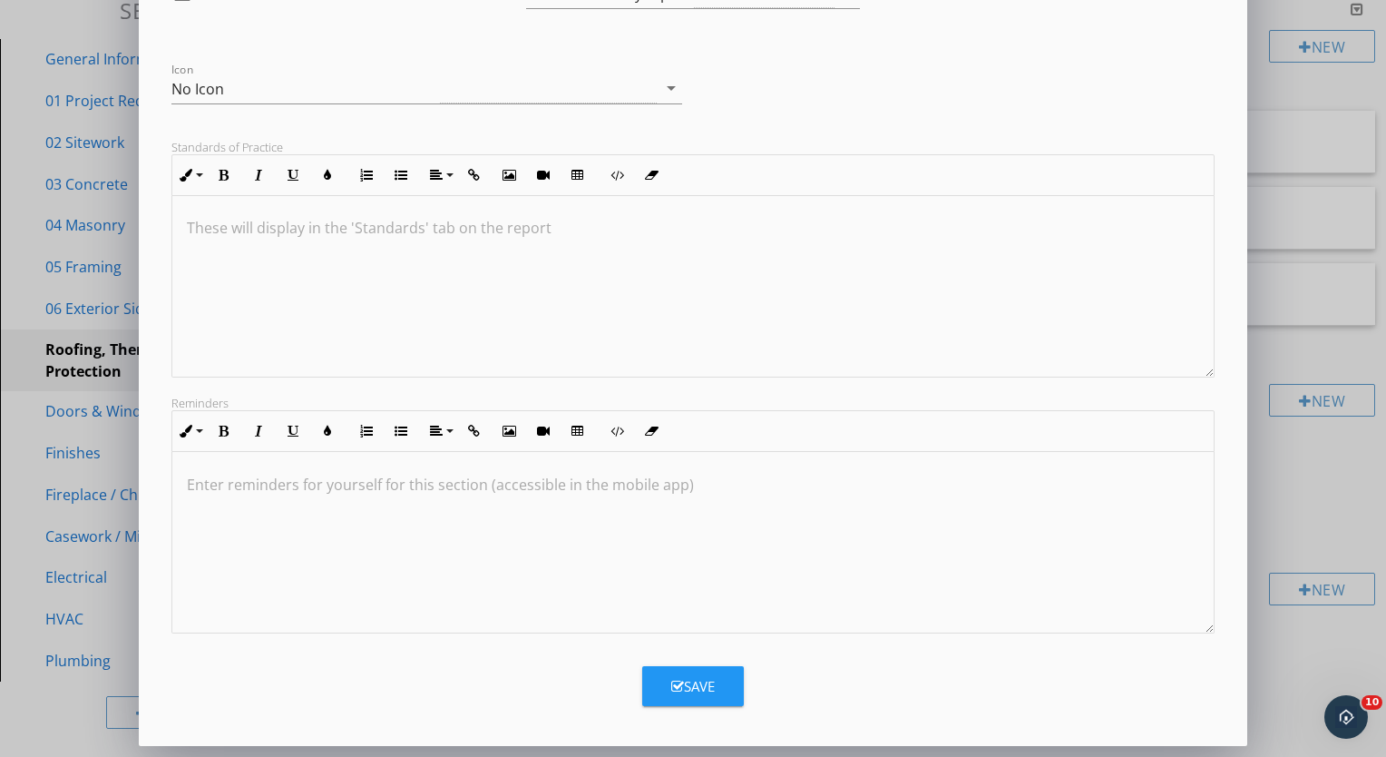
type input "07 Roofing, Thermal & Moisture Protection"
click at [680, 678] on div "Save" at bounding box center [693, 686] width 44 height 21
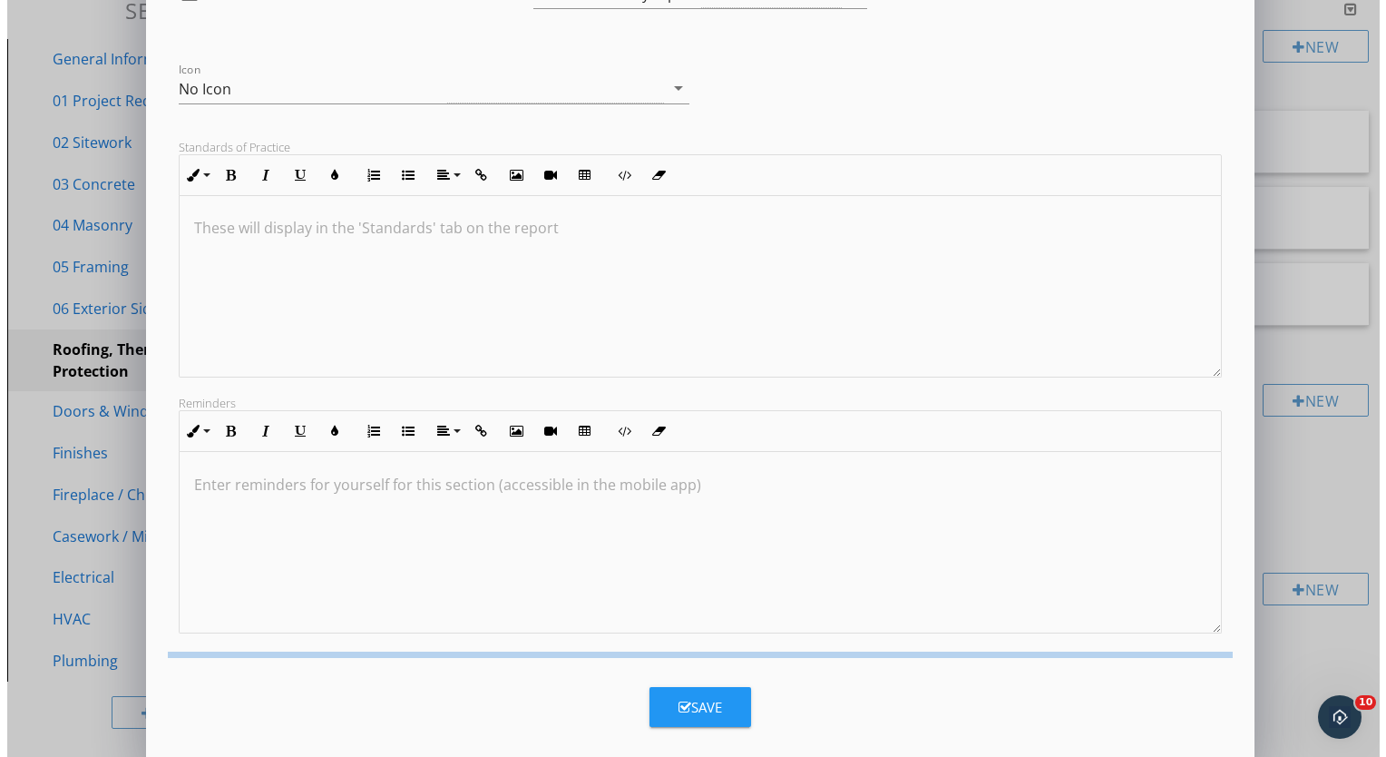
scroll to position [7, 0]
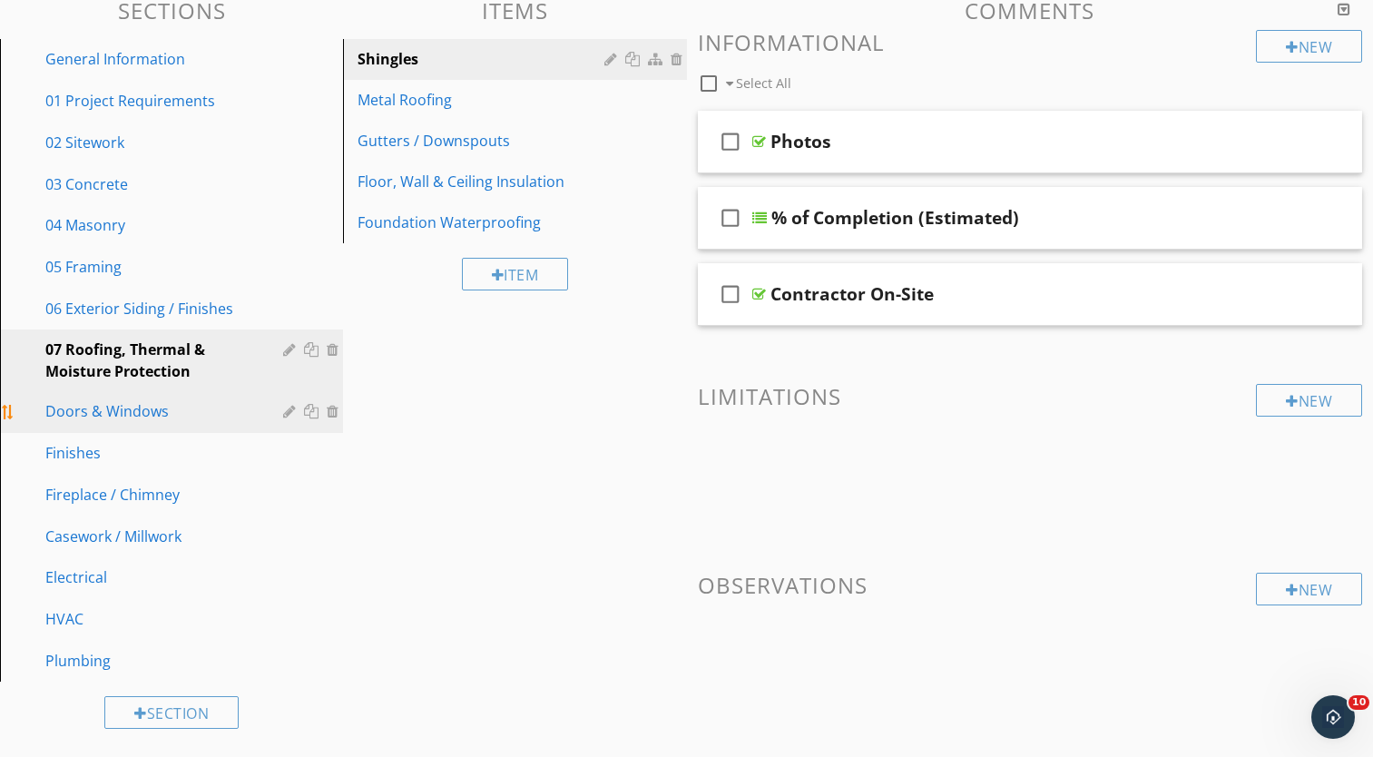
click at [286, 413] on div at bounding box center [291, 411] width 17 height 15
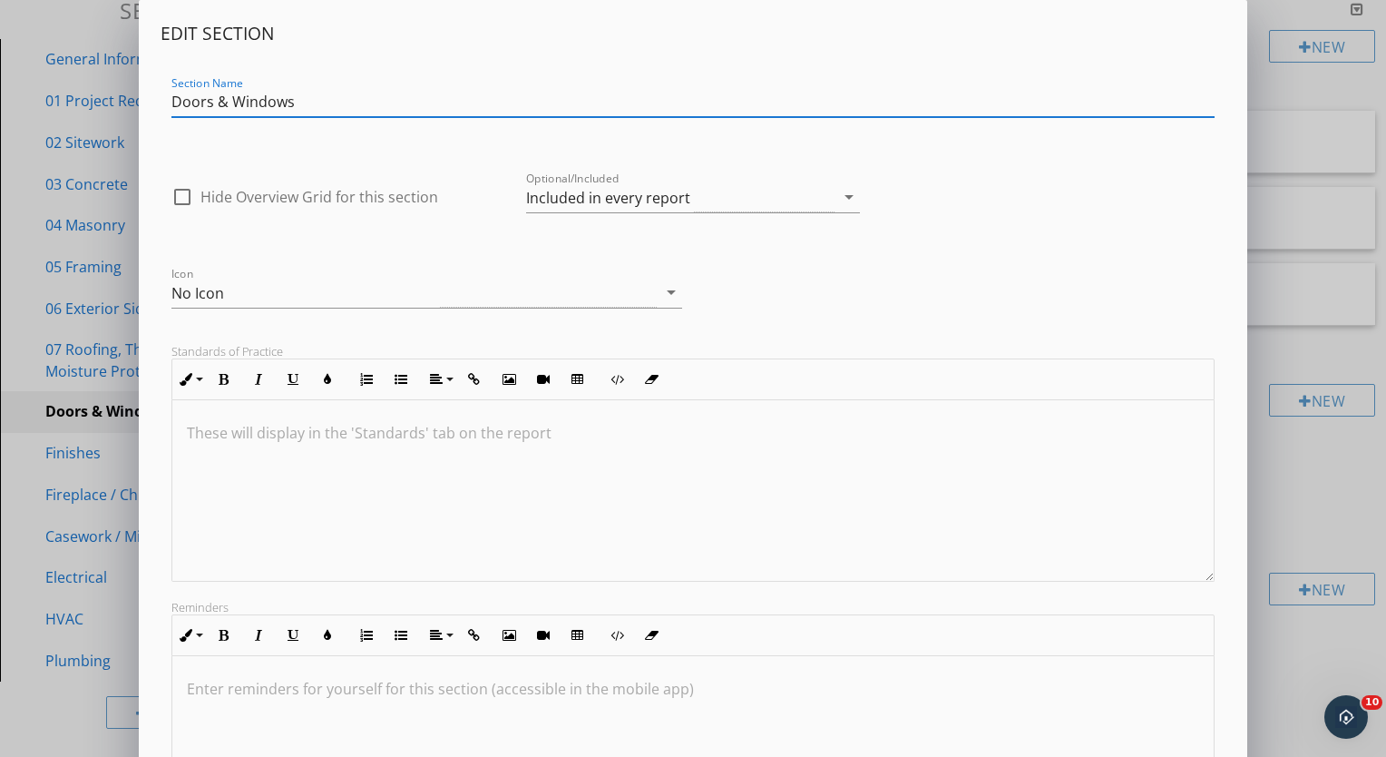
click at [171, 109] on input "Doors & Windows" at bounding box center [692, 102] width 1043 height 30
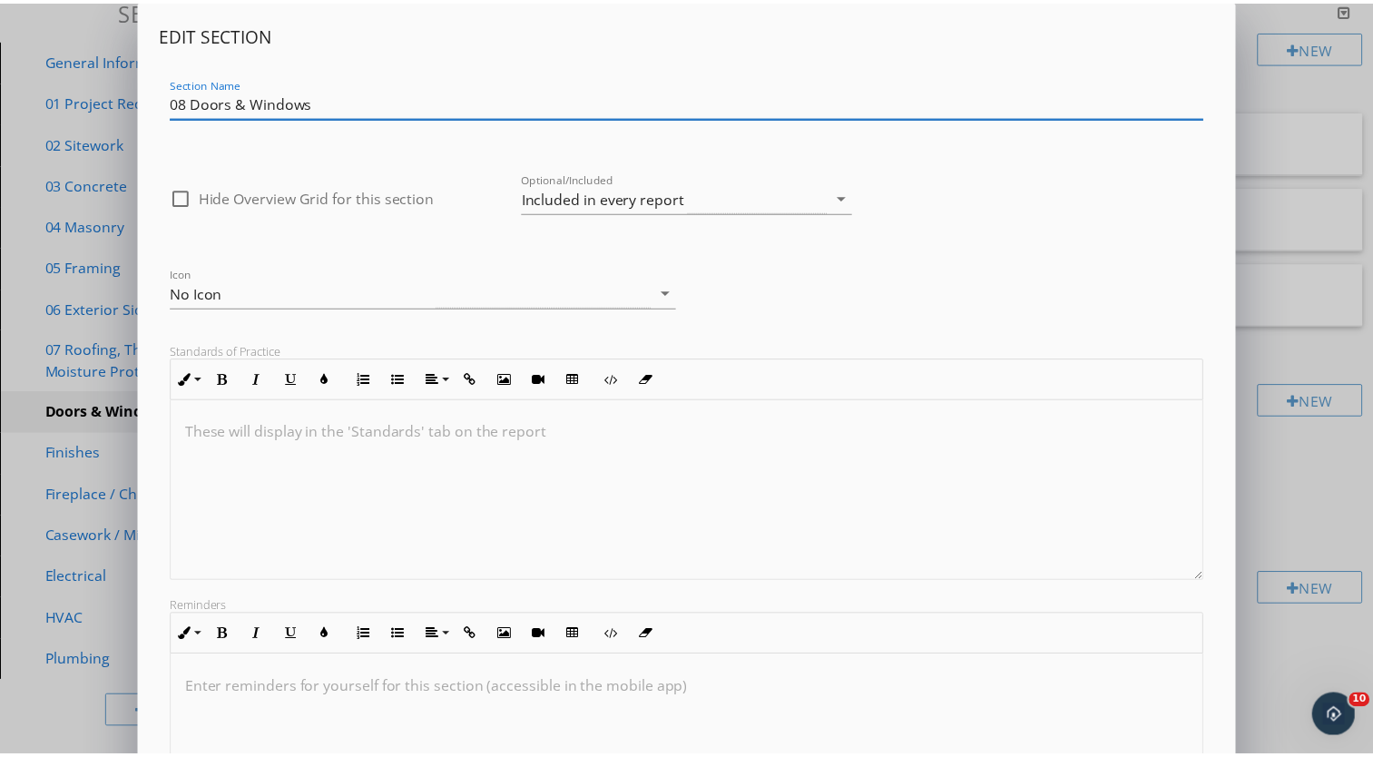
scroll to position [204, 0]
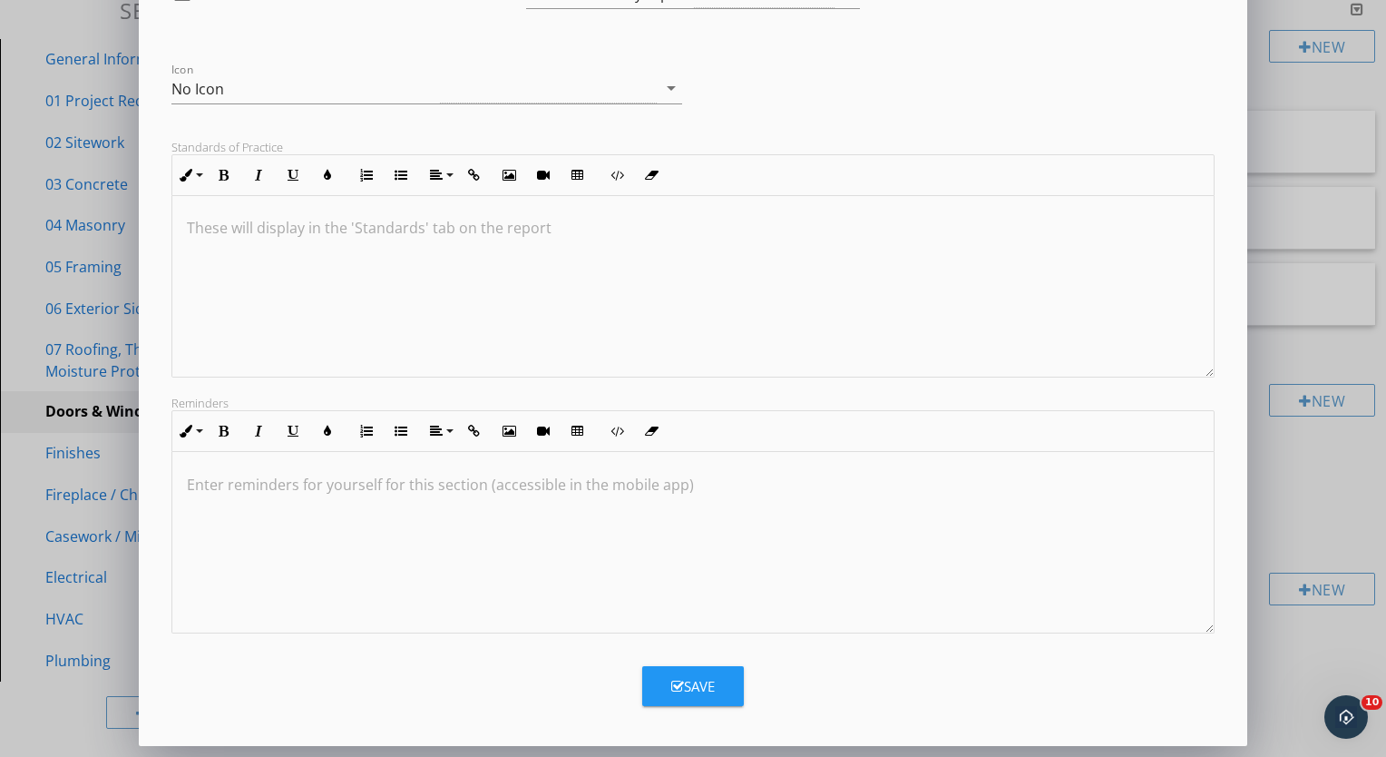
type input "08 Doors & Windows"
click at [704, 688] on div "Save" at bounding box center [693, 686] width 44 height 21
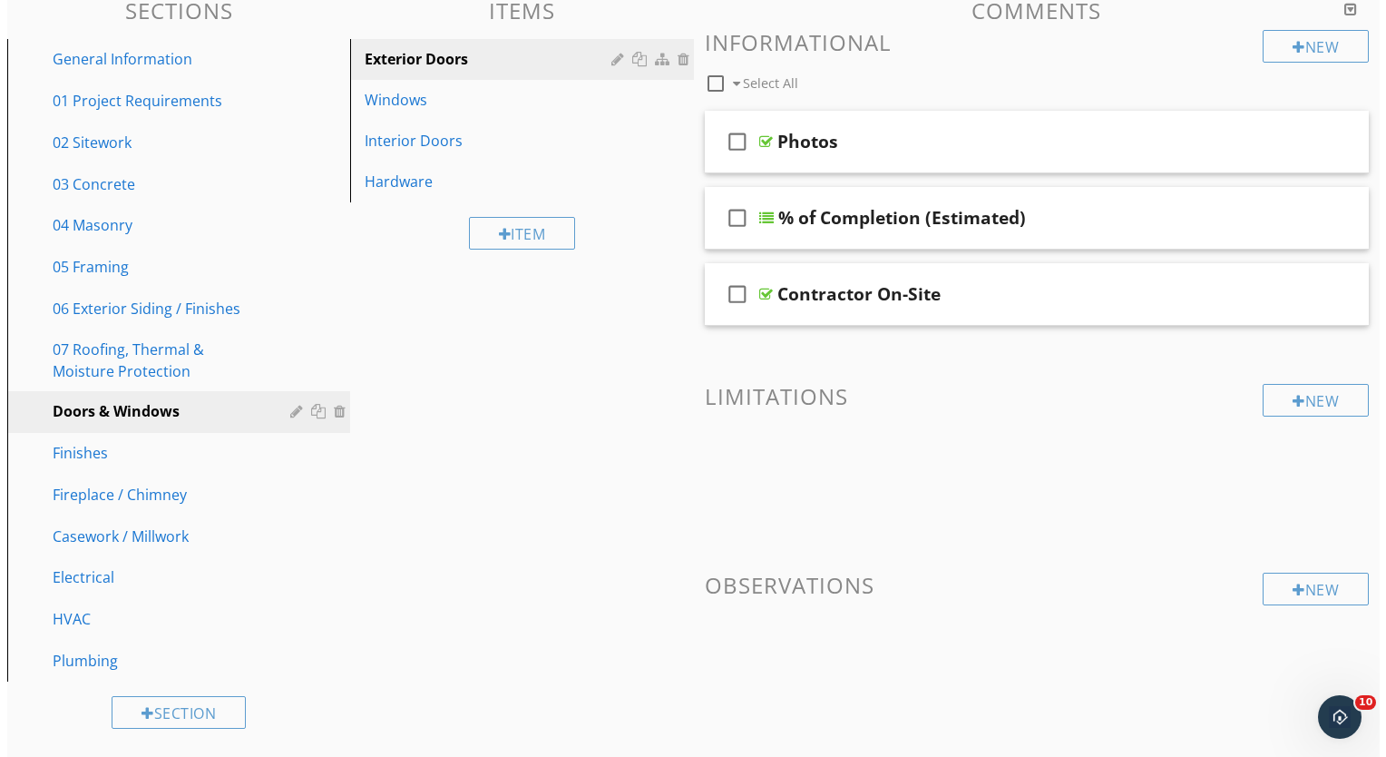
scroll to position [7, 0]
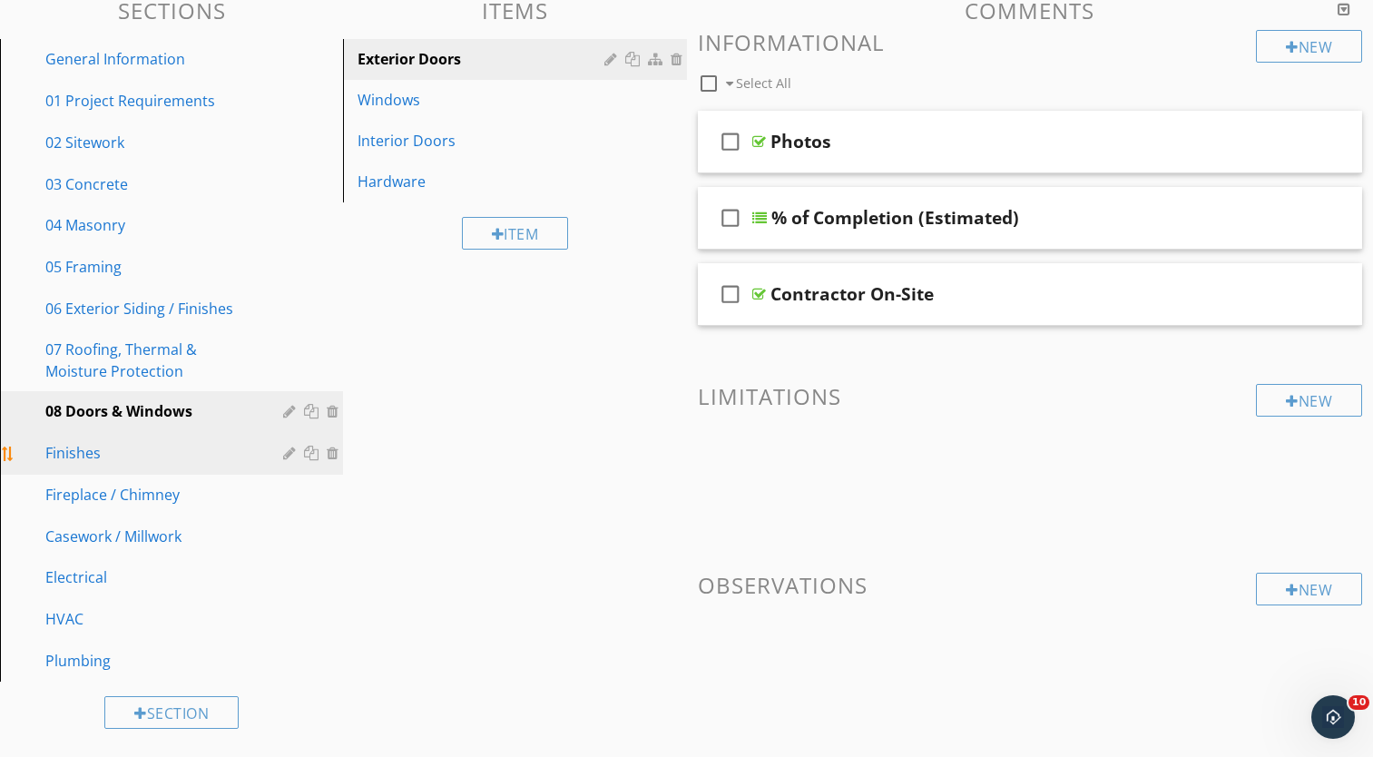
click at [288, 450] on div at bounding box center [291, 452] width 17 height 15
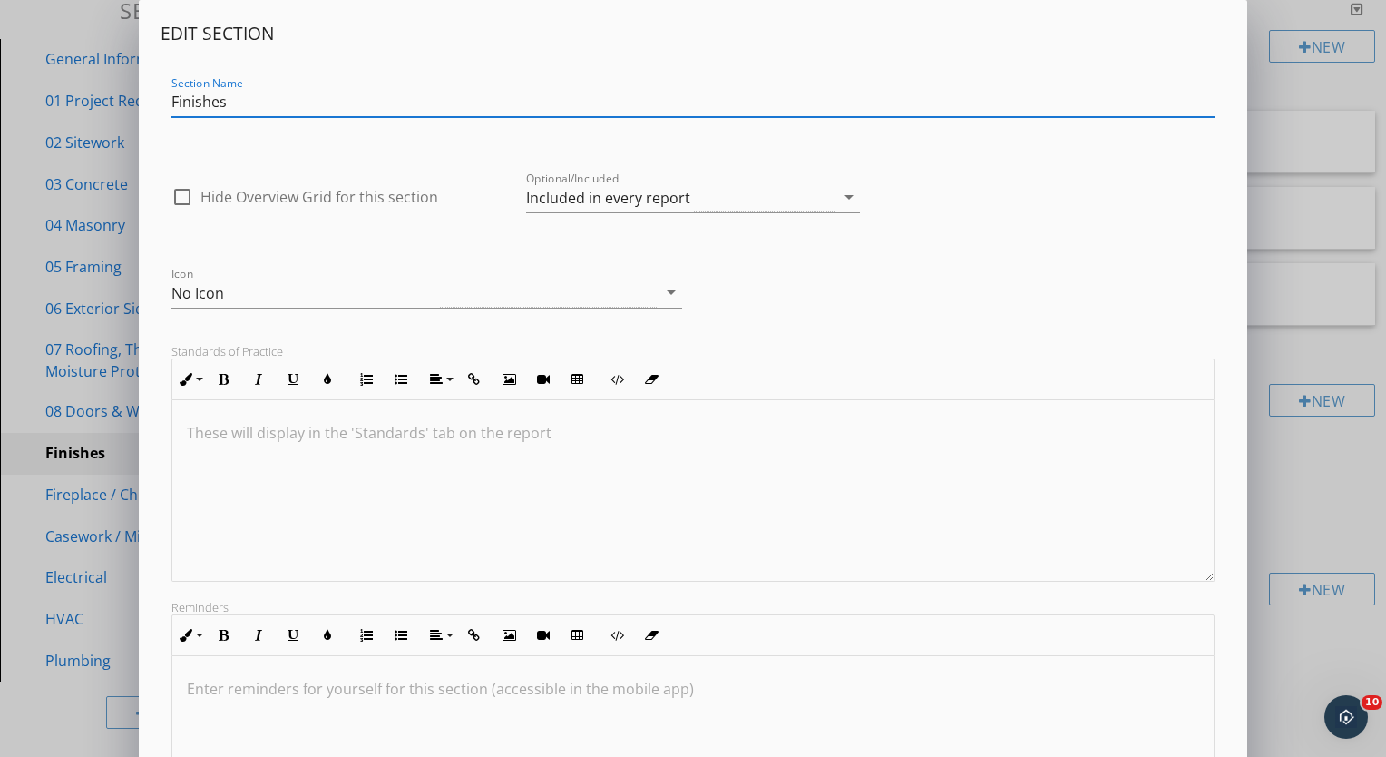
click at [172, 105] on input "Finishes" at bounding box center [692, 102] width 1043 height 30
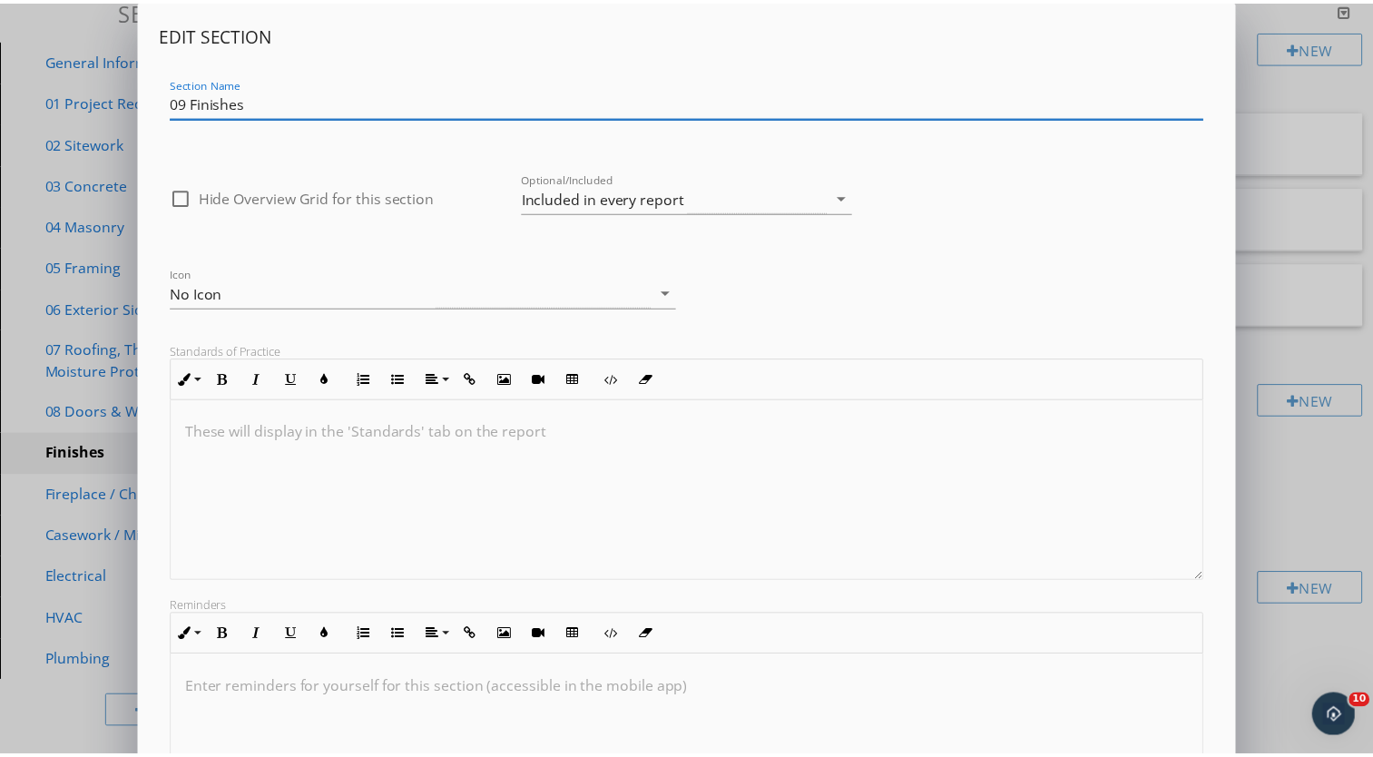
scroll to position [204, 0]
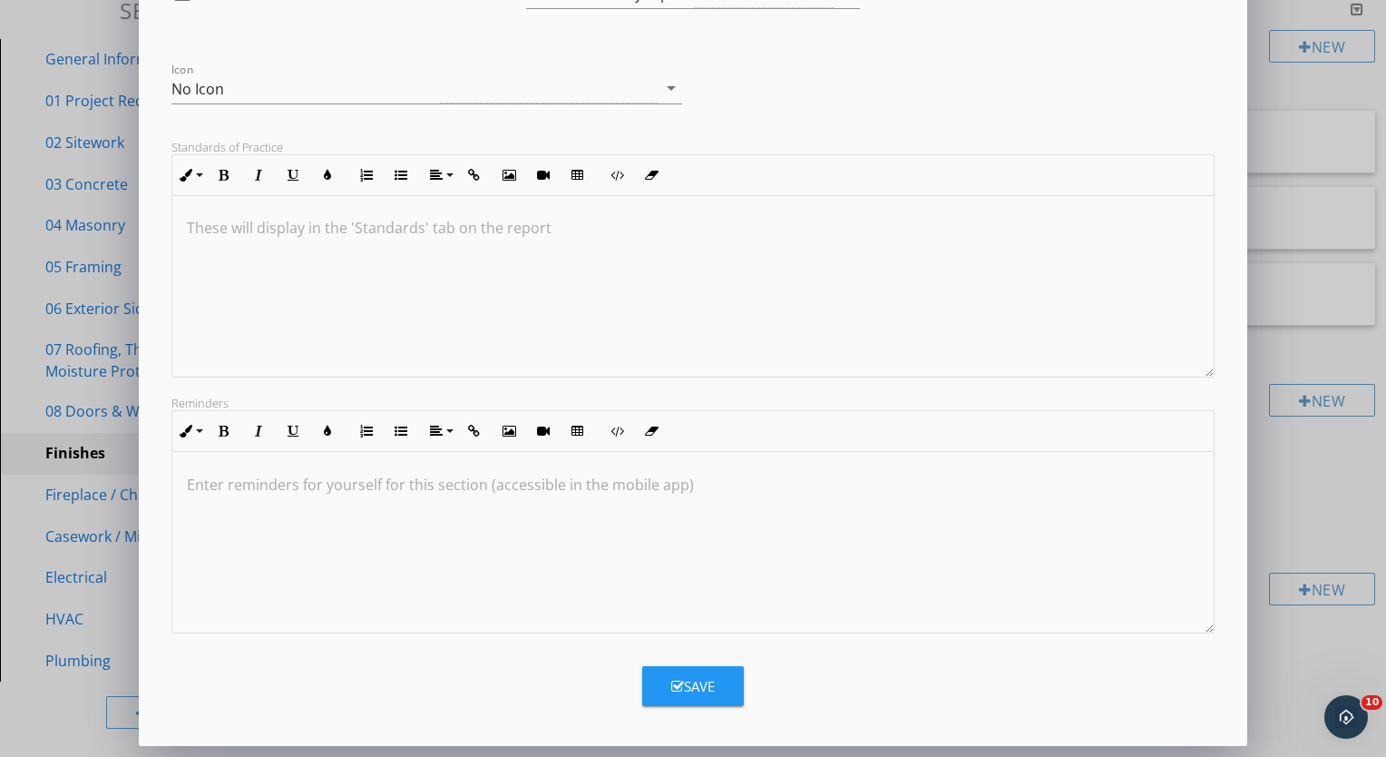
type input "09 Finishes"
click at [692, 678] on div "Save" at bounding box center [693, 686] width 44 height 21
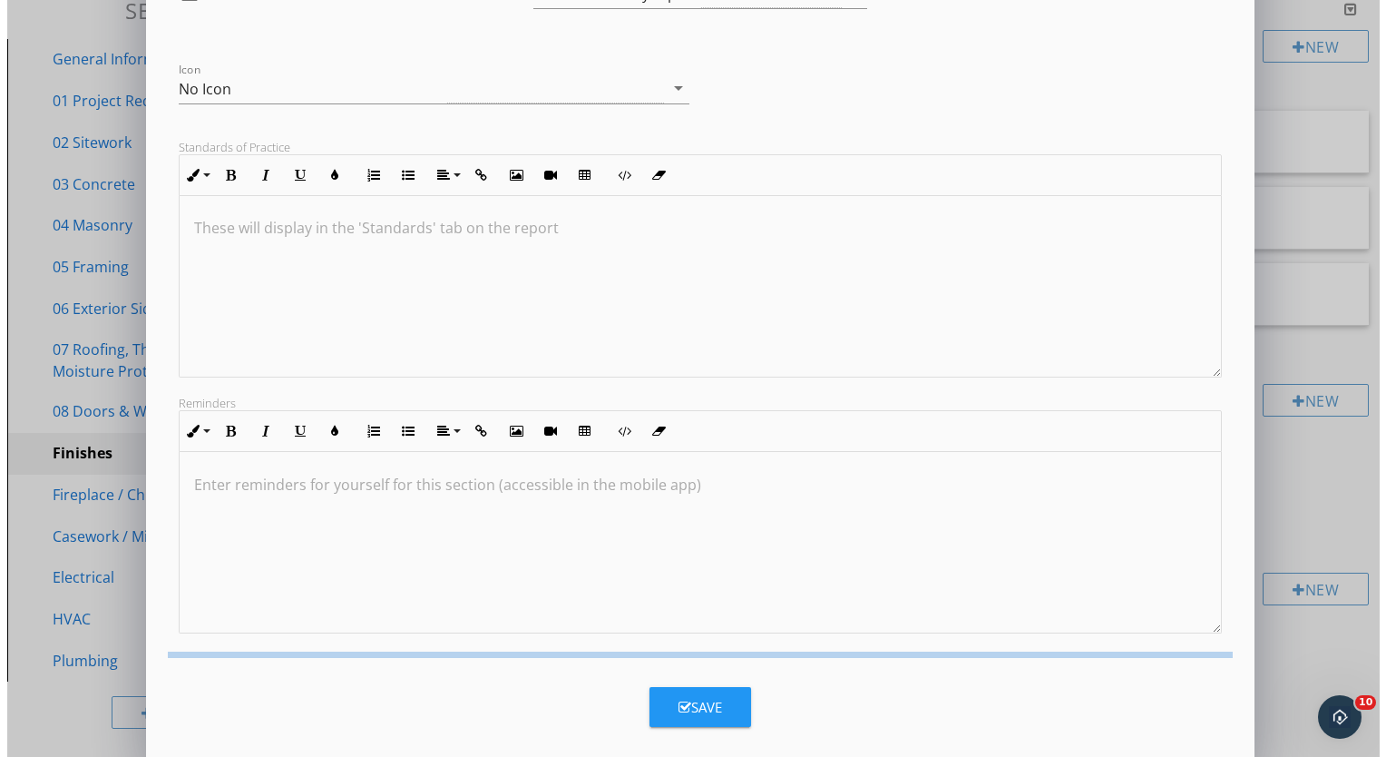
scroll to position [7, 0]
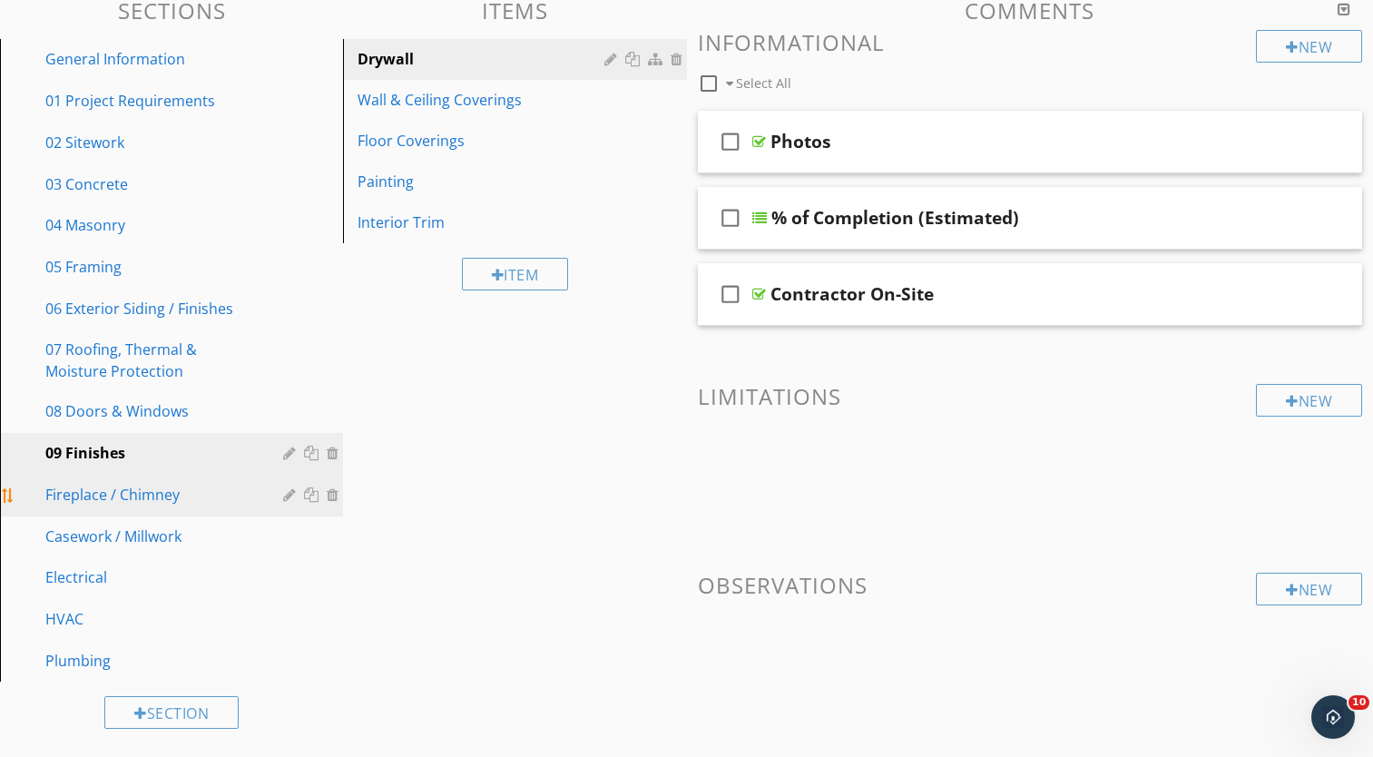
click at [287, 493] on div at bounding box center [291, 494] width 17 height 15
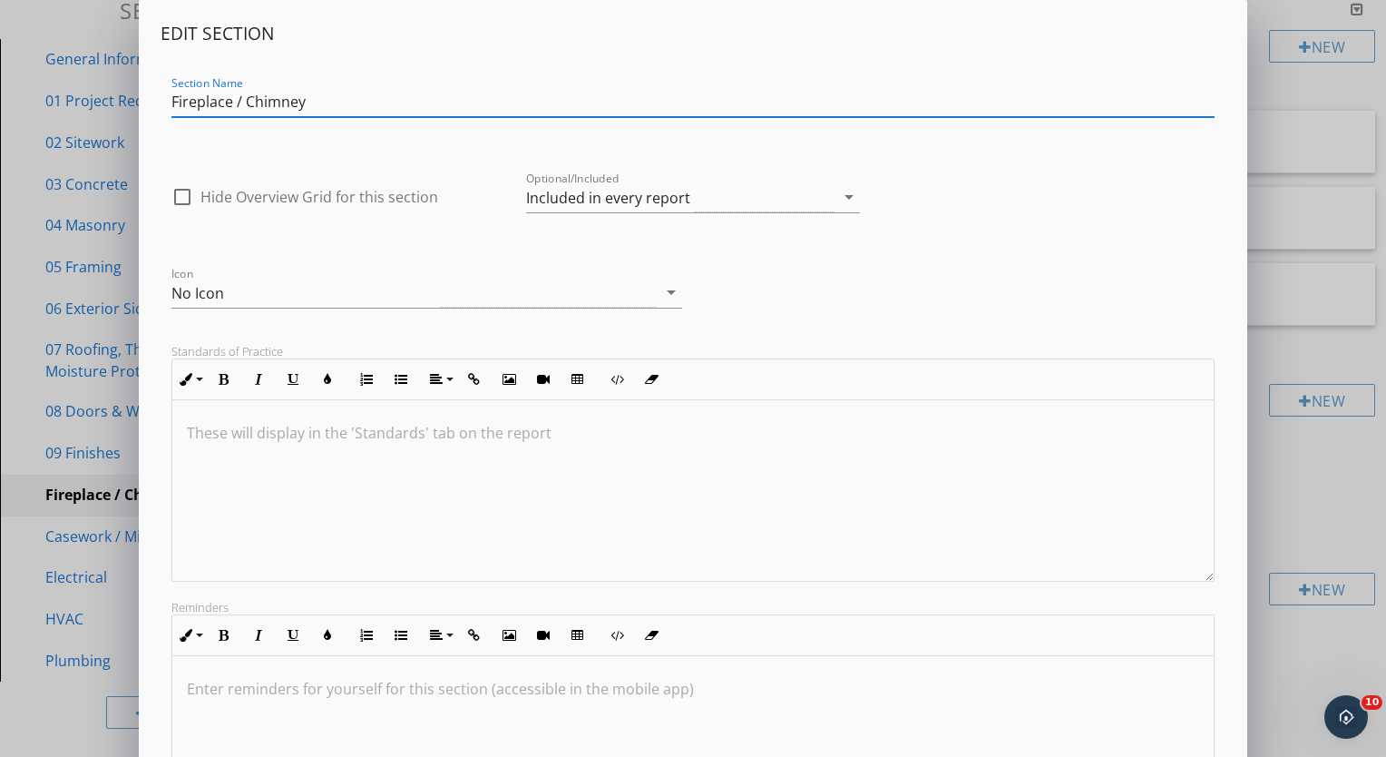
click at [174, 102] on input "Fireplace / Chimney" at bounding box center [692, 102] width 1043 height 30
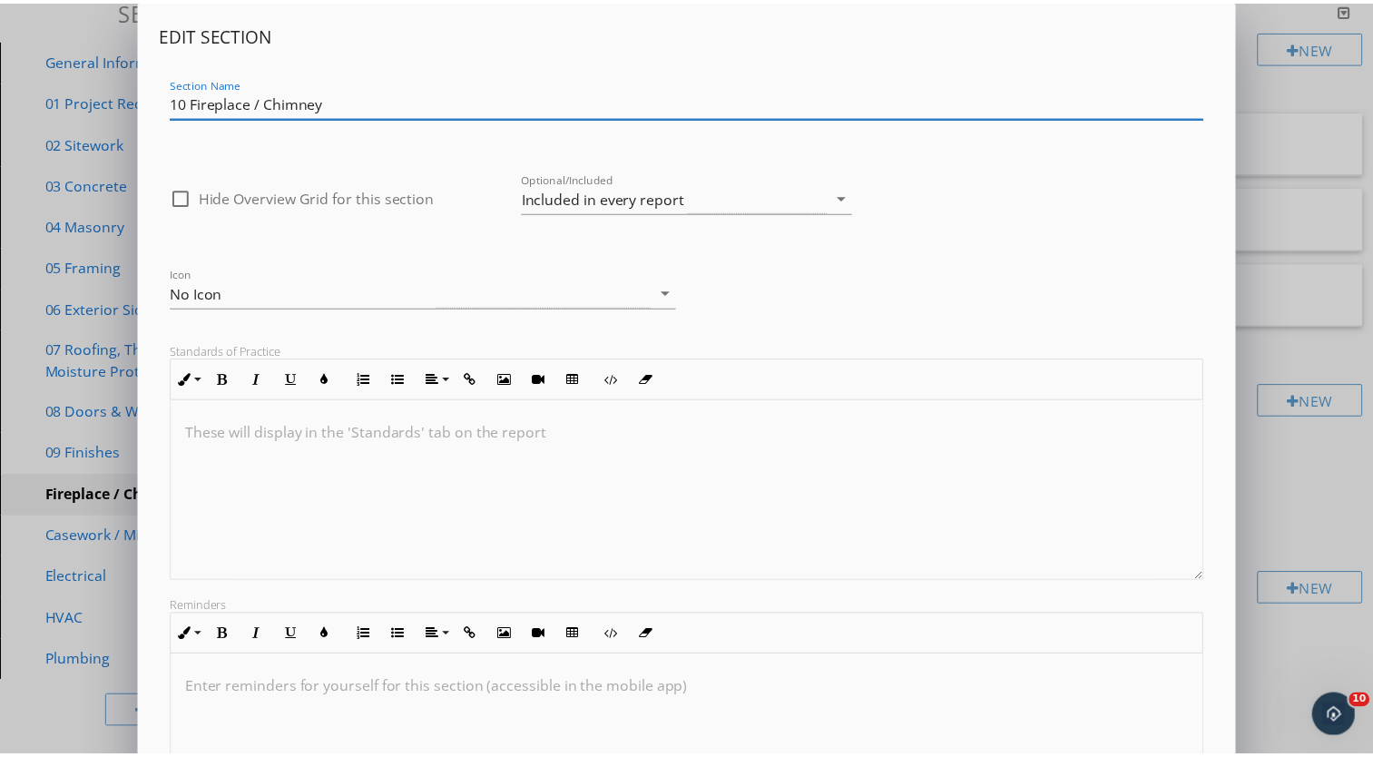
scroll to position [204, 0]
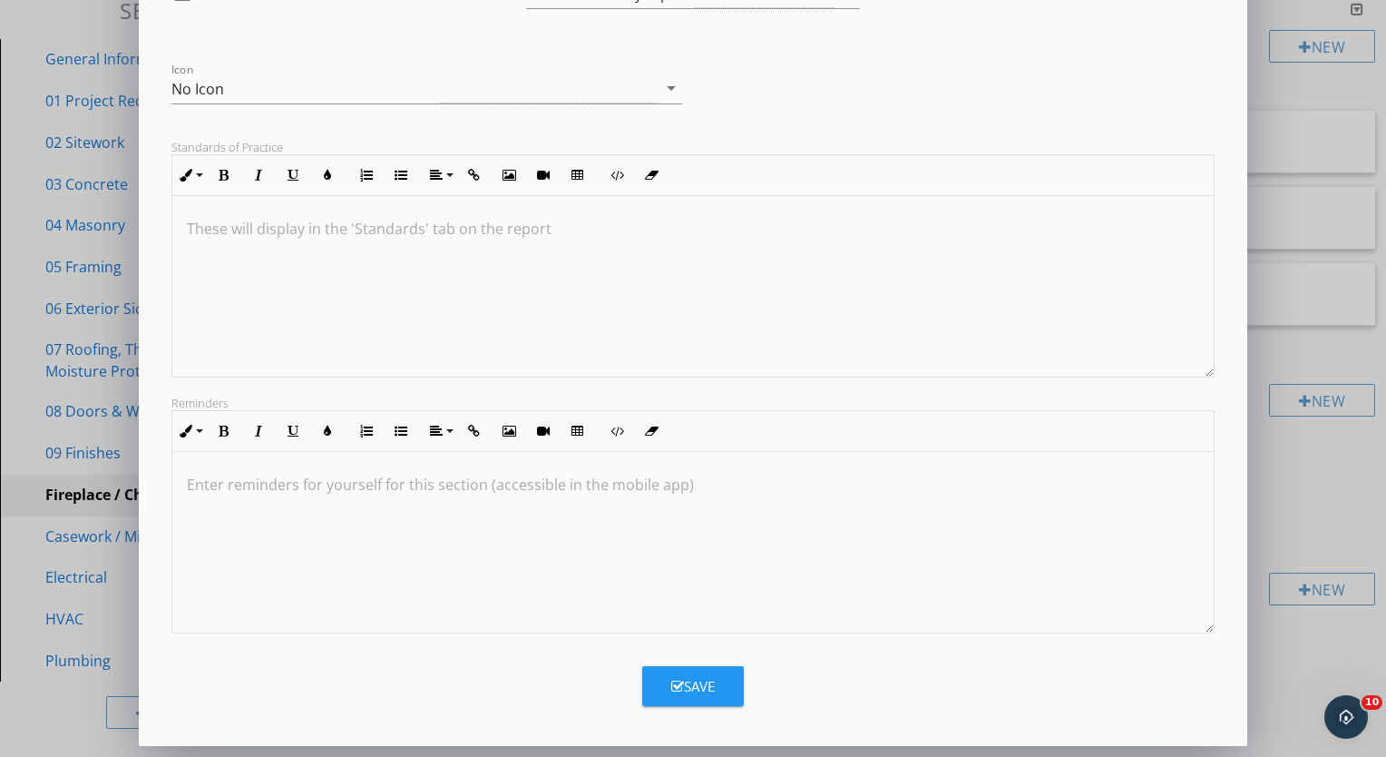
type input "10 Fireplace / Chimney"
click at [673, 673] on button "Save" at bounding box center [693, 686] width 102 height 40
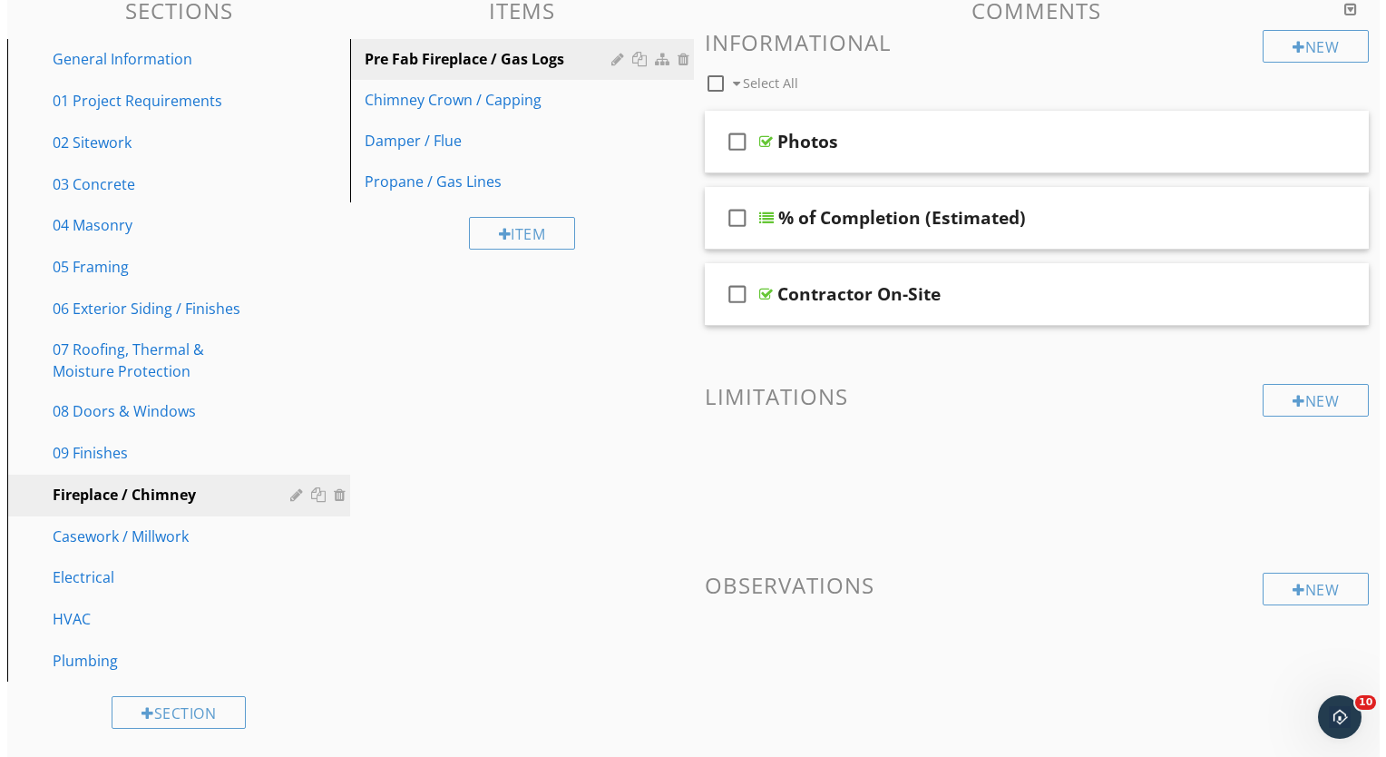
scroll to position [7, 0]
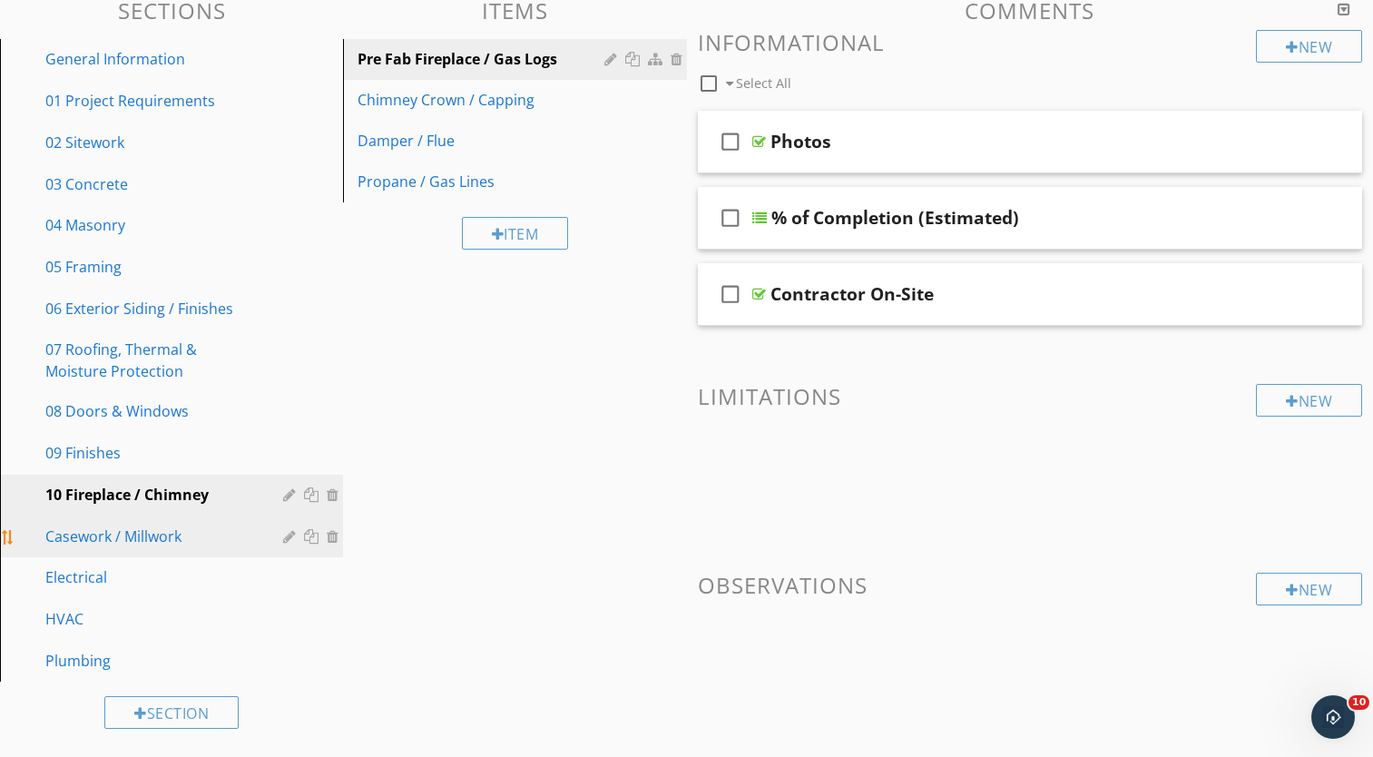
click at [286, 537] on div at bounding box center [291, 536] width 17 height 15
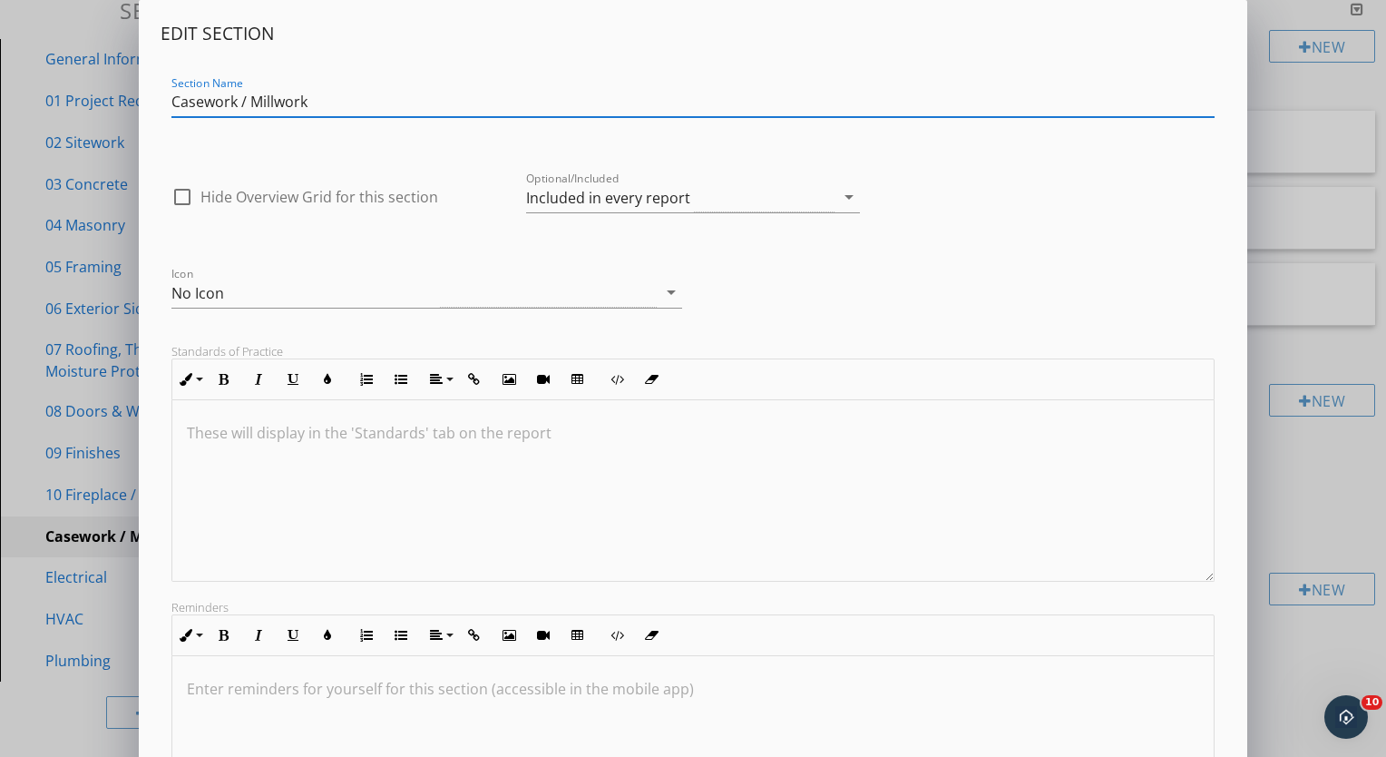
click at [171, 102] on input "Casework / Millwork" at bounding box center [692, 102] width 1043 height 30
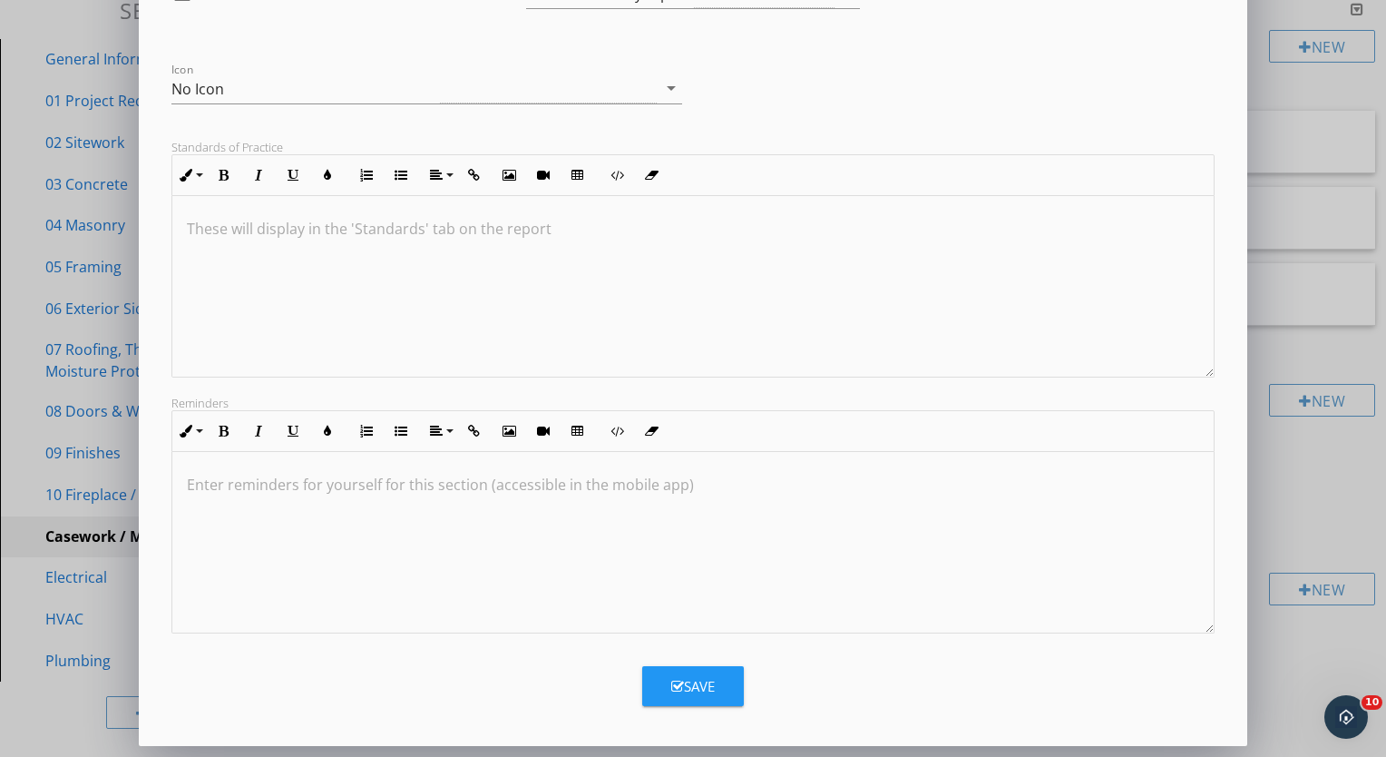
type input "11 Casework / Millwork"
click at [712, 697] on button "Save" at bounding box center [693, 686] width 102 height 40
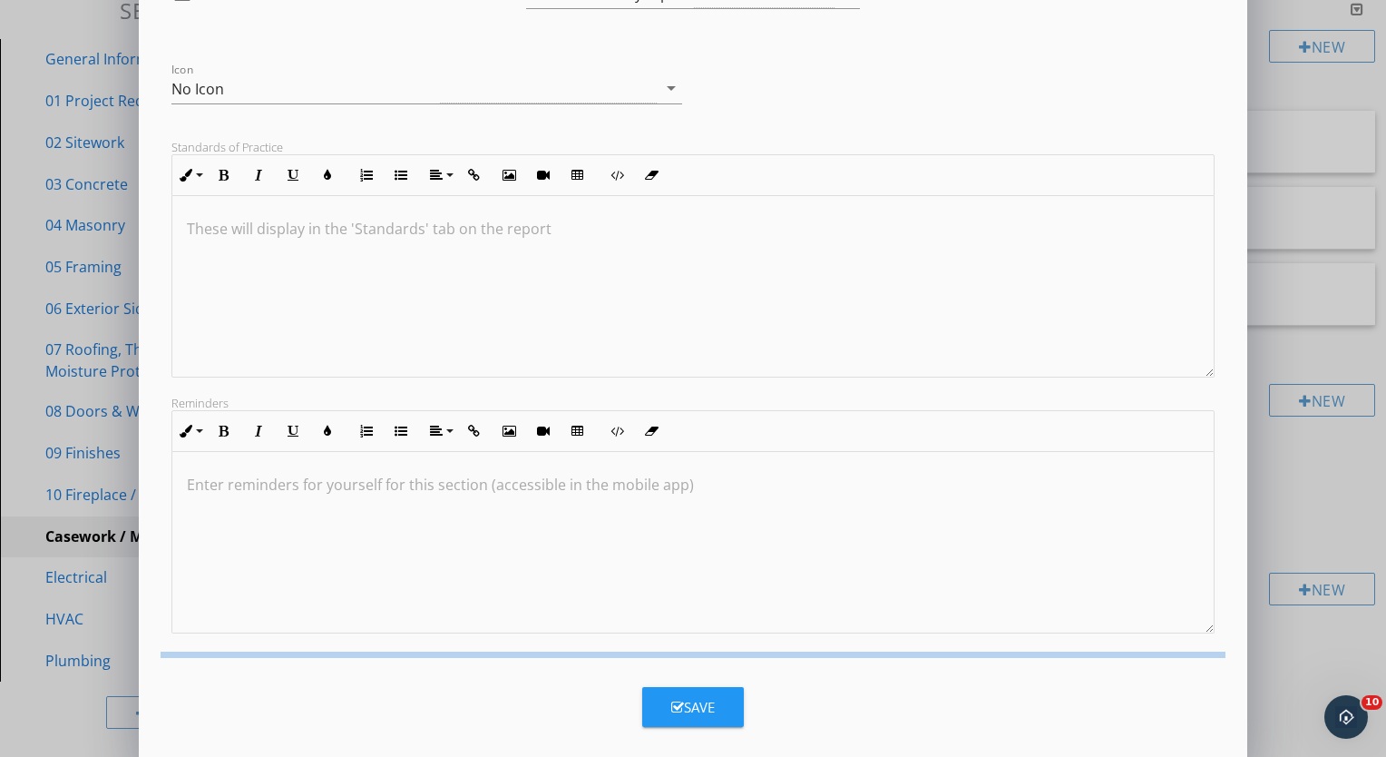
scroll to position [7, 0]
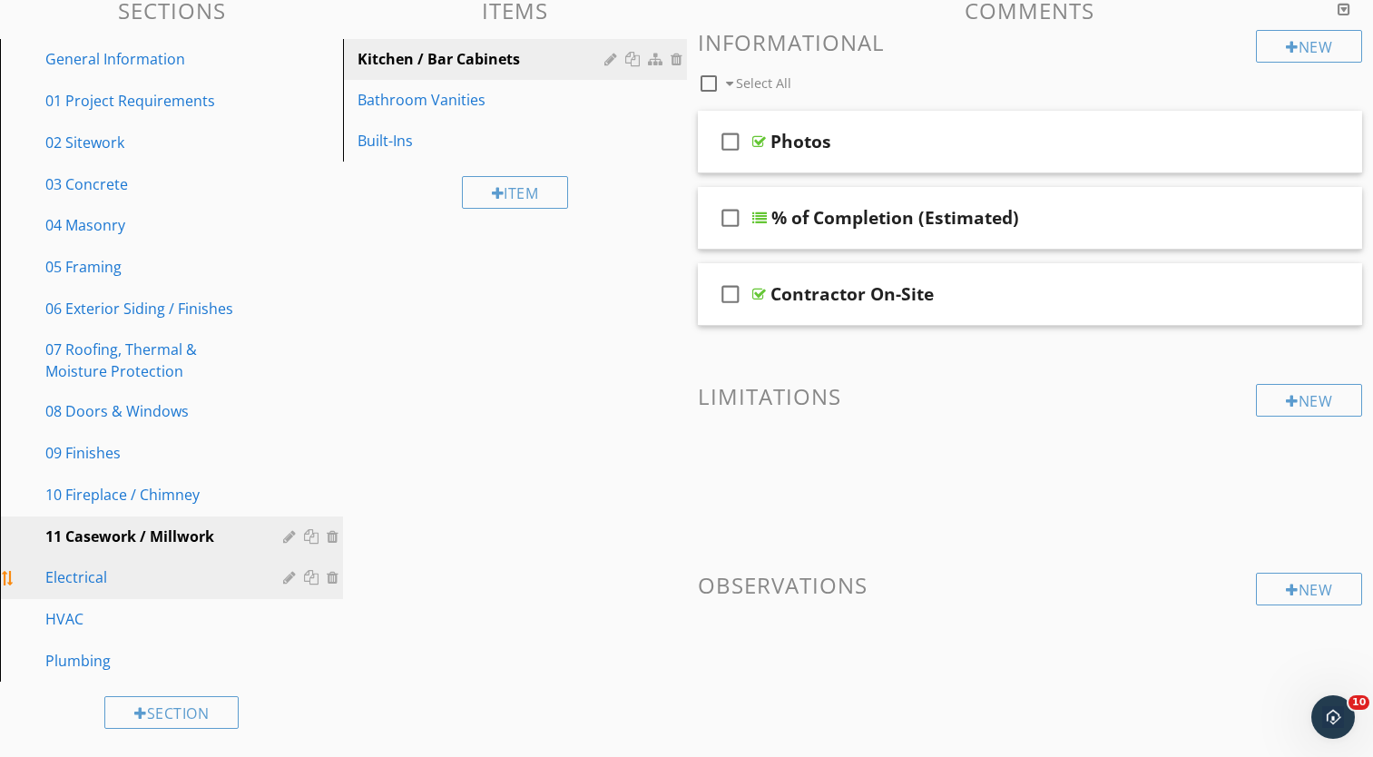
click at [286, 580] on div at bounding box center [291, 577] width 17 height 15
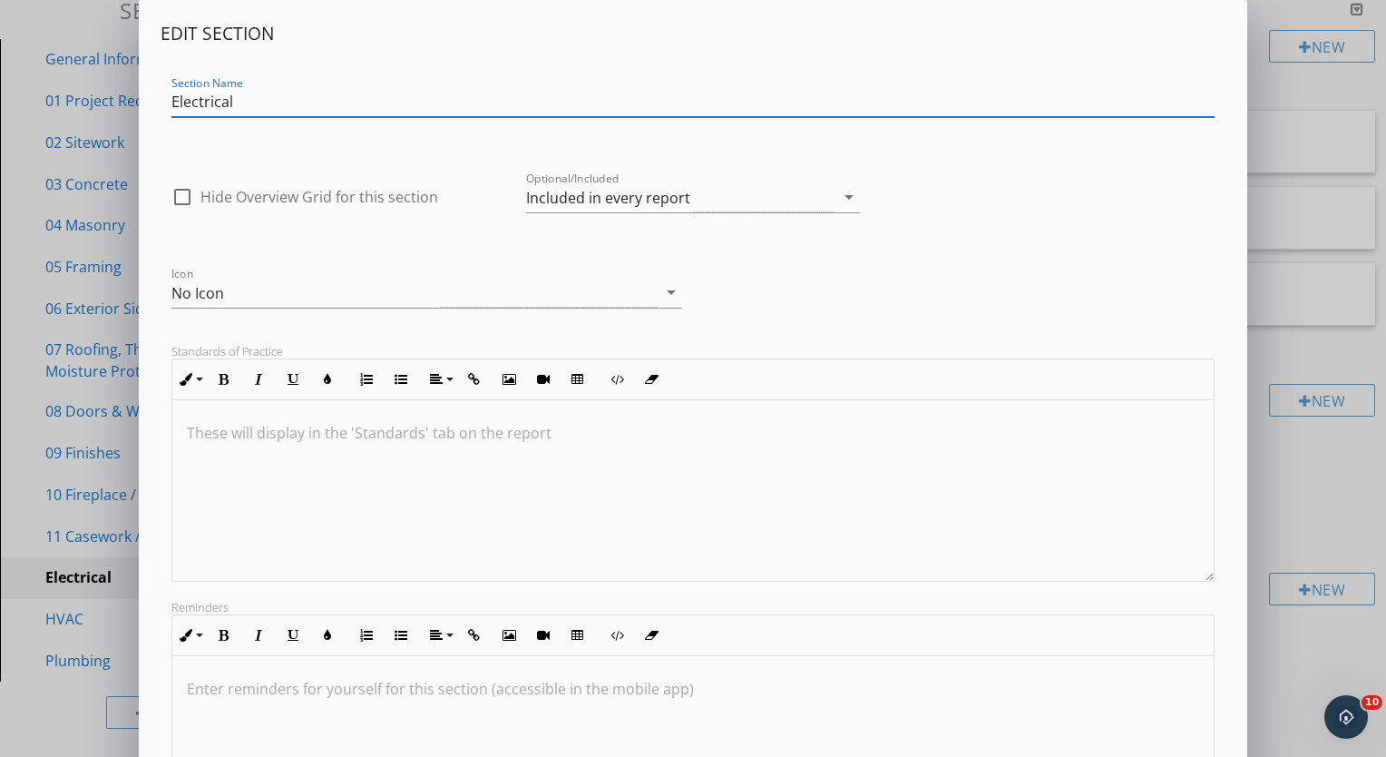
click at [172, 105] on input "Electrical" at bounding box center [692, 102] width 1043 height 30
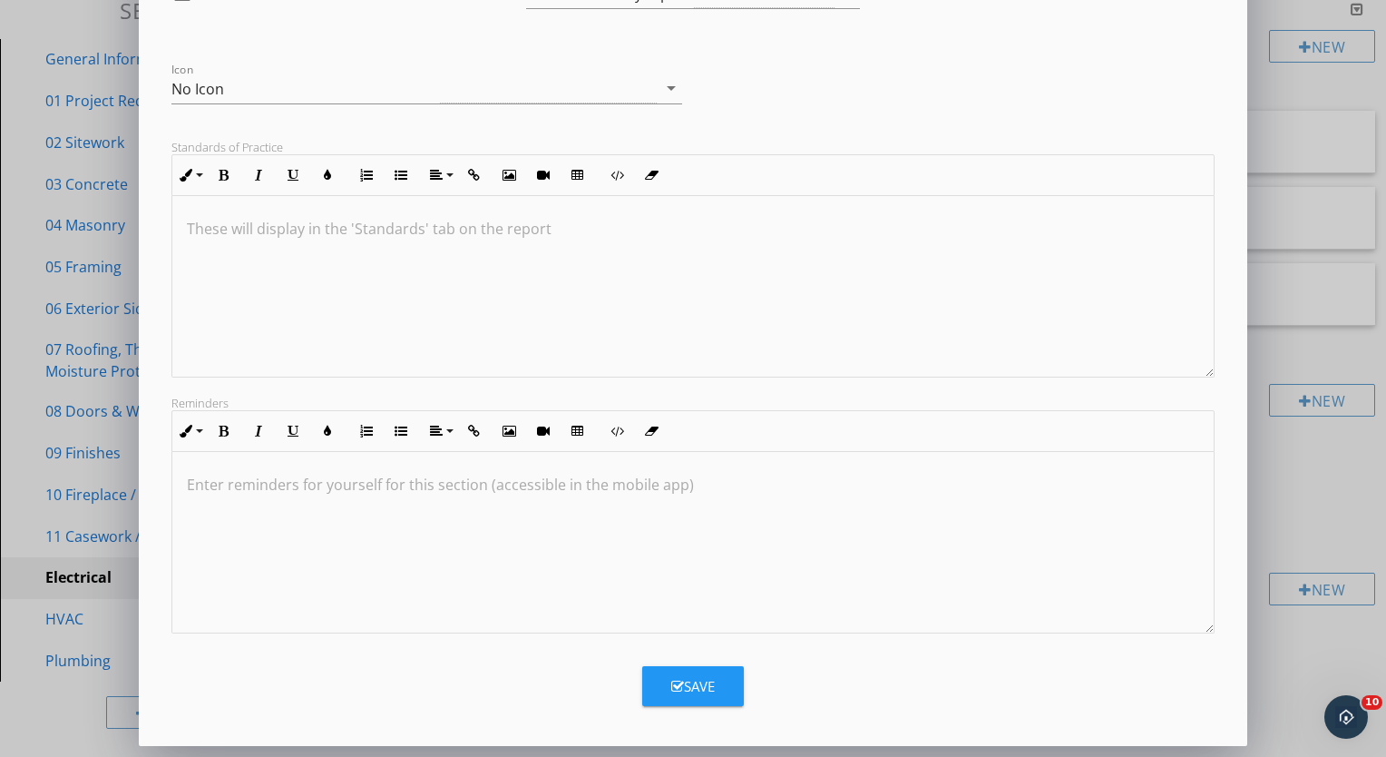
type input "12 Electrical"
click at [683, 691] on div "Save" at bounding box center [693, 686] width 44 height 21
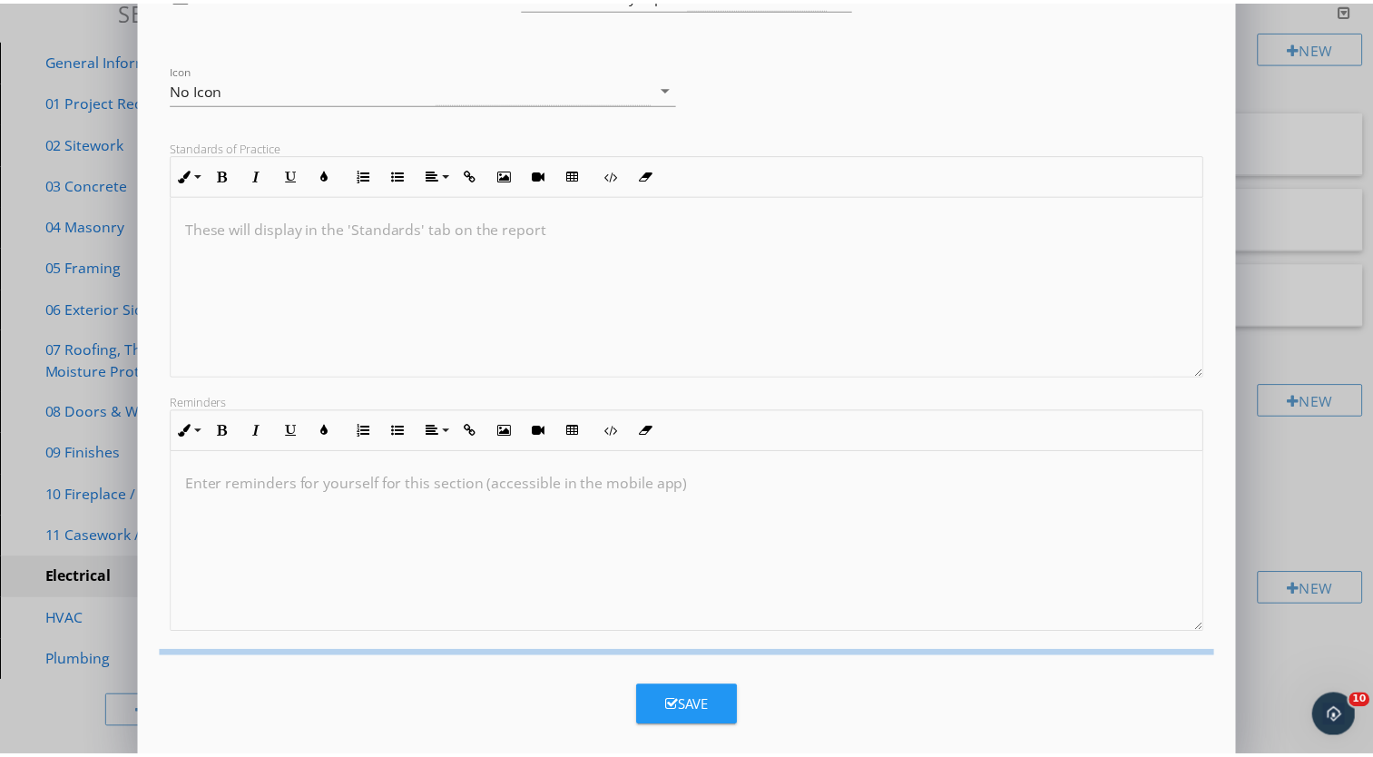
scroll to position [7, 0]
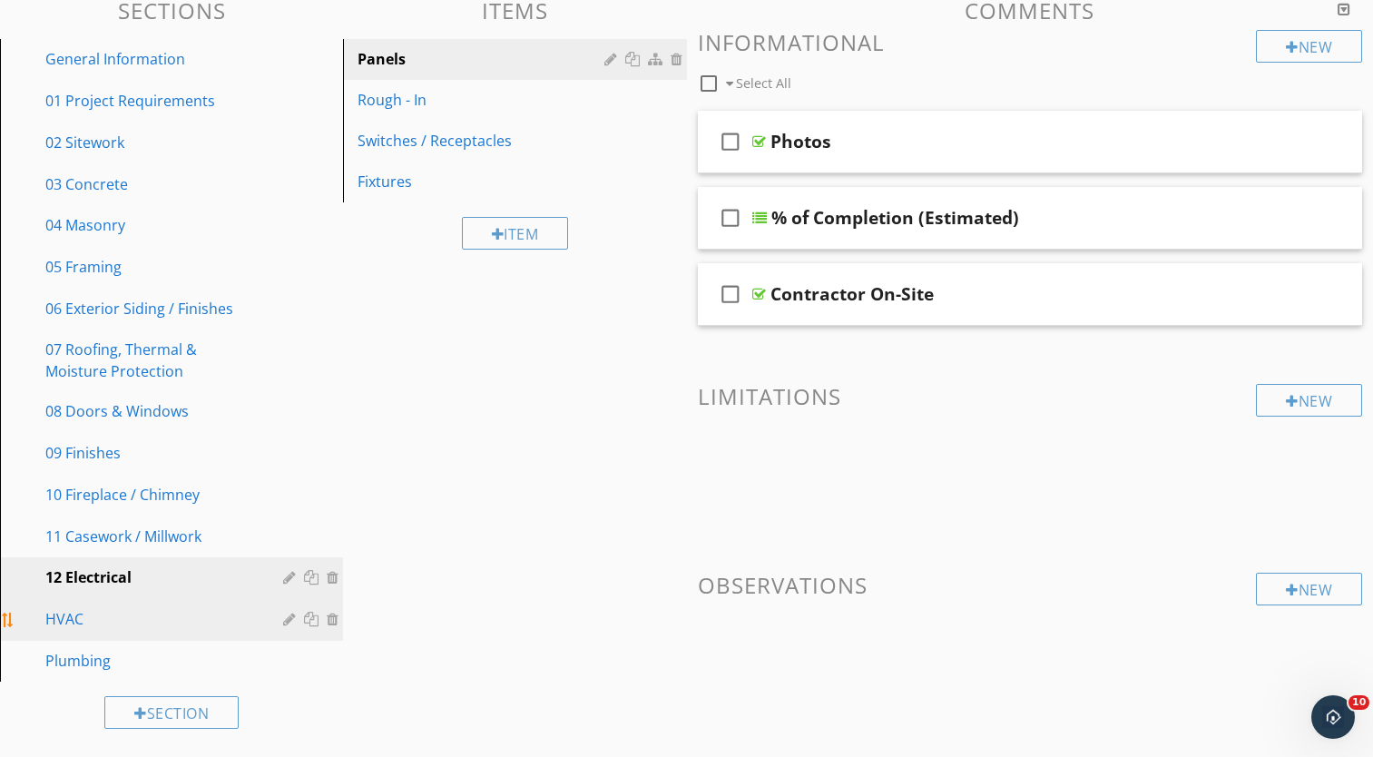
click at [282, 621] on div "HVAC" at bounding box center [184, 620] width 279 height 24
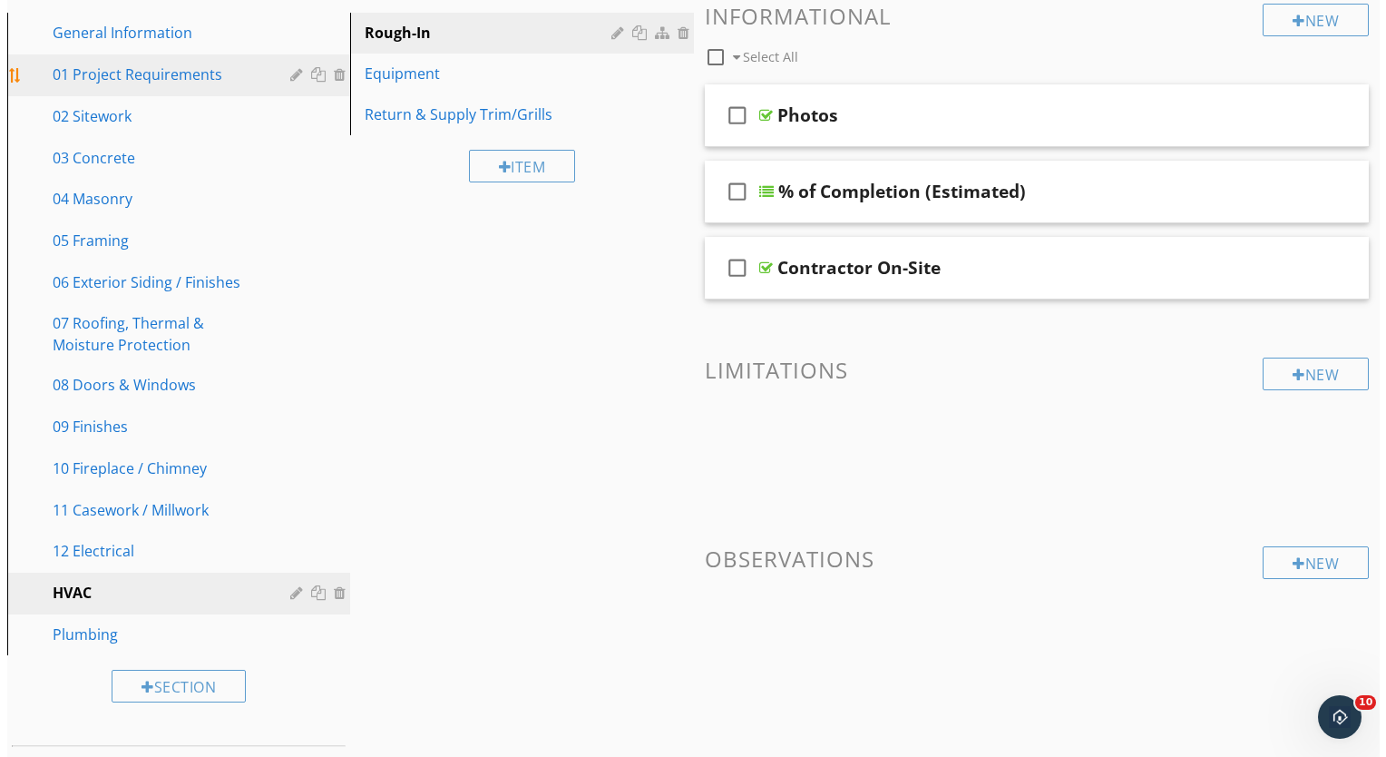
scroll to position [280, 0]
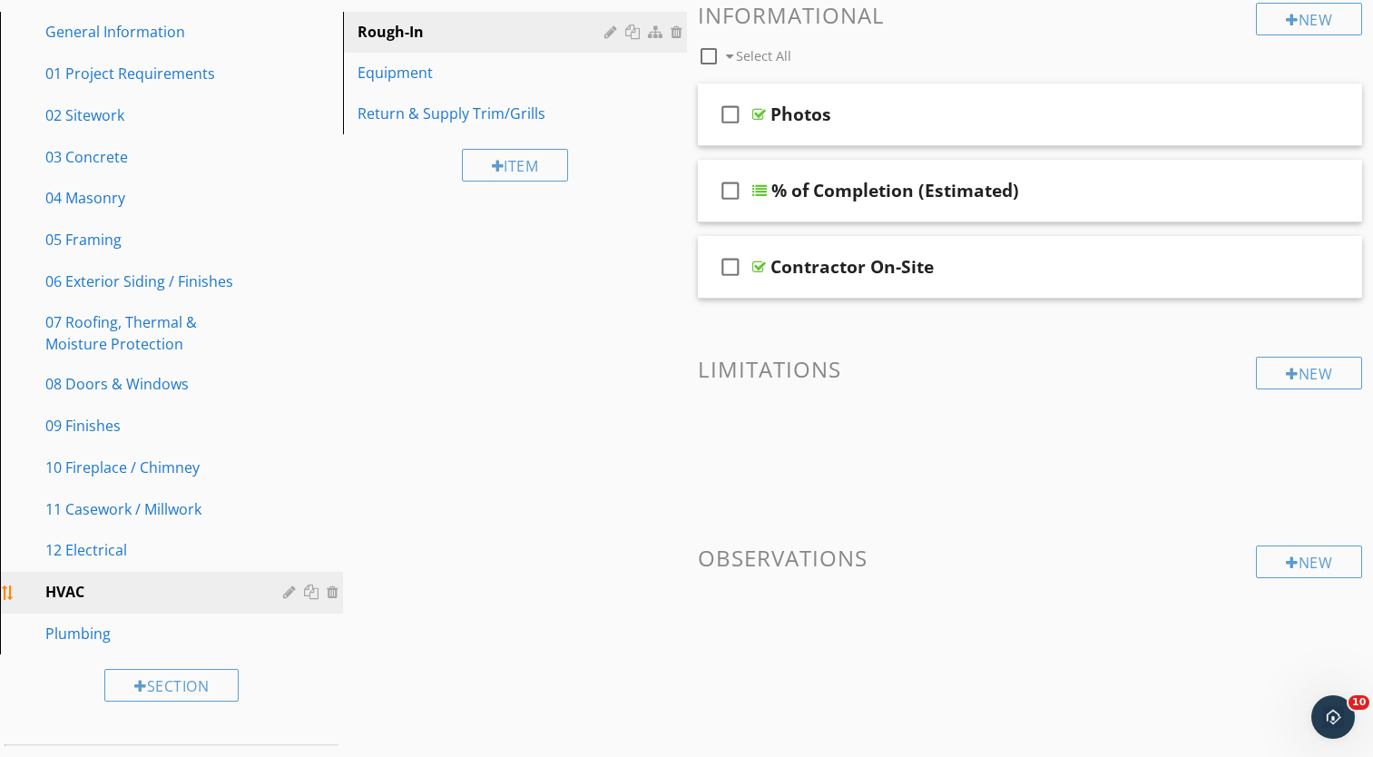
click at [288, 591] on div at bounding box center [291, 591] width 17 height 15
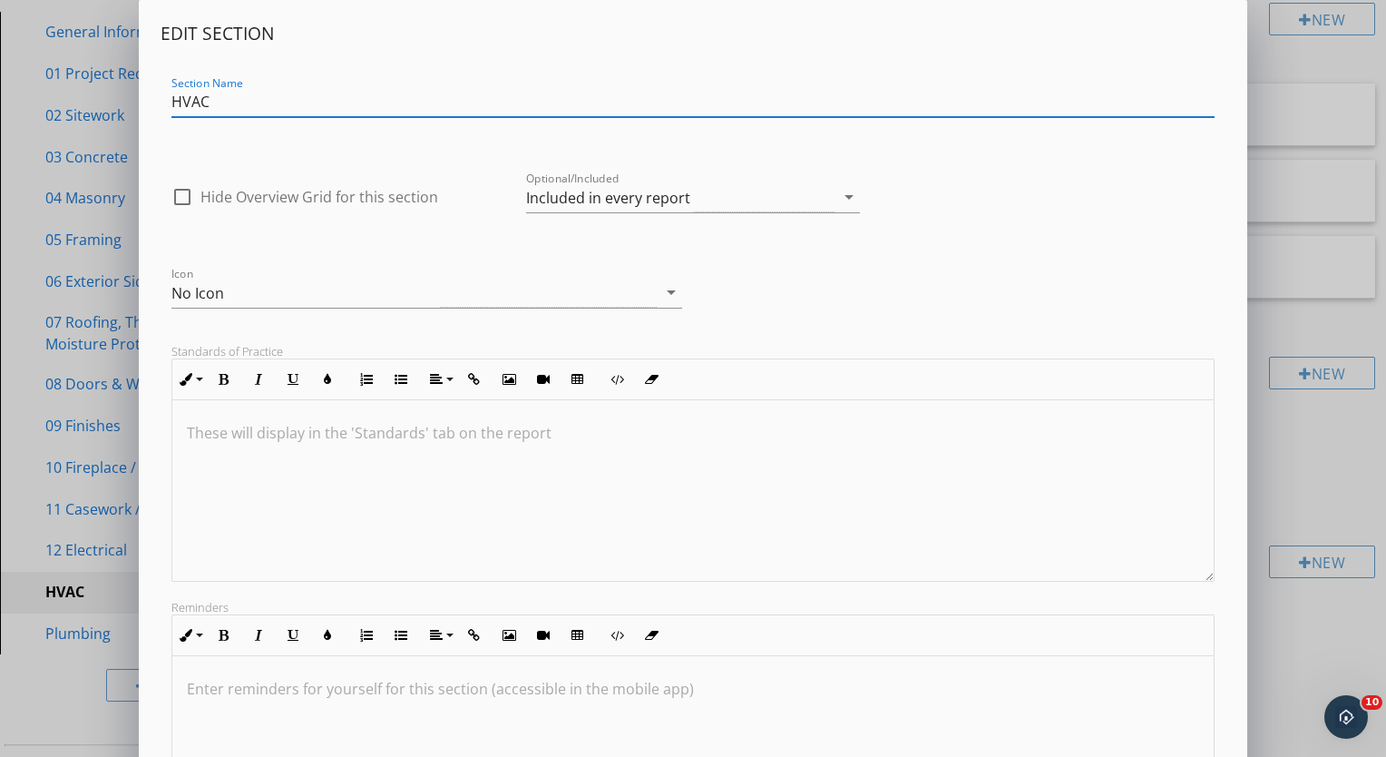
click at [172, 103] on input "HVAC" at bounding box center [692, 102] width 1043 height 30
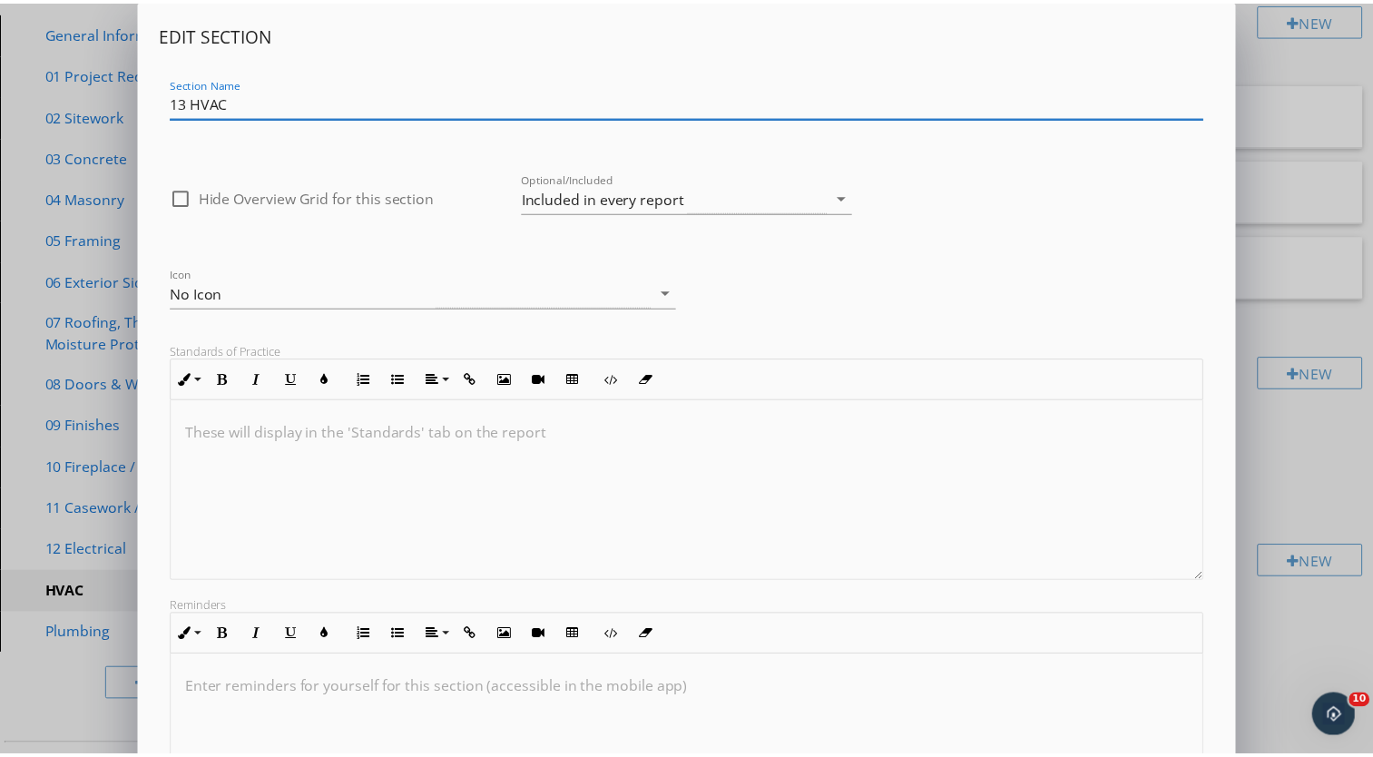
scroll to position [204, 0]
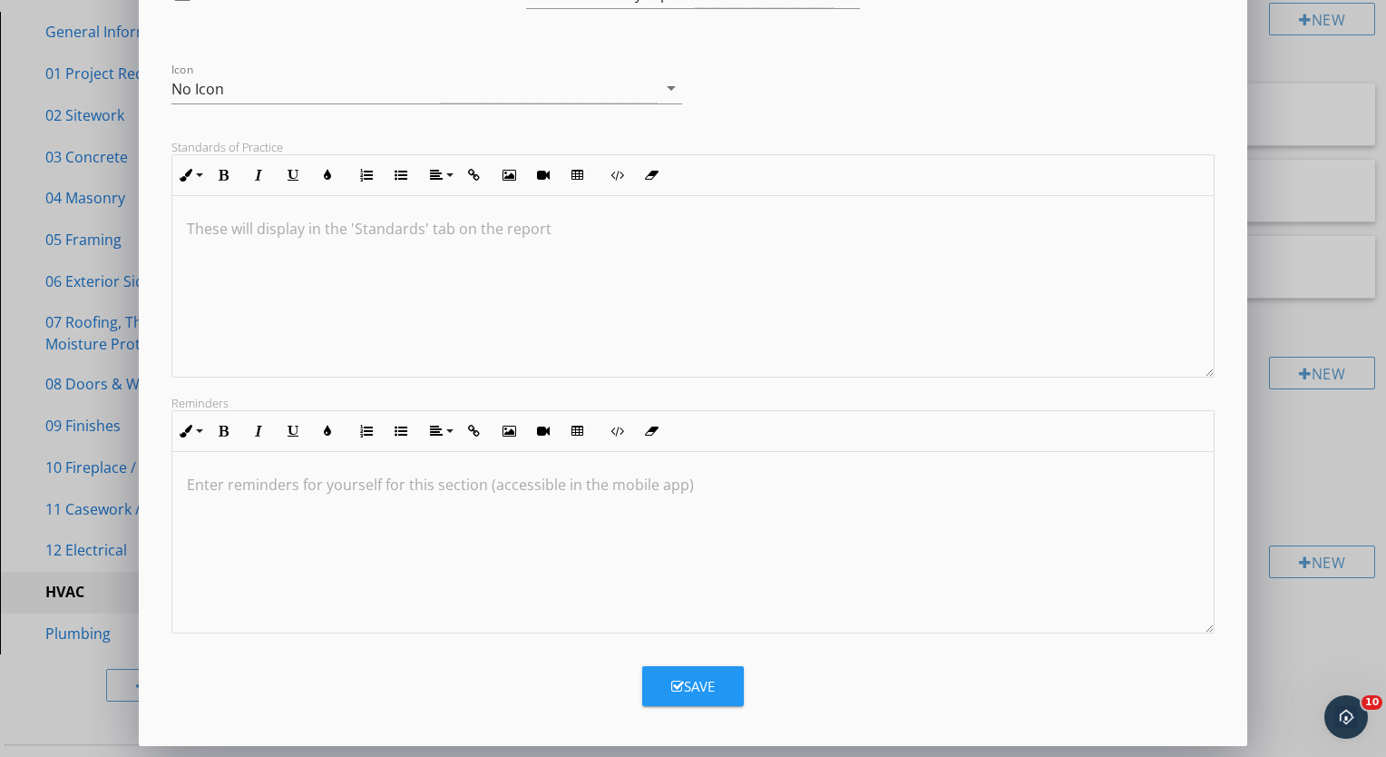
type input "13 HVAC"
click at [669, 679] on button "Save" at bounding box center [693, 686] width 102 height 40
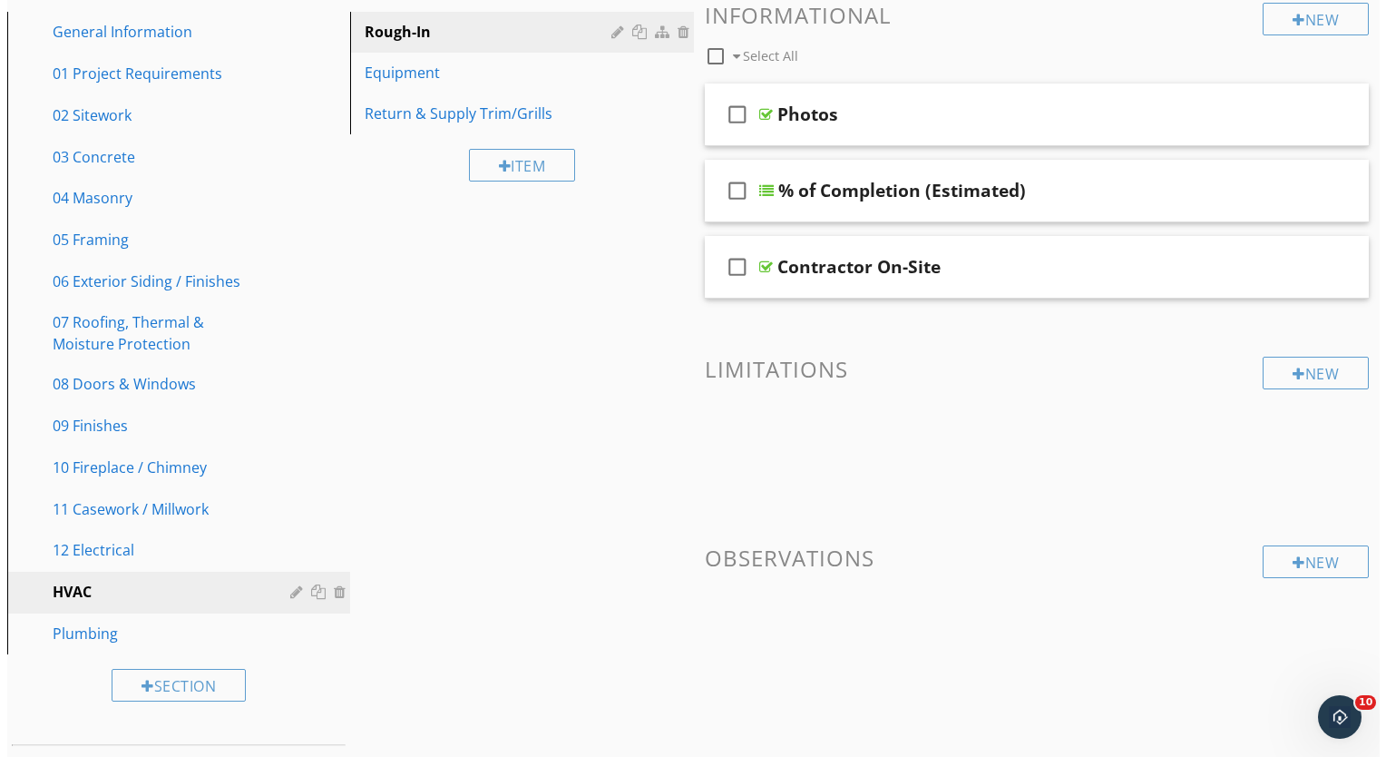
scroll to position [7, 0]
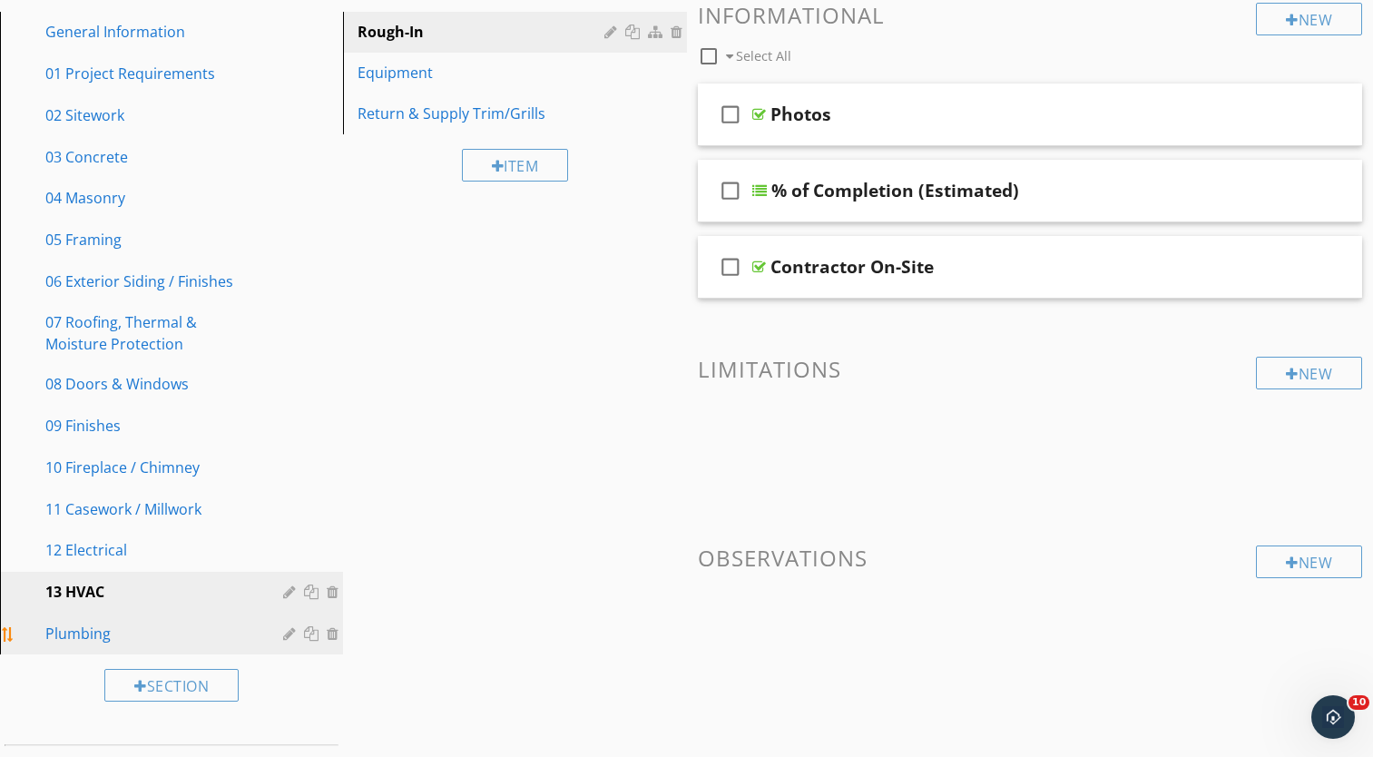
click at [285, 636] on div at bounding box center [291, 633] width 17 height 15
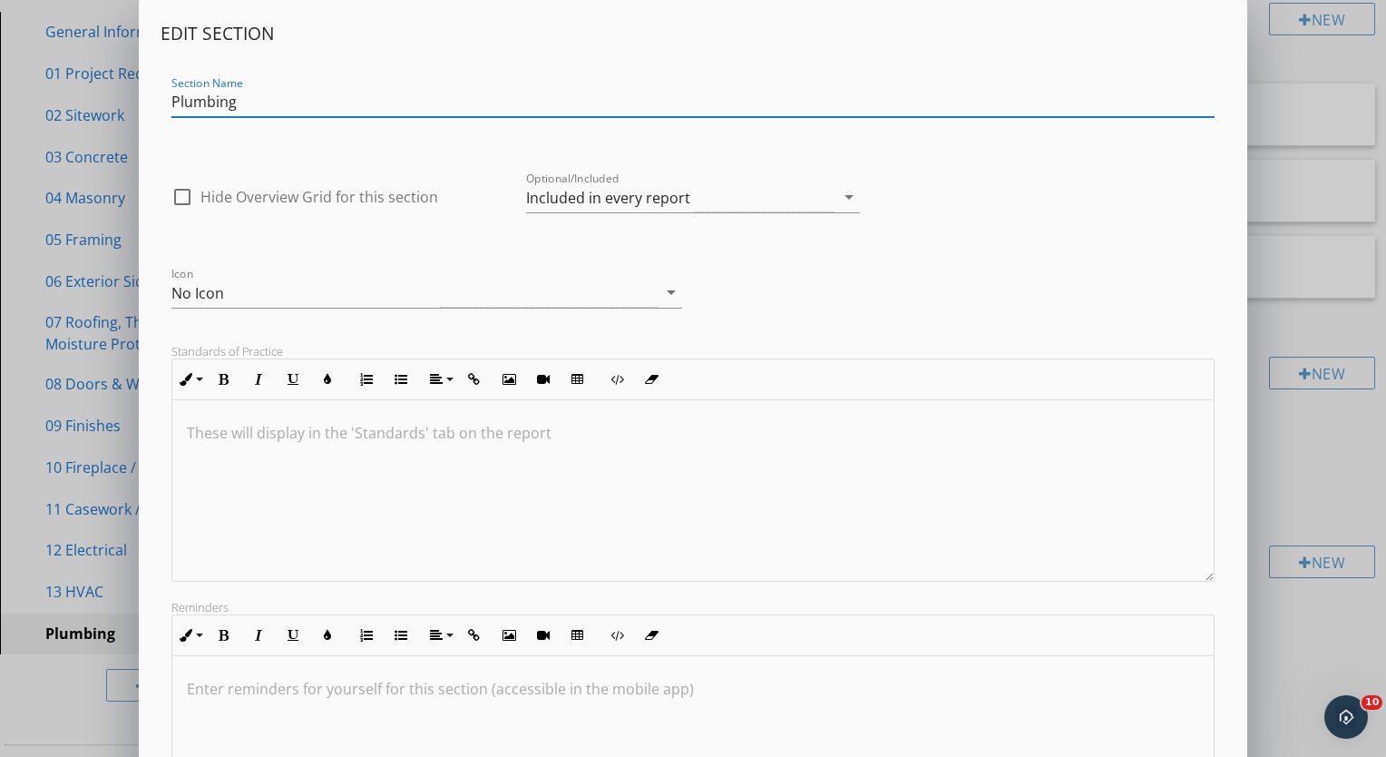
click at [173, 104] on input "Plumbing" at bounding box center [692, 102] width 1043 height 30
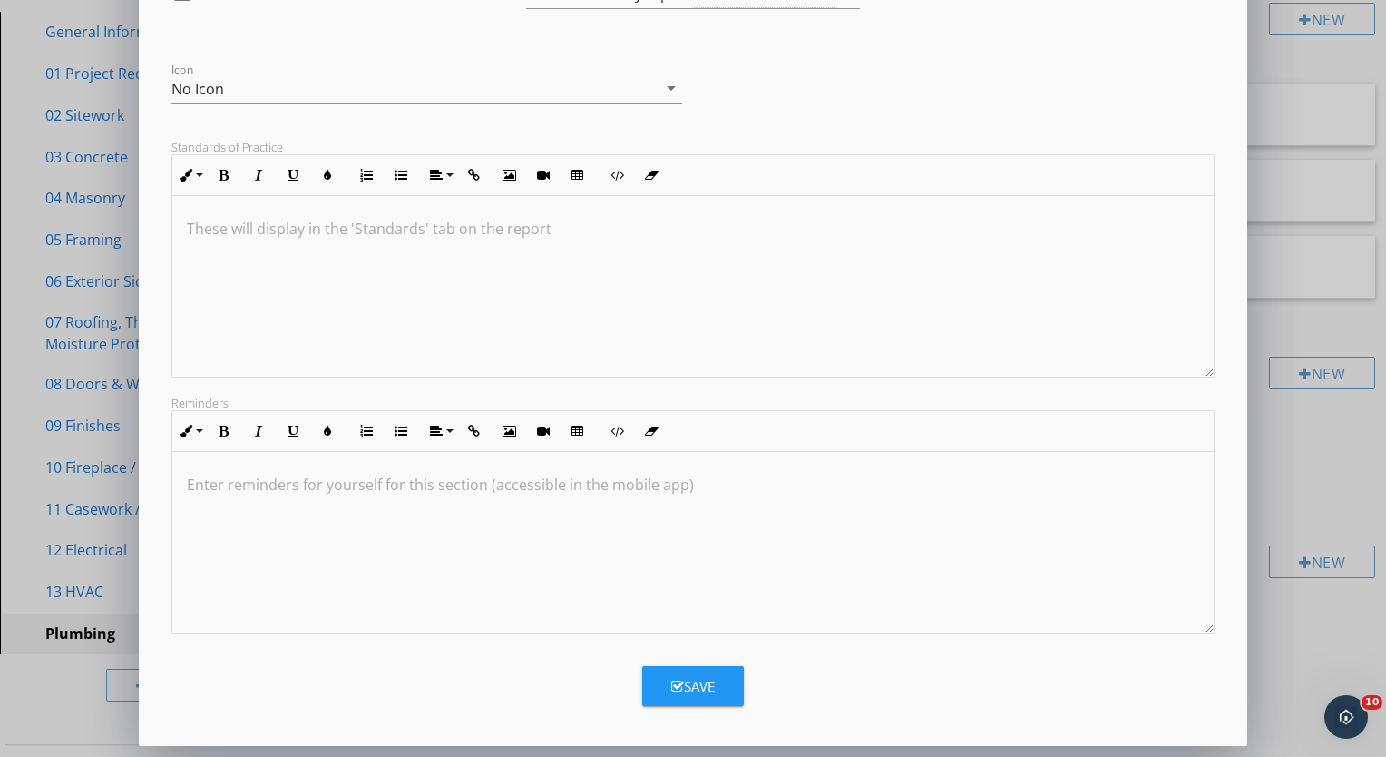
type input "14 Plumbing"
click at [684, 679] on div "Save" at bounding box center [693, 686] width 44 height 21
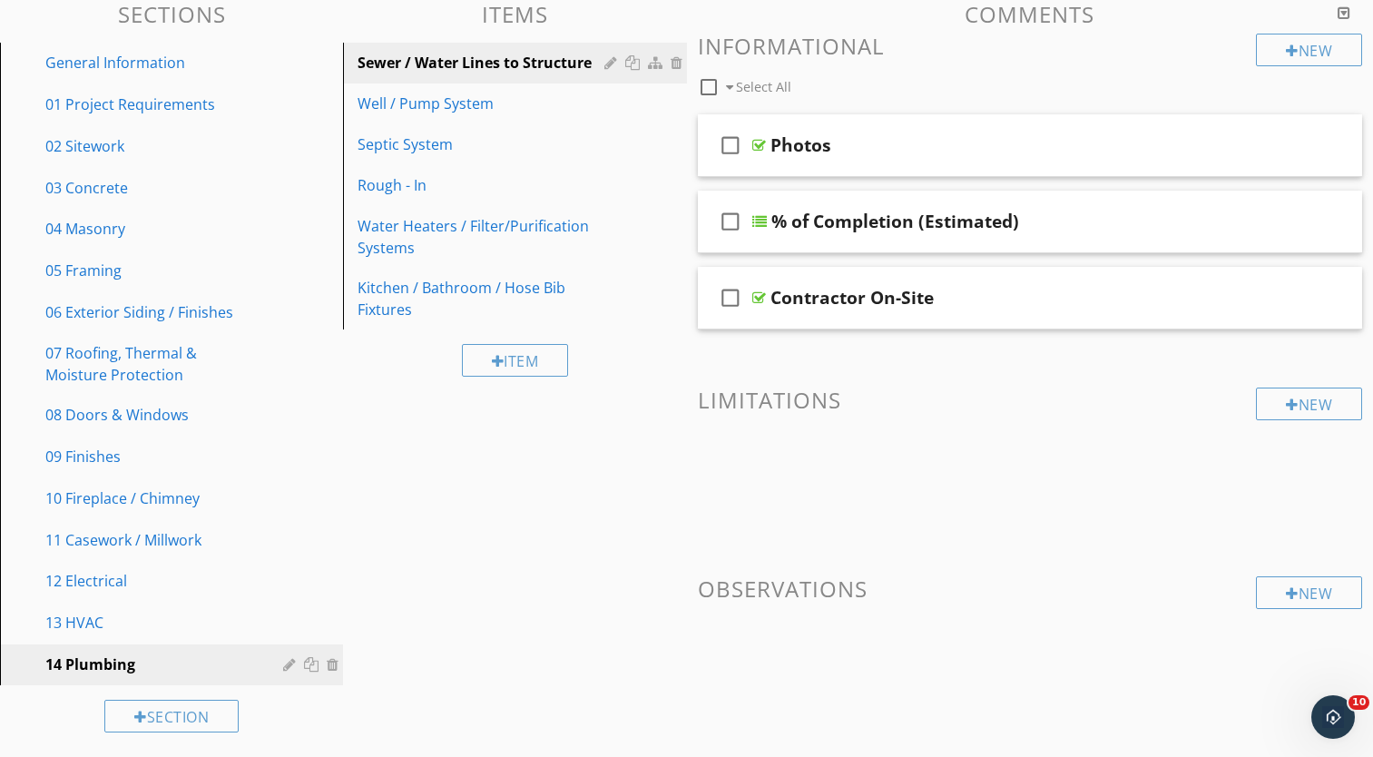
scroll to position [259, 0]
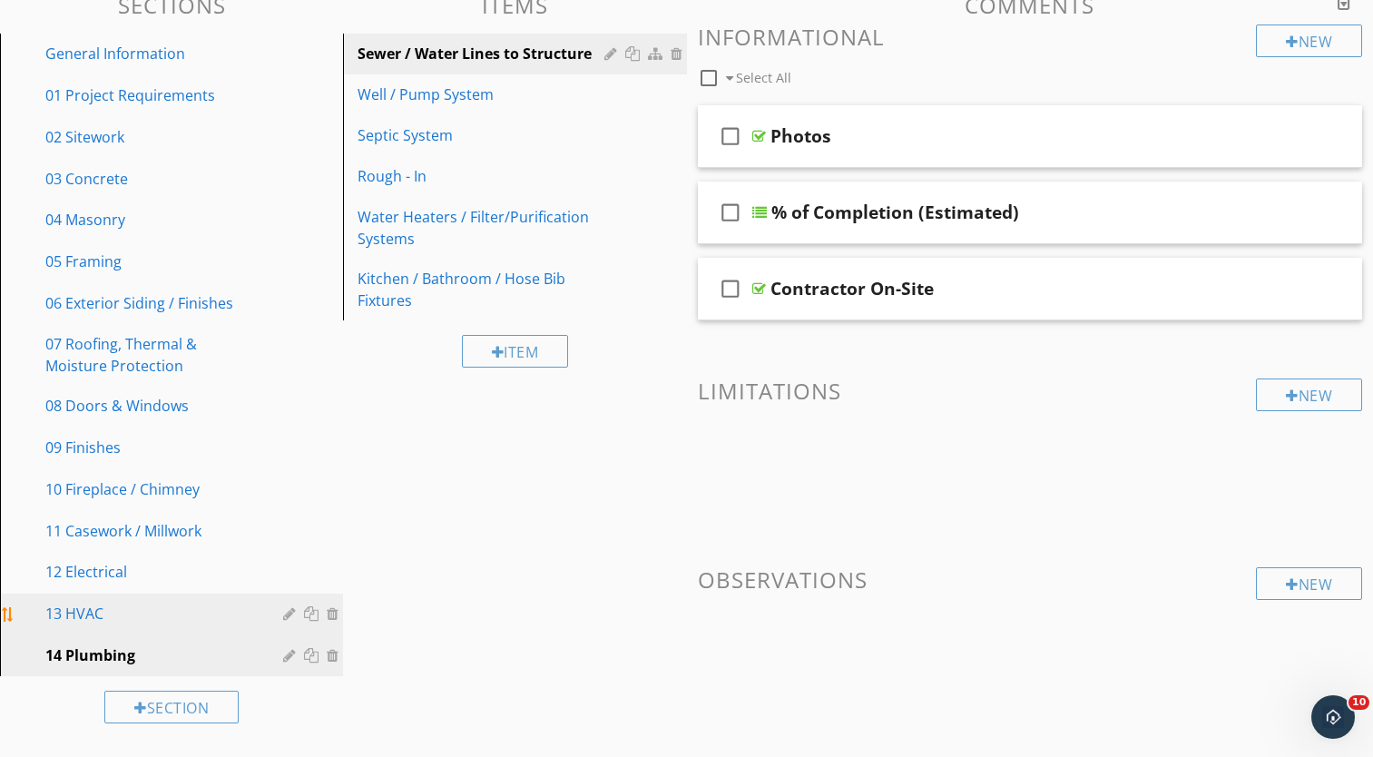
click at [172, 621] on div "13 HVAC" at bounding box center [150, 613] width 211 height 22
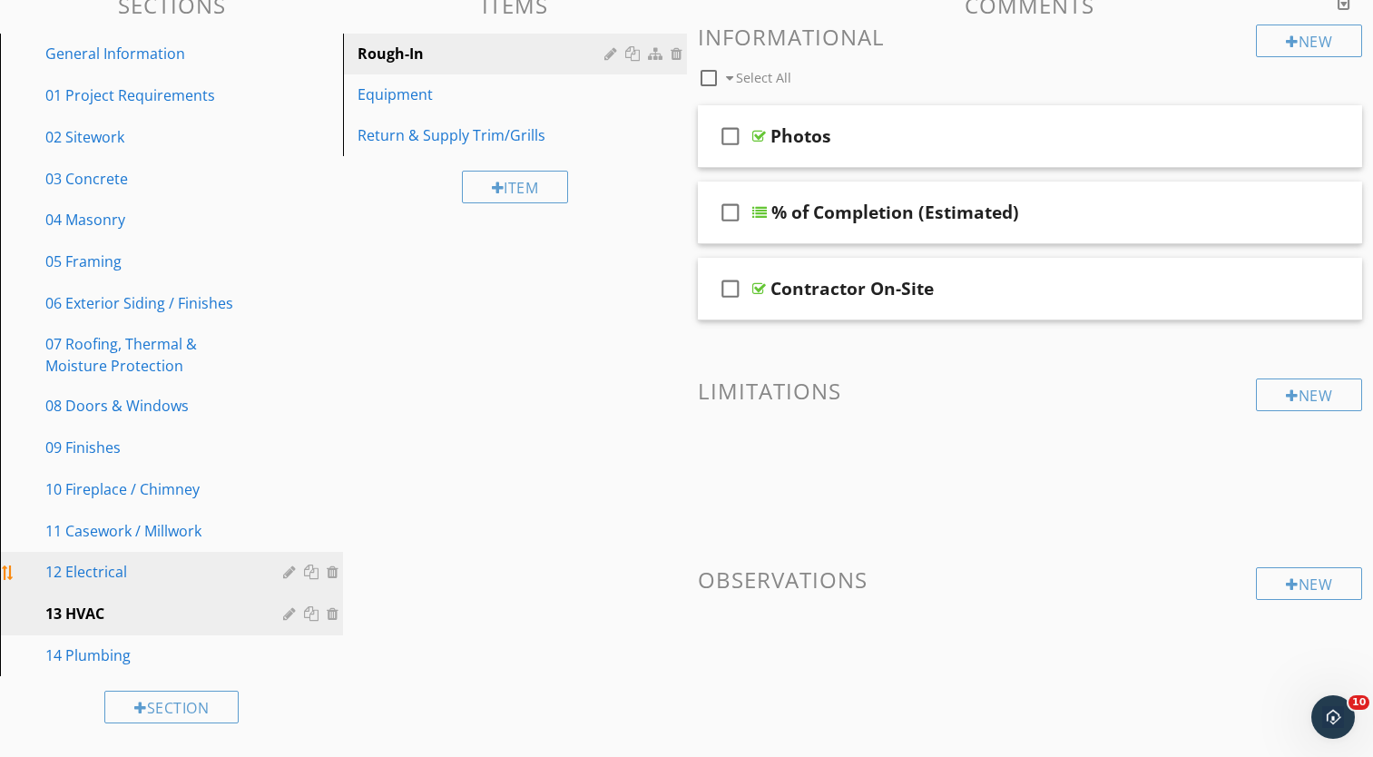
click at [157, 574] on div "12 Electrical" at bounding box center [150, 572] width 211 height 22
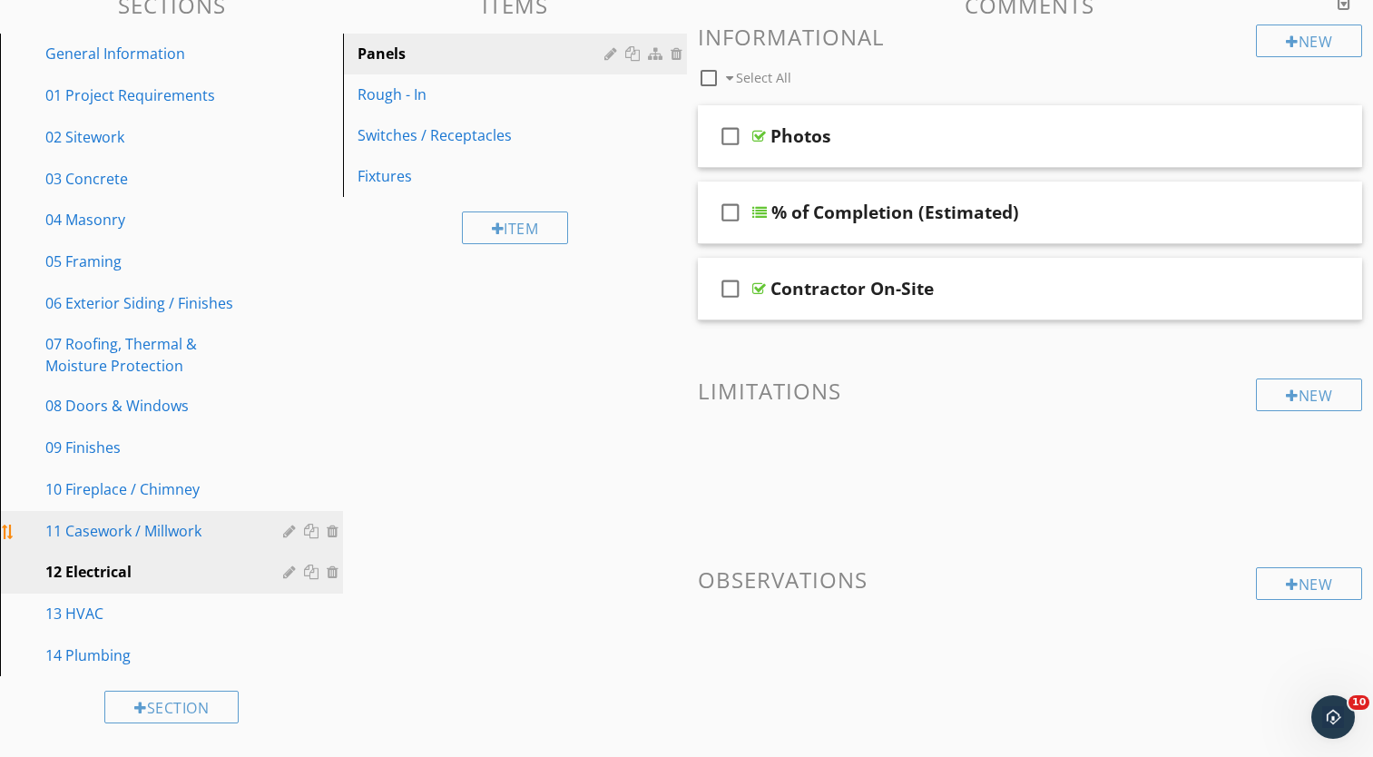
click at [155, 536] on div "11 Casework / Millwork" at bounding box center [150, 531] width 211 height 22
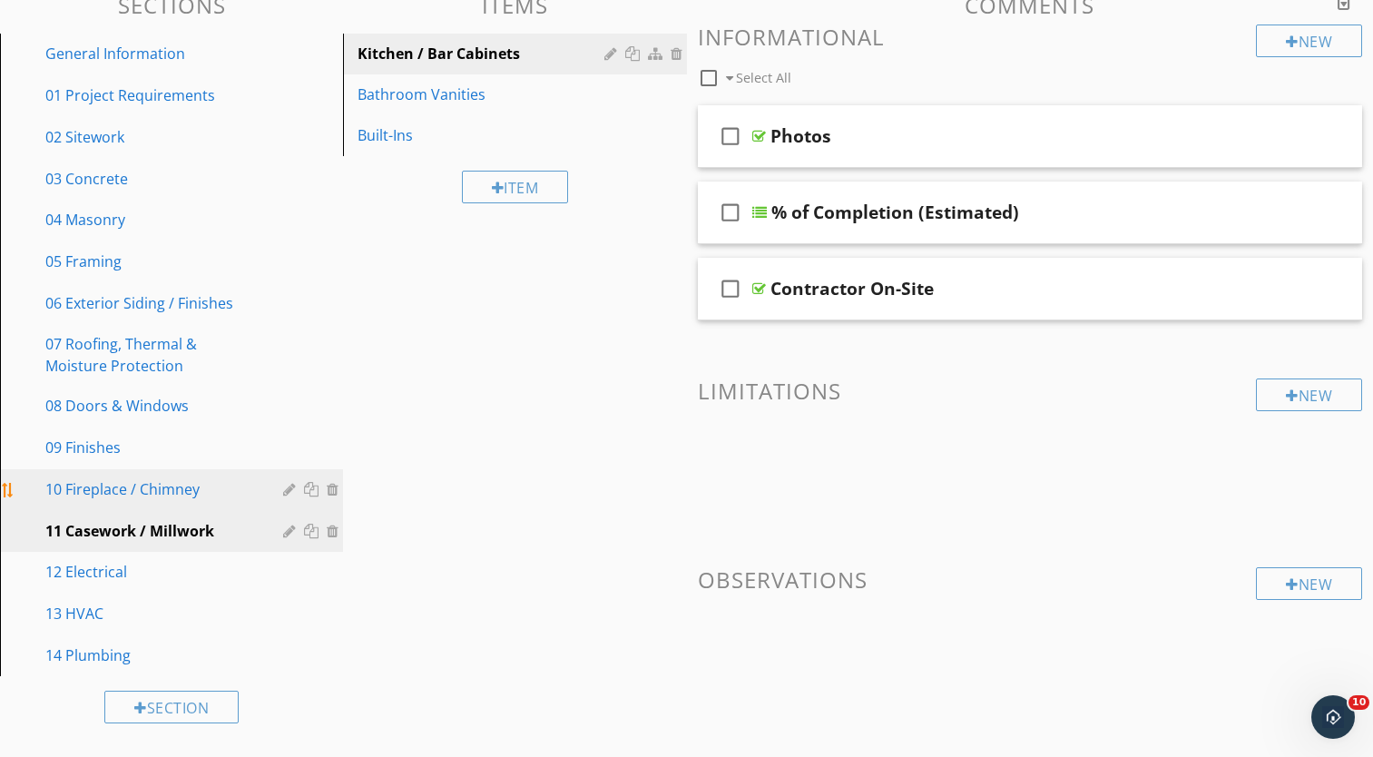
click at [148, 496] on div "10 Fireplace / Chimney" at bounding box center [150, 489] width 211 height 22
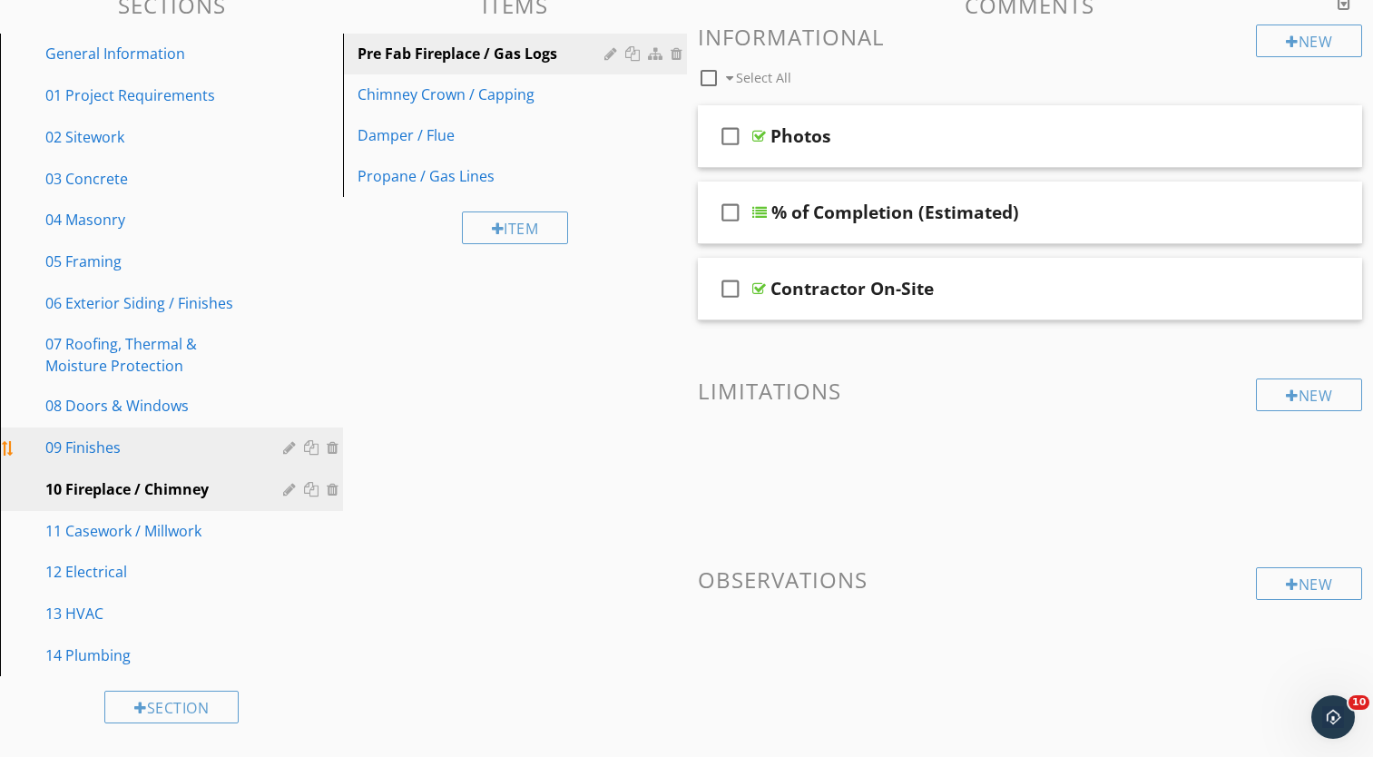
click at [137, 452] on div "09 Finishes" at bounding box center [150, 447] width 211 height 22
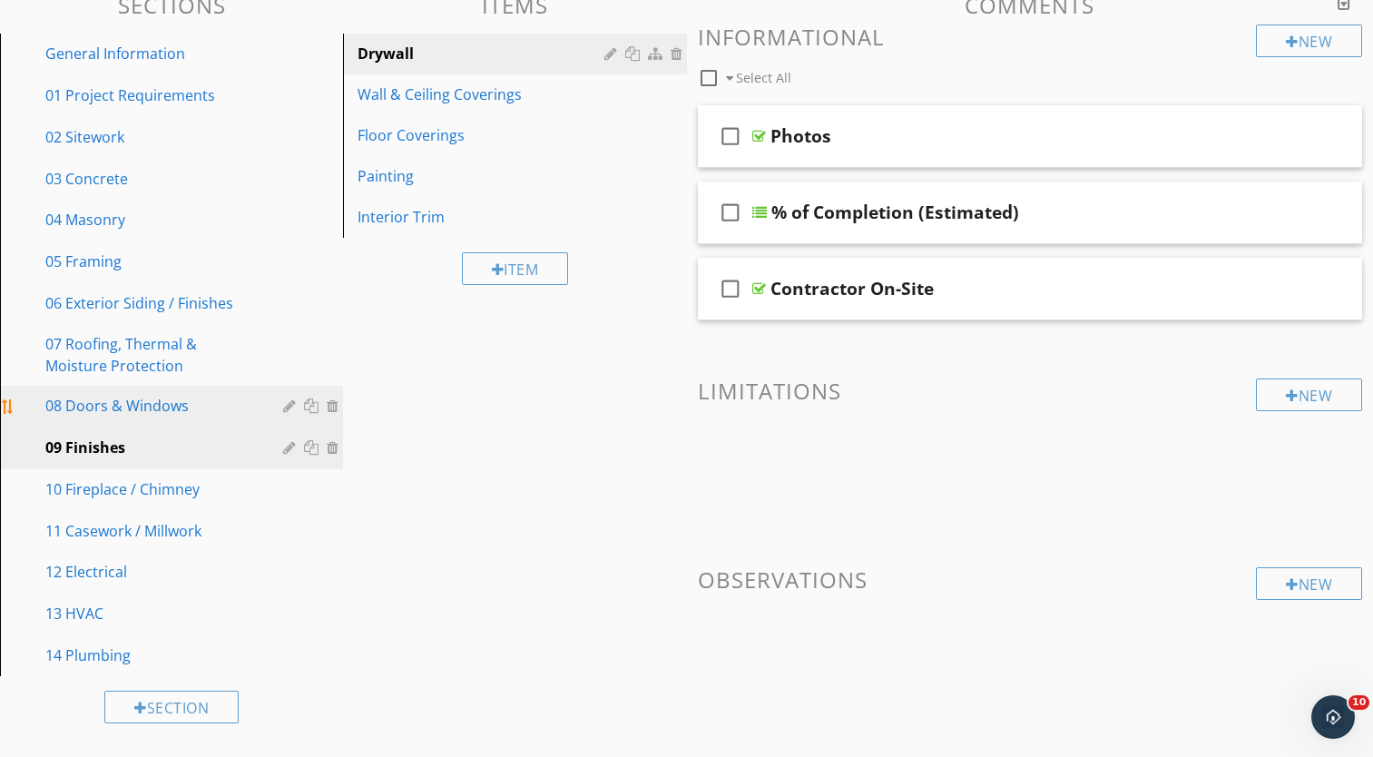
click at [145, 406] on div "08 Doors & Windows" at bounding box center [150, 406] width 211 height 22
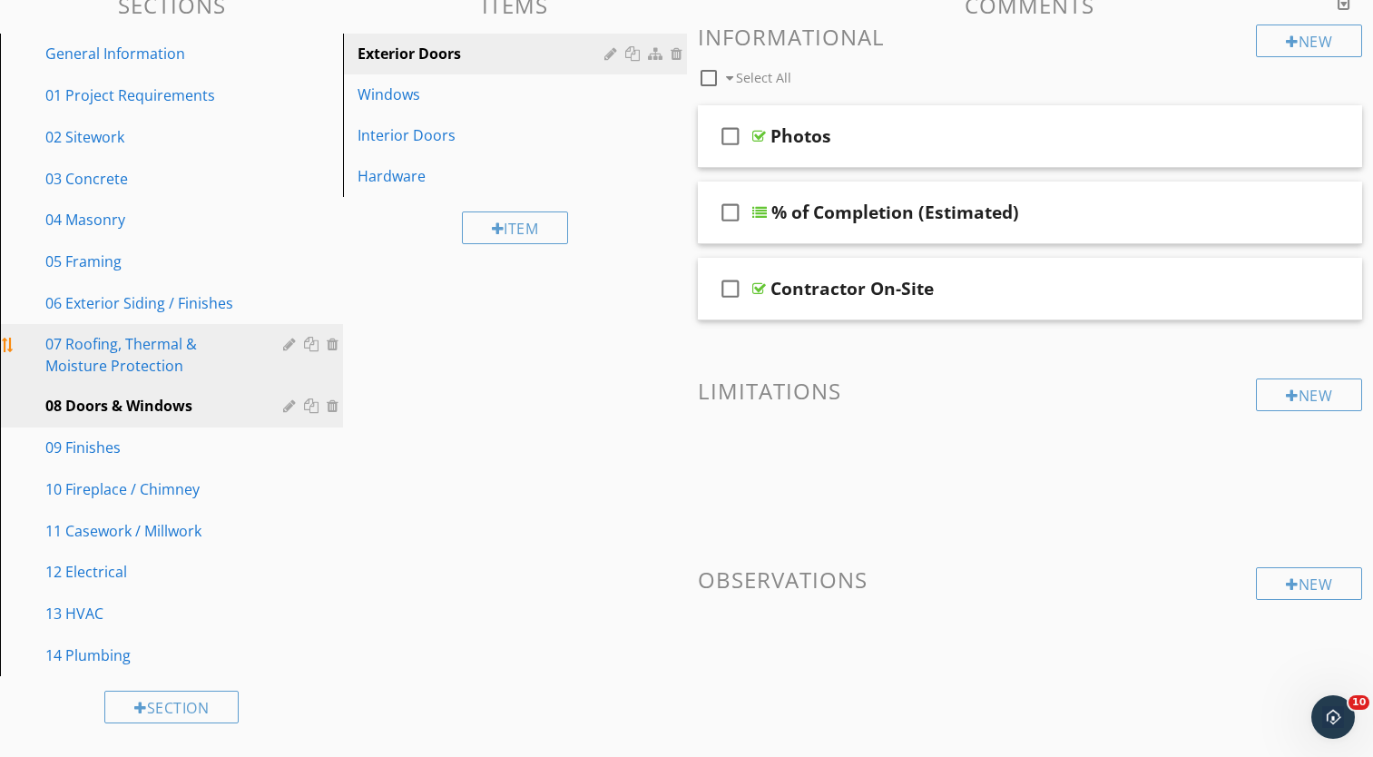
click at [147, 366] on div "07 Roofing, Thermal & Moisture Protection" at bounding box center [150, 355] width 211 height 44
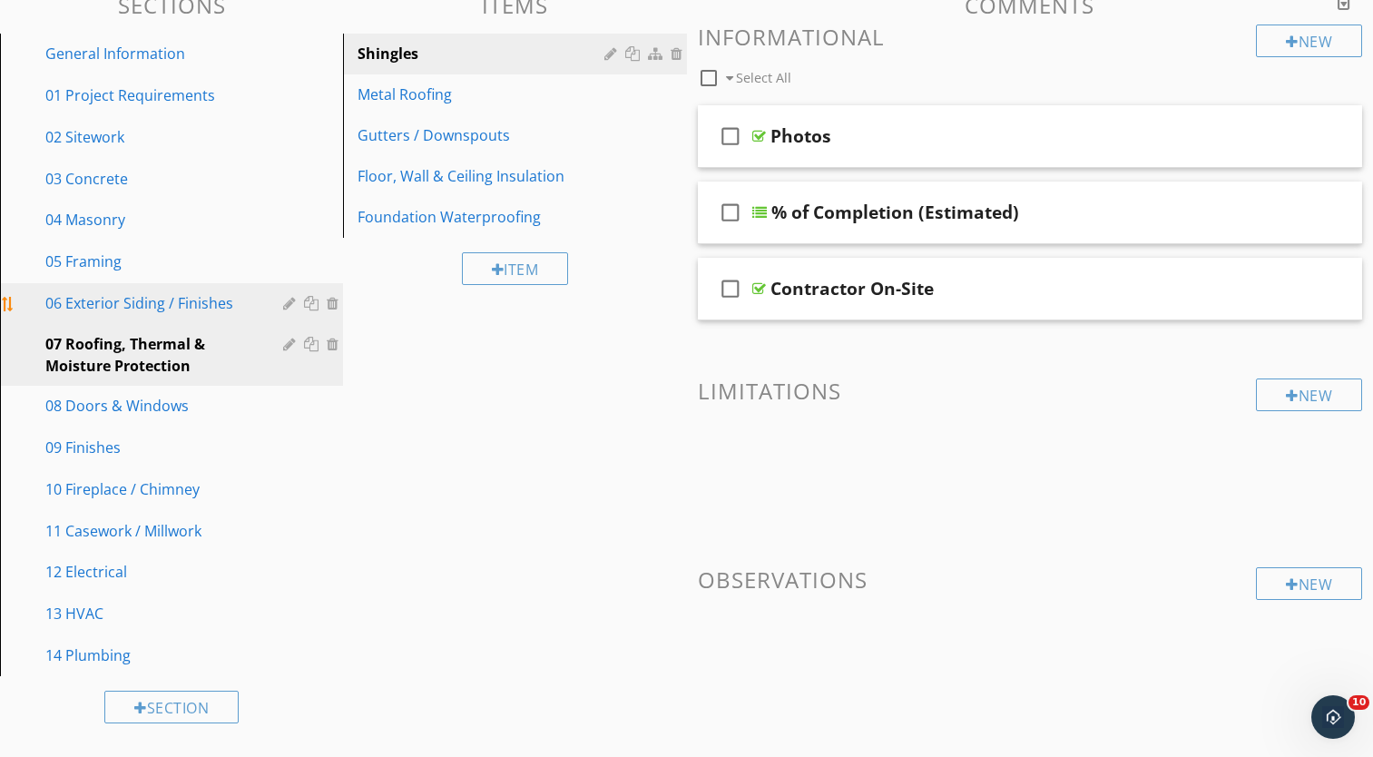
click at [141, 304] on div "06 Exterior Siding / Finishes" at bounding box center [150, 303] width 211 height 22
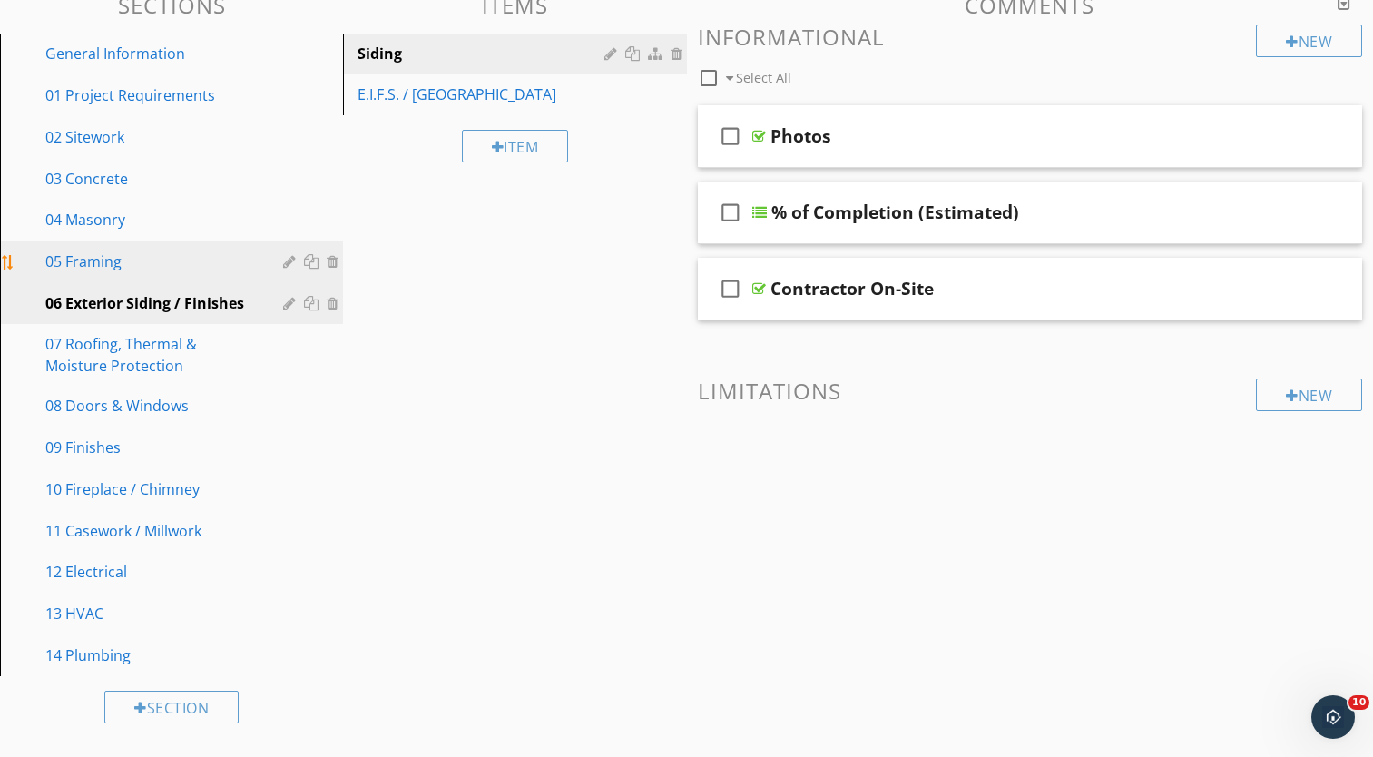
click at [127, 268] on div "05 Framing" at bounding box center [150, 261] width 211 height 22
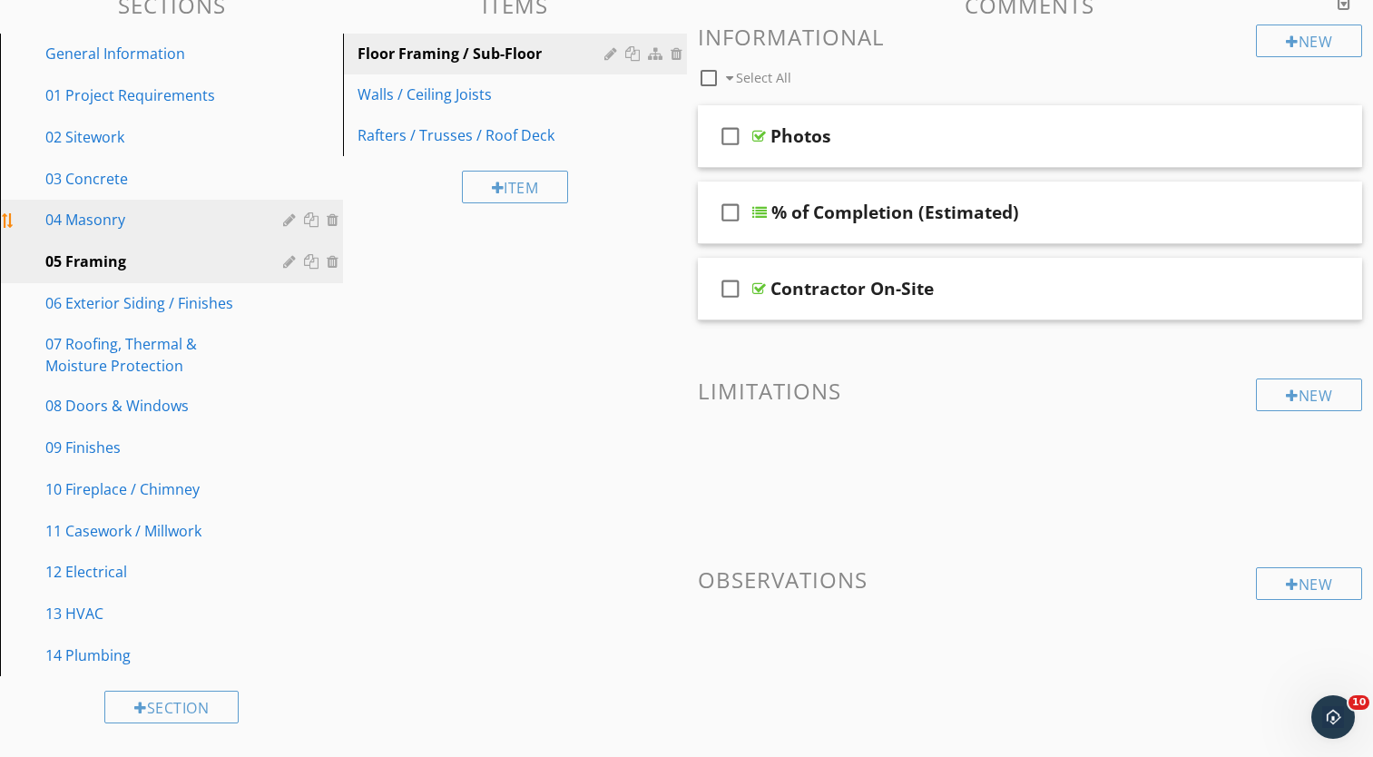
click at [125, 226] on div "04 Masonry" at bounding box center [150, 220] width 211 height 22
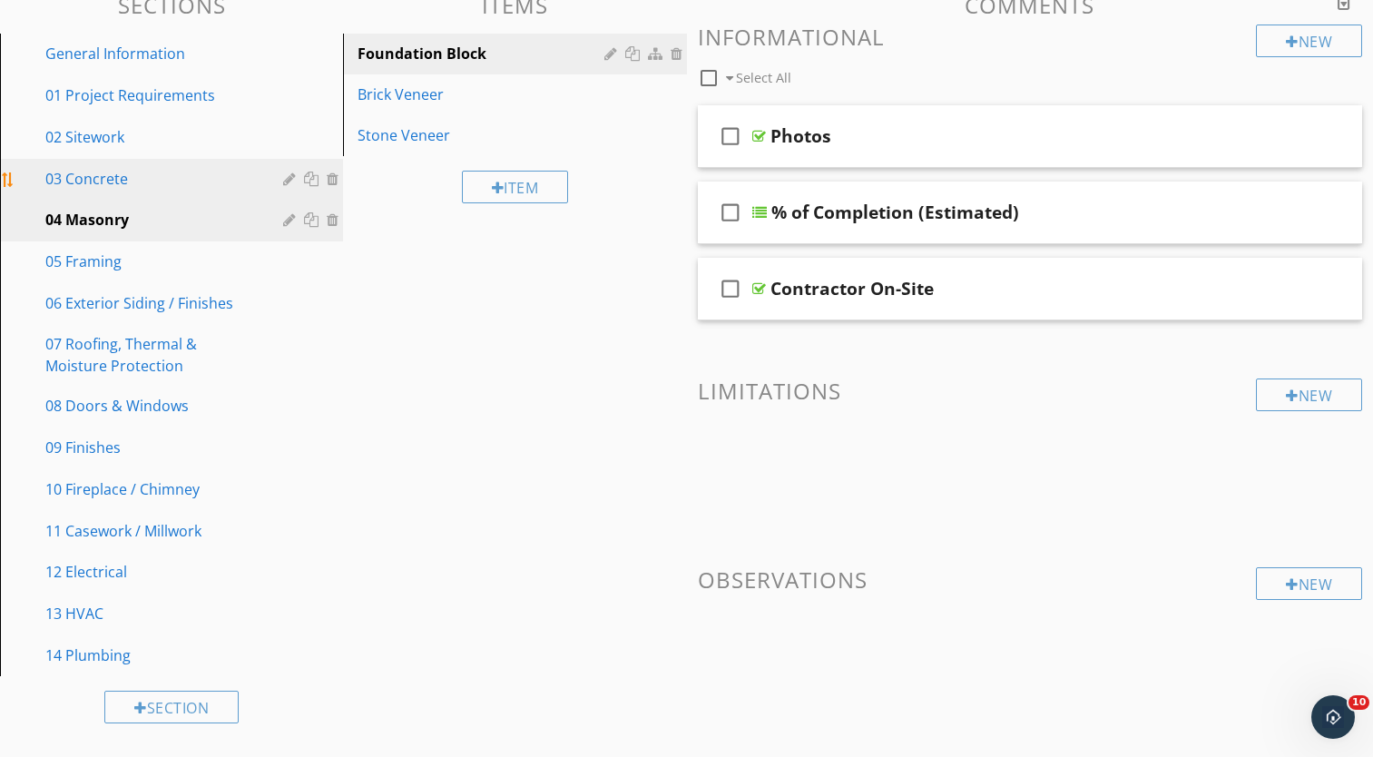
click at [131, 182] on div "03 Concrete" at bounding box center [150, 179] width 211 height 22
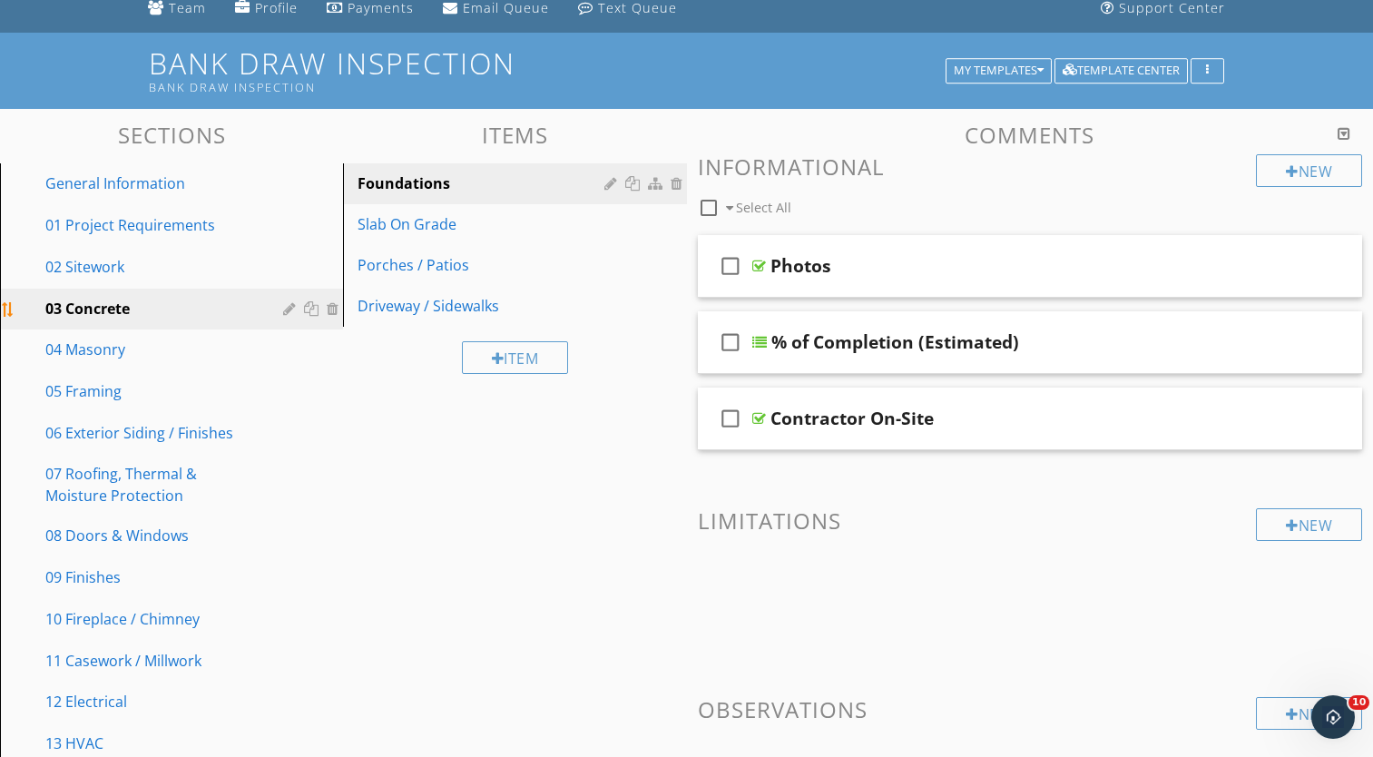
scroll to position [124, 0]
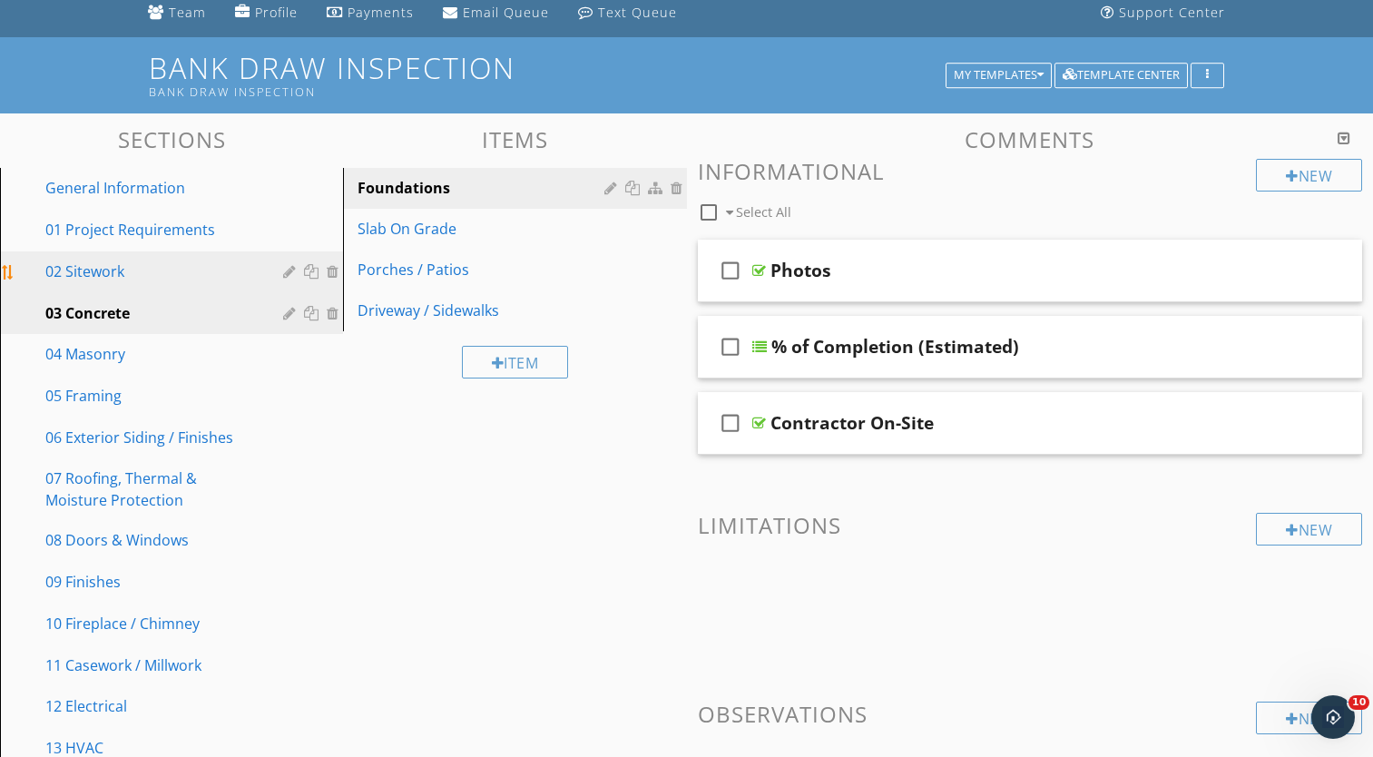
click at [131, 269] on div "02 Sitework" at bounding box center [150, 271] width 211 height 22
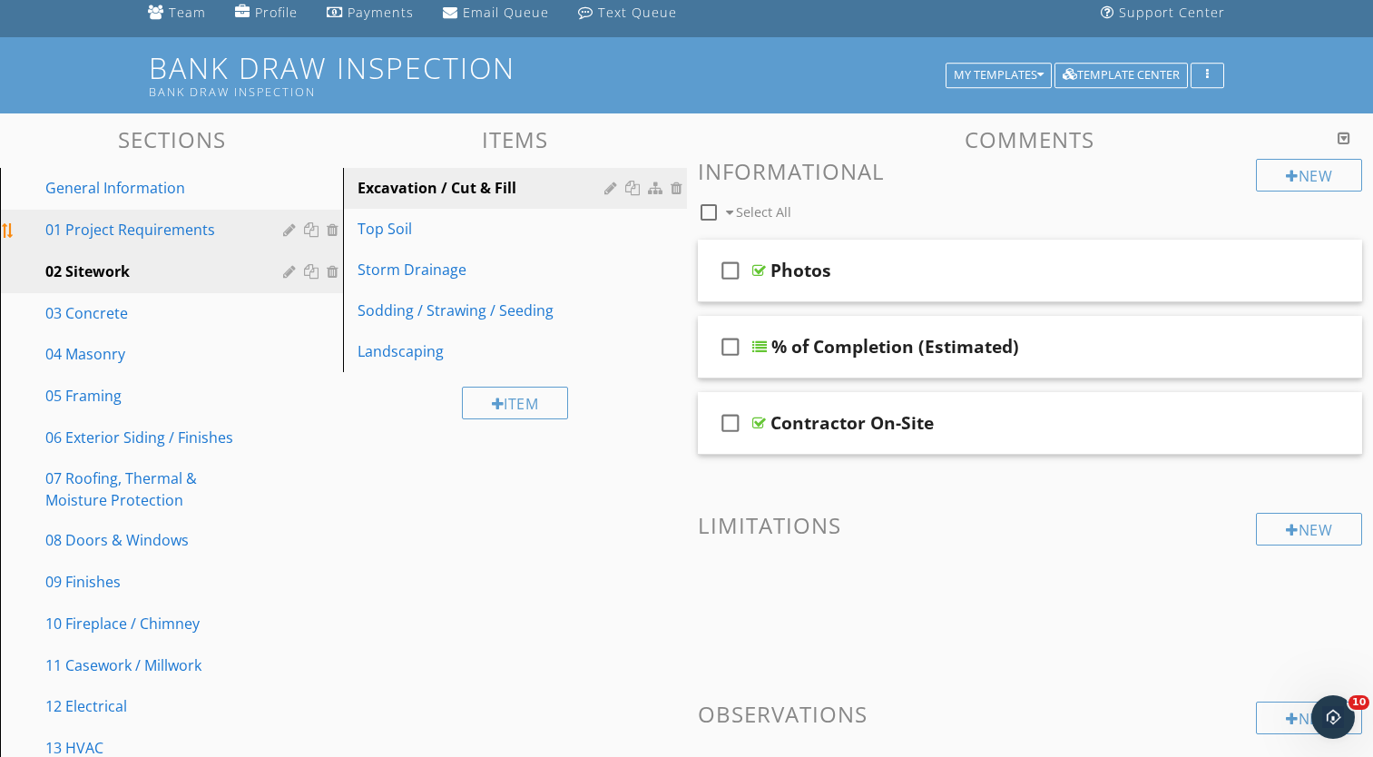
click at [139, 239] on div "01 Project Requirements" at bounding box center [150, 230] width 211 height 22
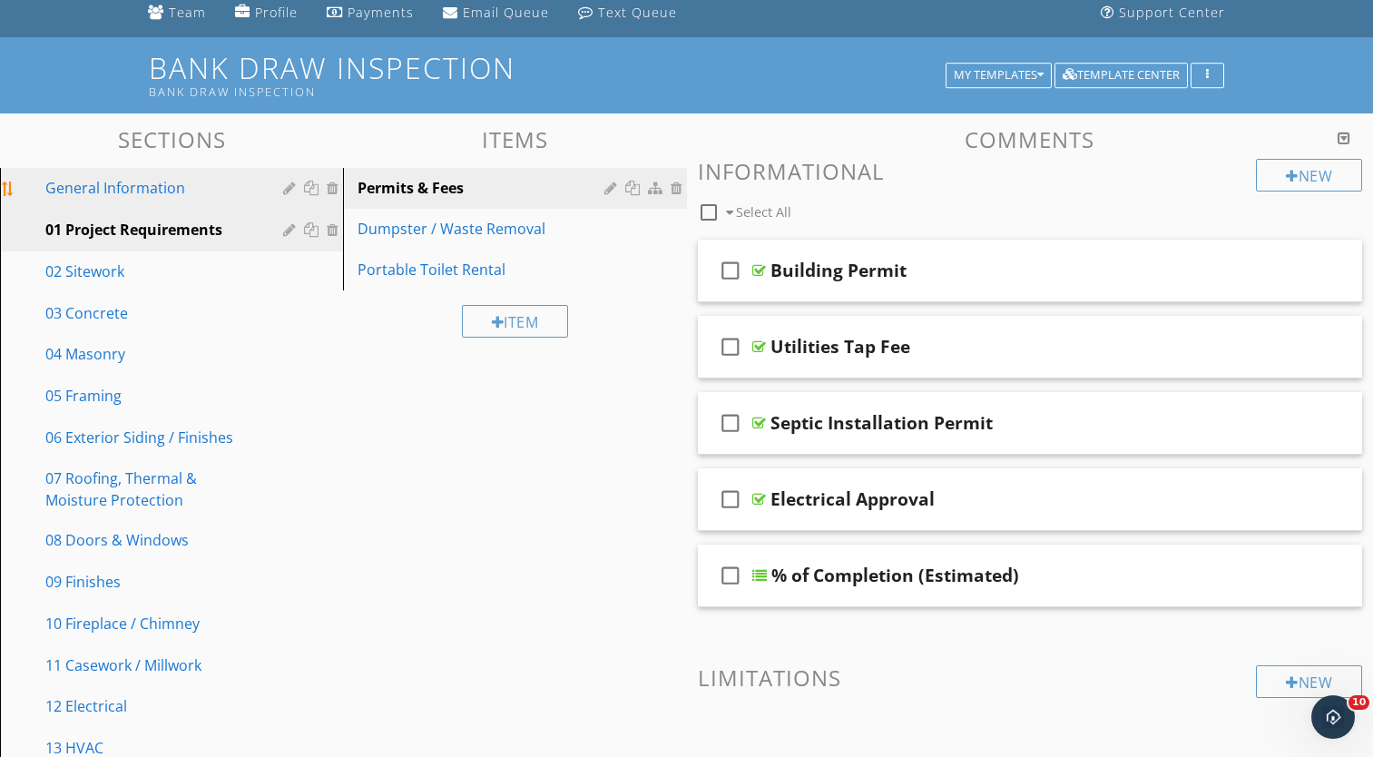
click at [139, 200] on div "General Information" at bounding box center [184, 189] width 279 height 24
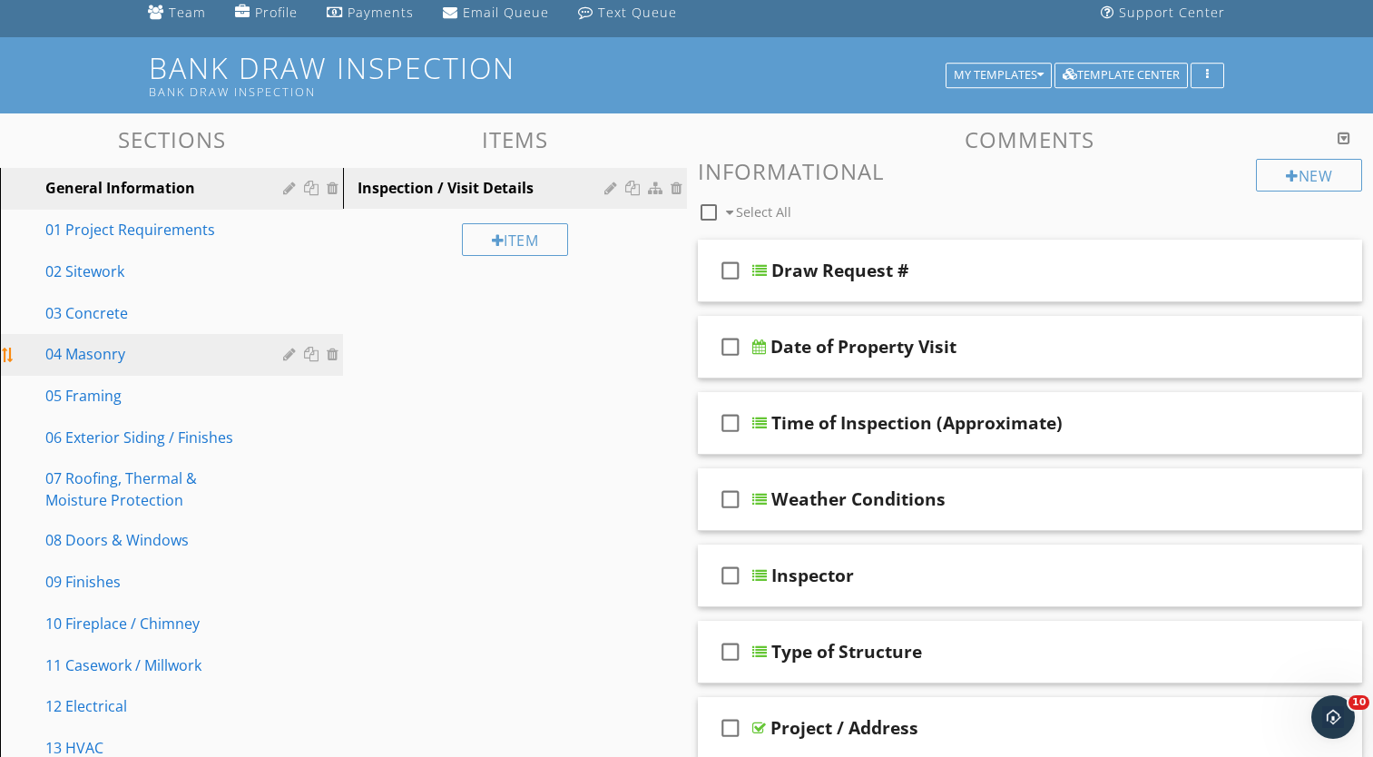
click at [286, 356] on div at bounding box center [291, 354] width 17 height 15
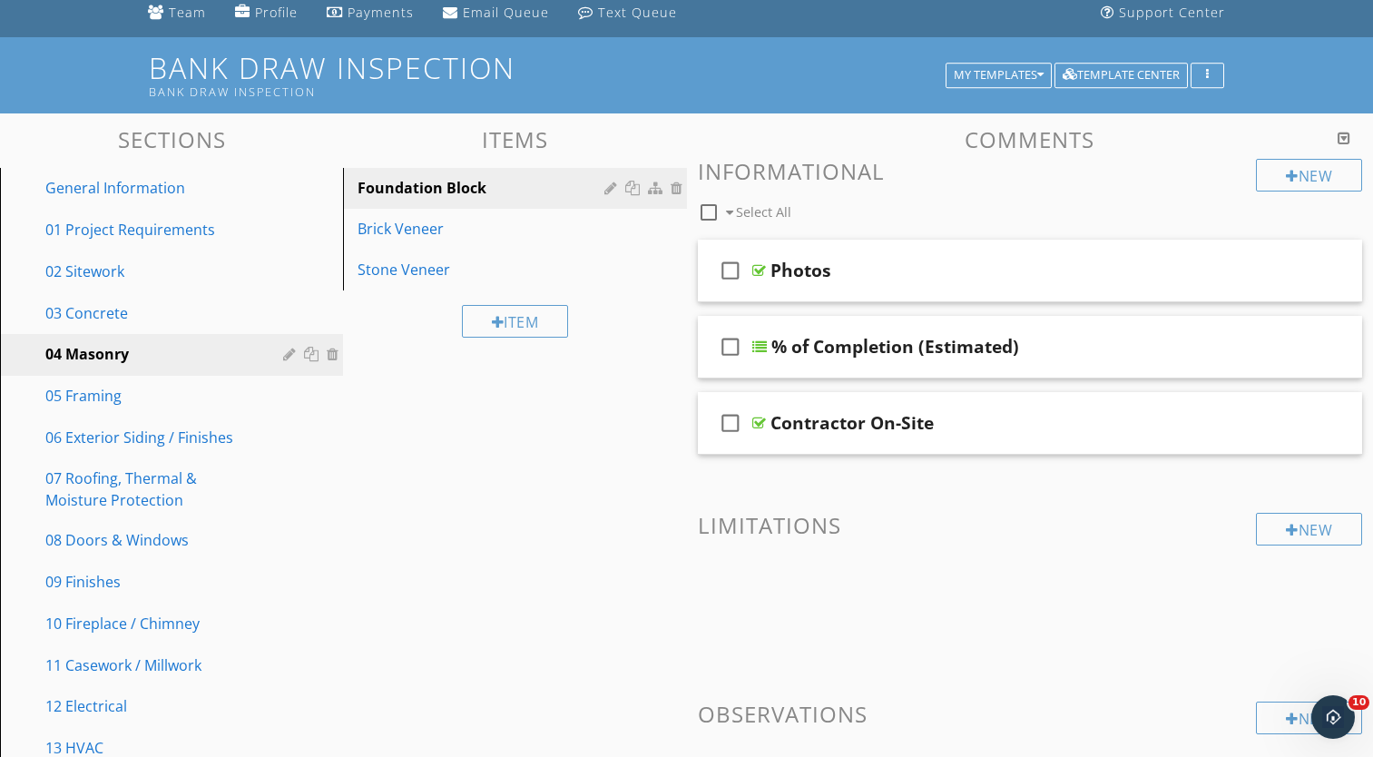
click at [1306, 224] on div at bounding box center [686, 378] width 1373 height 757
click at [246, 264] on div "02 Sitework" at bounding box center [150, 271] width 211 height 22
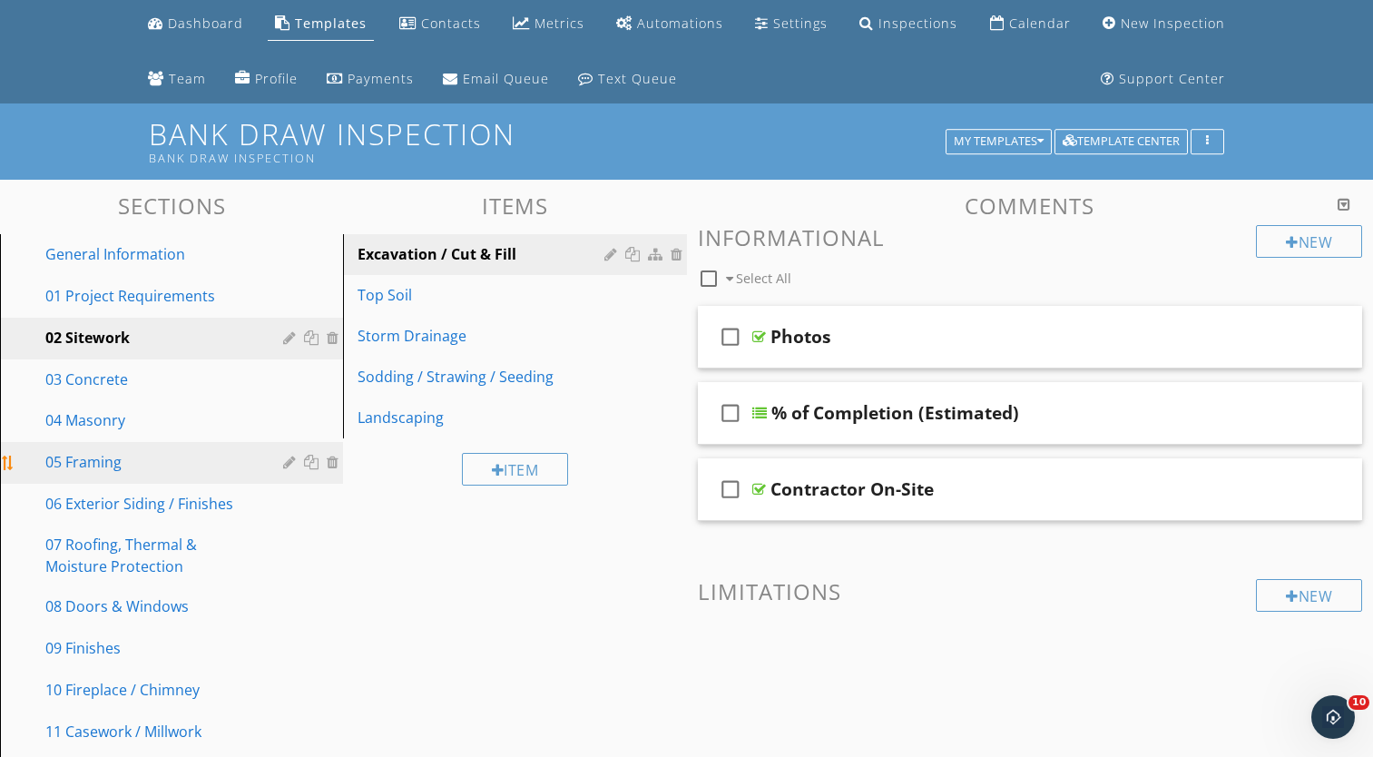
scroll to position [56, 0]
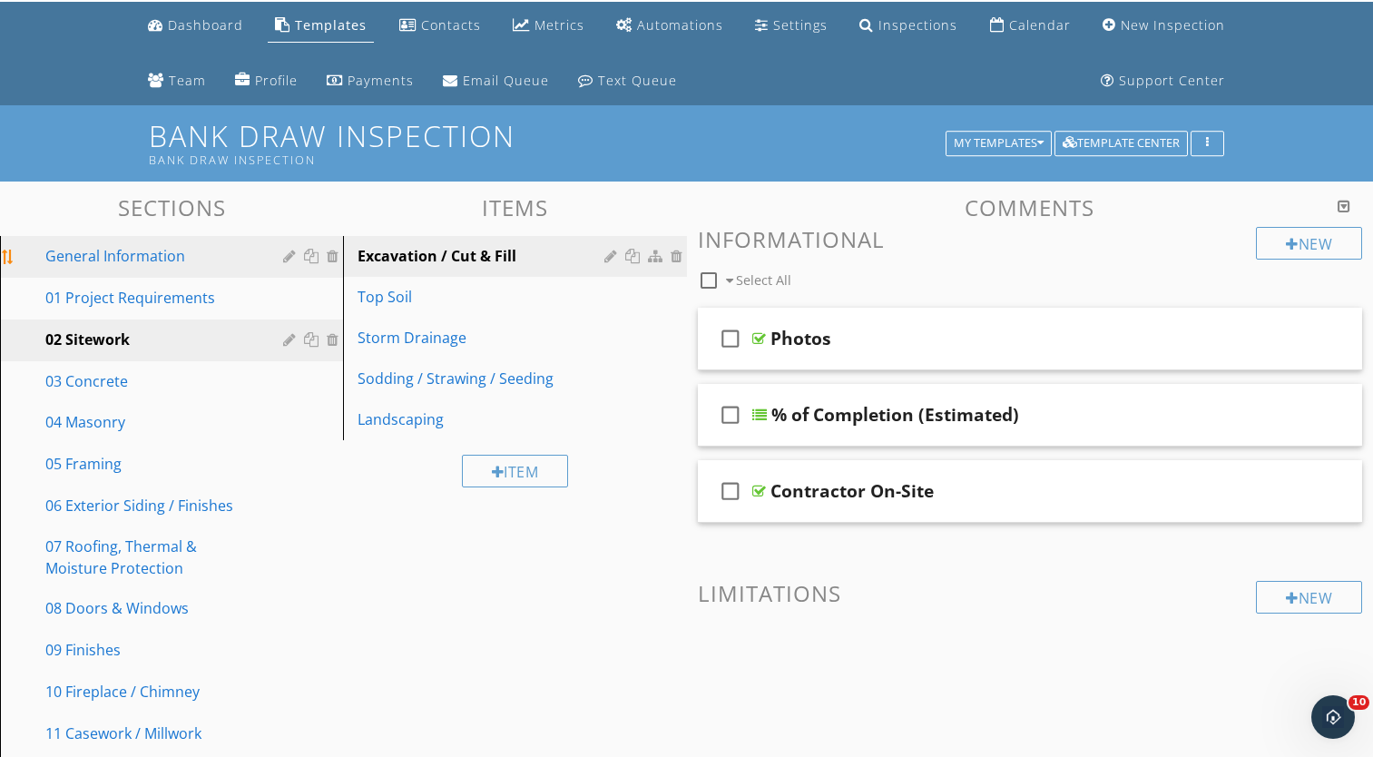
click at [162, 251] on div "General Information" at bounding box center [150, 256] width 211 height 22
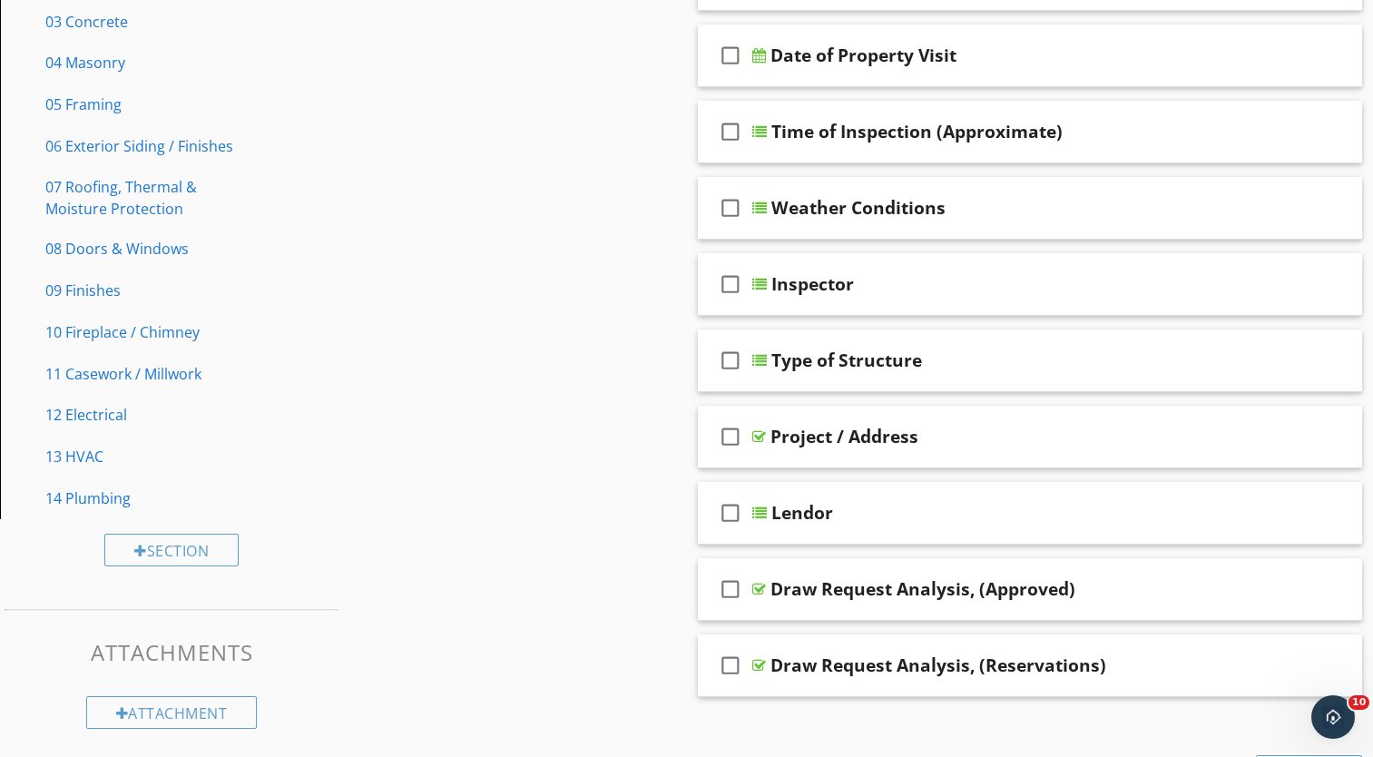
scroll to position [415, 0]
click at [855, 494] on div "check_box_outline_blank Lendor" at bounding box center [1030, 514] width 665 height 63
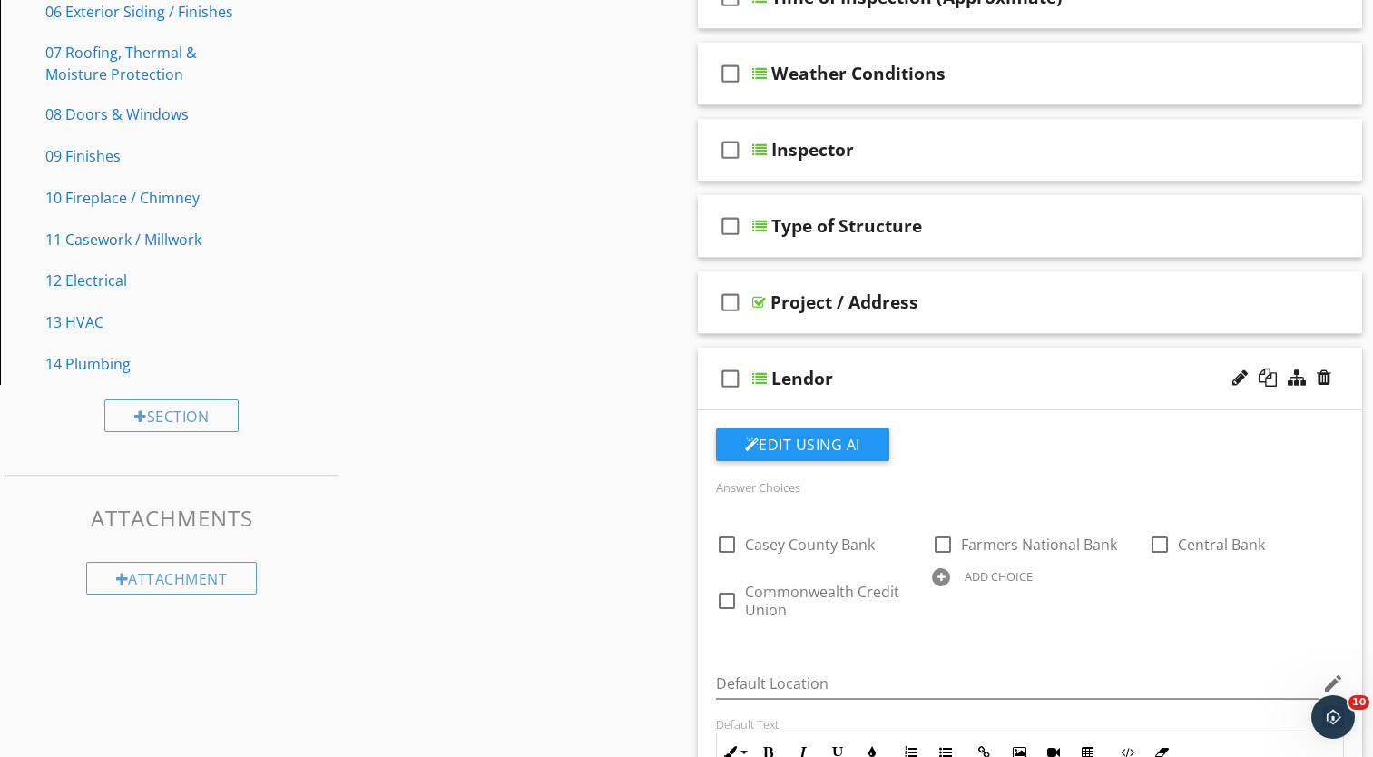
scroll to position [544, 0]
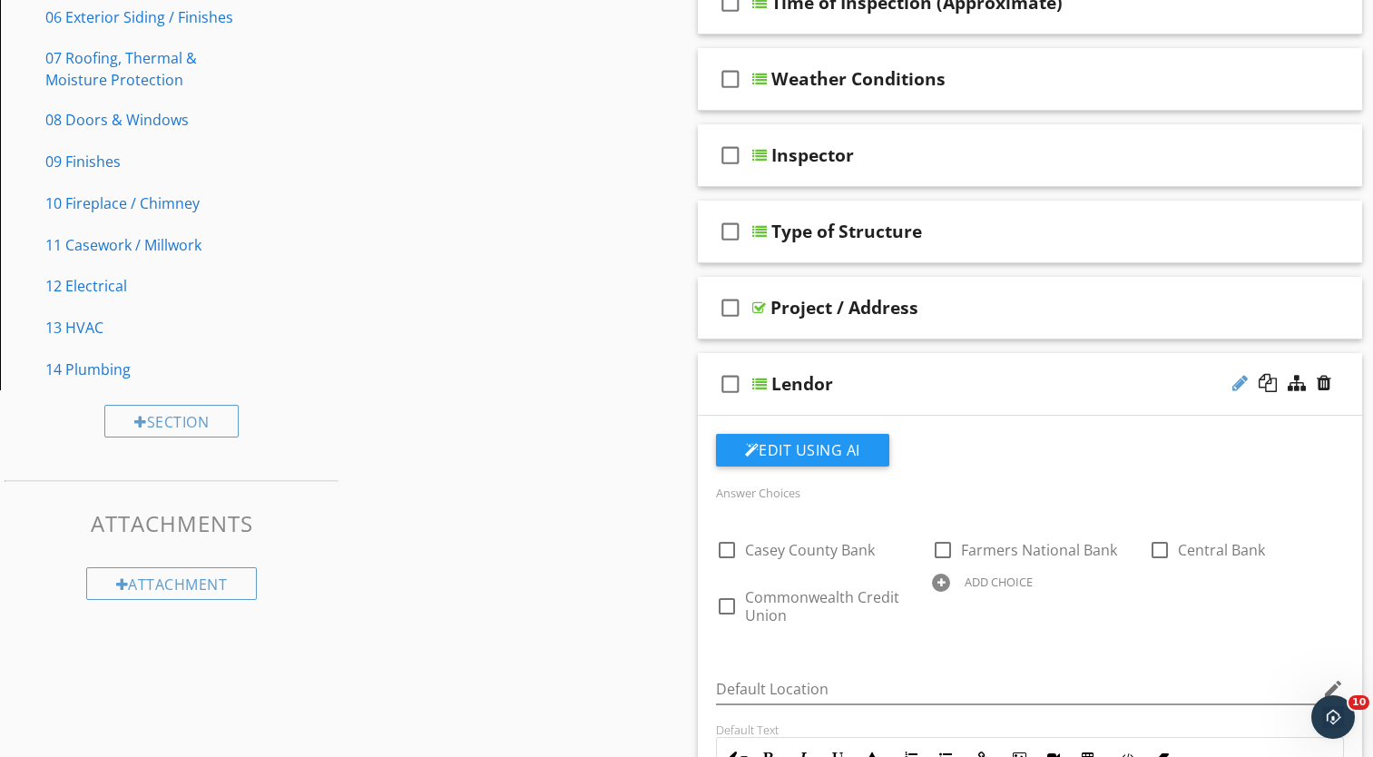
click at [1232, 381] on div at bounding box center [1239, 383] width 15 height 18
click at [814, 383] on input "Lendor" at bounding box center [1006, 386] width 471 height 30
type input "Lender"
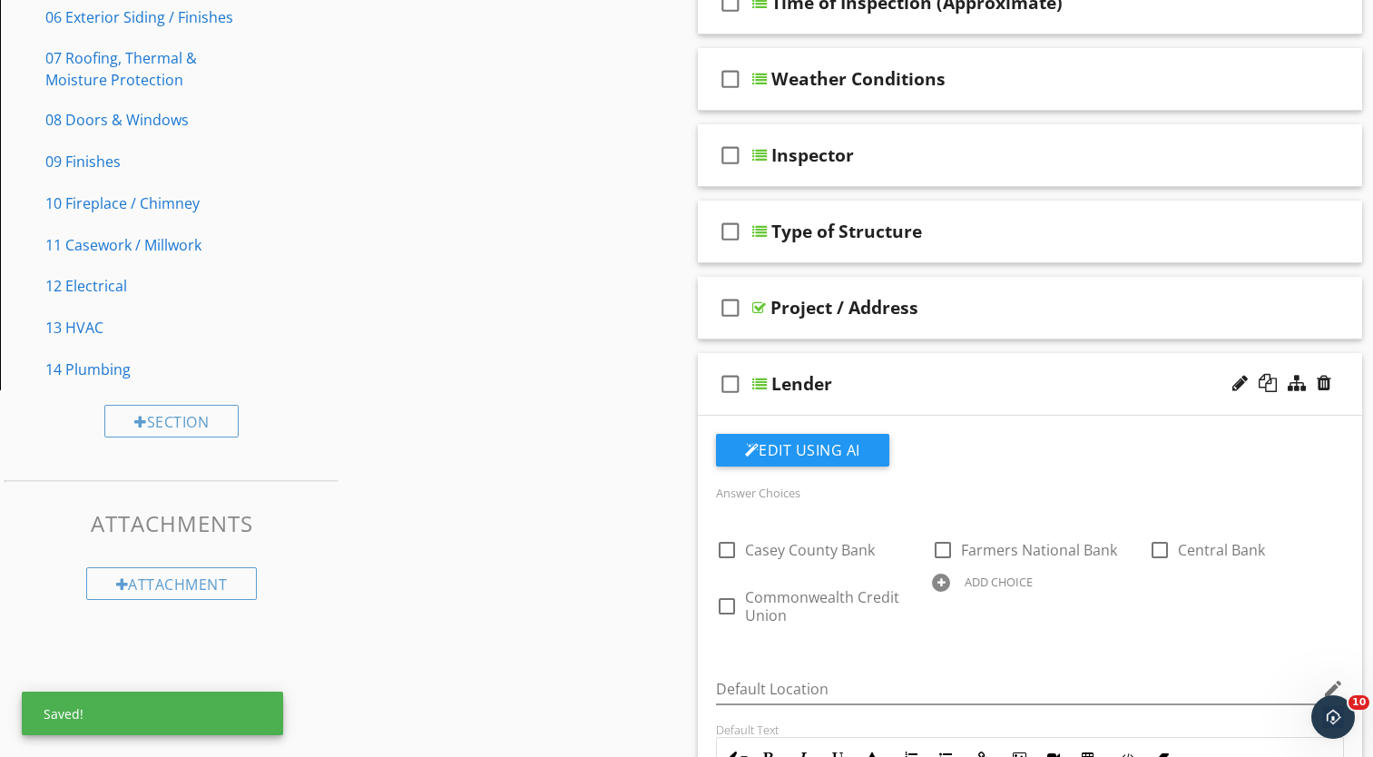
click at [633, 507] on div "Sections General Information 01 Project Requirements 02 Sitework 03 Concrete 04…" at bounding box center [686, 594] width 1373 height 1803
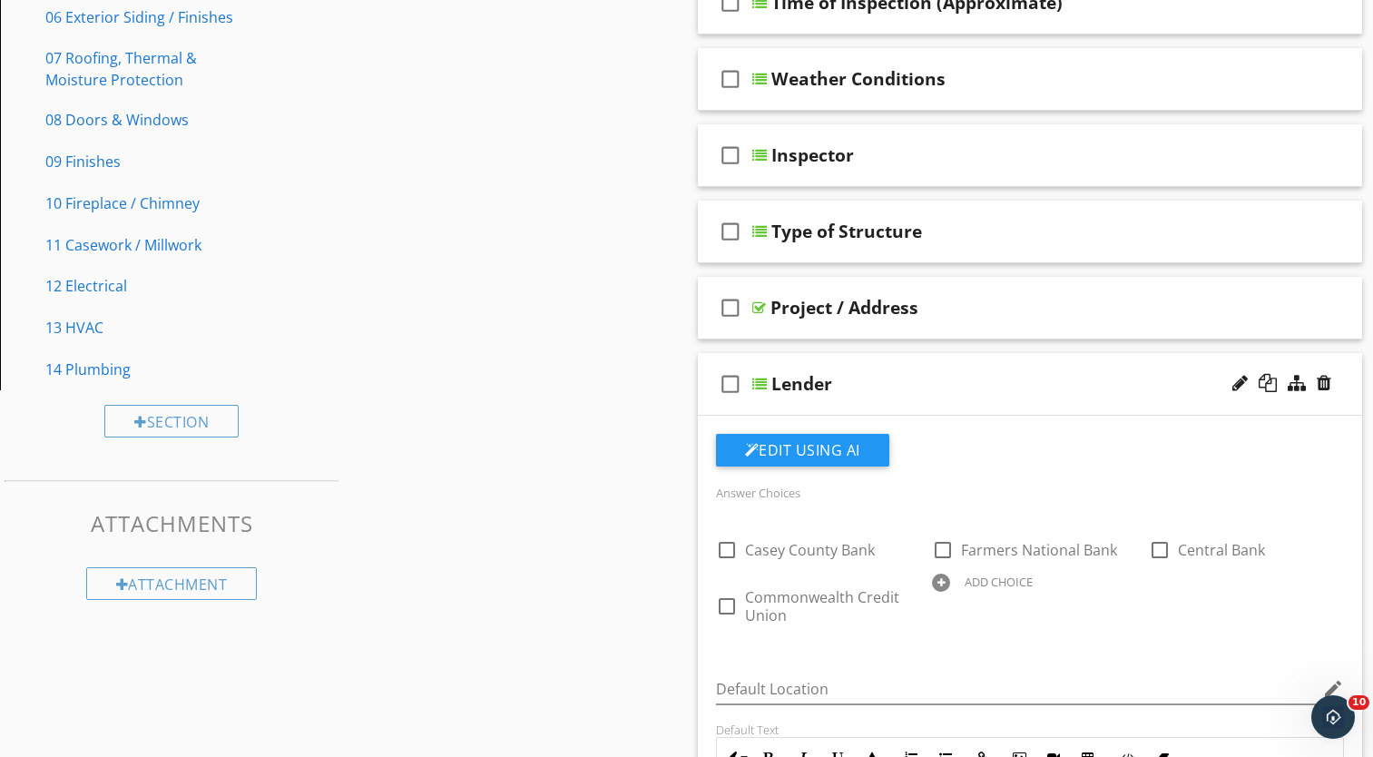
click at [1129, 445] on div "Edit Using AI" at bounding box center [1030, 457] width 629 height 47
click at [644, 475] on div "Sections General Information 01 Project Requirements 02 Sitework 03 Concrete 04…" at bounding box center [686, 594] width 1373 height 1803
drag, startPoint x: 644, startPoint y: 475, endPoint x: 853, endPoint y: 384, distance: 227.9
click at [853, 384] on div "Lender" at bounding box center [1006, 384] width 471 height 22
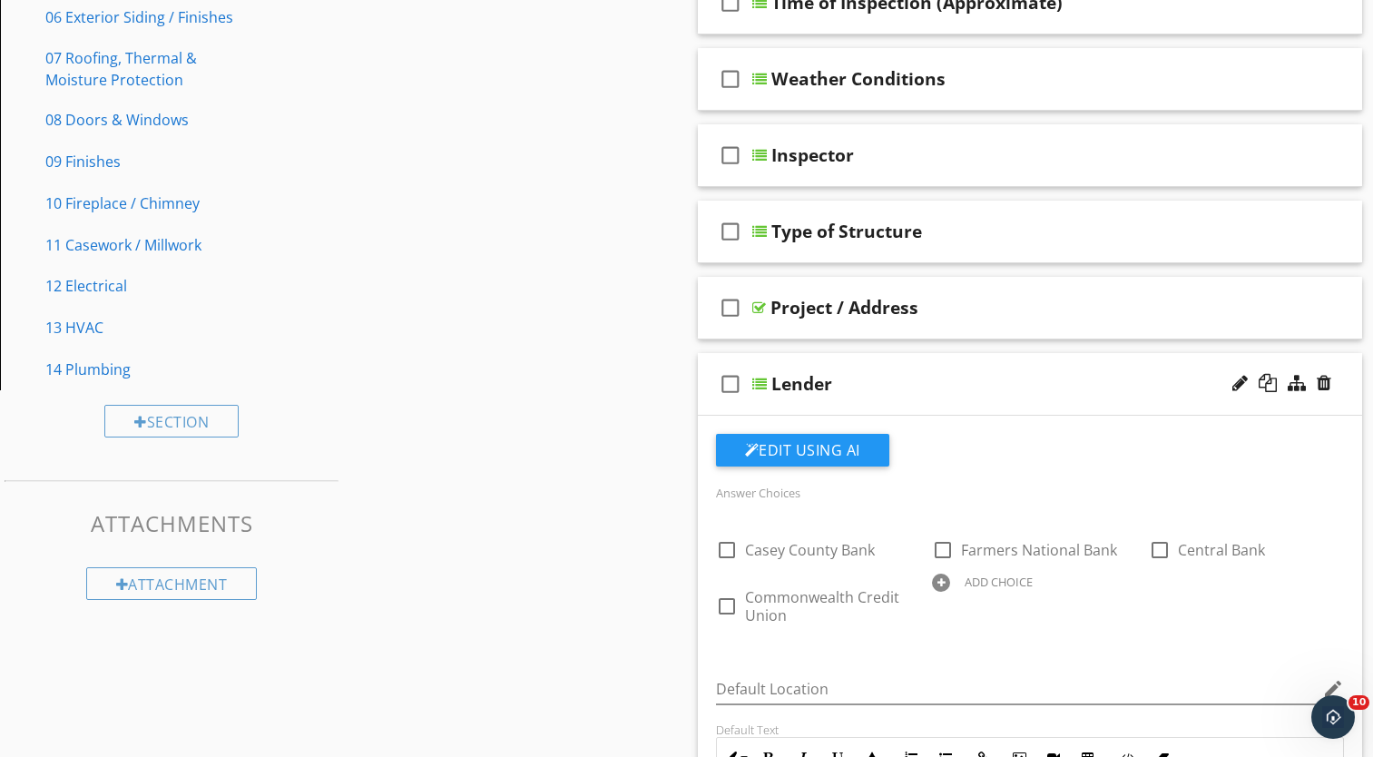
click at [853, 384] on div "Lender" at bounding box center [1006, 384] width 471 height 22
click at [878, 378] on div "Lender" at bounding box center [1006, 384] width 471 height 22
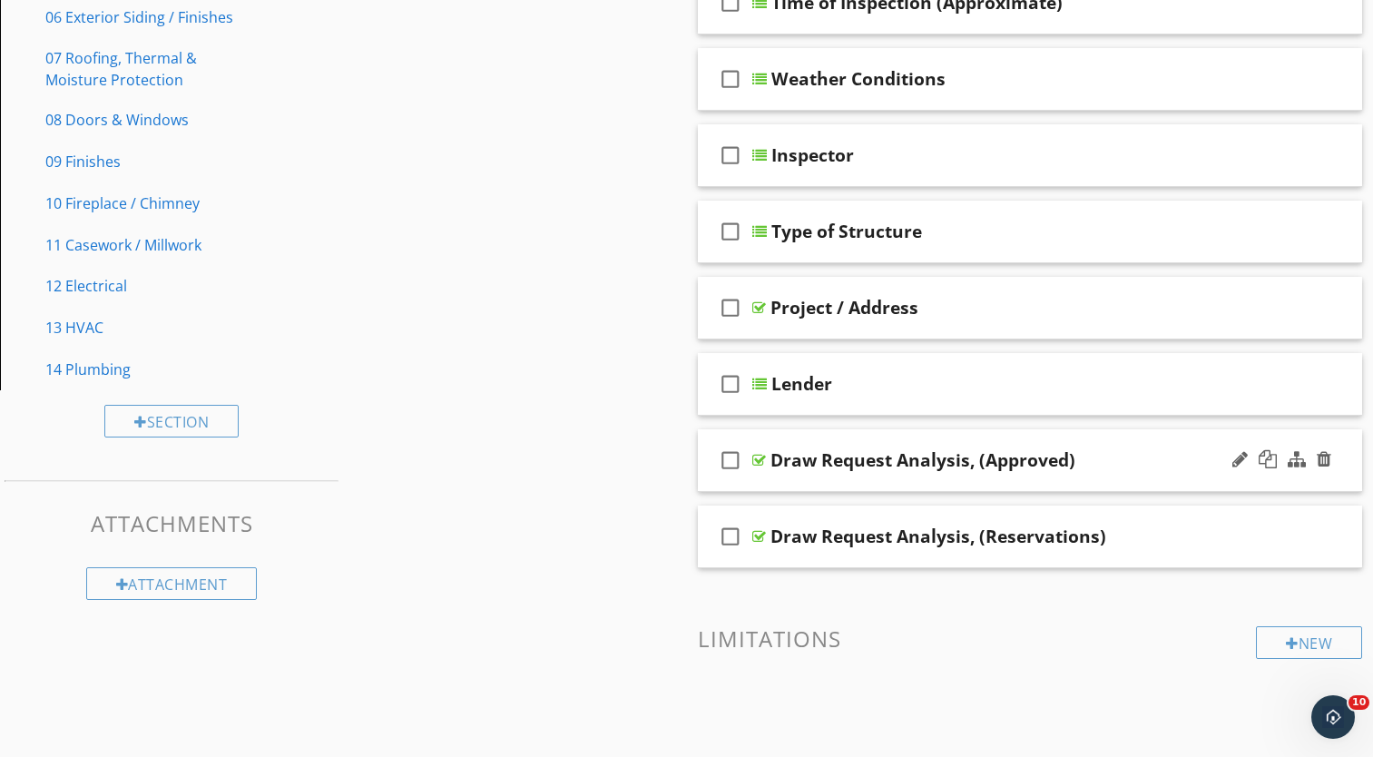
click at [889, 472] on div "check_box_outline_blank Draw Request Analysis, (Approved)" at bounding box center [1030, 460] width 665 height 63
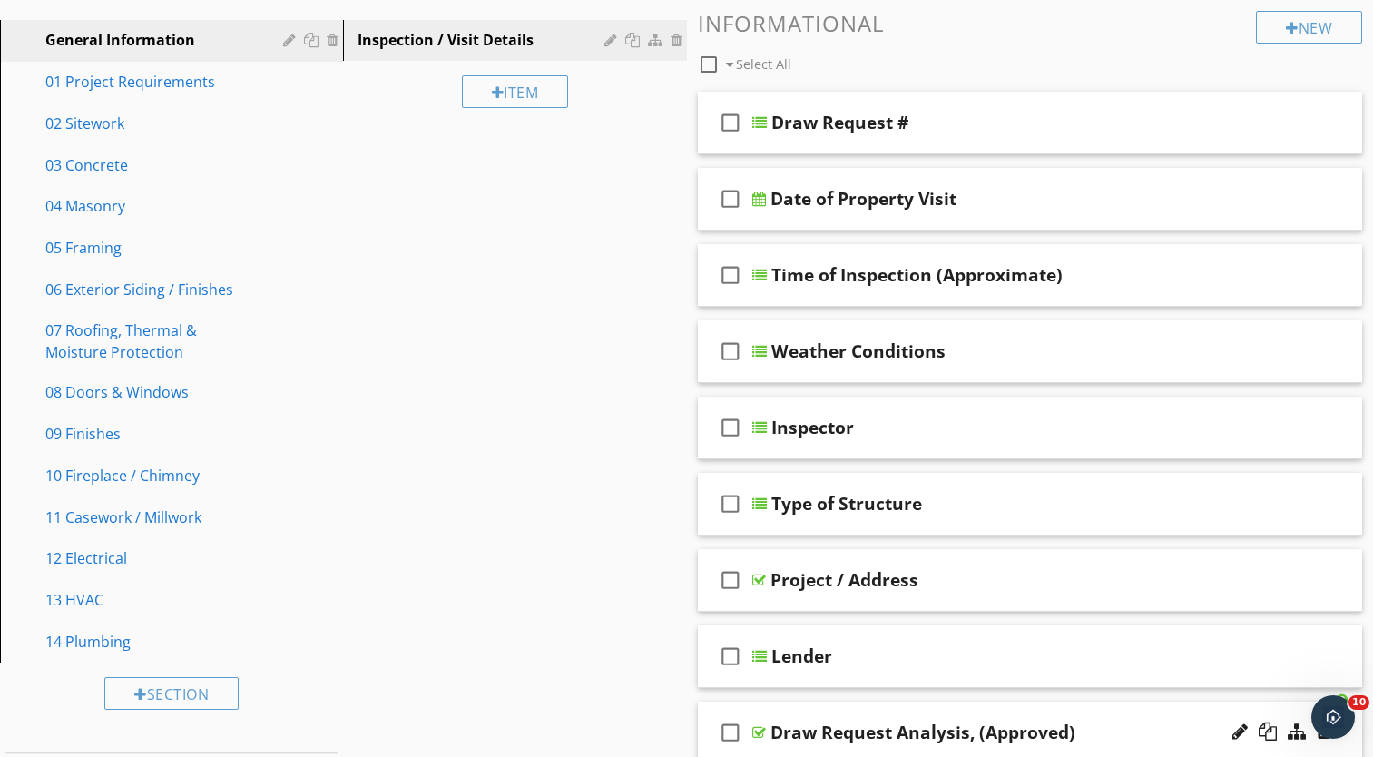
scroll to position [0, 0]
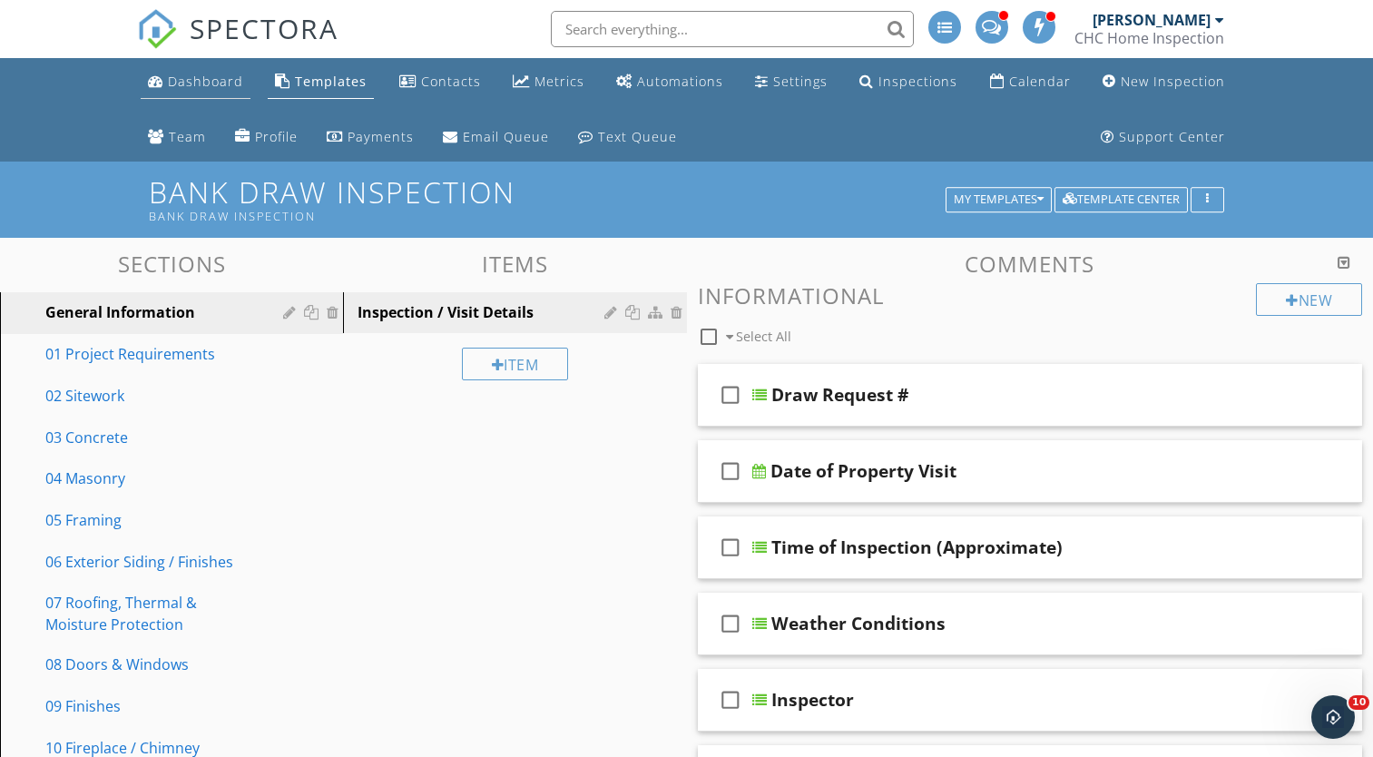
click at [209, 85] on div "Dashboard" at bounding box center [205, 81] width 75 height 17
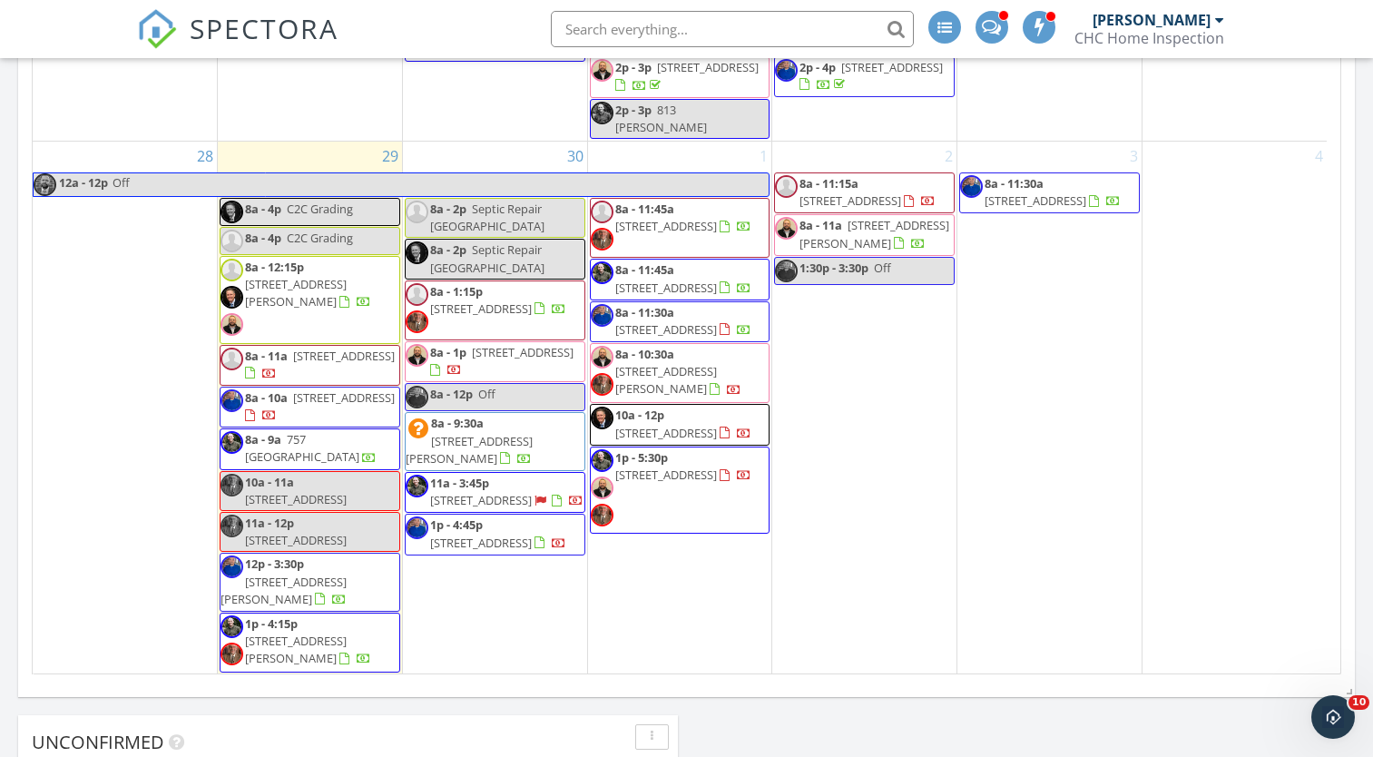
scroll to position [2068, 0]
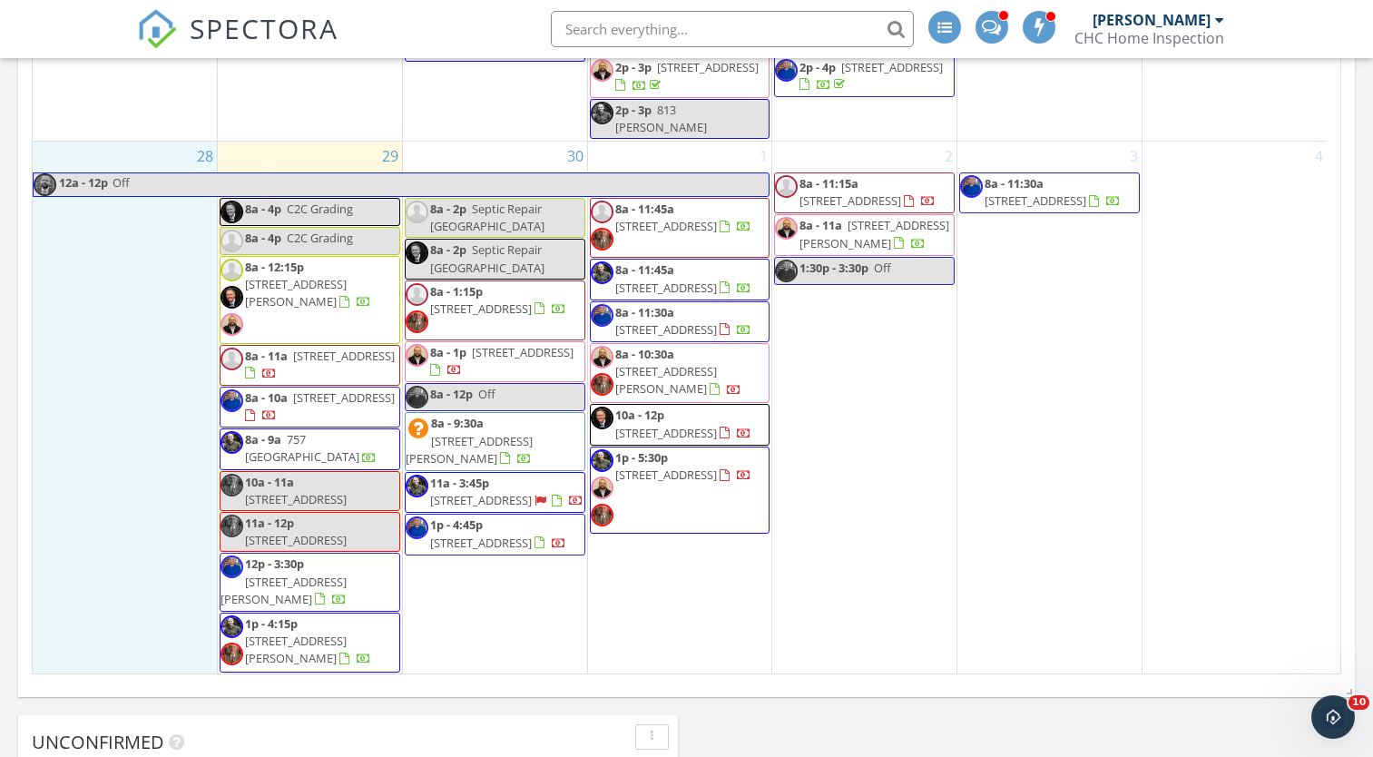
click at [153, 331] on div "28 12a - 12p Off" at bounding box center [125, 408] width 184 height 533
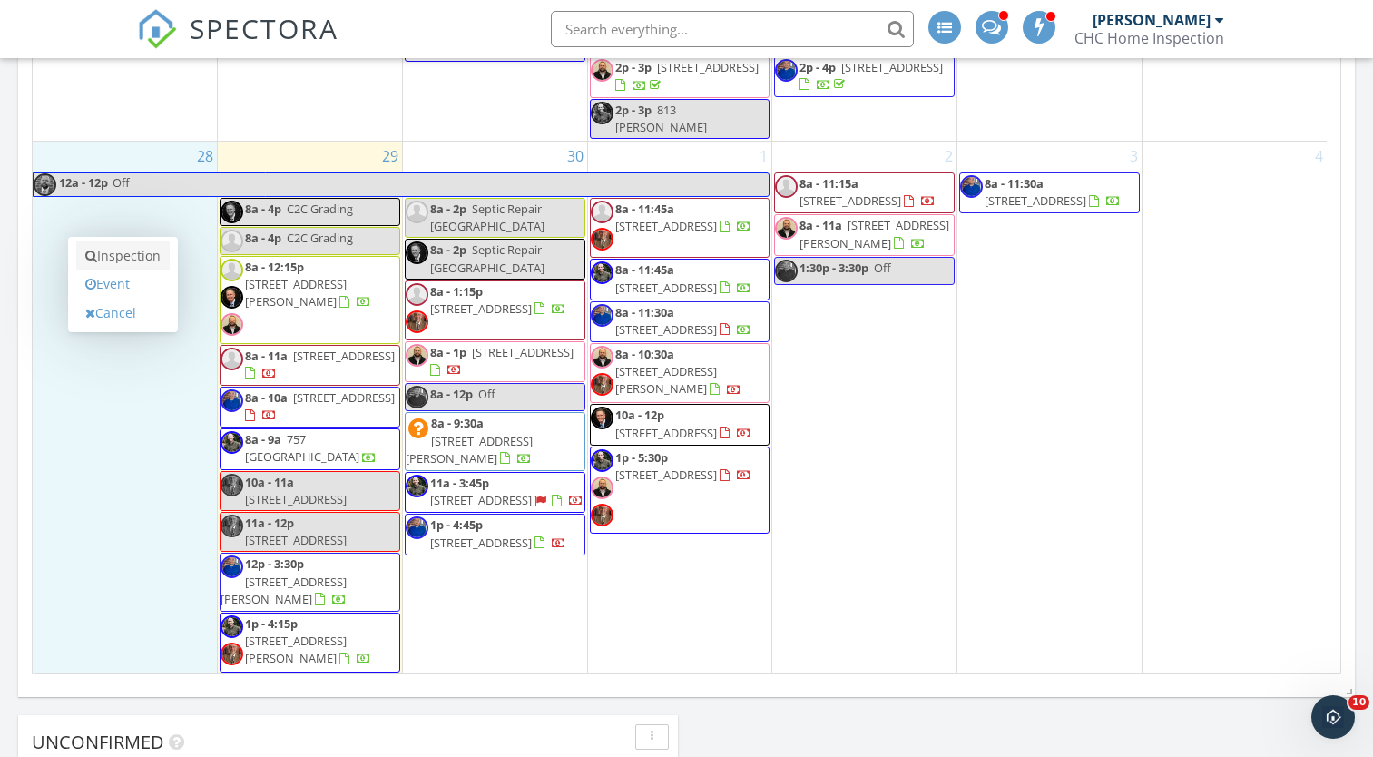
click at [115, 255] on link "Inspection" at bounding box center [122, 255] width 93 height 29
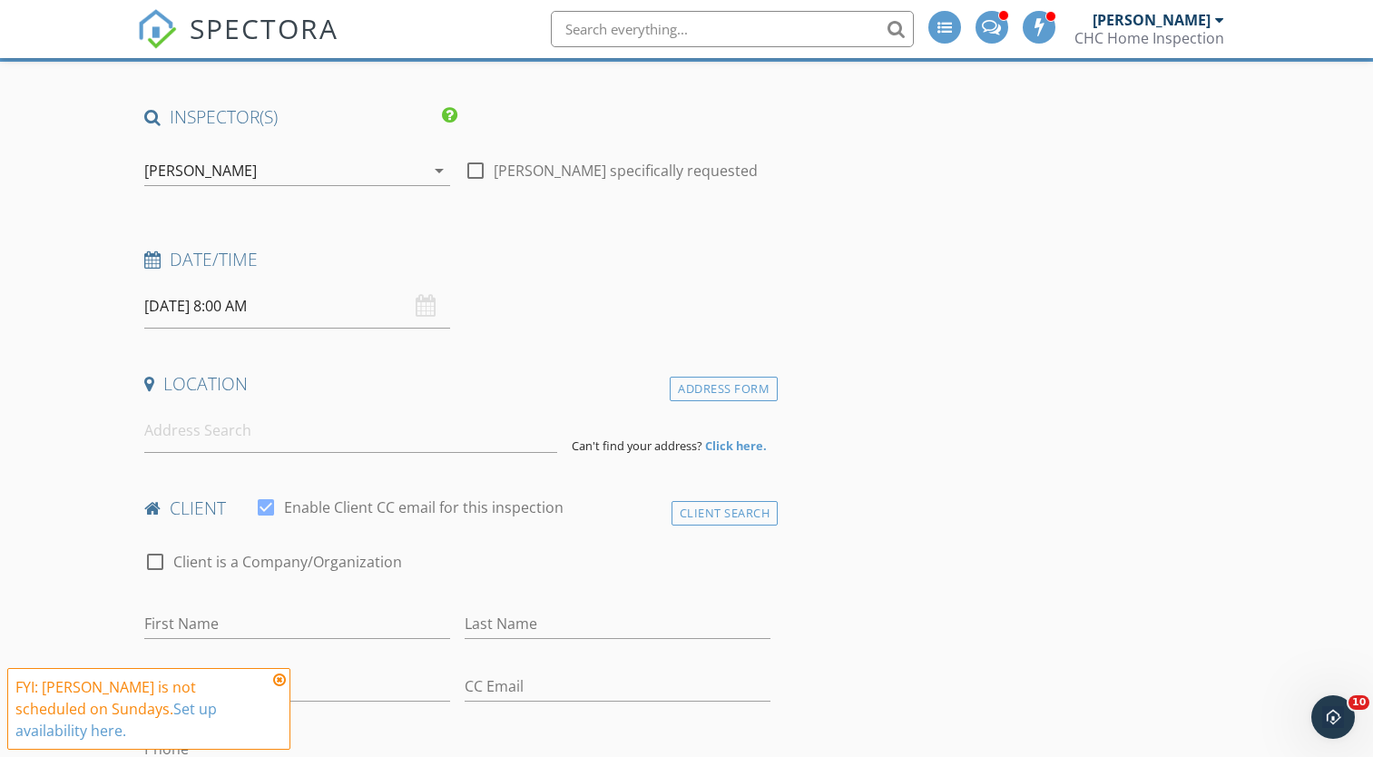
scroll to position [165, 0]
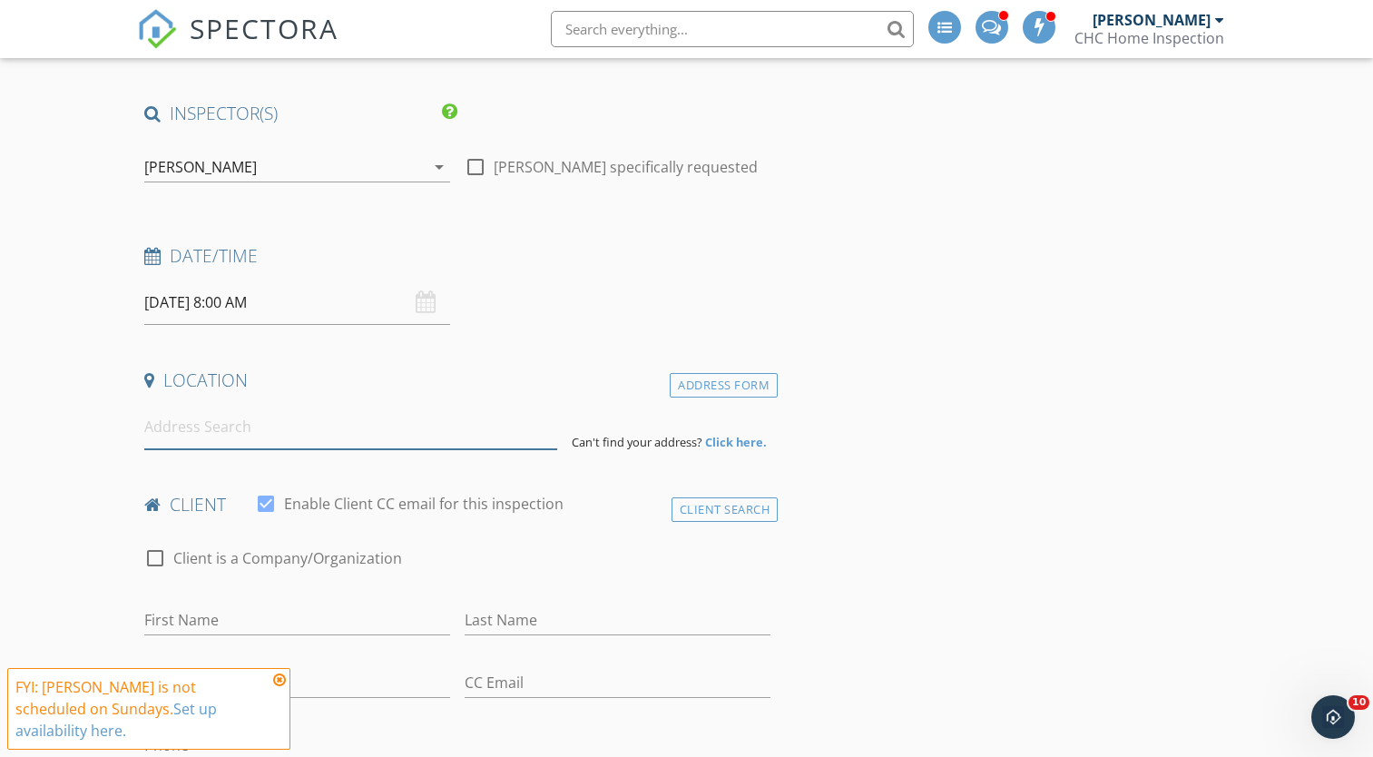
click at [229, 435] on input at bounding box center [350, 427] width 413 height 44
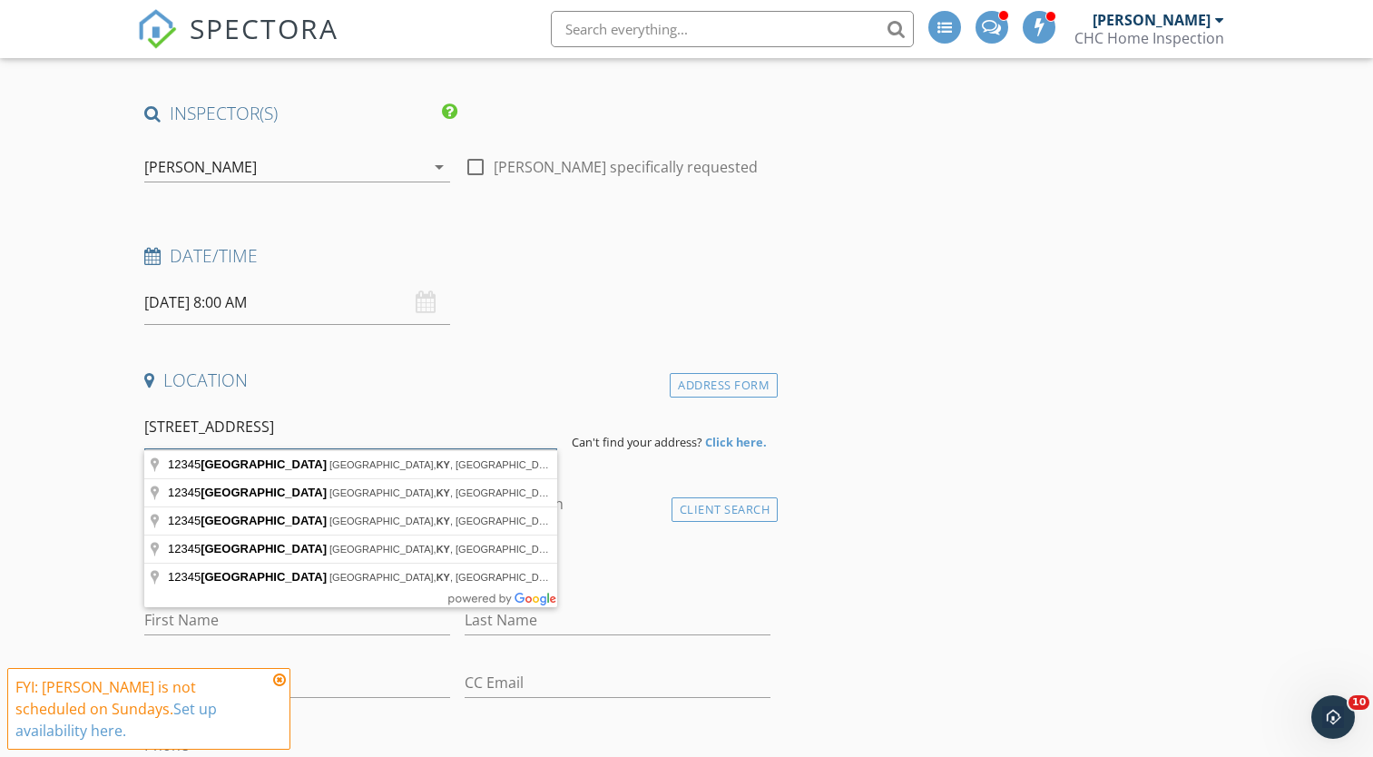
type input "12345 Main Street, Lexington, KY 42539"
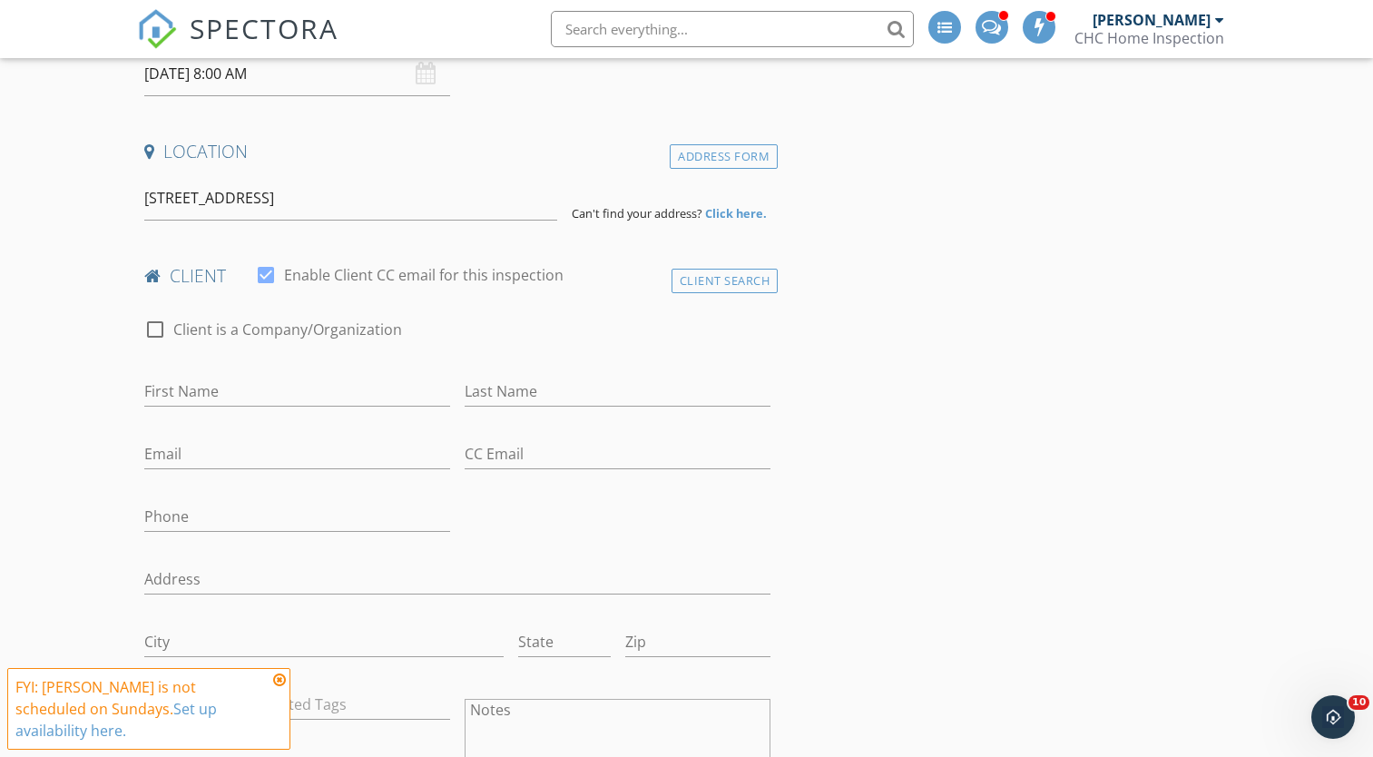
scroll to position [393, 0]
click at [188, 391] on input "First Name" at bounding box center [297, 392] width 306 height 30
type input "Clay"
type input "Hoskins"
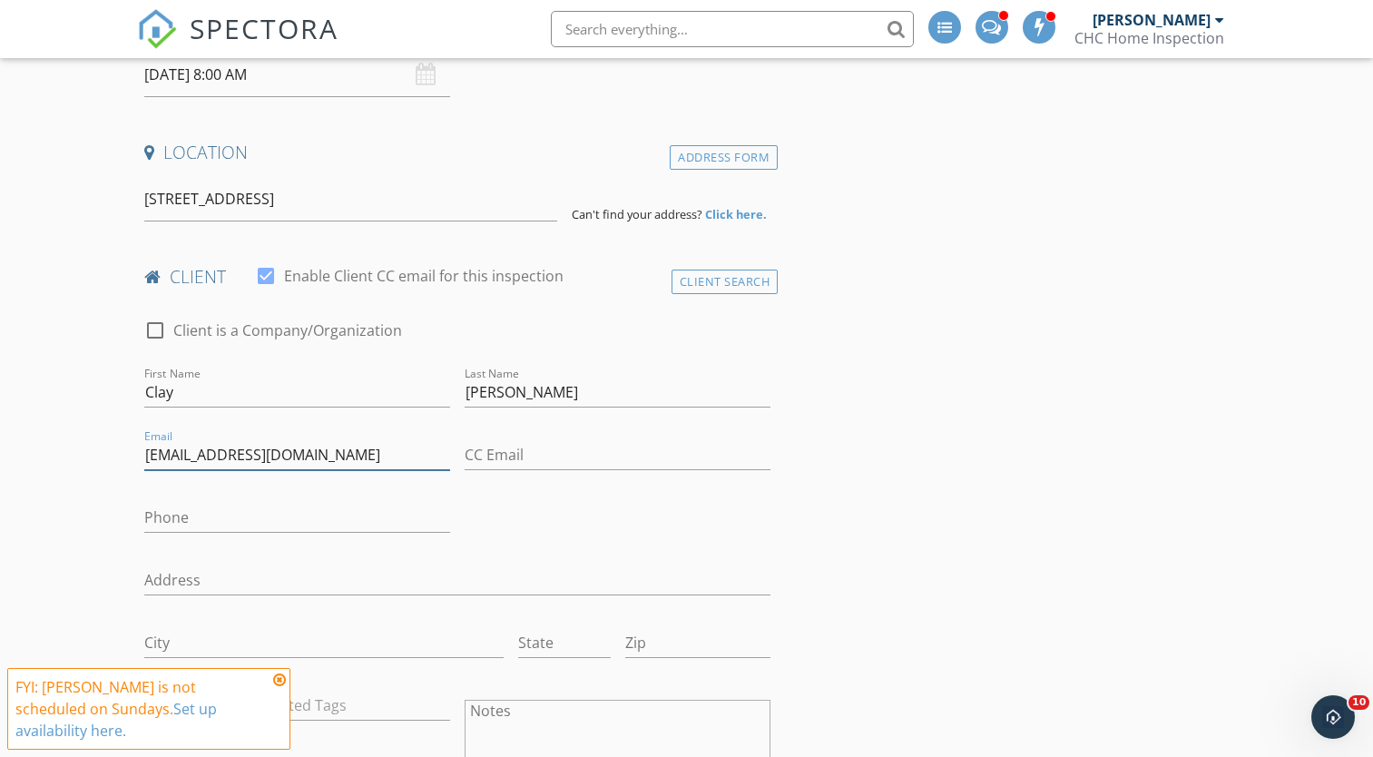
type input "chcbuilding@gmail.com"
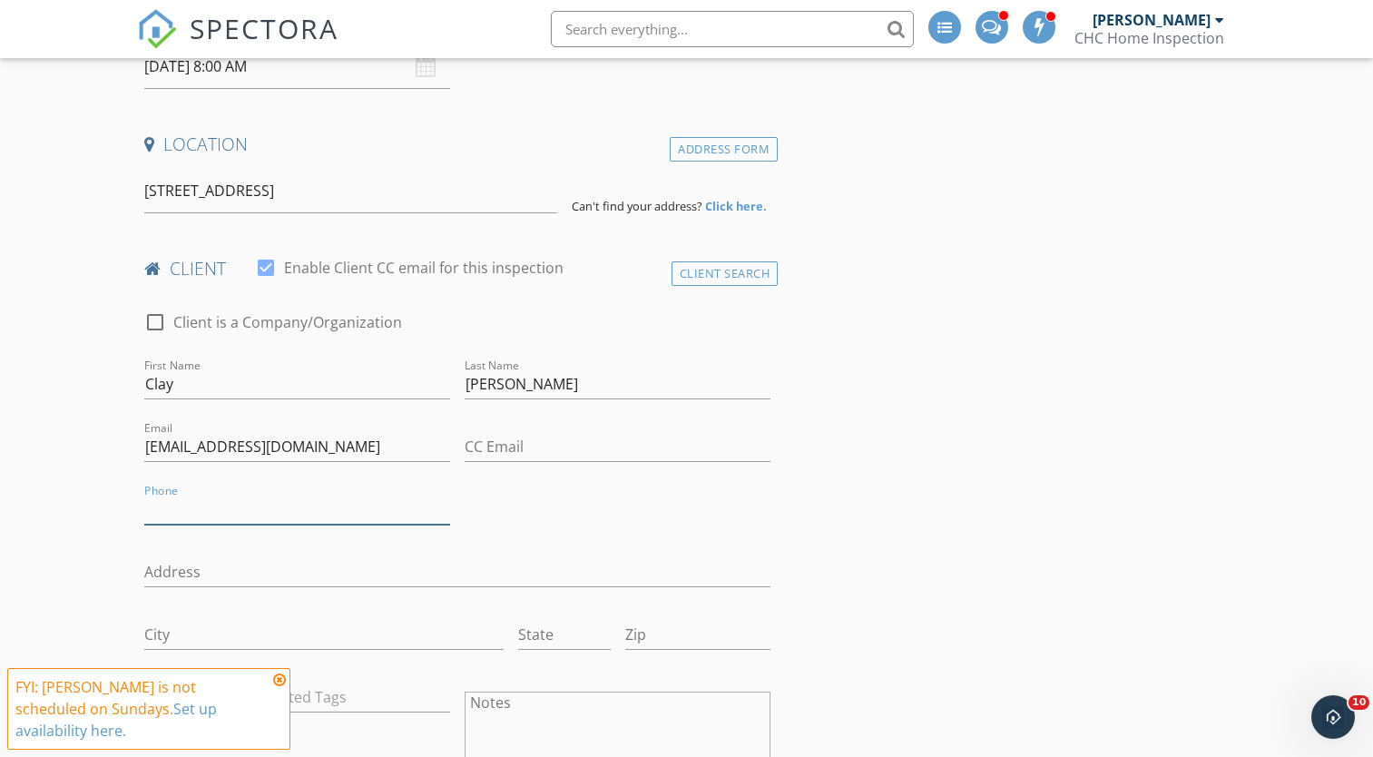
scroll to position [400, 0]
click at [188, 391] on input "Clay" at bounding box center [297, 385] width 306 height 30
type input "C"
type input "Fayette National Bank"
click at [552, 392] on input "Hoskins" at bounding box center [617, 385] width 306 height 30
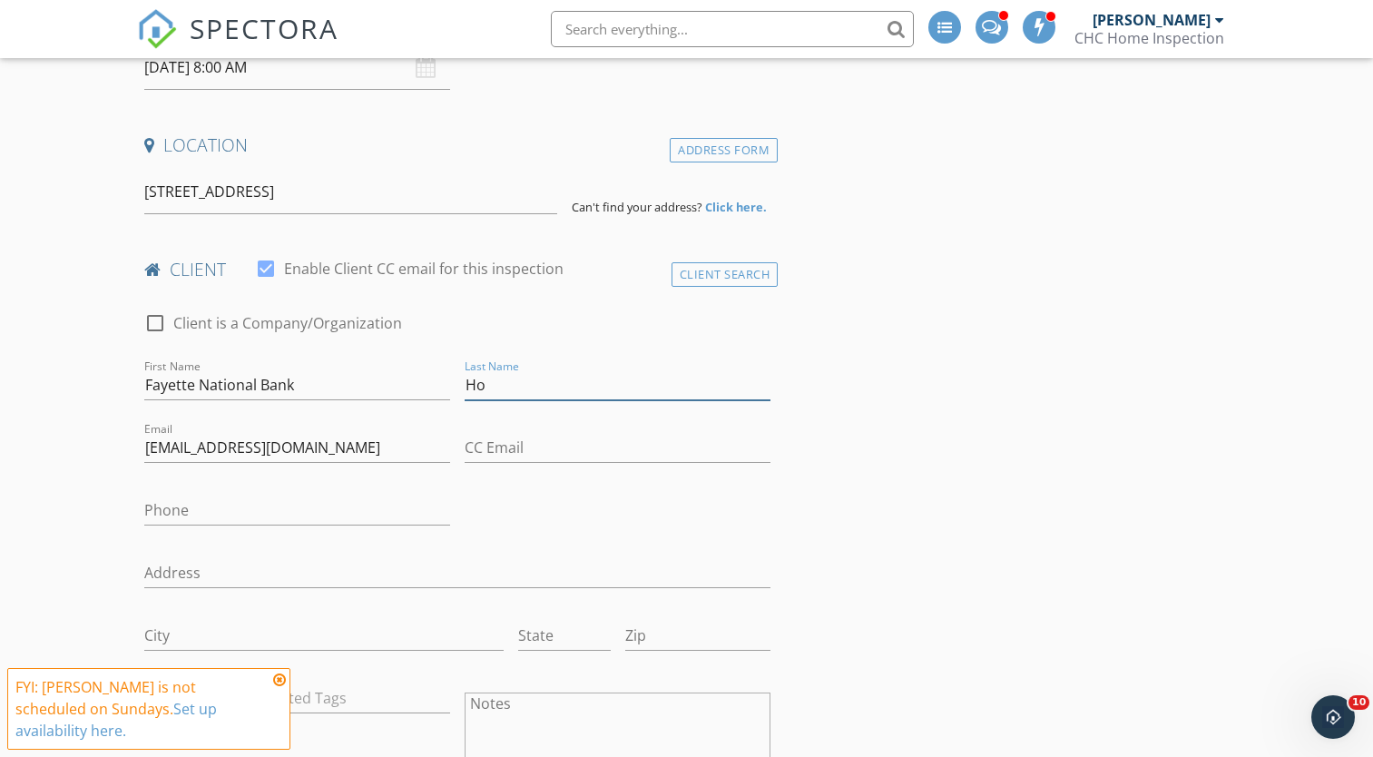
type input "H"
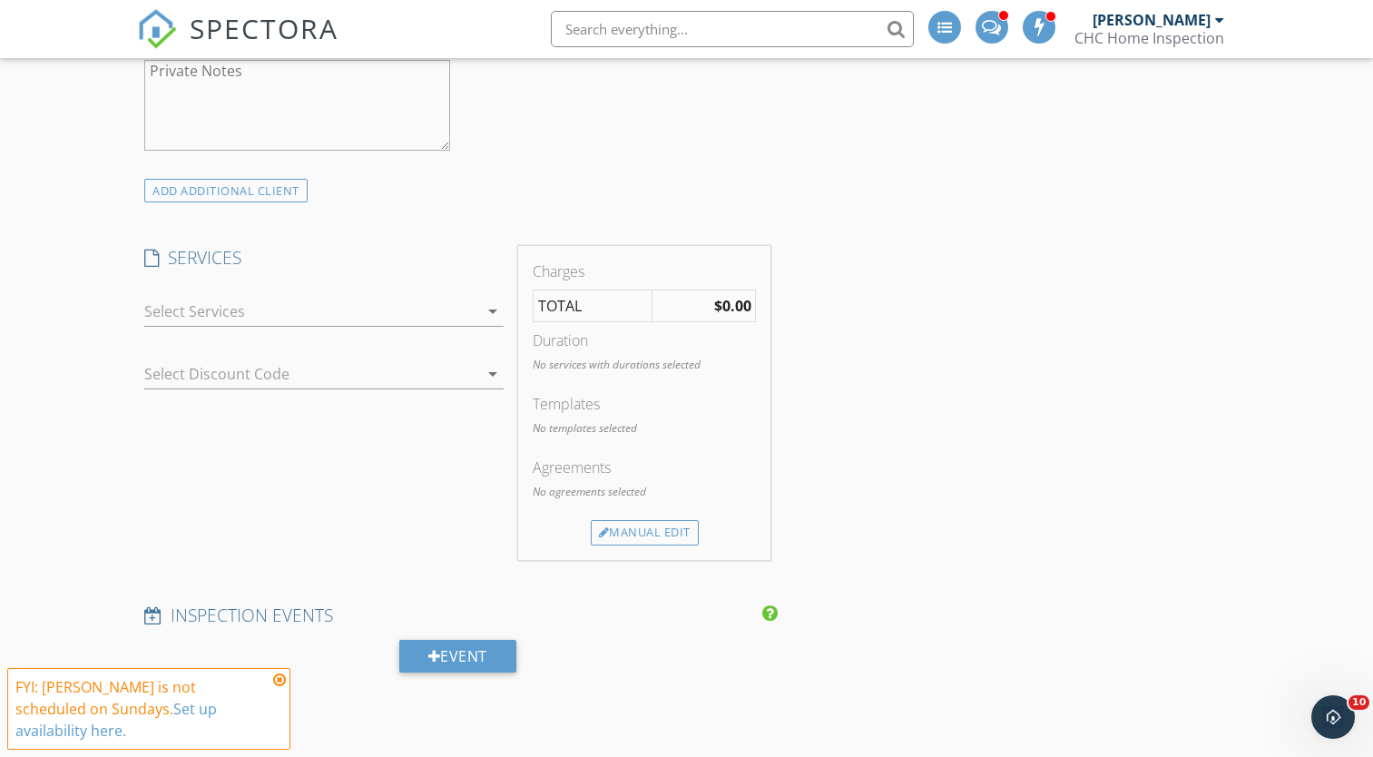
scroll to position [1179, 0]
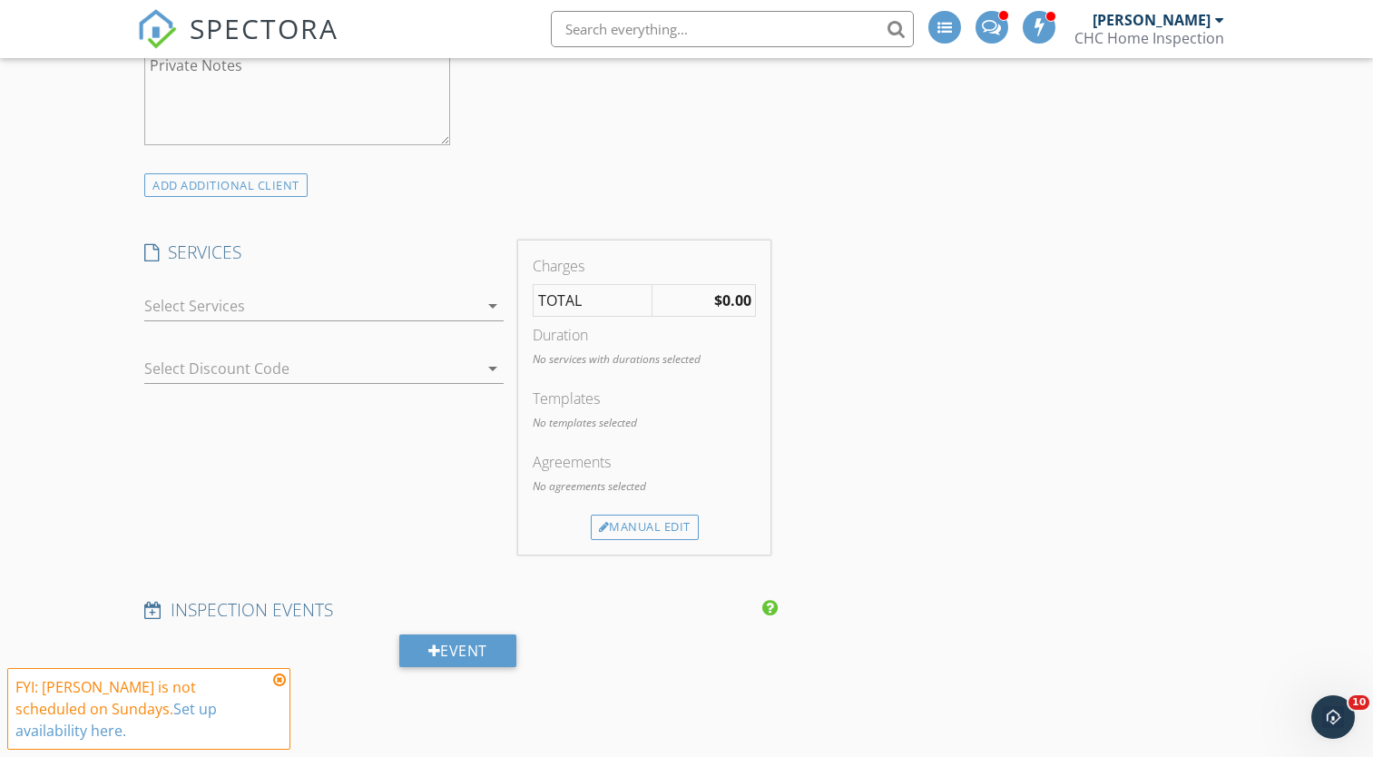
click at [176, 305] on div at bounding box center [311, 305] width 334 height 29
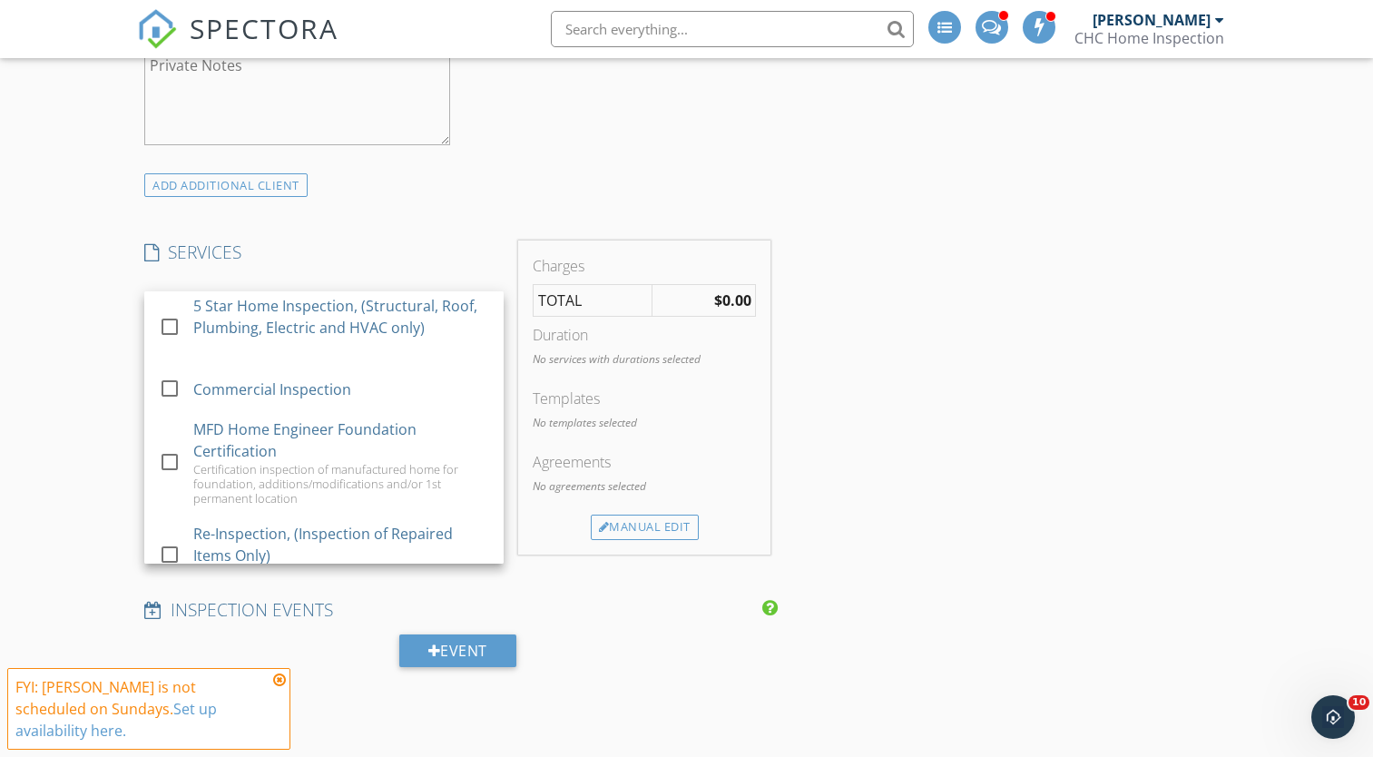
scroll to position [0, 0]
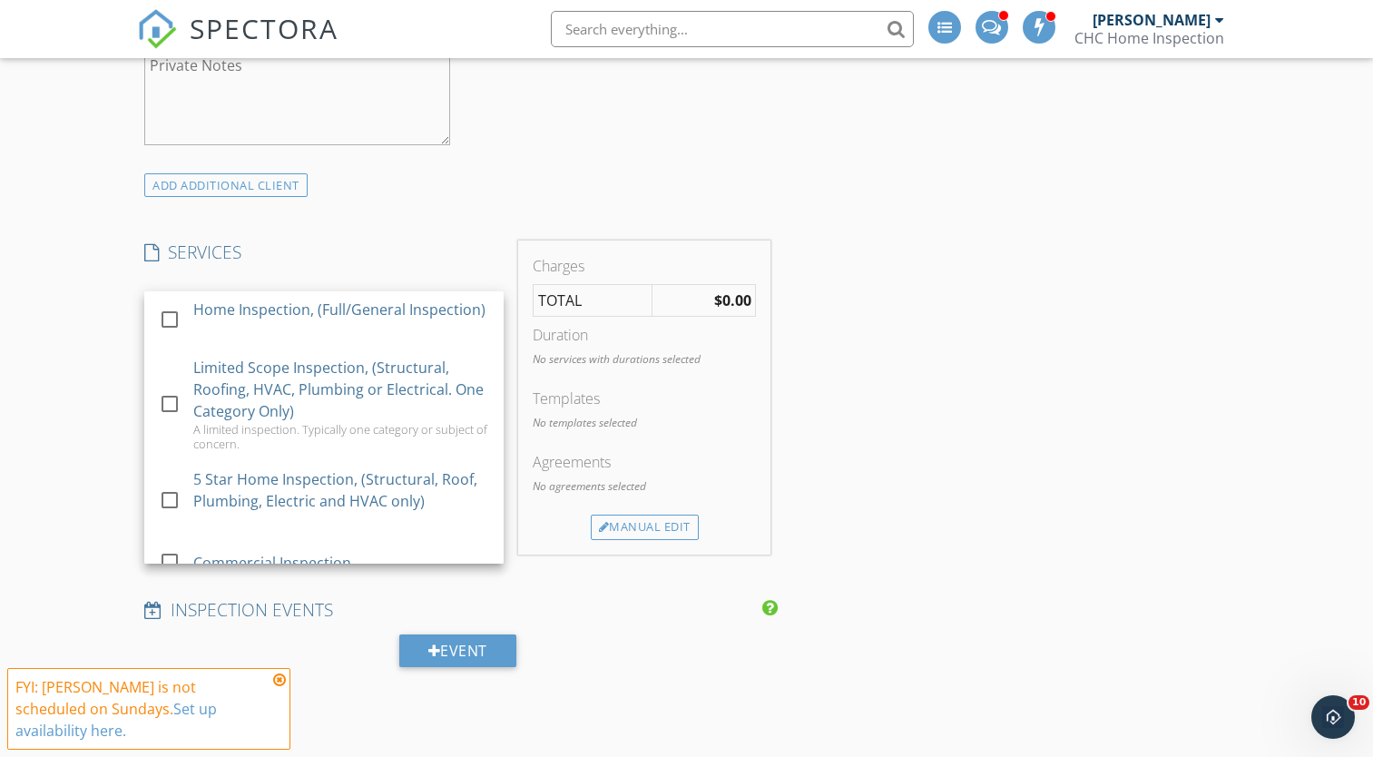
click at [93, 369] on div "New Inspection Click here to use the New Order Form INSPECTOR(S) check_box Clay…" at bounding box center [686, 678] width 1373 height 3392
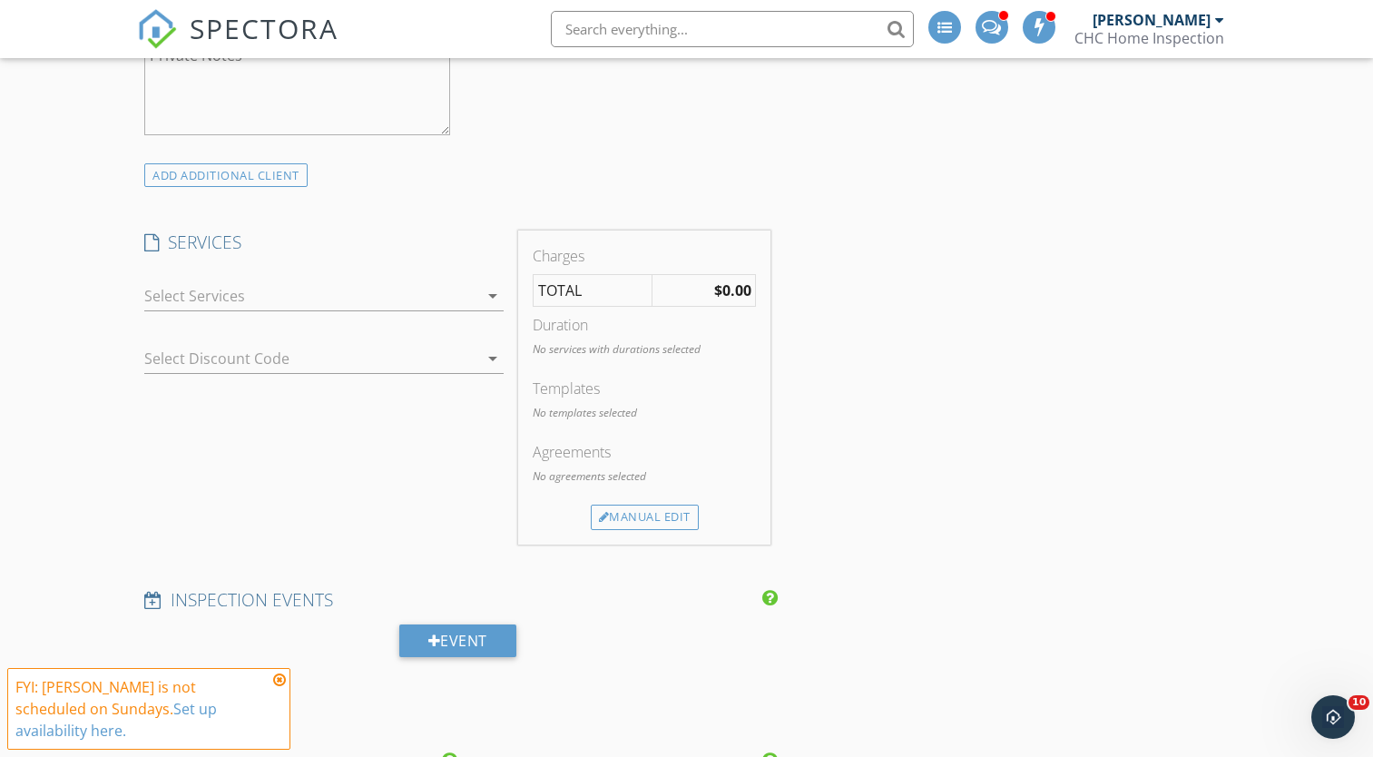
scroll to position [1190, 0]
click at [208, 297] on div at bounding box center [311, 294] width 334 height 29
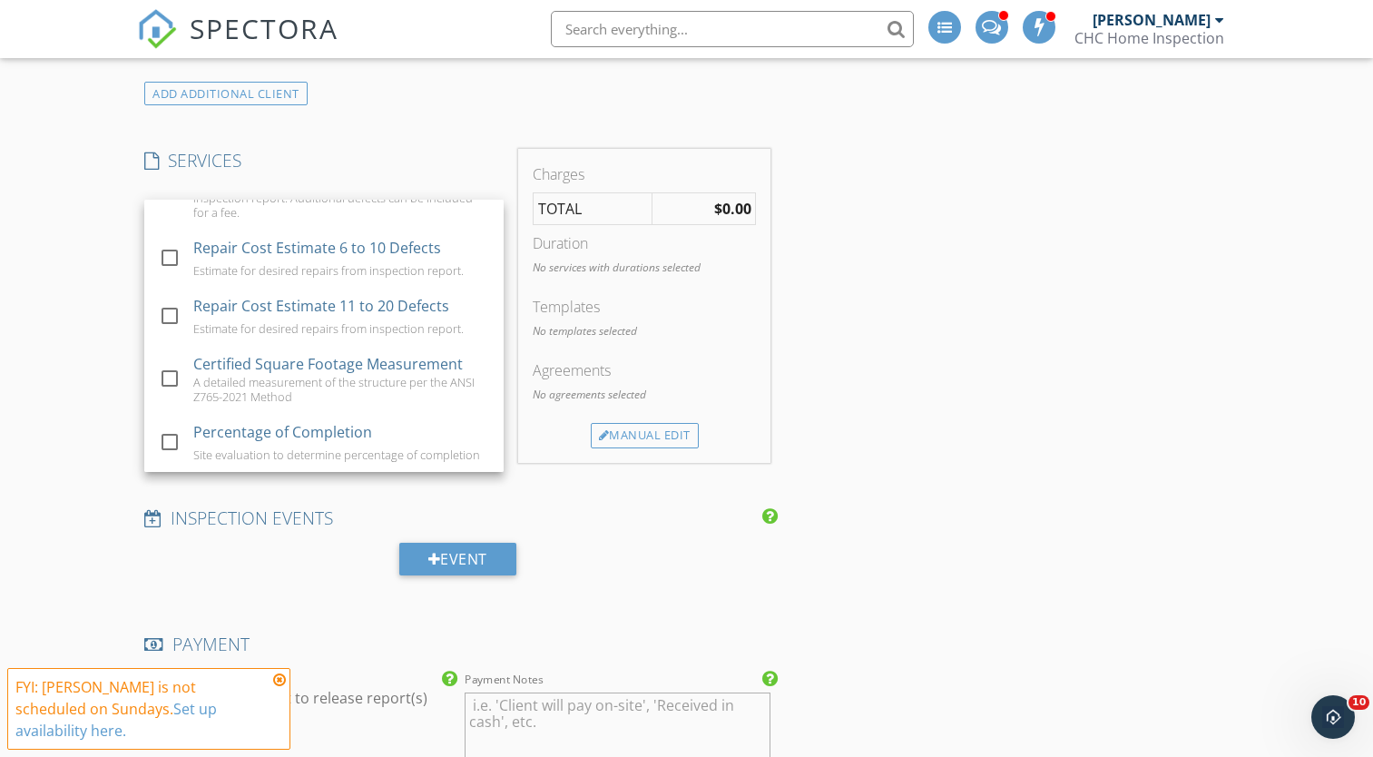
scroll to position [1232, 0]
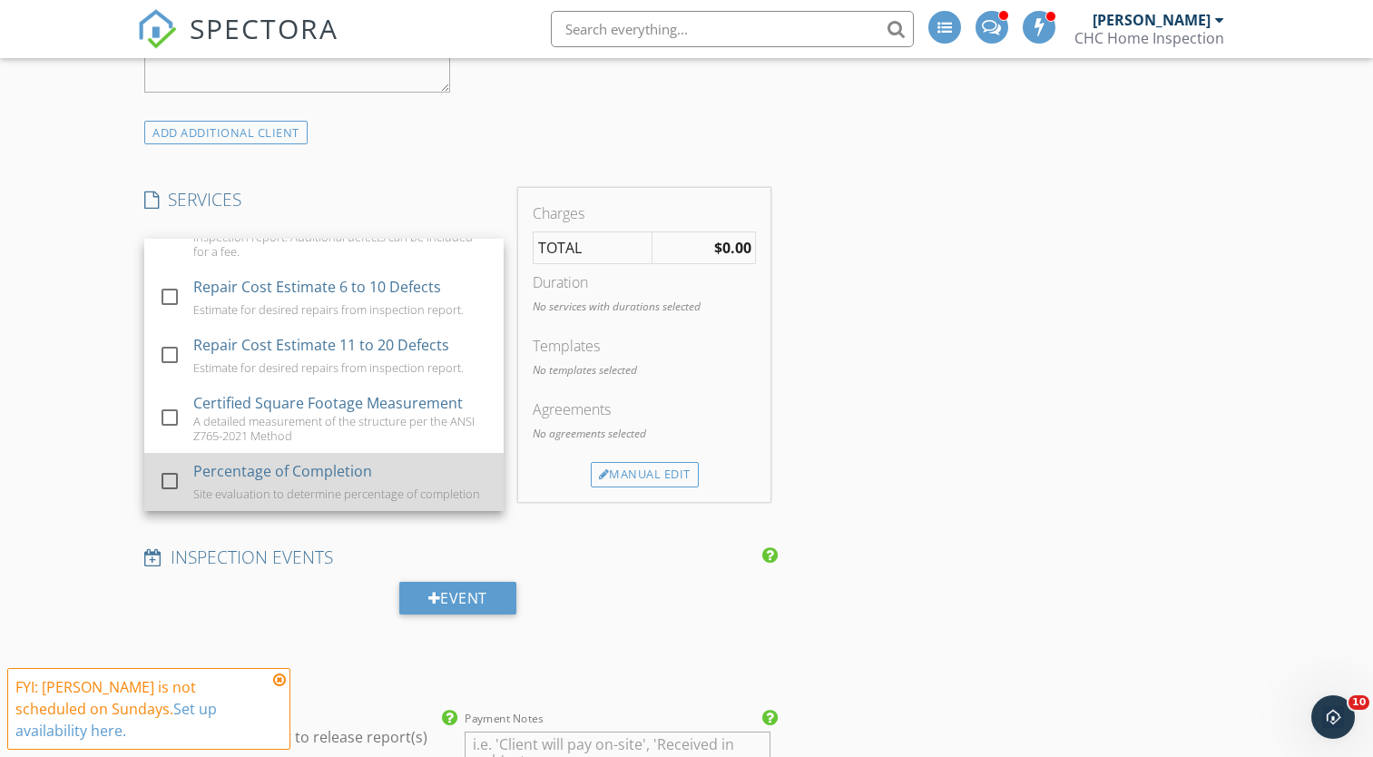
click at [215, 462] on div "Percentage of Completion" at bounding box center [283, 471] width 179 height 22
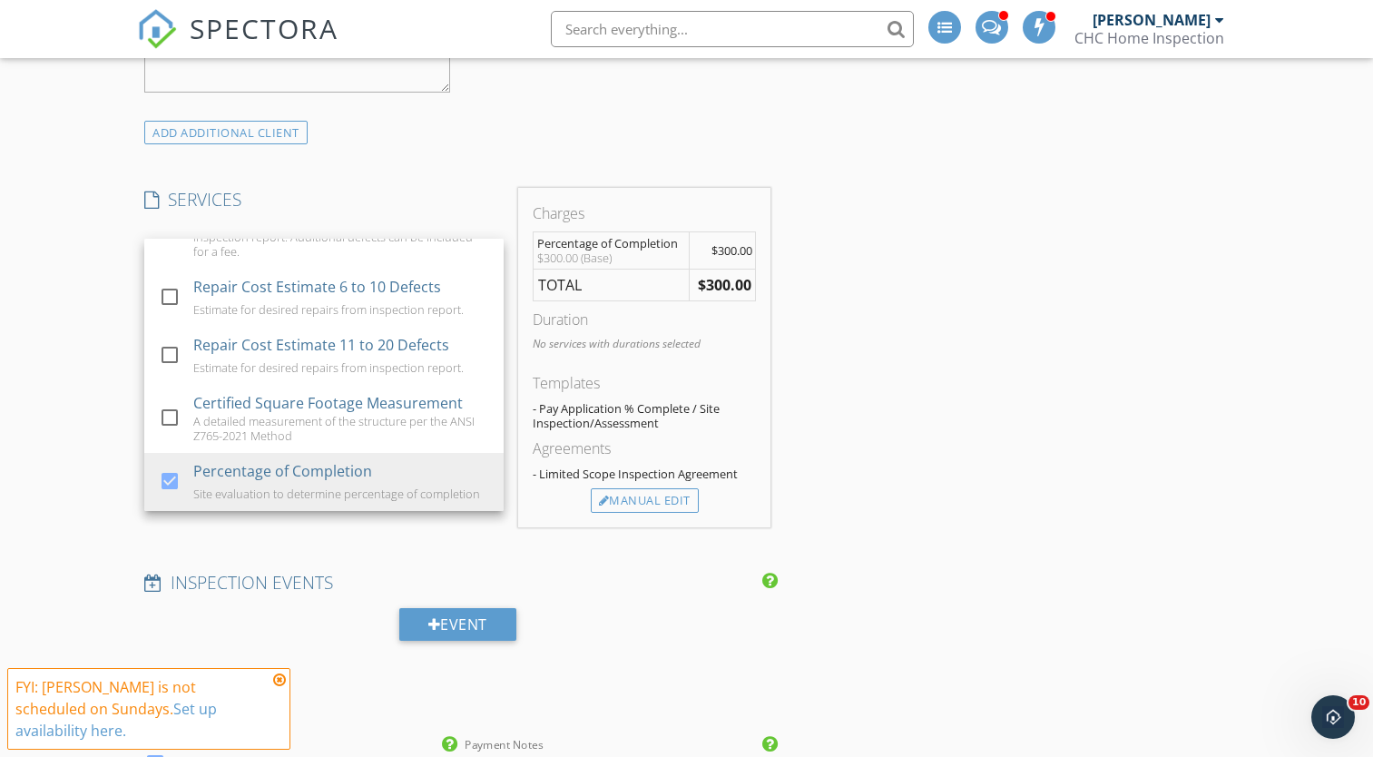
click at [93, 388] on div "New Inspection Click here to use the New Order Form INSPECTOR(S) check_box Clay…" at bounding box center [686, 639] width 1373 height 3418
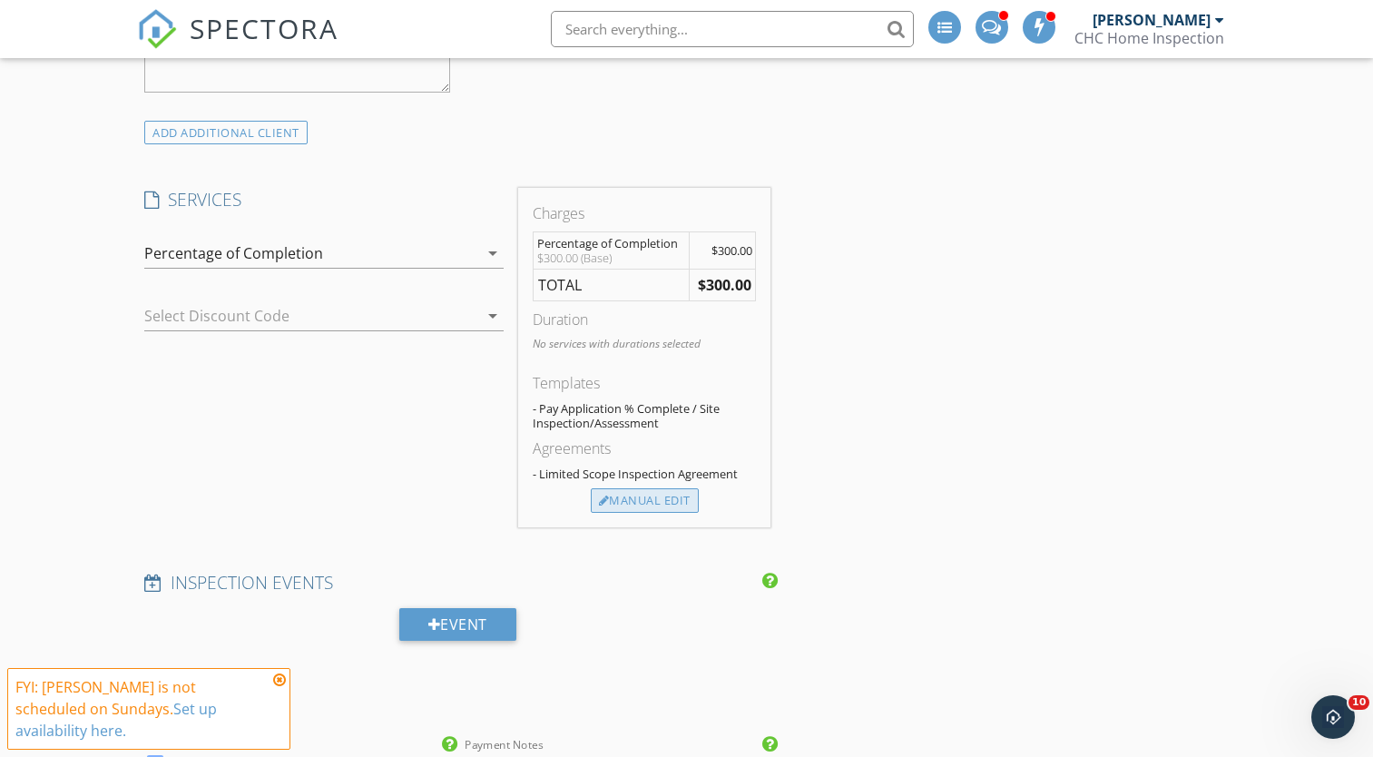
click at [647, 489] on div "Manual Edit" at bounding box center [645, 500] width 108 height 25
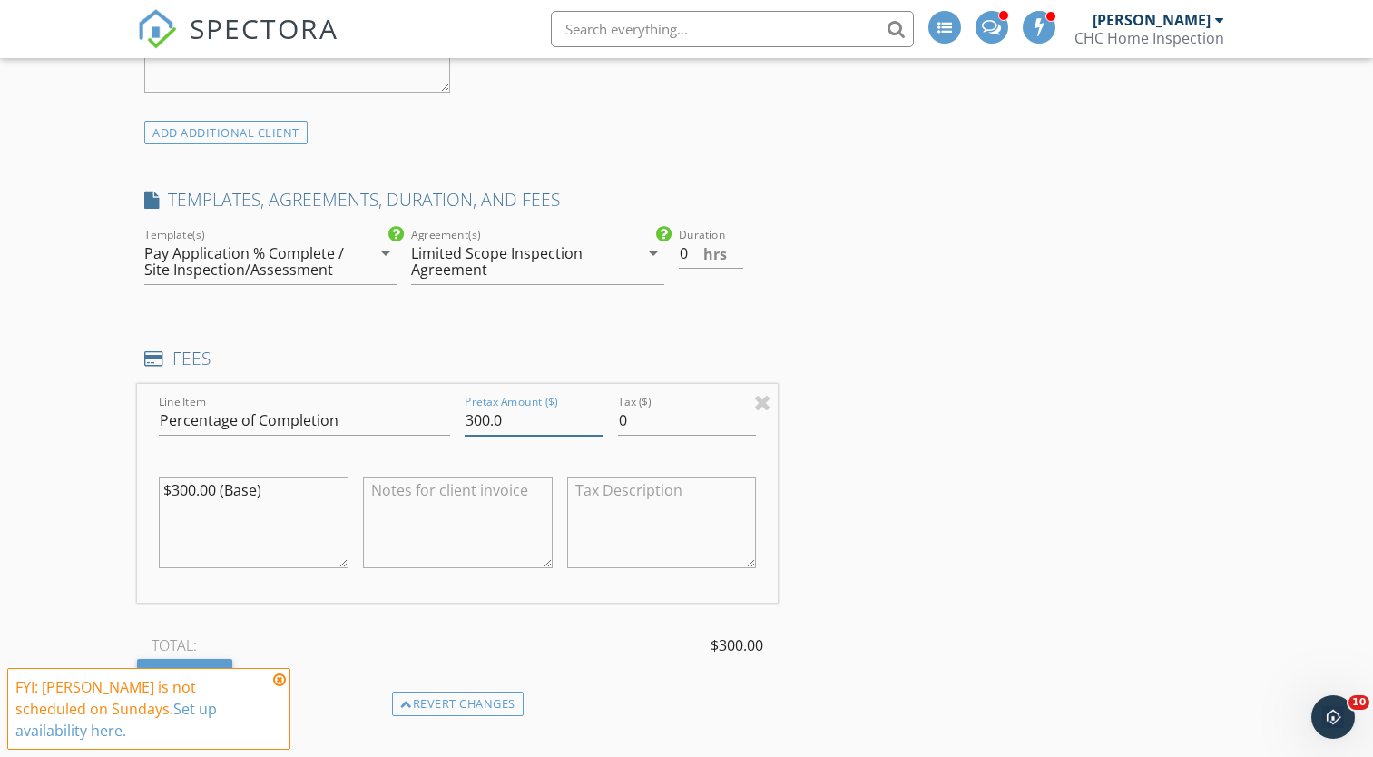
click at [475, 419] on input "300.0" at bounding box center [533, 421] width 139 height 30
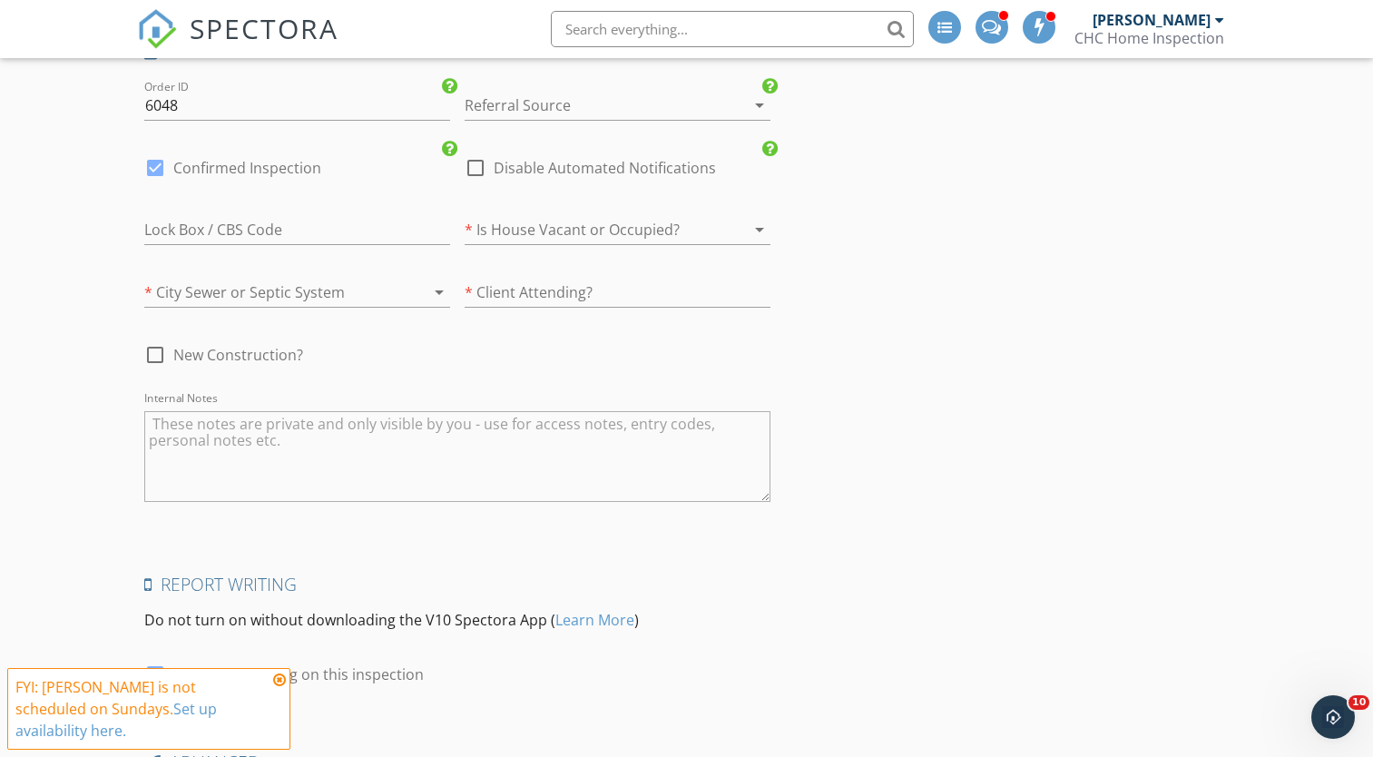
scroll to position [2604, 0]
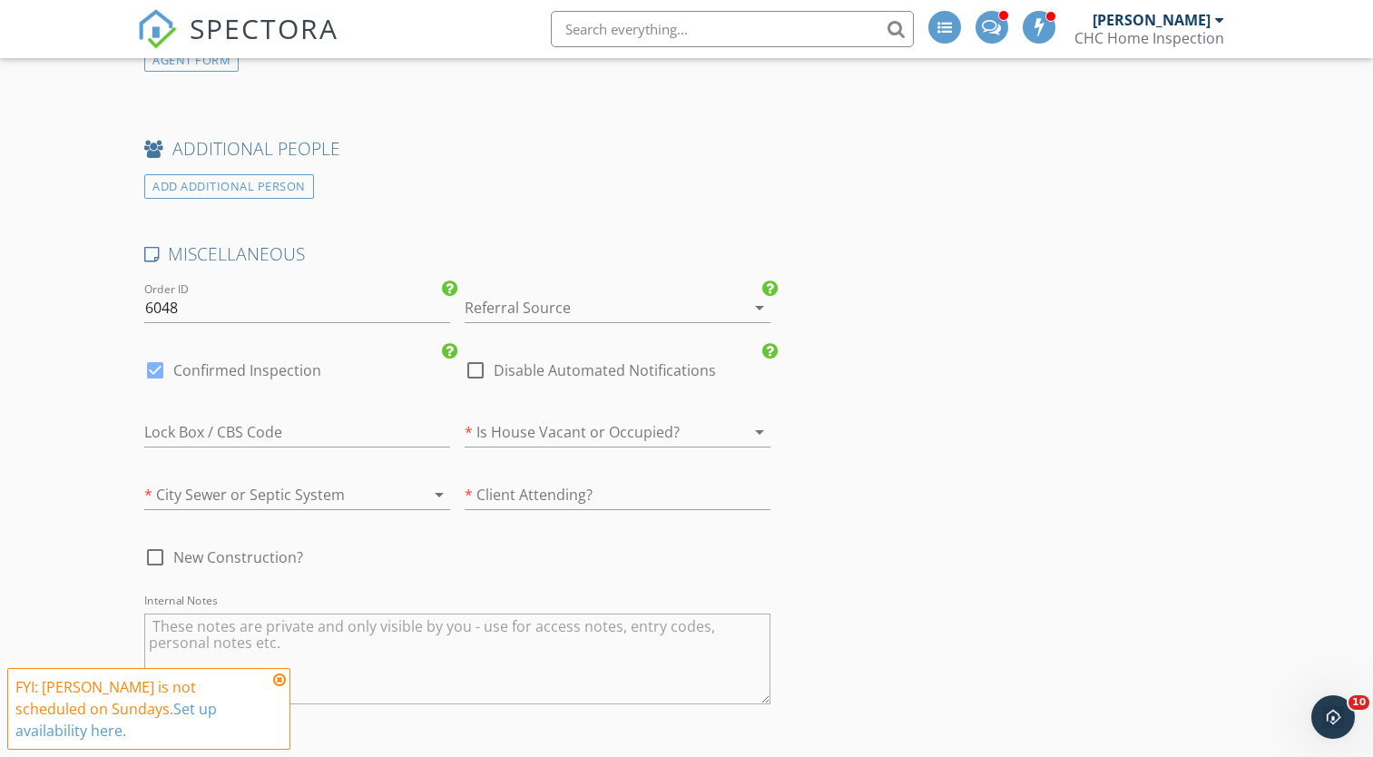
type input "200.0"
click at [177, 498] on div at bounding box center [271, 494] width 255 height 29
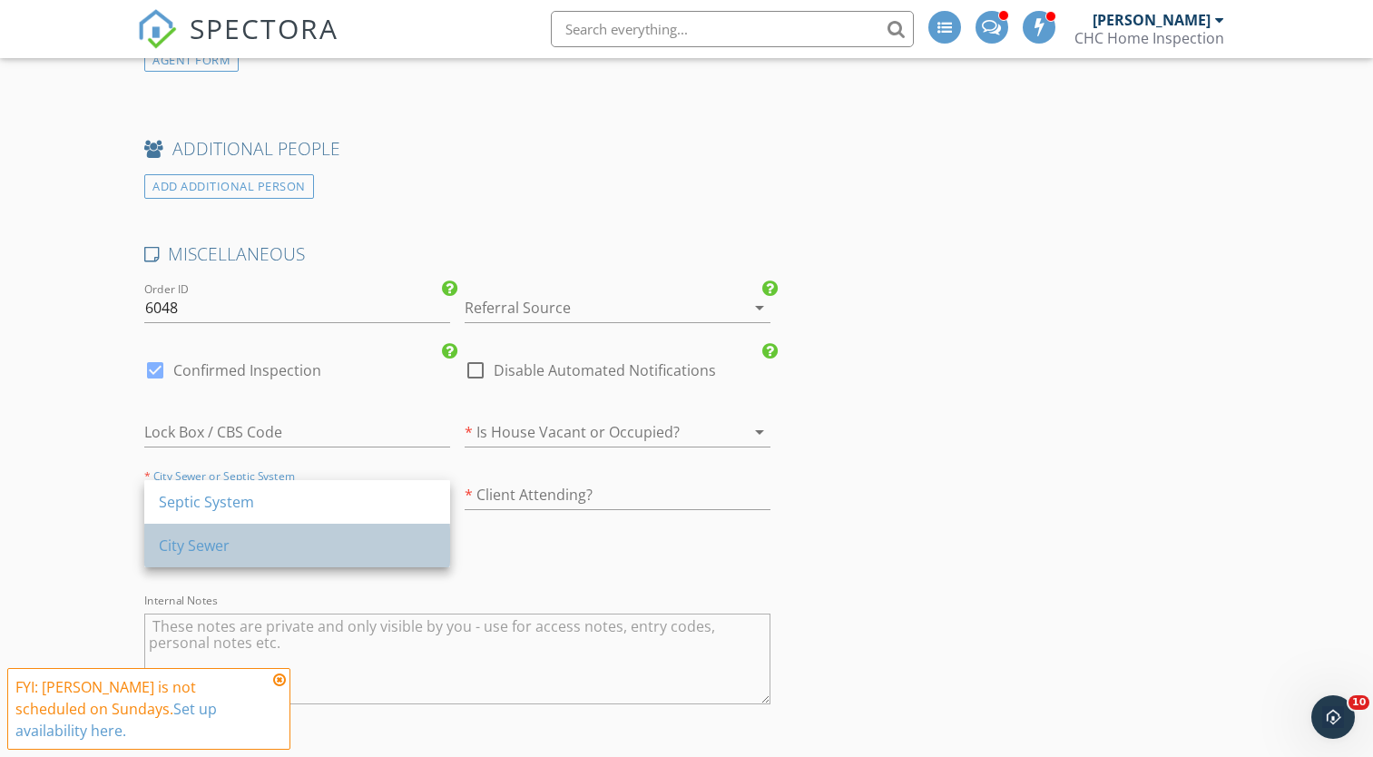
click at [191, 547] on div "City Sewer" at bounding box center [297, 545] width 277 height 22
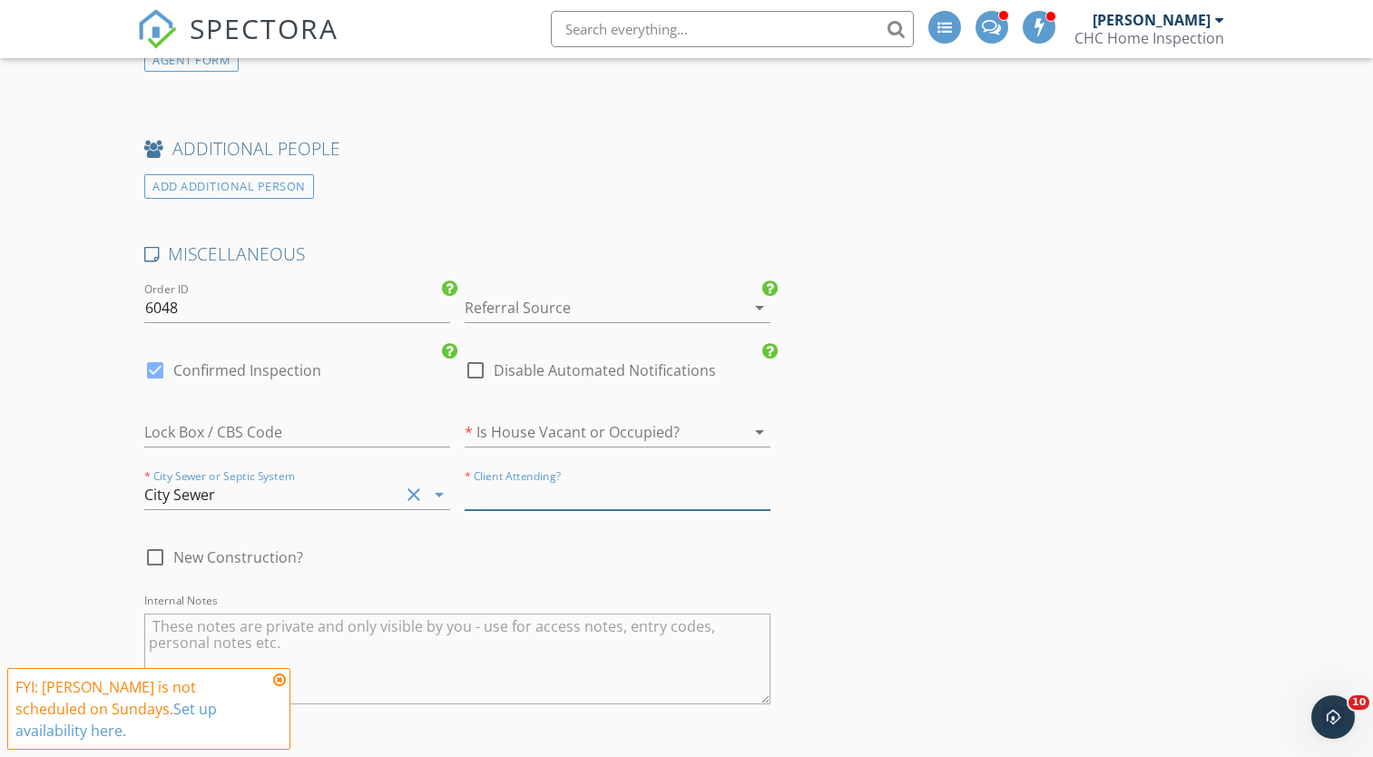
click at [490, 488] on input "text" at bounding box center [617, 495] width 306 height 30
type input "no"
click at [524, 442] on div at bounding box center [591, 431] width 255 height 29
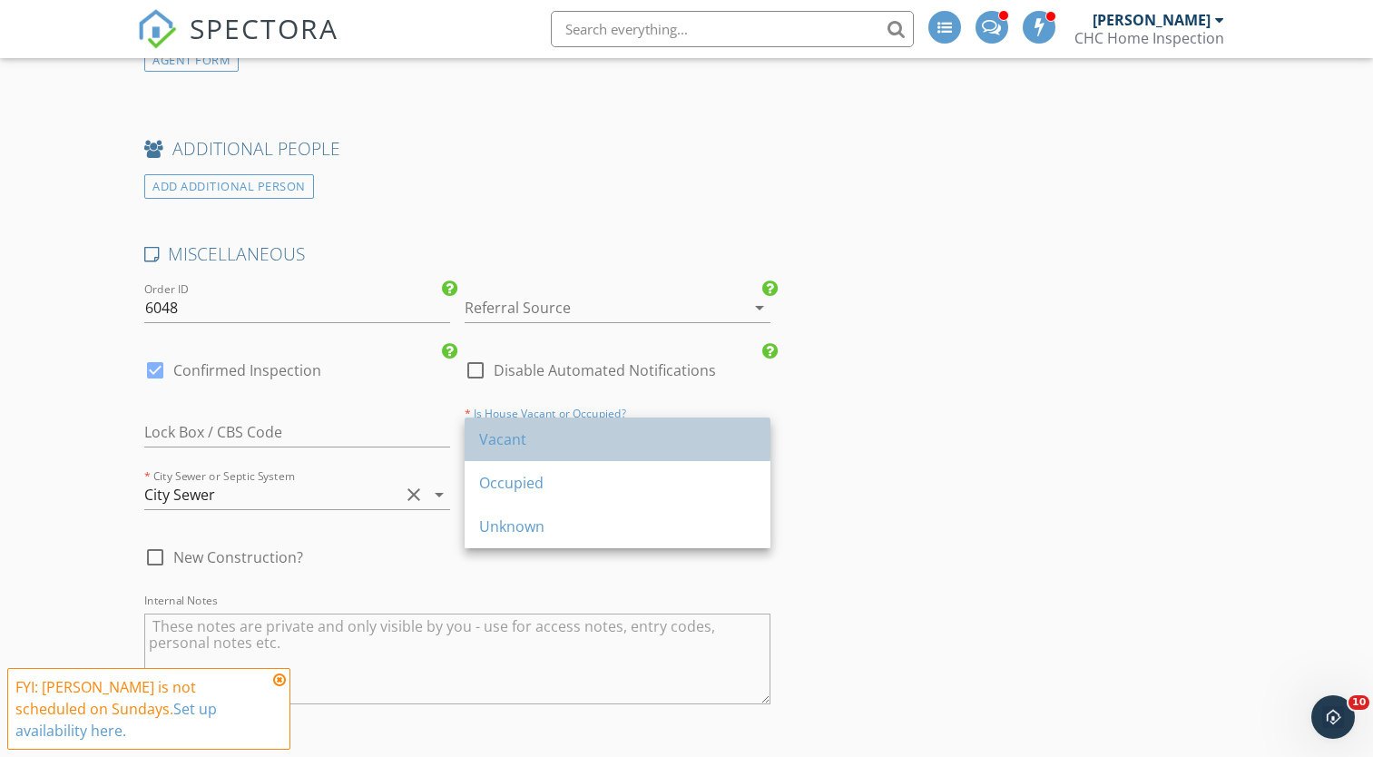
click at [520, 446] on div "Vacant" at bounding box center [617, 439] width 277 height 22
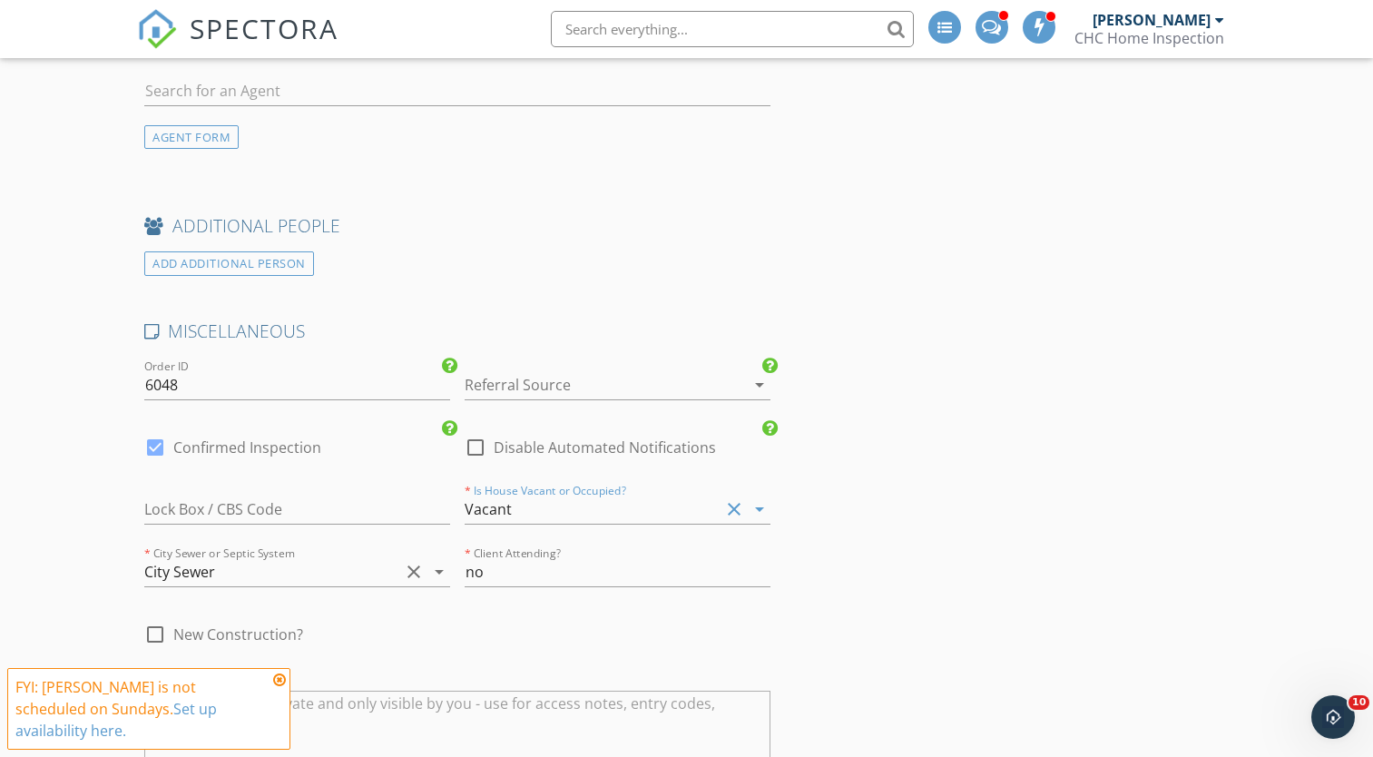
scroll to position [2526, 0]
click at [481, 384] on div at bounding box center [591, 385] width 255 height 29
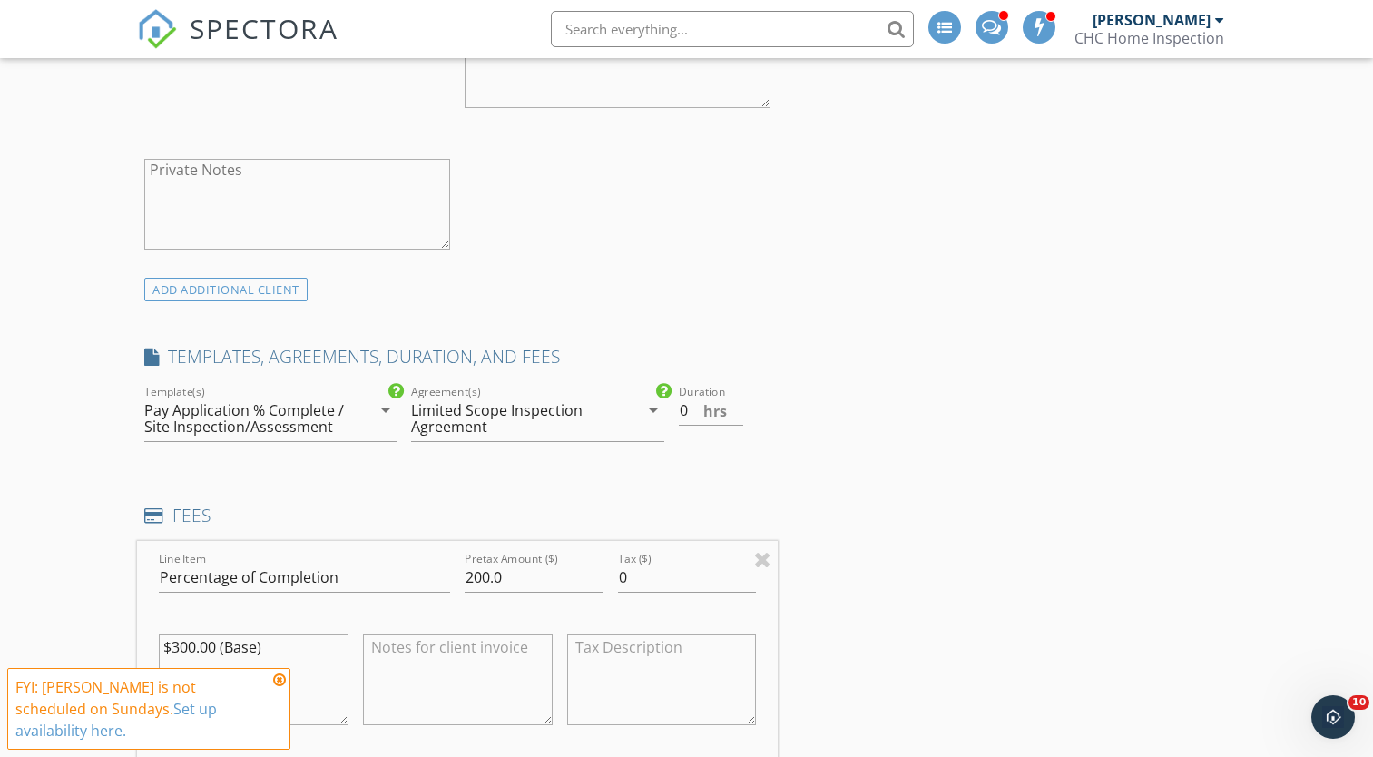
scroll to position [1076, 0]
click at [241, 416] on div "Pay Application % Complete / Site Inspection/Assessment" at bounding box center [246, 417] width 204 height 33
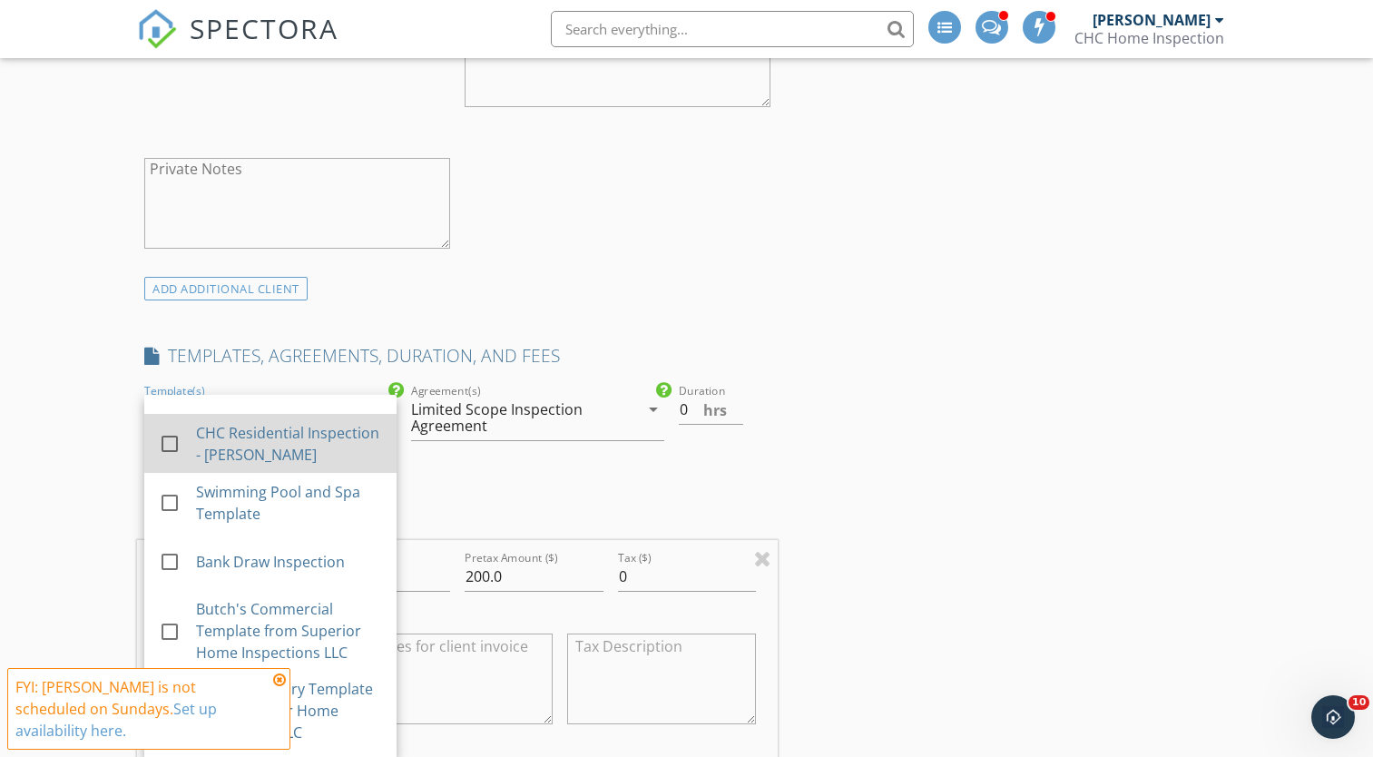
scroll to position [110, 0]
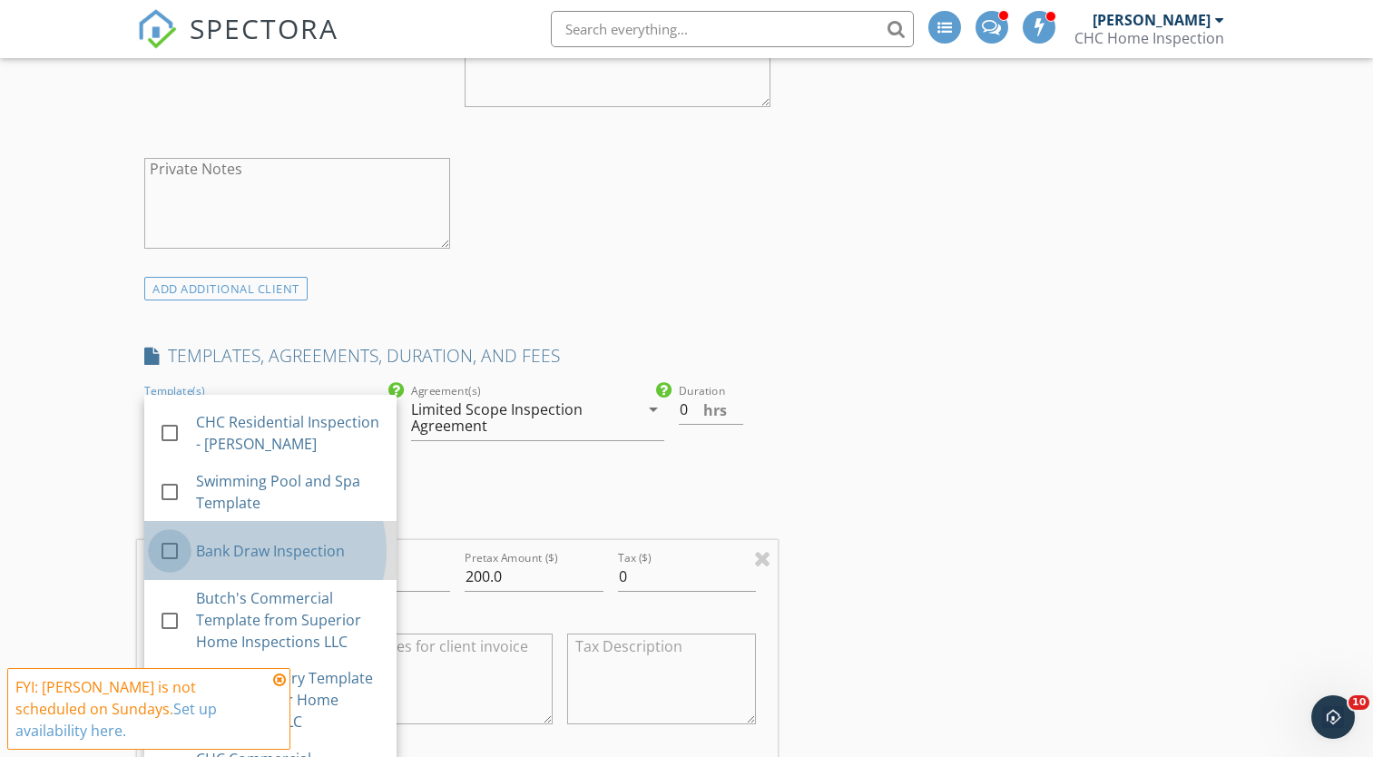
click at [170, 546] on div at bounding box center [169, 550] width 31 height 31
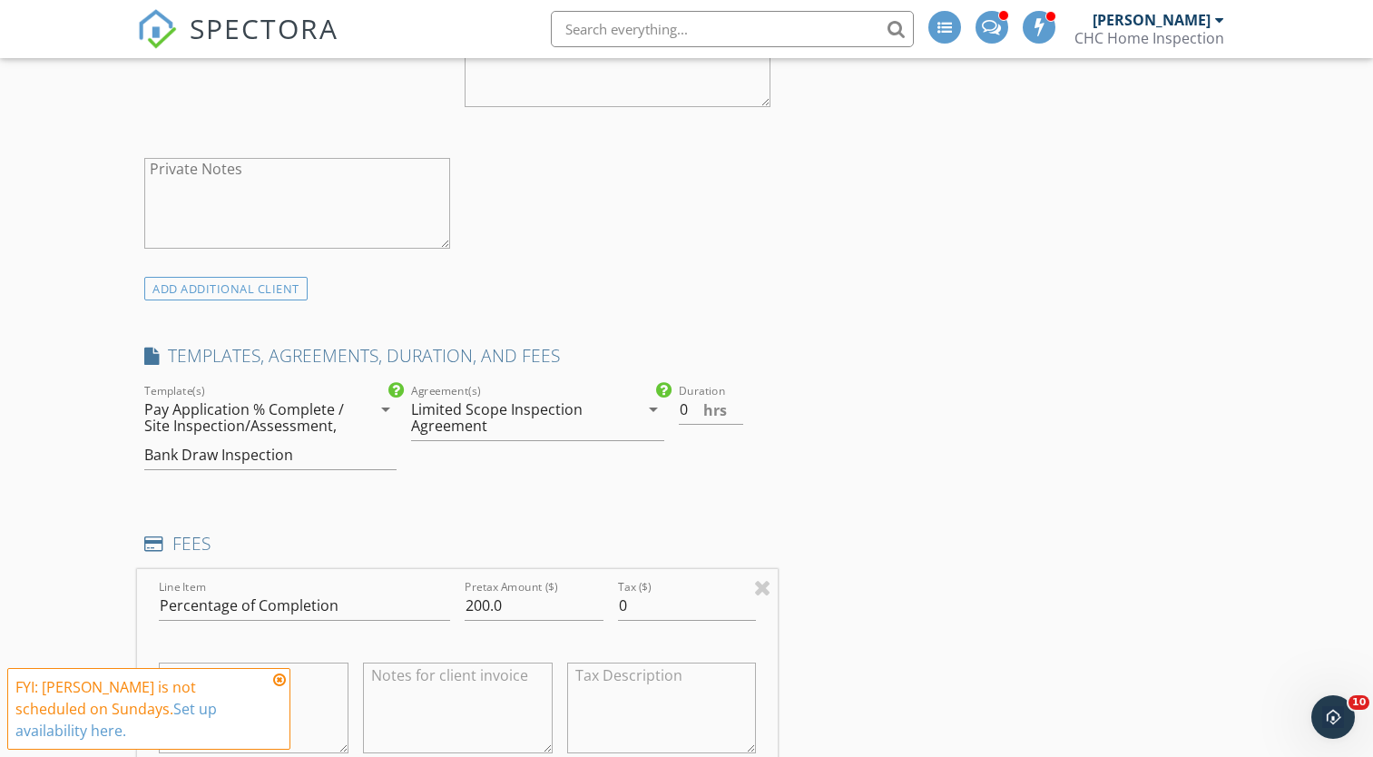
click at [323, 415] on div "Pay Application % Complete / Site Inspection/Assessment," at bounding box center [246, 417] width 204 height 33
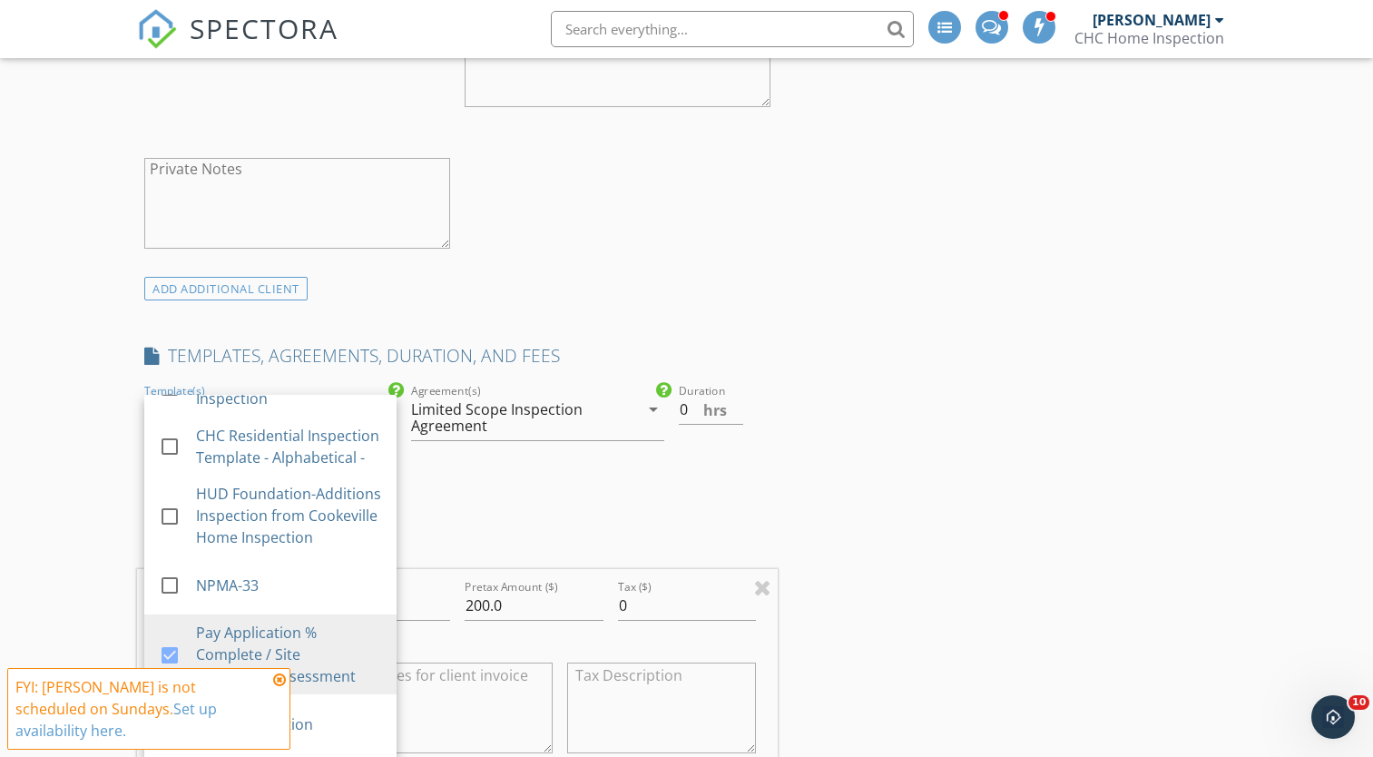
scroll to position [728, 0]
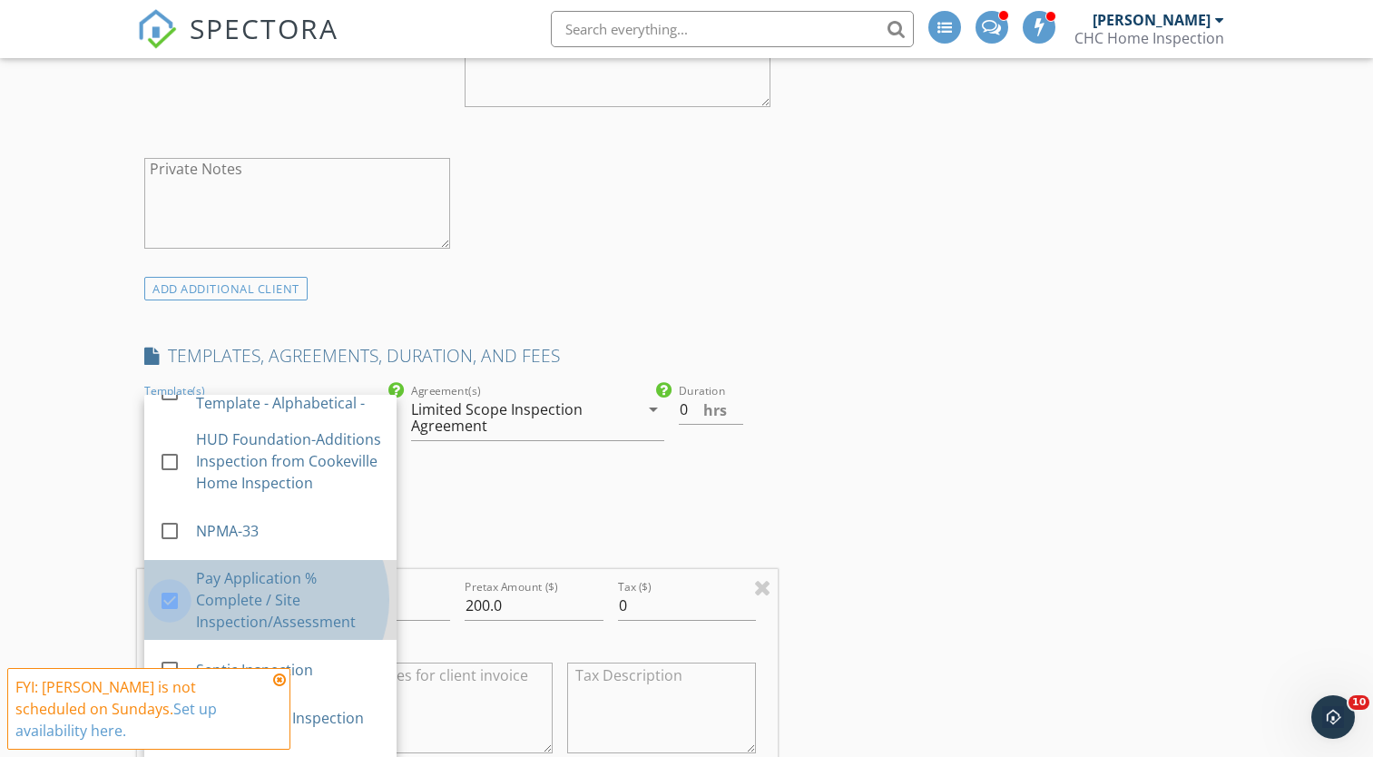
click at [174, 591] on div at bounding box center [169, 600] width 31 height 31
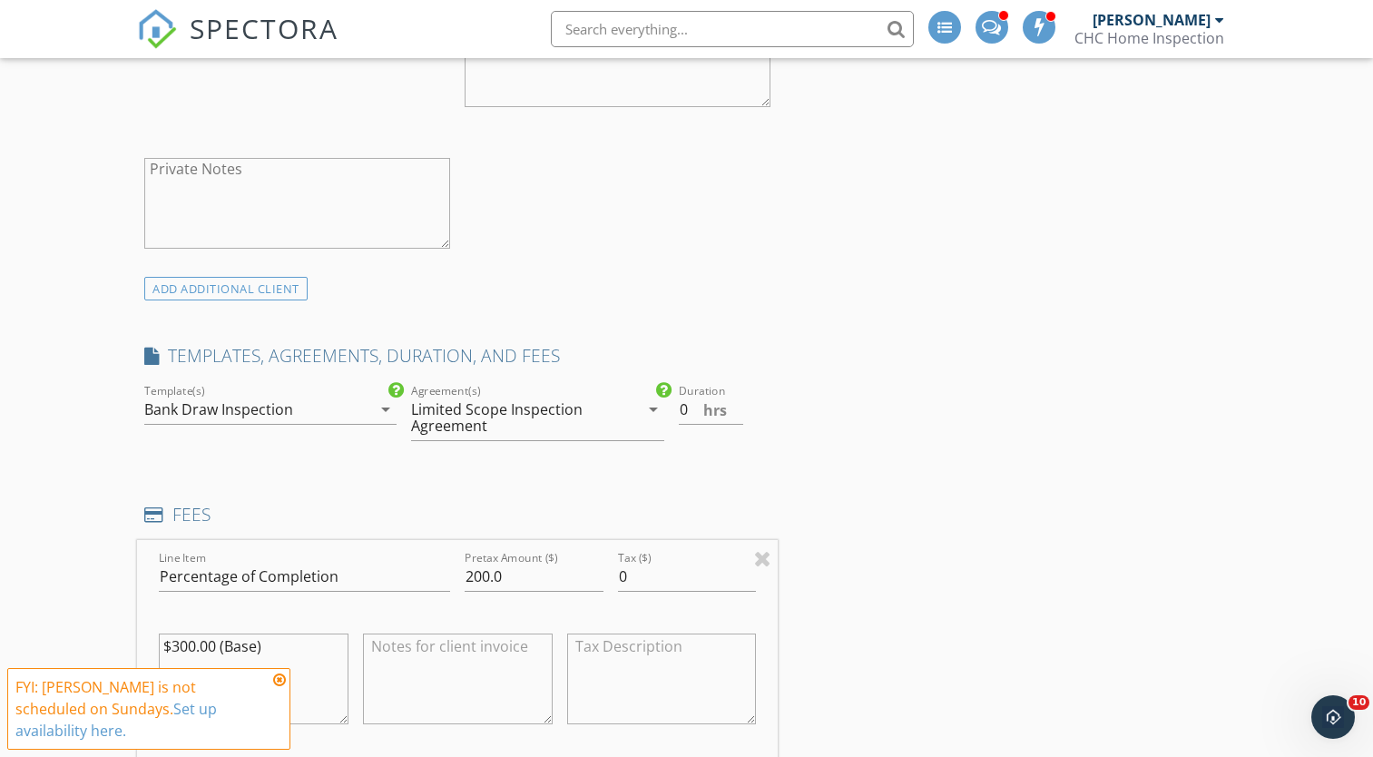
scroll to position [1057, 0]
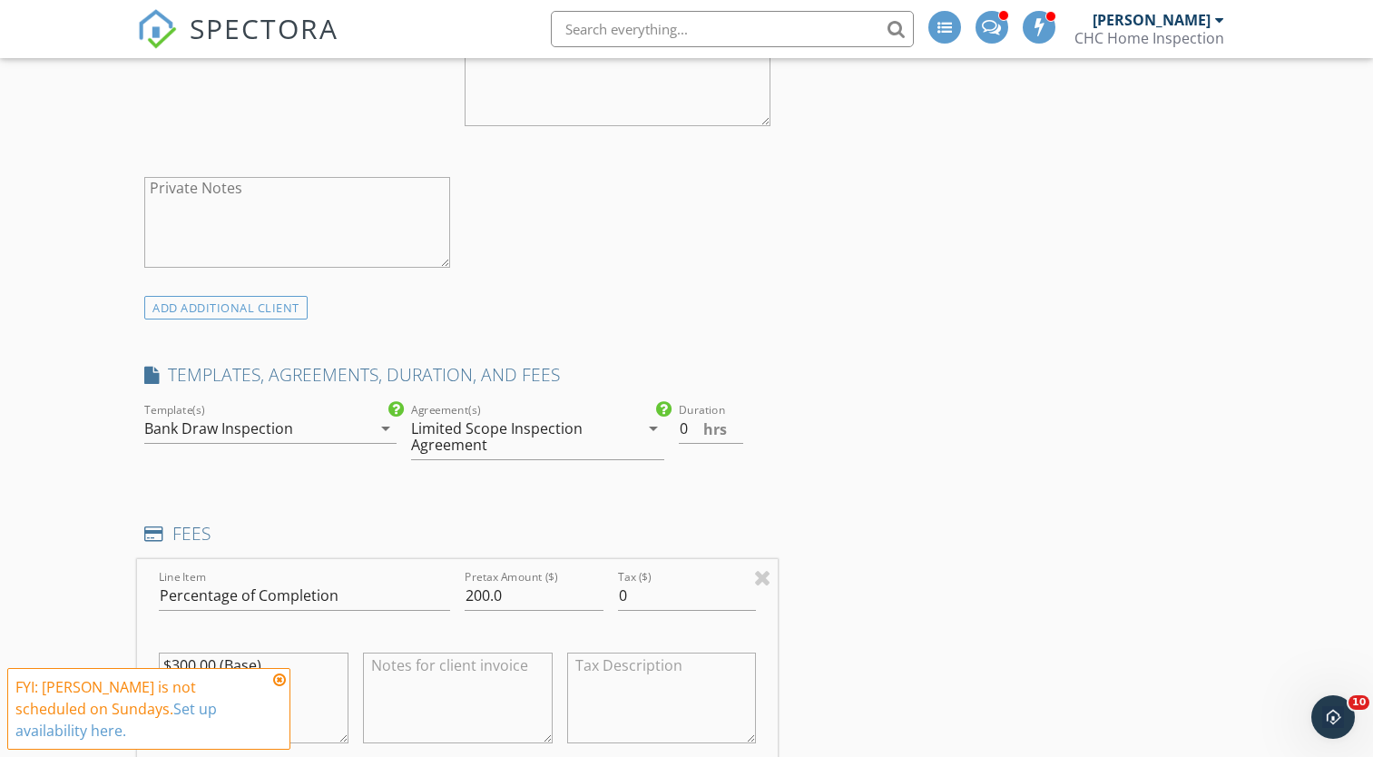
click at [484, 439] on div "Limited Scope Inspection Agreement" at bounding box center [513, 436] width 204 height 33
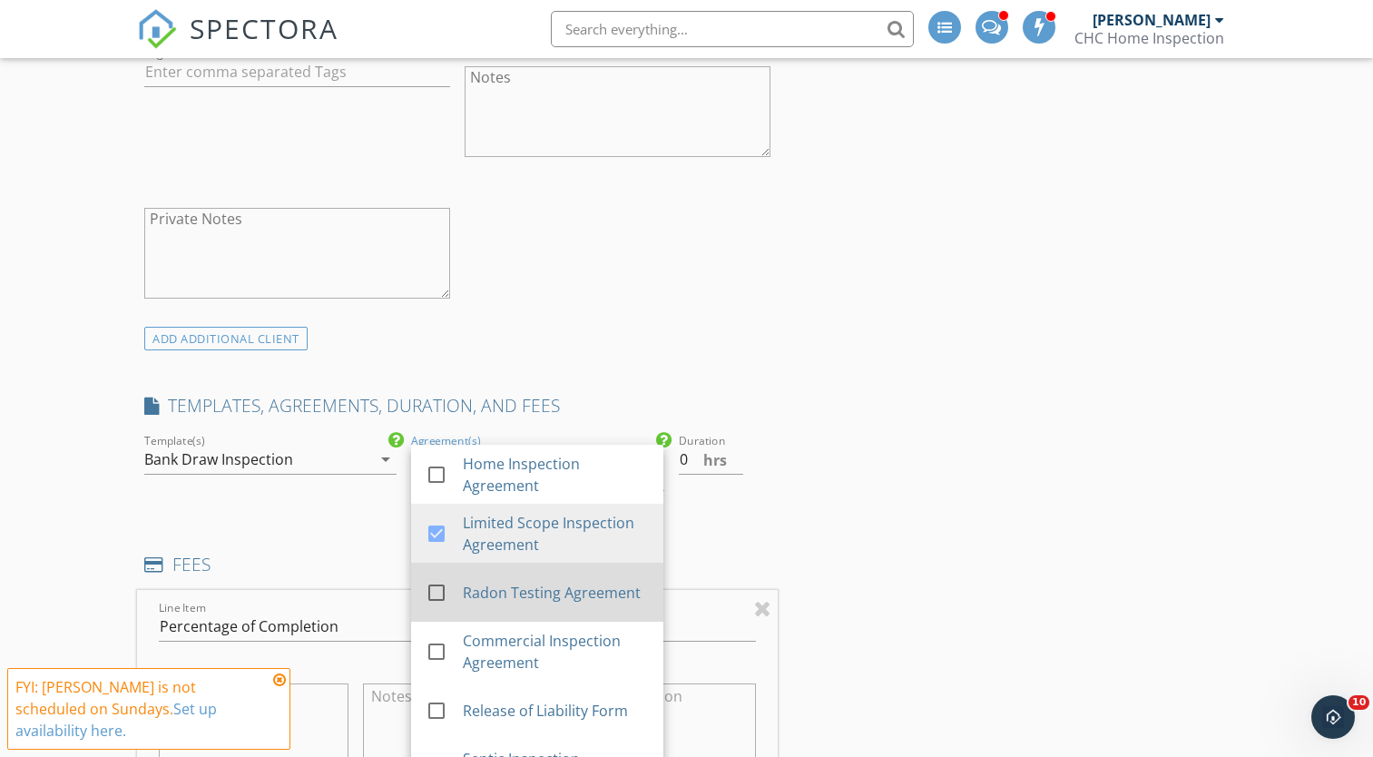
scroll to position [1035, 0]
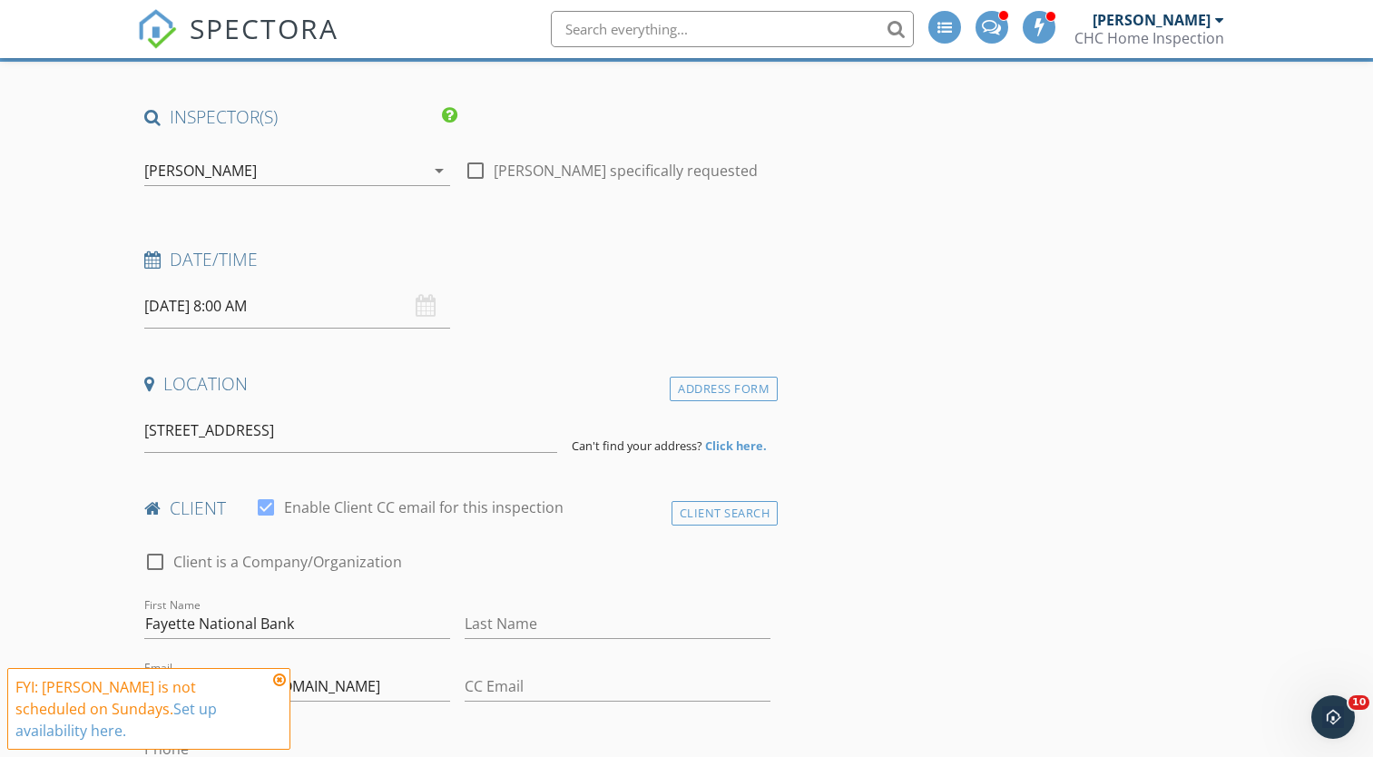
scroll to position [151, 0]
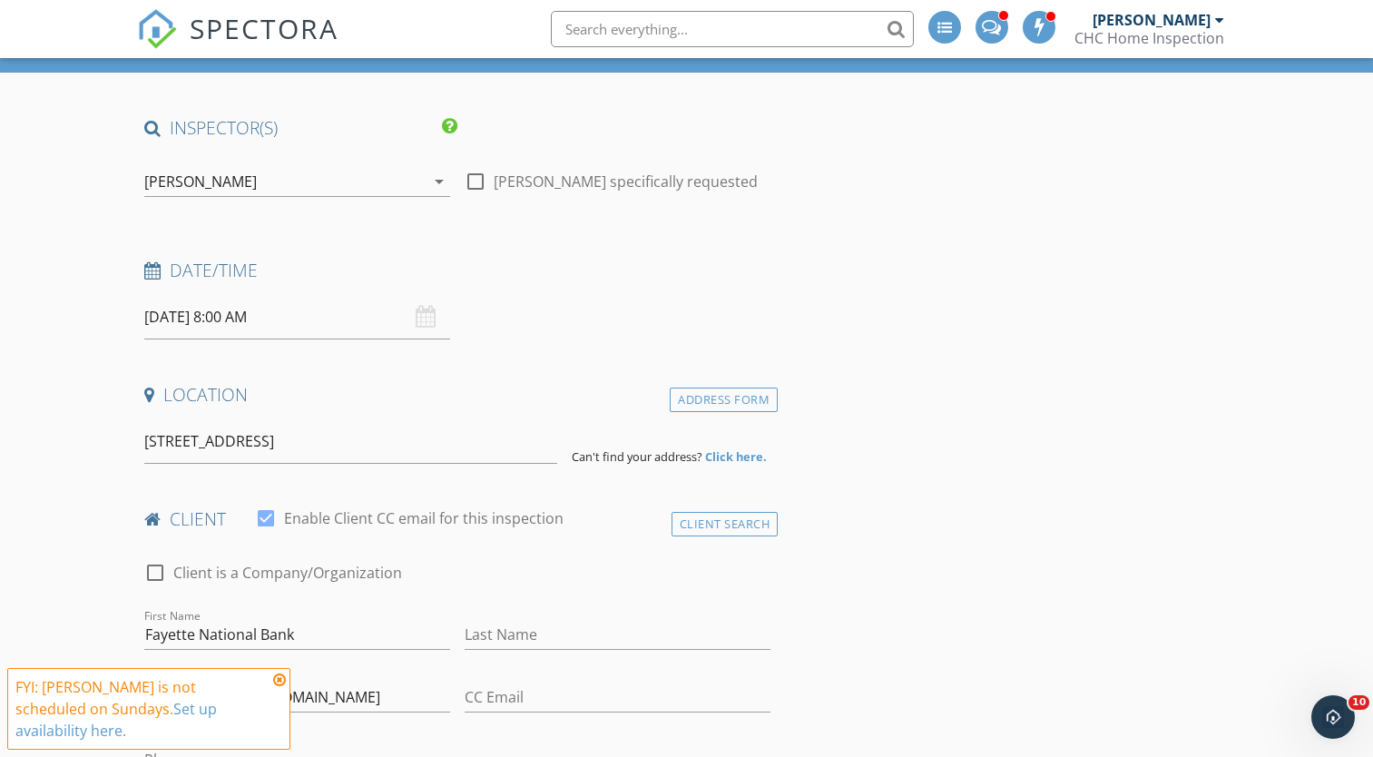
click at [728, 450] on strong "Click here." at bounding box center [736, 456] width 62 height 16
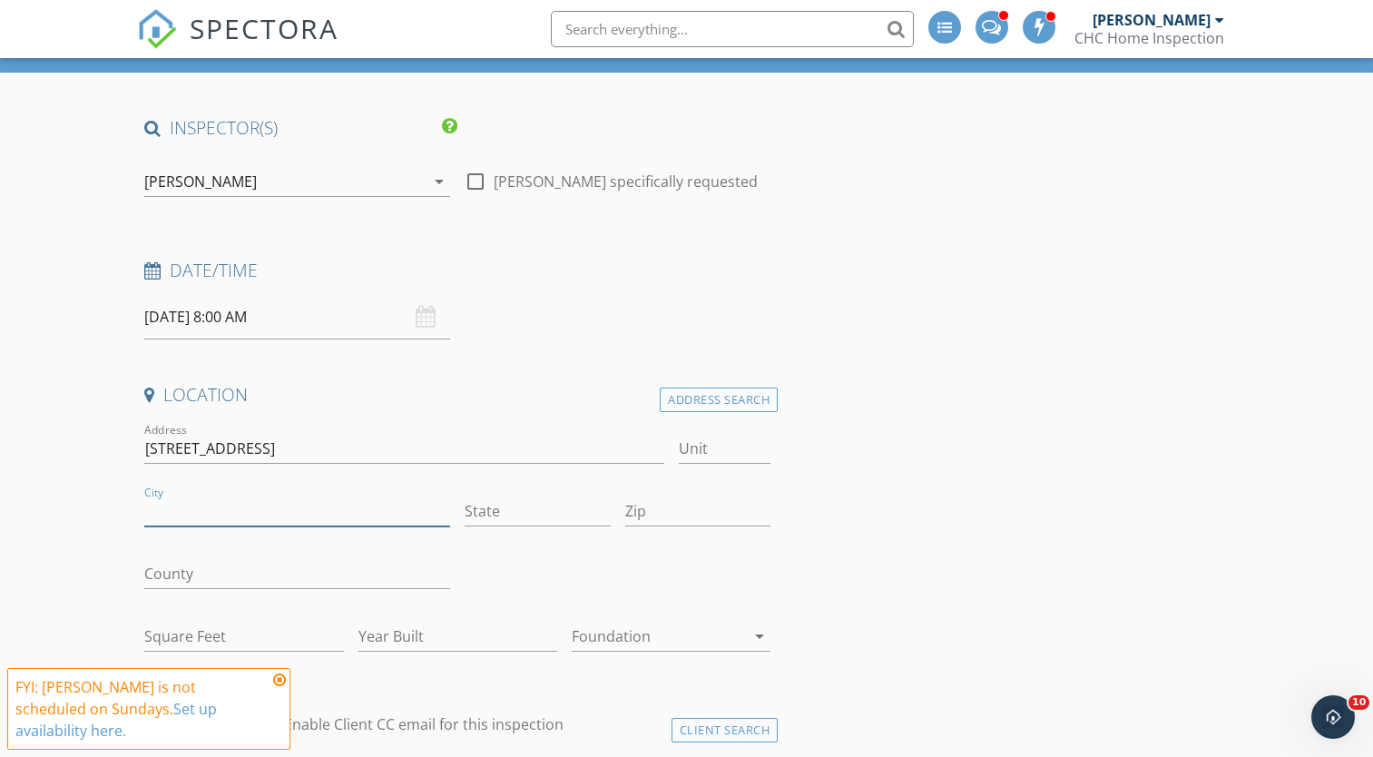
click at [382, 508] on input "City" at bounding box center [297, 511] width 306 height 30
type input "[GEOGRAPHIC_DATA]"
type input "KY"
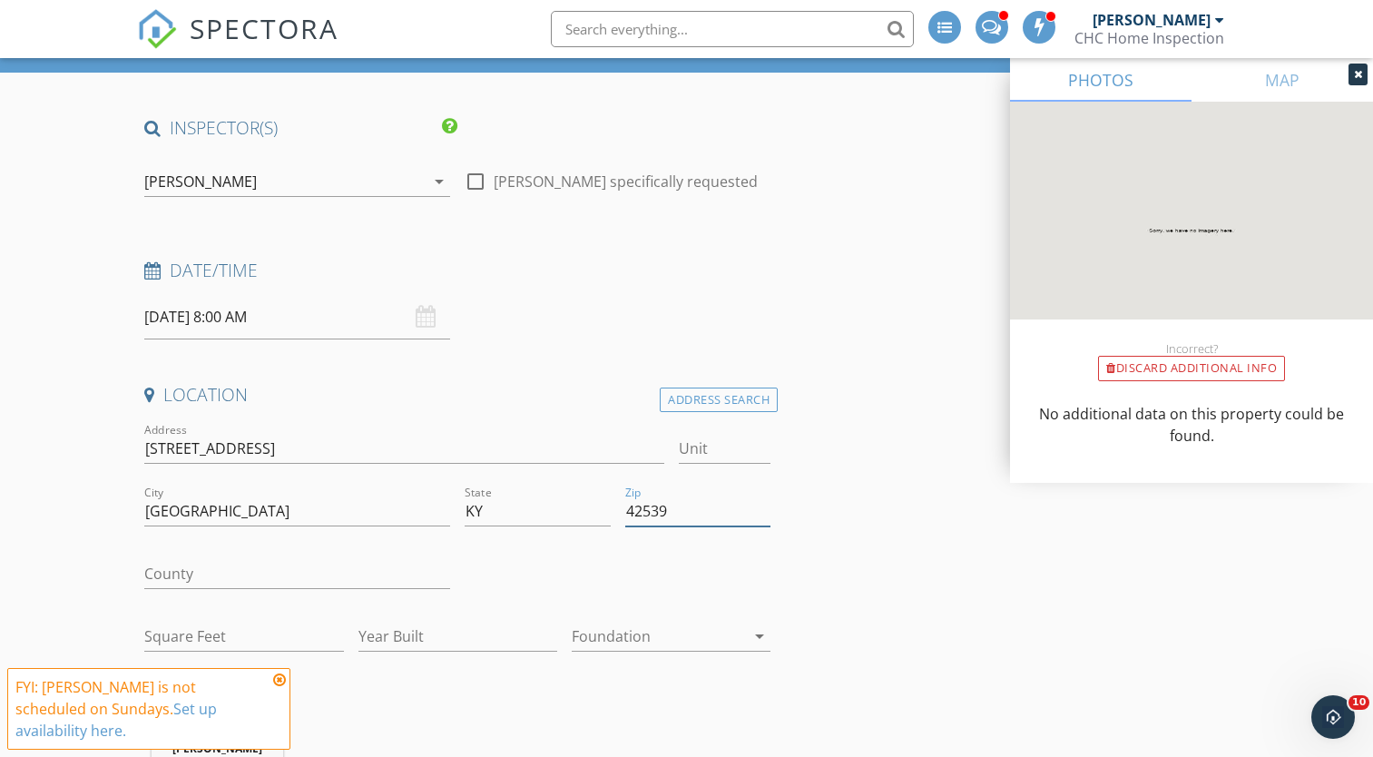
type input "42539"
click at [418, 449] on input "12345 Main Street, Lexington, KY 42539" at bounding box center [403, 449] width 519 height 30
click at [182, 450] on input "12345 Main Street" at bounding box center [403, 449] width 519 height 30
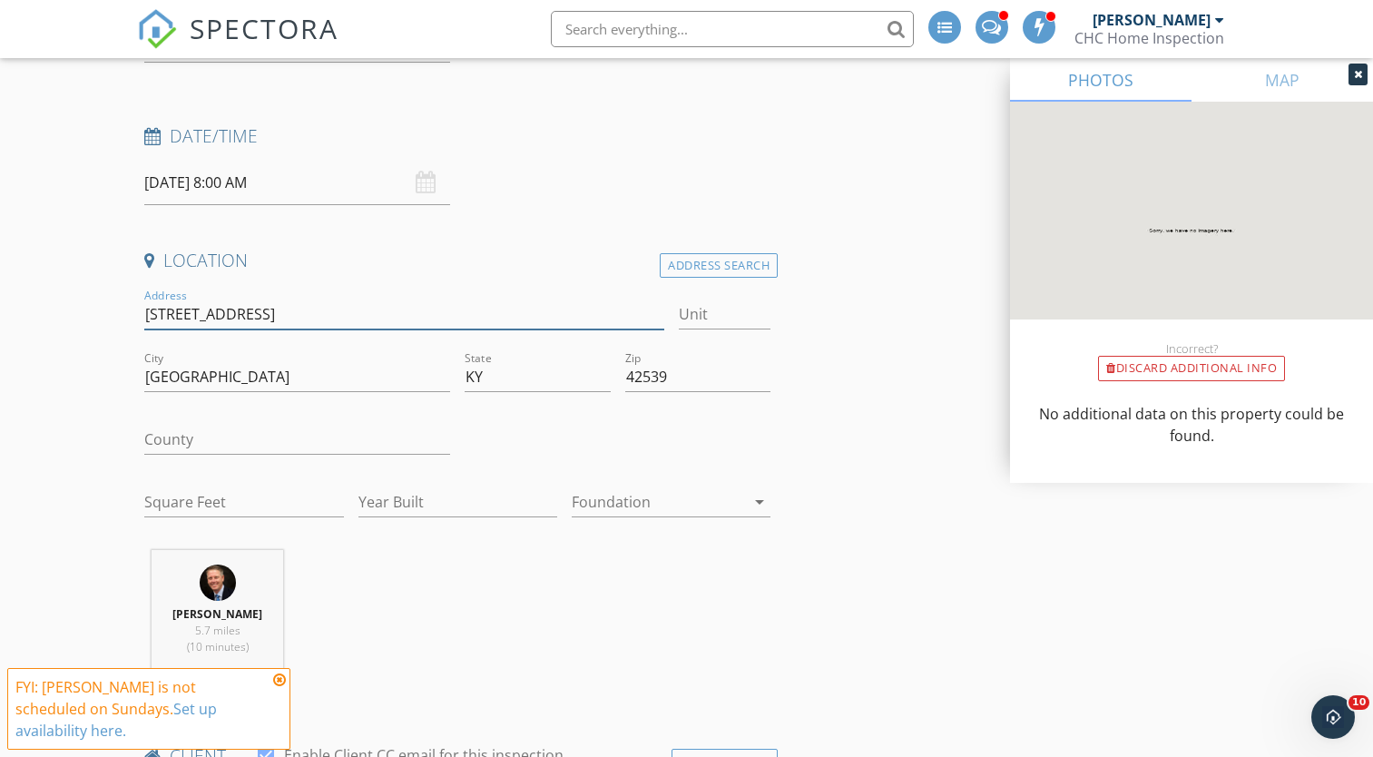
scroll to position [286, 0]
type input "[STREET_ADDRESS]"
click at [284, 502] on input "Square Feet" at bounding box center [243, 501] width 199 height 30
type input "2500"
click at [388, 496] on input "Year Built" at bounding box center [457, 501] width 199 height 30
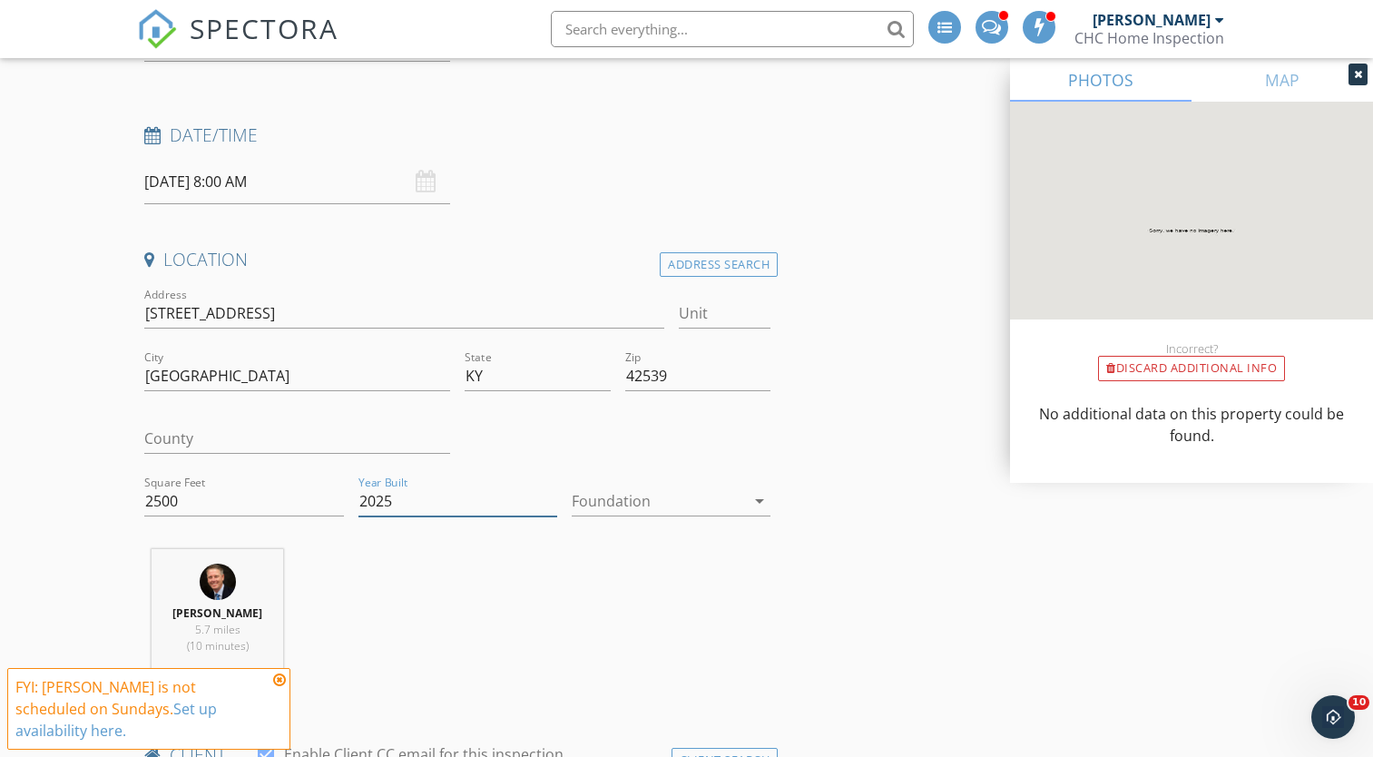
type input "2025"
click at [652, 509] on div at bounding box center [658, 500] width 173 height 29
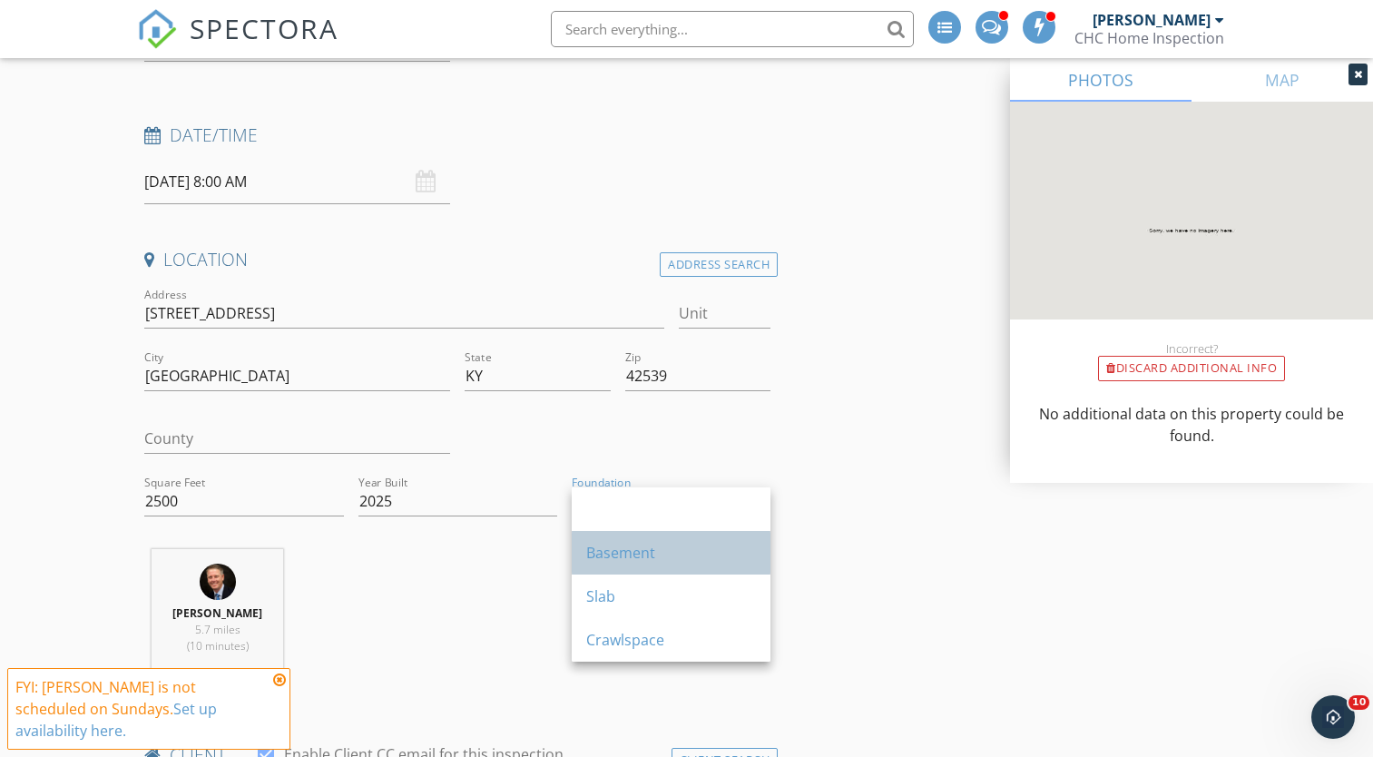
click at [652, 544] on div "Basement" at bounding box center [671, 553] width 170 height 22
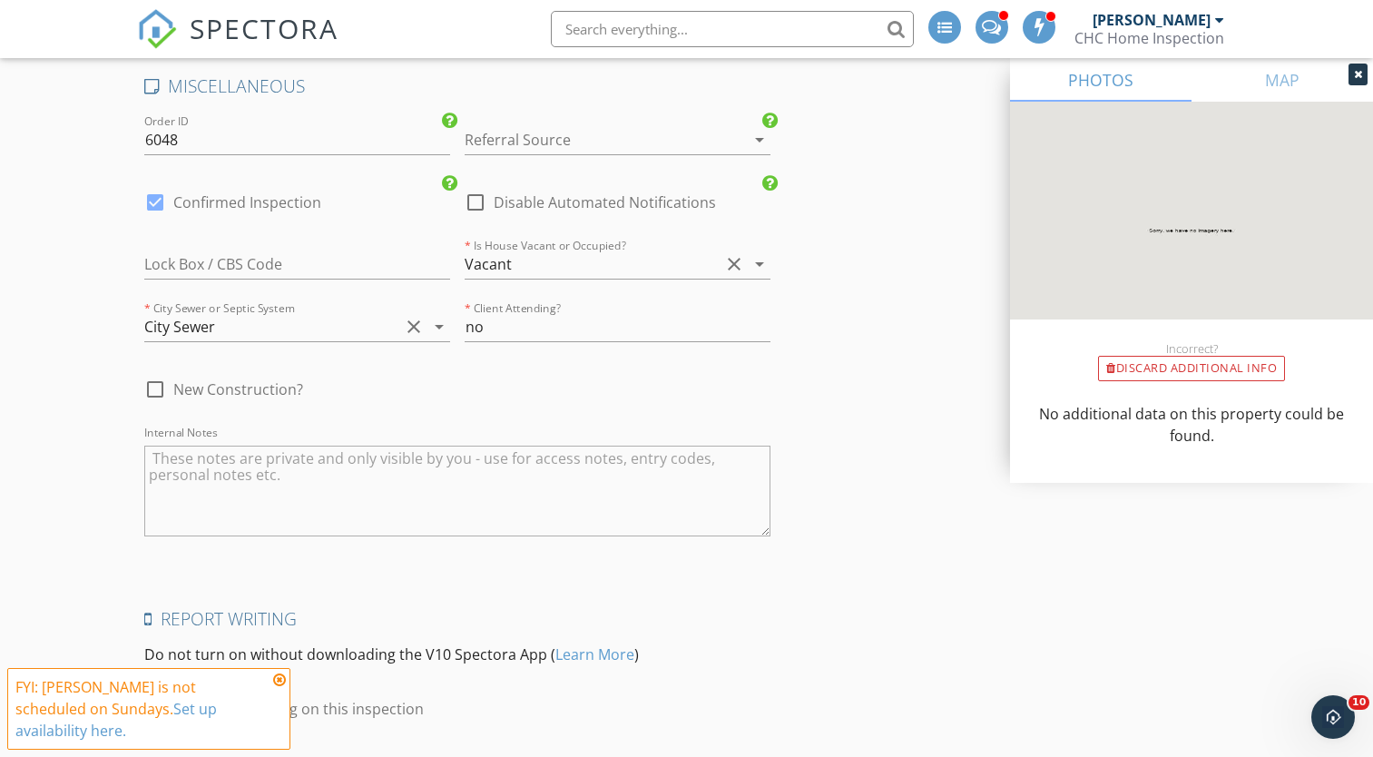
scroll to position [3382, 0]
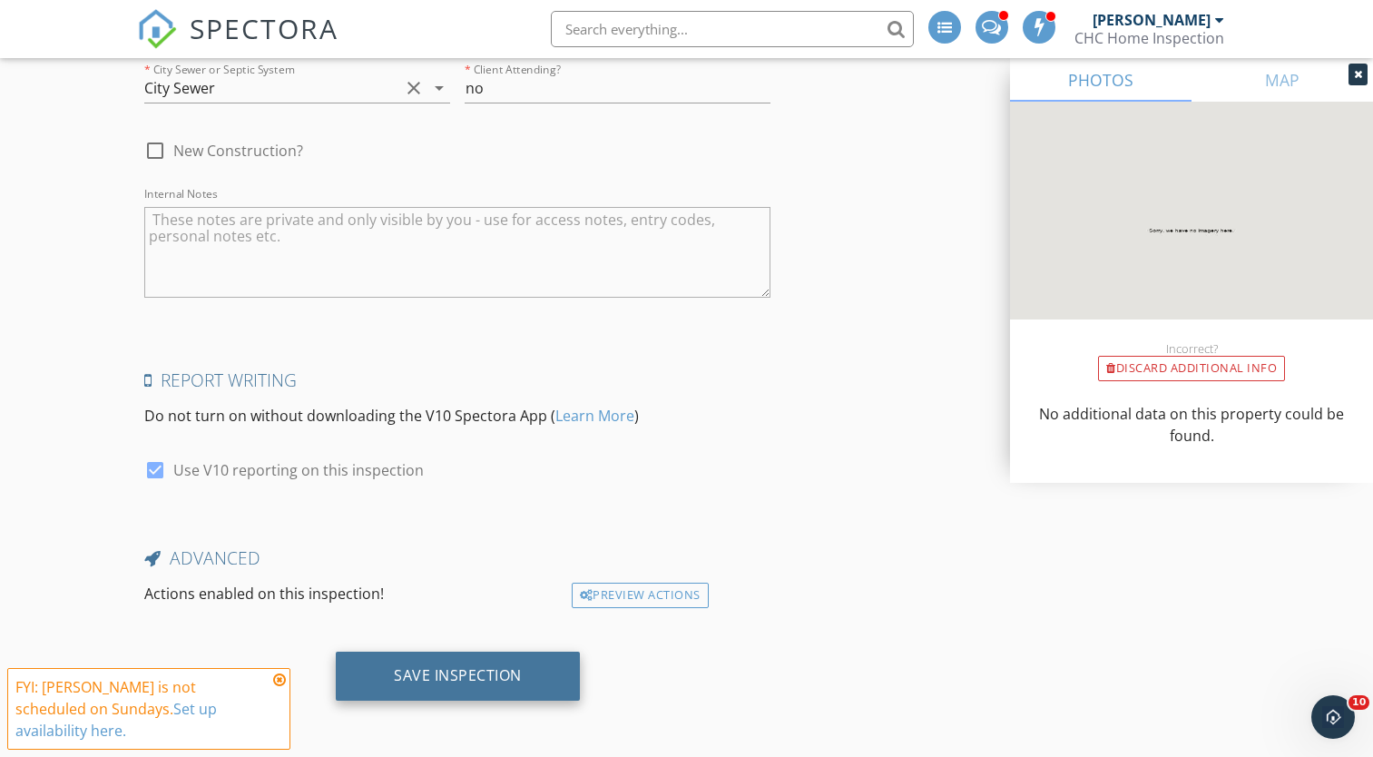
click at [374, 660] on div "Save Inspection" at bounding box center [458, 675] width 244 height 49
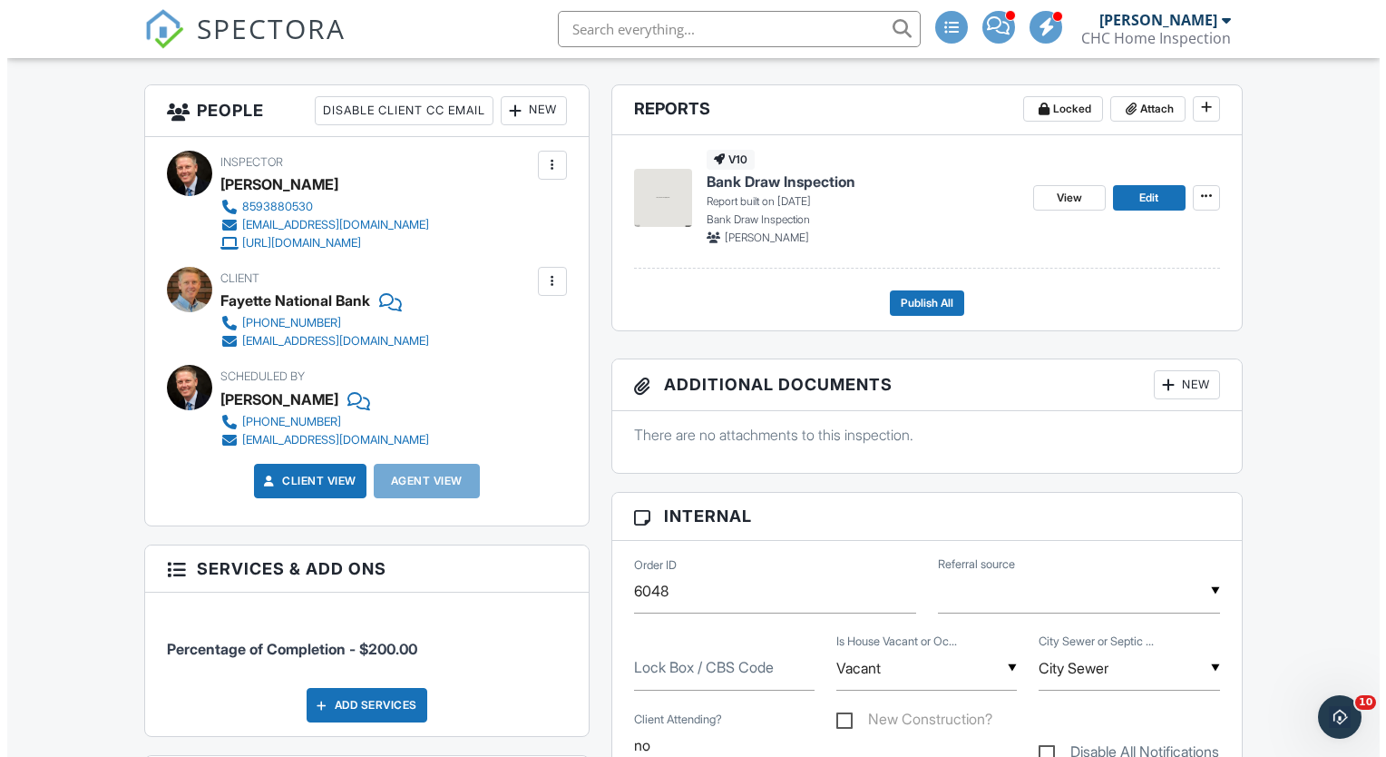
scroll to position [414, 0]
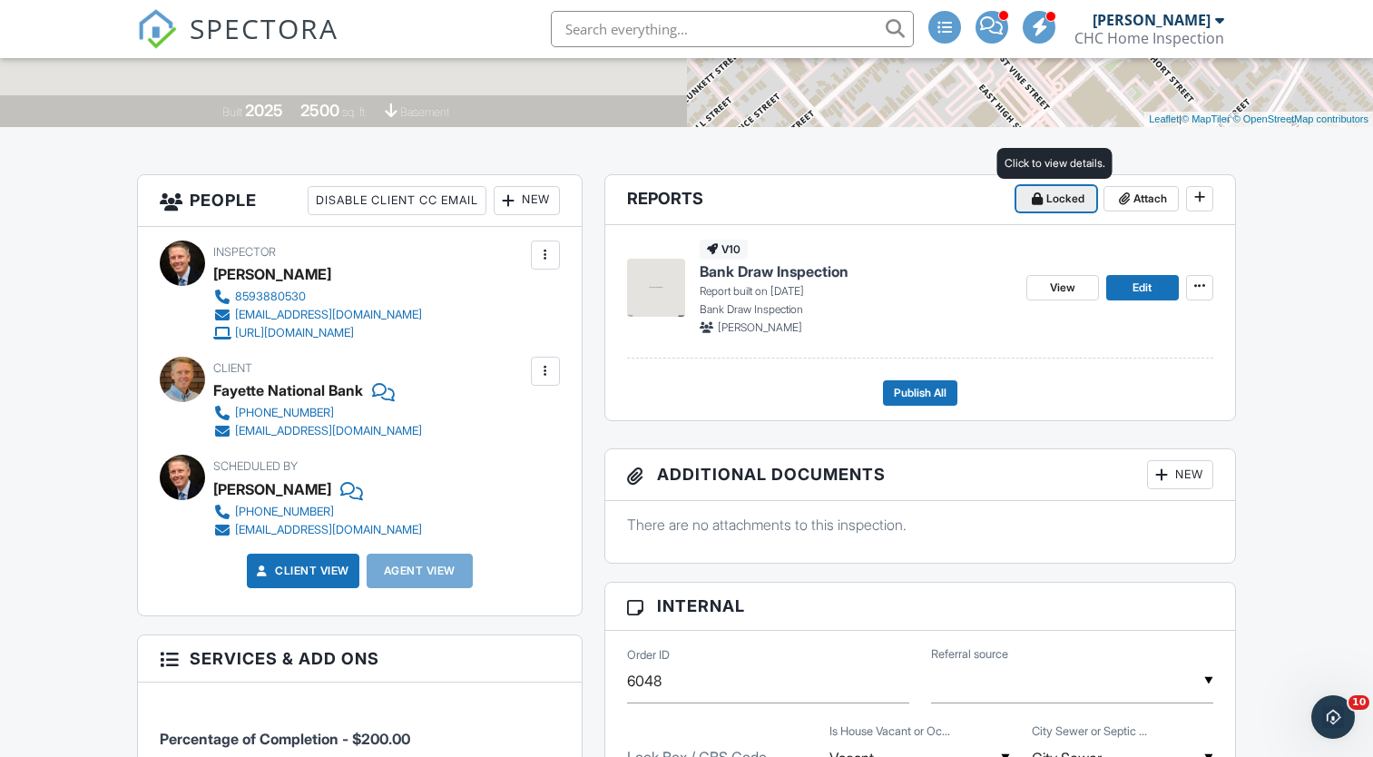
click at [1046, 200] on span "Locked" at bounding box center [1065, 199] width 38 height 18
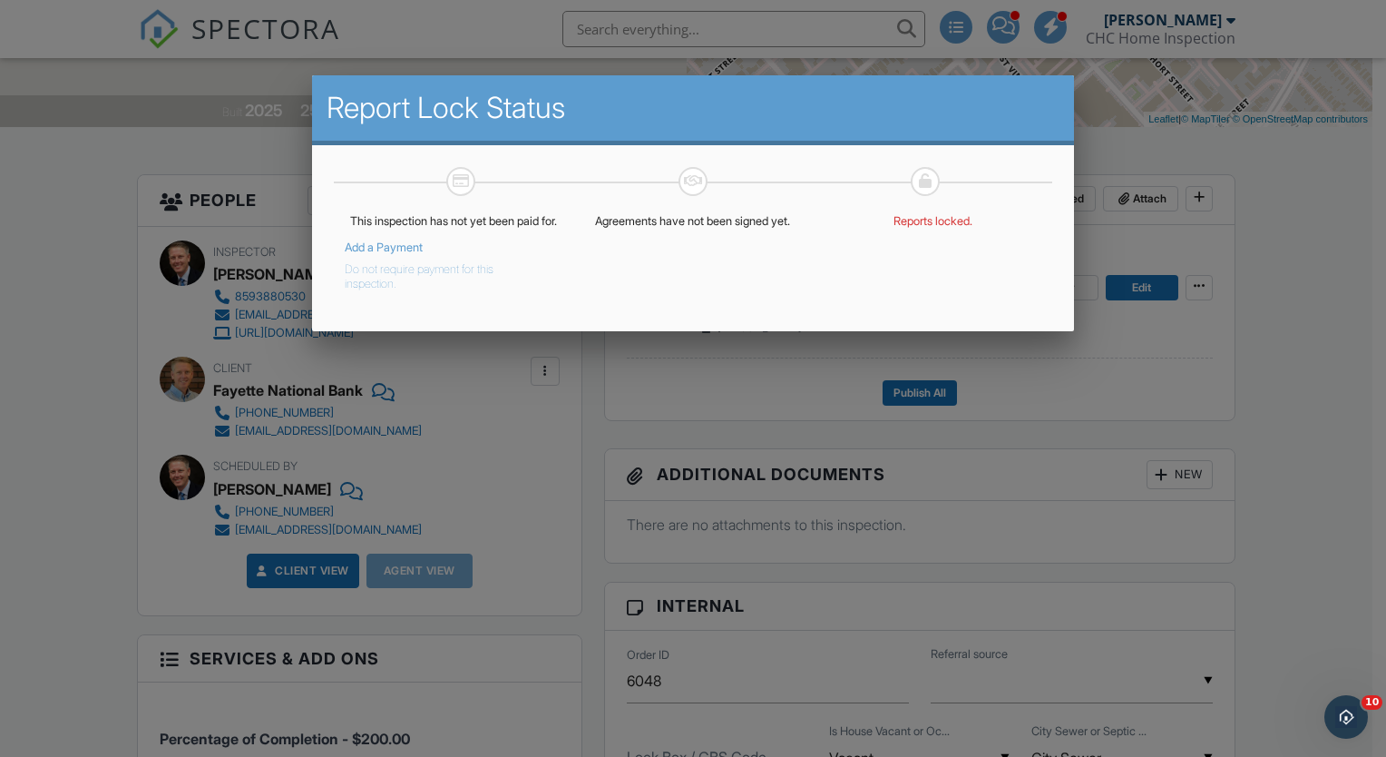
click at [1232, 212] on div at bounding box center [693, 382] width 1386 height 946
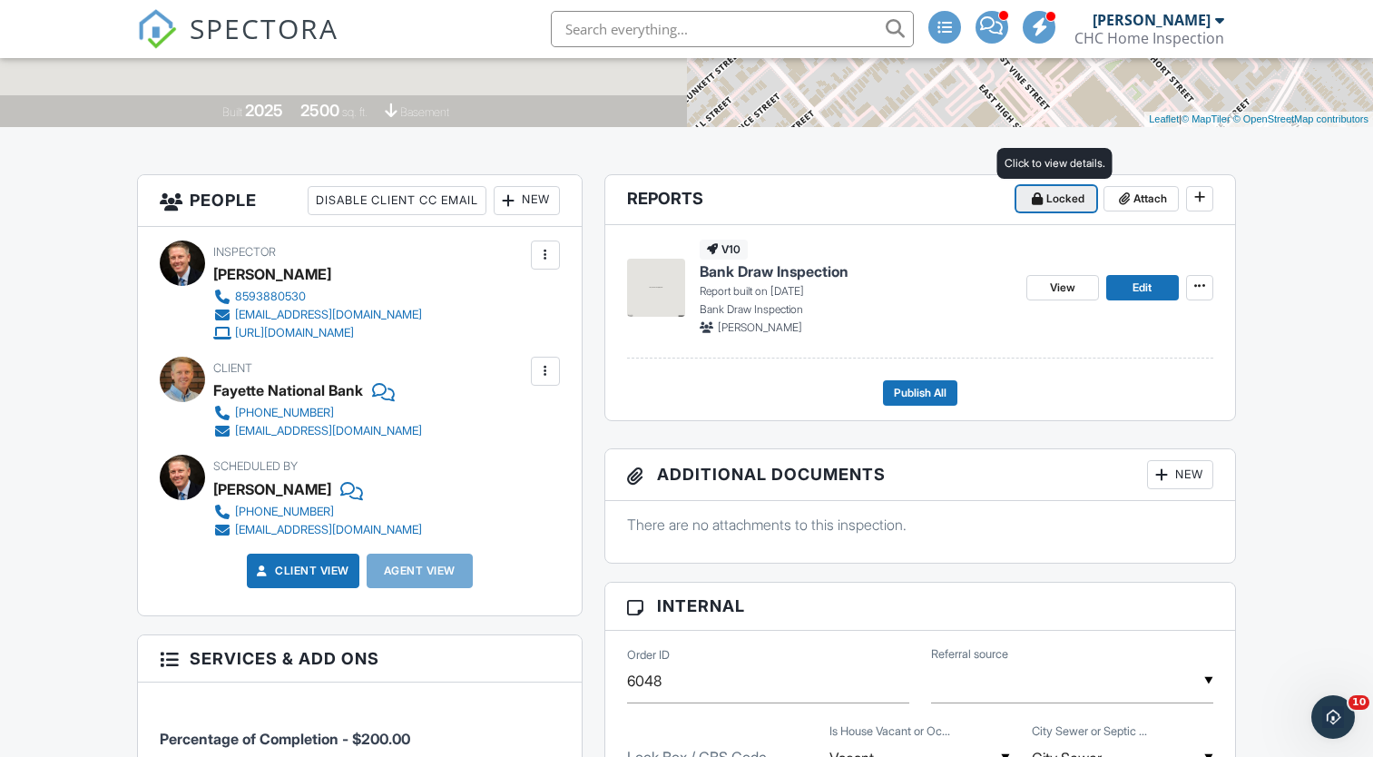
click at [1079, 196] on span "Locked" at bounding box center [1065, 199] width 38 height 18
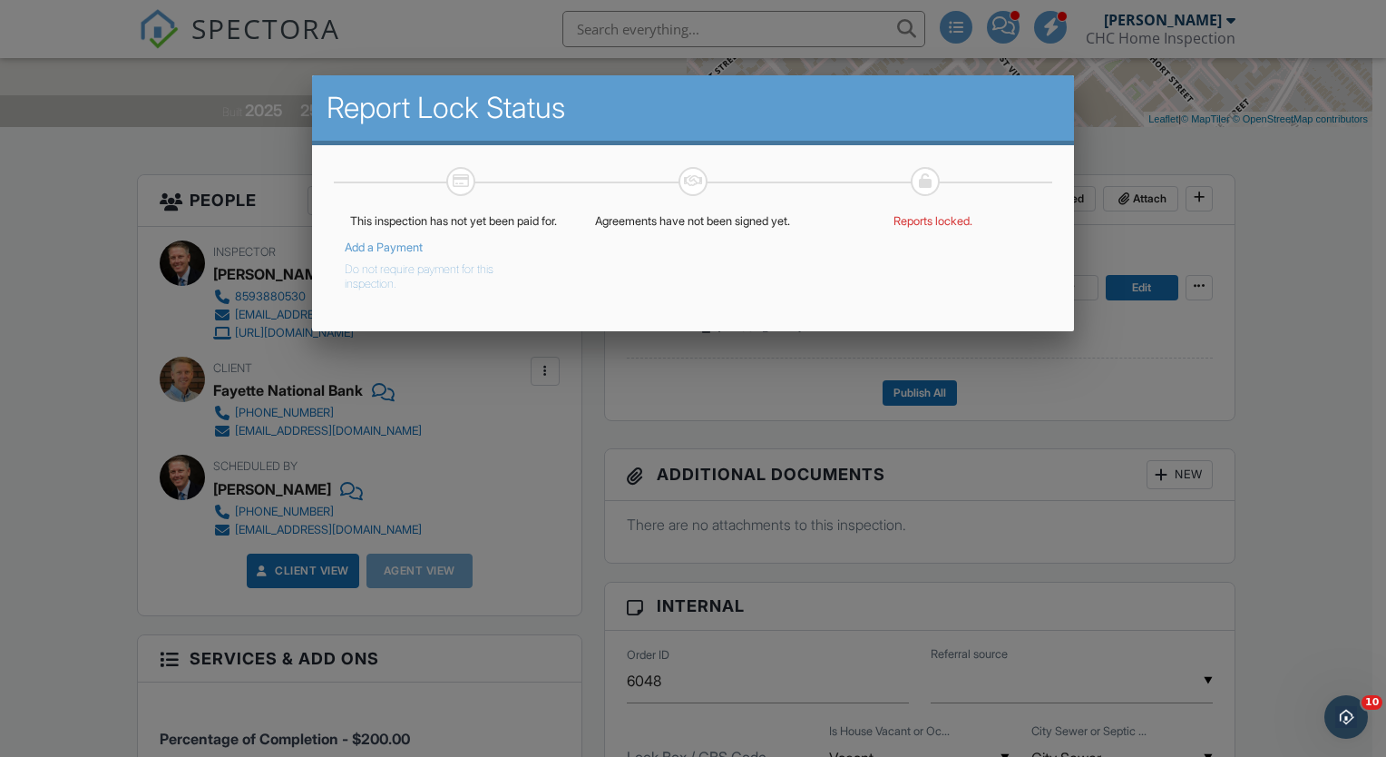
click at [432, 287] on button "Do not require payment for this inspection." at bounding box center [440, 273] width 191 height 36
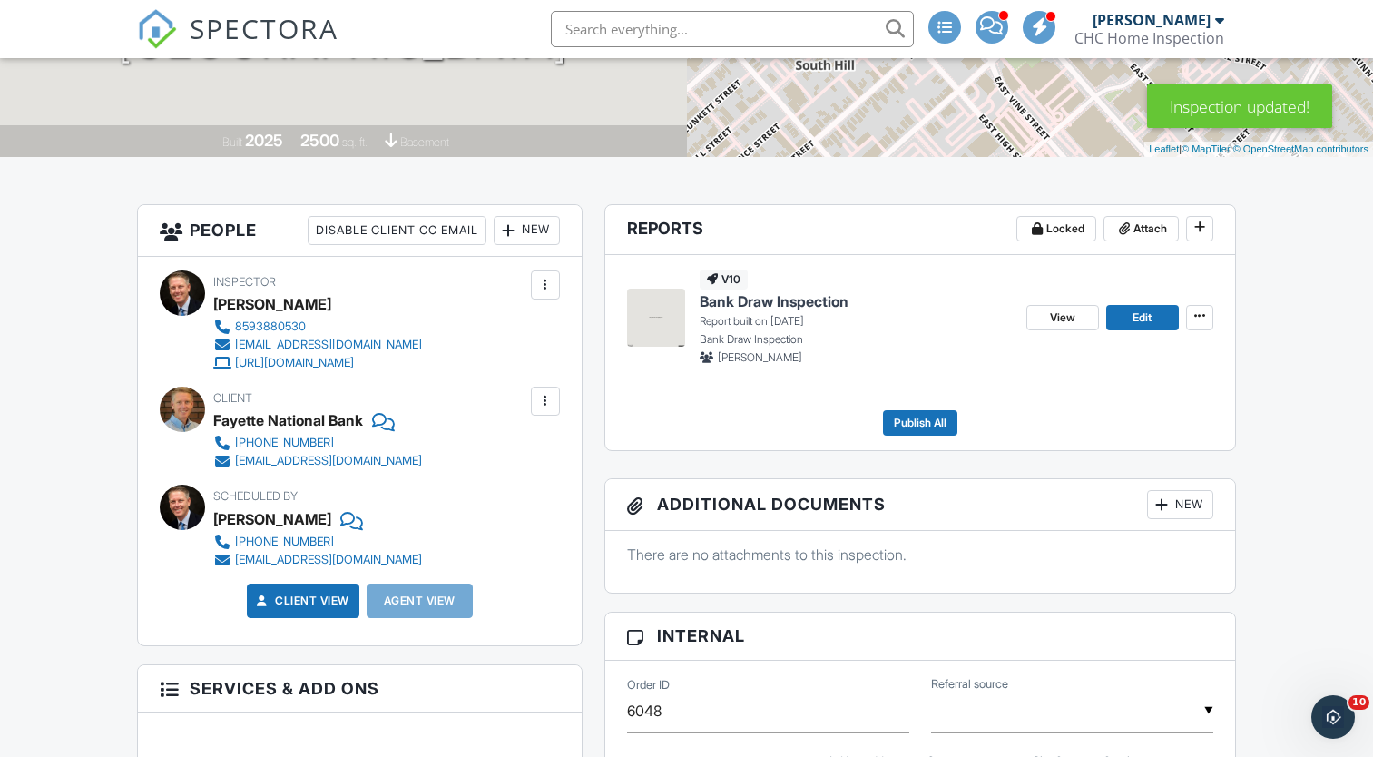
scroll to position [385, 0]
click at [1060, 313] on span "View" at bounding box center [1062, 317] width 25 height 18
